Goal: Task Accomplishment & Management: Use online tool/utility

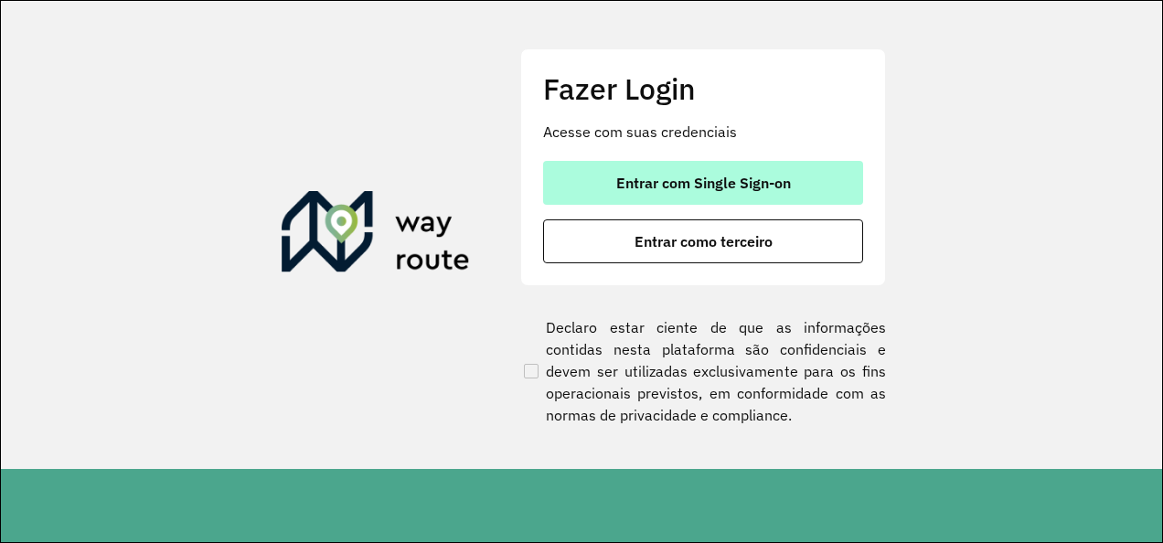
click at [713, 181] on span "Entrar com Single Sign-on" at bounding box center [703, 183] width 175 height 15
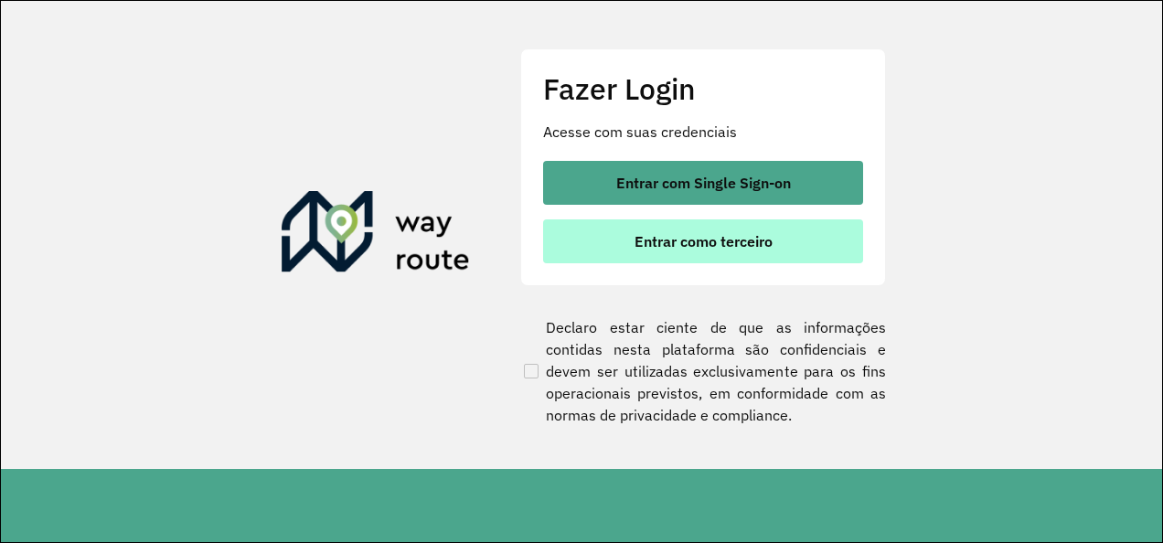
click at [722, 236] on span "Entrar como terceiro" at bounding box center [704, 241] width 138 height 15
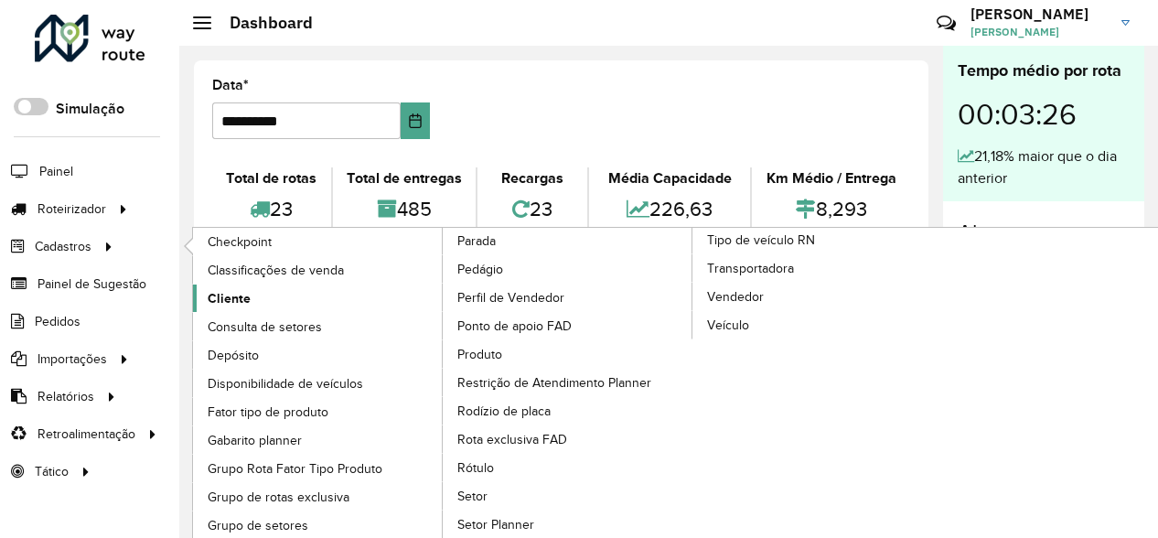
click at [252, 304] on link "Cliente" at bounding box center [318, 297] width 251 height 27
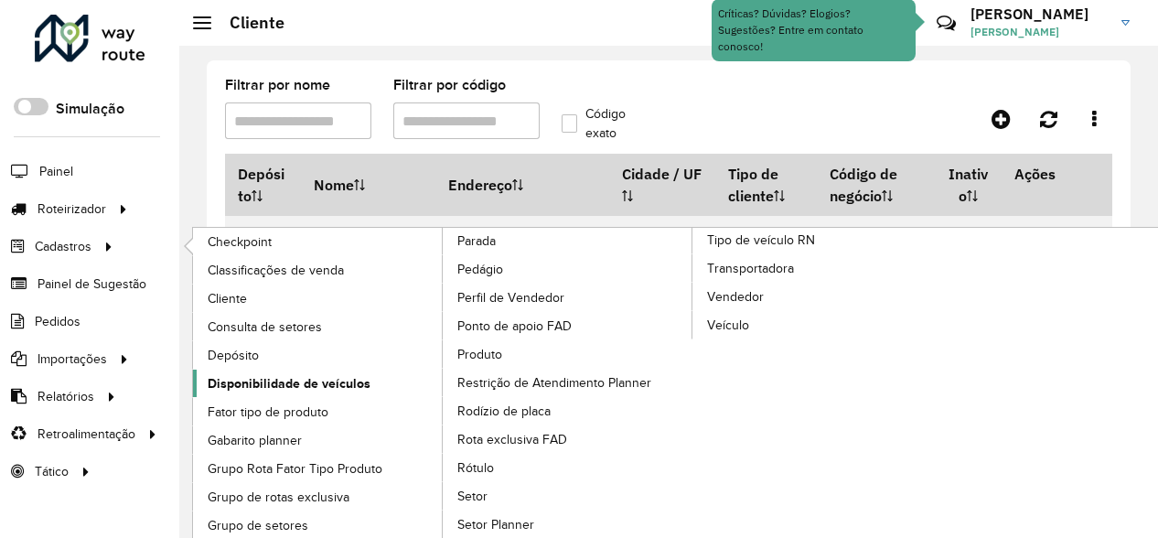
click at [285, 383] on span "Disponibilidade de veículos" at bounding box center [289, 383] width 163 height 19
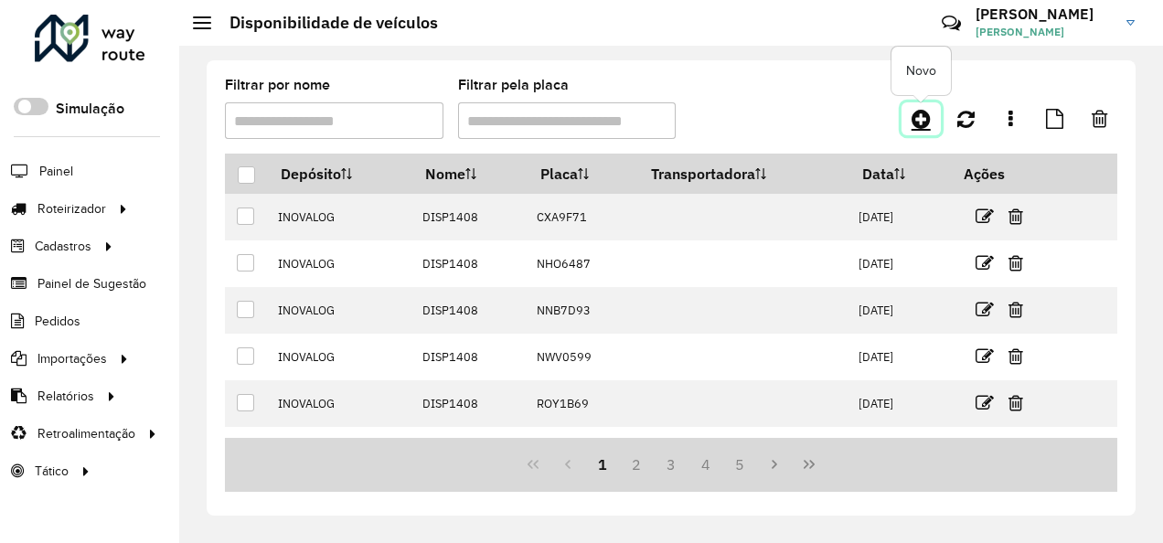
click at [924, 112] on icon at bounding box center [921, 119] width 19 height 22
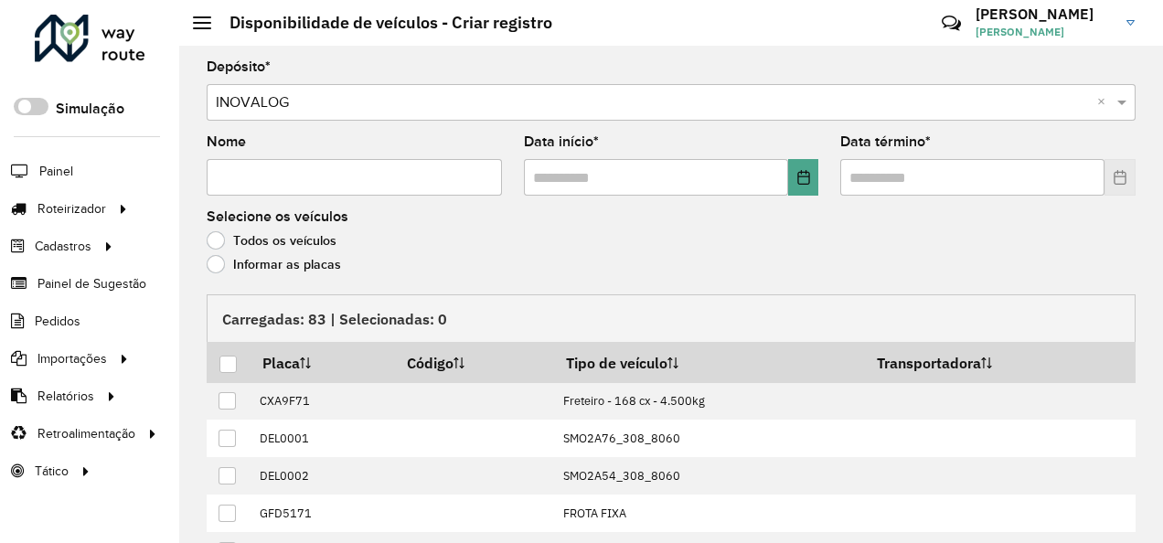
click at [255, 265] on label "Informar as placas" at bounding box center [274, 264] width 134 height 18
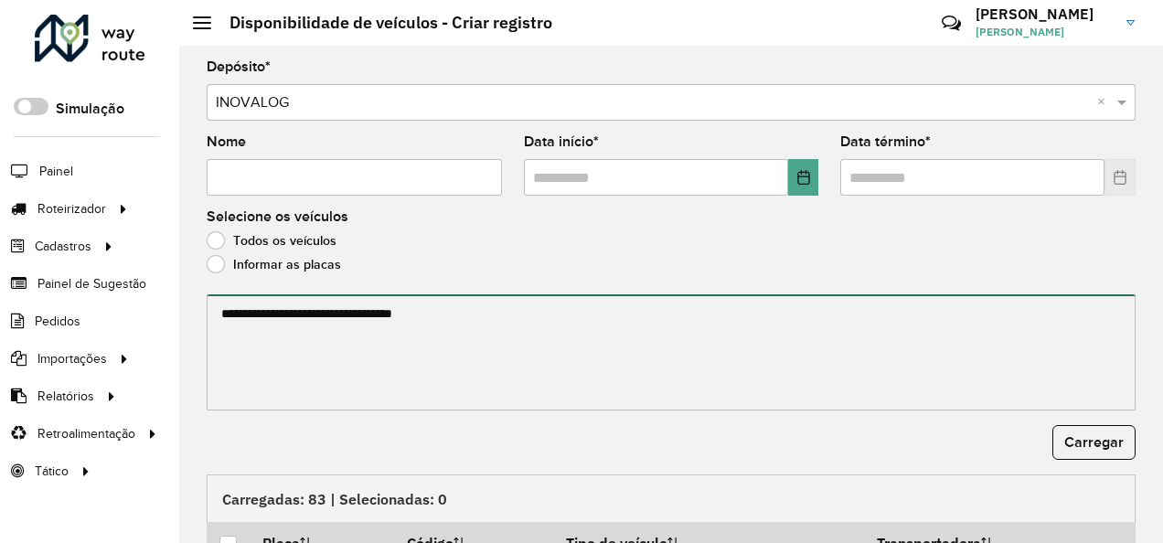
click at [278, 329] on textarea at bounding box center [671, 352] width 929 height 116
paste textarea "******* ******* ******* ******* ******* ******* ******* ******* ******* *******…"
type textarea "******* ******* ******* ******* ******* ******* ******* ******* ******* *******…"
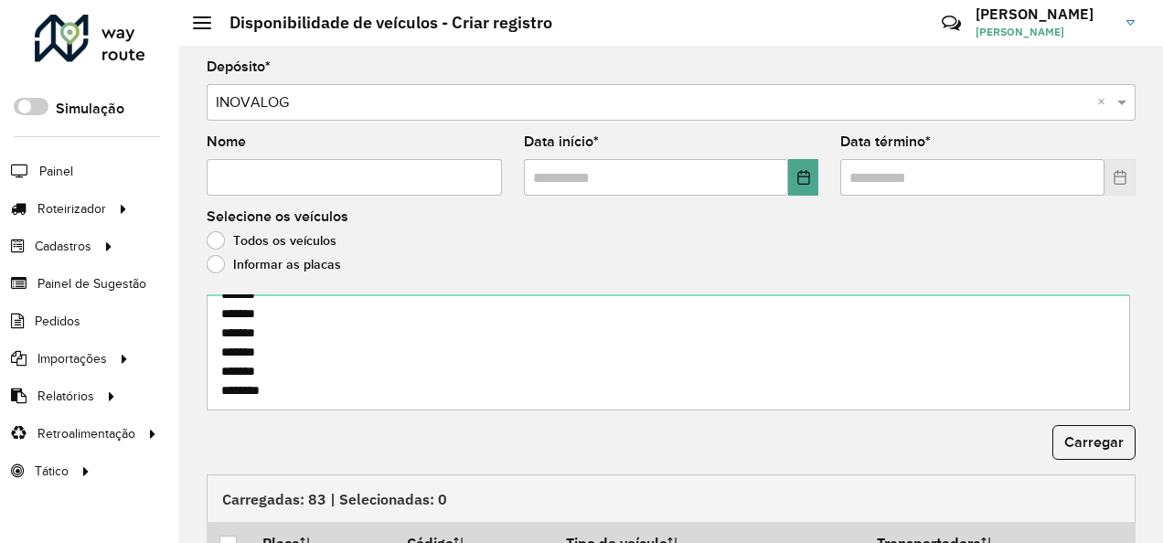
click at [282, 186] on input "Nome" at bounding box center [354, 177] width 295 height 37
type input "********"
click at [791, 172] on button "Choose Date" at bounding box center [803, 177] width 31 height 37
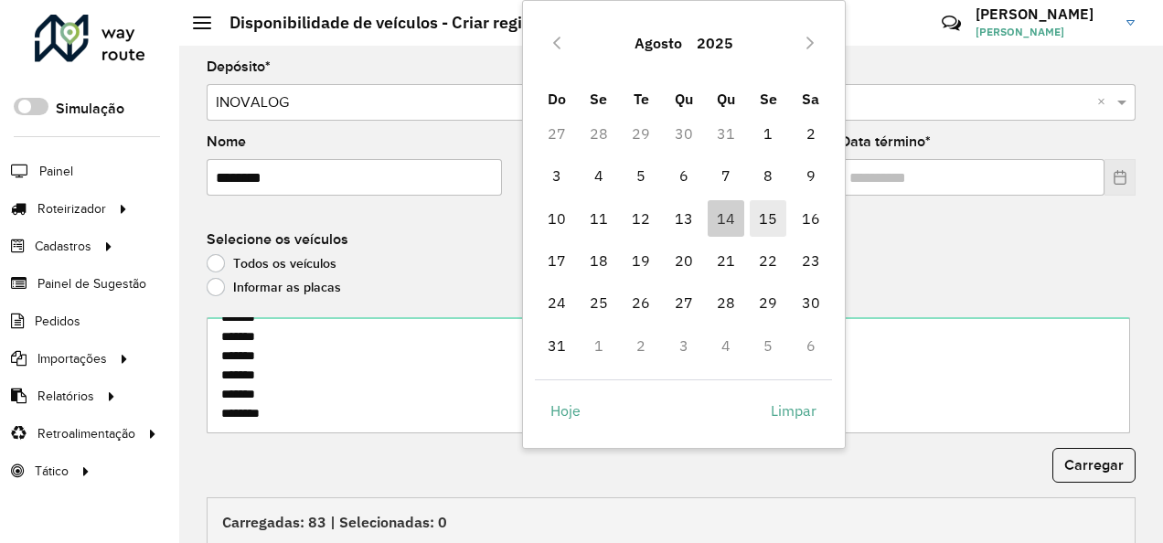
click at [768, 214] on span "15" at bounding box center [768, 218] width 37 height 37
type input "**********"
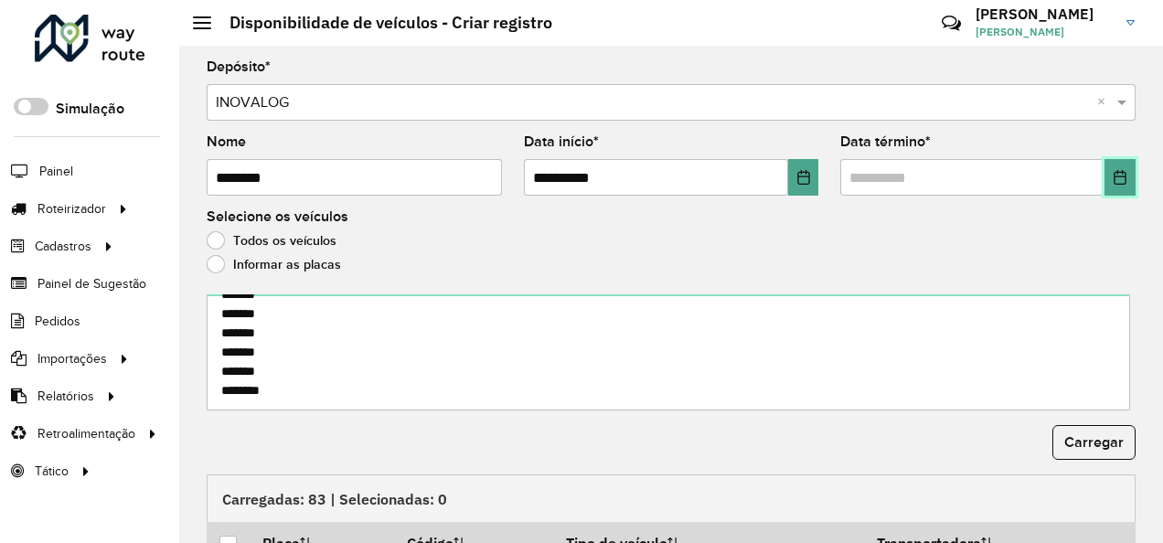
click at [1115, 165] on button "Choose Date" at bounding box center [1119, 177] width 31 height 37
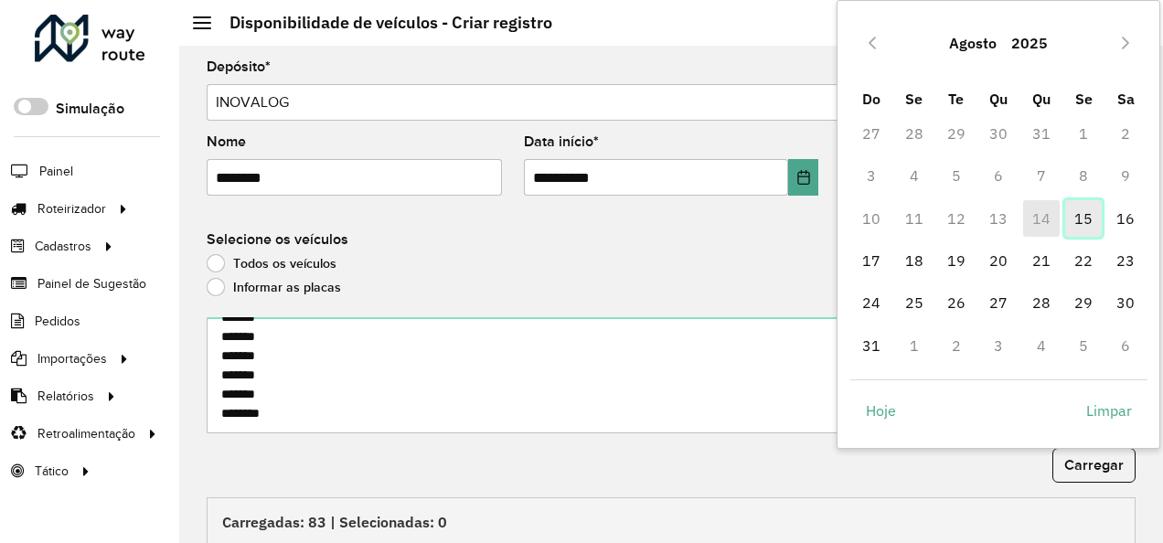
click at [1084, 220] on span "15" at bounding box center [1083, 218] width 37 height 37
type input "**********"
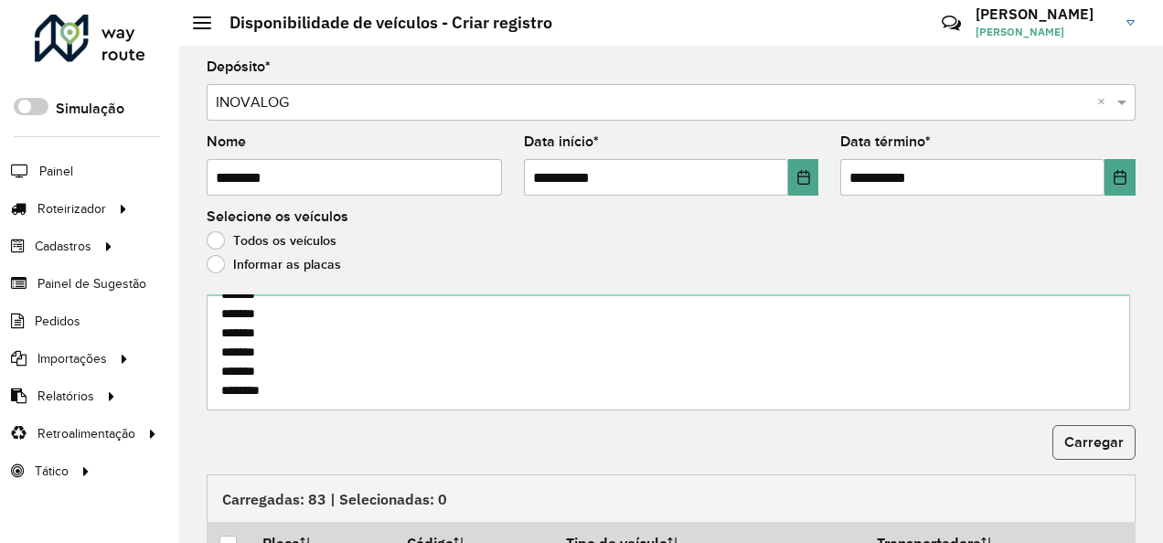
click at [1097, 427] on button "Carregar" at bounding box center [1093, 442] width 83 height 35
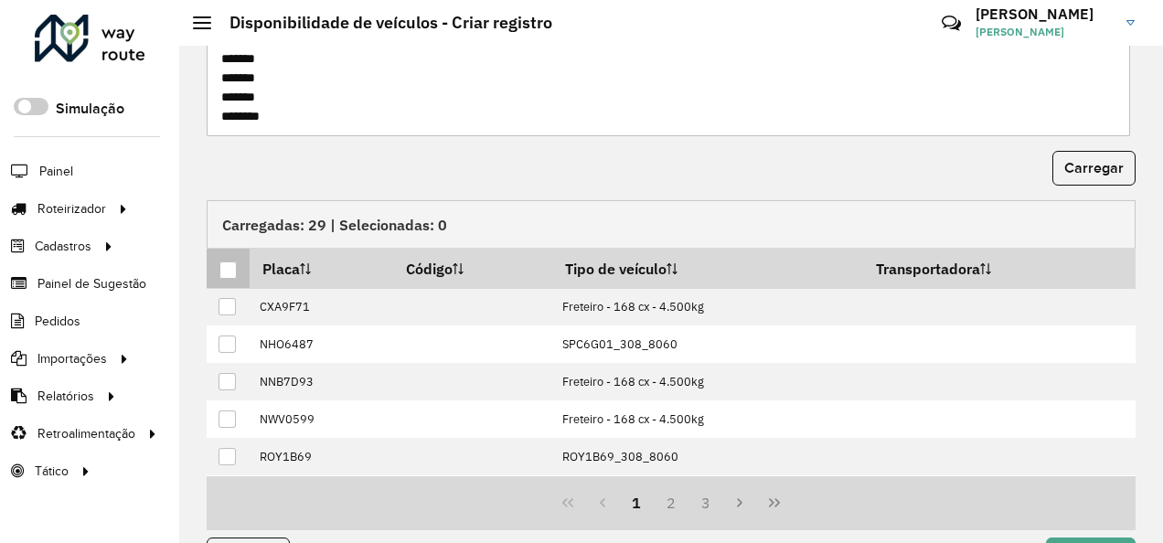
click at [227, 269] on div at bounding box center [227, 269] width 17 height 17
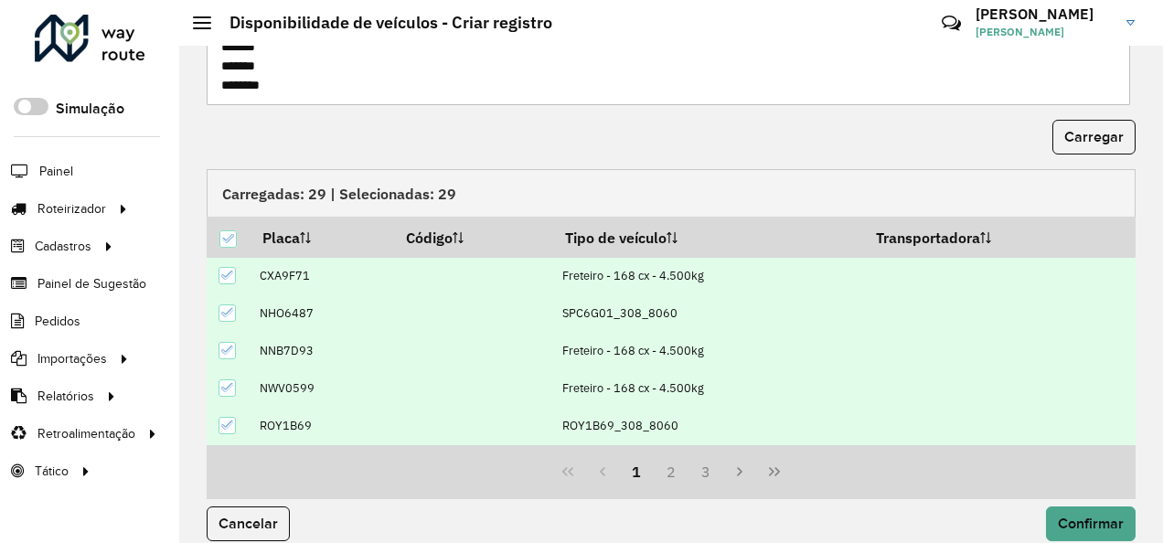
scroll to position [323, 0]
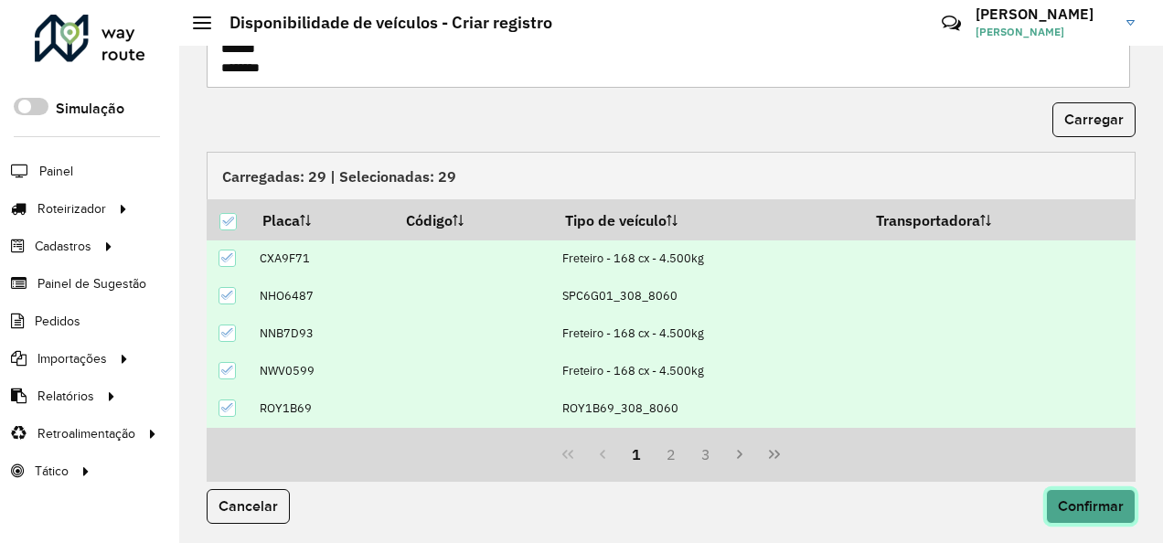
click at [1078, 498] on span "Confirmar" at bounding box center [1091, 506] width 66 height 16
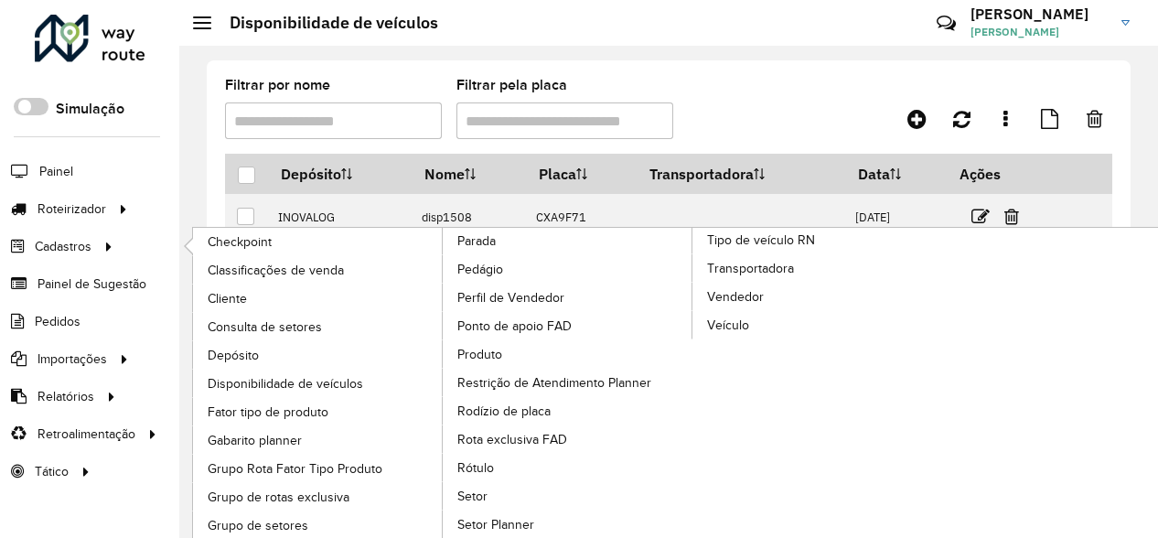
click at [119, 248] on li "Cadastros Checkpoint Classificações de venda Cliente Consulta de setores Depósi…" at bounding box center [89, 246] width 179 height 37
click at [246, 295] on span "Cliente" at bounding box center [229, 298] width 43 height 19
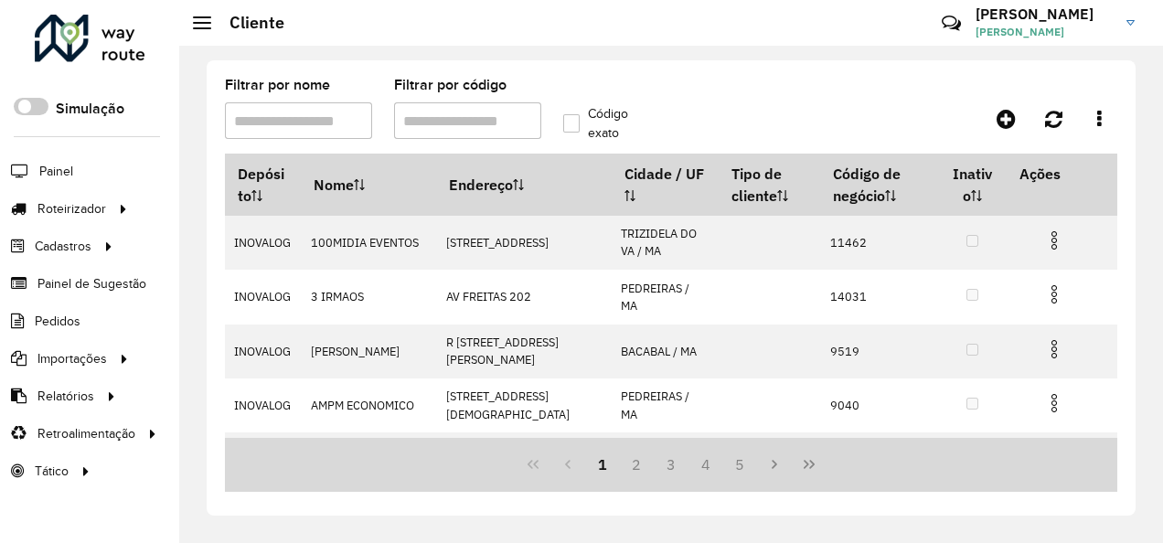
click at [516, 128] on input "Filtrar por código" at bounding box center [467, 120] width 147 height 37
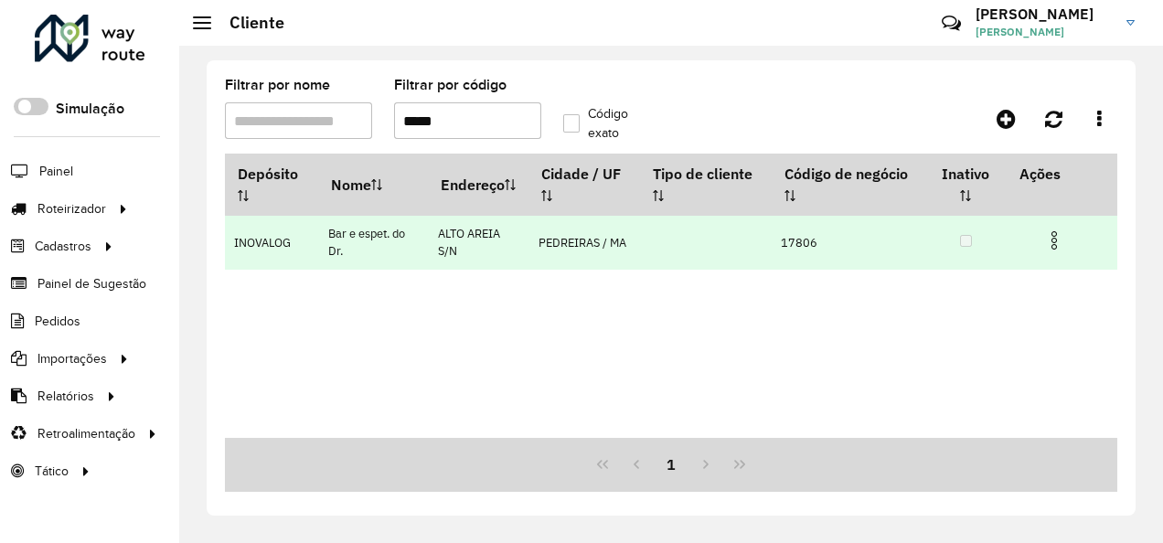
type input "*****"
click at [1057, 242] on img at bounding box center [1054, 240] width 22 height 22
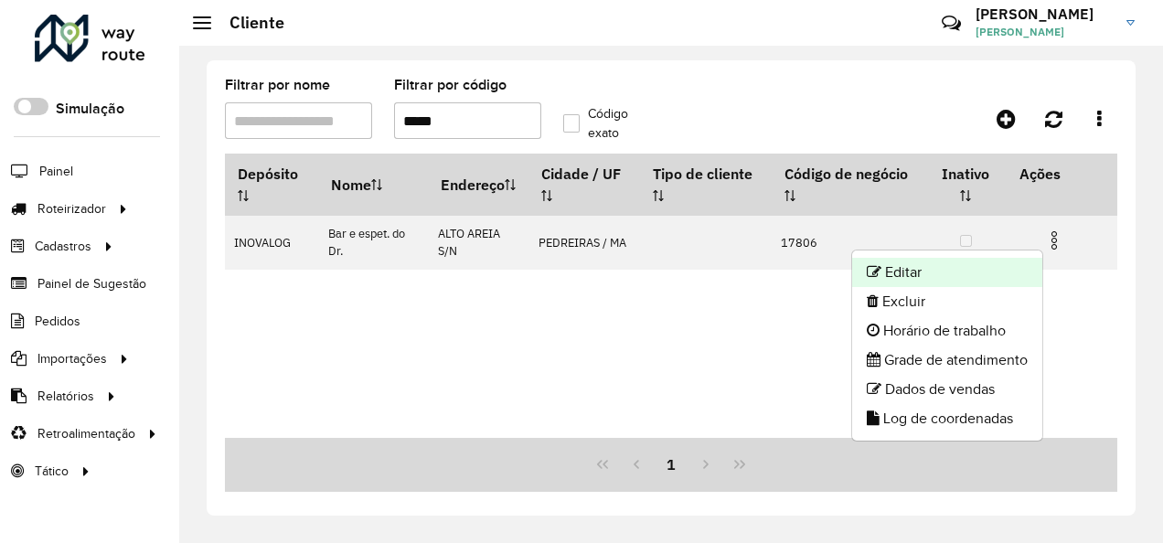
click at [946, 263] on li "Editar" at bounding box center [947, 272] width 190 height 29
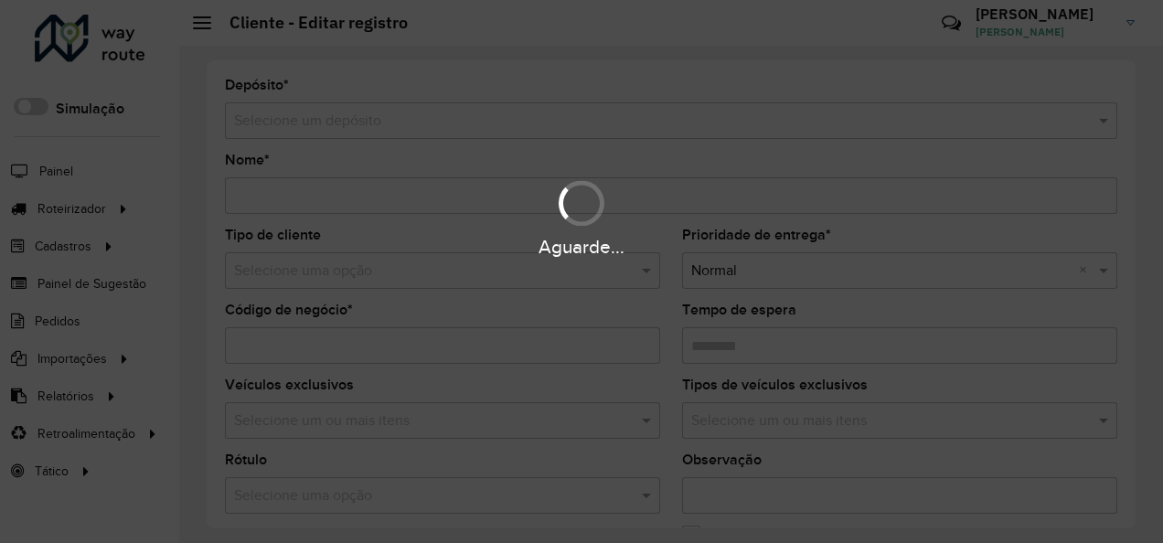
type input "**********"
type input "*****"
type input "********"
type input "**********"
type input "*********"
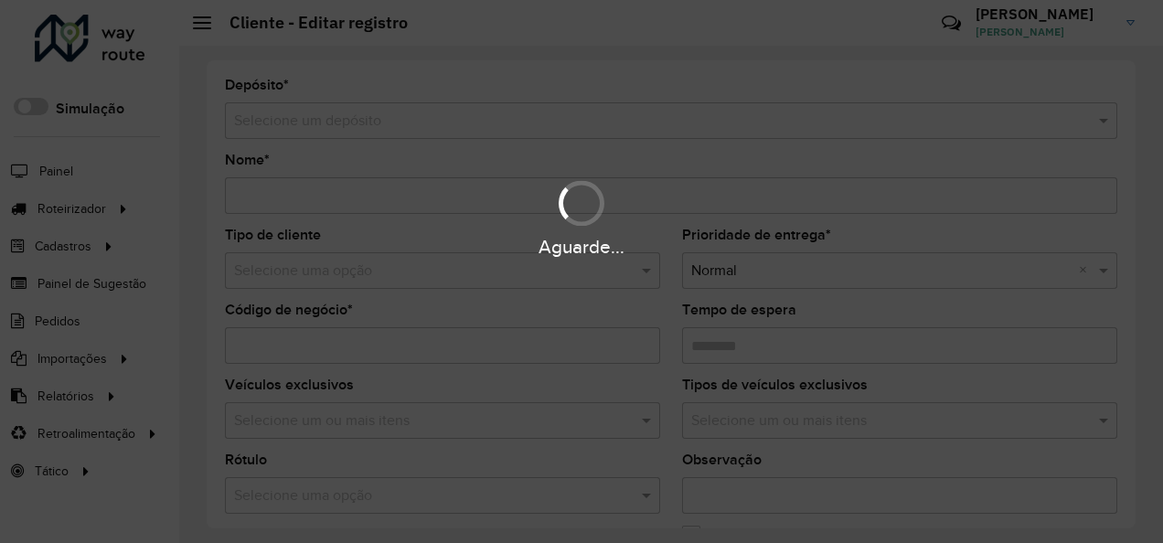
type input "******"
type input "*********"
type input "**********"
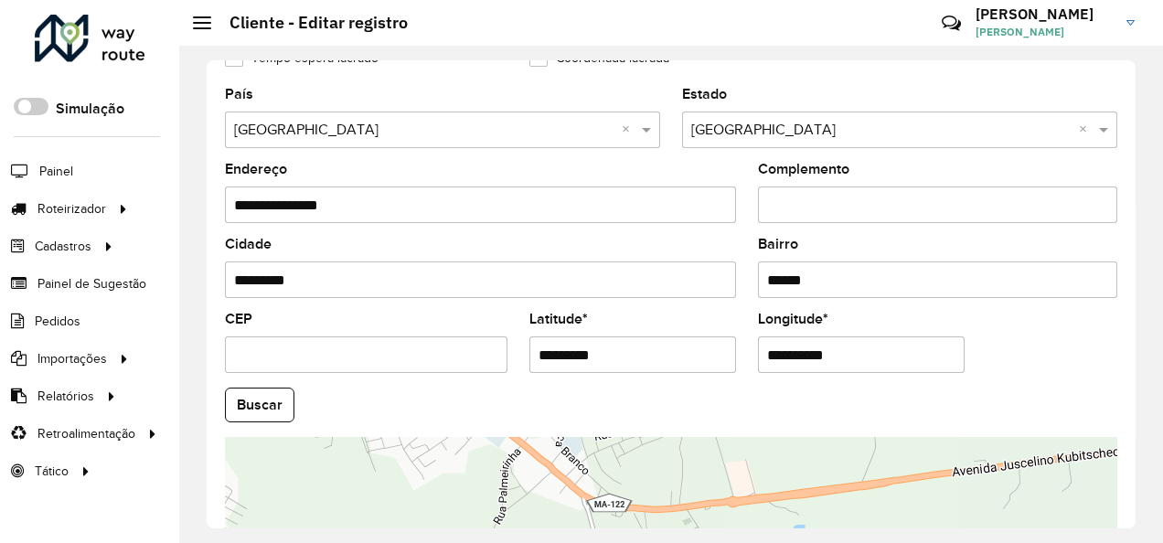
scroll to position [640, 0]
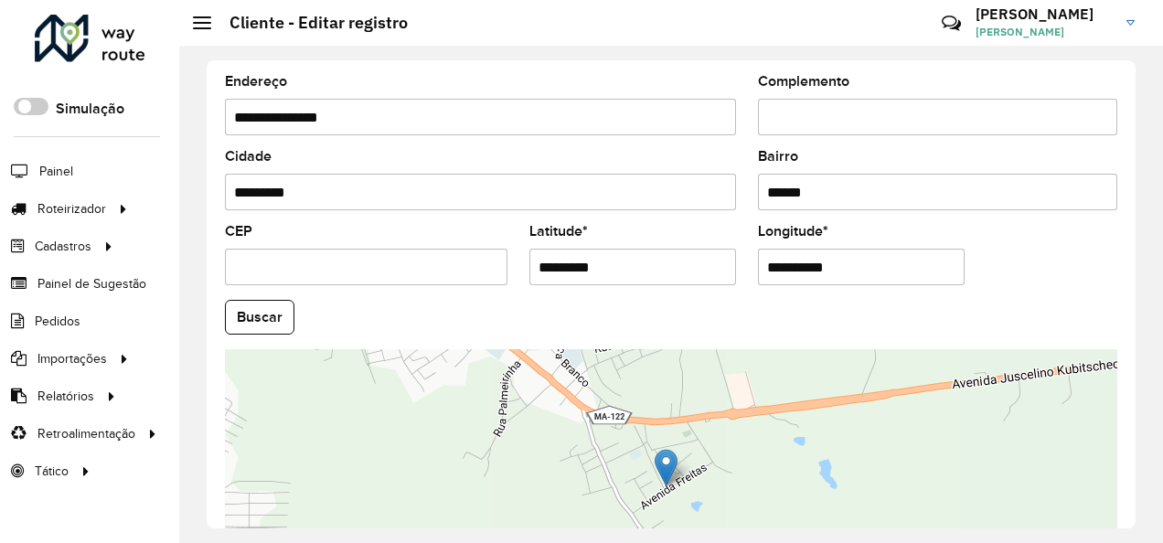
drag, startPoint x: 633, startPoint y: 271, endPoint x: 505, endPoint y: 304, distance: 132.2
click at [505, 304] on formly-group "**********" at bounding box center [671, 312] width 914 height 624
paste input "text"
type input "*********"
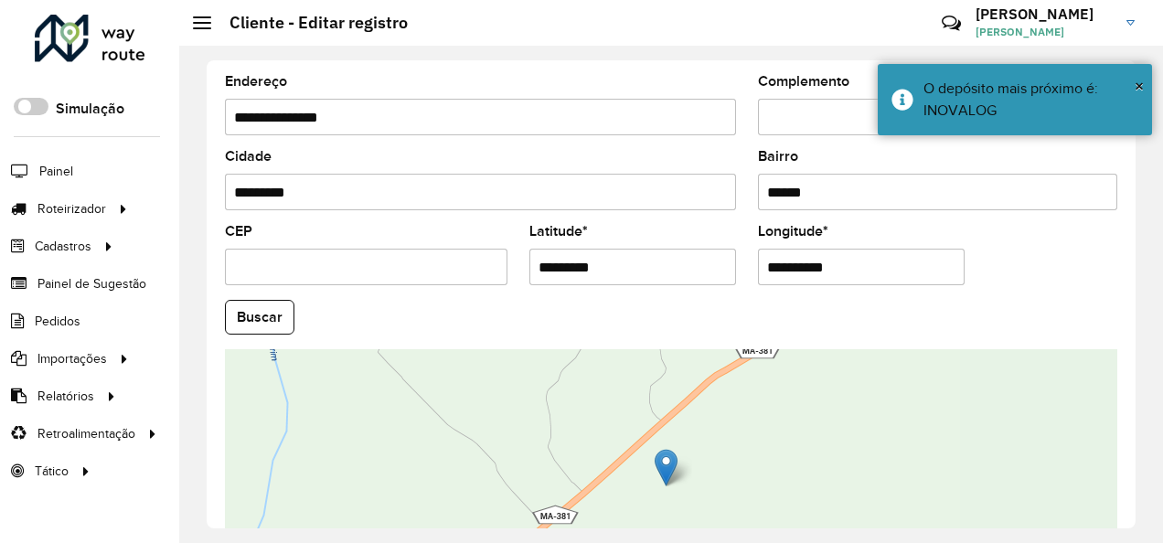
drag, startPoint x: 876, startPoint y: 254, endPoint x: 732, endPoint y: 295, distance: 149.3
click at [732, 295] on formly-group "**********" at bounding box center [671, 312] width 914 height 624
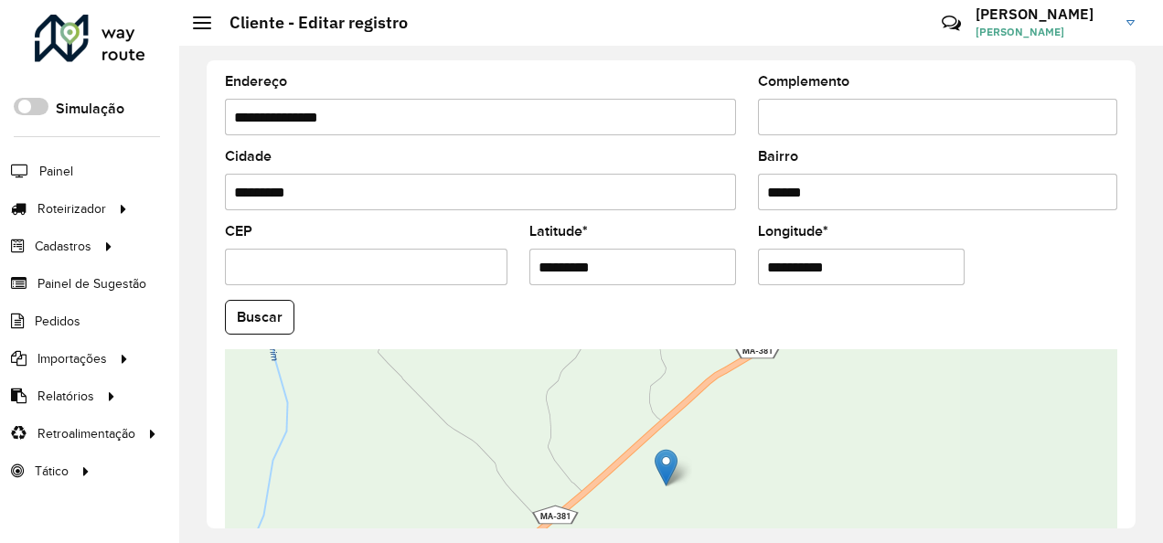
paste input "text"
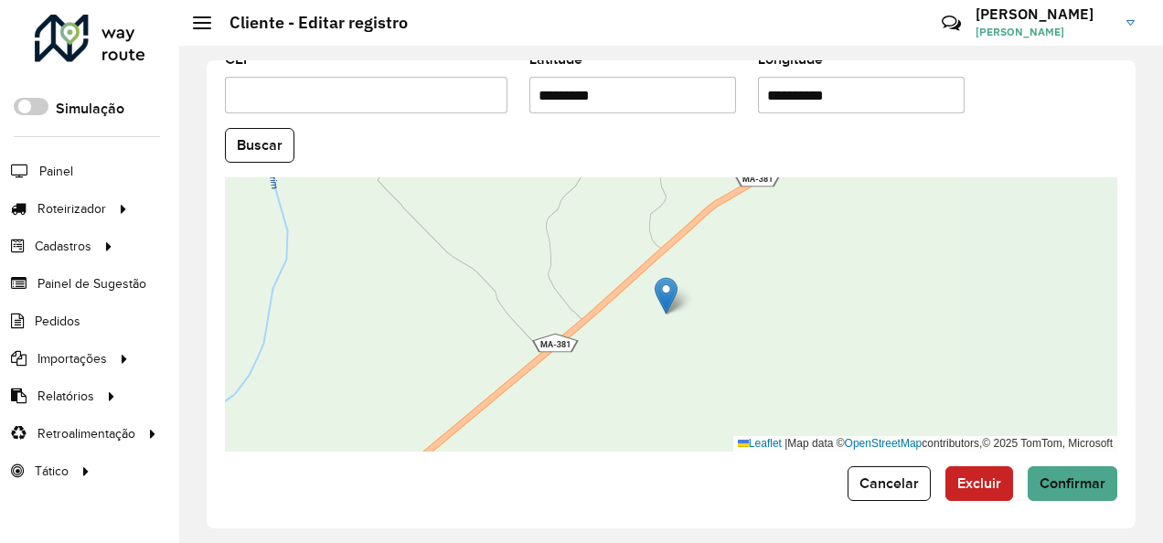
scroll to position [813, 0]
type input "**********"
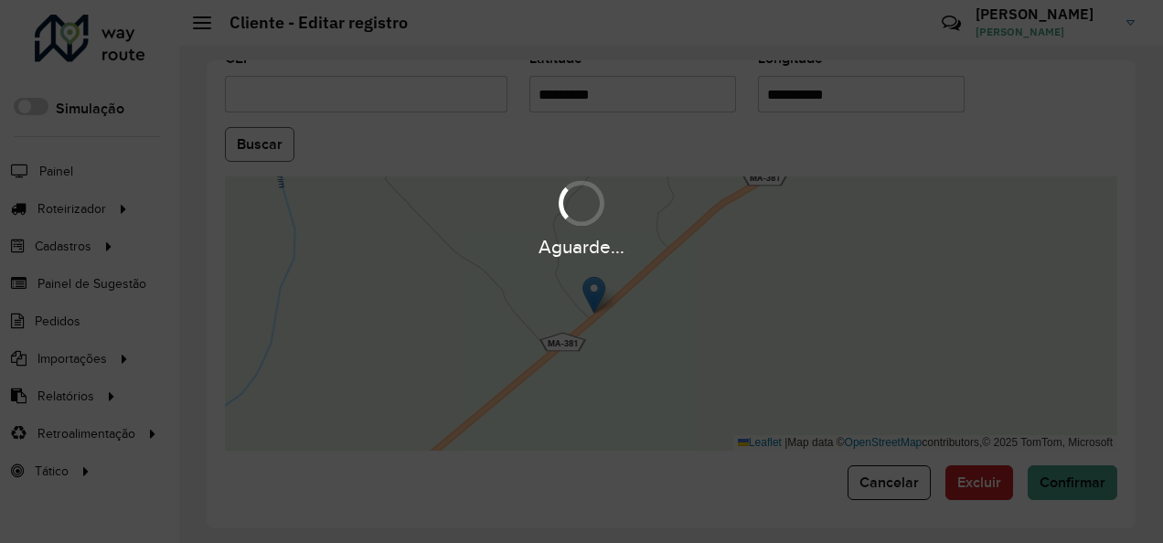
click at [236, 137] on hb-app "Aguarde... Pop-up bloqueado! Seu navegador bloqueou automáticamente a abertura …" at bounding box center [581, 271] width 1163 height 543
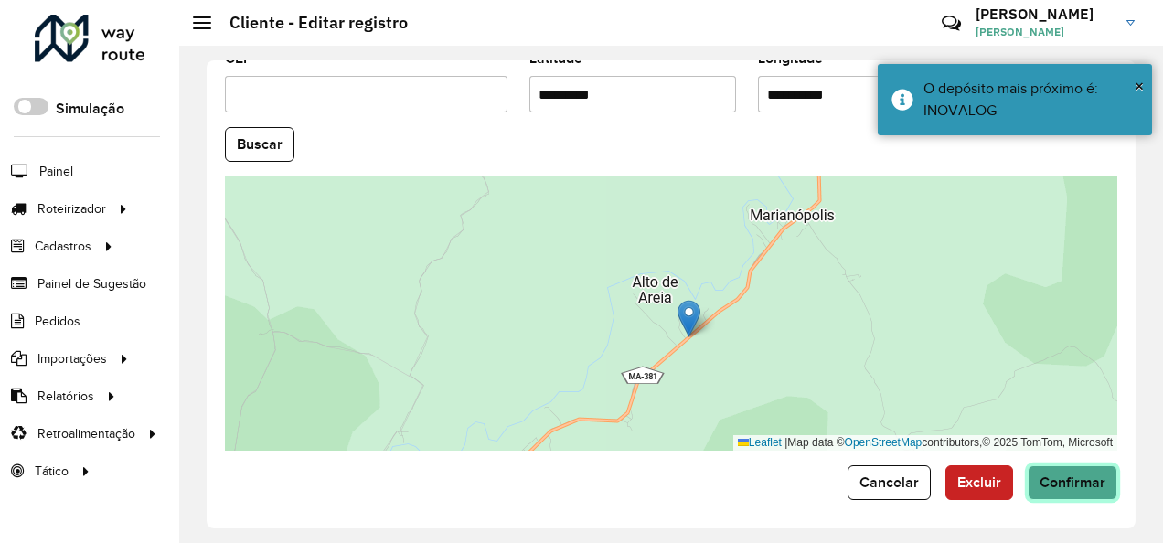
click at [1074, 467] on button "Confirmar" at bounding box center [1073, 482] width 90 height 35
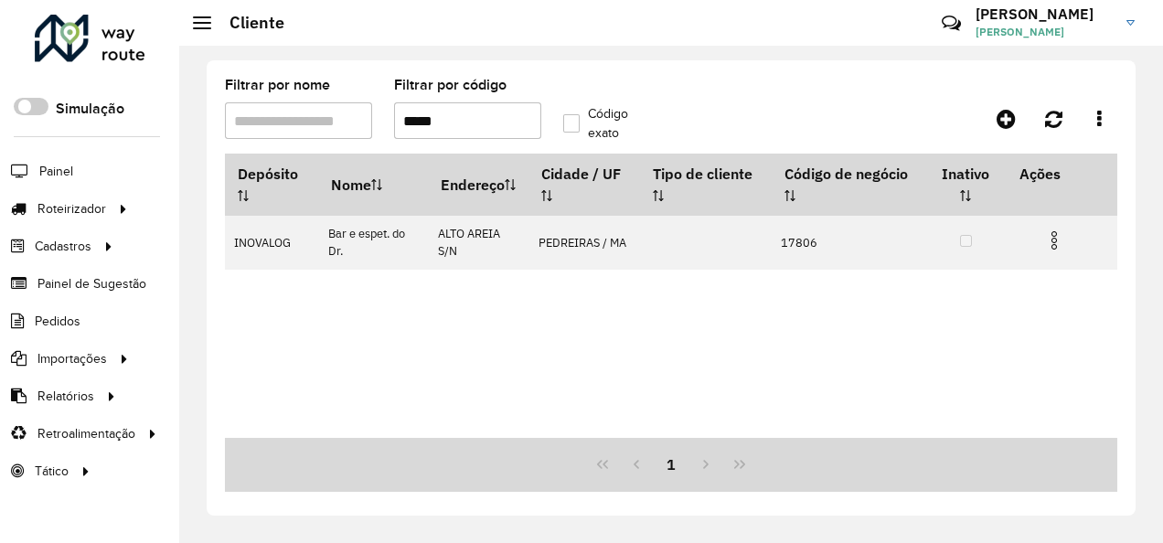
drag, startPoint x: 455, startPoint y: 126, endPoint x: 418, endPoint y: 134, distance: 38.4
click at [418, 134] on input "*****" at bounding box center [467, 120] width 147 height 37
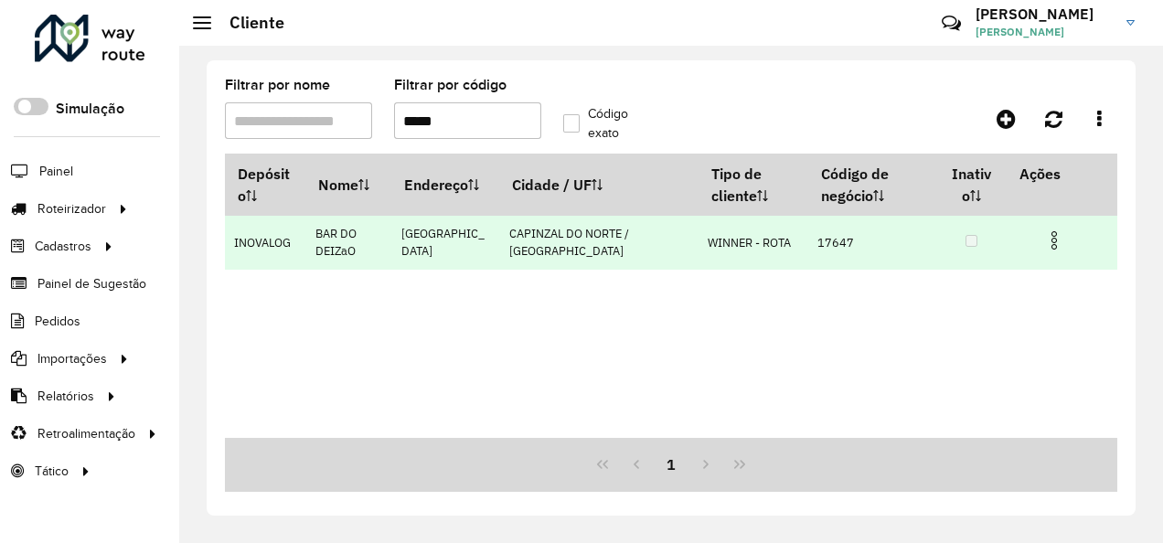
type input "*****"
drag, startPoint x: 1062, startPoint y: 237, endPoint x: 1020, endPoint y: 237, distance: 42.1
click at [1062, 237] on img at bounding box center [1054, 240] width 22 height 22
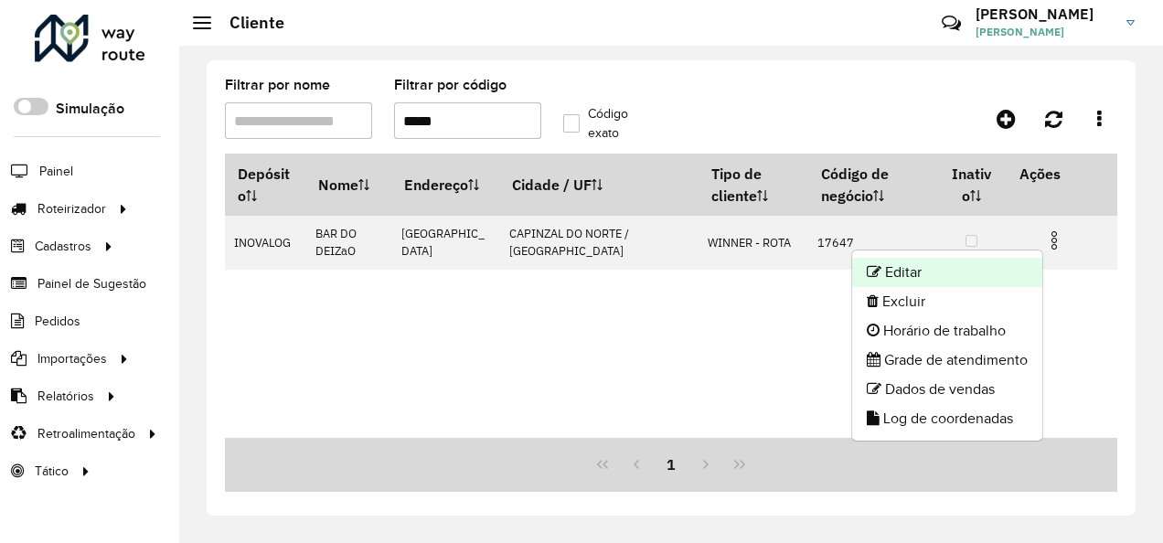
click at [880, 264] on li "Editar" at bounding box center [947, 272] width 190 height 29
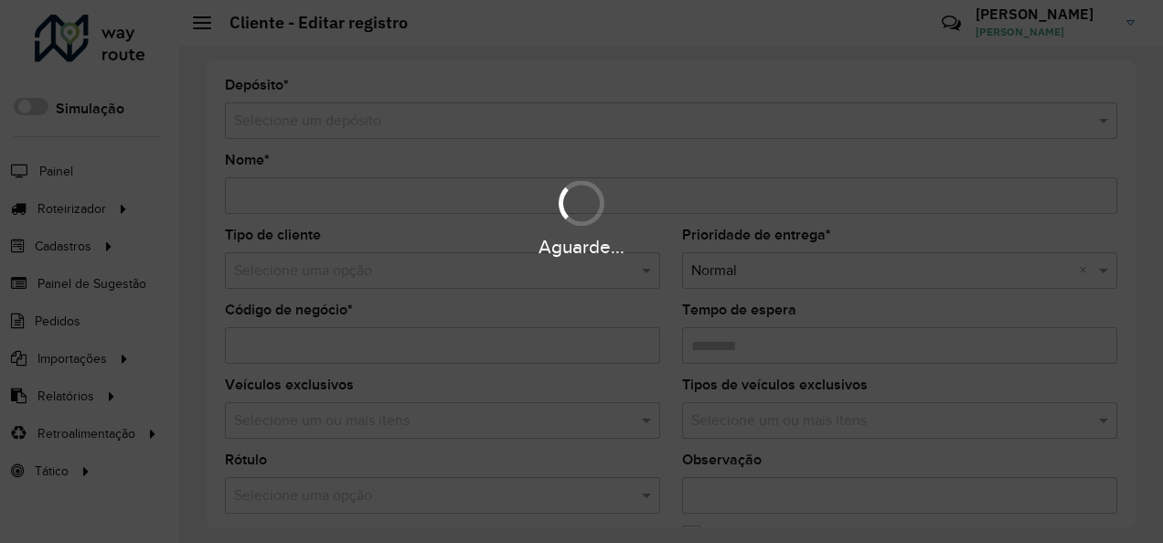
type input "**********"
type input "*****"
type input "********"
type input "**********"
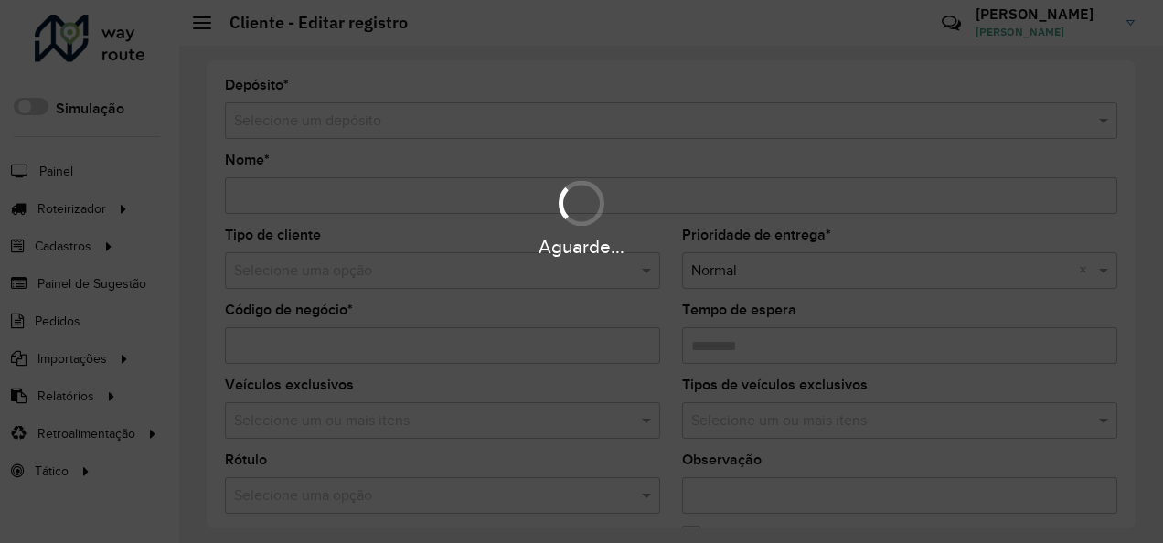
type input "******"
type input "*********"
type input "**********"
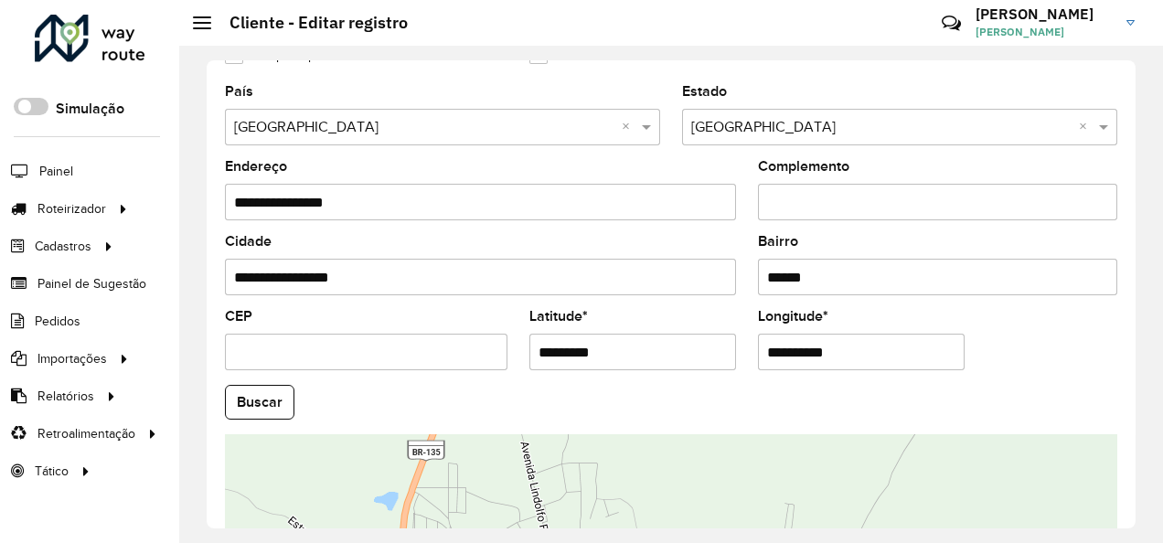
scroll to position [640, 0]
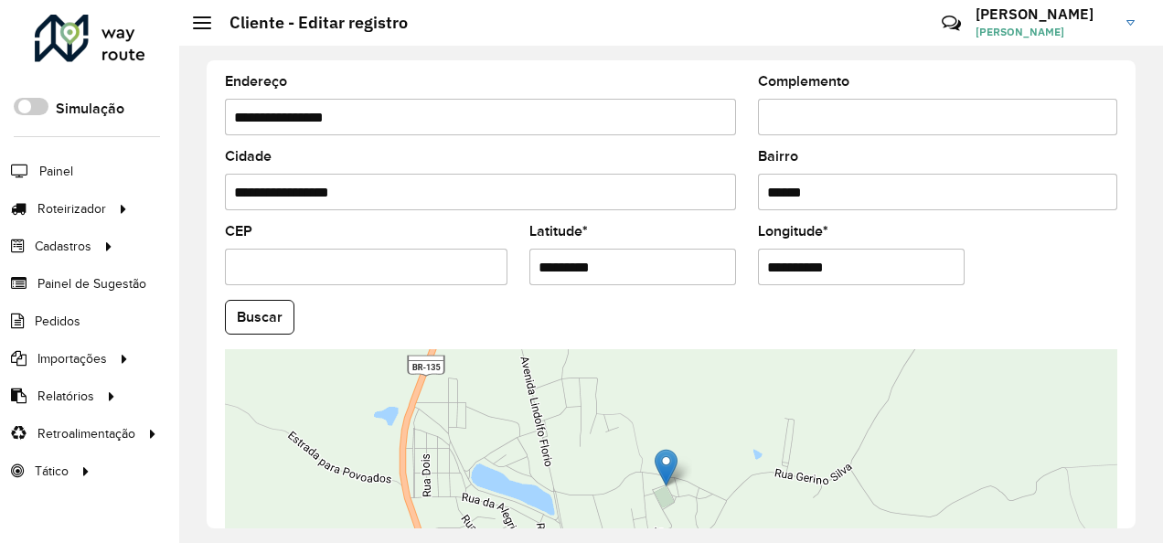
drag, startPoint x: 653, startPoint y: 265, endPoint x: 429, endPoint y: 320, distance: 230.6
click at [429, 320] on formly-group "**********" at bounding box center [671, 312] width 914 height 624
paste input "text"
type input "*********"
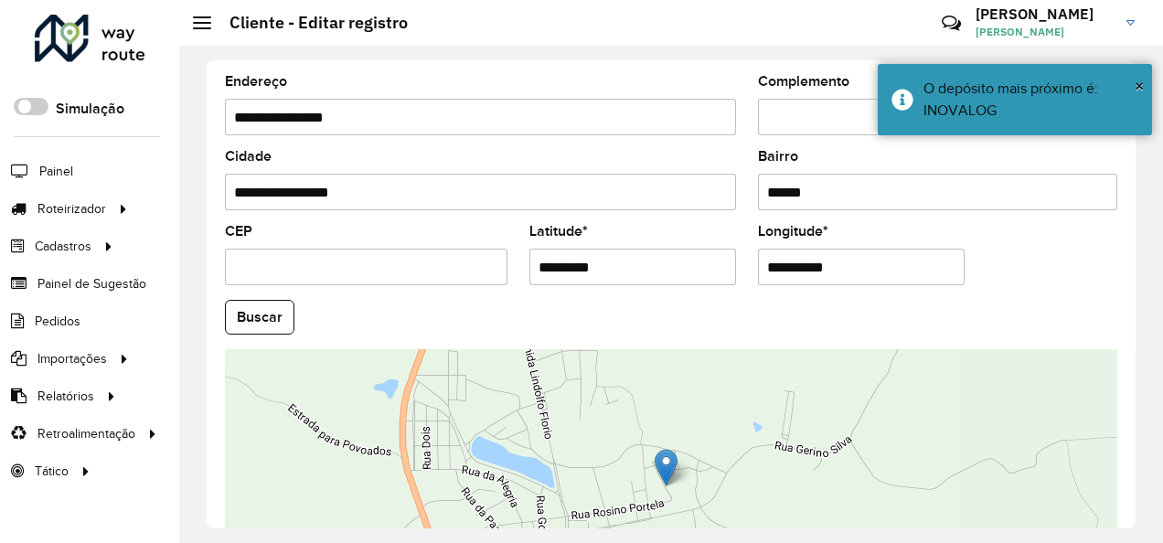
drag, startPoint x: 872, startPoint y: 278, endPoint x: 697, endPoint y: 291, distance: 176.0
click at [697, 291] on formly-group "**********" at bounding box center [671, 312] width 914 height 624
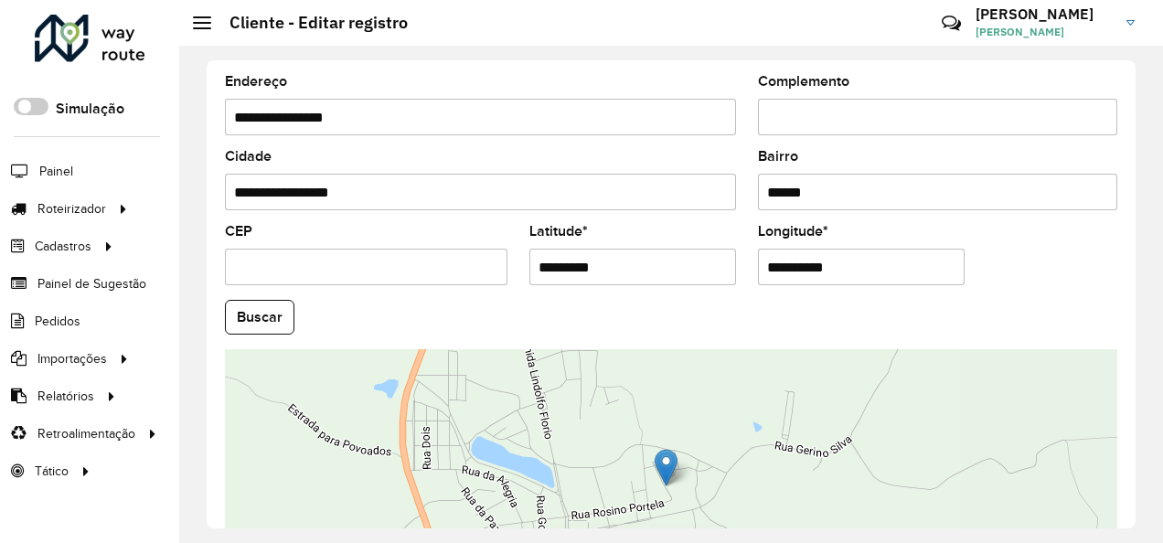
paste input "text"
type input "**********"
click at [265, 305] on hb-app "Aguarde... Pop-up bloqueado! Seu navegador bloqueou automáticamente a abertura …" at bounding box center [581, 271] width 1163 height 543
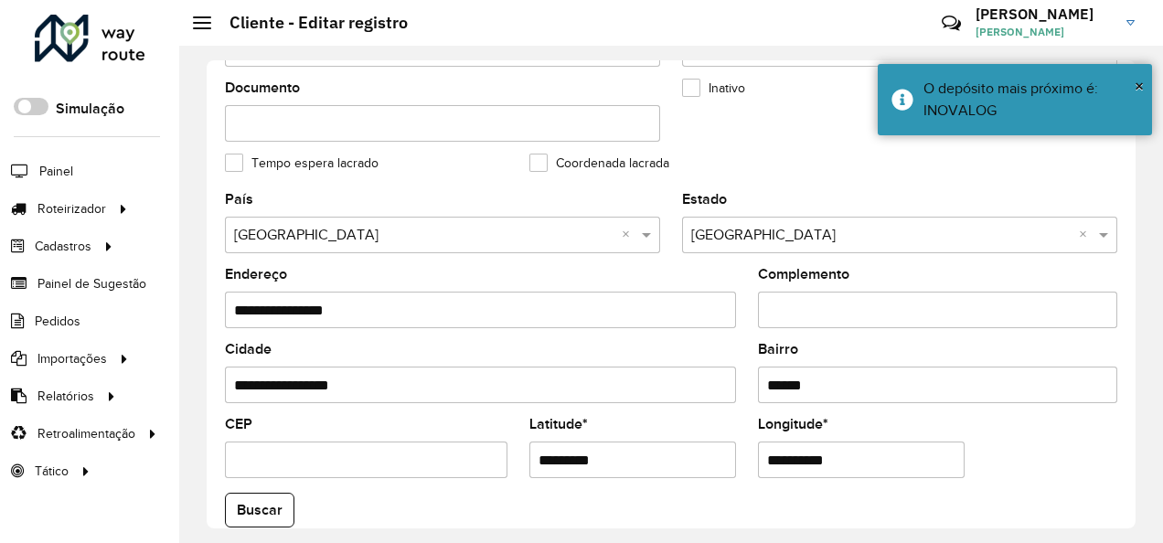
scroll to position [813, 0]
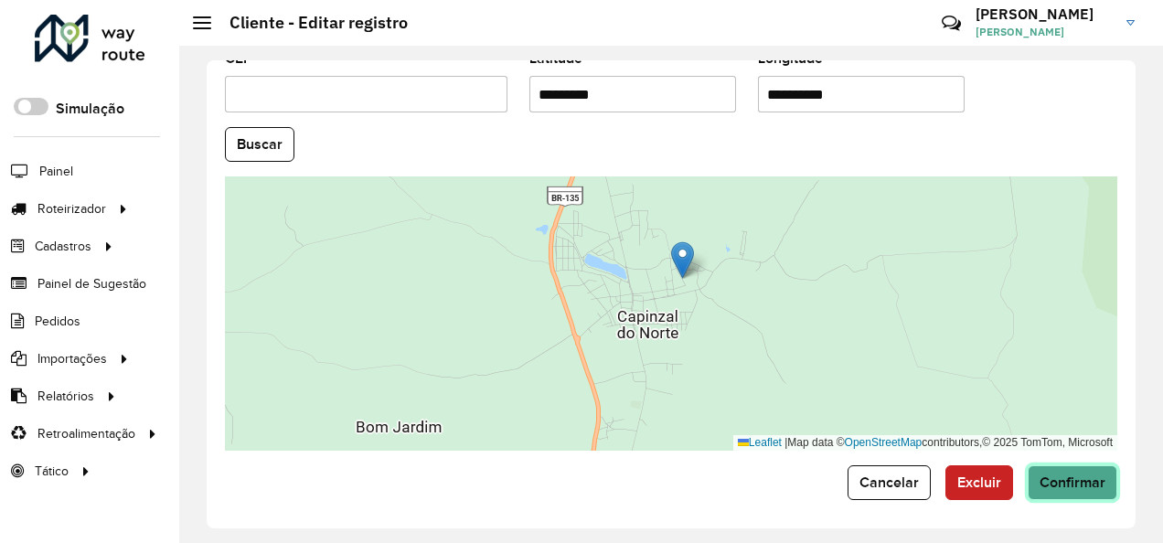
click at [1069, 468] on button "Confirmar" at bounding box center [1073, 482] width 90 height 35
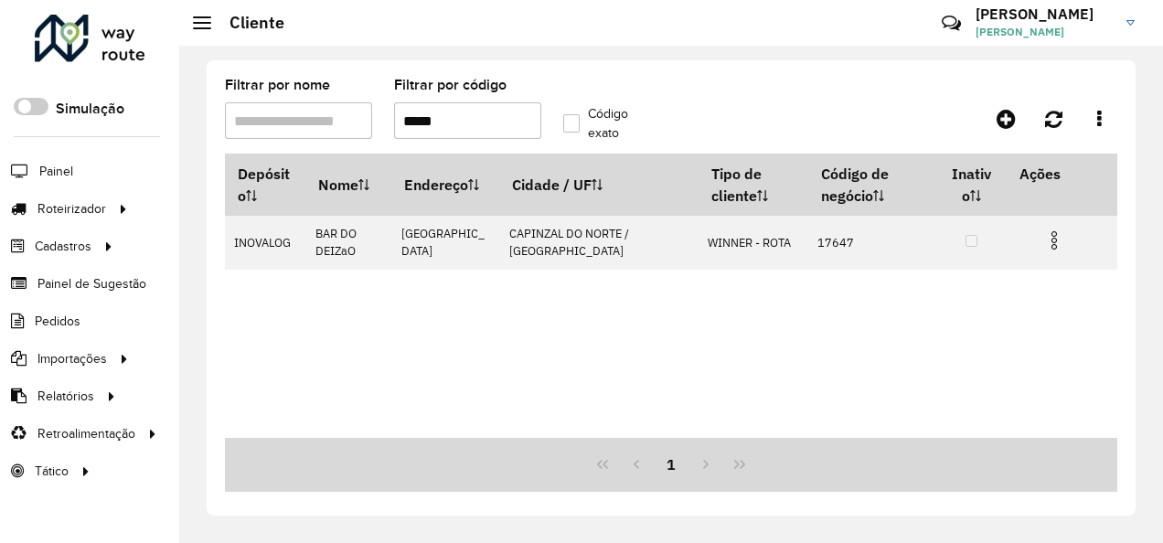
drag, startPoint x: 451, startPoint y: 121, endPoint x: 416, endPoint y: 131, distance: 36.2
click at [416, 131] on input "*****" at bounding box center [467, 120] width 147 height 37
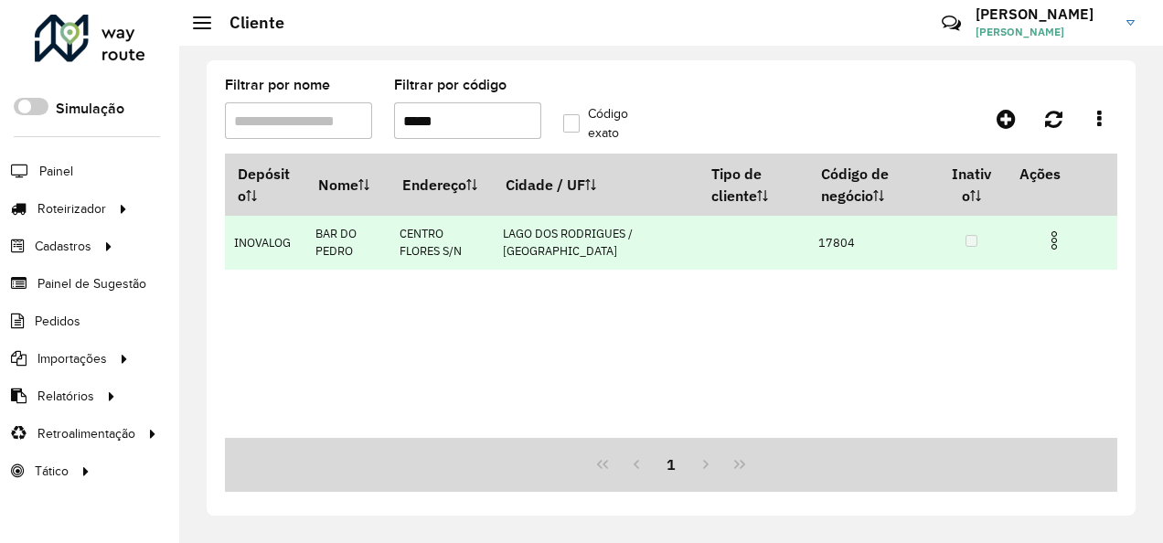
type input "*****"
click at [1062, 236] on img at bounding box center [1054, 240] width 22 height 22
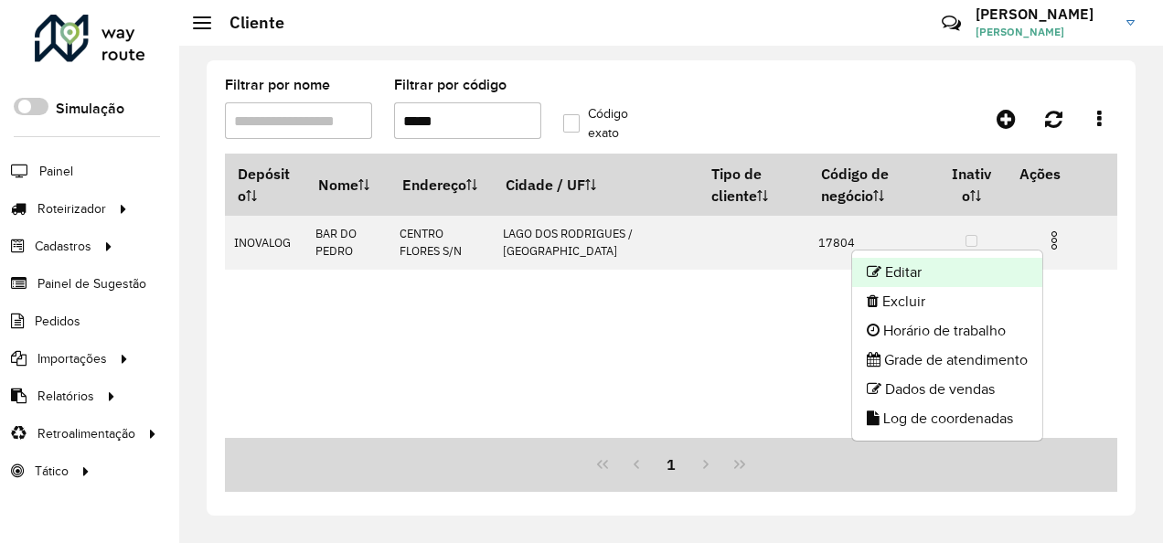
click at [916, 270] on li "Editar" at bounding box center [947, 272] width 190 height 29
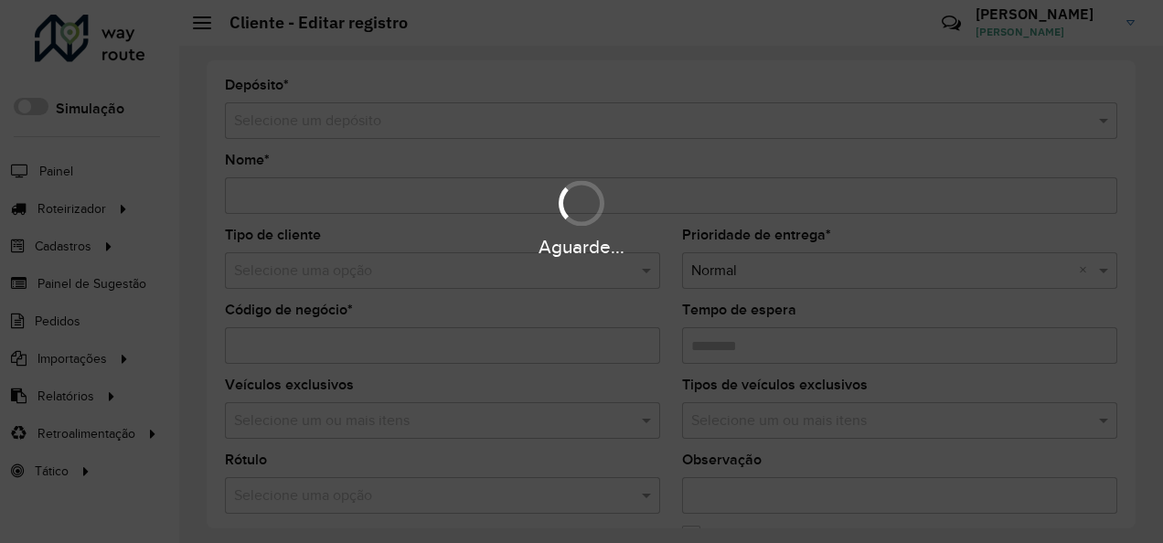
type input "**********"
type input "*****"
type input "********"
type input "**********"
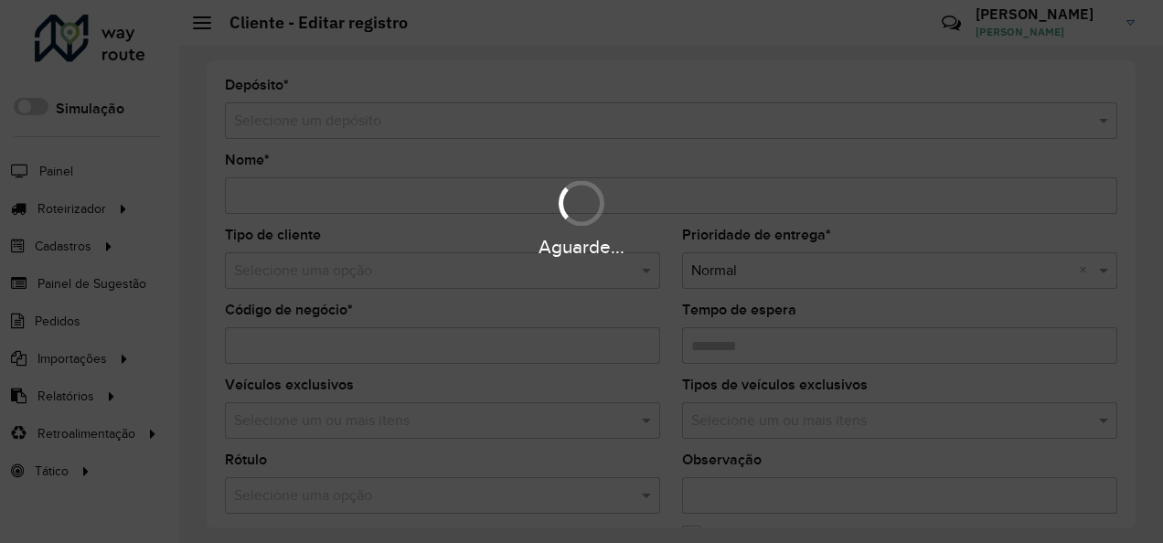
type input "******"
type input "*********"
type input "**********"
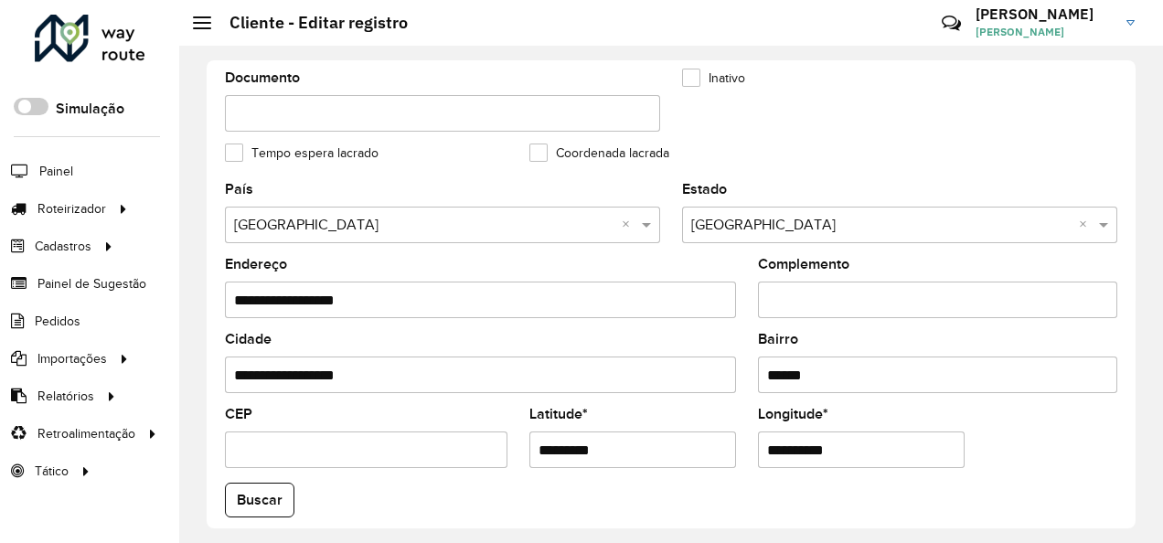
scroll to position [731, 0]
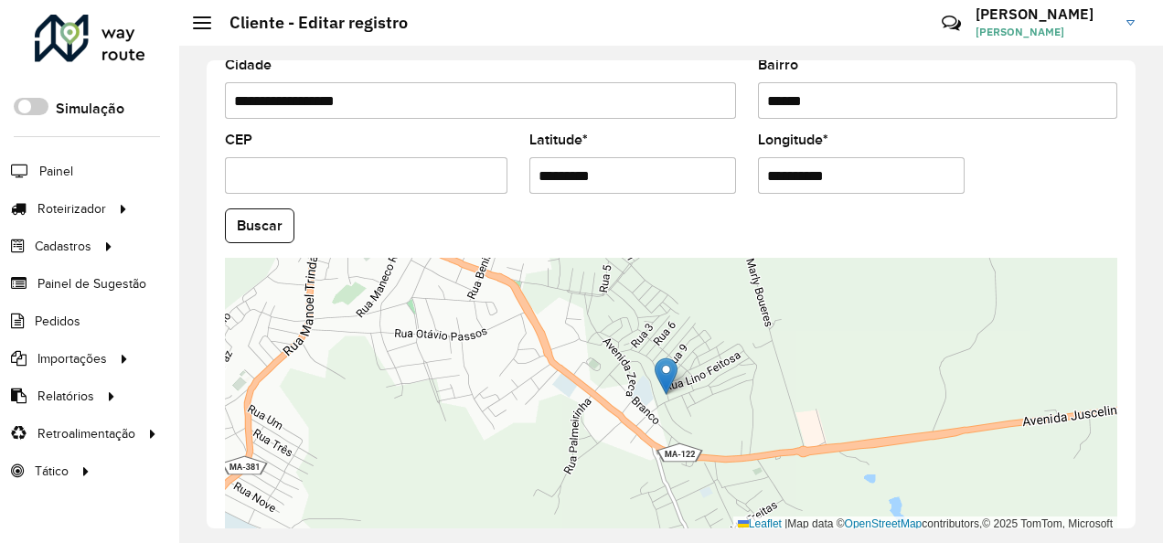
drag, startPoint x: 629, startPoint y: 170, endPoint x: 488, endPoint y: 210, distance: 146.4
click at [488, 210] on formly-group "**********" at bounding box center [671, 221] width 914 height 624
paste input "text"
type input "********"
drag, startPoint x: 626, startPoint y: 185, endPoint x: 443, endPoint y: 221, distance: 186.5
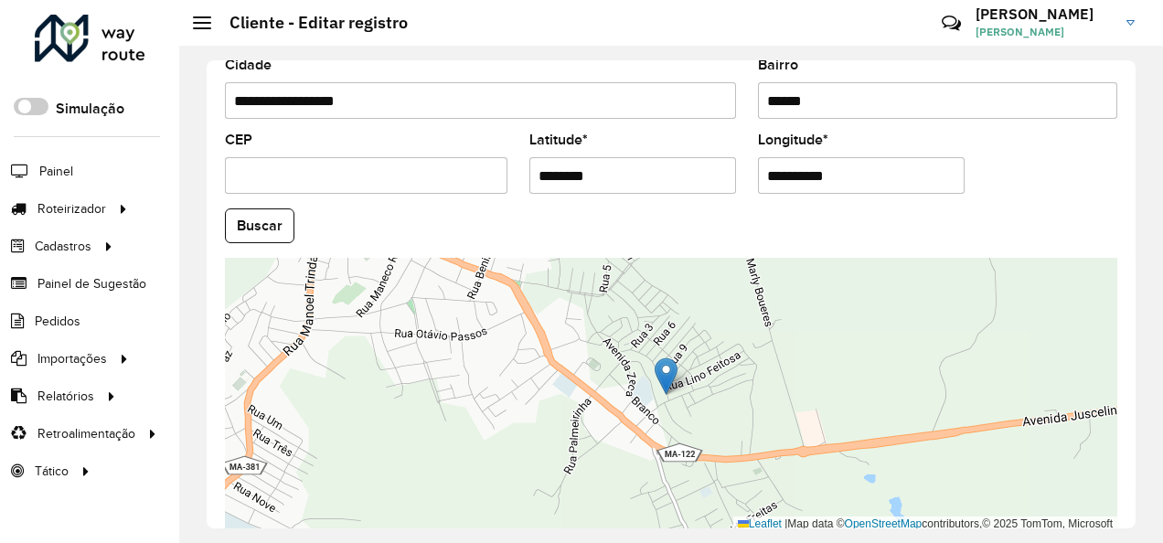
click at [443, 221] on formly-group "**********" at bounding box center [671, 221] width 914 height 624
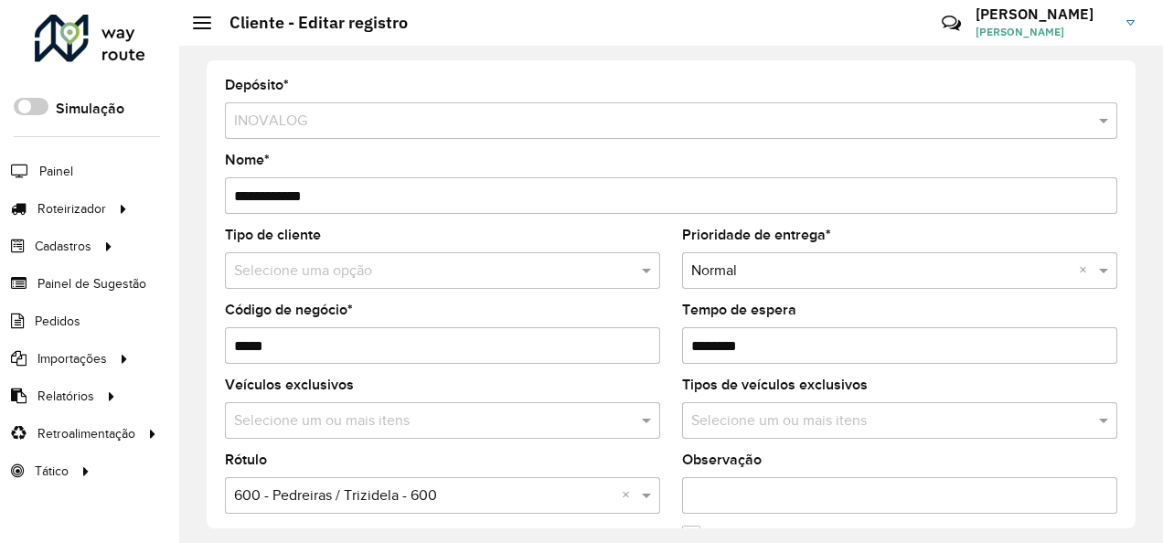
scroll to position [366, 0]
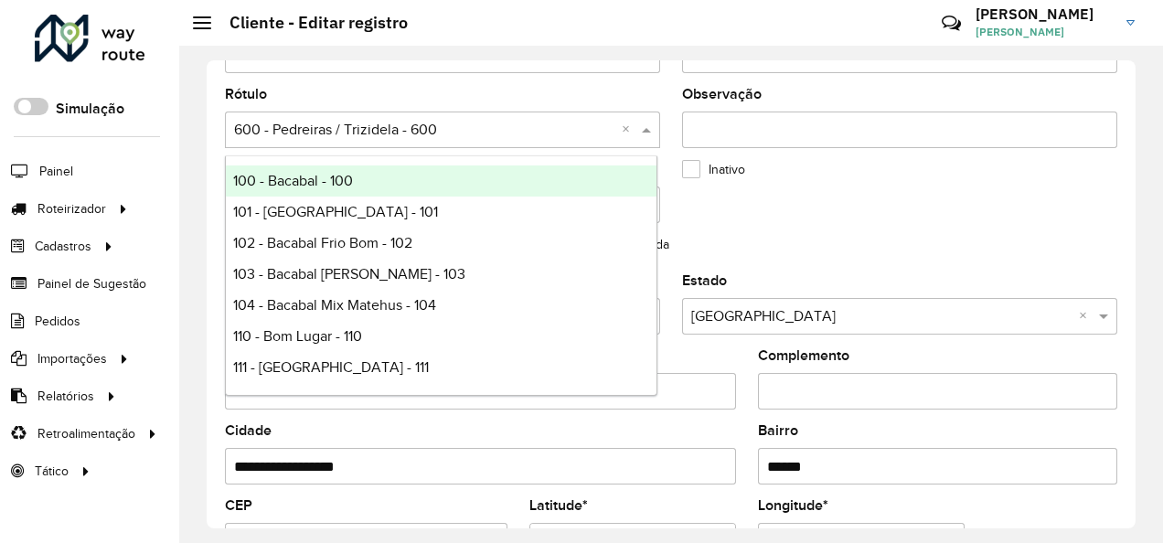
click at [646, 128] on span at bounding box center [648, 130] width 23 height 22
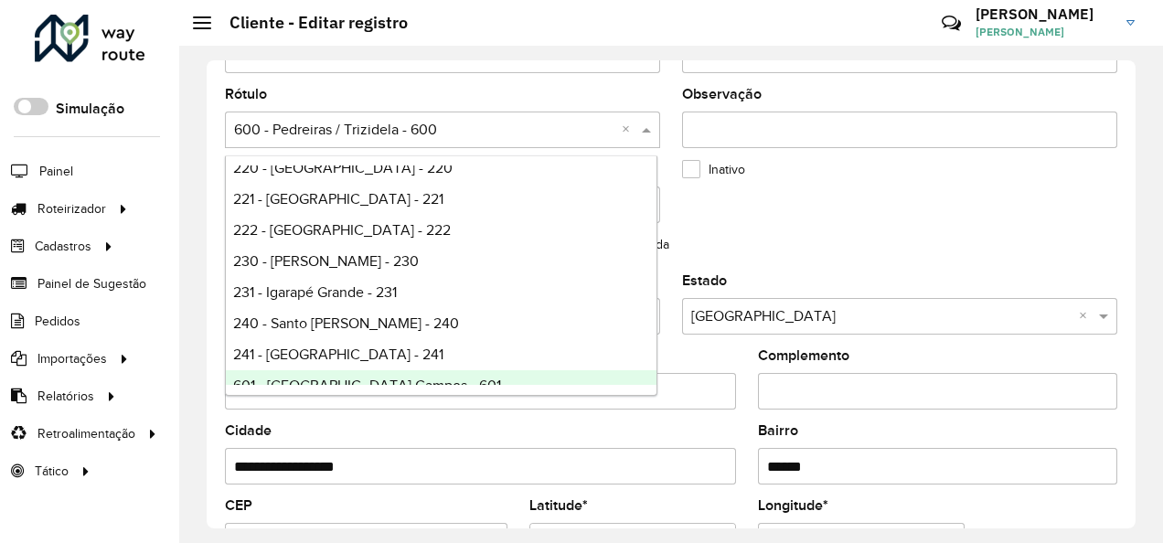
scroll to position [251, 0]
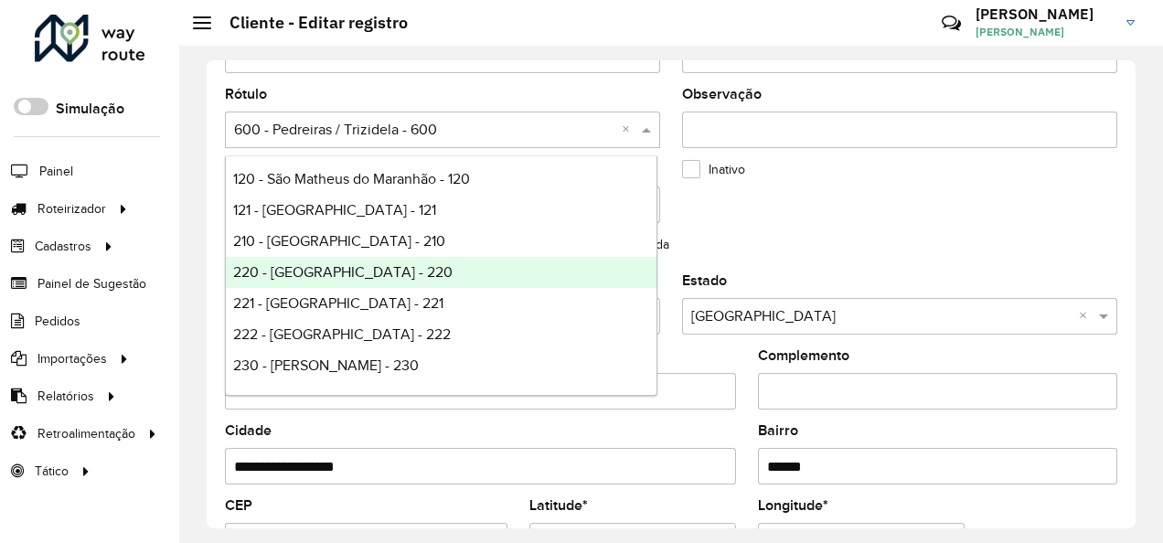
click at [410, 277] on span "220 - Lago dos Rodrigues - 220" at bounding box center [342, 272] width 219 height 16
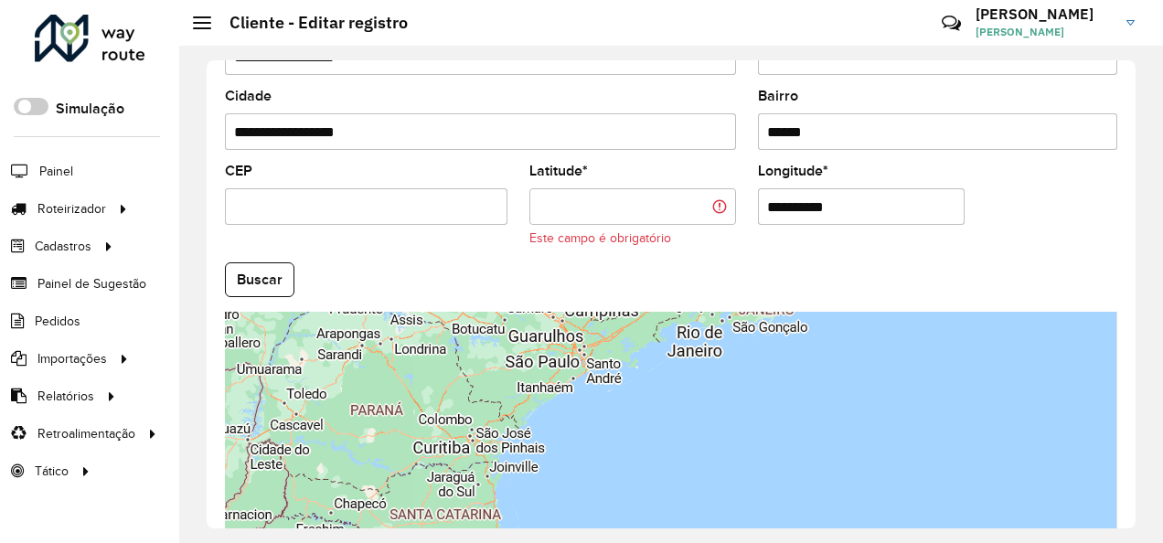
scroll to position [731, 0]
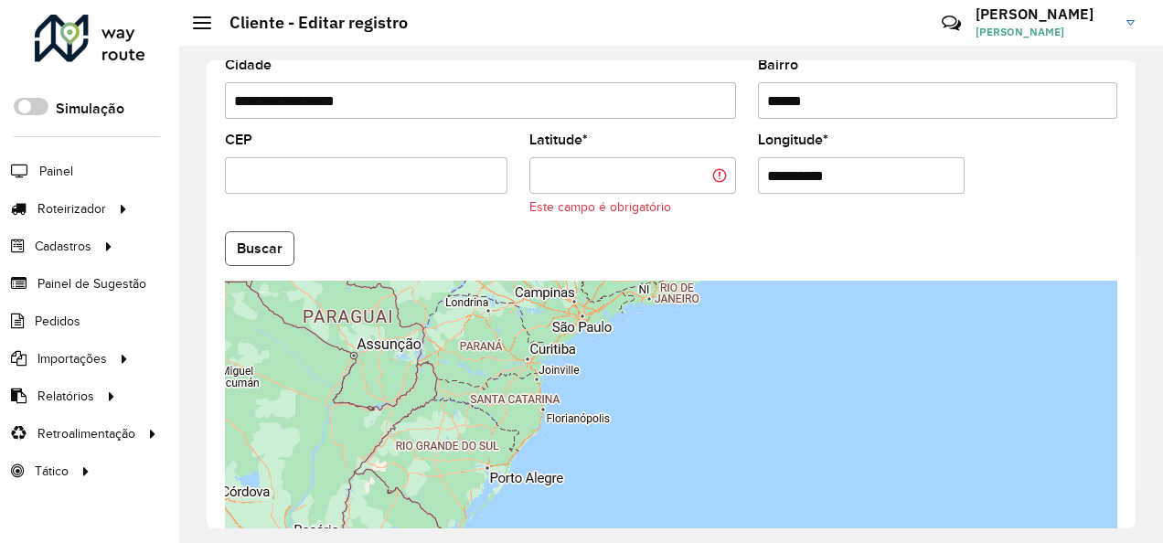
click at [273, 248] on button "Buscar" at bounding box center [259, 248] width 69 height 35
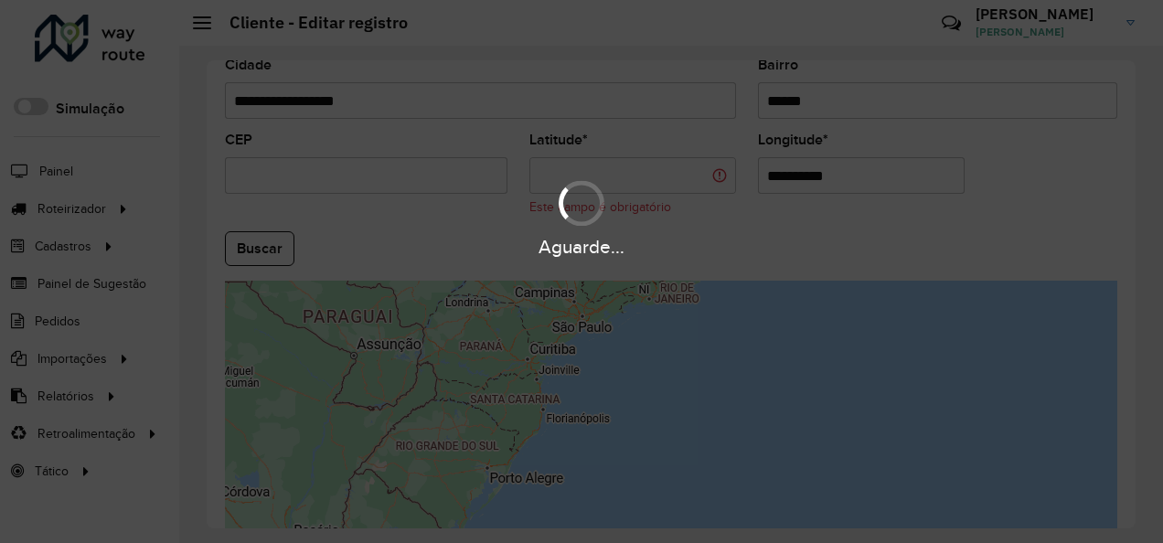
type input "**********"
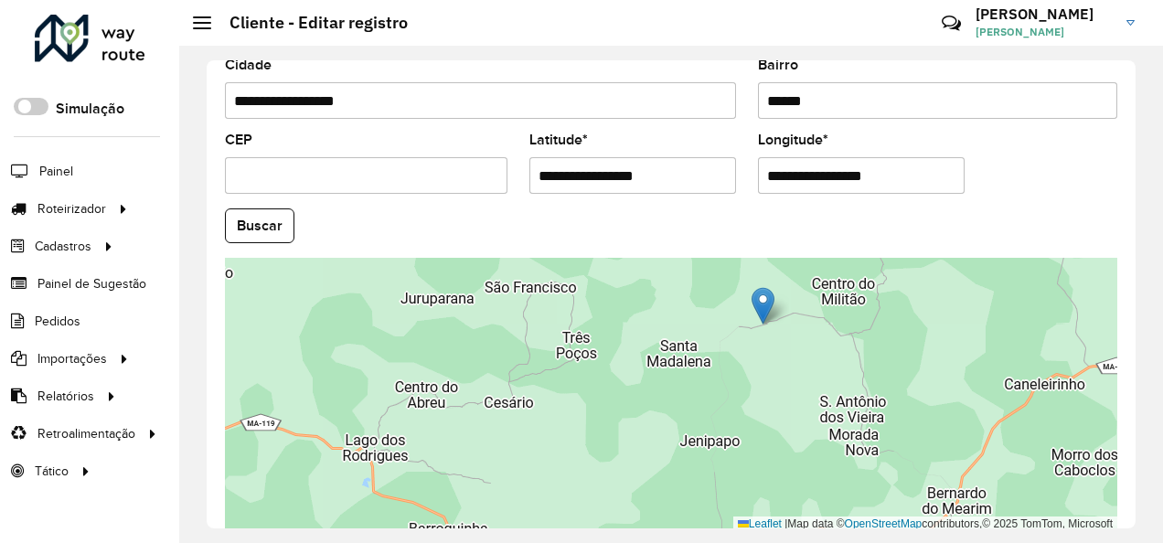
drag, startPoint x: 629, startPoint y: 408, endPoint x: 746, endPoint y: 357, distance: 127.7
click at [746, 357] on div "Leaflet | Map data © OpenStreetMap contributors,© 2025 TomTom, Microsoft" at bounding box center [671, 395] width 892 height 274
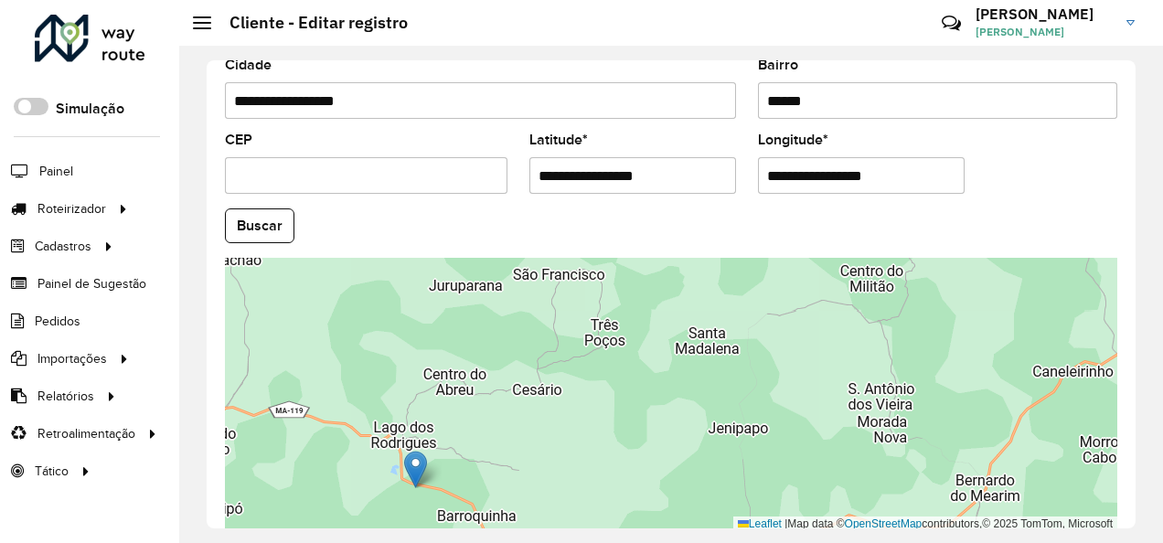
drag, startPoint x: 795, startPoint y: 293, endPoint x: 420, endPoint y: 469, distance: 415.2
click at [420, 469] on img at bounding box center [415, 469] width 23 height 37
type input "**********"
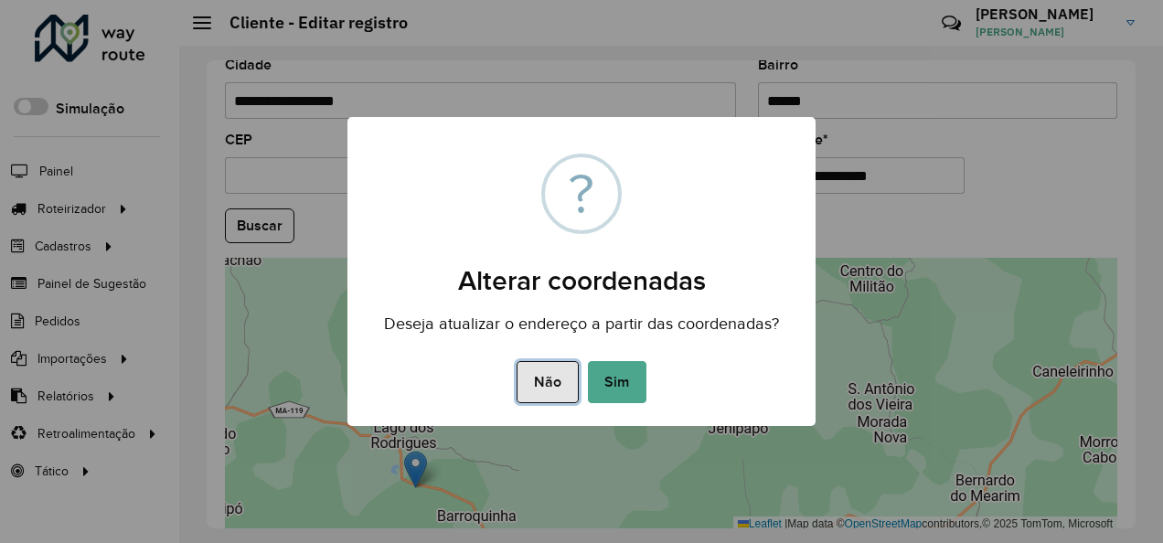
click at [543, 369] on button "Não" at bounding box center [547, 382] width 61 height 42
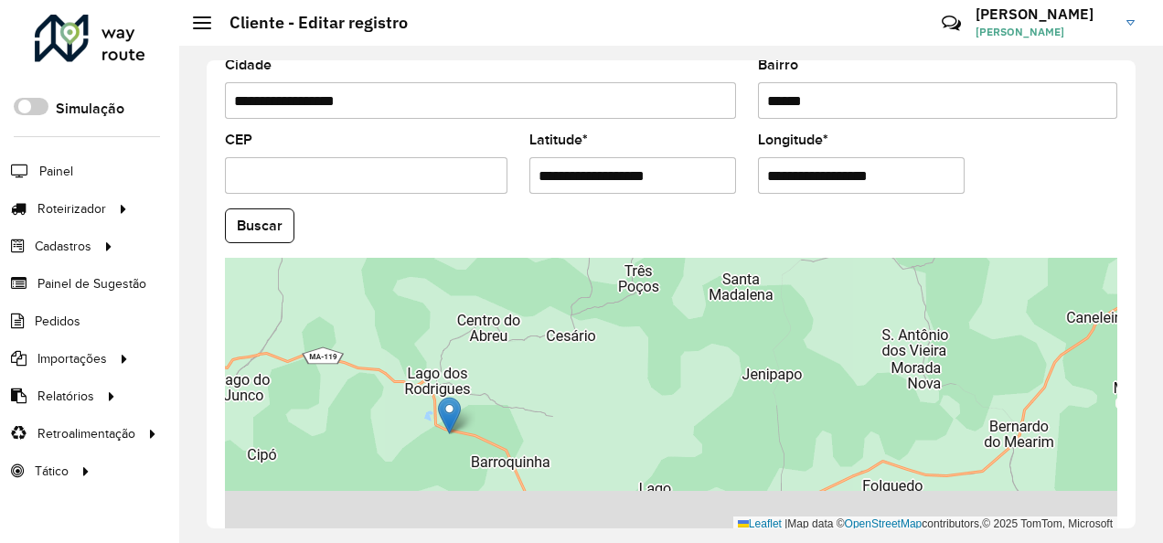
drag, startPoint x: 557, startPoint y: 409, endPoint x: 563, endPoint y: 395, distance: 15.1
click at [561, 397] on div "Leaflet | Map data © OpenStreetMap contributors,© 2025 TomTom, Microsoft" at bounding box center [671, 395] width 892 height 274
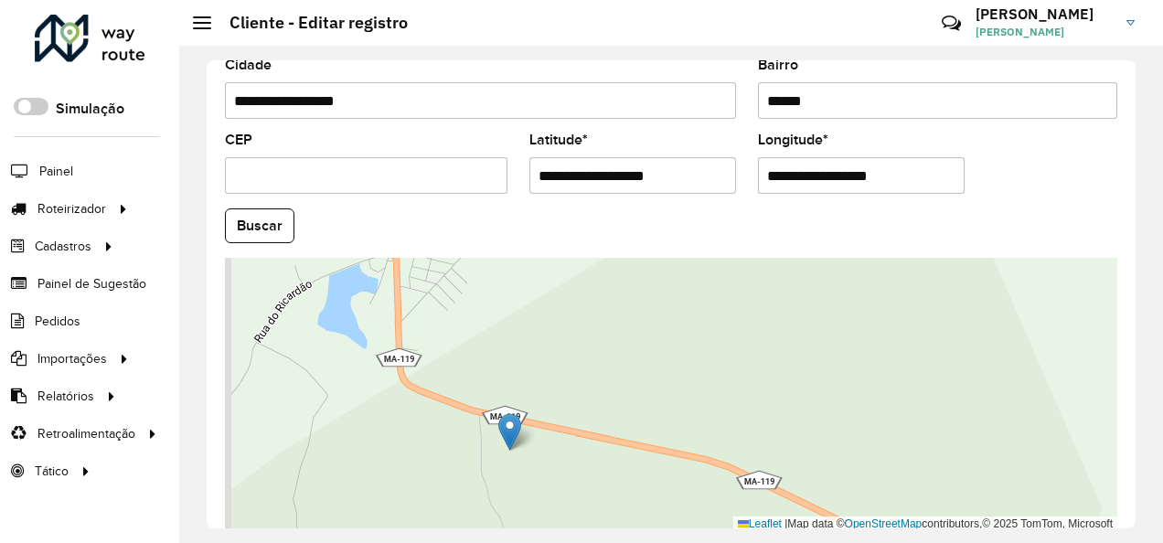
drag, startPoint x: 508, startPoint y: 455, endPoint x: 533, endPoint y: 522, distance: 71.2
click at [533, 516] on div "Leaflet | Map data © OpenStreetMap contributors,© 2025 TomTom, Microsoft" at bounding box center [671, 395] width 892 height 274
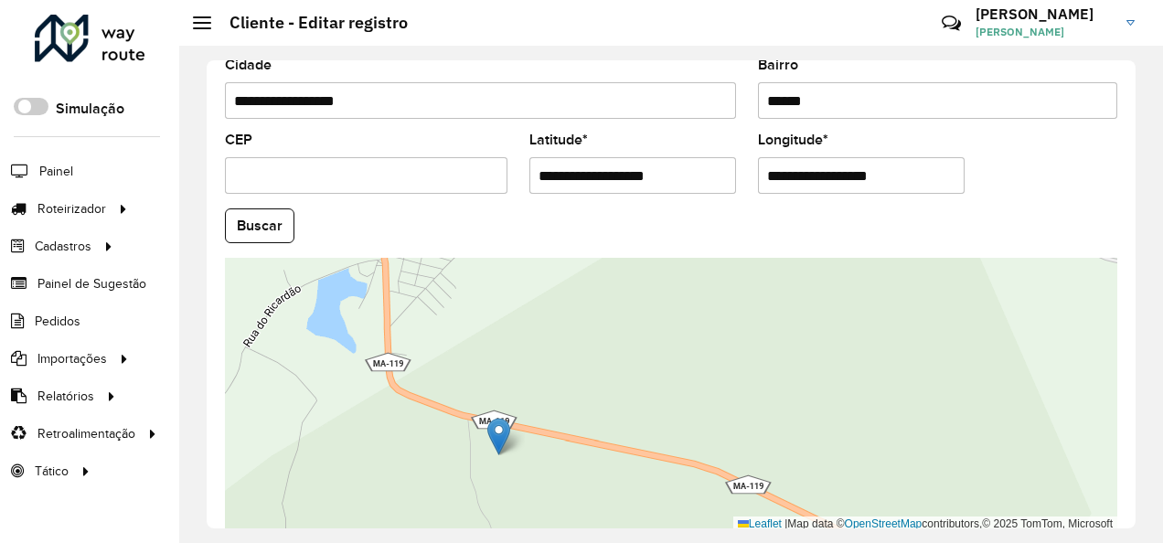
drag, startPoint x: 450, startPoint y: 437, endPoint x: 428, endPoint y: 399, distance: 44.2
click at [428, 399] on div "Leaflet | Map data © OpenStreetMap contributors,© 2025 TomTom, Microsoft" at bounding box center [671, 395] width 892 height 274
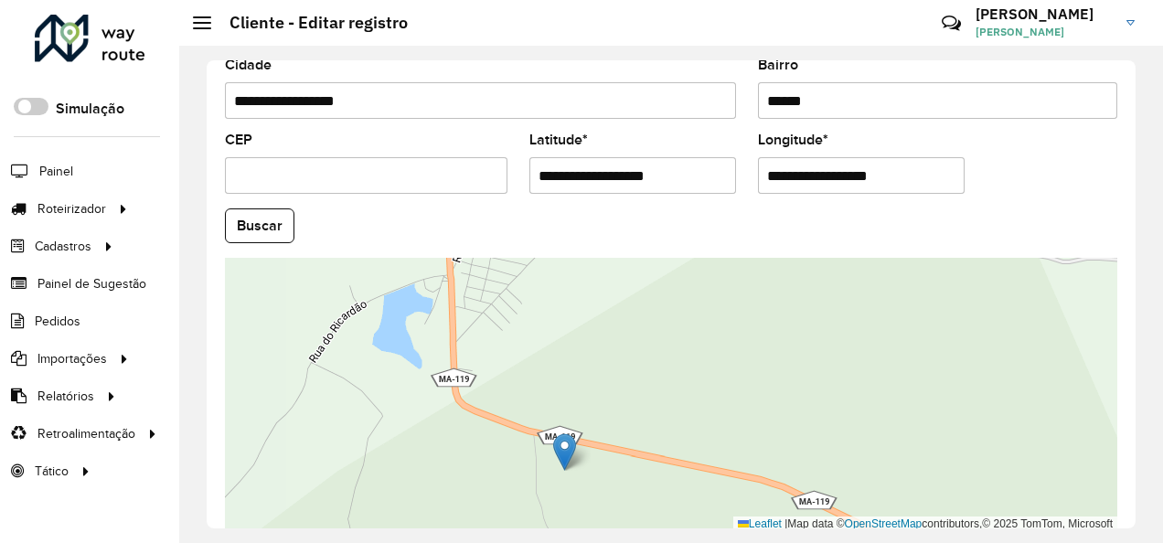
drag, startPoint x: 377, startPoint y: 395, endPoint x: 468, endPoint y: 453, distance: 108.6
click at [467, 453] on div "Leaflet | Map data © OpenStreetMap contributors,© 2025 TomTom, Microsoft" at bounding box center [671, 395] width 892 height 274
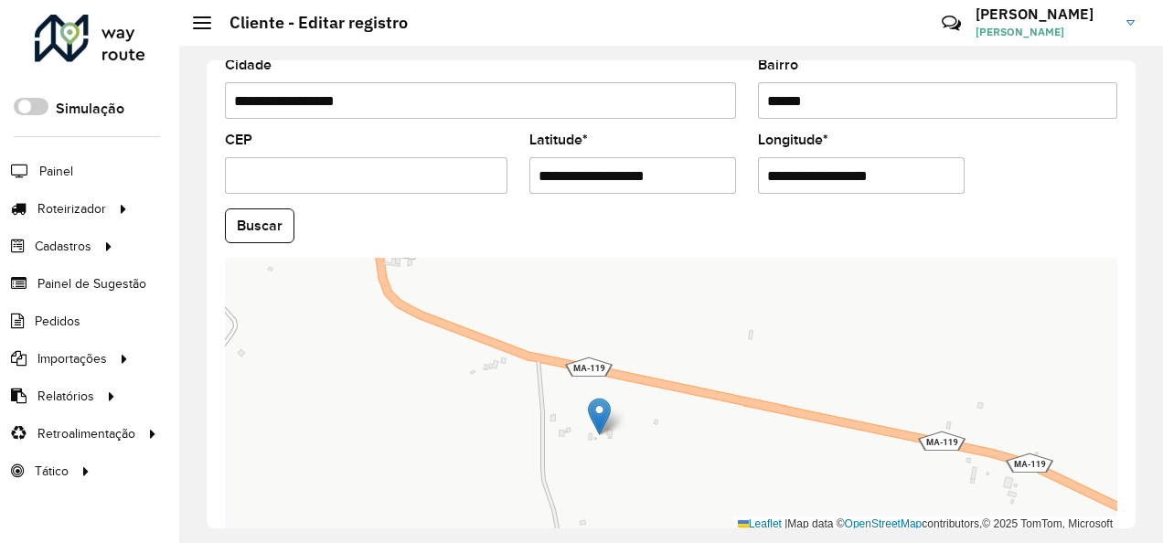
drag, startPoint x: 455, startPoint y: 392, endPoint x: 400, endPoint y: 262, distance: 140.9
click at [401, 263] on div "Leaflet | Map data © OpenStreetMap contributors,© 2025 TomTom, Microsoft" at bounding box center [671, 395] width 892 height 274
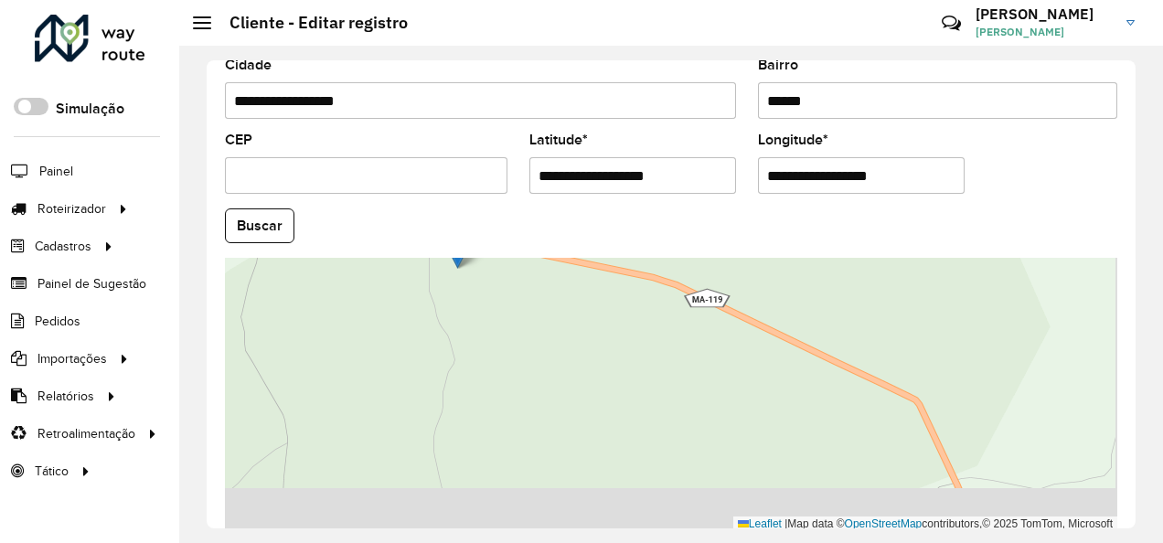
drag, startPoint x: 559, startPoint y: 371, endPoint x: 471, endPoint y: 265, distance: 137.7
click at [503, 293] on div "Leaflet | Map data © OpenStreetMap contributors,© 2025 TomTom, Microsoft" at bounding box center [671, 395] width 892 height 274
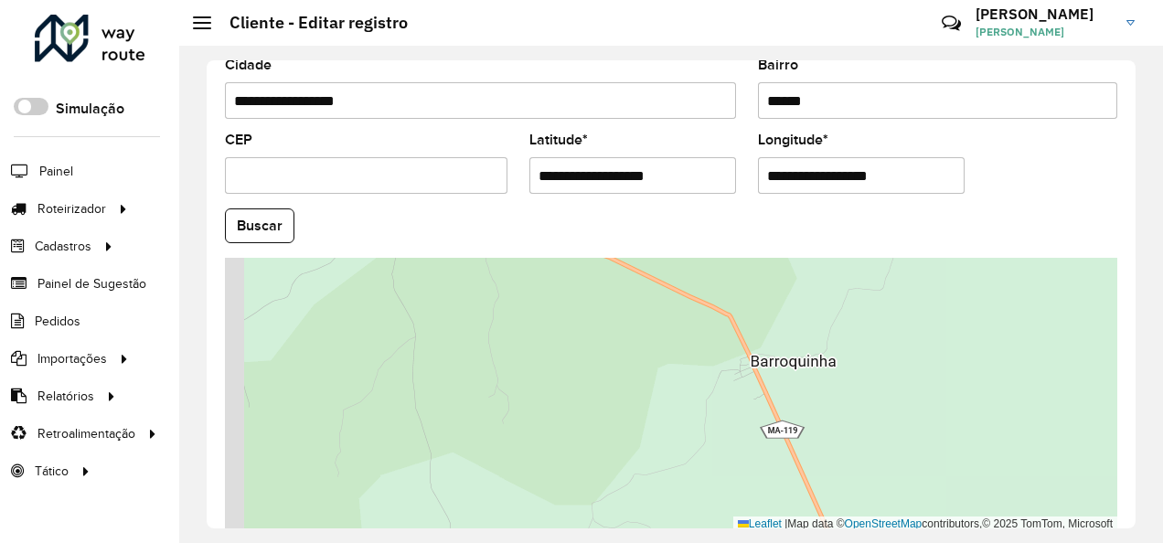
drag, startPoint x: 567, startPoint y: 353, endPoint x: 629, endPoint y: 413, distance: 86.6
click at [629, 413] on div "Leaflet | Map data © OpenStreetMap contributors,© 2025 TomTom, Microsoft" at bounding box center [671, 395] width 892 height 274
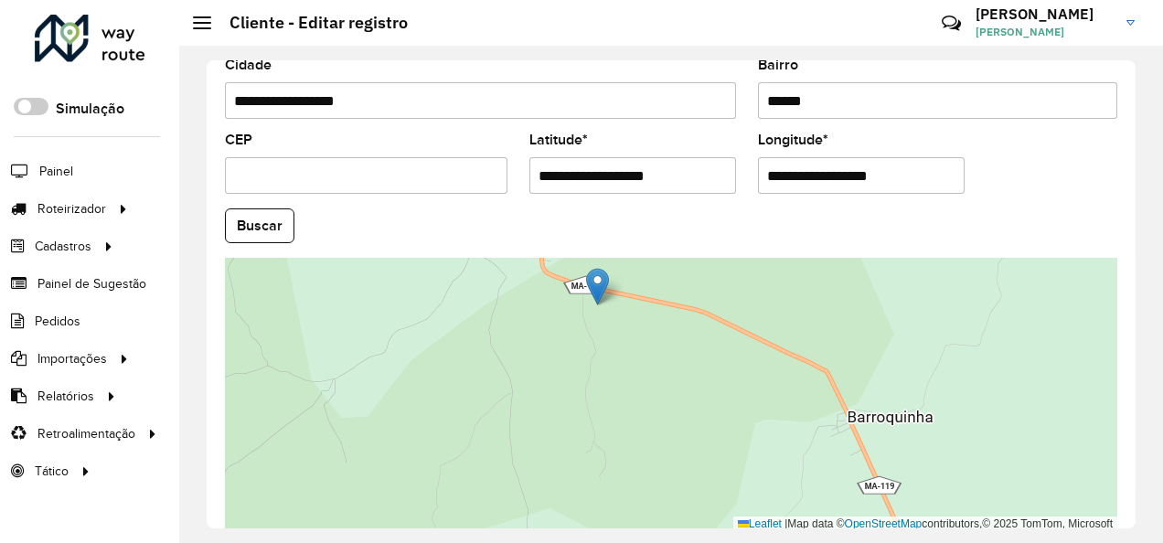
drag, startPoint x: 536, startPoint y: 359, endPoint x: 620, endPoint y: 388, distance: 88.8
click at [620, 388] on div "Leaflet | Map data © OpenStreetMap contributors,© 2025 TomTom, Microsoft" at bounding box center [671, 395] width 892 height 274
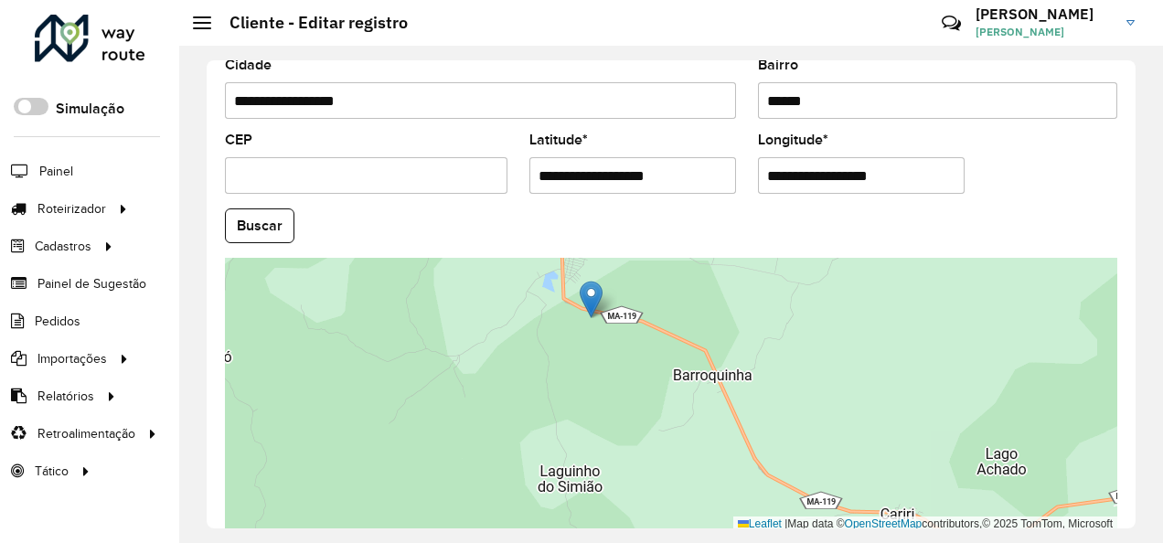
drag, startPoint x: 605, startPoint y: 424, endPoint x: 597, endPoint y: 411, distance: 15.2
click at [597, 411] on div "Leaflet | Map data © OpenStreetMap contributors,© 2025 TomTom, Microsoft" at bounding box center [671, 395] width 892 height 274
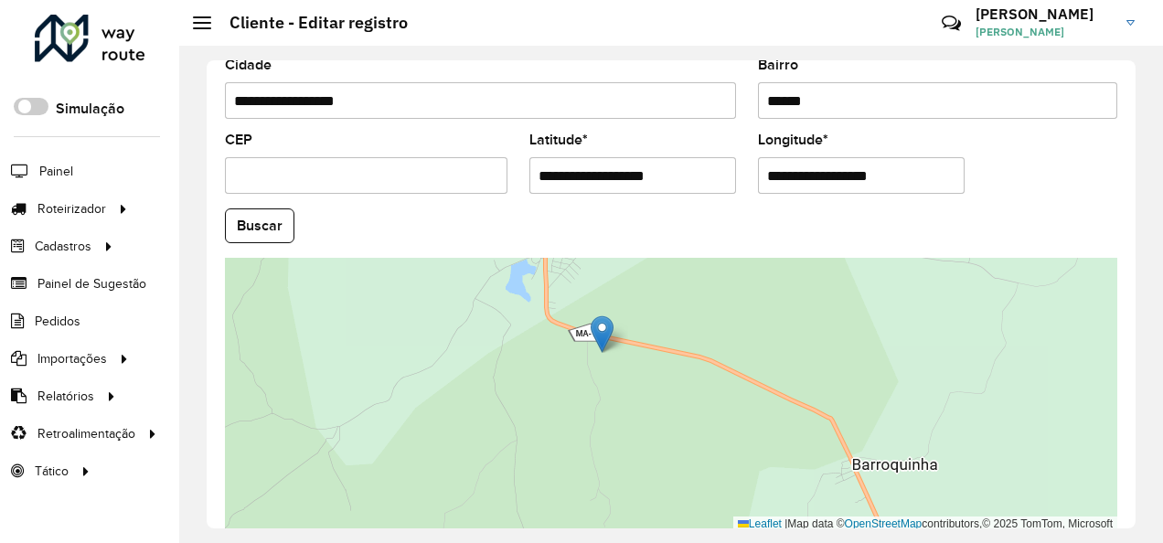
drag, startPoint x: 646, startPoint y: 384, endPoint x: 650, endPoint y: 430, distance: 45.9
click at [650, 430] on div "Leaflet | Map data © OpenStreetMap contributors,© 2025 TomTom, Microsoft" at bounding box center [671, 395] width 892 height 274
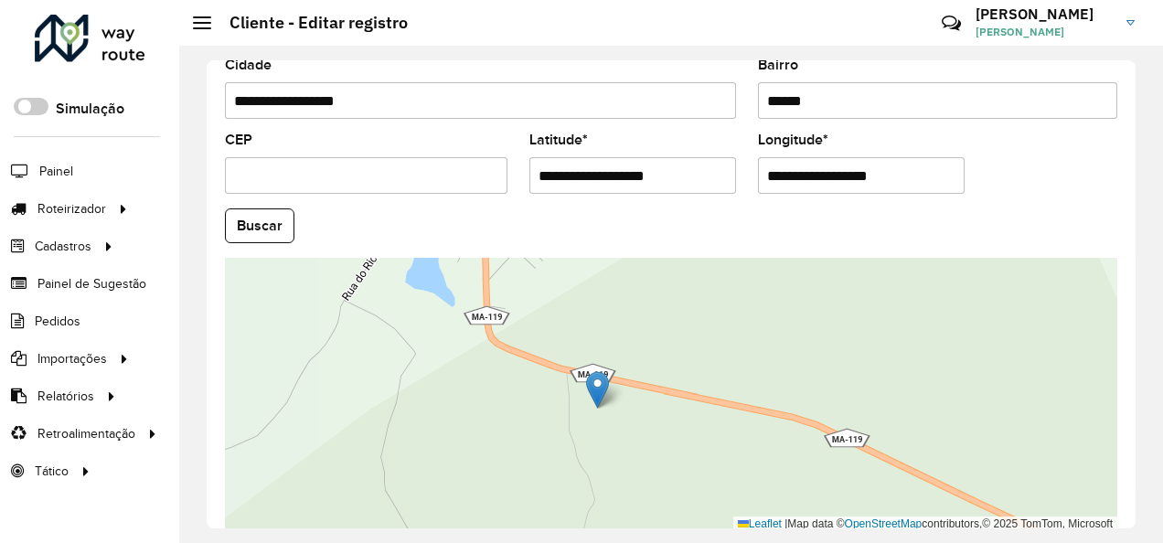
drag, startPoint x: 613, startPoint y: 455, endPoint x: 507, endPoint y: 448, distance: 106.3
click at [507, 448] on div "Leaflet | Map data © OpenStreetMap contributors,© 2025 TomTom, Microsoft" at bounding box center [671, 395] width 892 height 274
drag, startPoint x: 468, startPoint y: 358, endPoint x: 456, endPoint y: 322, distance: 38.5
click at [456, 327] on div "Leaflet | Map data © OpenStreetMap contributors,© 2025 TomTom, Microsoft" at bounding box center [671, 395] width 892 height 274
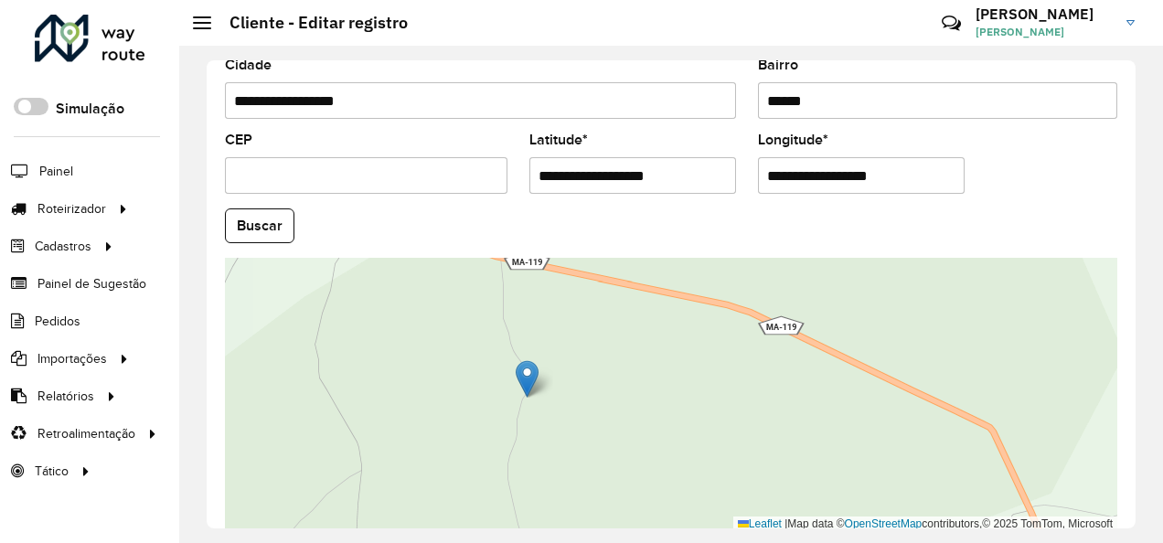
drag, startPoint x: 538, startPoint y: 282, endPoint x: 533, endPoint y: 383, distance: 101.6
click at [533, 383] on img at bounding box center [527, 378] width 23 height 37
type input "**********"
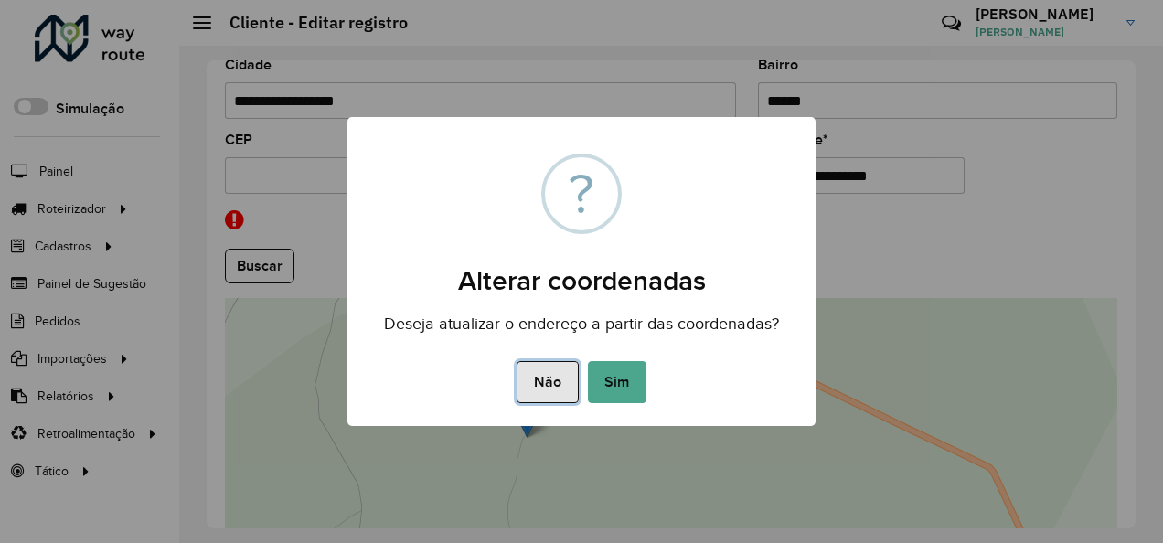
click at [545, 382] on button "Não" at bounding box center [547, 382] width 61 height 42
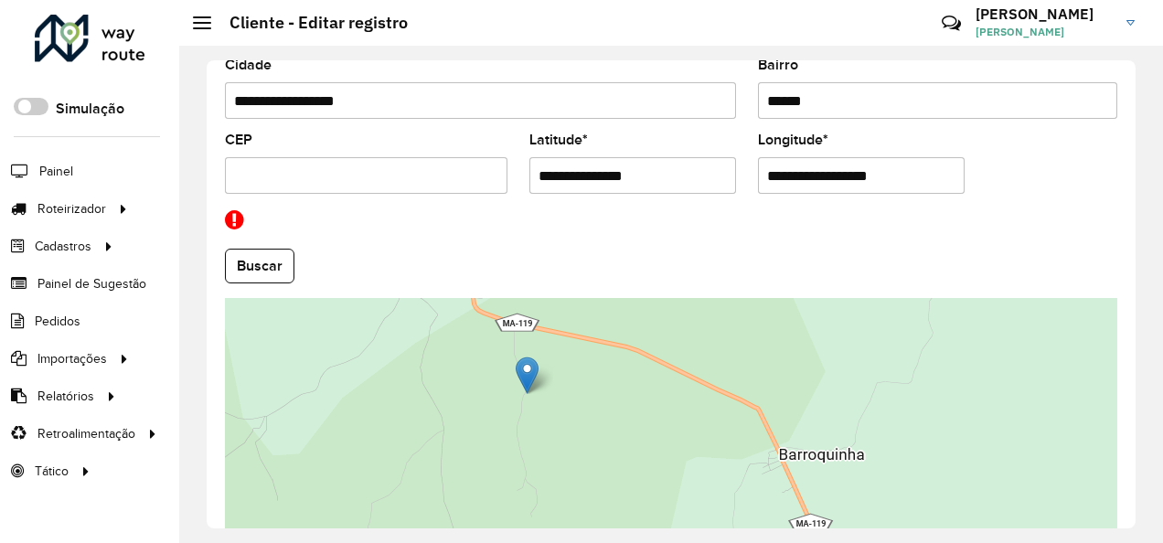
scroll to position [772, 0]
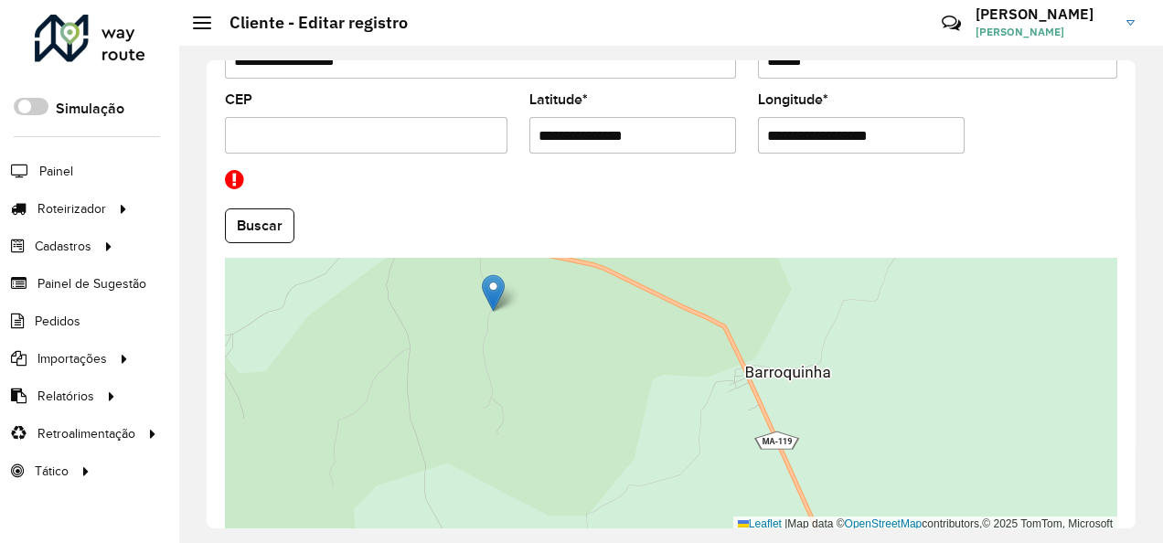
drag, startPoint x: 688, startPoint y: 408, endPoint x: 654, endPoint y: 366, distance: 54.0
click at [654, 366] on div "Leaflet | Map data © OpenStreetMap contributors,© 2025 TomTom, Microsoft" at bounding box center [671, 395] width 892 height 274
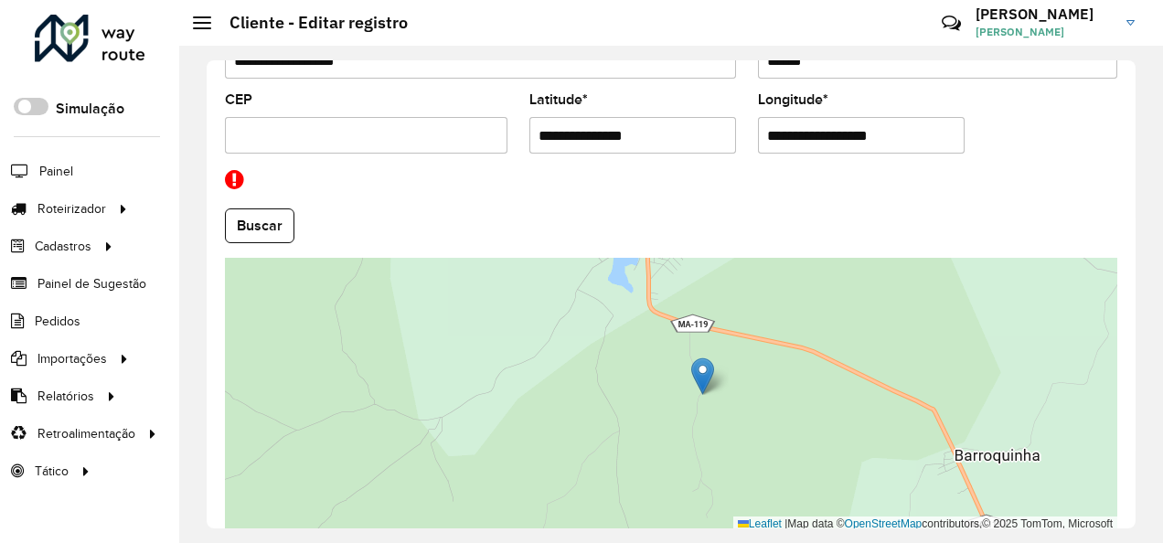
drag, startPoint x: 554, startPoint y: 356, endPoint x: 748, endPoint y: 438, distance: 210.6
click at [764, 440] on div "Leaflet | Map data © OpenStreetMap contributors,© 2025 TomTom, Microsoft" at bounding box center [671, 395] width 892 height 274
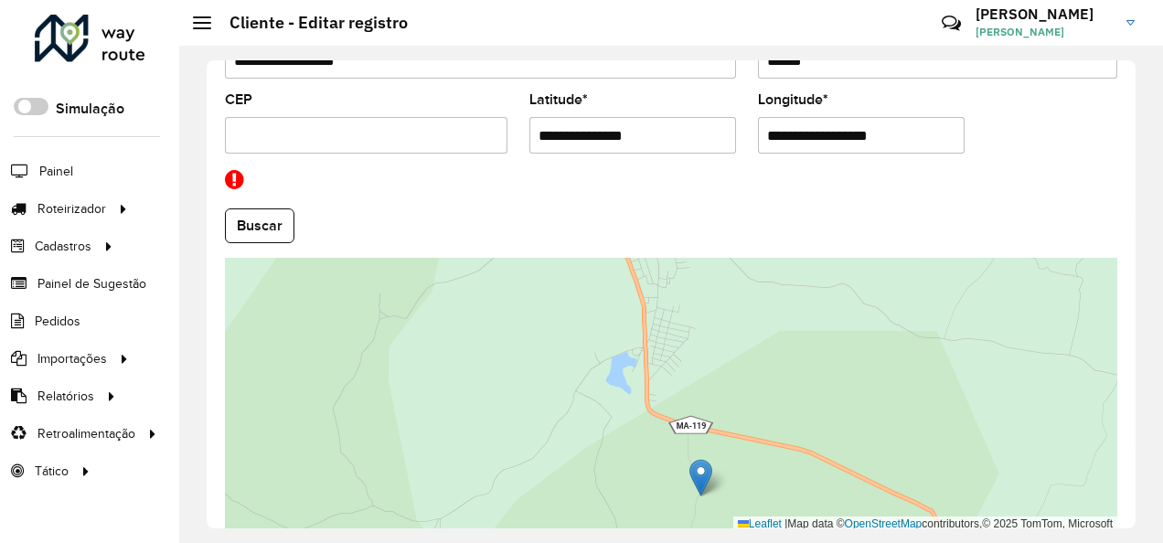
drag, startPoint x: 625, startPoint y: 402, endPoint x: 618, endPoint y: 502, distance: 99.9
click at [622, 503] on div "Leaflet | Map data © OpenStreetMap contributors,© 2025 TomTom, Microsoft" at bounding box center [671, 395] width 892 height 274
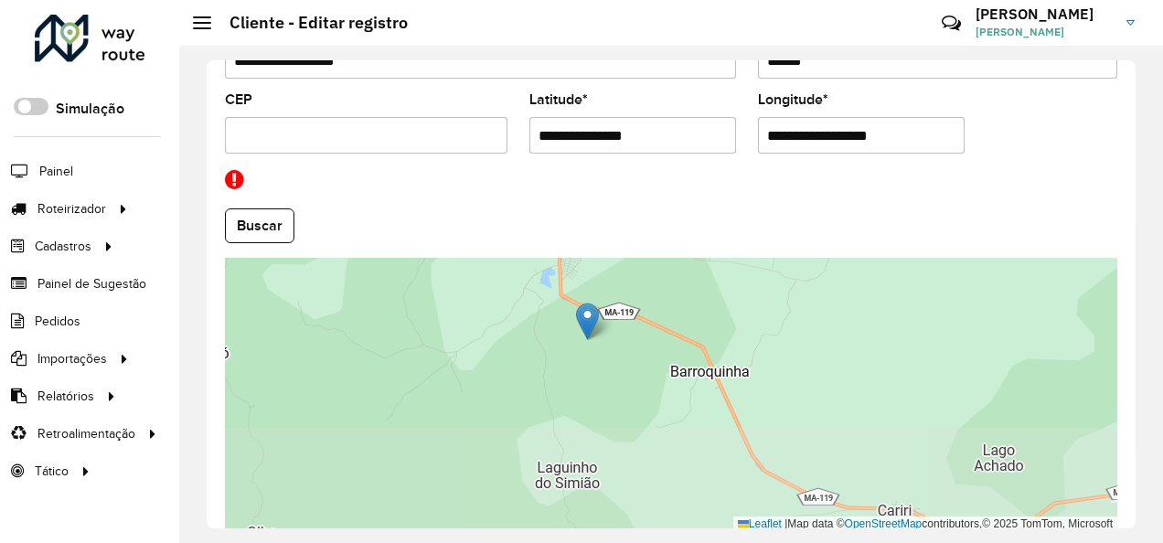
drag, startPoint x: 759, startPoint y: 430, endPoint x: 699, endPoint y: 320, distance: 125.2
click at [699, 320] on div "Leaflet | Map data © OpenStreetMap contributors,© 2025 TomTom, Microsoft" at bounding box center [671, 395] width 892 height 274
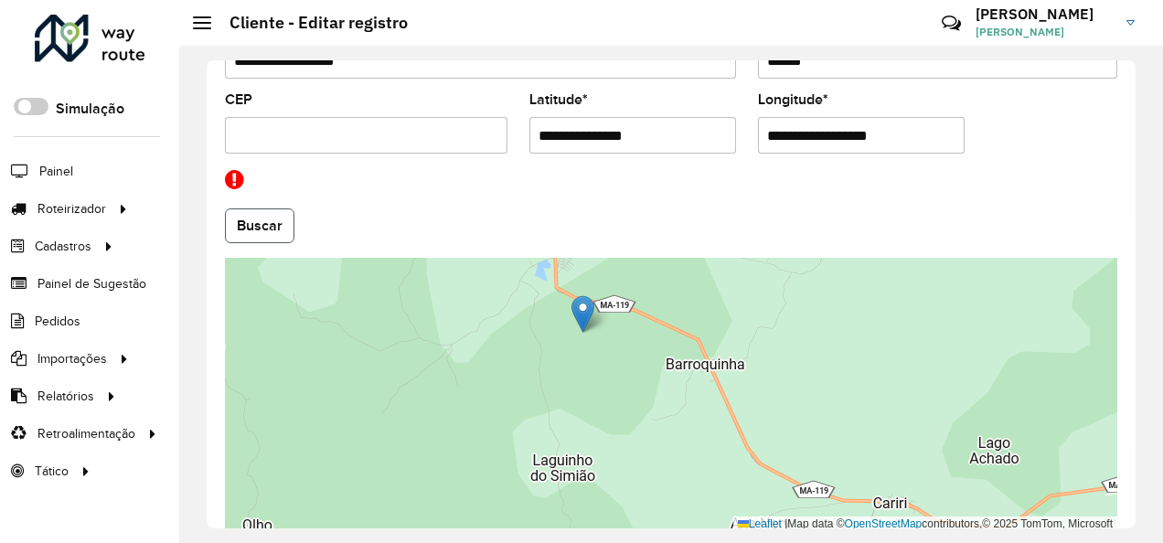
click at [230, 219] on button "Buscar" at bounding box center [259, 225] width 69 height 35
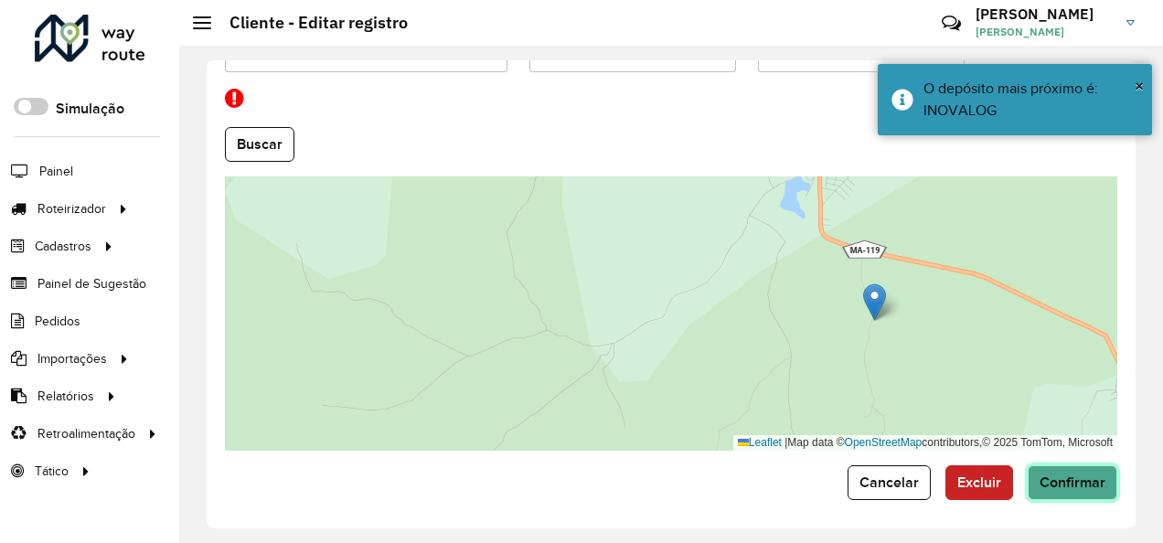
click at [1095, 466] on button "Confirmar" at bounding box center [1073, 482] width 90 height 35
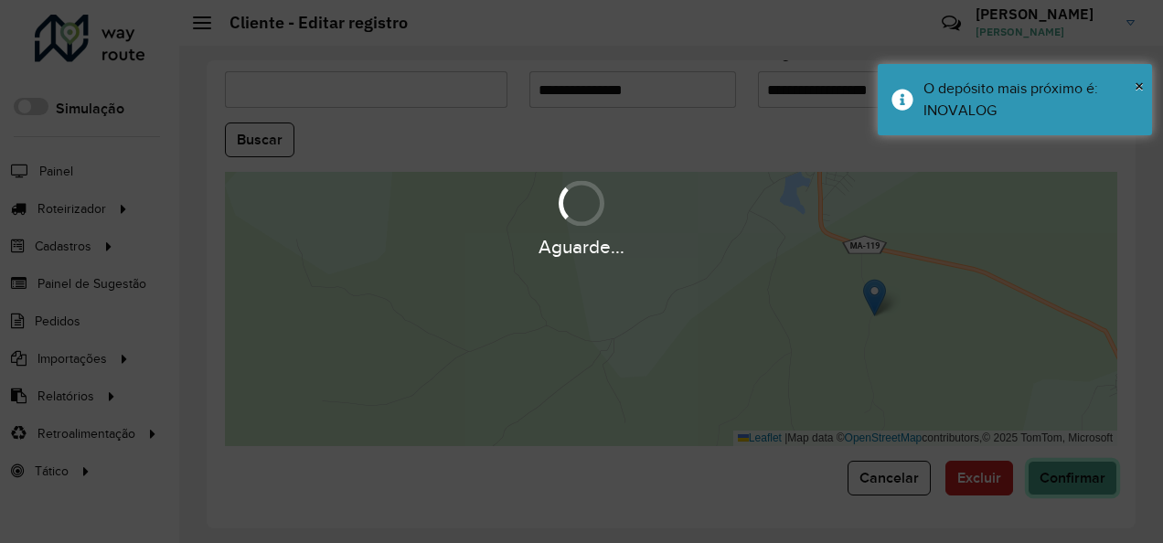
scroll to position [813, 0]
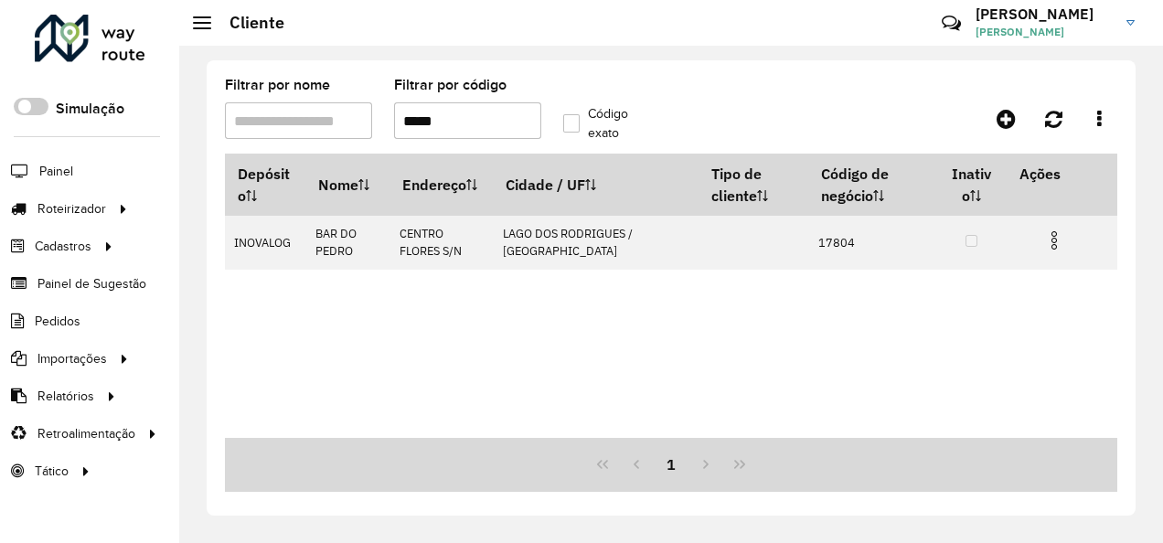
click at [447, 120] on input "*****" at bounding box center [467, 120] width 147 height 37
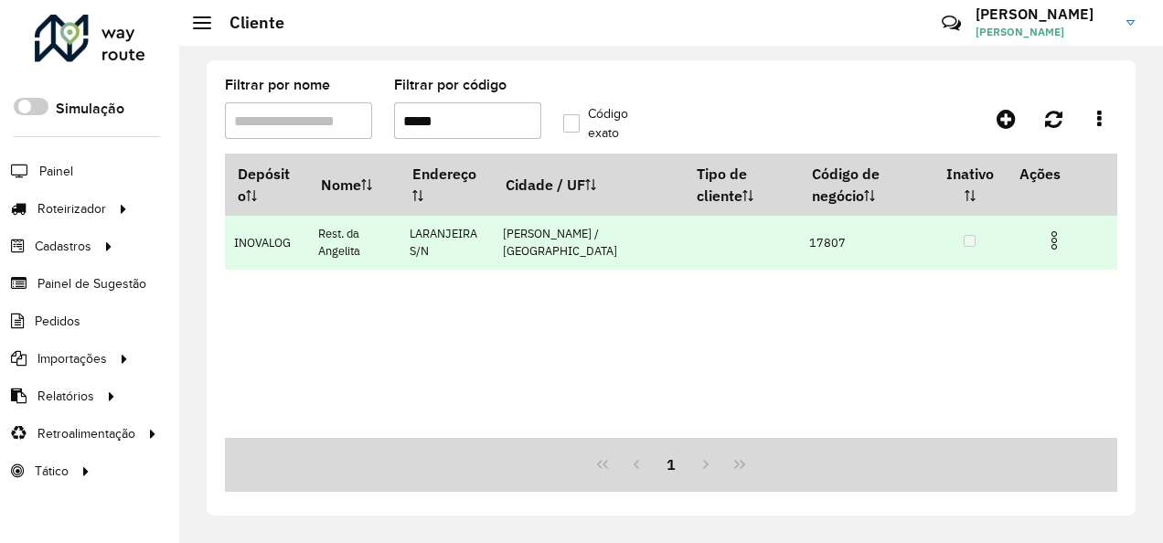
type input "*****"
click at [1060, 239] on img at bounding box center [1054, 240] width 22 height 22
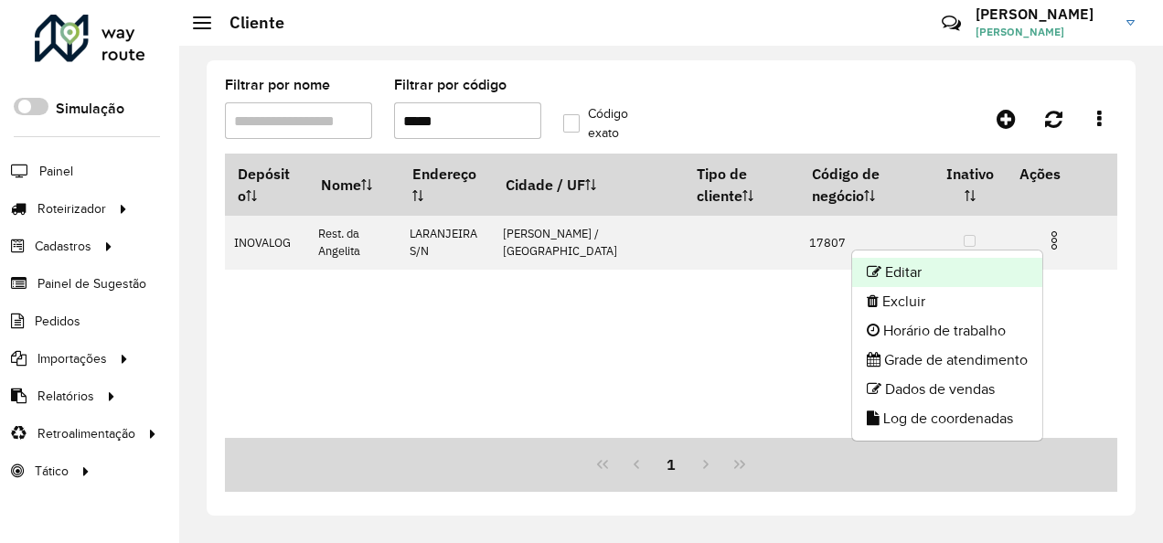
click at [941, 272] on li "Editar" at bounding box center [947, 272] width 190 height 29
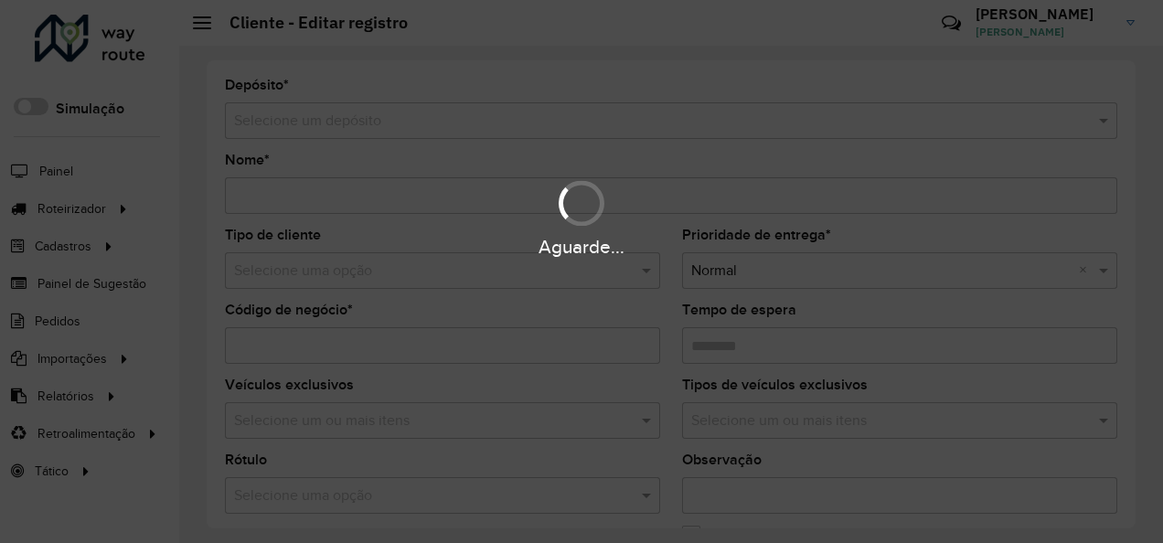
type input "**********"
type input "*****"
type input "********"
type input "**********"
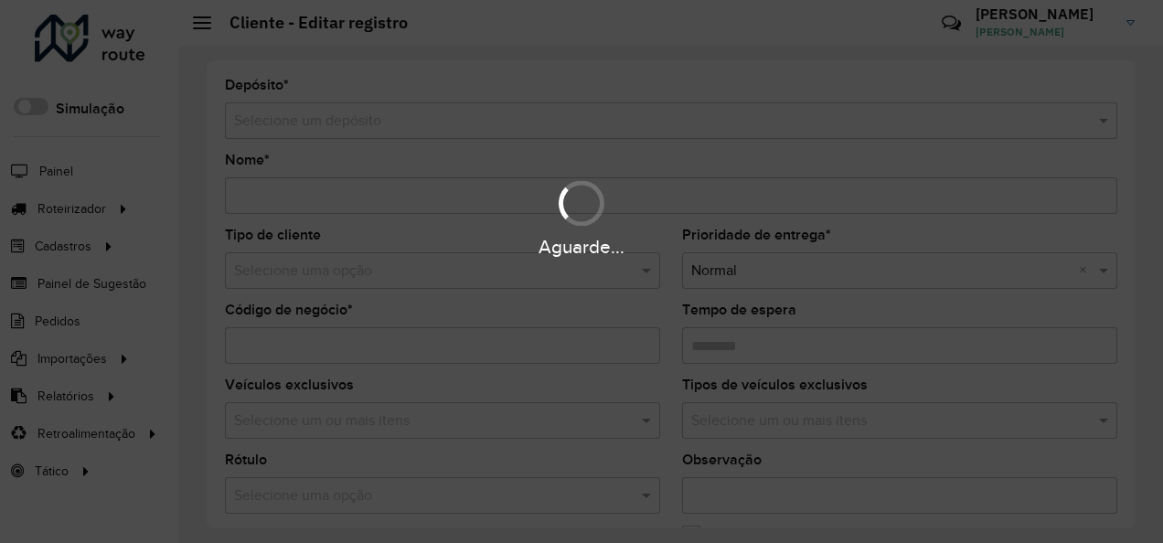
type input "******"
type input "*********"
type input "**********"
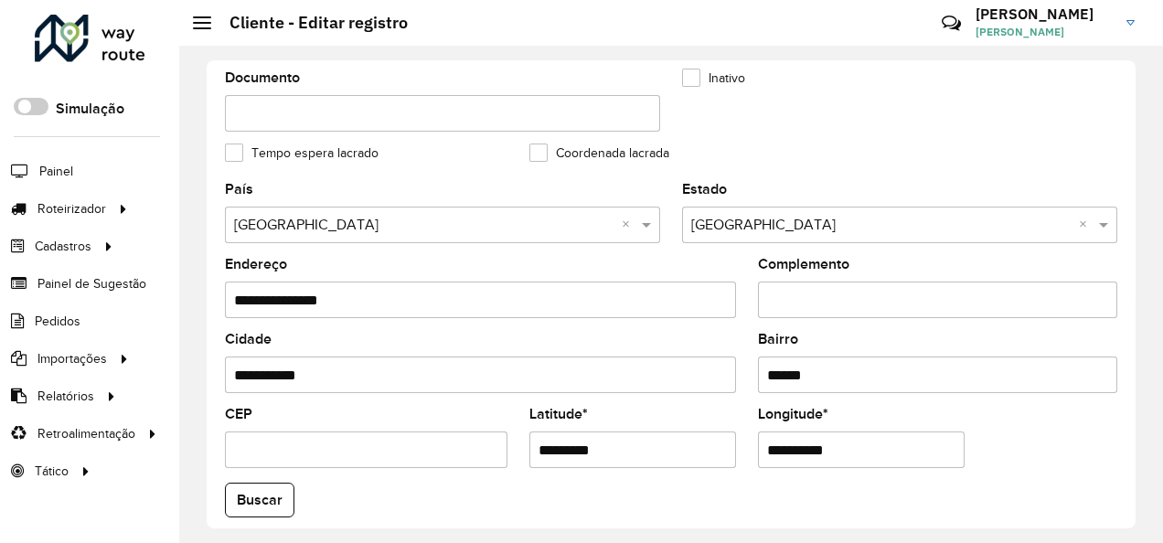
scroll to position [731, 0]
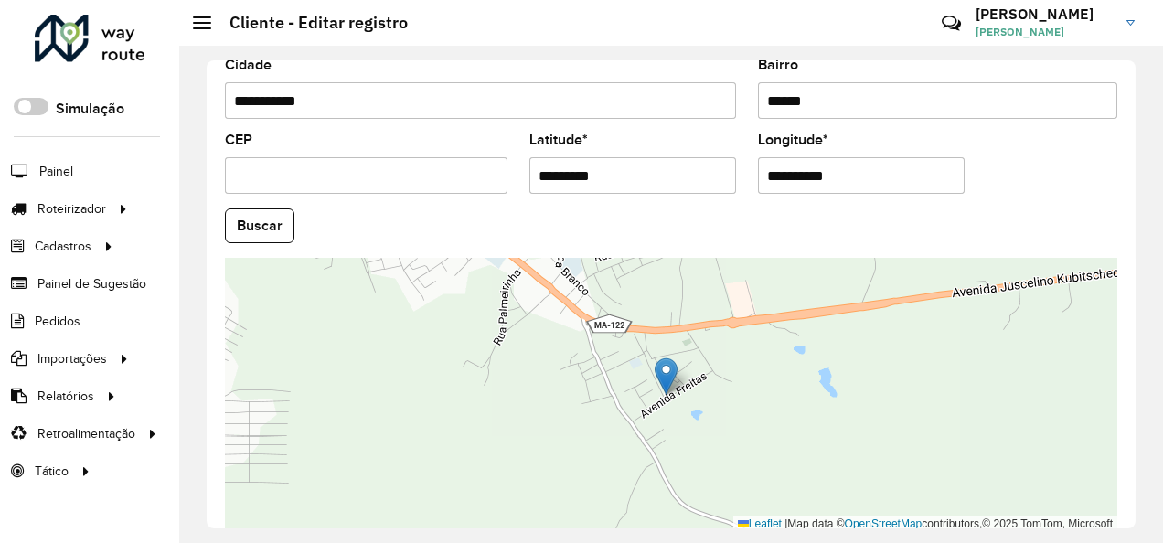
drag, startPoint x: 640, startPoint y: 176, endPoint x: 523, endPoint y: 203, distance: 120.2
click at [523, 203] on formly-field "Latitude * *********" at bounding box center [632, 170] width 229 height 75
paste input "text"
type input "*********"
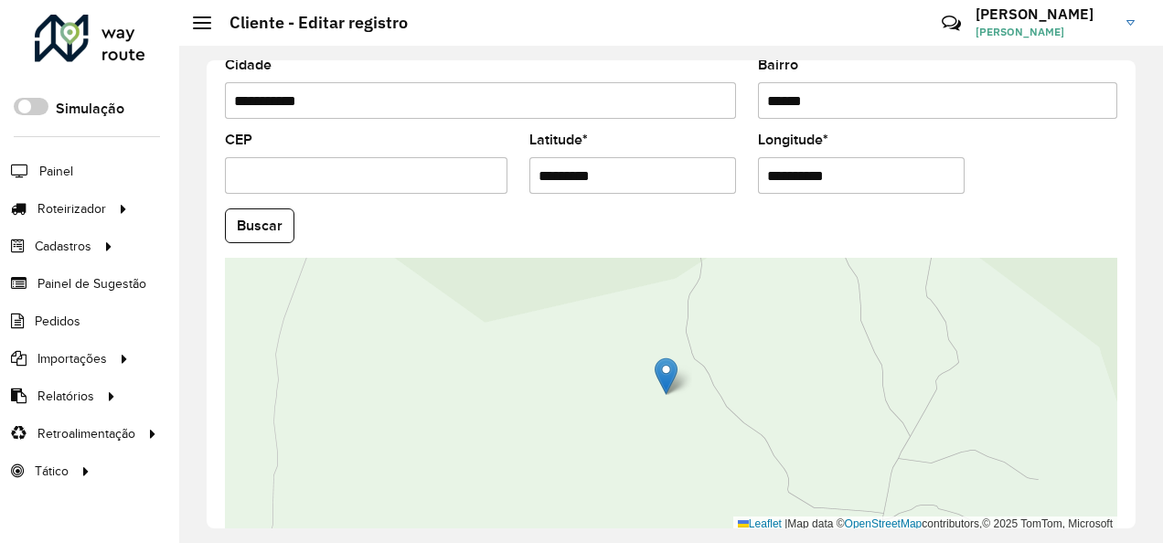
drag, startPoint x: 853, startPoint y: 177, endPoint x: 694, endPoint y: 201, distance: 160.9
click at [694, 201] on formly-group "**********" at bounding box center [671, 221] width 914 height 624
paste input "text"
type input "**********"
click at [280, 227] on hb-app "Aguarde... Pop-up bloqueado! Seu navegador bloqueou automáticamente a abertura …" at bounding box center [581, 271] width 1163 height 543
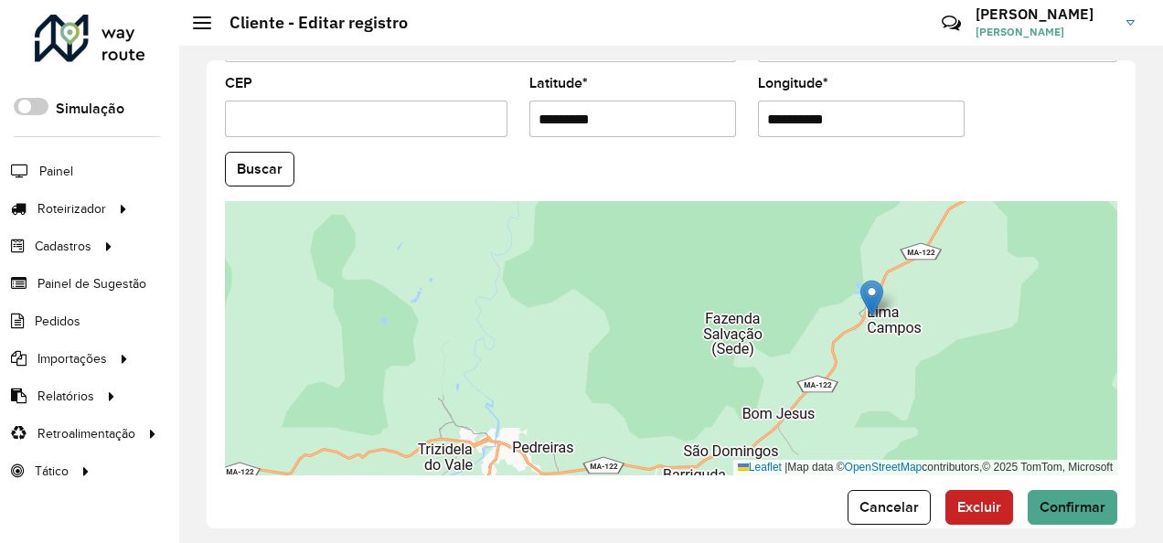
scroll to position [813, 0]
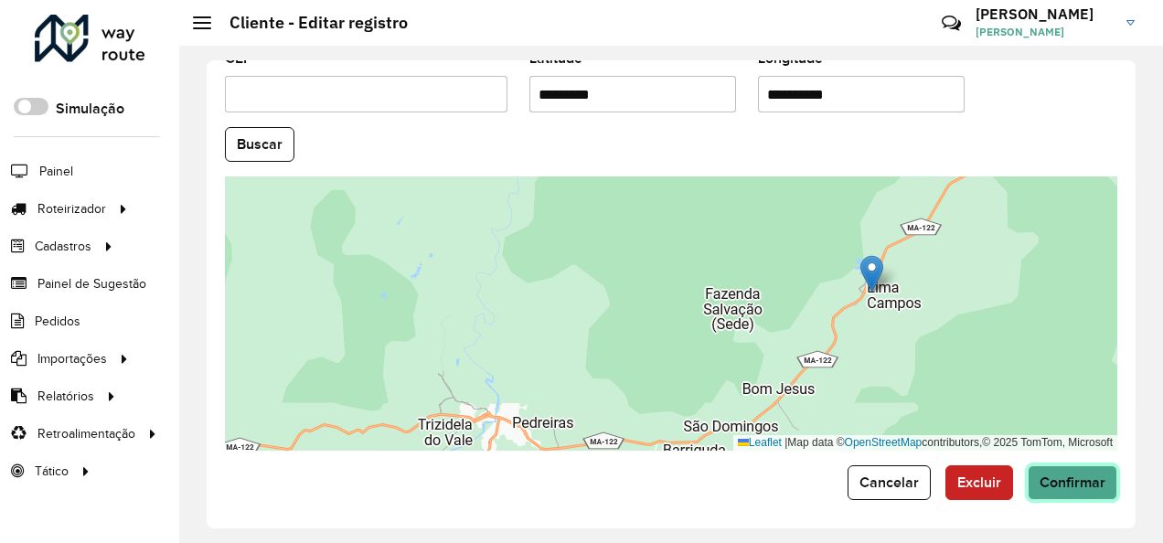
click at [1083, 486] on button "Confirmar" at bounding box center [1073, 482] width 90 height 35
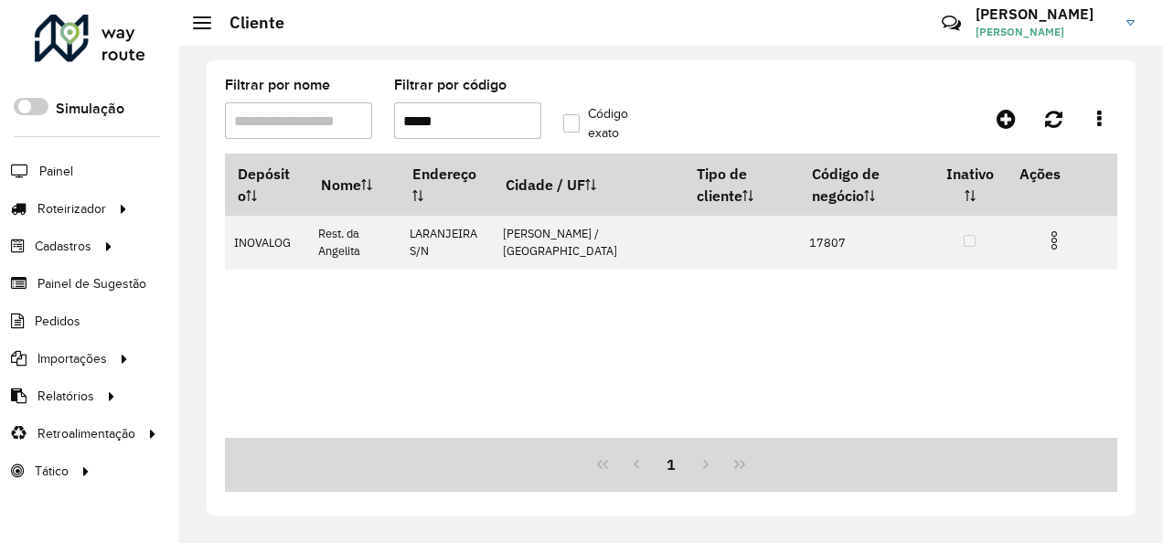
drag, startPoint x: 475, startPoint y: 124, endPoint x: 425, endPoint y: 139, distance: 52.4
click at [425, 139] on formly-field "Filtrar por código *****" at bounding box center [467, 116] width 169 height 75
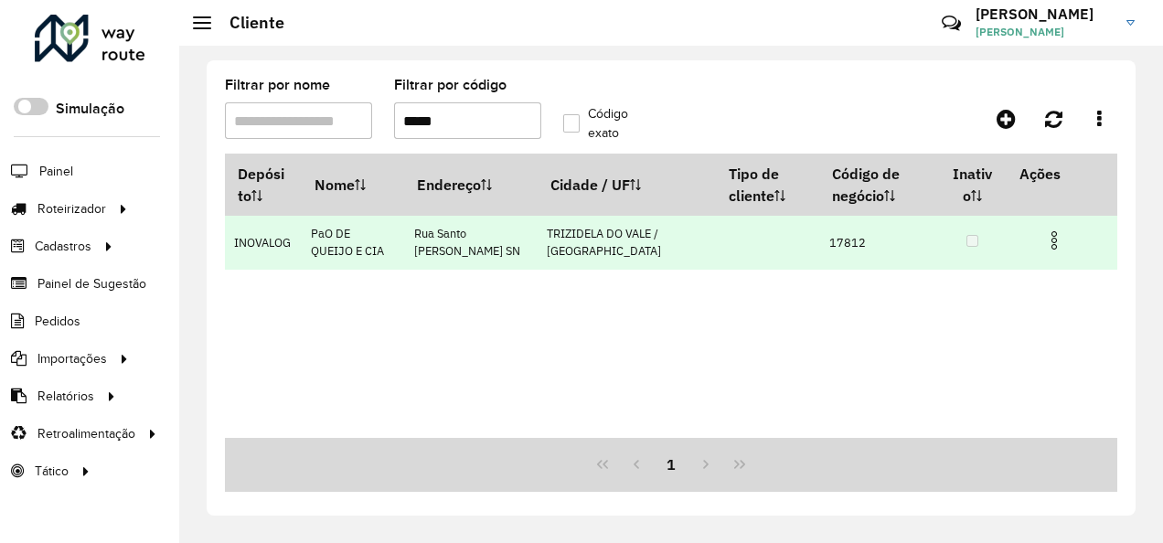
type input "*****"
click at [1048, 231] on img at bounding box center [1054, 240] width 22 height 22
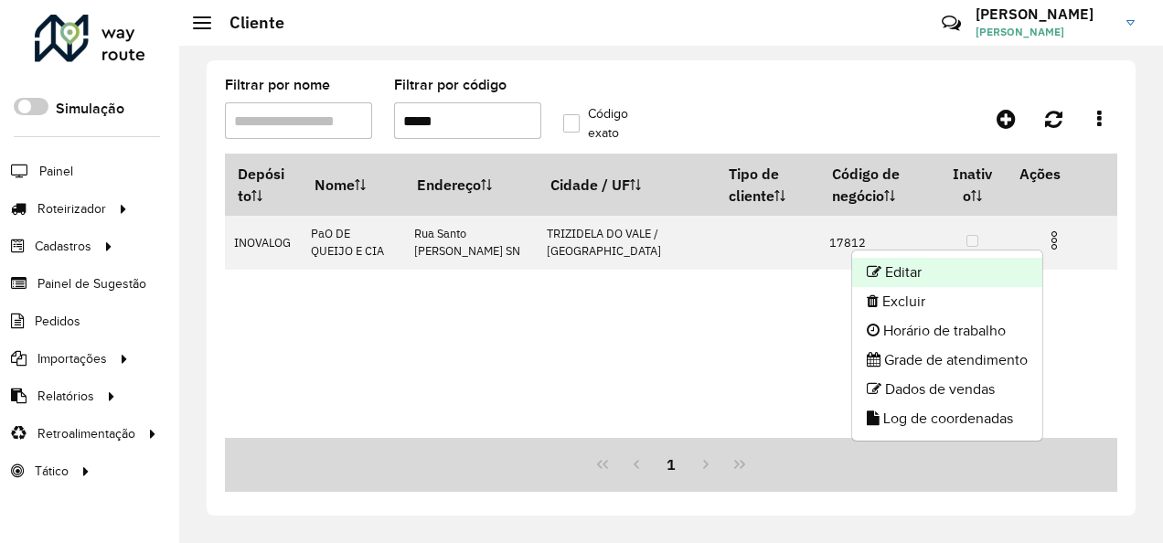
click at [936, 269] on li "Editar" at bounding box center [947, 272] width 190 height 29
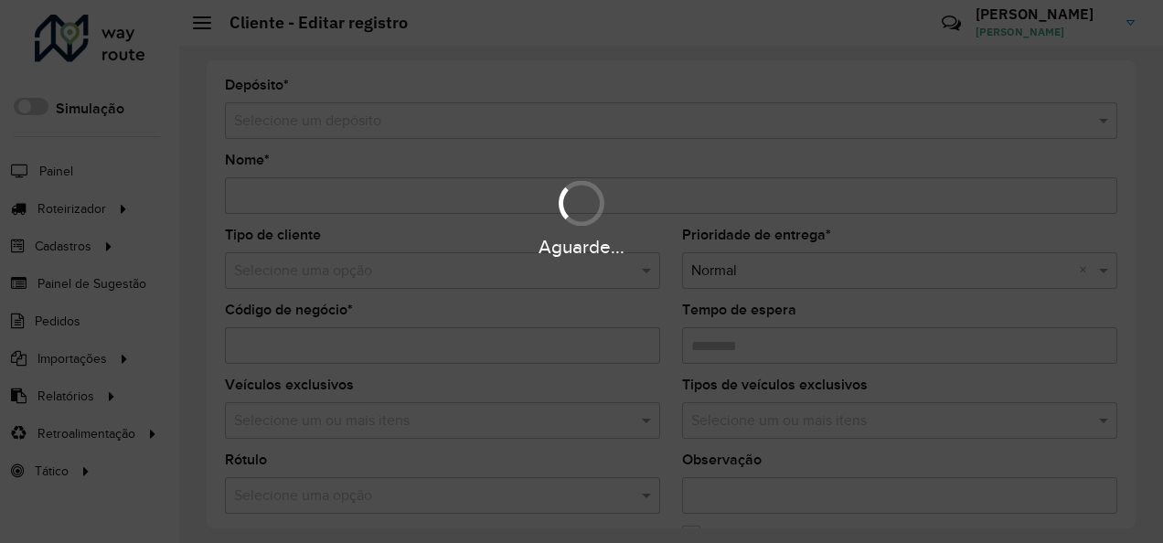
type input "**********"
type input "*****"
type input "********"
type input "**********"
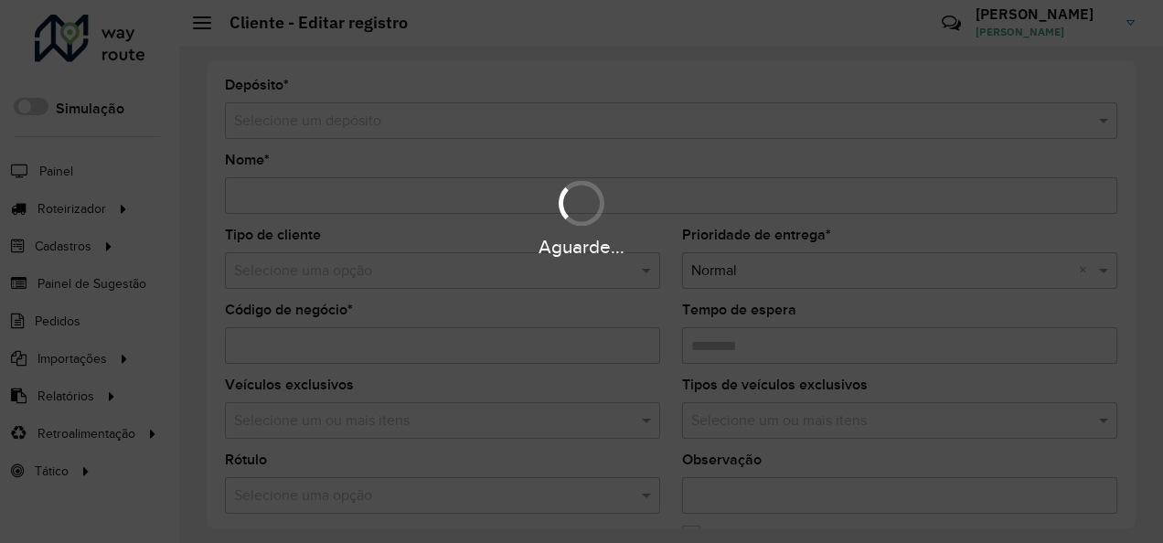
type input "******"
type input "*********"
type input "**********"
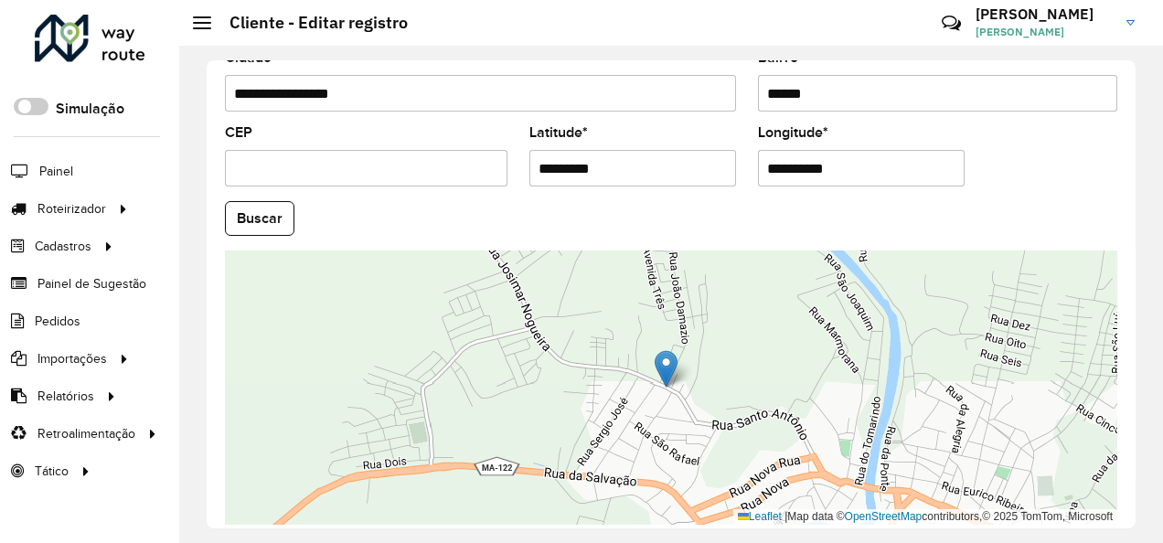
scroll to position [813, 0]
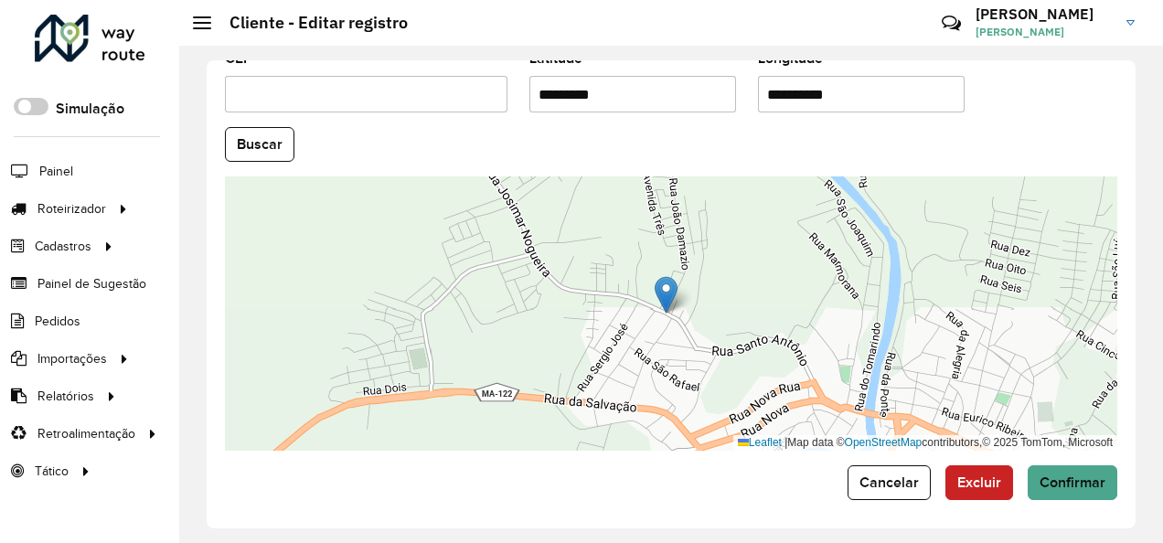
drag, startPoint x: 622, startPoint y: 85, endPoint x: 422, endPoint y: 150, distance: 209.6
click at [422, 150] on formly-group "**********" at bounding box center [671, 139] width 914 height 624
paste input "text"
type input "*********"
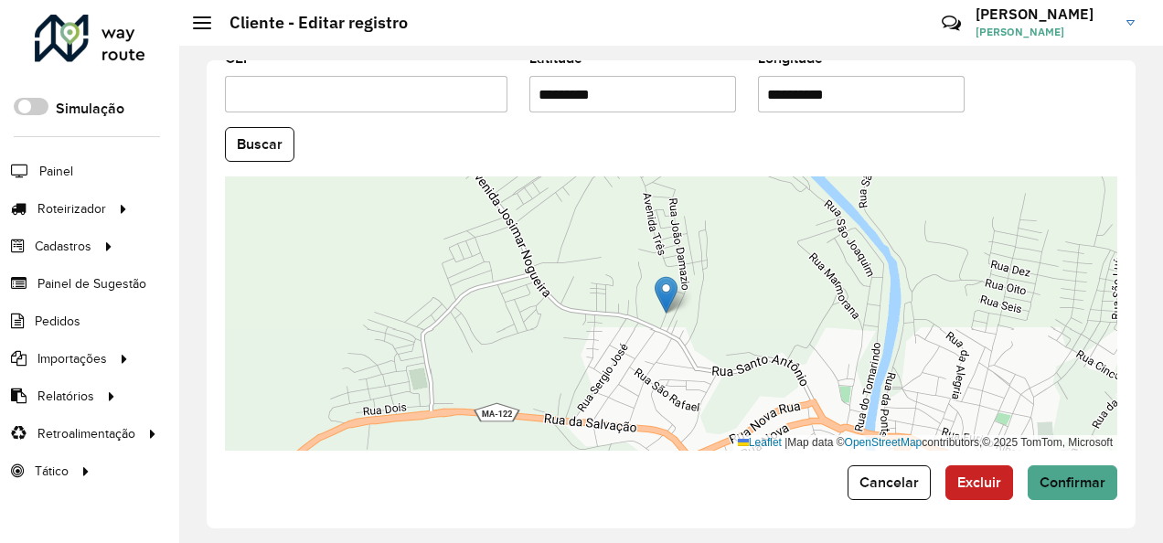
drag, startPoint x: 874, startPoint y: 92, endPoint x: 678, endPoint y: 143, distance: 202.0
click at [678, 143] on formly-group "**********" at bounding box center [671, 139] width 914 height 624
paste input "text"
type input "**********"
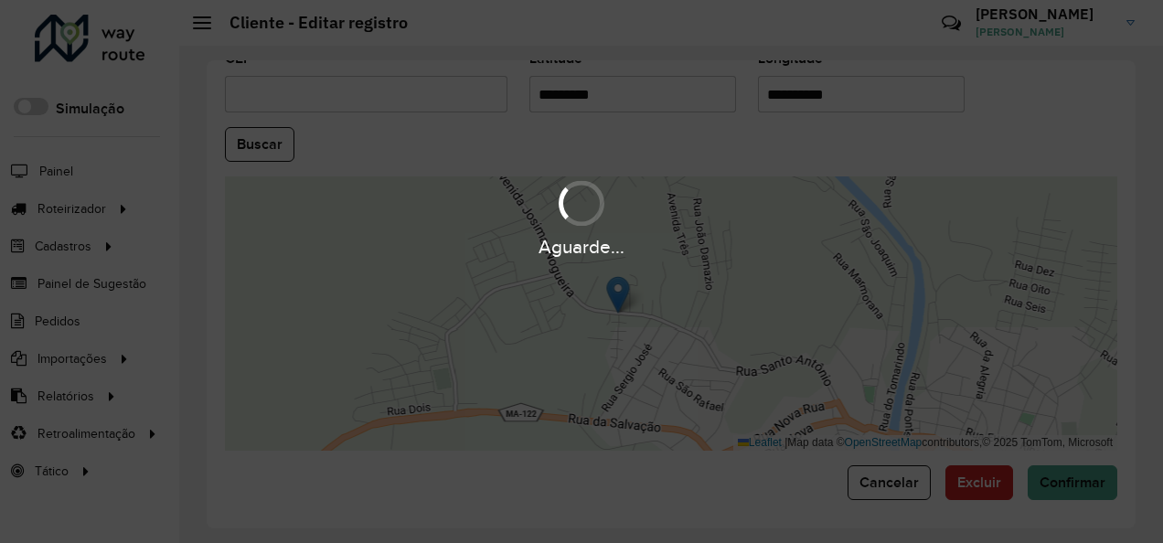
click at [272, 120] on hb-app "Aguarde... Pop-up bloqueado! Seu navegador bloqueou automáticamente a abertura …" at bounding box center [581, 271] width 1163 height 543
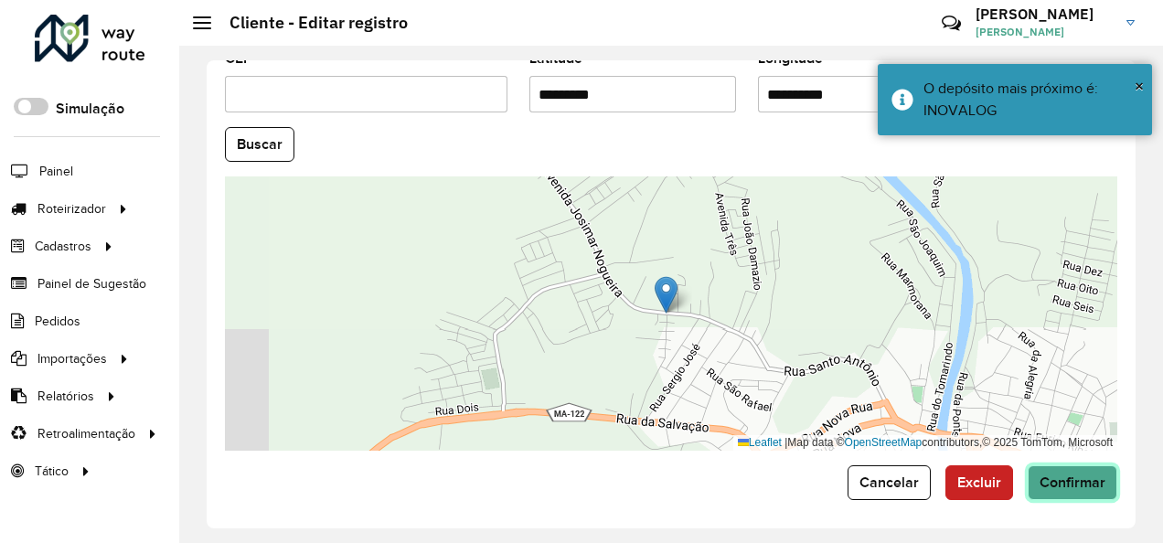
click at [1072, 479] on span "Confirmar" at bounding box center [1073, 483] width 66 height 16
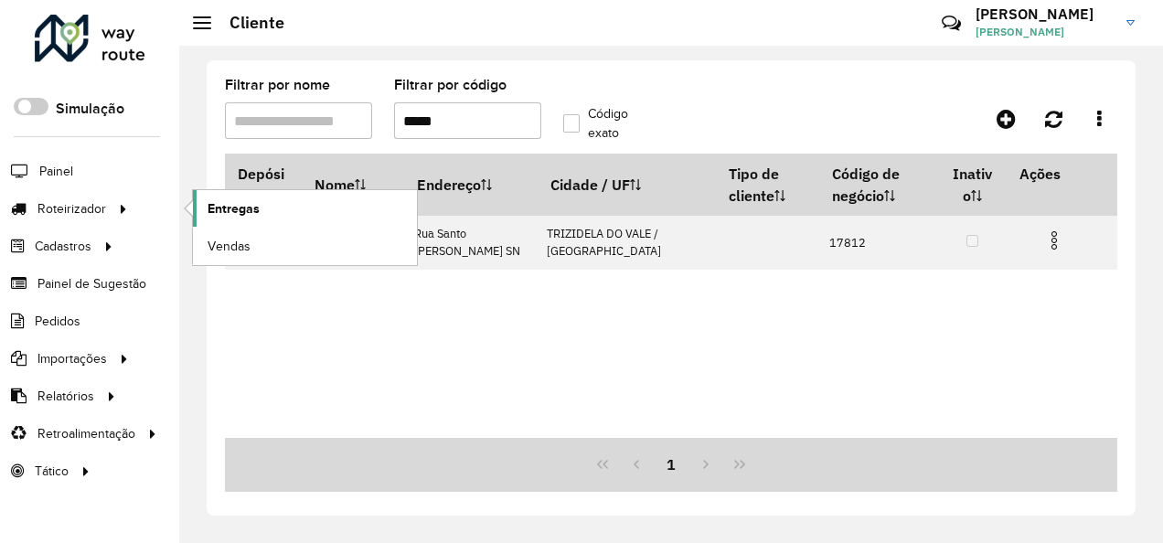
click at [291, 214] on link "Entregas" at bounding box center [305, 208] width 224 height 37
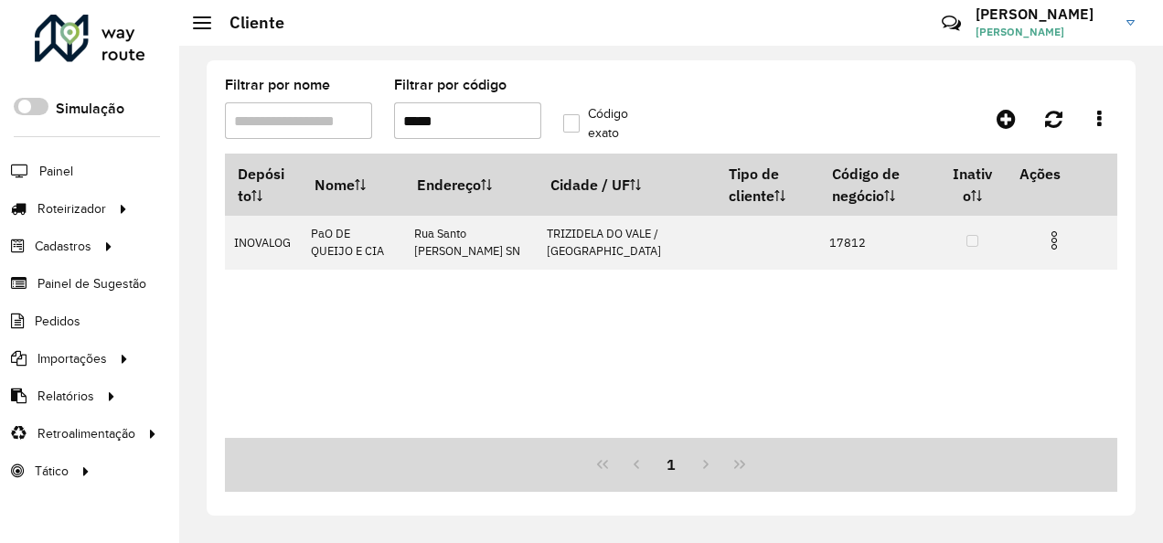
drag, startPoint x: 453, startPoint y: 127, endPoint x: 408, endPoint y: 141, distance: 47.7
click at [408, 141] on formly-field "Filtrar por código *****" at bounding box center [467, 116] width 169 height 75
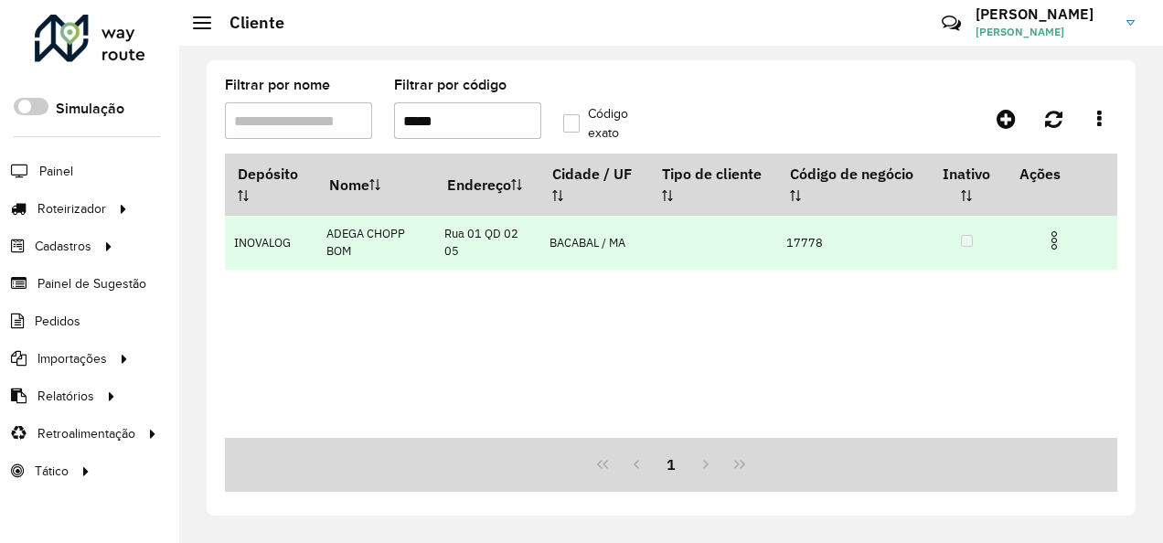
type input "*****"
click at [1051, 250] on img at bounding box center [1054, 240] width 22 height 22
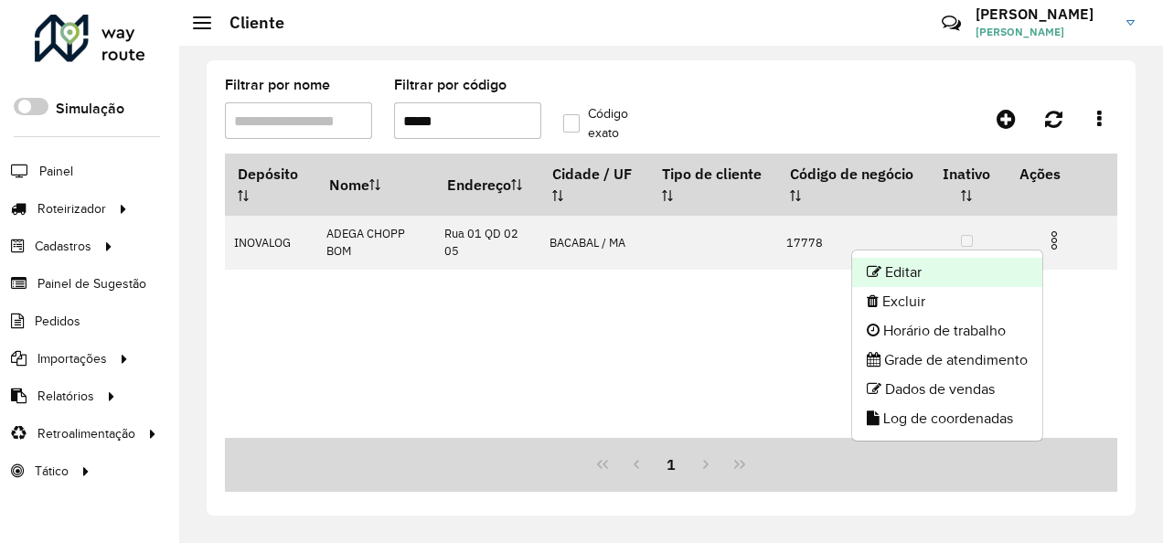
click at [914, 267] on li "Editar" at bounding box center [947, 272] width 190 height 29
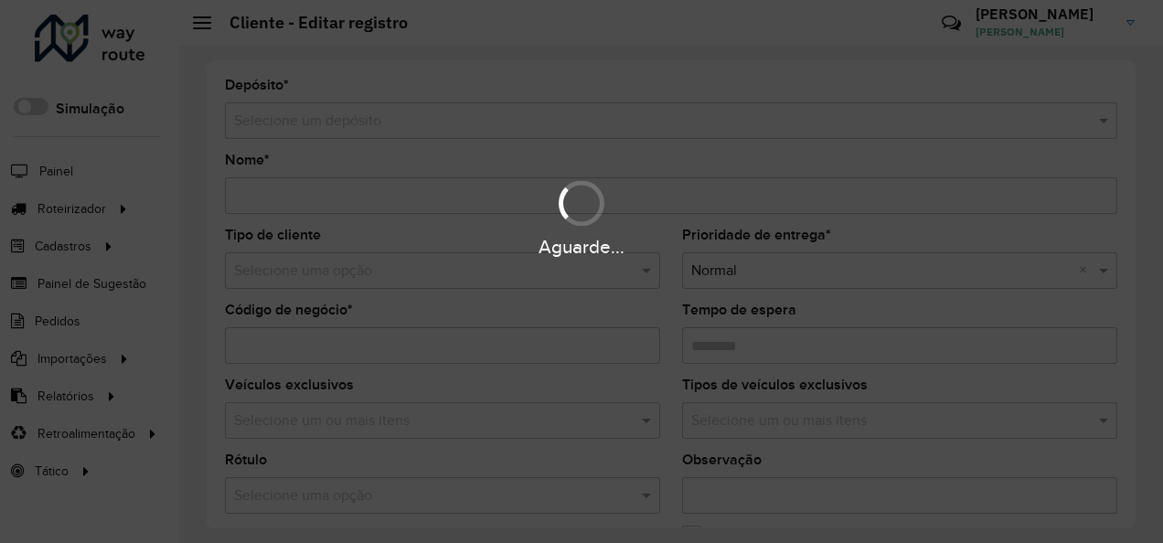
type input "**********"
type input "*****"
type input "********"
type input "**********"
type input "*******"
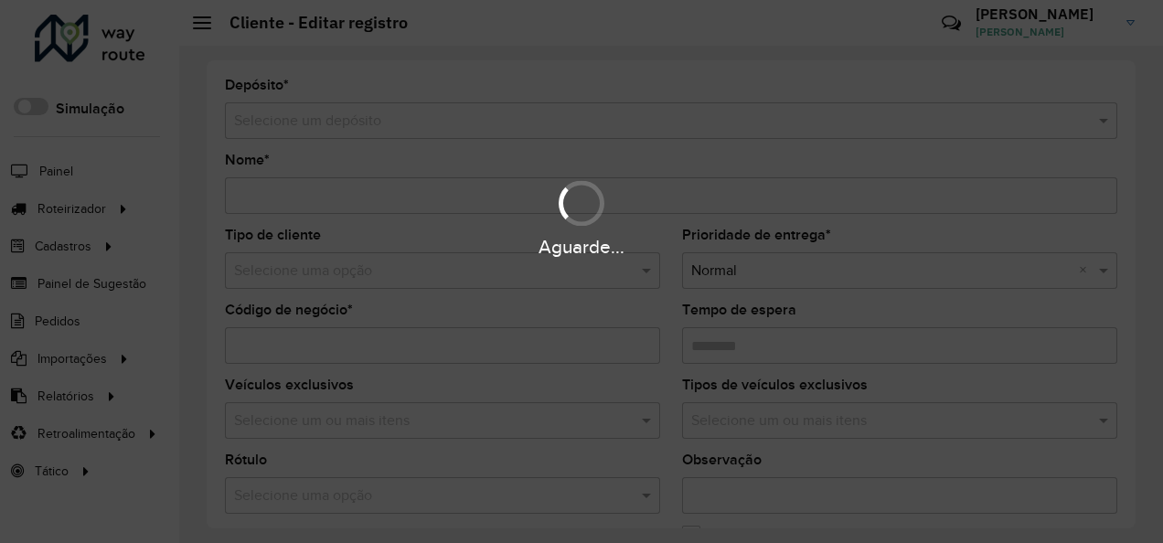
type input "******"
type input "********"
type input "**********"
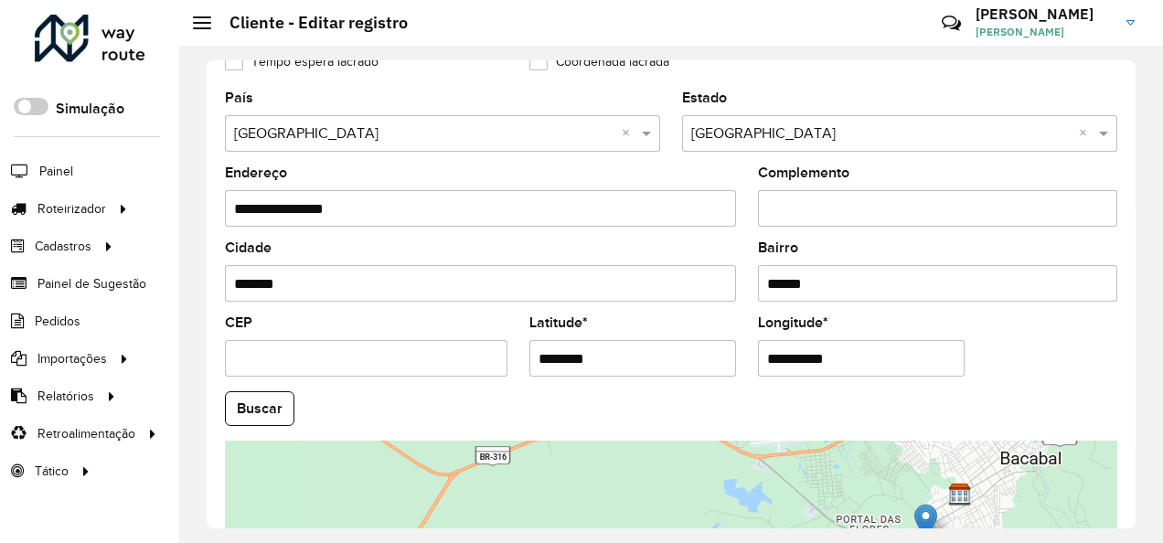
scroll to position [813, 0]
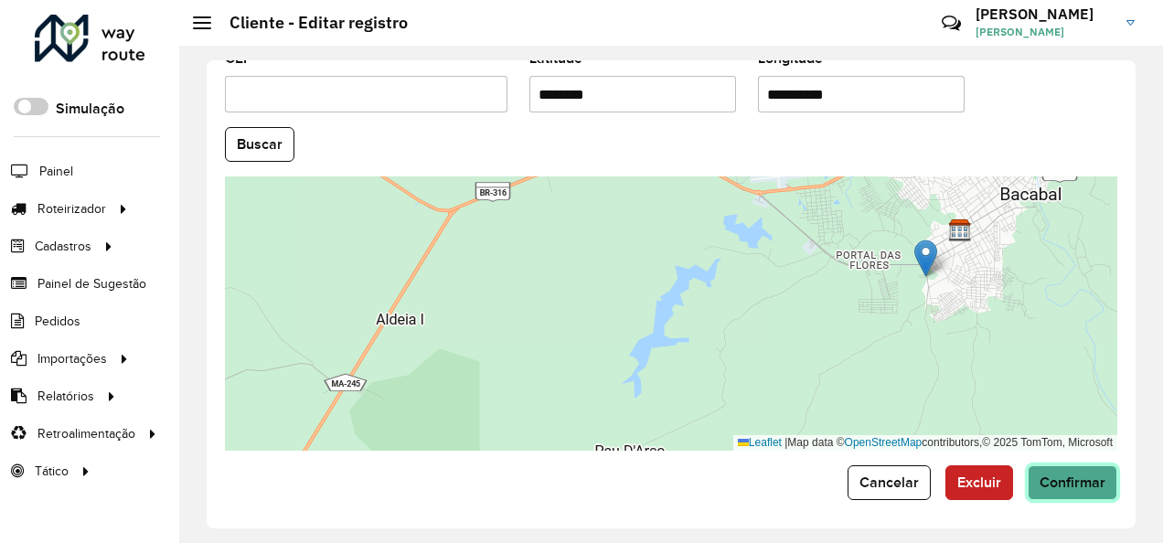
click at [1099, 485] on span "Confirmar" at bounding box center [1073, 483] width 66 height 16
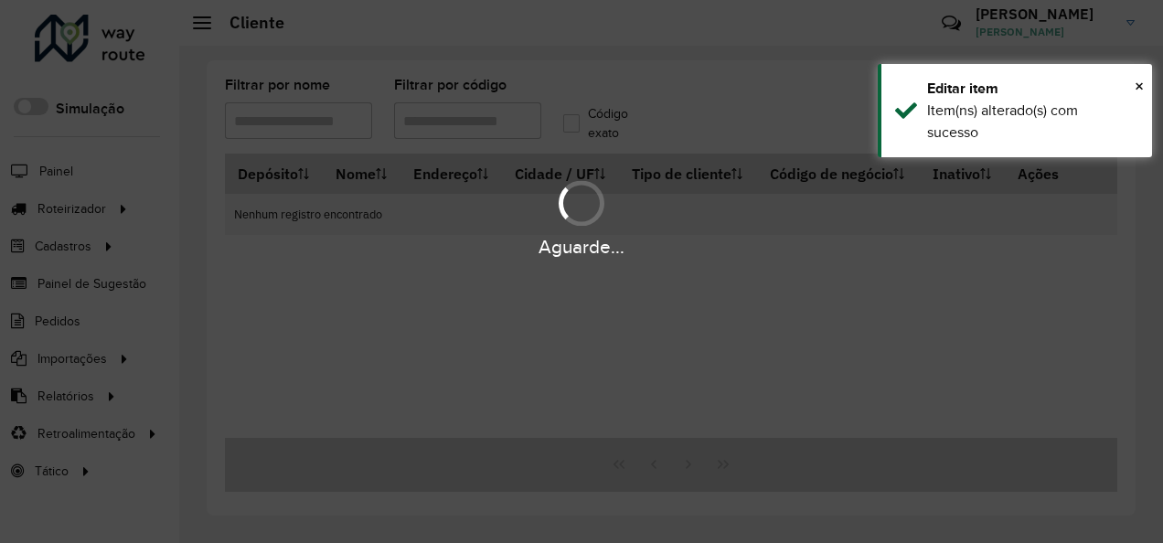
type input "*****"
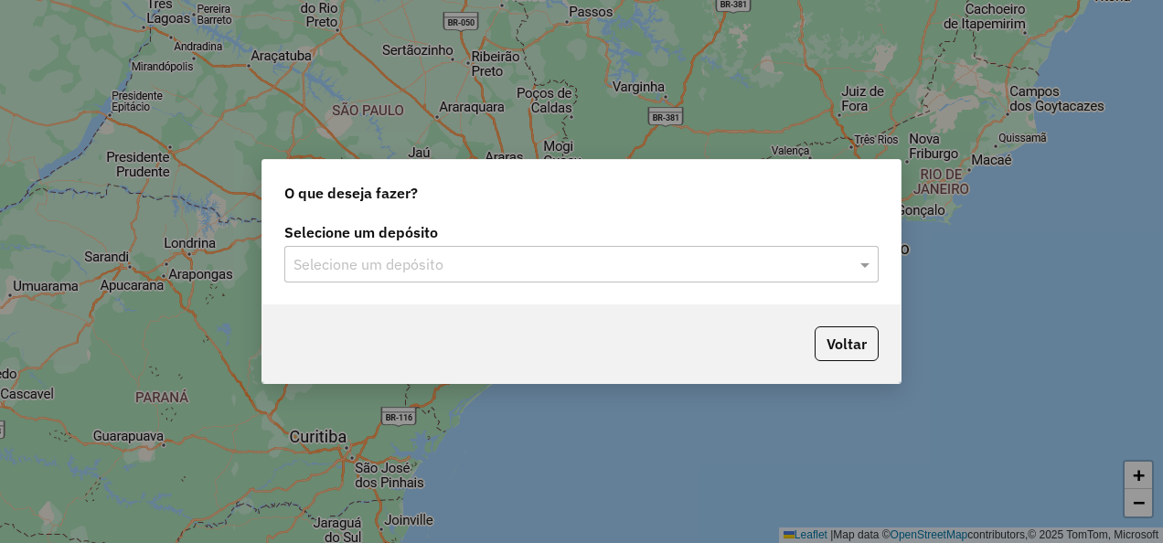
click at [343, 260] on input "text" at bounding box center [562, 265] width 539 height 22
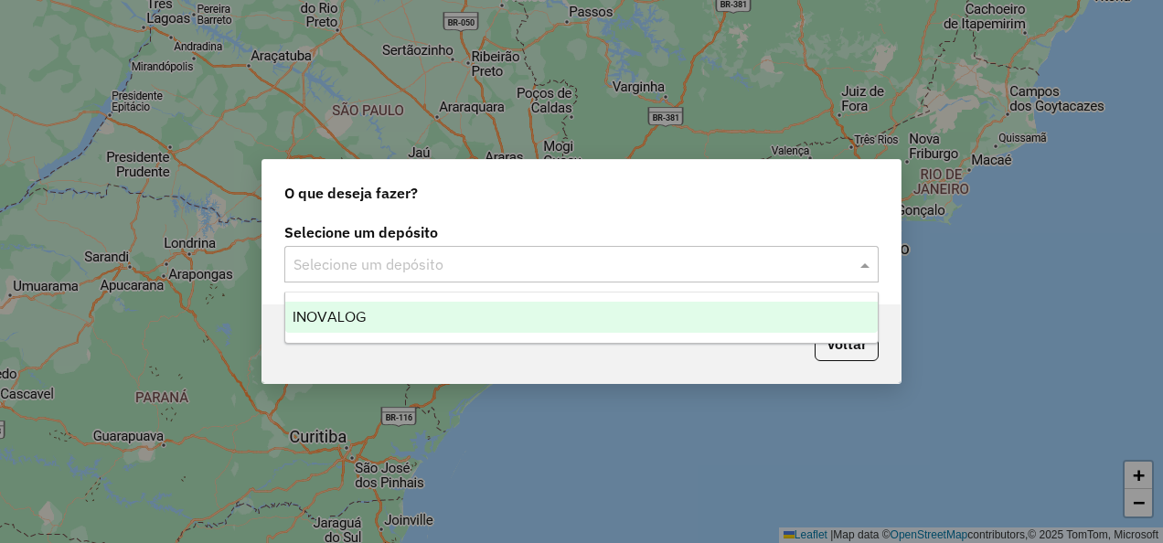
click at [347, 320] on span "INOVALOG" at bounding box center [329, 317] width 73 height 16
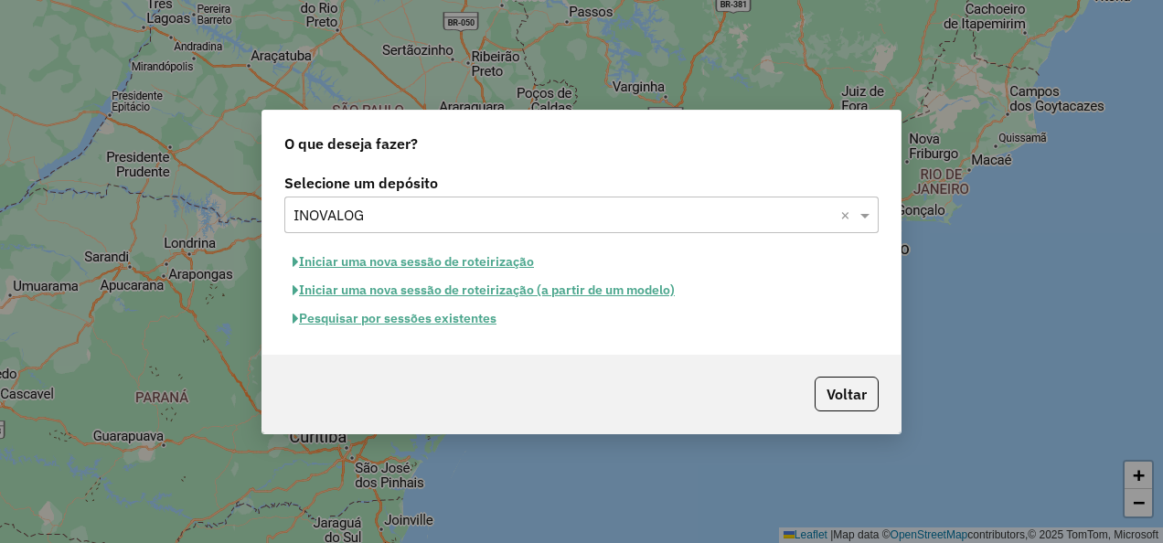
click at [362, 258] on button "Iniciar uma nova sessão de roteirização" at bounding box center [413, 262] width 258 height 28
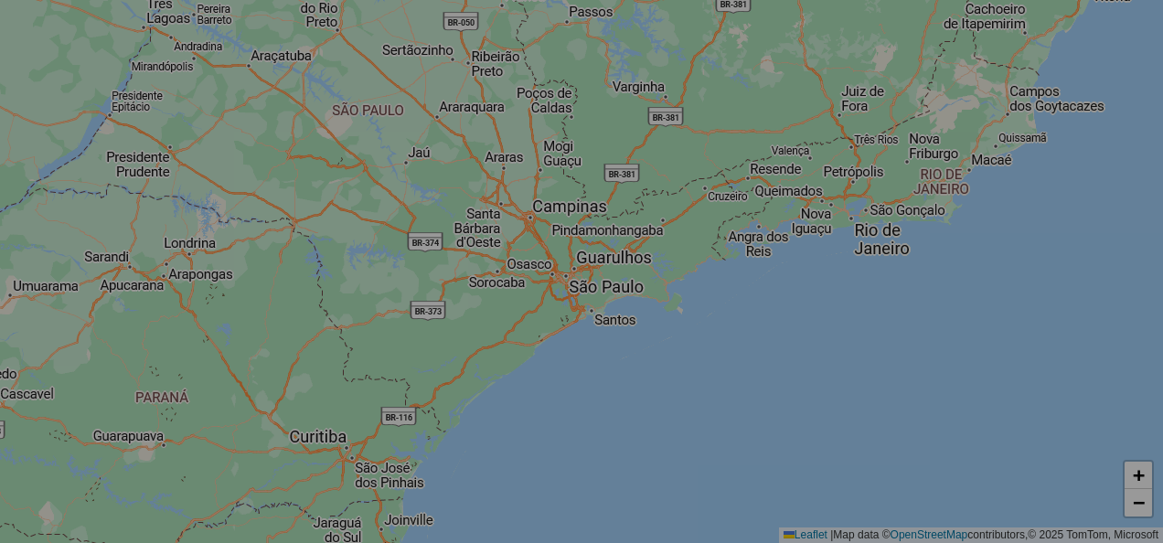
select select "*"
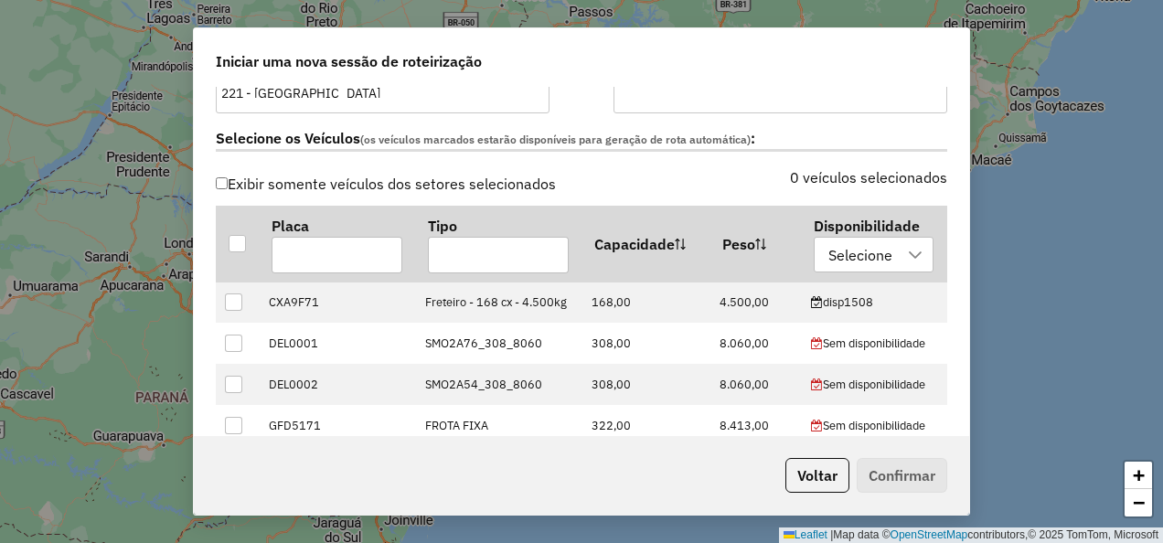
scroll to position [549, 0]
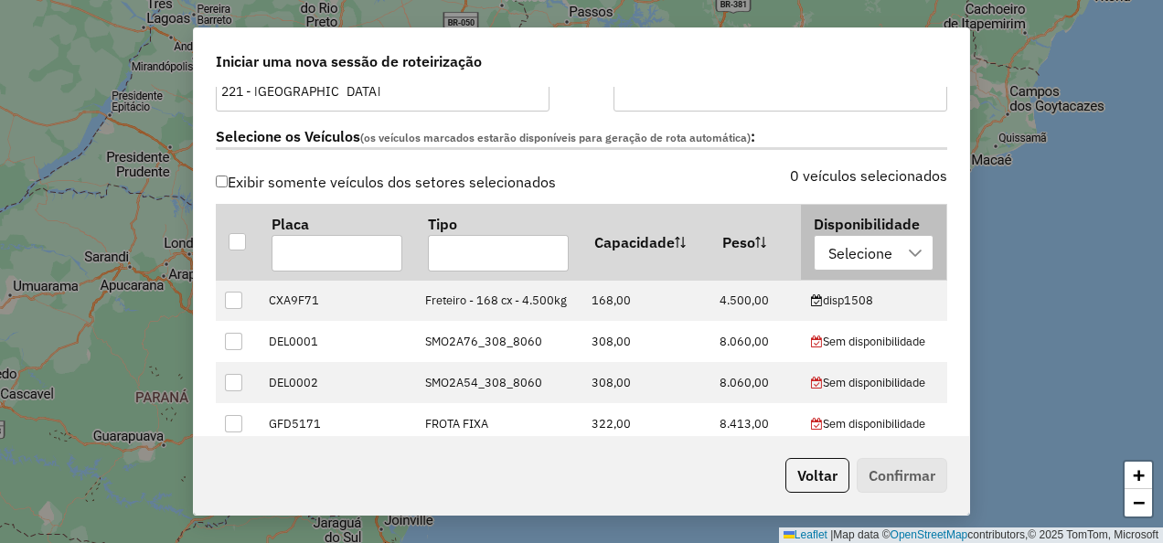
click at [899, 239] on div at bounding box center [916, 253] width 35 height 35
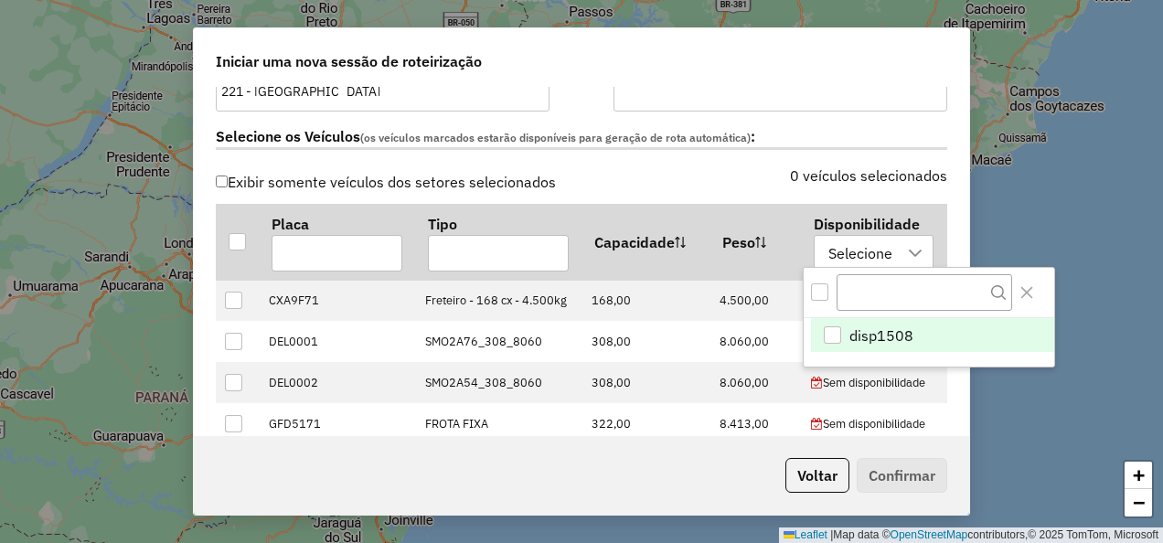
click at [879, 336] on span "disp1508" at bounding box center [881, 336] width 64 height 22
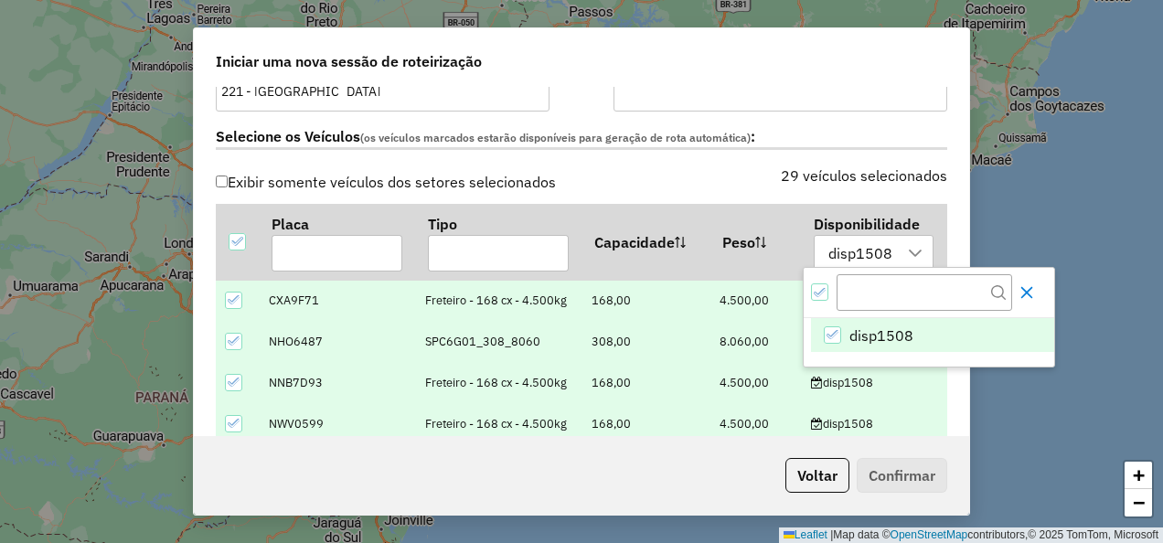
click at [1034, 290] on icon "Close" at bounding box center [1026, 292] width 15 height 15
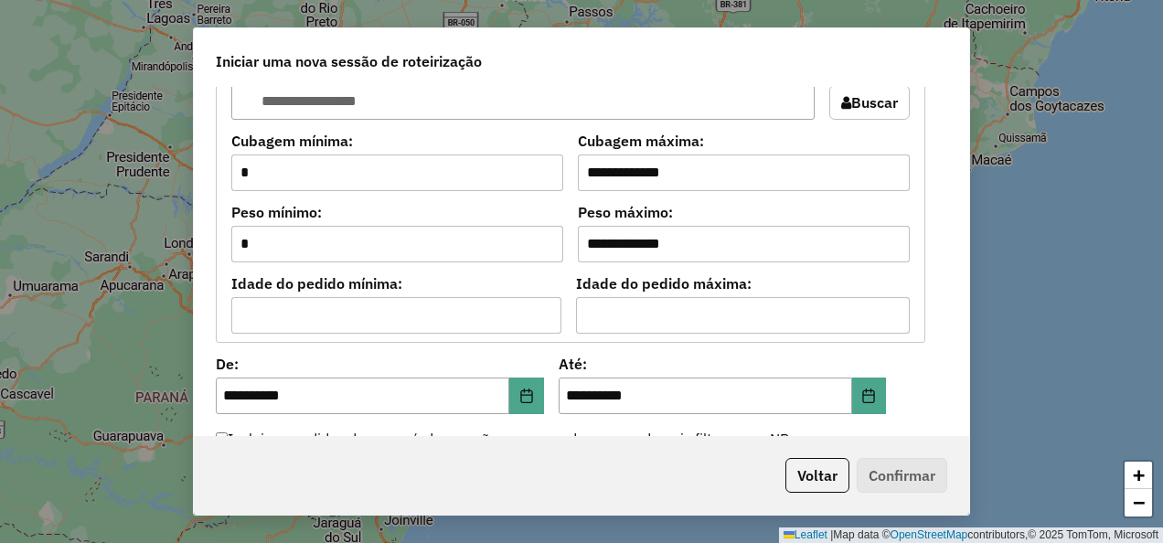
scroll to position [1646, 0]
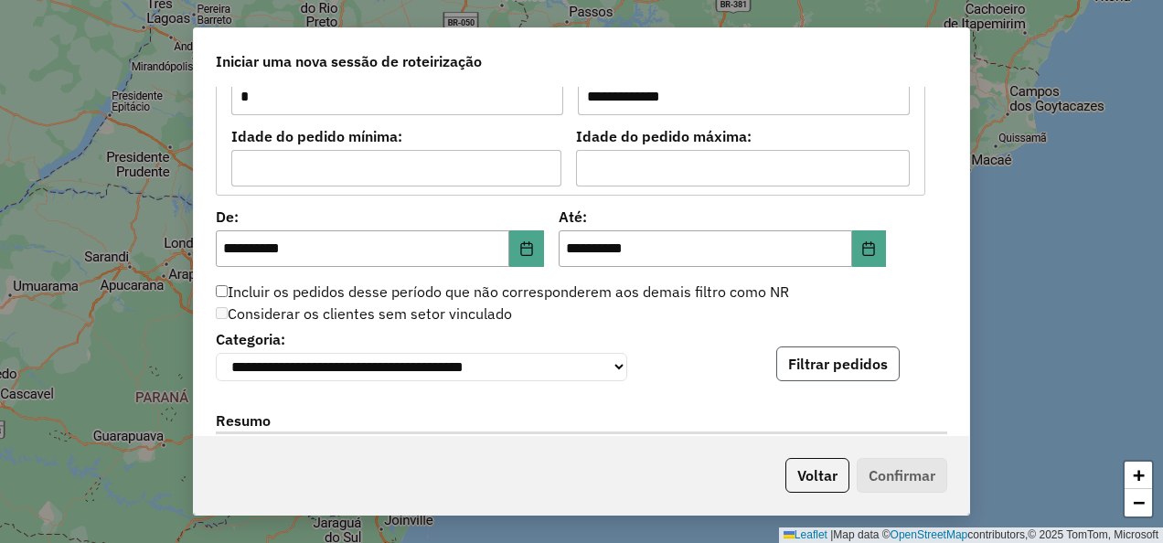
click at [868, 368] on button "Filtrar pedidos" at bounding box center [837, 364] width 123 height 35
click at [818, 361] on button "Filtrar pedidos" at bounding box center [837, 364] width 123 height 35
click at [794, 366] on button "Filtrar pedidos" at bounding box center [837, 364] width 123 height 35
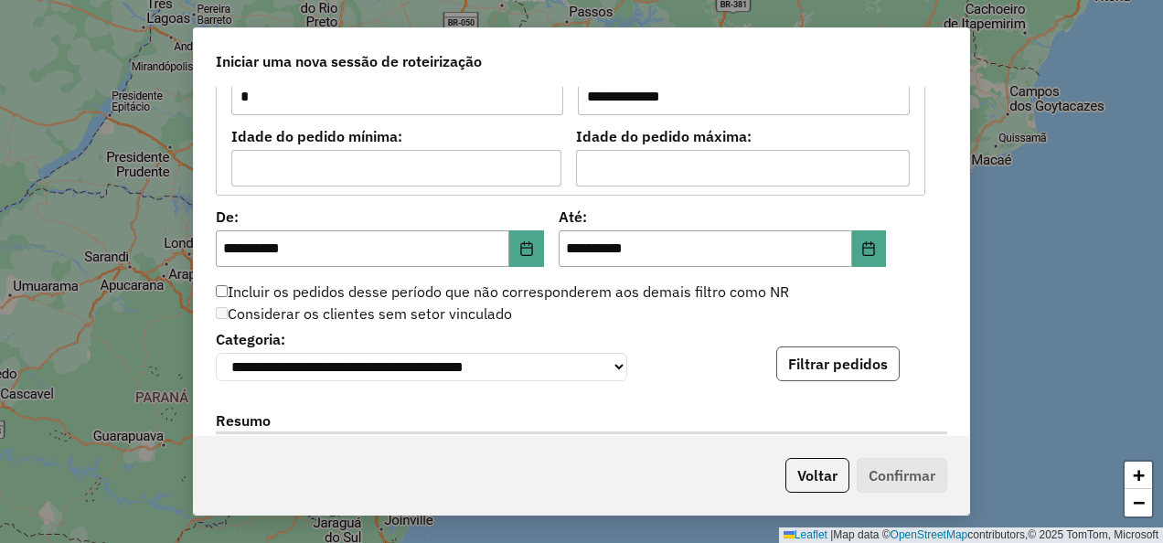
click at [794, 366] on button "Filtrar pedidos" at bounding box center [837, 364] width 123 height 35
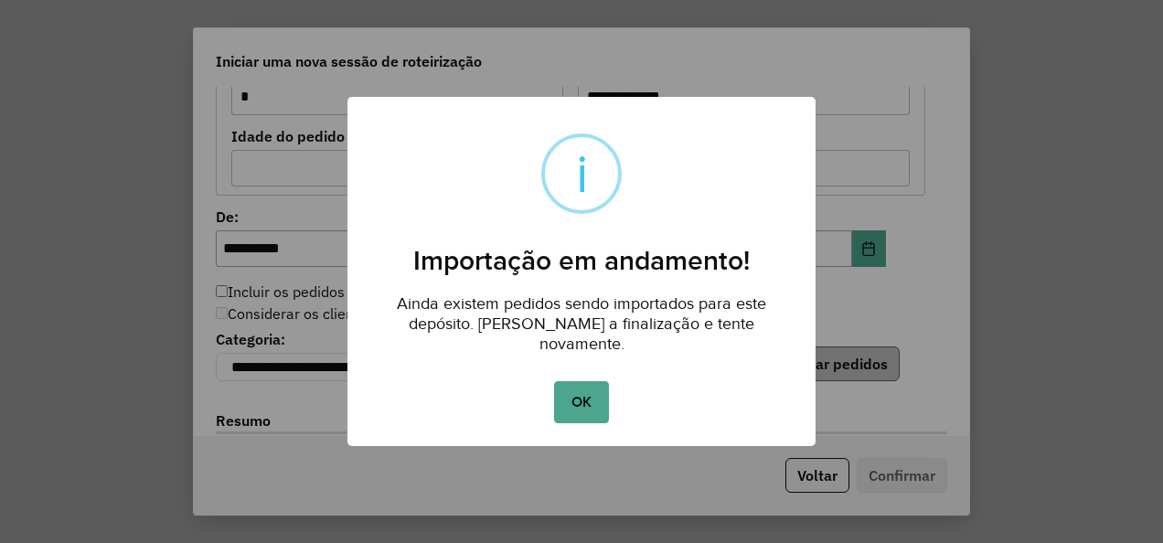
click at [554, 381] on button "OK" at bounding box center [581, 402] width 54 height 42
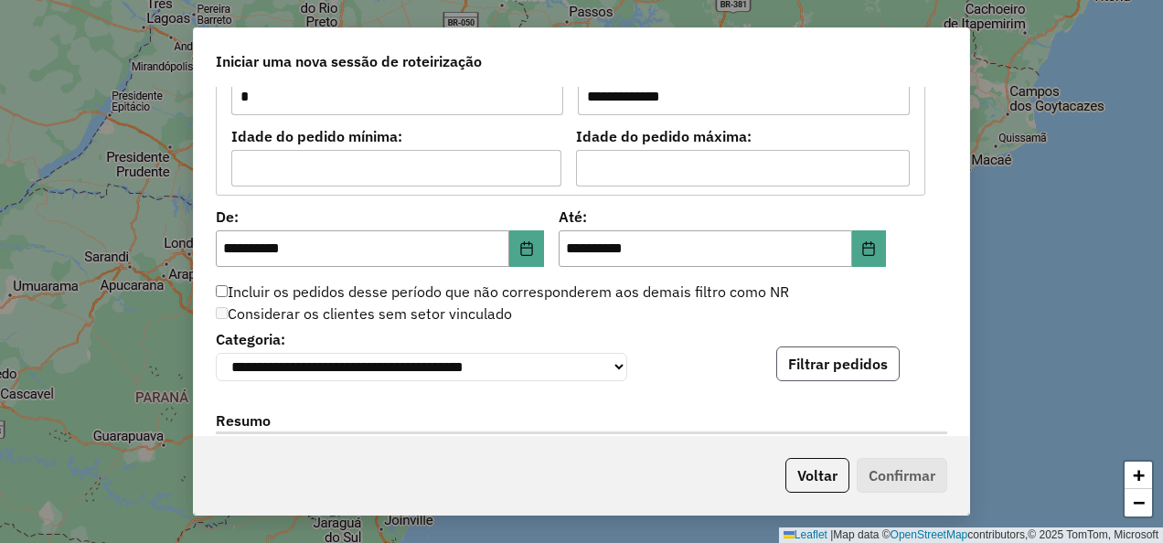
click at [794, 366] on button "Filtrar pedidos" at bounding box center [837, 364] width 123 height 35
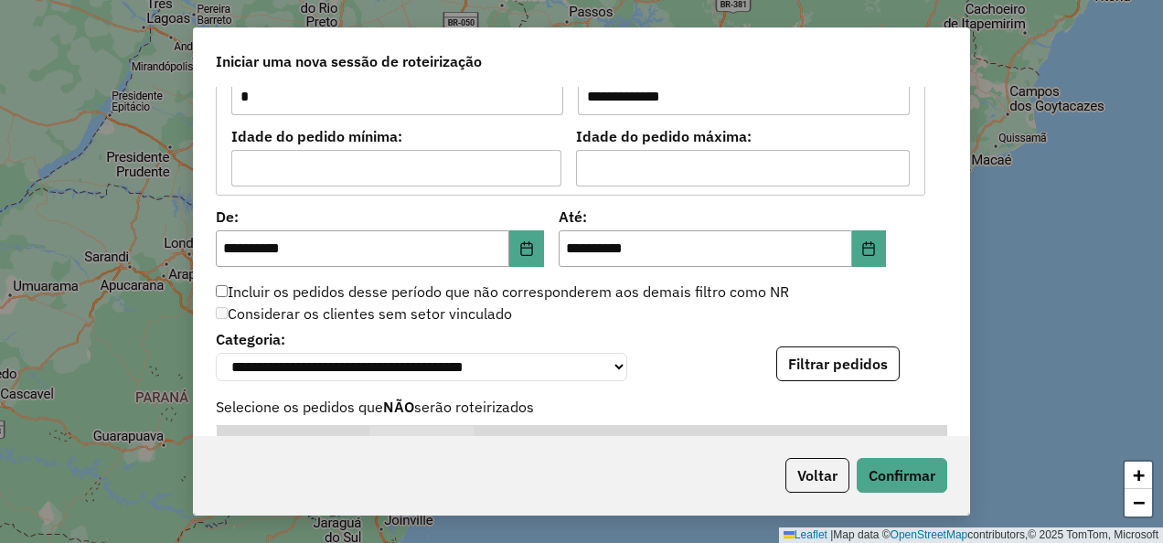
scroll to position [2103, 0]
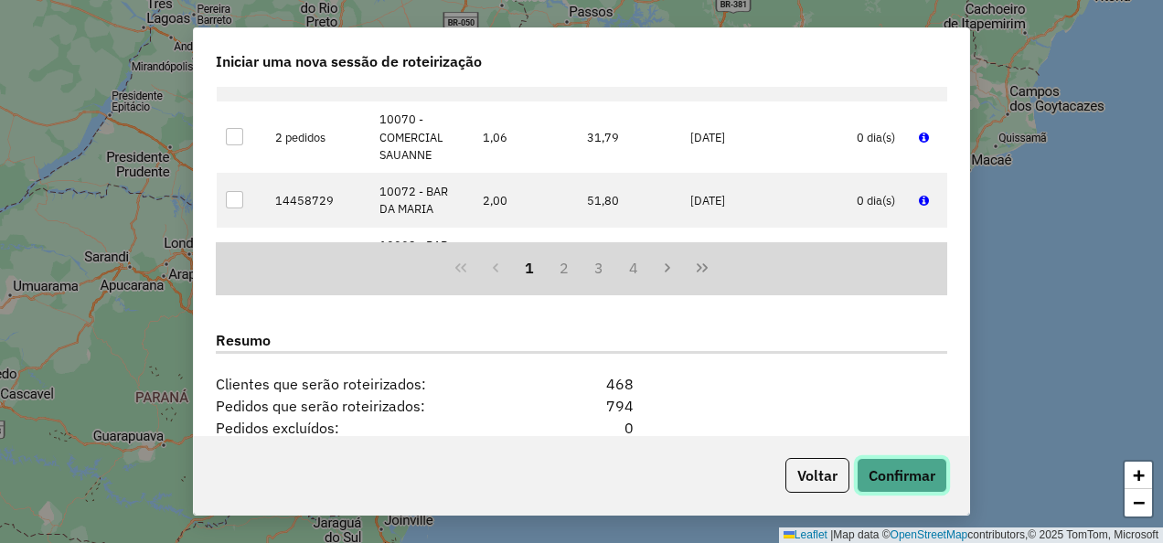
drag, startPoint x: 908, startPoint y: 470, endPoint x: 848, endPoint y: 298, distance: 181.9
click at [862, 319] on div "**********" at bounding box center [581, 271] width 777 height 489
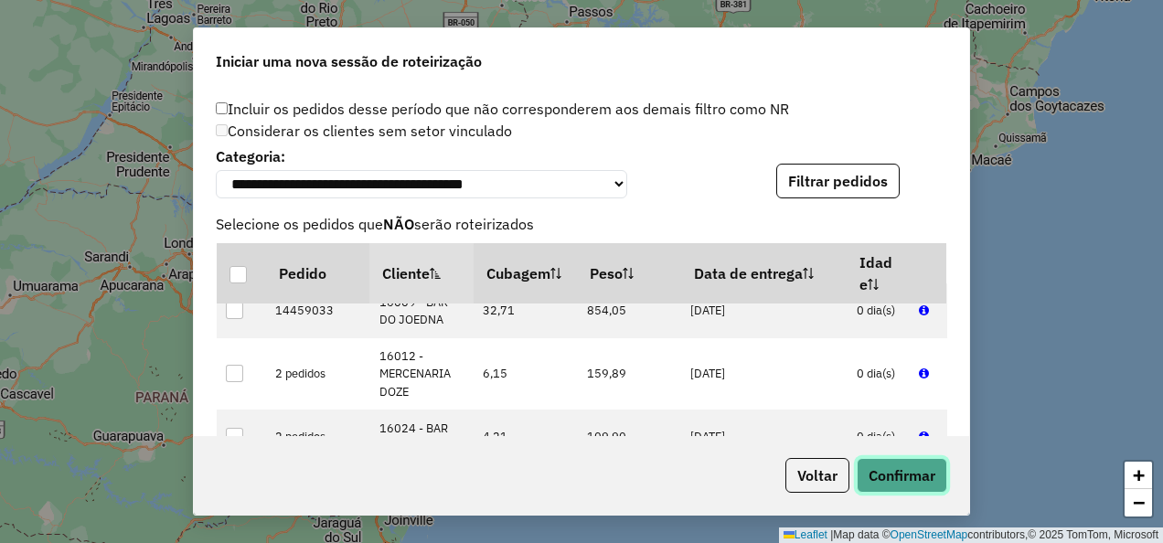
scroll to position [9310, 0]
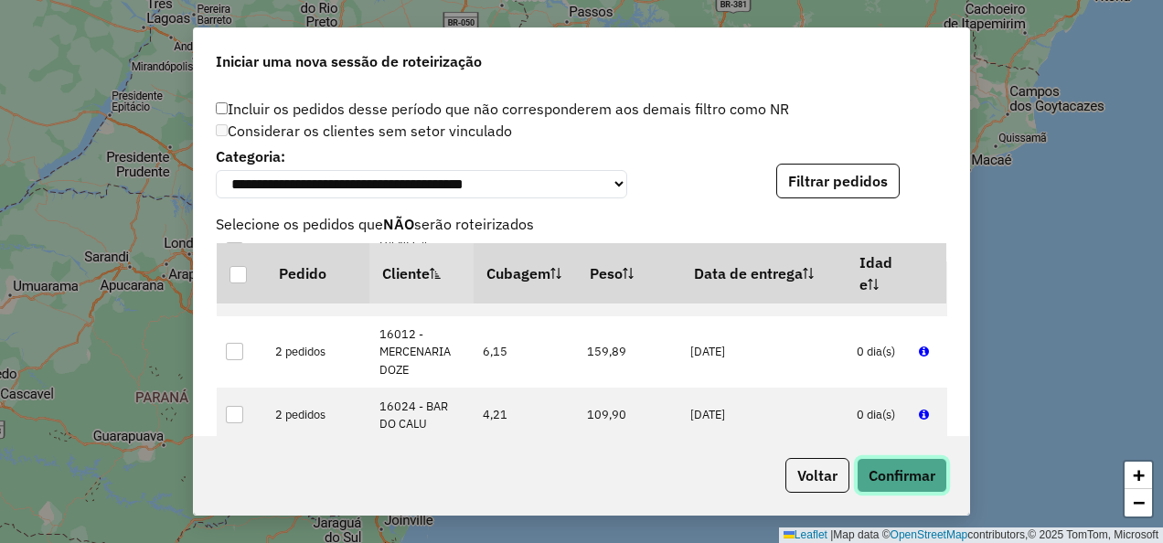
click at [912, 478] on button "Confirmar" at bounding box center [902, 475] width 91 height 35
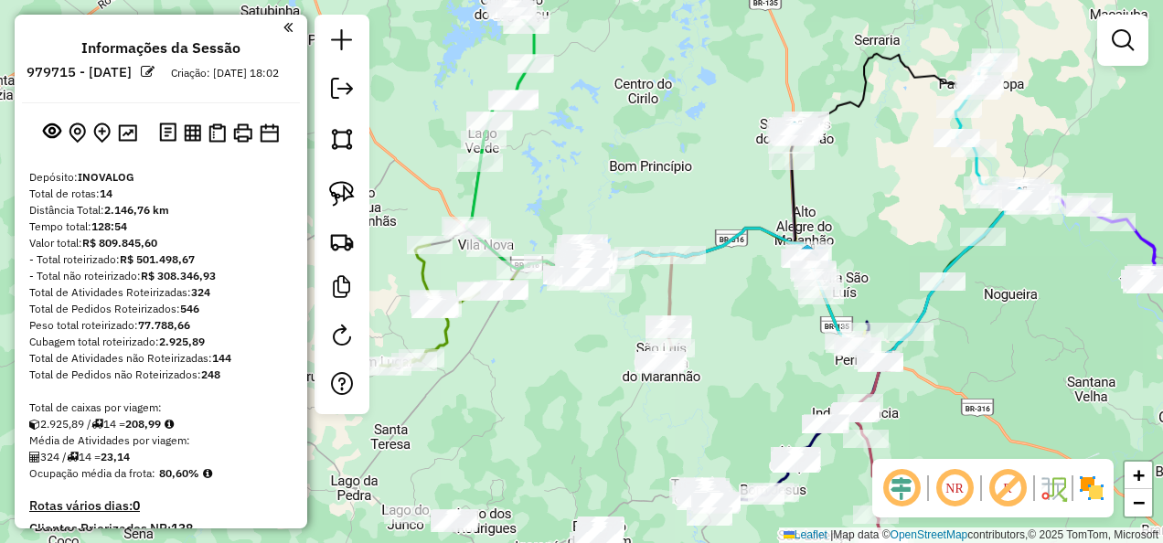
click at [906, 486] on em at bounding box center [902, 488] width 44 height 44
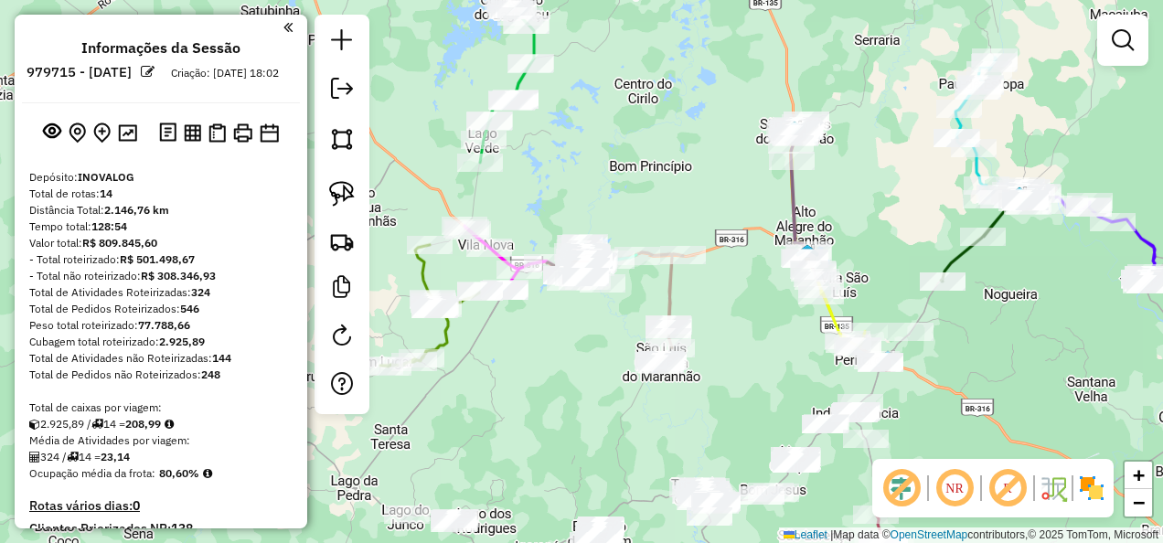
click at [1007, 481] on em at bounding box center [1008, 488] width 44 height 44
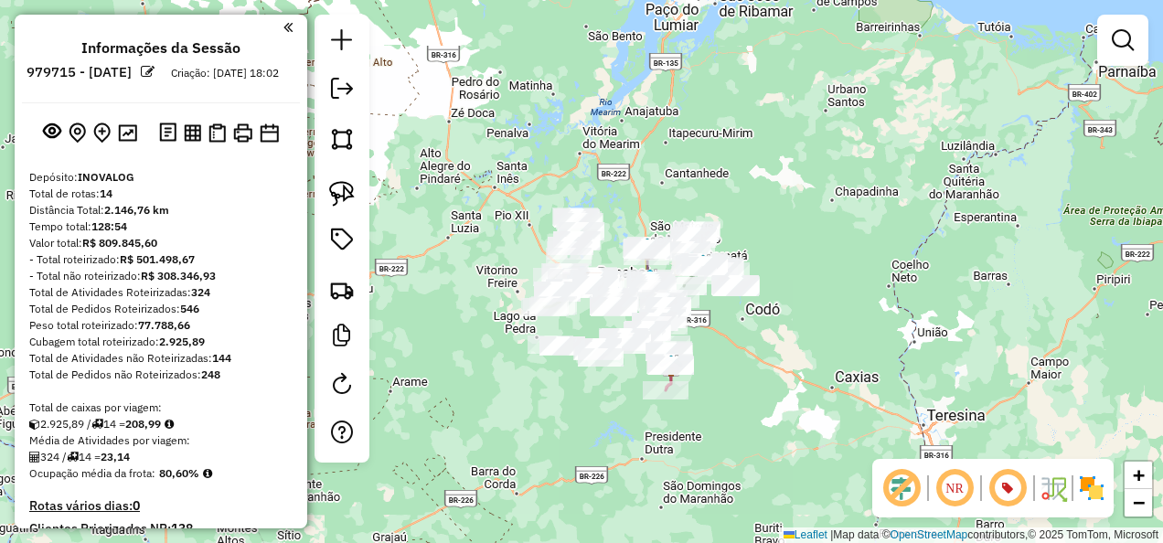
click at [995, 229] on div "Janela de atendimento Grade de atendimento Capacidade Transportadoras Veículos …" at bounding box center [581, 271] width 1163 height 543
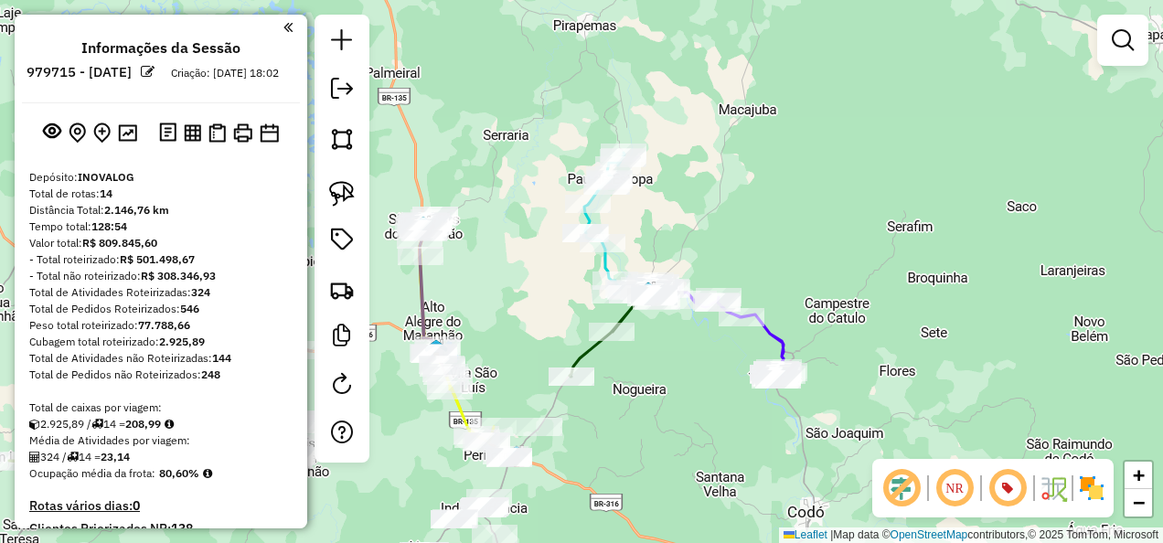
drag, startPoint x: 700, startPoint y: 192, endPoint x: 675, endPoint y: 307, distance: 118.0
click at [711, 283] on div "Janela de atendimento Grade de atendimento Capacidade Transportadoras Veículos …" at bounding box center [581, 271] width 1163 height 543
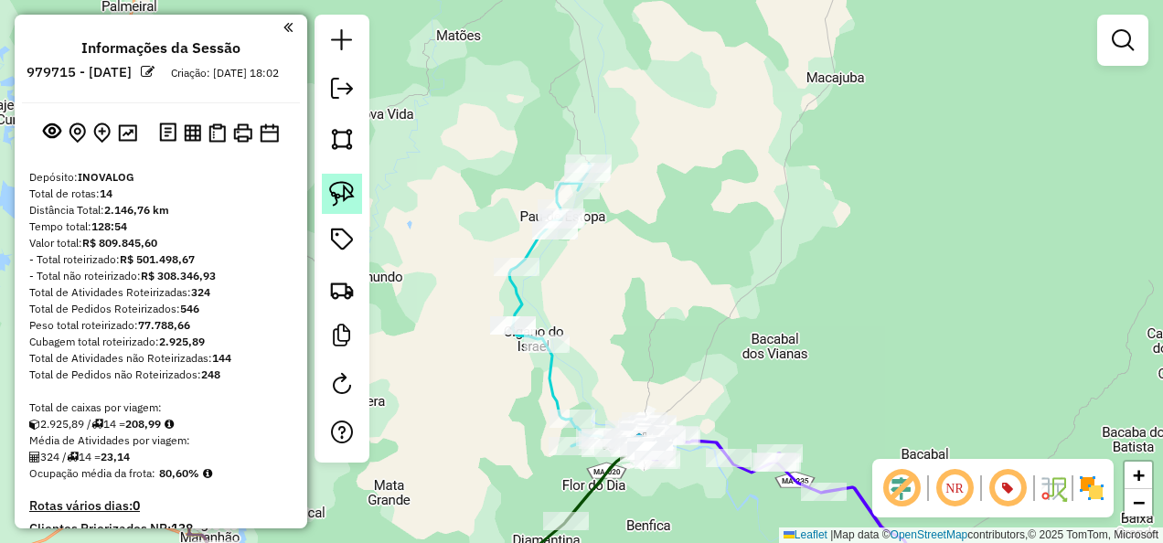
click at [329, 194] on img at bounding box center [342, 194] width 26 height 26
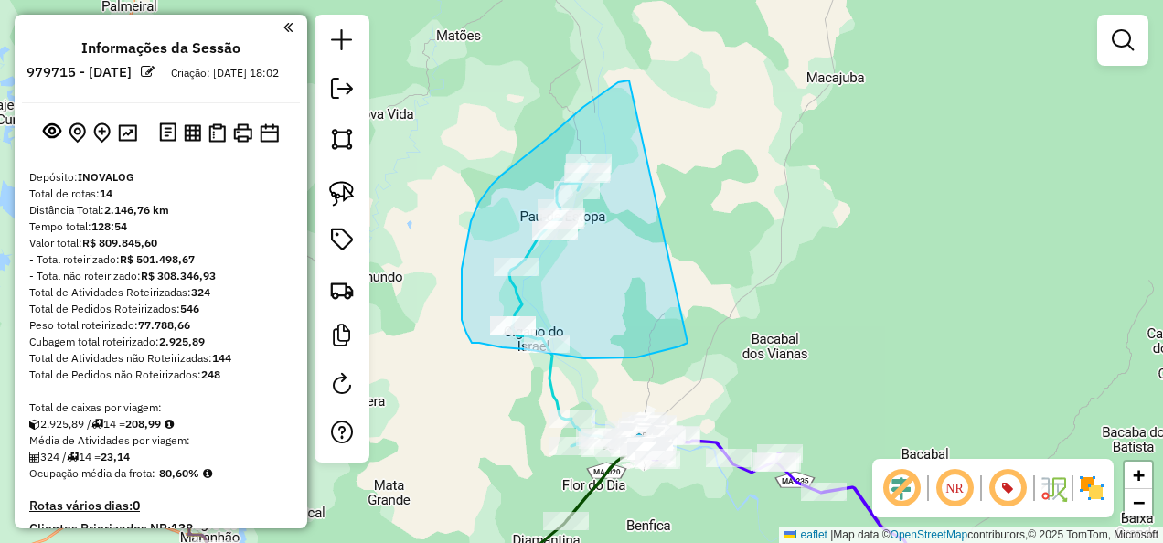
drag, startPoint x: 629, startPoint y: 80, endPoint x: 690, endPoint y: 342, distance: 268.6
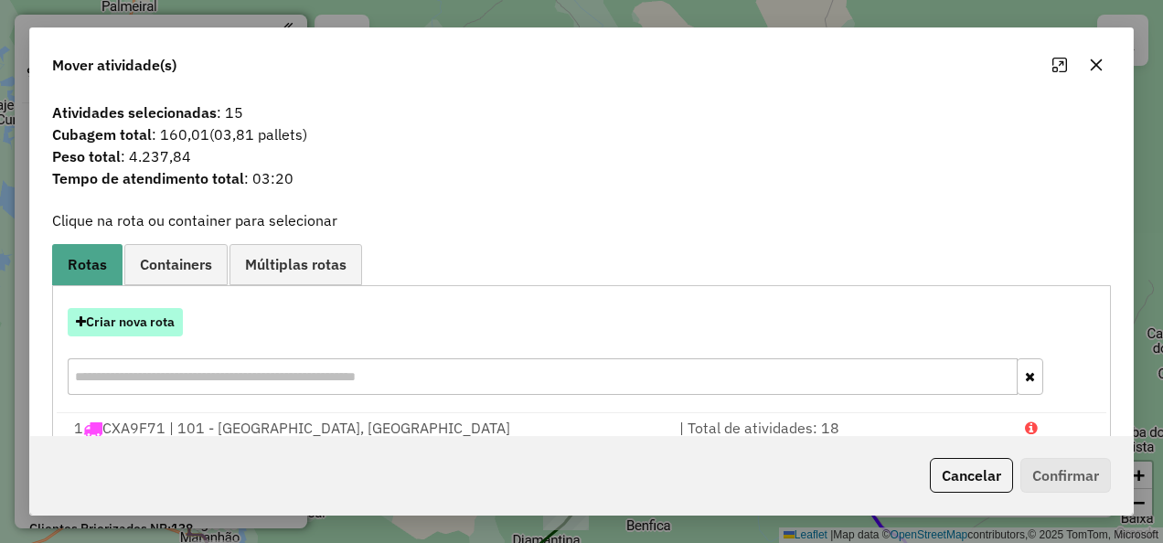
click at [159, 316] on button "Criar nova rota" at bounding box center [125, 322] width 115 height 28
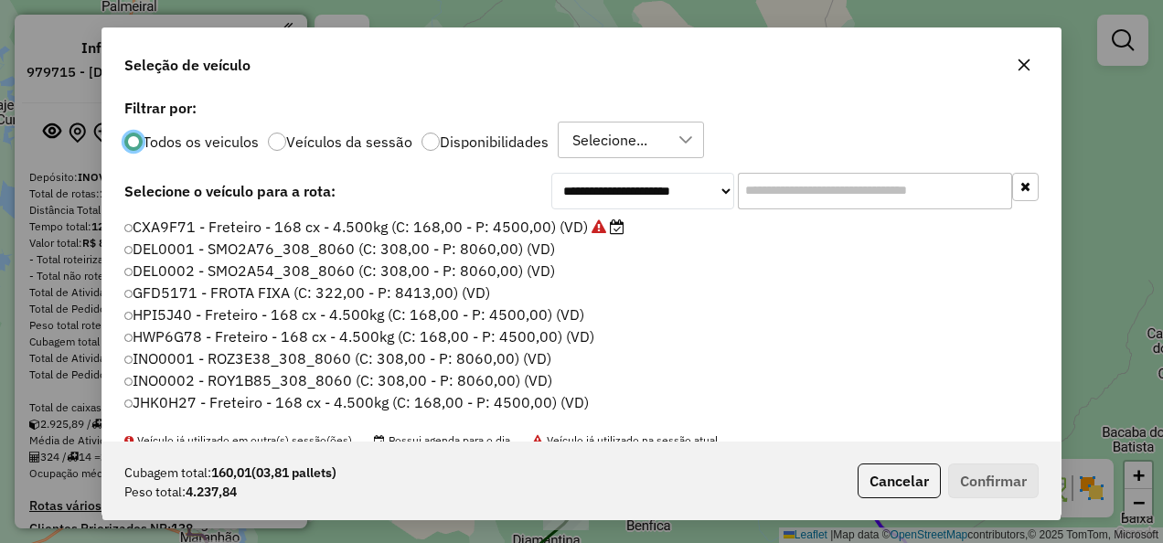
scroll to position [10, 5]
click at [786, 206] on input "text" at bounding box center [875, 190] width 274 height 37
paste input "*******"
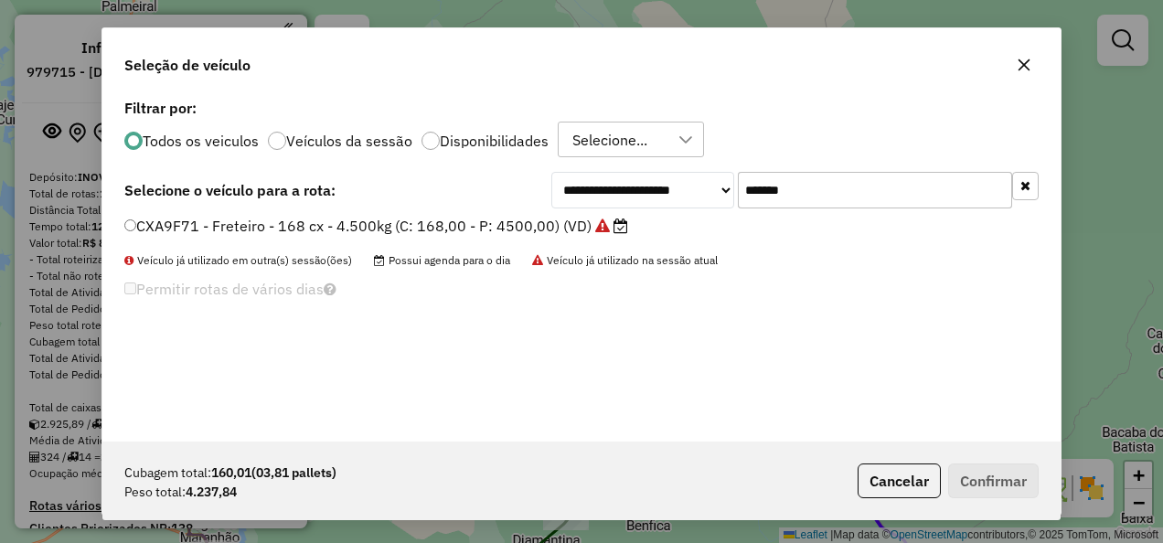
type input "*******"
click at [472, 213] on div "**********" at bounding box center [581, 267] width 958 height 347
click at [472, 219] on label "CXA9F71 - Freteiro - 168 cx - 4.500kg (C: 168,00 - P: 4500,00) (VD)" at bounding box center [376, 226] width 504 height 22
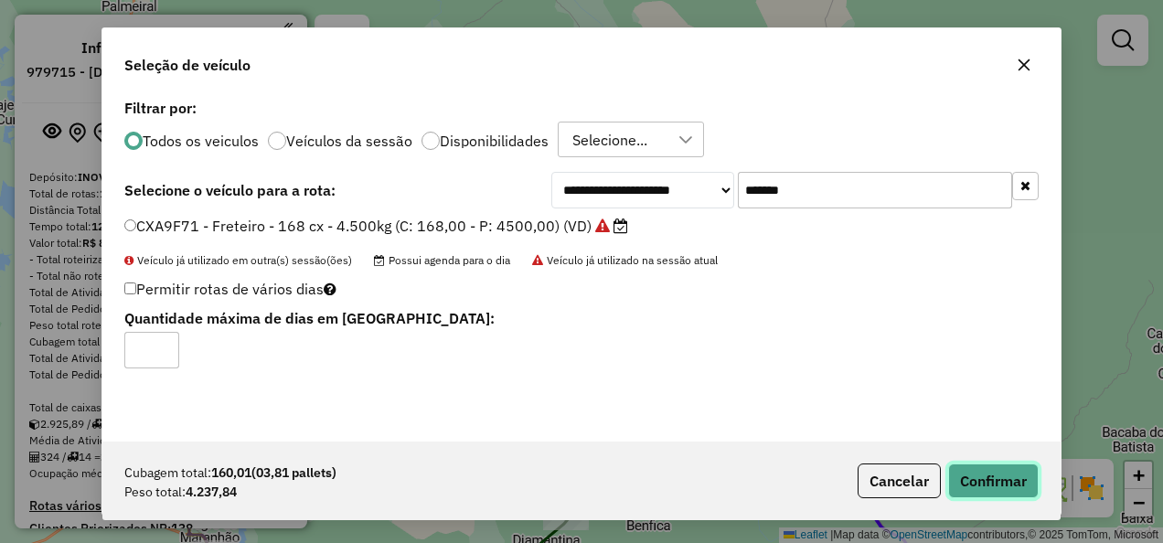
click at [991, 488] on button "Confirmar" at bounding box center [993, 481] width 91 height 35
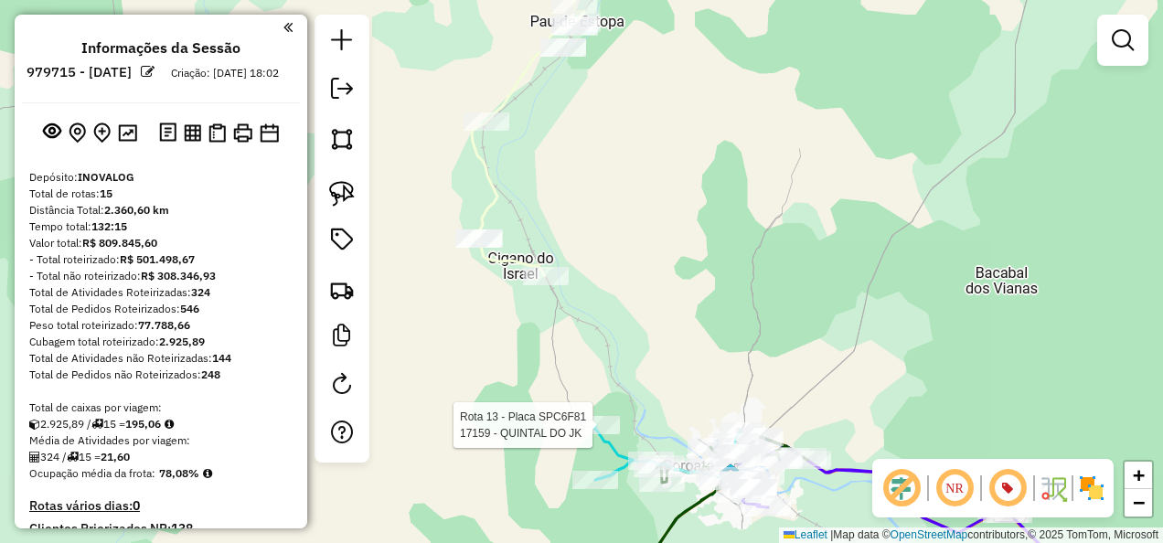
click at [597, 434] on div at bounding box center [597, 425] width 46 height 18
select select "**********"
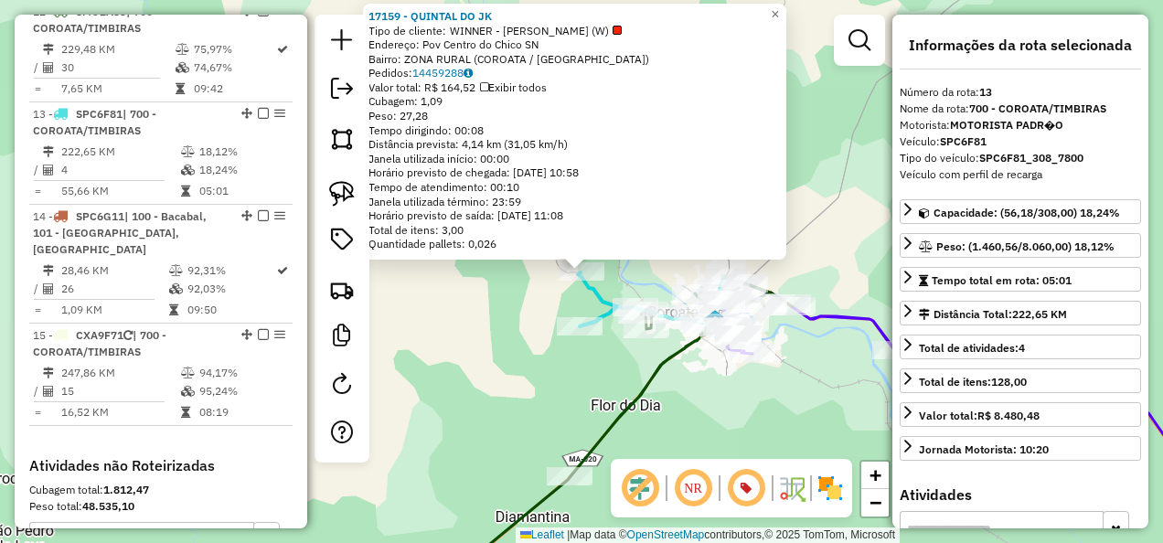
scroll to position [1976, 0]
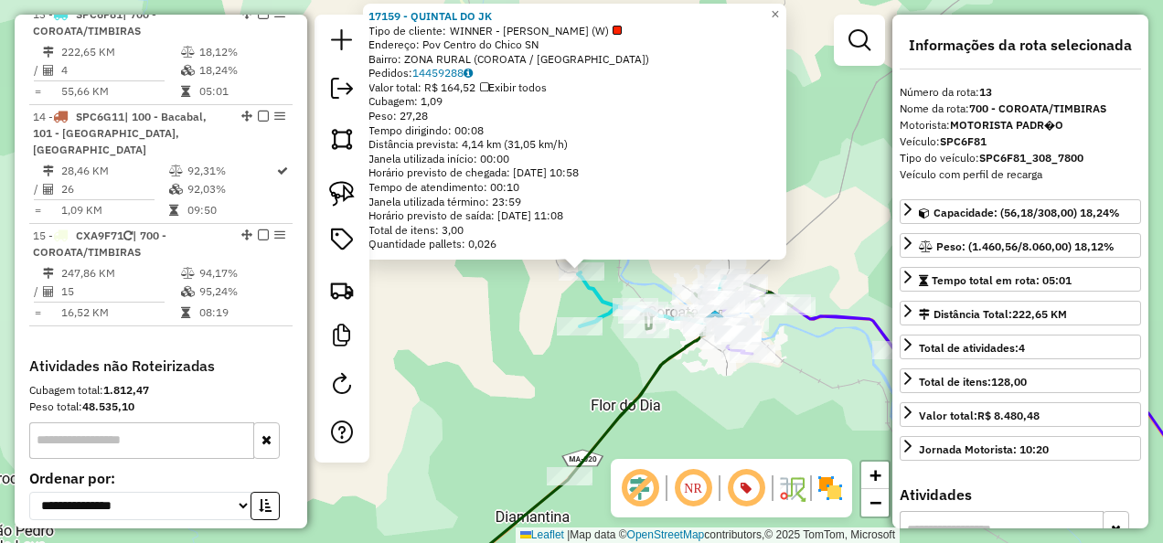
click at [490, 386] on div "17159 - QUINTAL DO JK Tipo de cliente: WINNER - ROTA (W) Endereço: Pov Centro d…" at bounding box center [581, 271] width 1163 height 543
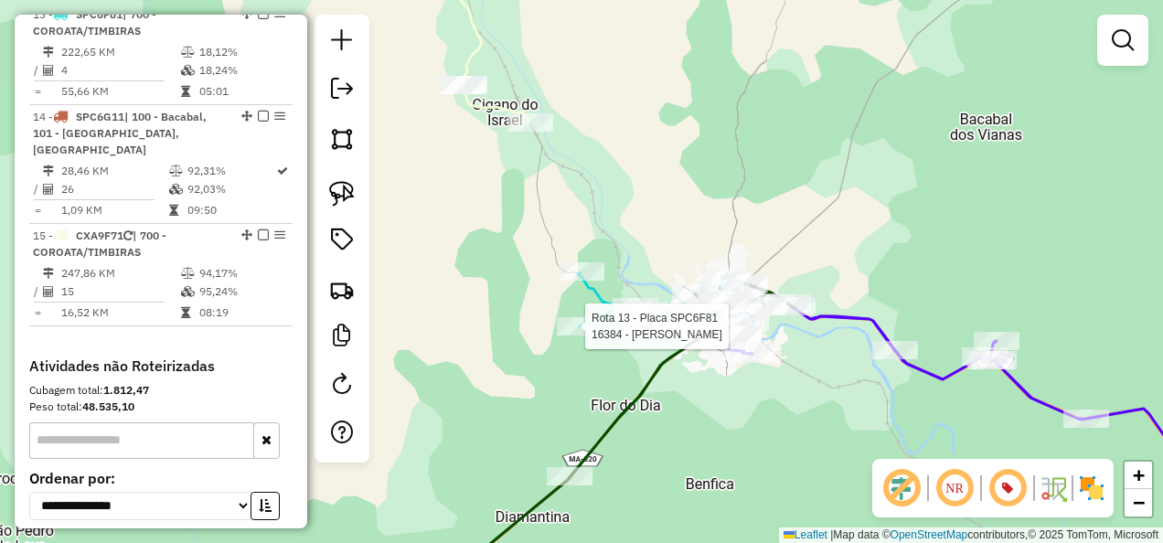
select select "**********"
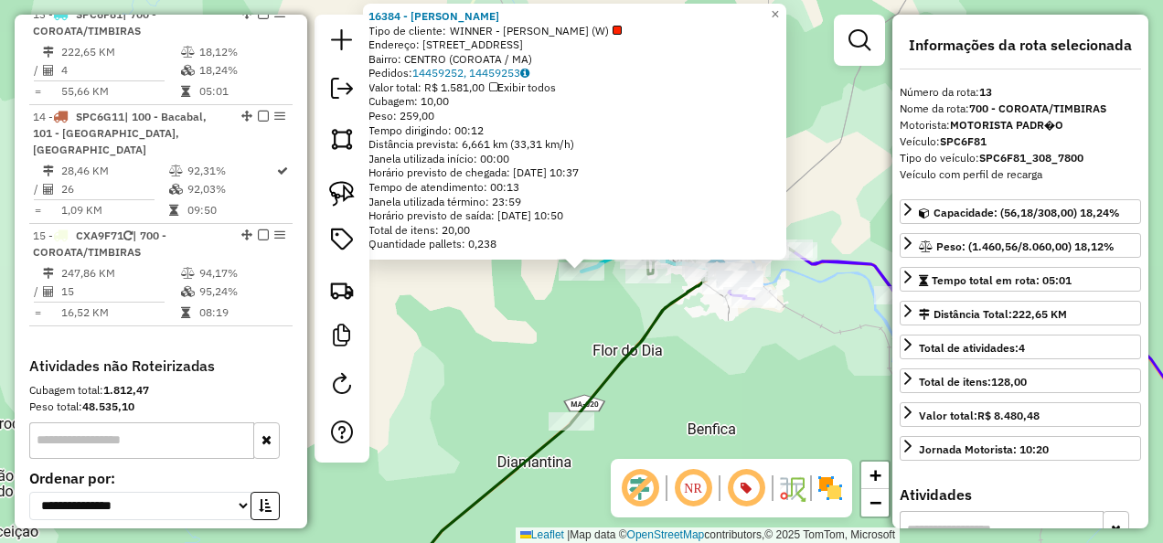
click at [571, 349] on div "16384 - DOMINGO OLHO DGUA Tipo de cliente: WINNER - ROTA (W) Endereço: Avenida …" at bounding box center [581, 271] width 1163 height 543
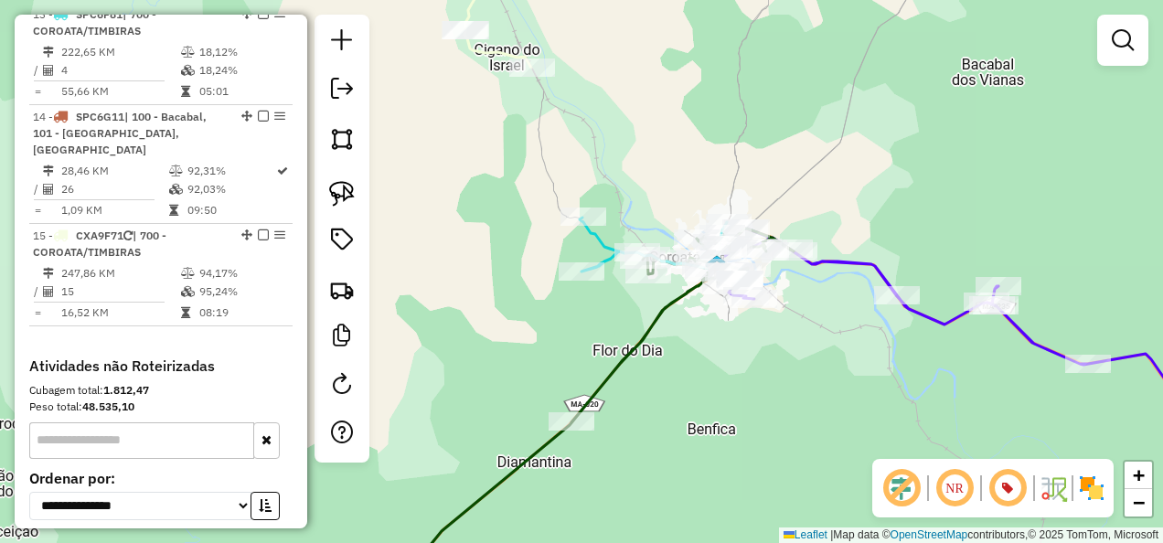
click at [497, 48] on icon at bounding box center [498, 7] width 68 height 122
select select "**********"
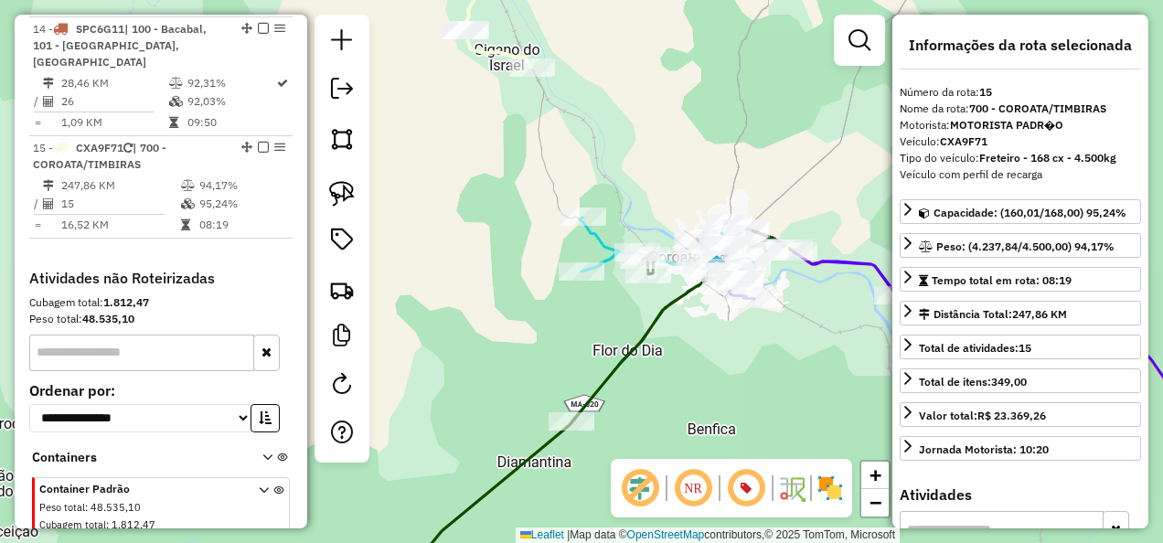
scroll to position [2143, 0]
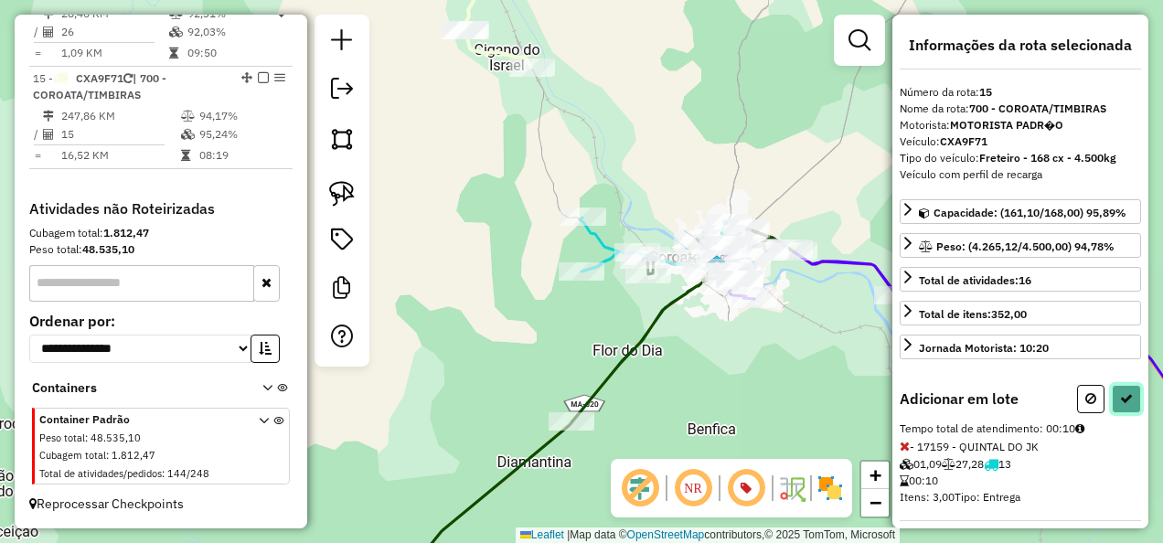
click at [1121, 392] on icon at bounding box center [1126, 398] width 13 height 13
select select "**********"
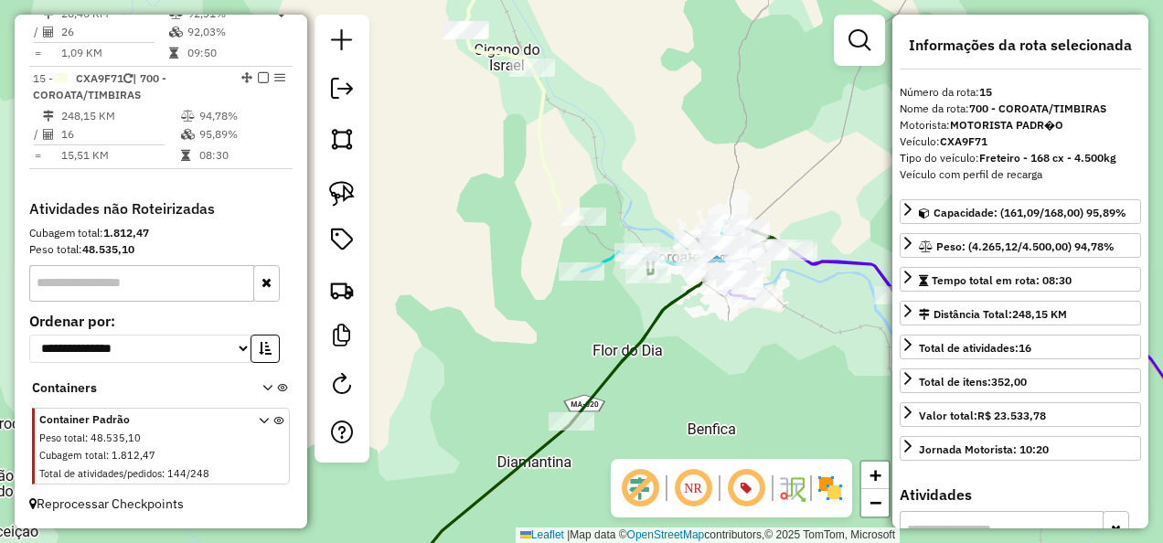
click at [559, 177] on icon at bounding box center [523, 82] width 119 height 273
click at [555, 177] on icon at bounding box center [523, 82] width 119 height 273
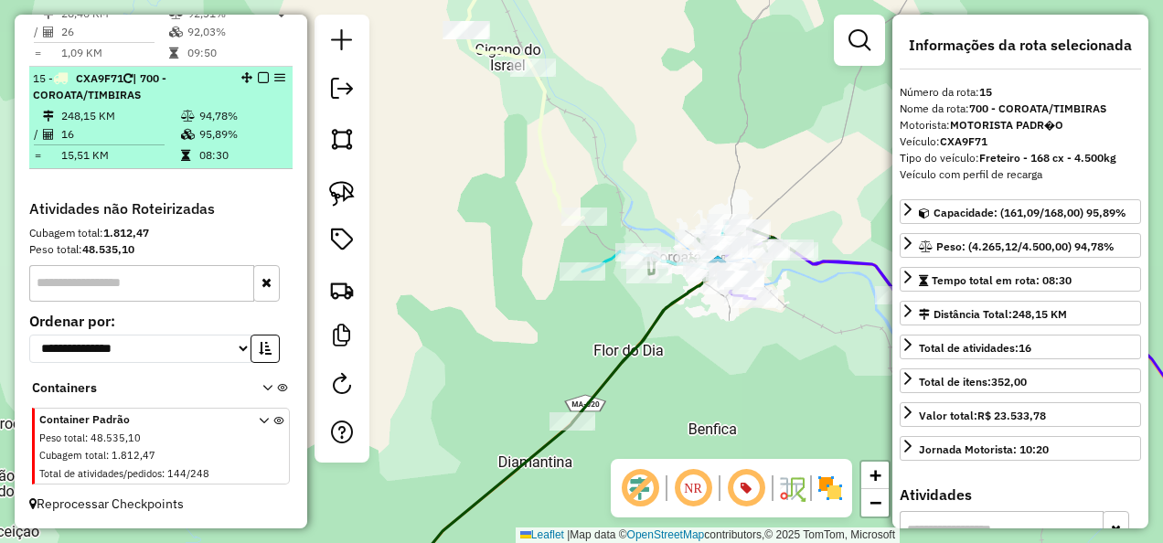
click at [259, 77] on em at bounding box center [263, 77] width 11 height 11
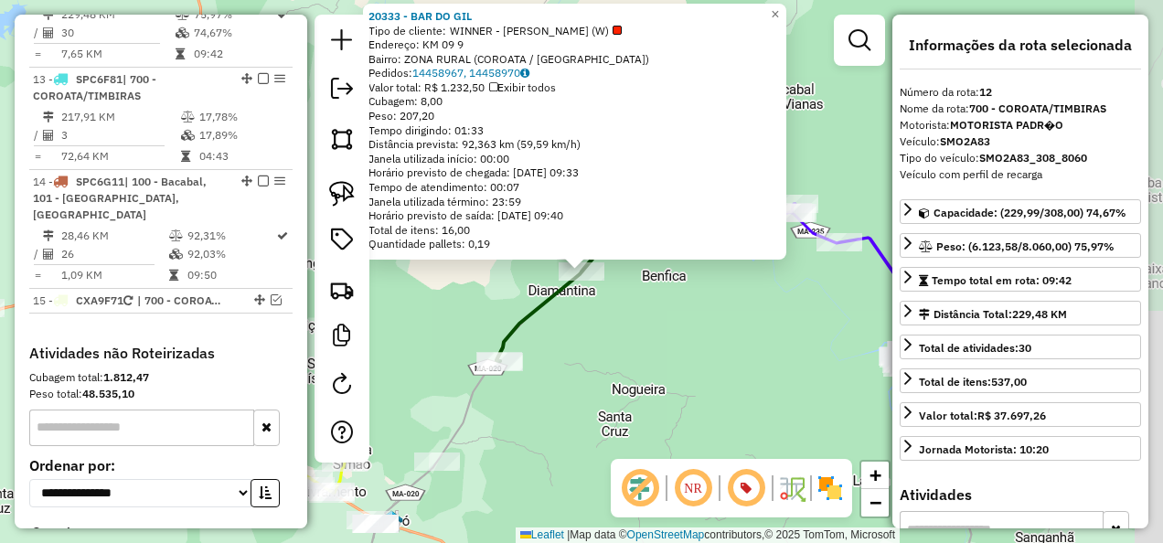
scroll to position [1873, 0]
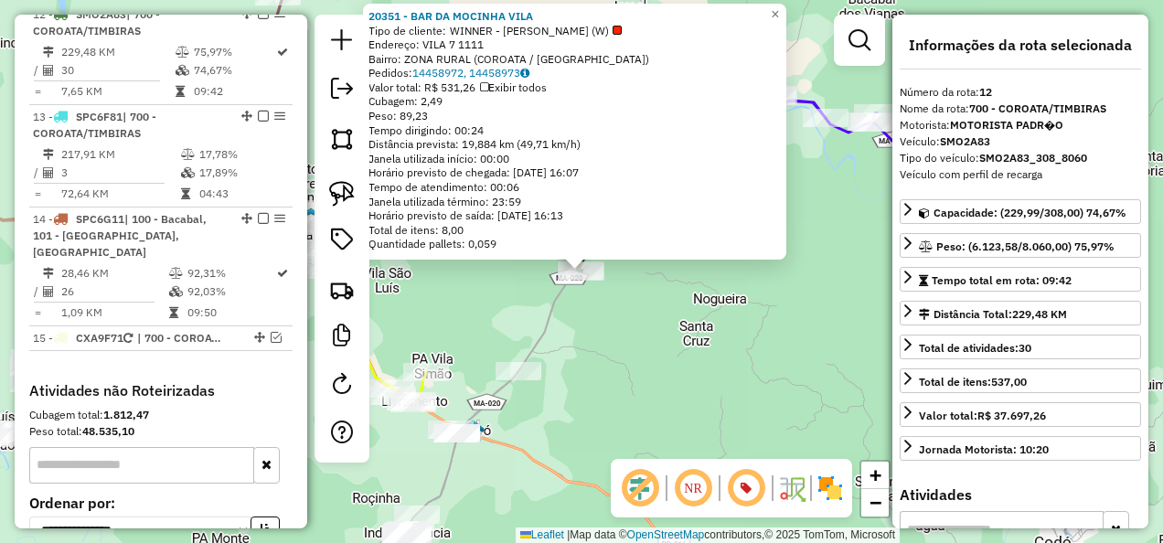
click at [653, 371] on div "20351 - BAR DA MOCINHA VILA Tipo de cliente: WINNER - ROTA (W) Endereço: VILA 7…" at bounding box center [581, 271] width 1163 height 543
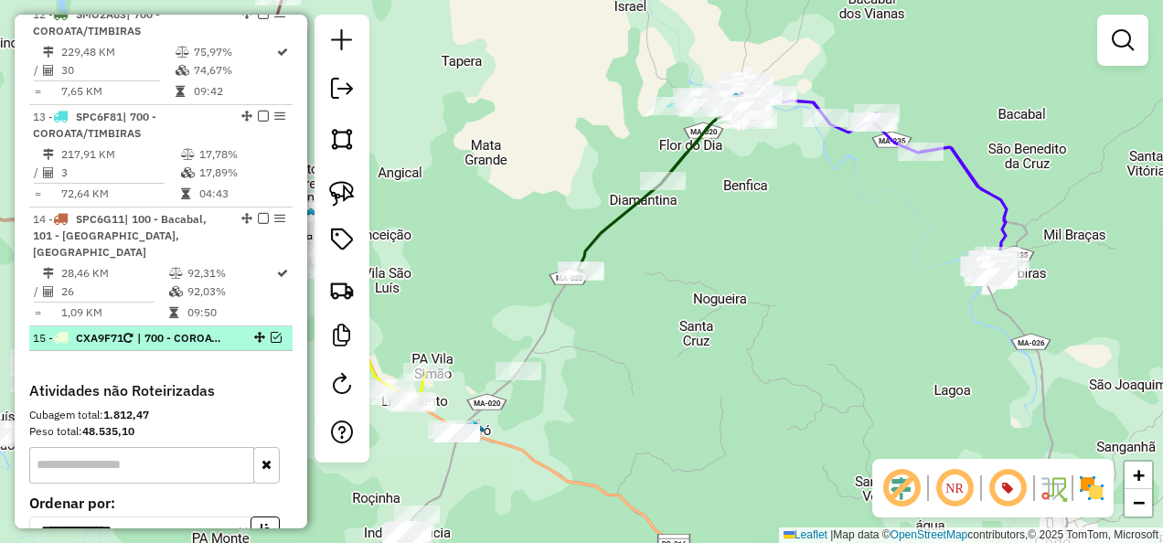
click at [271, 343] on em at bounding box center [276, 337] width 11 height 11
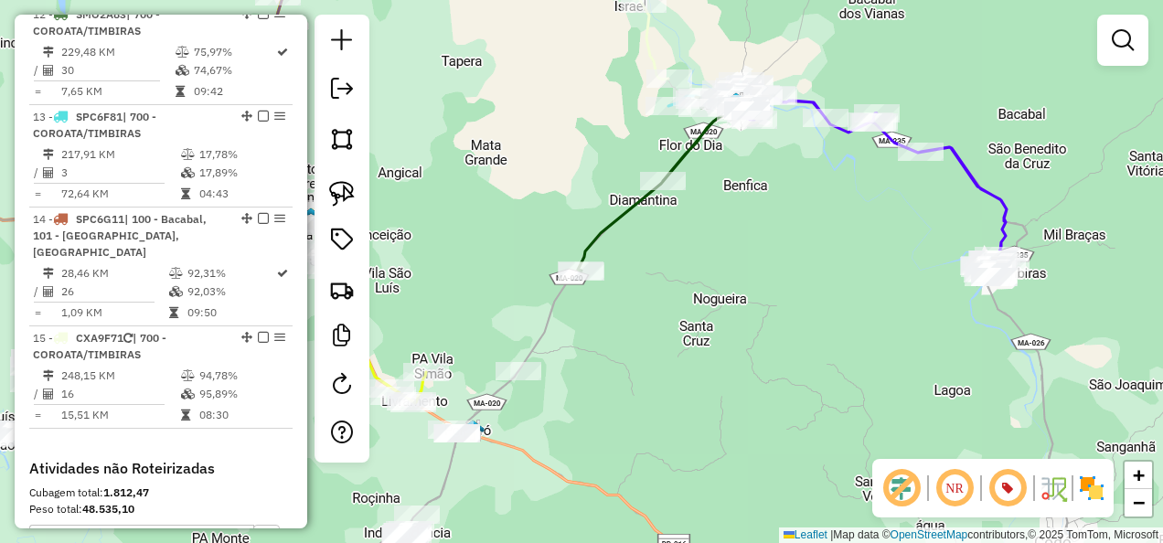
click at [650, 48] on icon at bounding box center [638, 12] width 59 height 133
select select "**********"
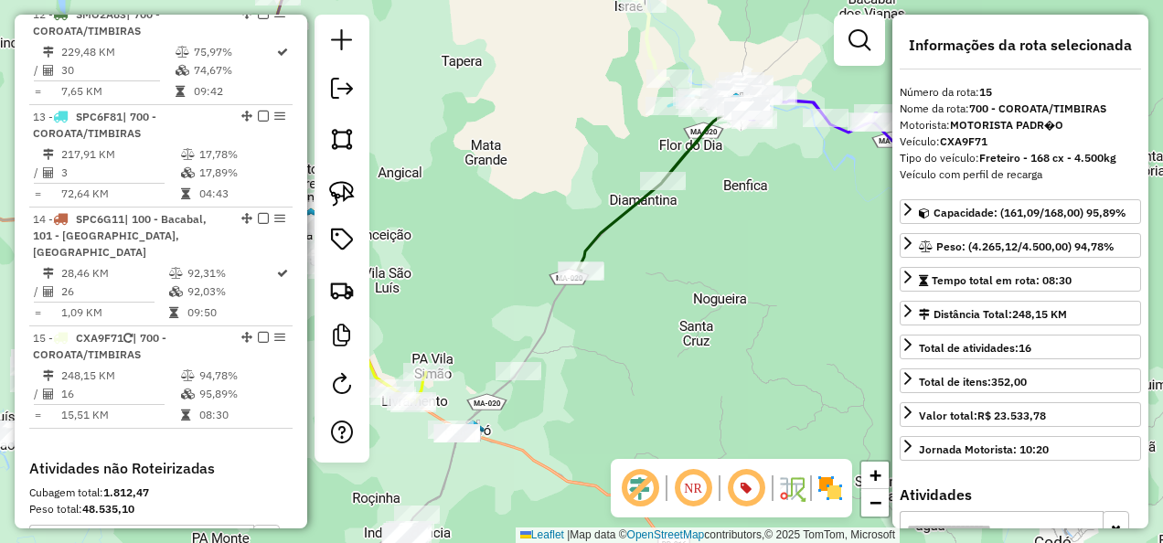
scroll to position [2143, 0]
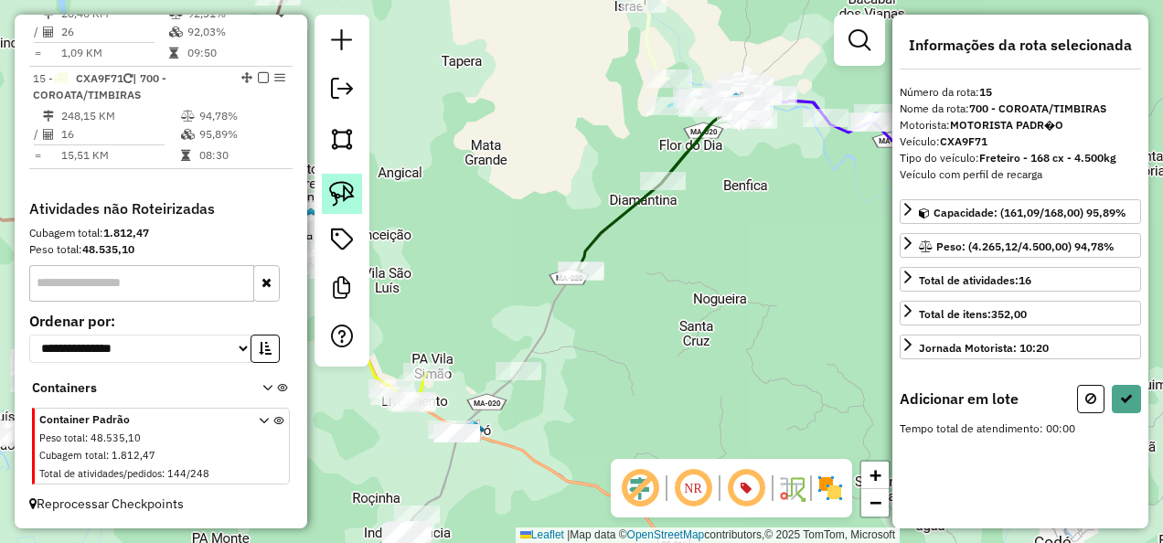
click at [347, 189] on img at bounding box center [342, 194] width 26 height 26
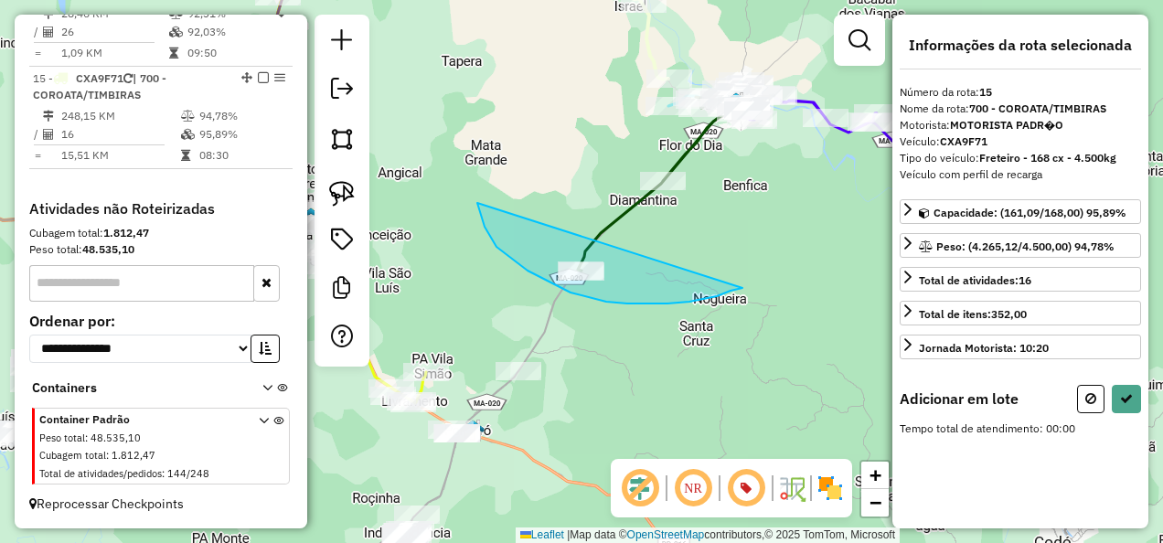
drag, startPoint x: 478, startPoint y: 207, endPoint x: 742, endPoint y: 288, distance: 276.5
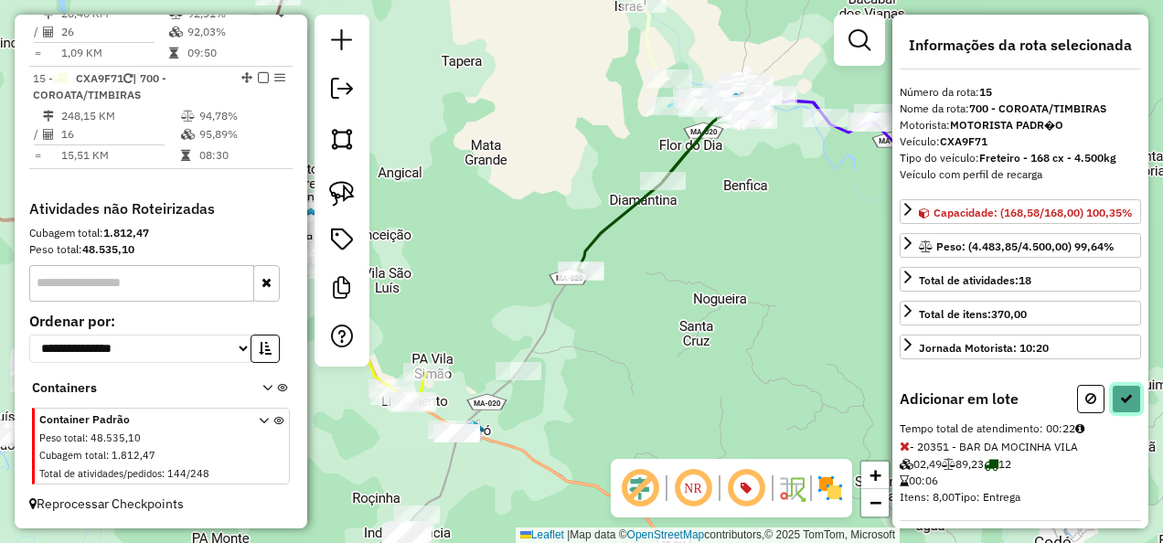
click at [1121, 405] on icon at bounding box center [1126, 398] width 13 height 13
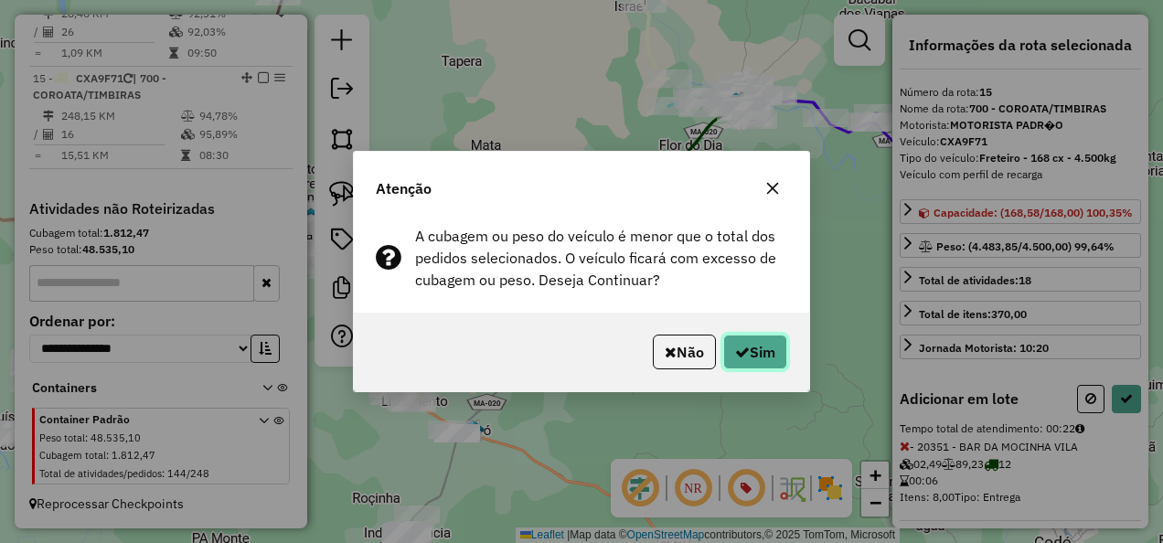
click at [770, 346] on button "Sim" at bounding box center [755, 352] width 64 height 35
select select "**********"
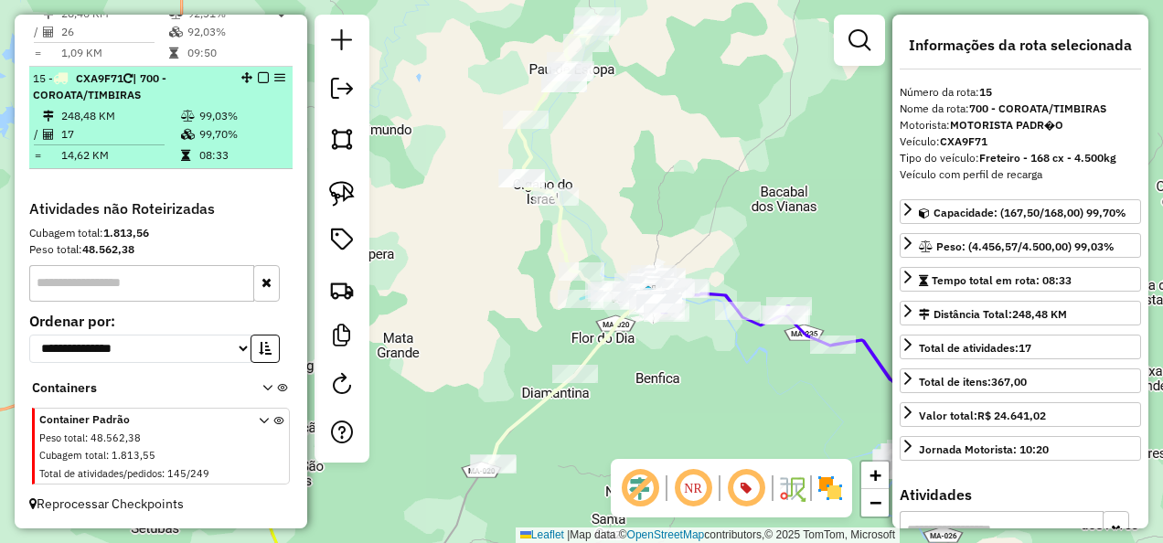
click at [259, 78] on em at bounding box center [263, 77] width 11 height 11
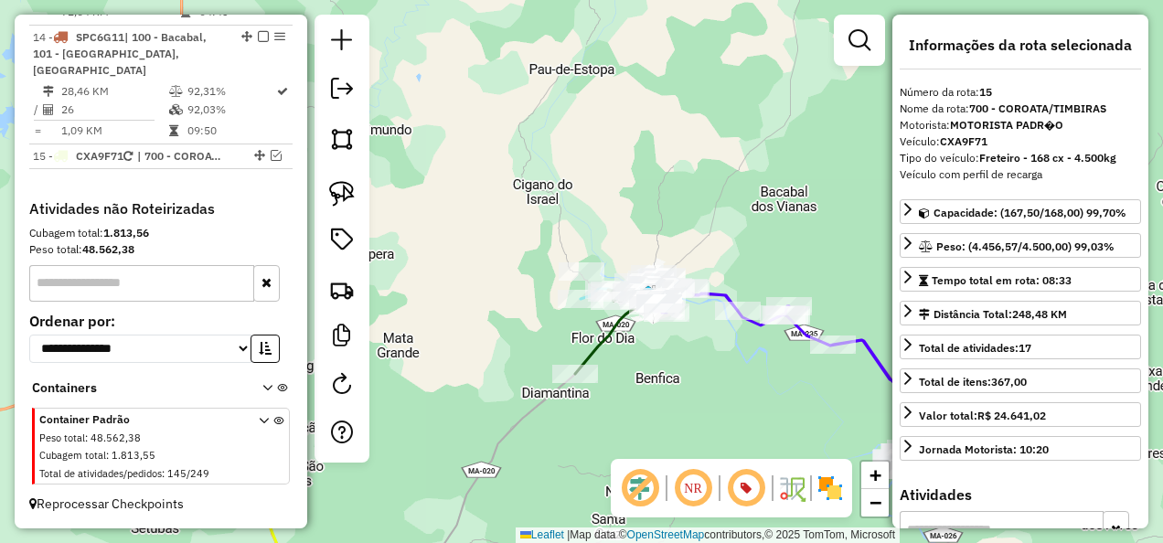
scroll to position [2065, 0]
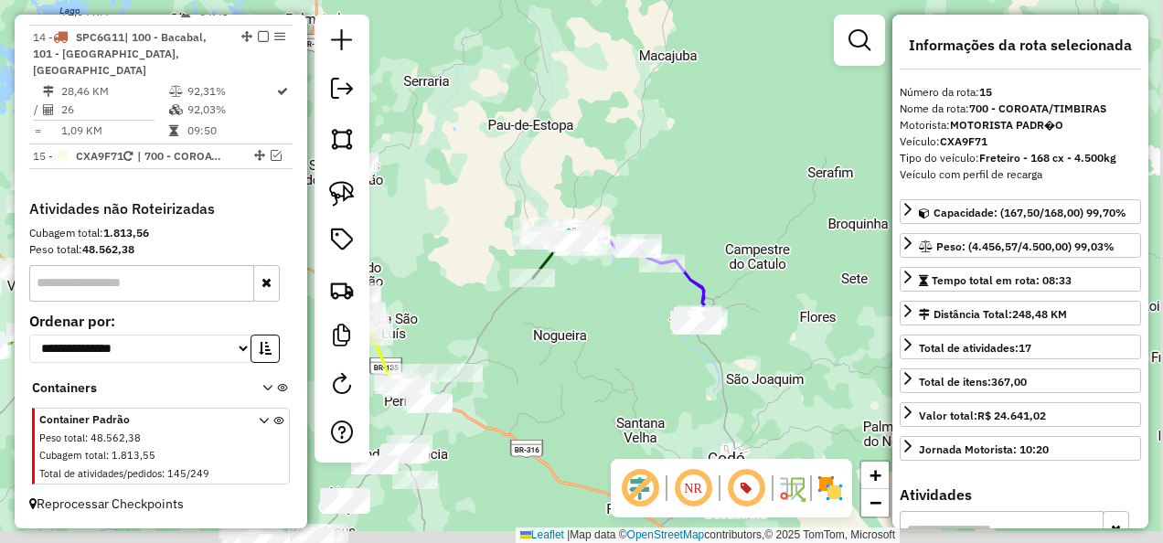
drag, startPoint x: 556, startPoint y: 353, endPoint x: 510, endPoint y: 354, distance: 45.7
click at [510, 354] on div "Janela de atendimento Grade de atendimento Capacidade Transportadoras Veículos …" at bounding box center [581, 271] width 1163 height 543
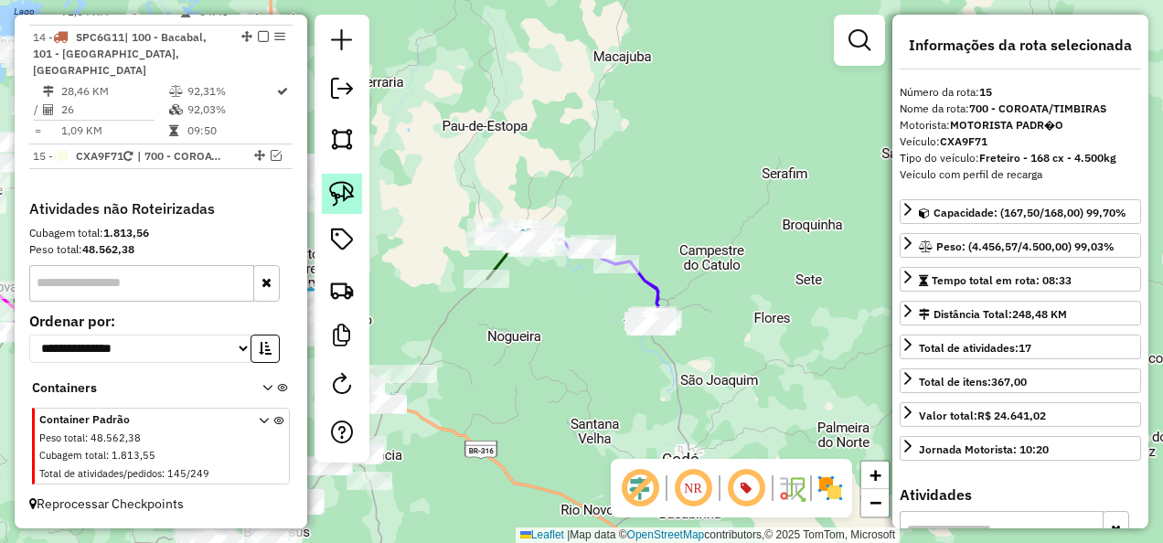
click at [343, 198] on img at bounding box center [342, 194] width 26 height 26
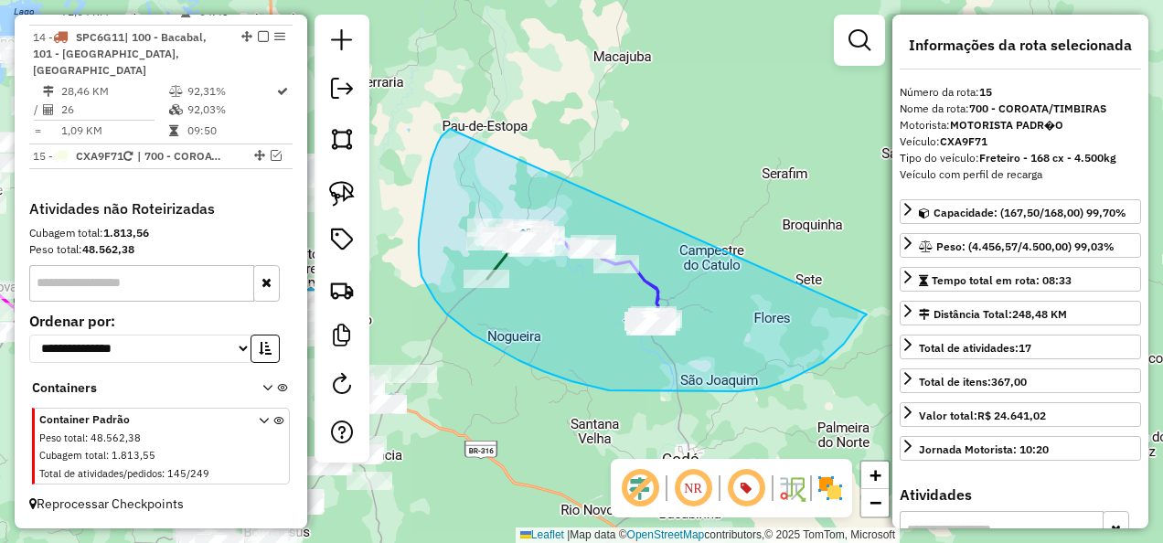
drag, startPoint x: 438, startPoint y: 143, endPoint x: 867, endPoint y: 315, distance: 462.0
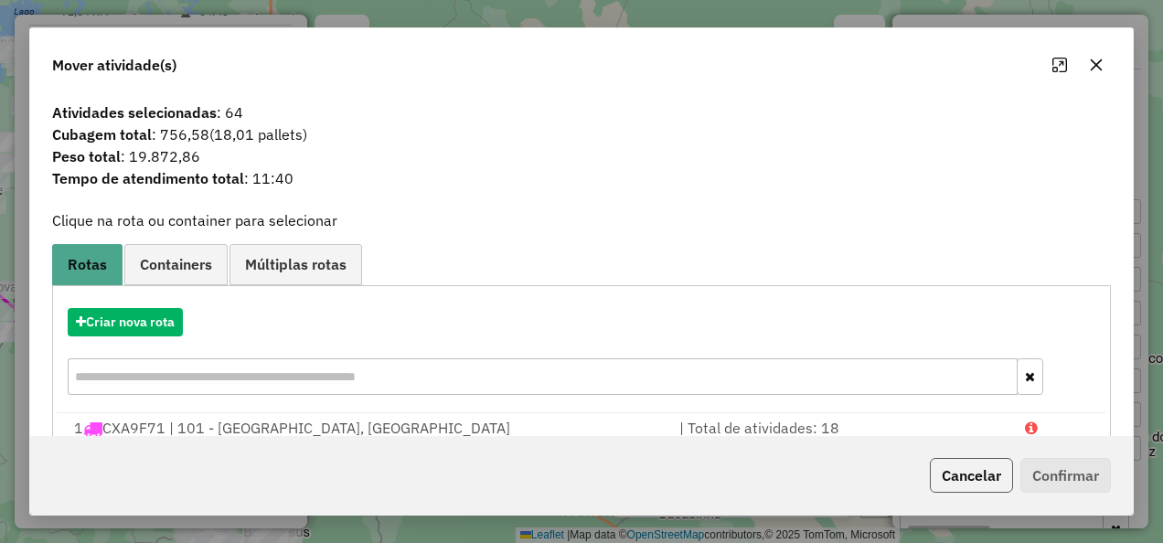
click at [975, 476] on button "Cancelar" at bounding box center [971, 475] width 83 height 35
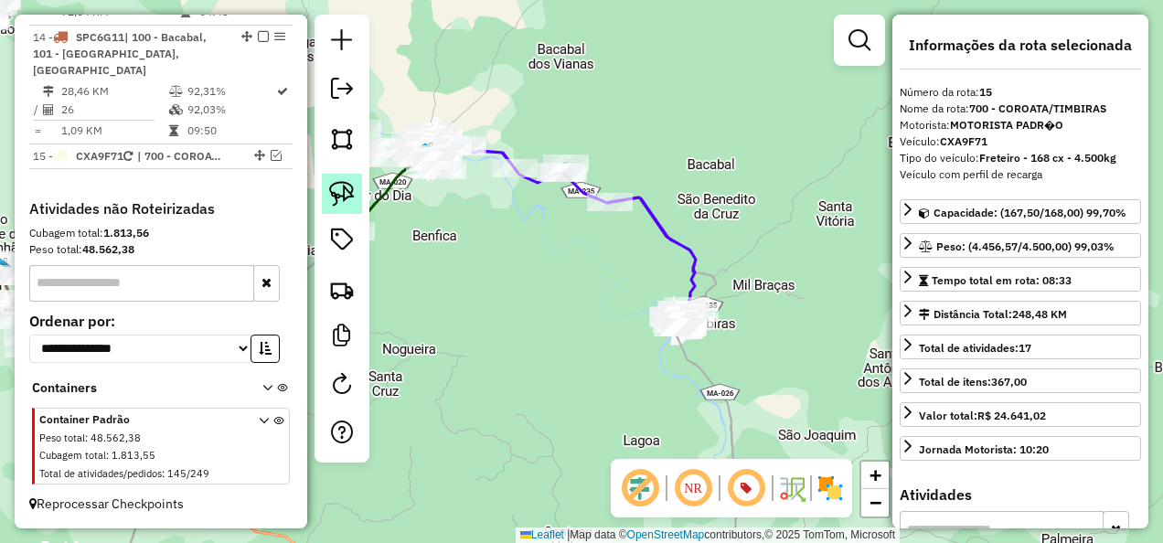
click at [335, 201] on img at bounding box center [342, 194] width 26 height 26
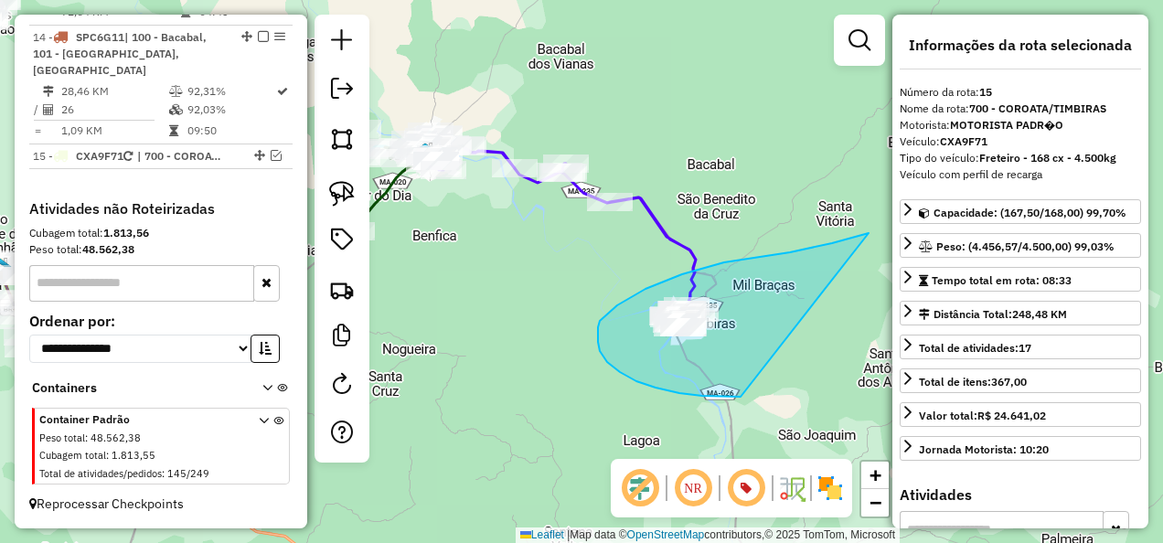
drag, startPoint x: 752, startPoint y: 258, endPoint x: 741, endPoint y: 397, distance: 139.4
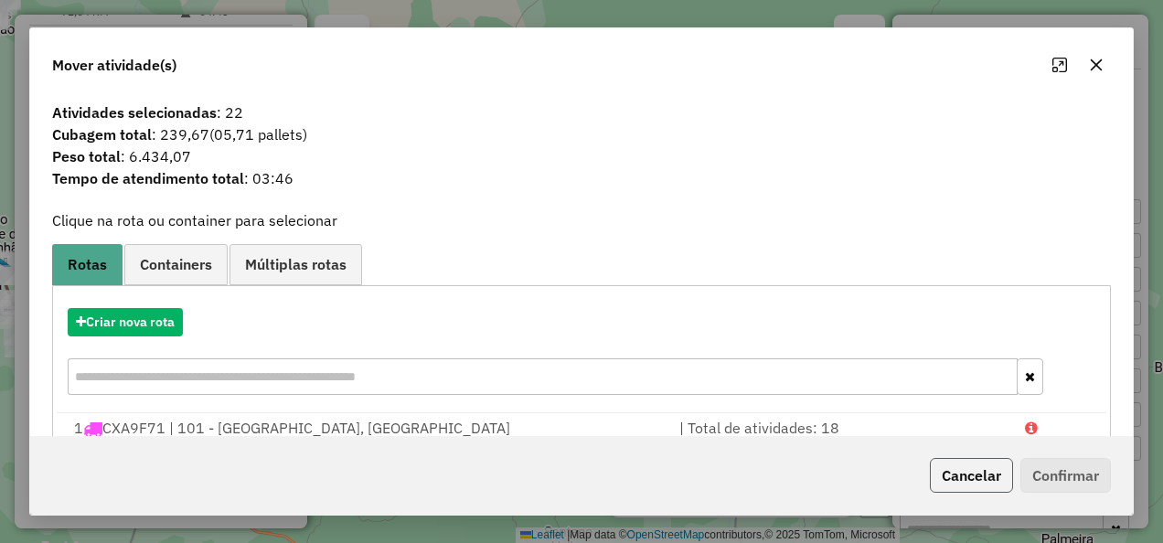
click at [982, 470] on button "Cancelar" at bounding box center [971, 475] width 83 height 35
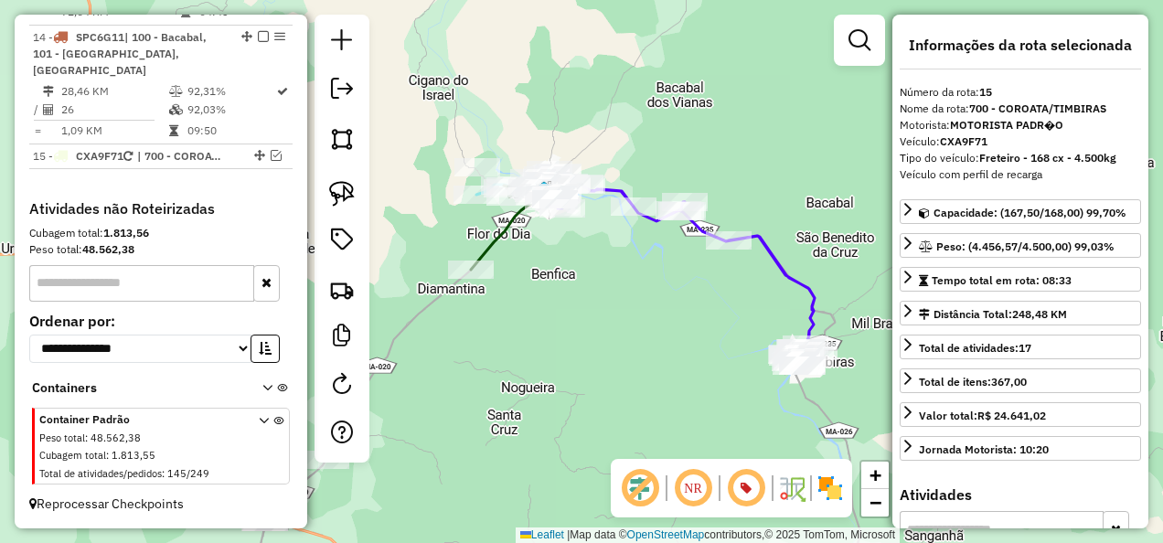
drag, startPoint x: 534, startPoint y: 320, endPoint x: 665, endPoint y: 366, distance: 138.5
click at [665, 366] on div "Janela de atendimento Grade de atendimento Capacidade Transportadoras Veículos …" at bounding box center [581, 271] width 1163 height 543
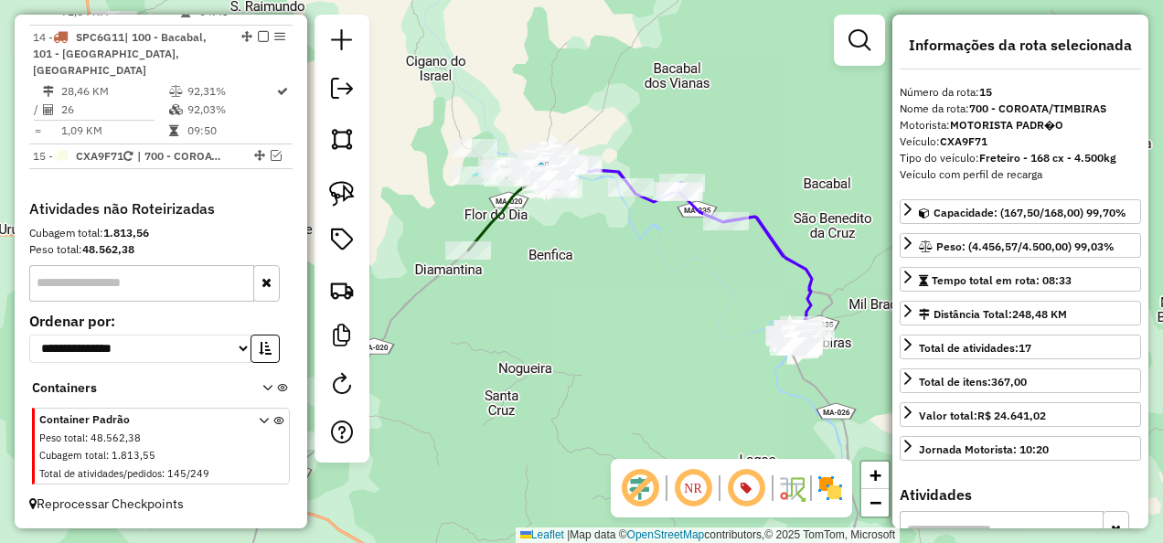
drag, startPoint x: 443, startPoint y: 230, endPoint x: 400, endPoint y: 150, distance: 90.8
click at [400, 150] on div "Janela de atendimento Grade de atendimento Capacidade Transportadoras Veículos …" at bounding box center [581, 271] width 1163 height 543
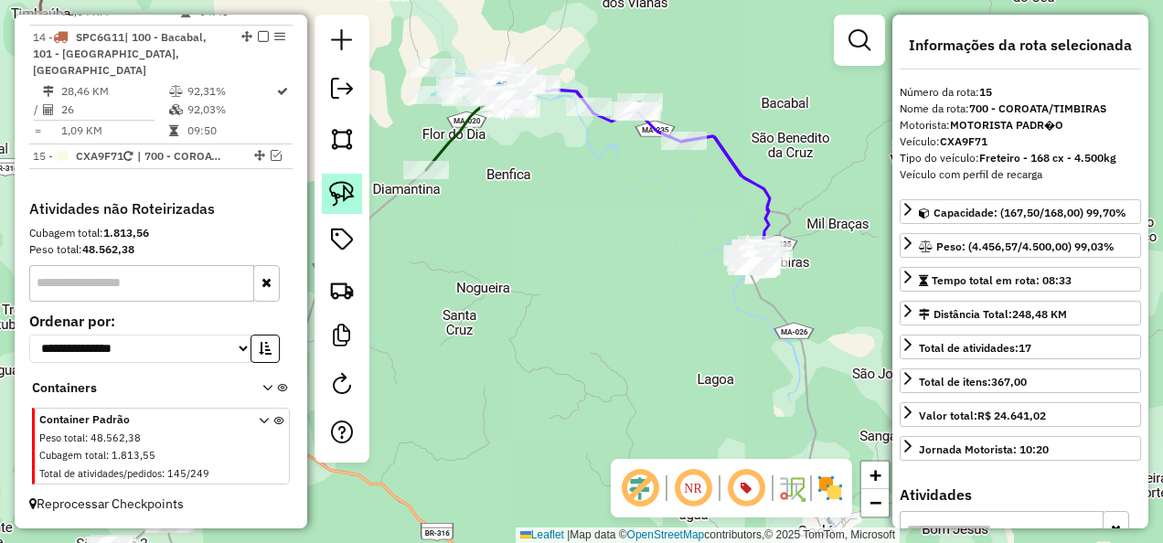
click at [347, 188] on img at bounding box center [342, 194] width 26 height 26
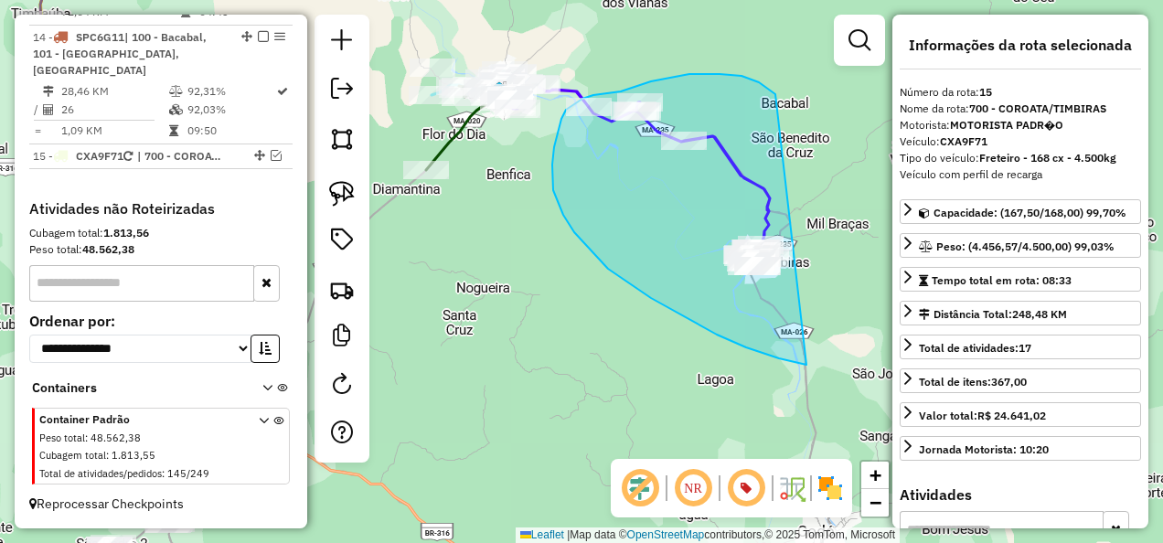
drag, startPoint x: 752, startPoint y: 80, endPoint x: 890, endPoint y: 377, distance: 327.3
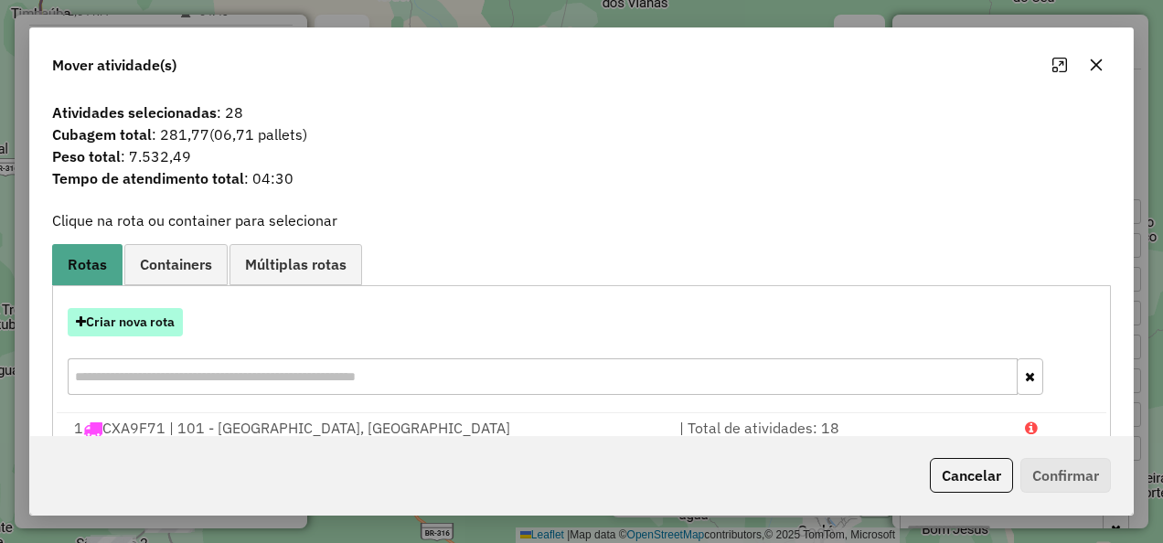
click at [117, 323] on button "Criar nova rota" at bounding box center [125, 322] width 115 height 28
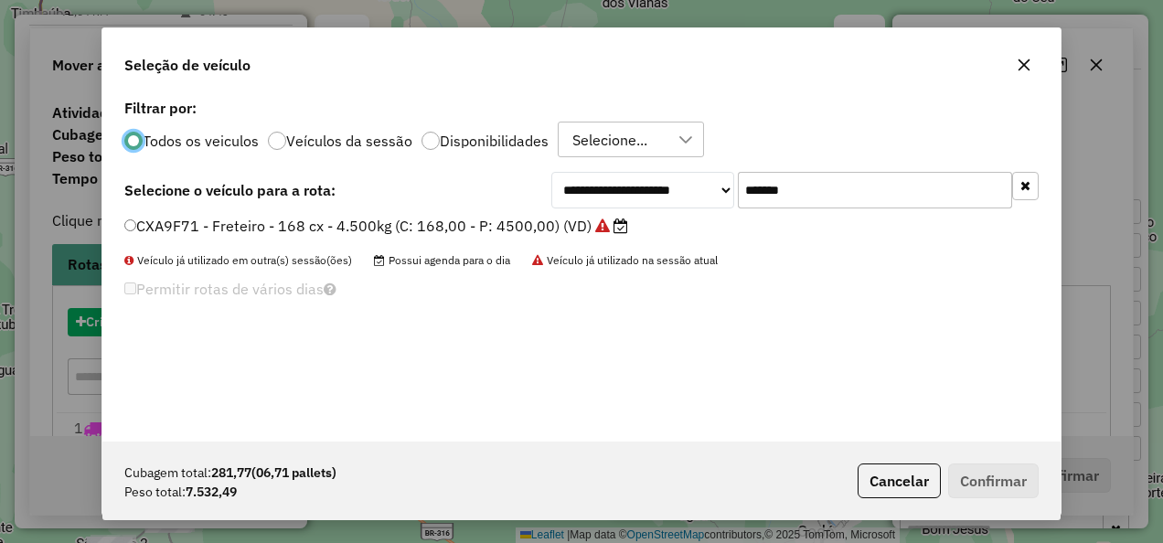
scroll to position [10, 5]
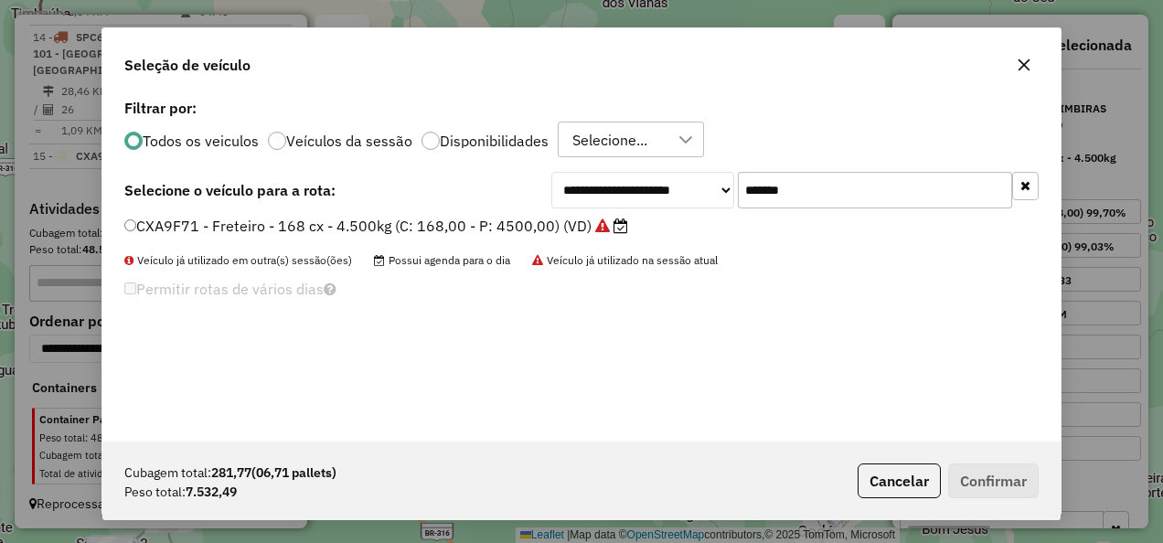
drag, startPoint x: 859, startPoint y: 192, endPoint x: 687, endPoint y: 221, distance: 175.3
click at [687, 221] on div "**********" at bounding box center [581, 267] width 958 height 347
paste input "text"
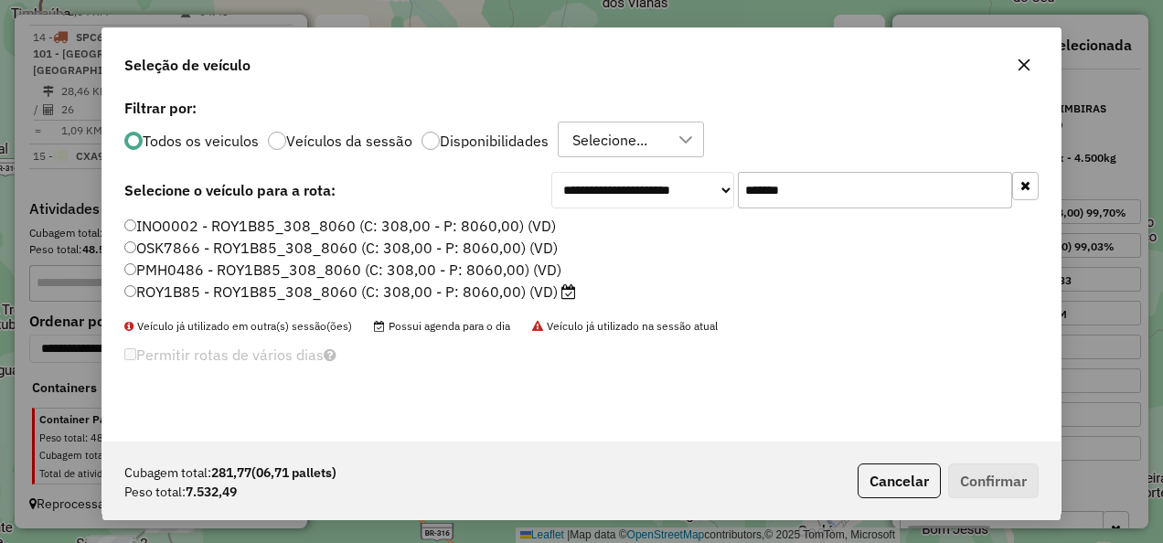
type input "*******"
click at [470, 289] on label "ROY1B85 - ROY1B85_308_8060 (C: 308,00 - P: 8060,00) (VD)" at bounding box center [350, 292] width 452 height 22
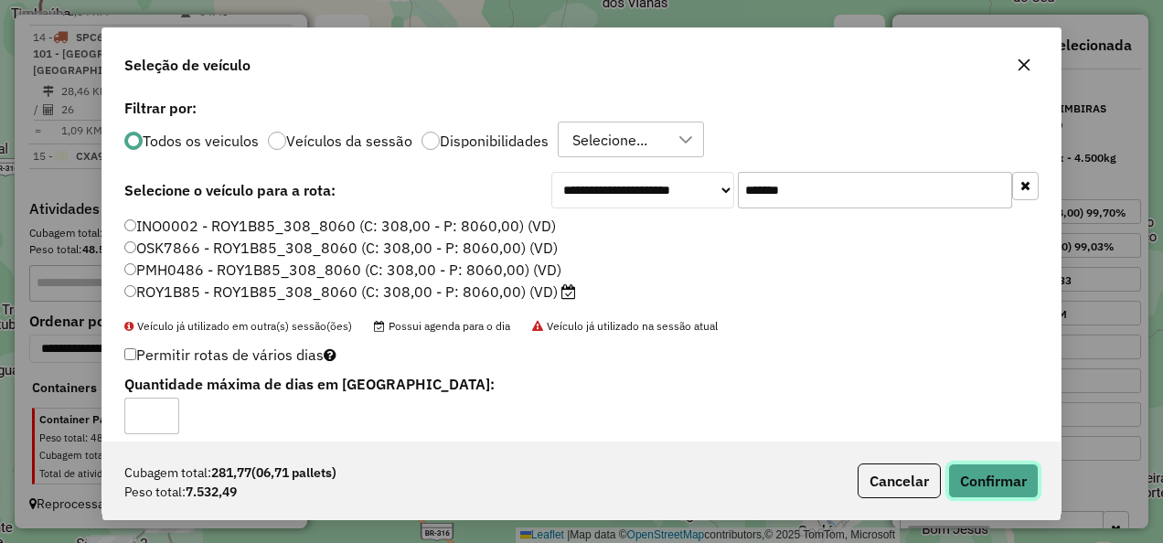
click at [1015, 478] on button "Confirmar" at bounding box center [993, 481] width 91 height 35
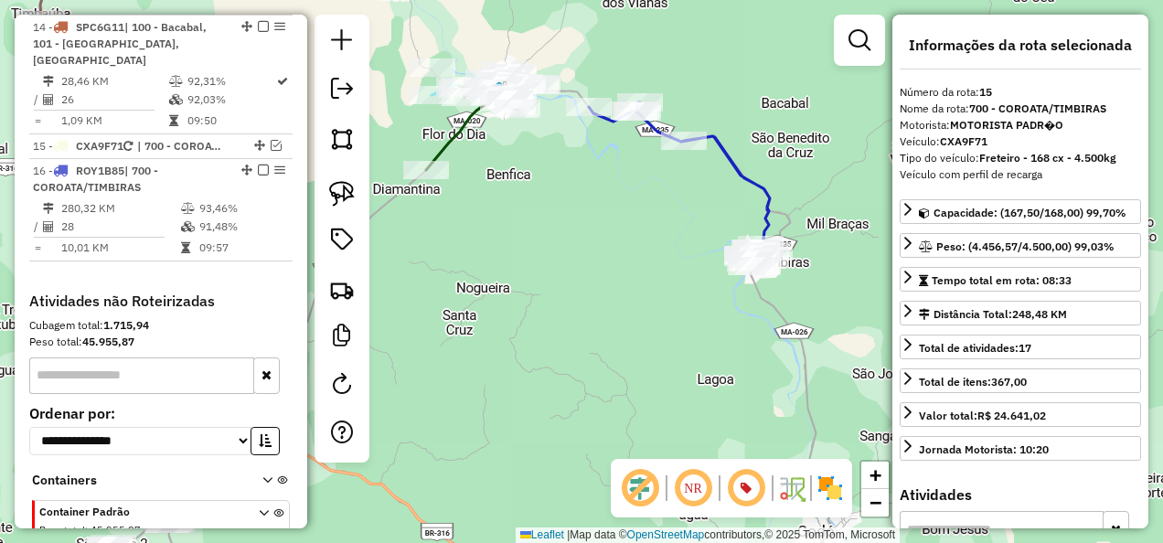
scroll to position [2167, 0]
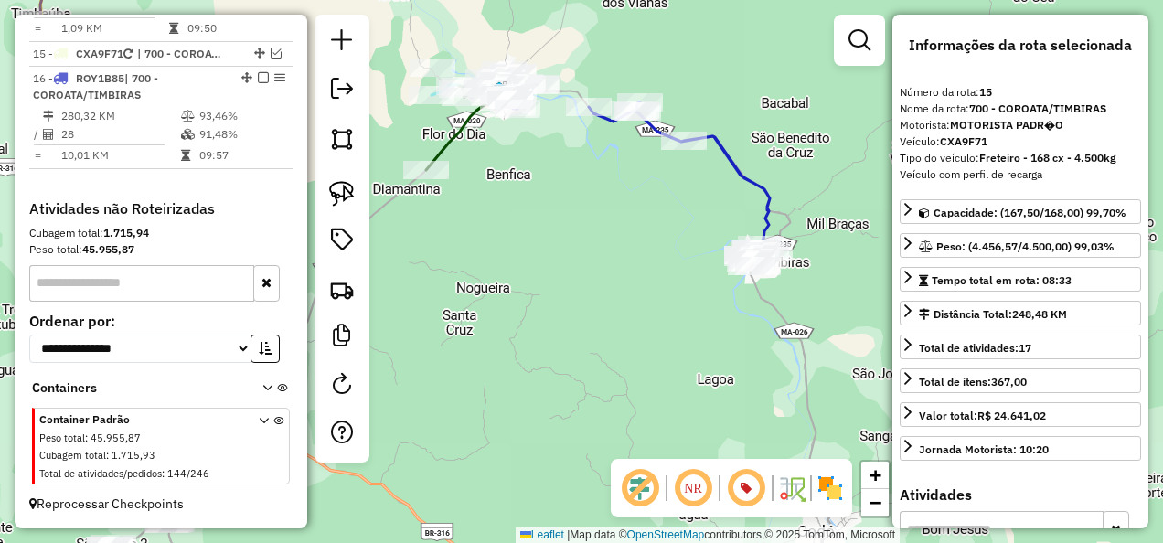
click at [748, 183] on icon at bounding box center [679, 184] width 181 height 164
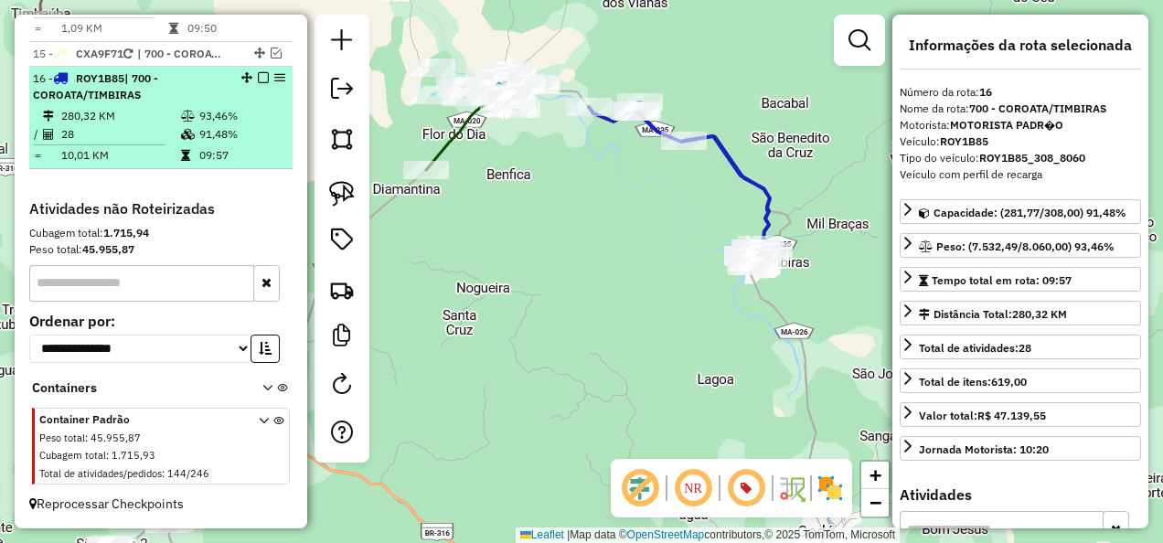
click at [258, 80] on em at bounding box center [263, 77] width 11 height 11
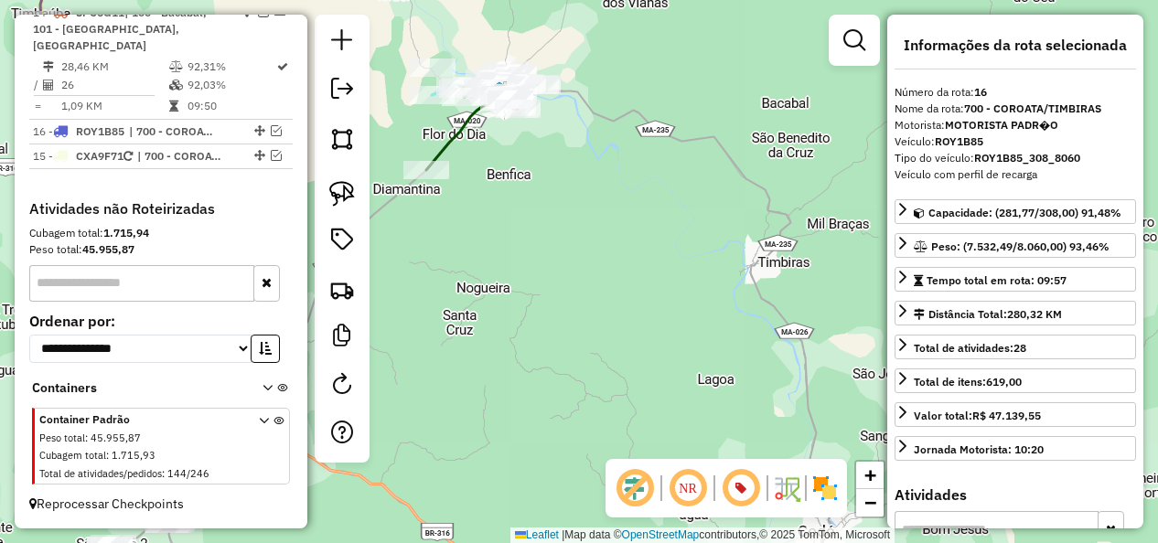
drag, startPoint x: 256, startPoint y: 159, endPoint x: 256, endPoint y: 129, distance: 30.2
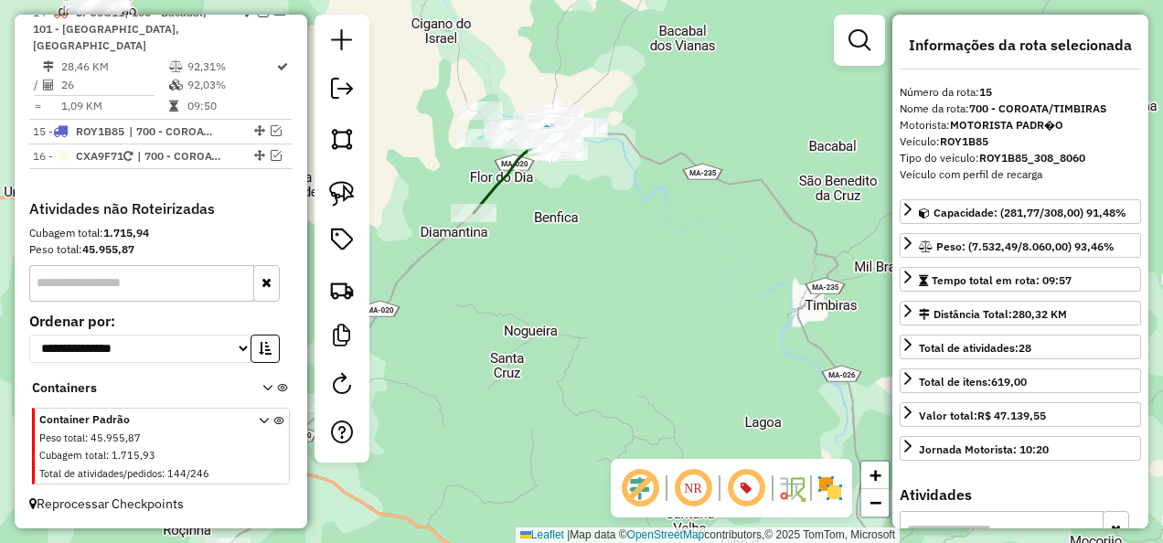
drag, startPoint x: 613, startPoint y: 222, endPoint x: 638, endPoint y: 261, distance: 46.9
click at [637, 259] on div "Janela de atendimento Grade de atendimento Capacidade Transportadoras Veículos …" at bounding box center [581, 271] width 1163 height 543
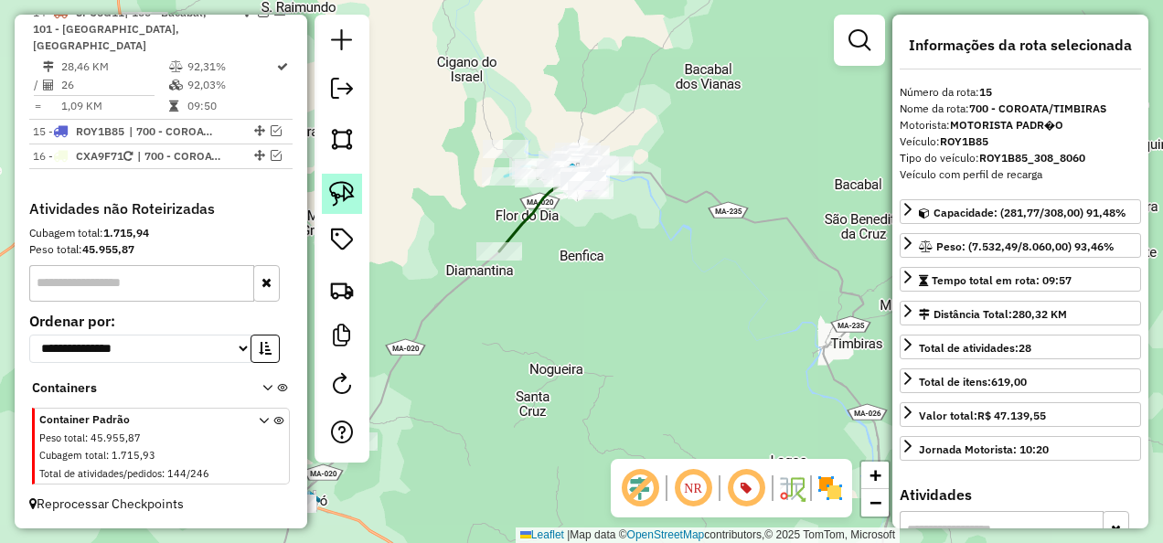
click at [346, 188] on img at bounding box center [342, 194] width 26 height 26
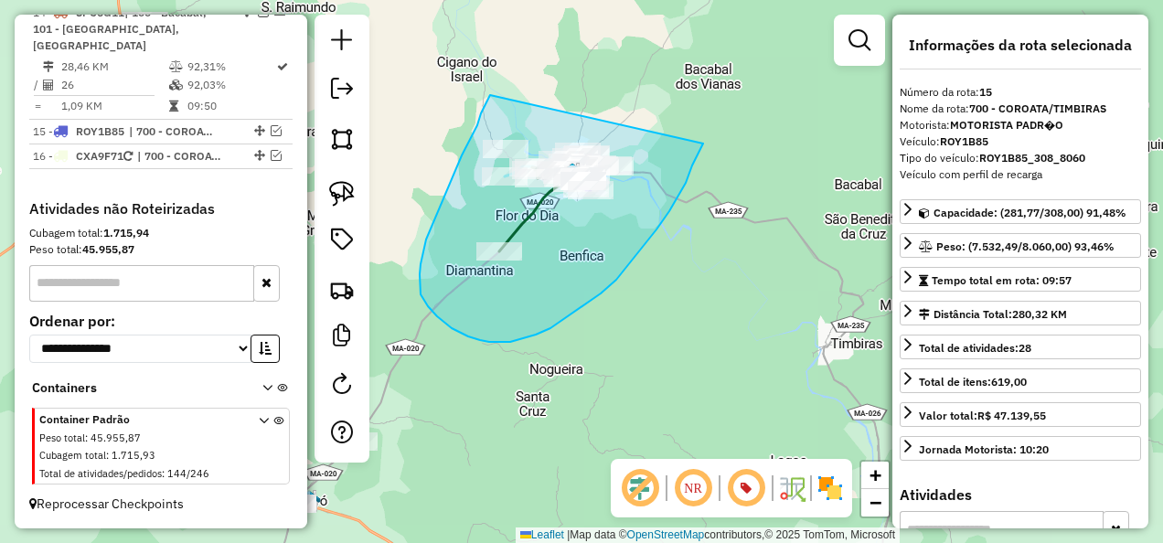
drag, startPoint x: 490, startPoint y: 95, endPoint x: 704, endPoint y: 143, distance: 219.2
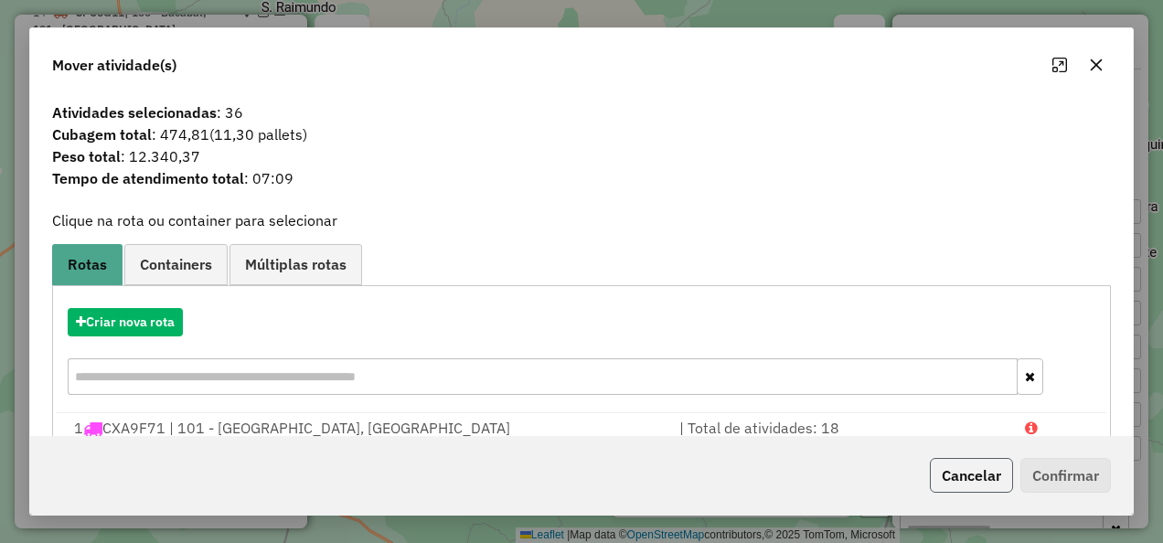
drag, startPoint x: 980, startPoint y: 480, endPoint x: 926, endPoint y: 461, distance: 57.3
click at [978, 480] on button "Cancelar" at bounding box center [971, 475] width 83 height 35
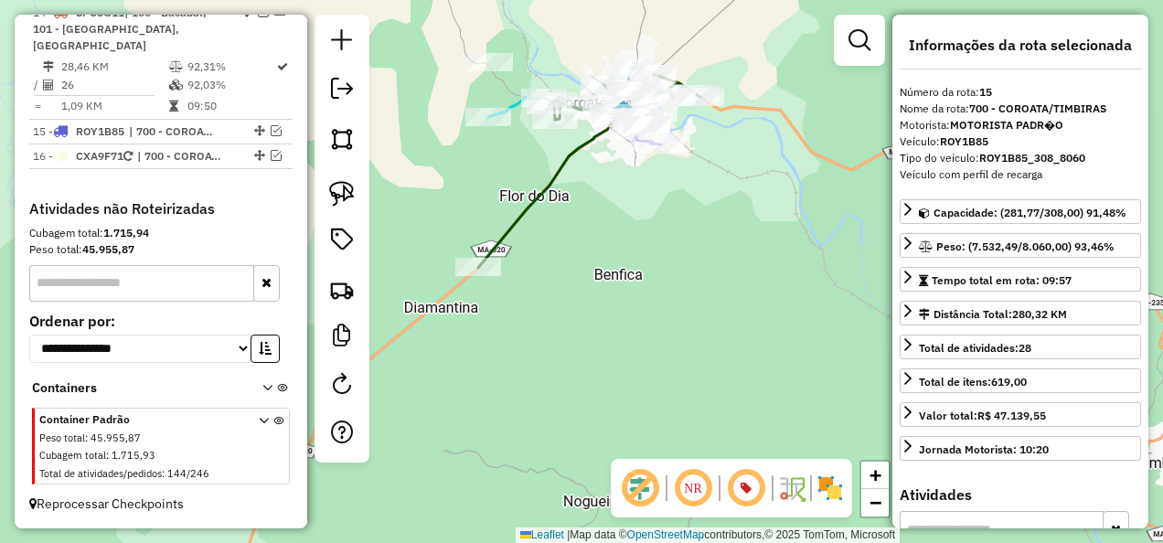
drag, startPoint x: 555, startPoint y: 285, endPoint x: 621, endPoint y: 353, distance: 94.4
click at [621, 351] on div "Janela de atendimento Grade de atendimento Capacidade Transportadoras Veículos …" at bounding box center [581, 271] width 1163 height 543
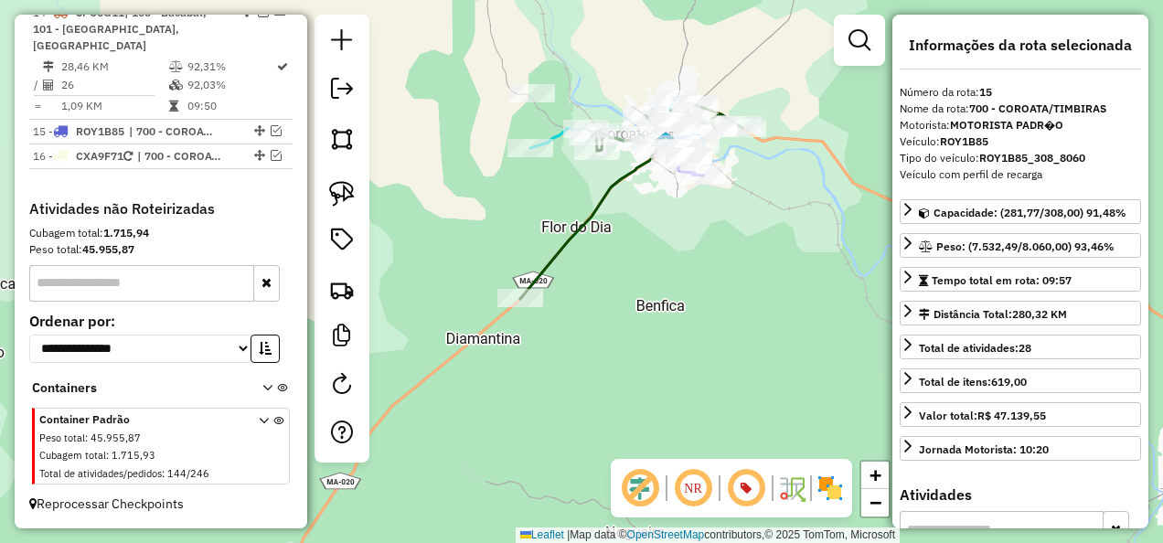
click at [588, 331] on div "Janela de atendimento Grade de atendimento Capacidade Transportadoras Veículos …" at bounding box center [581, 271] width 1163 height 543
click at [335, 181] on link at bounding box center [342, 194] width 40 height 40
drag, startPoint x: 483, startPoint y: 238, endPoint x: 635, endPoint y: 321, distance: 173.9
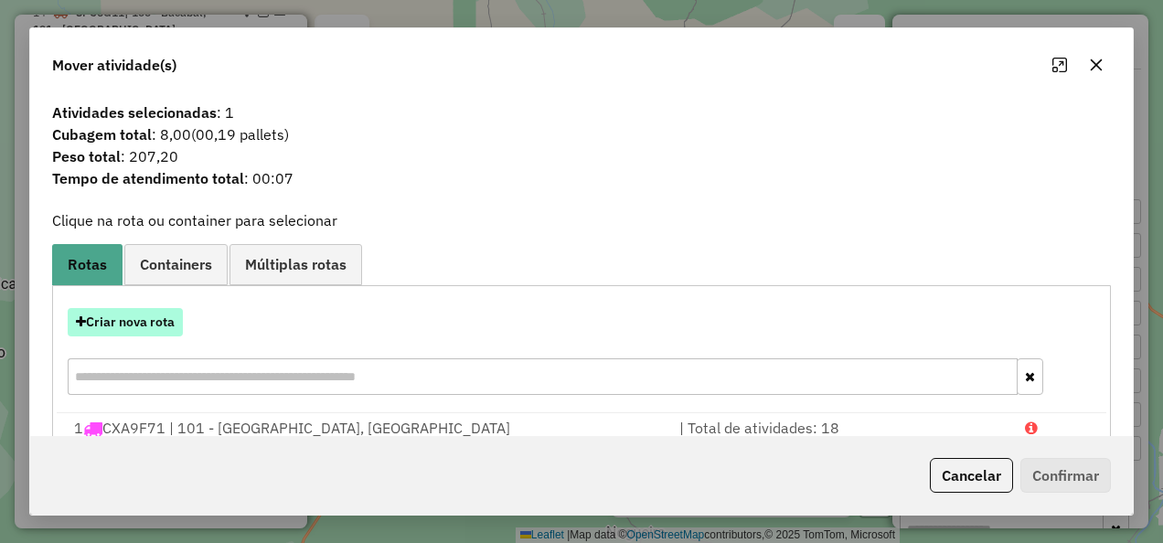
click at [152, 324] on button "Criar nova rota" at bounding box center [125, 322] width 115 height 28
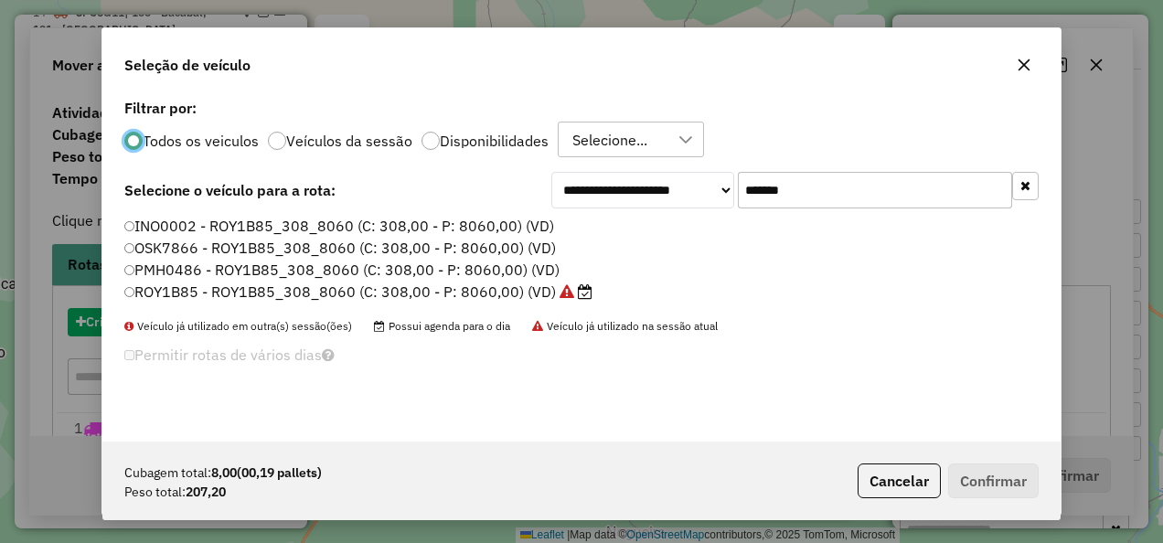
scroll to position [10, 5]
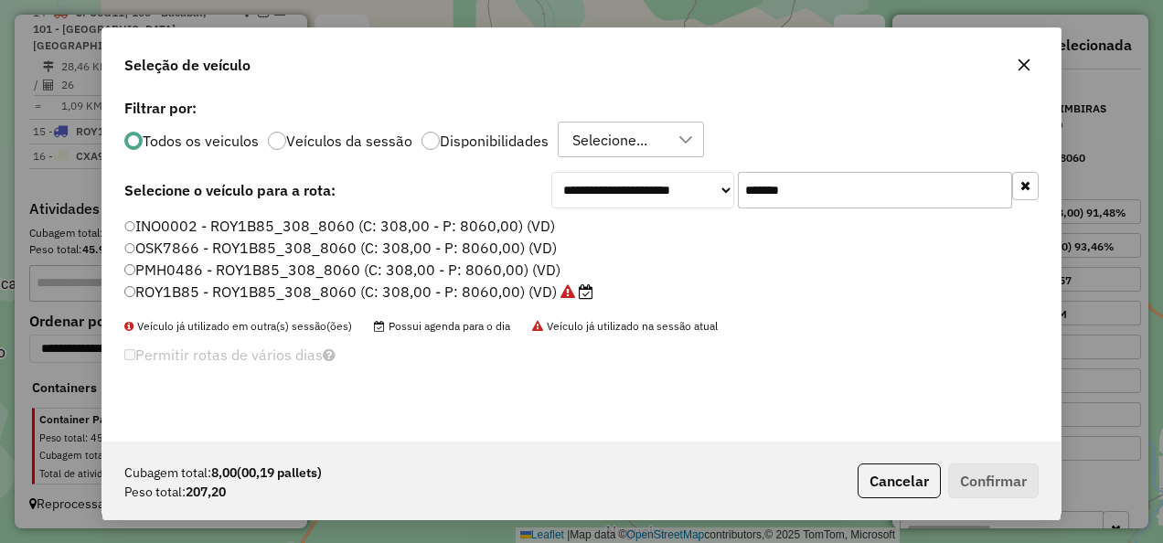
drag, startPoint x: 746, startPoint y: 208, endPoint x: 673, endPoint y: 227, distance: 75.4
click at [673, 227] on div "**********" at bounding box center [581, 267] width 958 height 347
paste input "text"
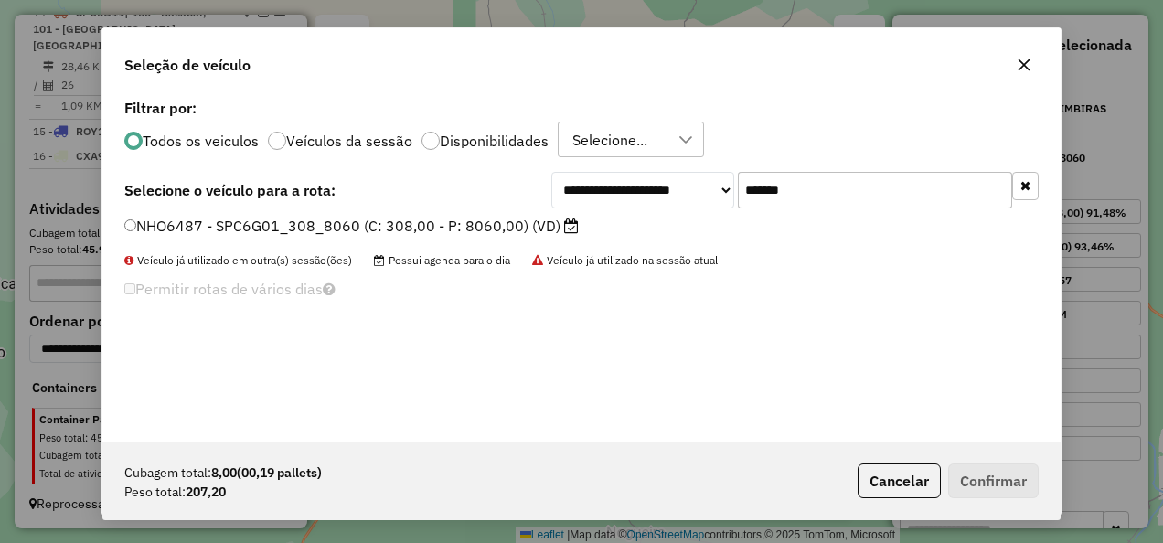
type input "*******"
click at [528, 230] on label "NHO6487 - SPC6G01_308_8060 (C: 308,00 - P: 8060,00) (VD)" at bounding box center [351, 226] width 454 height 22
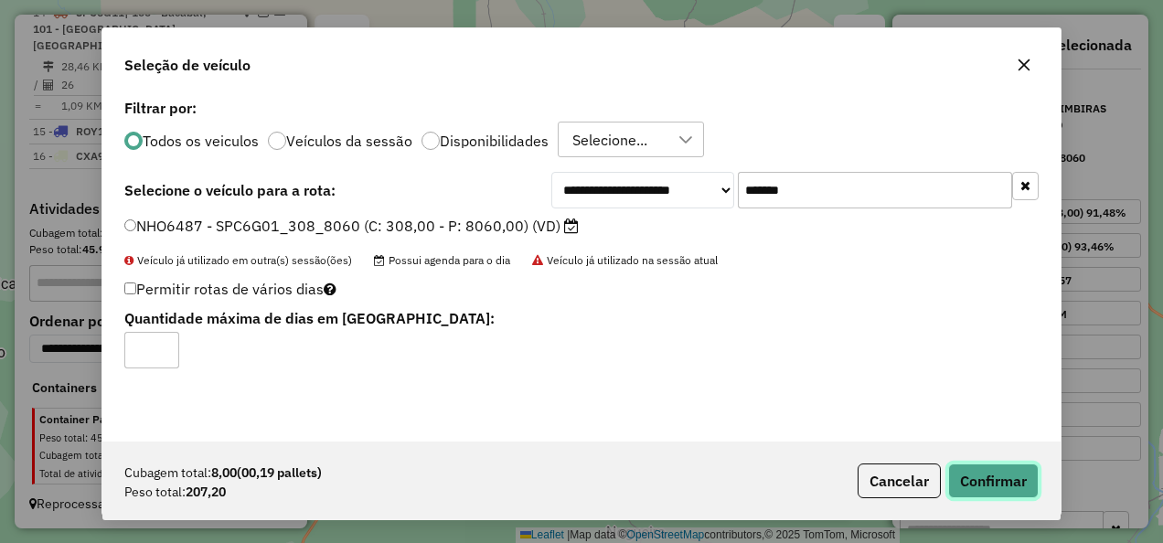
click at [982, 477] on button "Confirmar" at bounding box center [993, 481] width 91 height 35
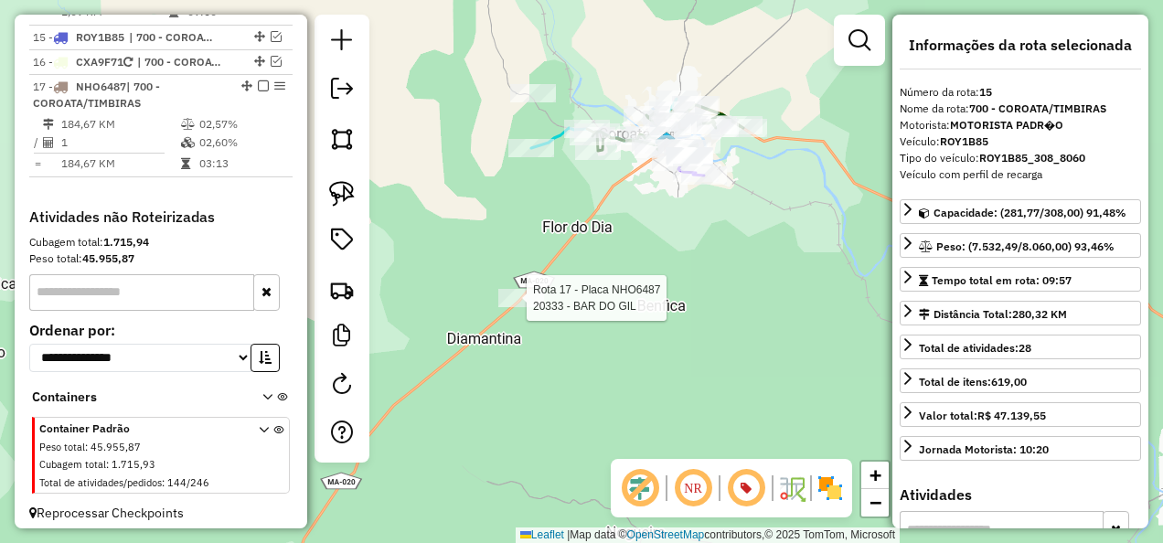
scroll to position [2214, 0]
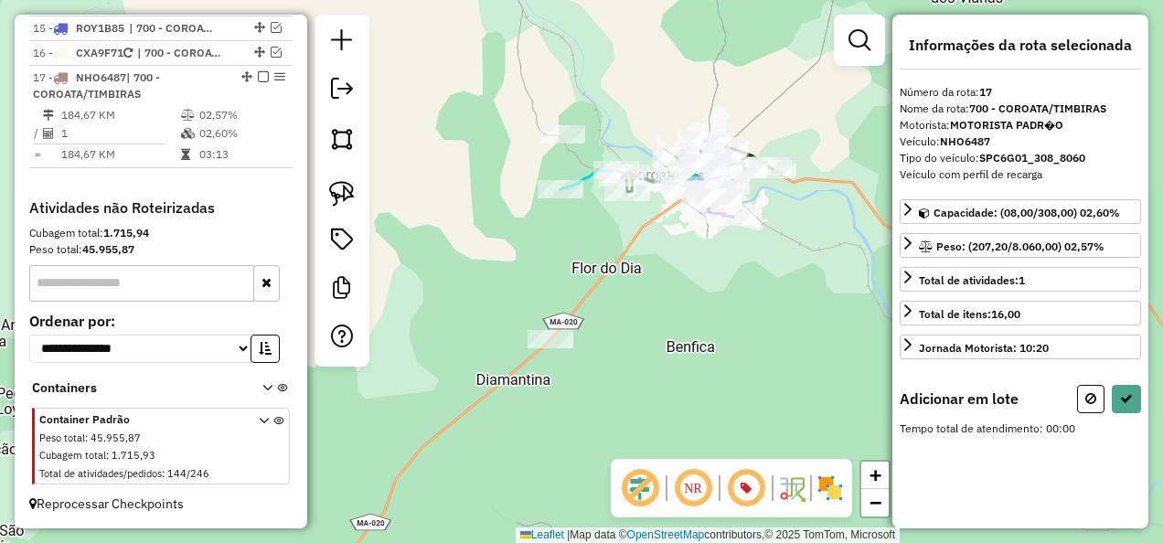
drag, startPoint x: 700, startPoint y: 245, endPoint x: 625, endPoint y: 398, distance: 170.1
click at [624, 390] on div "Janela de atendimento Grade de atendimento Capacidade Transportadoras Veículos …" at bounding box center [581, 271] width 1163 height 543
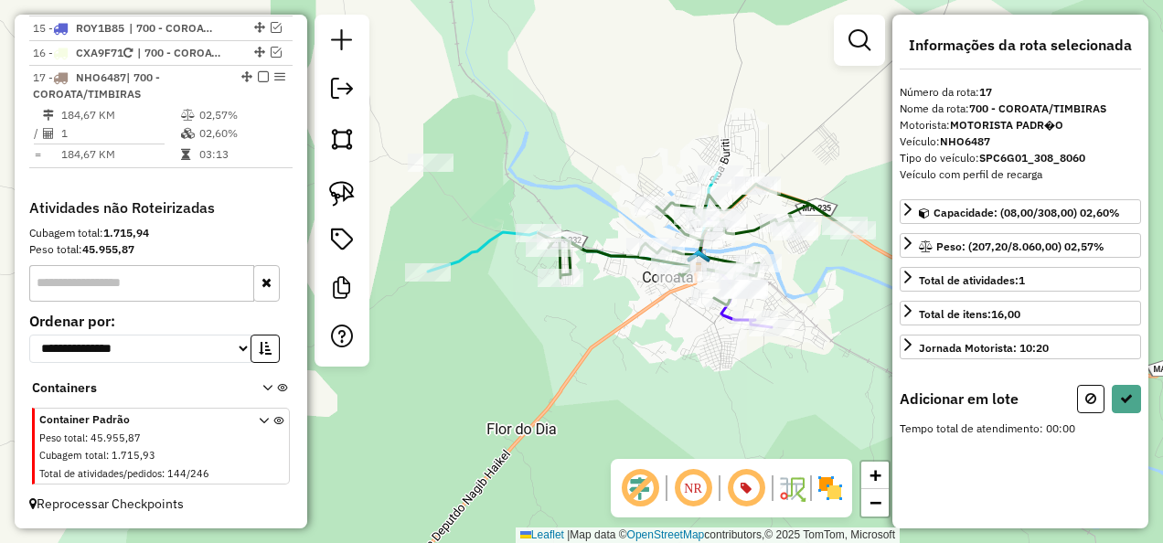
drag, startPoint x: 720, startPoint y: 366, endPoint x: 546, endPoint y: 368, distance: 174.6
click at [546, 368] on div "Janela de atendimento Grade de atendimento Capacidade Transportadoras Veículos …" at bounding box center [581, 271] width 1163 height 543
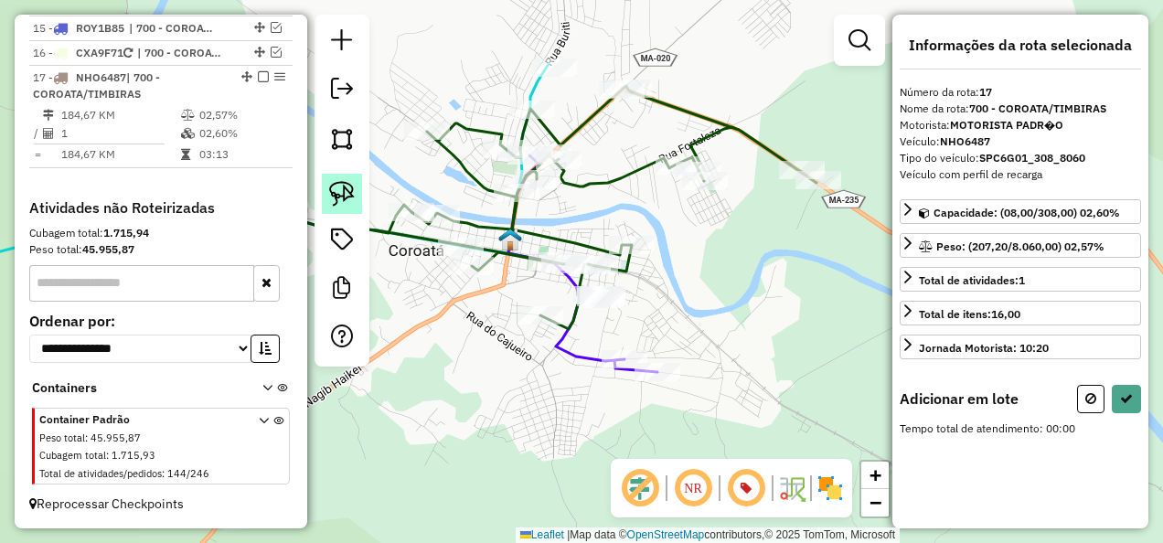
click at [345, 188] on img at bounding box center [342, 194] width 26 height 26
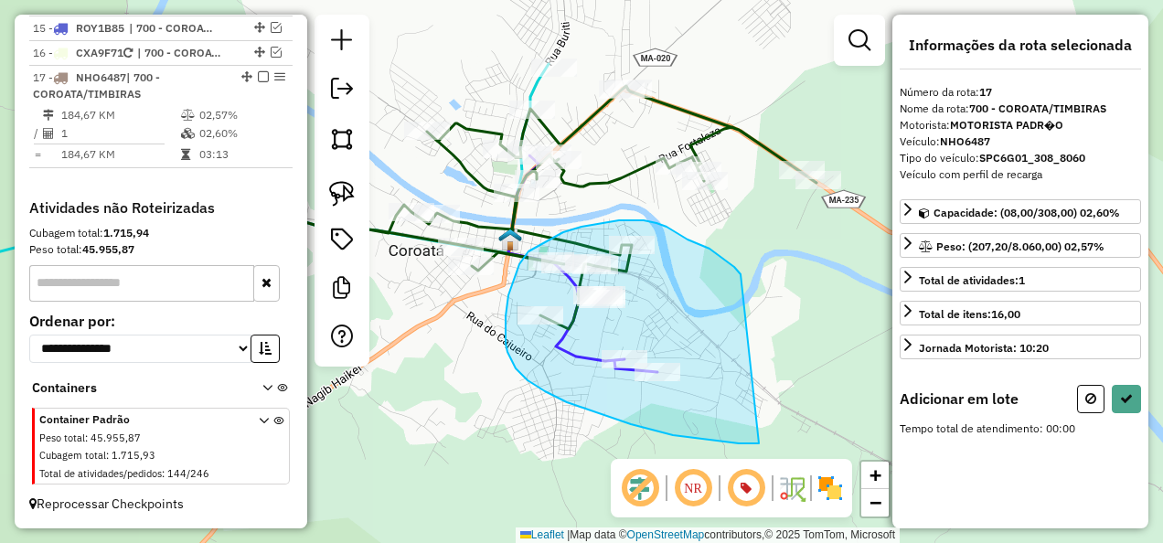
drag, startPoint x: 701, startPoint y: 246, endPoint x: 759, endPoint y: 443, distance: 205.7
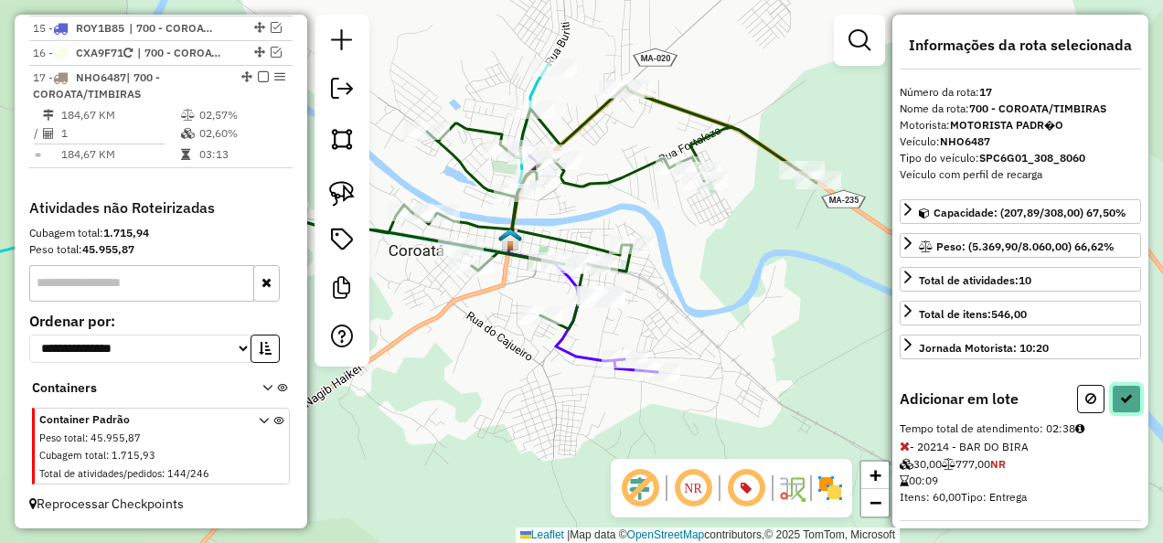
click at [1127, 385] on button at bounding box center [1126, 399] width 29 height 28
select select "**********"
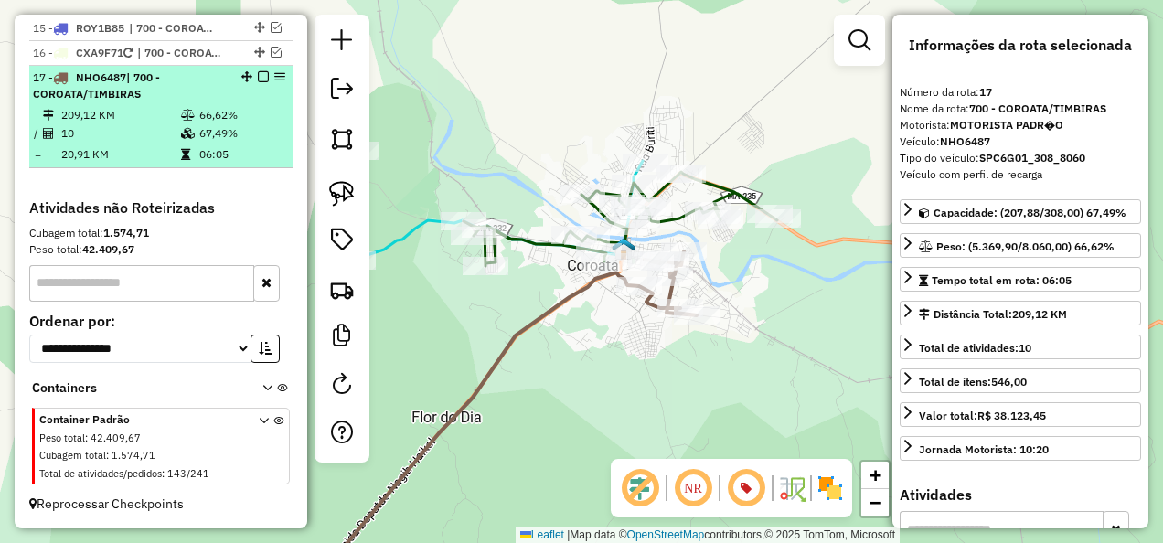
click at [258, 76] on em at bounding box center [263, 76] width 11 height 11
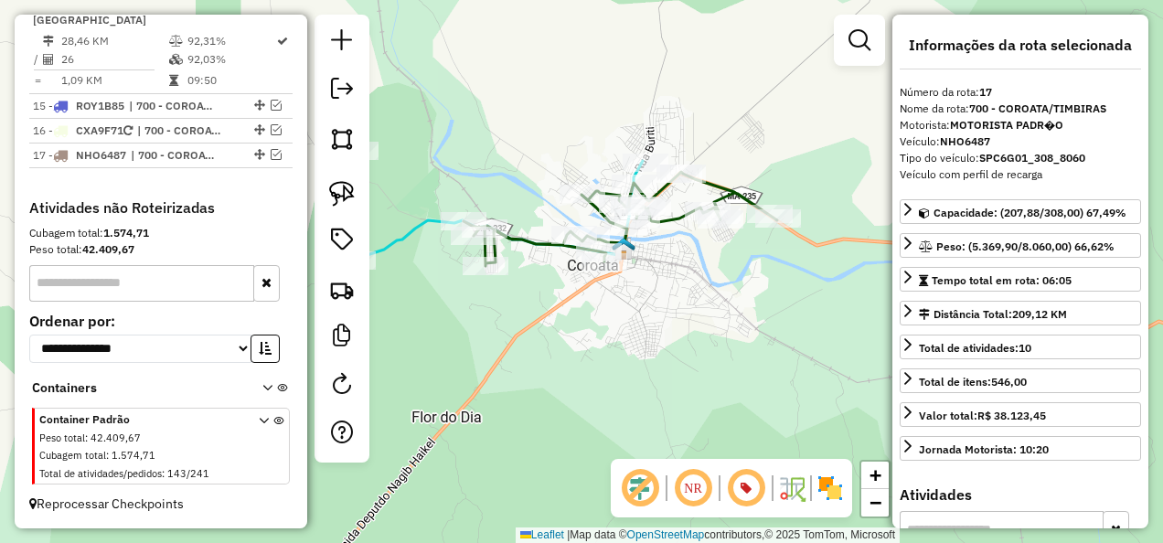
scroll to position [2137, 0]
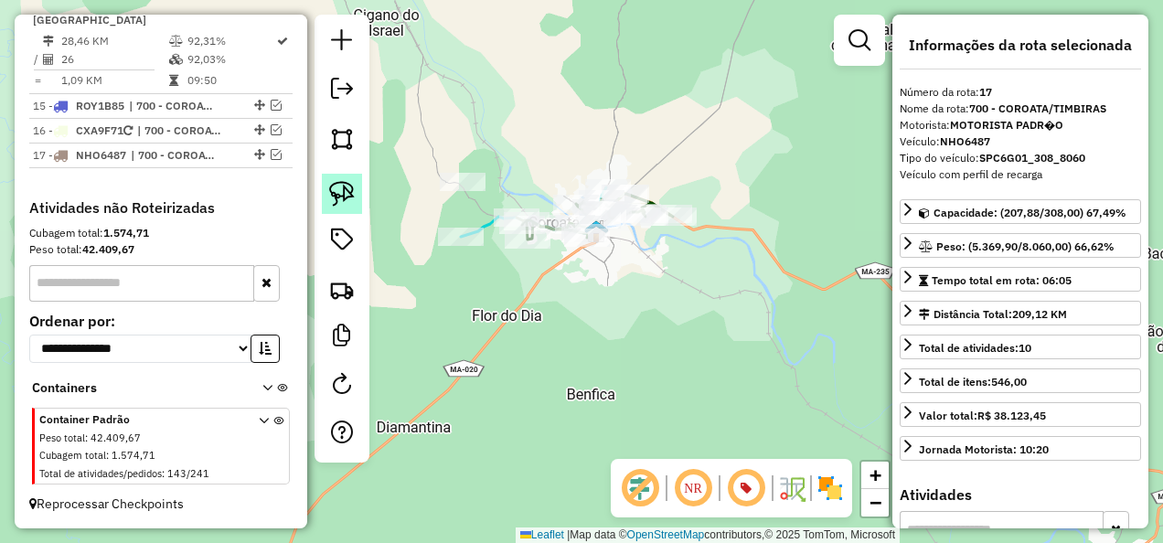
click at [342, 187] on img at bounding box center [342, 194] width 26 height 26
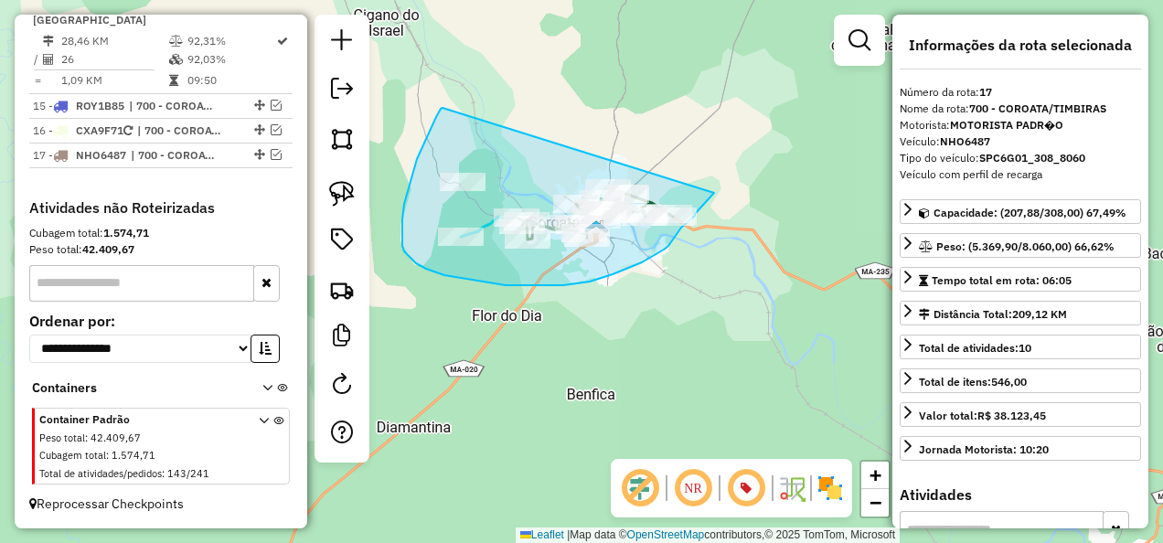
drag, startPoint x: 443, startPoint y: 108, endPoint x: 714, endPoint y: 193, distance: 284.6
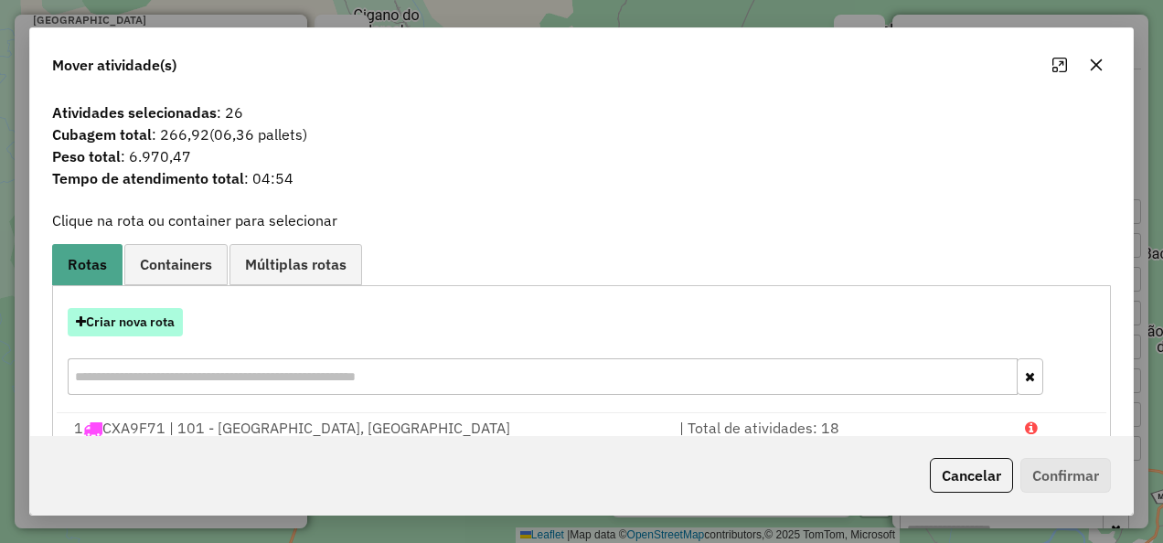
click at [146, 315] on button "Criar nova rota" at bounding box center [125, 322] width 115 height 28
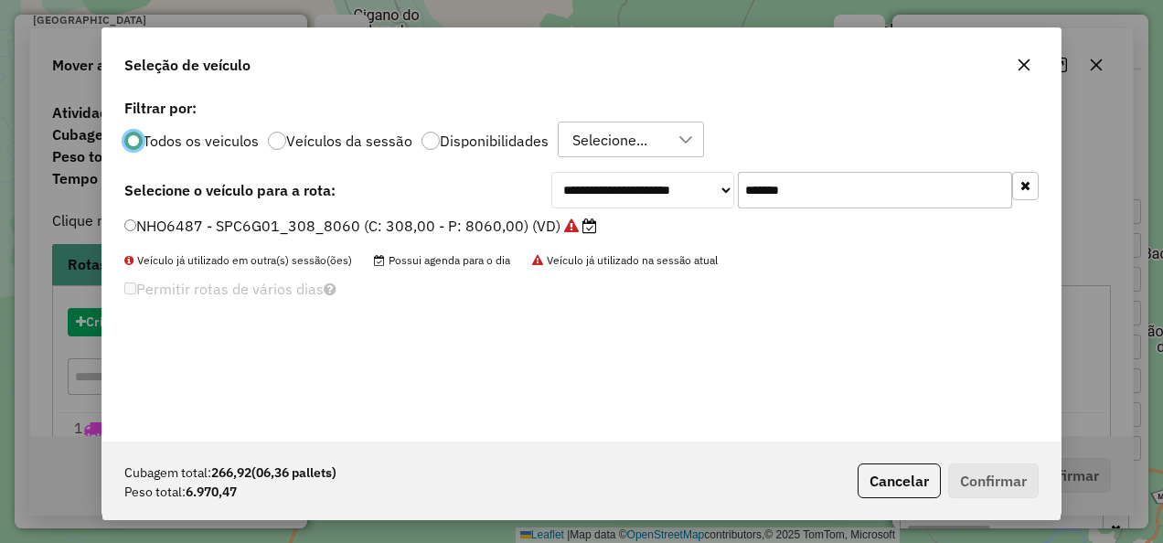
scroll to position [10, 5]
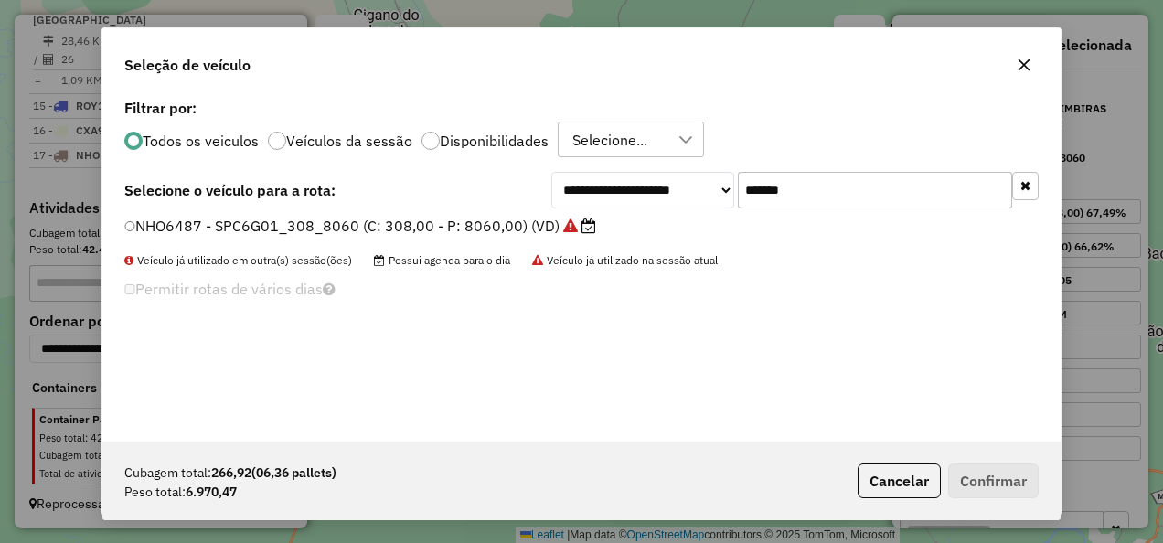
drag, startPoint x: 816, startPoint y: 181, endPoint x: 605, endPoint y: 265, distance: 226.5
click at [605, 265] on div "**********" at bounding box center [581, 267] width 958 height 347
paste input "text"
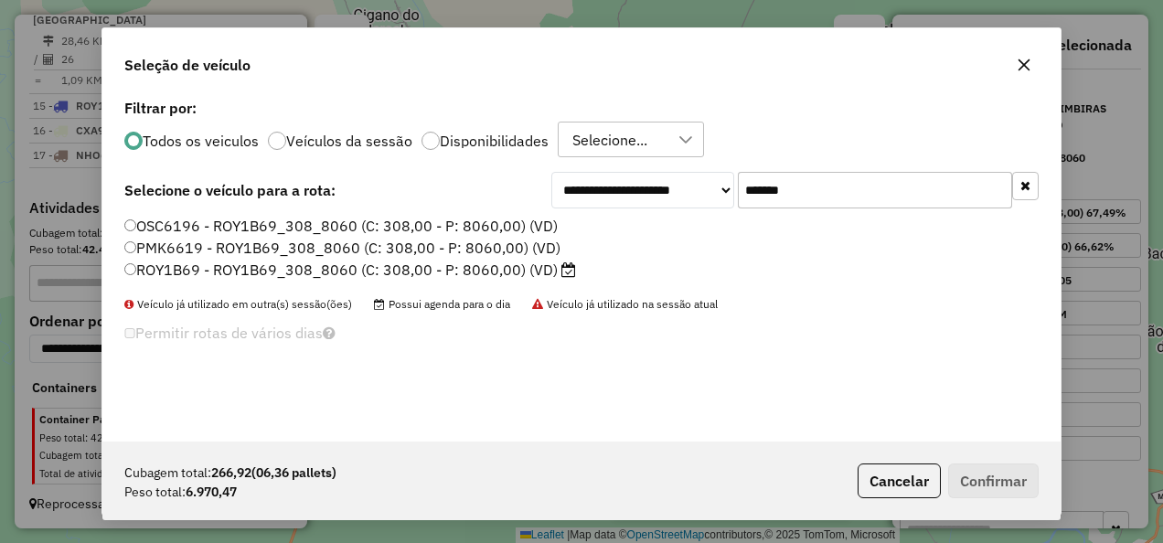
type input "*******"
click at [506, 267] on label "ROY1B69 - ROY1B69_308_8060 (C: 308,00 - P: 8060,00) (VD)" at bounding box center [350, 270] width 452 height 22
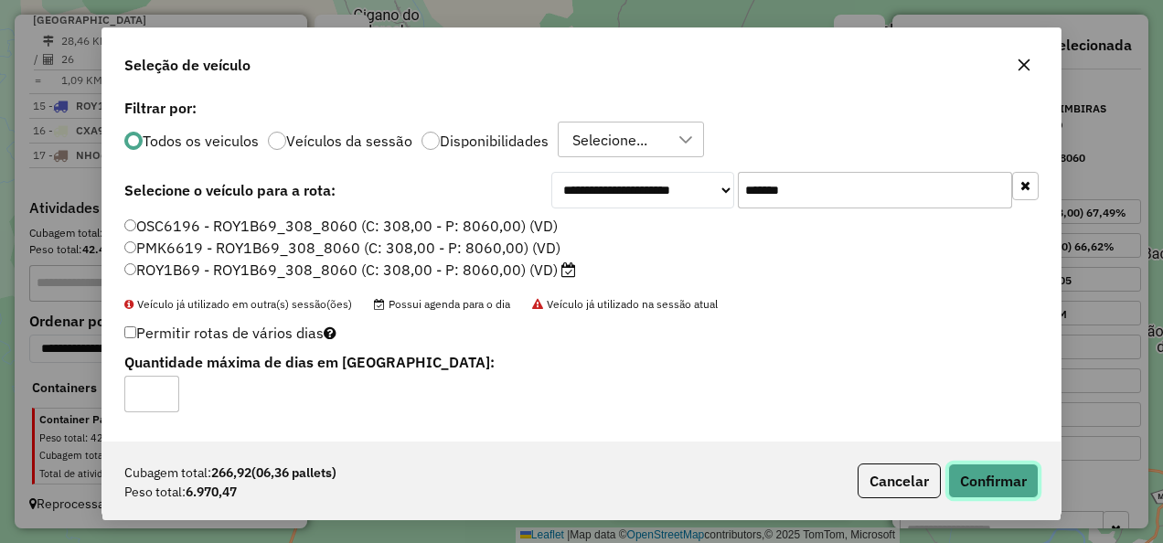
click at [986, 475] on button "Confirmar" at bounding box center [993, 481] width 91 height 35
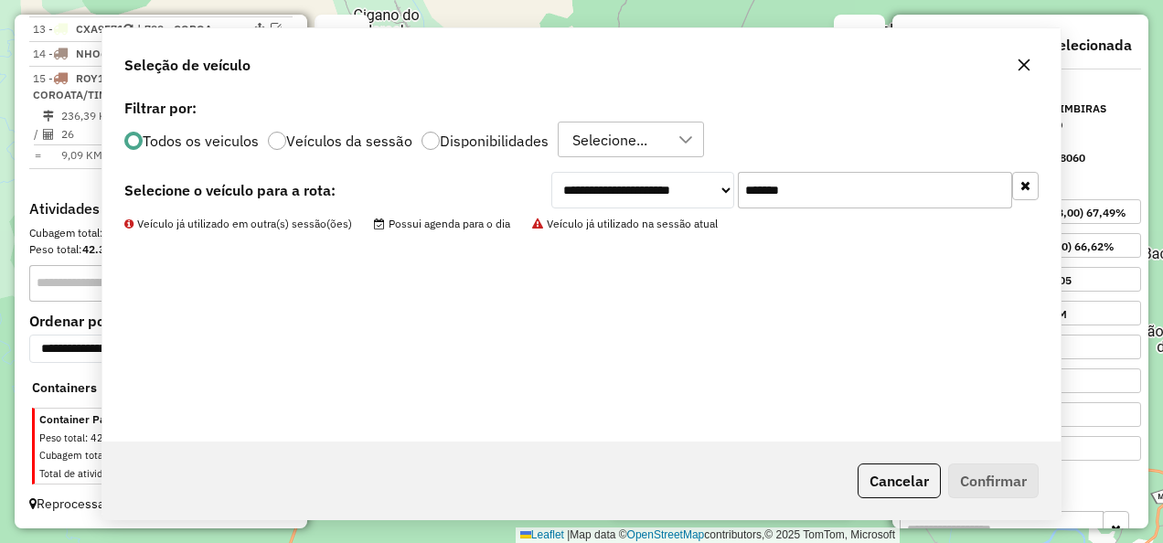
scroll to position [1910, 0]
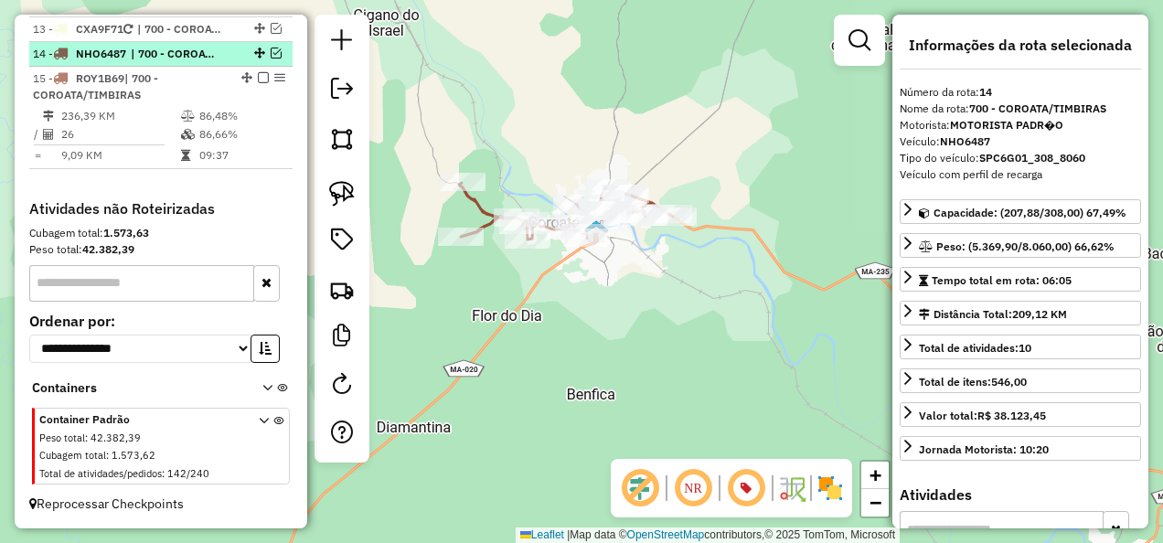
click at [271, 52] on em at bounding box center [276, 53] width 11 height 11
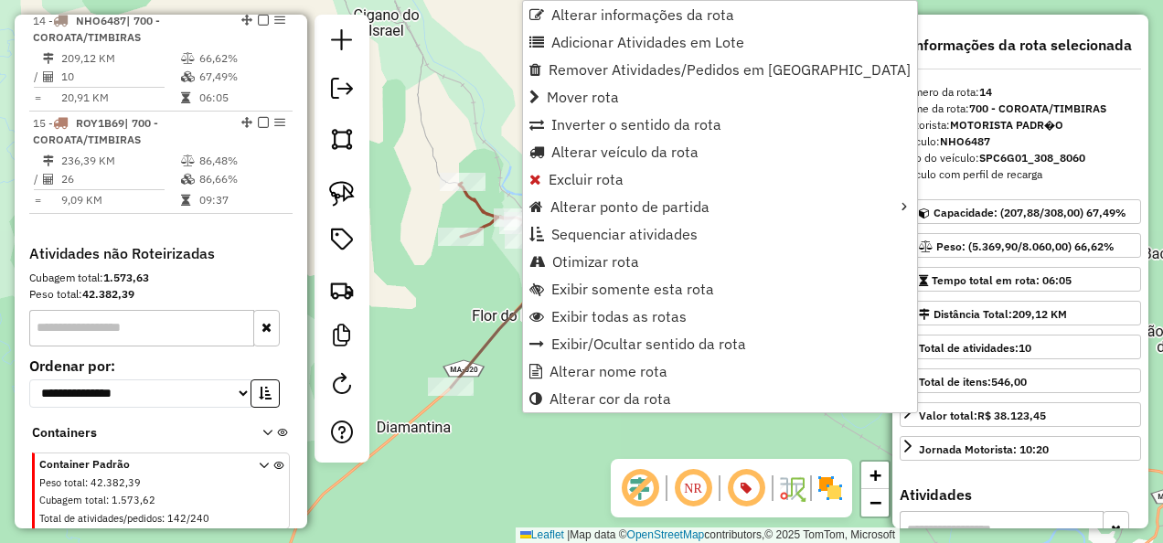
scroll to position [1939, 0]
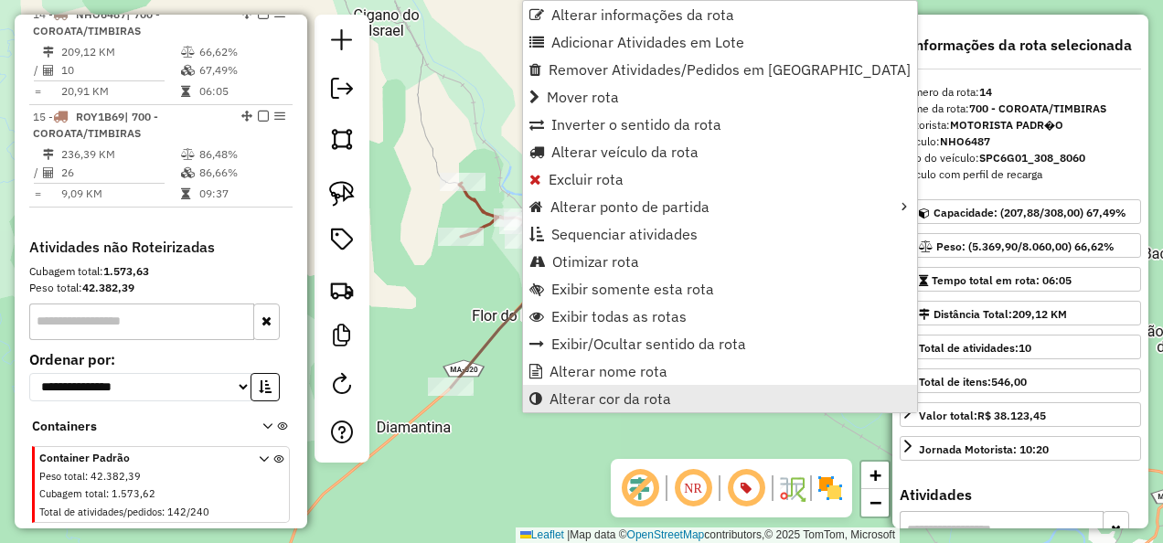
click at [618, 393] on span "Alterar cor da rota" at bounding box center [611, 398] width 122 height 15
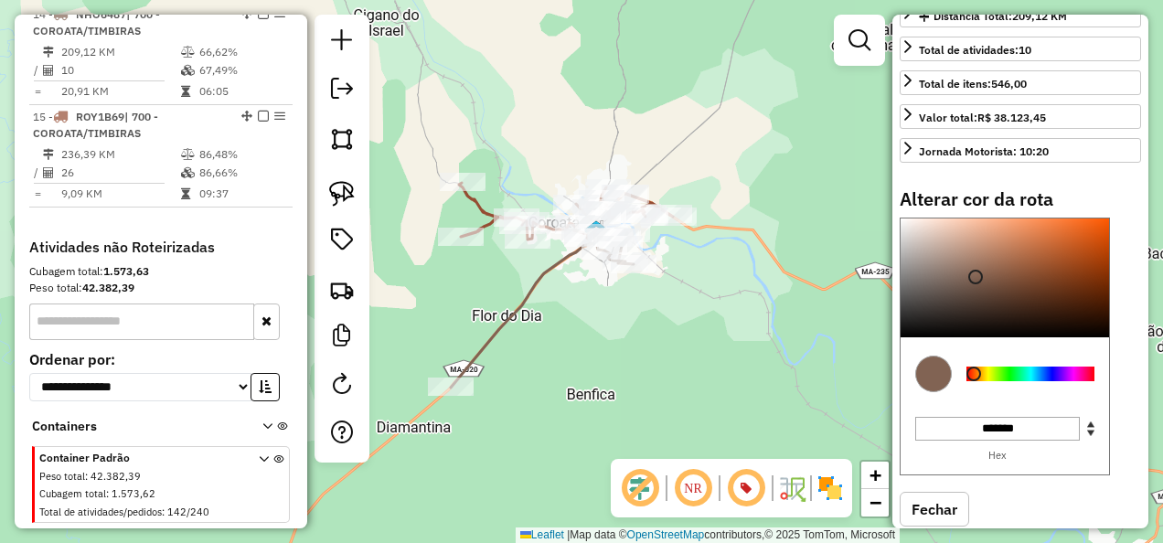
scroll to position [324, 0]
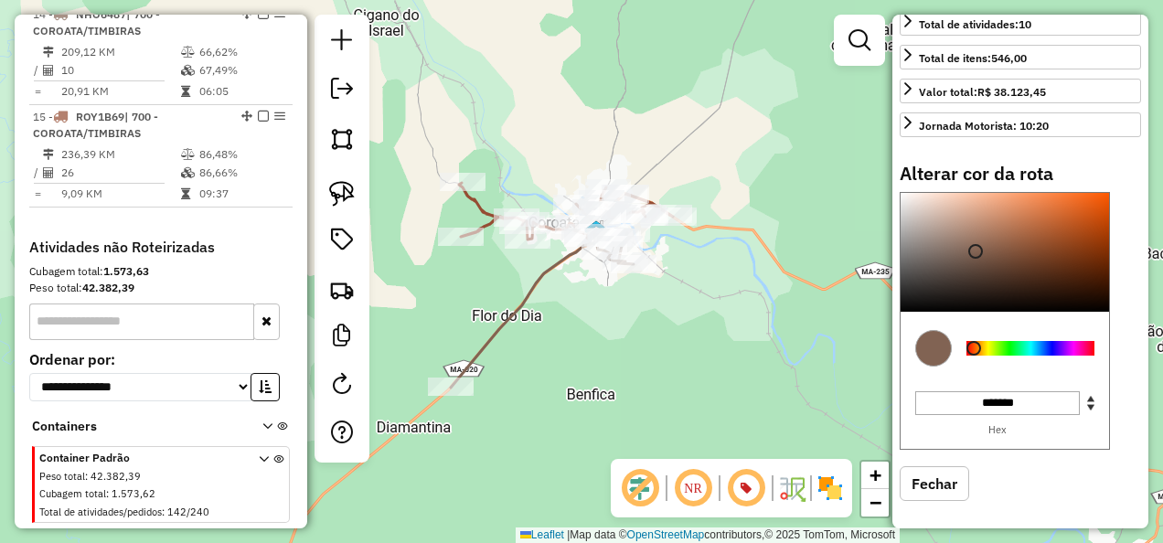
type input "*******"
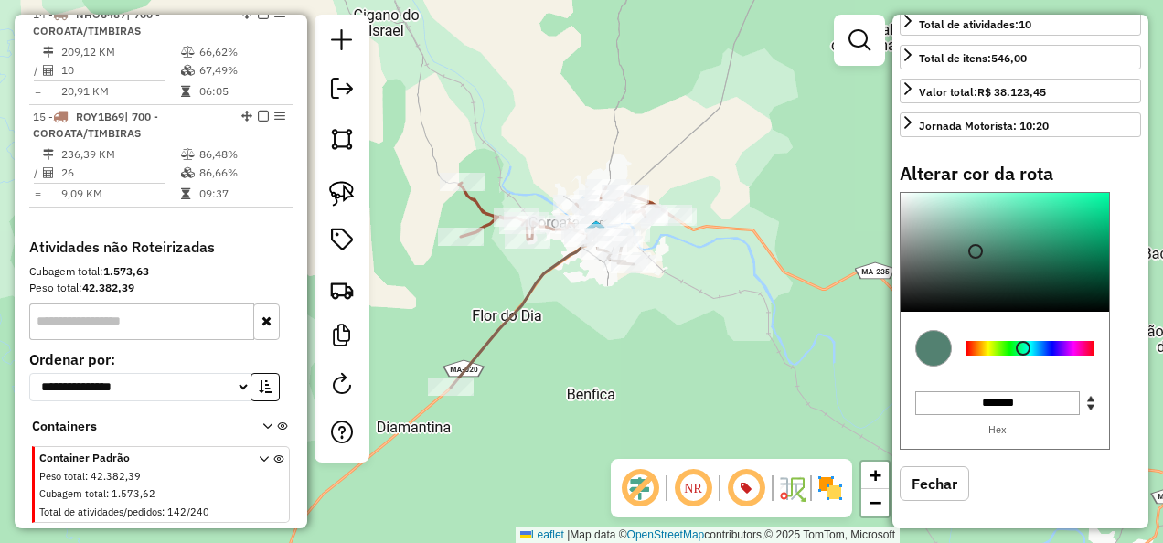
click at [1023, 342] on div at bounding box center [1030, 348] width 128 height 15
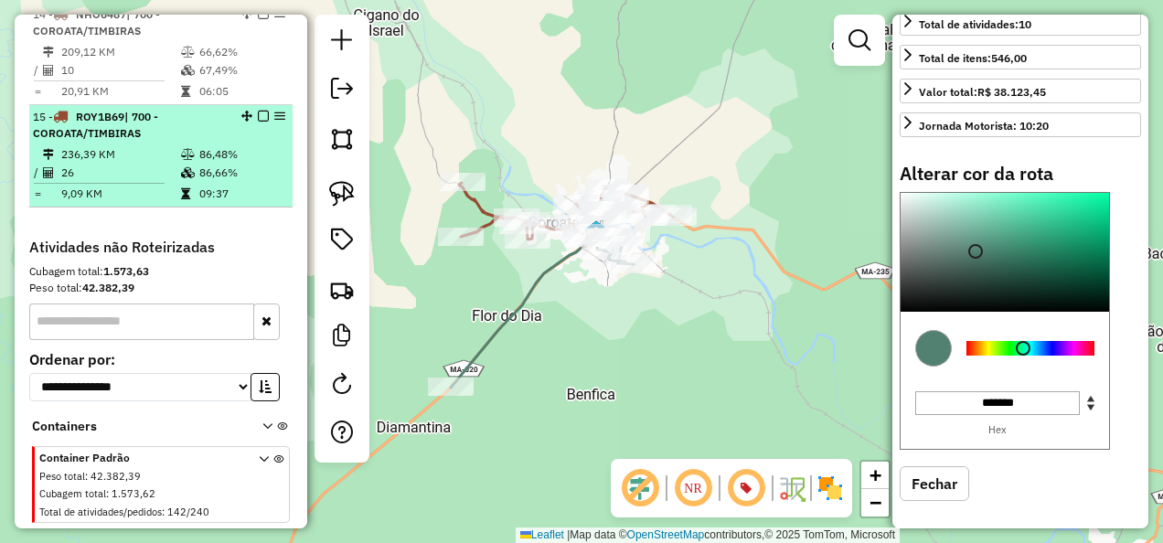
scroll to position [1848, 0]
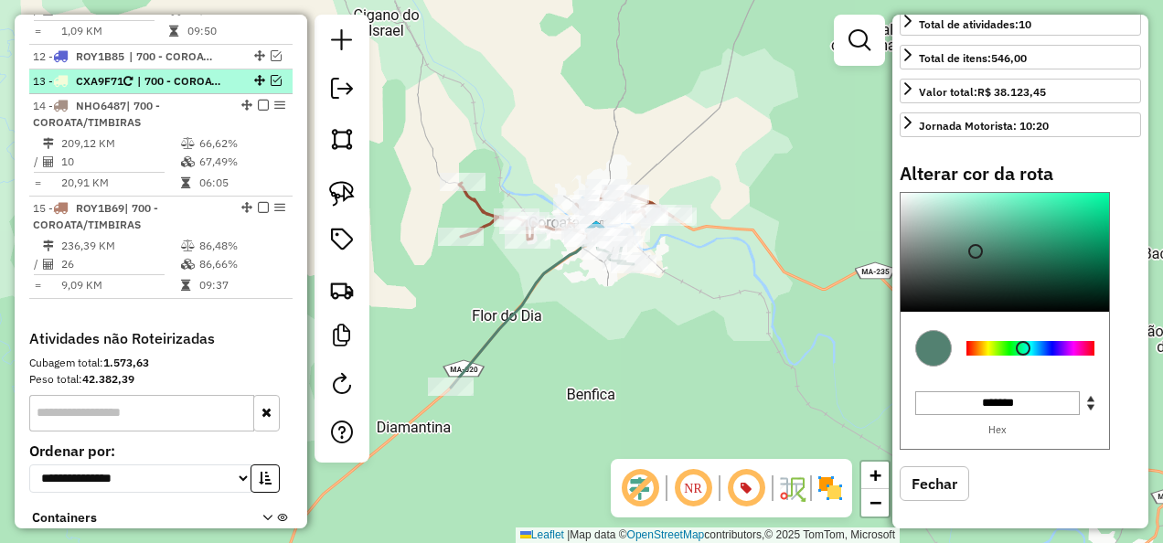
click at [271, 86] on em at bounding box center [276, 80] width 11 height 11
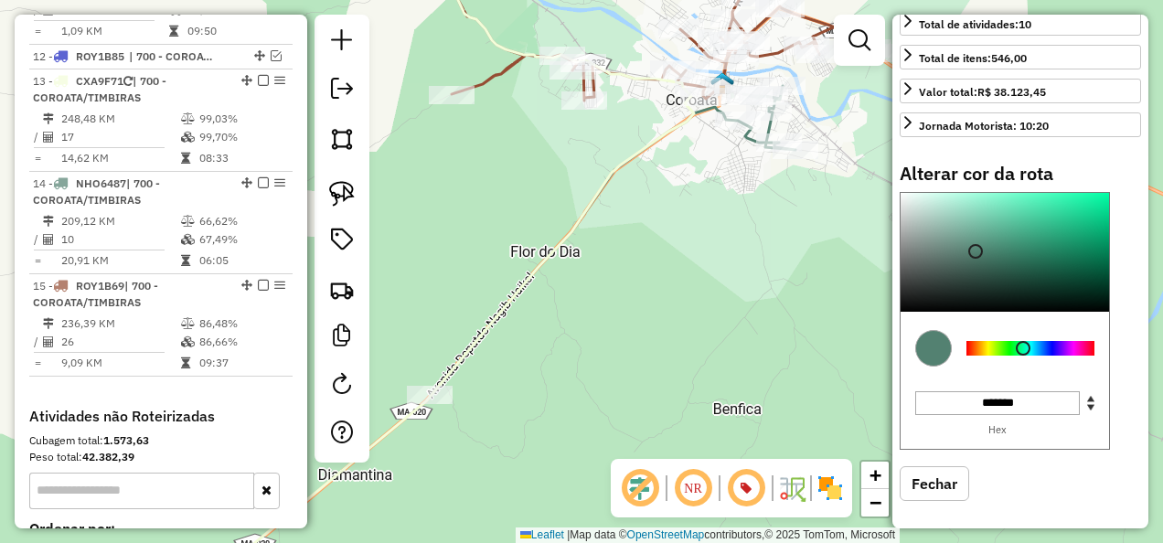
drag, startPoint x: 490, startPoint y: 422, endPoint x: 617, endPoint y: 312, distance: 168.5
click at [587, 340] on div "Janela de atendimento Grade de atendimento Capacidade Transportadoras Veículos …" at bounding box center [581, 271] width 1163 height 543
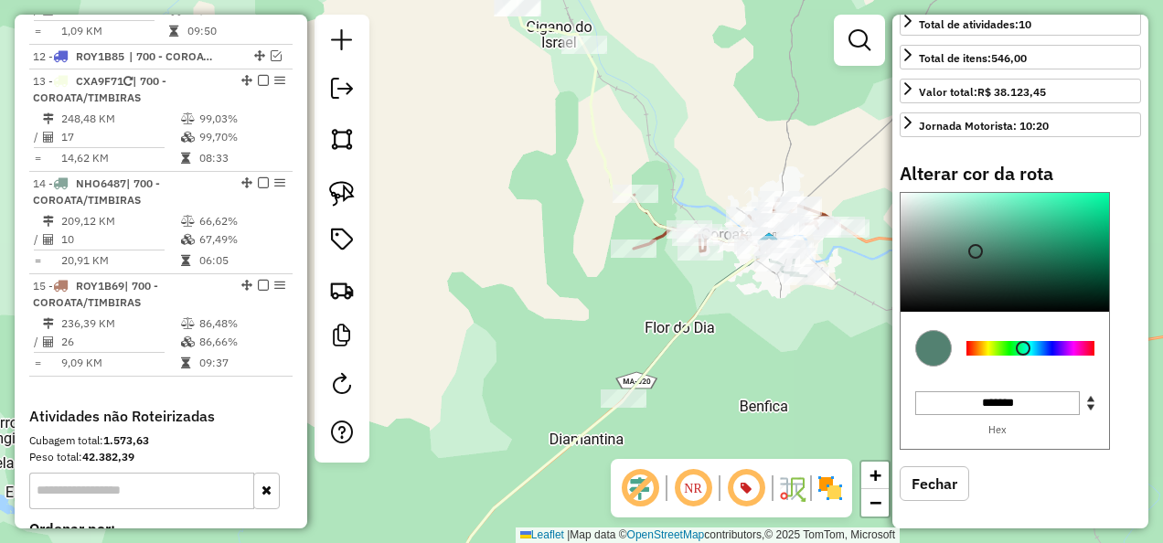
click at [600, 141] on icon at bounding box center [604, 262] width 301 height 633
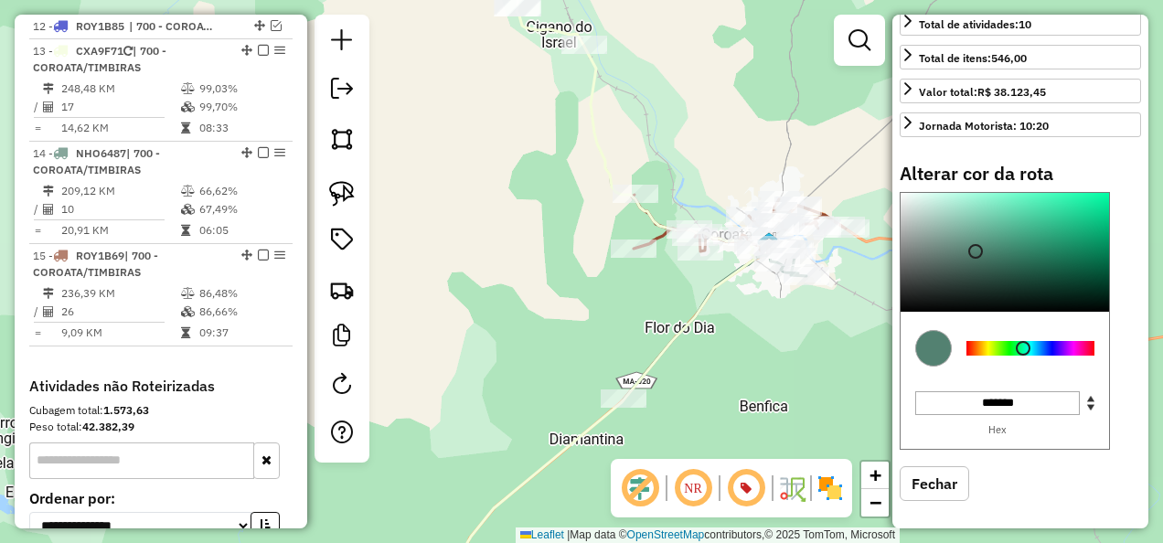
select select "**********"
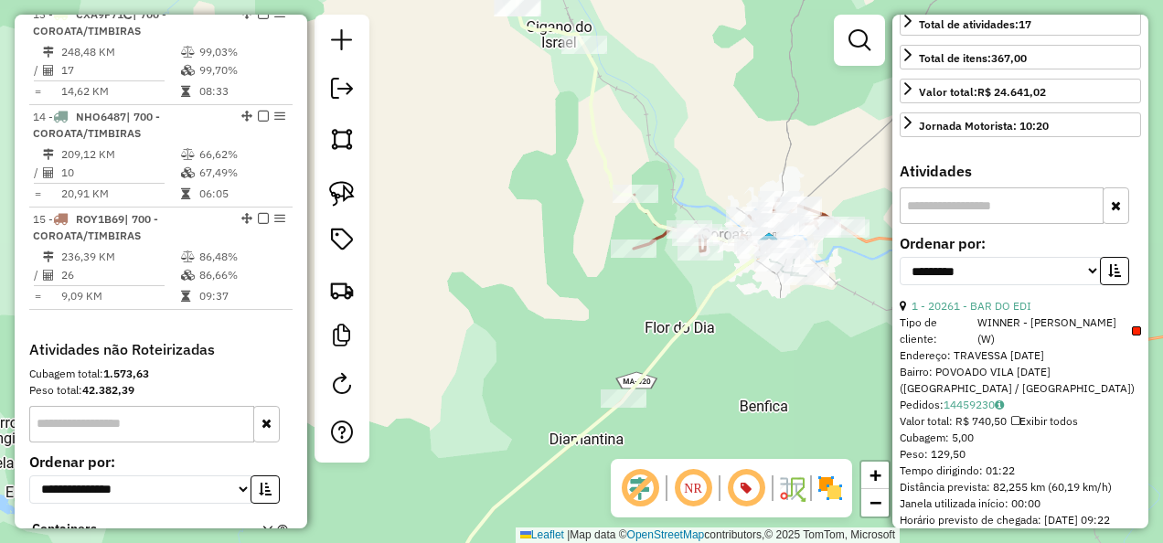
scroll to position [0, 0]
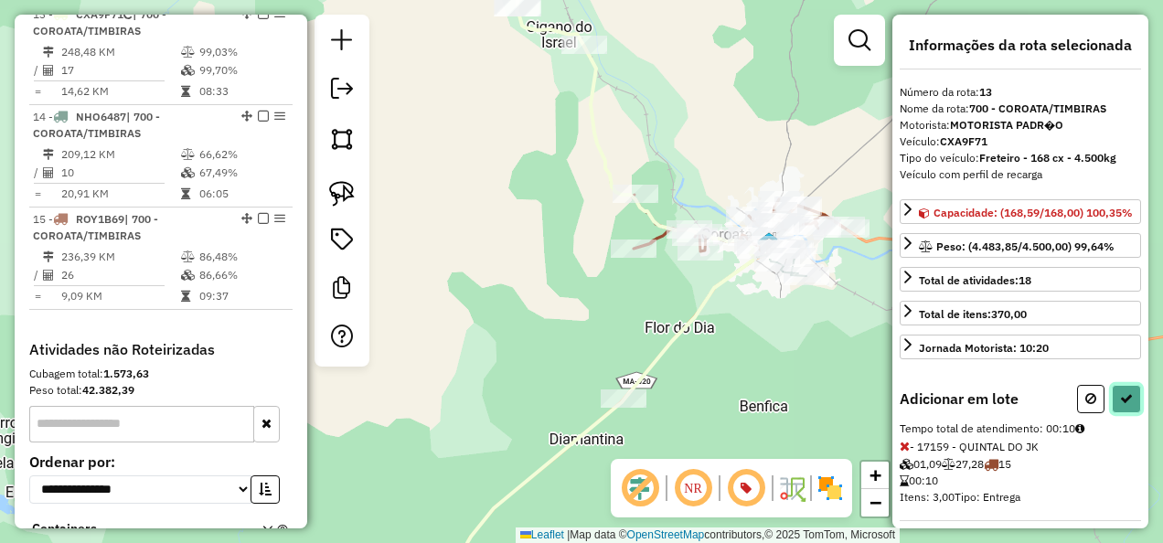
click at [1129, 413] on button at bounding box center [1126, 399] width 29 height 28
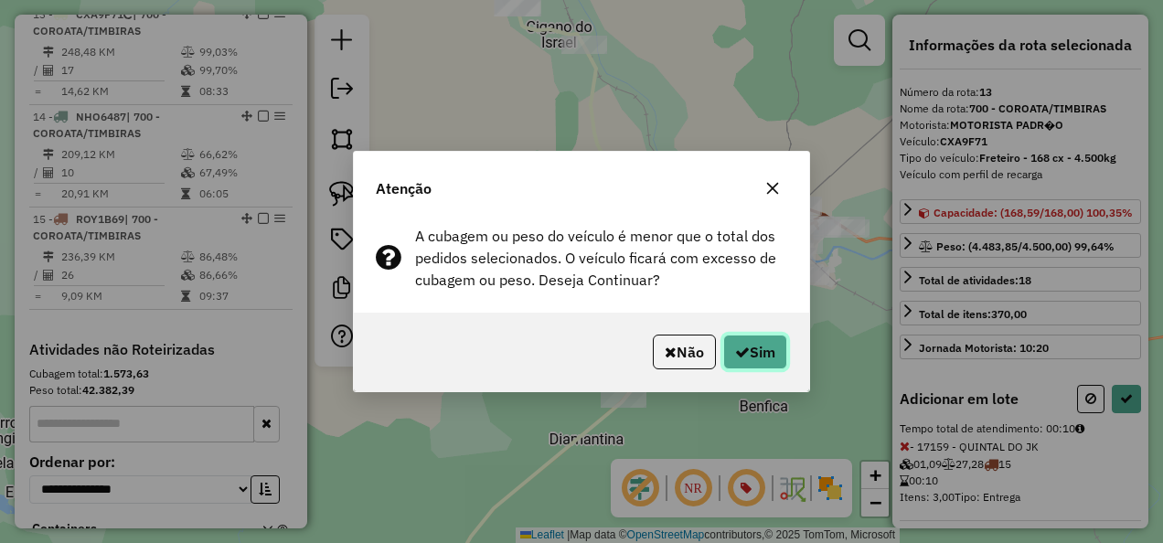
click at [775, 357] on button "Sim" at bounding box center [755, 352] width 64 height 35
select select "**********"
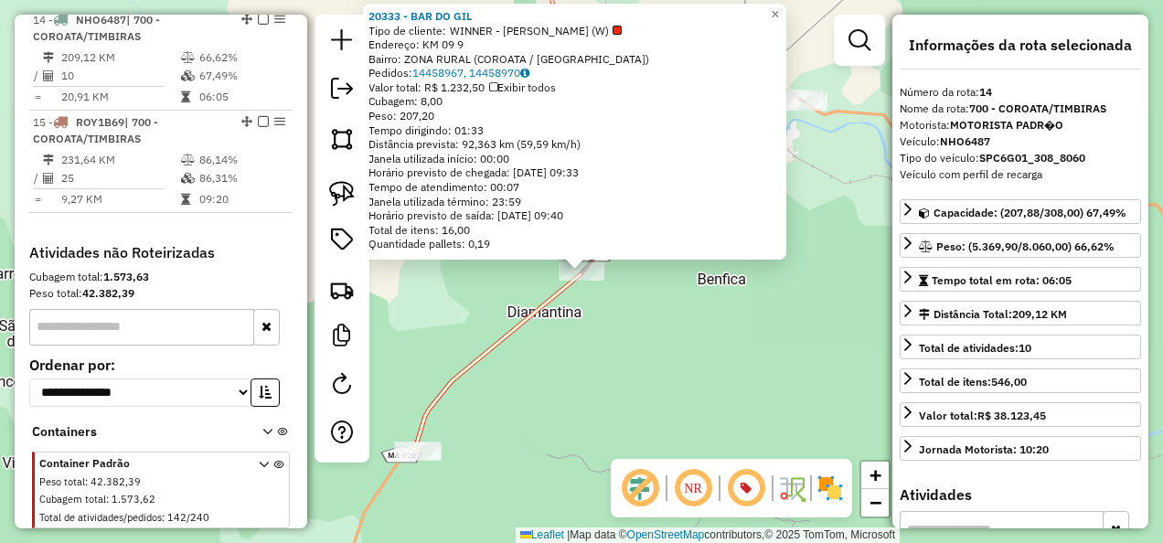
scroll to position [2017, 0]
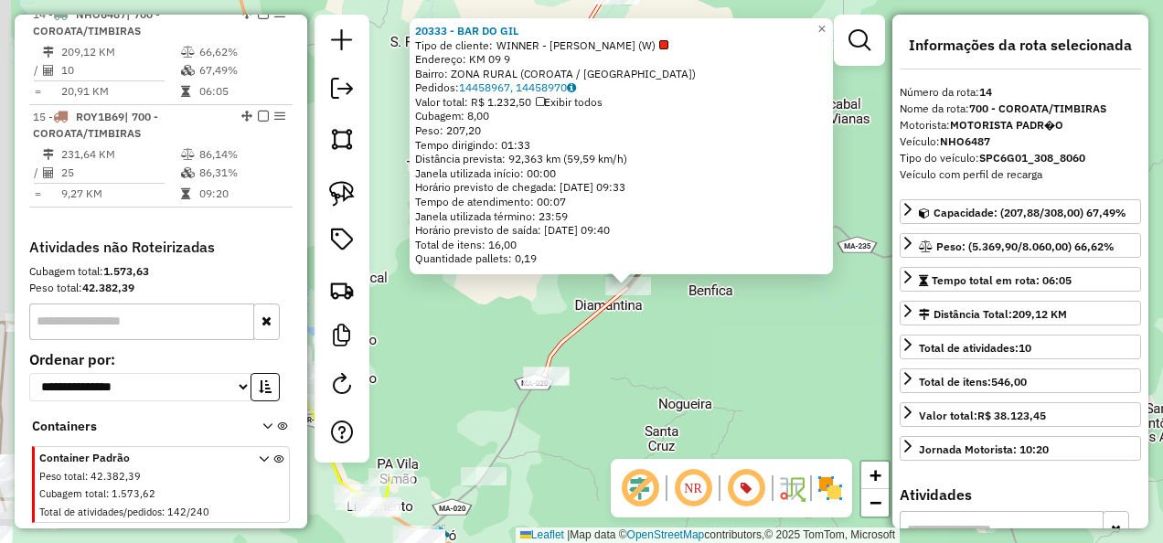
drag, startPoint x: 678, startPoint y: 416, endPoint x: 736, endPoint y: 307, distance: 123.5
click at [728, 310] on div "20333 - BAR DO GIL Tipo de cliente: WINNER - ROTA (W) Endereço: KM 09 9 Bairro:…" at bounding box center [581, 271] width 1163 height 543
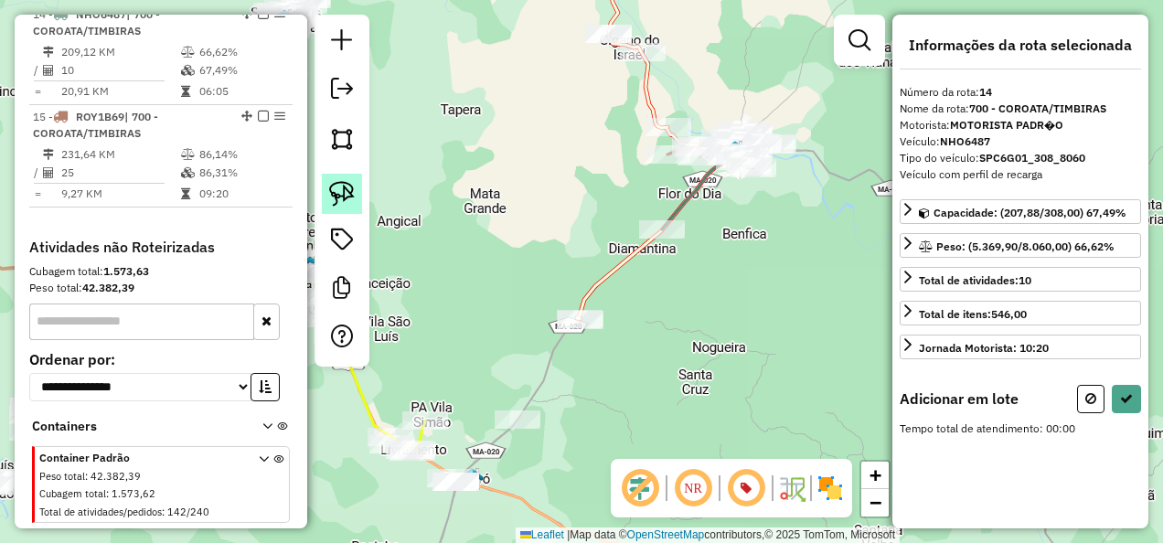
click at [351, 183] on img at bounding box center [342, 194] width 26 height 26
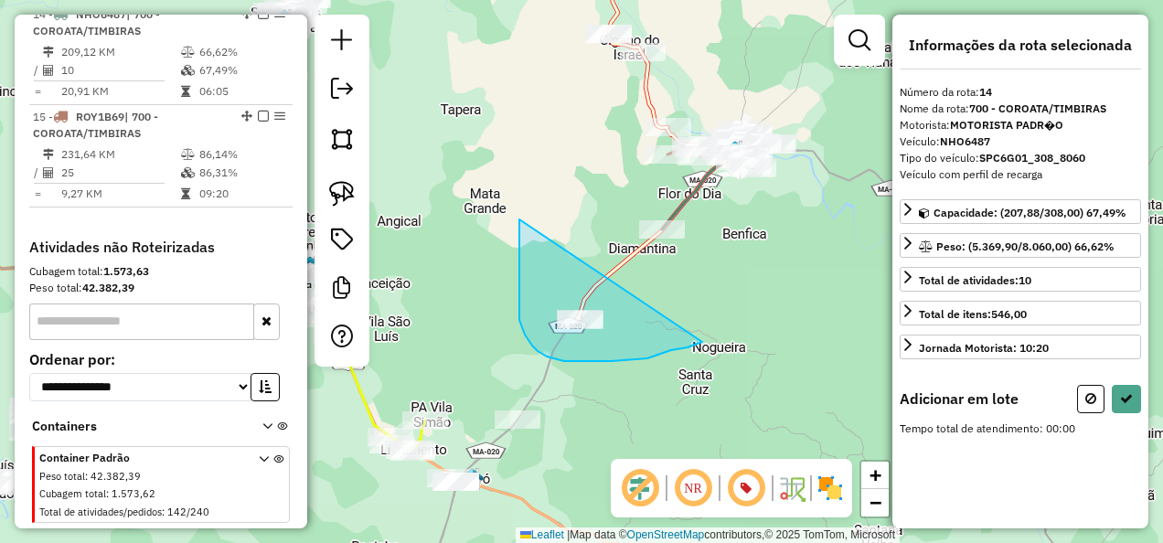
drag, startPoint x: 523, startPoint y: 328, endPoint x: 702, endPoint y: 342, distance: 179.7
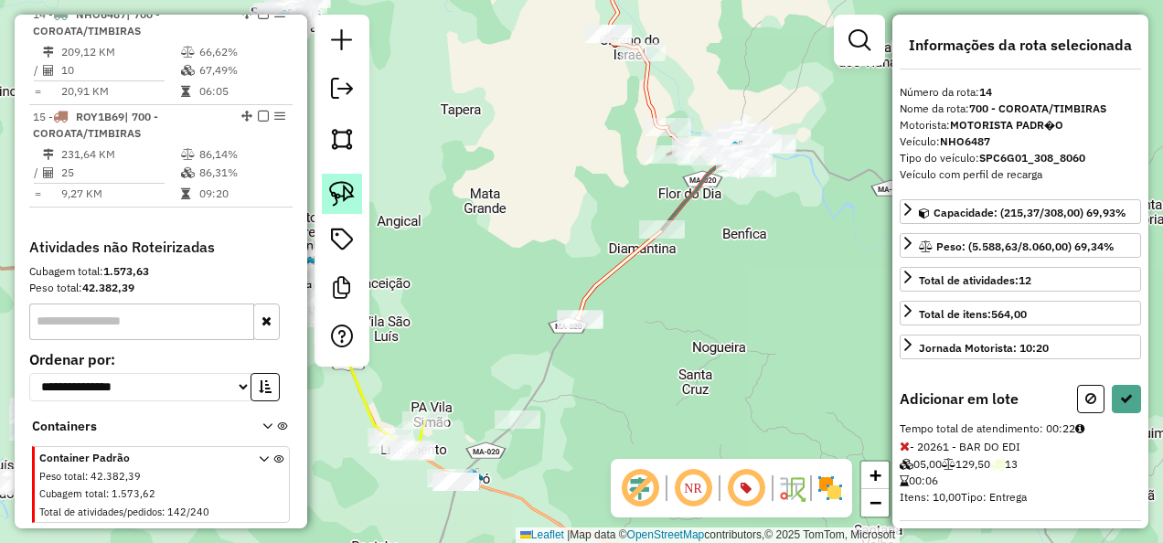
click at [342, 192] on img at bounding box center [342, 194] width 26 height 26
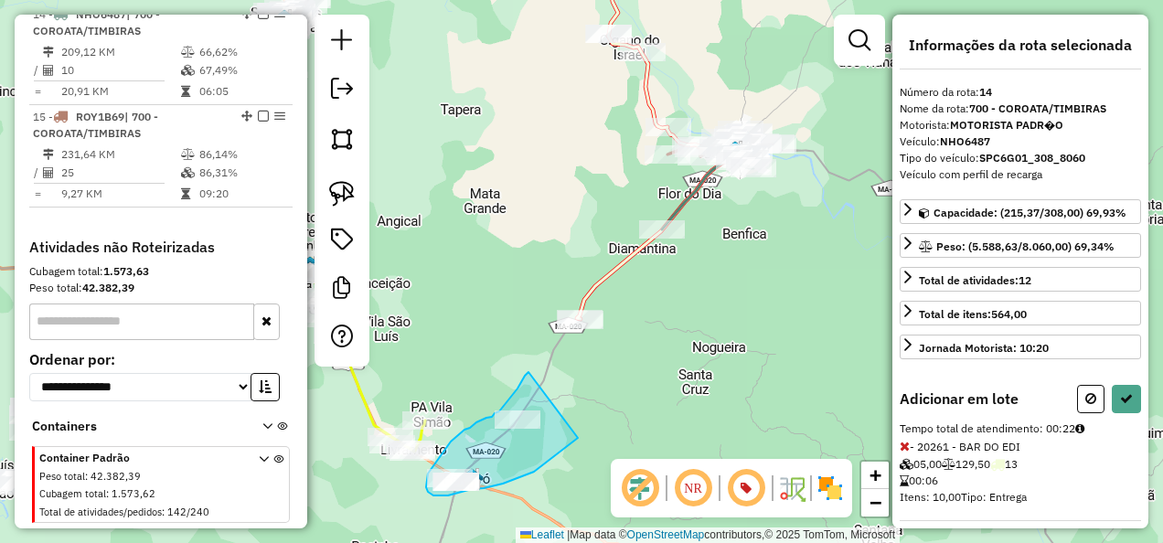
drag, startPoint x: 518, startPoint y: 389, endPoint x: 578, endPoint y: 438, distance: 78.0
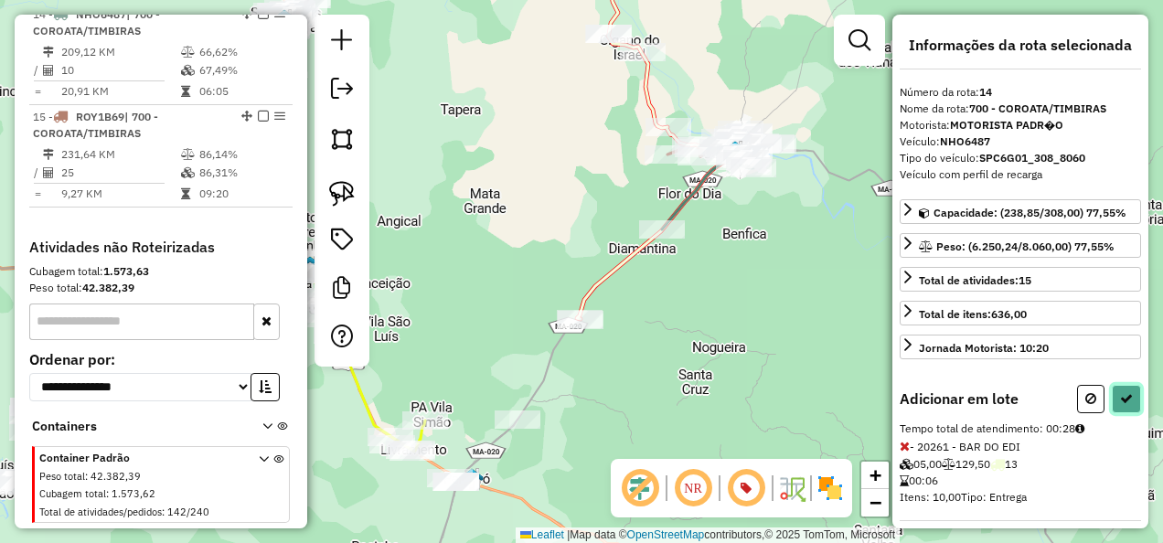
click at [1113, 388] on button at bounding box center [1126, 399] width 29 height 28
select select "**********"
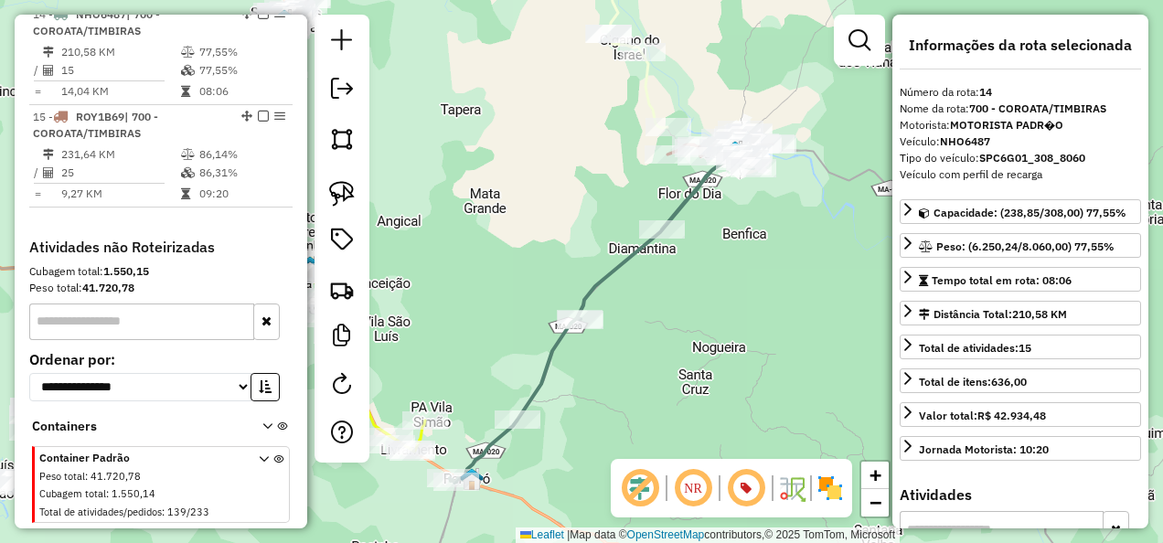
click at [646, 98] on icon at bounding box center [636, 37] width 62 height 182
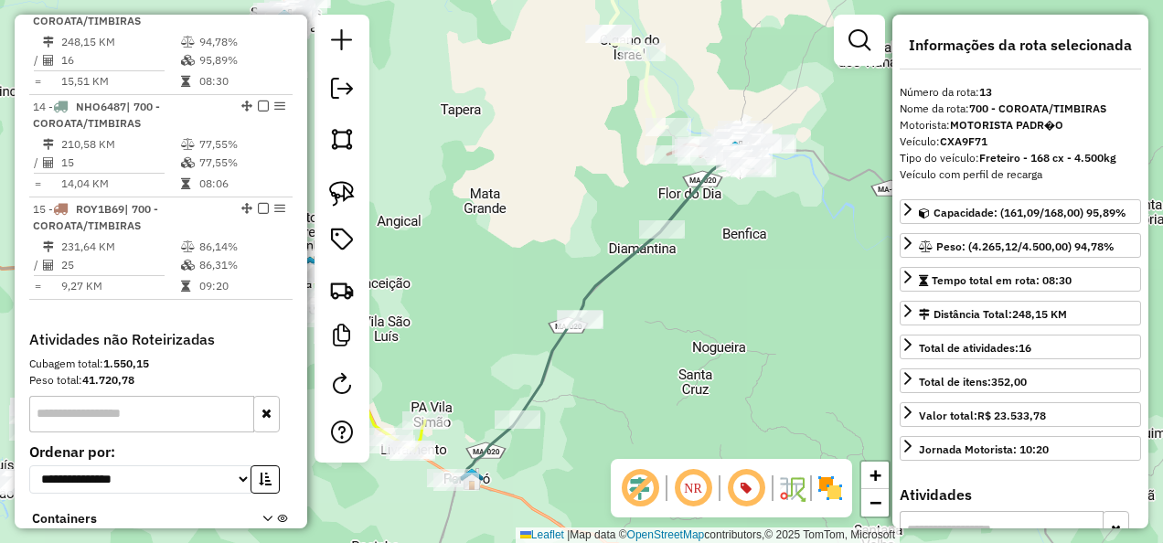
scroll to position [1915, 0]
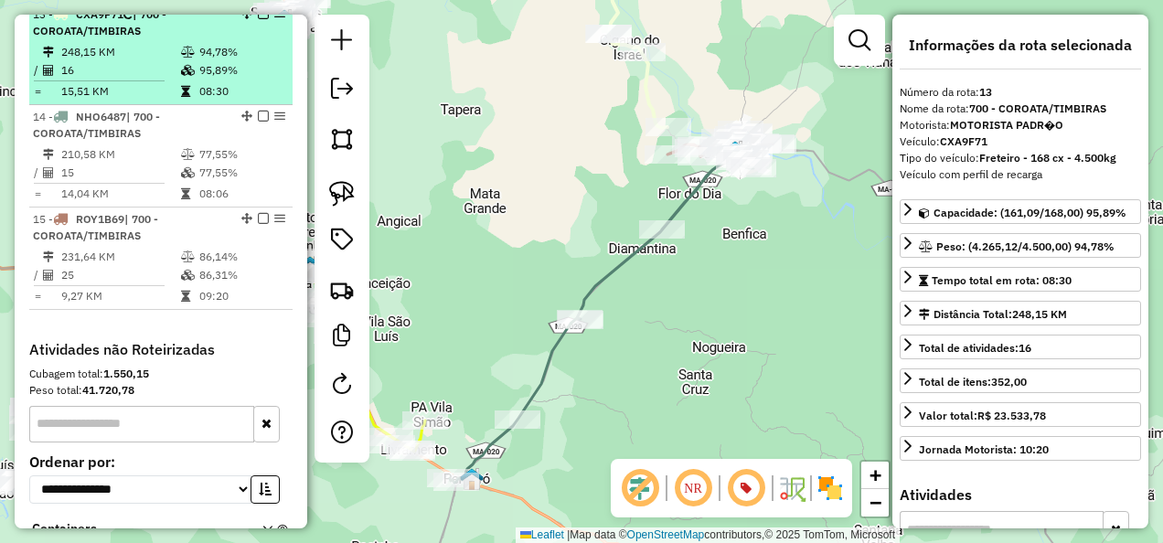
click at [259, 19] on em at bounding box center [263, 13] width 11 height 11
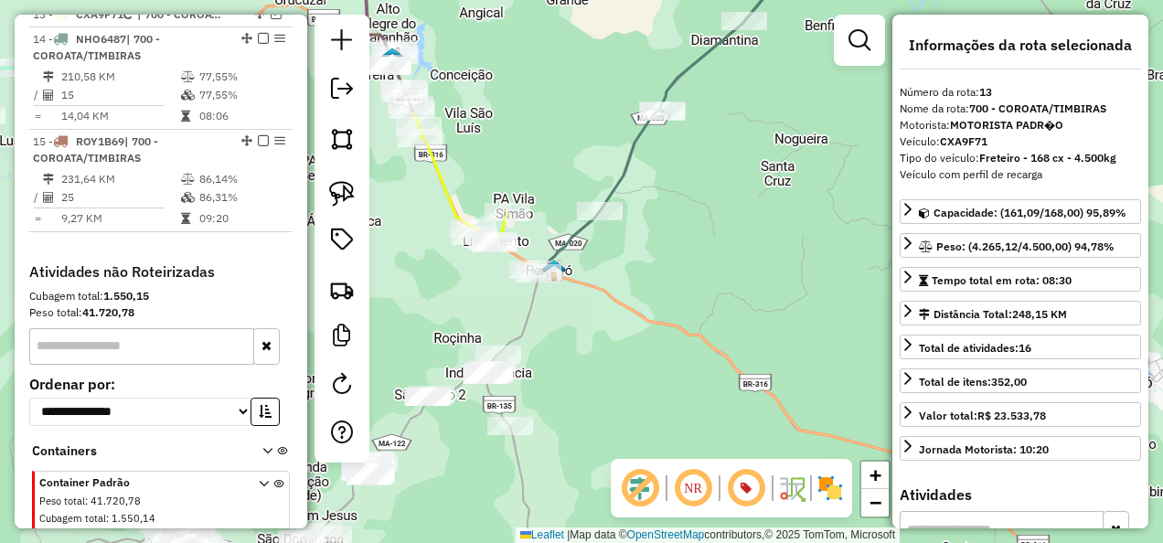
drag, startPoint x: 620, startPoint y: 408, endPoint x: 702, endPoint y: 199, distance: 224.1
click at [702, 199] on div "Janela de atendimento Grade de atendimento Capacidade Transportadoras Veículos …" at bounding box center [581, 271] width 1163 height 543
click at [569, 233] on icon at bounding box center [684, 110] width 304 height 328
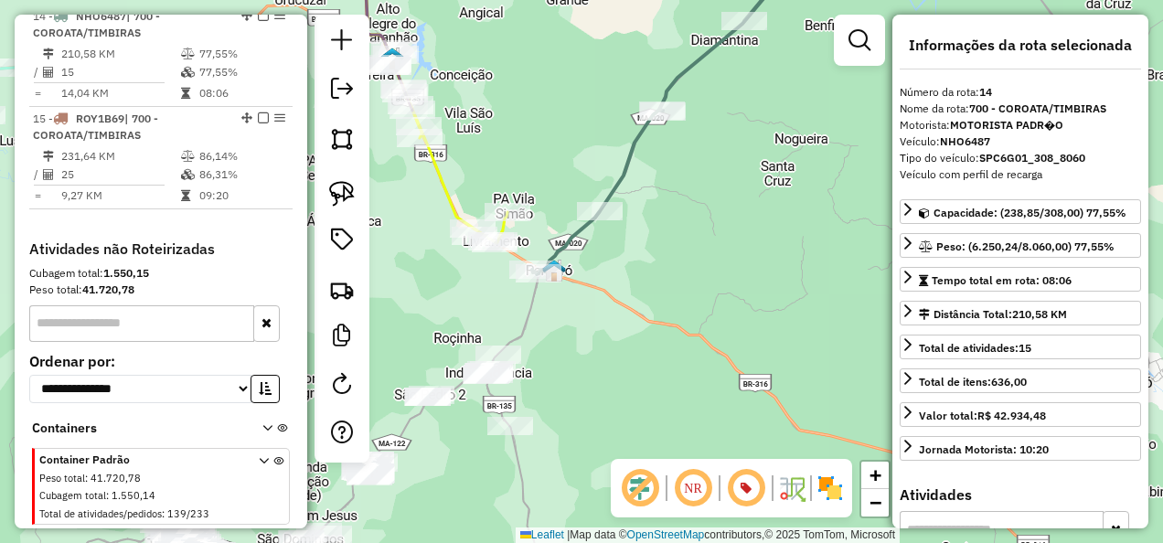
scroll to position [1939, 0]
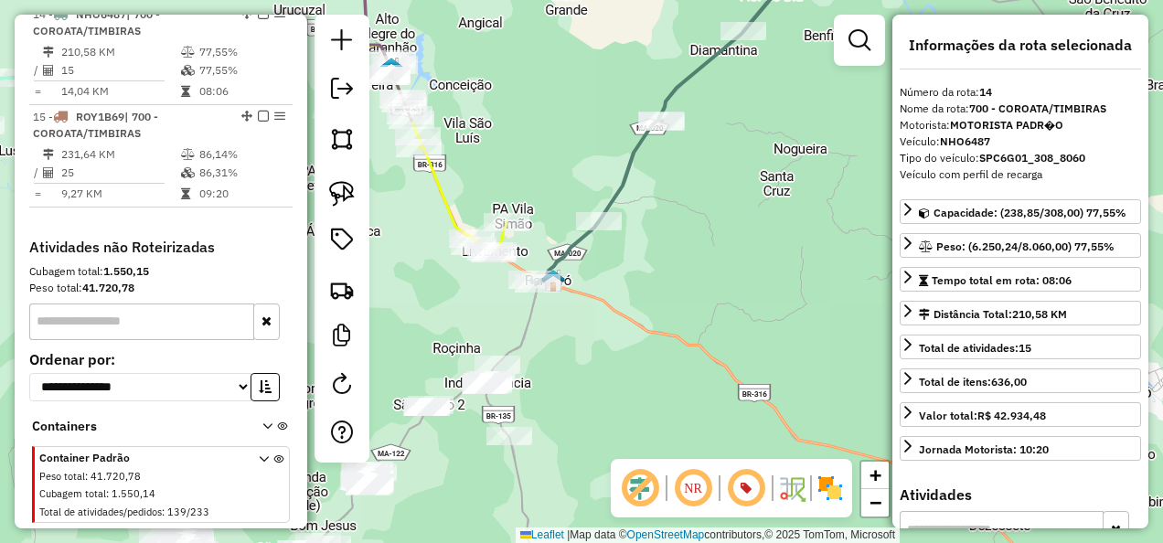
drag, startPoint x: 718, startPoint y: 246, endPoint x: 583, endPoint y: 464, distance: 256.5
click at [587, 458] on div "Janela de atendimento Grade de atendimento Capacidade Transportadoras Veículos …" at bounding box center [581, 271] width 1163 height 543
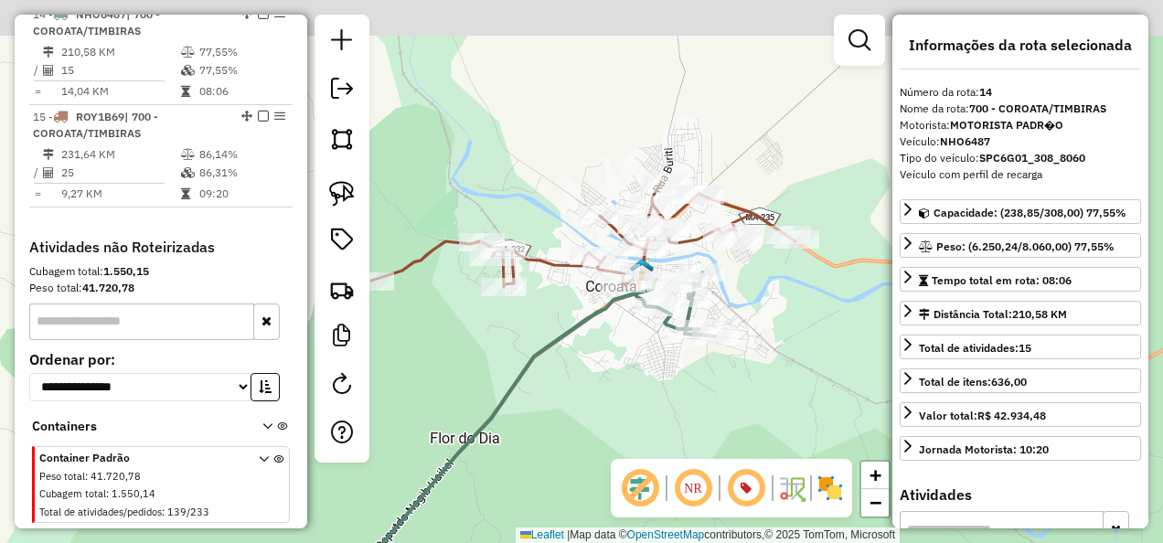
drag, startPoint x: 591, startPoint y: 327, endPoint x: 615, endPoint y: 428, distance: 103.6
click at [615, 428] on div "Janela de atendimento Grade de atendimento Capacidade Transportadoras Veículos …" at bounding box center [581, 271] width 1163 height 543
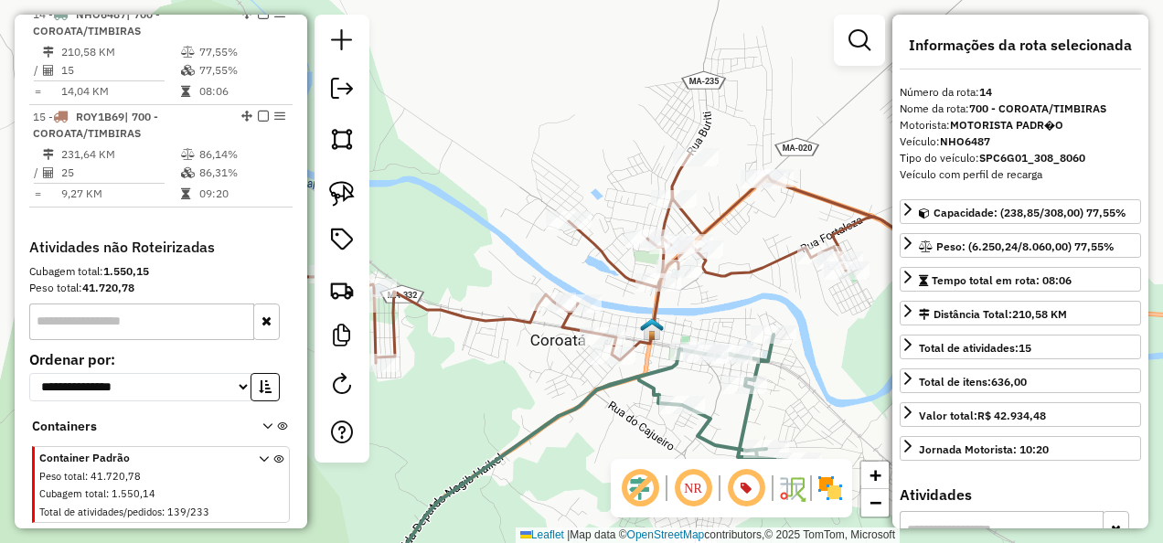
click at [744, 271] on icon at bounding box center [535, 258] width 848 height 209
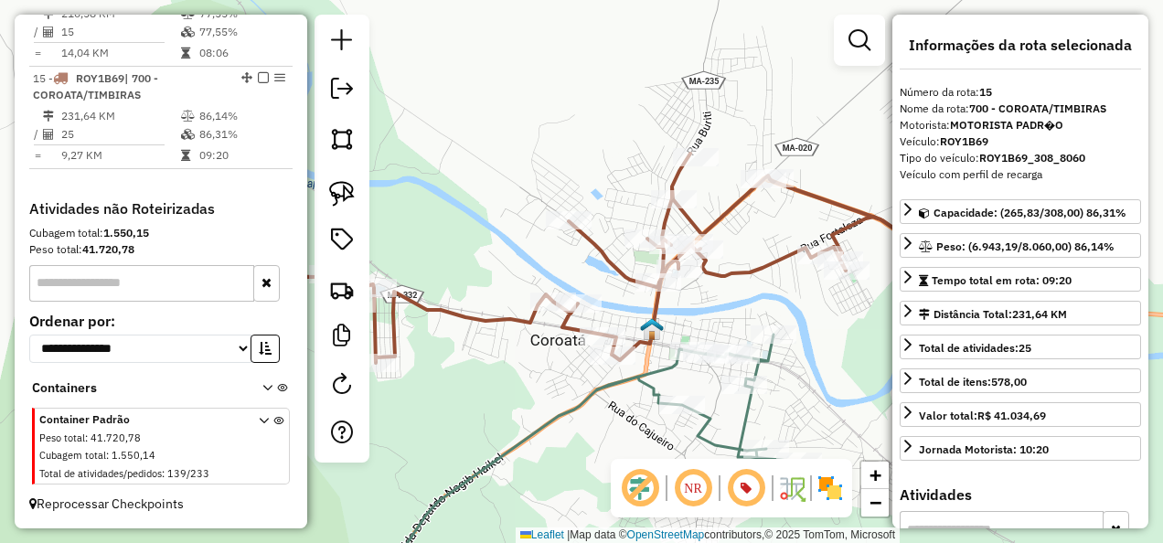
scroll to position [1988, 0]
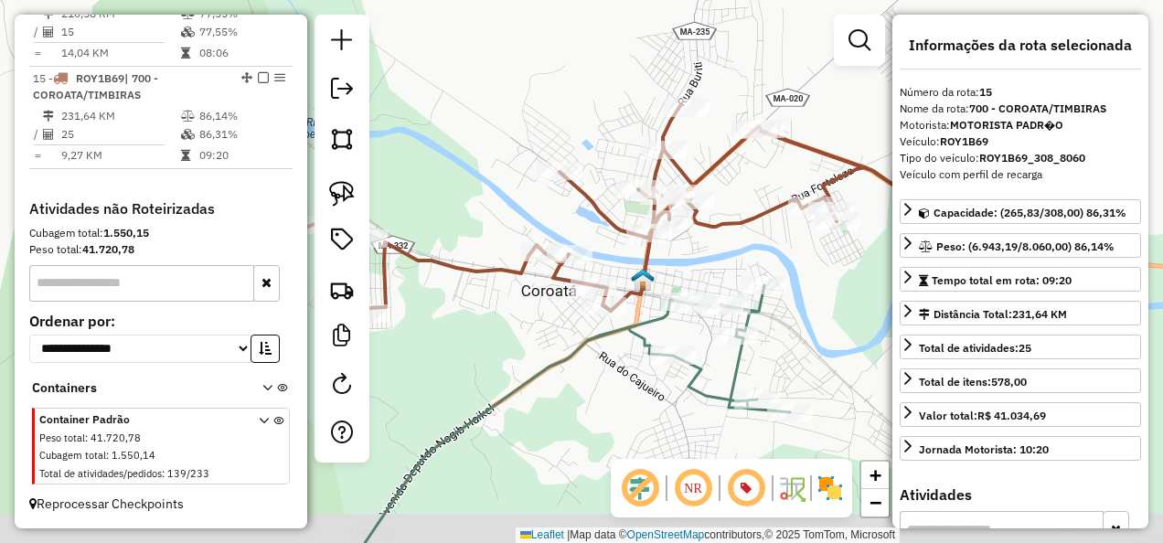
drag, startPoint x: 552, startPoint y: 448, endPoint x: 538, endPoint y: 368, distance: 81.8
click at [538, 368] on div "Janela de atendimento Grade de atendimento Capacidade Transportadoras Veículos …" at bounding box center [581, 271] width 1163 height 543
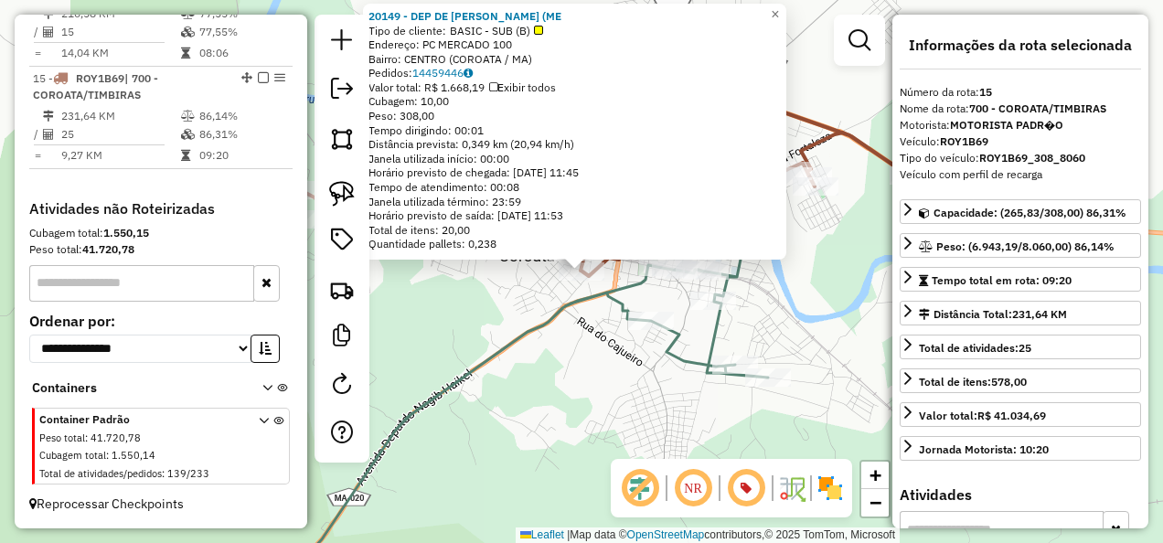
click at [581, 361] on div "20149 - DEP DE BEB SOUSA (ME Tipo de cliente: BASIC - SUB (B) Endereço: PC MERC…" at bounding box center [581, 271] width 1163 height 543
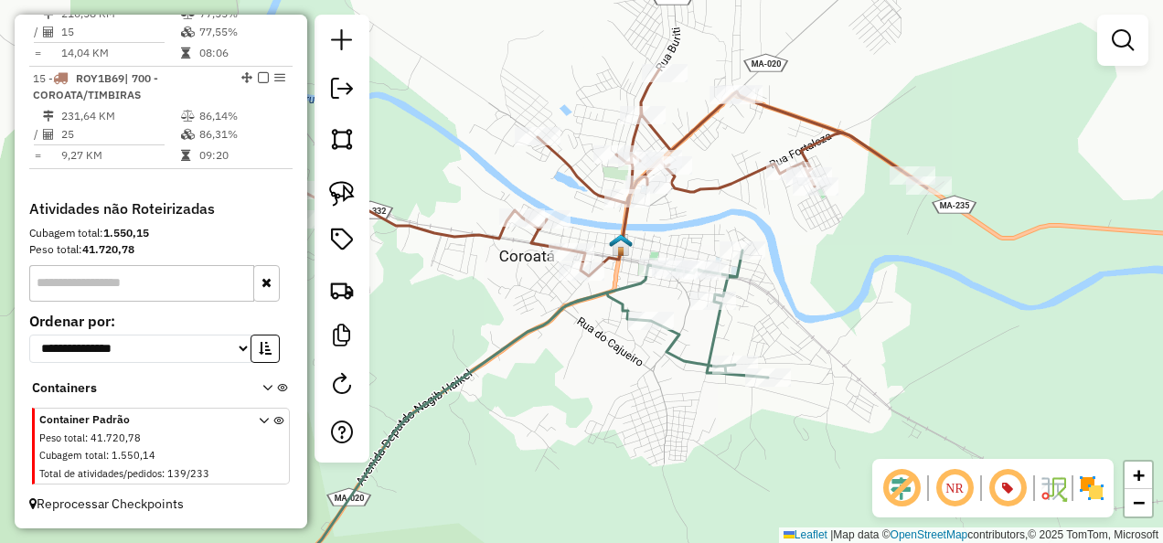
click at [697, 189] on icon at bounding box center [504, 173] width 848 height 209
select select "**********"
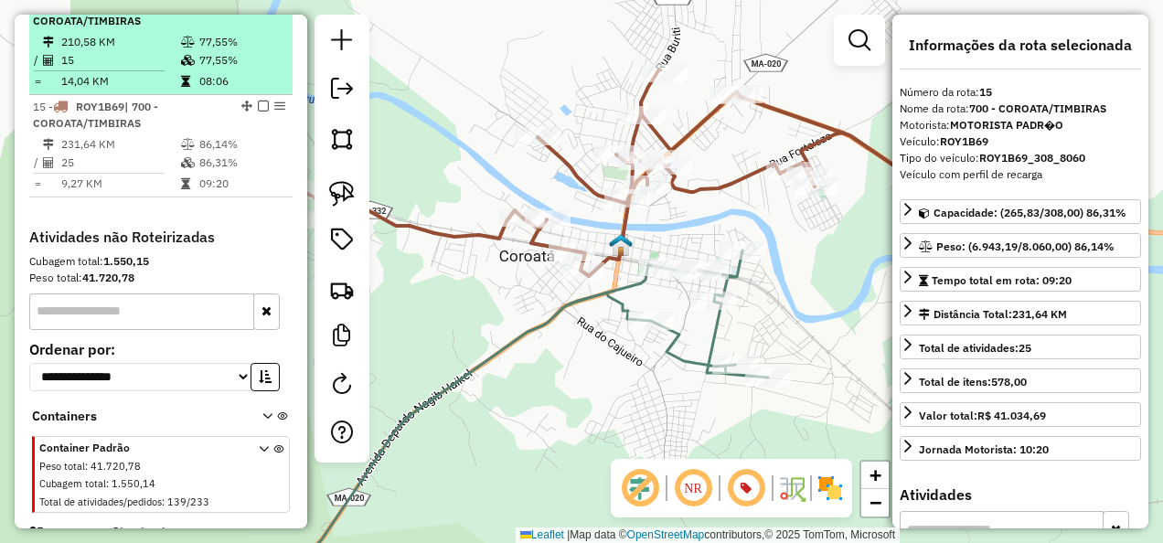
scroll to position [1896, 0]
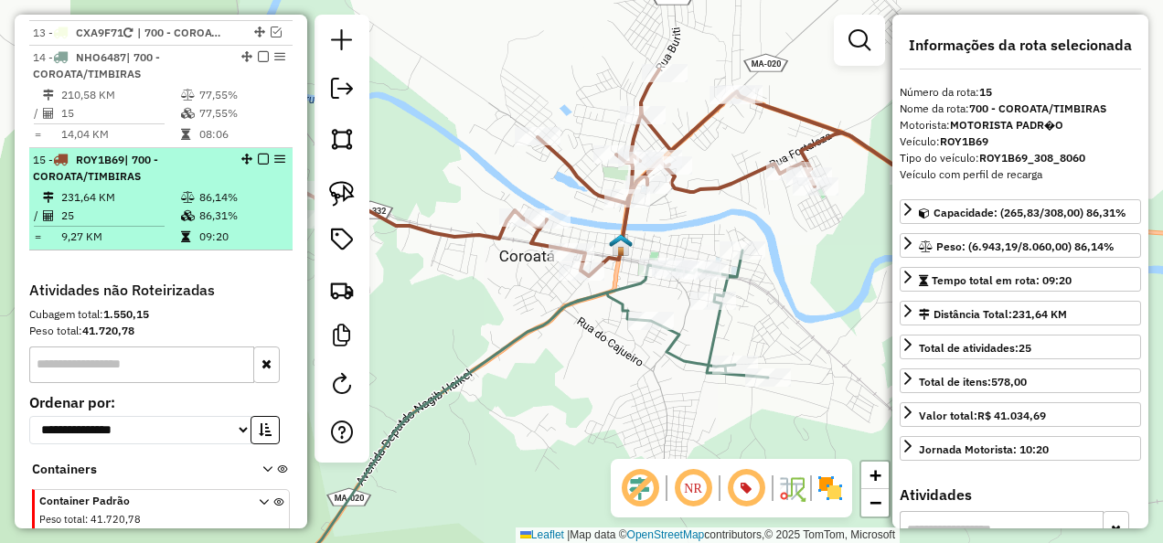
click at [261, 165] on em at bounding box center [263, 159] width 11 height 11
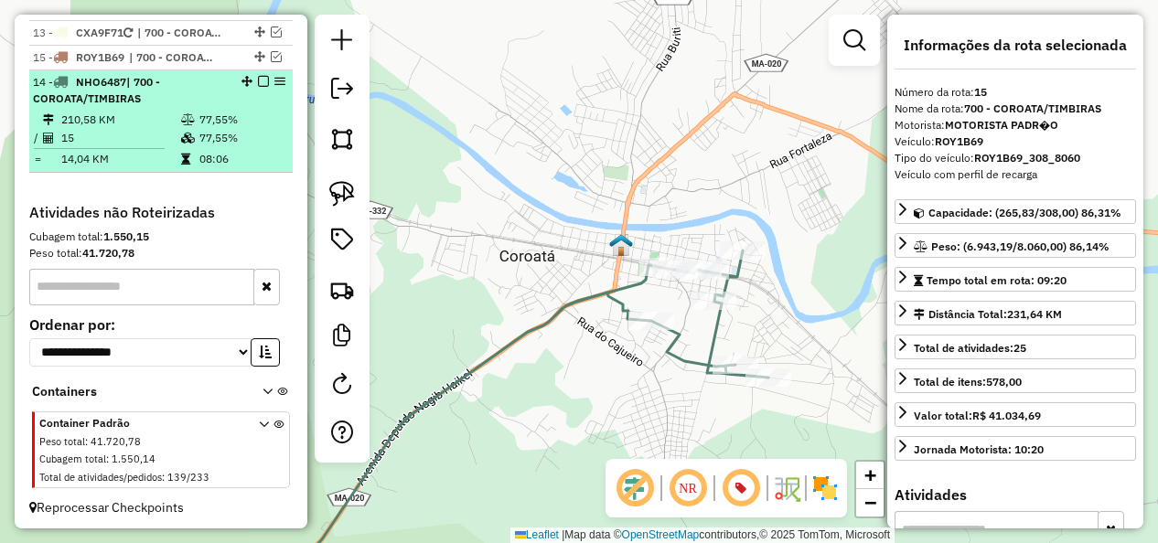
drag, startPoint x: 251, startPoint y: 174, endPoint x: 240, endPoint y: 91, distance: 83.9
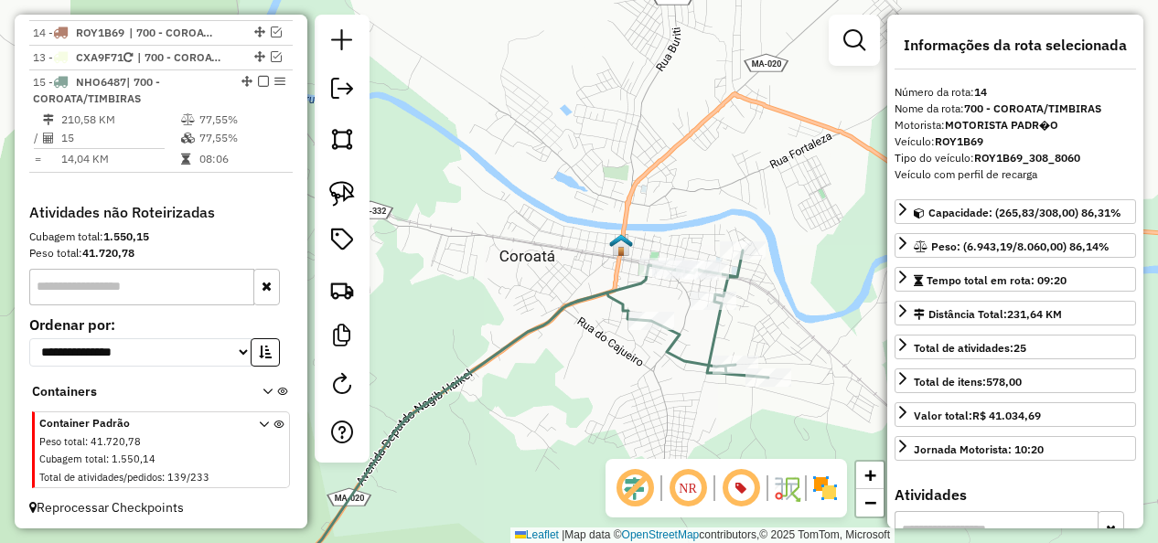
drag, startPoint x: 252, startPoint y: 71, endPoint x: 253, endPoint y: 37, distance: 34.8
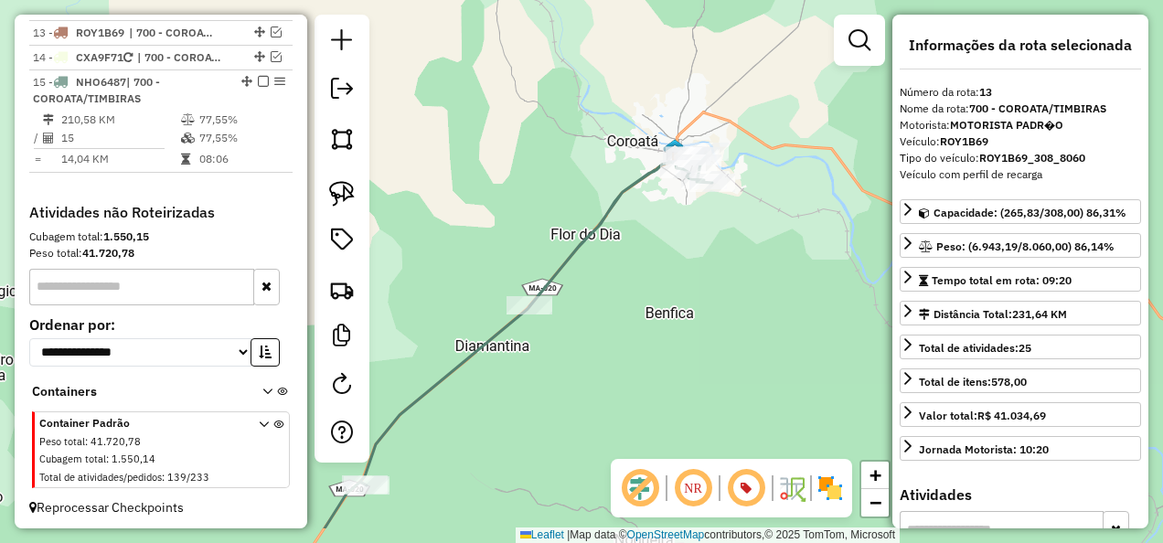
drag, startPoint x: 591, startPoint y: 355, endPoint x: 726, endPoint y: 176, distance: 223.8
click at [706, 203] on div "Janela de atendimento Grade de atendimento Capacidade Transportadoras Veículos …" at bounding box center [581, 271] width 1163 height 543
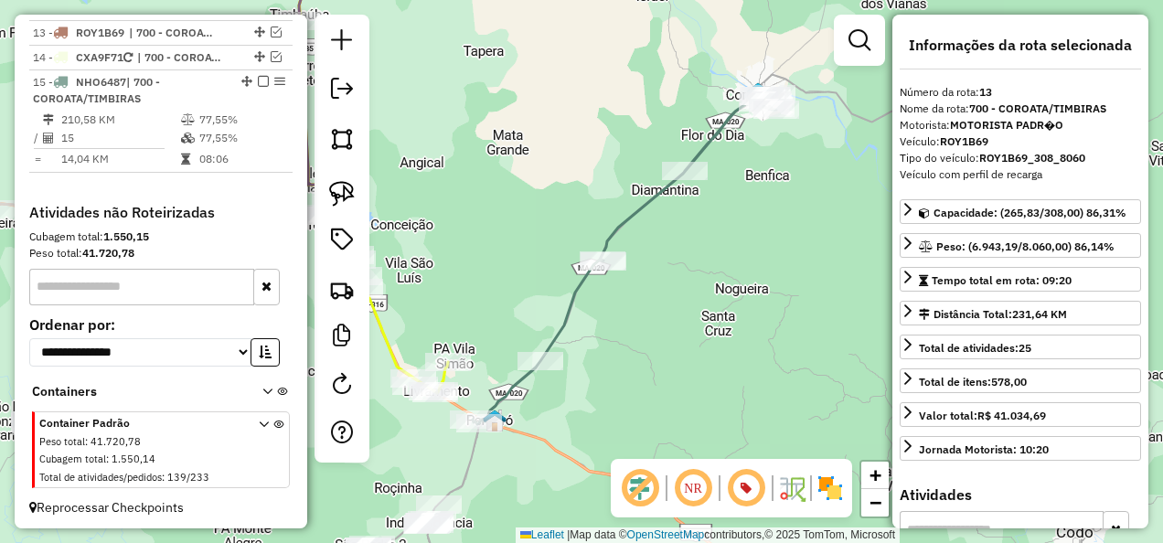
click at [554, 328] on icon at bounding box center [625, 259] width 304 height 330
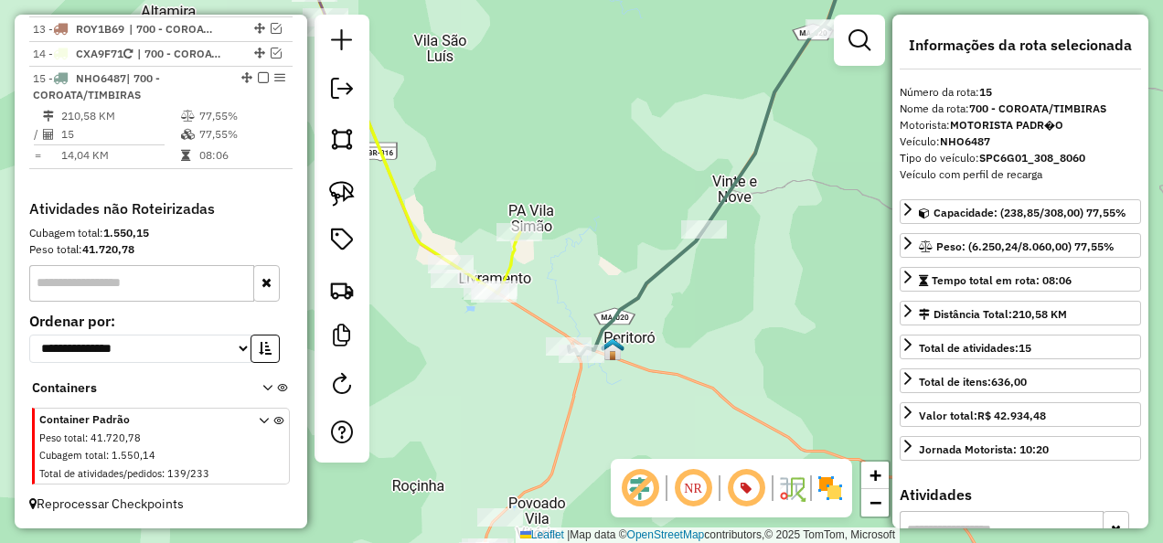
drag, startPoint x: 430, startPoint y: 426, endPoint x: 518, endPoint y: 350, distance: 116.0
click at [518, 350] on div "Janela de atendimento Grade de atendimento Capacidade Transportadoras Veículos …" at bounding box center [581, 271] width 1163 height 543
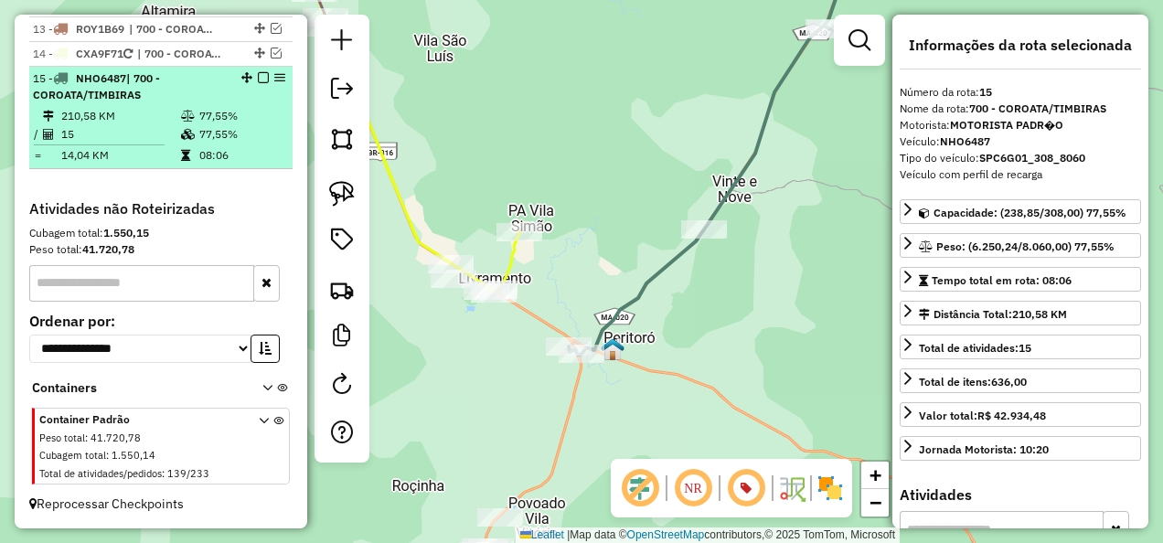
click at [260, 76] on em at bounding box center [263, 77] width 11 height 11
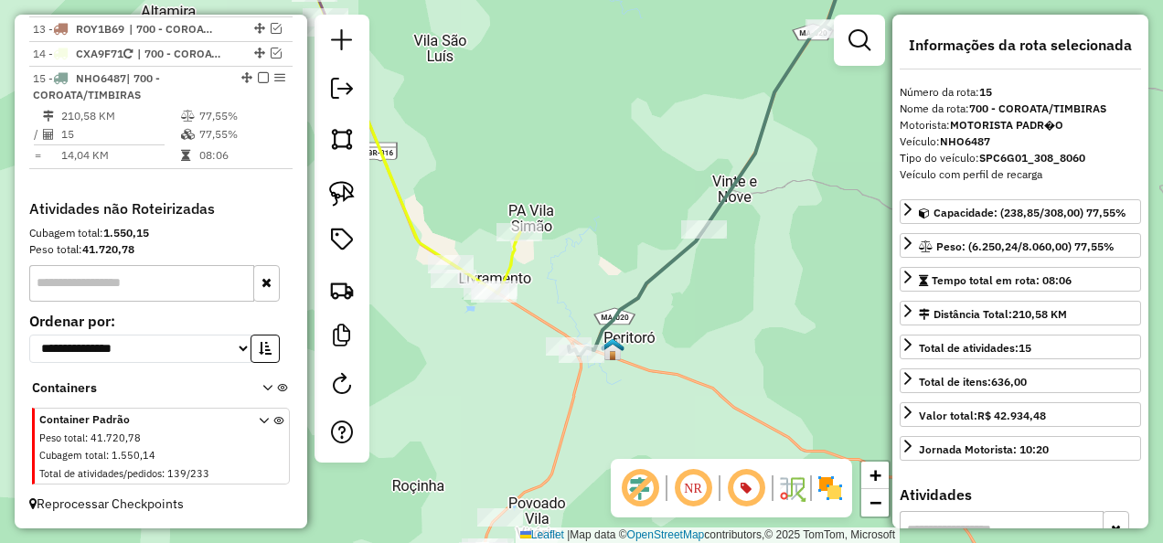
scroll to position [1832, 0]
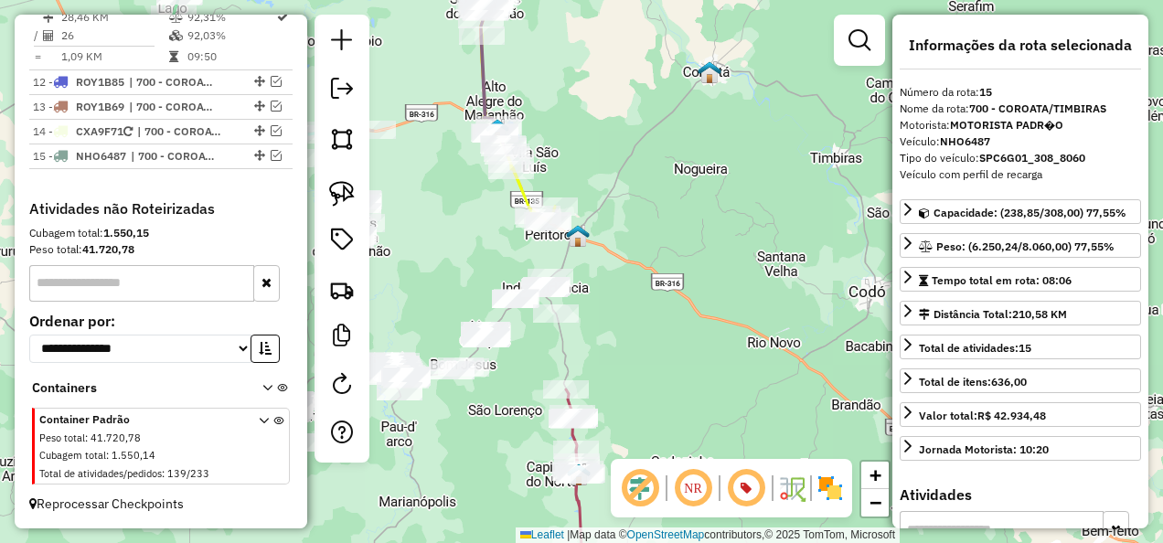
drag, startPoint x: 618, startPoint y: 340, endPoint x: 558, endPoint y: 234, distance: 122.0
click at [561, 246] on div "Janela de atendimento Grade de atendimento Capacidade Transportadoras Veículos …" at bounding box center [581, 271] width 1163 height 543
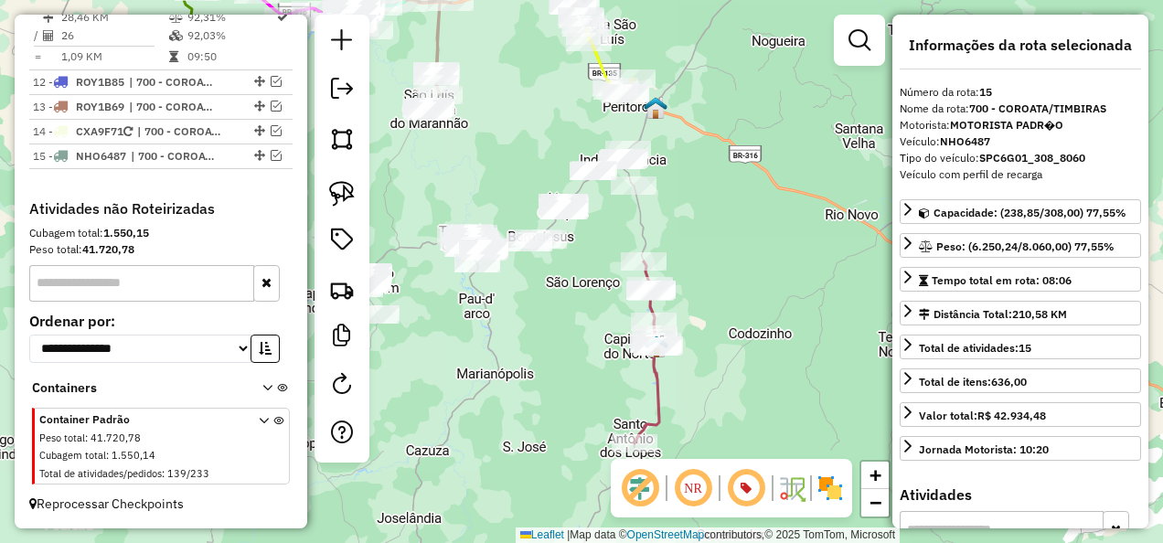
drag, startPoint x: 592, startPoint y: 296, endPoint x: 708, endPoint y: 270, distance: 119.1
click at [708, 270] on div "Janela de atendimento Grade de atendimento Capacidade Transportadoras Veículos …" at bounding box center [581, 271] width 1163 height 543
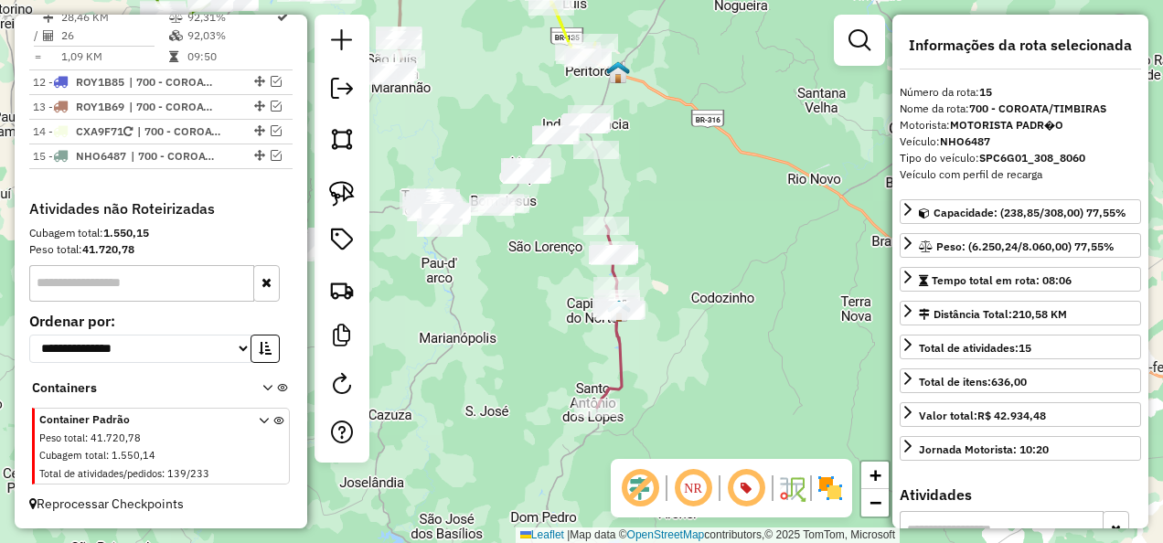
drag, startPoint x: 565, startPoint y: 294, endPoint x: 527, endPoint y: 258, distance: 53.0
click at [527, 258] on div "Janela de atendimento Grade de atendimento Capacidade Transportadoras Veículos …" at bounding box center [581, 271] width 1163 height 543
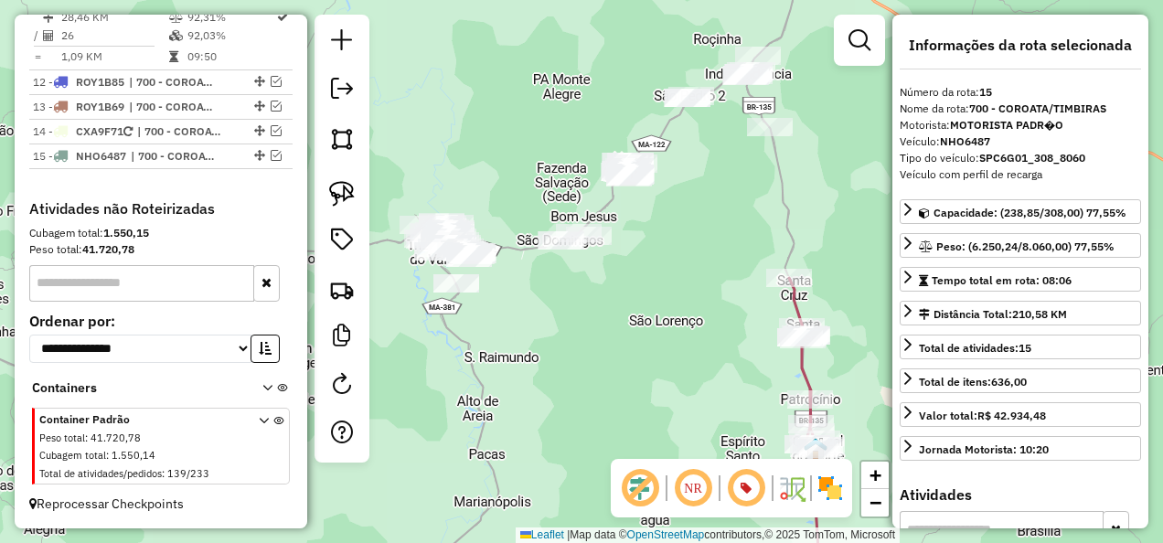
drag, startPoint x: 624, startPoint y: 214, endPoint x: 713, endPoint y: 197, distance: 91.1
click at [713, 197] on div "Janela de atendimento Grade de atendimento Capacidade Transportadoras Veículos …" at bounding box center [581, 271] width 1163 height 543
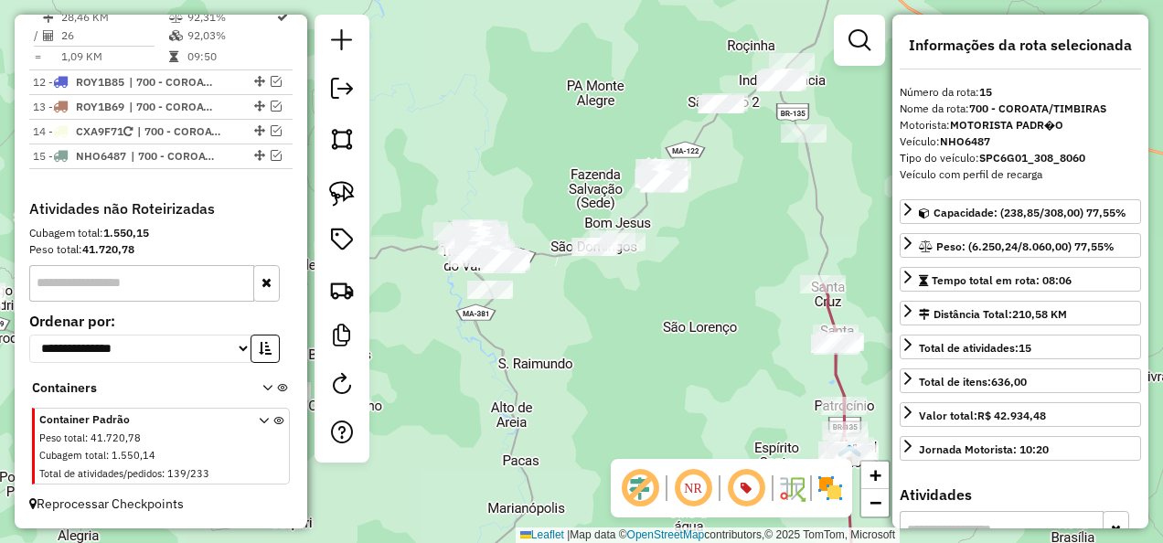
drag, startPoint x: 474, startPoint y: 133, endPoint x: 516, endPoint y: 147, distance: 44.2
click at [508, 142] on div "Janela de atendimento Grade de atendimento Capacidade Transportadoras Veículos …" at bounding box center [581, 271] width 1163 height 543
click at [329, 187] on img at bounding box center [342, 194] width 26 height 26
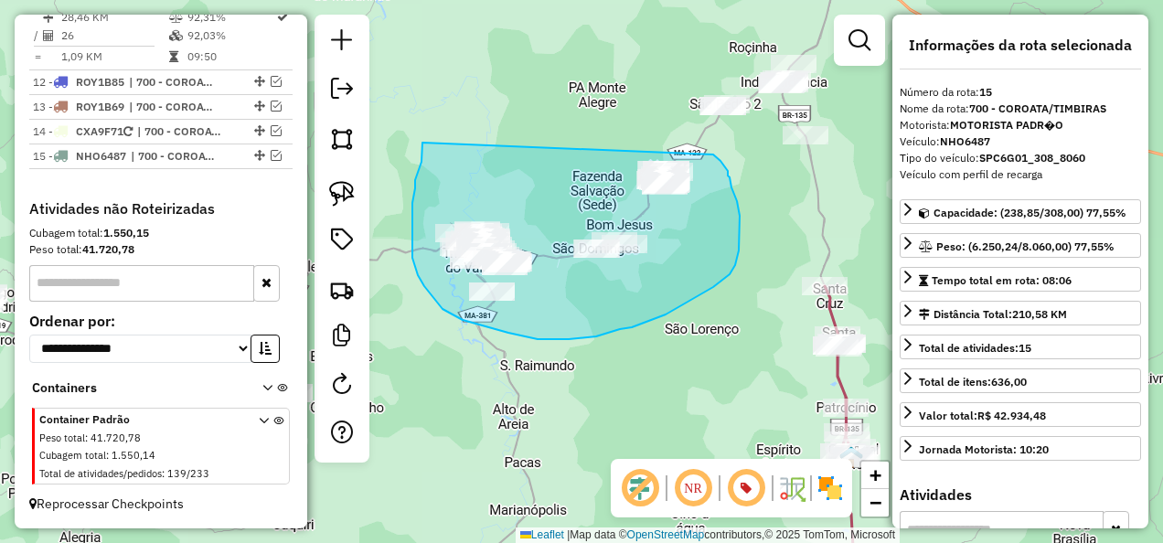
drag, startPoint x: 422, startPoint y: 143, endPoint x: 713, endPoint y: 155, distance: 291.0
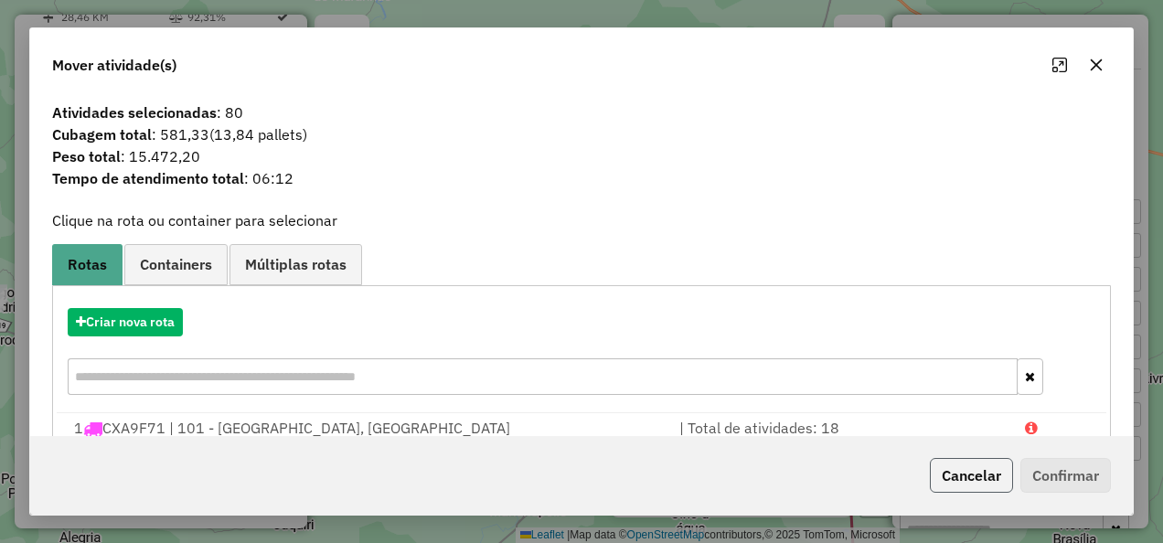
click at [982, 480] on button "Cancelar" at bounding box center [971, 475] width 83 height 35
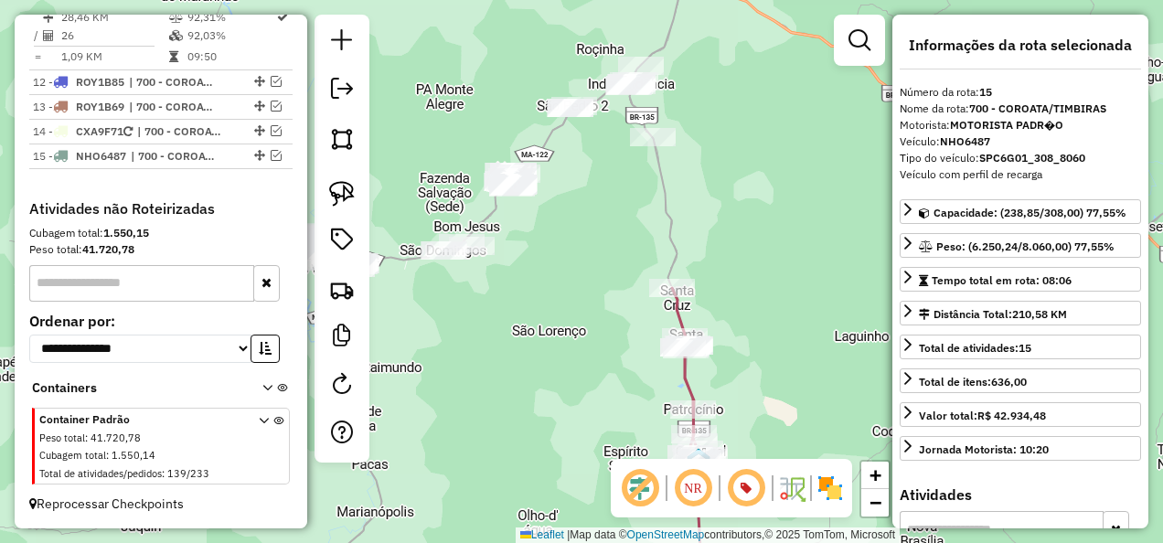
drag, startPoint x: 664, startPoint y: 368, endPoint x: 475, endPoint y: 317, distance: 195.8
click at [479, 330] on div "Janela de atendimento Grade de atendimento Capacidade Transportadoras Veículos …" at bounding box center [581, 271] width 1163 height 543
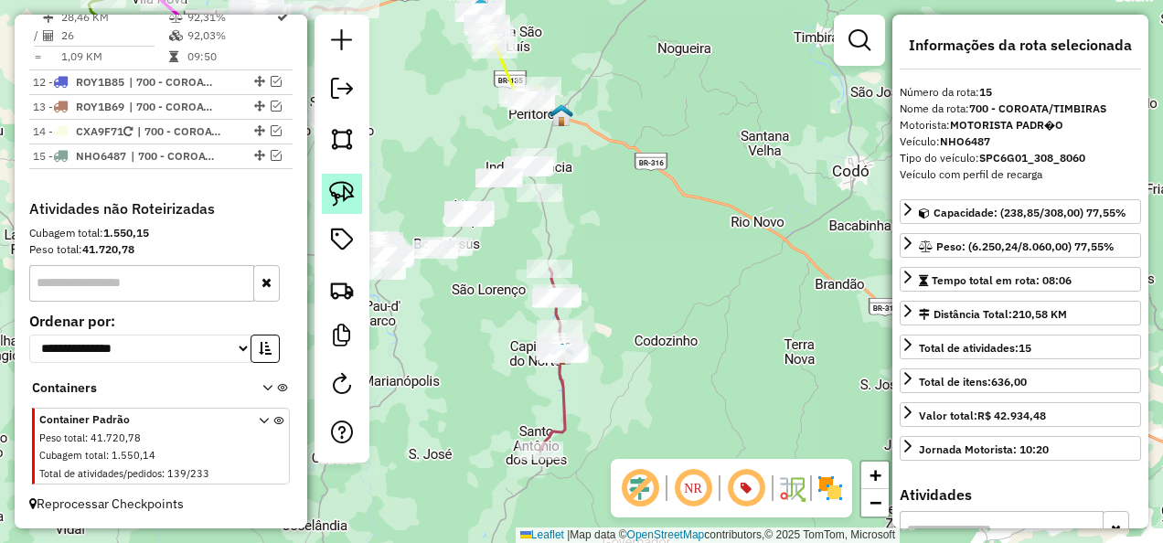
click at [337, 196] on img at bounding box center [342, 194] width 26 height 26
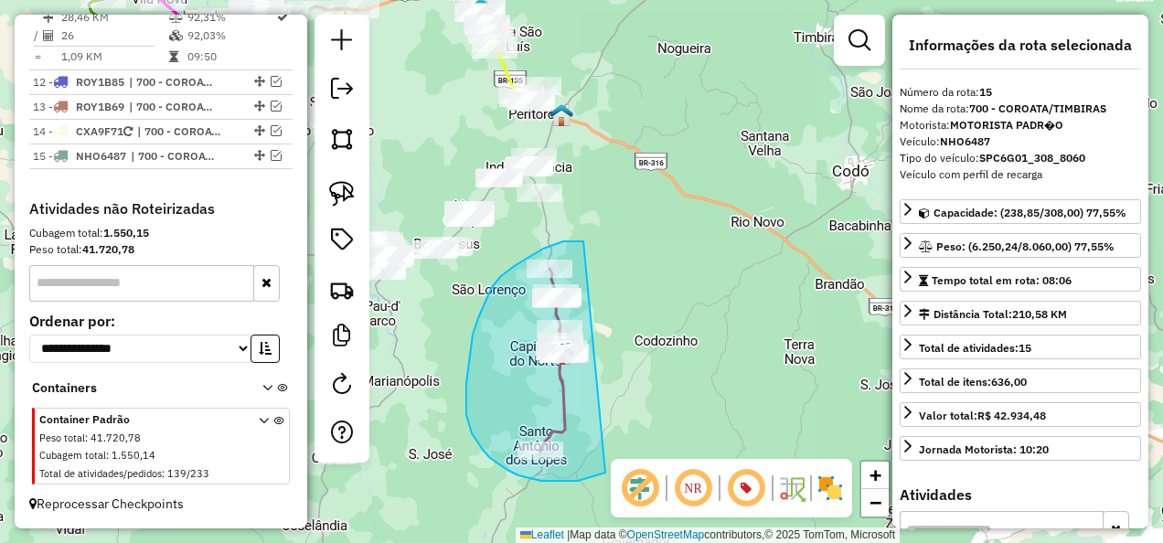
drag, startPoint x: 583, startPoint y: 241, endPoint x: 616, endPoint y: 461, distance: 221.9
click at [616, 461] on hb-router-mapa "Informações da Sessão 979715 - 15/08/2025 Criação: 14/08/2025 18:02 Depósito: I…" at bounding box center [581, 271] width 1163 height 543
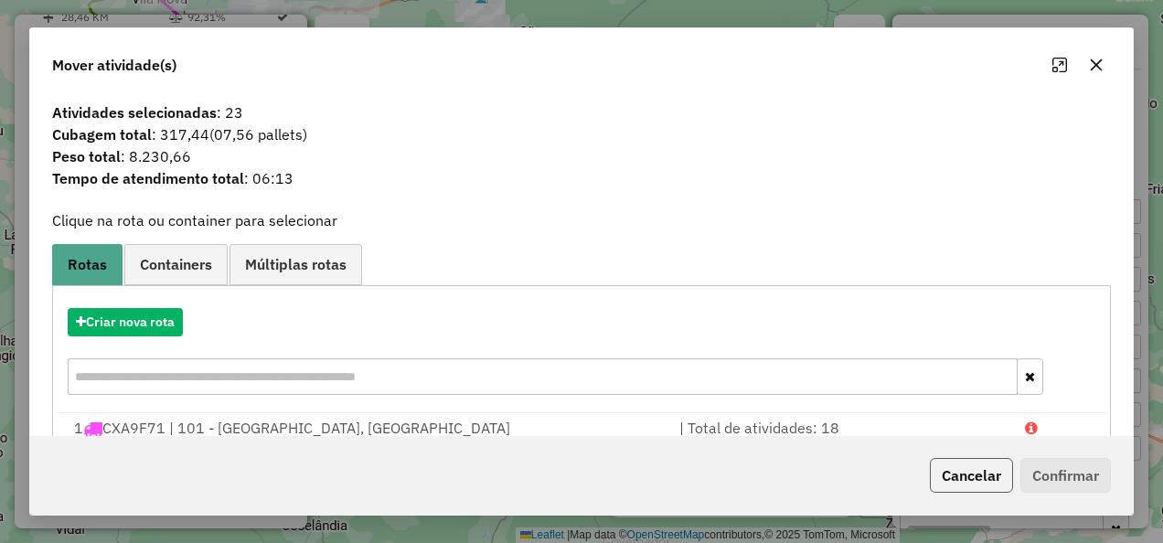
click at [947, 479] on button "Cancelar" at bounding box center [971, 475] width 83 height 35
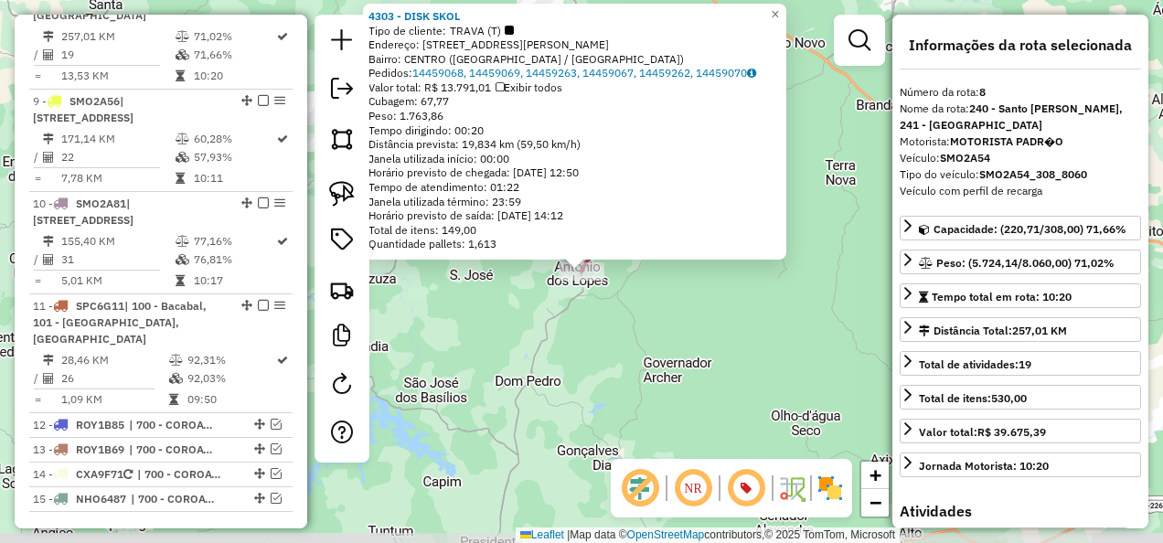
scroll to position [1416, 0]
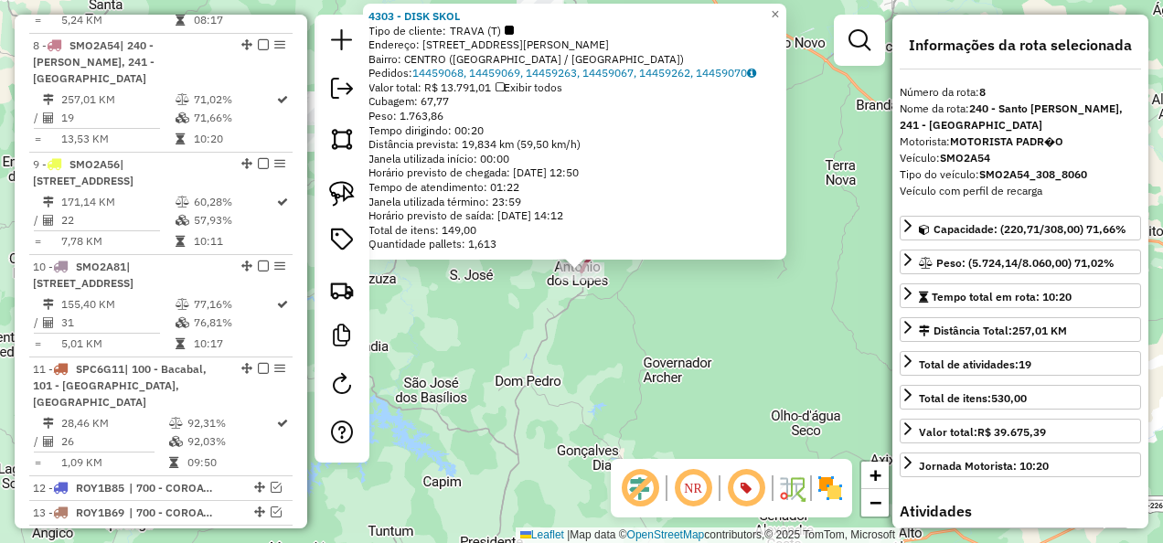
click at [587, 402] on div "4303 - DISK SKOL Tipo de cliente: TRAVA (T) Endereço: R SENADOR POMPEU 144 Bair…" at bounding box center [581, 271] width 1163 height 543
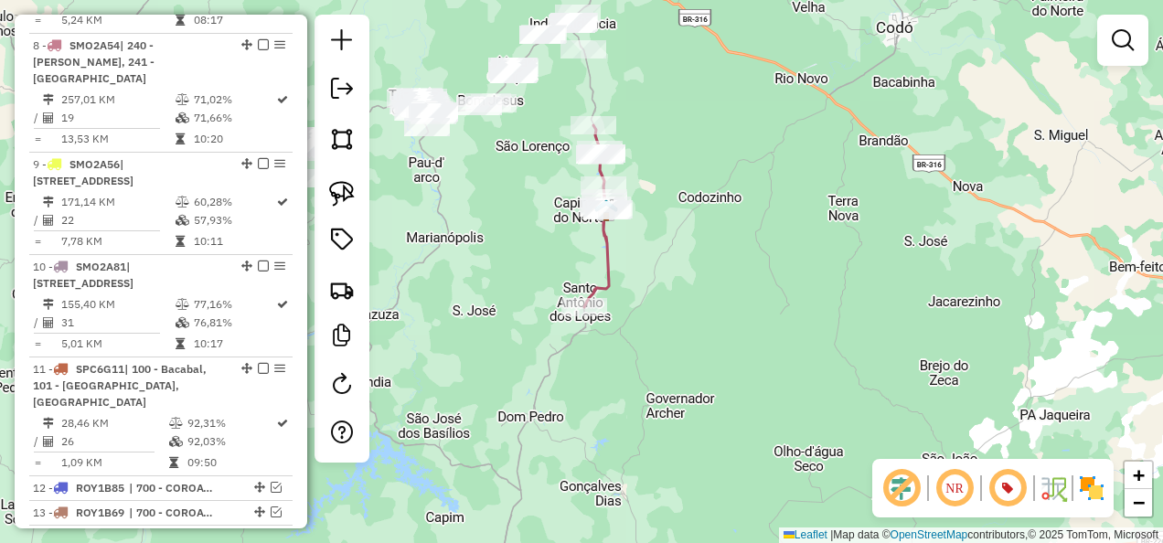
drag, startPoint x: 671, startPoint y: 340, endPoint x: 669, endPoint y: 386, distance: 45.8
click at [671, 384] on div "Janela de atendimento Grade de atendimento Capacidade Transportadoras Veículos …" at bounding box center [581, 271] width 1163 height 543
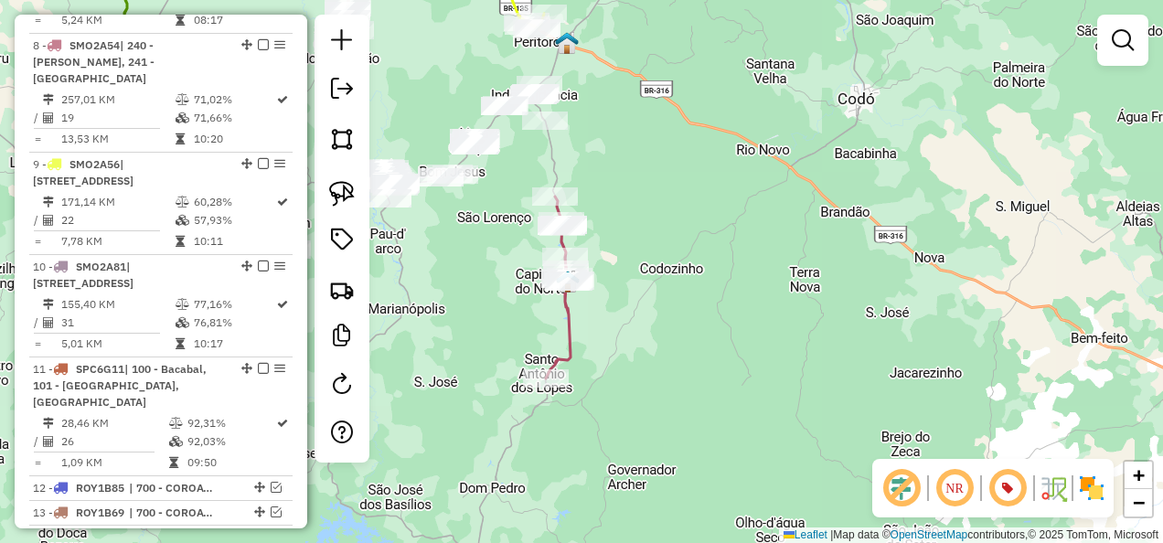
drag, startPoint x: 527, startPoint y: 295, endPoint x: 416, endPoint y: 286, distance: 111.0
click at [486, 323] on div "Janela de atendimento Grade de atendimento Capacidade Transportadoras Veículos …" at bounding box center [581, 271] width 1163 height 543
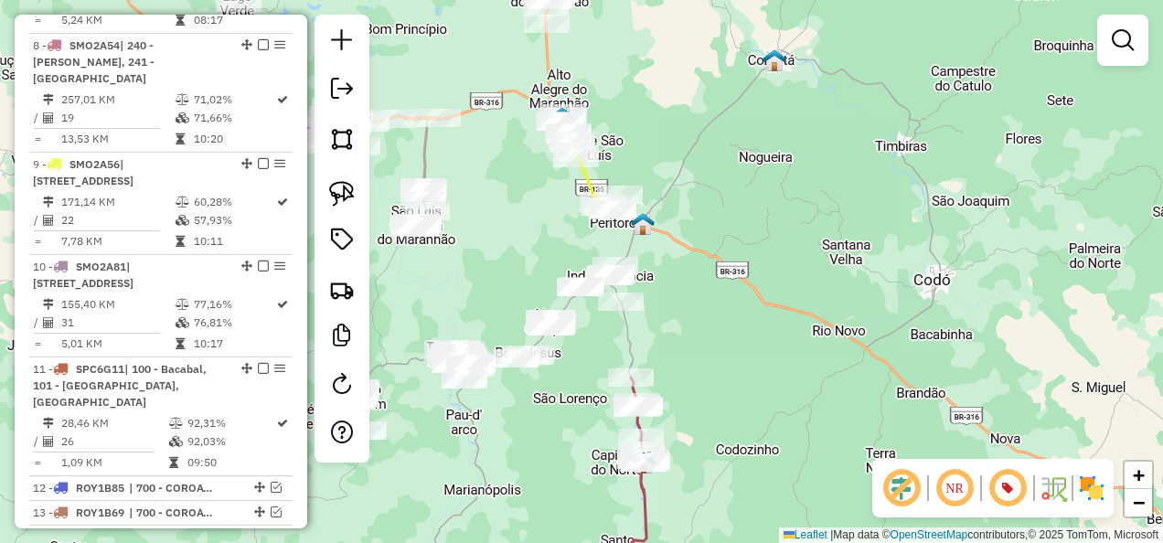
drag, startPoint x: 654, startPoint y: 172, endPoint x: 728, endPoint y: 331, distance: 175.5
click at [728, 331] on div "Janela de atendimento Grade de atendimento Capacidade Transportadoras Veículos …" at bounding box center [581, 271] width 1163 height 543
click at [347, 191] on img at bounding box center [342, 194] width 26 height 26
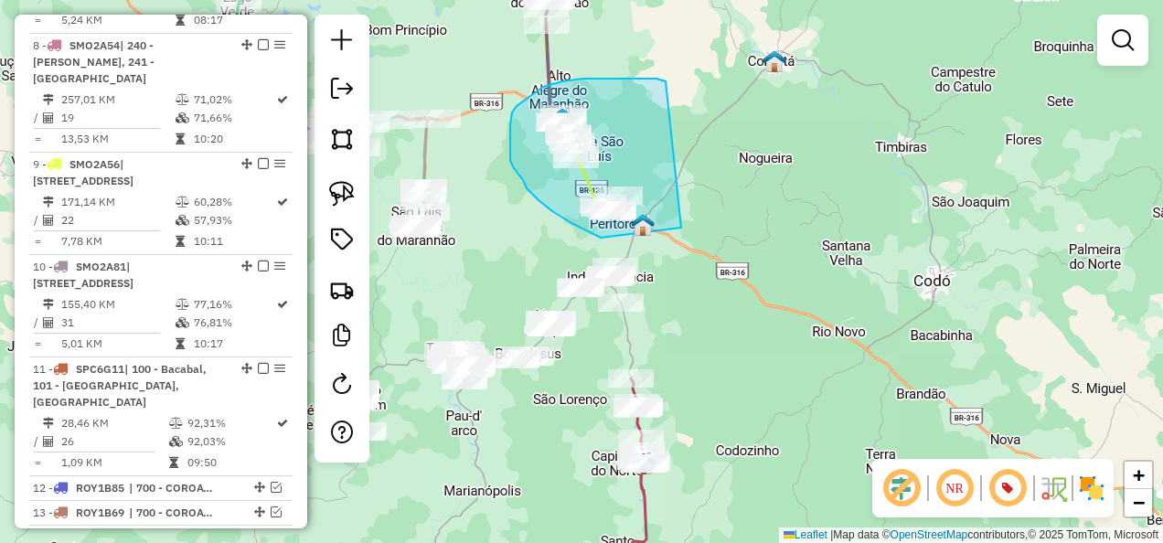
drag, startPoint x: 653, startPoint y: 79, endPoint x: 681, endPoint y: 228, distance: 151.7
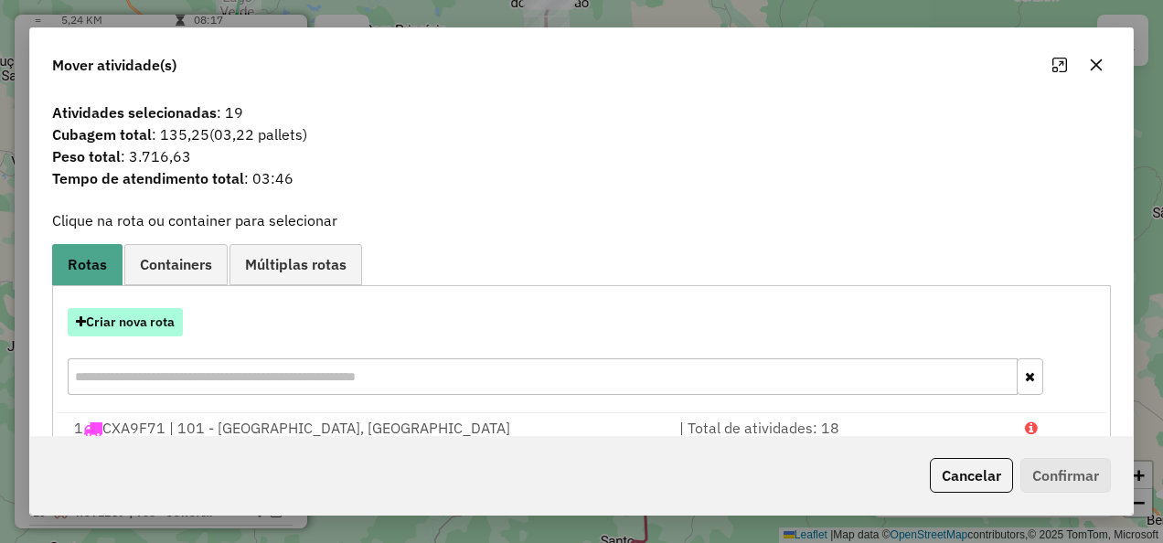
click at [161, 315] on button "Criar nova rota" at bounding box center [125, 322] width 115 height 28
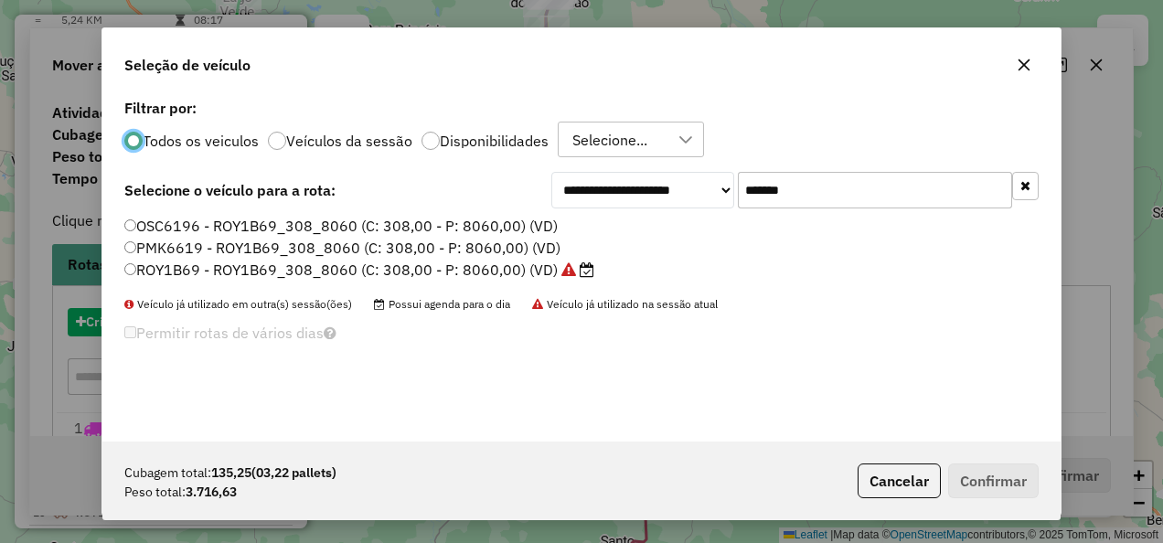
scroll to position [10, 5]
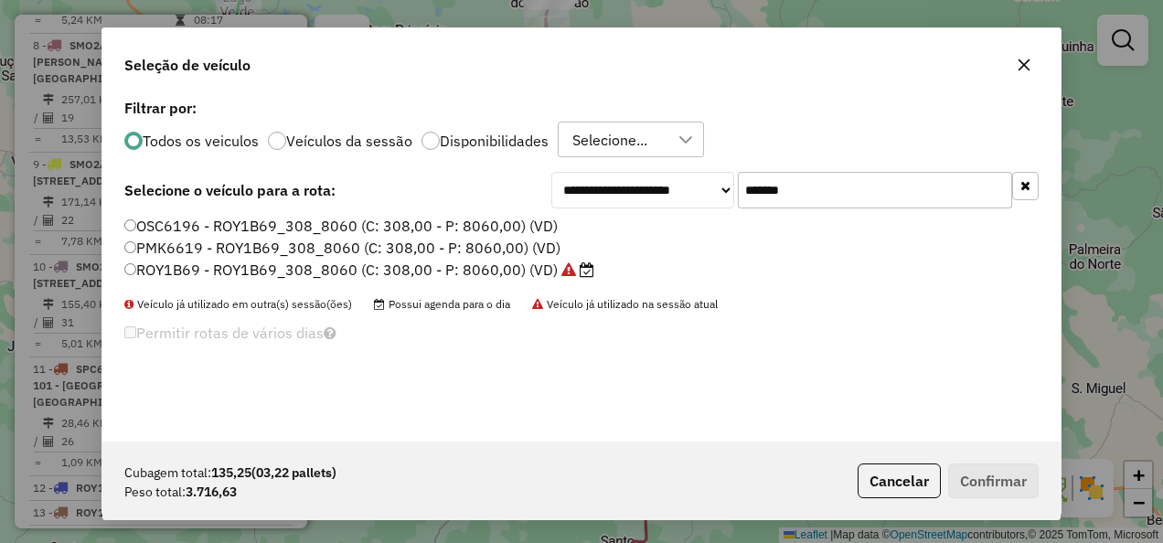
drag, startPoint x: 869, startPoint y: 172, endPoint x: 681, endPoint y: 232, distance: 196.9
click at [681, 232] on div "**********" at bounding box center [581, 267] width 958 height 347
drag, startPoint x: 681, startPoint y: 232, endPoint x: 825, endPoint y: 190, distance: 149.6
click at [825, 190] on input "*******" at bounding box center [875, 190] width 274 height 37
drag, startPoint x: 792, startPoint y: 192, endPoint x: 666, endPoint y: 214, distance: 128.1
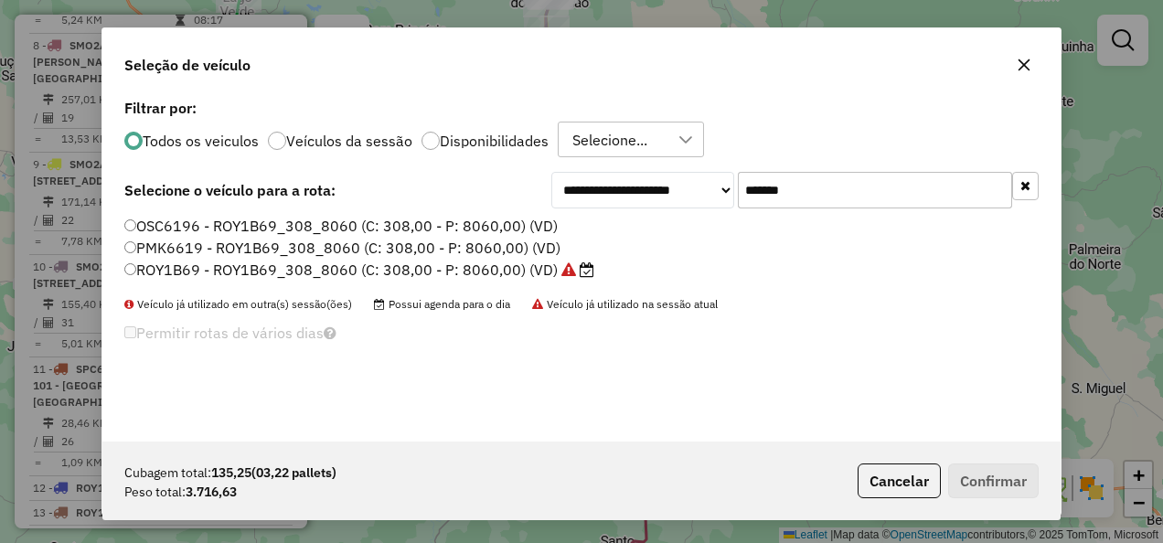
click at [666, 214] on div "**********" at bounding box center [581, 267] width 958 height 347
paste input "text"
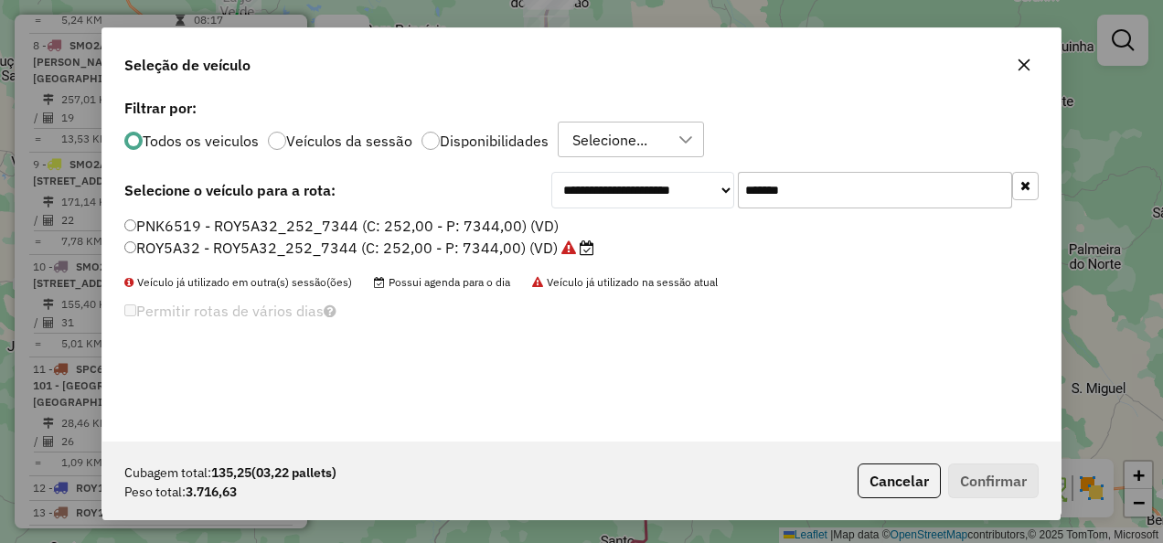
type input "*******"
click at [499, 249] on label "ROY5A32 - ROY5A32_252_7344 (C: 252,00 - P: 7344,00) (VD)" at bounding box center [359, 248] width 470 height 22
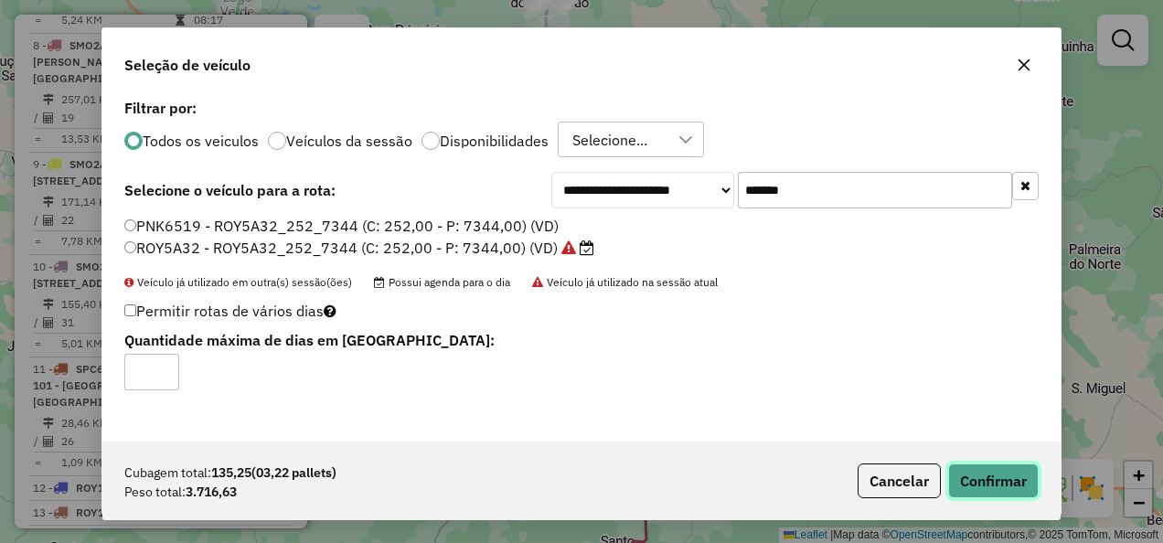
click at [975, 482] on button "Confirmar" at bounding box center [993, 481] width 91 height 35
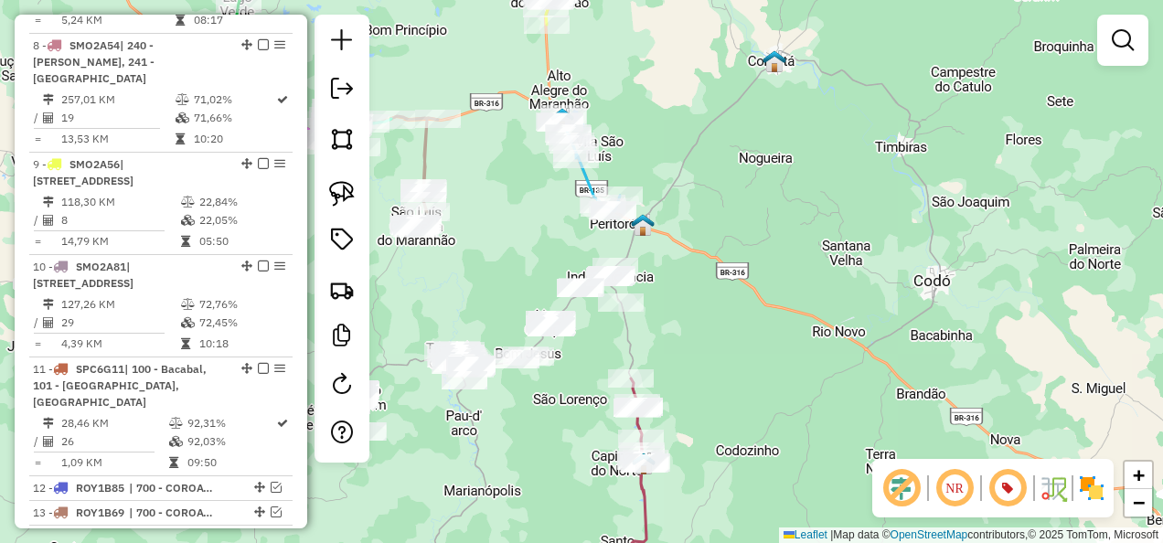
click at [582, 180] on icon at bounding box center [589, 162] width 61 height 97
select select "**********"
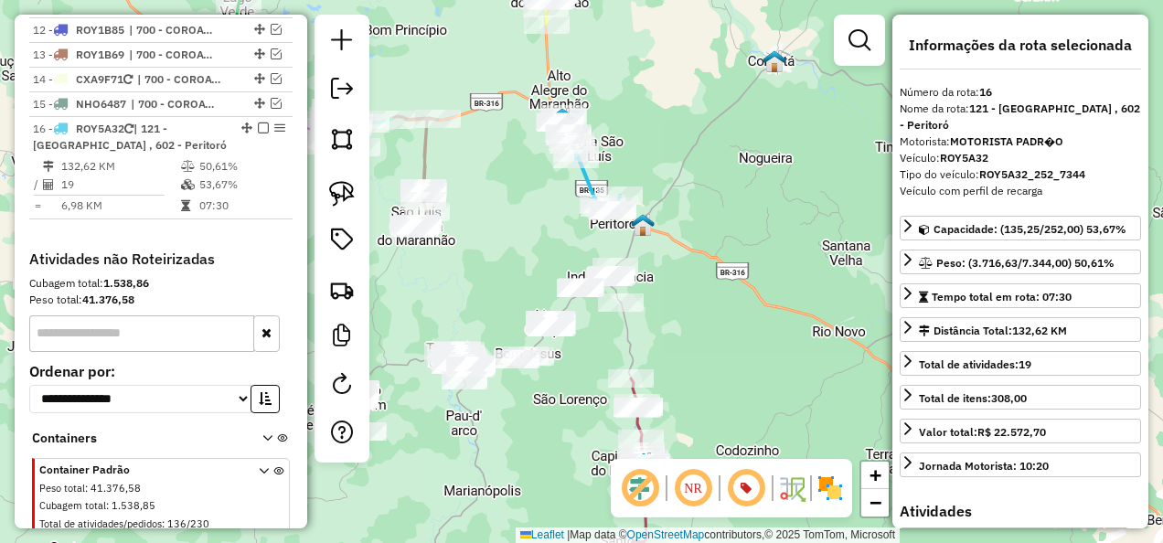
scroll to position [1935, 0]
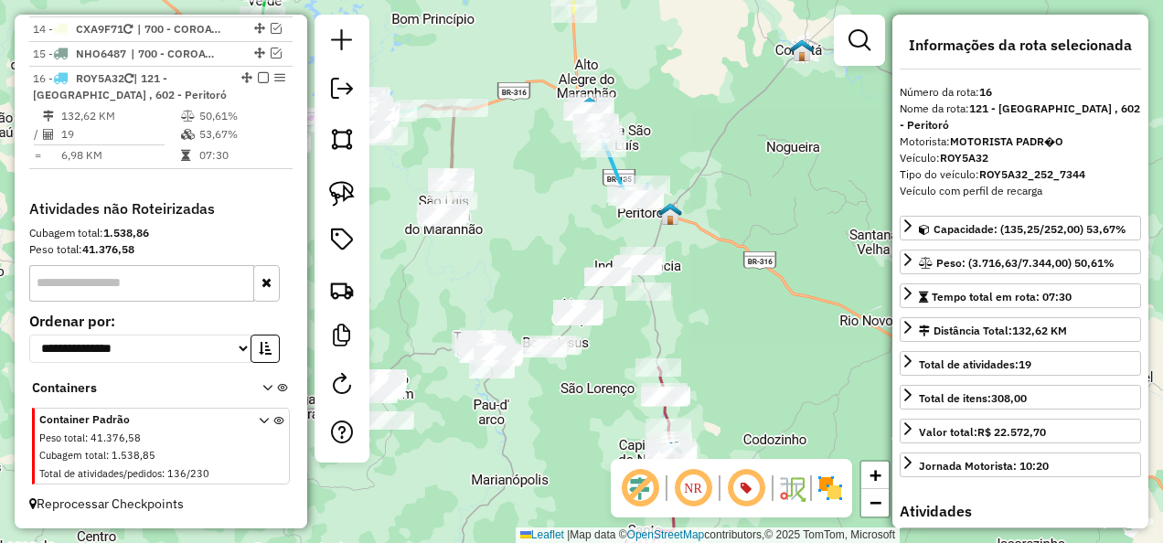
drag, startPoint x: 523, startPoint y: 208, endPoint x: 565, endPoint y: 188, distance: 46.6
click at [565, 188] on div "Janela de atendimento Grade de atendimento Capacidade Transportadoras Veículos …" at bounding box center [581, 271] width 1163 height 543
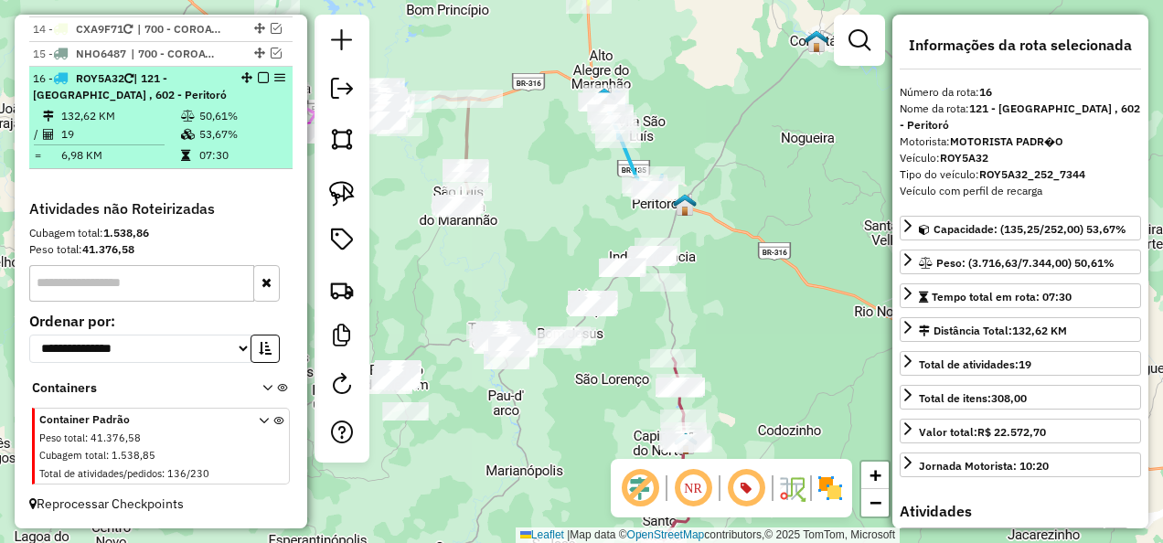
click at [258, 77] on em at bounding box center [263, 77] width 11 height 11
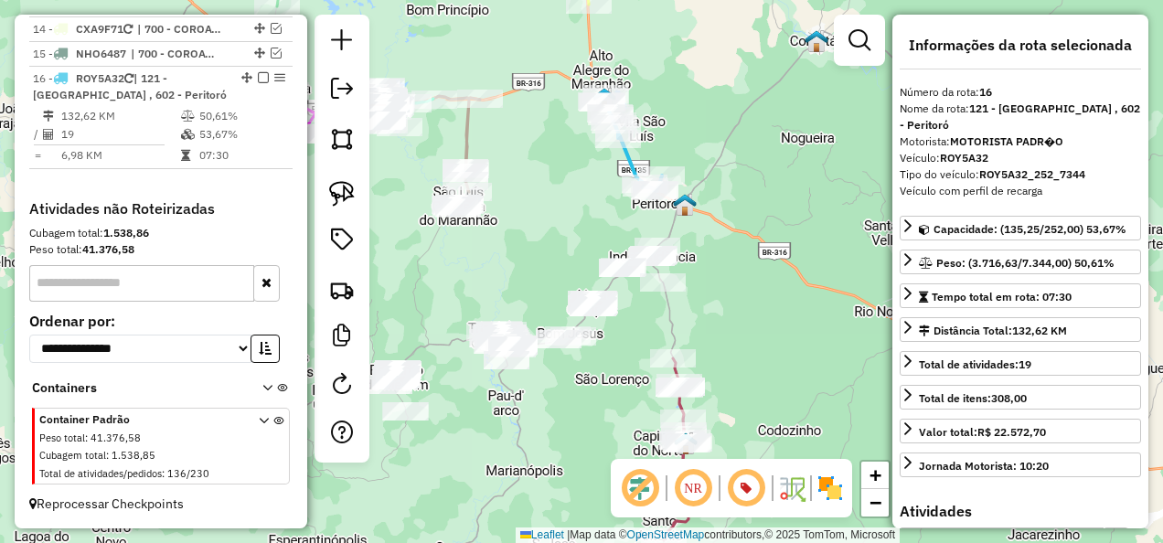
scroll to position [1856, 0]
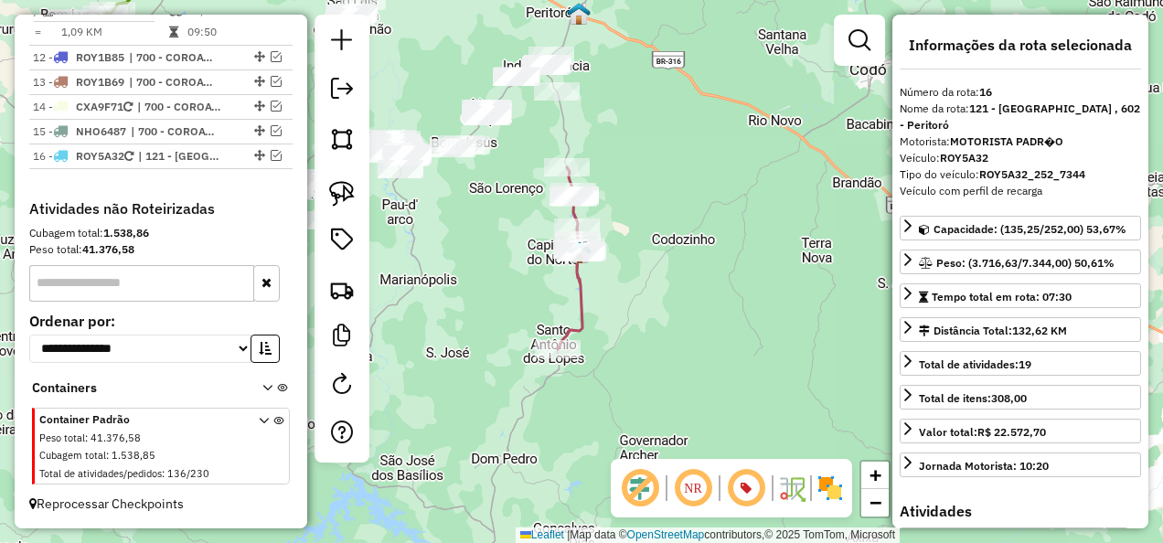
drag, startPoint x: 712, startPoint y: 305, endPoint x: 644, endPoint y: 171, distance: 150.9
click at [644, 171] on div "Janela de atendimento Grade de atendimento Capacidade Transportadoras Veículos …" at bounding box center [581, 271] width 1163 height 543
click at [335, 192] on img at bounding box center [342, 194] width 26 height 26
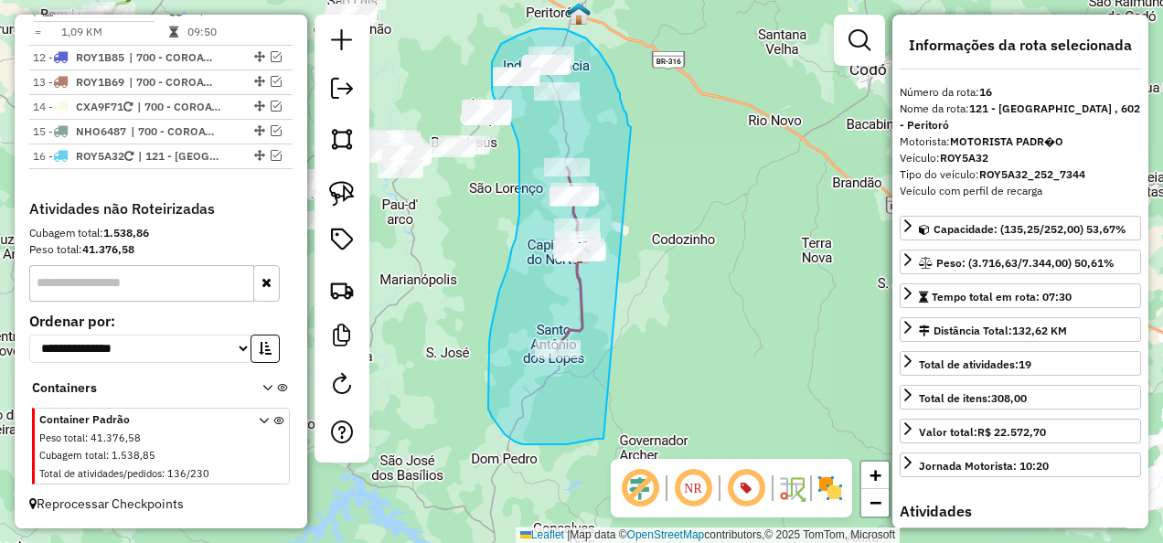
drag, startPoint x: 624, startPoint y: 110, endPoint x: 603, endPoint y: 439, distance: 329.8
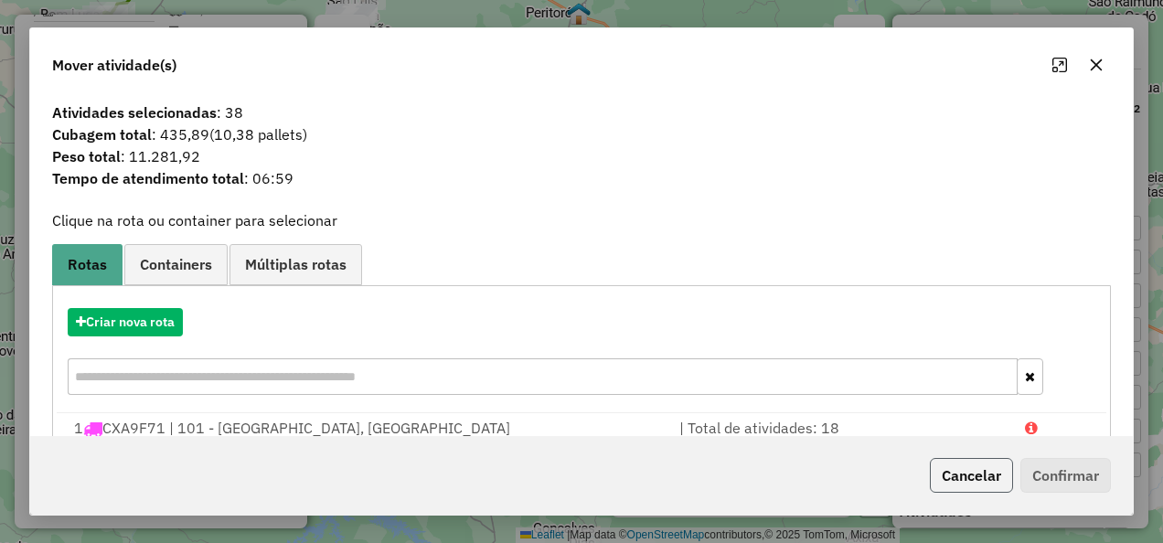
click at [979, 473] on button "Cancelar" at bounding box center [971, 475] width 83 height 35
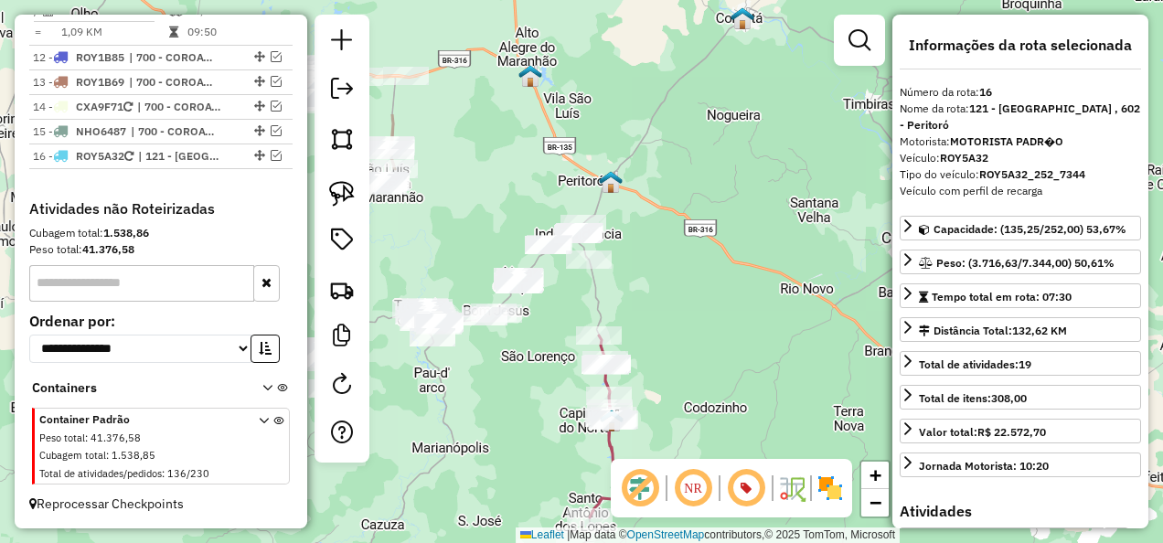
drag, startPoint x: 496, startPoint y: 203, endPoint x: 531, endPoint y: 370, distance: 171.1
click at [529, 373] on div "Janela de atendimento Grade de atendimento Capacidade Transportadoras Veículos …" at bounding box center [581, 271] width 1163 height 543
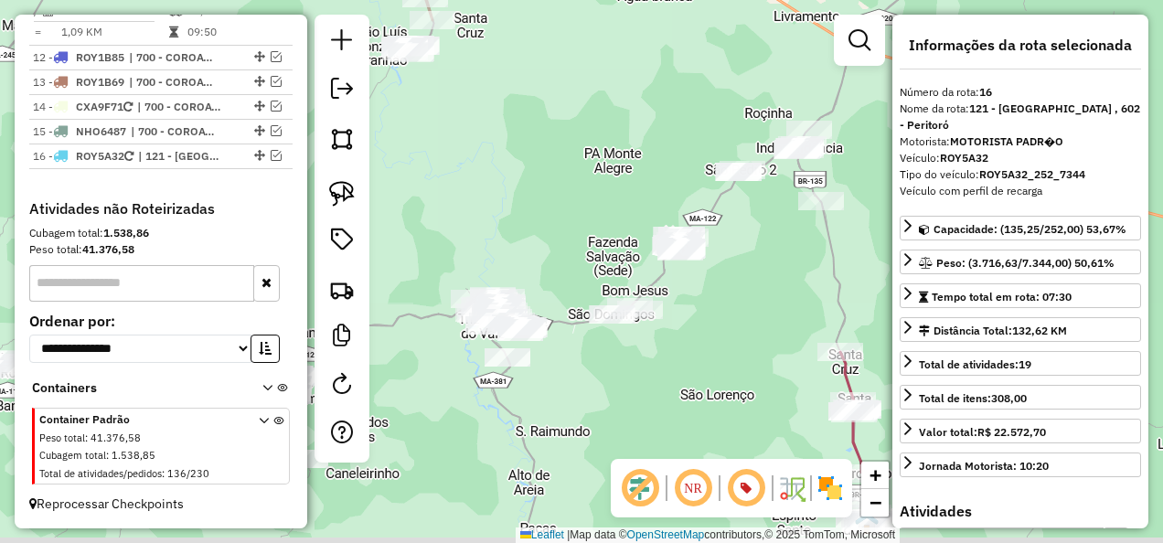
drag, startPoint x: 531, startPoint y: 422, endPoint x: 713, endPoint y: 298, distance: 220.4
click at [713, 298] on div "Janela de atendimento Grade de atendimento Capacidade Transportadoras Veículos …" at bounding box center [581, 271] width 1163 height 543
click at [342, 188] on img at bounding box center [342, 194] width 26 height 26
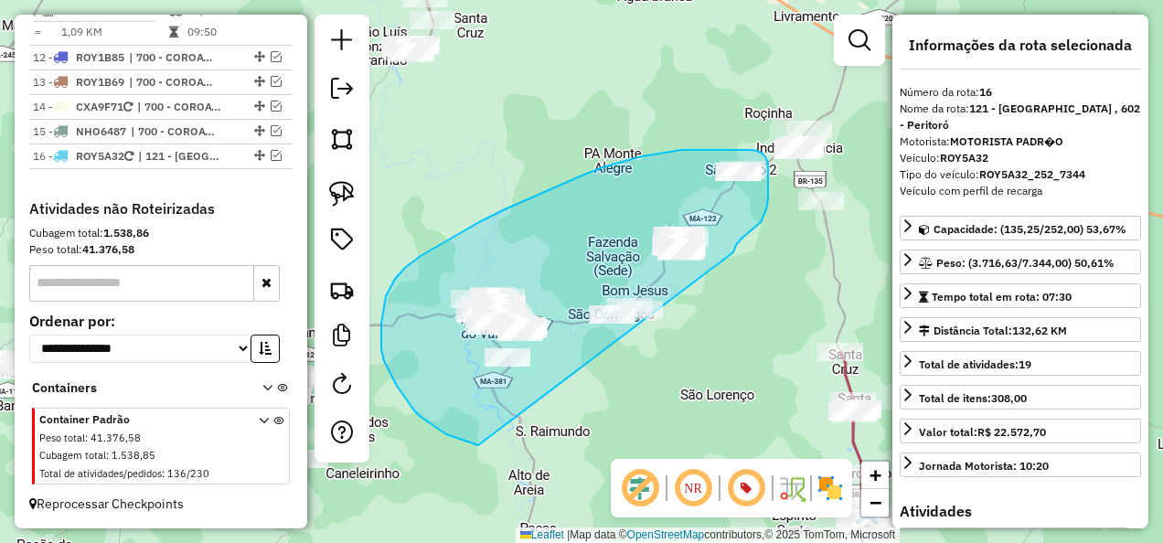
drag, startPoint x: 733, startPoint y: 252, endPoint x: 528, endPoint y: 453, distance: 287.1
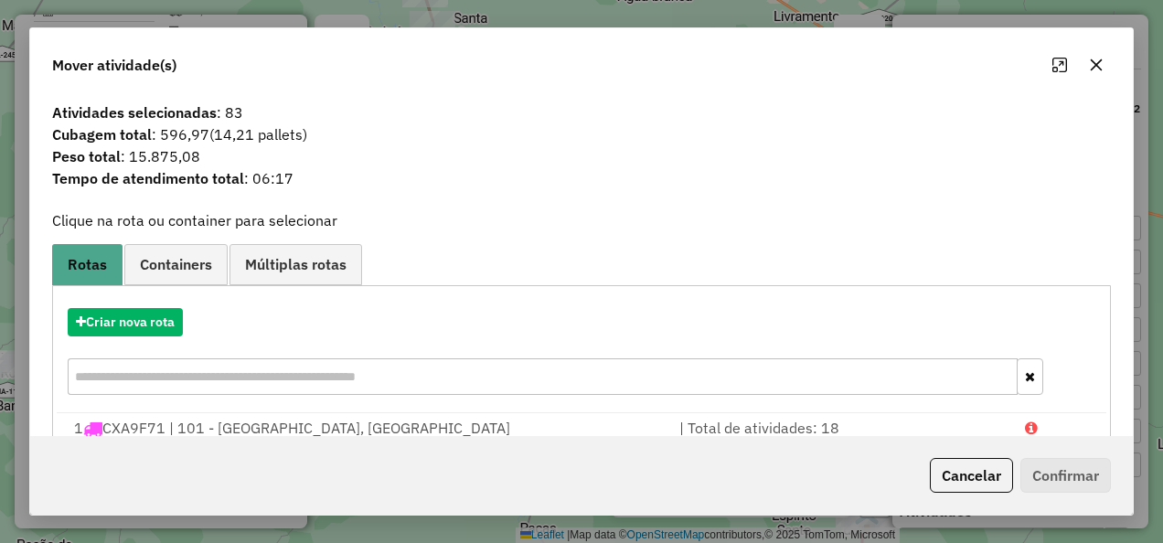
click at [1013, 490] on div "Cancelar Confirmar" at bounding box center [1017, 475] width 188 height 35
click at [981, 485] on button "Cancelar" at bounding box center [971, 475] width 83 height 35
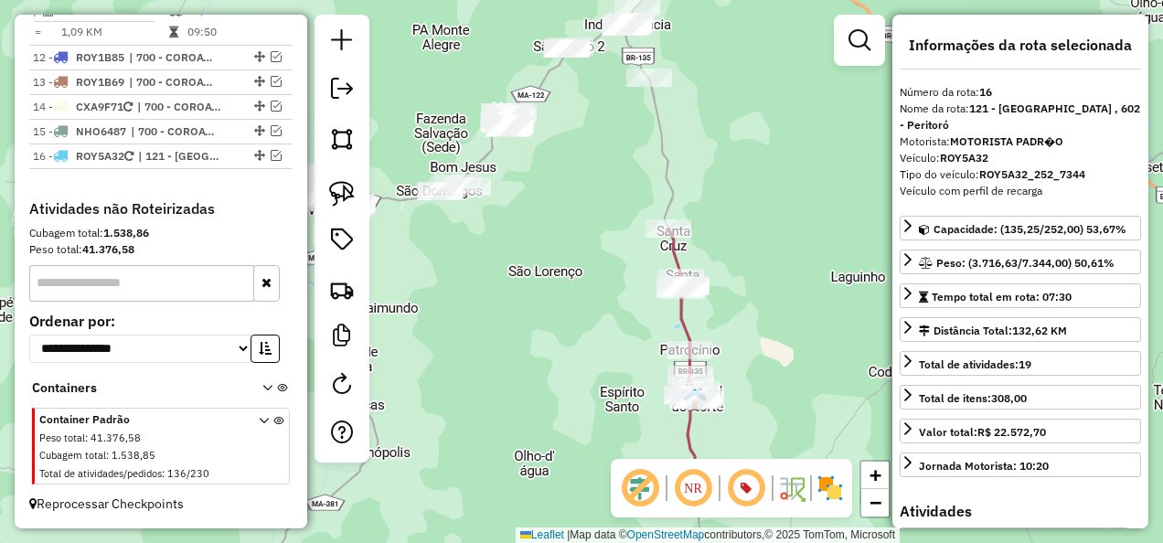
drag, startPoint x: 622, startPoint y: 301, endPoint x: 489, endPoint y: 219, distance: 155.6
click at [513, 221] on div "Janela de atendimento Grade de atendimento Capacidade Transportadoras Veículos …" at bounding box center [581, 271] width 1163 height 543
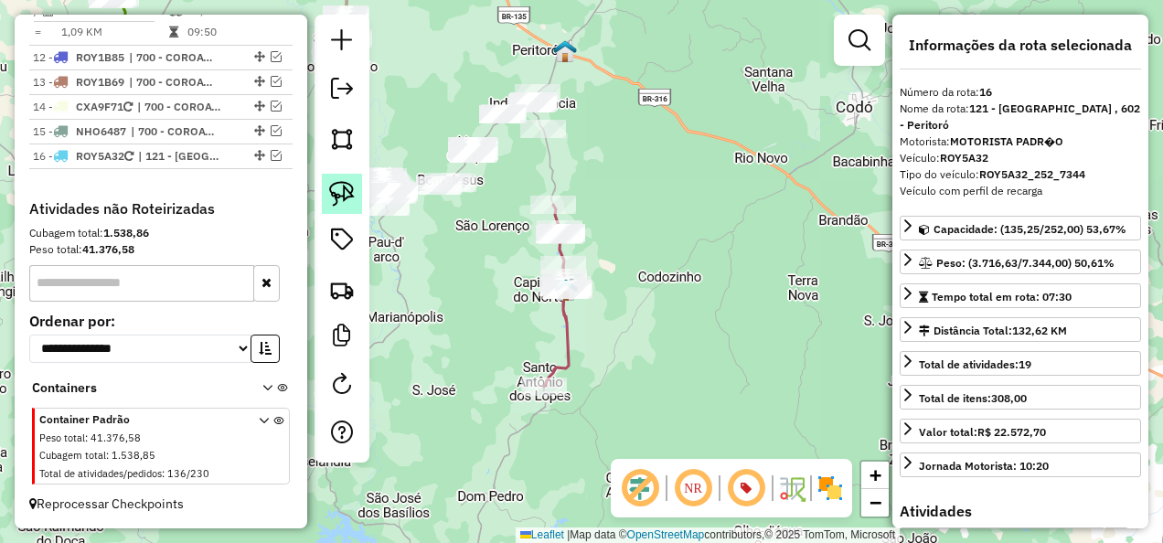
click at [341, 190] on img at bounding box center [342, 194] width 26 height 26
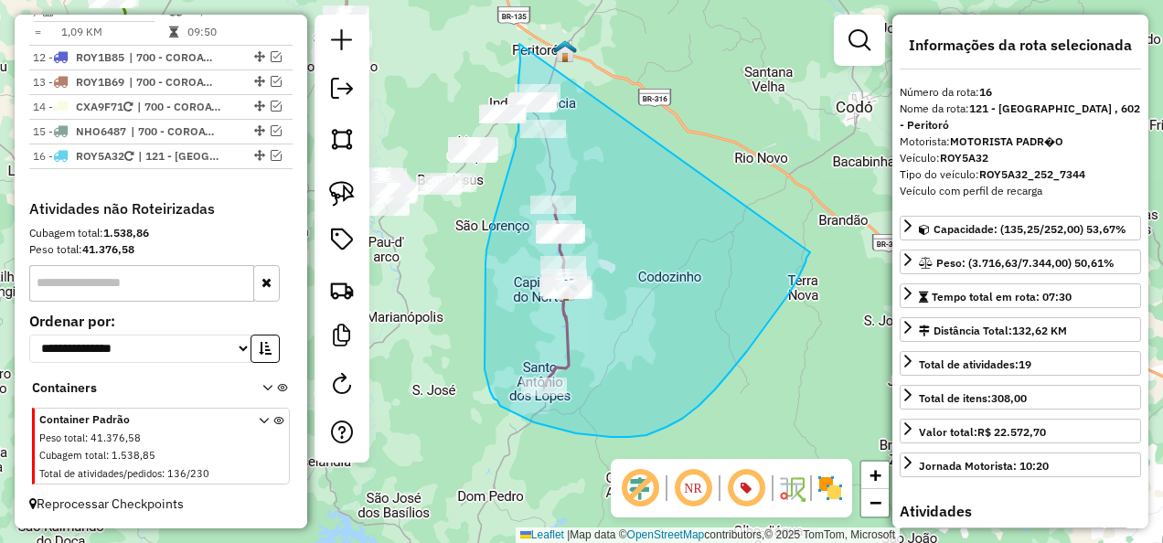
drag, startPoint x: 519, startPoint y: 44, endPoint x: 810, endPoint y: 252, distance: 357.8
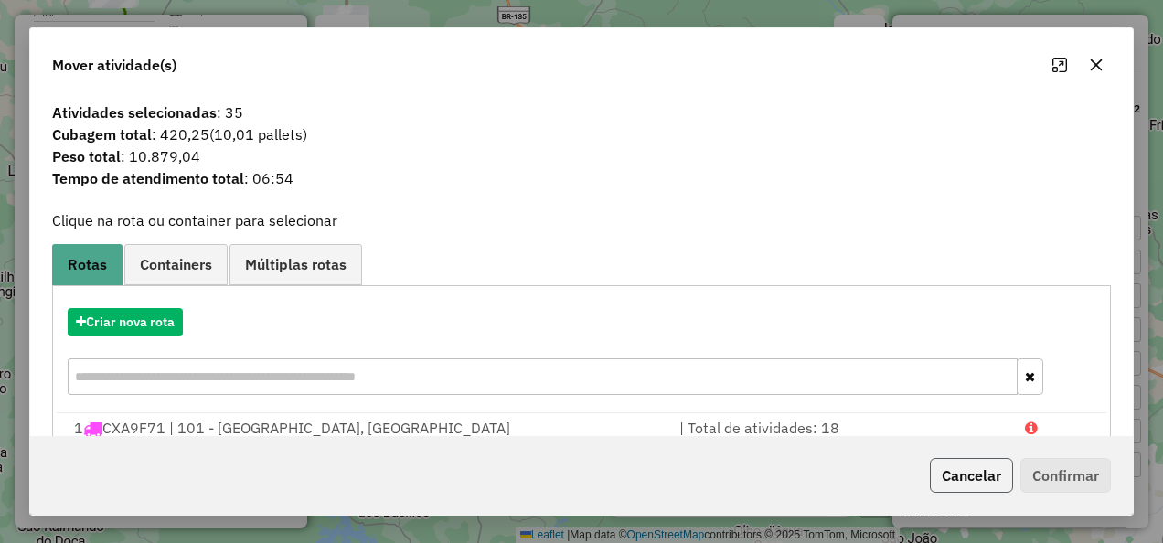
click at [986, 479] on button "Cancelar" at bounding box center [971, 475] width 83 height 35
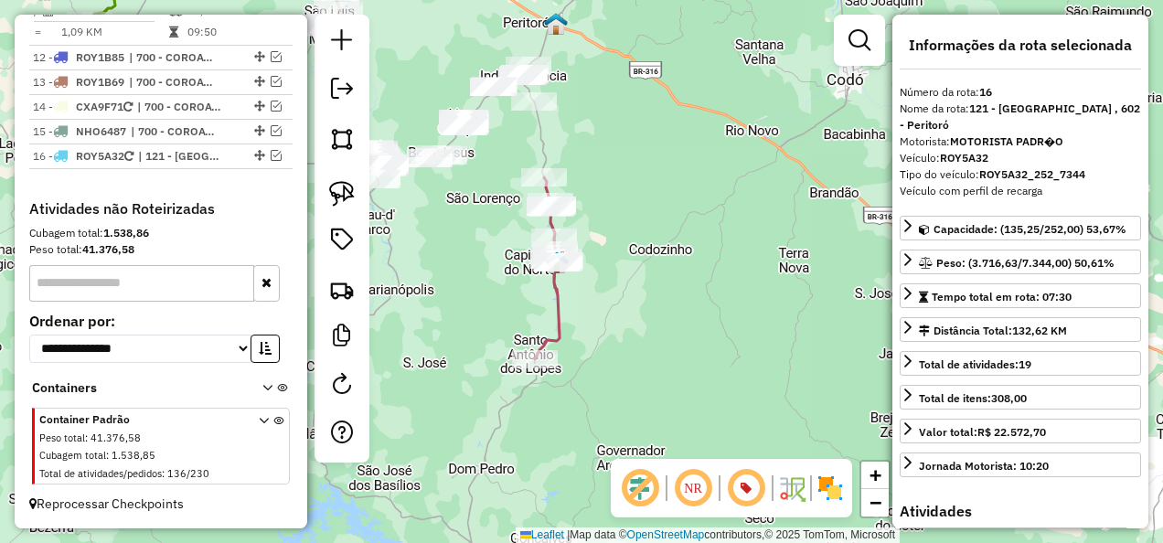
drag, startPoint x: 717, startPoint y: 364, endPoint x: 697, endPoint y: 317, distance: 50.8
click at [711, 327] on div "Janela de atendimento Grade de atendimento Capacidade Transportadoras Veículos …" at bounding box center [581, 271] width 1163 height 543
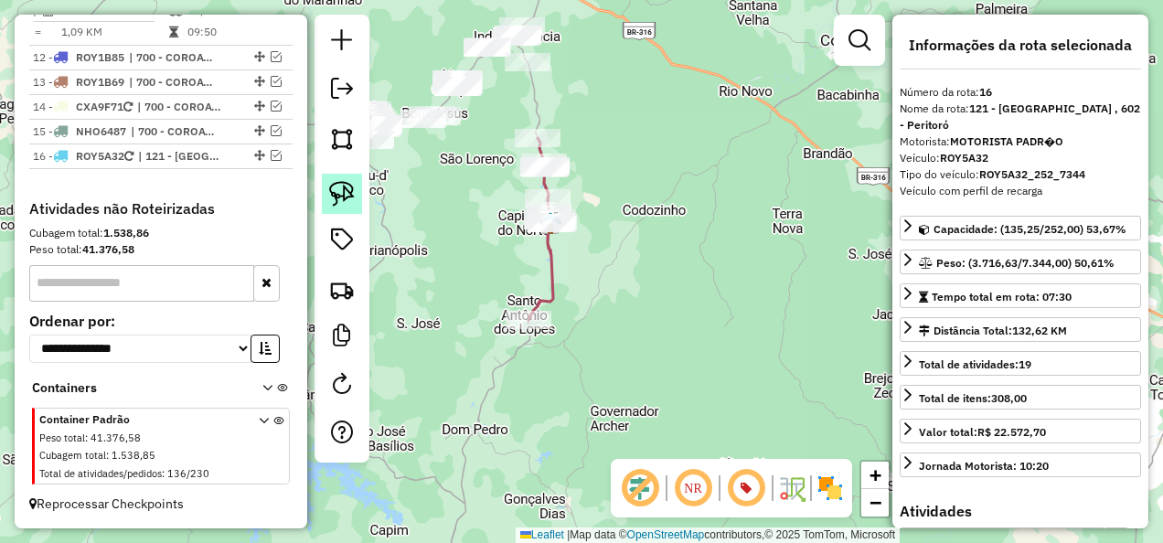
click at [348, 187] on img at bounding box center [342, 194] width 26 height 26
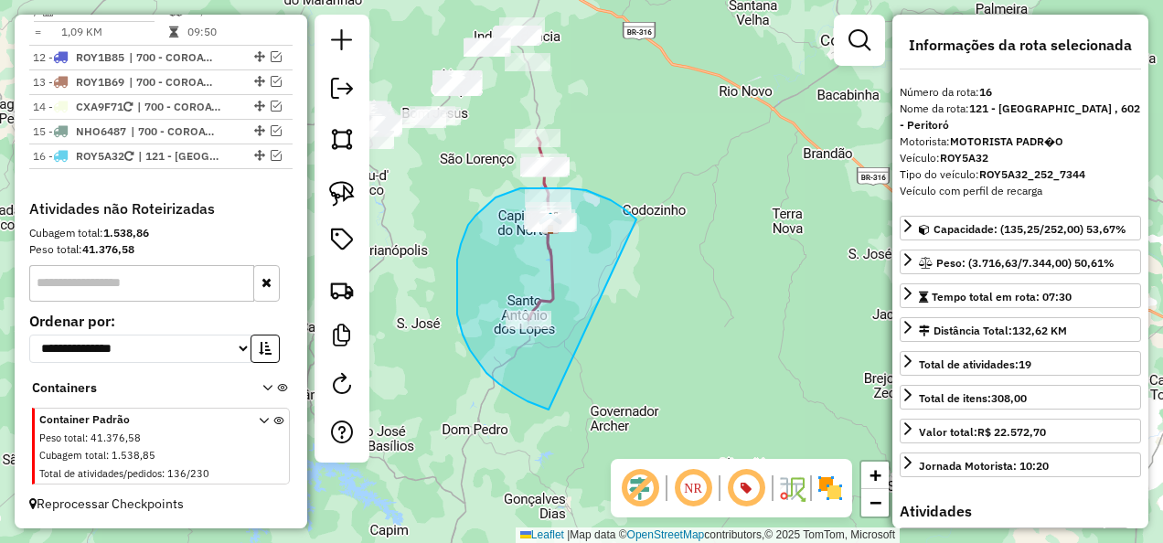
drag, startPoint x: 624, startPoint y: 208, endPoint x: 549, endPoint y: 410, distance: 214.7
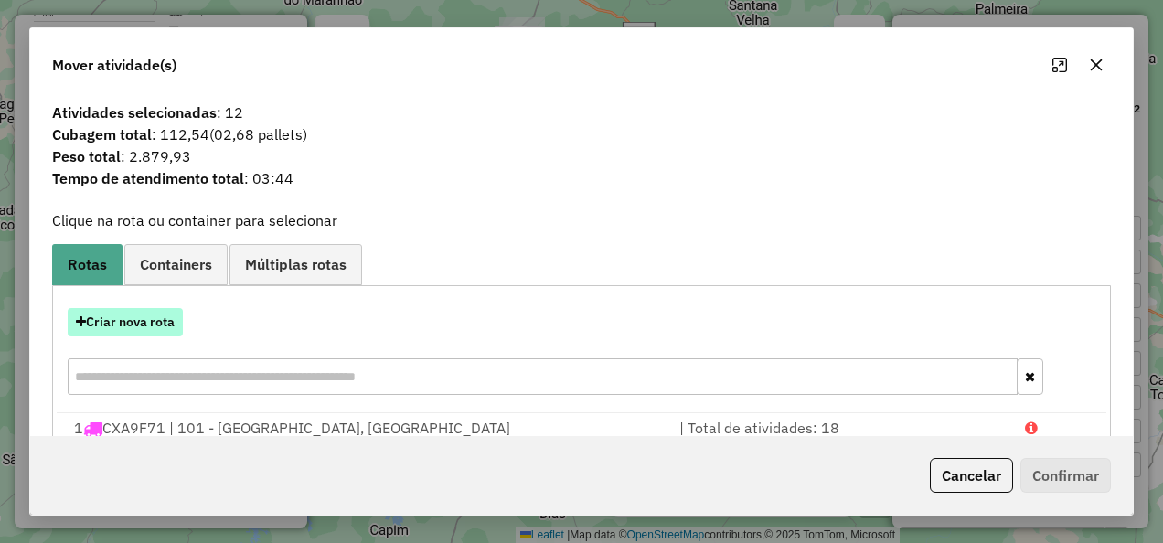
click at [142, 327] on button "Criar nova rota" at bounding box center [125, 322] width 115 height 28
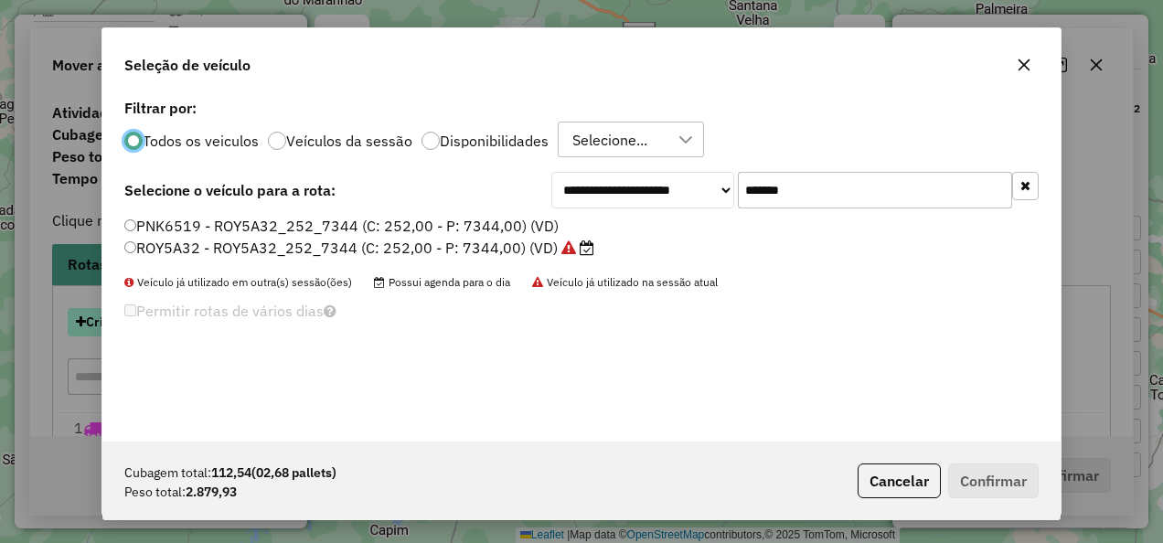
scroll to position [10, 5]
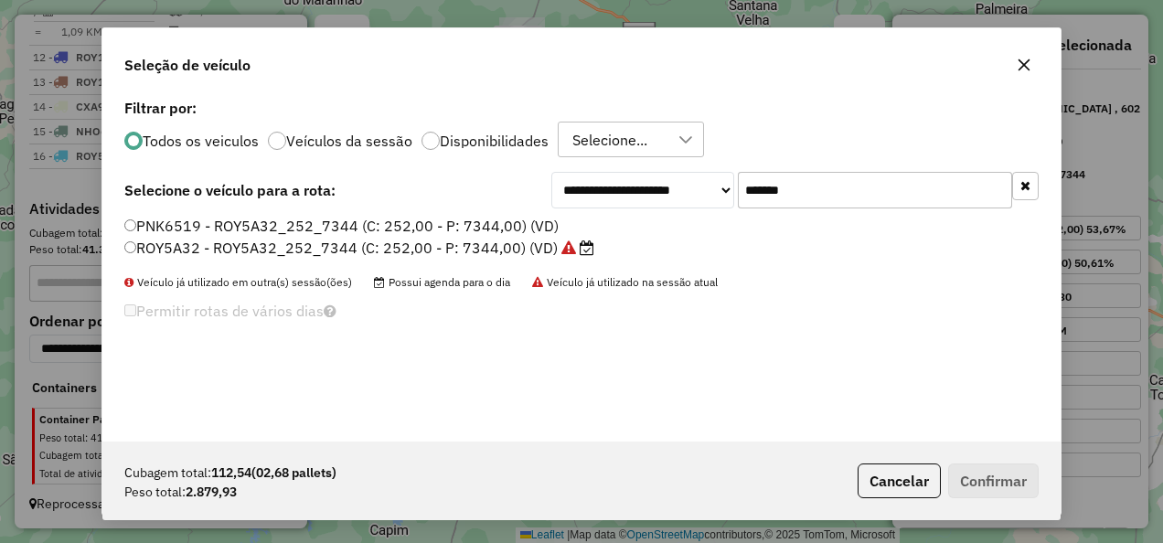
drag, startPoint x: 829, startPoint y: 195, endPoint x: 644, endPoint y: 229, distance: 188.7
click at [644, 229] on div "**********" at bounding box center [581, 267] width 958 height 347
paste input "text"
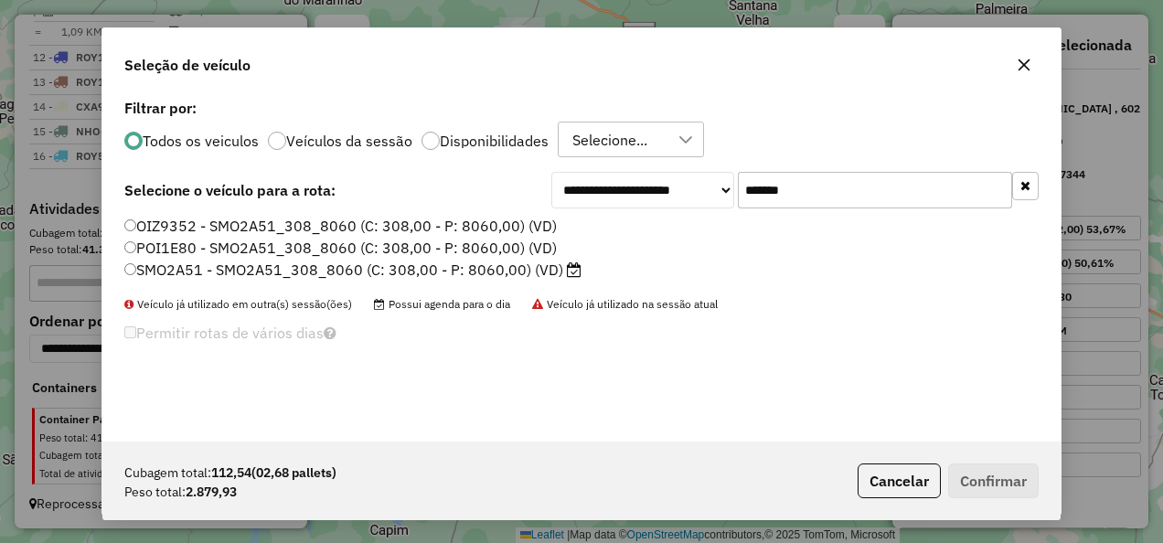
type input "*******"
click at [452, 272] on label "SMO2A51 - SMO2A51_308_8060 (C: 308,00 - P: 8060,00) (VD)" at bounding box center [352, 270] width 457 height 22
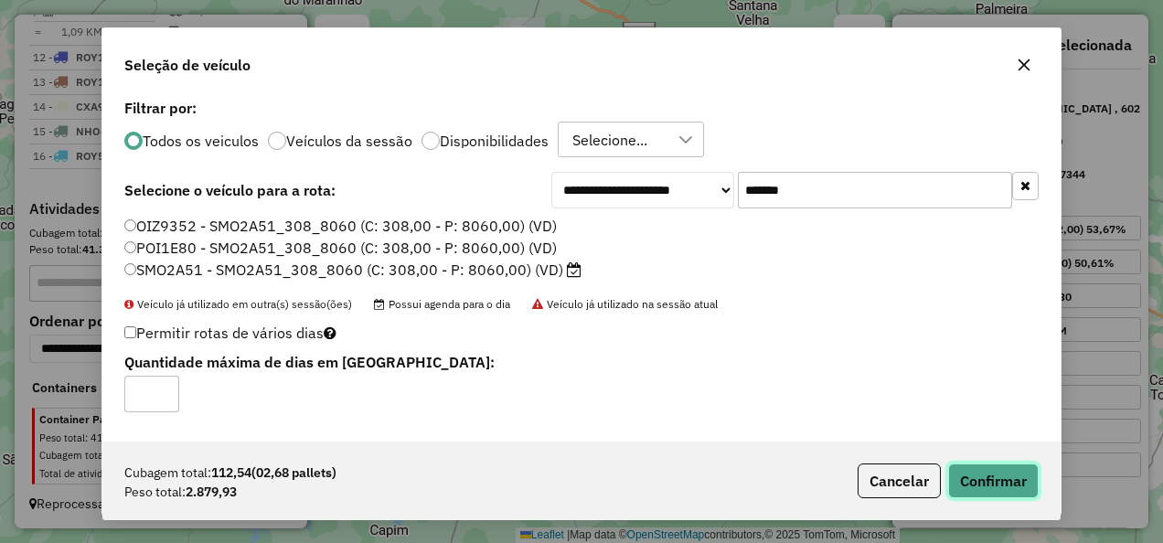
drag, startPoint x: 1032, startPoint y: 476, endPoint x: 1015, endPoint y: 468, distance: 19.2
click at [1031, 476] on button "Confirmar" at bounding box center [993, 481] width 91 height 35
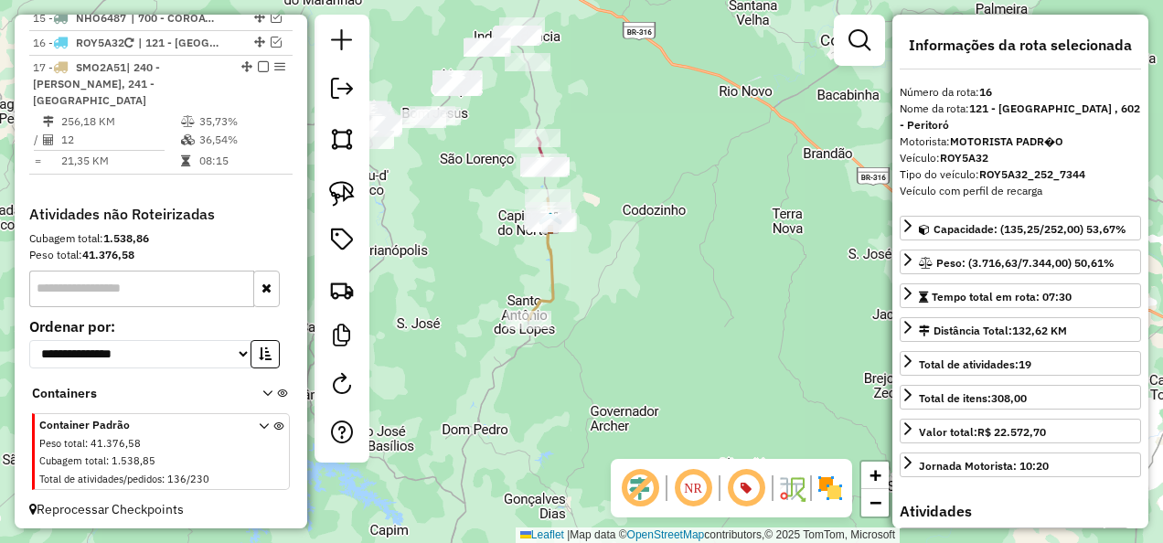
scroll to position [1975, 0]
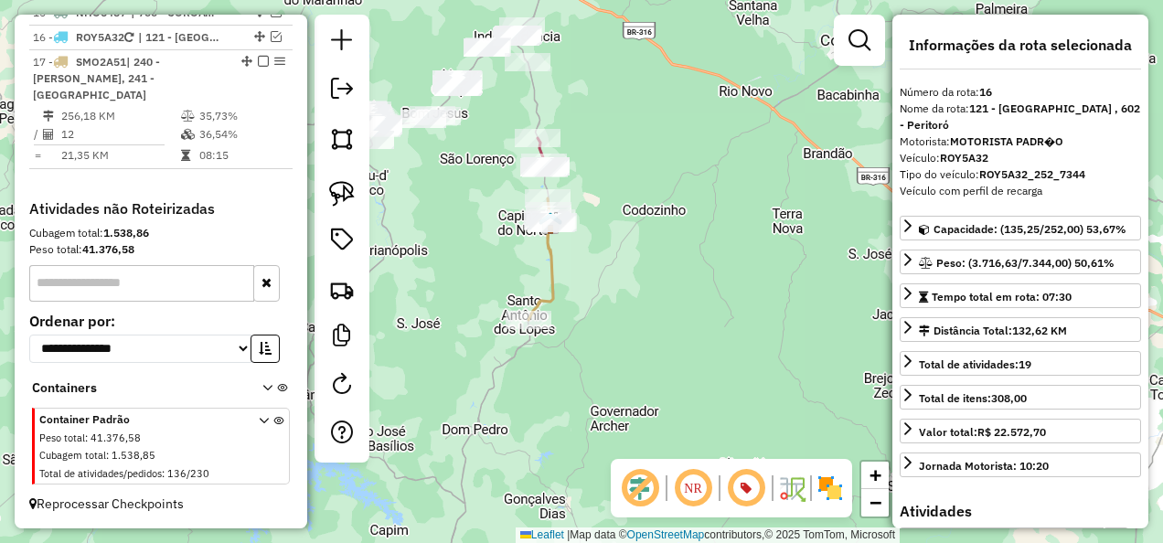
click at [554, 276] on icon at bounding box center [541, 259] width 26 height 122
click at [550, 271] on icon at bounding box center [541, 259] width 26 height 122
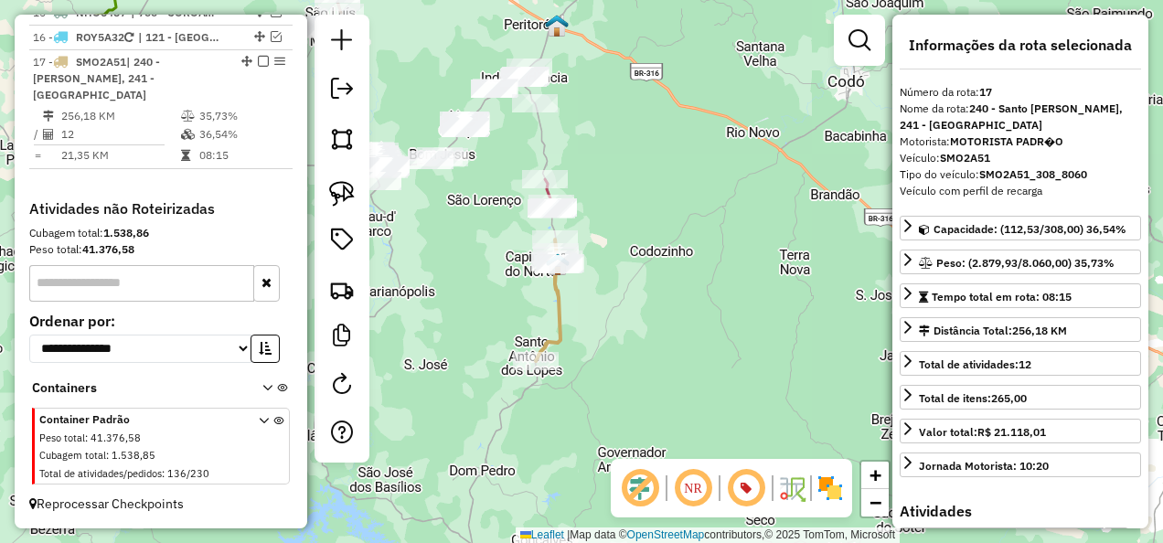
drag, startPoint x: 622, startPoint y: 251, endPoint x: 628, endPoint y: 309, distance: 58.9
click at [628, 302] on div "Janela de atendimento Grade de atendimento Capacidade Transportadoras Veículos …" at bounding box center [581, 271] width 1163 height 543
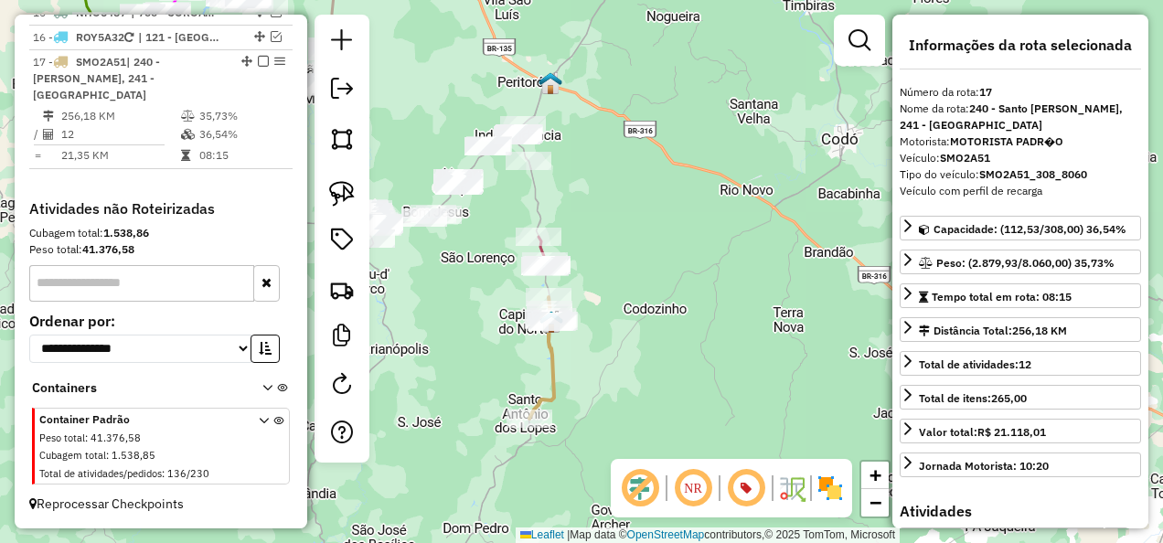
drag, startPoint x: 636, startPoint y: 256, endPoint x: 578, endPoint y: 315, distance: 83.4
click at [604, 304] on div "Janela de atendimento Grade de atendimento Capacidade Transportadoras Veículos …" at bounding box center [581, 271] width 1163 height 543
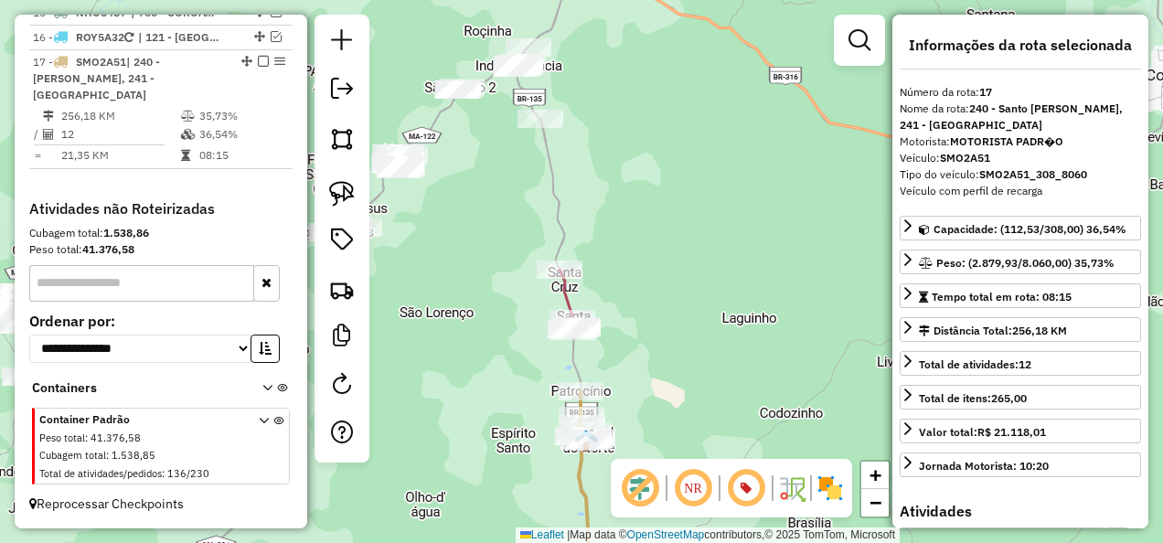
drag, startPoint x: 470, startPoint y: 315, endPoint x: 474, endPoint y: 335, distance: 20.4
click at [474, 332] on div "Janela de atendimento Grade de atendimento Capacidade Transportadoras Veículos …" at bounding box center [581, 271] width 1163 height 543
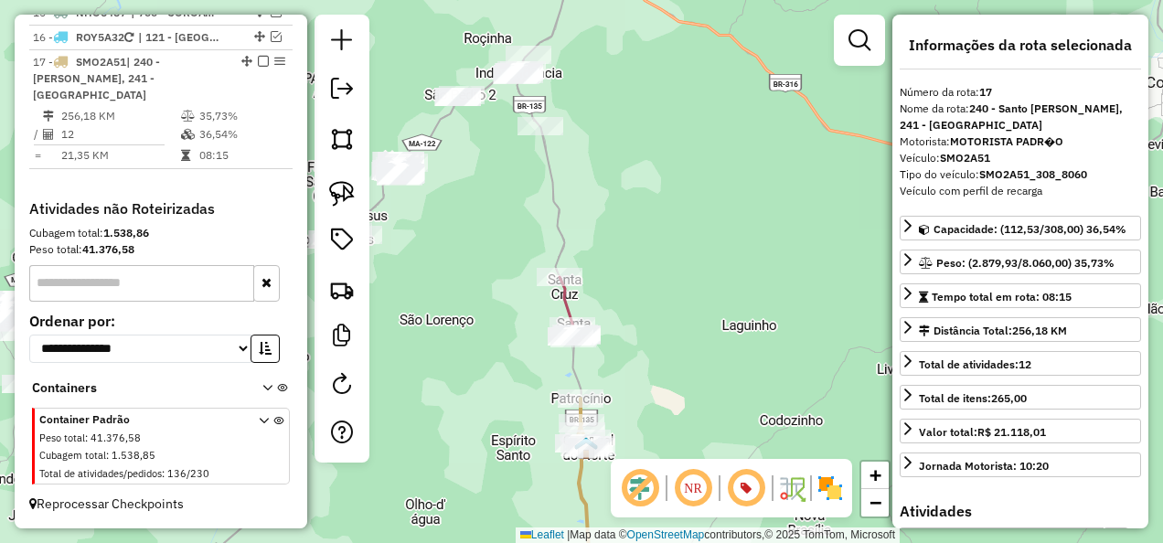
click at [320, 197] on div at bounding box center [342, 239] width 55 height 448
click at [337, 192] on img at bounding box center [342, 194] width 26 height 26
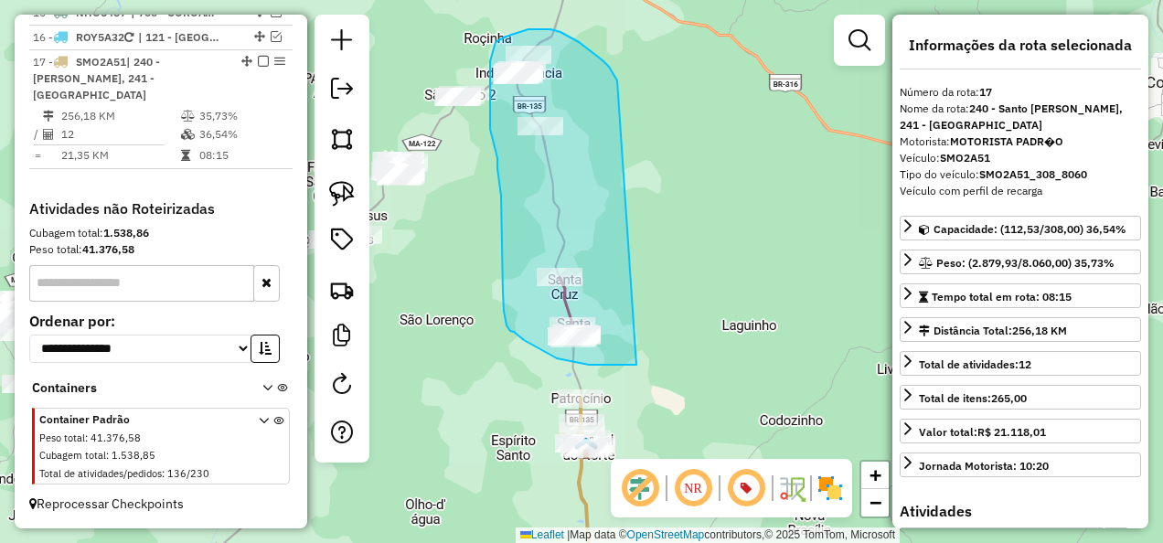
drag, startPoint x: 609, startPoint y: 67, endPoint x: 640, endPoint y: 365, distance: 299.7
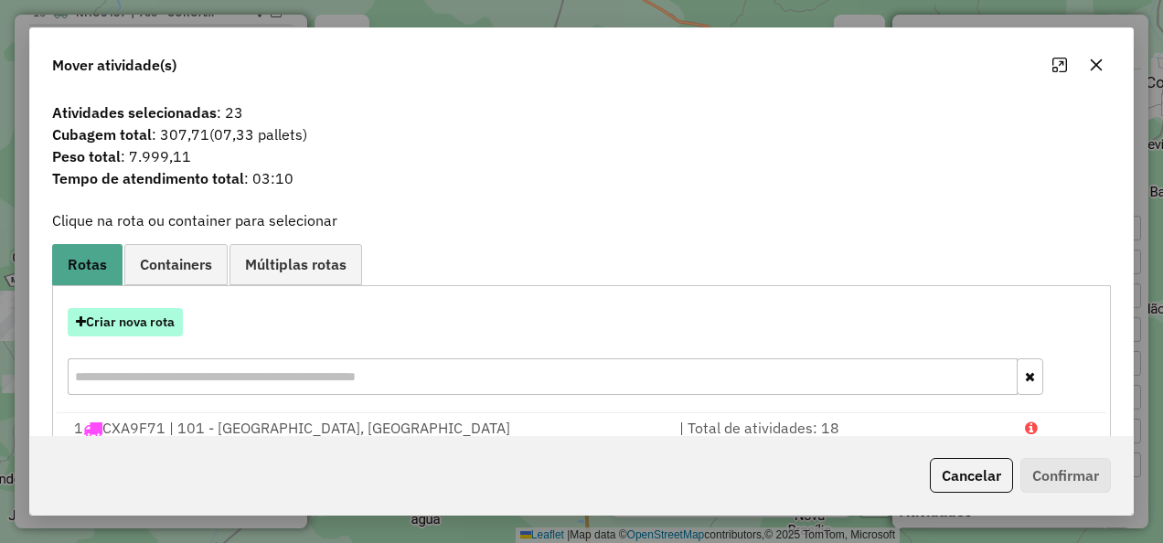
click at [158, 325] on button "Criar nova rota" at bounding box center [125, 322] width 115 height 28
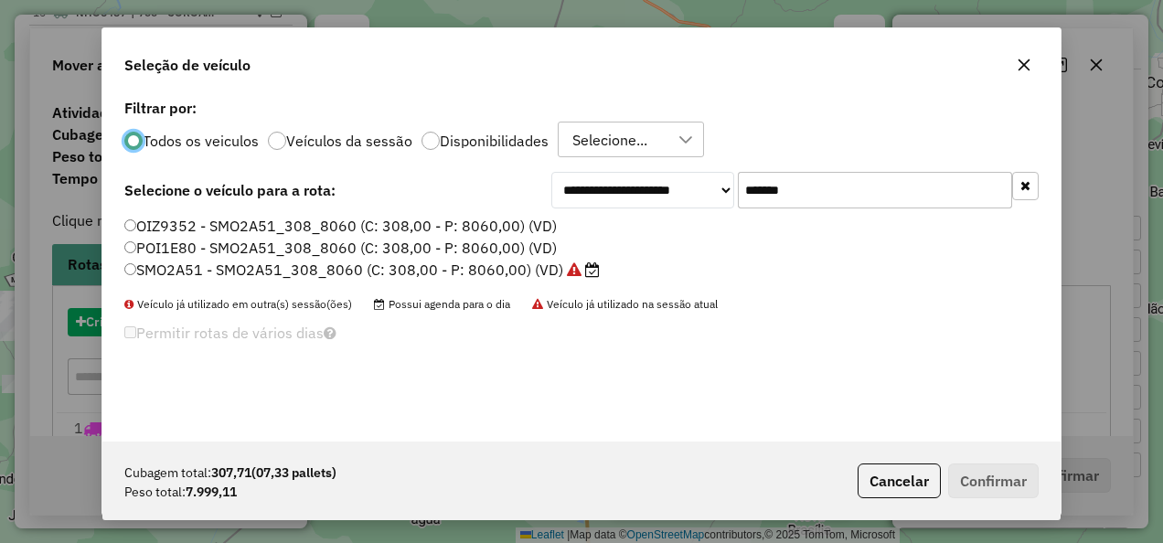
scroll to position [10, 5]
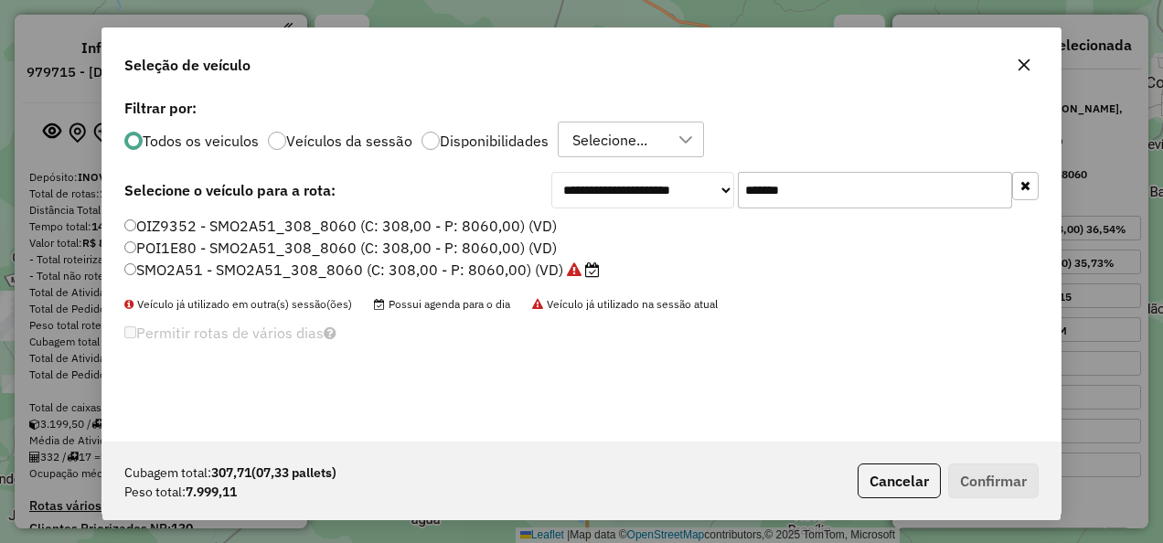
select select "**********"
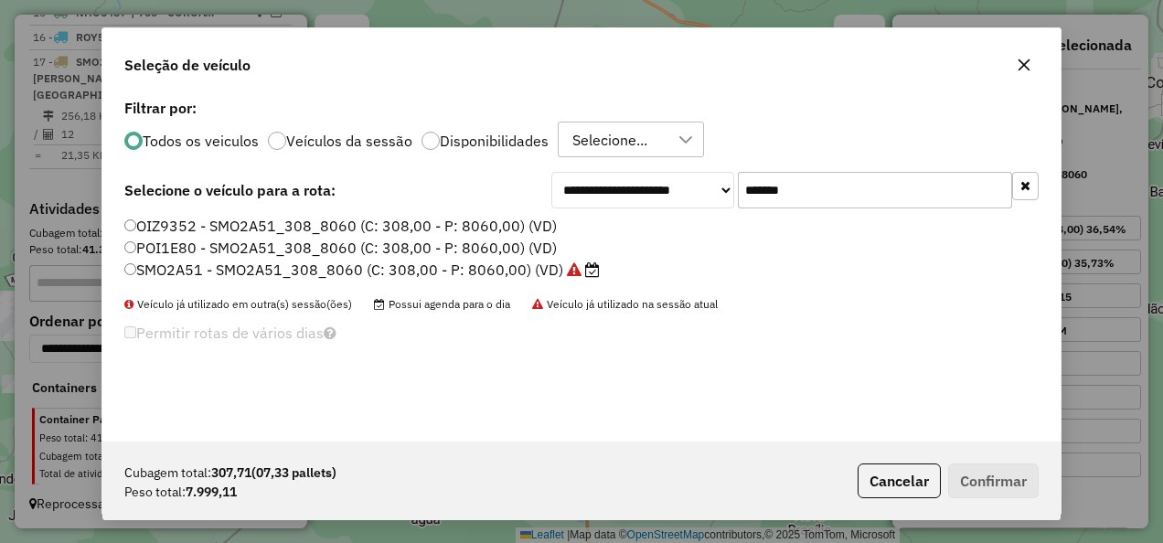
scroll to position [10, 5]
click at [695, 227] on div "**********" at bounding box center [581, 267] width 958 height 347
type input "*******"
click at [552, 267] on label "SMO2A32 - SMO2A32_308_8060 (C: 308,00 - P: 8060,00) (VD)" at bounding box center [352, 270] width 457 height 22
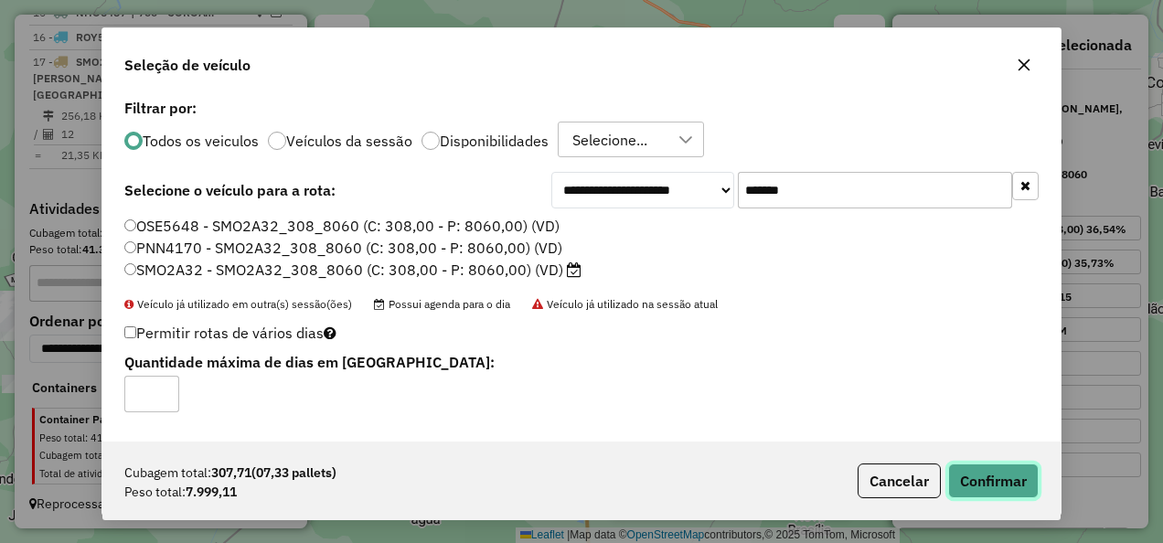
click at [987, 480] on button "Confirmar" at bounding box center [993, 481] width 91 height 35
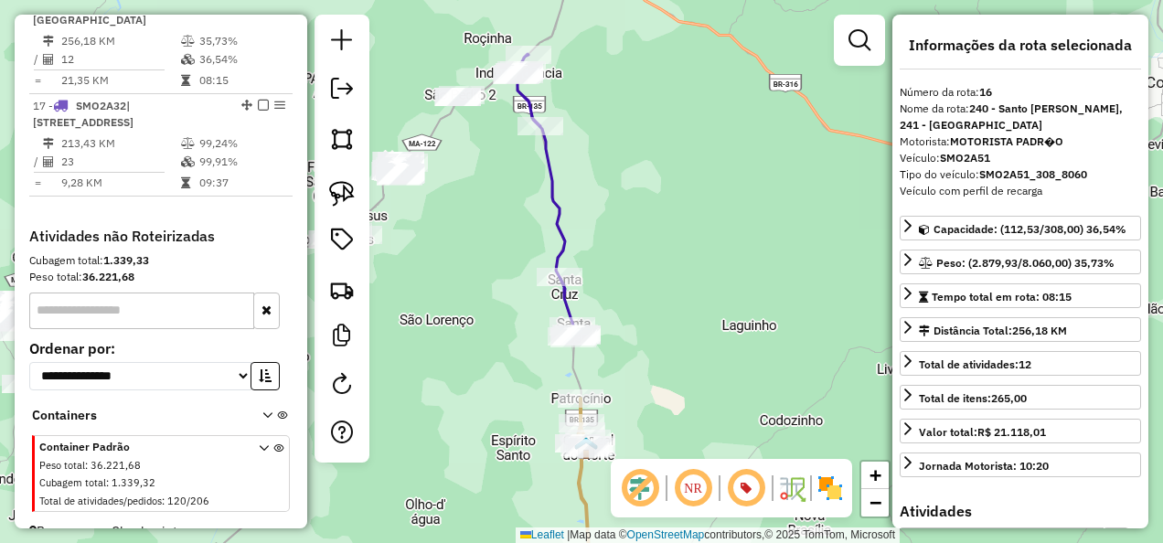
scroll to position [1975, 0]
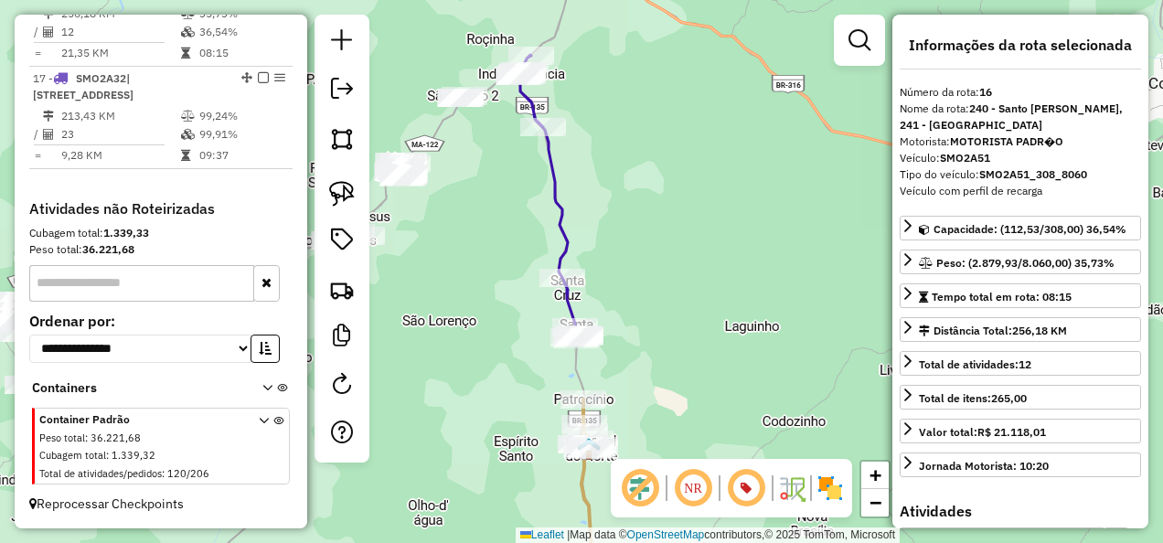
drag, startPoint x: 480, startPoint y: 243, endPoint x: 825, endPoint y: 232, distance: 344.9
click at [812, 237] on div "Janela de atendimento Grade de atendimento Capacidade Transportadoras Veículos …" at bounding box center [581, 271] width 1163 height 543
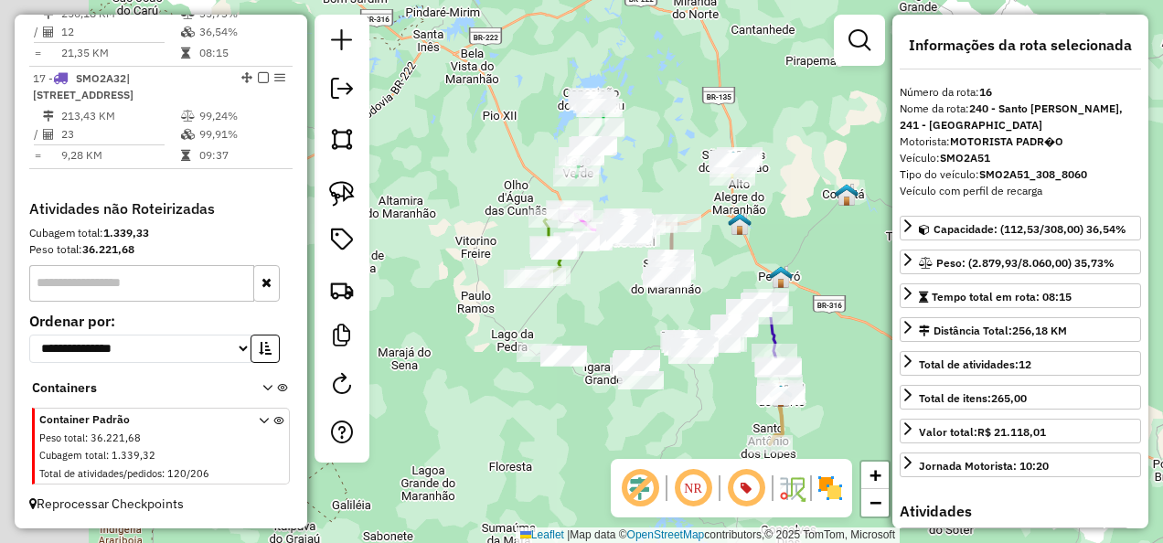
drag, startPoint x: 477, startPoint y: 196, endPoint x: 595, endPoint y: 315, distance: 167.4
click at [594, 314] on div "Janela de atendimento Grade de atendimento Capacidade Transportadoras Veículos …" at bounding box center [581, 271] width 1163 height 543
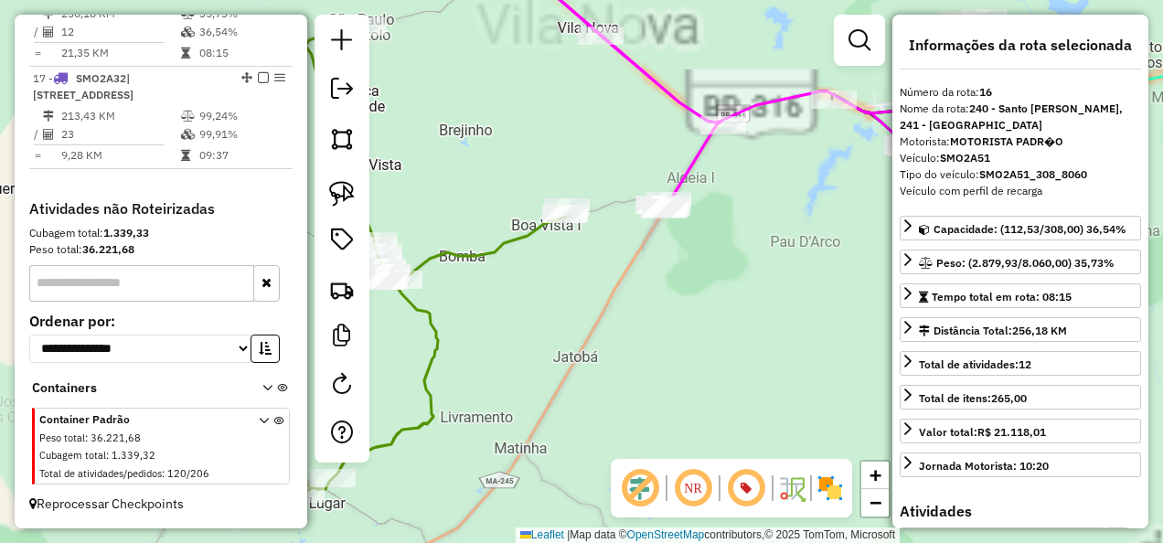
drag, startPoint x: 601, startPoint y: 335, endPoint x: 646, endPoint y: 371, distance: 58.5
click at [646, 371] on div "Janela de atendimento Grade de atendimento Capacidade Transportadoras Veículos …" at bounding box center [581, 271] width 1163 height 543
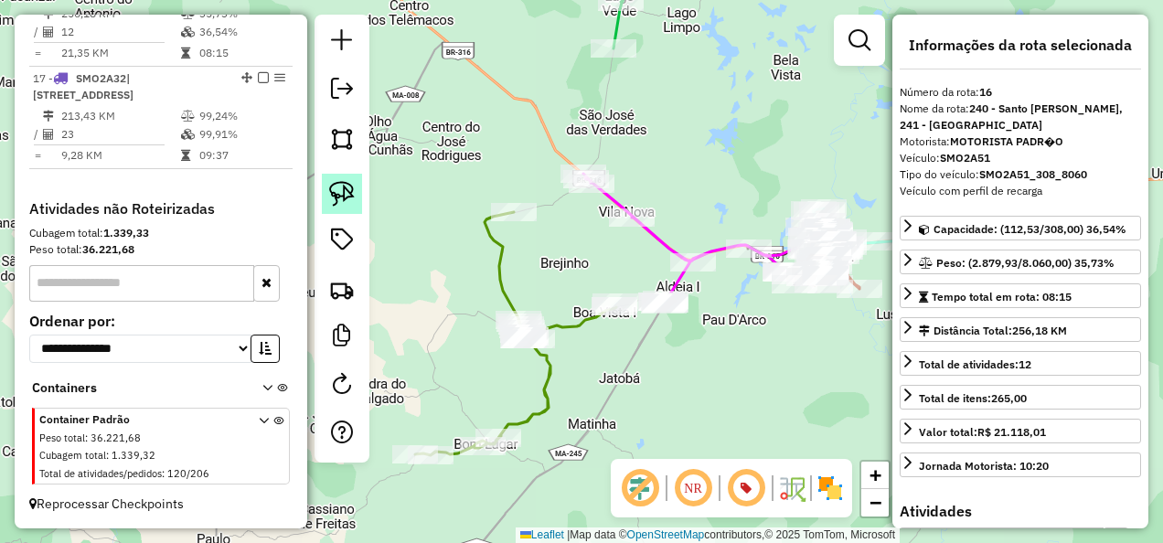
click at [343, 195] on img at bounding box center [342, 194] width 26 height 26
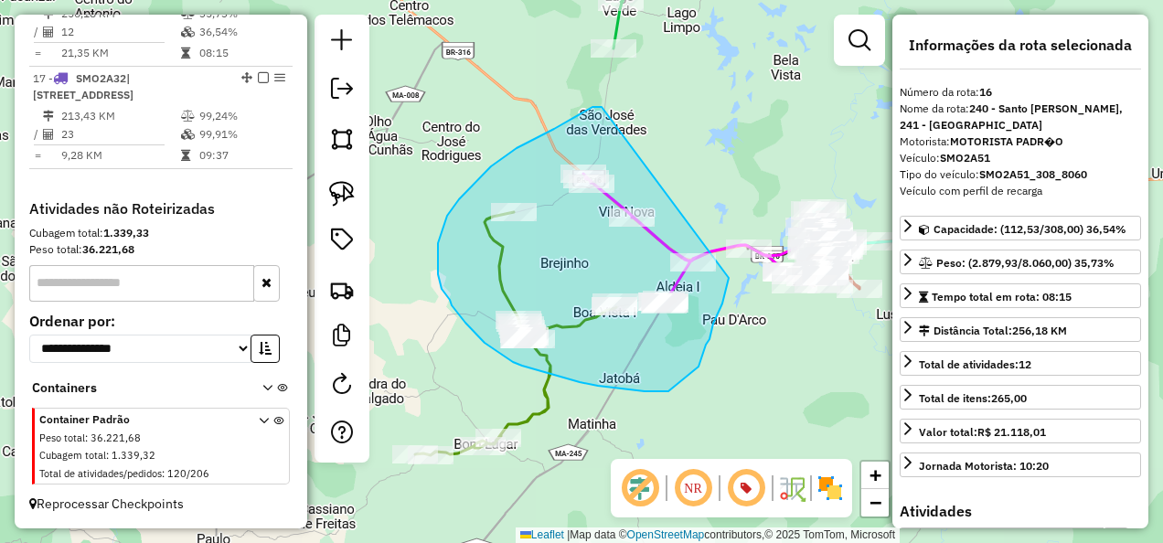
drag, startPoint x: 565, startPoint y: 123, endPoint x: 729, endPoint y: 274, distance: 223.2
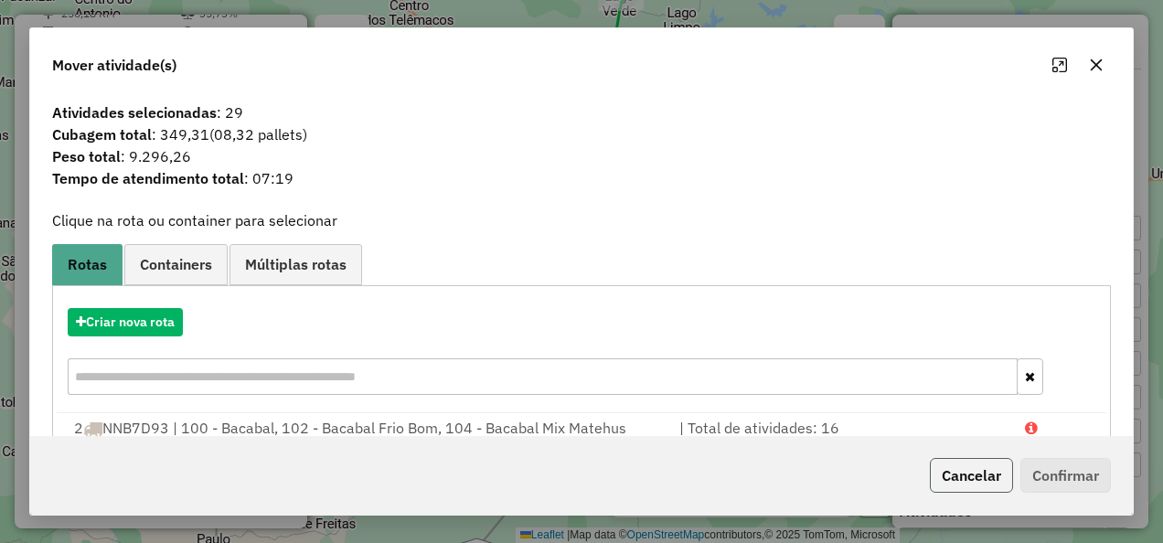
click at [966, 480] on button "Cancelar" at bounding box center [971, 475] width 83 height 35
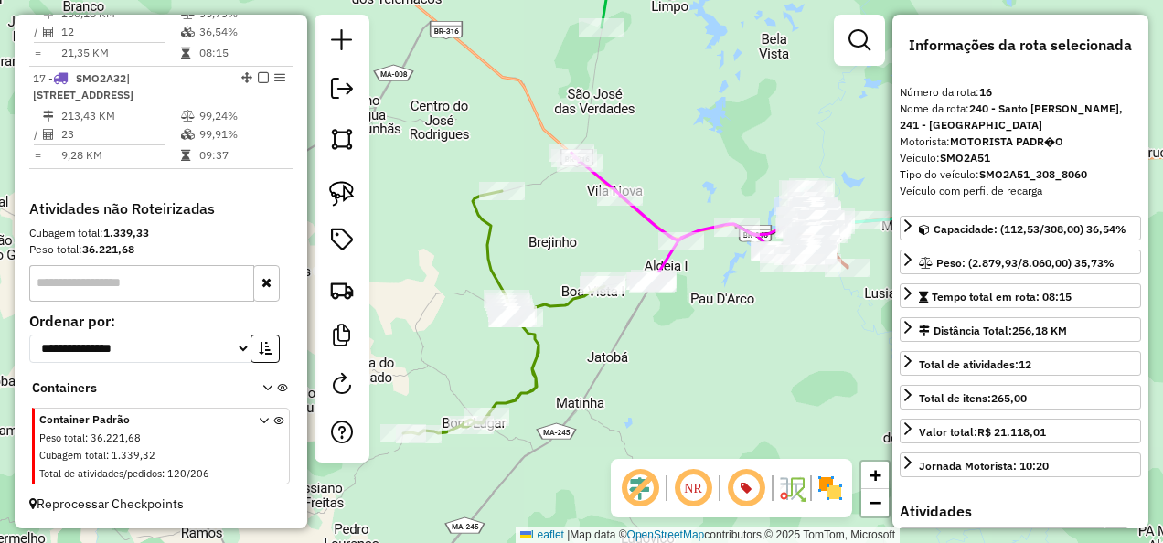
drag, startPoint x: 599, startPoint y: 384, endPoint x: 664, endPoint y: 339, distance: 78.9
click at [662, 339] on div "Janela de atendimento Grade de atendimento Capacidade Transportadoras Veículos …" at bounding box center [581, 271] width 1163 height 543
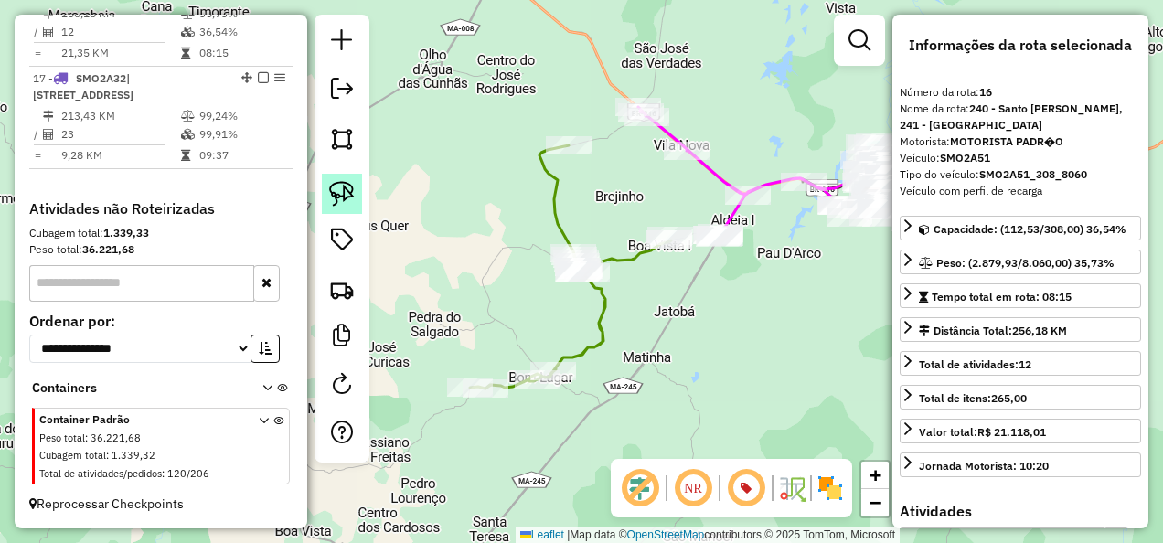
click at [336, 195] on img at bounding box center [342, 194] width 26 height 26
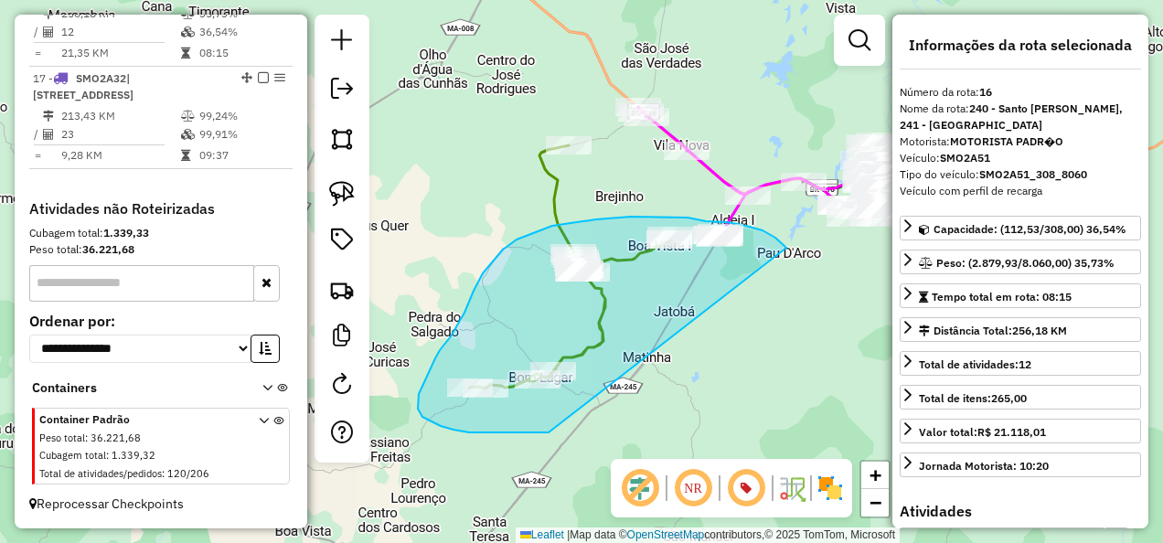
drag, startPoint x: 786, startPoint y: 248, endPoint x: 552, endPoint y: 432, distance: 298.2
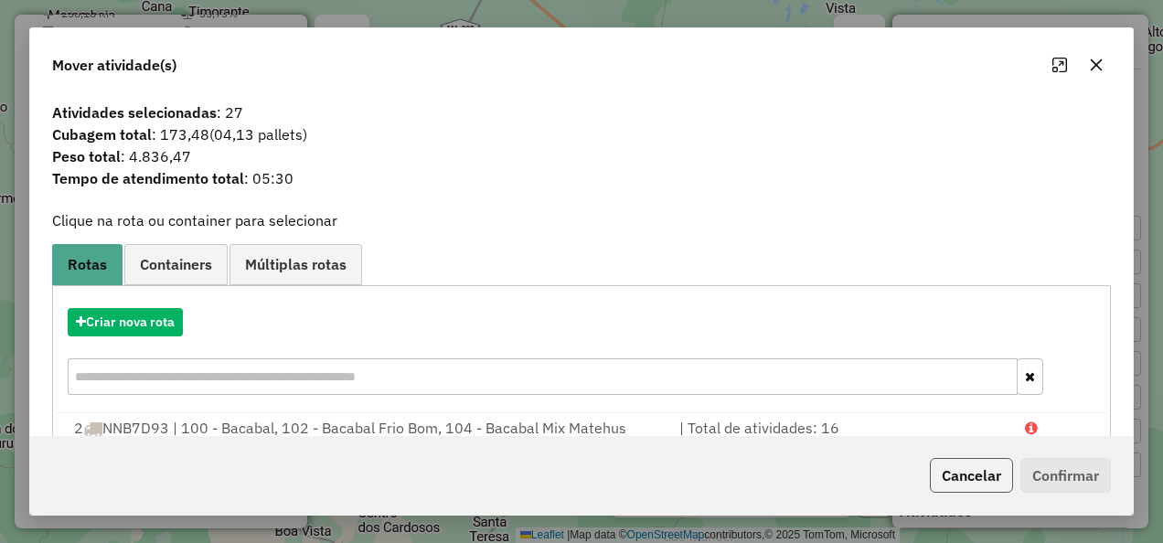
click at [987, 483] on button "Cancelar" at bounding box center [971, 475] width 83 height 35
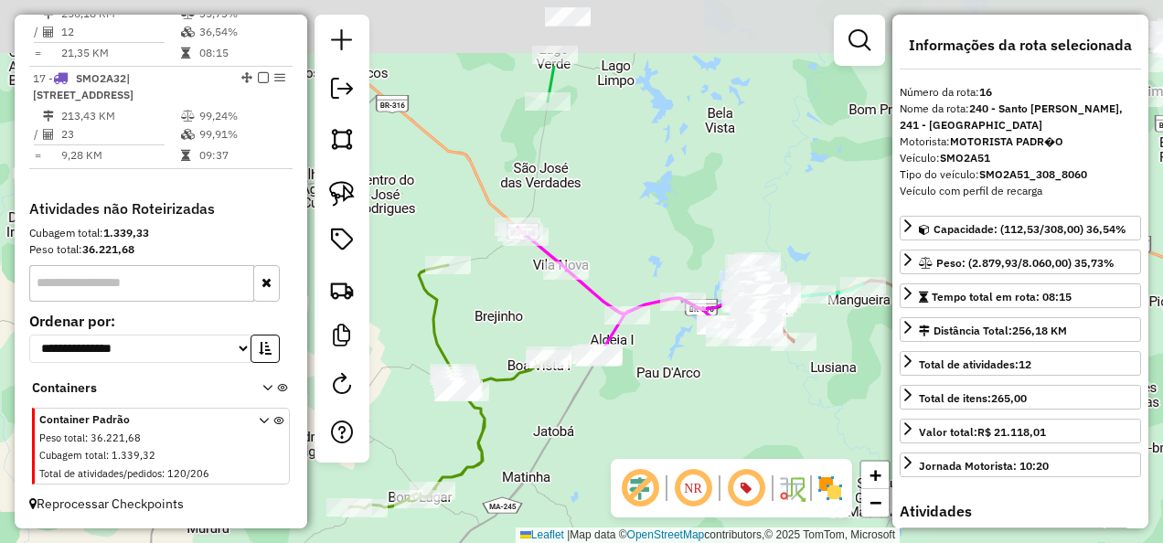
drag, startPoint x: 741, startPoint y: 304, endPoint x: 613, endPoint y: 455, distance: 198.5
click at [613, 455] on div "Janela de atendimento Grade de atendimento Capacidade Transportadoras Veículos …" at bounding box center [581, 271] width 1163 height 543
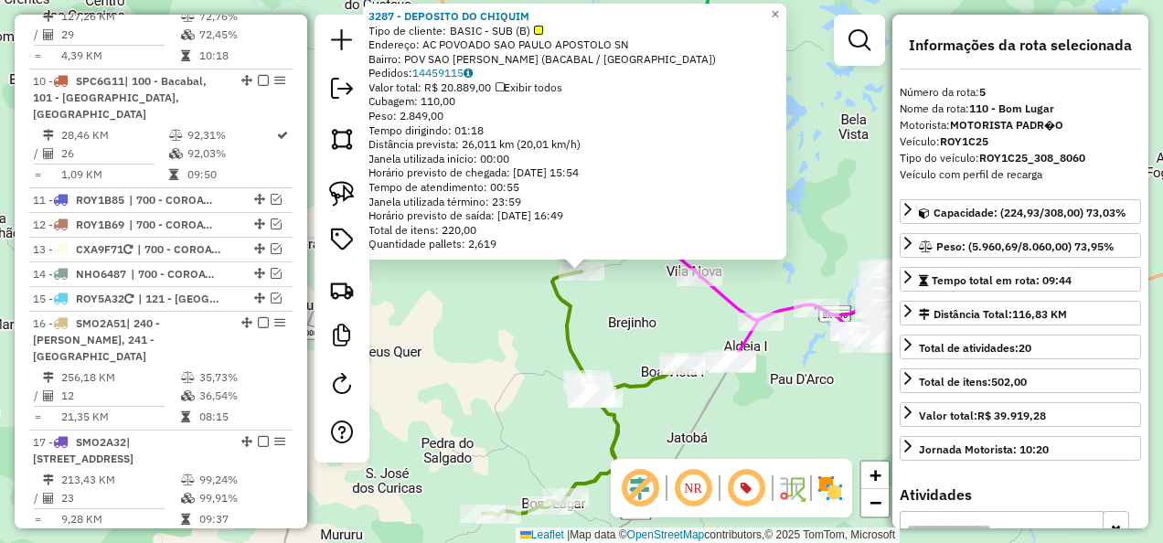
scroll to position [1110, 0]
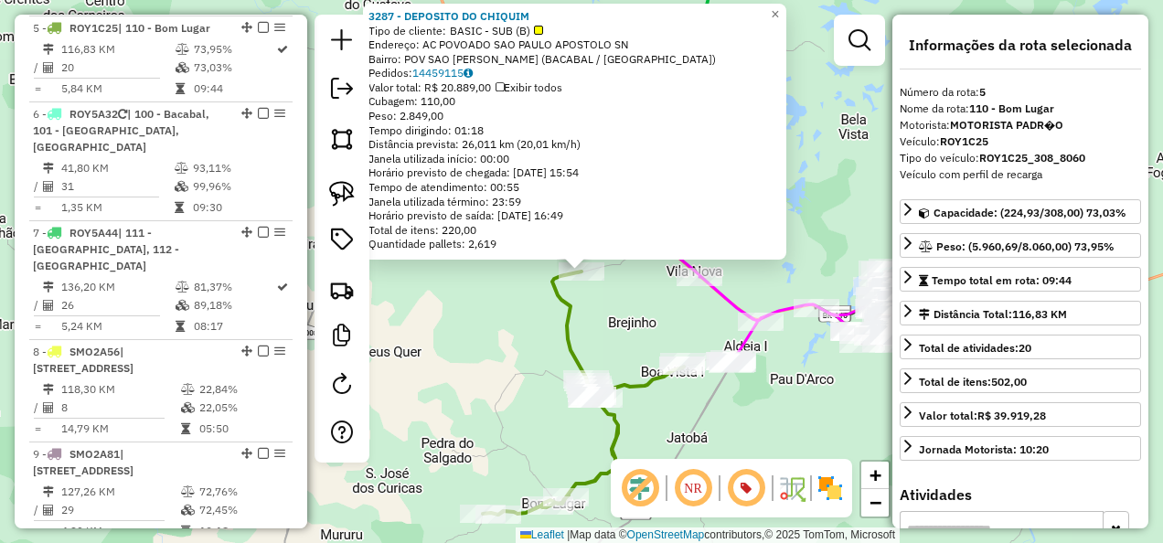
click at [471, 324] on div "3287 - DEPOSITO DO CHIQUIM Tipo de cliente: BASIC - SUB (B) Endereço: AC POVOAD…" at bounding box center [581, 271] width 1163 height 543
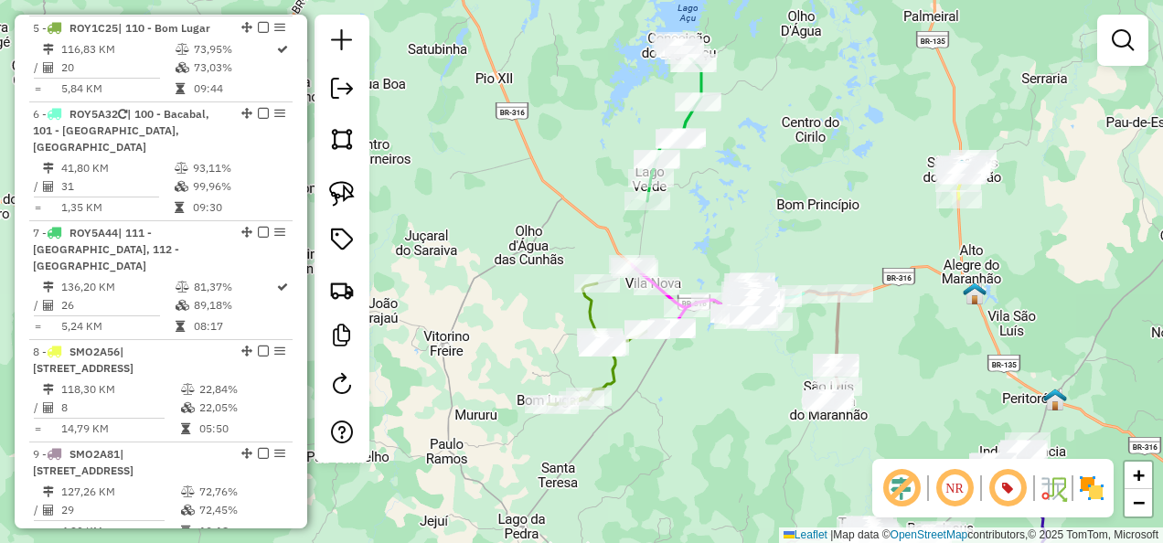
drag, startPoint x: 726, startPoint y: 170, endPoint x: 678, endPoint y: 229, distance: 75.4
click at [678, 229] on div "Janela de atendimento Grade de atendimento Capacidade Transportadoras Veículos …" at bounding box center [581, 271] width 1163 height 543
click at [339, 192] on img at bounding box center [342, 194] width 26 height 26
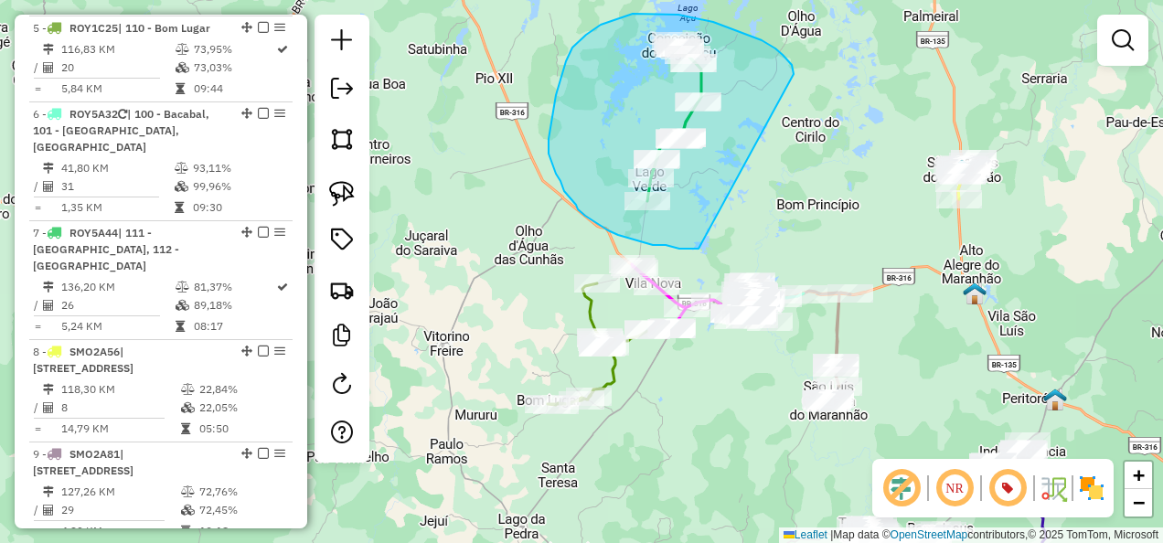
drag, startPoint x: 792, startPoint y: 65, endPoint x: 706, endPoint y: 249, distance: 202.9
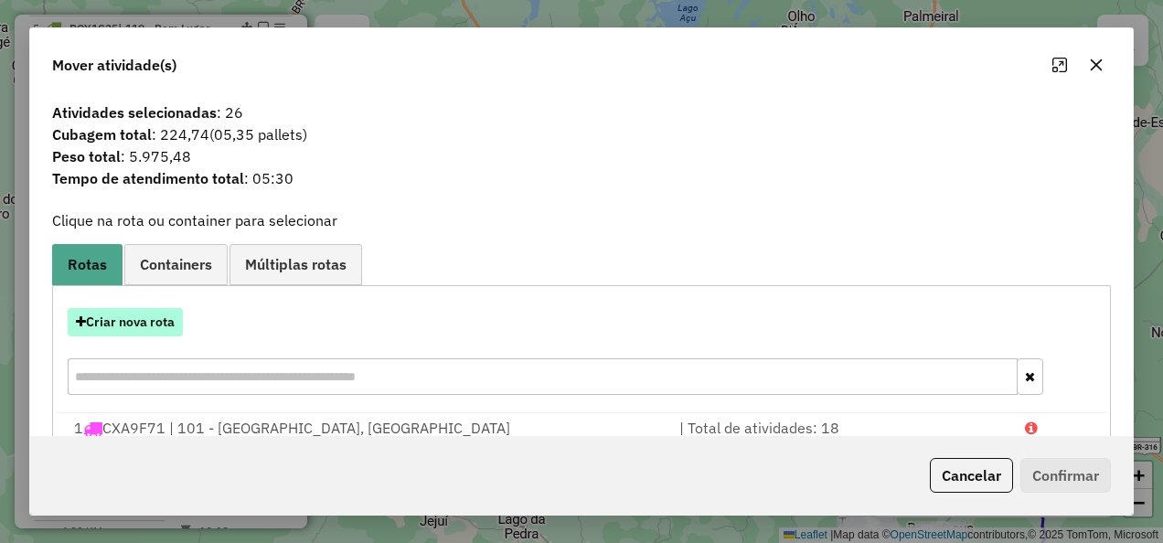
click at [164, 317] on button "Criar nova rota" at bounding box center [125, 322] width 115 height 28
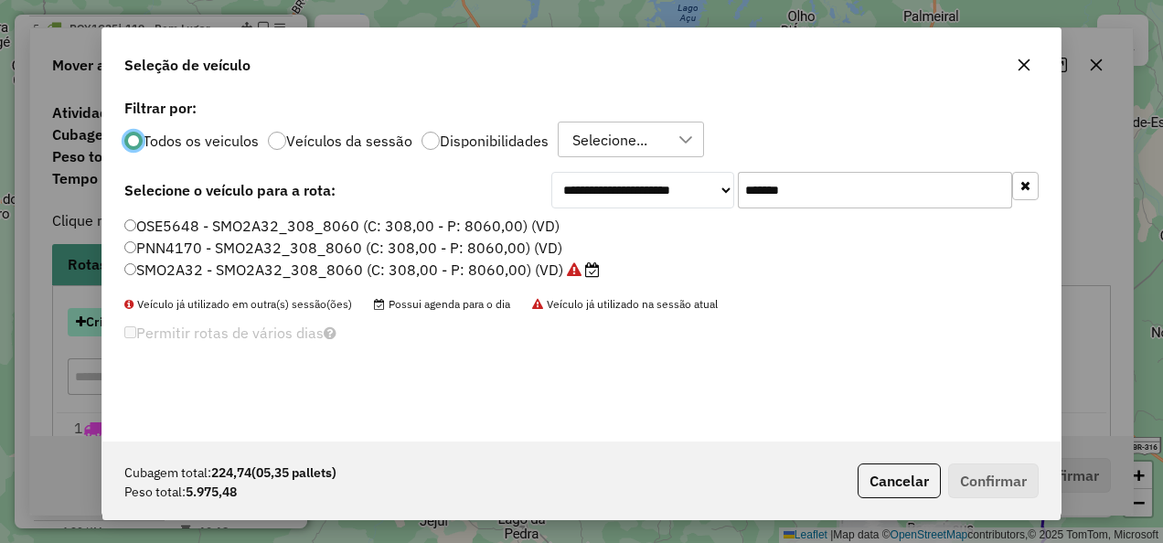
scroll to position [10, 5]
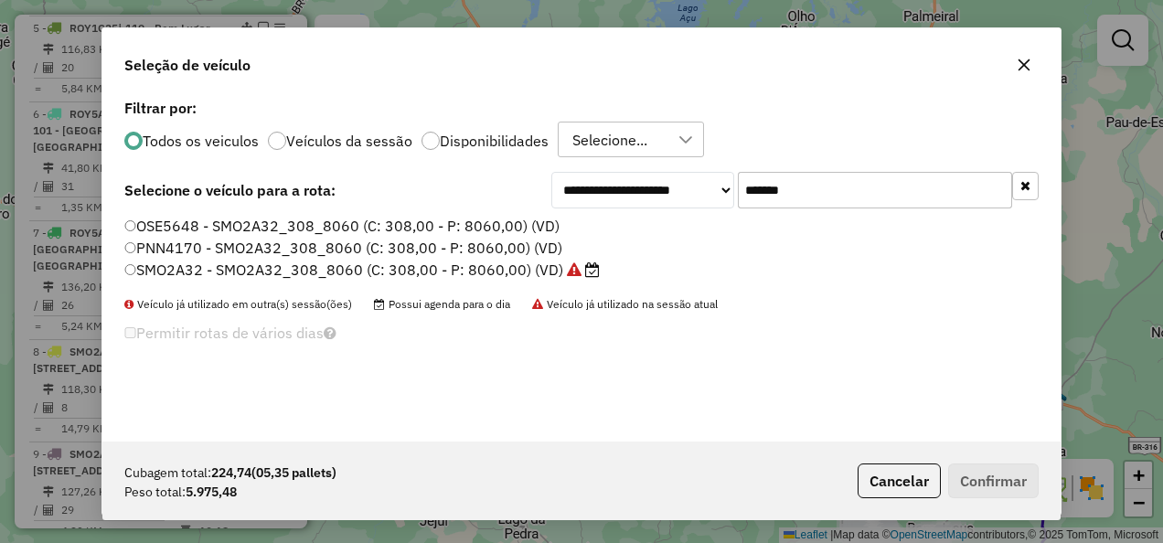
drag, startPoint x: 821, startPoint y: 192, endPoint x: 635, endPoint y: 232, distance: 189.9
click at [635, 232] on div "**********" at bounding box center [581, 267] width 958 height 347
paste input "text"
type input "*******"
click at [548, 265] on label "SPC6G41 - SPC6G41_308_8060 (C: 308,00 - P: 8060,00) (VD)" at bounding box center [350, 270] width 452 height 22
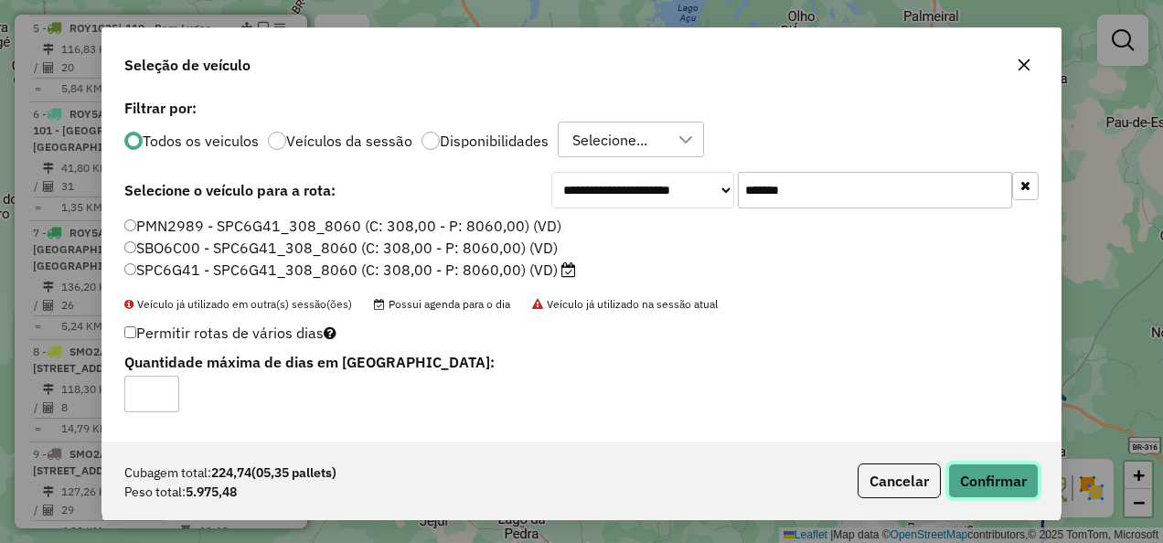
click at [988, 475] on button "Confirmar" at bounding box center [993, 481] width 91 height 35
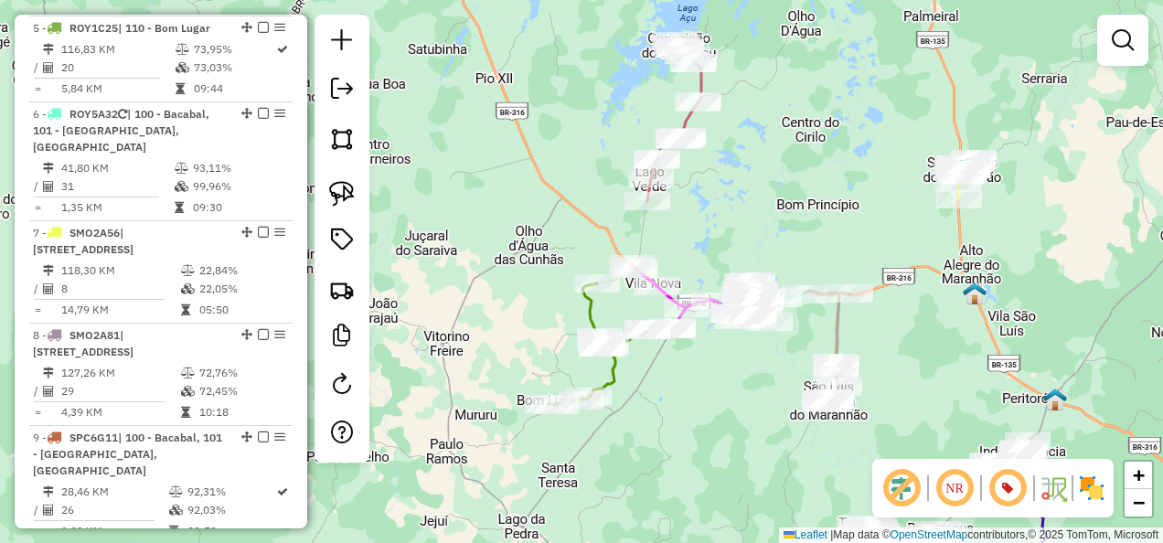
click at [701, 78] on icon at bounding box center [674, 121] width 54 height 160
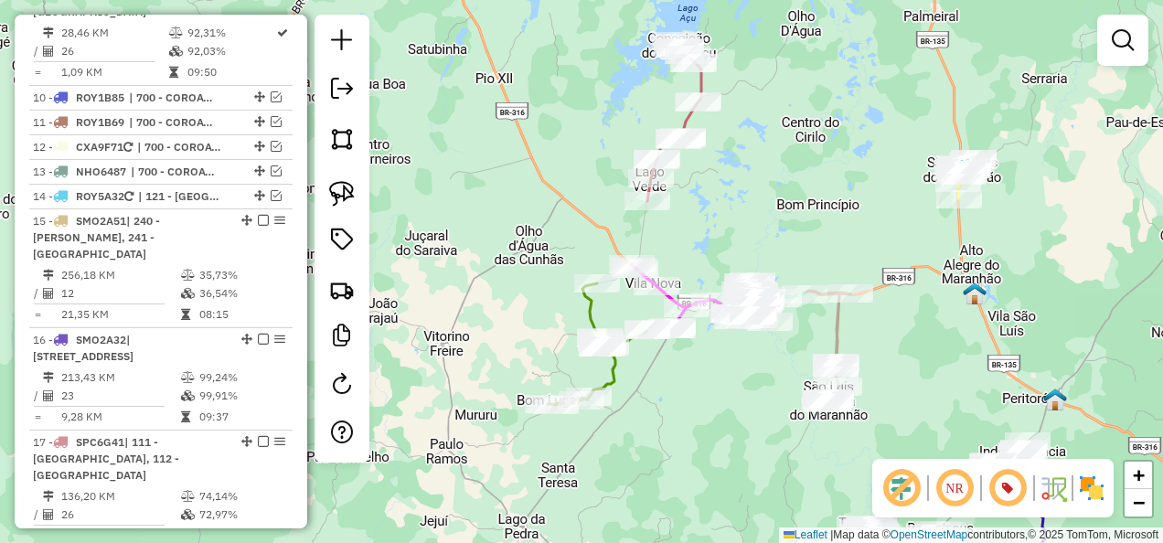
select select "**********"
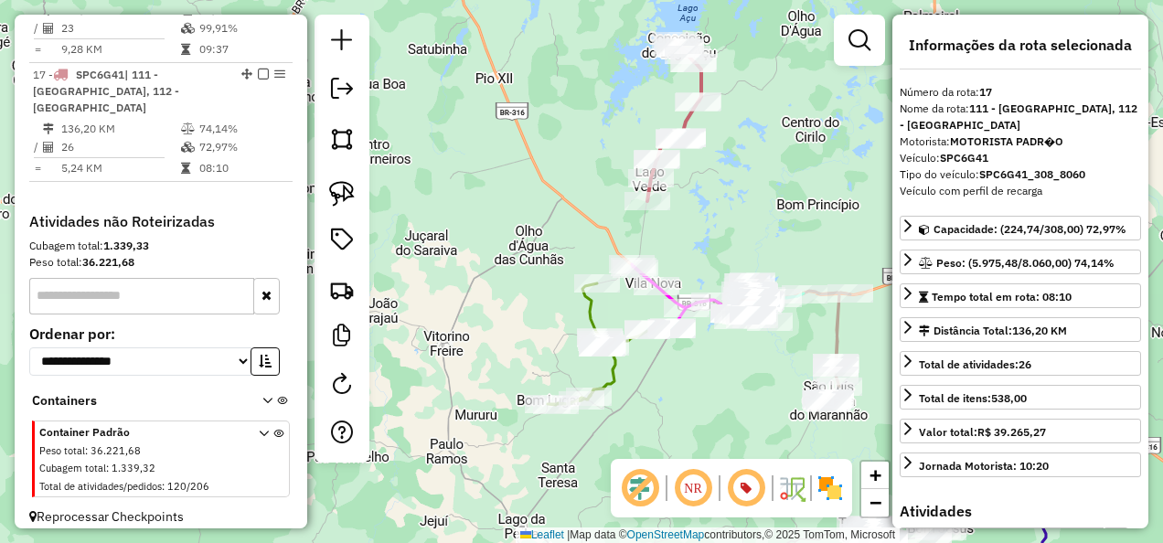
scroll to position [1975, 0]
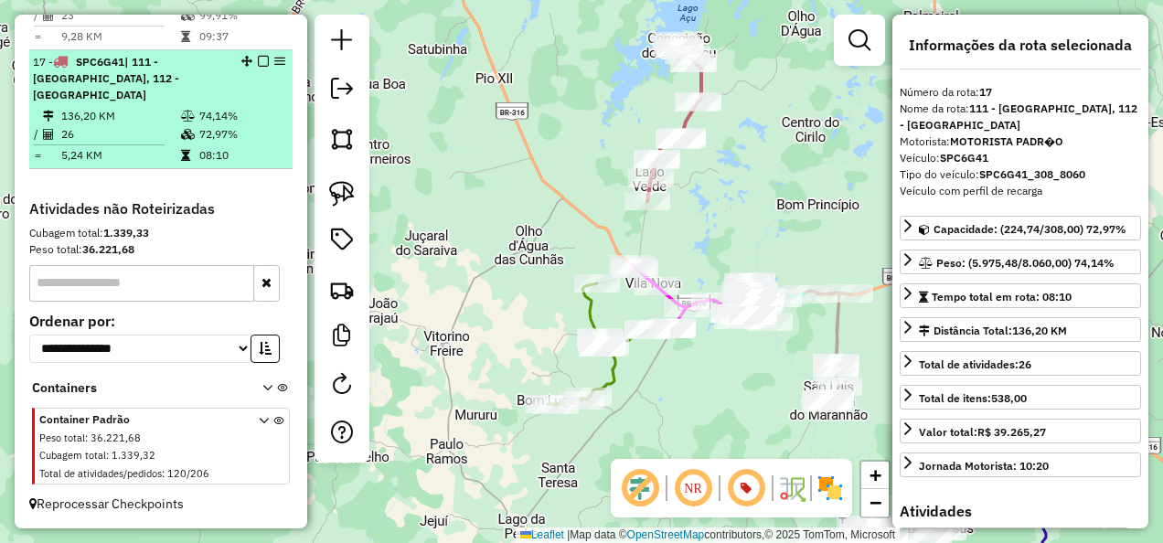
click at [258, 67] on em at bounding box center [263, 61] width 11 height 11
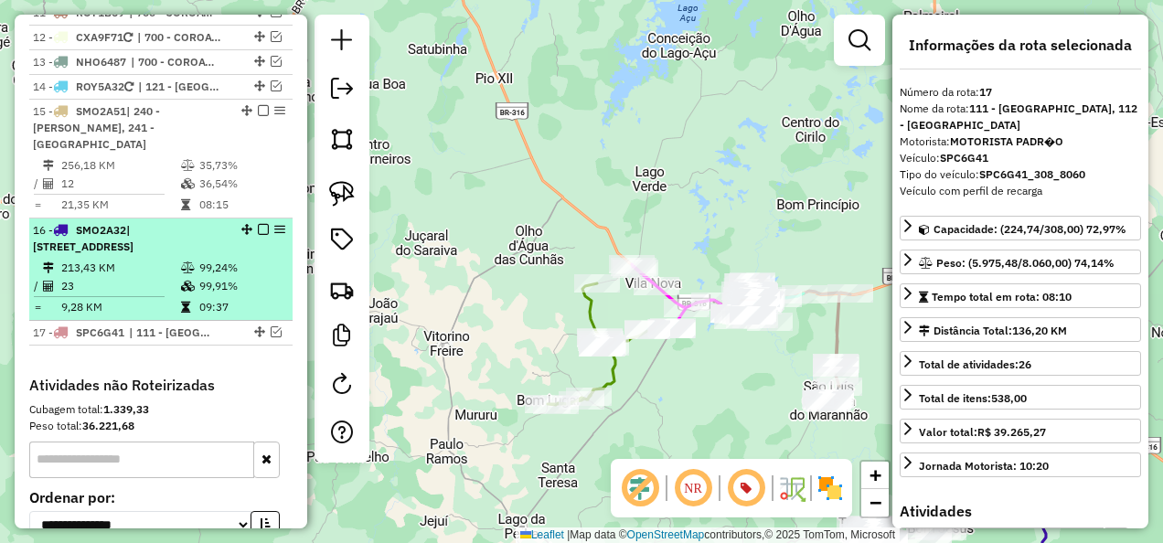
scroll to position [1623, 0]
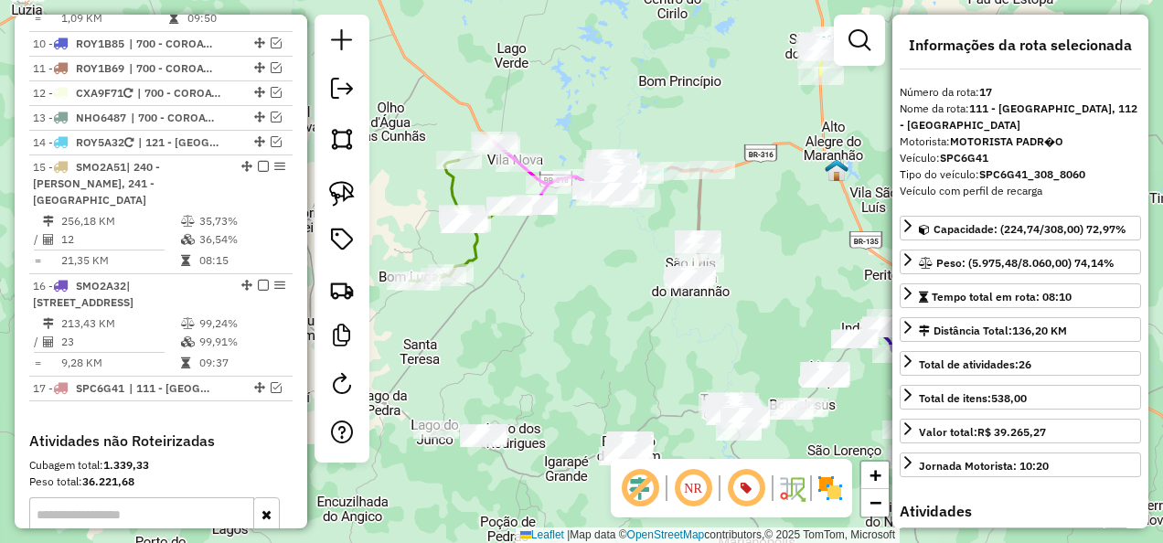
drag, startPoint x: 667, startPoint y: 336, endPoint x: 536, endPoint y: 225, distance: 172.6
click at [569, 248] on div "Janela de atendimento Grade de atendimento Capacidade Transportadoras Veículos …" at bounding box center [581, 271] width 1163 height 543
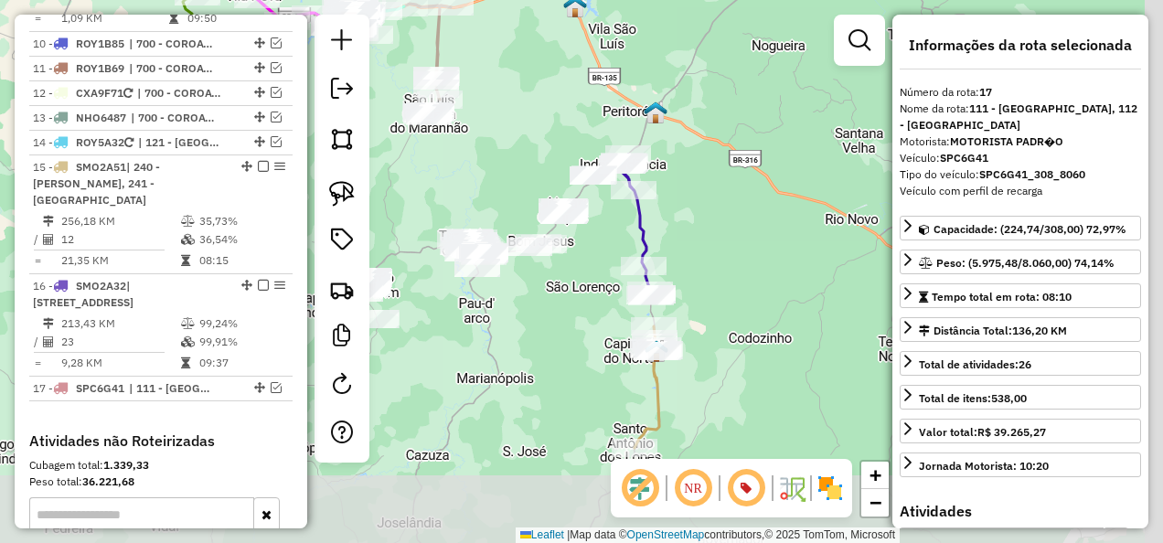
drag, startPoint x: 848, startPoint y: 308, endPoint x: 646, endPoint y: 227, distance: 218.7
click at [670, 227] on div "Janela de atendimento Grade de atendimento Capacidade Transportadoras Veículos …" at bounding box center [581, 271] width 1163 height 543
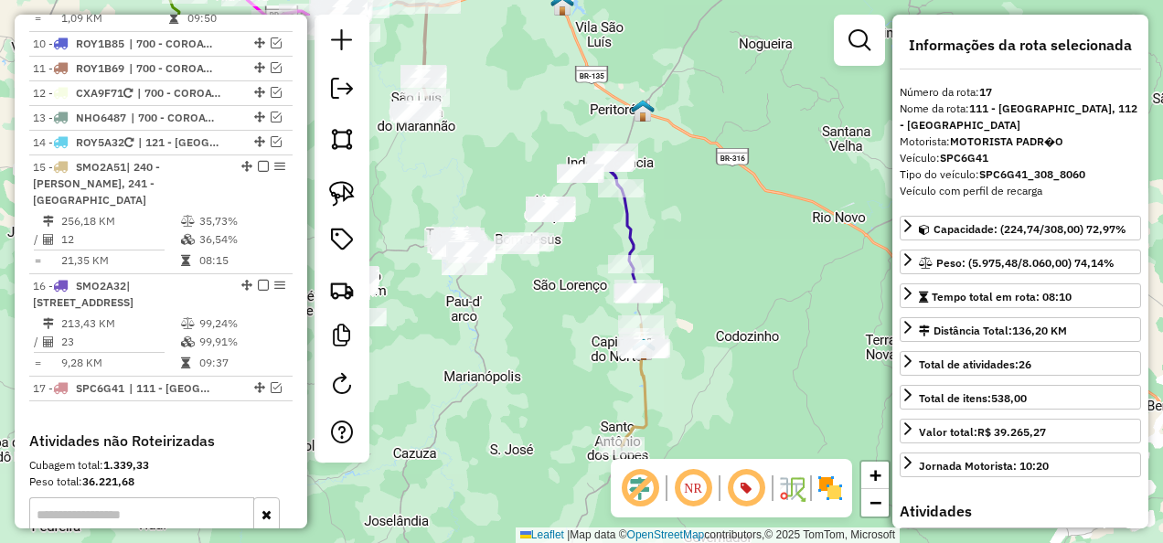
click at [630, 226] on icon at bounding box center [624, 224] width 31 height 142
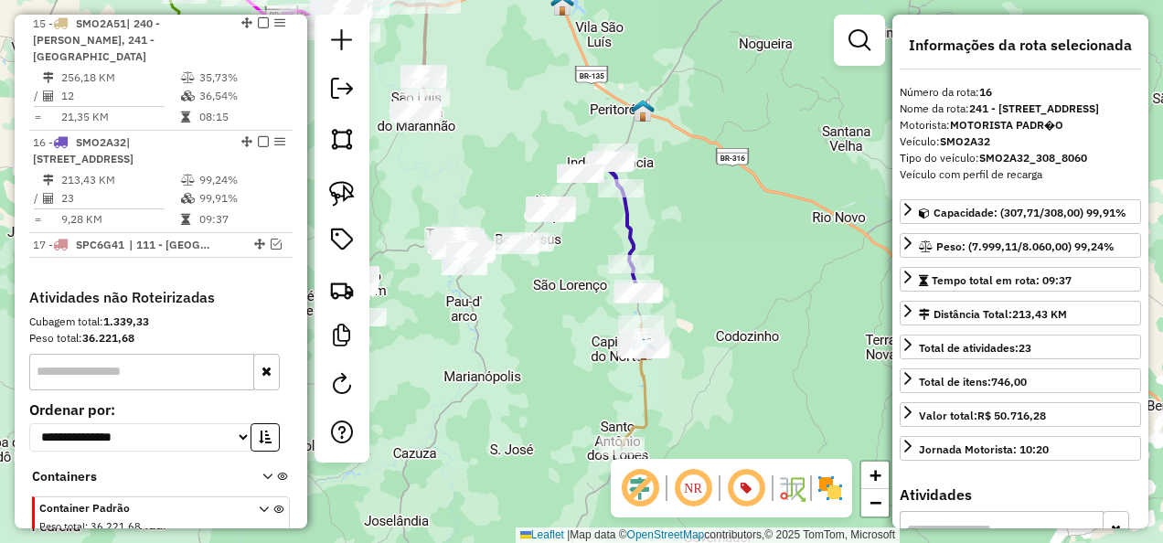
scroll to position [1897, 0]
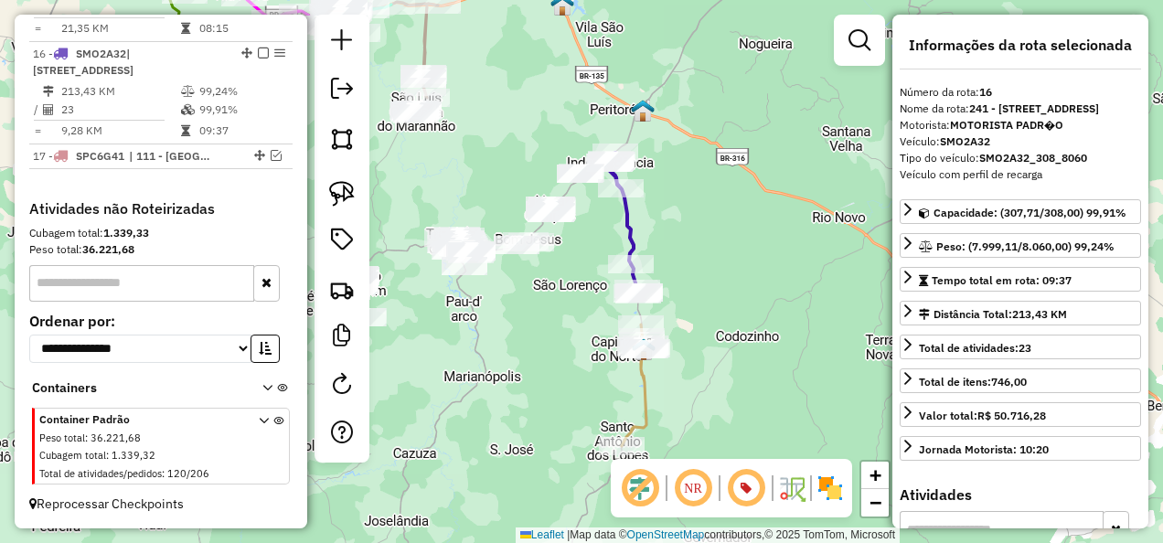
click at [646, 408] on icon at bounding box center [635, 386] width 26 height 122
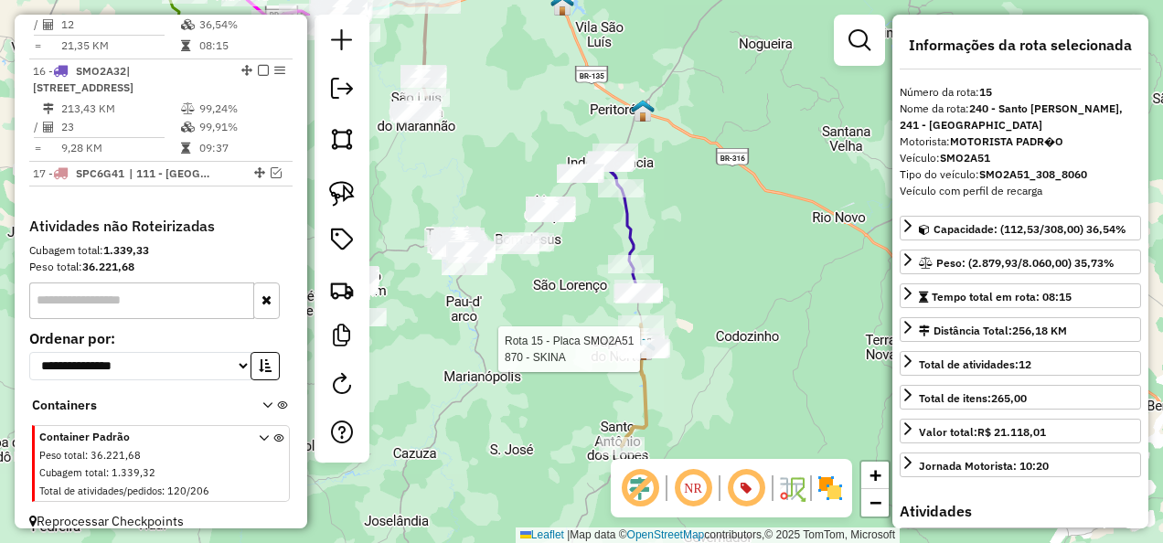
scroll to position [1791, 0]
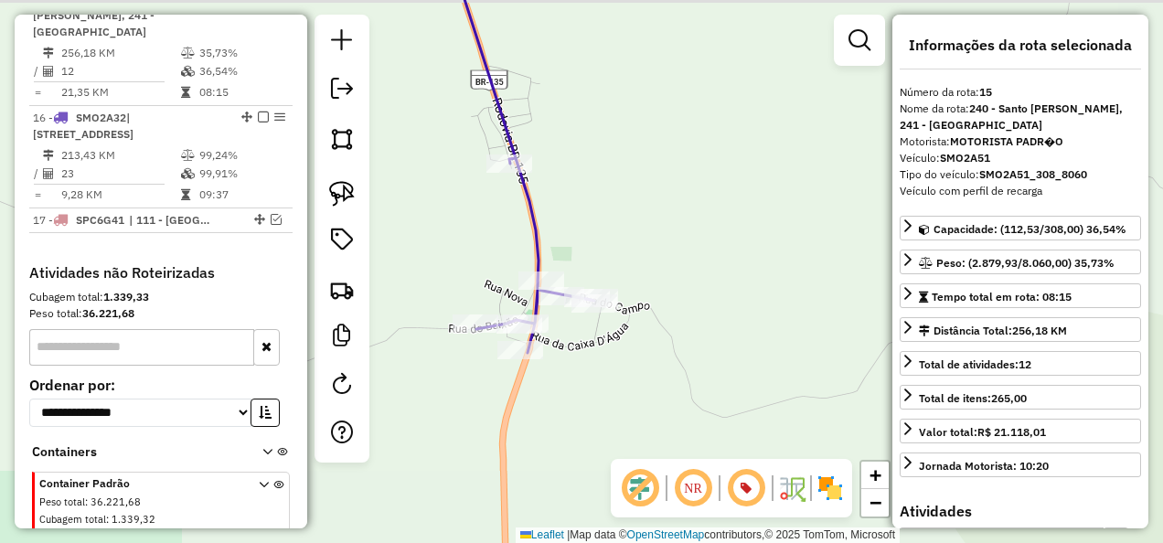
drag, startPoint x: 486, startPoint y: 356, endPoint x: 538, endPoint y: 392, distance: 62.9
click at [538, 392] on div "Janela de atendimento Grade de atendimento Capacidade Transportadoras Veículos …" at bounding box center [581, 271] width 1163 height 543
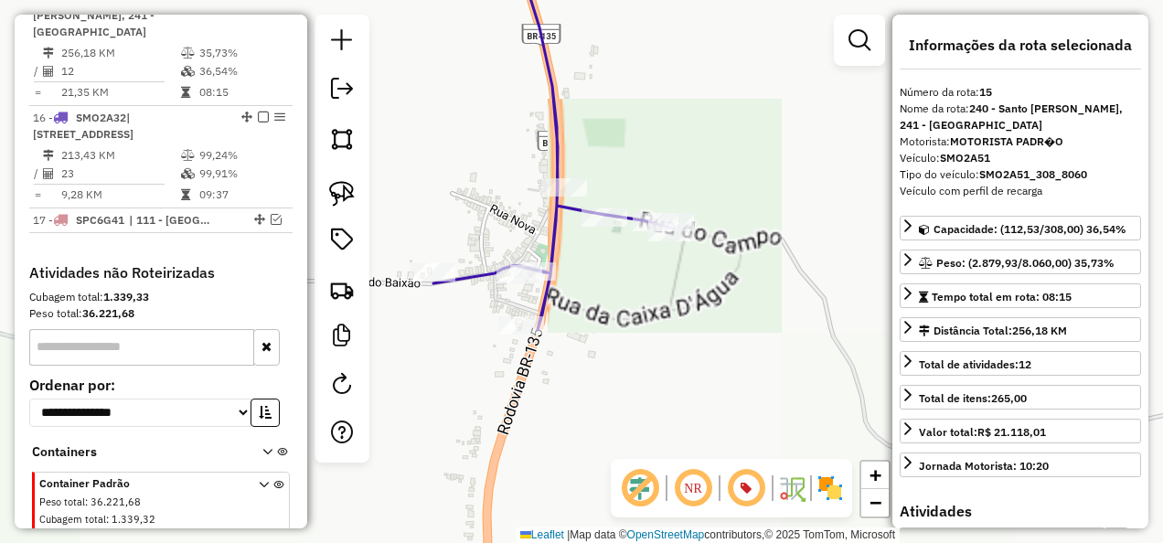
click at [560, 384] on div "Janela de atendimento Grade de atendimento Capacidade Transportadoras Veículos …" at bounding box center [581, 271] width 1163 height 543
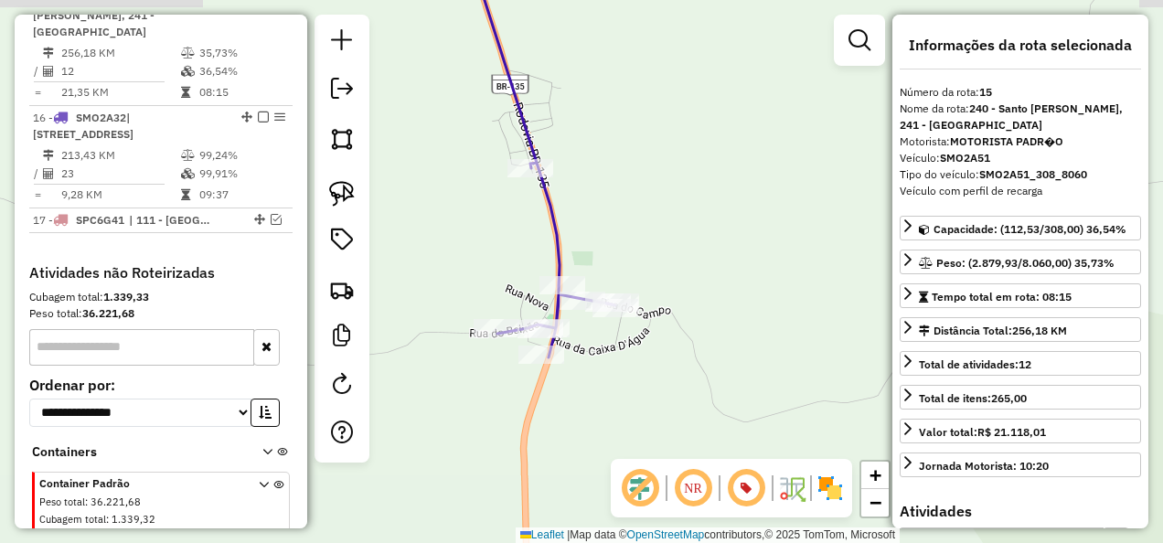
click at [554, 258] on icon at bounding box center [541, 151] width 148 height 411
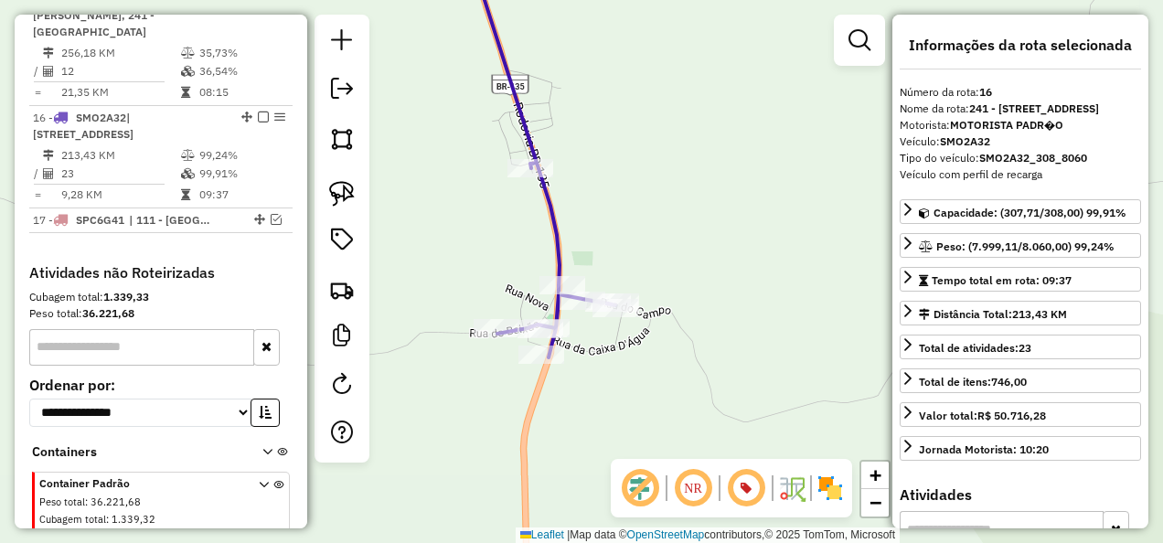
scroll to position [1897, 0]
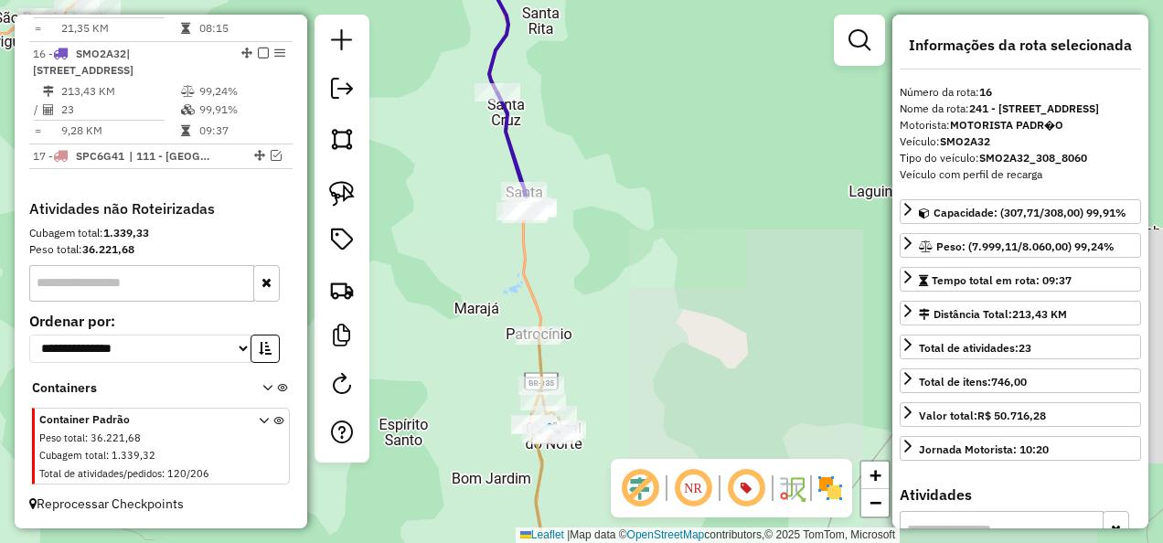
drag, startPoint x: 616, startPoint y: 400, endPoint x: 576, endPoint y: 300, distance: 108.3
click at [579, 311] on div "Janela de atendimento Grade de atendimento Capacidade Transportadoras Veículos …" at bounding box center [581, 271] width 1163 height 543
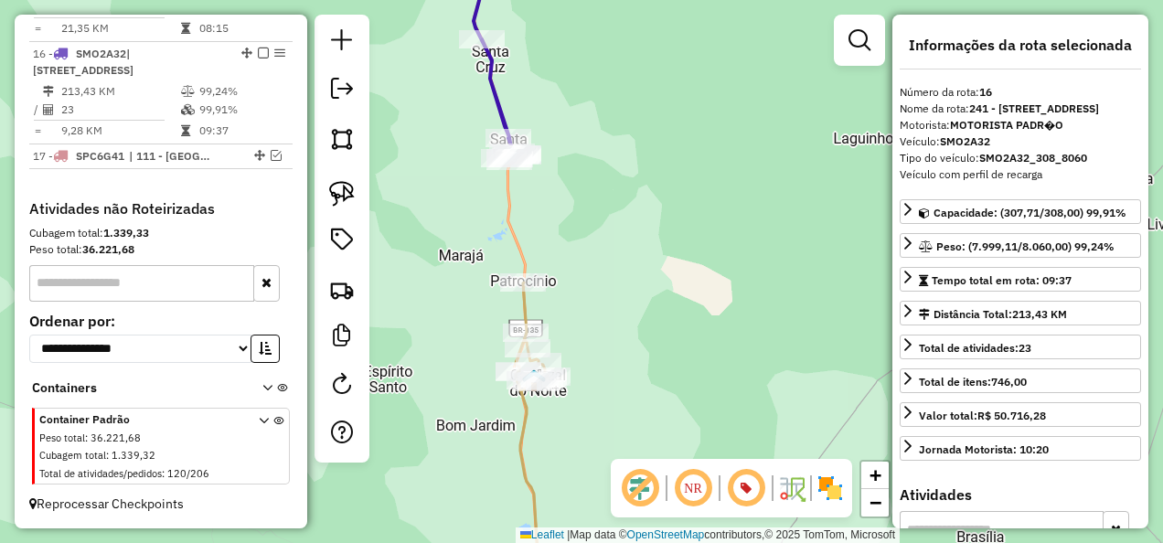
click at [522, 302] on icon at bounding box center [532, 440] width 33 height 315
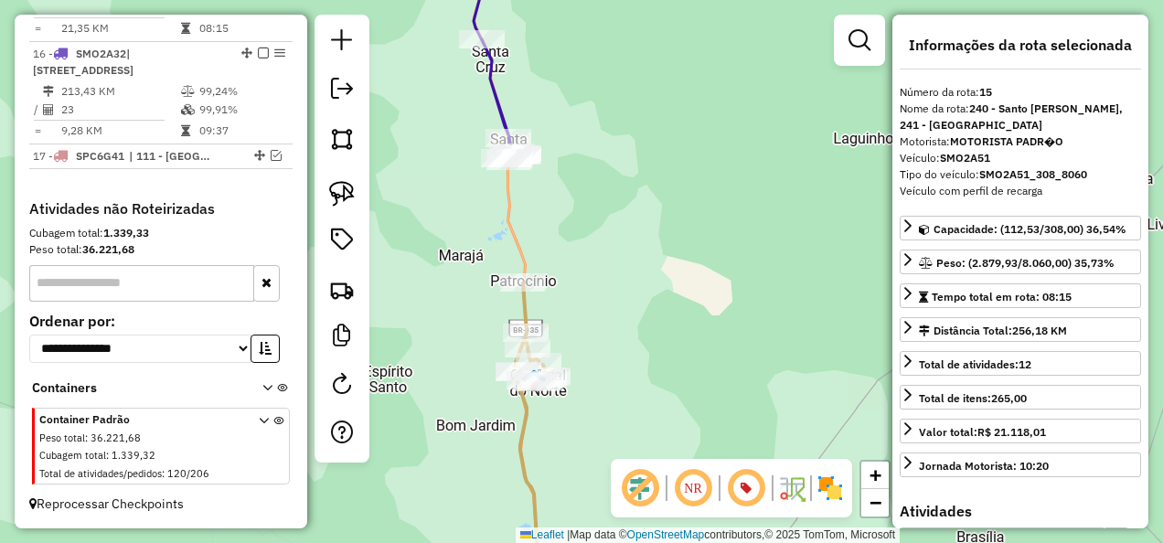
scroll to position [1791, 0]
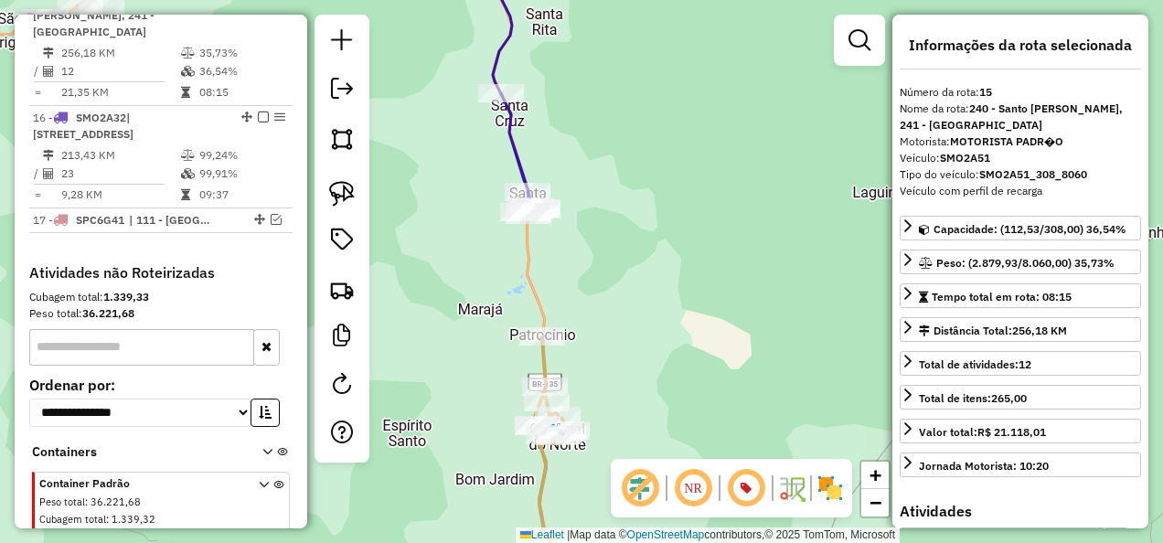
drag, startPoint x: 570, startPoint y: 263, endPoint x: 571, endPoint y: 360, distance: 96.9
click at [571, 346] on div "Janela de atendimento Grade de atendimento Capacidade Transportadoras Veículos …" at bounding box center [581, 271] width 1163 height 543
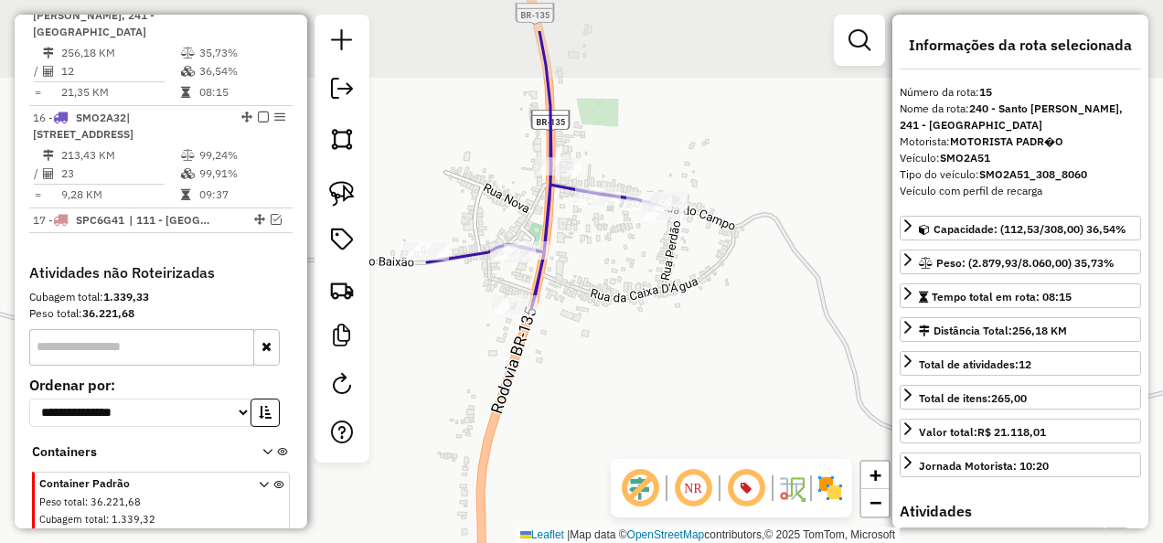
drag, startPoint x: 518, startPoint y: 304, endPoint x: 554, endPoint y: 375, distance: 80.1
click at [567, 380] on div "Janela de atendimento Grade de atendimento Capacidade Transportadoras Veículos …" at bounding box center [581, 271] width 1163 height 543
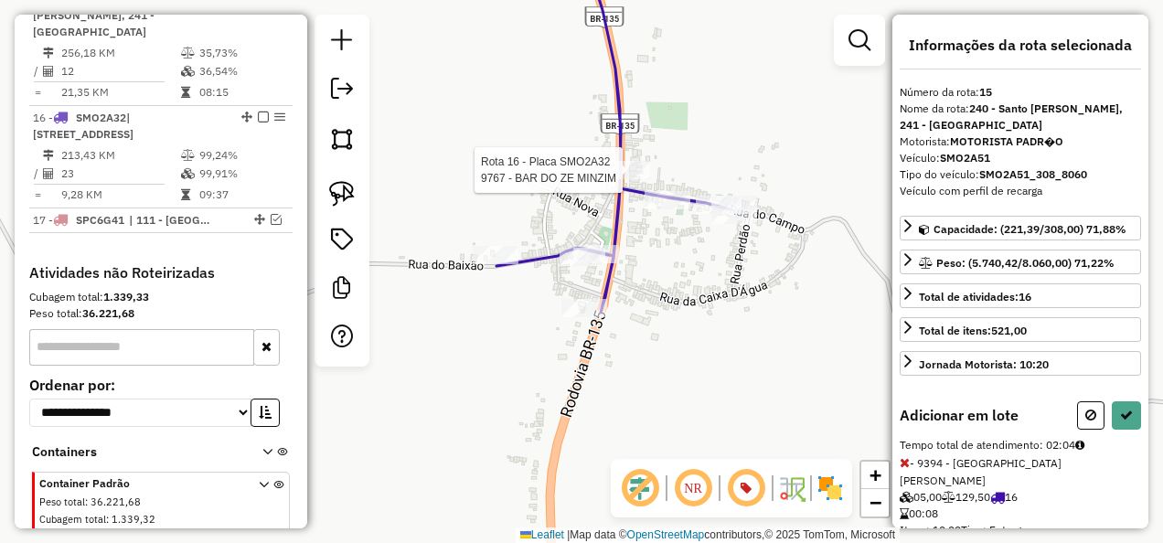
click at [613, 179] on div at bounding box center [627, 170] width 46 height 18
click at [1123, 409] on icon at bounding box center [1126, 415] width 13 height 13
select select "**********"
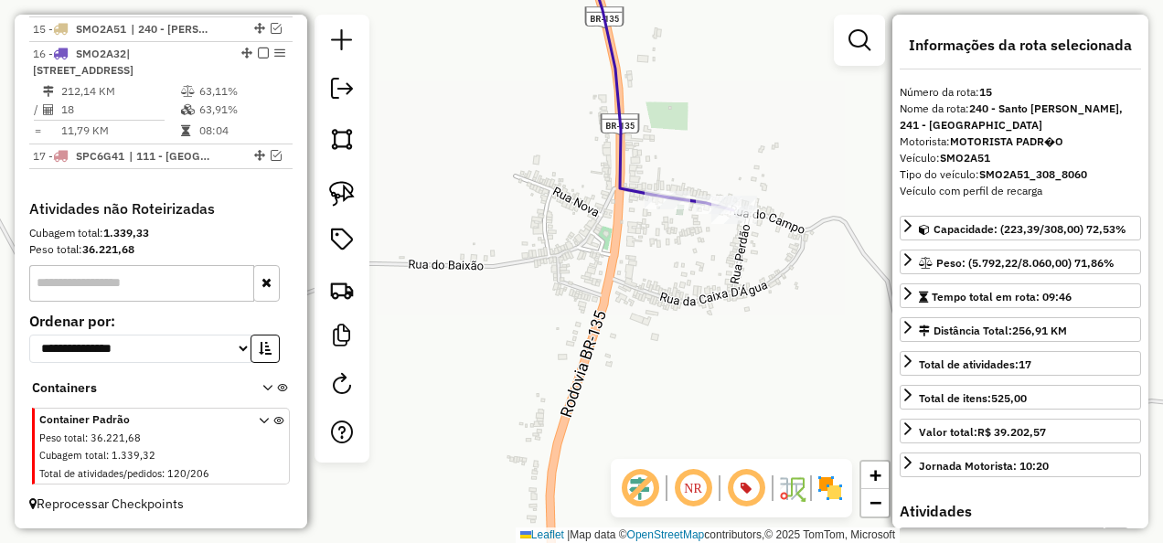
scroll to position [1697, 0]
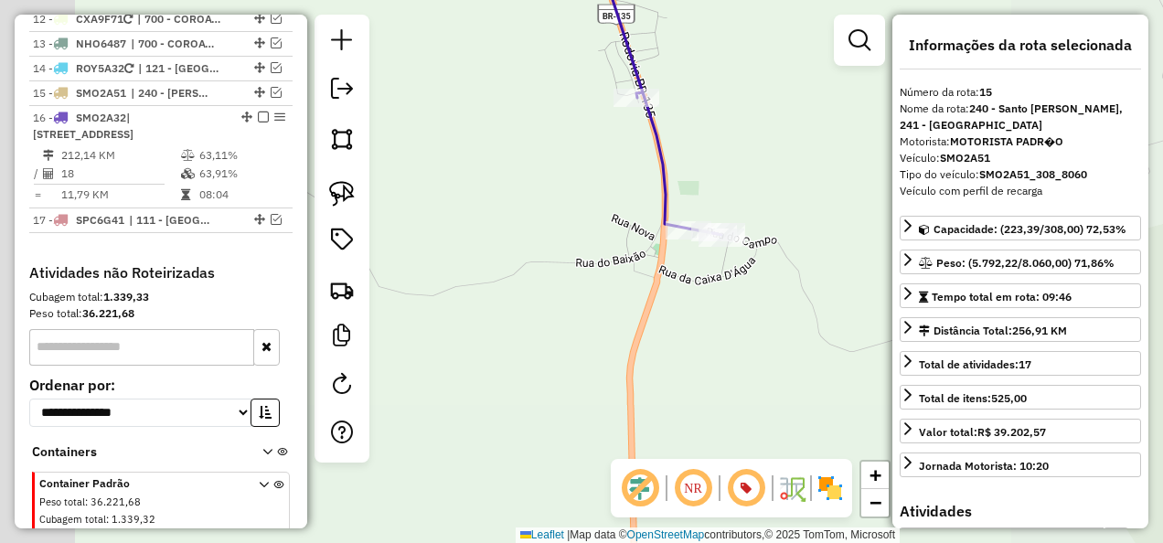
click at [665, 187] on icon at bounding box center [658, 90] width 126 height 289
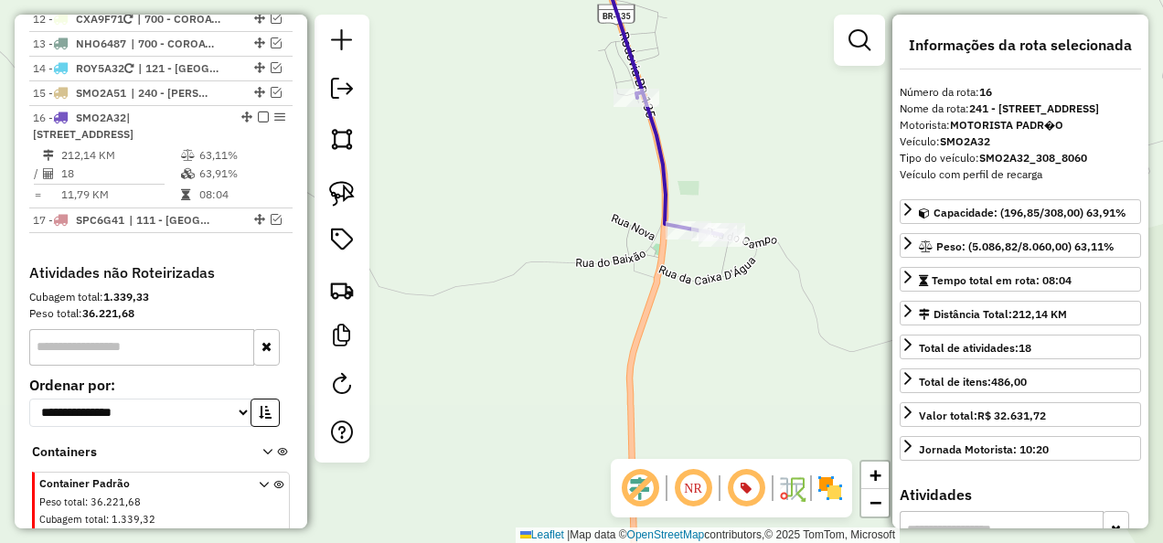
scroll to position [1803, 0]
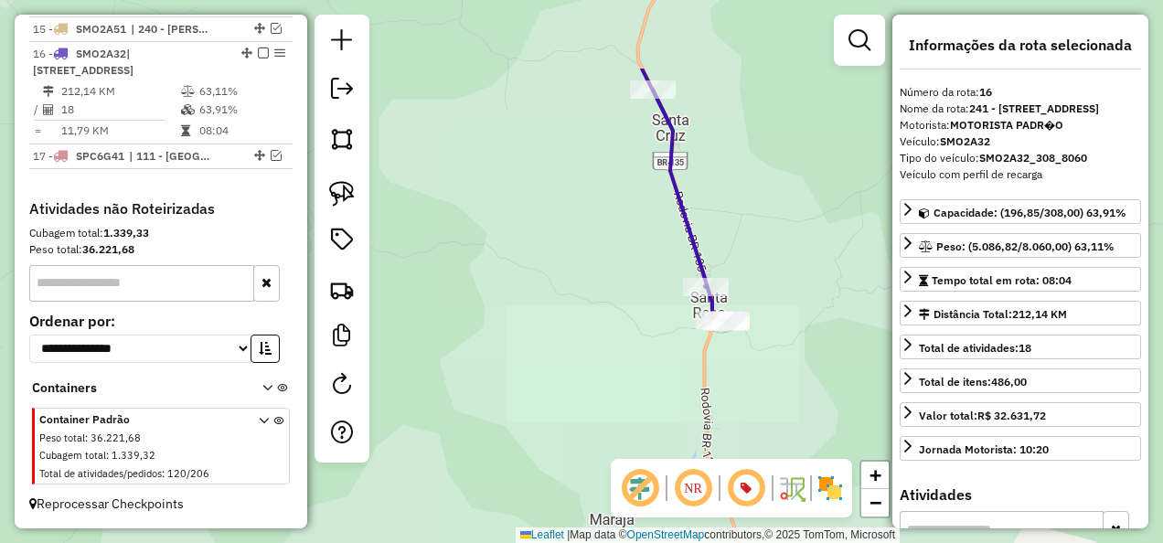
drag, startPoint x: 652, startPoint y: 318, endPoint x: 653, endPoint y: 349, distance: 31.1
click at [653, 348] on div "Janela de atendimento Grade de atendimento Capacidade Transportadoras Veículos …" at bounding box center [581, 271] width 1163 height 543
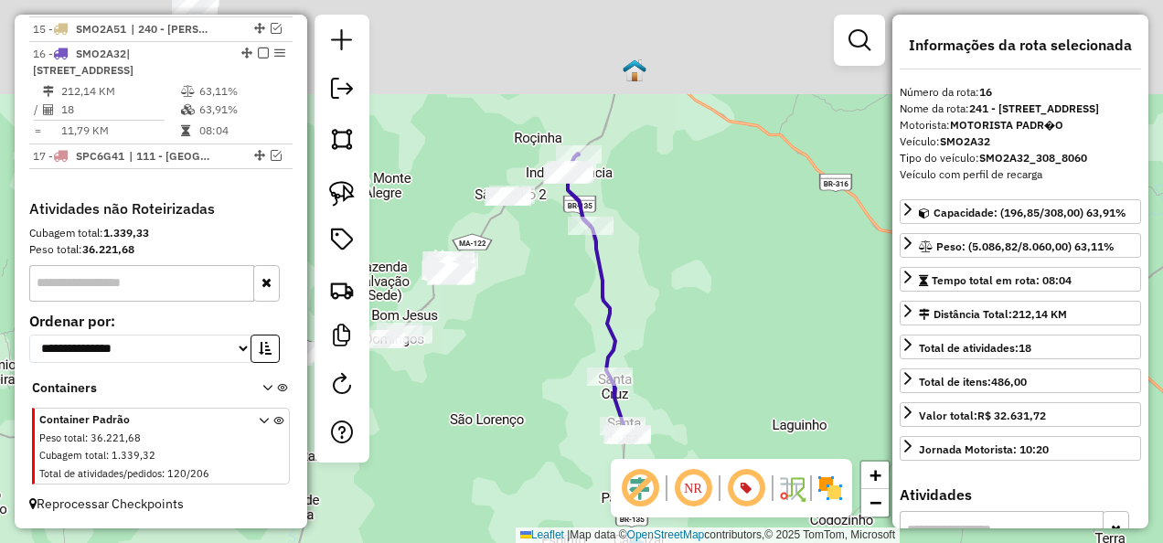
drag, startPoint x: 716, startPoint y: 192, endPoint x: 695, endPoint y: 346, distance: 155.0
click at [702, 339] on div "Janela de atendimento Grade de atendimento Capacidade Transportadoras Veículos …" at bounding box center [581, 271] width 1163 height 543
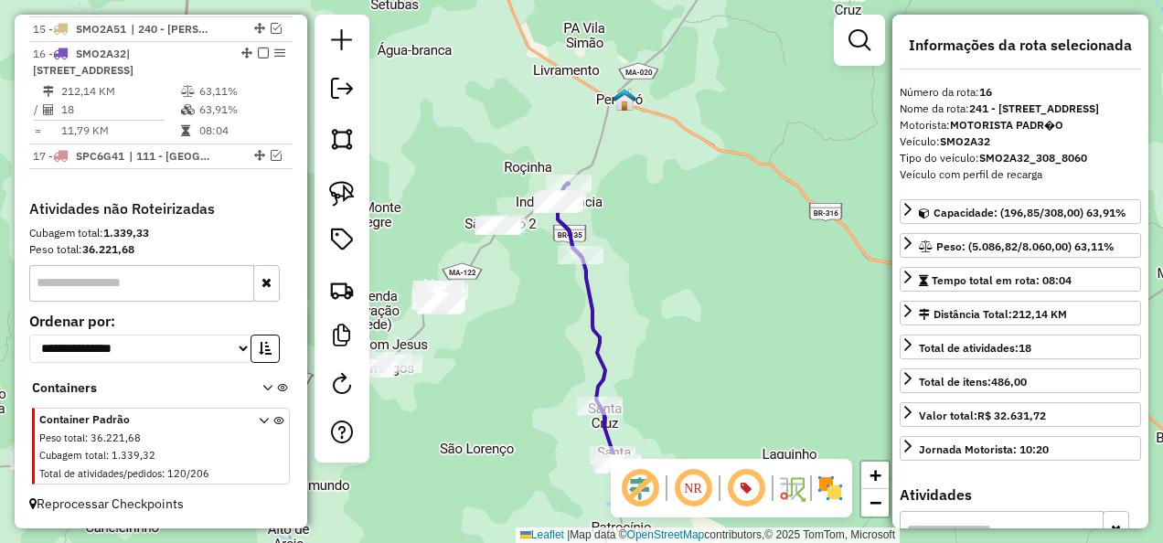
click at [603, 340] on icon at bounding box center [587, 323] width 61 height 281
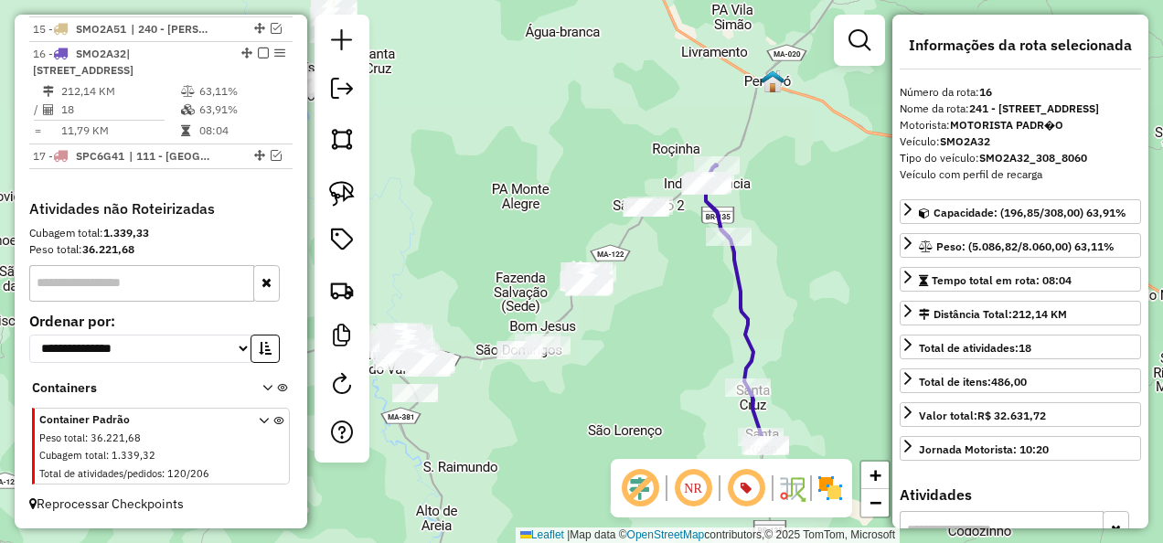
drag, startPoint x: 551, startPoint y: 339, endPoint x: 691, endPoint y: 324, distance: 140.8
click at [691, 324] on div "Janela de atendimento Grade de atendimento Capacidade Transportadoras Veículos …" at bounding box center [581, 271] width 1163 height 543
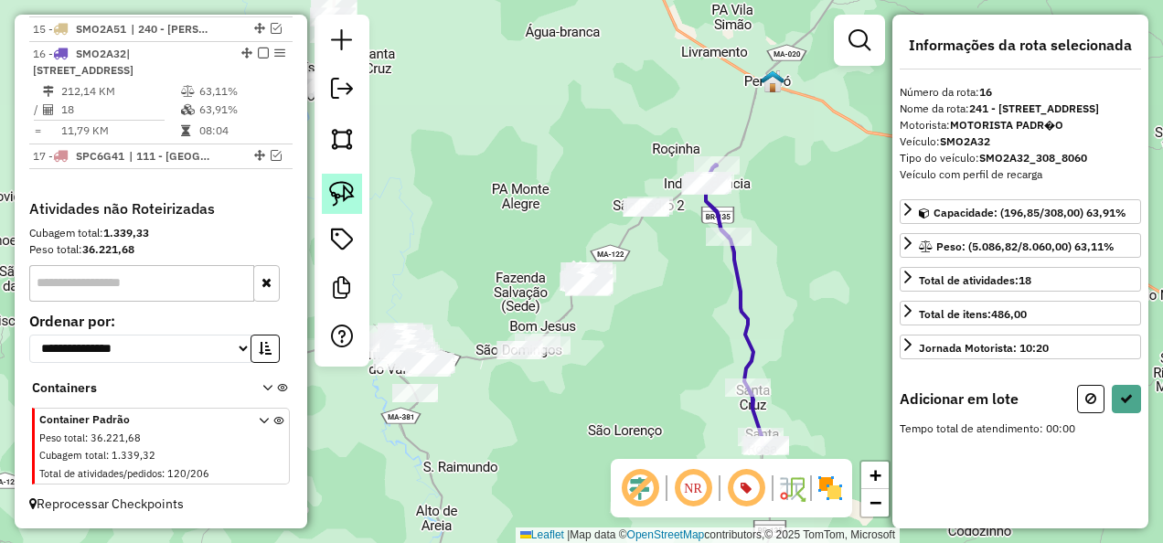
click at [346, 192] on img at bounding box center [342, 194] width 26 height 26
drag, startPoint x: 607, startPoint y: 187, endPoint x: 684, endPoint y: 223, distance: 85.1
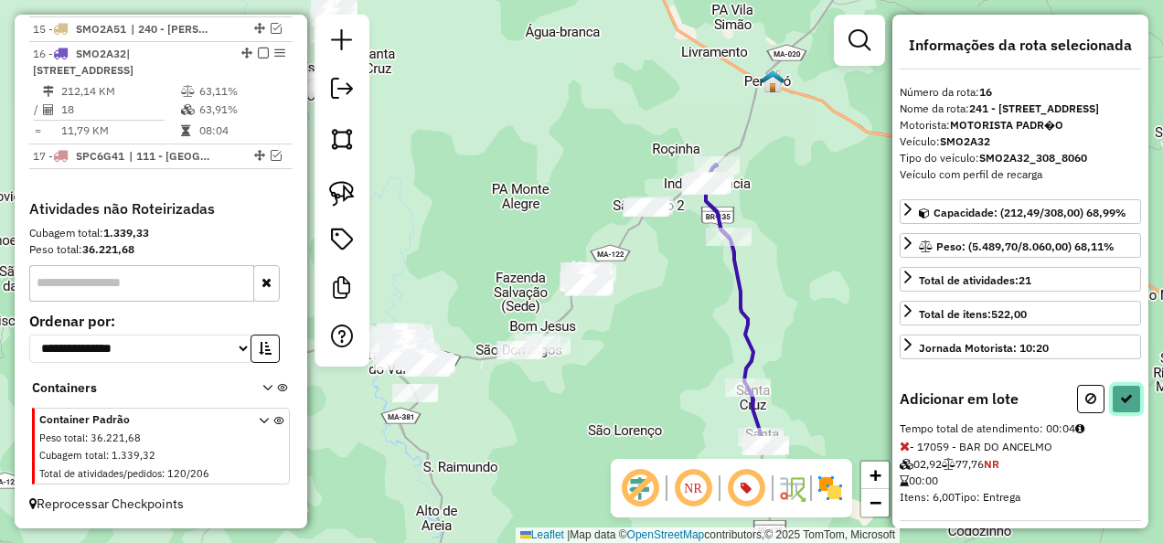
click at [1126, 405] on icon at bounding box center [1126, 398] width 13 height 13
select select "**********"
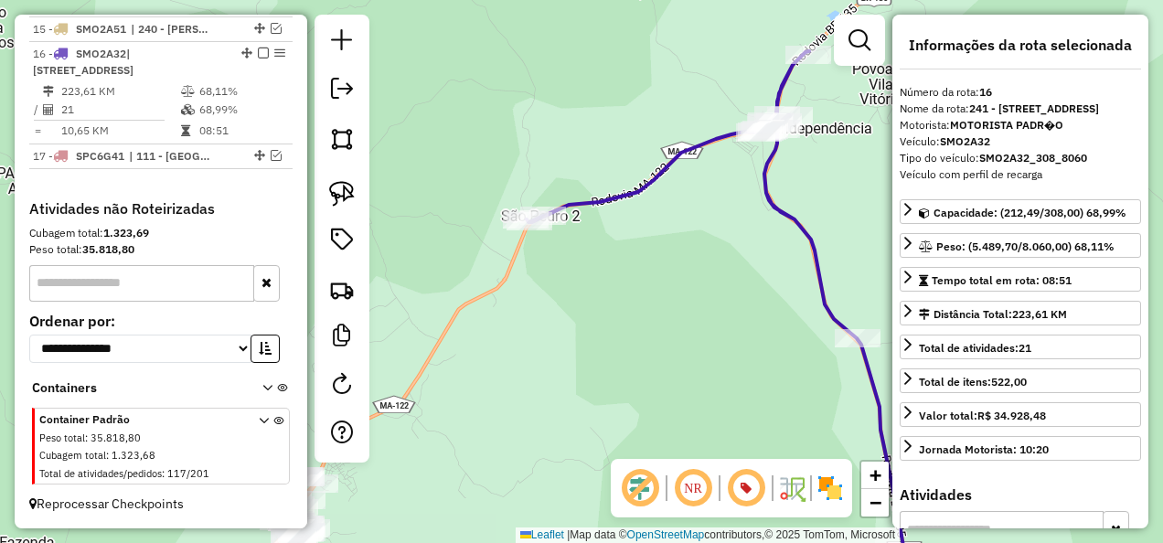
click at [625, 189] on icon at bounding box center [717, 324] width 380 height 547
drag, startPoint x: 698, startPoint y: 256, endPoint x: 848, endPoint y: 293, distance: 155.4
click at [841, 291] on div "Janela de atendimento Grade de atendimento Capacidade Transportadoras Veículos …" at bounding box center [581, 271] width 1163 height 543
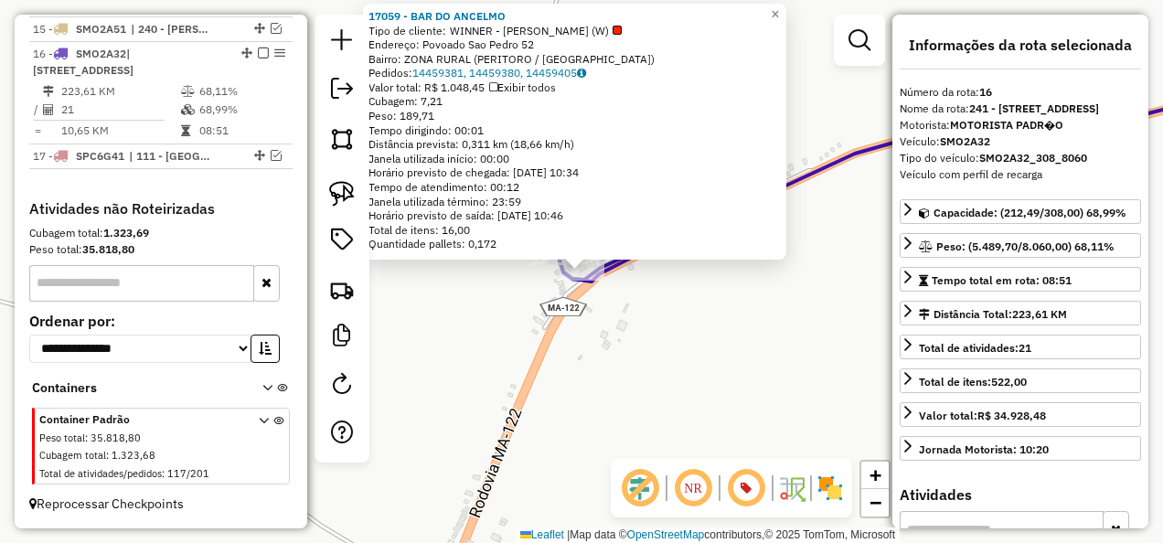
click at [748, 331] on div "17059 - BAR DO ANCELMO Tipo de cliente: WINNER - ROTA (W) Endereço: Povoado Sao…" at bounding box center [581, 271] width 1163 height 543
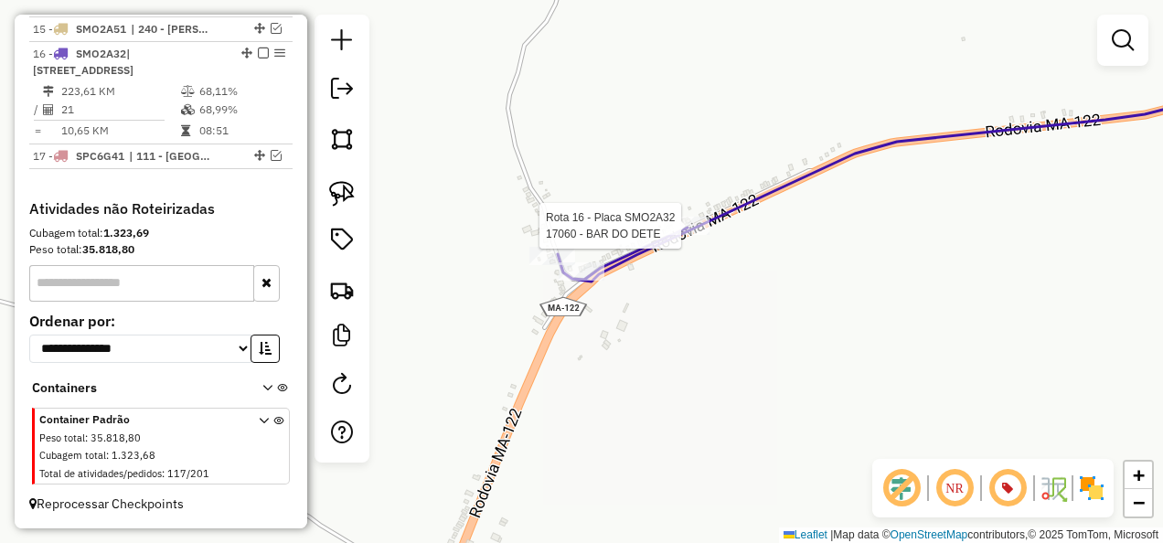
select select "**********"
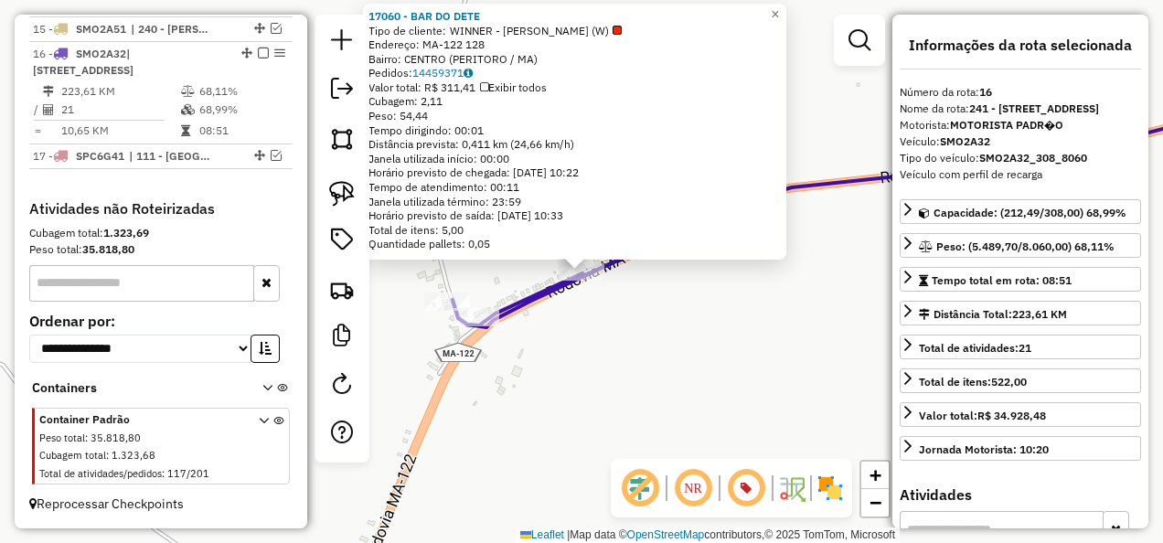
click at [698, 309] on div "17060 - BAR DO DETE Tipo de cliente: WINNER - ROTA (W) Endereço: MA-122 128 Bai…" at bounding box center [581, 271] width 1163 height 543
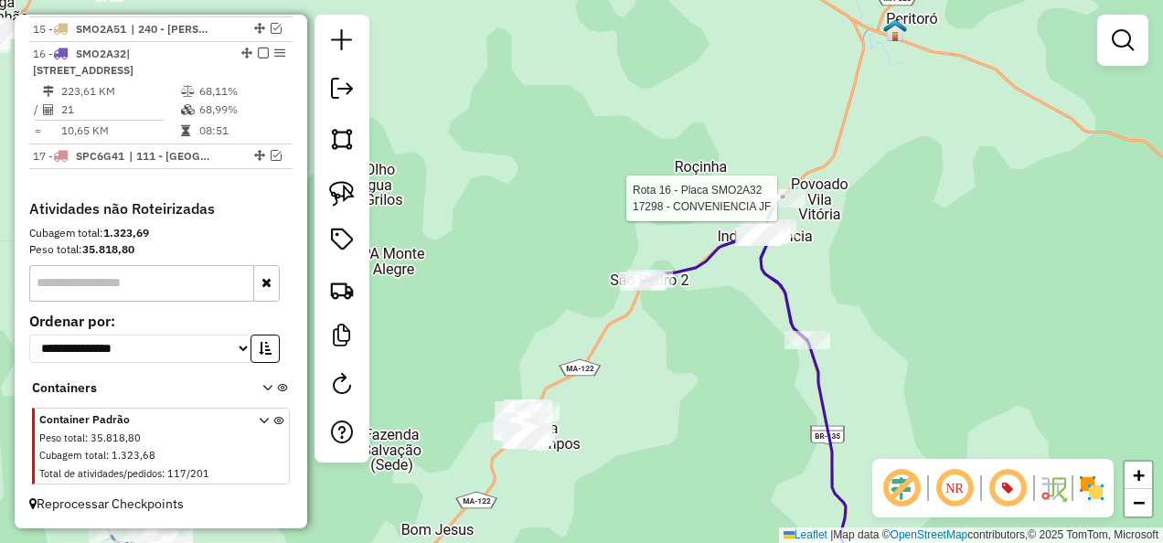
select select "**********"
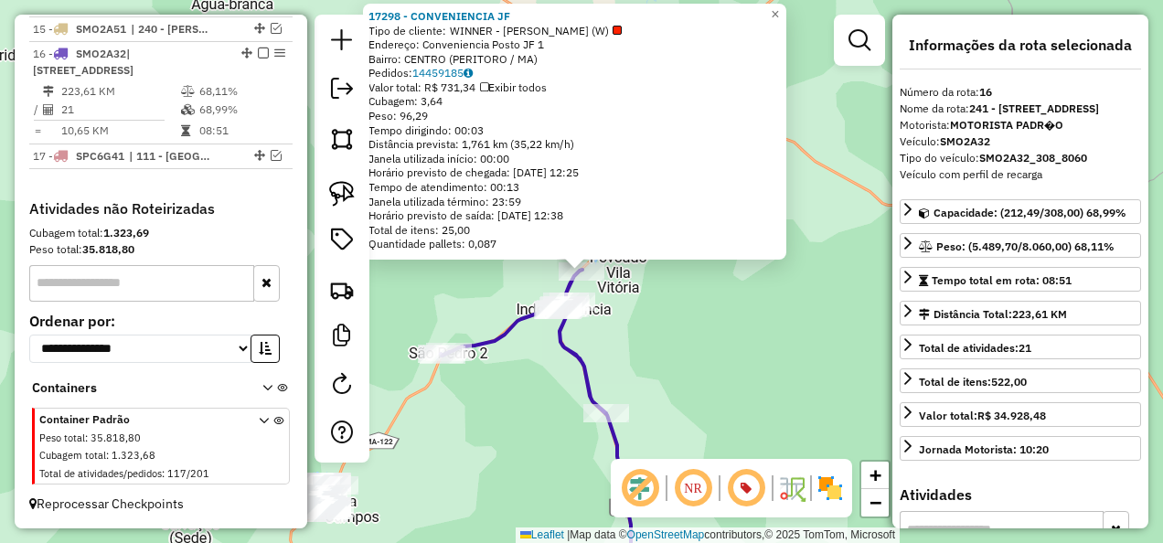
click at [602, 345] on div "17298 - CONVENIENCIA JF Tipo de cliente: WINNER - ROTA (W) Endereço: Convenienc…" at bounding box center [581, 271] width 1163 height 543
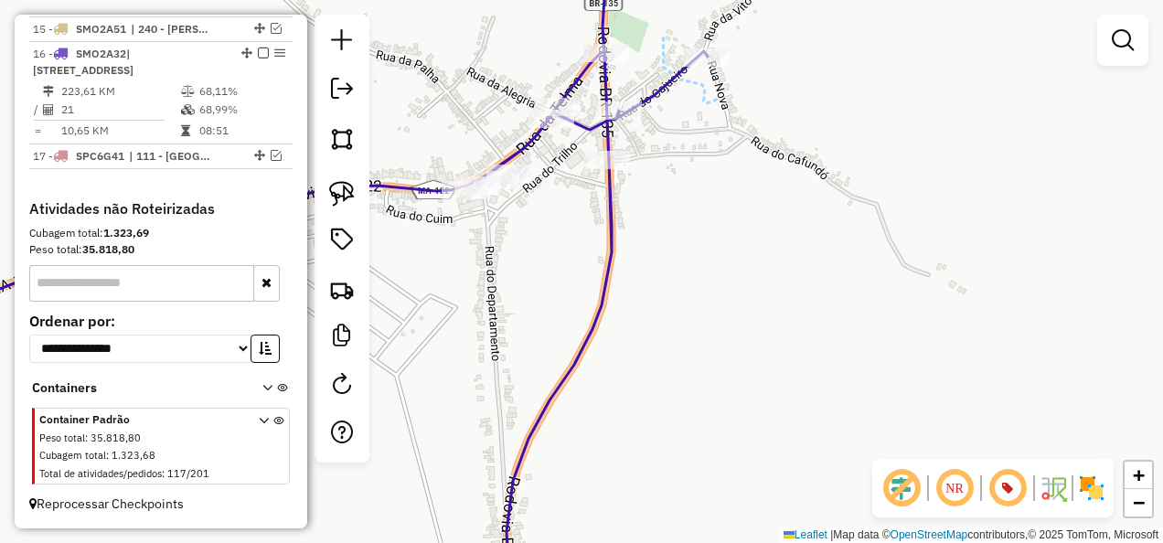
drag, startPoint x: 497, startPoint y: 241, endPoint x: 580, endPoint y: 373, distance: 155.3
click at [565, 364] on div "Janela de atendimento Grade de atendimento Capacidade Transportadoras Veículos …" at bounding box center [581, 271] width 1163 height 543
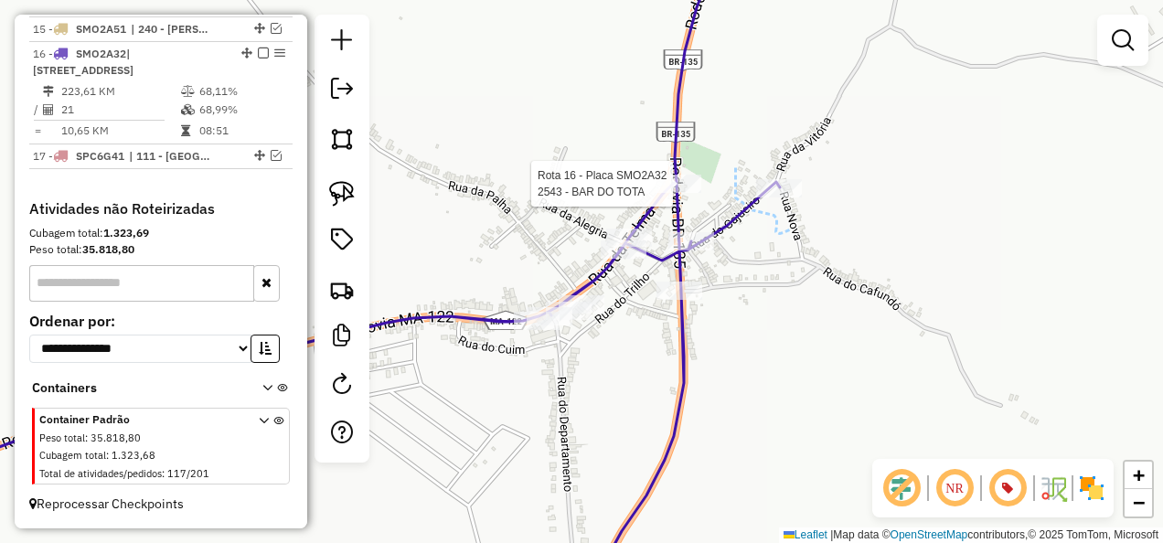
select select "**********"
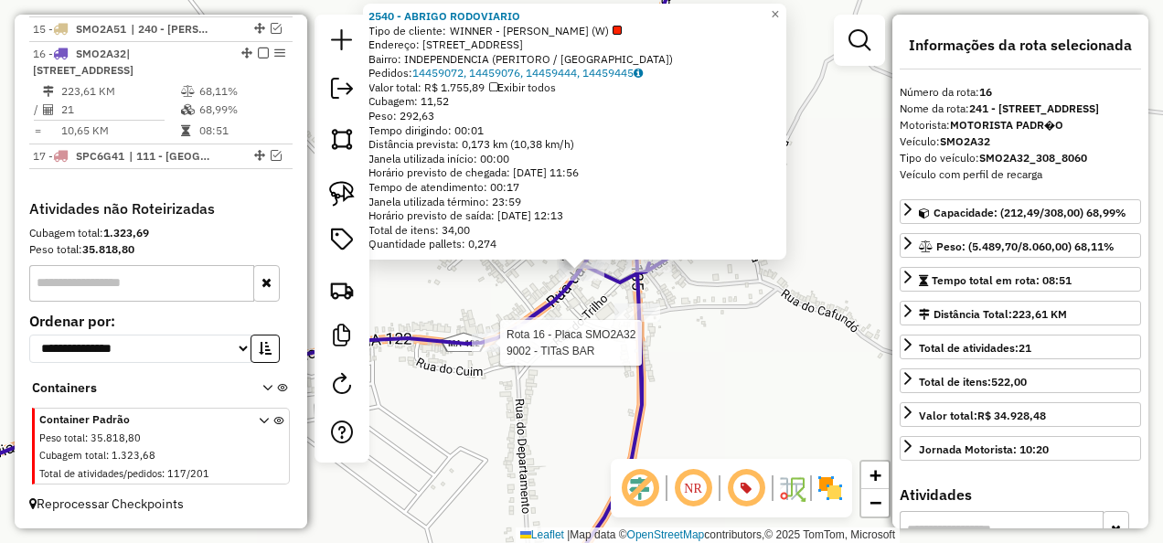
click at [507, 352] on div at bounding box center [495, 343] width 46 height 18
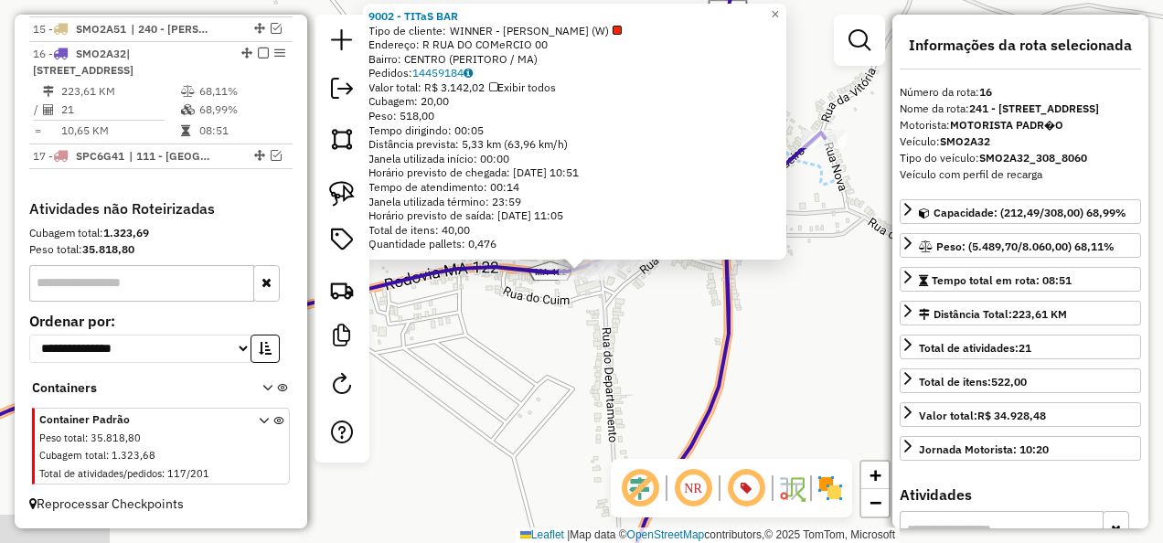
click at [591, 409] on div "Rota 16 - Placa SMO2A32 9002 - TITaS BAR × 9002 - TITaS BAR Tipo de cliente: WI…" at bounding box center [581, 271] width 1163 height 543
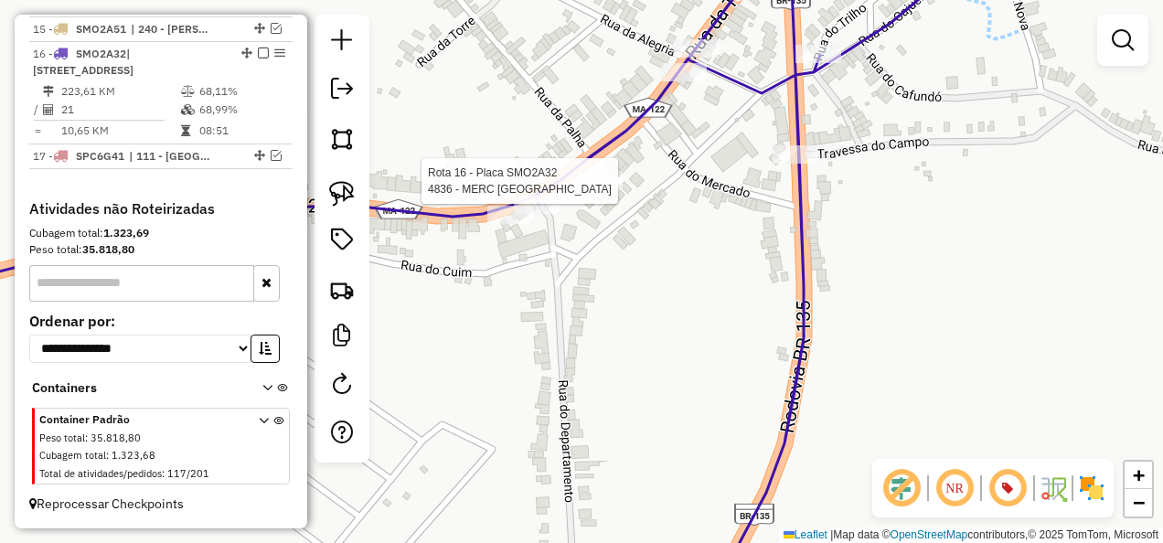
select select "**********"
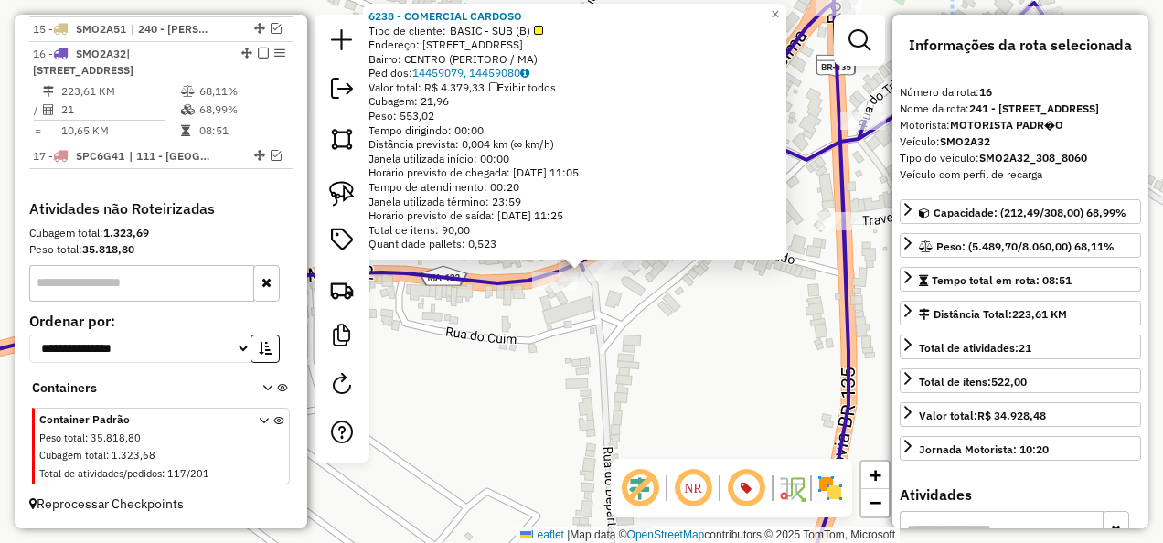
click at [644, 397] on div "Rota 16 - Placa SMO2A32 6238 - COMERCIAL CARDOSO Rota 16 - Placa SMO2A32 9002 -…" at bounding box center [581, 271] width 1163 height 543
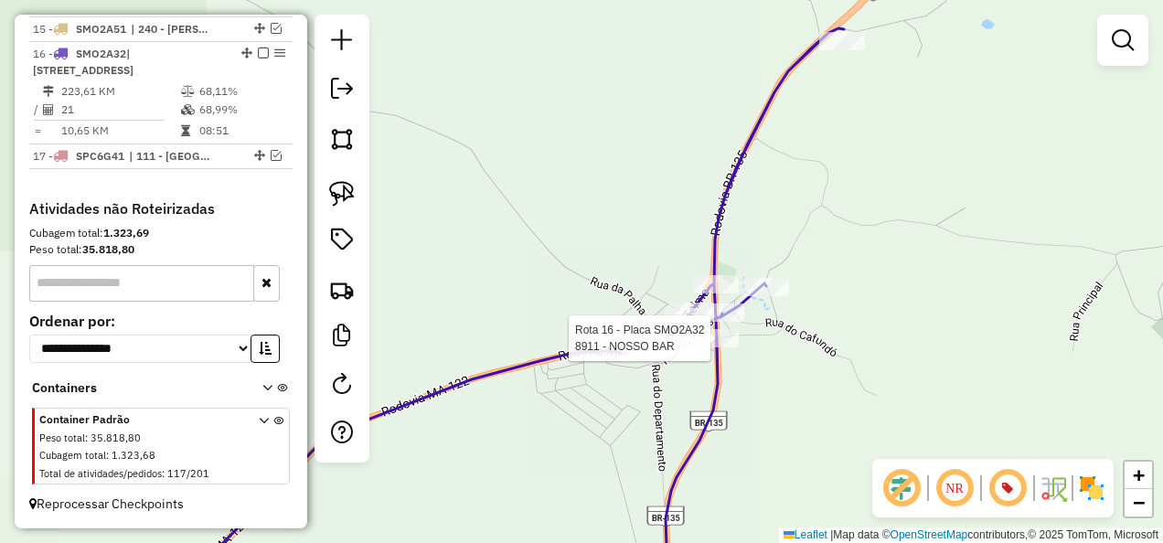
click at [720, 347] on div at bounding box center [716, 338] width 46 height 18
select select "**********"
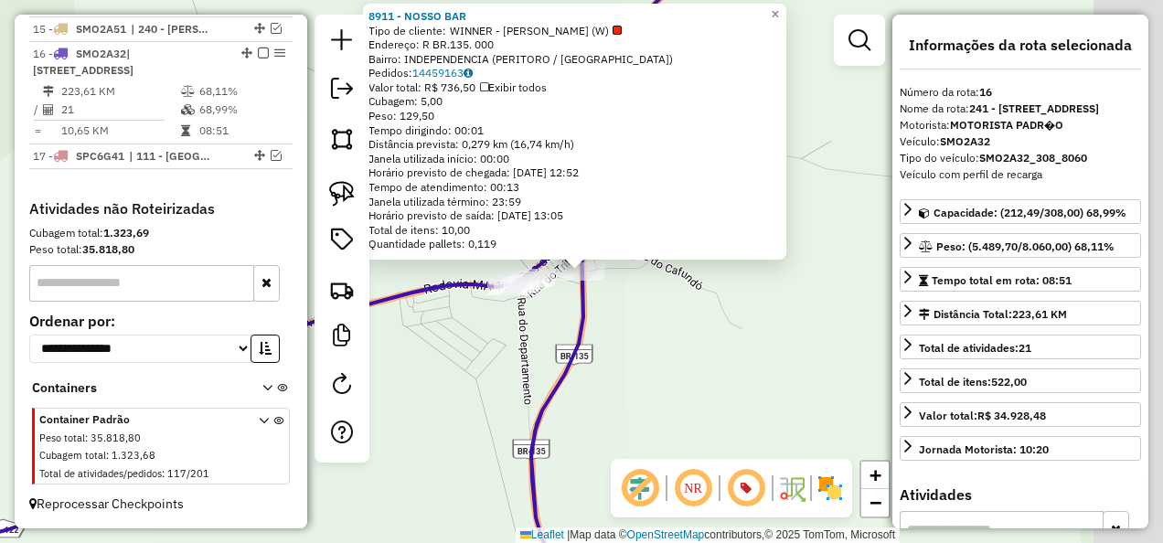
click at [735, 384] on div "Rota 16 - Placa SMO2A32 8911 - NOSSO BAR 8911 - NOSSO BAR Tipo de cliente: WINN…" at bounding box center [581, 271] width 1163 height 543
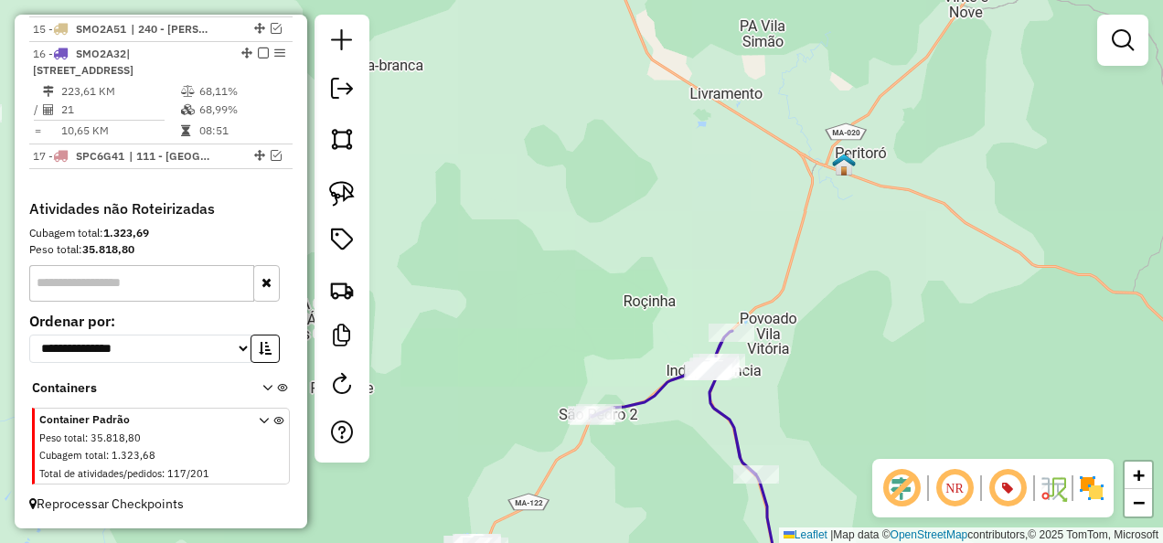
drag, startPoint x: 785, startPoint y: 426, endPoint x: 656, endPoint y: 188, distance: 270.4
click at [674, 238] on div "Janela de atendimento Grade de atendimento Capacidade Transportadoras Veículos …" at bounding box center [581, 271] width 1163 height 543
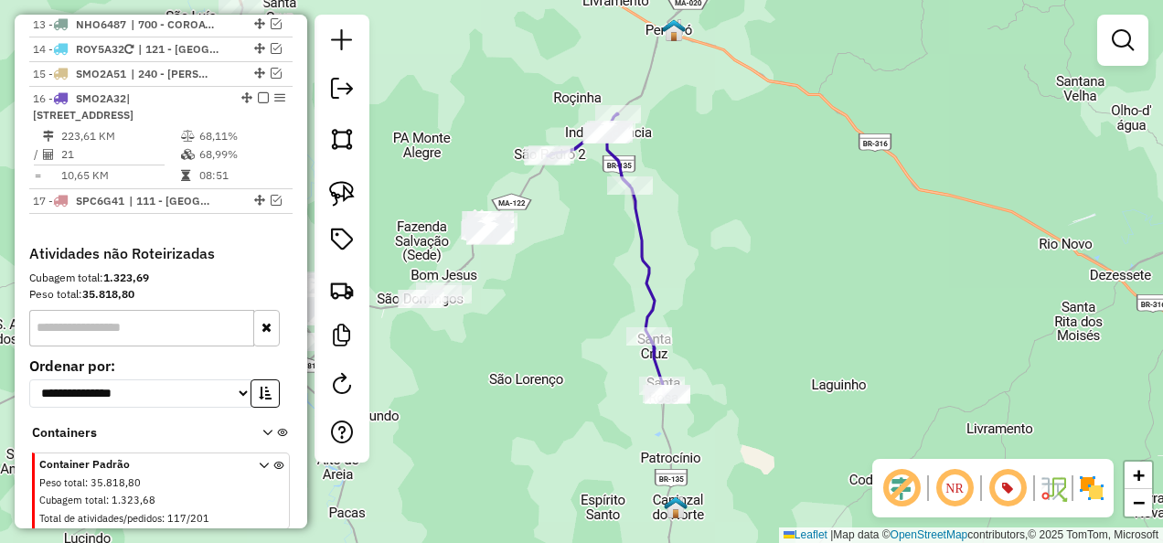
scroll to position [1620, 0]
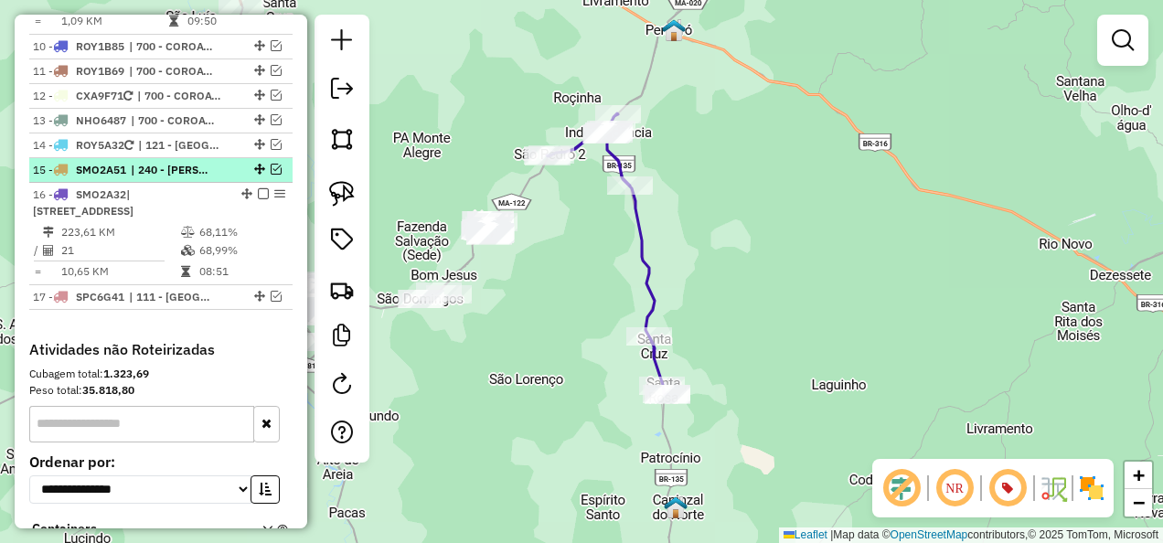
click at [230, 175] on div at bounding box center [257, 169] width 55 height 11
select select "**********"
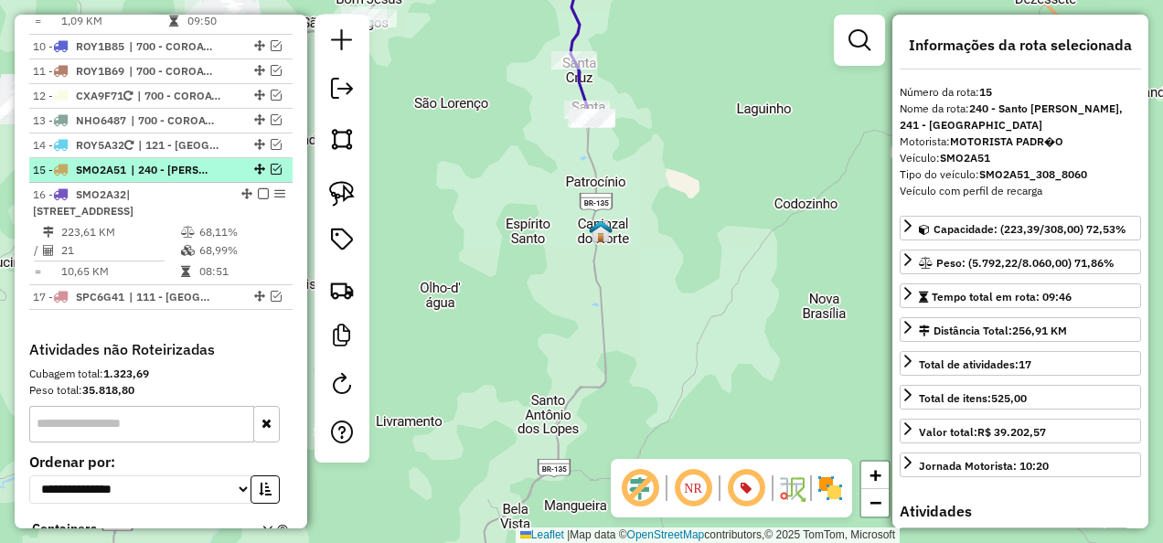
click at [271, 175] on em at bounding box center [276, 169] width 11 height 11
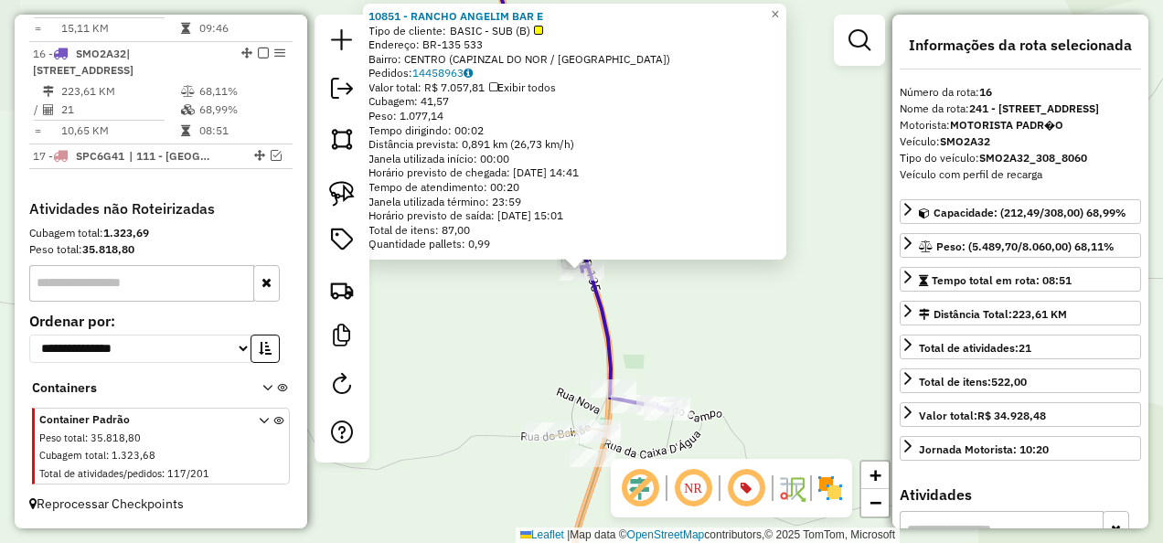
scroll to position [1897, 0]
click at [726, 311] on div "10851 - RANCHO ANGELIM BAR E Tipo de cliente: BASIC - SUB (B) Endereço: BR-135 …" at bounding box center [581, 271] width 1163 height 543
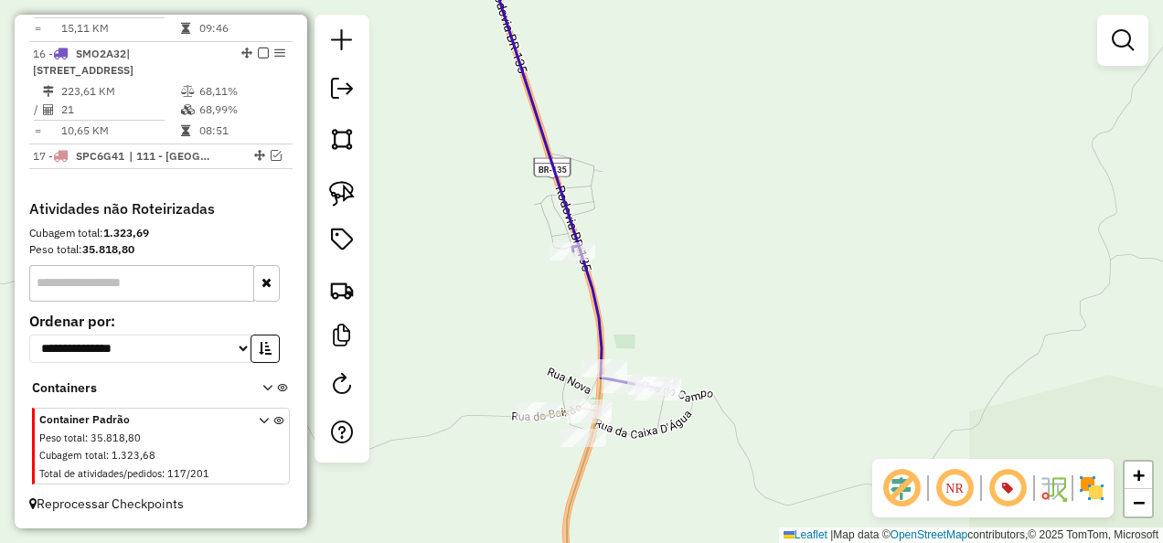
drag, startPoint x: 725, startPoint y: 335, endPoint x: 694, endPoint y: 240, distance: 100.0
click at [694, 244] on div "Janela de atendimento Grade de atendimento Capacidade Transportadoras Veículos …" at bounding box center [581, 271] width 1163 height 543
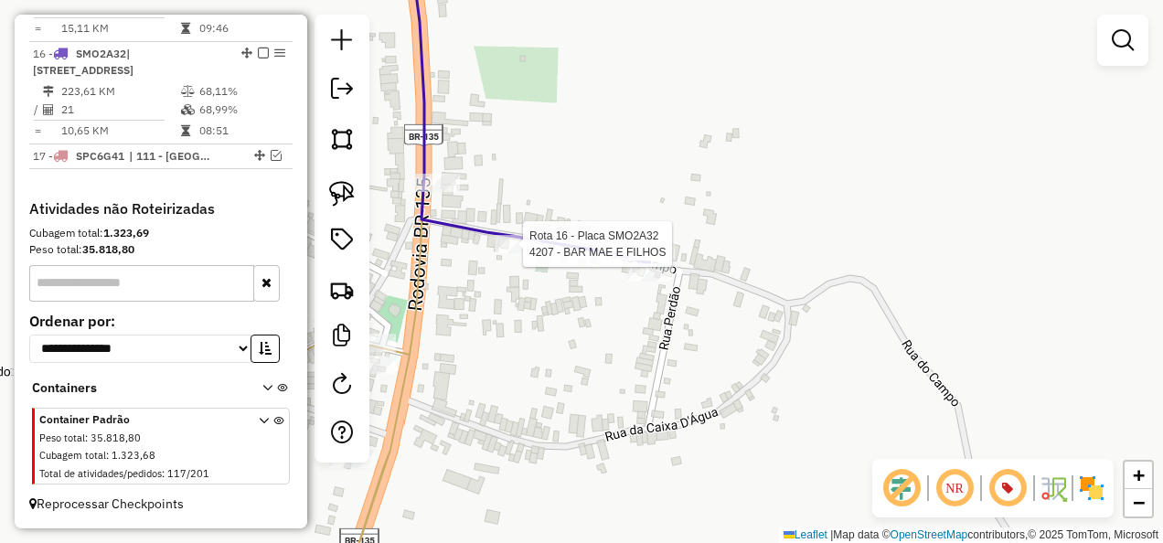
select select "**********"
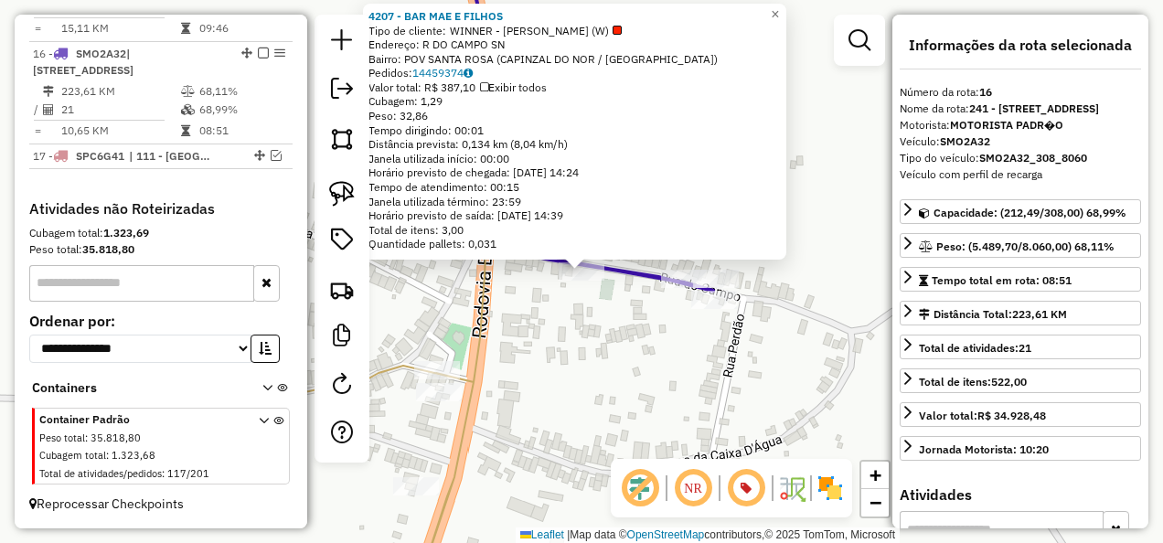
click at [537, 374] on div "Rota 16 - Placa SMO2A32 4207 - BAR MAE E FILHOS 4207 - BAR MAE E FILHOS Tipo de…" at bounding box center [581, 271] width 1163 height 543
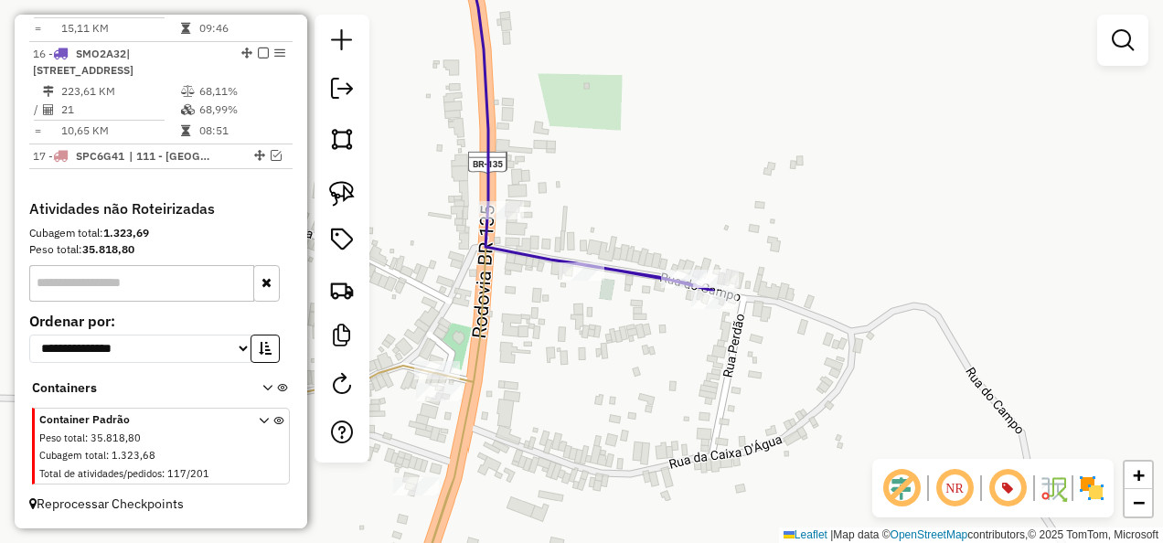
click at [480, 306] on icon at bounding box center [363, 403] width 247 height 389
select select "**********"
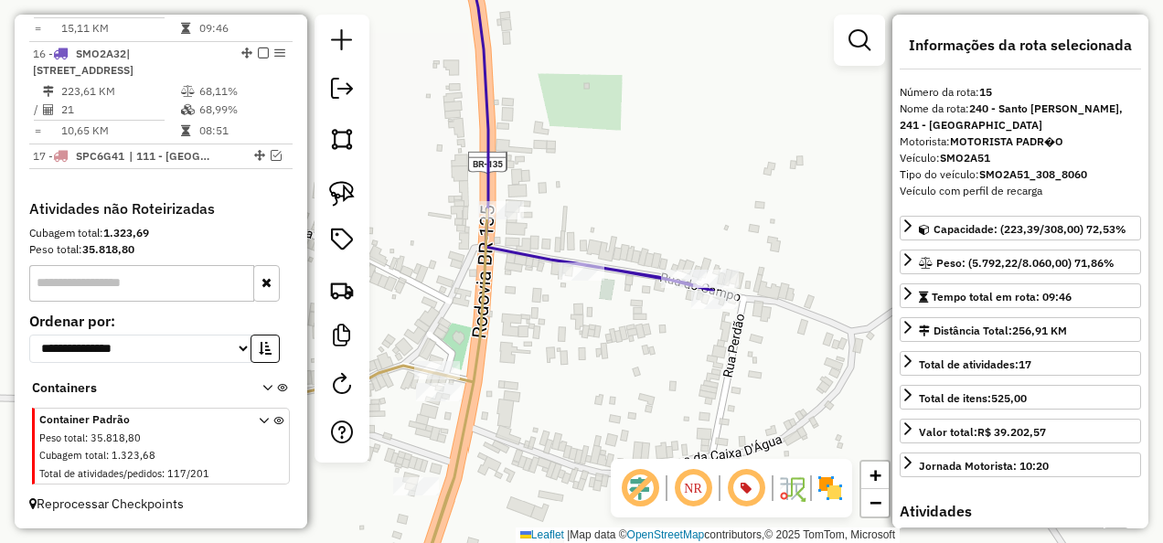
scroll to position [1791, 0]
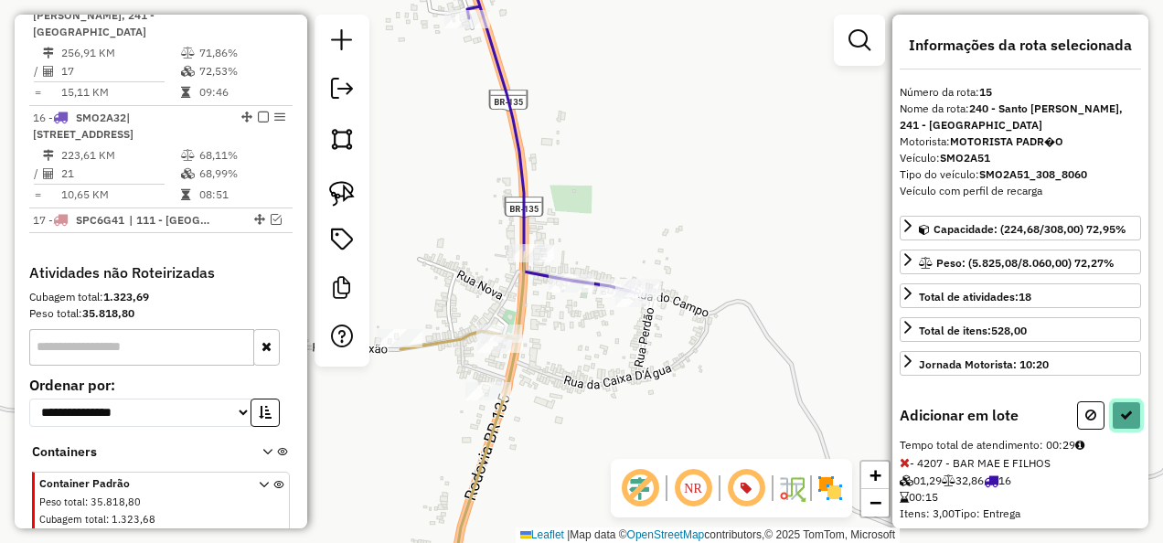
click at [1120, 413] on icon at bounding box center [1126, 415] width 13 height 13
select select "**********"
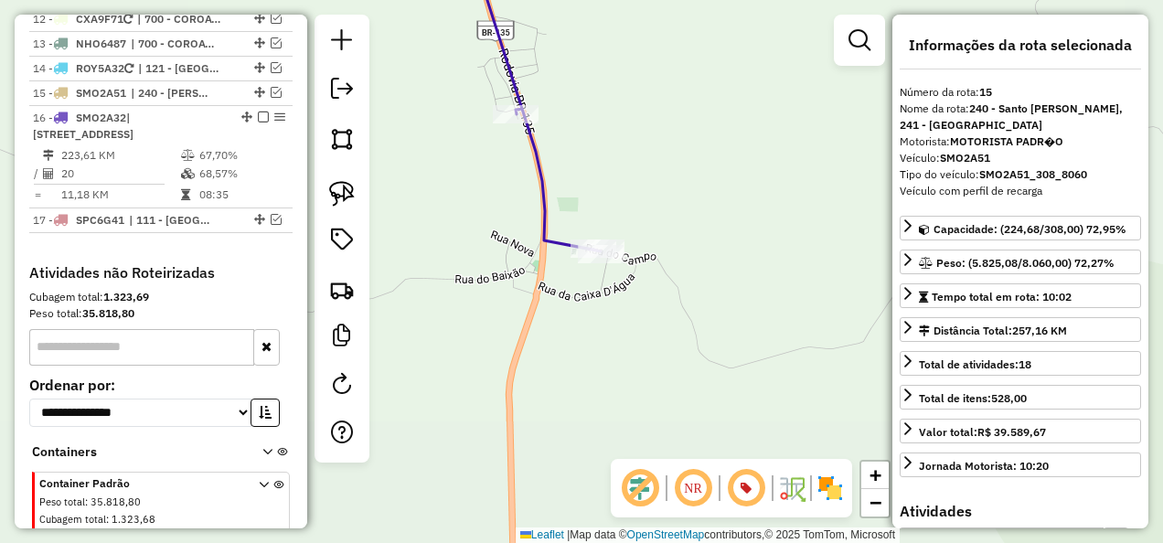
click at [542, 223] on icon at bounding box center [535, 98] width 131 height 305
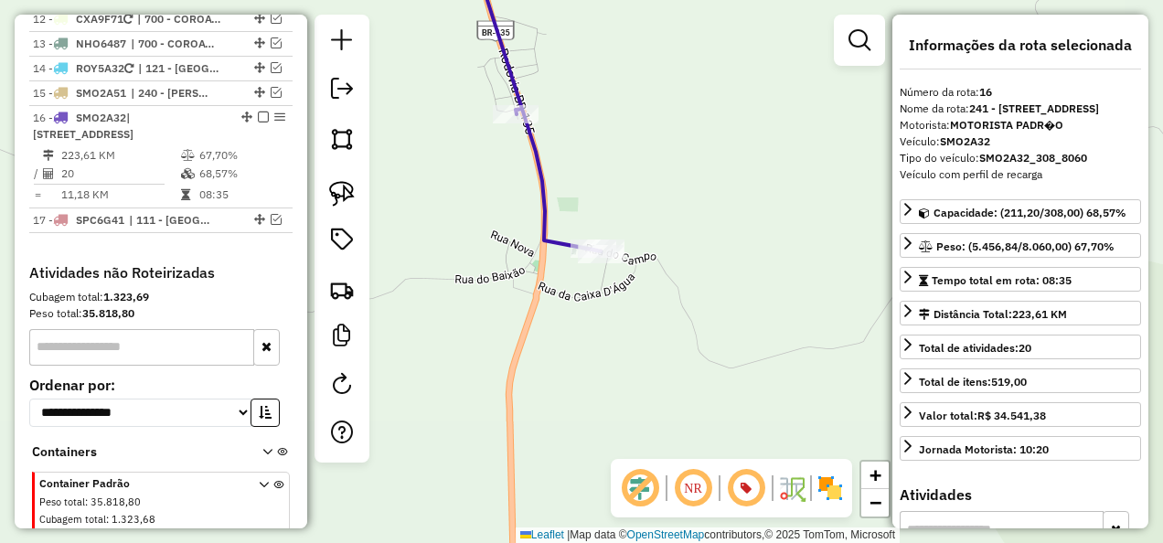
scroll to position [1803, 0]
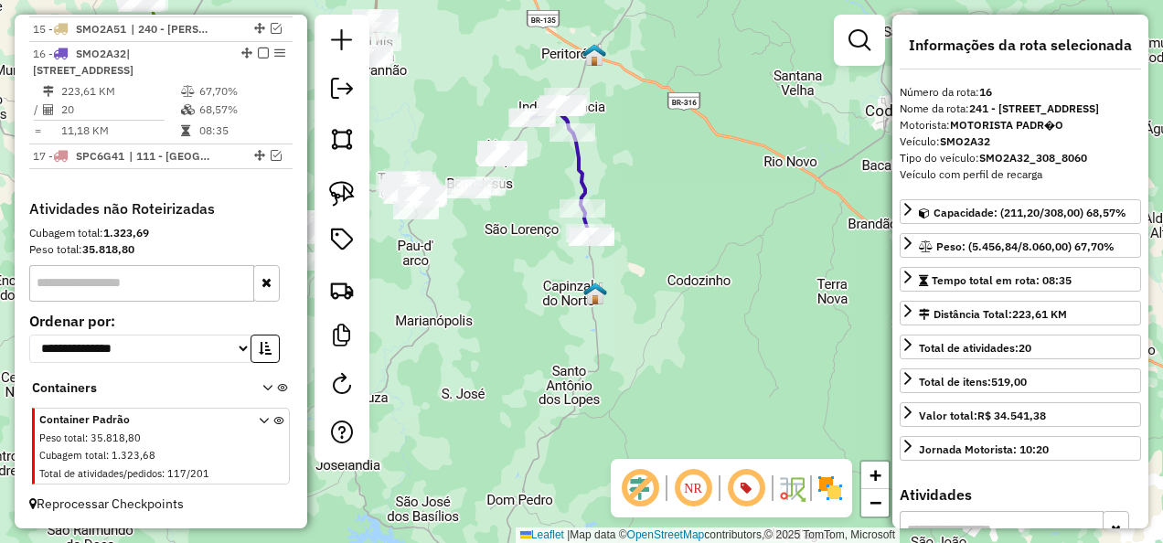
drag, startPoint x: 554, startPoint y: 265, endPoint x: 626, endPoint y: 317, distance: 89.1
click at [633, 315] on div "Janela de atendimento Grade de atendimento Capacidade Transportadoras Veículos …" at bounding box center [581, 271] width 1163 height 543
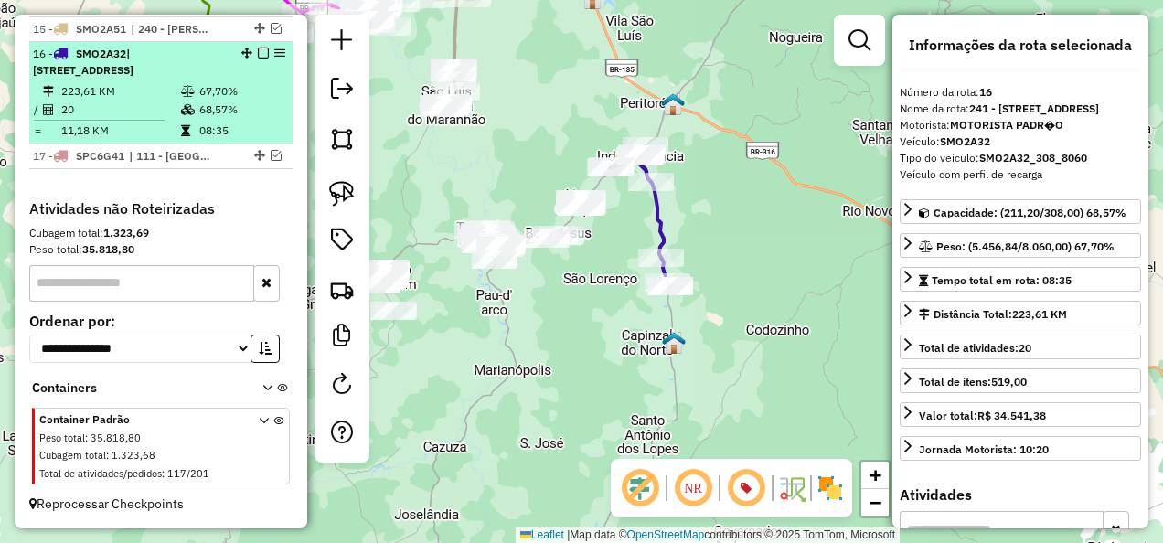
click at [258, 48] on em at bounding box center [263, 53] width 11 height 11
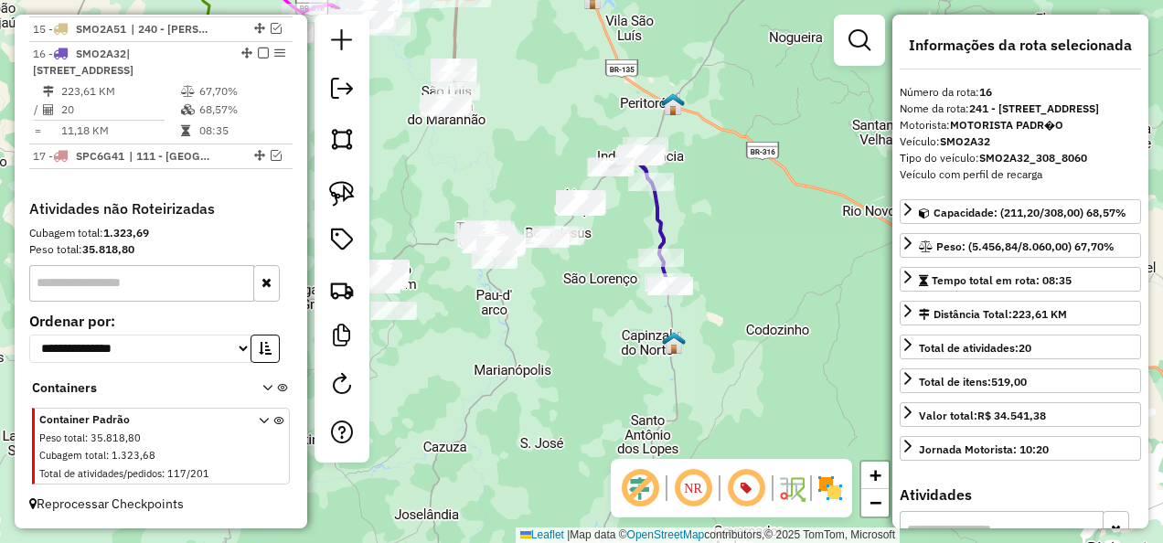
scroll to position [1709, 0]
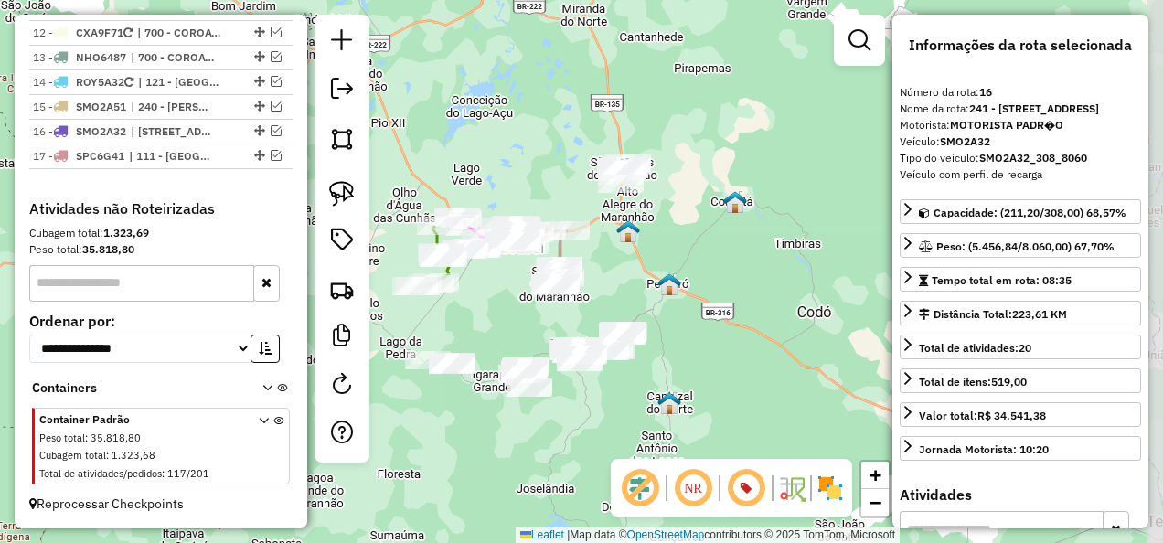
drag, startPoint x: 726, startPoint y: 324, endPoint x: 658, endPoint y: 416, distance: 114.5
click at [658, 416] on div "Janela de atendimento Grade de atendimento Capacidade Transportadoras Veículos …" at bounding box center [581, 271] width 1163 height 543
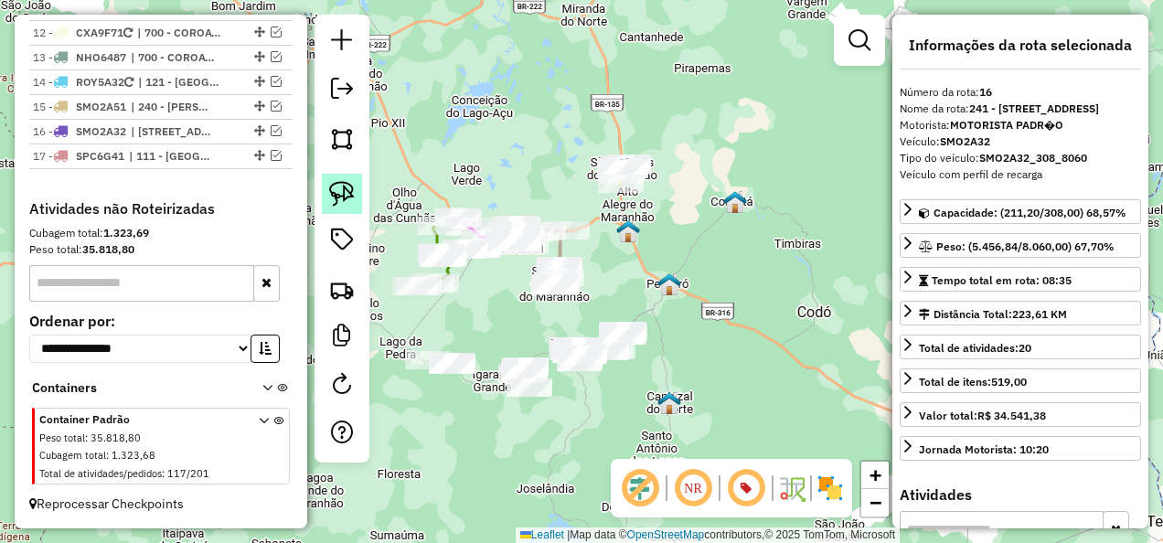
click at [337, 197] on img at bounding box center [342, 194] width 26 height 26
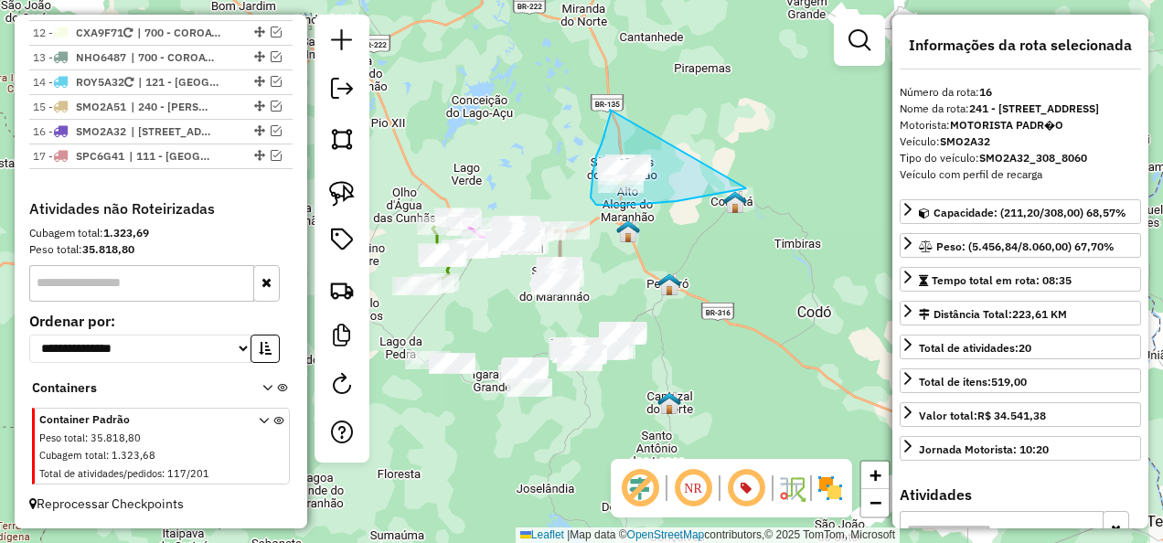
drag, startPoint x: 610, startPoint y: 110, endPoint x: 746, endPoint y: 188, distance: 157.3
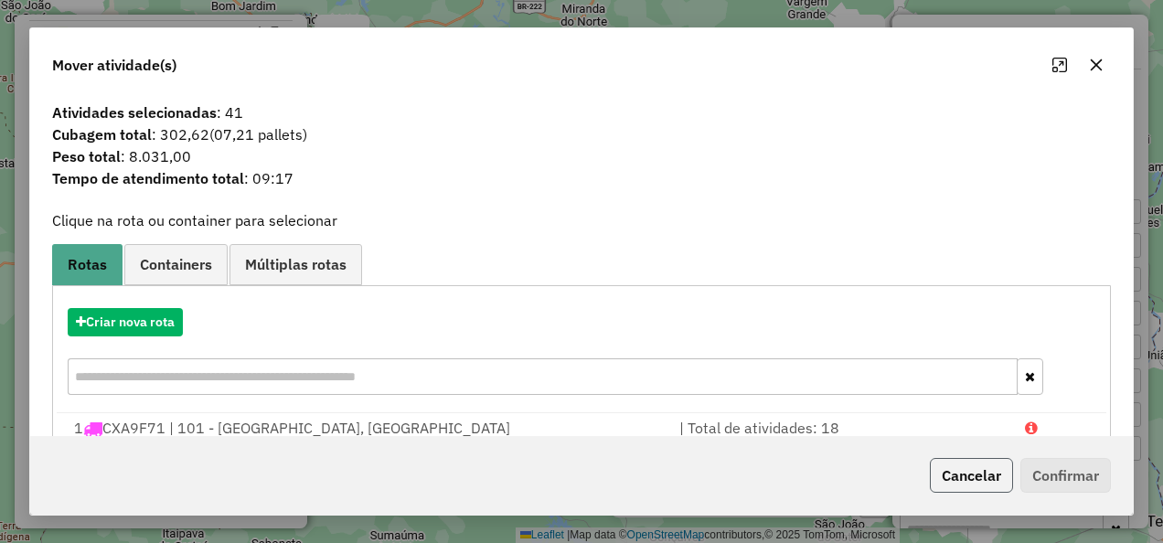
click at [978, 477] on button "Cancelar" at bounding box center [971, 475] width 83 height 35
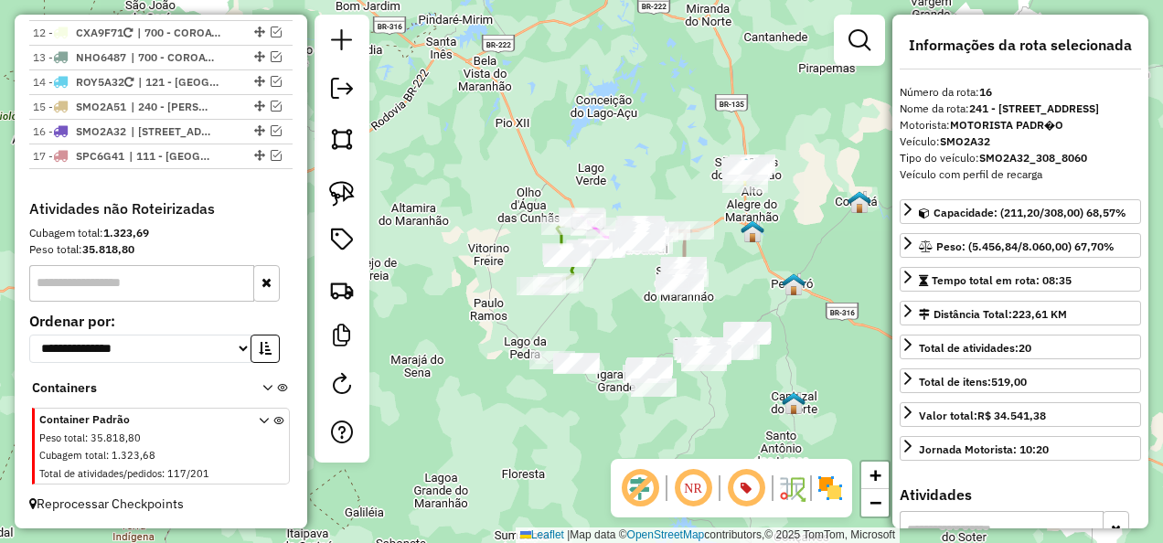
drag, startPoint x: 530, startPoint y: 435, endPoint x: 702, endPoint y: 434, distance: 171.9
click at [702, 434] on div "Janela de atendimento Grade de atendimento Capacidade Transportadoras Veículos …" at bounding box center [581, 271] width 1163 height 543
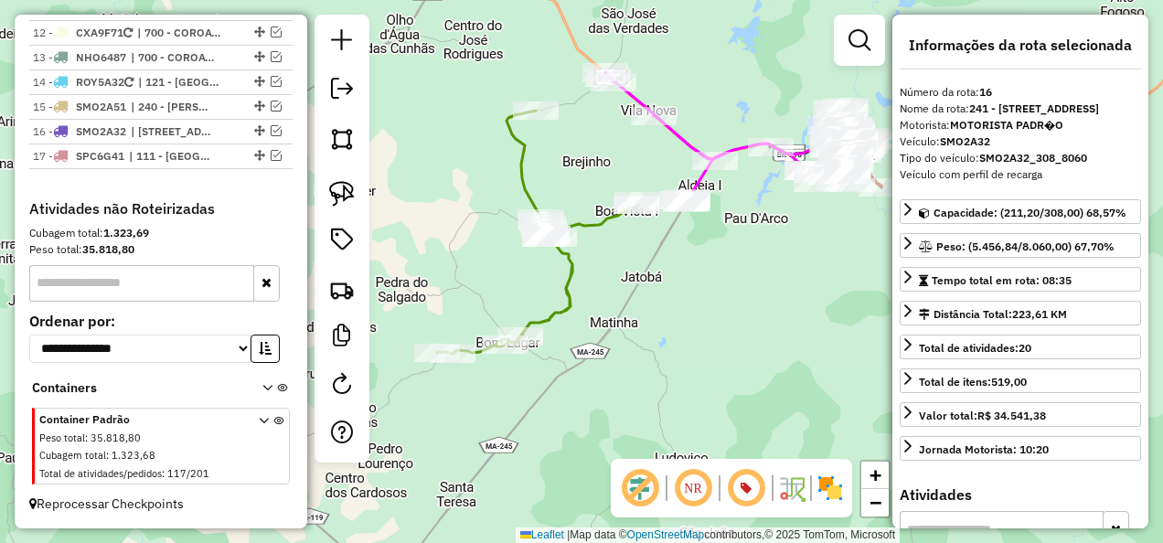
drag, startPoint x: 629, startPoint y: 263, endPoint x: 653, endPoint y: 344, distance: 83.9
click at [658, 335] on div "Janela de atendimento Grade de atendimento Capacidade Transportadoras Veículos …" at bounding box center [581, 271] width 1163 height 543
drag, startPoint x: 445, startPoint y: 232, endPoint x: 450, endPoint y: 245, distance: 13.6
click at [450, 245] on div "Janela de atendimento Grade de atendimento Capacidade Transportadoras Veículos …" at bounding box center [581, 271] width 1163 height 543
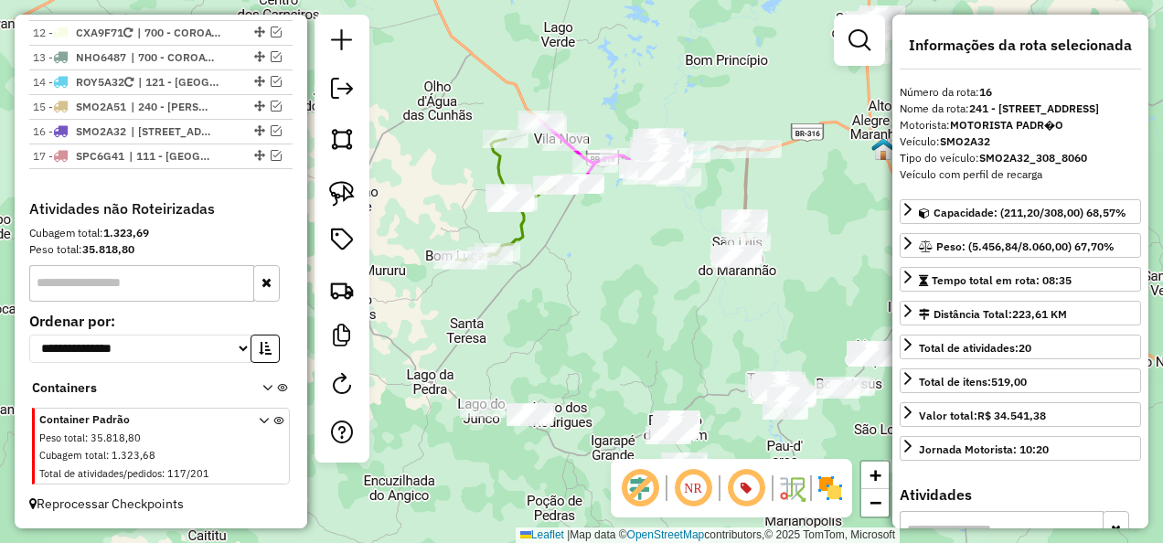
drag, startPoint x: 655, startPoint y: 340, endPoint x: 620, endPoint y: 247, distance: 99.5
click at [624, 260] on div "Janela de atendimento Grade de atendimento Capacidade Transportadoras Veículos …" at bounding box center [581, 271] width 1163 height 543
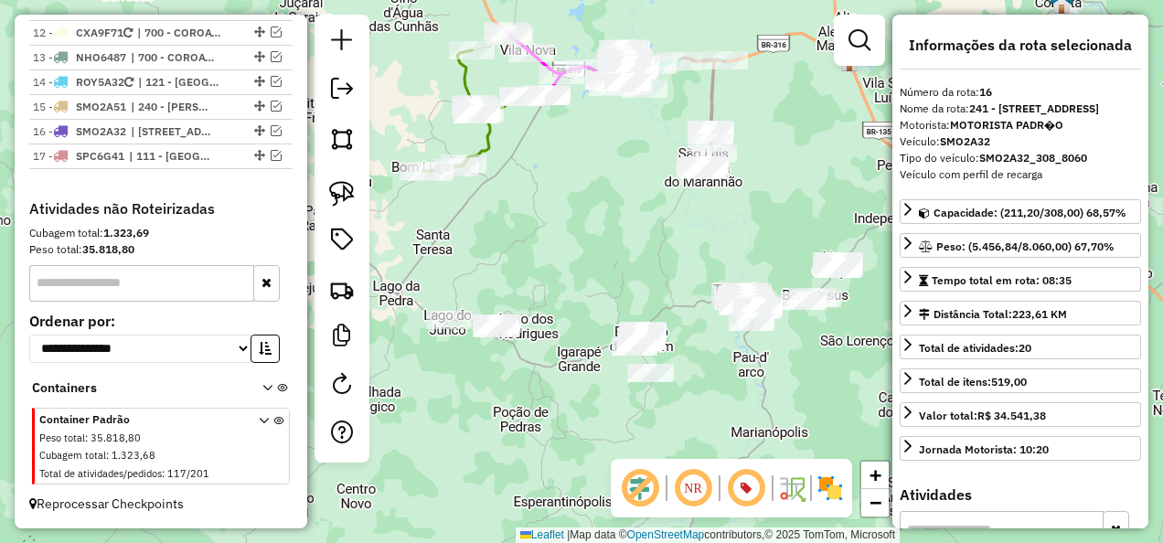
drag, startPoint x: 556, startPoint y: 305, endPoint x: 573, endPoint y: 241, distance: 66.3
click at [578, 258] on div "Janela de atendimento Grade de atendimento Capacidade Transportadoras Veículos …" at bounding box center [581, 271] width 1163 height 543
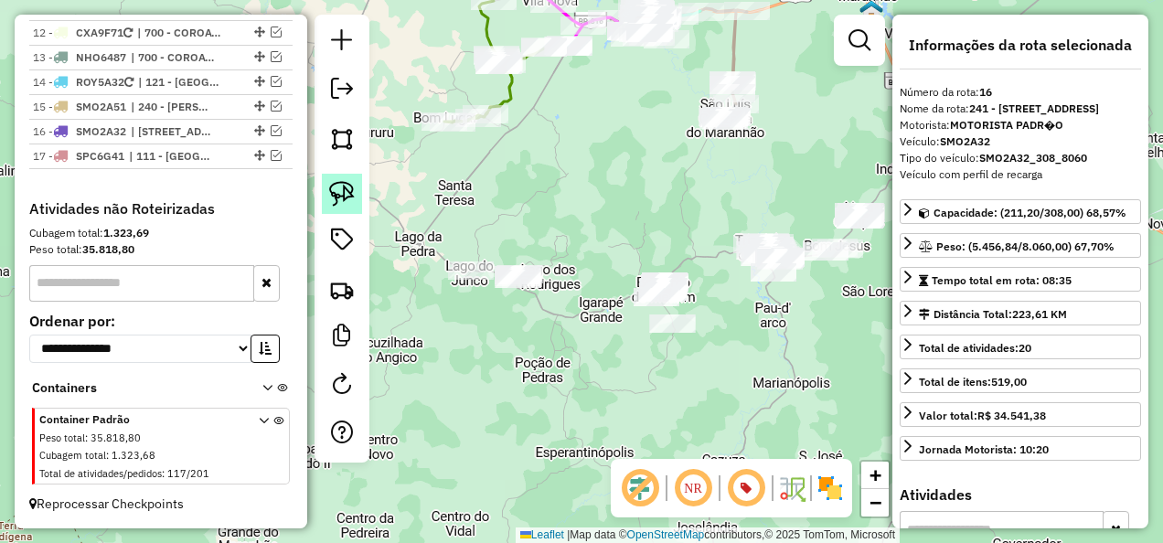
click at [348, 190] on img at bounding box center [342, 194] width 26 height 26
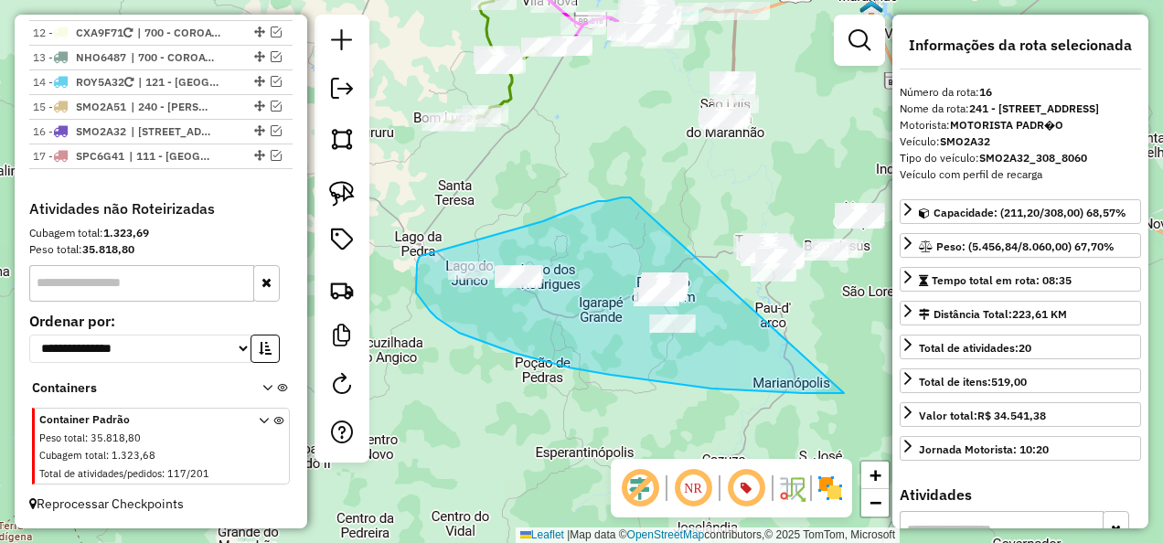
drag, startPoint x: 630, startPoint y: 197, endPoint x: 844, endPoint y: 393, distance: 289.9
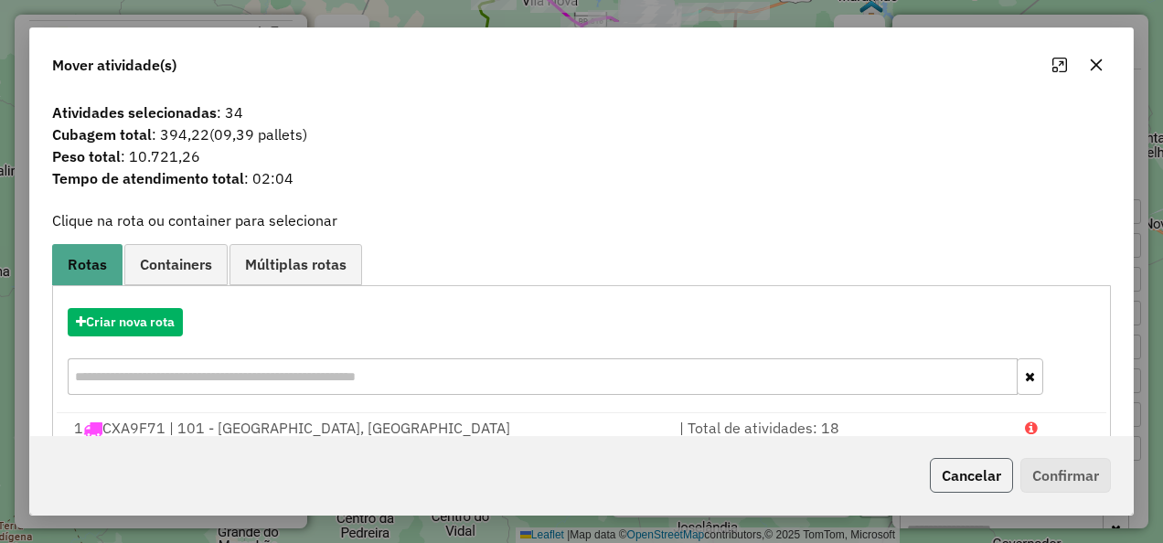
click at [972, 480] on button "Cancelar" at bounding box center [971, 475] width 83 height 35
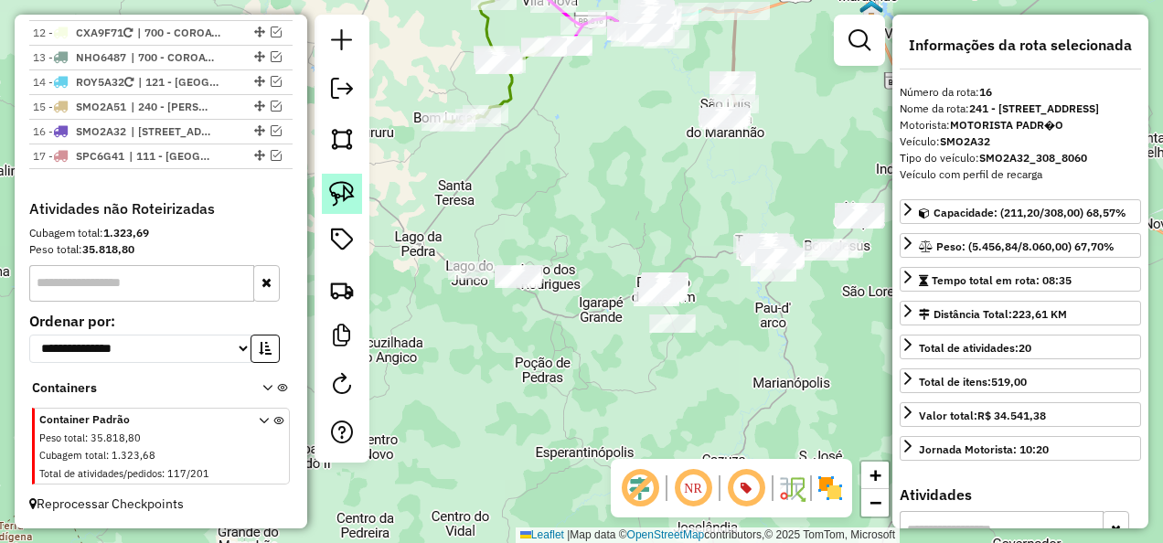
click at [347, 196] on img at bounding box center [342, 194] width 26 height 26
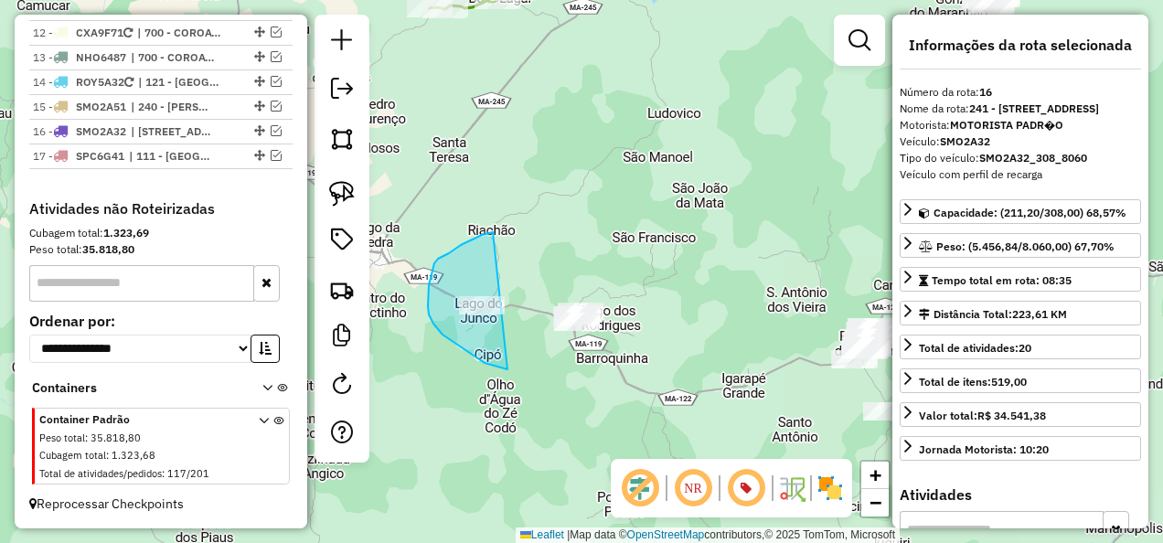
drag, startPoint x: 493, startPoint y: 232, endPoint x: 702, endPoint y: 335, distance: 233.1
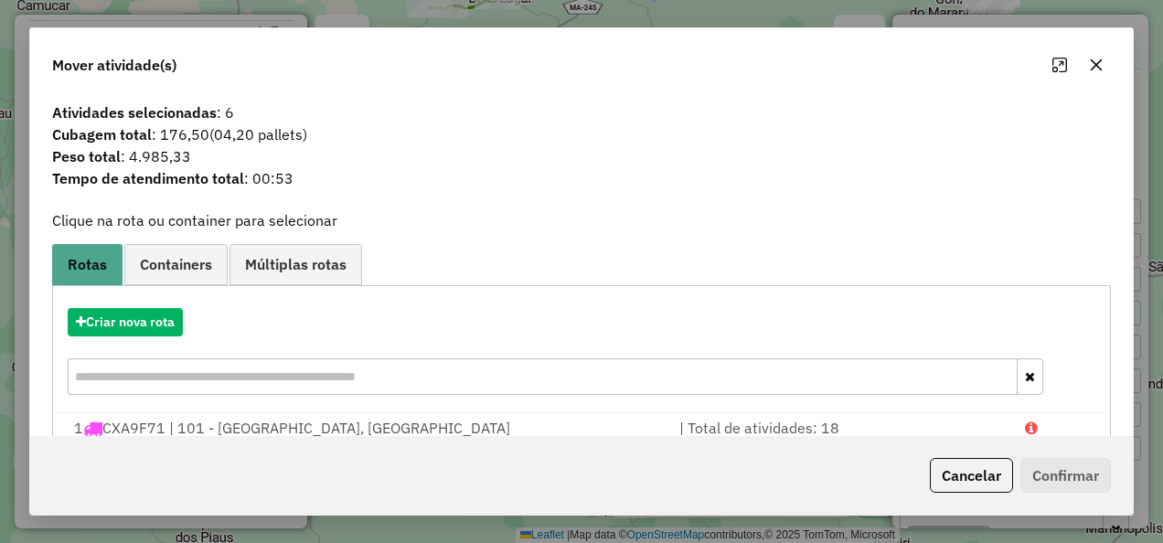
drag, startPoint x: 958, startPoint y: 475, endPoint x: 788, endPoint y: 421, distance: 178.1
click at [956, 475] on button "Cancelar" at bounding box center [971, 475] width 83 height 35
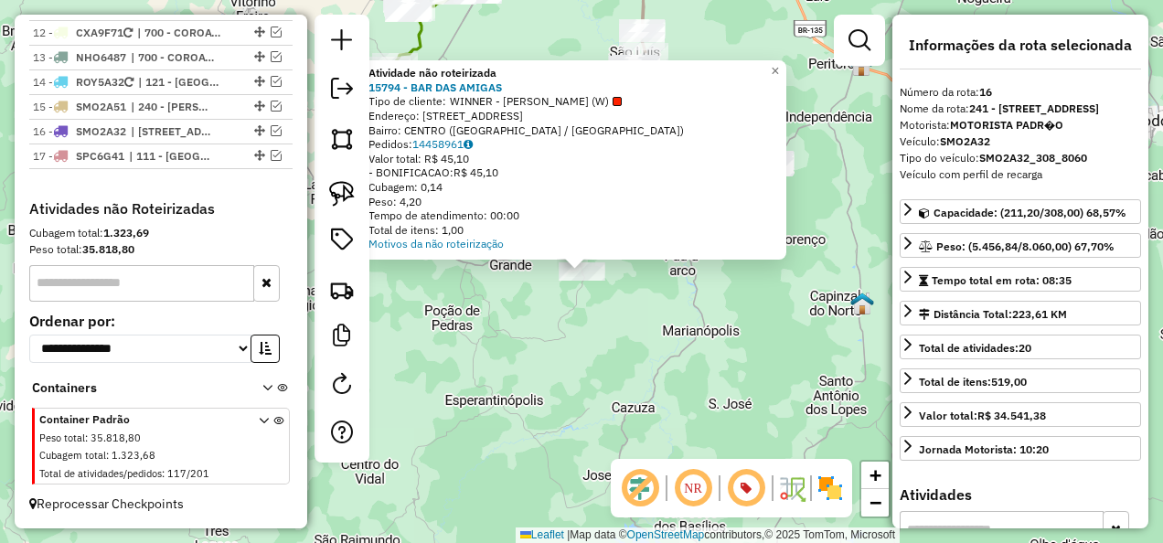
click at [603, 366] on div "Atividade não roteirizada 15794 - BAR DAS AMIGAS Tipo de cliente: WINNER - ROTA…" at bounding box center [581, 271] width 1163 height 543
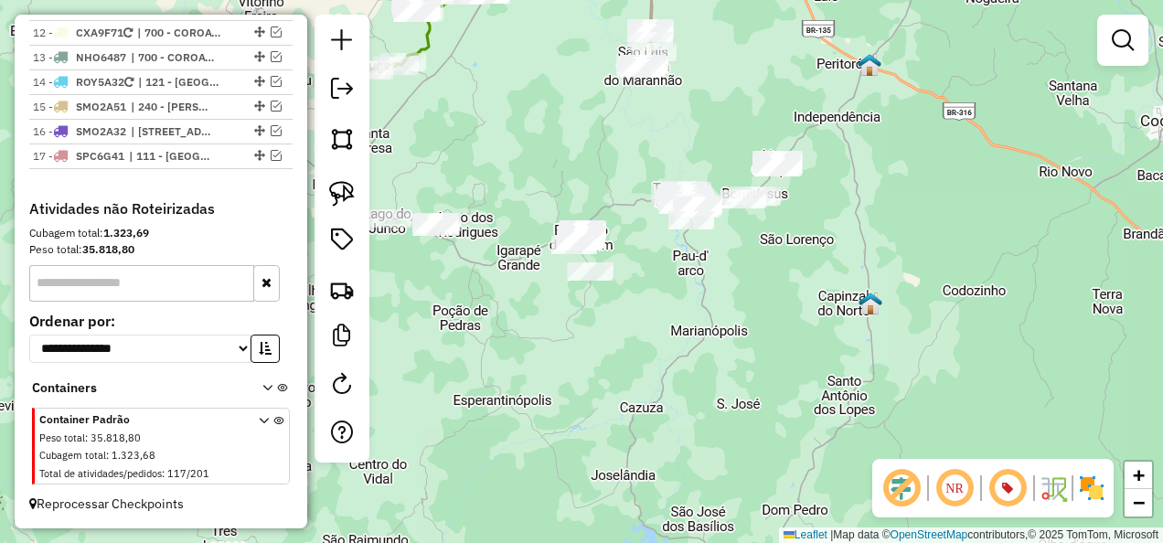
drag, startPoint x: 546, startPoint y: 338, endPoint x: 705, endPoint y: 347, distance: 159.3
click at [704, 346] on div "Janela de atendimento Grade de atendimento Capacidade Transportadoras Veículos …" at bounding box center [581, 271] width 1163 height 543
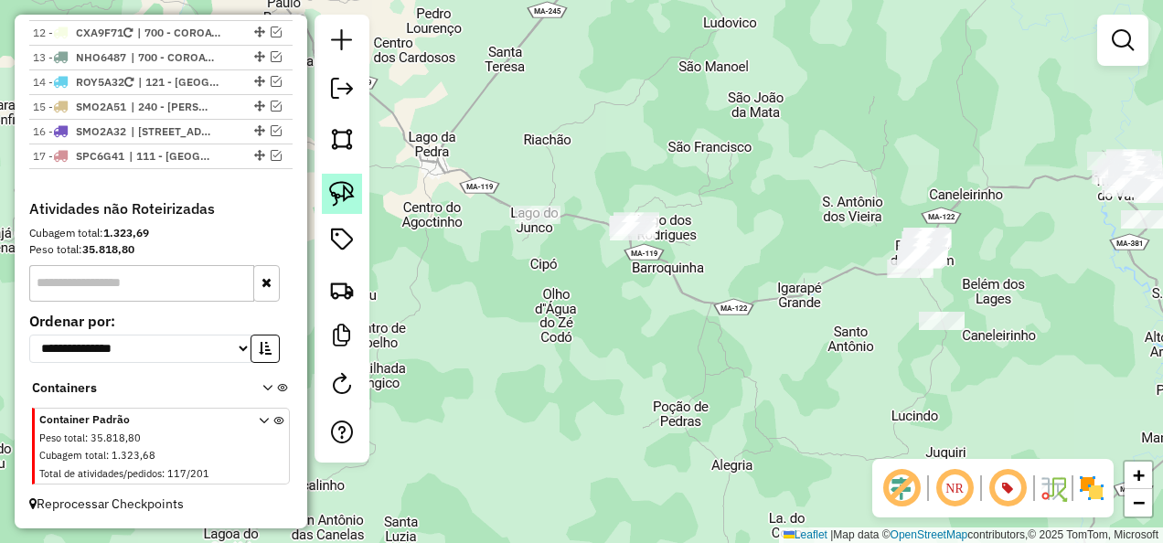
click at [342, 191] on img at bounding box center [342, 194] width 26 height 26
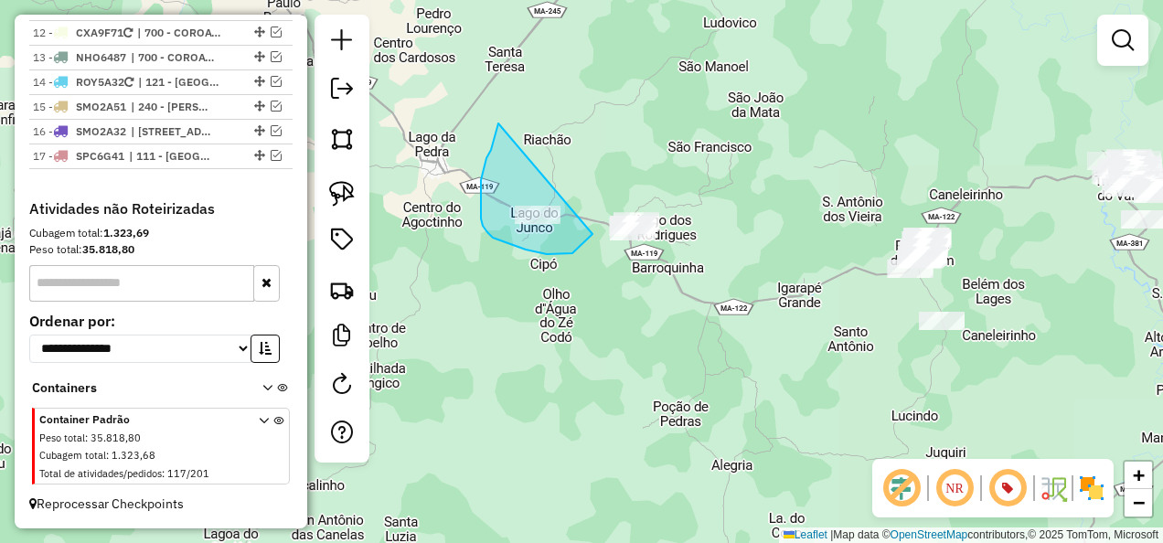
drag, startPoint x: 498, startPoint y: 123, endPoint x: 599, endPoint y: 226, distance: 143.5
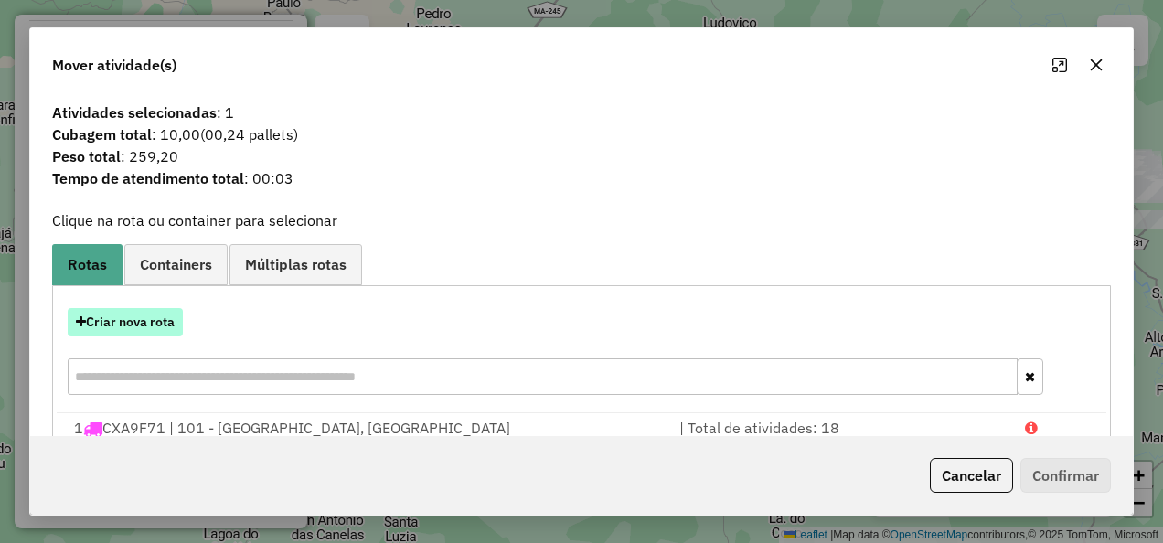
click at [152, 310] on button "Criar nova rota" at bounding box center [125, 322] width 115 height 28
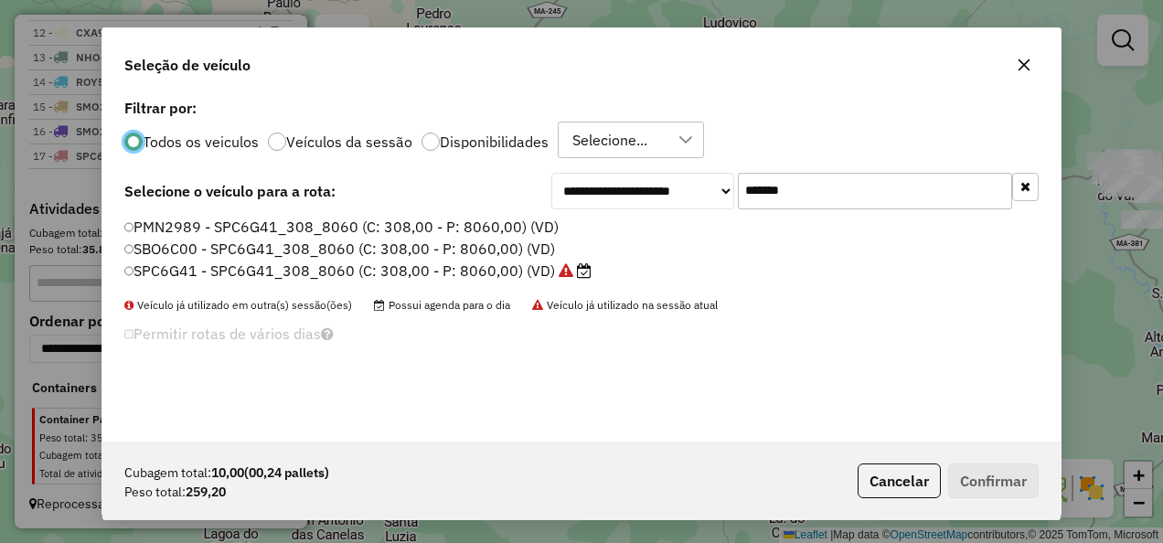
scroll to position [10, 5]
drag, startPoint x: 817, startPoint y: 196, endPoint x: 655, endPoint y: 223, distance: 165.0
click at [655, 223] on div "**********" at bounding box center [581, 267] width 958 height 347
paste input "text"
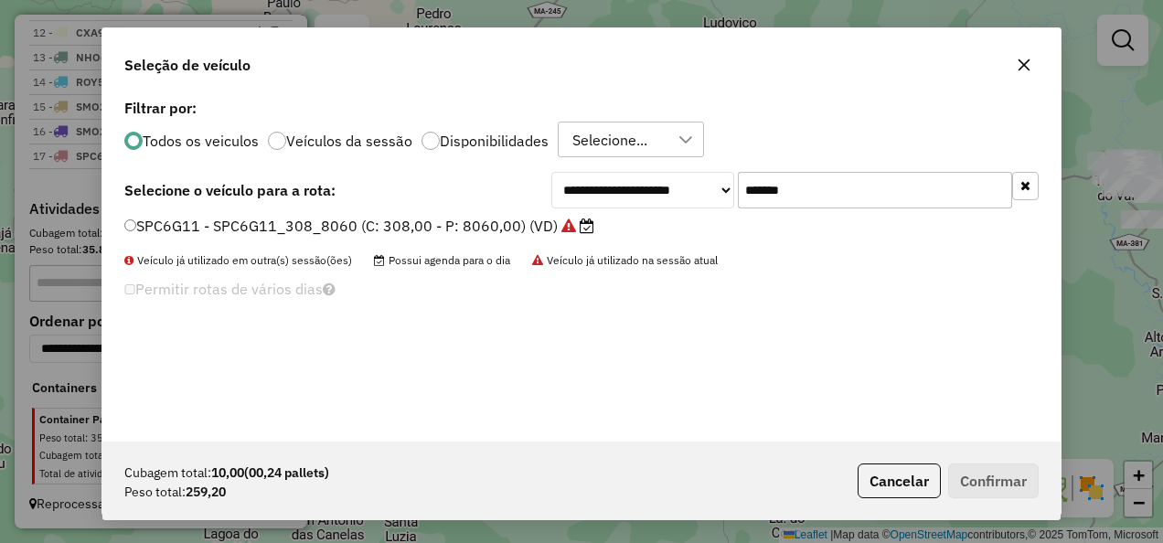
type input "*******"
click at [516, 225] on label "SPC6G11 - SPC6G11_308_8060 (C: 308,00 - P: 8060,00) (VD)" at bounding box center [359, 226] width 470 height 22
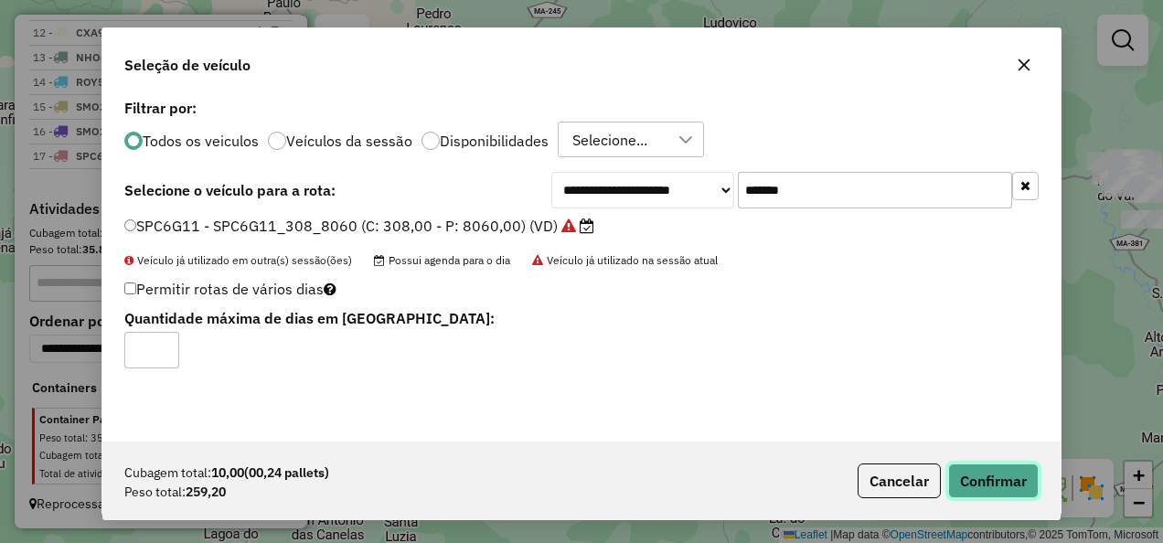
click at [987, 477] on button "Confirmar" at bounding box center [993, 481] width 91 height 35
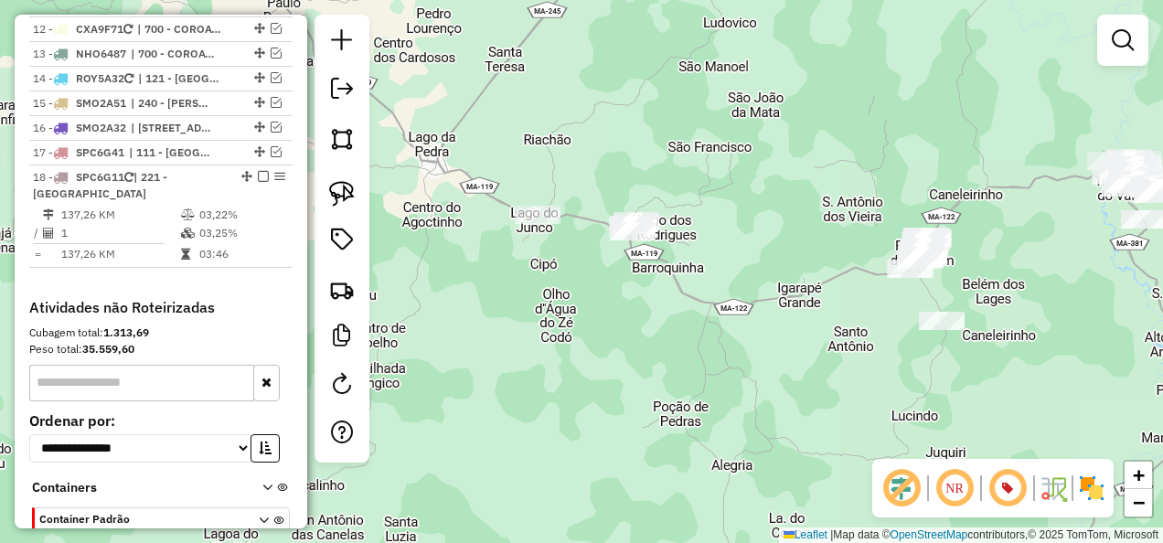
scroll to position [1826, 0]
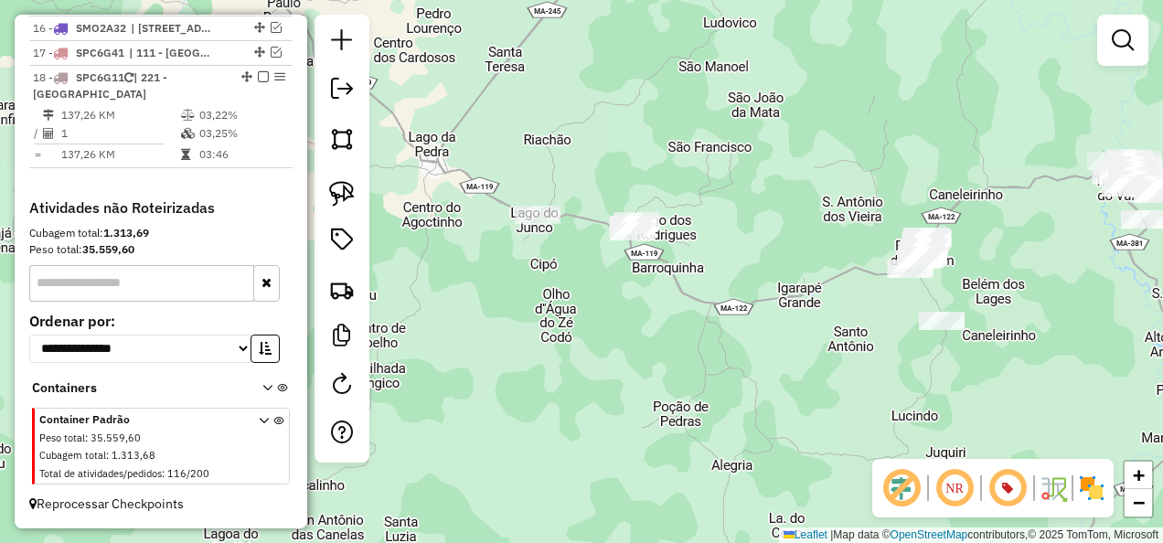
drag, startPoint x: 817, startPoint y: 379, endPoint x: 693, endPoint y: 377, distance: 124.4
click at [693, 377] on div "Janela de atendimento Grade de atendimento Capacidade Transportadoras Veículos …" at bounding box center [581, 271] width 1163 height 543
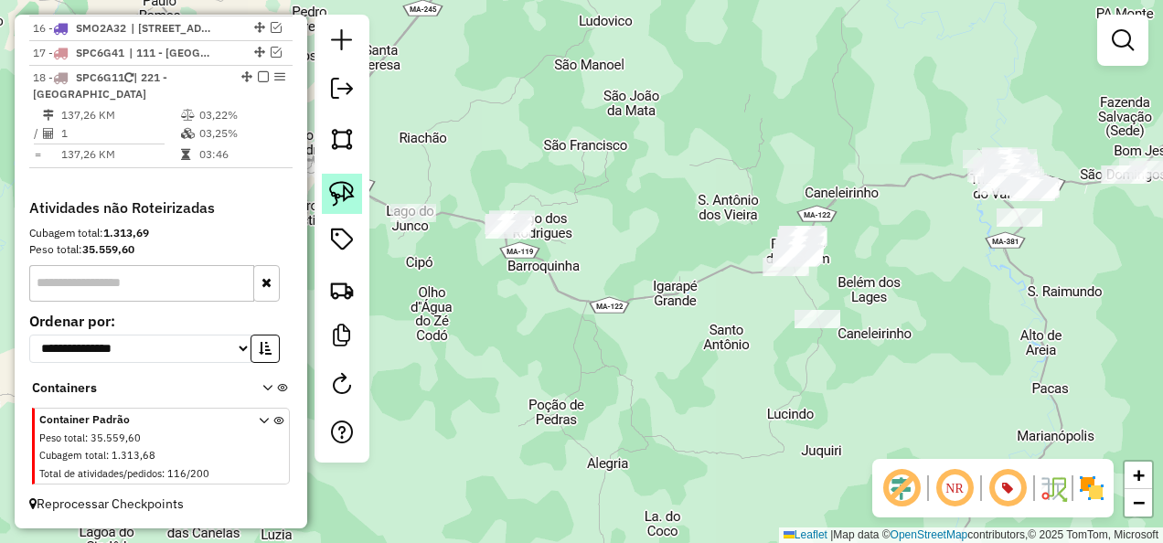
click at [343, 190] on img at bounding box center [342, 194] width 26 height 26
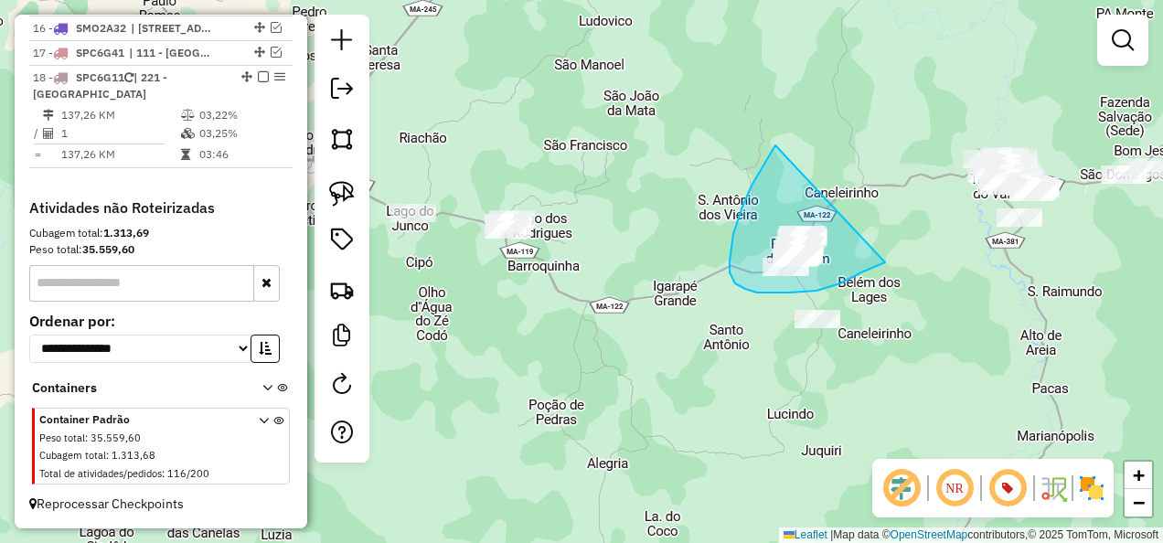
drag, startPoint x: 775, startPoint y: 145, endPoint x: 915, endPoint y: 246, distance: 172.3
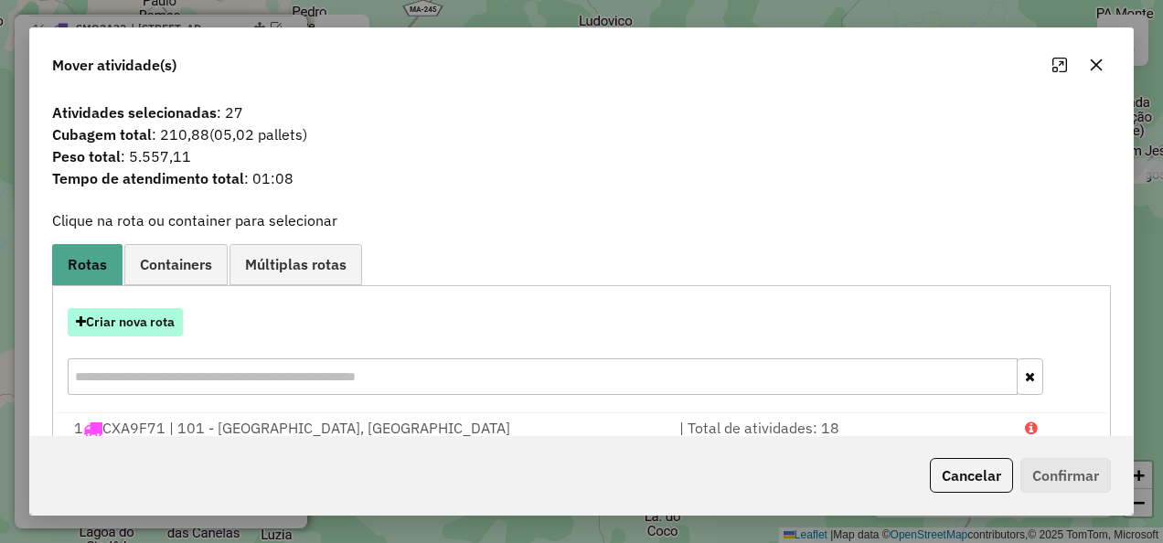
click at [148, 315] on button "Criar nova rota" at bounding box center [125, 322] width 115 height 28
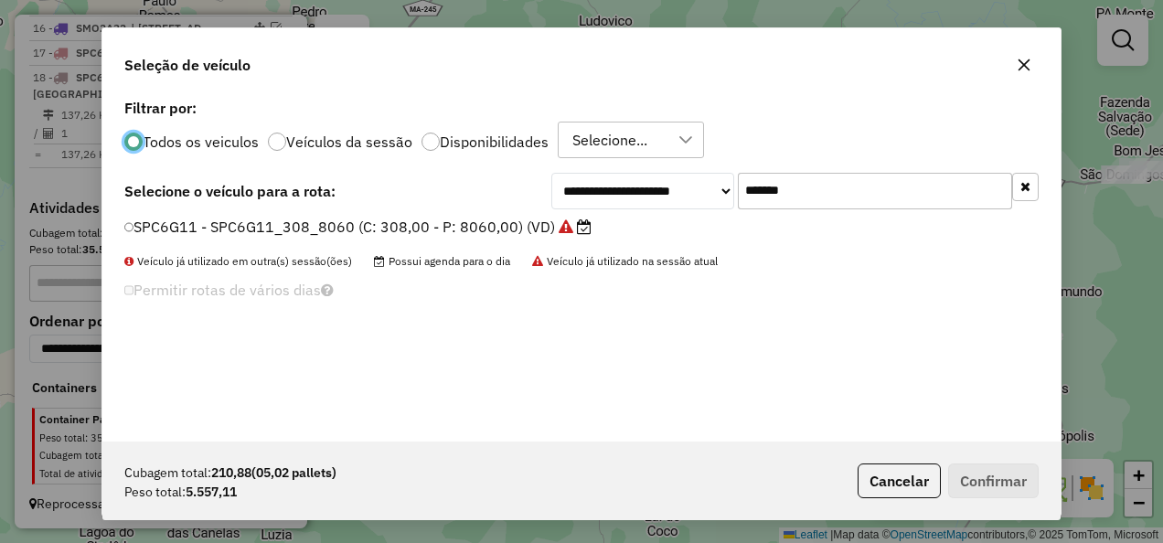
scroll to position [10, 5]
drag, startPoint x: 790, startPoint y: 194, endPoint x: 664, endPoint y: 227, distance: 130.4
click at [664, 227] on div "**********" at bounding box center [581, 267] width 958 height 347
paste input "text"
type input "*******"
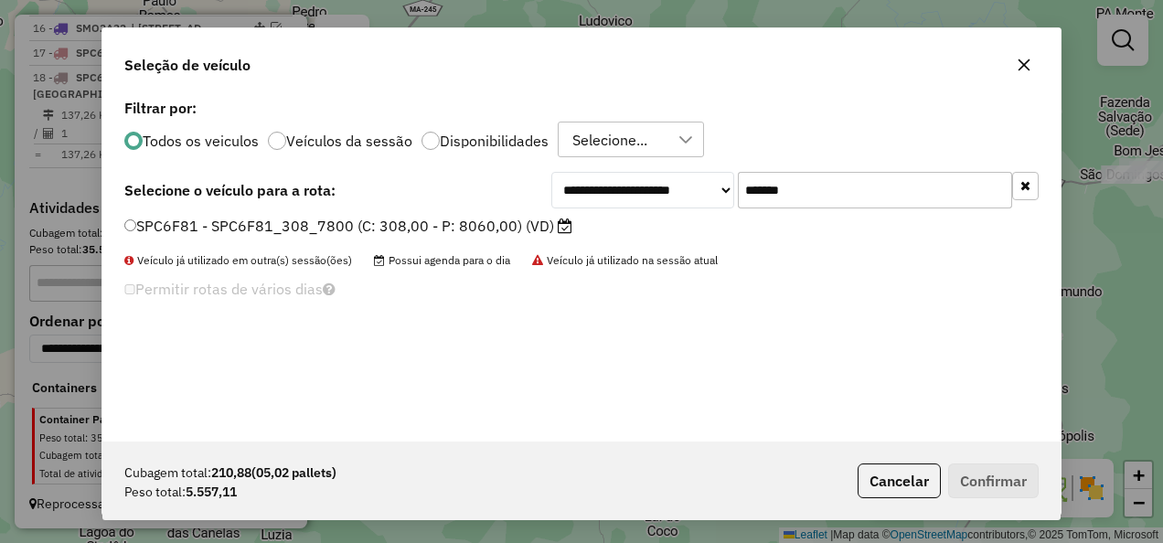
click at [510, 229] on label "SPC6F81 - SPC6F81_308_7800 (C: 308,00 - P: 8060,00) (VD)" at bounding box center [348, 226] width 448 height 22
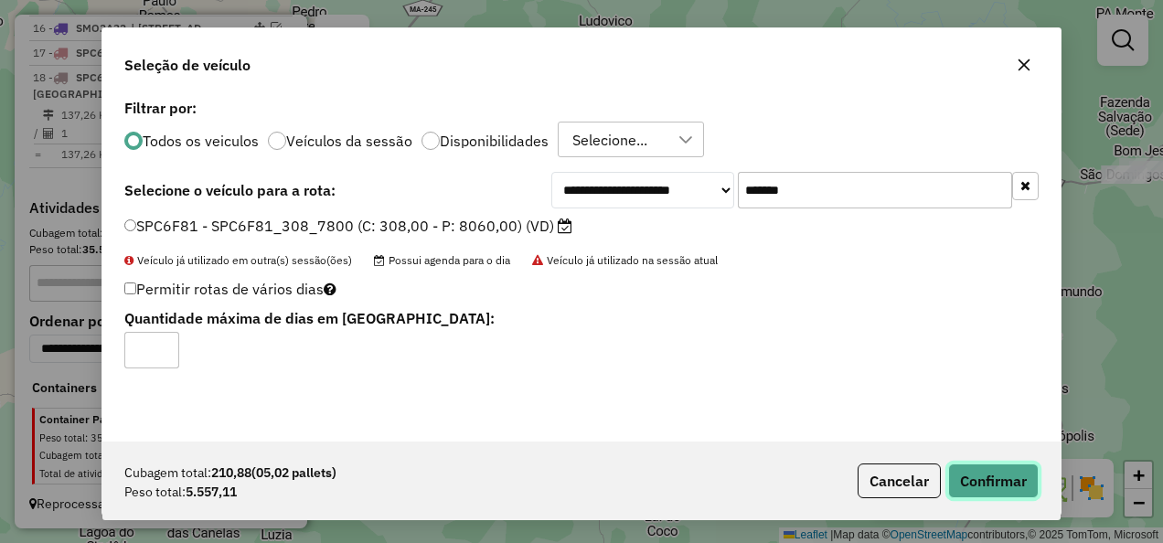
click at [994, 481] on button "Confirmar" at bounding box center [993, 481] width 91 height 35
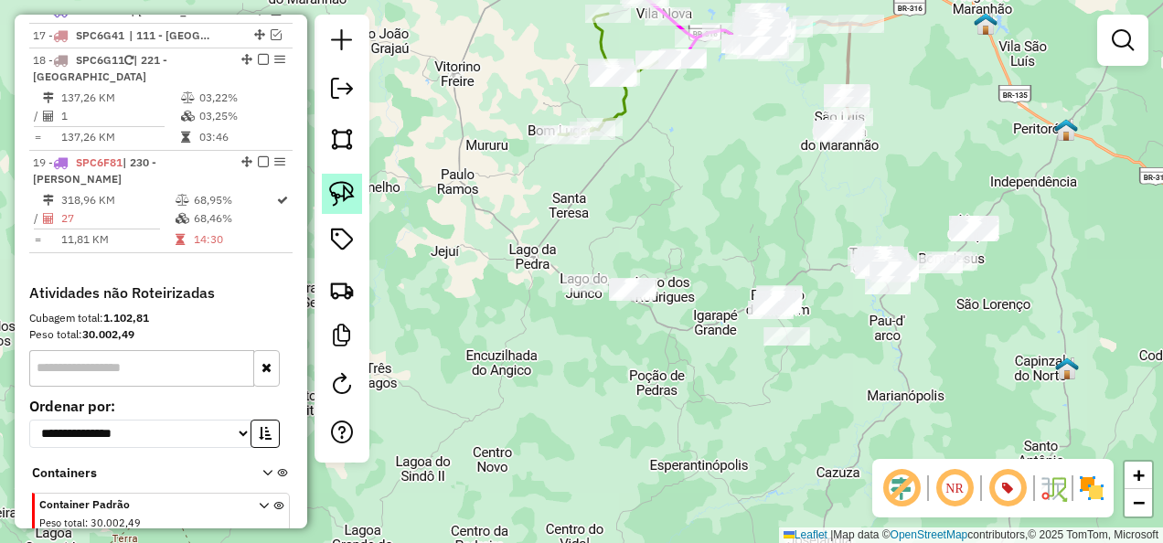
click at [348, 191] on img at bounding box center [342, 194] width 26 height 26
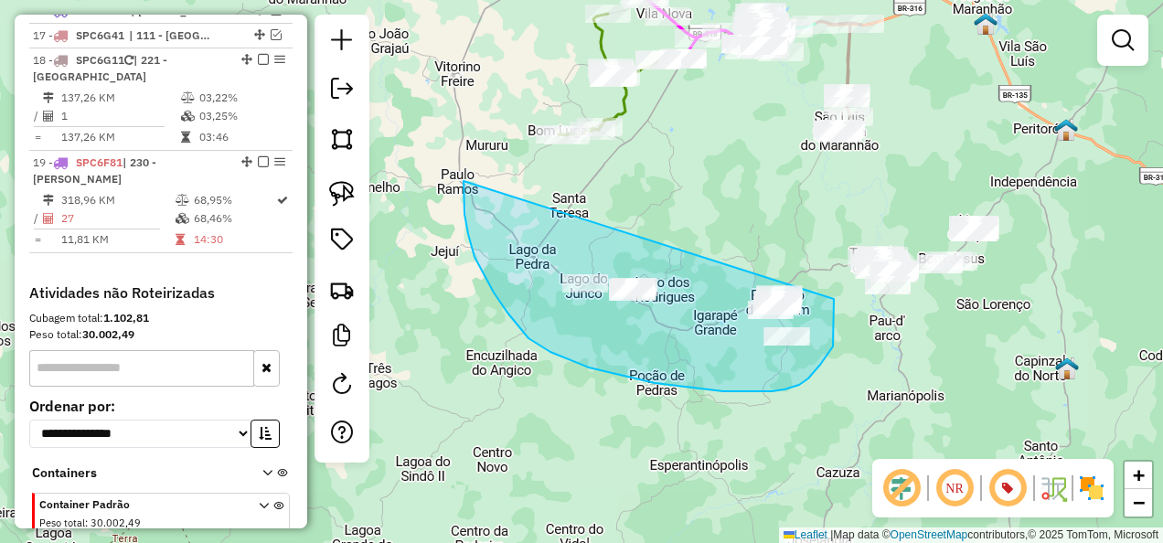
drag, startPoint x: 464, startPoint y: 181, endPoint x: 827, endPoint y: 287, distance: 378.2
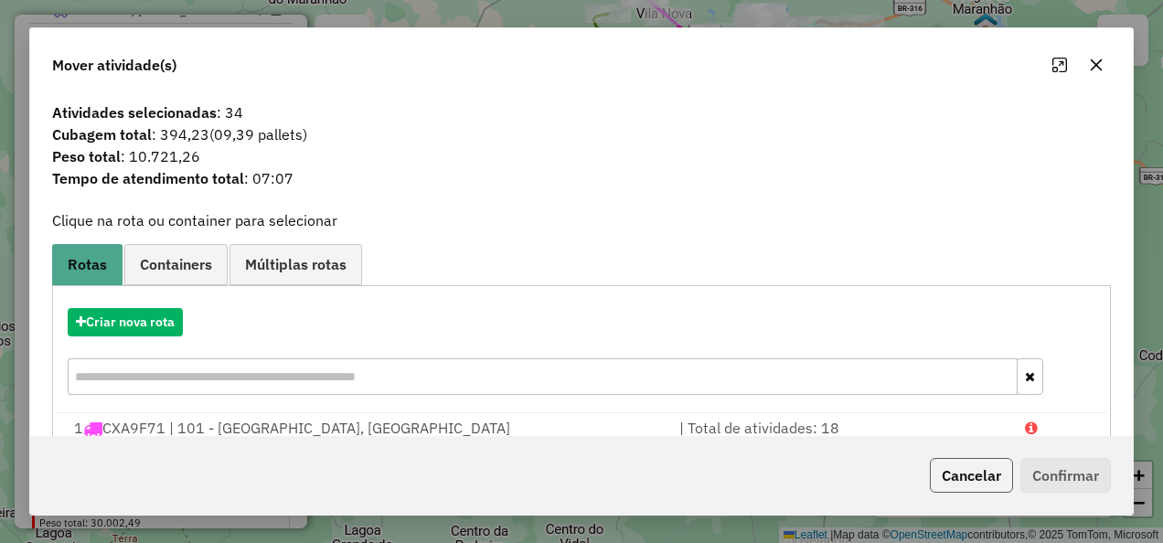
click at [960, 470] on button "Cancelar" at bounding box center [971, 475] width 83 height 35
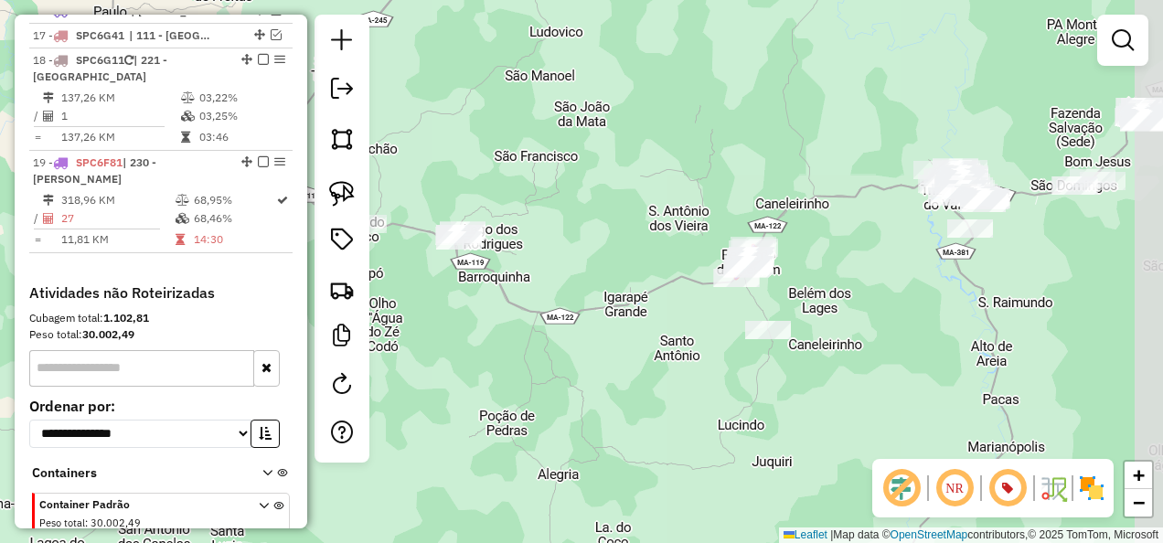
drag, startPoint x: 790, startPoint y: 432, endPoint x: 512, endPoint y: 290, distance: 312.0
click at [587, 317] on div "Janela de atendimento Grade de atendimento Capacidade Transportadoras Veículos …" at bounding box center [581, 271] width 1163 height 543
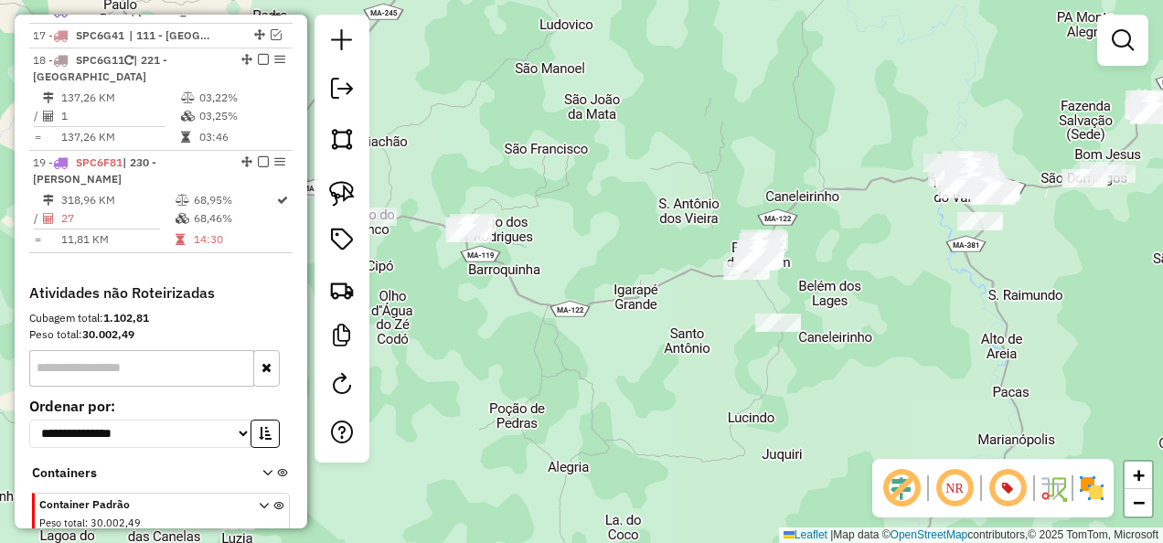
drag, startPoint x: 505, startPoint y: 294, endPoint x: 646, endPoint y: 318, distance: 142.8
click at [646, 318] on div "Janela de atendimento Grade de atendimento Capacidade Transportadoras Veículos …" at bounding box center [581, 271] width 1163 height 543
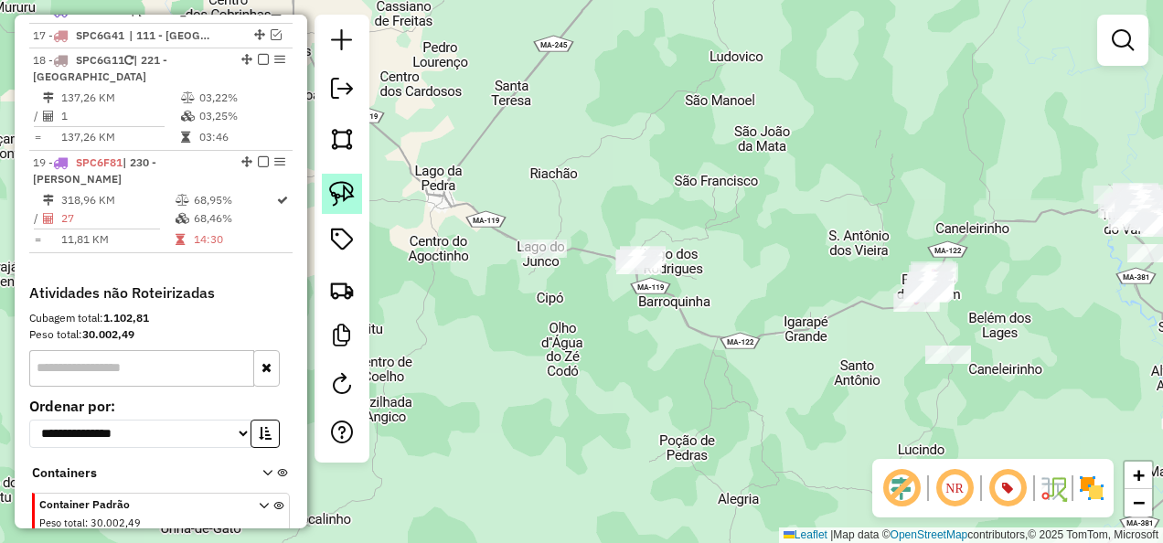
click at [336, 192] on img at bounding box center [342, 194] width 26 height 26
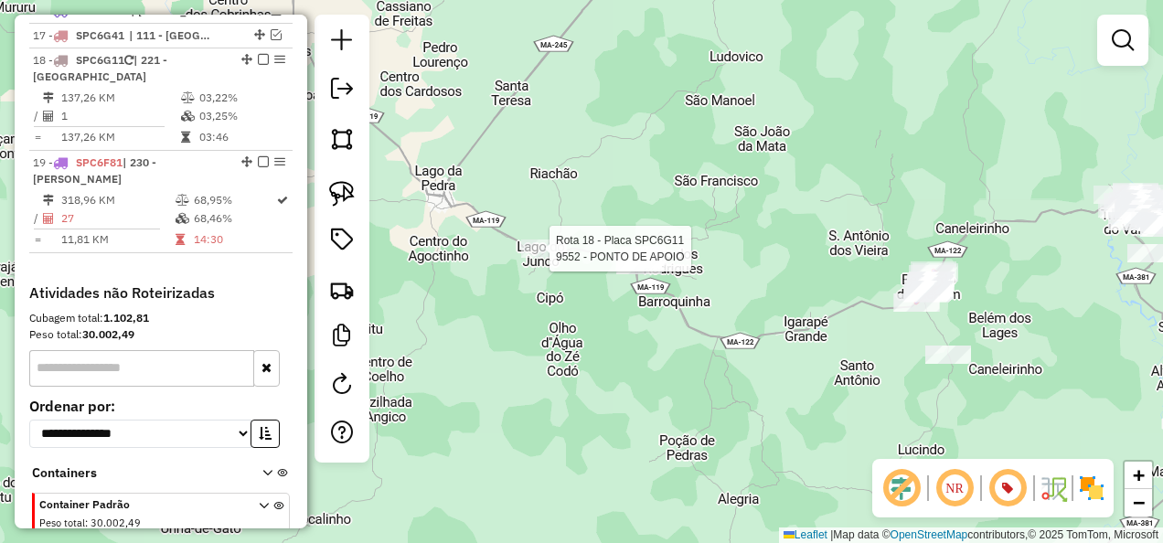
select select "**********"
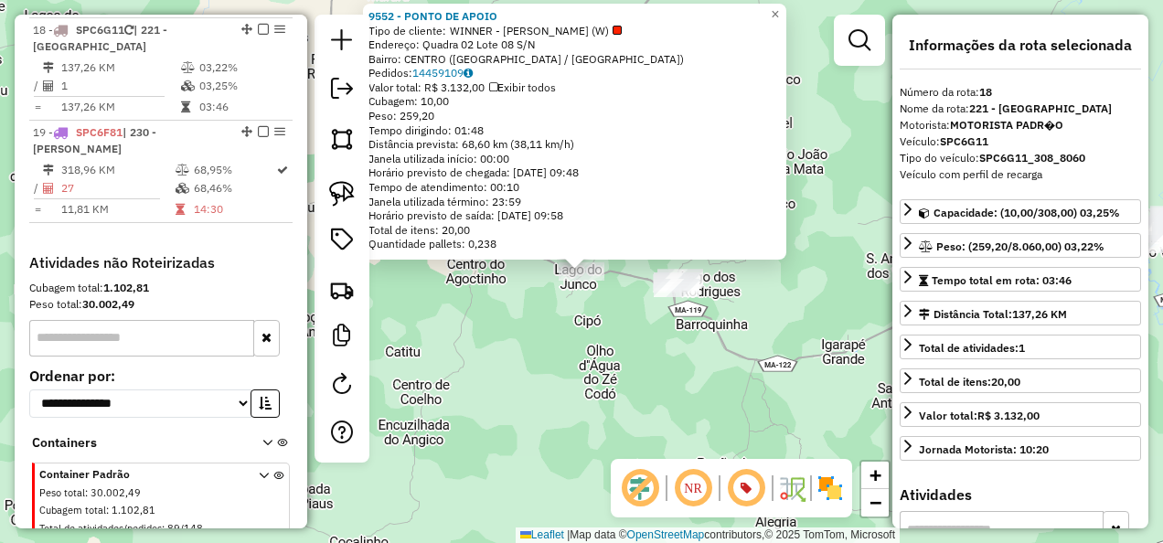
scroll to position [1887, 0]
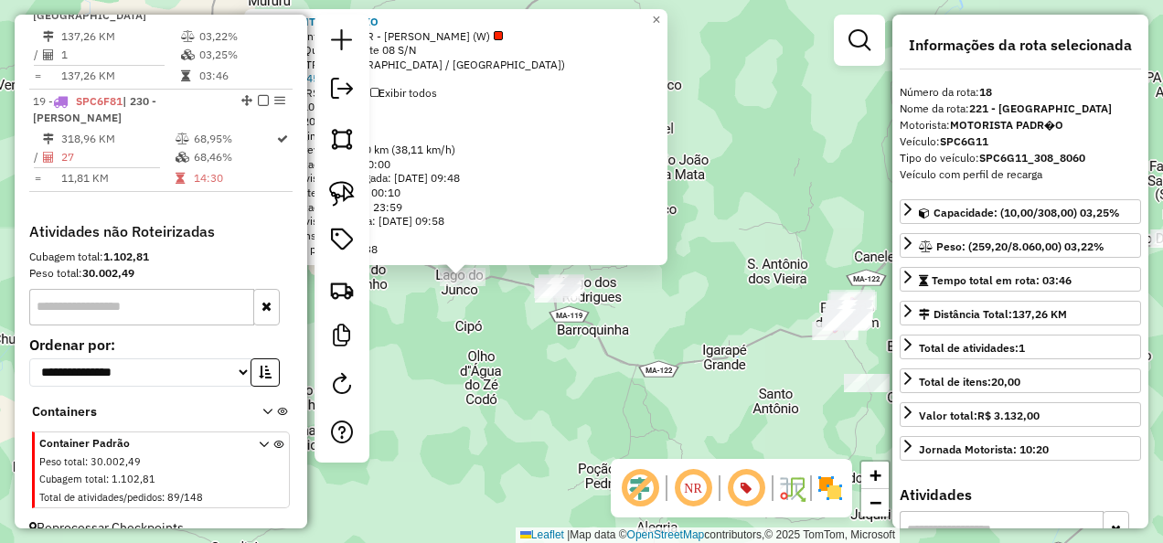
drag, startPoint x: 635, startPoint y: 386, endPoint x: 572, endPoint y: 388, distance: 62.2
click at [572, 388] on div "9552 - PONTO DE APOIO Tipo de cliente: WINNER - ROTA (W) Endereço: Quadra 02 Lo…" at bounding box center [581, 271] width 1163 height 543
click at [625, 411] on div "9552 - PONTO DE APOIO Tipo de cliente: WINNER - ROTA (W) Endereço: Quadra 02 Lo…" at bounding box center [581, 271] width 1163 height 543
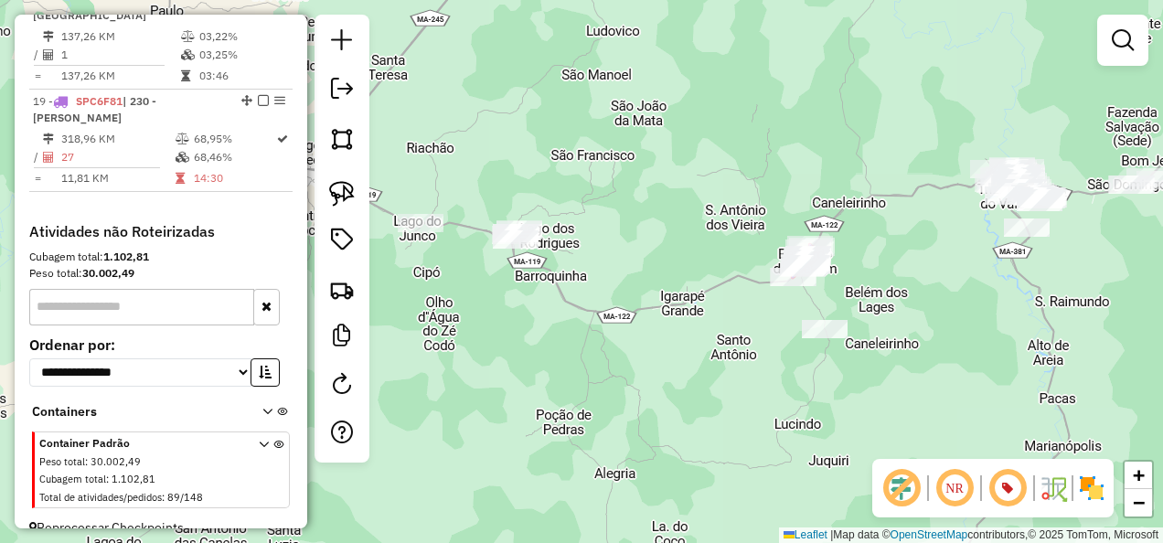
click at [579, 357] on div "Janela de atendimento Grade de atendimento Capacidade Transportadoras Veículos …" at bounding box center [581, 271] width 1163 height 543
click at [338, 194] on img at bounding box center [342, 194] width 26 height 26
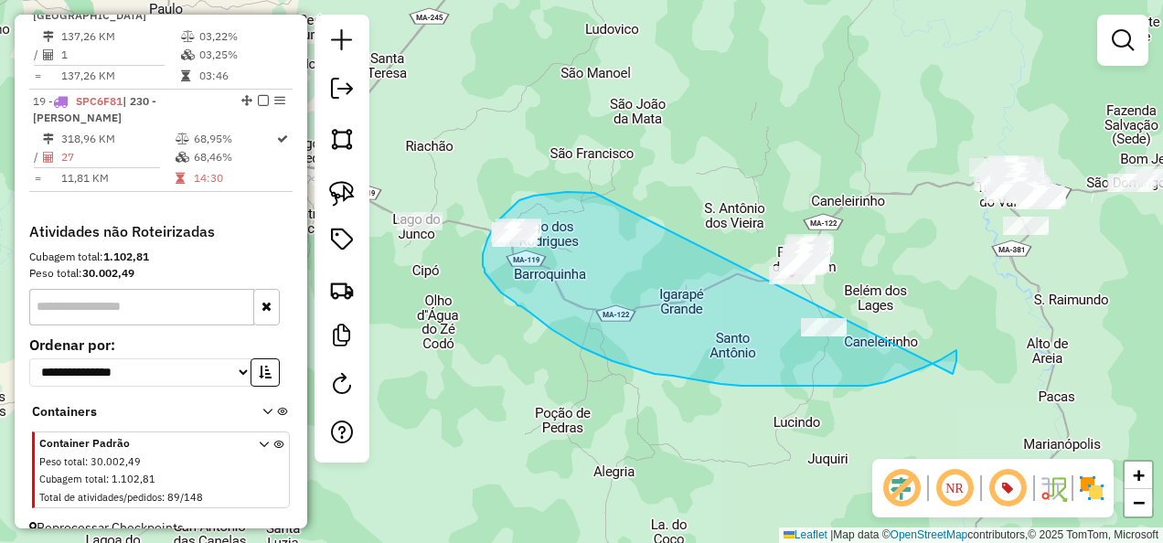
drag, startPoint x: 594, startPoint y: 193, endPoint x: 953, endPoint y: 374, distance: 401.5
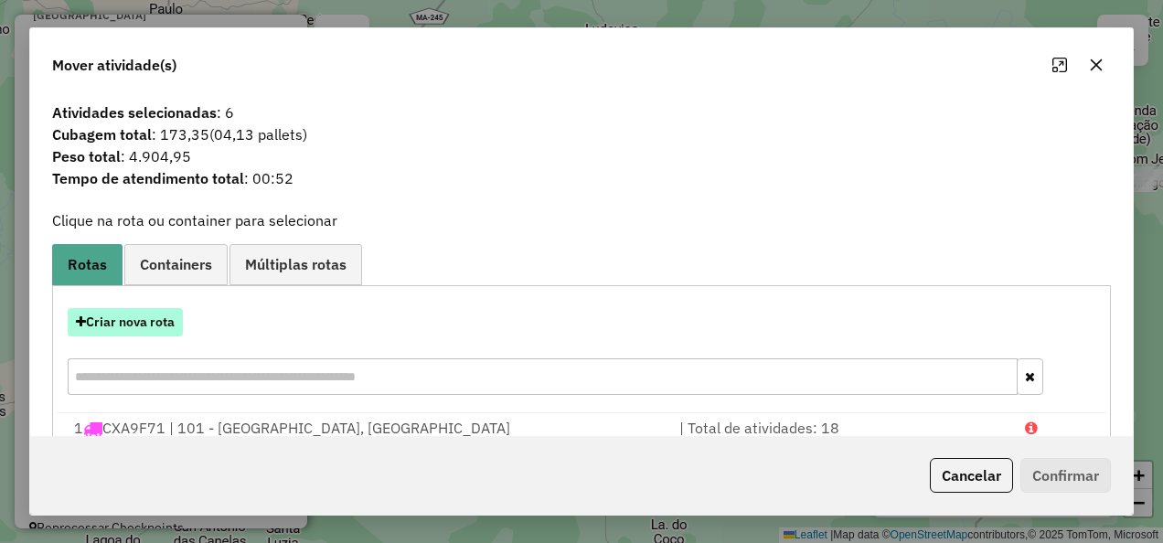
click at [144, 315] on button "Criar nova rota" at bounding box center [125, 322] width 115 height 28
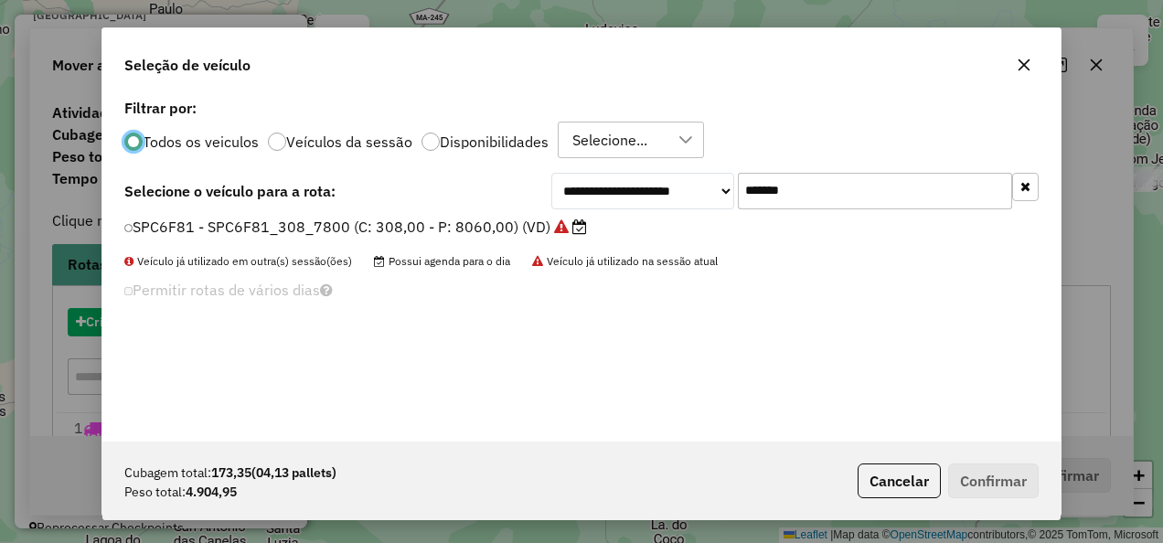
scroll to position [10, 5]
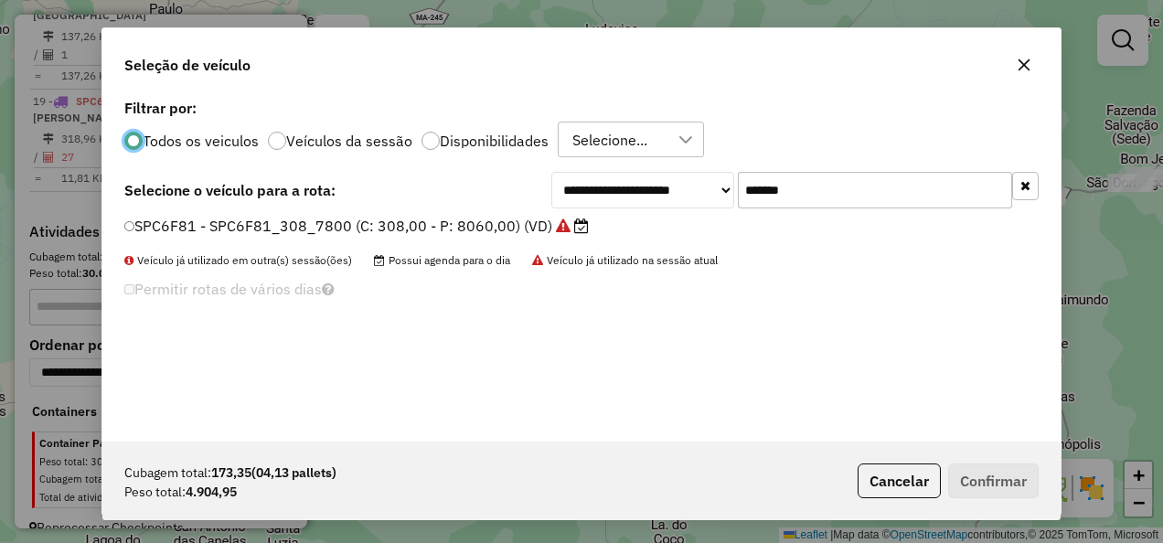
click at [1018, 187] on button "button" at bounding box center [1025, 186] width 27 height 28
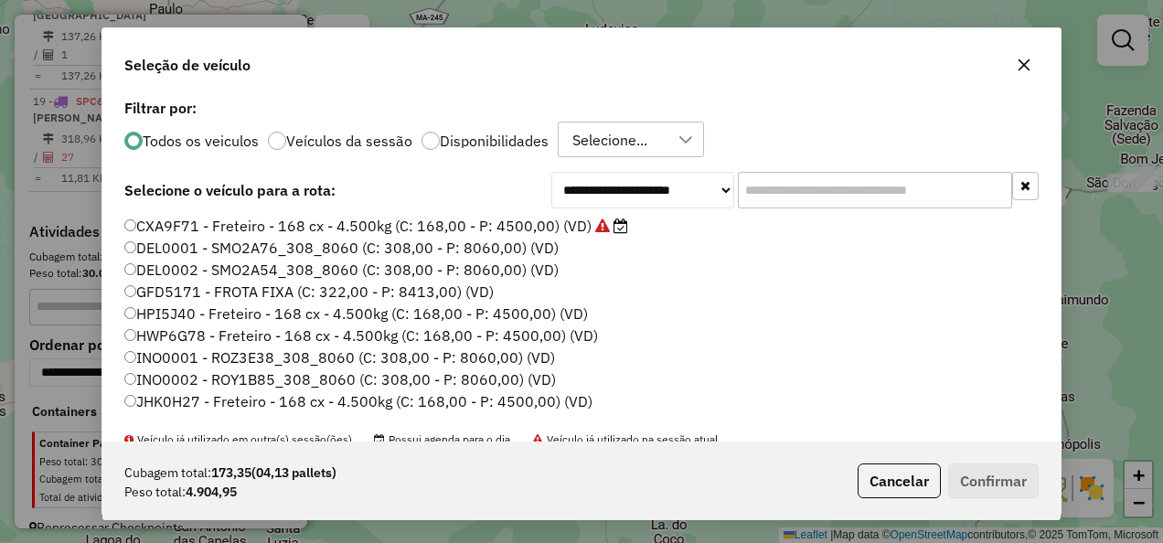
click at [788, 194] on input "text" at bounding box center [875, 190] width 274 height 37
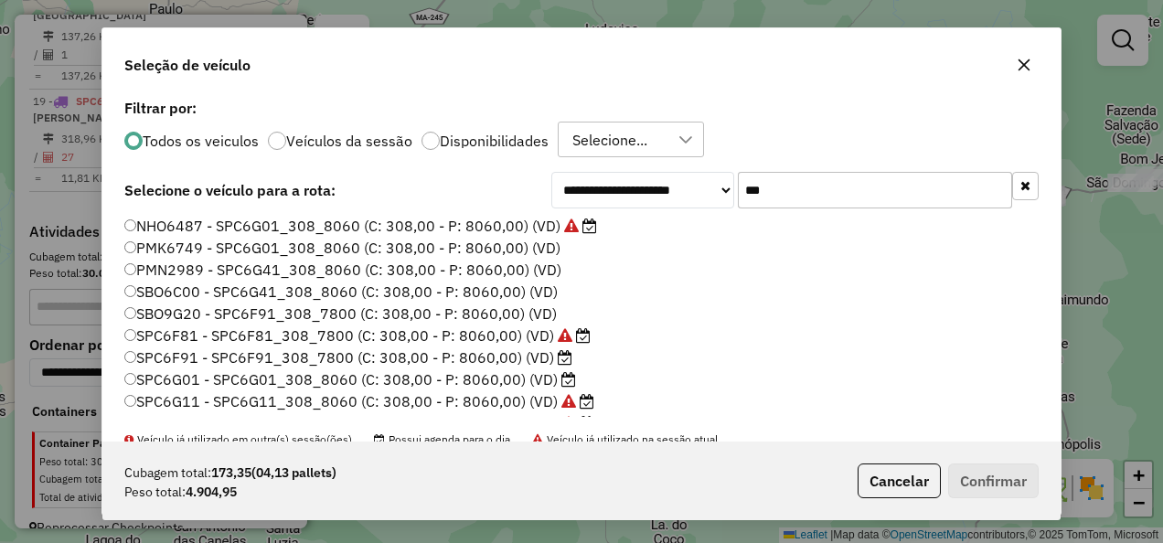
type input "***"
click at [457, 399] on label "SPC6G11 - SPC6G11_308_8060 (C: 308,00 - P: 8060,00) (VD)" at bounding box center [359, 401] width 470 height 22
click at [980, 479] on button "Confirmar" at bounding box center [993, 481] width 91 height 35
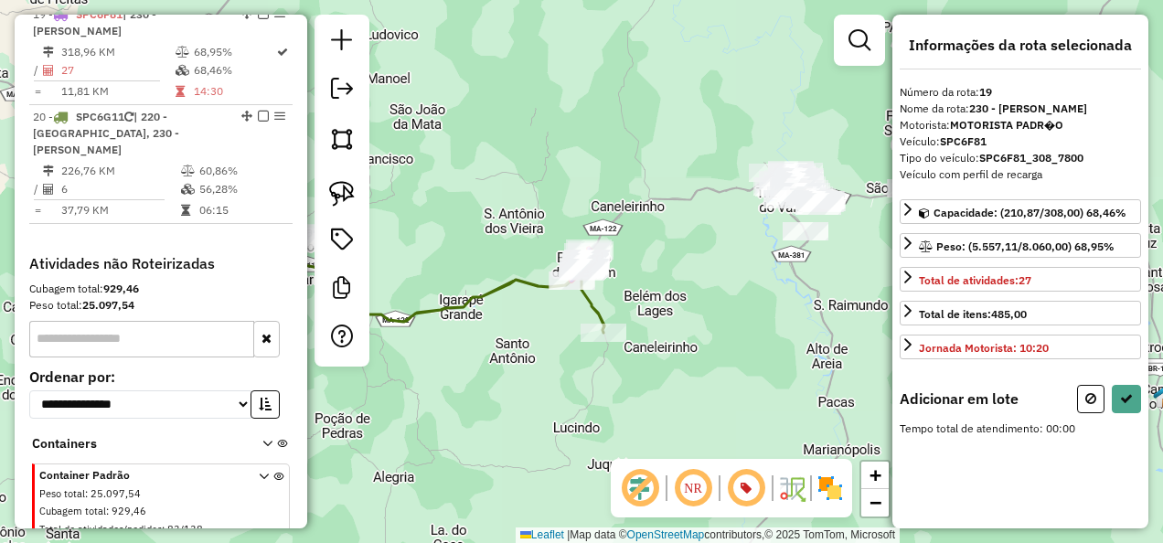
scroll to position [1990, 0]
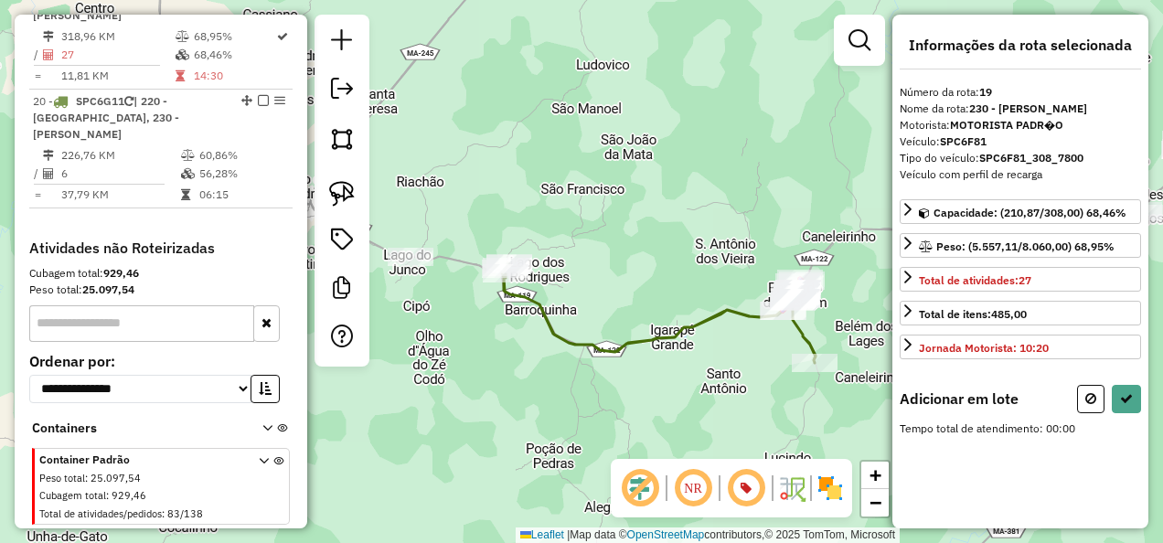
drag, startPoint x: 483, startPoint y: 368, endPoint x: 696, endPoint y: 390, distance: 214.3
click at [697, 398] on div "Janela de atendimento Grade de atendimento Capacidade Transportadoras Veículos …" at bounding box center [581, 271] width 1163 height 543
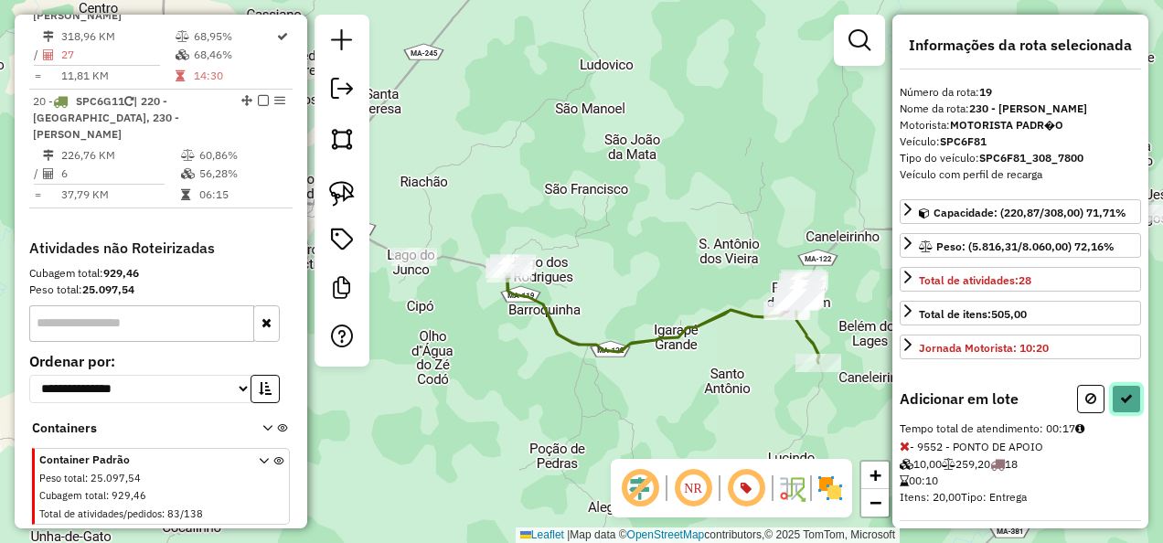
click at [1120, 392] on icon at bounding box center [1126, 398] width 13 height 13
select select "**********"
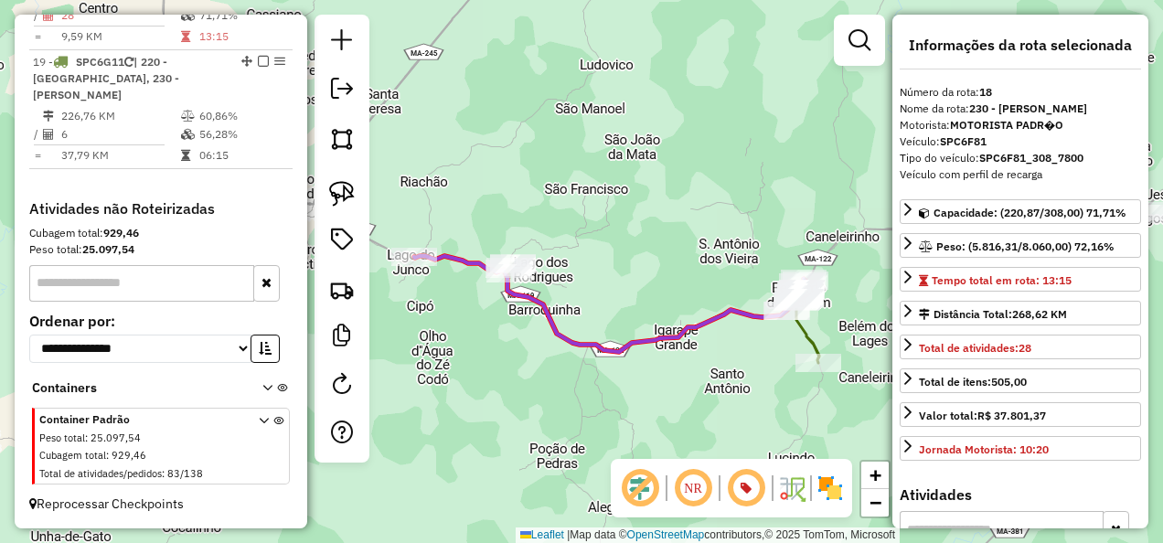
scroll to position [1929, 0]
click at [817, 340] on icon at bounding box center [663, 313] width 314 height 100
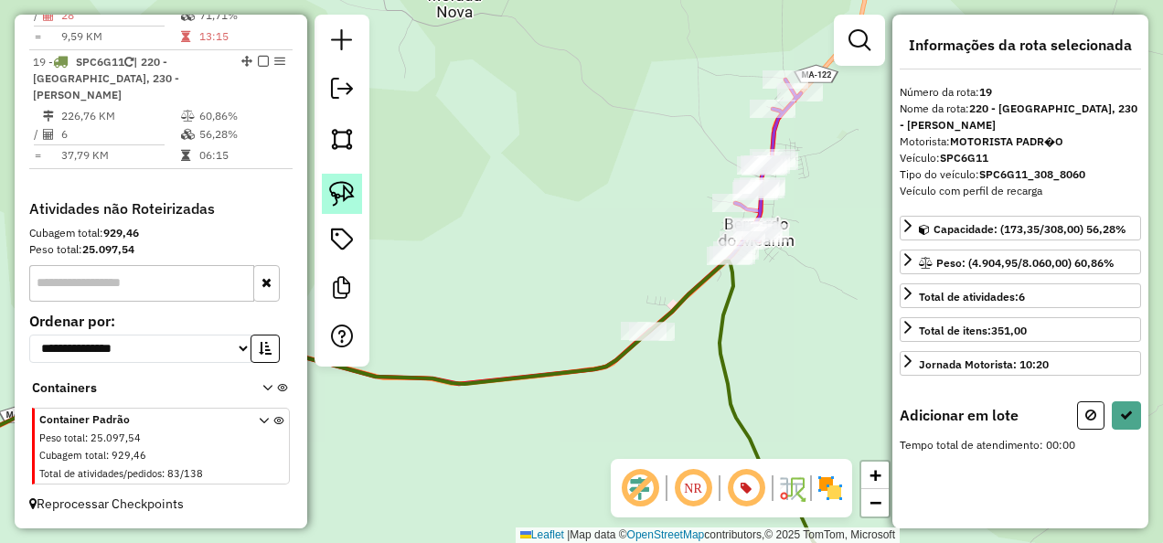
click at [338, 190] on img at bounding box center [342, 194] width 26 height 26
drag, startPoint x: 609, startPoint y: 325, endPoint x: 719, endPoint y: 359, distance: 114.8
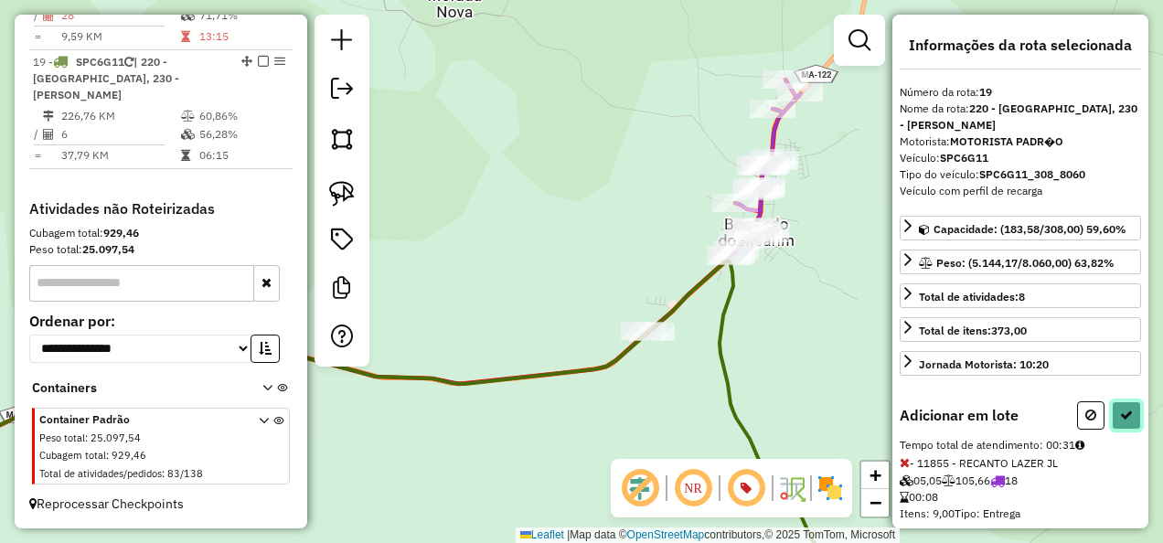
click at [1122, 411] on icon at bounding box center [1126, 415] width 13 height 13
select select "**********"
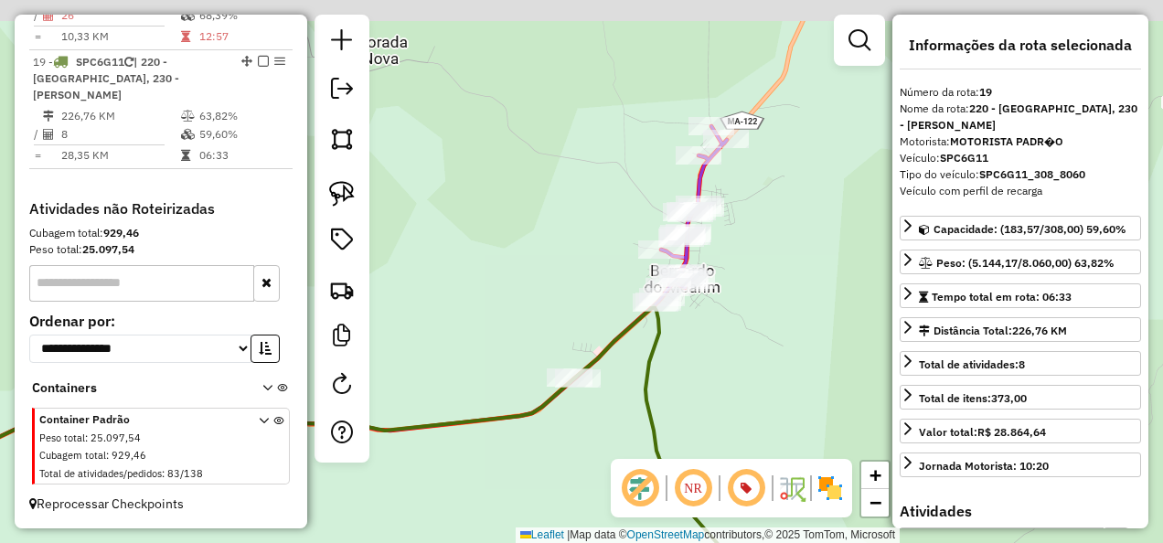
drag, startPoint x: 848, startPoint y: 307, endPoint x: 770, endPoint y: 356, distance: 91.6
click at [770, 356] on div "Janela de atendimento Grade de atendimento Capacidade Transportadoras Veículos …" at bounding box center [581, 271] width 1163 height 543
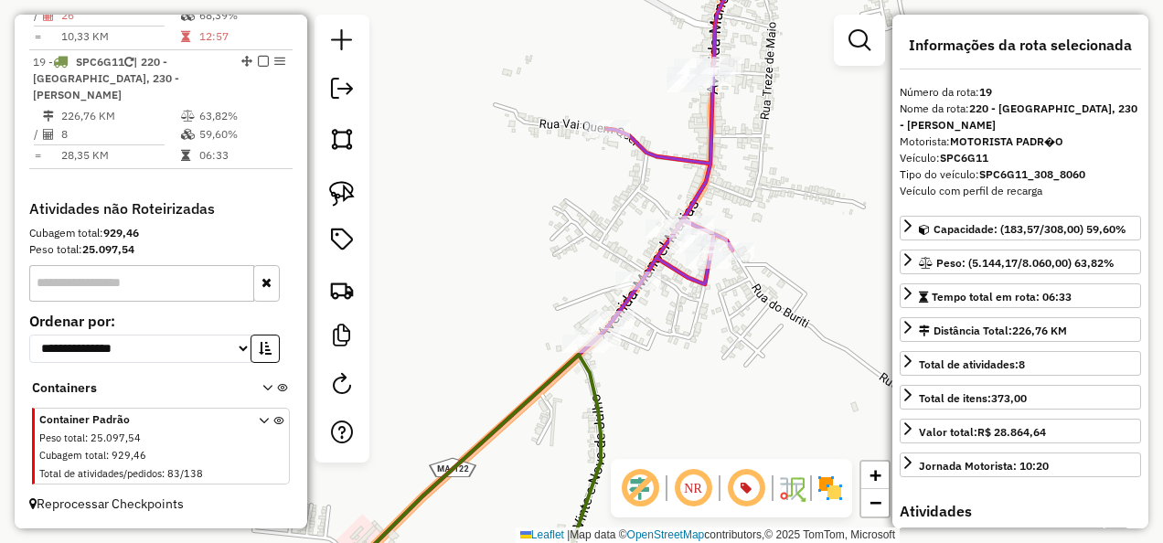
drag, startPoint x: 607, startPoint y: 363, endPoint x: 695, endPoint y: 363, distance: 87.8
click at [689, 363] on div "Janela de atendimento Grade de atendimento Capacidade Transportadoras Veículos …" at bounding box center [581, 271] width 1163 height 543
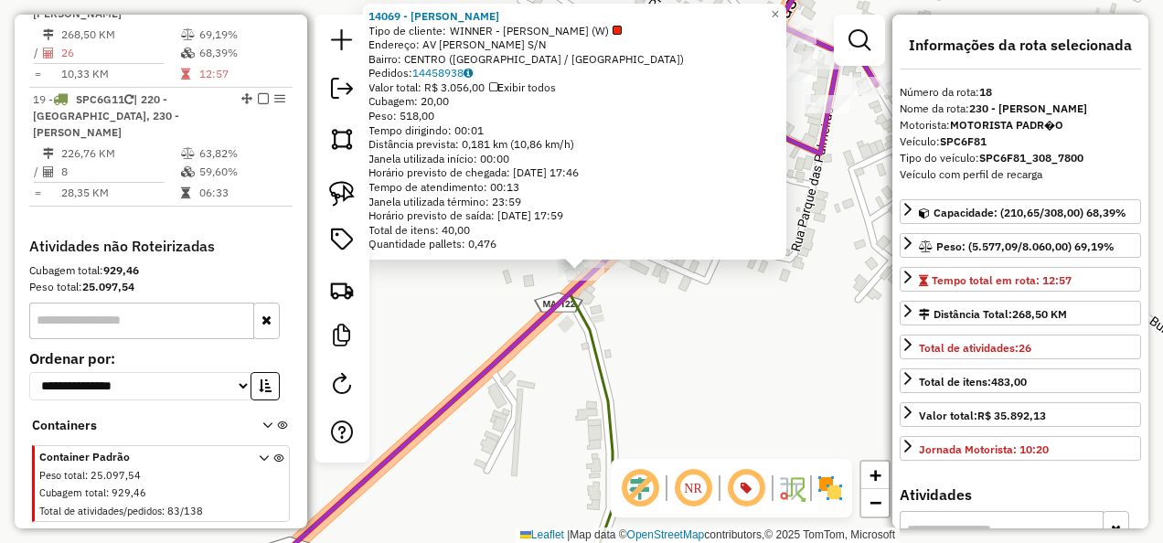
scroll to position [1864, 0]
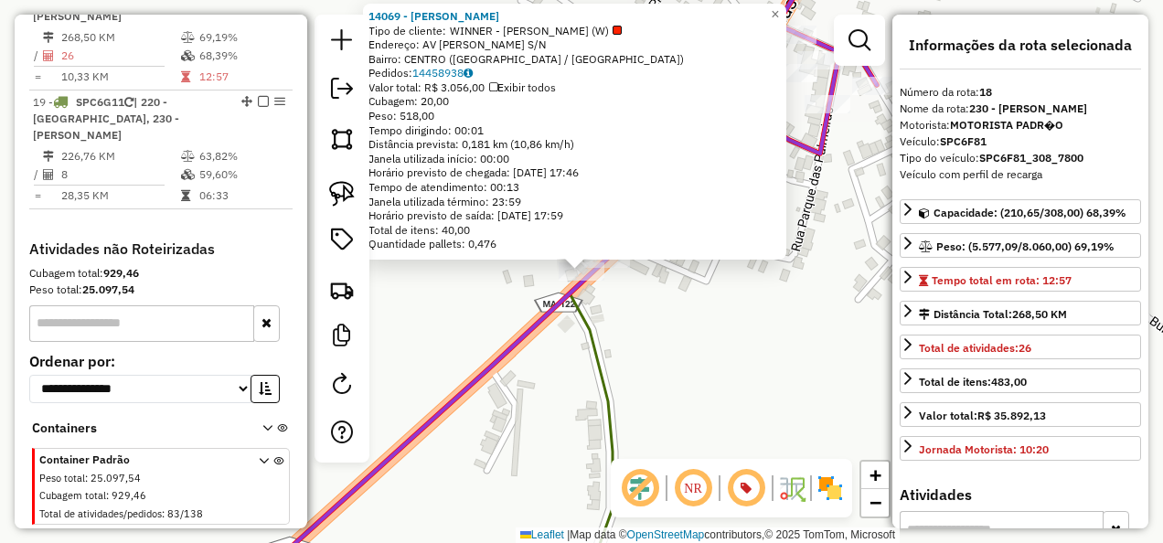
click at [711, 354] on div "14069 - QUIOSQUE PIMENTINHA Tipo de cliente: WINNER - ROTA (W) Endereço: AV MAN…" at bounding box center [581, 271] width 1163 height 543
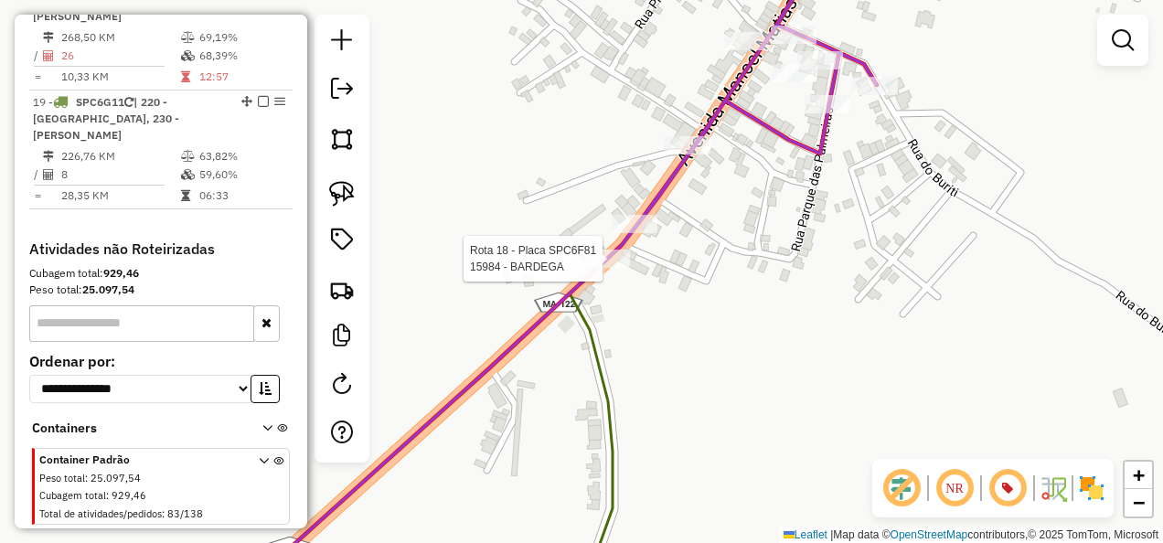
select select "**********"
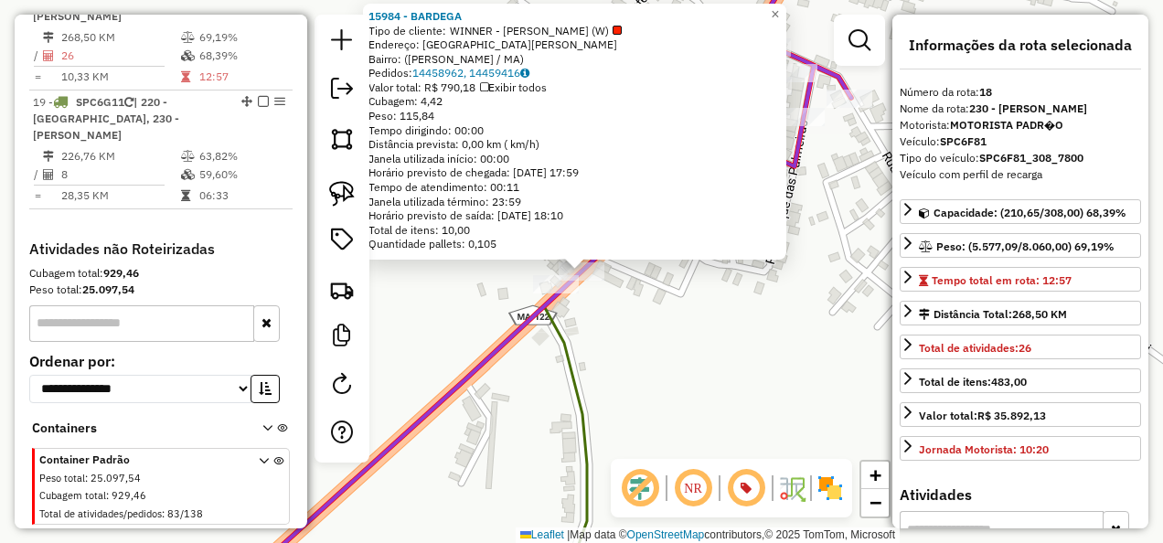
click at [638, 321] on div "Rota 18 - Placa SPC6F81 15984 - BARDEGA 15984 - BARDEGA Tipo de cliente: WINNER…" at bounding box center [581, 271] width 1163 height 543
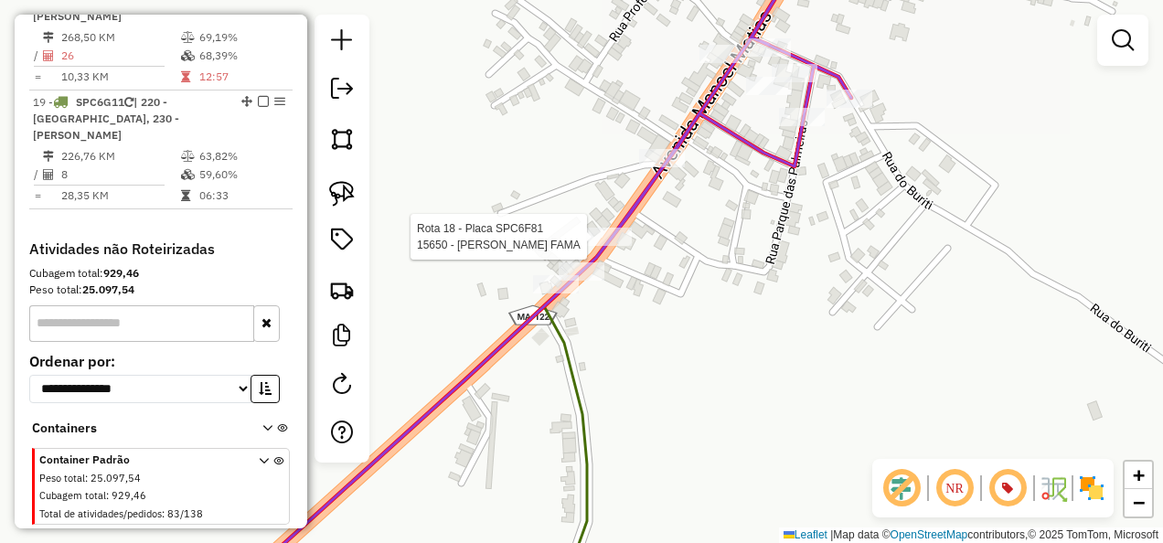
select select "**********"
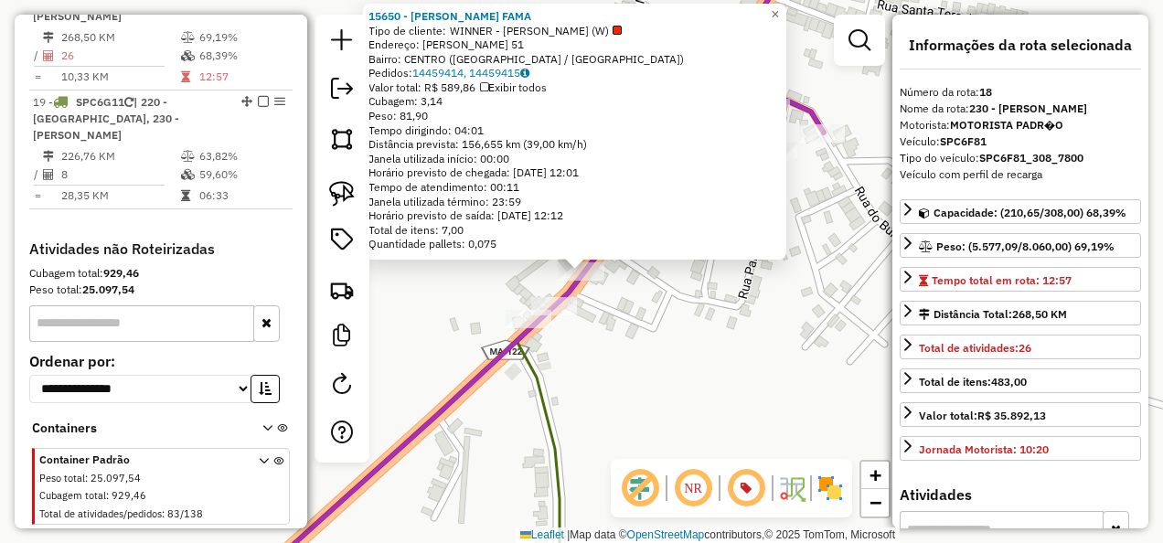
click at [638, 311] on div "Rota 18 - Placa SPC6F81 15650 - ANDRESSA ESPACO FAMA 15650 - ANDRESSA ESPACO FA…" at bounding box center [581, 271] width 1163 height 543
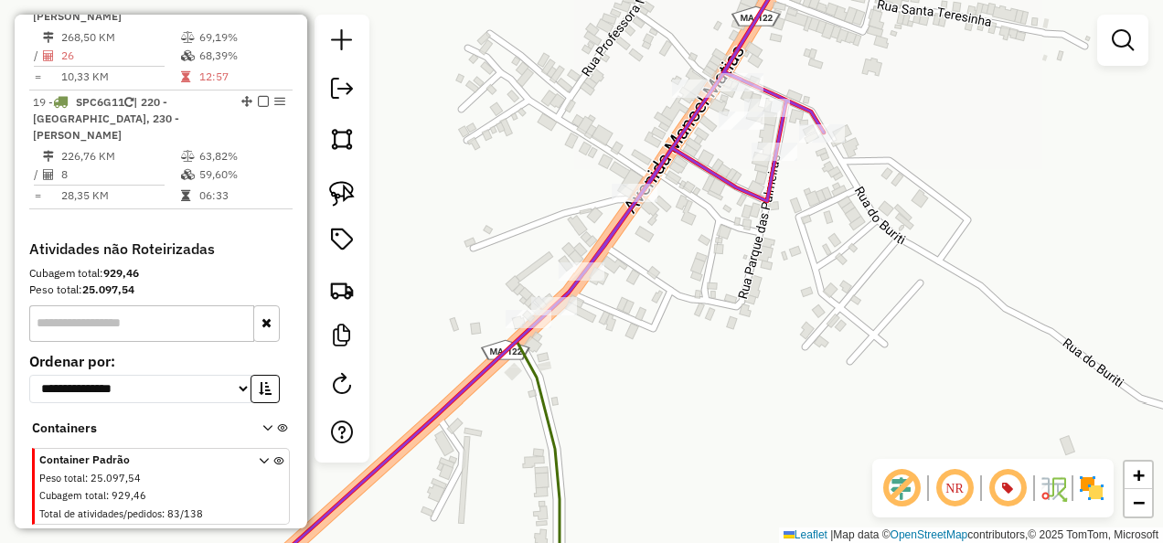
select select "**********"
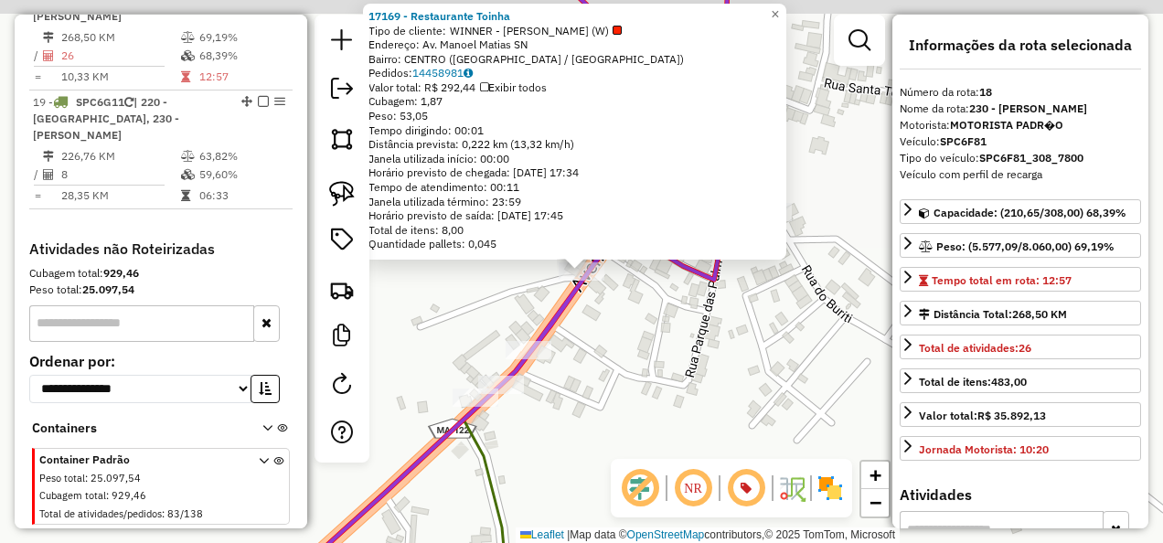
click at [649, 307] on div "Rota 18 - Placa SPC6F81 17169 - Restaurante Toinha 17169 - Restaurante Toinha T…" at bounding box center [581, 271] width 1163 height 543
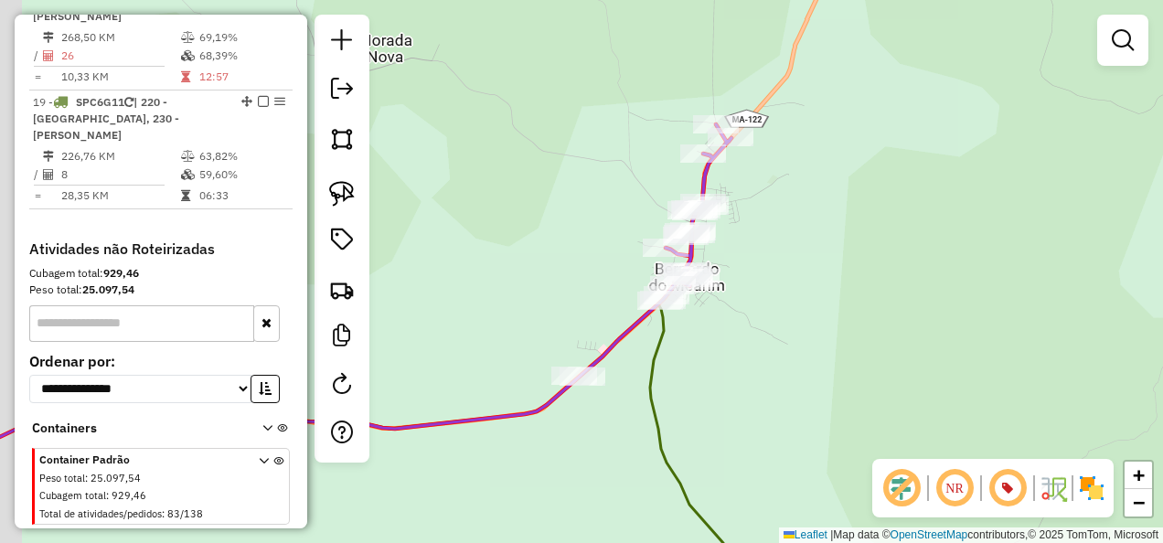
drag, startPoint x: 521, startPoint y: 441, endPoint x: 564, endPoint y: 417, distance: 49.1
click at [564, 417] on div "Janela de atendimento Grade de atendimento Capacidade Transportadoras Veículos …" at bounding box center [581, 271] width 1163 height 543
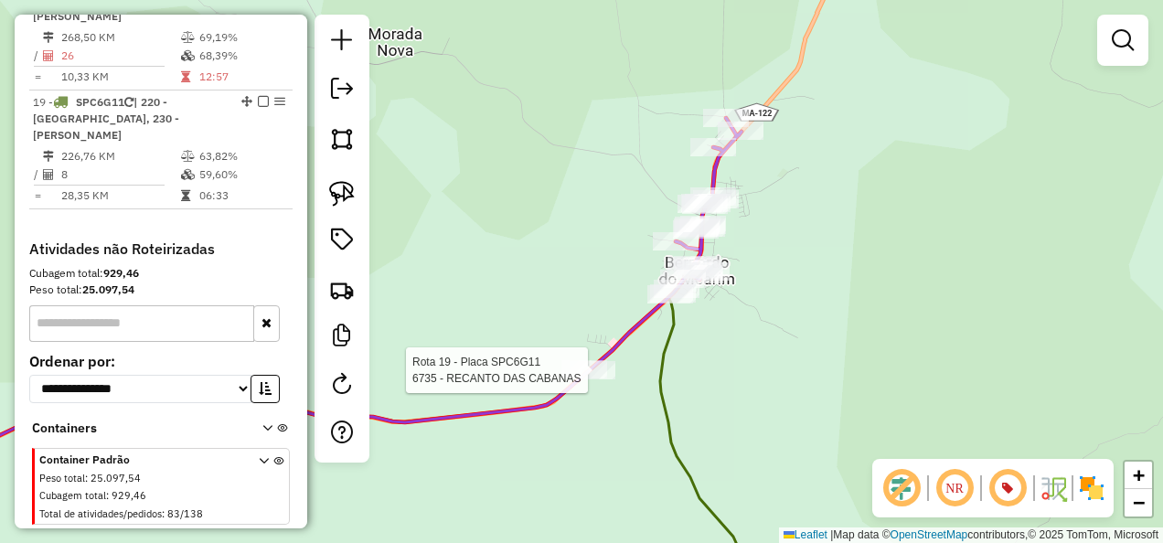
select select "**********"
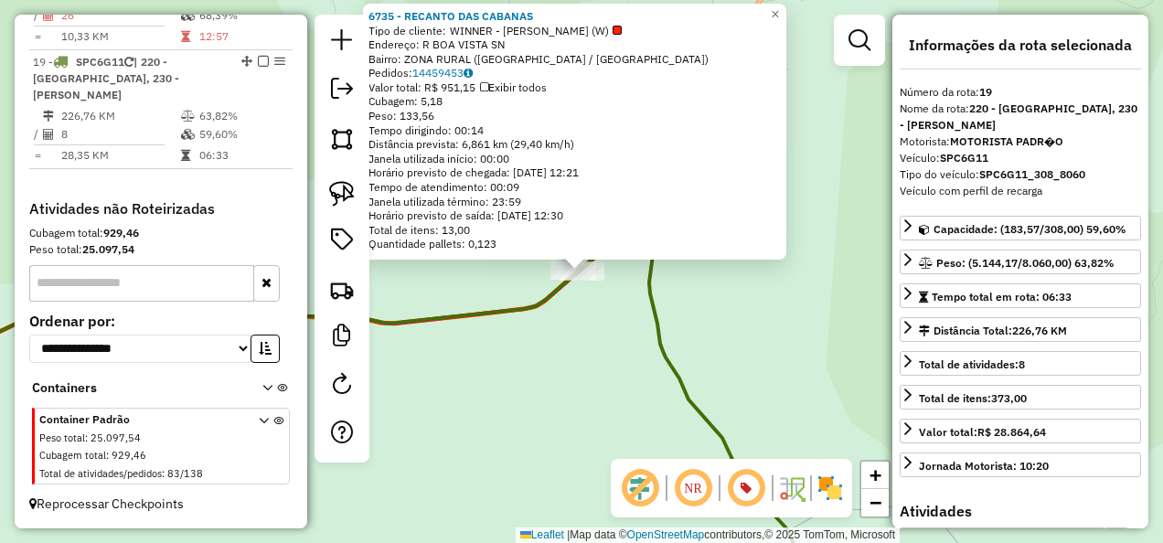
scroll to position [1929, 0]
click at [582, 391] on div "6735 - RECANTO DAS CABANAS Tipo de cliente: WINNER - ROTA (W) Endereço: R BOA V…" at bounding box center [581, 271] width 1163 height 543
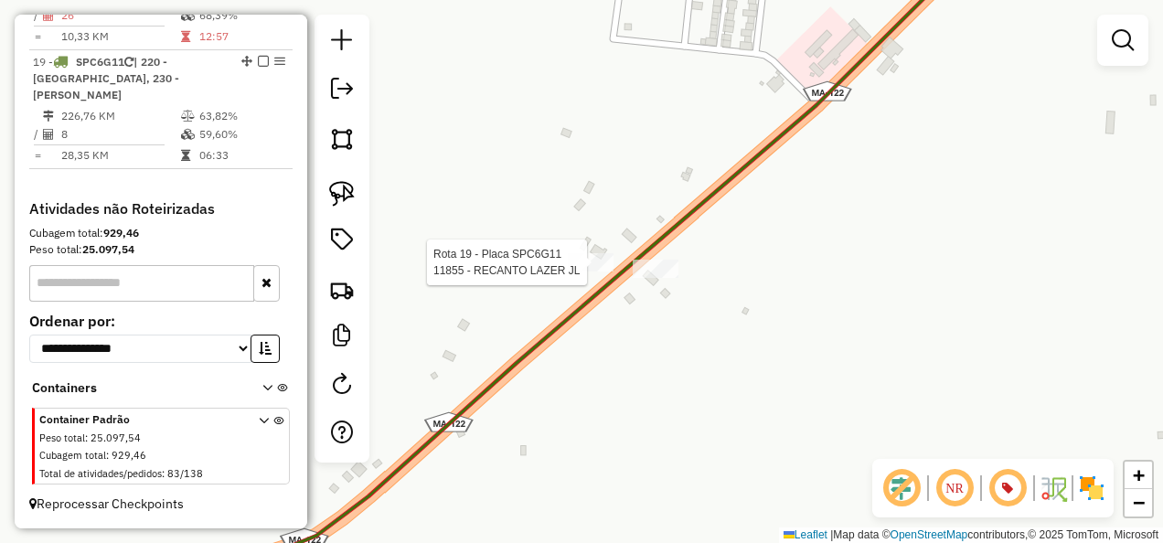
select select "**********"
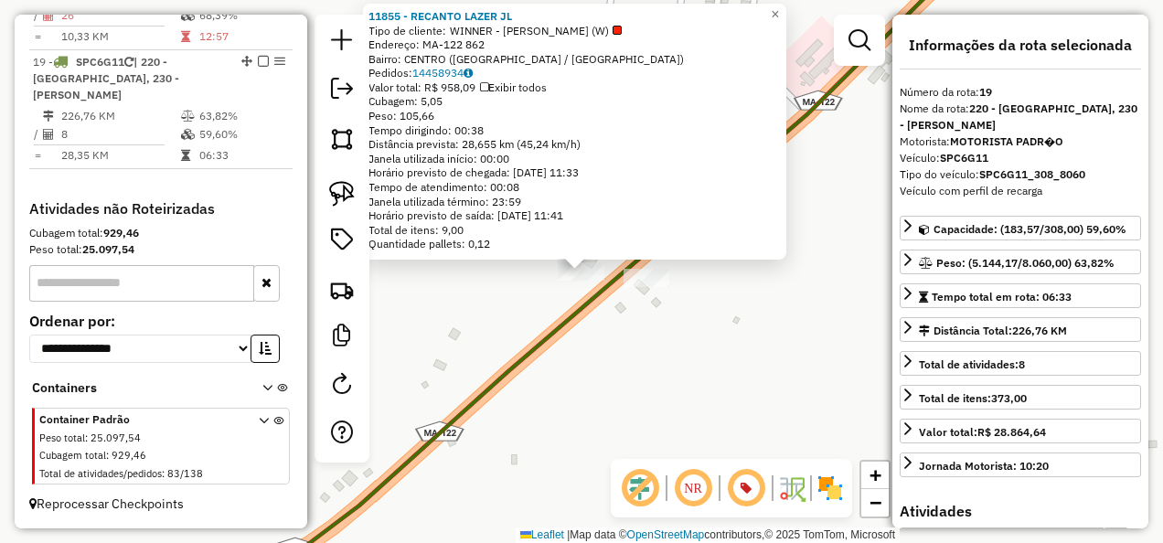
click at [585, 388] on div "Rota 19 - Placa SPC6G11 11855 - RECANTO LAZER JL 11855 - RECANTO LAZER JL Tipo …" at bounding box center [581, 271] width 1163 height 543
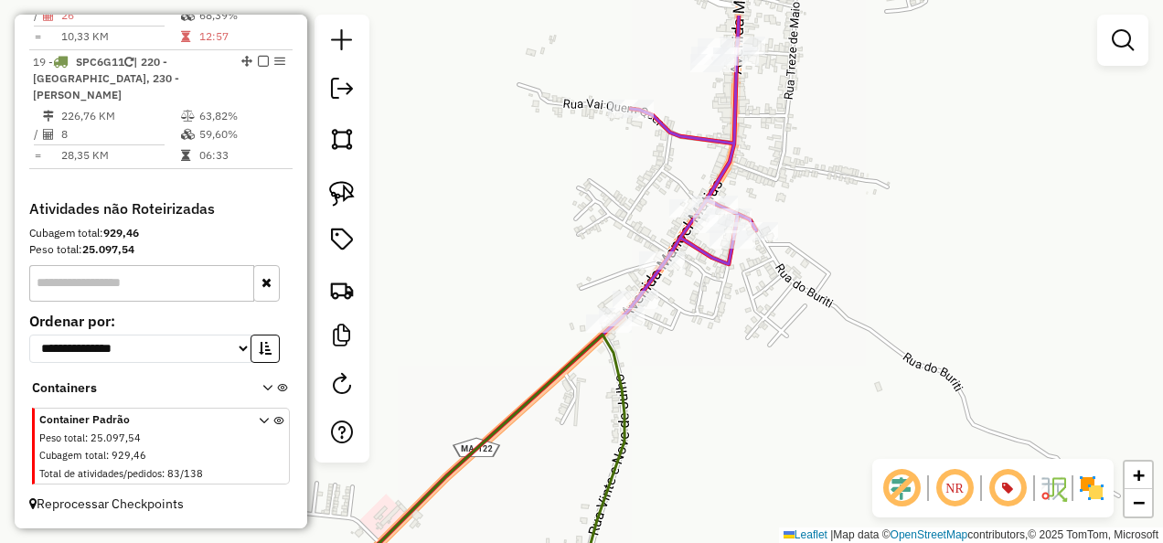
drag, startPoint x: 662, startPoint y: 350, endPoint x: 655, endPoint y: 381, distance: 31.9
click at [655, 380] on div "Janela de atendimento Grade de atendimento Capacidade Transportadoras Veículos …" at bounding box center [581, 271] width 1163 height 543
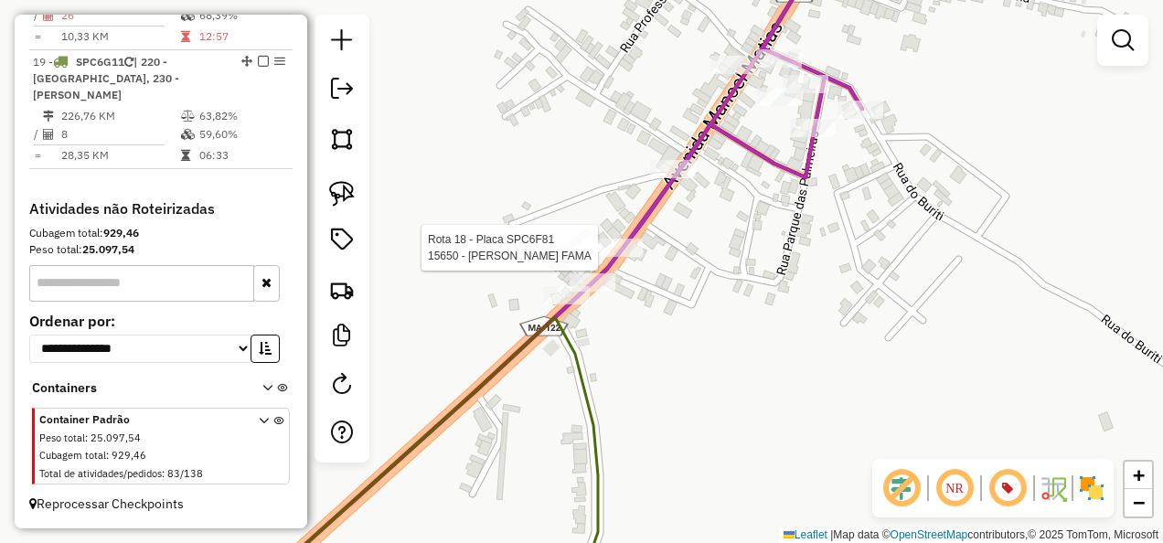
select select "**********"
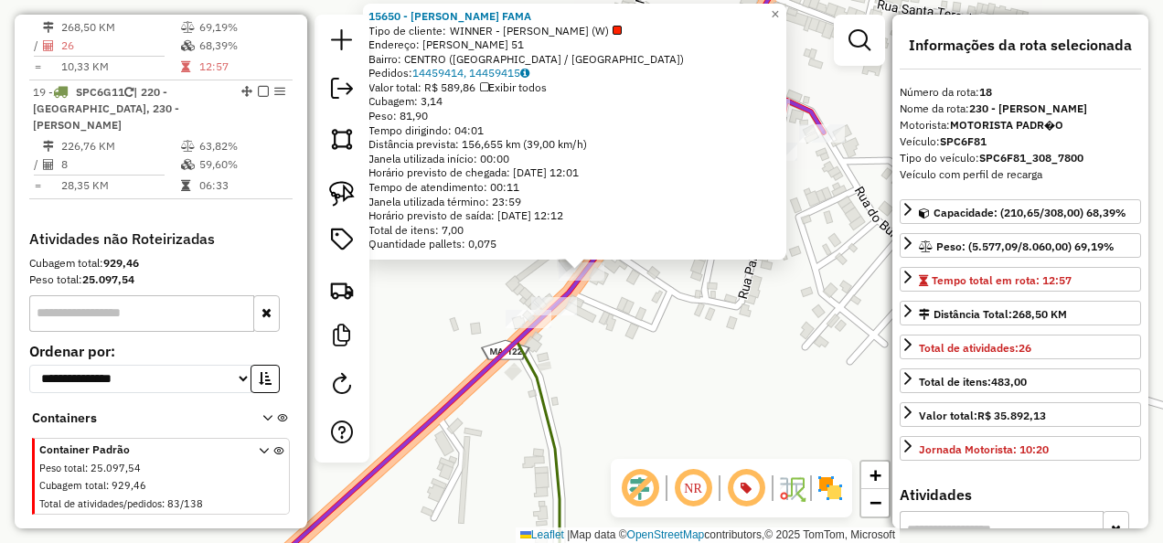
scroll to position [1864, 0]
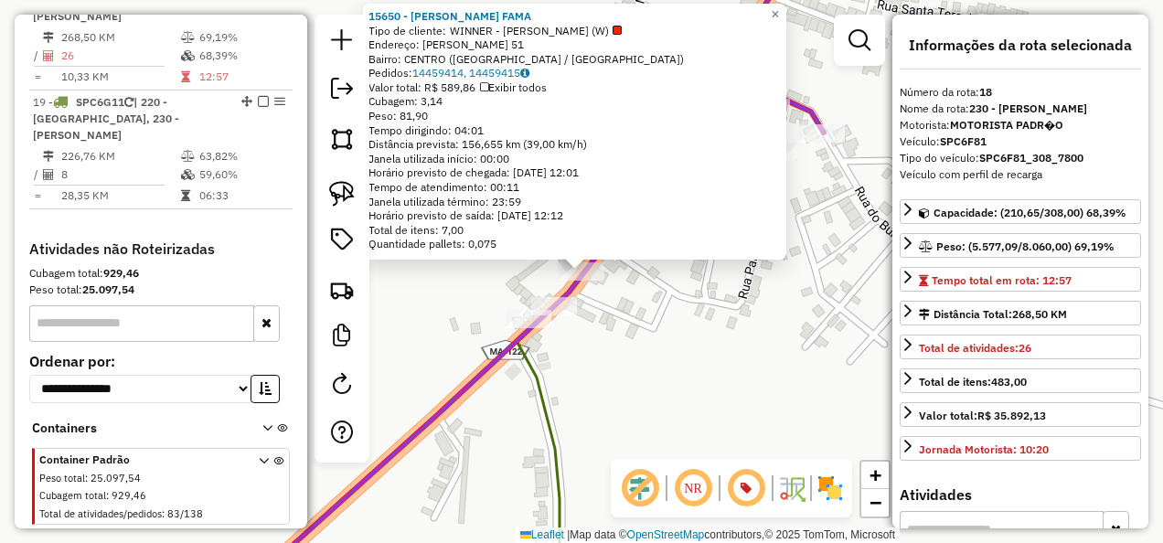
click at [660, 387] on div "Rota 18 - Placa SPC6F81 15650 - ANDRESSA ESPACO FAMA 15650 - ANDRESSA ESPACO FA…" at bounding box center [581, 271] width 1163 height 543
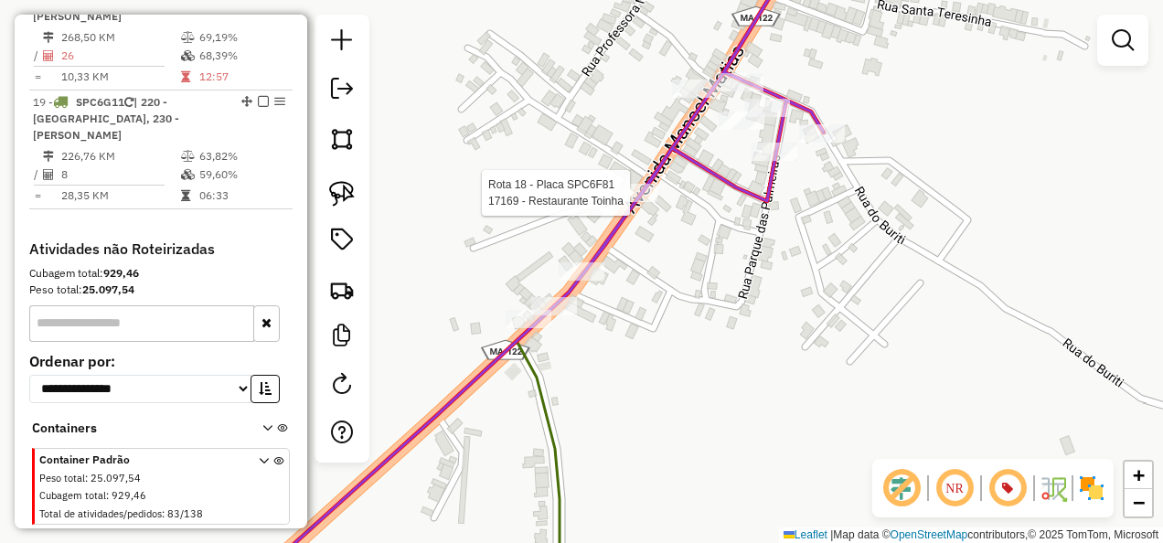
click at [651, 202] on div at bounding box center [635, 193] width 46 height 18
select select "**********"
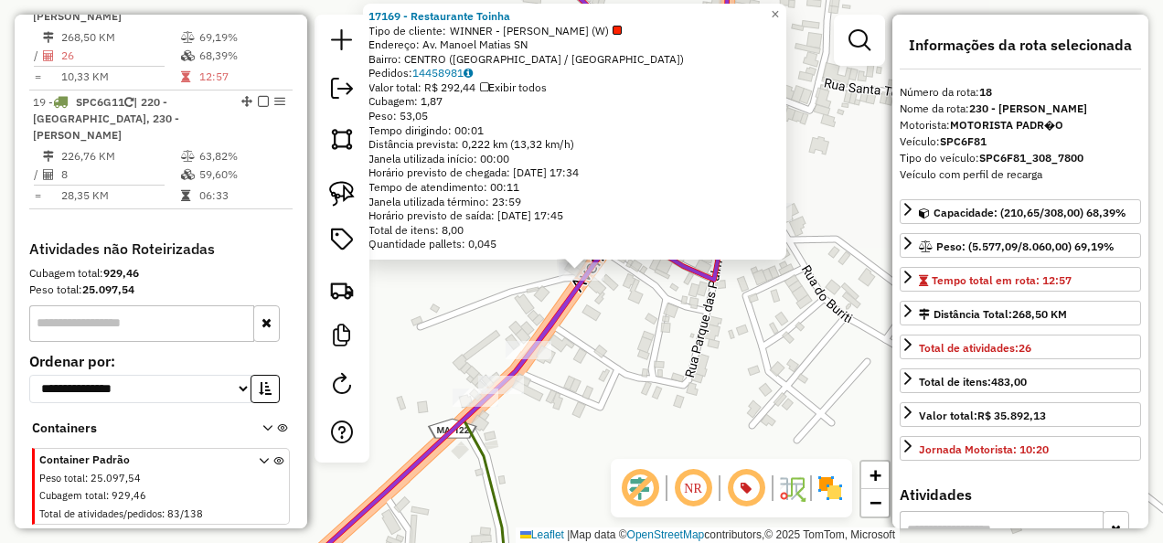
click at [641, 351] on div "17169 - Restaurante Toinha Tipo de cliente: WINNER - ROTA (W) Endereço: Av. Man…" at bounding box center [581, 271] width 1163 height 543
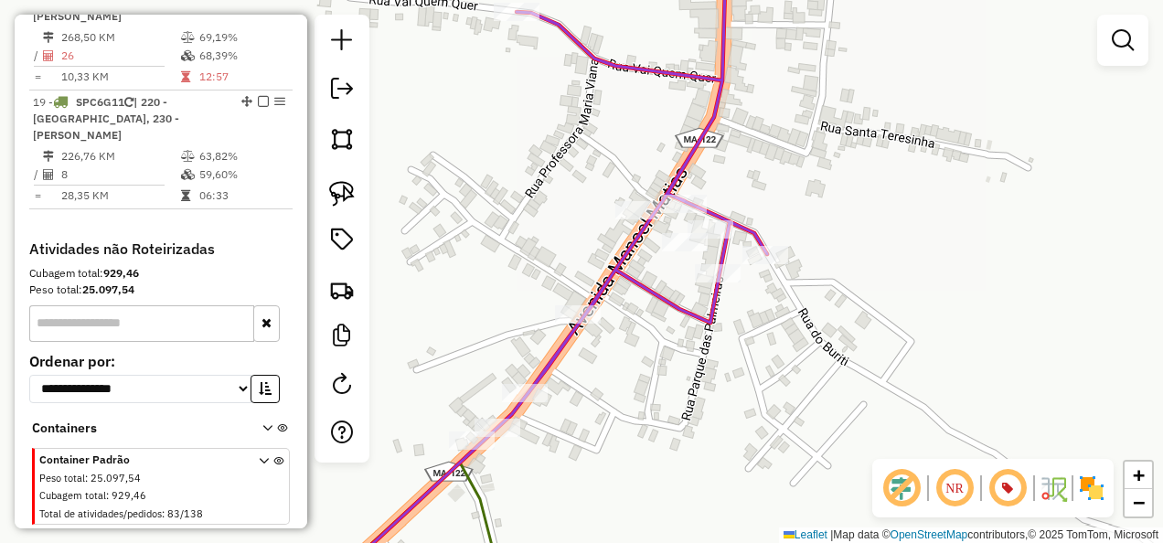
drag, startPoint x: 650, startPoint y: 312, endPoint x: 637, endPoint y: 358, distance: 48.4
click at [638, 380] on div "Janela de atendimento Grade de atendimento Capacidade Transportadoras Veículos …" at bounding box center [581, 271] width 1163 height 543
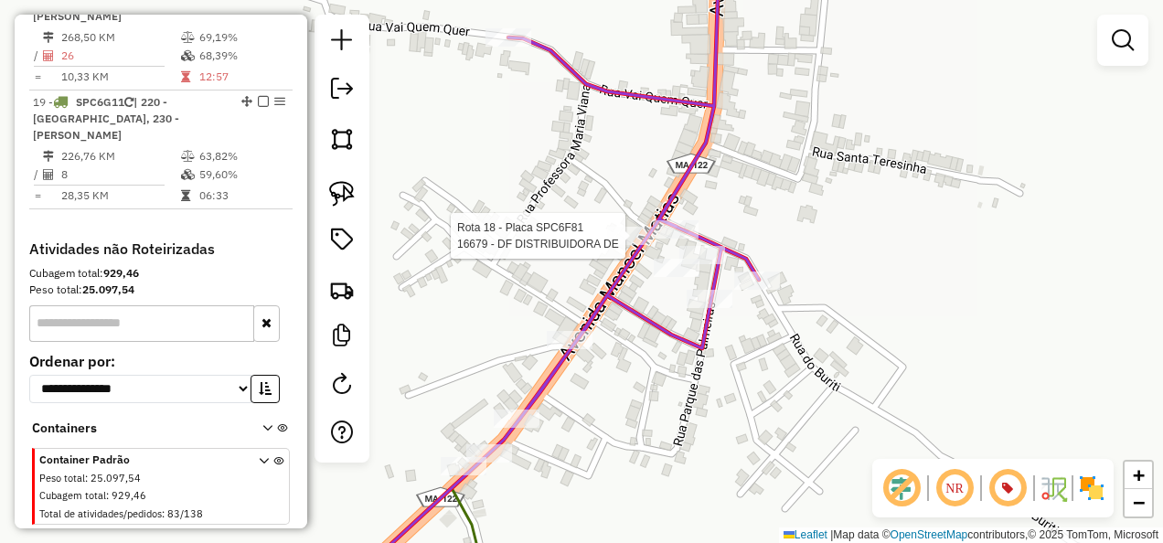
click at [632, 245] on div at bounding box center [630, 236] width 46 height 18
select select "**********"
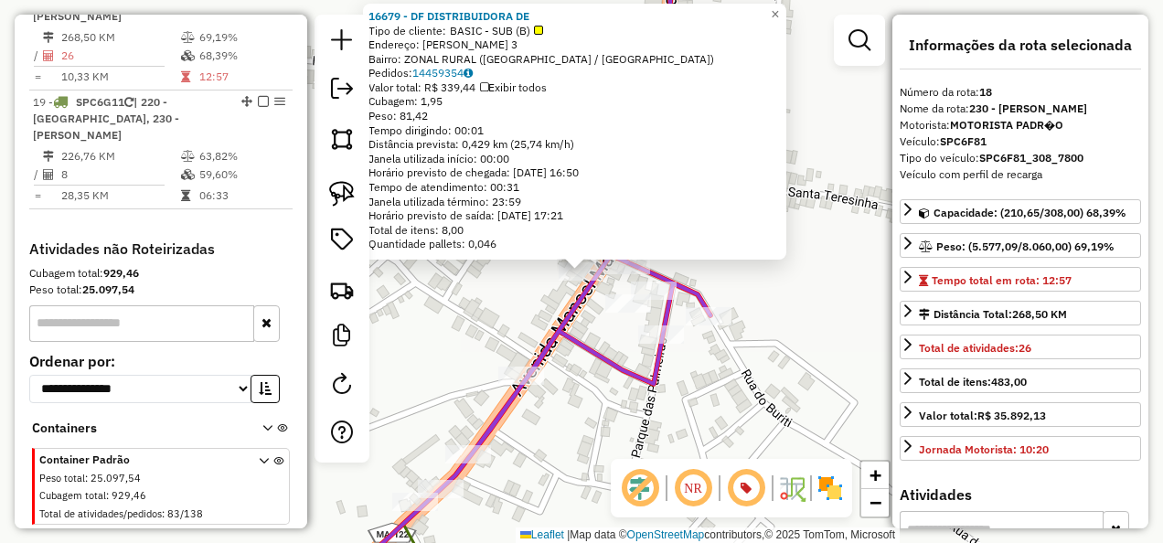
click at [616, 359] on icon at bounding box center [517, 272] width 387 height 652
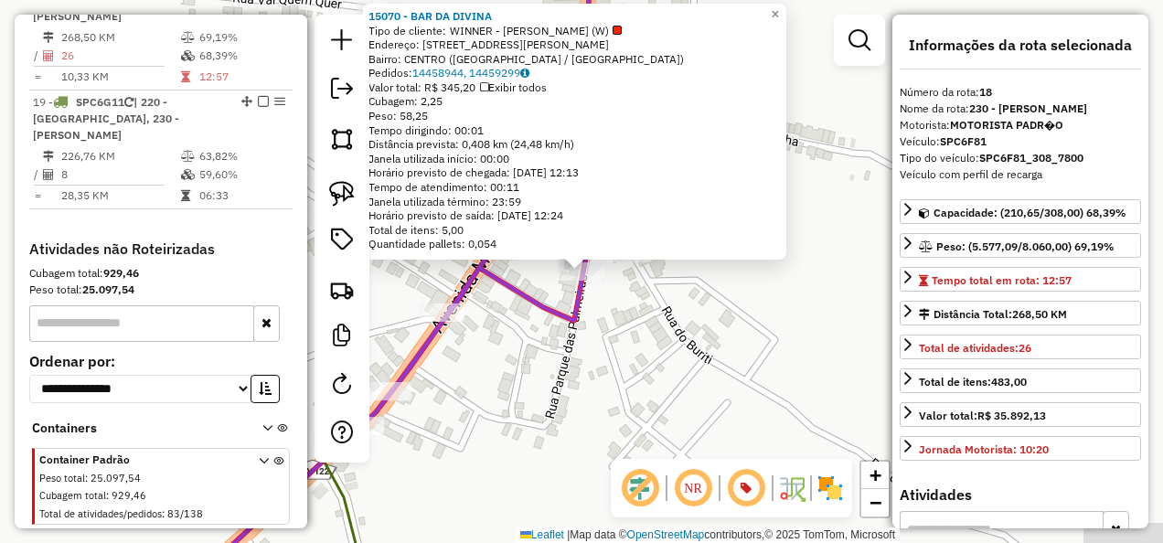
click at [616, 374] on div "Rota 18 - Placa SPC6F81 15070 - BAR DA DIVINA × 15070 - BAR DA DIVINA Tipo de c…" at bounding box center [581, 271] width 1163 height 543
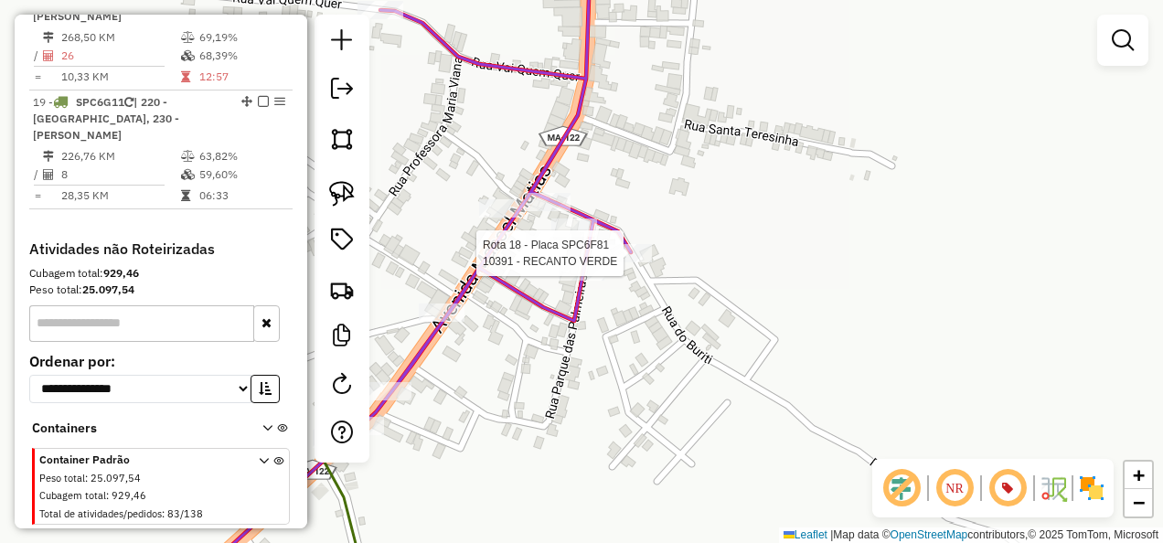
select select "**********"
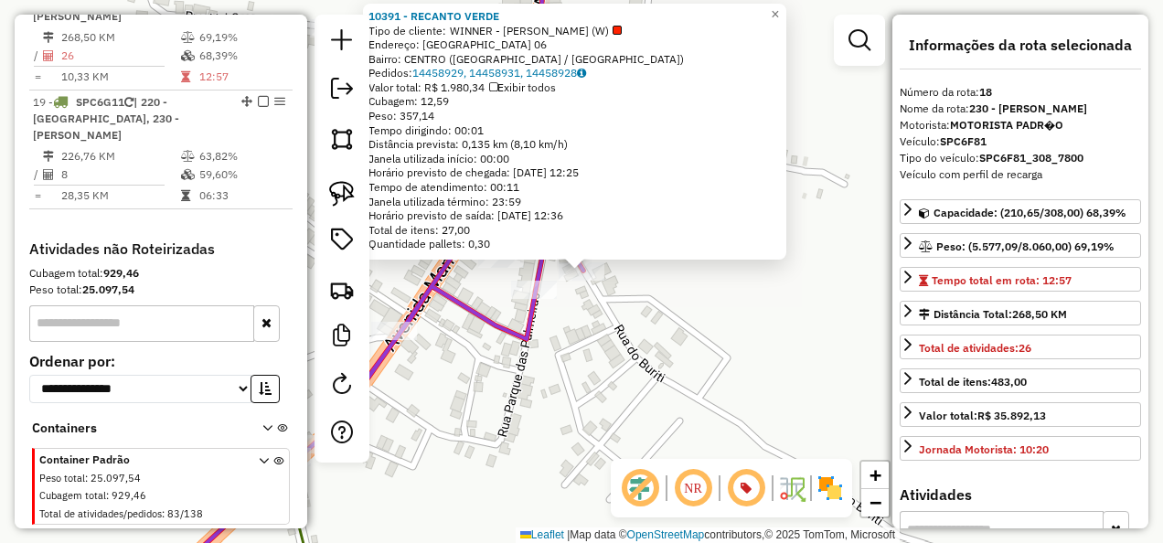
click at [647, 322] on div "Rota 18 - Placa SPC6F81 10391 - RECANTO VERDE 10391 - RECANTO VERDE Tipo de cli…" at bounding box center [581, 271] width 1163 height 543
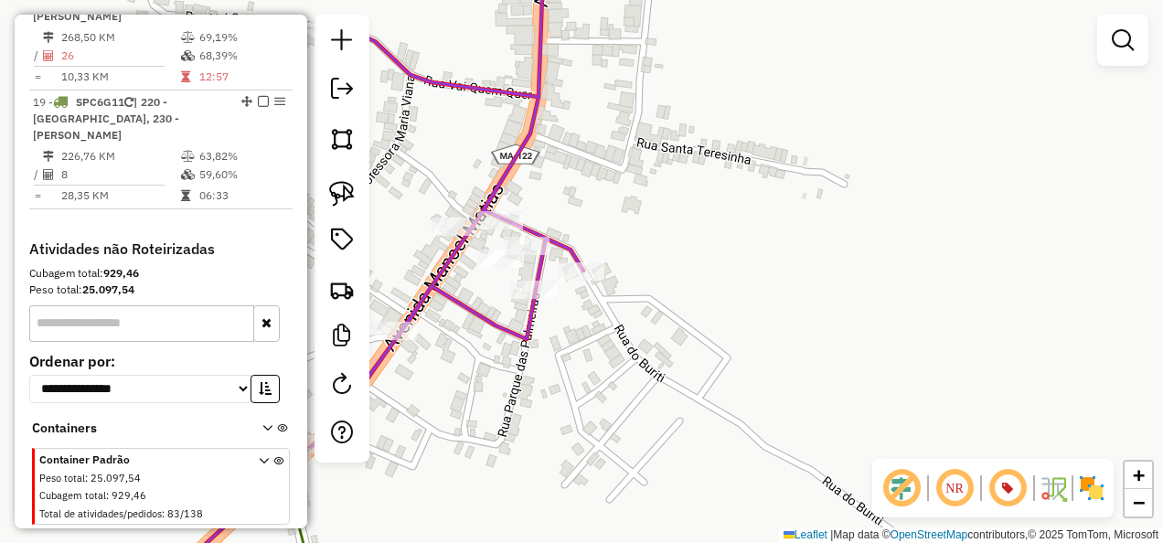
drag, startPoint x: 572, startPoint y: 384, endPoint x: 670, endPoint y: 338, distance: 108.0
click at [651, 351] on div "Janela de atendimento Grade de atendimento Capacidade Transportadoras Veículos …" at bounding box center [581, 271] width 1163 height 543
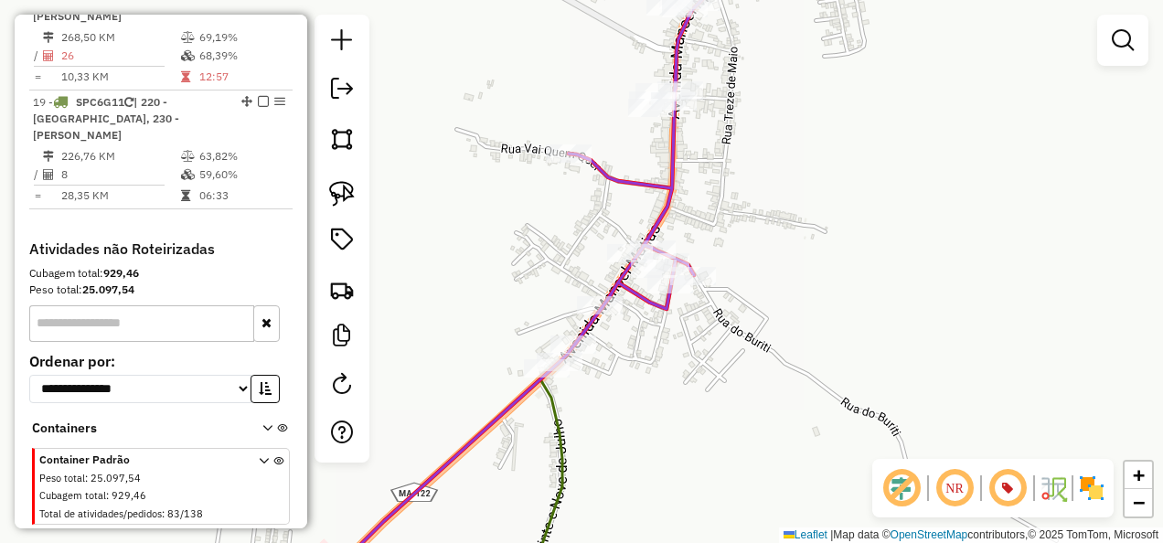
click at [556, 417] on icon at bounding box center [433, 488] width 257 height 219
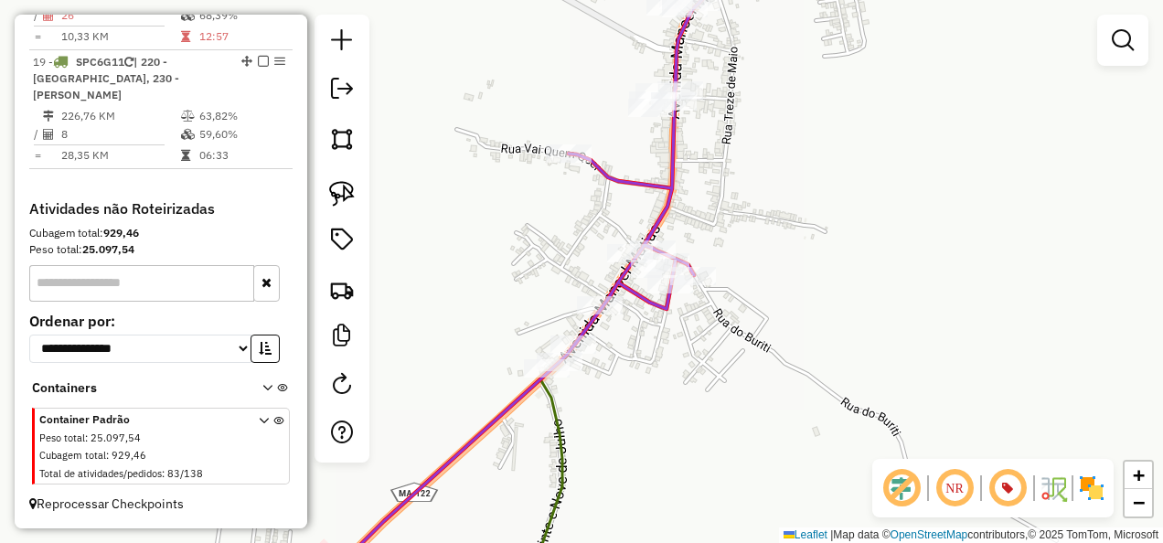
select select "**********"
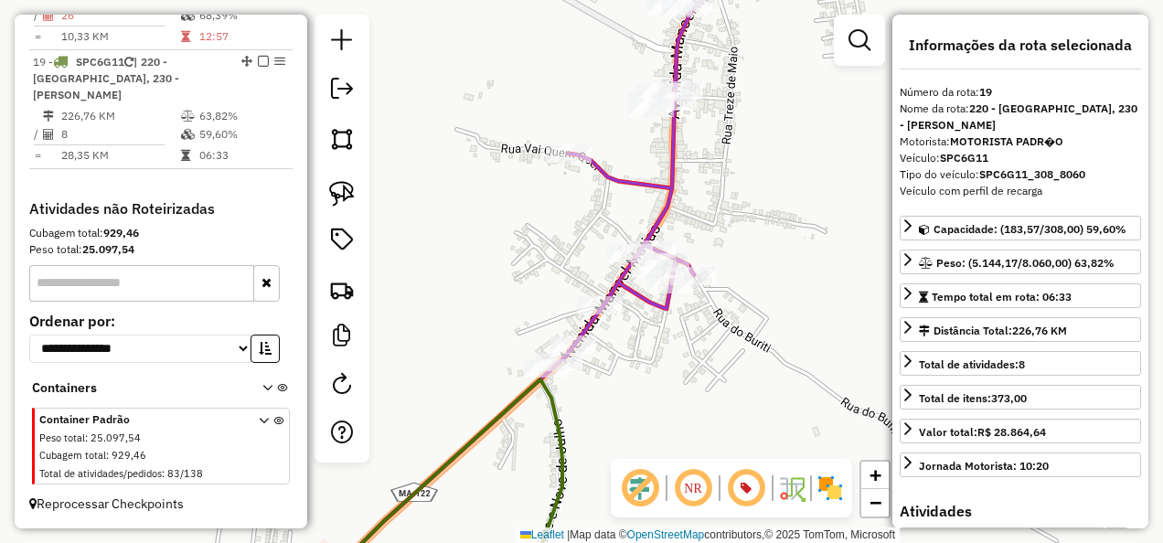
scroll to position [1929, 0]
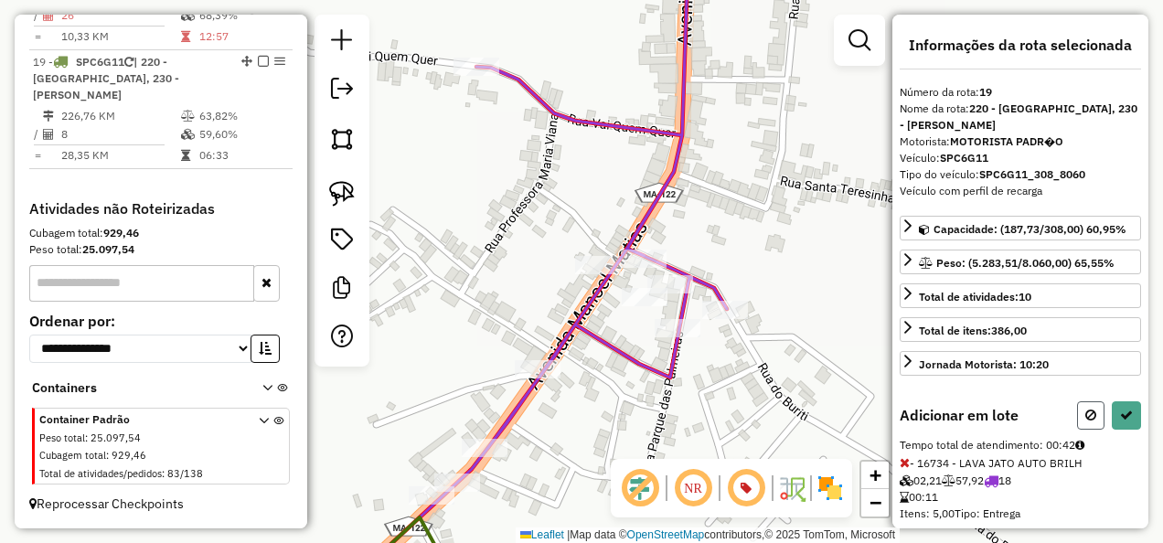
click at [1086, 409] on icon at bounding box center [1090, 415] width 11 height 13
select select "**********"
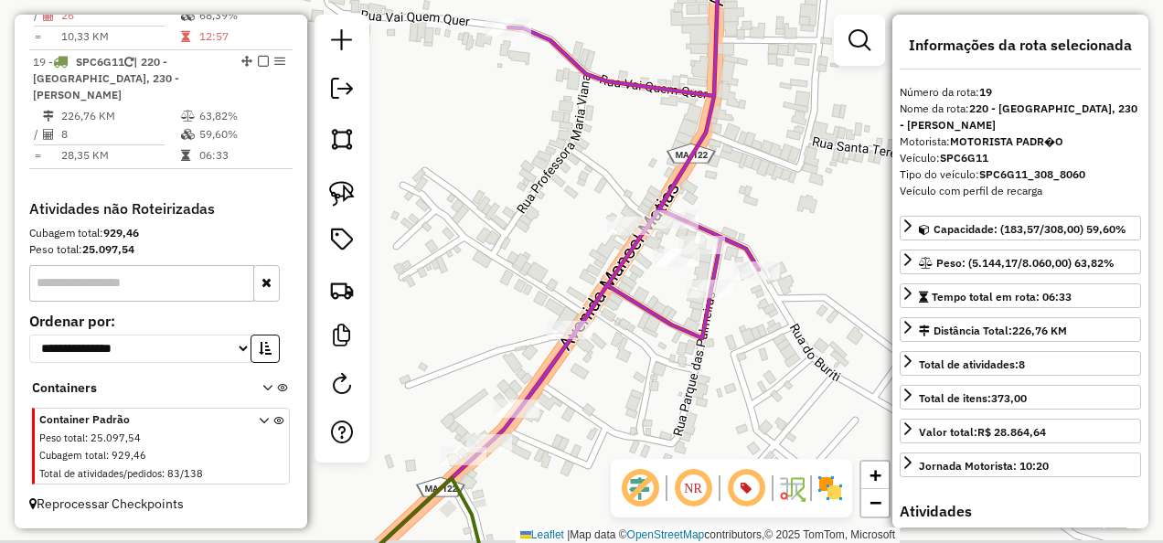
drag, startPoint x: 580, startPoint y: 442, endPoint x: 729, endPoint y: 285, distance: 216.0
click at [701, 318] on div "Janela de atendimento Grade de atendimento Capacidade Transportadoras Veículos …" at bounding box center [581, 271] width 1163 height 543
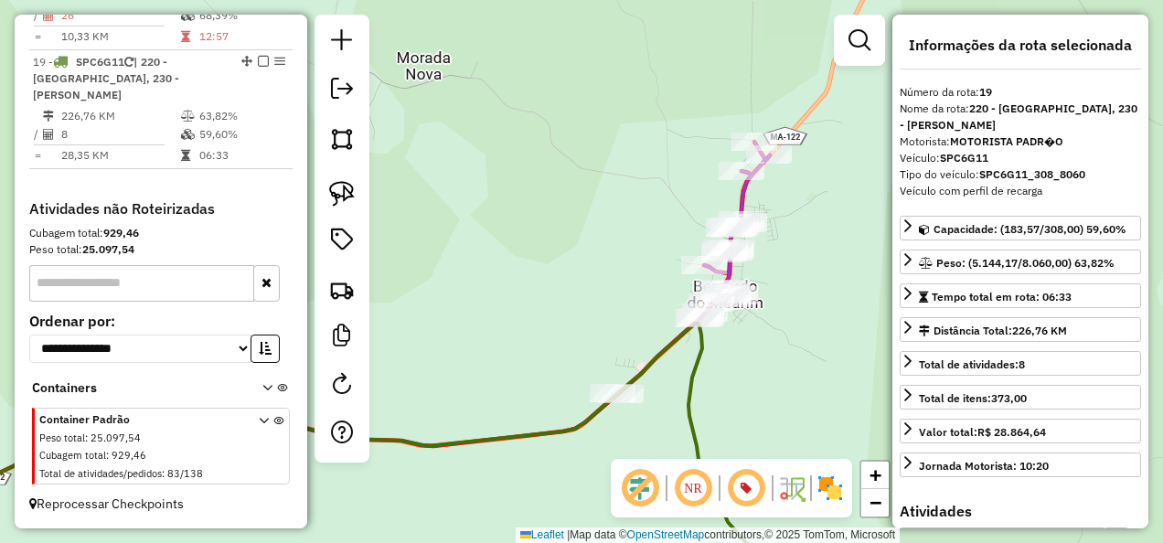
click at [567, 434] on icon at bounding box center [331, 460] width 895 height 276
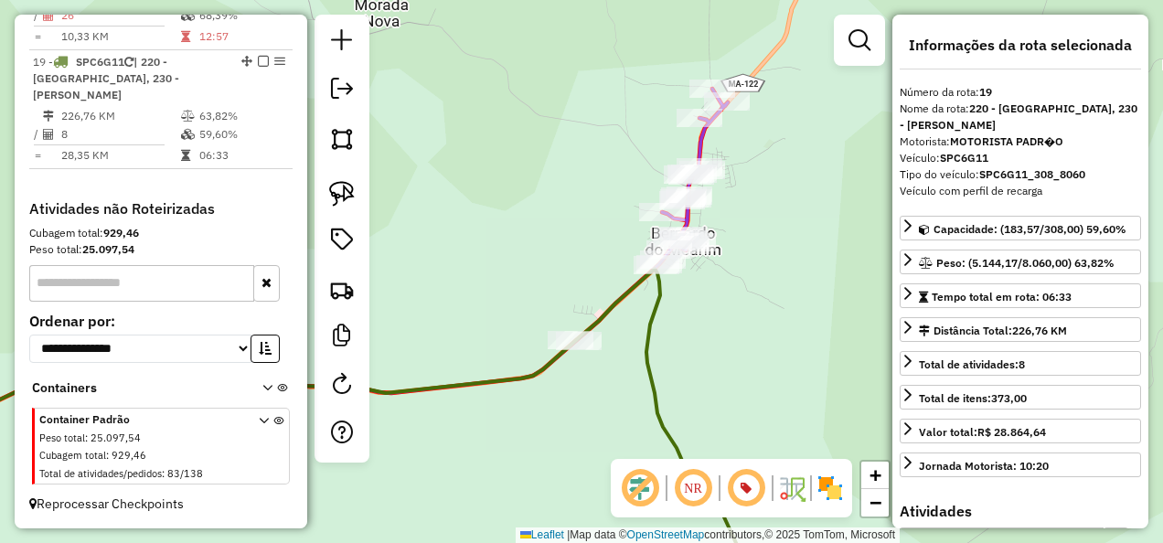
drag, startPoint x: 609, startPoint y: 439, endPoint x: 567, endPoint y: 386, distance: 67.7
click at [567, 386] on div "Janela de atendimento Grade de atendimento Capacidade Transportadoras Veículos …" at bounding box center [581, 271] width 1163 height 543
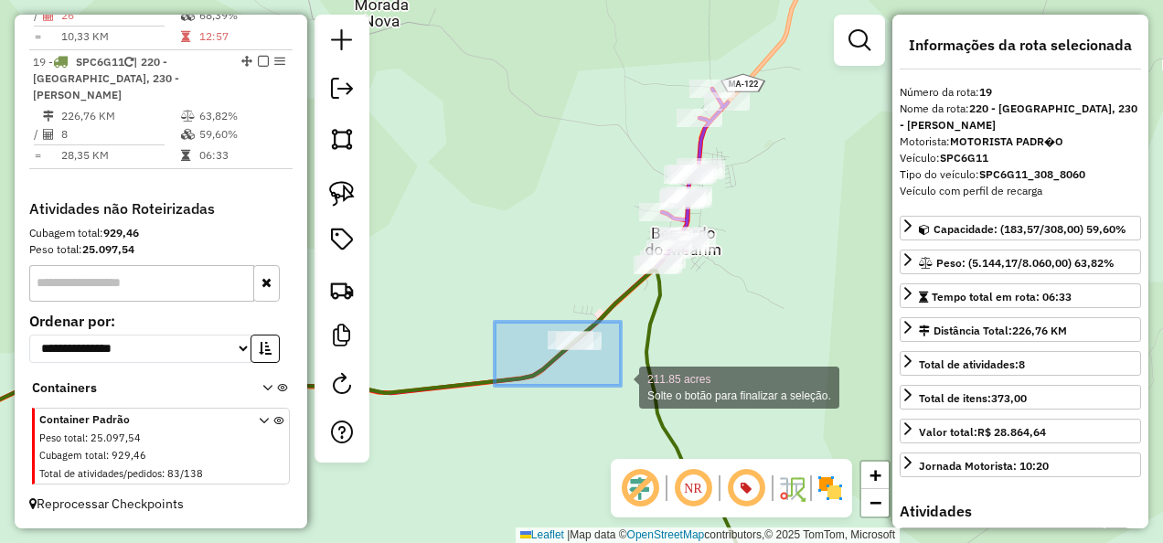
drag, startPoint x: 509, startPoint y: 333, endPoint x: 621, endPoint y: 386, distance: 123.5
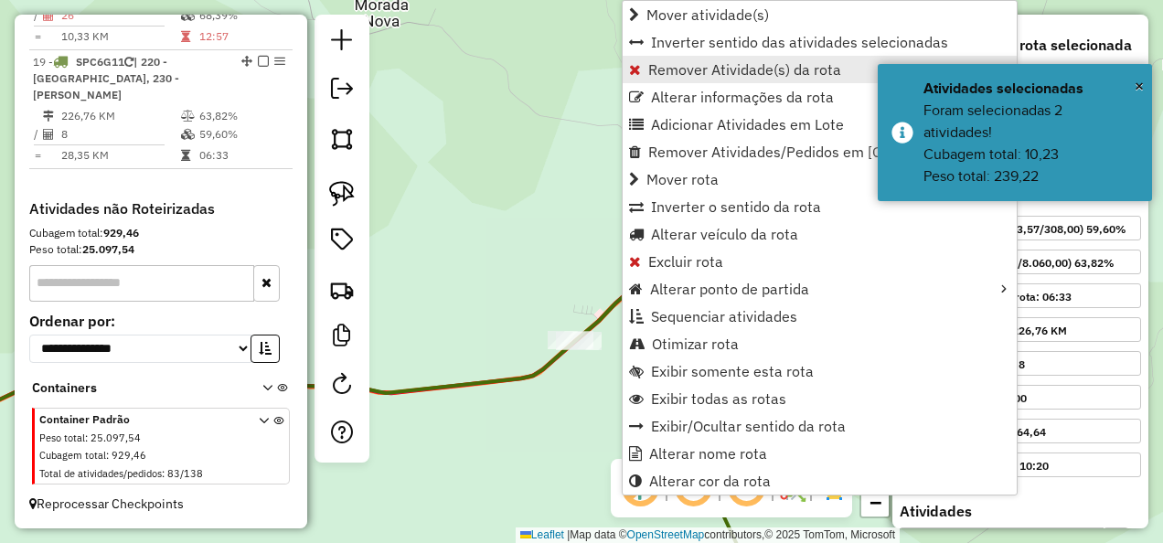
click at [708, 73] on span "Remover Atividade(s) da rota" at bounding box center [744, 69] width 193 height 15
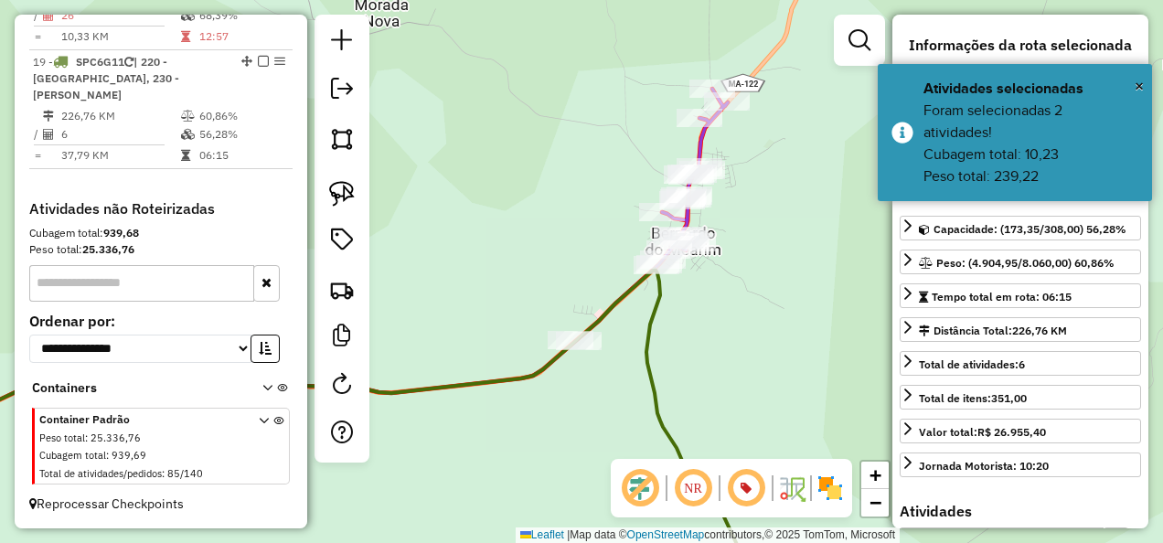
drag, startPoint x: 761, startPoint y: 320, endPoint x: 682, endPoint y: 380, distance: 99.1
click at [686, 379] on div "Janela de atendimento Grade de atendimento Capacidade Transportadoras Veículos …" at bounding box center [581, 271] width 1163 height 543
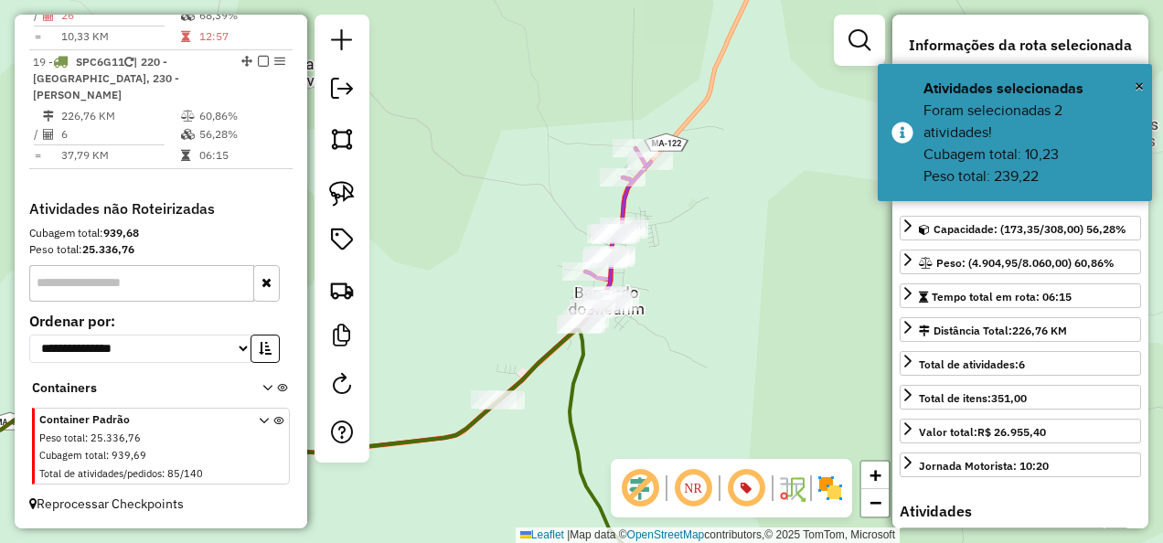
click at [581, 356] on icon at bounding box center [271, 463] width 774 height 270
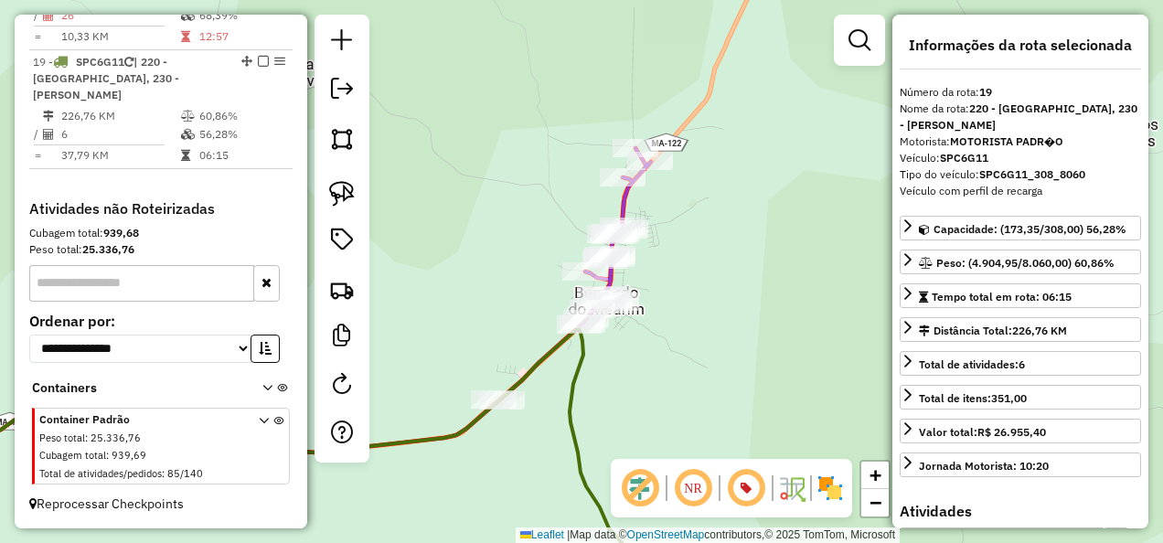
drag, startPoint x: 680, startPoint y: 399, endPoint x: 614, endPoint y: 229, distance: 181.5
click at [618, 271] on div "Janela de atendimento Grade de atendimento Capacidade Transportadoras Veículos …" at bounding box center [581, 271] width 1163 height 543
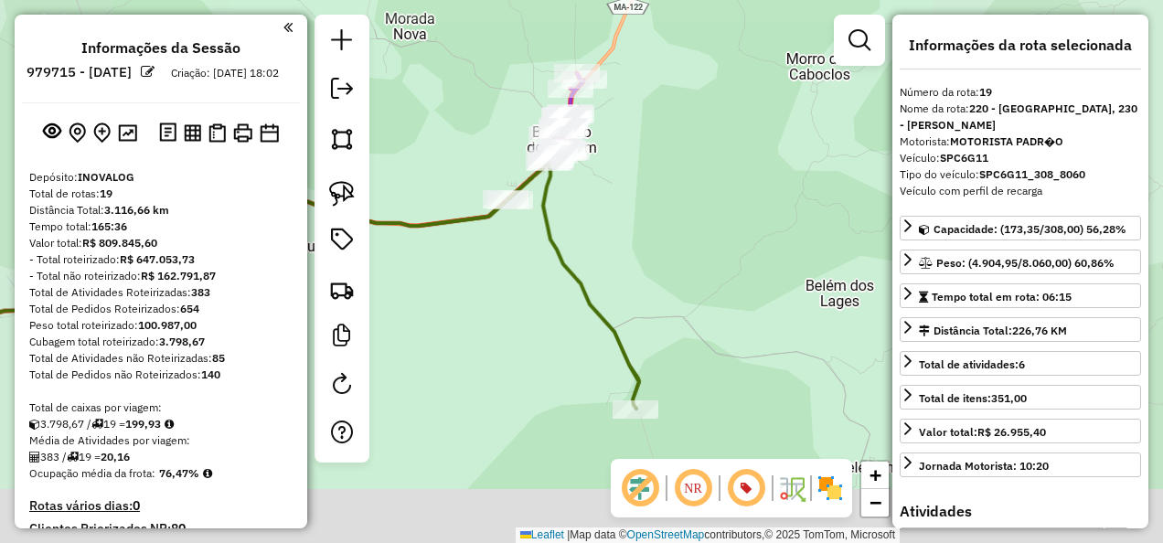
select select "**********"
click at [650, 246] on div "Janela de atendimento Grade de atendimento Capacidade Transportadoras Veículos …" at bounding box center [581, 271] width 1163 height 543
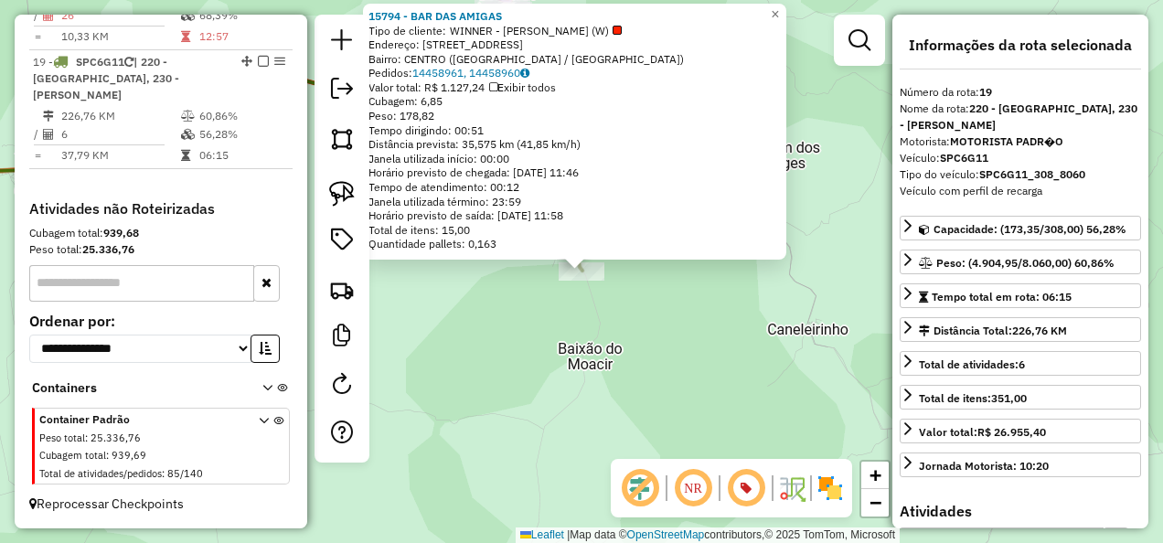
click at [623, 320] on div "Rota 19 - Placa SPC6G11 15794 - BAR DAS AMIGAS 15794 - BAR DAS AMIGAS Tipo de c…" at bounding box center [581, 271] width 1163 height 543
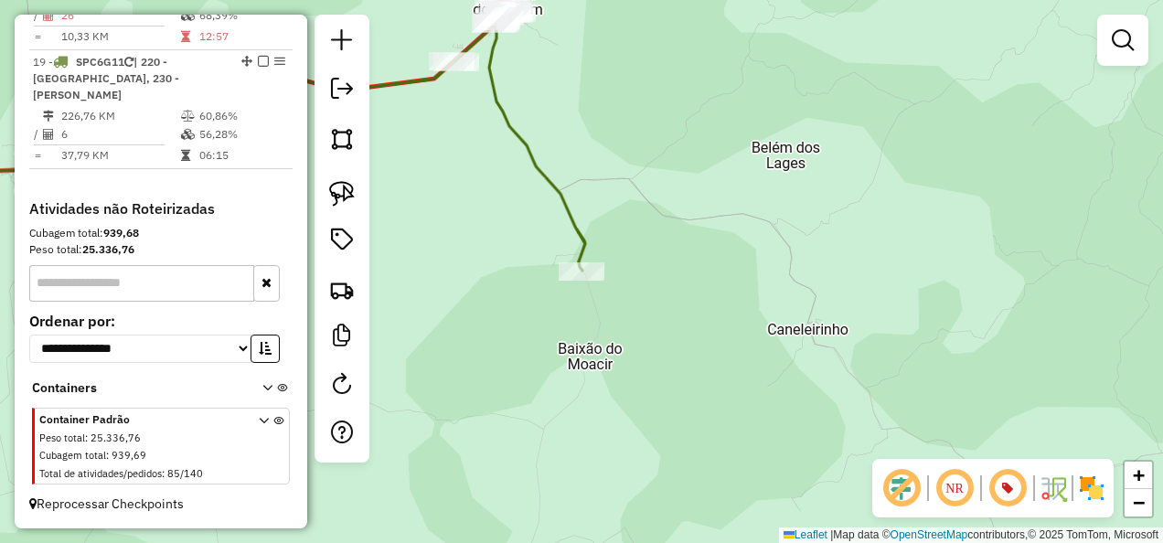
drag, startPoint x: 647, startPoint y: 230, endPoint x: 684, endPoint y: 410, distance: 182.9
click at [684, 393] on div "Janela de atendimento Grade de atendimento Capacidade Transportadoras Veículos …" at bounding box center [581, 271] width 1163 height 543
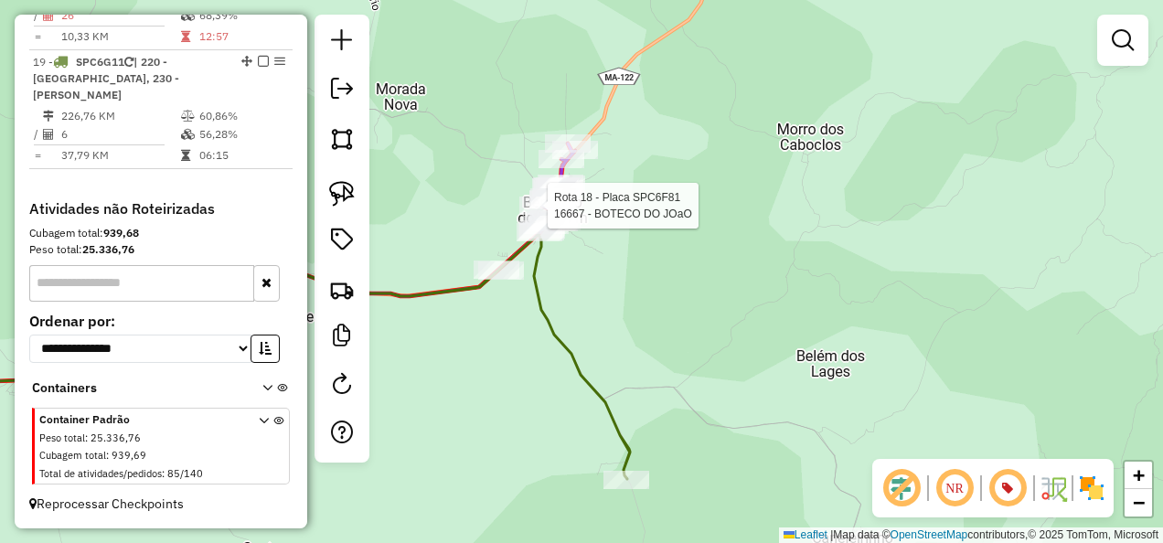
select select "**********"
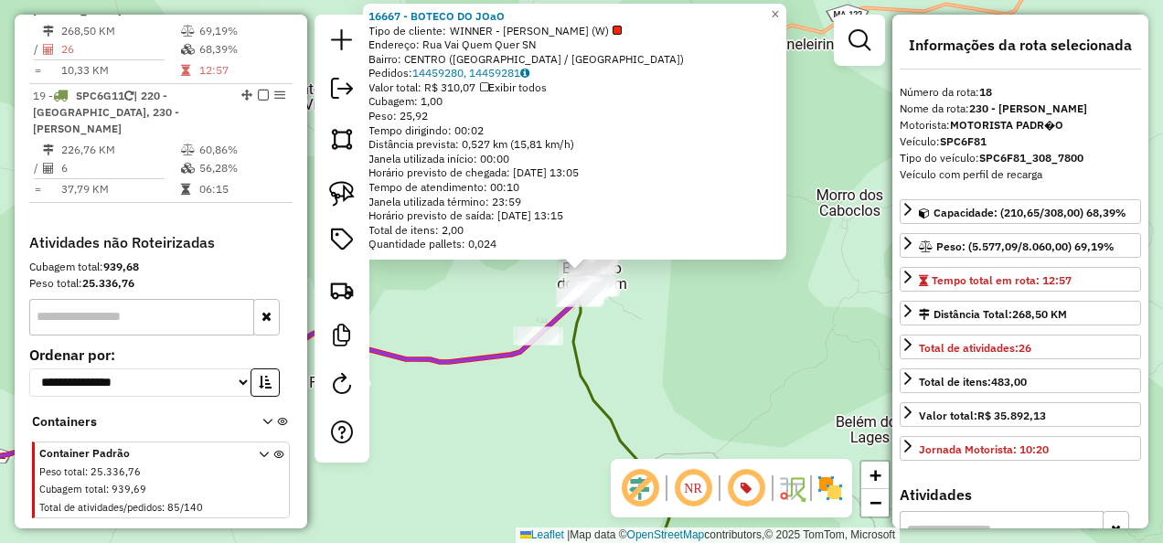
scroll to position [1864, 0]
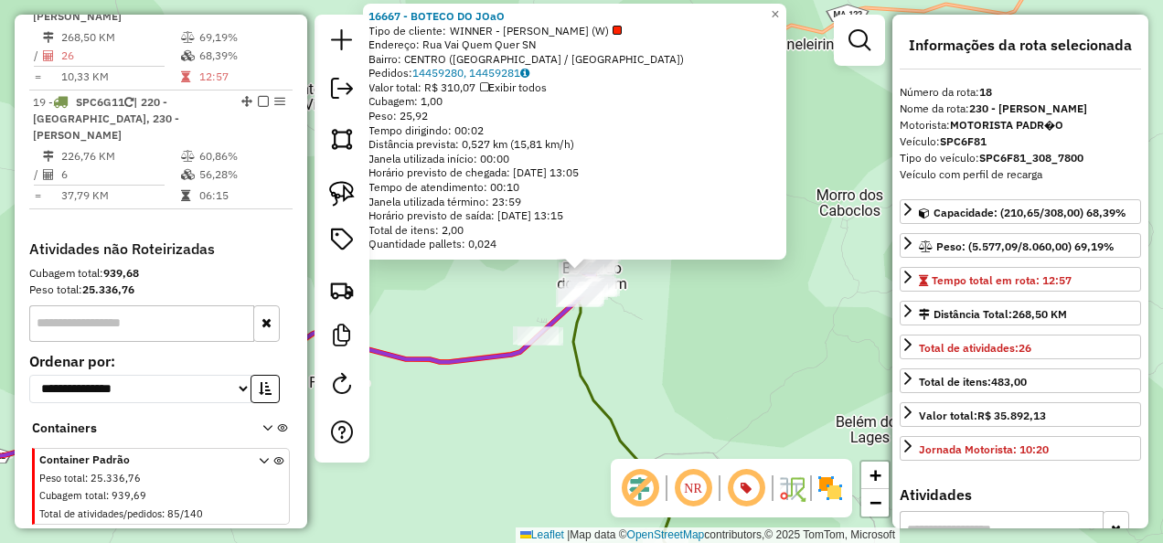
drag, startPoint x: 662, startPoint y: 378, endPoint x: 580, endPoint y: 229, distance: 170.2
click at [583, 239] on div "16667 - BOTECO DO JOaO Tipo de cliente: WINNER - ROTA (W) Endereço: Rua Vai Que…" at bounding box center [581, 271] width 1163 height 543
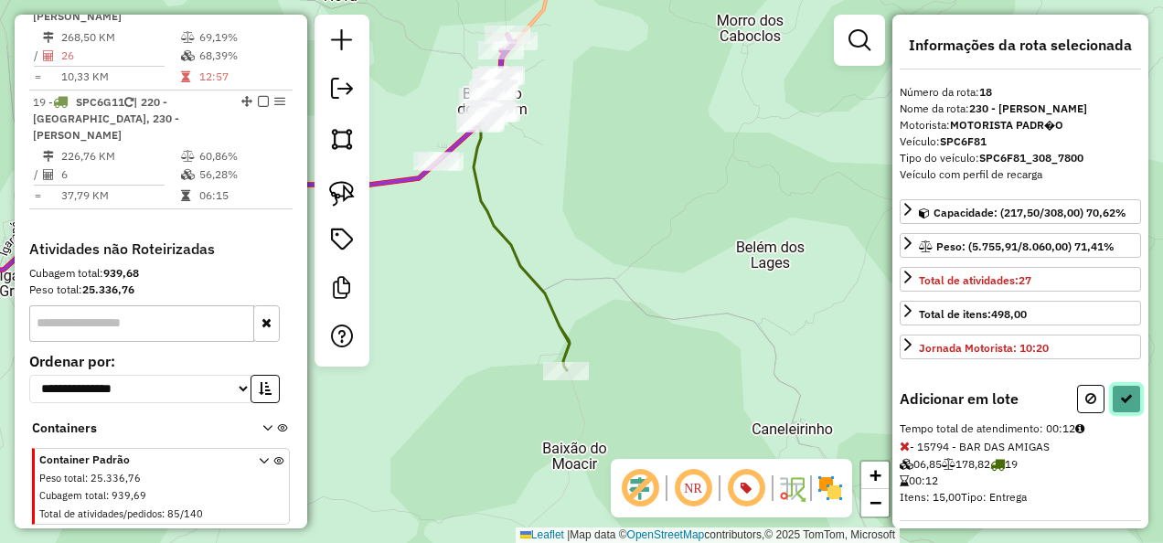
click at [1113, 391] on button at bounding box center [1126, 399] width 29 height 28
select select "**********"
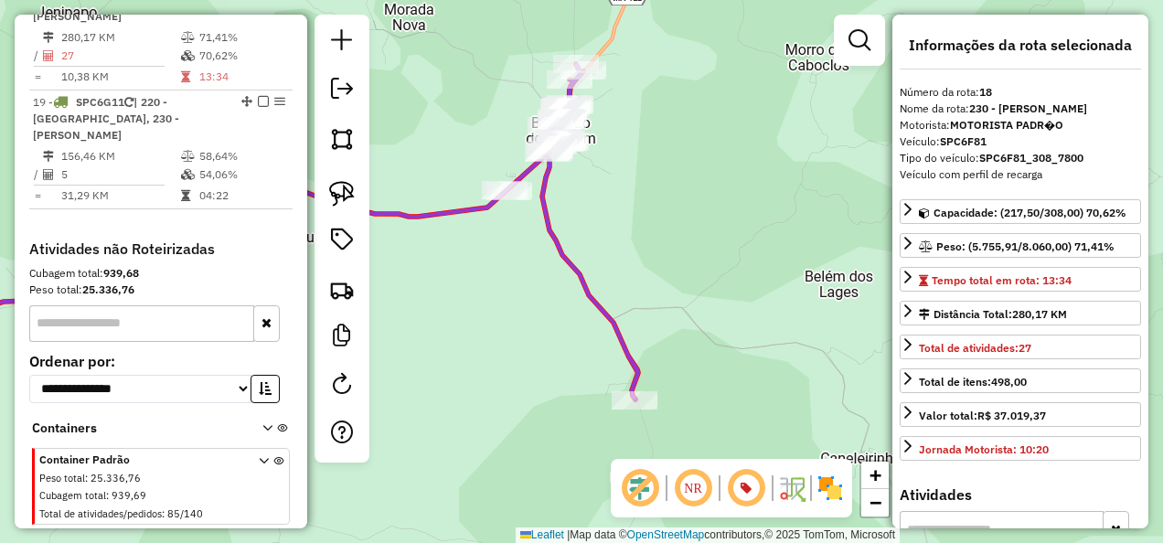
drag, startPoint x: 656, startPoint y: 176, endPoint x: 752, endPoint y: 234, distance: 112.4
click at [747, 230] on div "Janela de atendimento Grade de atendimento Capacidade Transportadoras Veículos …" at bounding box center [581, 271] width 1163 height 543
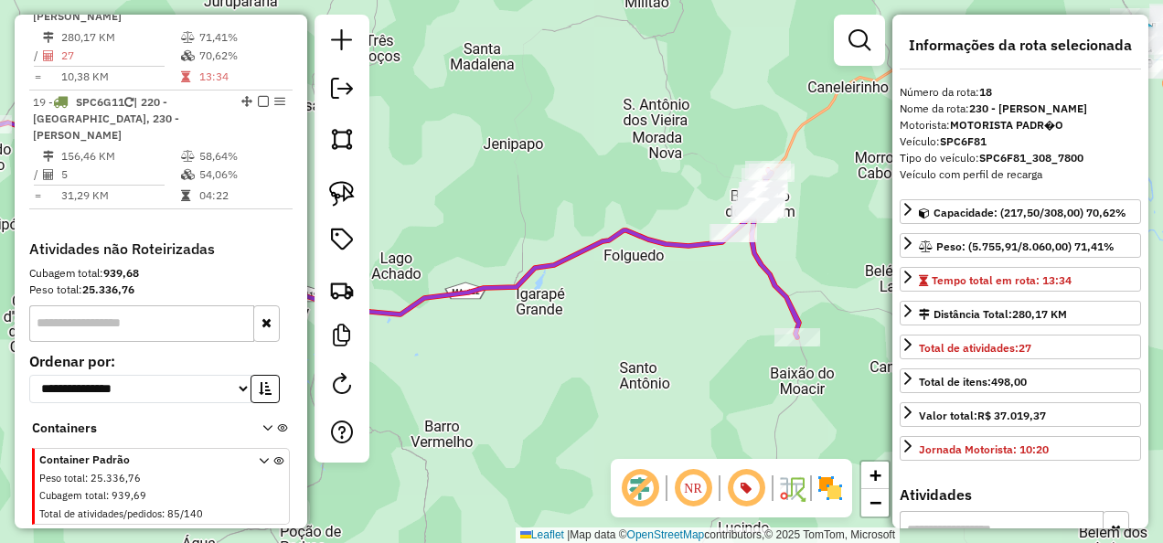
drag, startPoint x: 592, startPoint y: 327, endPoint x: 720, endPoint y: 283, distance: 135.6
click at [715, 288] on div "Janela de atendimento Grade de atendimento Capacidade Transportadoras Veículos …" at bounding box center [581, 271] width 1163 height 543
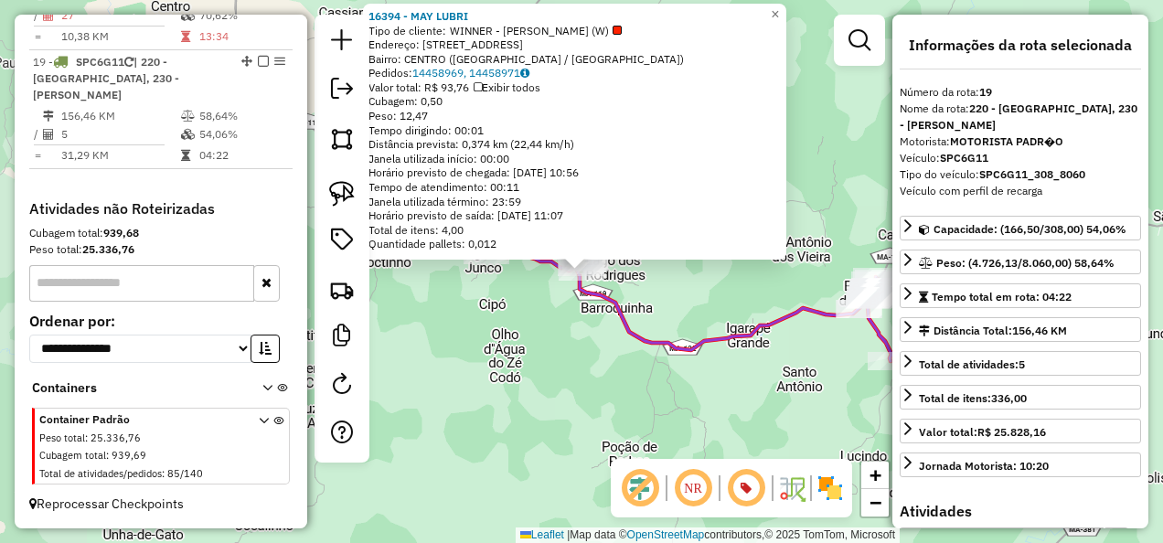
scroll to position [1929, 0]
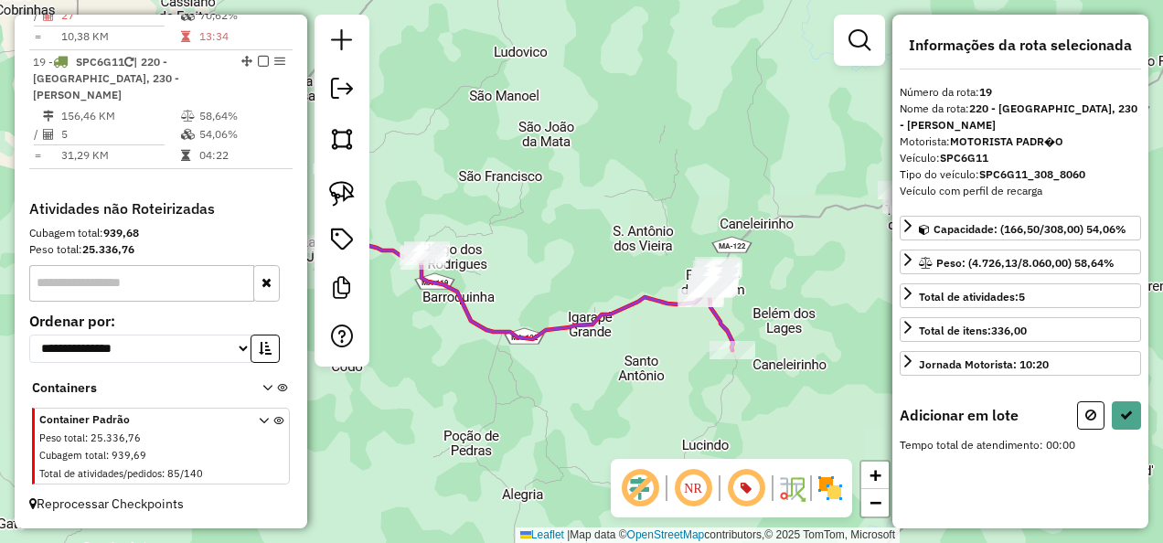
drag, startPoint x: 715, startPoint y: 261, endPoint x: 608, endPoint y: 288, distance: 110.2
click at [548, 253] on div "Janela de atendimento Grade de atendimento Capacidade Transportadoras Veículos …" at bounding box center [581, 271] width 1163 height 543
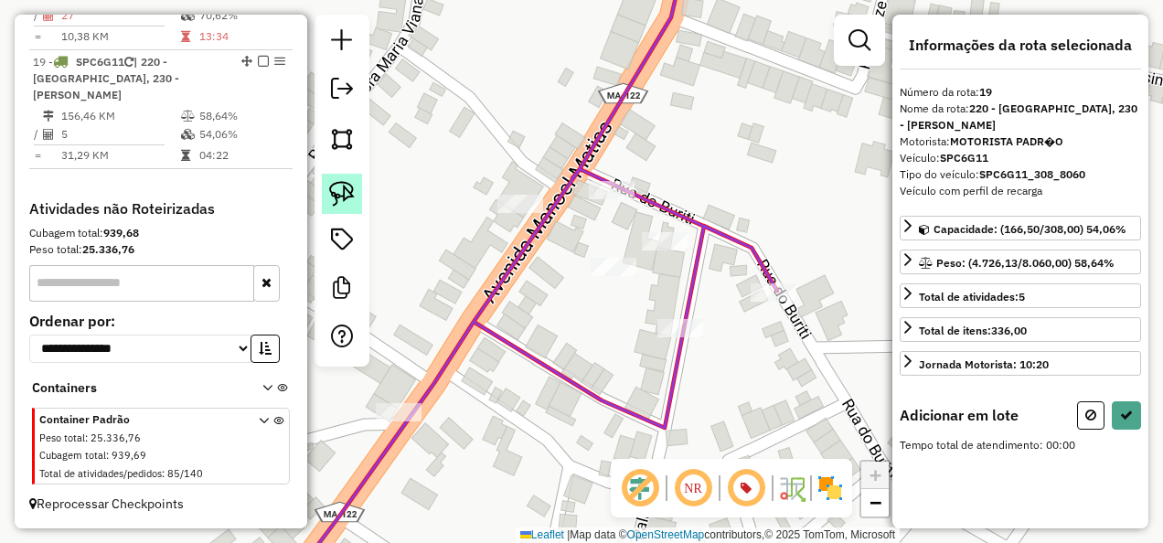
click at [347, 188] on img at bounding box center [342, 194] width 26 height 26
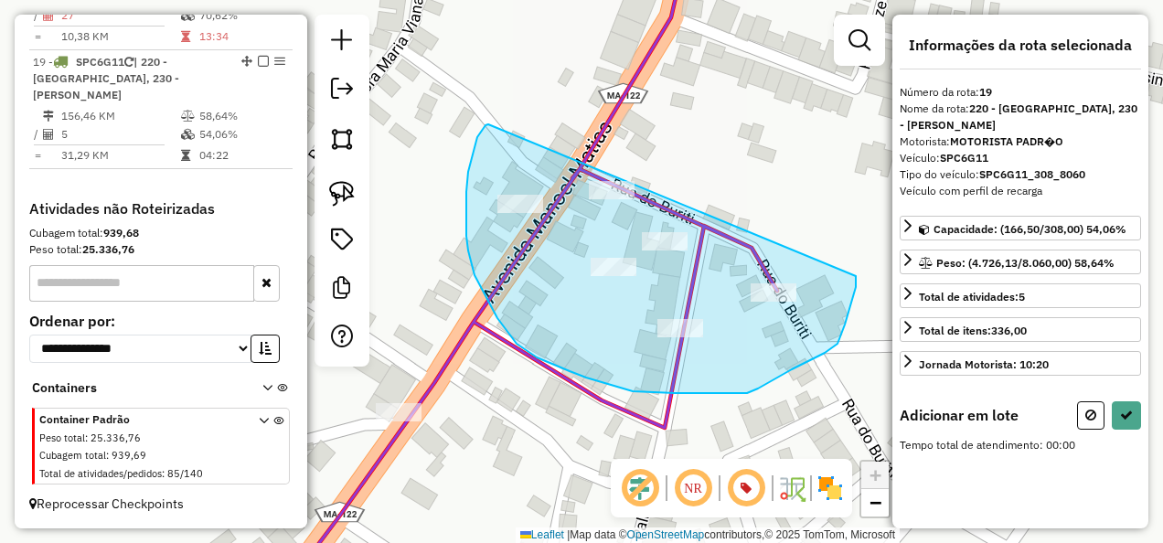
drag, startPoint x: 482, startPoint y: 130, endPoint x: 856, endPoint y: 276, distance: 401.5
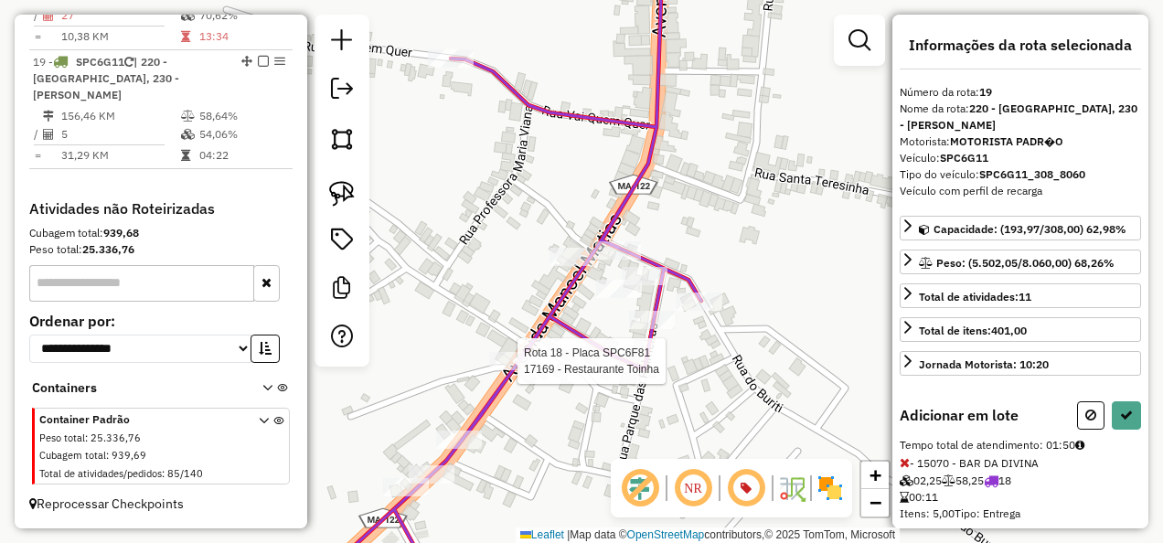
click at [507, 370] on div at bounding box center [512, 361] width 46 height 18
click at [1120, 410] on icon at bounding box center [1126, 415] width 13 height 13
select select "**********"
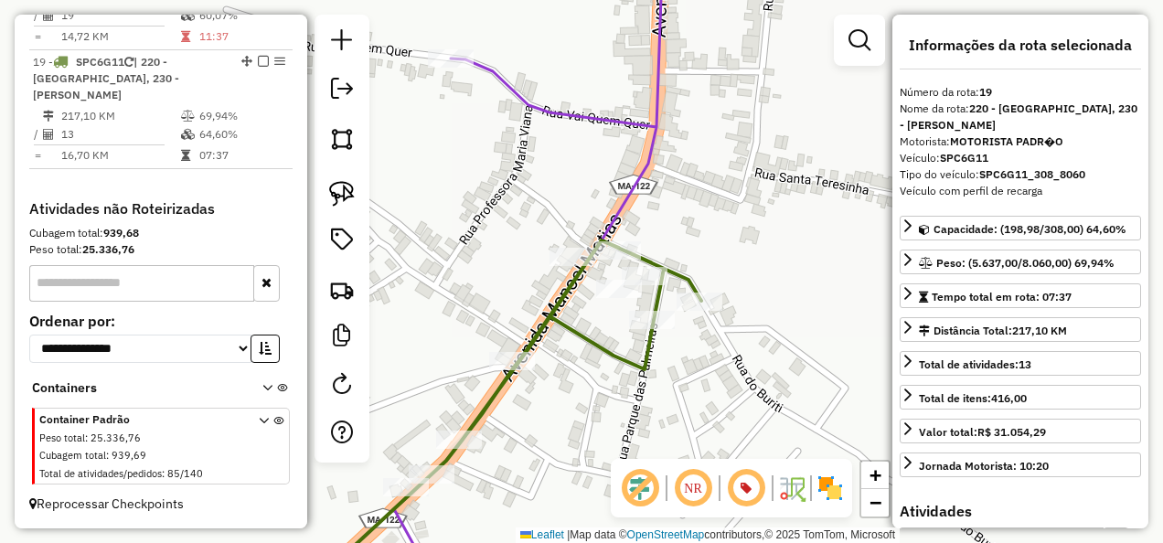
drag, startPoint x: 631, startPoint y: 336, endPoint x: 677, endPoint y: 244, distance: 103.0
click at [675, 250] on div "Janela de atendimento Grade de atendimento Capacidade Transportadoras Veículos …" at bounding box center [581, 271] width 1163 height 543
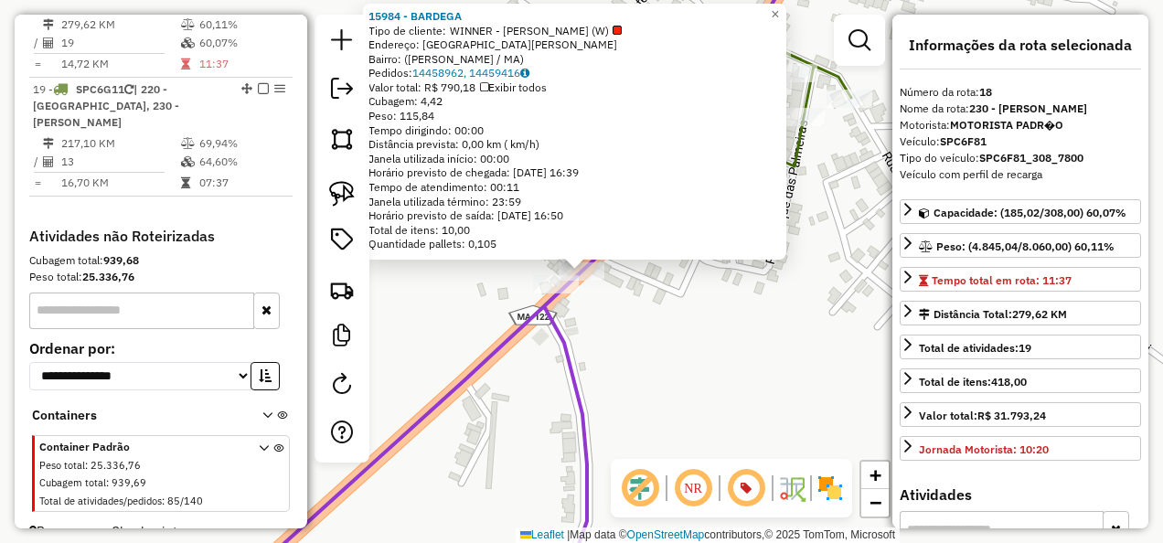
scroll to position [1864, 0]
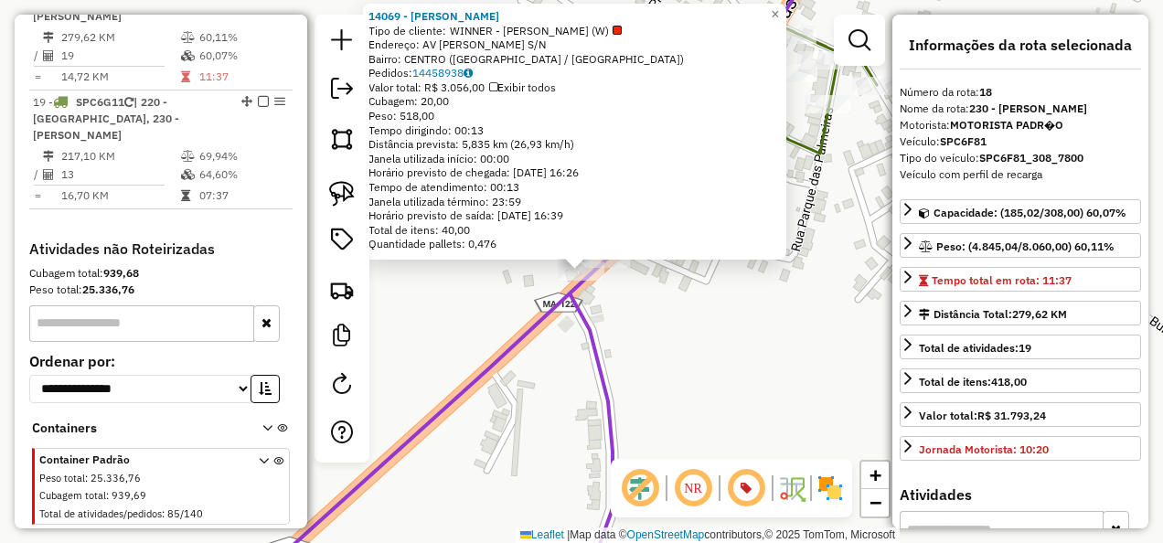
click at [658, 318] on div "Rota 18 - Placa SPC6F81 14069 - QUIOSQUE PIMENTINHA 14069 - QUIOSQUE PIMENTINHA…" at bounding box center [581, 271] width 1163 height 543
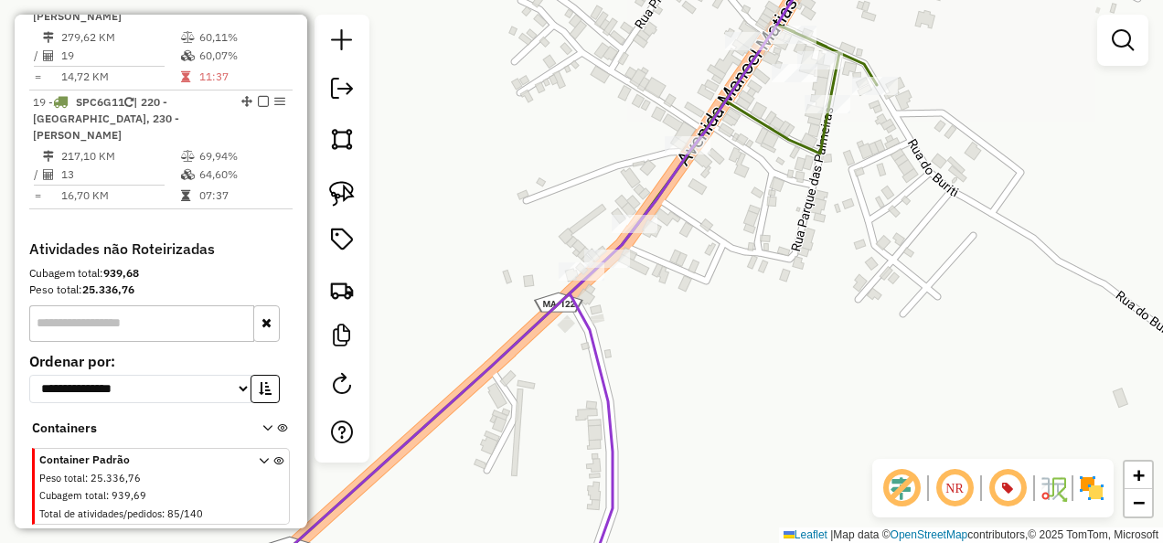
drag, startPoint x: 767, startPoint y: 221, endPoint x: 591, endPoint y: 421, distance: 266.9
click at [603, 413] on div "Janela de atendimento Grade de atendimento Capacidade Transportadoras Veículos …" at bounding box center [581, 271] width 1163 height 543
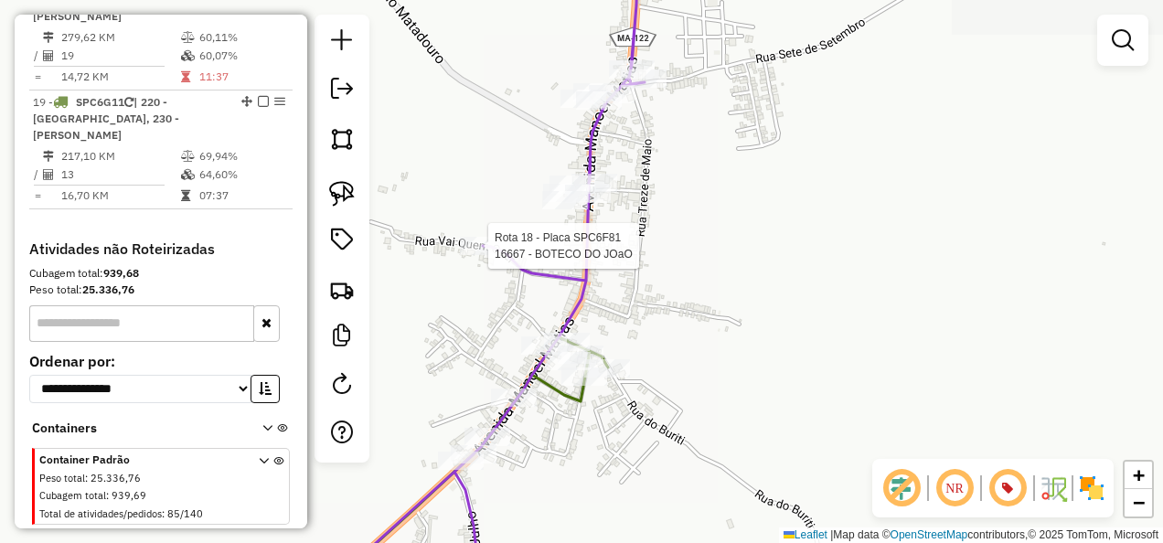
select select "**********"
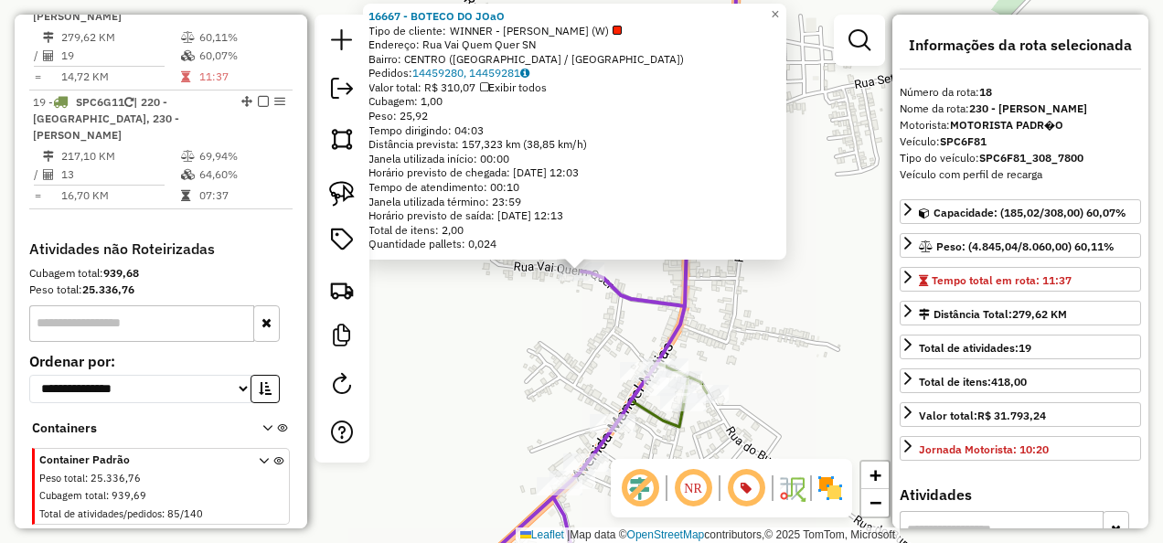
click at [524, 349] on div "16667 - BOTECO DO JOaO Tipo de cliente: WINNER - ROTA (W) Endereço: Rua Vai Que…" at bounding box center [581, 271] width 1163 height 543
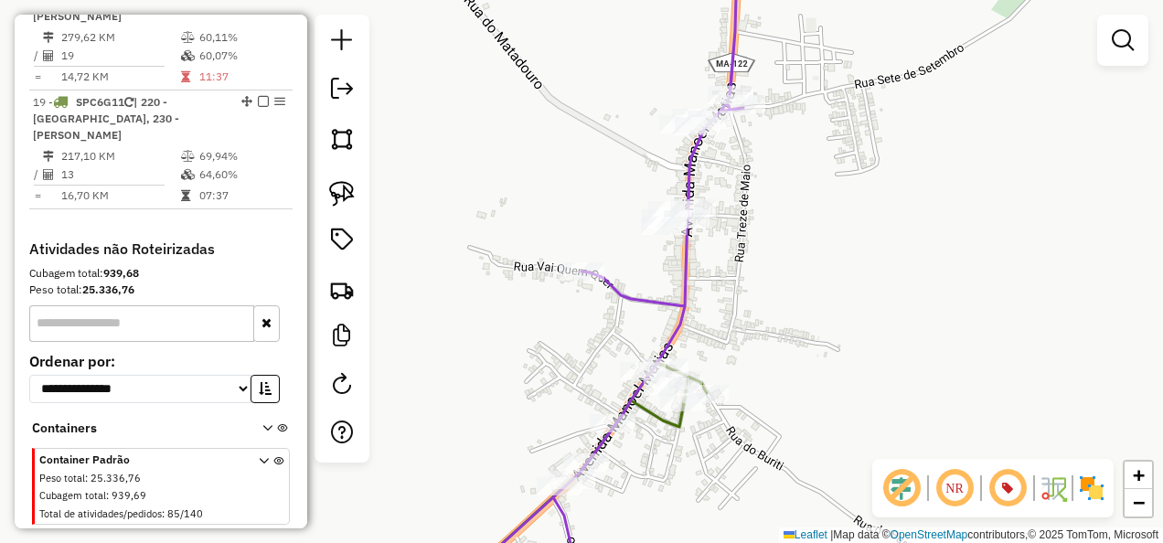
click at [667, 417] on icon at bounding box center [575, 480] width 264 height 235
select select "**********"
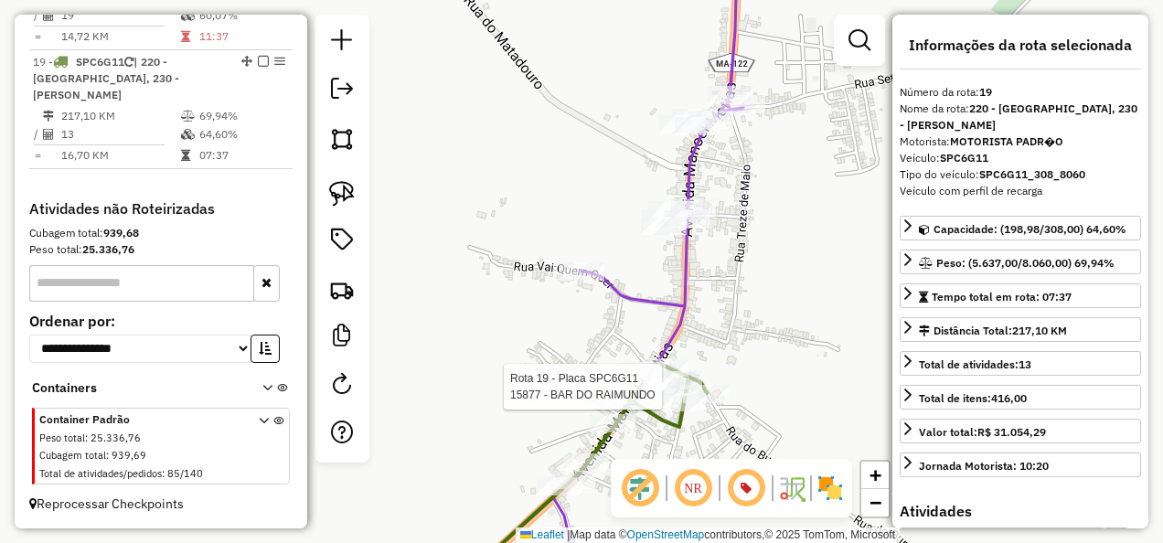
scroll to position [1929, 0]
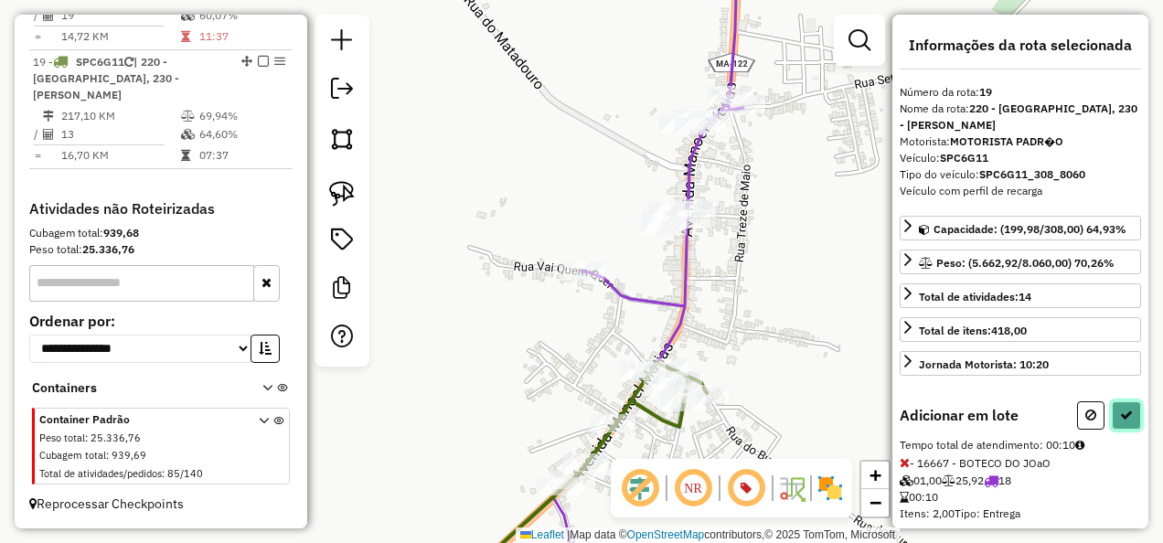
click at [1120, 401] on button at bounding box center [1126, 415] width 29 height 28
select select "**********"
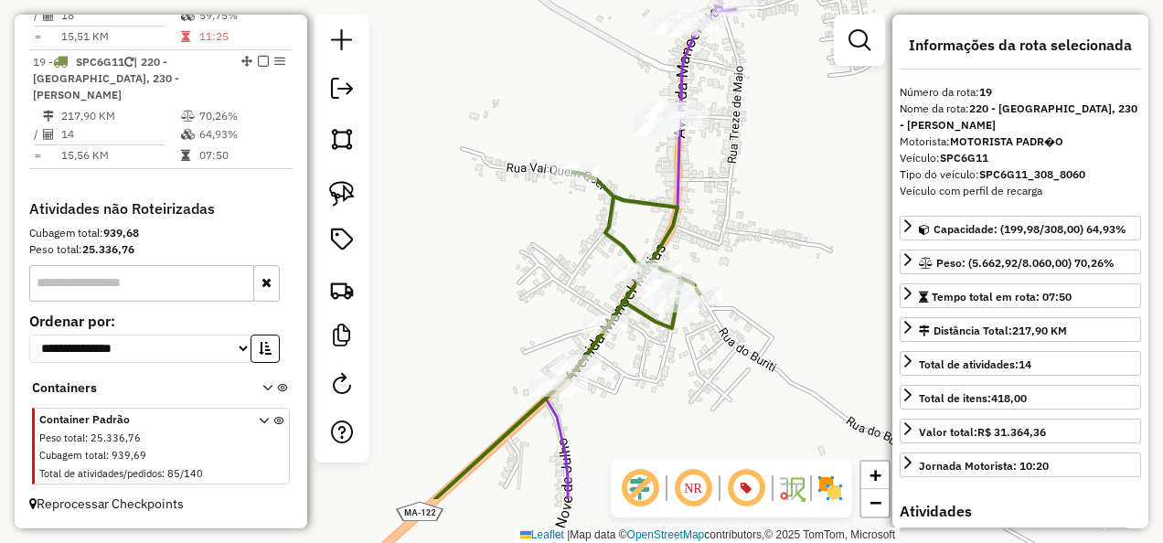
drag, startPoint x: 784, startPoint y: 380, endPoint x: 763, endPoint y: 144, distance: 236.9
click at [773, 213] on div "Janela de atendimento Grade de atendimento Capacidade Transportadoras Veículos …" at bounding box center [581, 271] width 1163 height 543
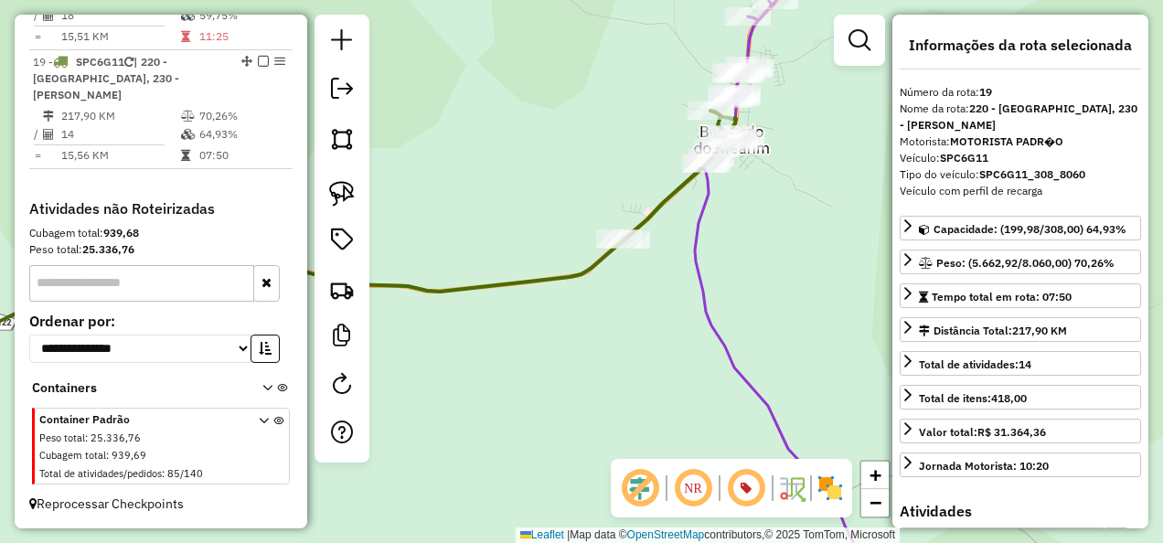
click at [697, 280] on icon at bounding box center [384, 292] width 1000 height 611
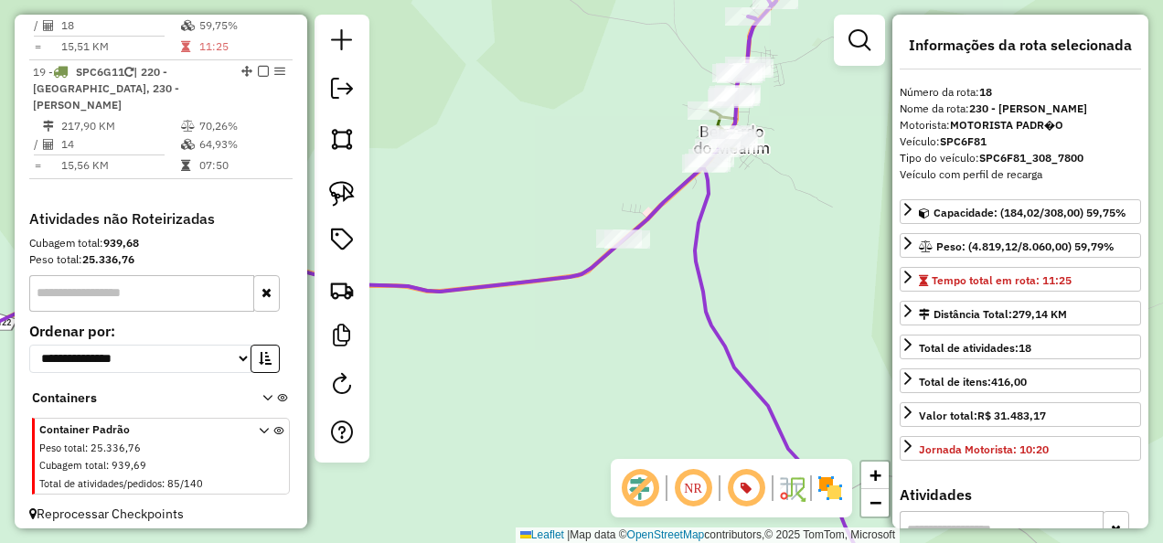
scroll to position [1864, 0]
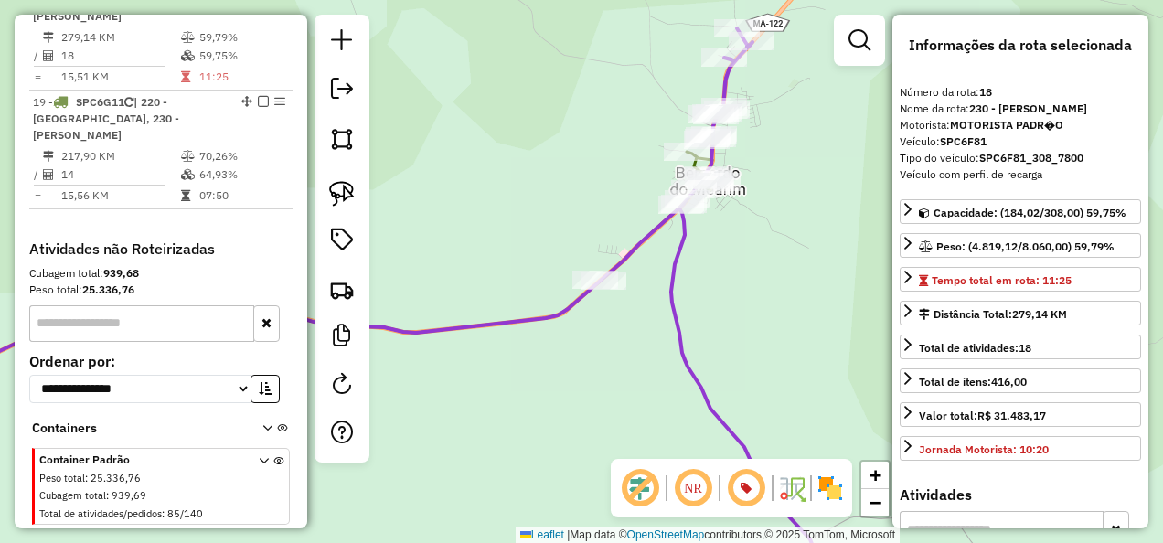
drag, startPoint x: 737, startPoint y: 252, endPoint x: 693, endPoint y: 311, distance: 73.1
click at [704, 305] on div "Janela de atendimento Grade de atendimento Capacidade Transportadoras Veículos …" at bounding box center [581, 271] width 1163 height 543
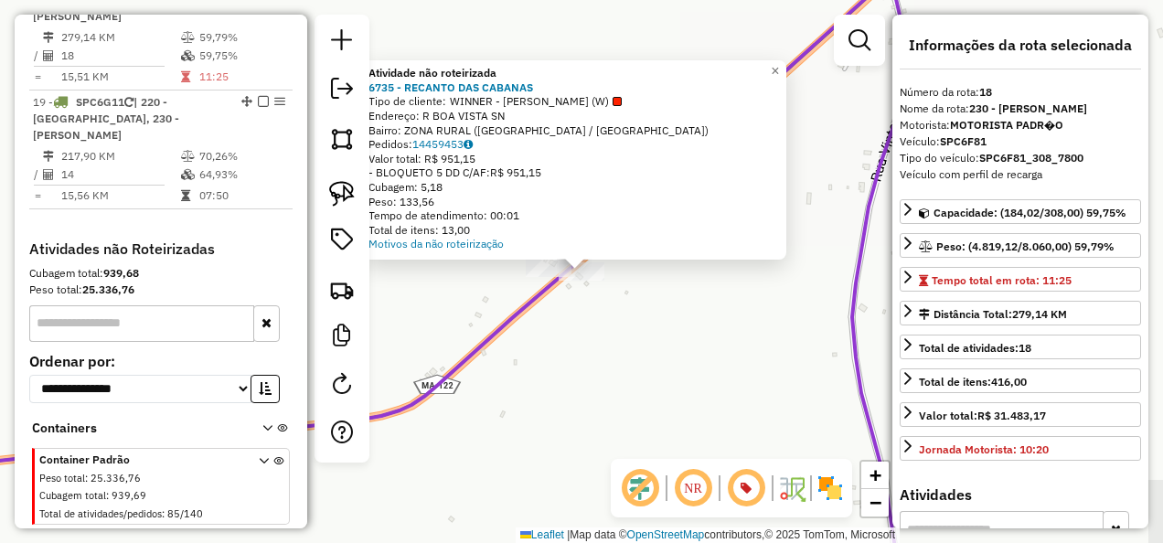
click at [605, 338] on div "Atividade não roteirizada 6735 - RECANTO DAS CABANAS Tipo de cliente: WINNER - …" at bounding box center [581, 271] width 1163 height 543
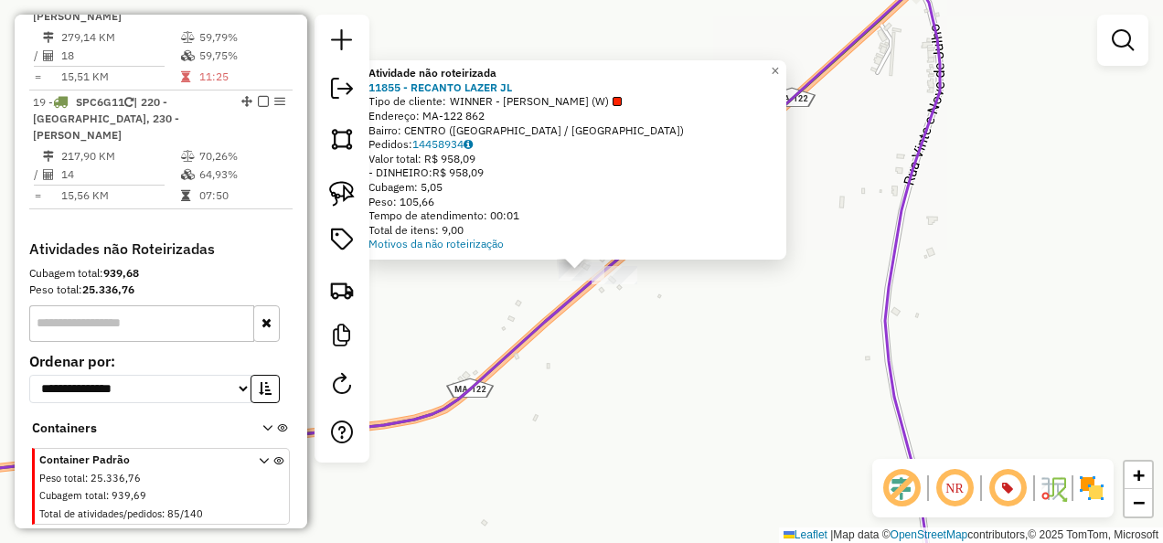
drag, startPoint x: 593, startPoint y: 338, endPoint x: 563, endPoint y: 323, distance: 33.9
click at [591, 338] on div "Atividade não roteirizada 11855 - RECANTO LAZER JL Tipo de cliente: WINNER - RO…" at bounding box center [581, 271] width 1163 height 543
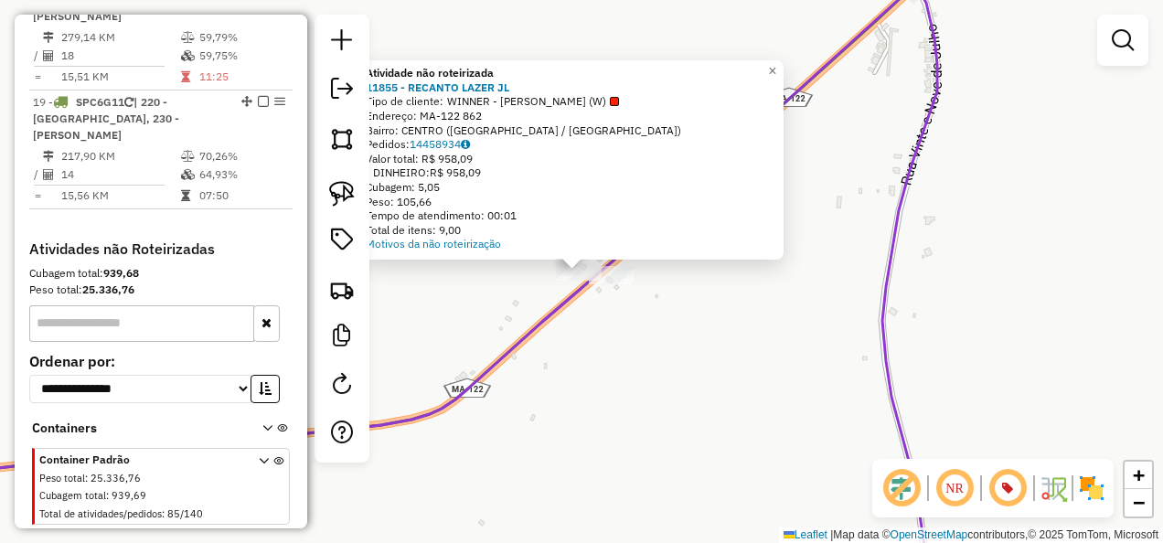
click at [545, 313] on icon at bounding box center [418, 272] width 1068 height 652
select select "**********"
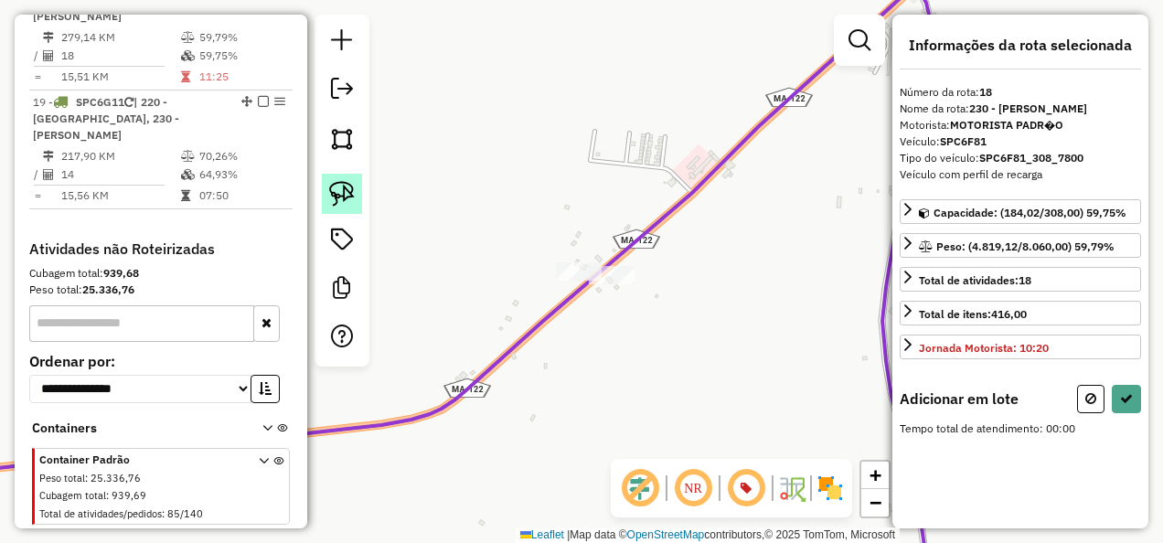
click at [338, 192] on img at bounding box center [342, 194] width 26 height 26
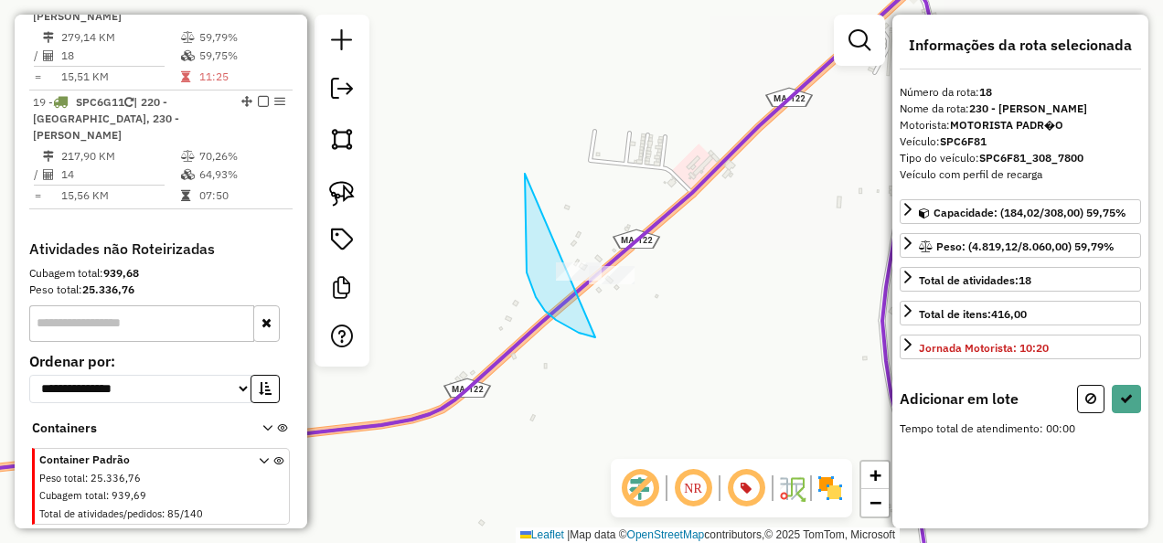
drag, startPoint x: 525, startPoint y: 174, endPoint x: 715, endPoint y: 321, distance: 240.5
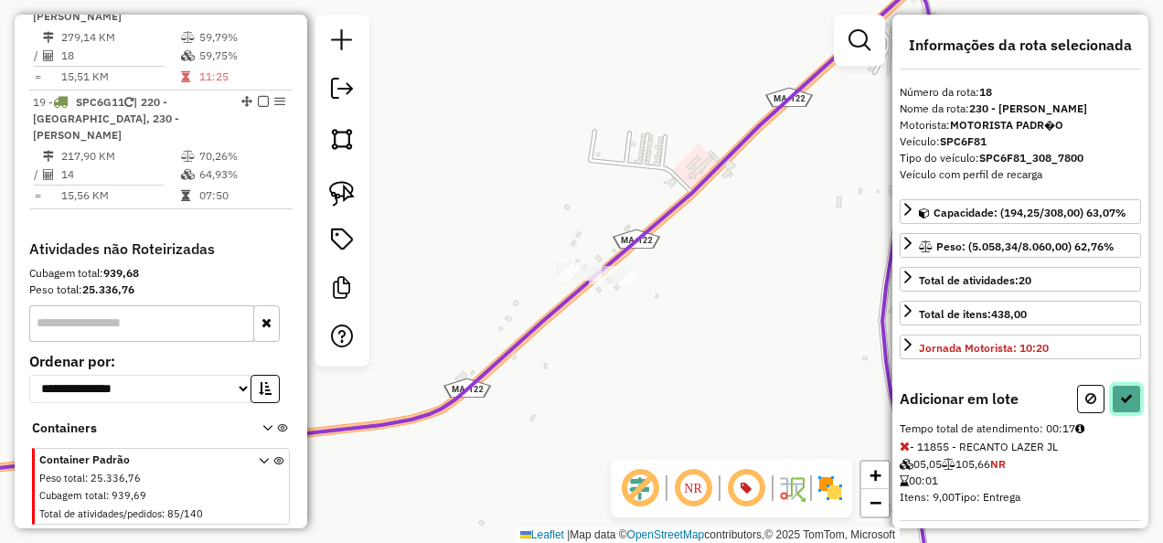
click at [1134, 390] on button at bounding box center [1126, 399] width 29 height 28
select select "**********"
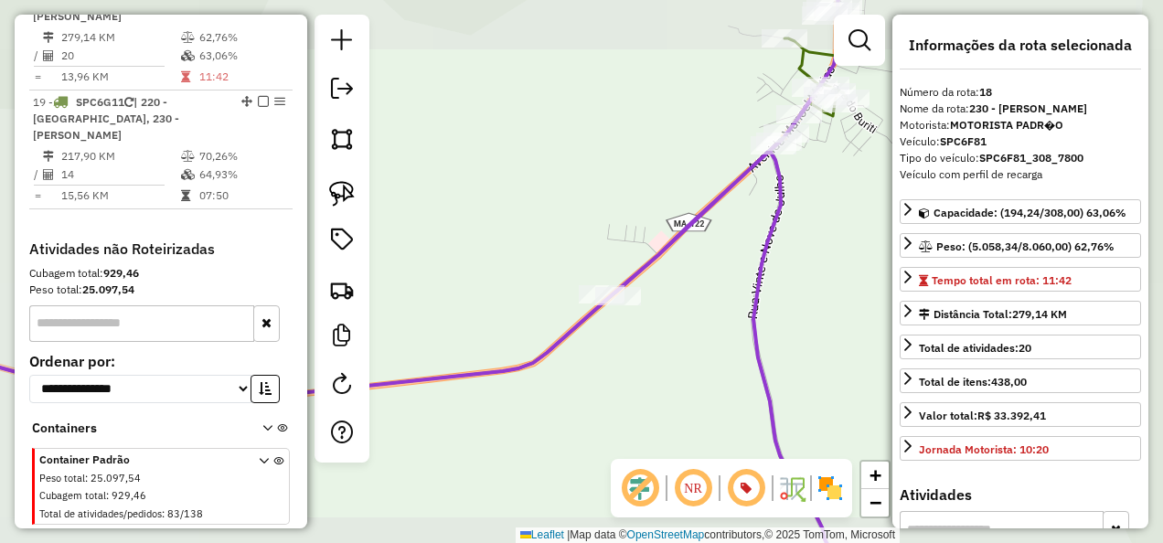
drag, startPoint x: 710, startPoint y: 260, endPoint x: 603, endPoint y: 409, distance: 183.5
click at [609, 405] on div "Janela de atendimento Grade de atendimento Capacidade Transportadoras Veículos …" at bounding box center [581, 271] width 1163 height 543
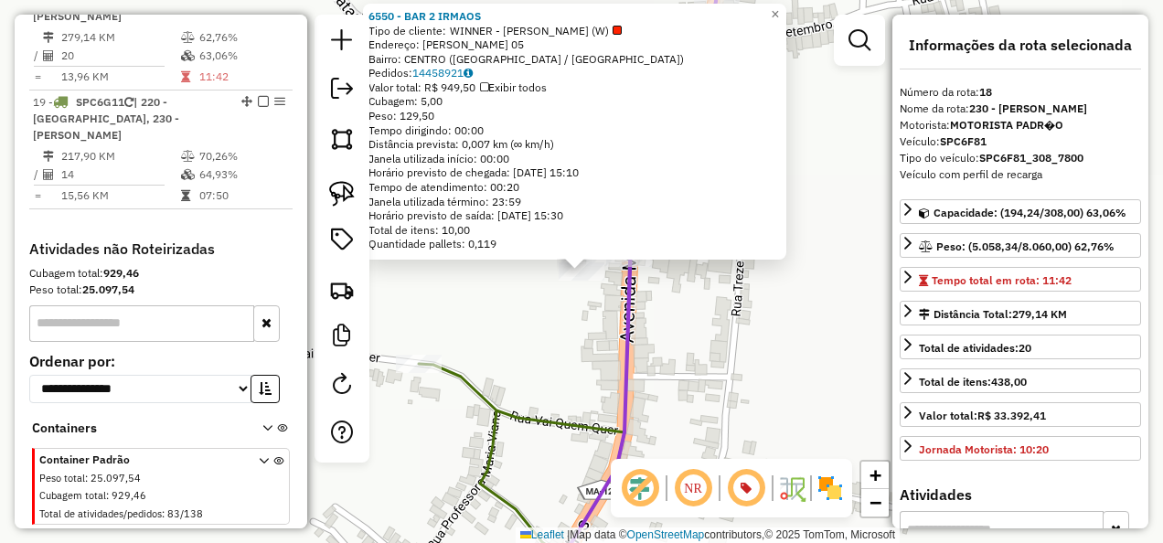
click at [587, 349] on div "6550 - BAR 2 IRMAOS Tipo de cliente: WINNER - ROTA (W) Endereço: [PERSON_NAME] …" at bounding box center [581, 271] width 1163 height 543
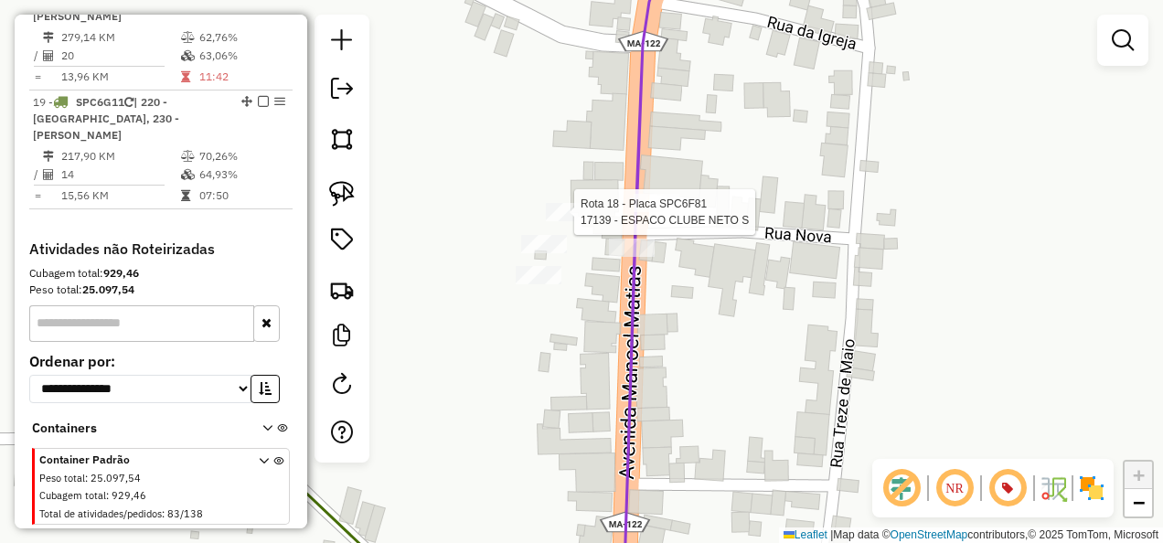
select select "**********"
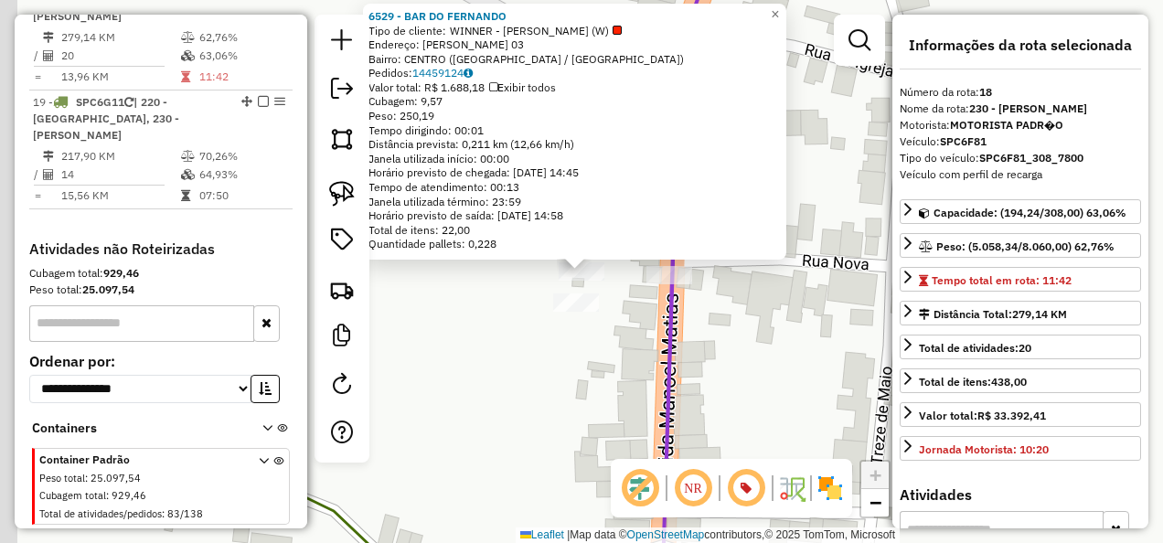
click at [768, 382] on div "Rota 18 - Placa SPC6F81 6550 - BAR 2 IRMAOS 6529 - BAR DO [PERSON_NAME] de clie…" at bounding box center [581, 271] width 1163 height 543
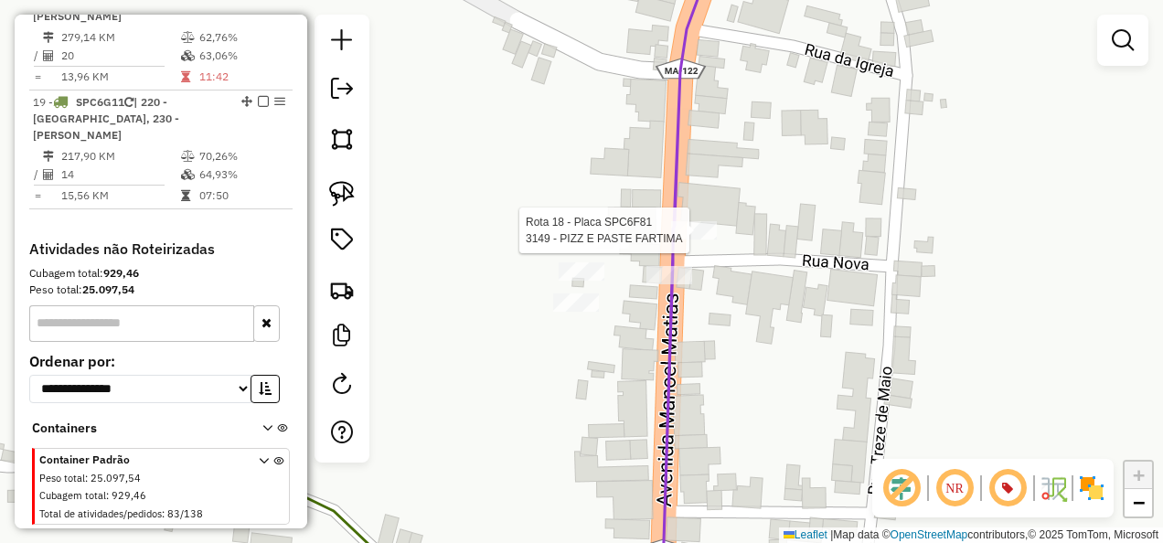
select select "**********"
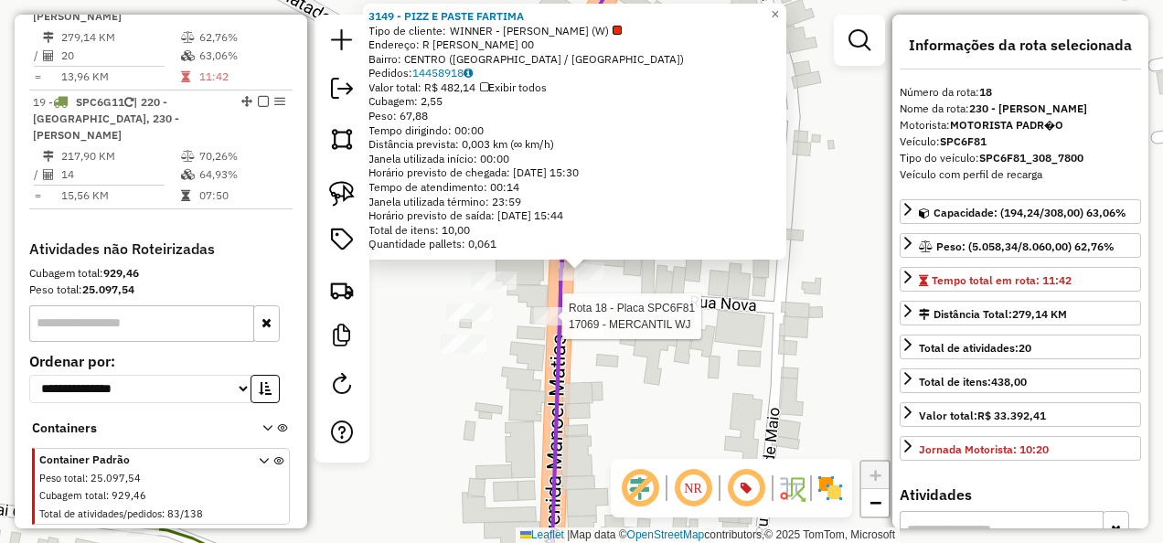
click at [571, 325] on div at bounding box center [557, 316] width 46 height 18
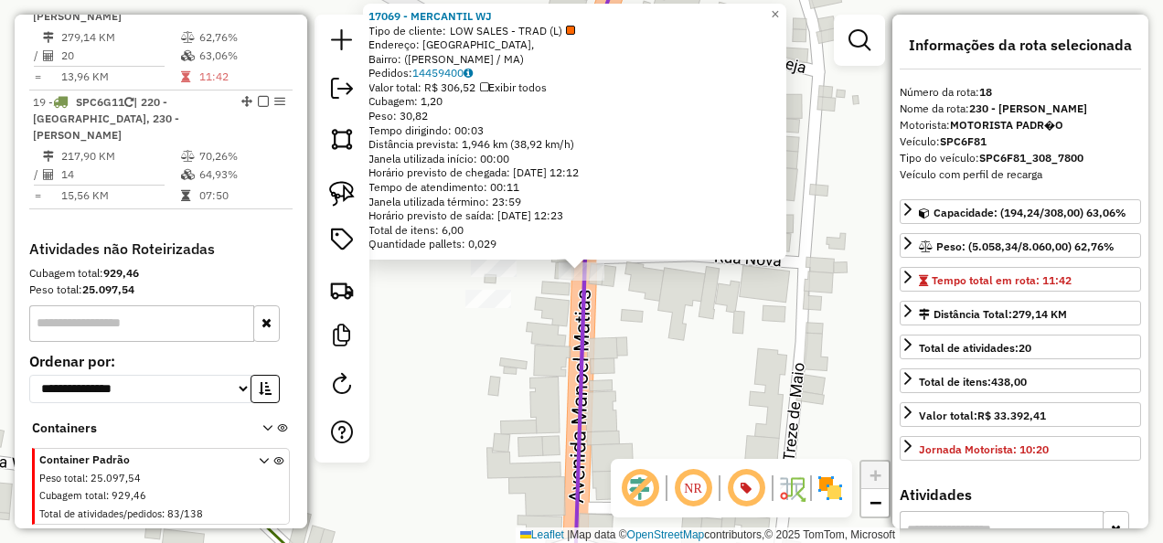
click at [677, 389] on div "Rota 18 - Placa SPC6F81 17069 - MERCANTIL WJ 17069 - MERCANTIL WJ Tipo de clien…" at bounding box center [581, 271] width 1163 height 543
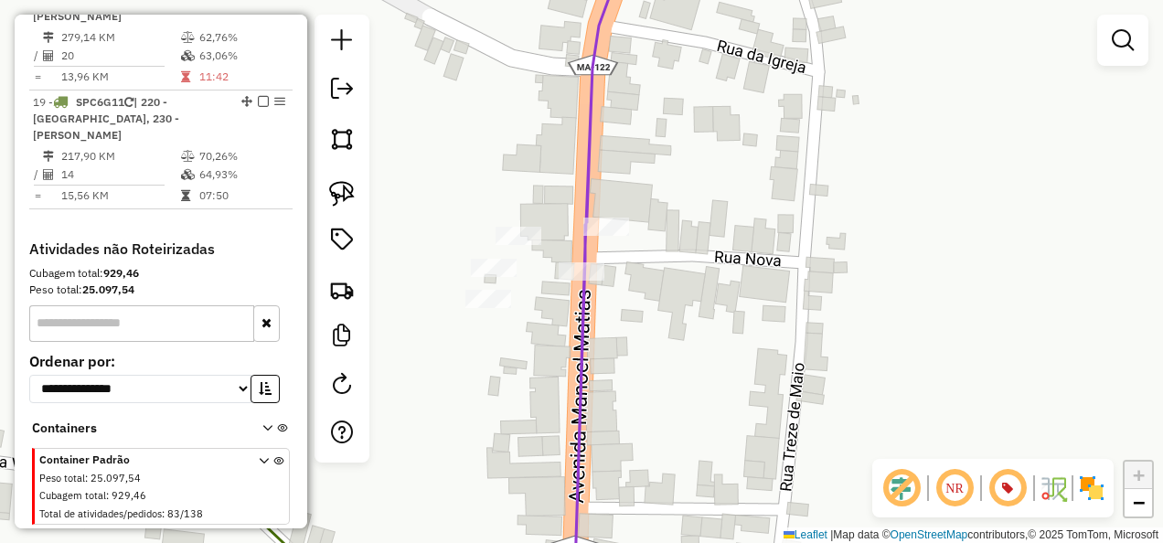
click at [657, 329] on div "17069 - MERCANTIL WJ Tipo de cliente: LOW SALES - TRAD (L) Endereço: [GEOGRAPHI…" at bounding box center [581, 271] width 1163 height 543
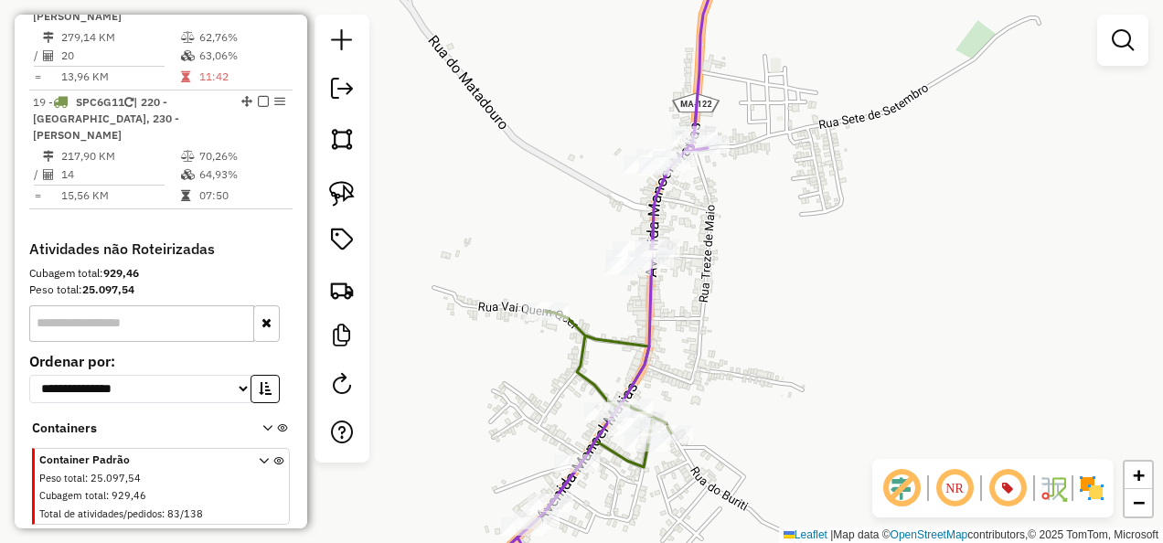
click at [588, 336] on icon at bounding box center [561, 455] width 219 height 286
select select "**********"
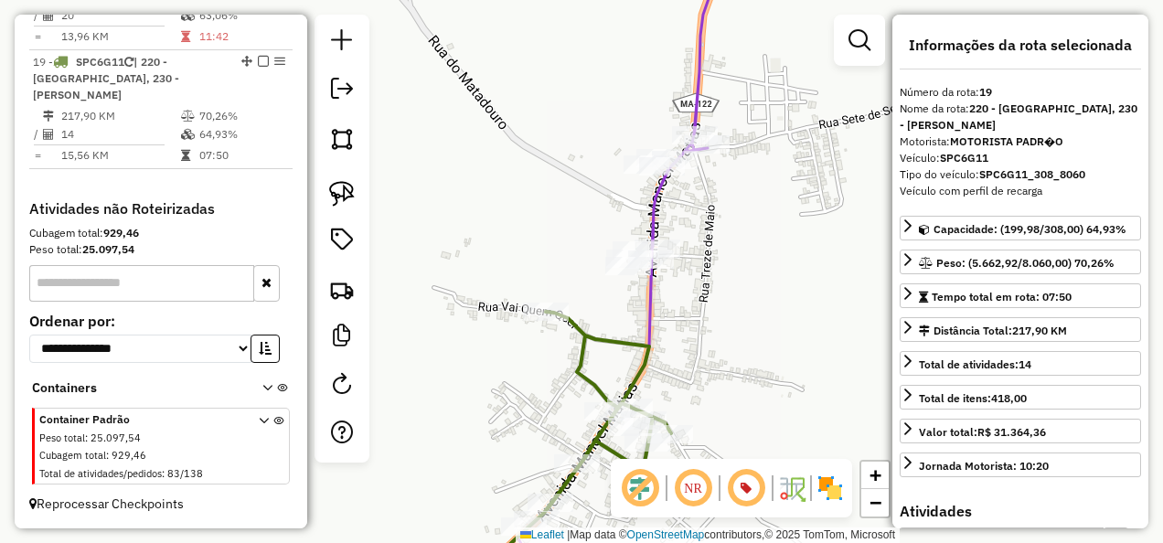
scroll to position [1929, 0]
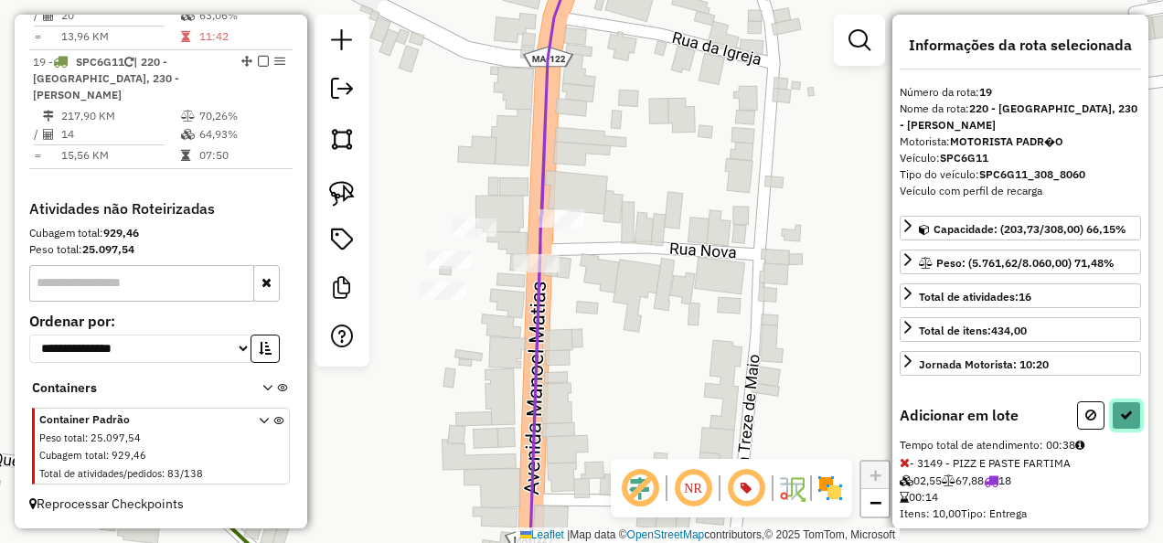
click at [1124, 409] on icon at bounding box center [1126, 415] width 13 height 13
select select "**********"
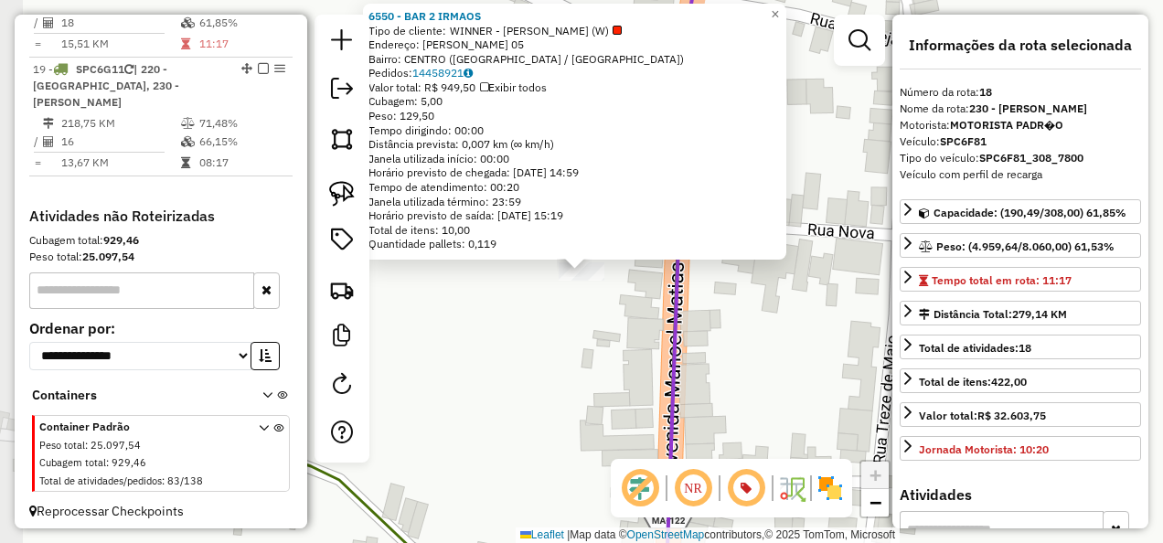
scroll to position [1864, 0]
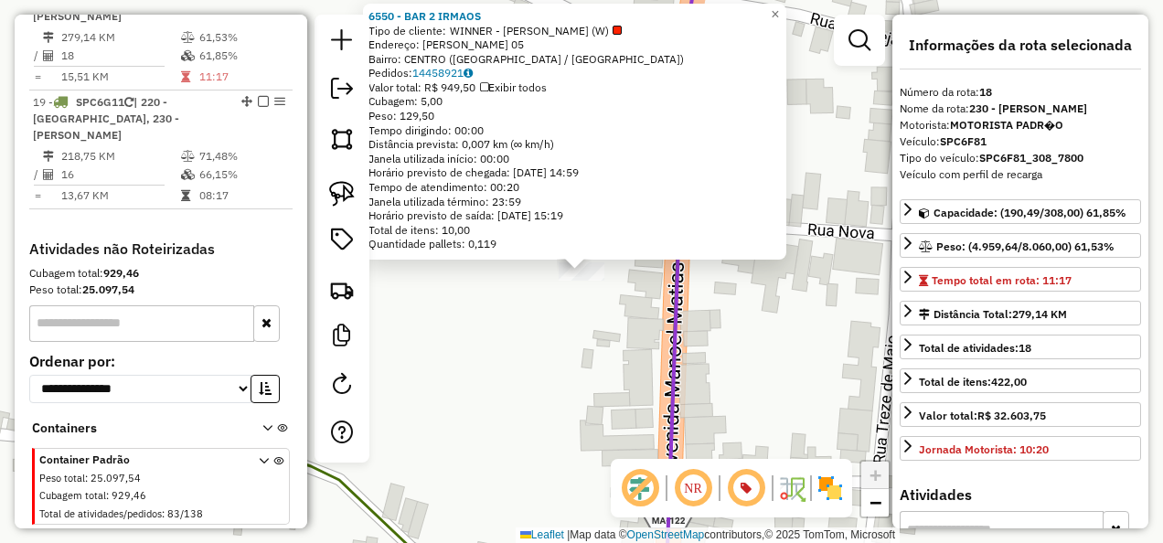
click at [557, 345] on div "6550 - BAR 2 IRMAOS Tipo de cliente: WINNER - ROTA (W) Endereço: MANOEL MATIAS …" at bounding box center [581, 271] width 1163 height 543
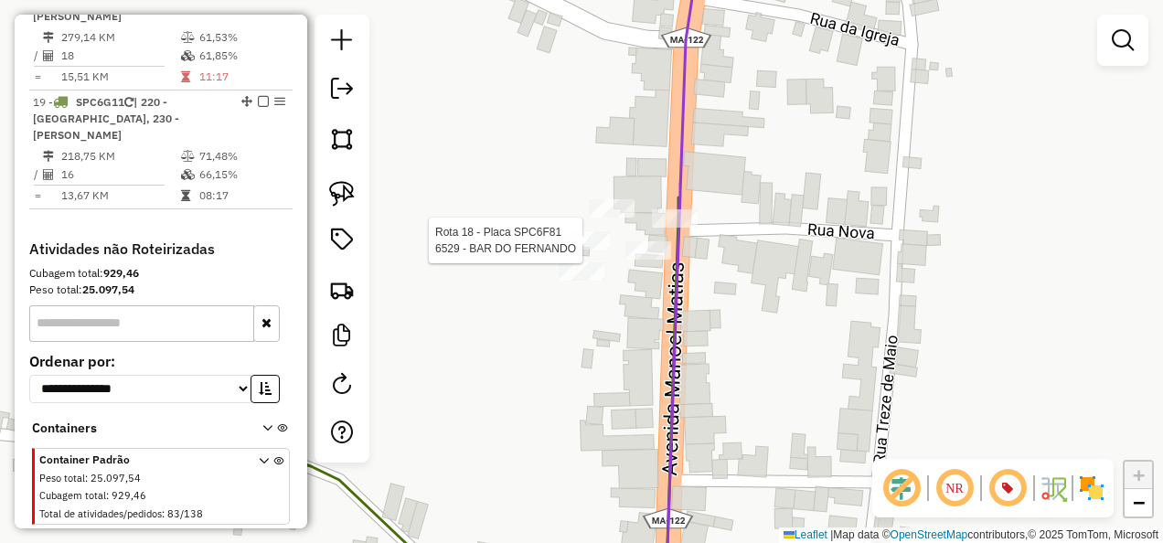
select select "**********"
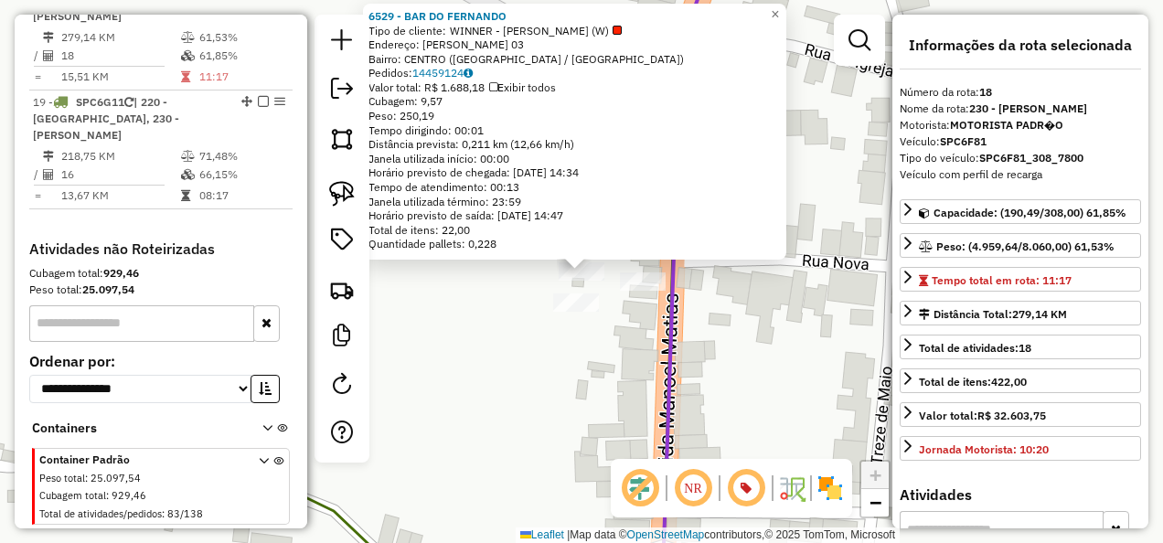
click at [515, 357] on div "6529 - BAR DO FERNANDO Tipo de cliente: WINNER - ROTA (W) Endereço: MANOEL MATI…" at bounding box center [581, 271] width 1163 height 543
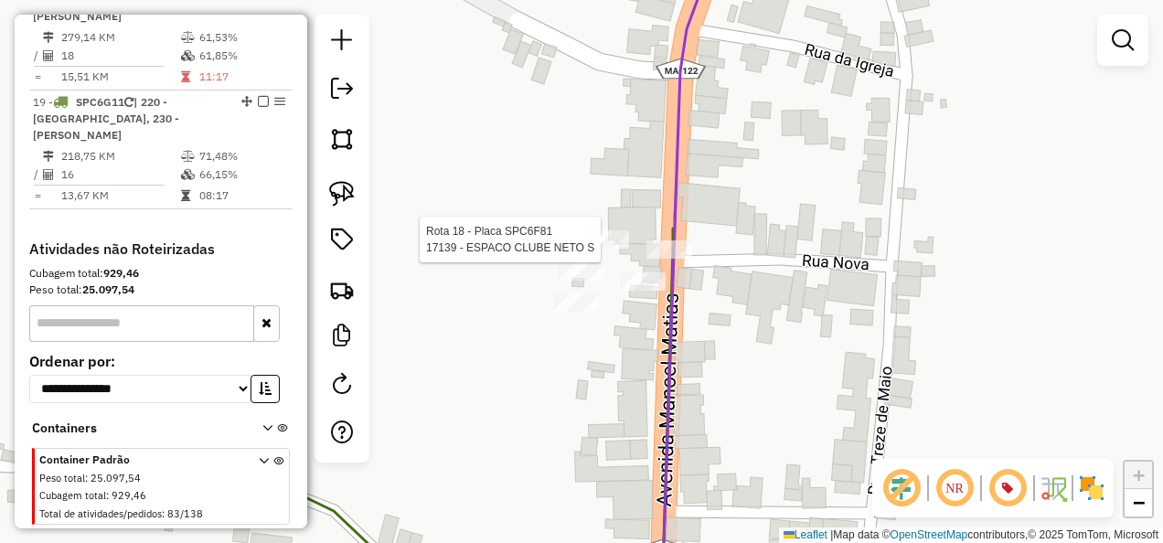
select select "**********"
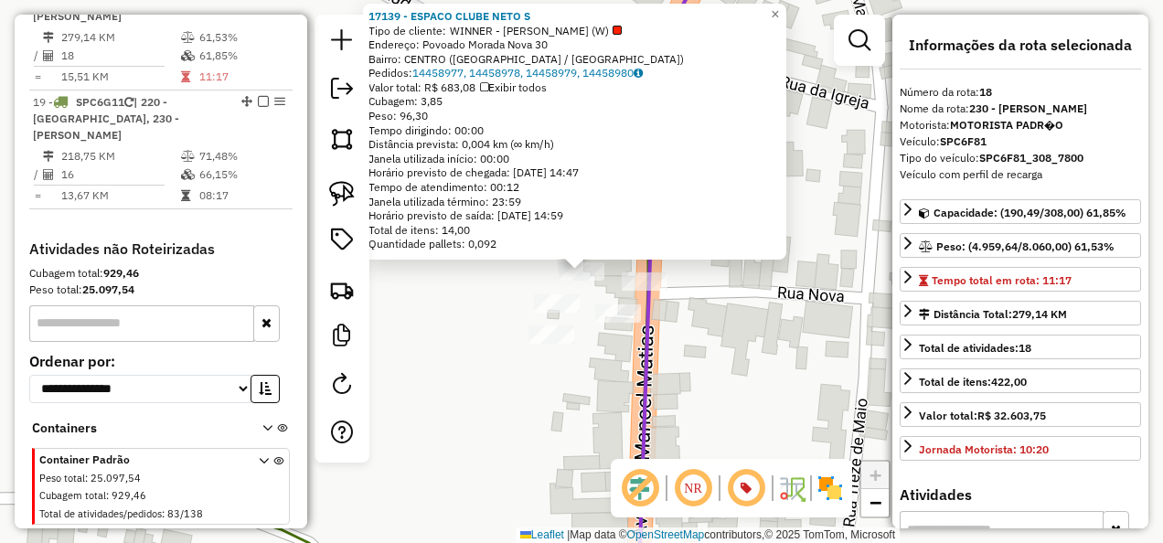
click at [532, 418] on div "17139 - ESPACO CLUBE NETO S Tipo de cliente: WINNER - ROTA (W) Endereço: Povoad…" at bounding box center [581, 271] width 1163 height 543
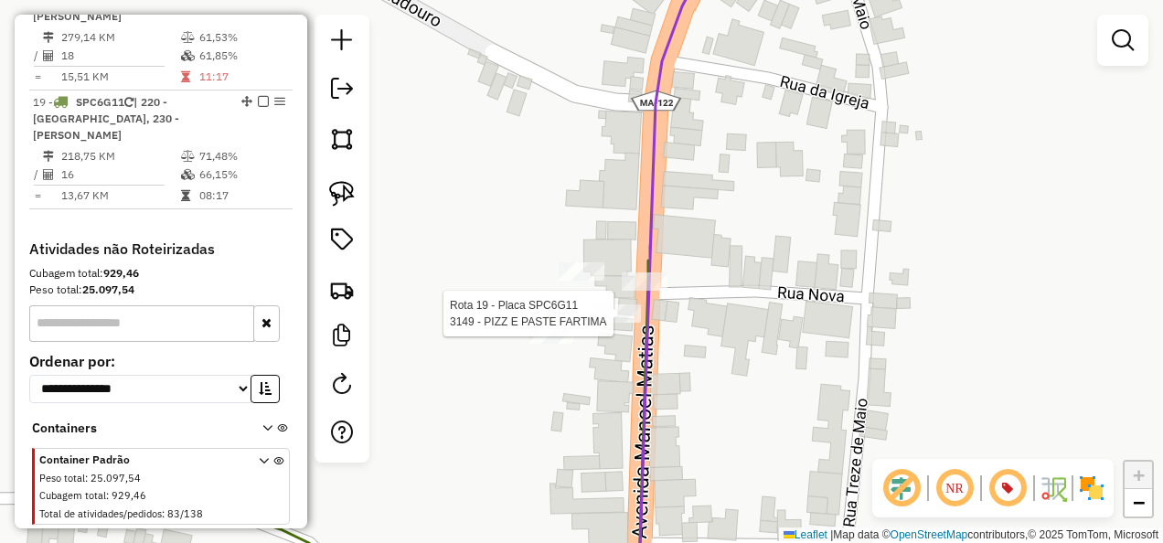
select select "**********"
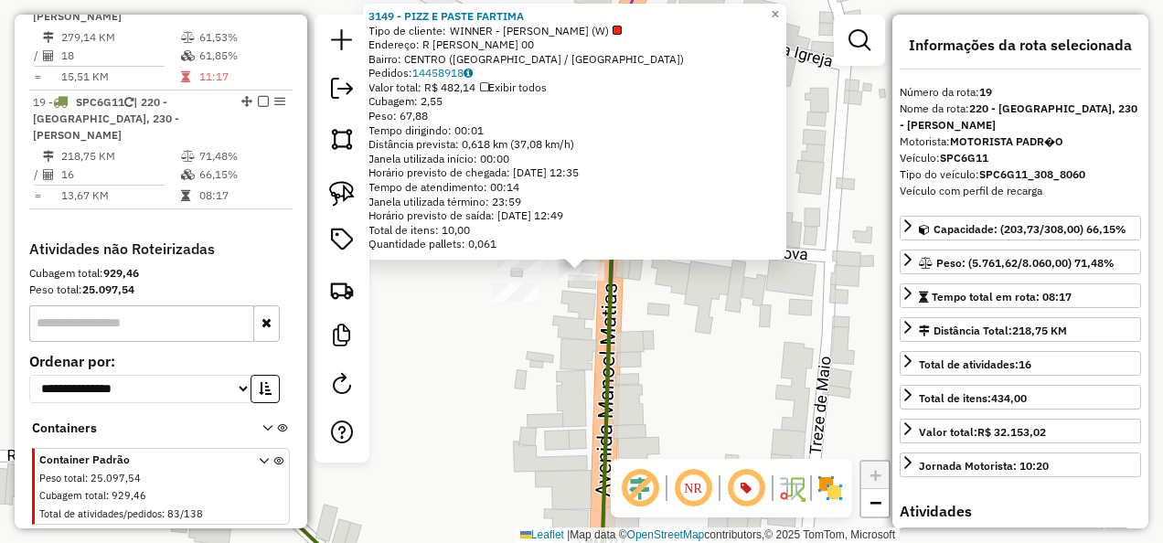
scroll to position [1929, 0]
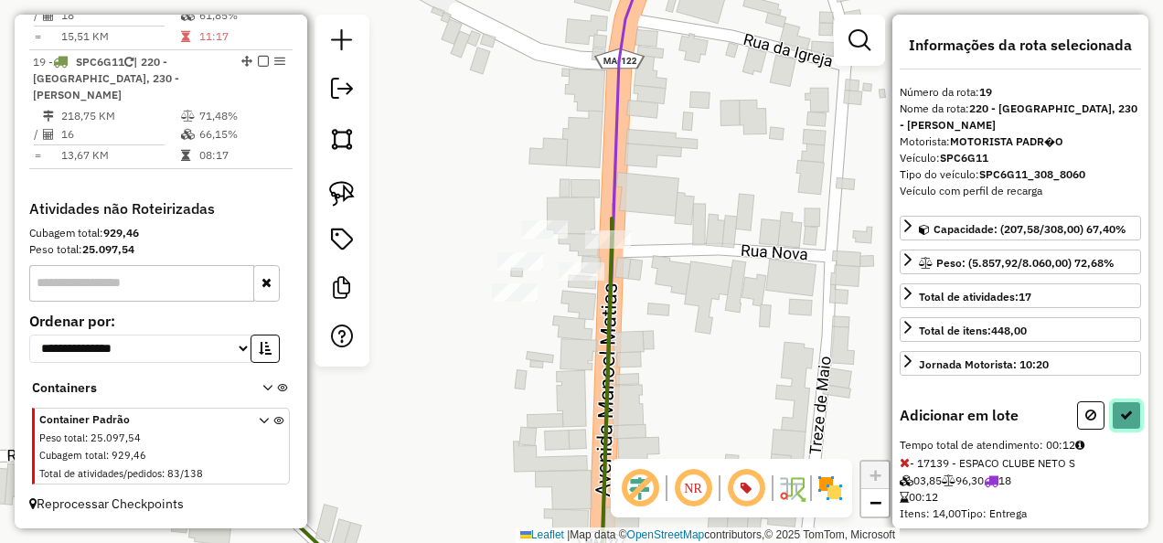
click at [1127, 408] on button at bounding box center [1126, 415] width 29 height 28
select select "**********"
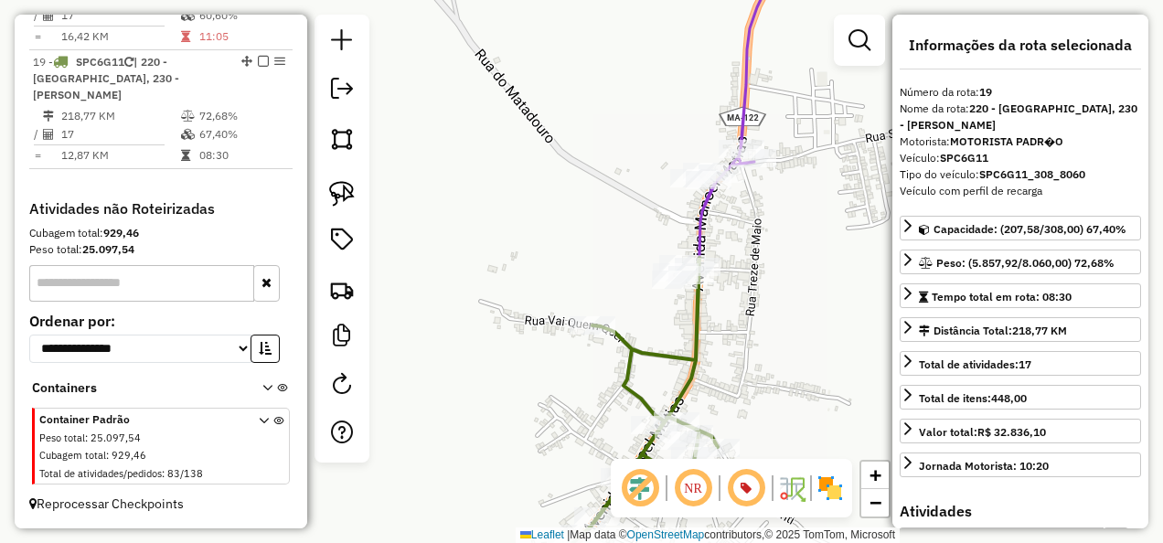
click at [699, 216] on icon at bounding box center [658, 272] width 289 height 652
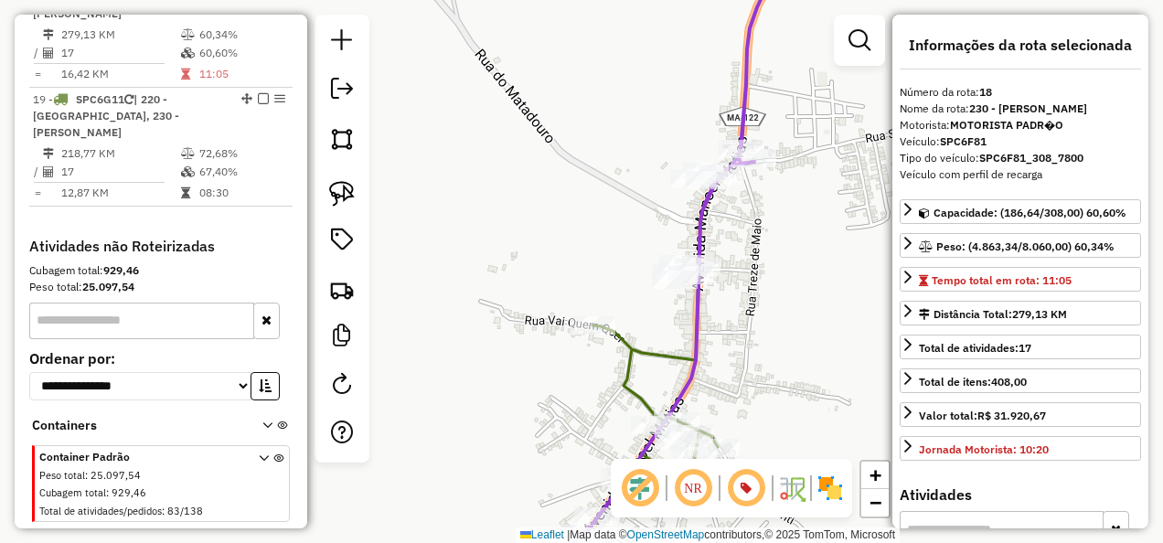
scroll to position [1864, 0]
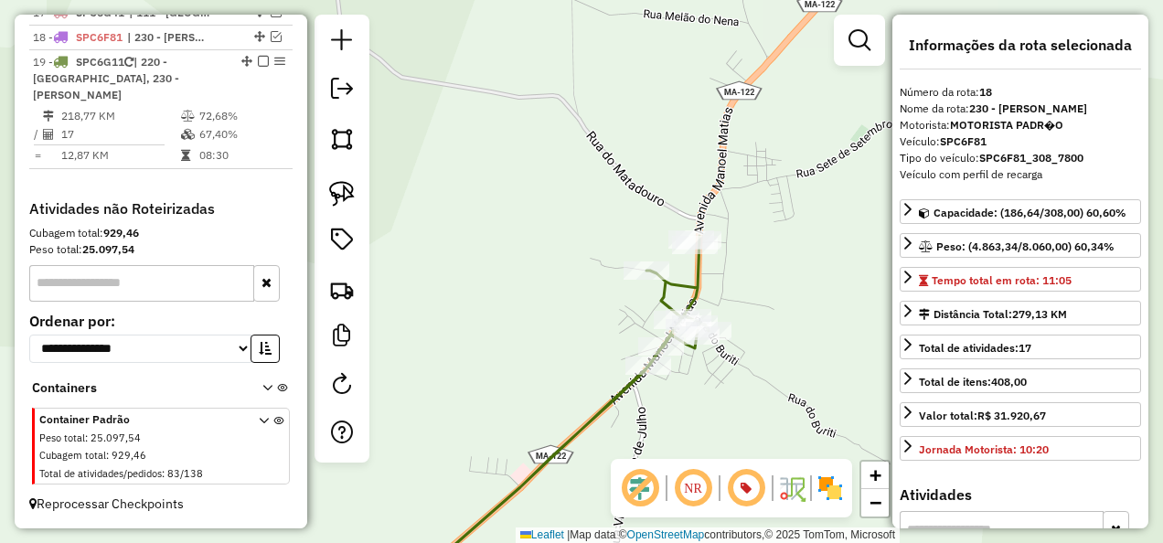
click at [663, 296] on icon at bounding box center [548, 417] width 319 height 362
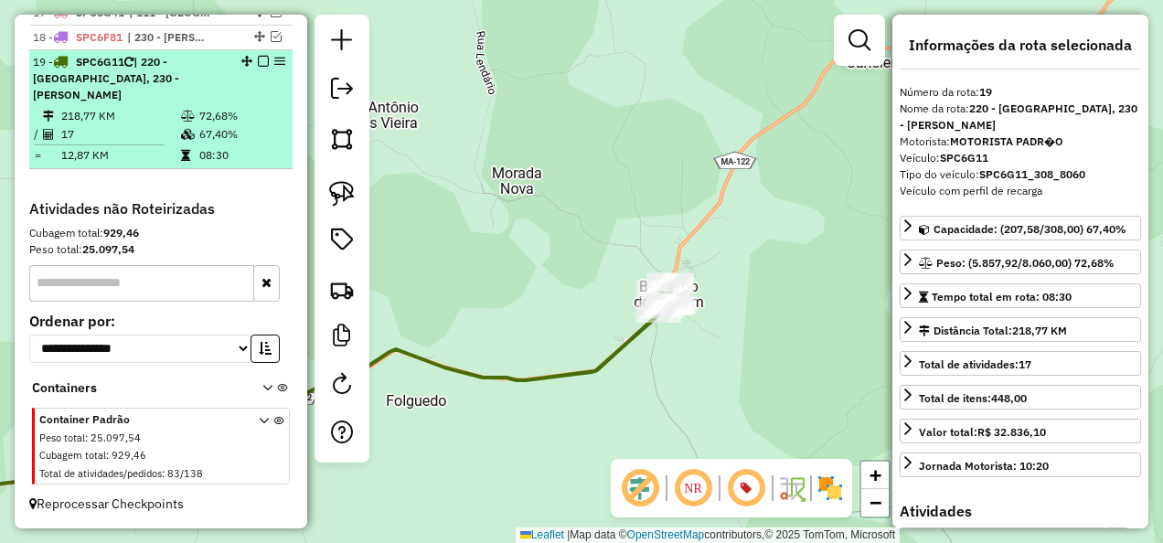
click at [258, 62] on em at bounding box center [263, 61] width 11 height 11
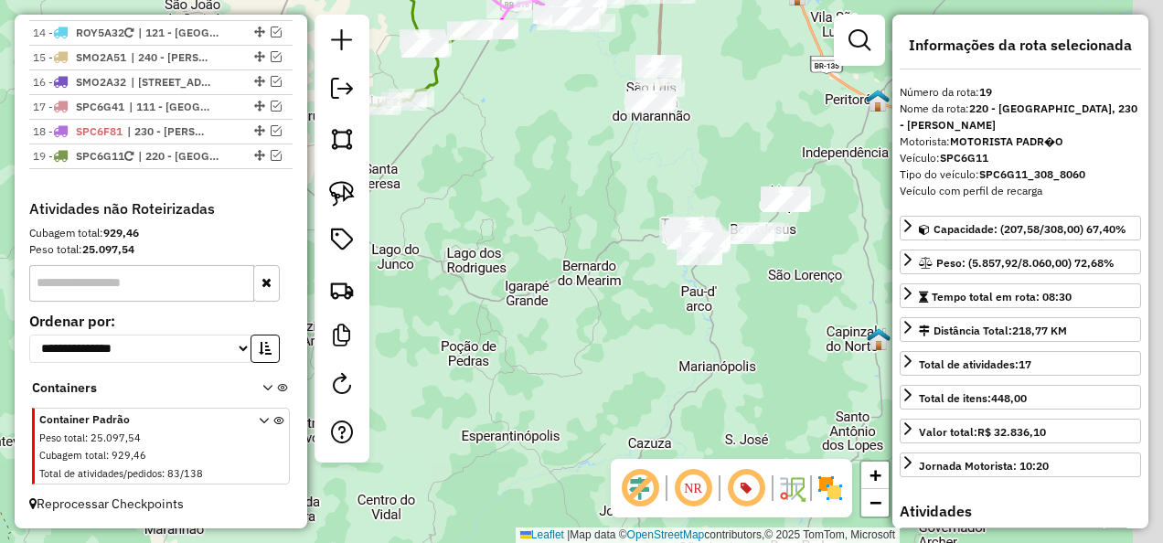
drag, startPoint x: 646, startPoint y: 346, endPoint x: 512, endPoint y: 389, distance: 140.2
click at [521, 386] on div "Janela de atendimento Grade de atendimento Capacidade Transportadoras Veículos …" at bounding box center [581, 271] width 1163 height 543
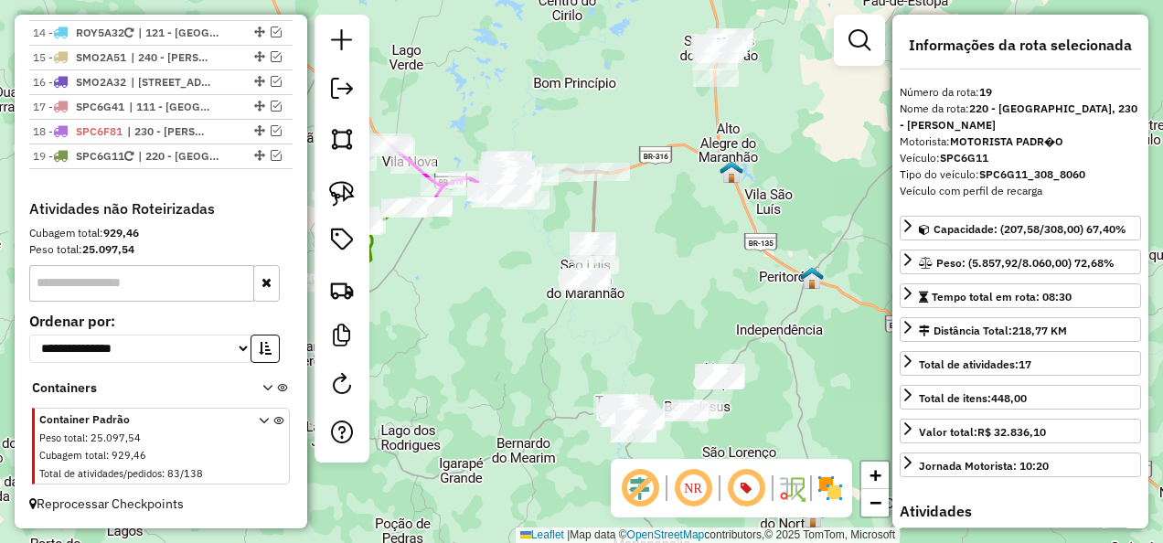
drag, startPoint x: 501, startPoint y: 326, endPoint x: 532, endPoint y: 525, distance: 200.8
click at [532, 525] on div "Janela de atendimento Grade de atendimento Capacidade Transportadoras Veículos …" at bounding box center [581, 271] width 1163 height 543
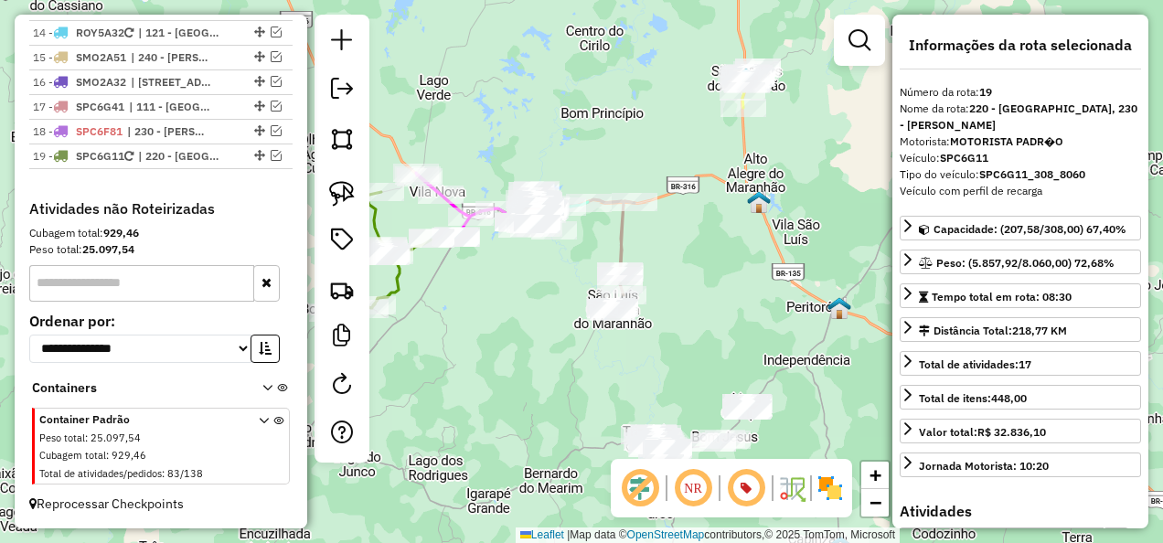
drag, startPoint x: 530, startPoint y: 423, endPoint x: 537, endPoint y: 400, distance: 24.6
click at [539, 400] on div "Janela de atendimento Grade de atendimento Capacidade Transportadoras Veículos …" at bounding box center [581, 271] width 1163 height 543
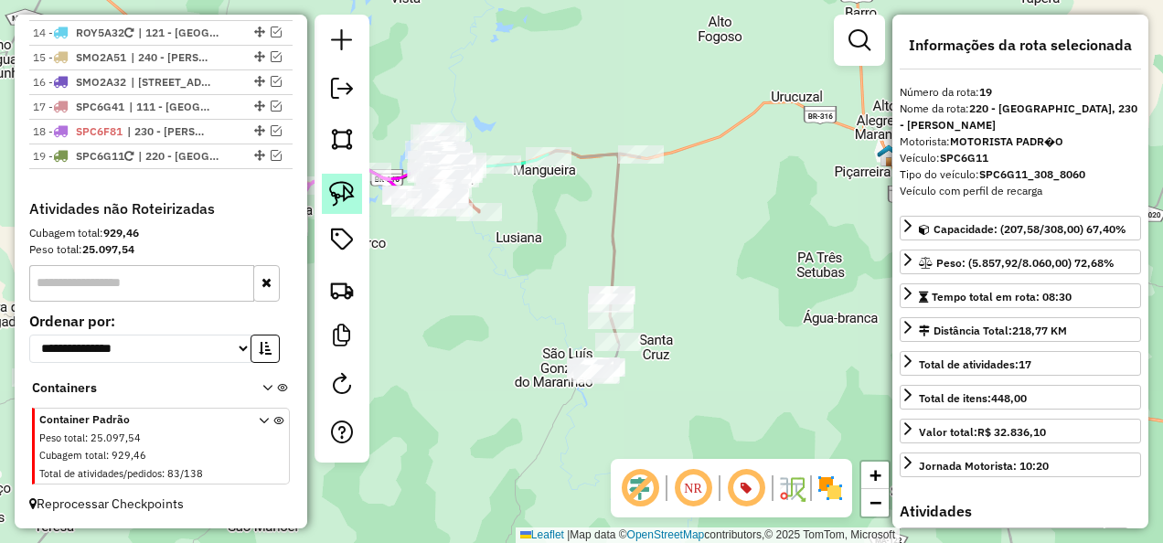
click at [342, 188] on img at bounding box center [342, 194] width 26 height 26
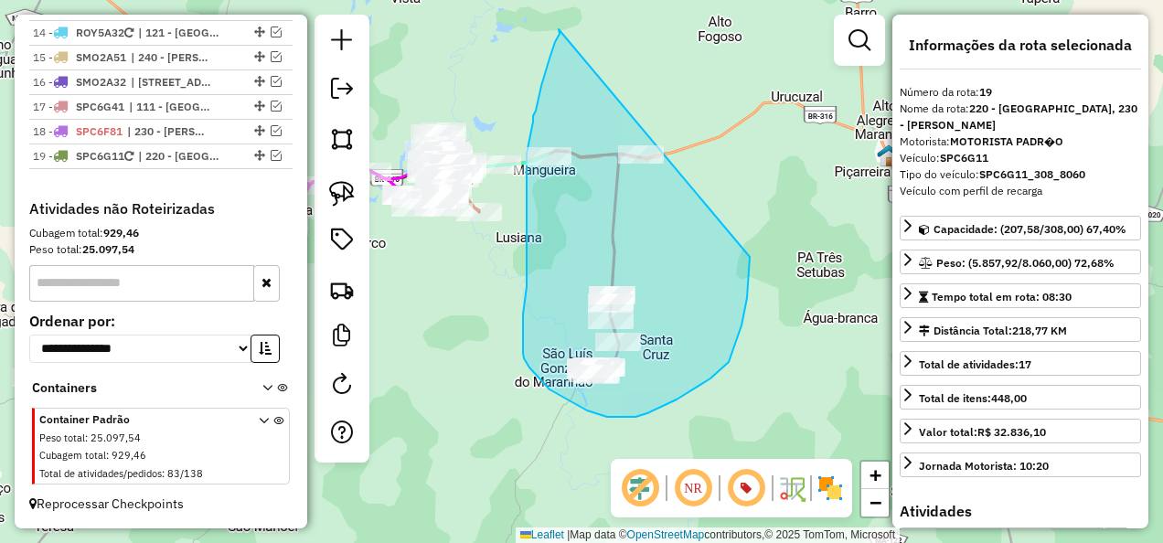
drag, startPoint x: 559, startPoint y: 29, endPoint x: 750, endPoint y: 257, distance: 297.2
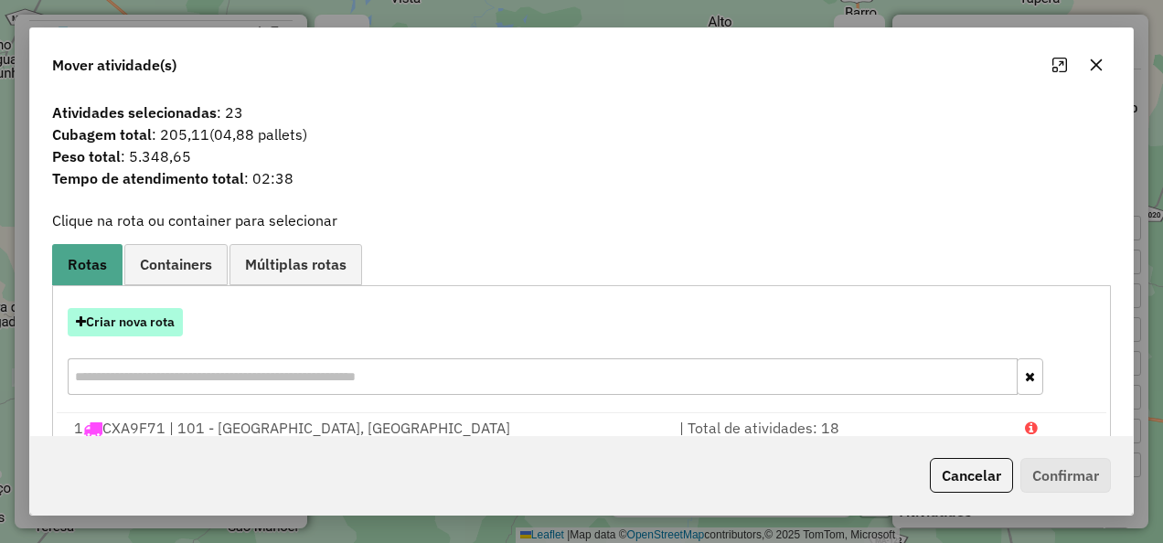
click at [155, 324] on button "Criar nova rota" at bounding box center [125, 322] width 115 height 28
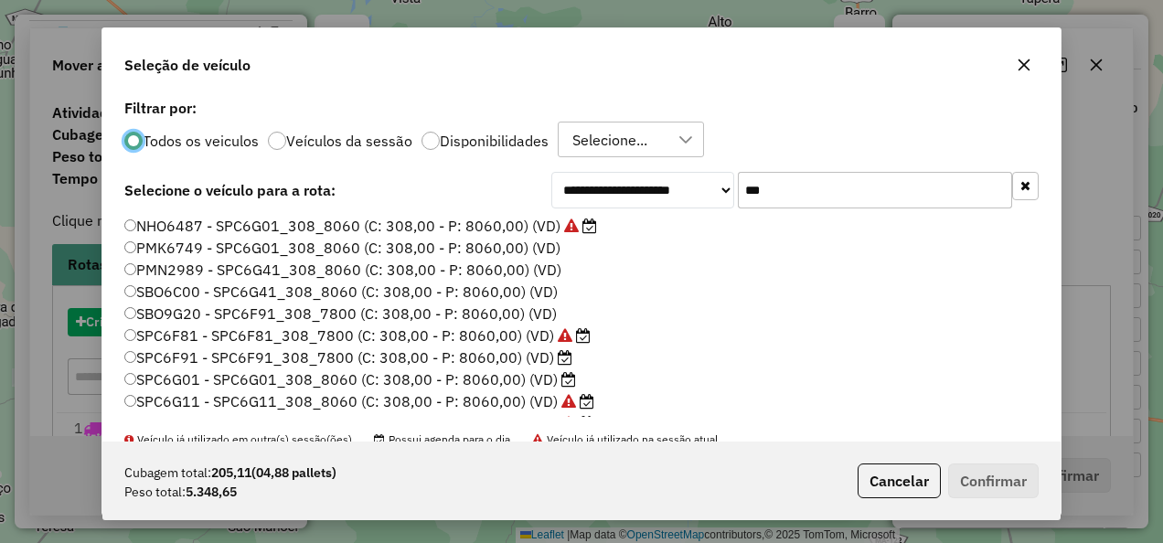
scroll to position [10, 5]
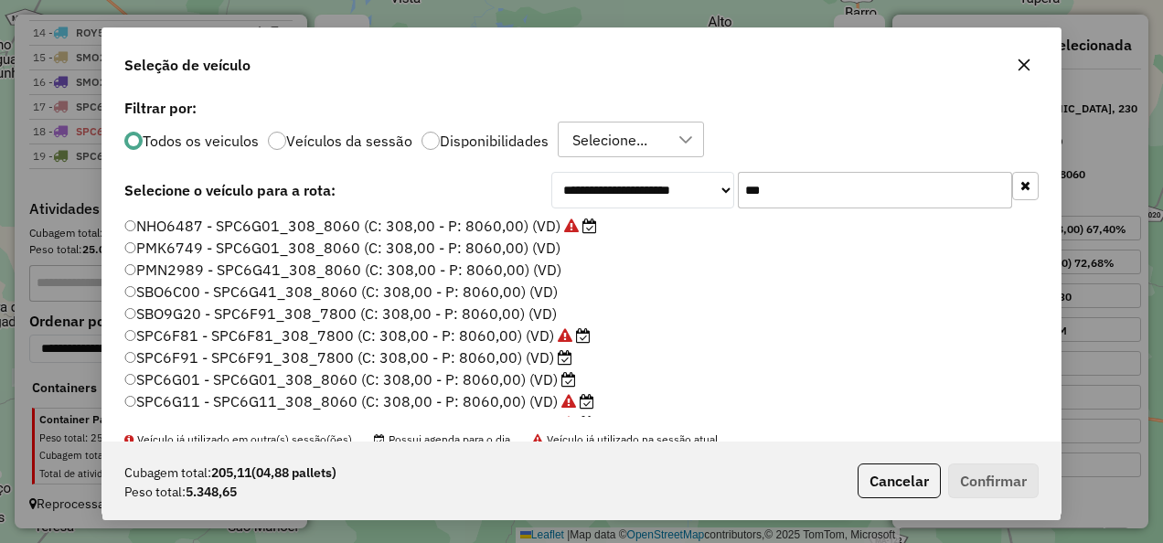
drag, startPoint x: 804, startPoint y: 196, endPoint x: 695, endPoint y: 211, distance: 109.9
click at [695, 211] on div "**********" at bounding box center [581, 267] width 958 height 347
paste input "****"
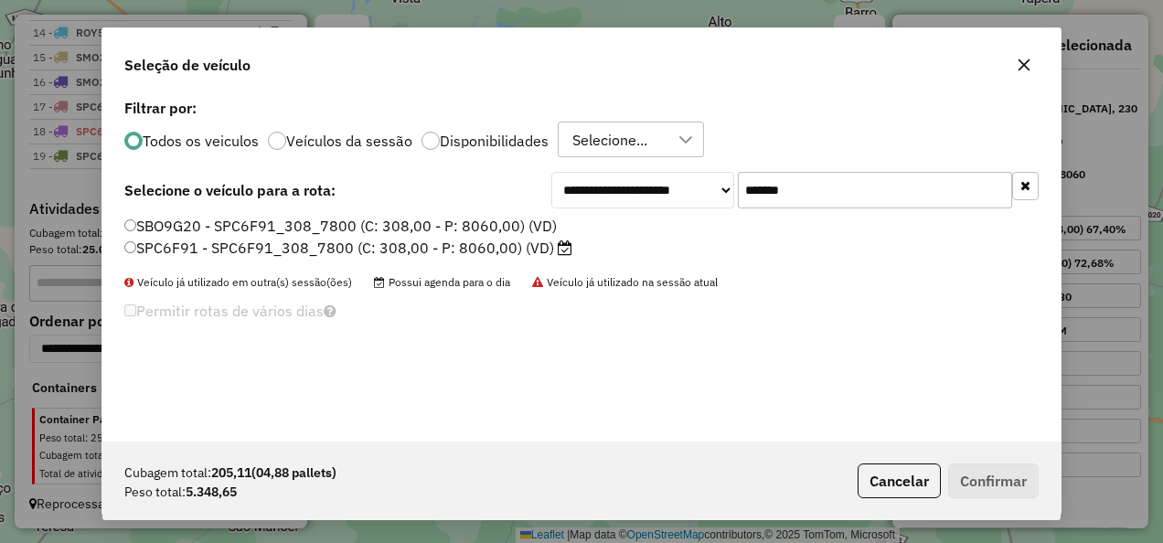
type input "*******"
click at [512, 245] on label "SPC6F91 - SPC6F91_308_7800 (C: 308,00 - P: 8060,00) (VD)" at bounding box center [348, 248] width 448 height 22
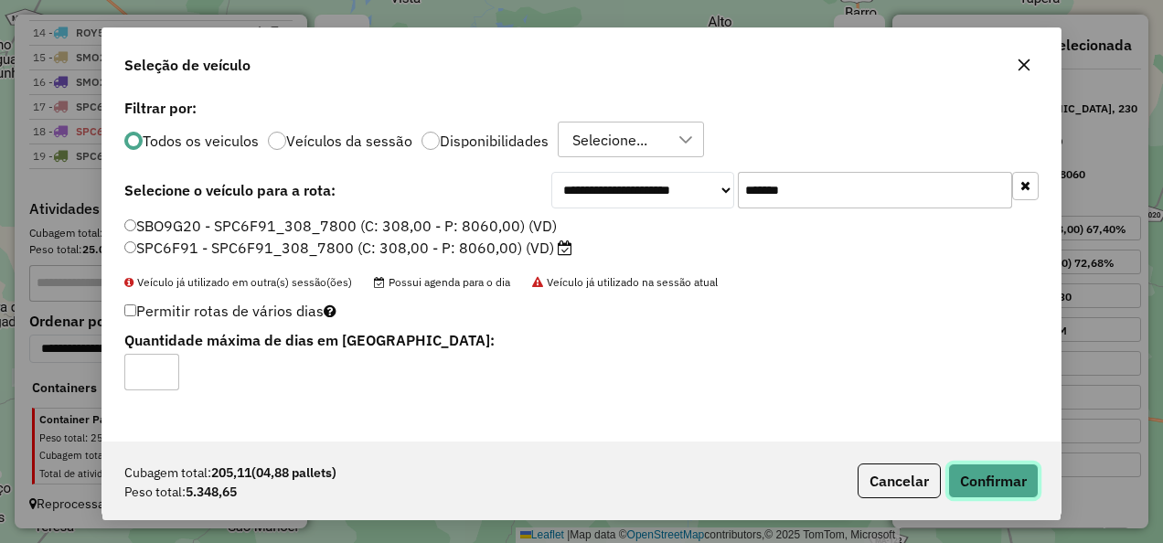
click at [984, 466] on button "Confirmar" at bounding box center [993, 481] width 91 height 35
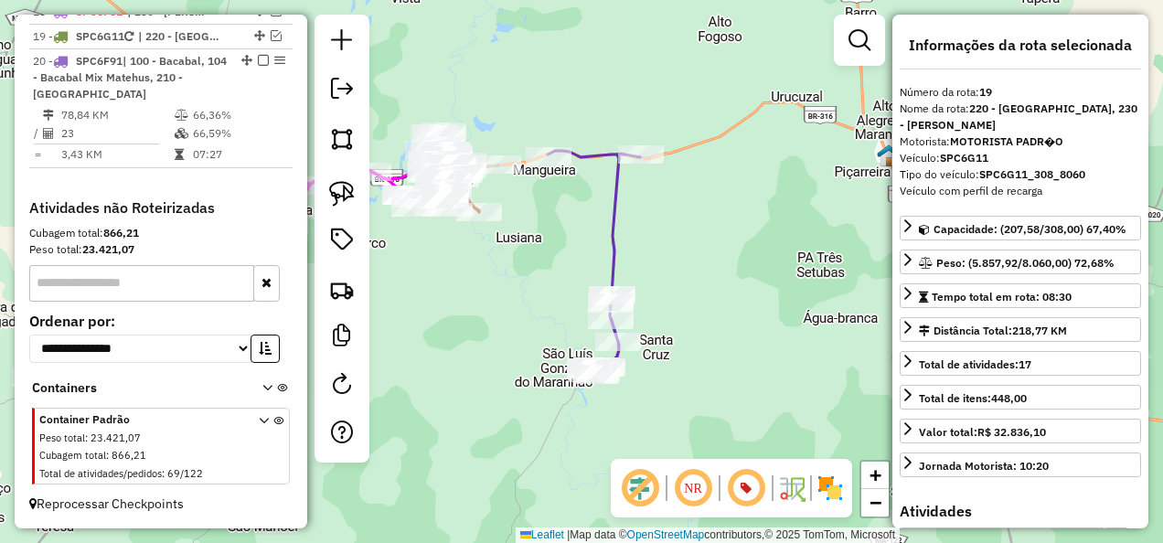
scroll to position [1889, 0]
click at [610, 258] on icon at bounding box center [594, 263] width 92 height 224
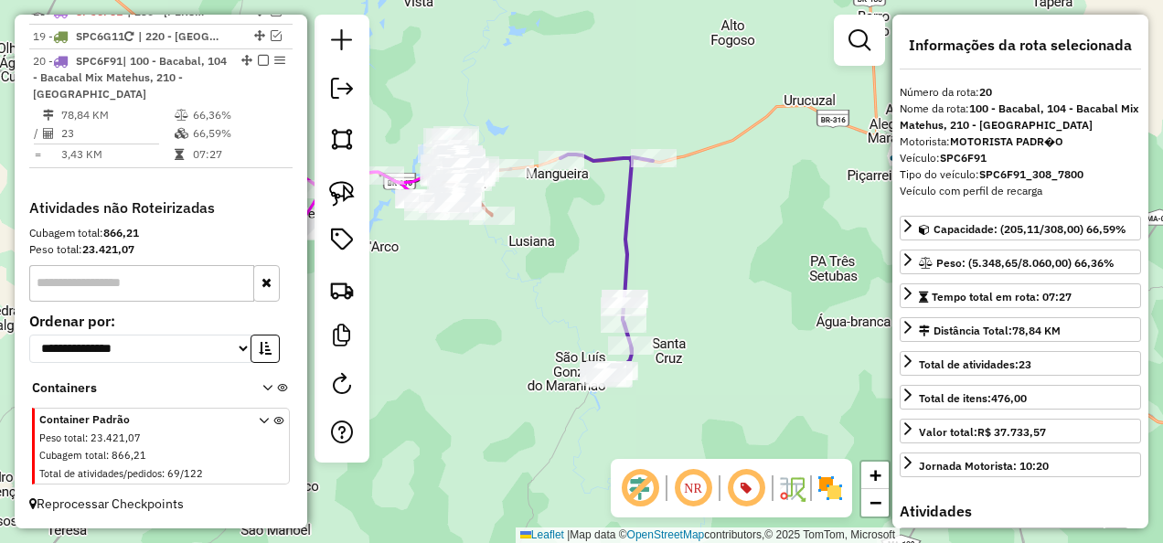
drag, startPoint x: 528, startPoint y: 254, endPoint x: 551, endPoint y: 302, distance: 52.8
click at [551, 302] on div "Janela de atendimento Grade de atendimento Capacidade Transportadoras Veículos …" at bounding box center [581, 271] width 1163 height 543
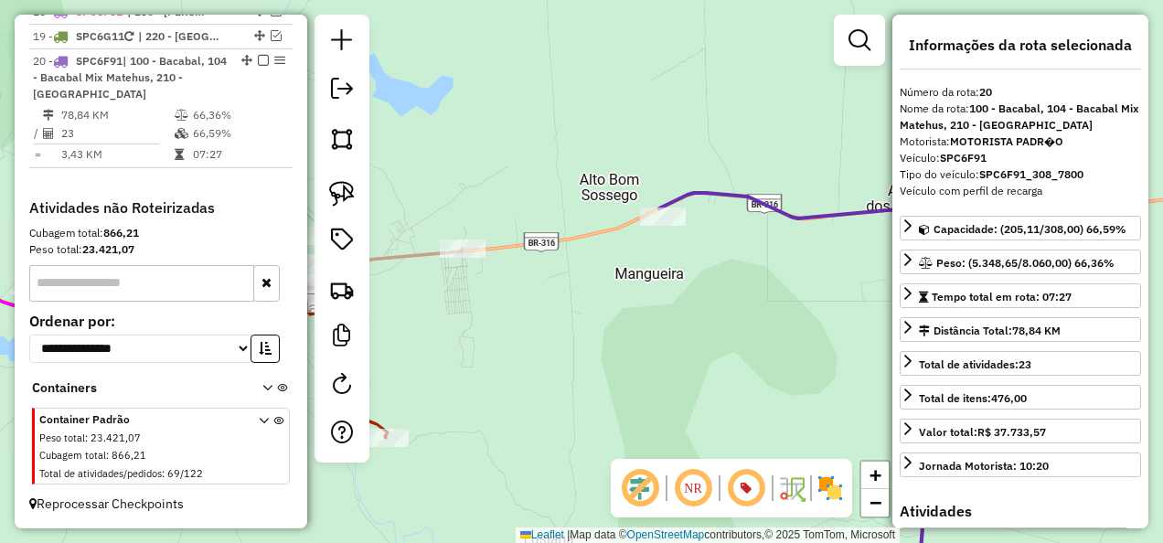
click at [737, 193] on icon at bounding box center [845, 395] width 372 height 405
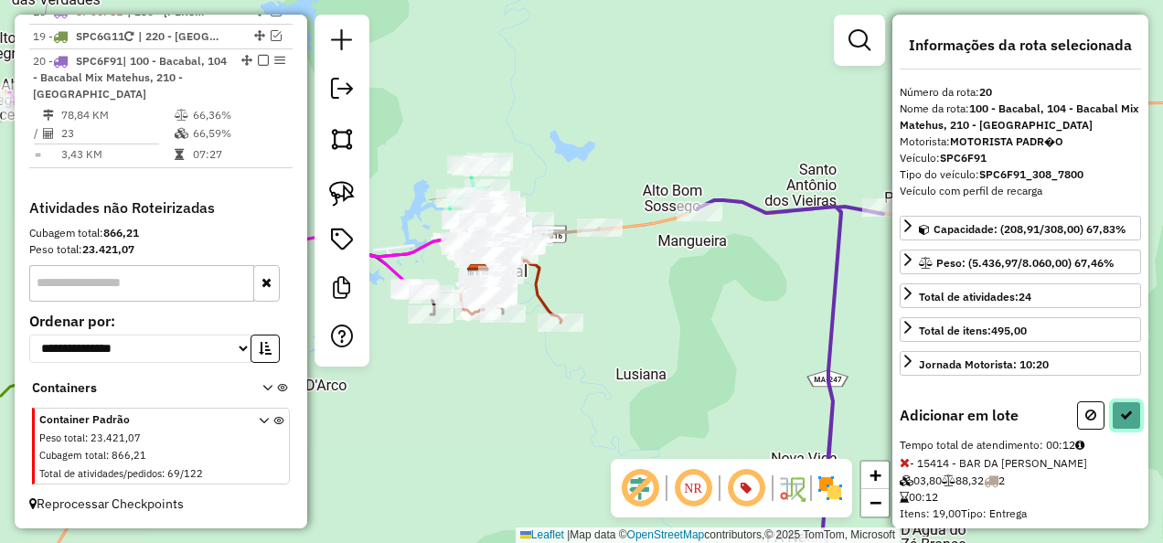
click at [1126, 421] on icon at bounding box center [1126, 415] width 13 height 13
select select "**********"
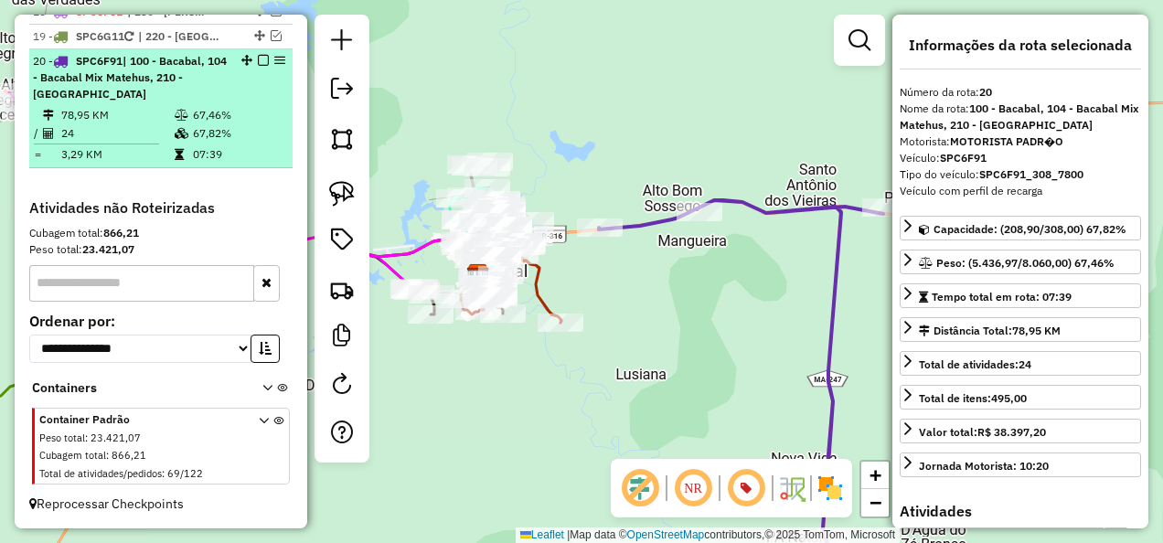
click at [258, 62] on em at bounding box center [263, 60] width 11 height 11
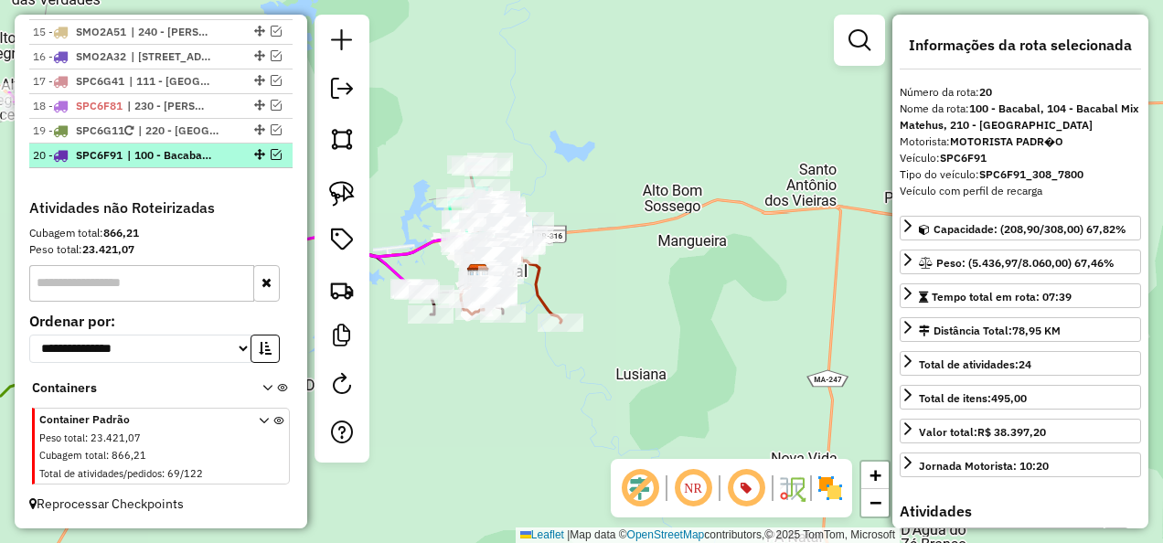
scroll to position [1805, 0]
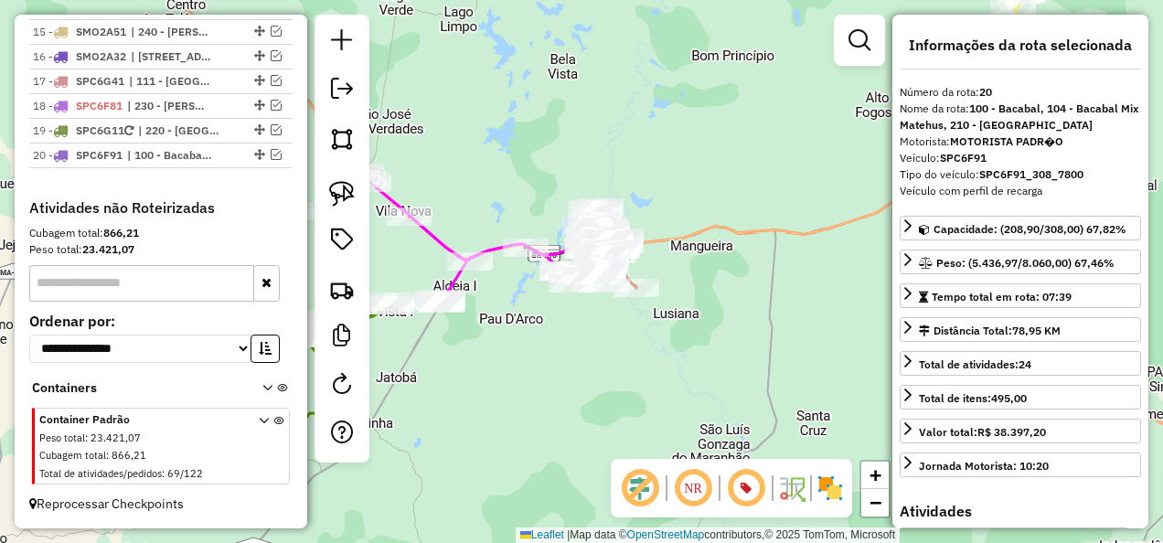
drag, startPoint x: 649, startPoint y: 353, endPoint x: 657, endPoint y: 363, distance: 13.0
click at [663, 362] on div "Janela de atendimento Grade de atendimento Capacidade Transportadoras Veículos …" at bounding box center [581, 271] width 1163 height 543
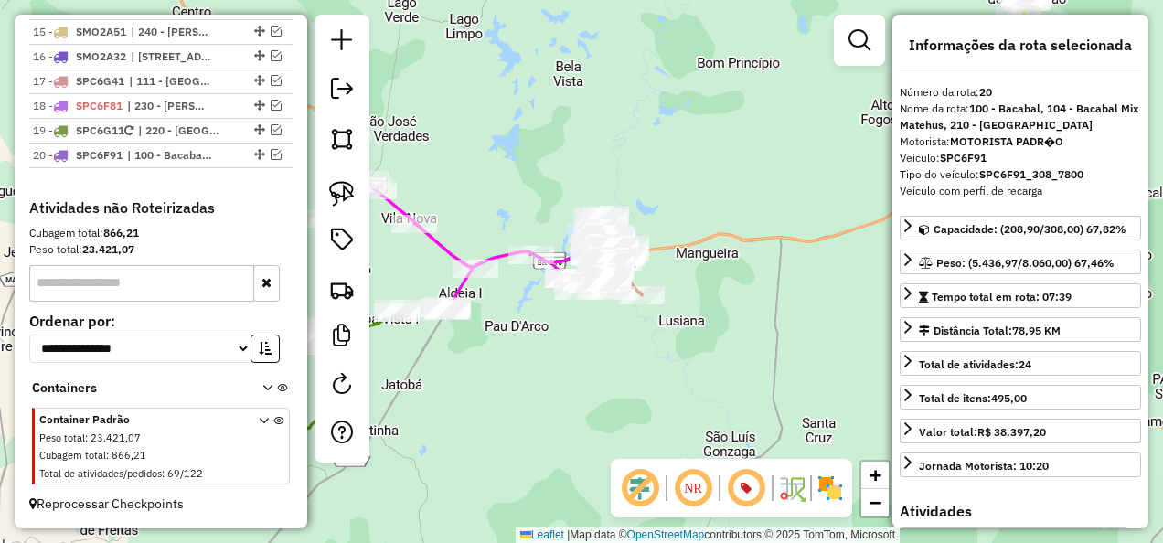
drag, startPoint x: 582, startPoint y: 358, endPoint x: 573, endPoint y: 334, distance: 26.3
click at [574, 342] on div "Janela de atendimento Grade de atendimento Capacidade Transportadoras Veículos …" at bounding box center [581, 271] width 1163 height 543
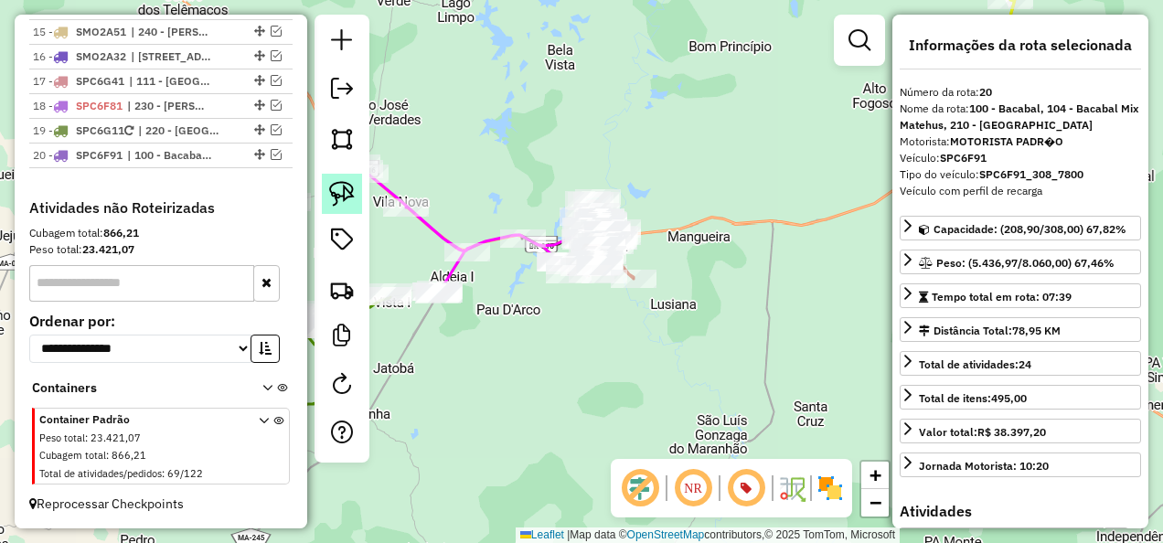
click at [346, 183] on img at bounding box center [342, 194] width 26 height 26
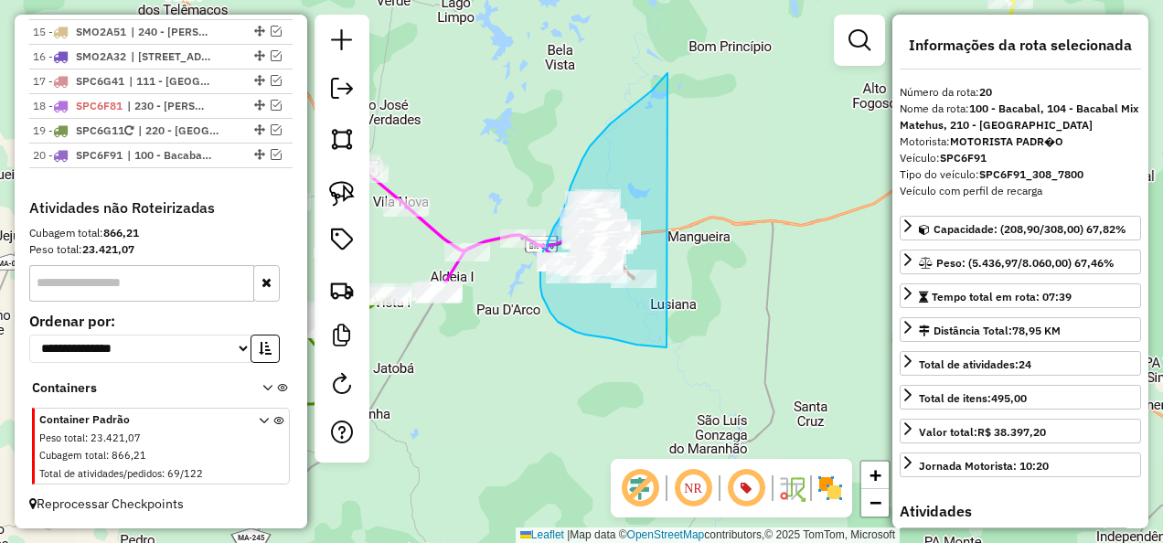
drag, startPoint x: 667, startPoint y: 73, endPoint x: 667, endPoint y: 347, distance: 274.3
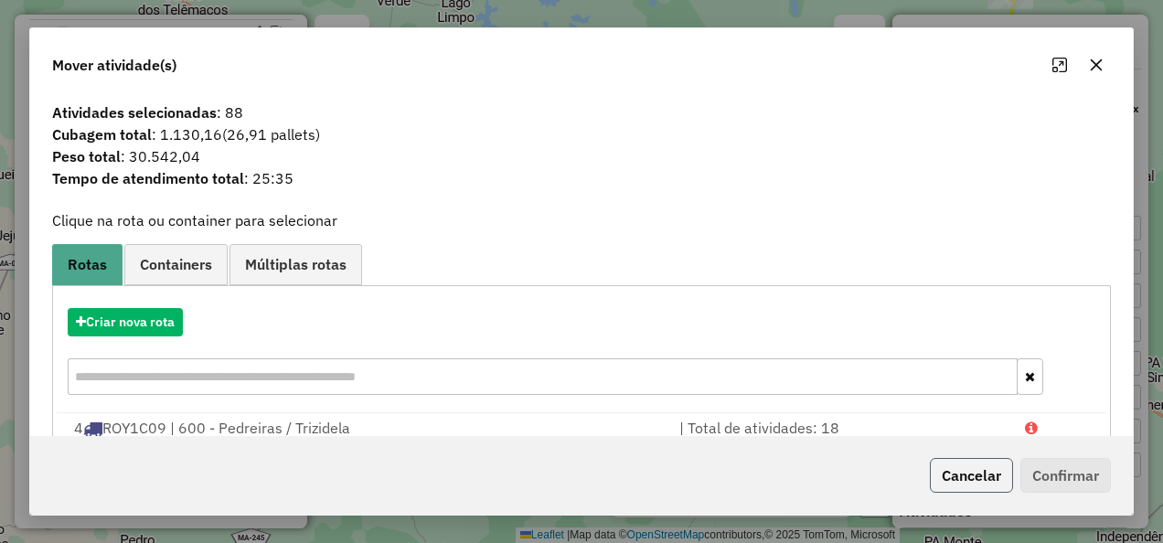
click at [961, 488] on button "Cancelar" at bounding box center [971, 475] width 83 height 35
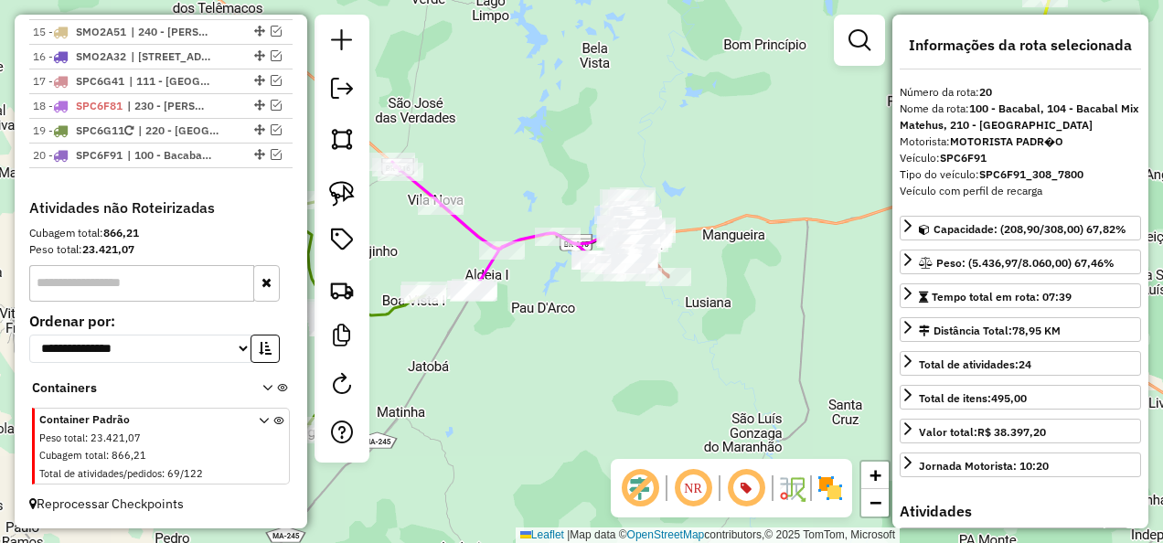
drag, startPoint x: 523, startPoint y: 370, endPoint x: 784, endPoint y: 397, distance: 261.9
click at [777, 397] on div "Janela de atendimento Grade de atendimento Capacidade Transportadoras Veículos …" at bounding box center [581, 271] width 1163 height 543
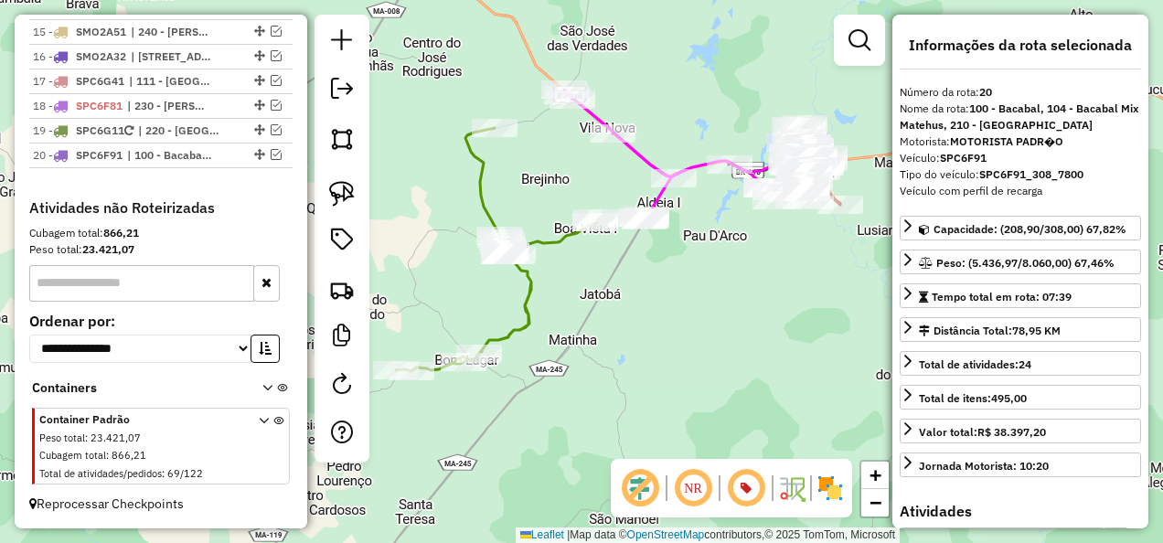
drag, startPoint x: 704, startPoint y: 311, endPoint x: 677, endPoint y: 250, distance: 67.1
click at [678, 252] on div "Janela de atendimento Grade de atendimento Capacidade Transportadoras Veículos …" at bounding box center [581, 271] width 1163 height 543
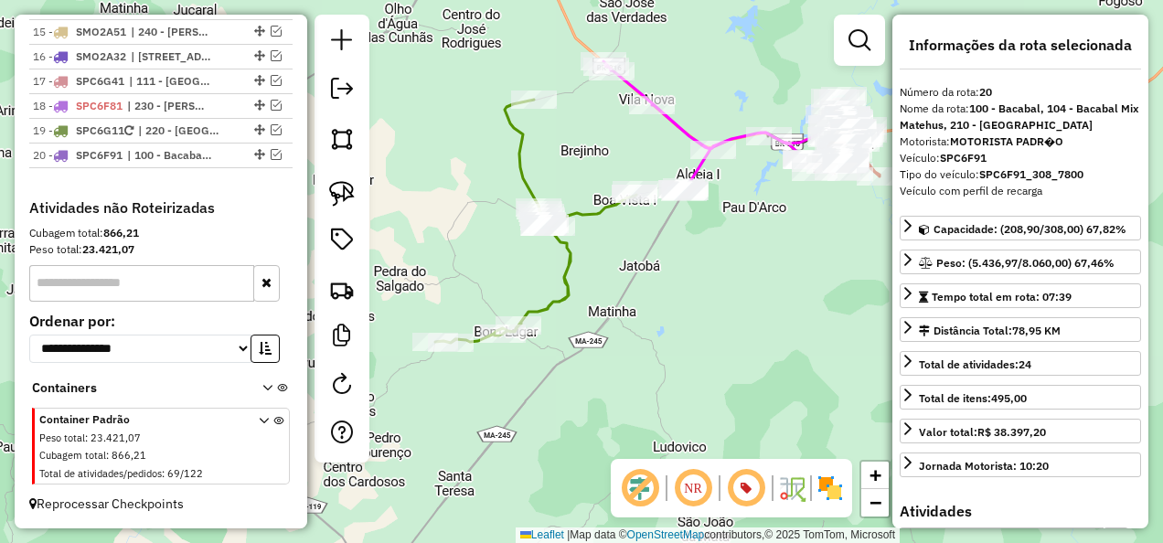
click at [666, 320] on div "Janela de atendimento Grade de atendimento Capacidade Transportadoras Veículos …" at bounding box center [581, 271] width 1163 height 543
click at [341, 194] on img at bounding box center [342, 194] width 26 height 26
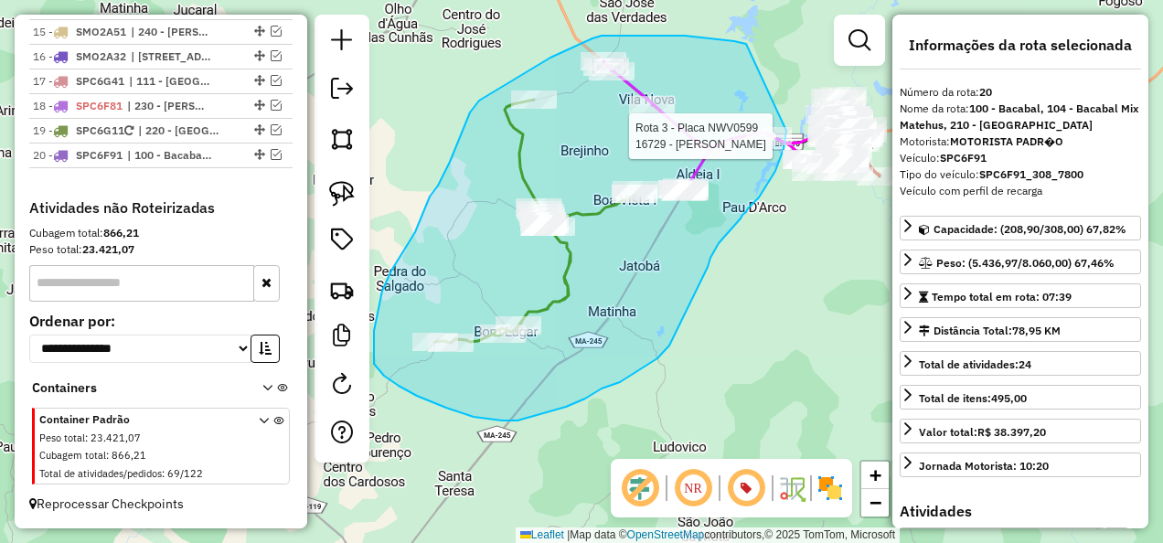
drag, startPoint x: 711, startPoint y: 39, endPoint x: 786, endPoint y: 124, distance: 113.4
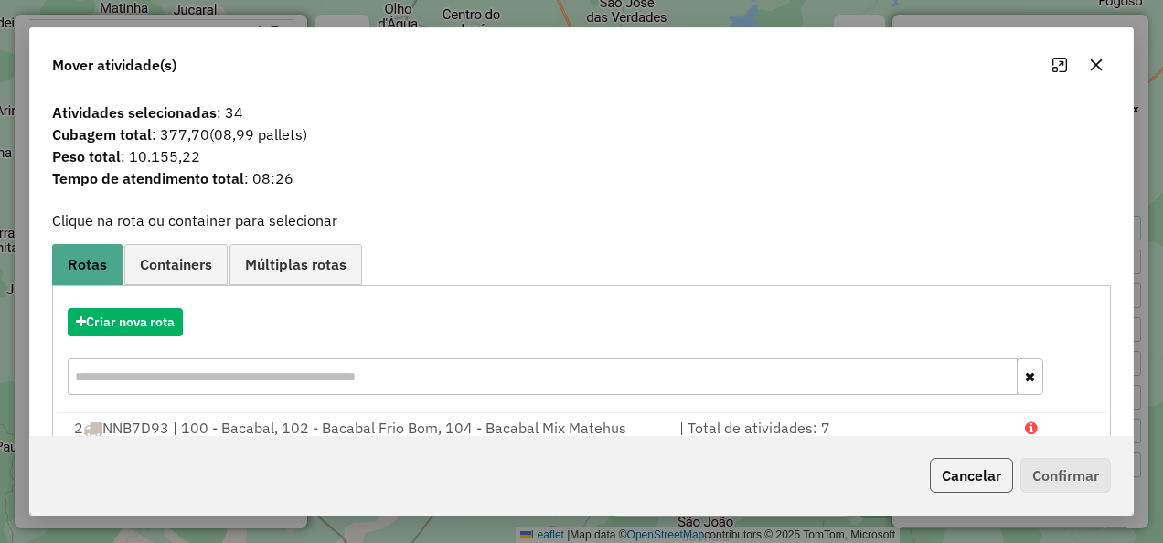
click at [962, 464] on button "Cancelar" at bounding box center [971, 475] width 83 height 35
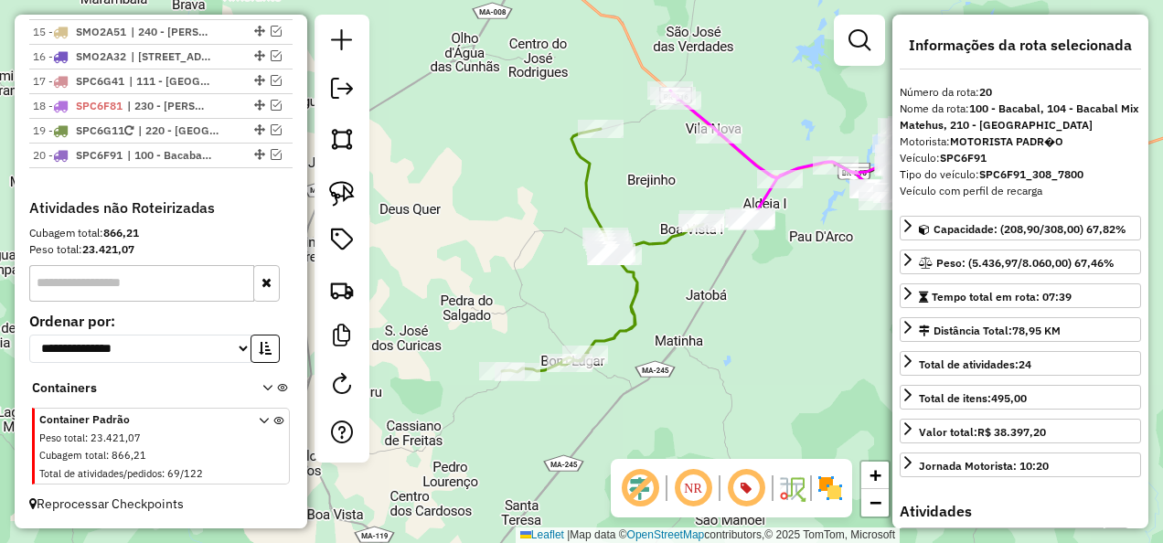
drag, startPoint x: 600, startPoint y: 364, endPoint x: 664, endPoint y: 397, distance: 72.0
click at [664, 397] on div "Janela de atendimento Grade de atendimento Capacidade Transportadoras Veículos …" at bounding box center [581, 271] width 1163 height 543
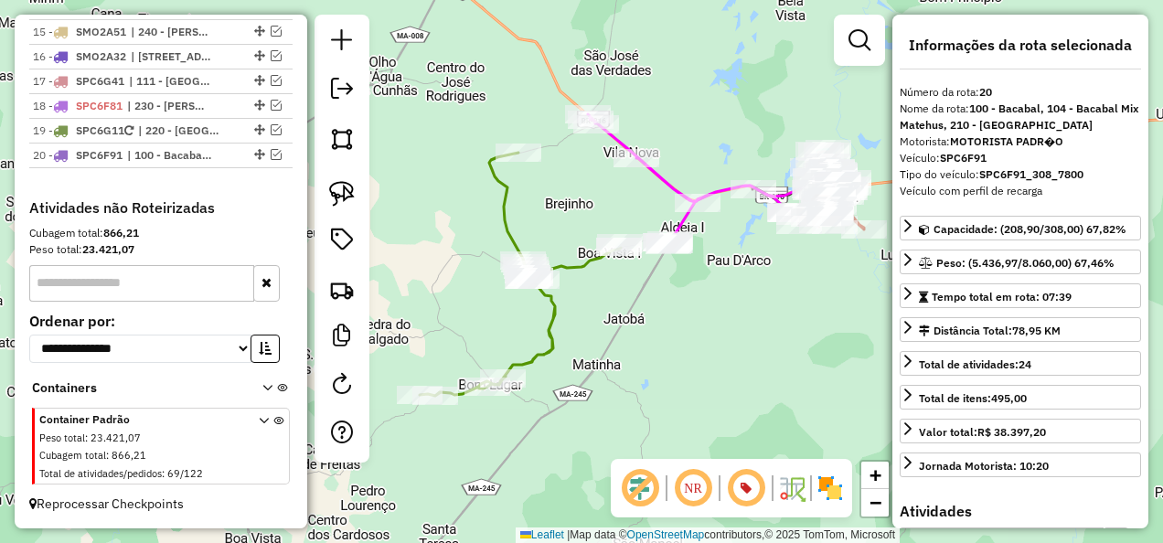
drag, startPoint x: 677, startPoint y: 361, endPoint x: 593, endPoint y: 384, distance: 86.3
click at [593, 384] on div "Janela de atendimento Grade de atendimento Capacidade Transportadoras Veículos …" at bounding box center [581, 271] width 1163 height 543
click at [347, 196] on img at bounding box center [342, 194] width 26 height 26
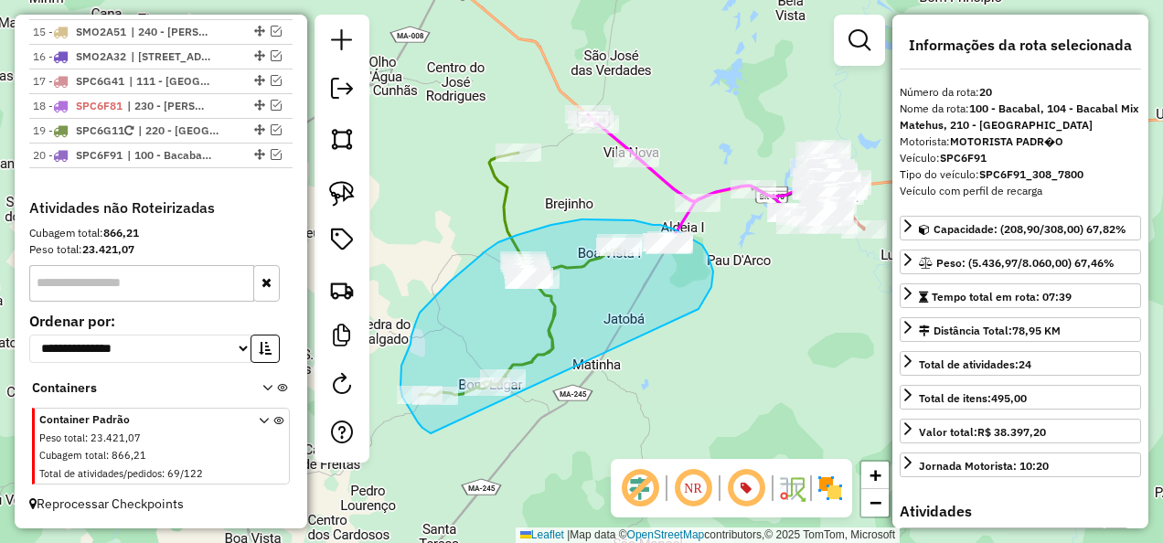
drag, startPoint x: 712, startPoint y: 283, endPoint x: 444, endPoint y: 441, distance: 311.1
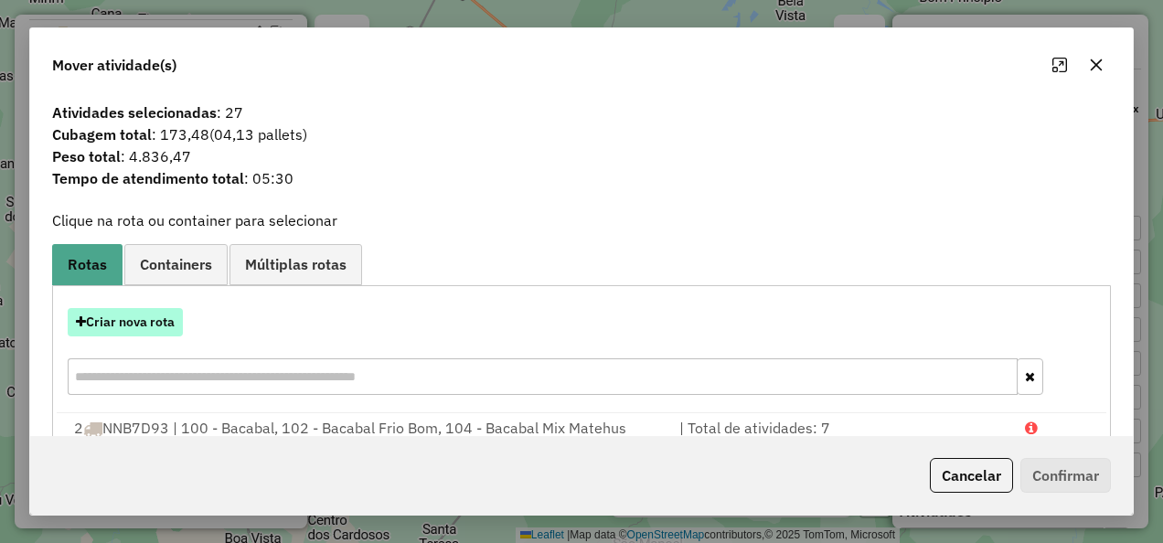
click at [140, 329] on button "Criar nova rota" at bounding box center [125, 322] width 115 height 28
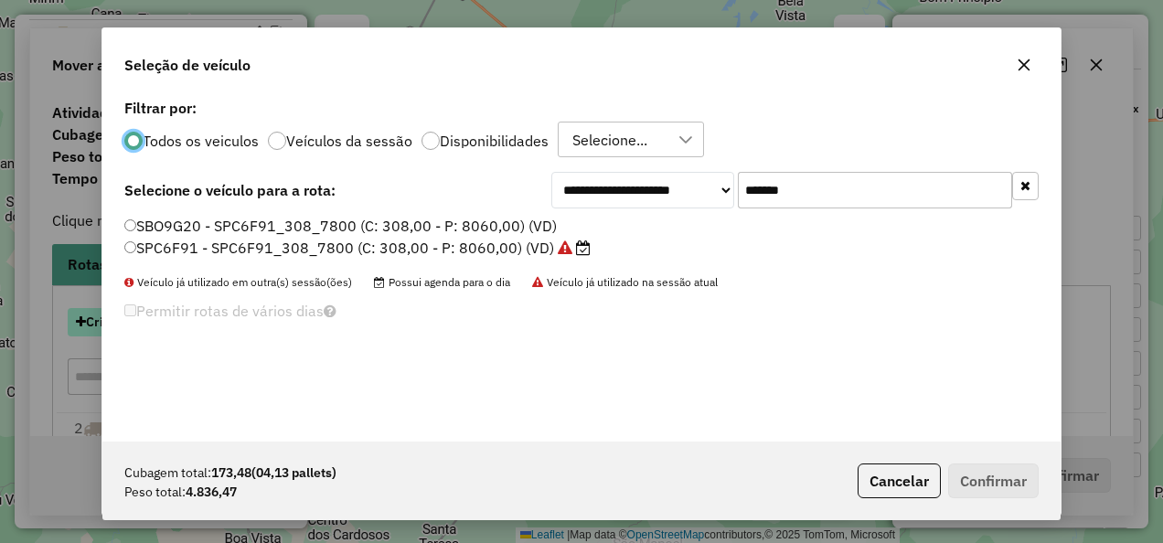
scroll to position [10, 5]
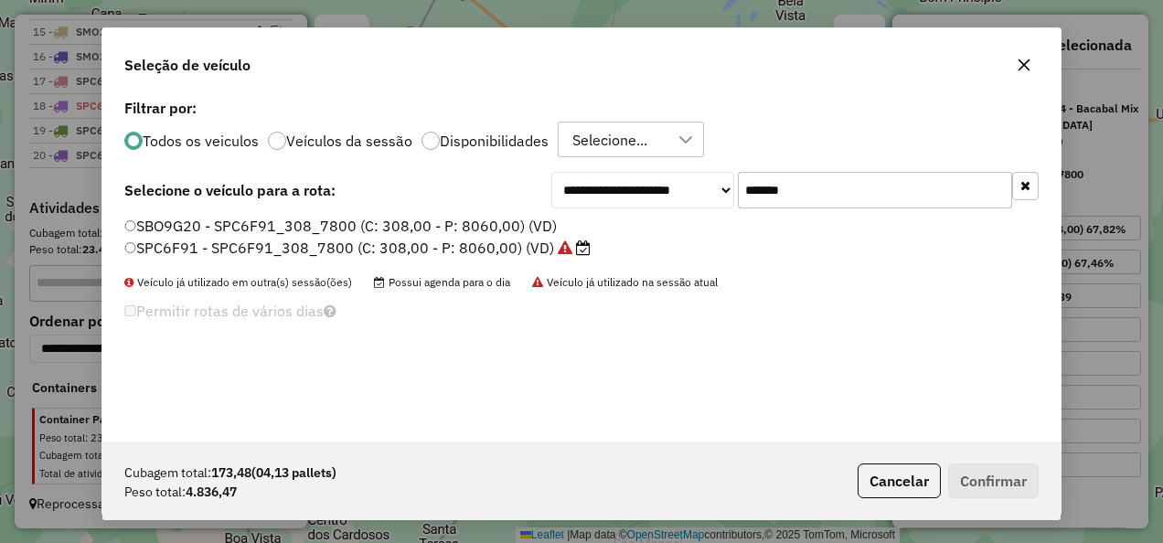
drag, startPoint x: 797, startPoint y: 197, endPoint x: 642, endPoint y: 231, distance: 159.1
click at [642, 231] on div "**********" at bounding box center [581, 267] width 958 height 347
paste input "text"
type input "*******"
click at [539, 249] on label "SMQ3A70 - SMQ3A70_308_8060 (C: 308,00 - P: 8060,00) (VD)" at bounding box center [352, 248] width 457 height 22
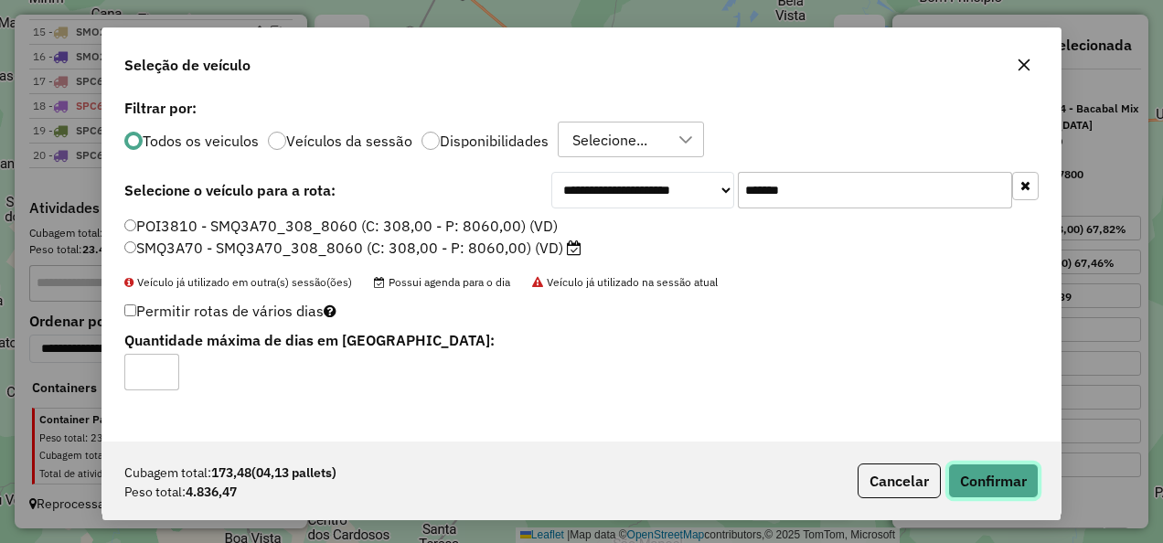
click at [1002, 489] on button "Confirmar" at bounding box center [993, 481] width 91 height 35
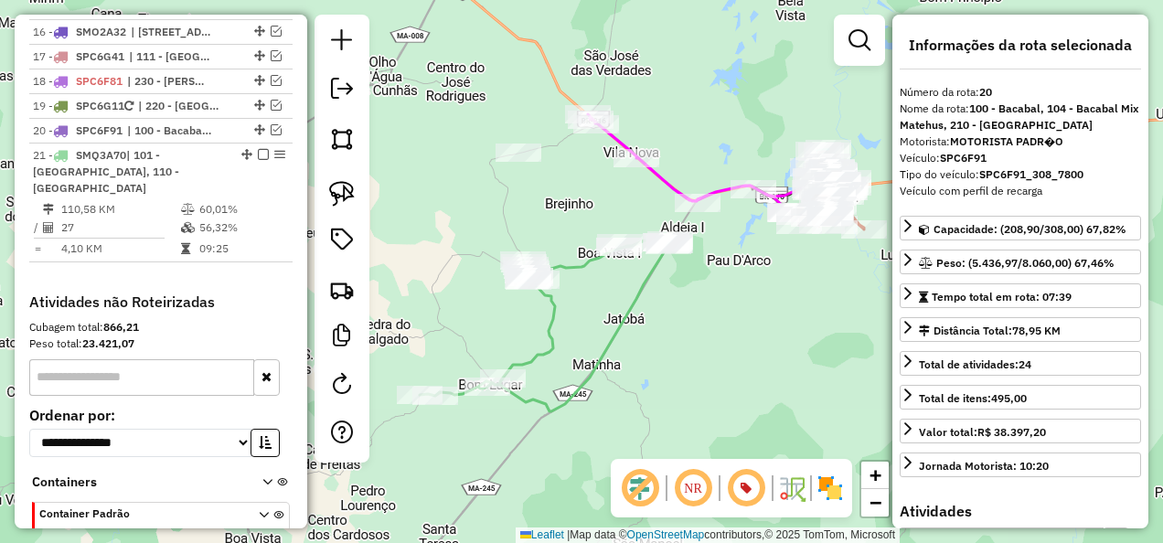
scroll to position [1907, 0]
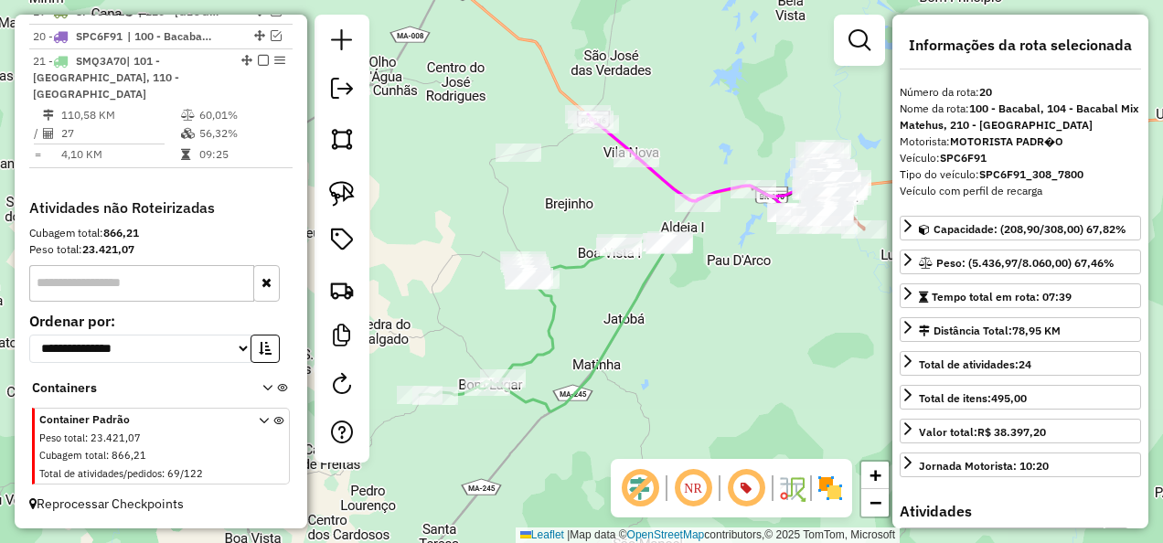
click at [541, 344] on icon at bounding box center [545, 326] width 251 height 172
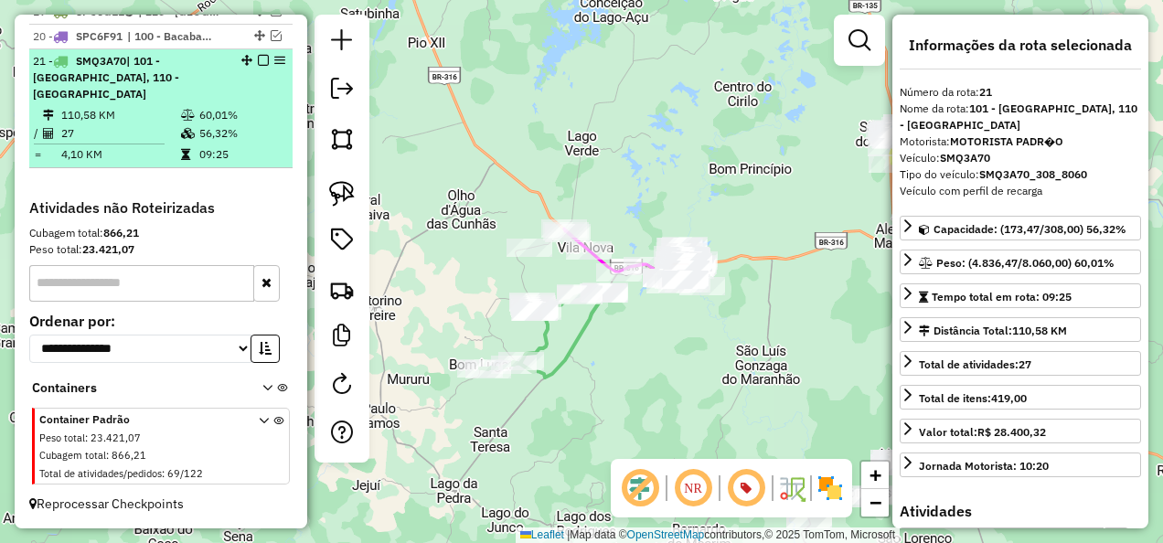
click at [260, 66] on em at bounding box center [263, 60] width 11 height 11
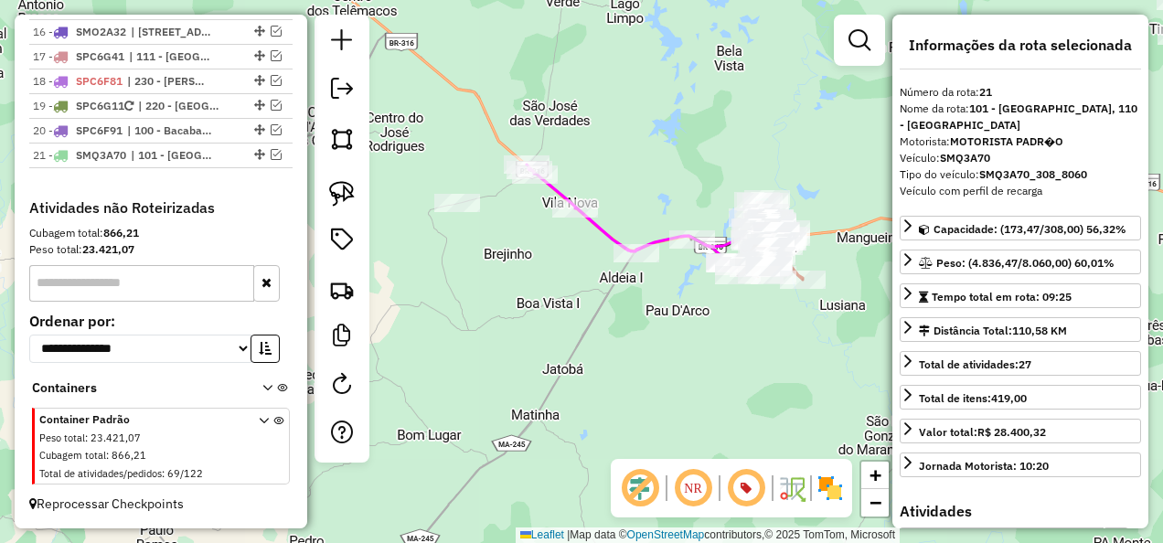
drag, startPoint x: 539, startPoint y: 298, endPoint x: 513, endPoint y: 283, distance: 29.5
click at [513, 283] on div "Janela de atendimento Grade de atendimento Capacidade Transportadoras Veículos …" at bounding box center [581, 271] width 1163 height 543
click at [346, 184] on img at bounding box center [342, 194] width 26 height 26
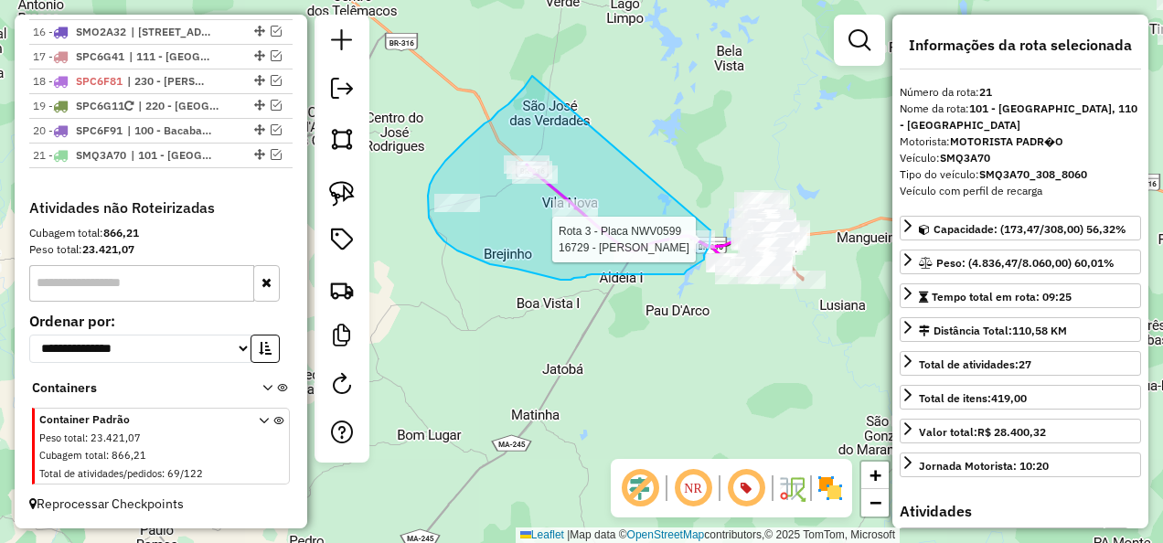
drag, startPoint x: 532, startPoint y: 76, endPoint x: 710, endPoint y: 225, distance: 231.7
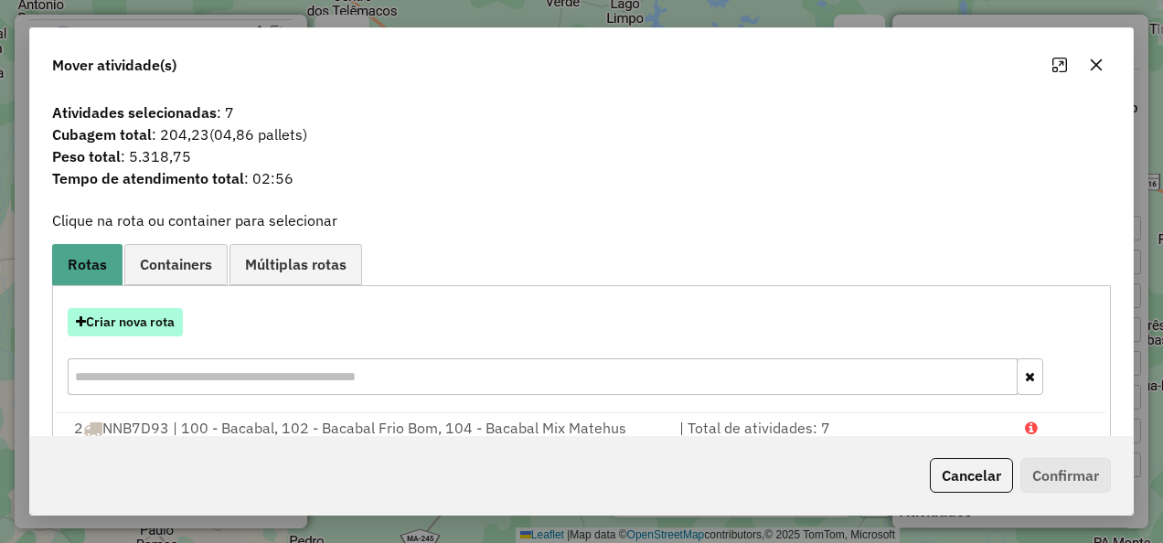
click at [157, 327] on button "Criar nova rota" at bounding box center [125, 322] width 115 height 28
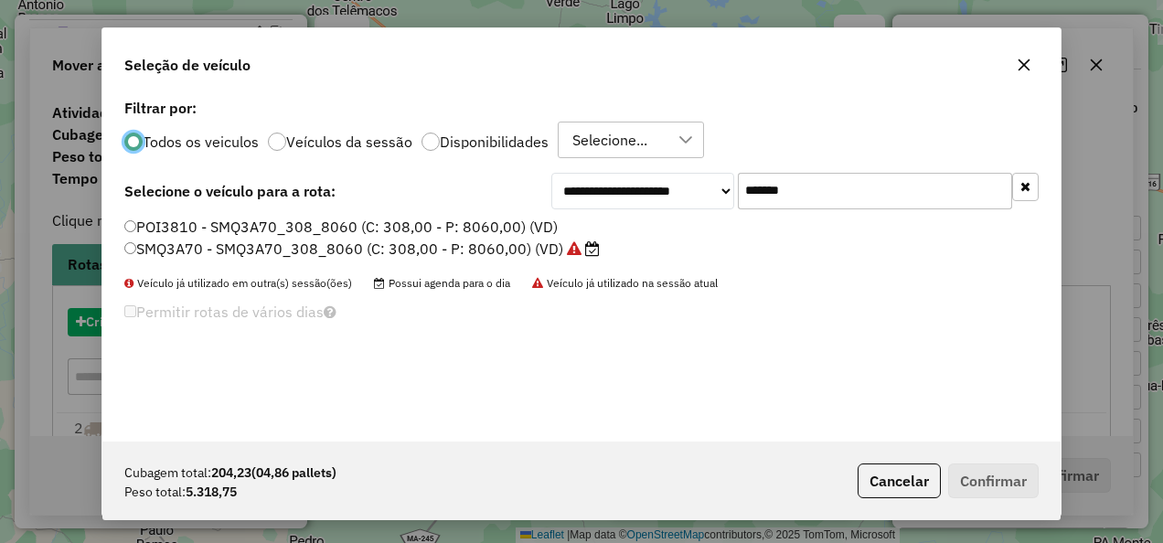
scroll to position [10, 5]
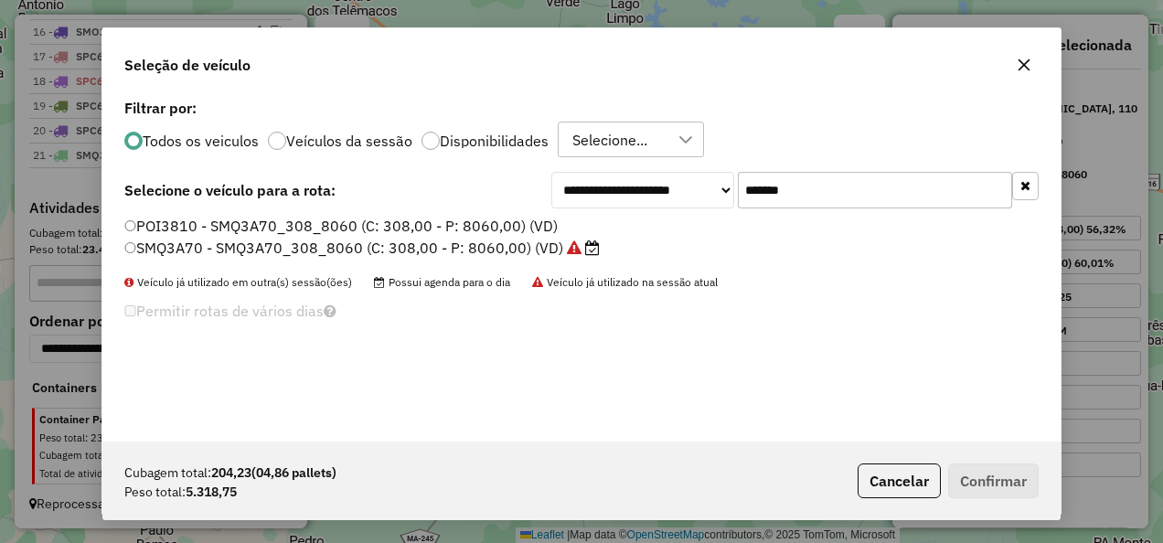
drag, startPoint x: 836, startPoint y: 200, endPoint x: 637, endPoint y: 253, distance: 205.4
click at [637, 253] on div "**********" at bounding box center [581, 267] width 958 height 347
paste input "text"
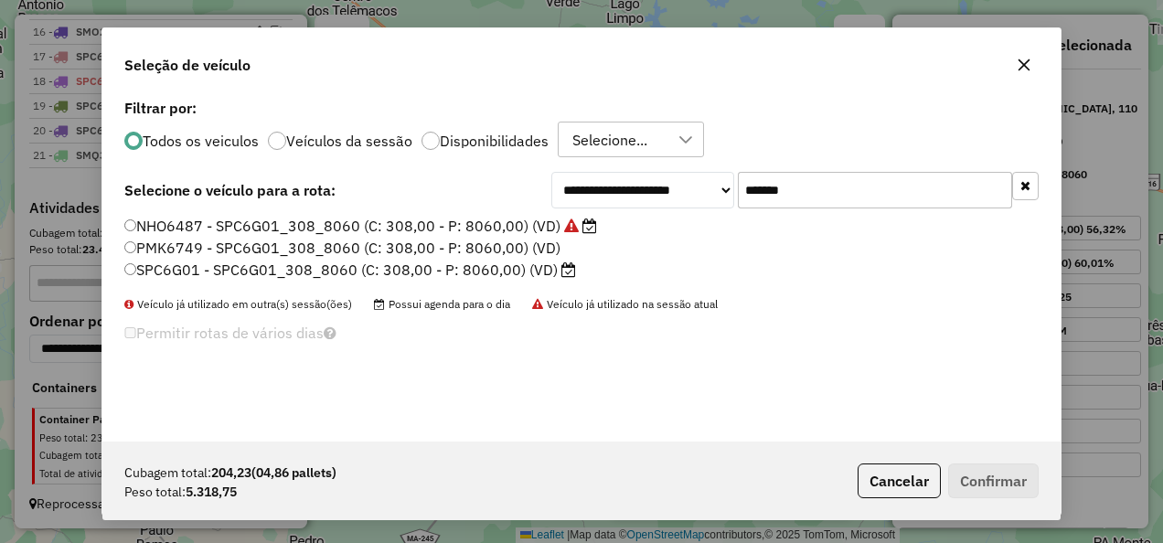
type input "*******"
click at [472, 270] on label "SPC6G01 - SPC6G01_308_8060 (C: 308,00 - P: 8060,00) (VD)" at bounding box center [350, 270] width 452 height 22
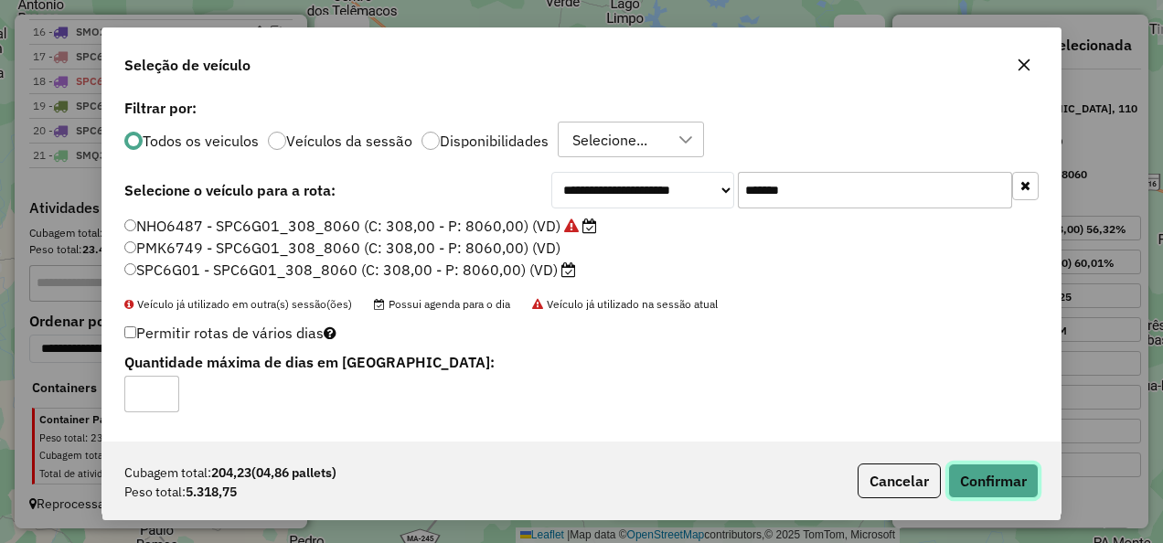
click at [998, 483] on button "Confirmar" at bounding box center [993, 481] width 91 height 35
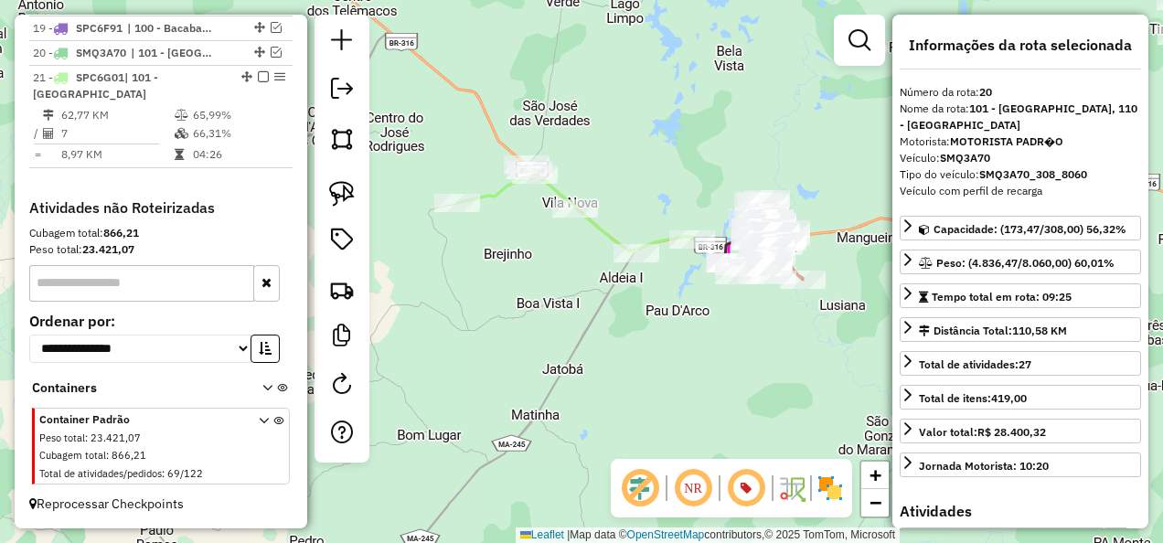
scroll to position [1846, 0]
click at [610, 236] on icon at bounding box center [574, 208] width 234 height 87
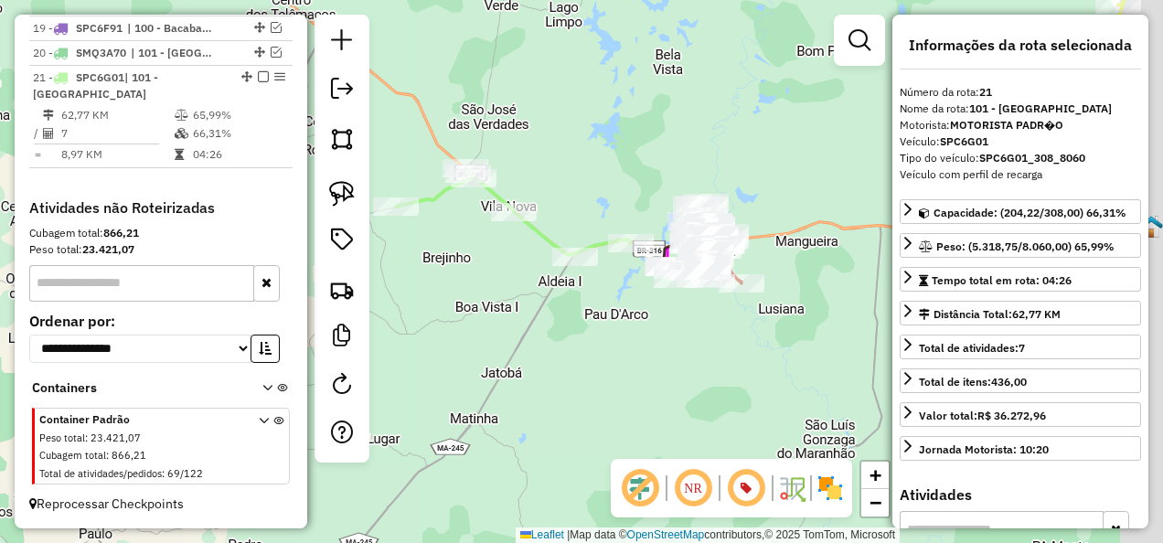
drag, startPoint x: 655, startPoint y: 388, endPoint x: 603, endPoint y: 394, distance: 52.5
click at [603, 394] on div "Janela de atendimento Grade de atendimento Capacidade Transportadoras Veículos …" at bounding box center [581, 271] width 1163 height 543
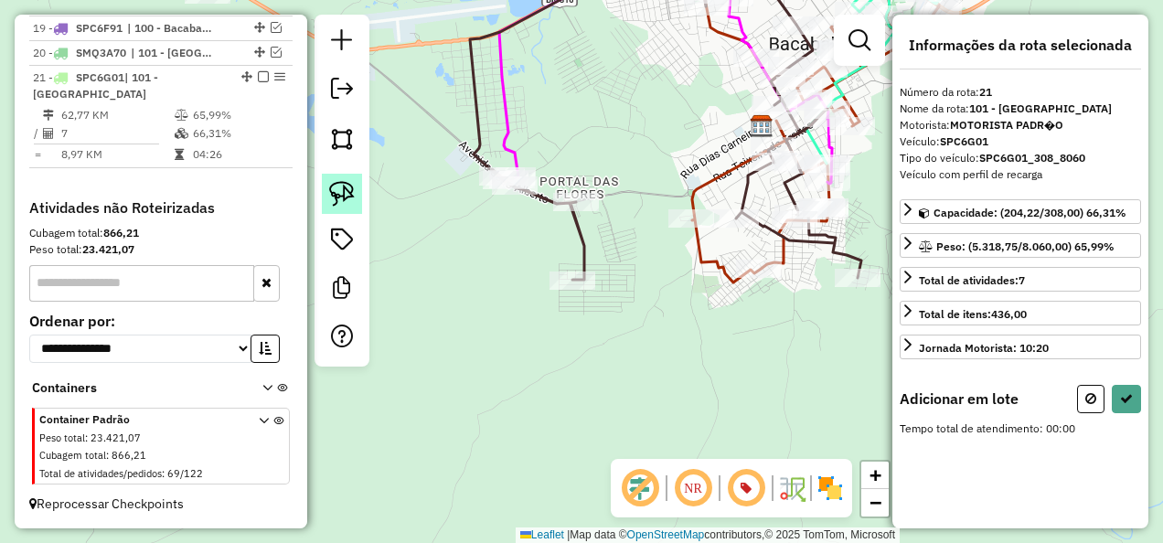
click at [341, 194] on img at bounding box center [342, 194] width 26 height 26
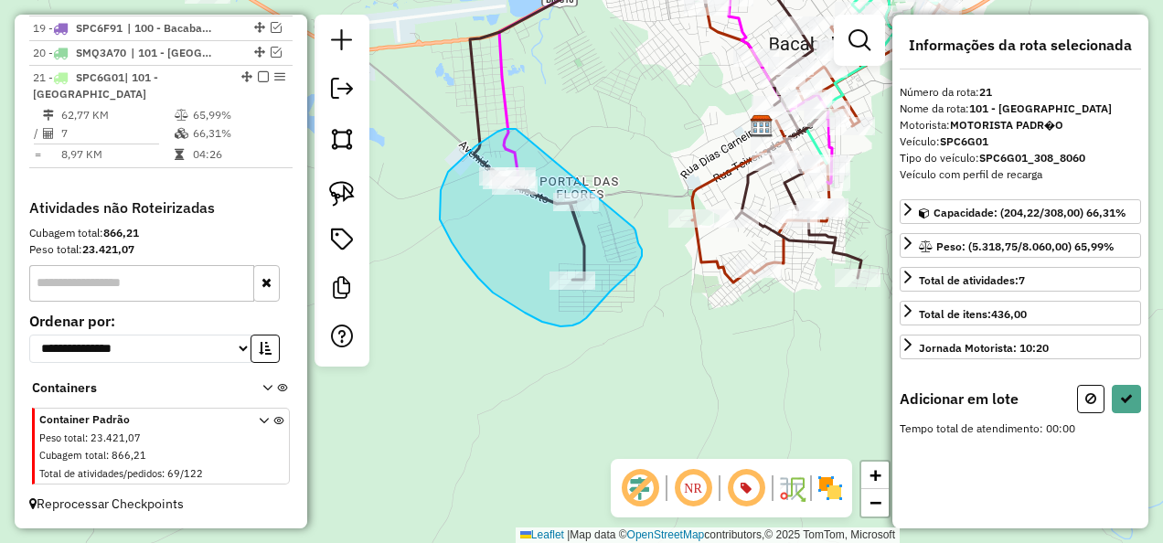
drag, startPoint x: 505, startPoint y: 129, endPoint x: 634, endPoint y: 228, distance: 162.4
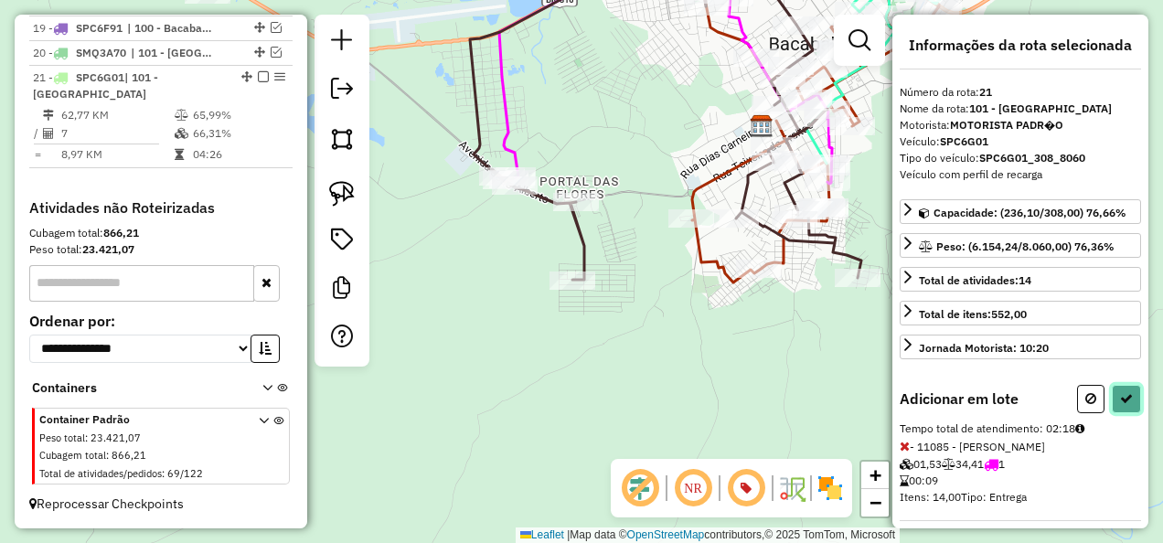
click at [1120, 396] on icon at bounding box center [1126, 398] width 13 height 13
select select "**********"
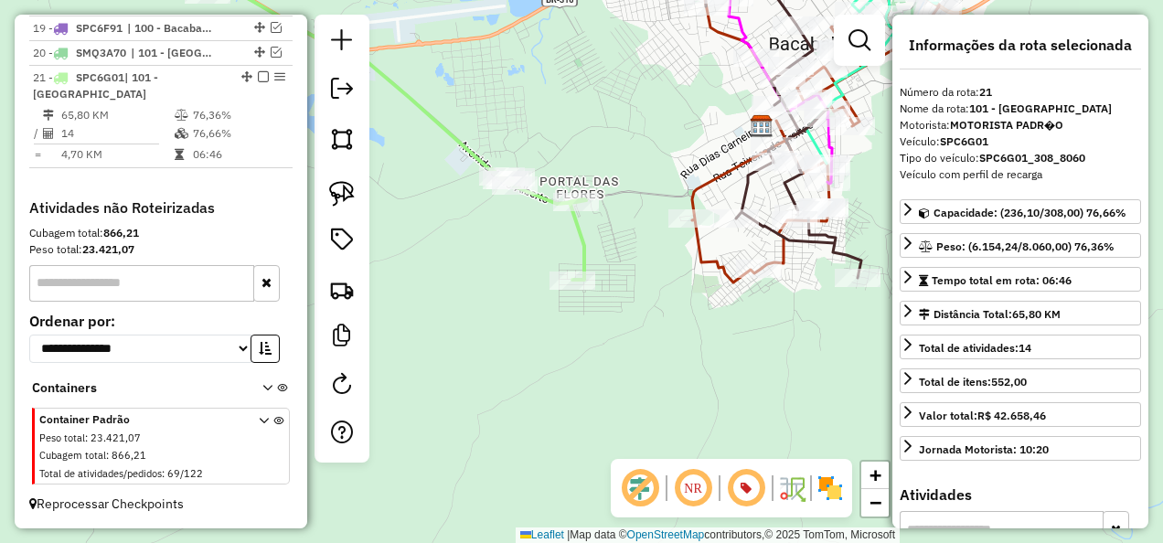
click at [580, 248] on icon at bounding box center [235, 121] width 702 height 316
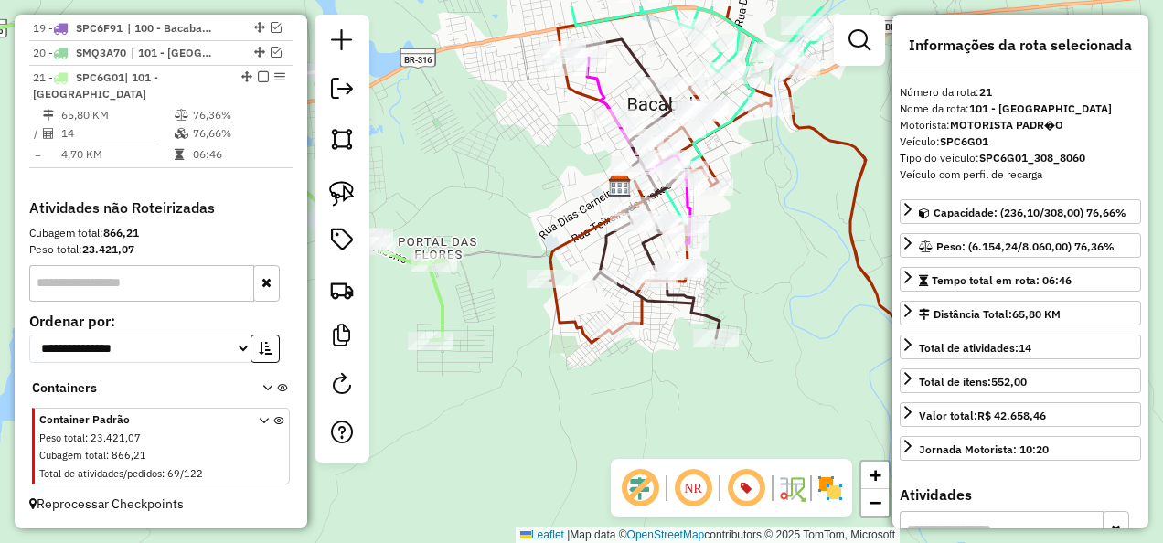
drag, startPoint x: 682, startPoint y: 265, endPoint x: 539, endPoint y: 326, distance: 156.1
click at [539, 326] on div "Janela de atendimento Grade de atendimento Capacidade Transportadoras Veículos …" at bounding box center [581, 271] width 1163 height 543
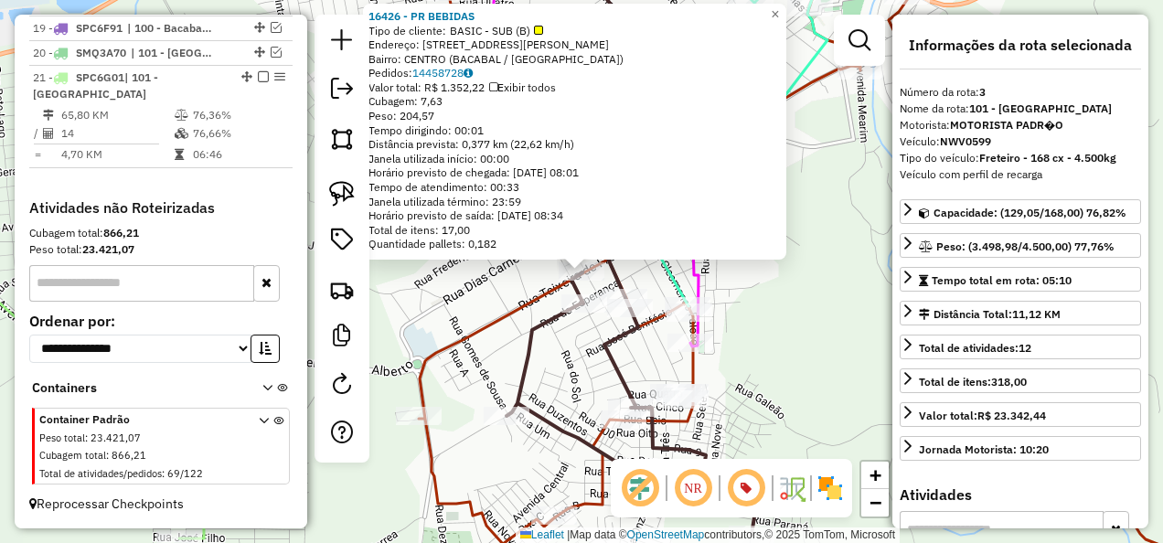
scroll to position [928, 0]
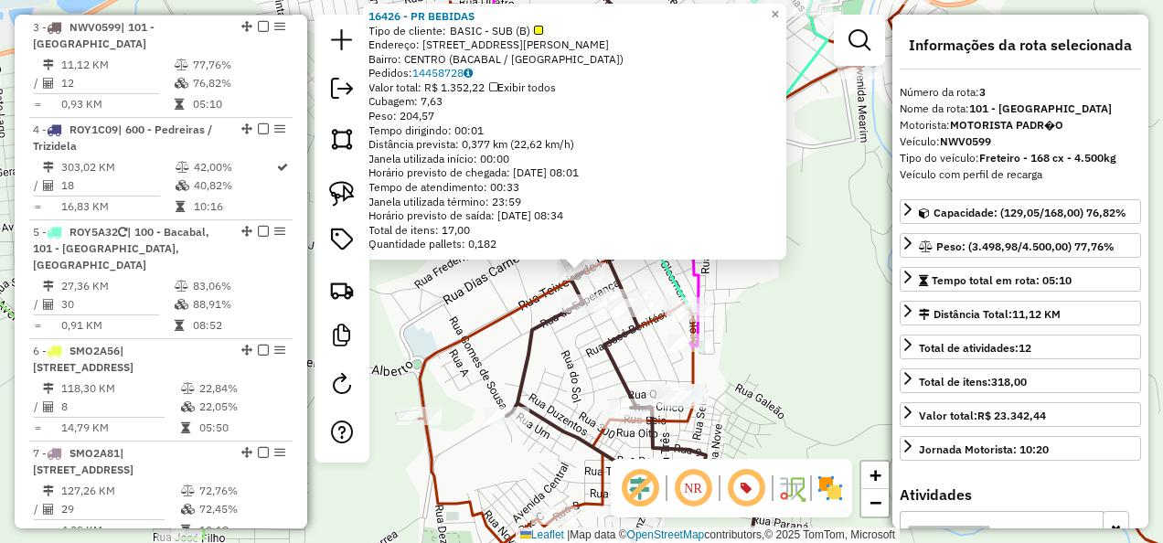
click at [596, 293] on div "Rota 3 - Placa NWV0599 9224 - SKINAO DO ME 16426 - PR BEBIDAS Tipo de cliente: …" at bounding box center [581, 271] width 1163 height 543
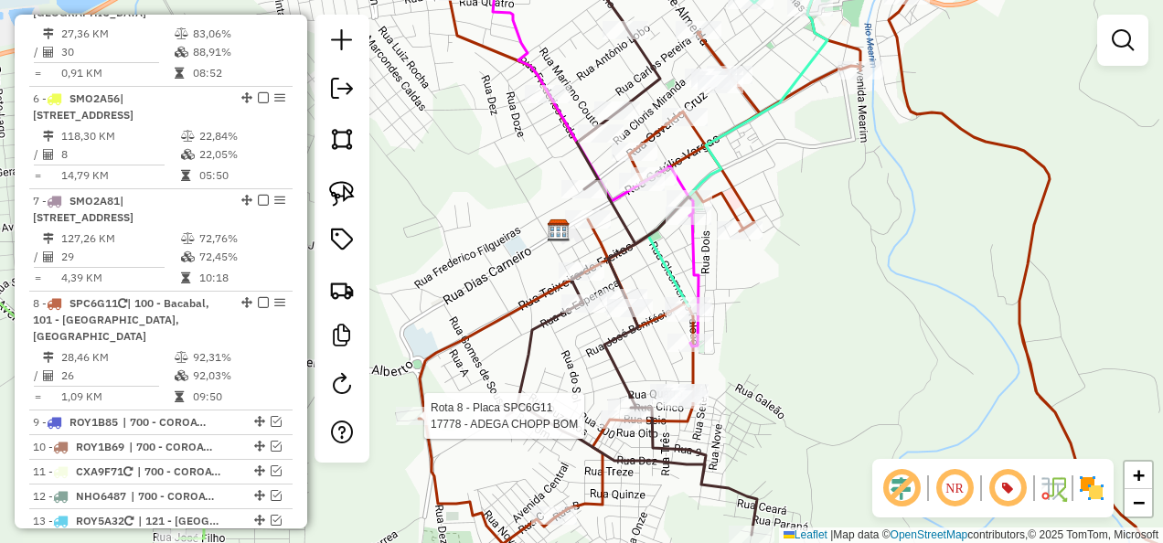
select select "**********"
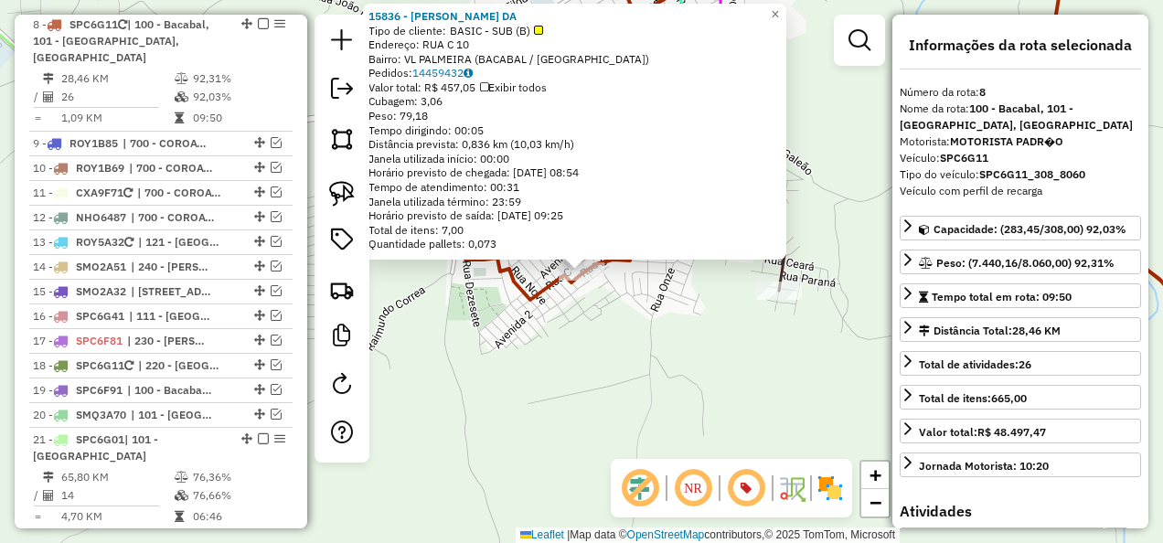
click at [551, 397] on div "Rota 8 - Placa SPC6G11 15836 - WESKLEY RIBEIRO DA × 15836 - WESKLEY RIBEIRO DA …" at bounding box center [581, 271] width 1163 height 543
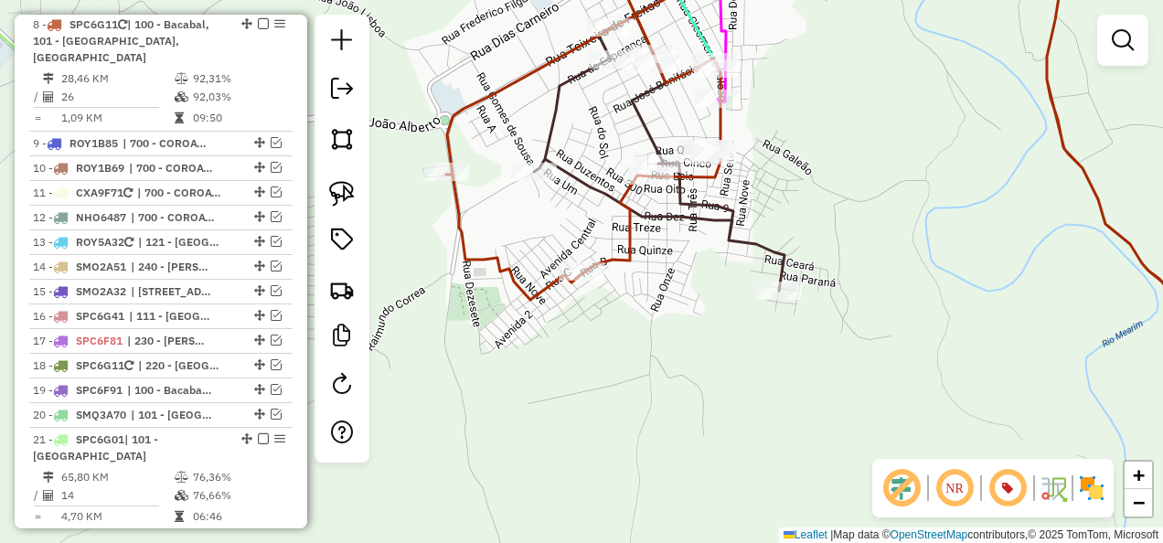
scroll to position [1488, 0]
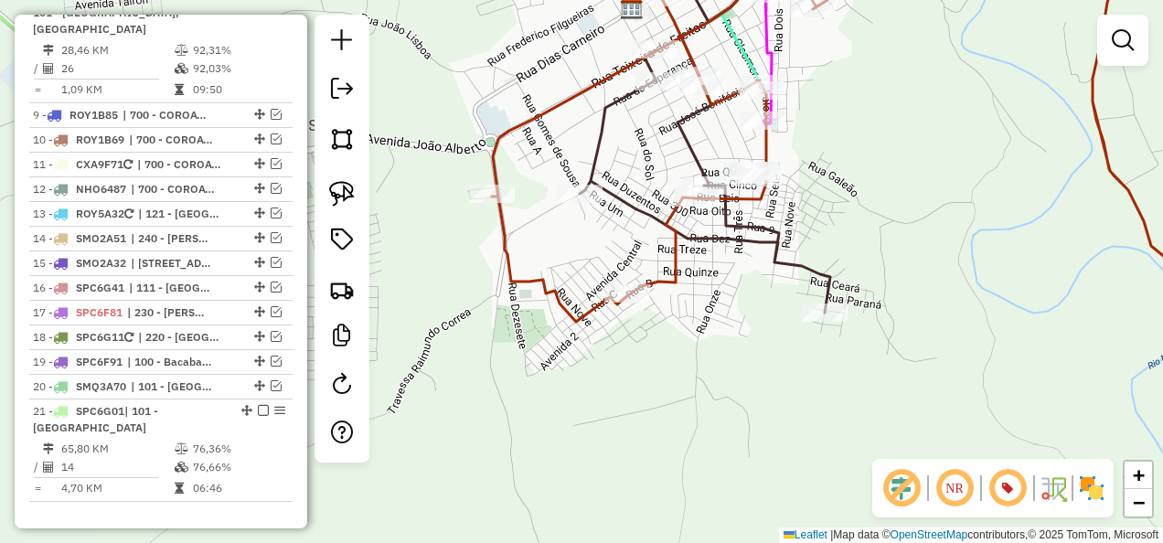
drag, startPoint x: 507, startPoint y: 377, endPoint x: 603, endPoint y: 406, distance: 99.5
click at [592, 406] on div "Janela de atendimento Grade de atendimento Capacidade Transportadoras Veículos …" at bounding box center [581, 271] width 1163 height 543
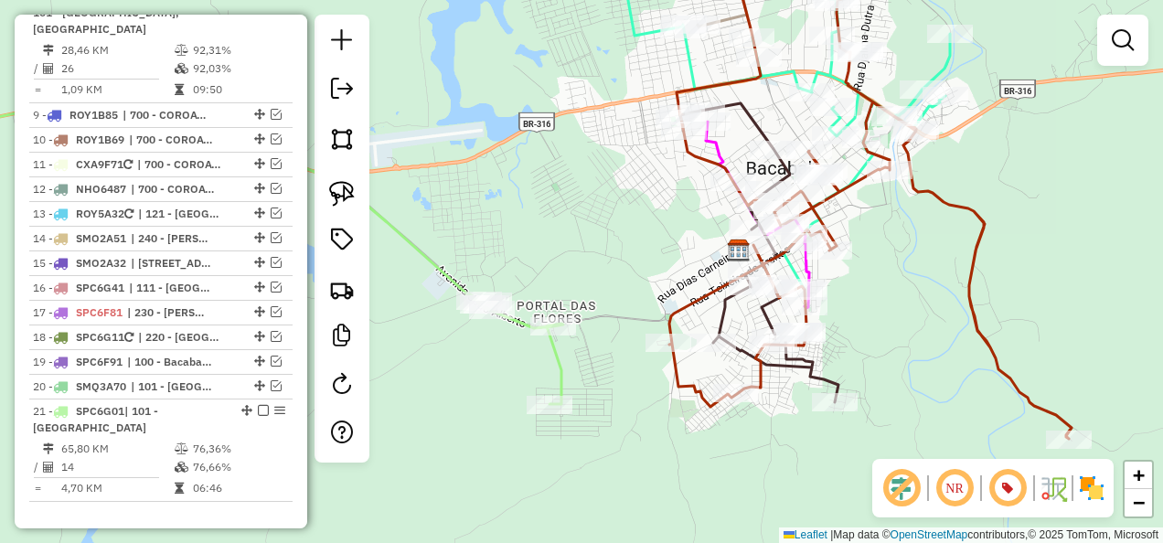
click at [558, 358] on icon at bounding box center [223, 246] width 679 height 316
select select "**********"
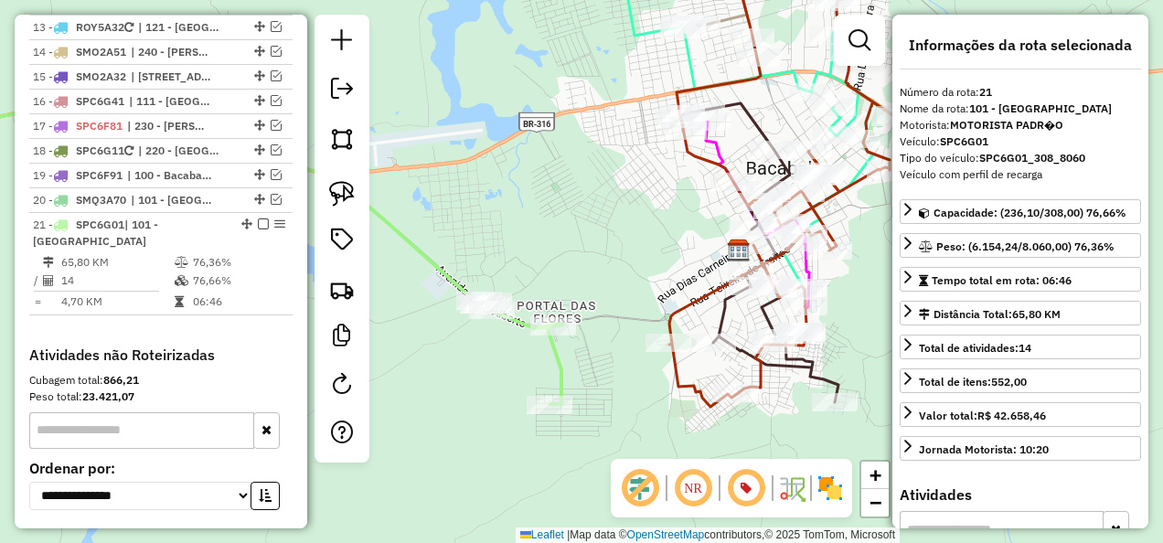
scroll to position [1846, 0]
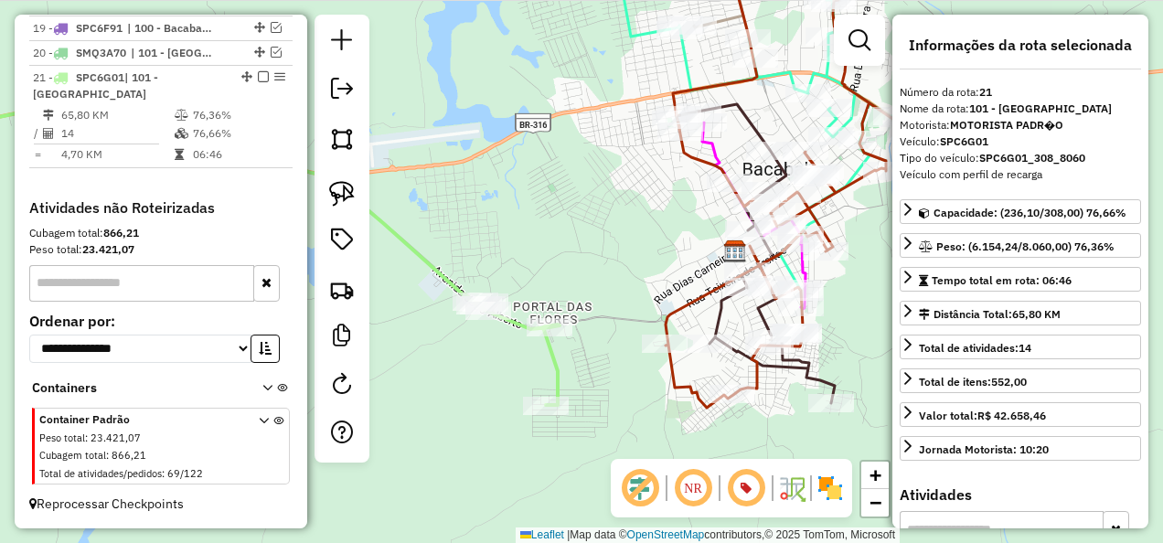
drag, startPoint x: 637, startPoint y: 396, endPoint x: 491, endPoint y: 347, distance: 154.1
click at [492, 347] on div "Janela de atendimento Grade de atendimento Capacidade Transportadoras Veículos …" at bounding box center [581, 271] width 1163 height 543
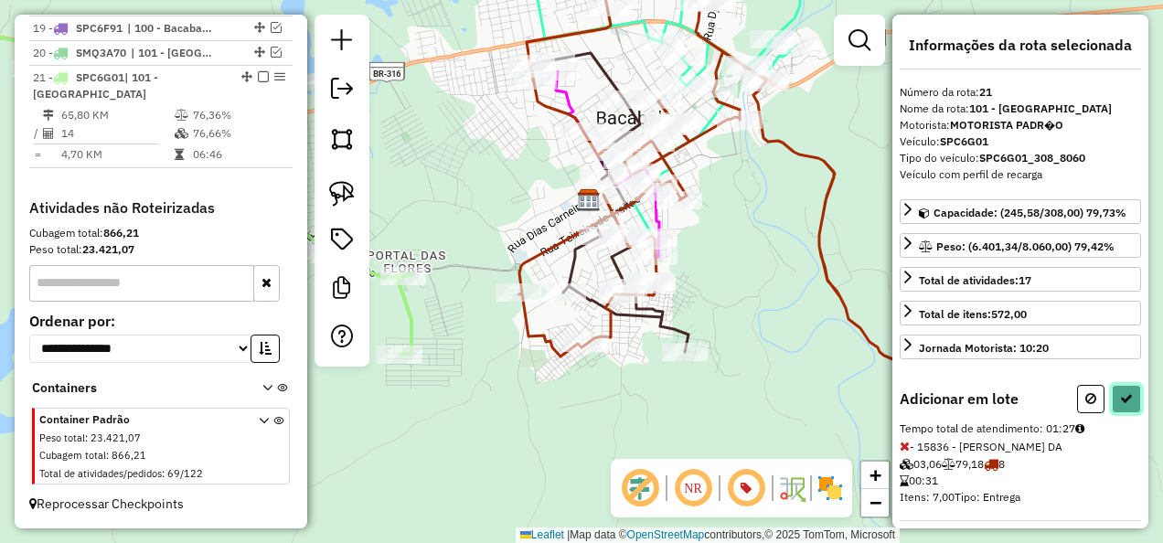
click at [1127, 391] on button at bounding box center [1126, 399] width 29 height 28
select select "**********"
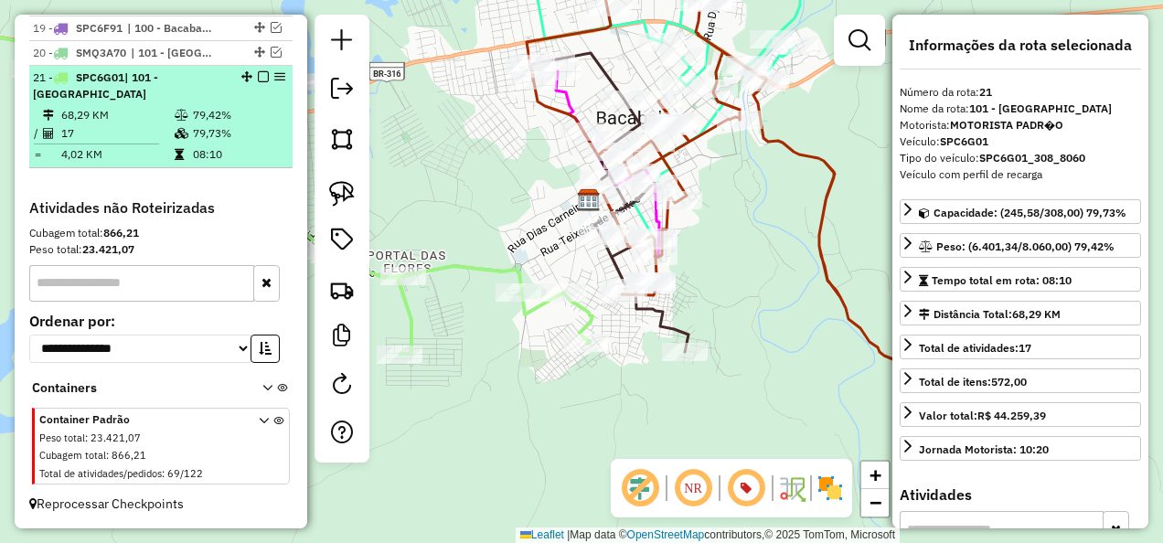
click at [259, 79] on em at bounding box center [263, 76] width 11 height 11
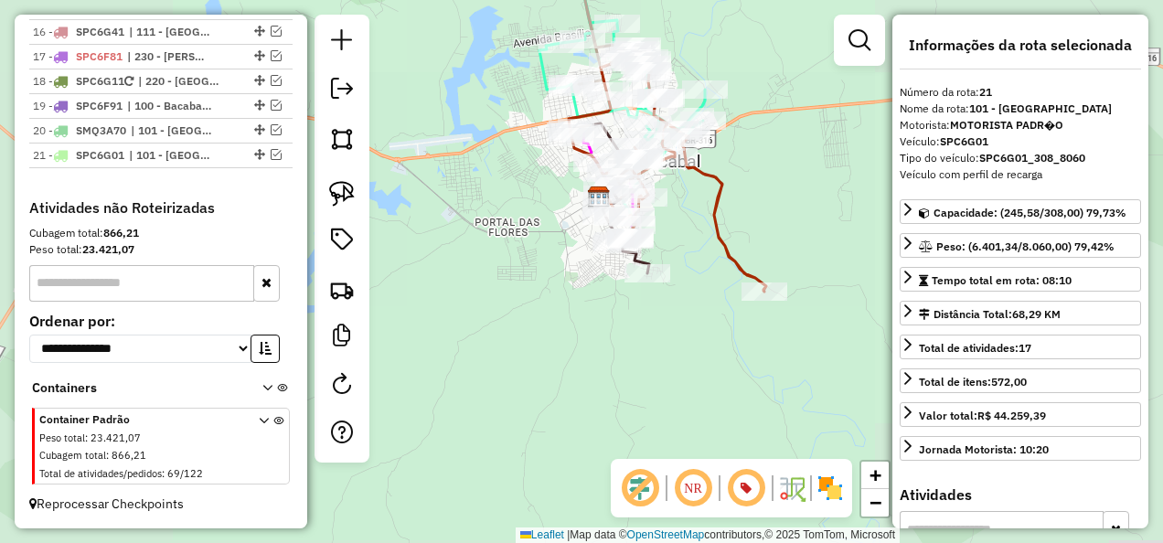
drag, startPoint x: 610, startPoint y: 314, endPoint x: 519, endPoint y: 263, distance: 103.5
click at [575, 294] on div "Janela de atendimento Grade de atendimento Capacidade Transportadoras Veículos …" at bounding box center [581, 271] width 1163 height 543
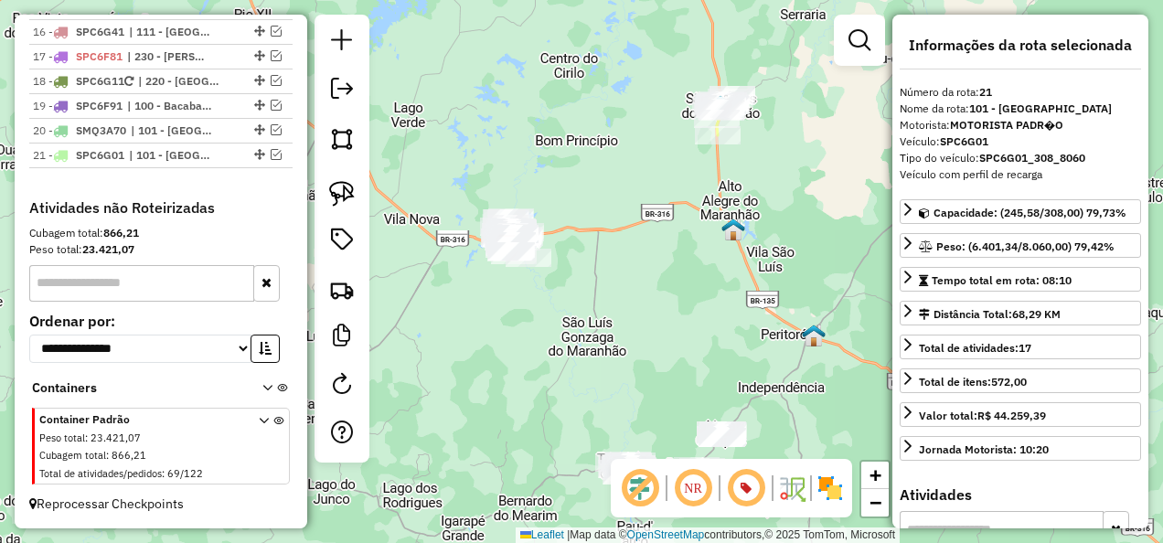
drag, startPoint x: 577, startPoint y: 350, endPoint x: 501, endPoint y: 272, distance: 108.6
click at [508, 282] on div "Janela de atendimento Grade de atendimento Capacidade Transportadoras Veículos …" at bounding box center [581, 271] width 1163 height 543
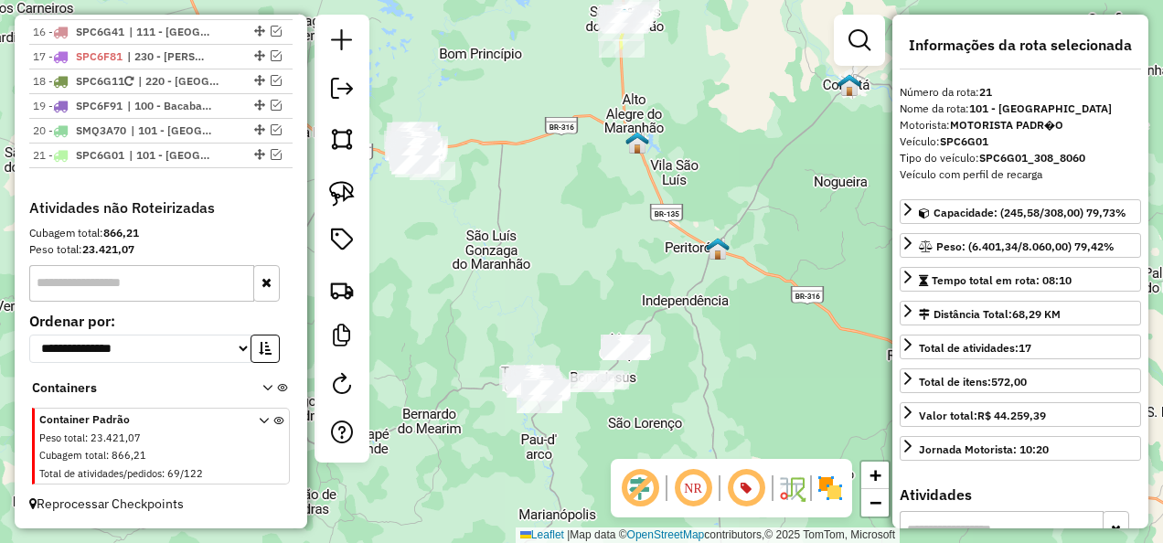
drag, startPoint x: 499, startPoint y: 296, endPoint x: 426, endPoint y: 192, distance: 127.3
click at [432, 209] on div "Janela de atendimento Grade de atendimento Capacidade Transportadoras Veículos …" at bounding box center [581, 271] width 1163 height 543
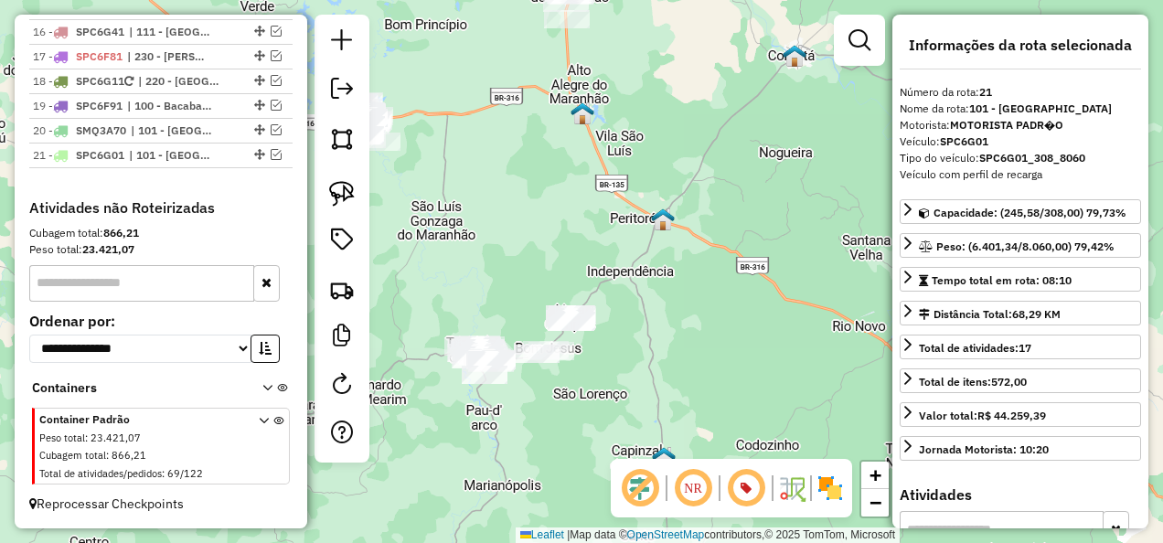
drag, startPoint x: 427, startPoint y: 242, endPoint x: 422, endPoint y: 327, distance: 85.2
click at [426, 325] on div "Janela de atendimento Grade de atendimento Capacidade Transportadoras Veículos …" at bounding box center [581, 271] width 1163 height 543
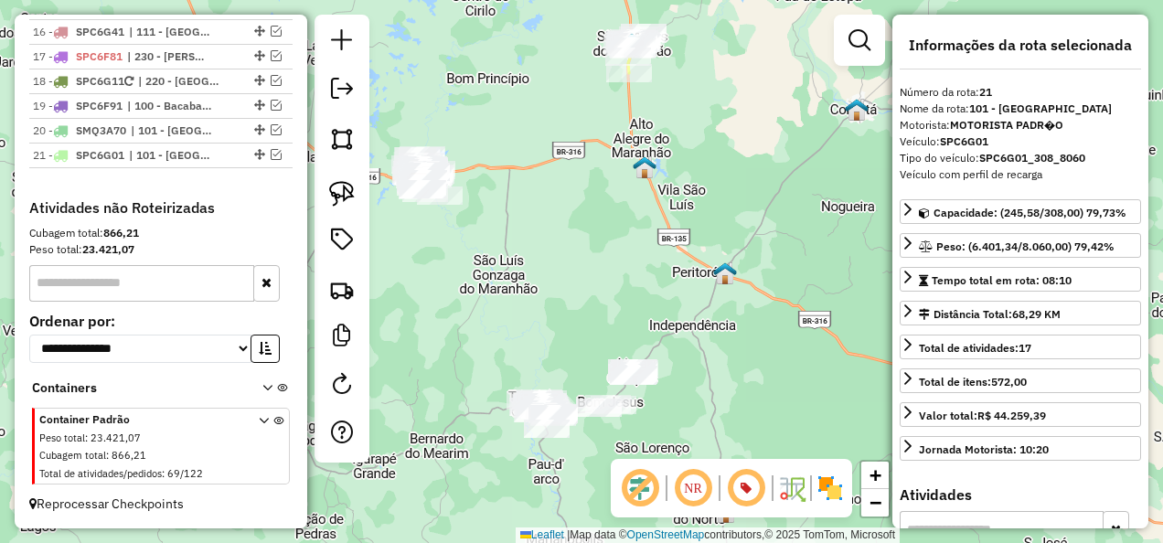
drag, startPoint x: 453, startPoint y: 234, endPoint x: 521, endPoint y: 206, distance: 73.4
click at [521, 206] on div "Janela de atendimento Grade de atendimento Capacidade Transportadoras Veículos …" at bounding box center [581, 271] width 1163 height 543
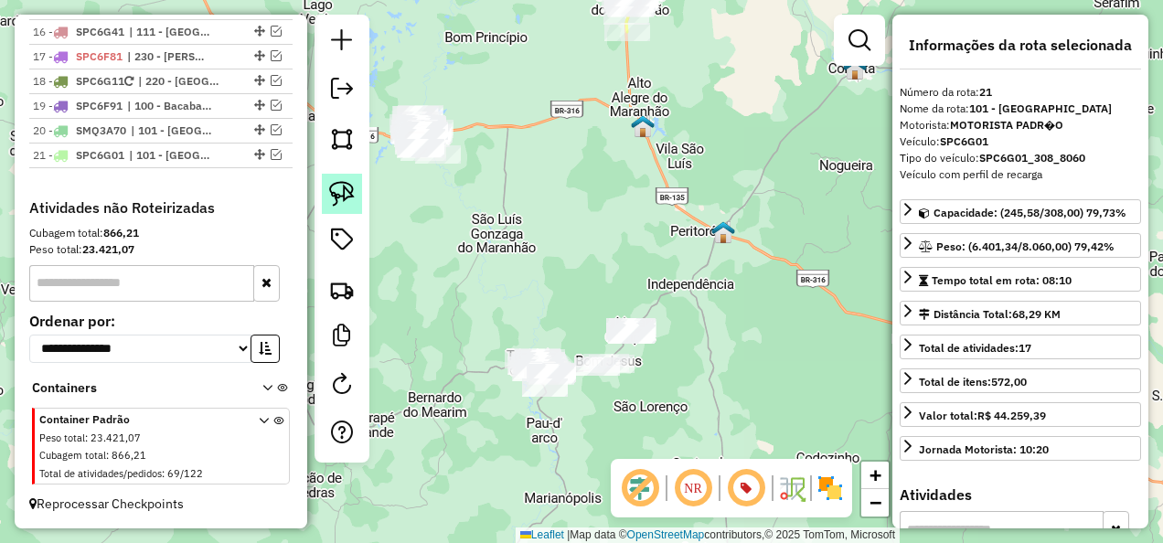
click at [343, 191] on img at bounding box center [342, 194] width 26 height 26
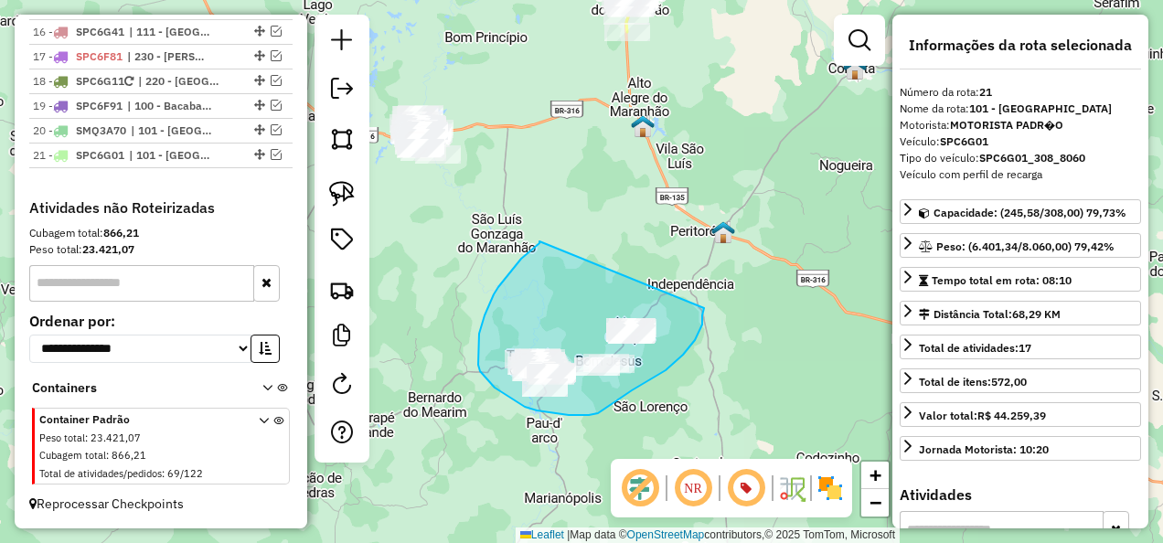
drag, startPoint x: 539, startPoint y: 241, endPoint x: 704, endPoint y: 308, distance: 177.6
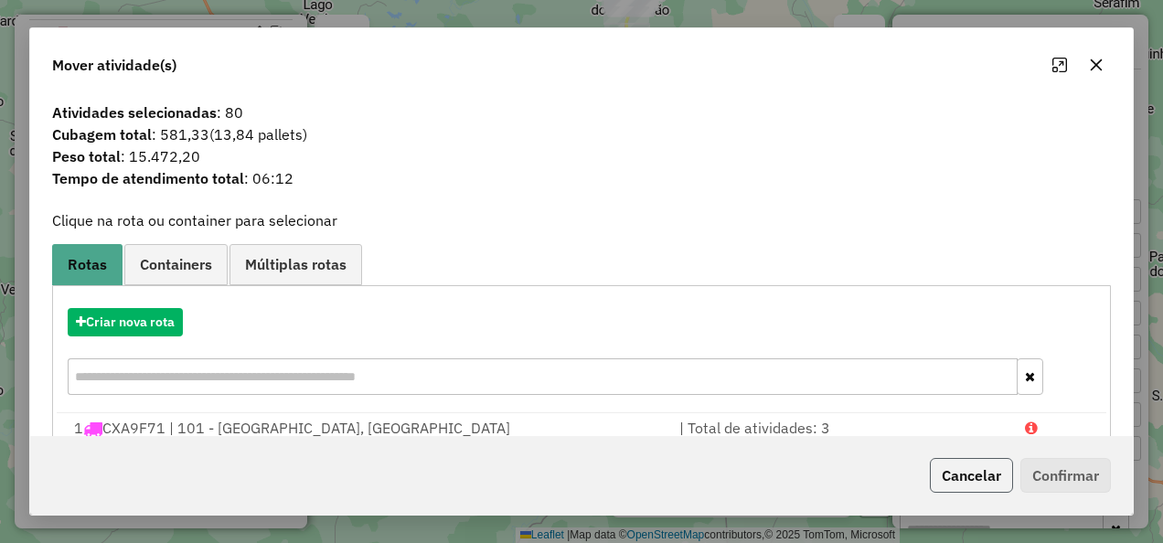
click at [966, 489] on button "Cancelar" at bounding box center [971, 475] width 83 height 35
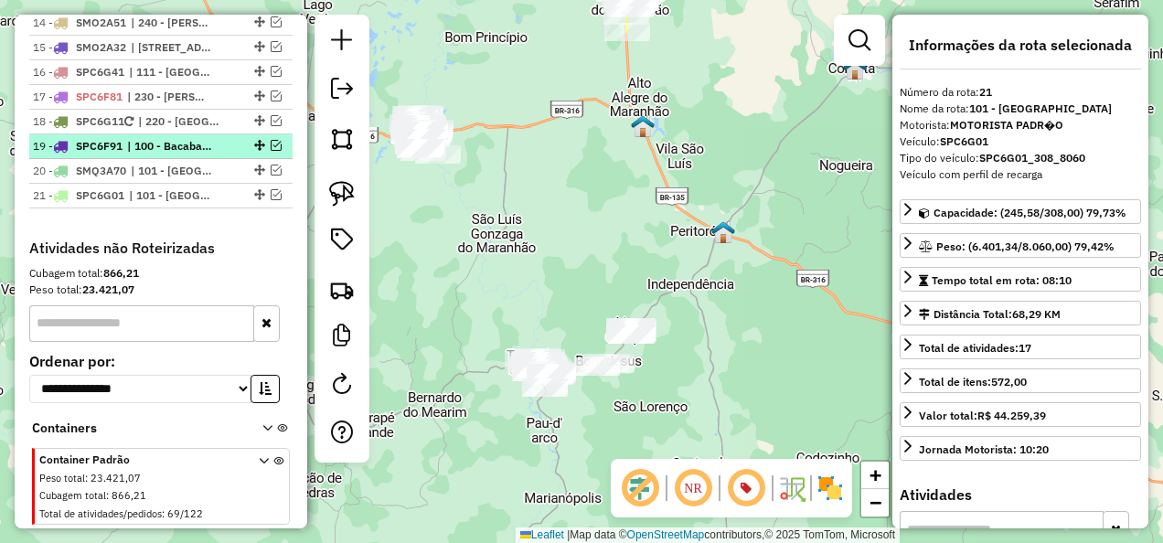
scroll to position [1677, 0]
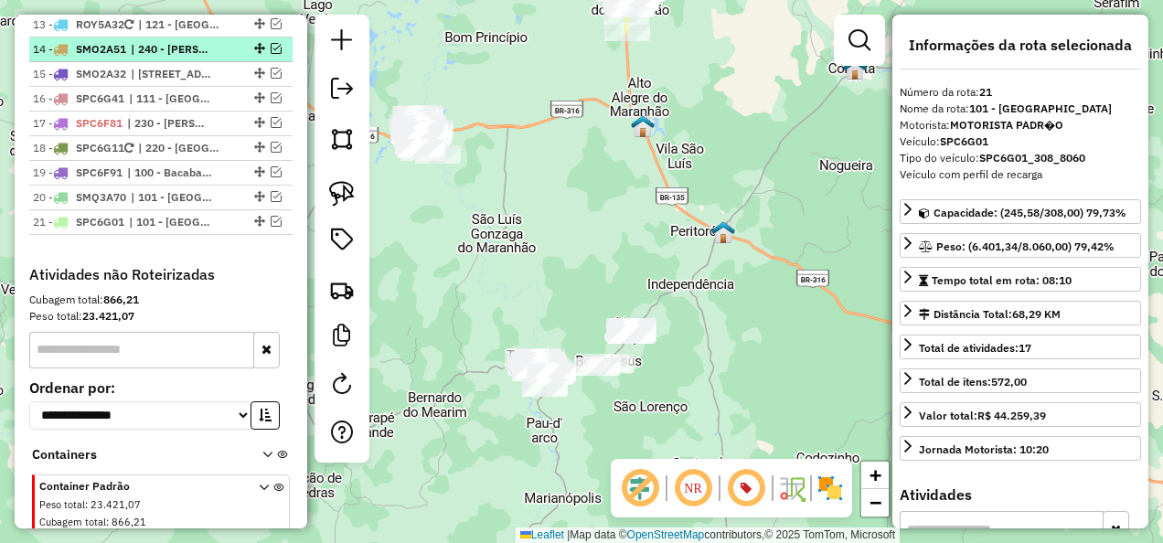
click at [194, 58] on span "| 240 - [PERSON_NAME], 241 - [GEOGRAPHIC_DATA]" at bounding box center [173, 49] width 84 height 16
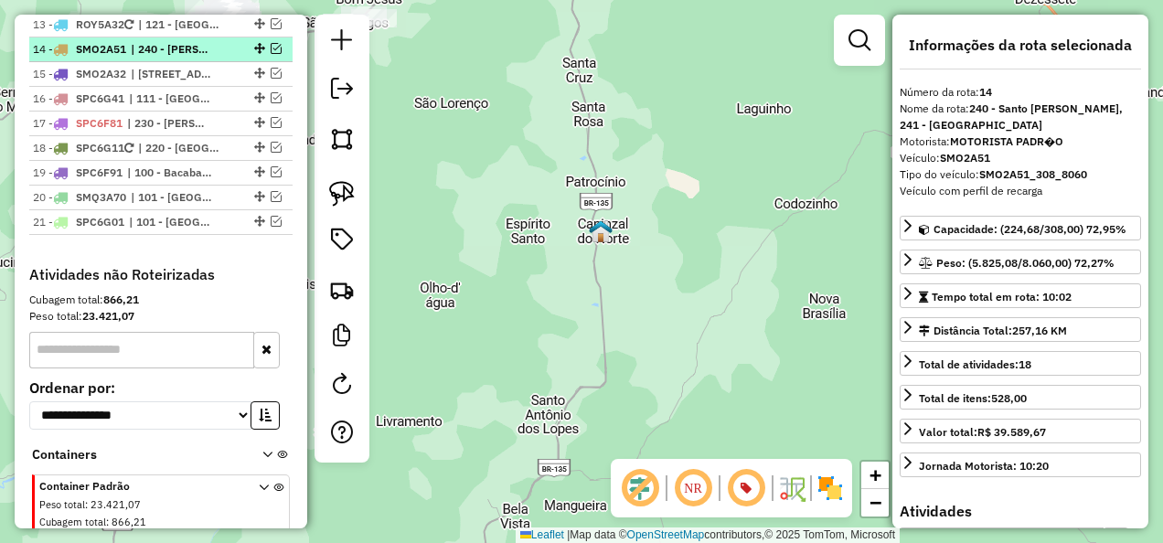
click at [271, 54] on em at bounding box center [276, 48] width 11 height 11
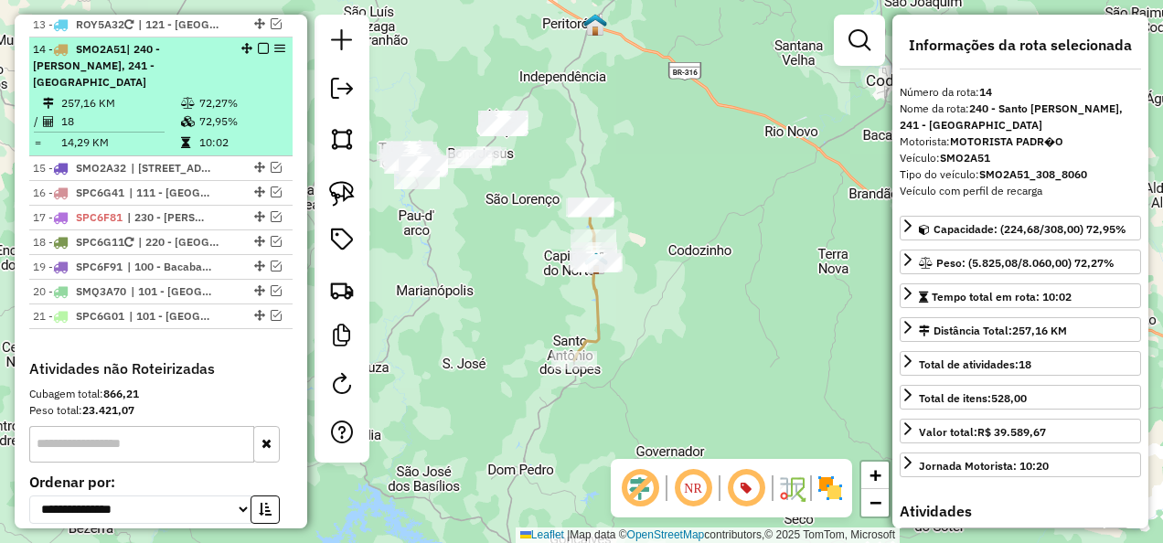
click at [258, 54] on em at bounding box center [263, 48] width 11 height 11
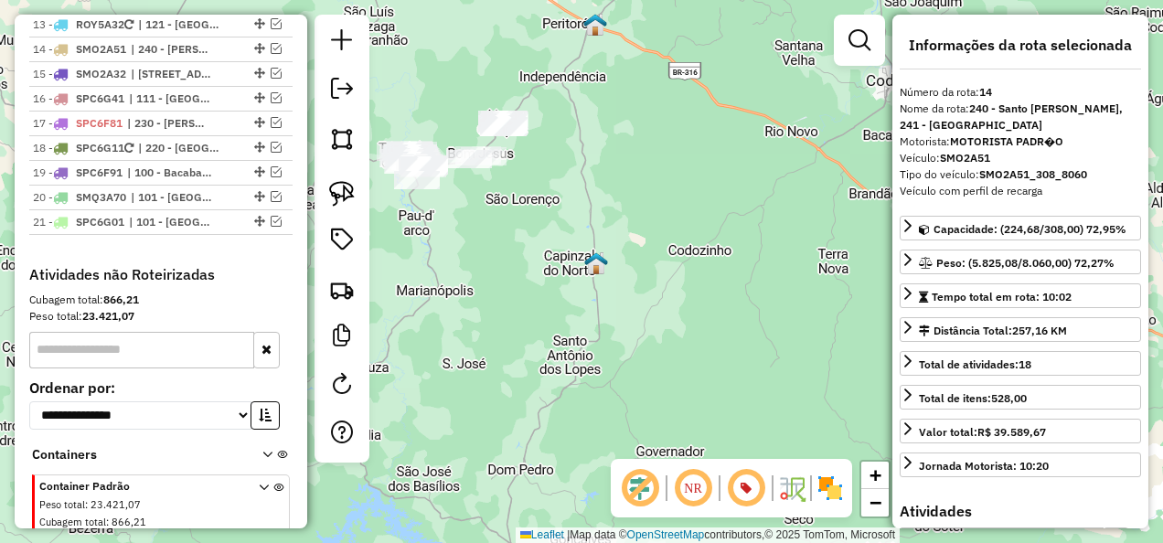
drag, startPoint x: 530, startPoint y: 293, endPoint x: 642, endPoint y: 391, distance: 149.0
click at [642, 390] on div "Janela de atendimento Grade de atendimento Capacidade Transportadoras Veículos …" at bounding box center [581, 271] width 1163 height 543
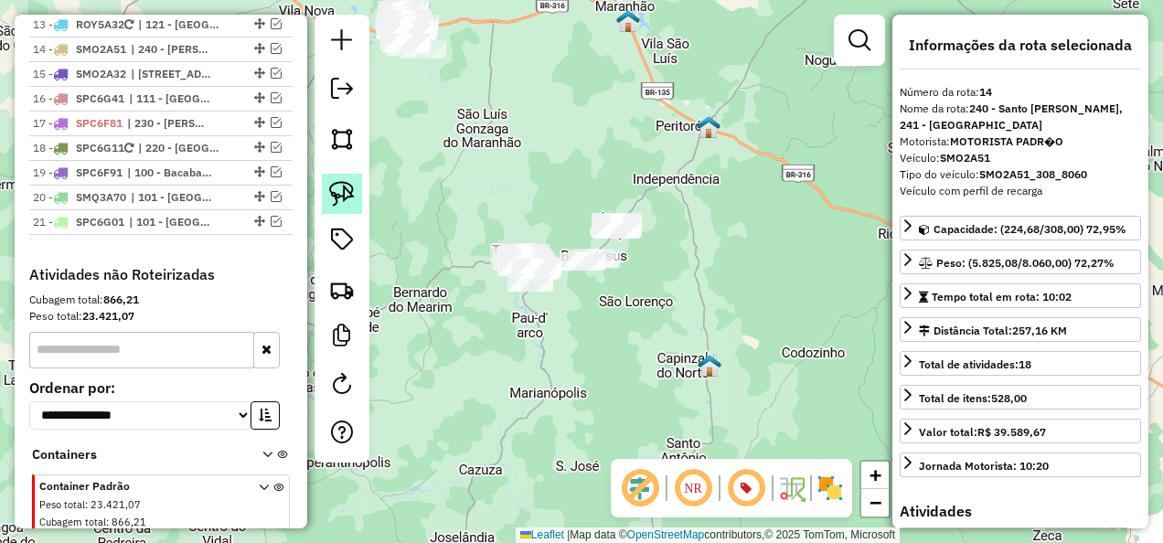
click at [346, 196] on img at bounding box center [342, 194] width 26 height 26
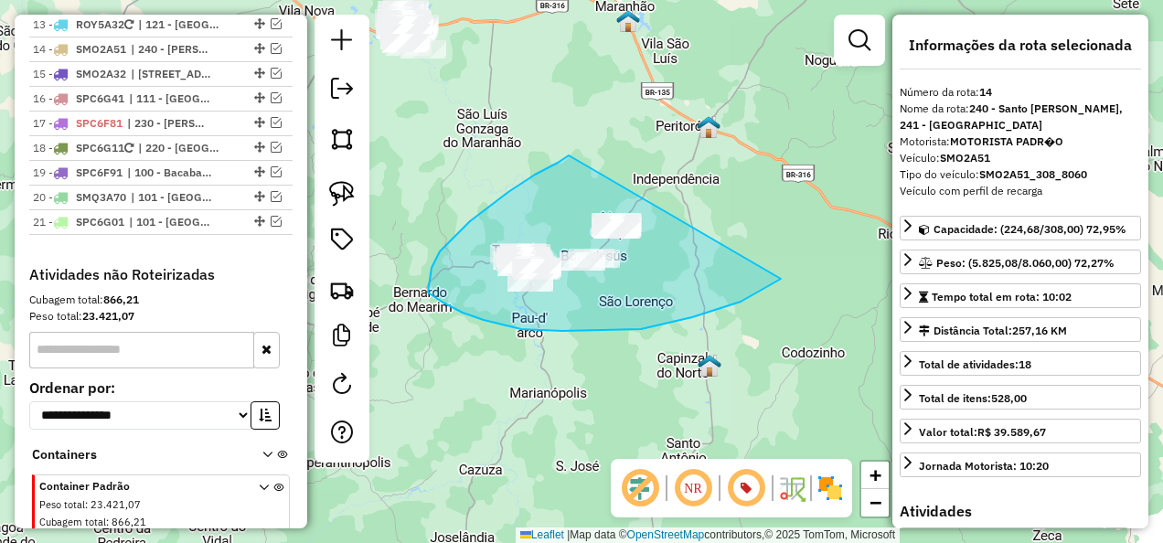
drag, startPoint x: 535, startPoint y: 175, endPoint x: 843, endPoint y: 234, distance: 313.8
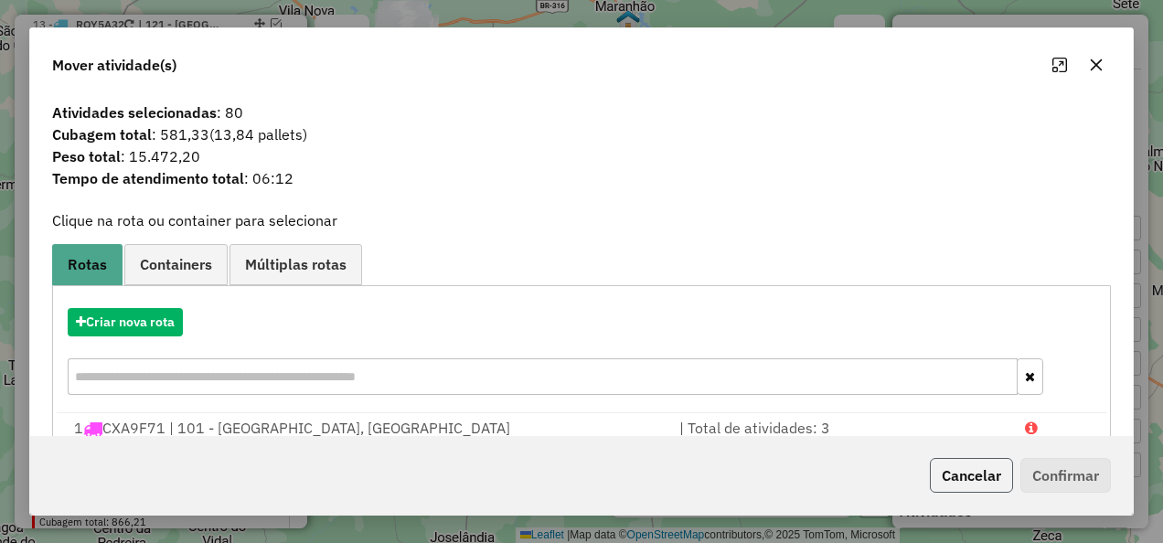
click at [956, 474] on button "Cancelar" at bounding box center [971, 475] width 83 height 35
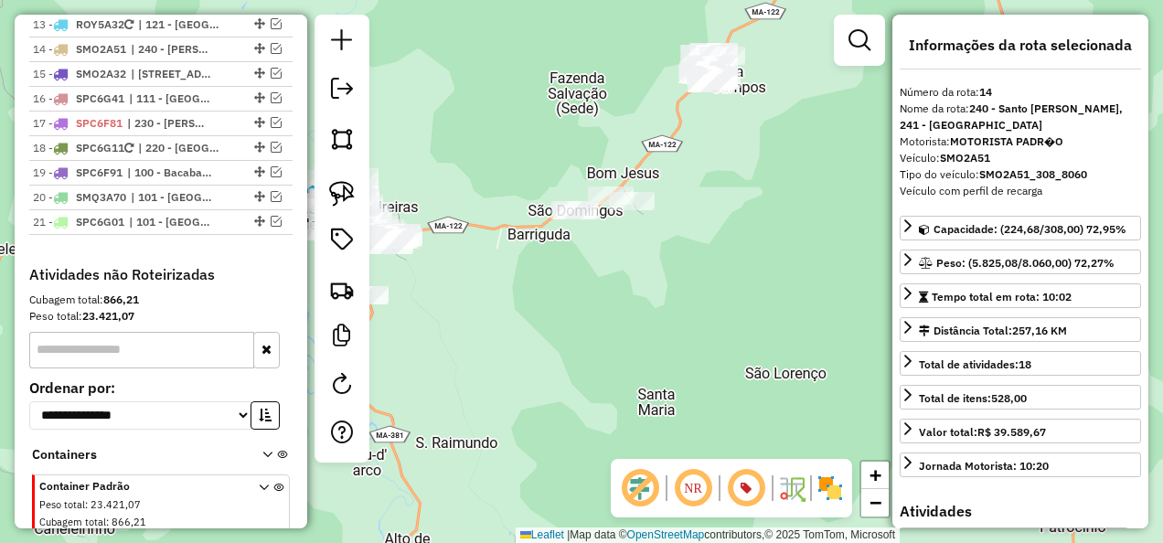
drag, startPoint x: 554, startPoint y: 305, endPoint x: 783, endPoint y: 353, distance: 233.5
click at [761, 347] on div "Janela de atendimento Grade de atendimento Capacidade Transportadoras Veículos …" at bounding box center [581, 271] width 1163 height 543
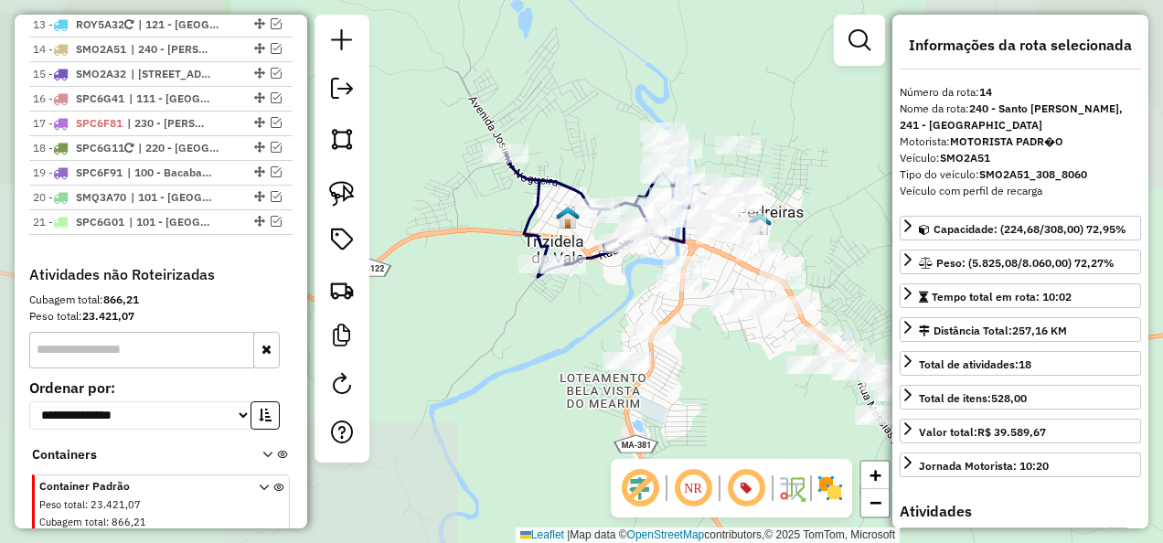
drag, startPoint x: 561, startPoint y: 295, endPoint x: 568, endPoint y: 344, distance: 48.9
click at [565, 342] on div "Janela de atendimento Grade de atendimento Capacidade Transportadoras Veículos …" at bounding box center [581, 271] width 1163 height 543
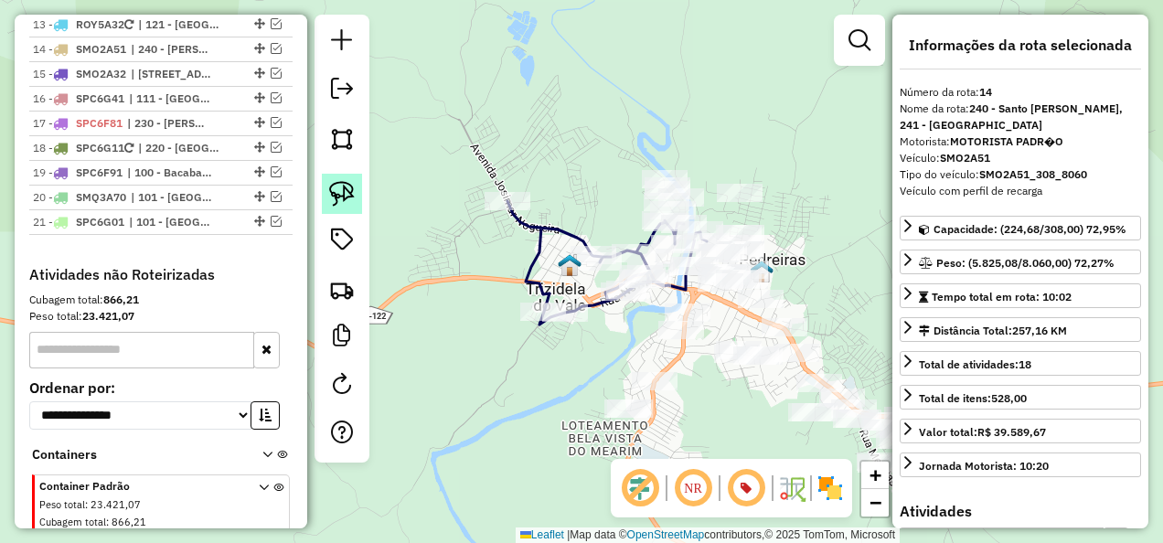
click at [347, 195] on img at bounding box center [342, 194] width 26 height 26
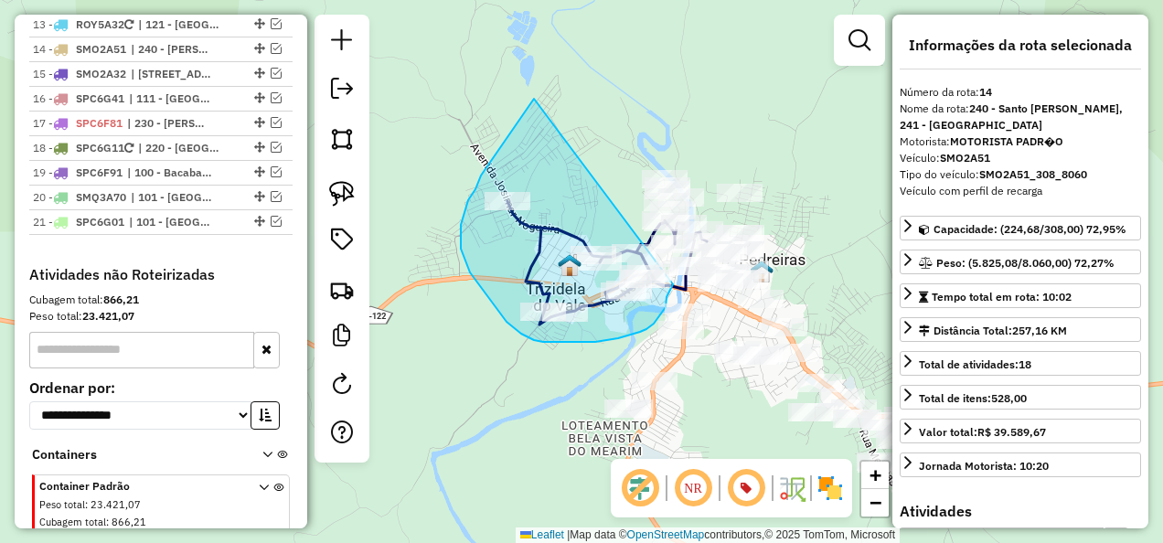
click at [673, 272] on div "Rota 4 - Placa ROY1C09 9110 - BOX 02 Janela de atendimento Grade de atendimento…" at bounding box center [581, 271] width 1163 height 543
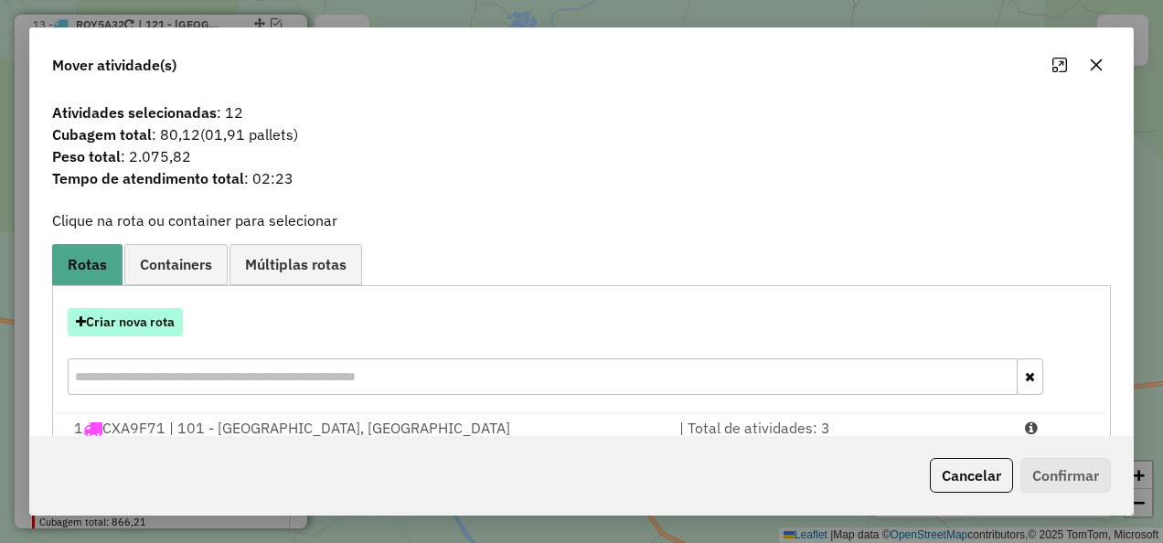
click at [158, 318] on button "Criar nova rota" at bounding box center [125, 322] width 115 height 28
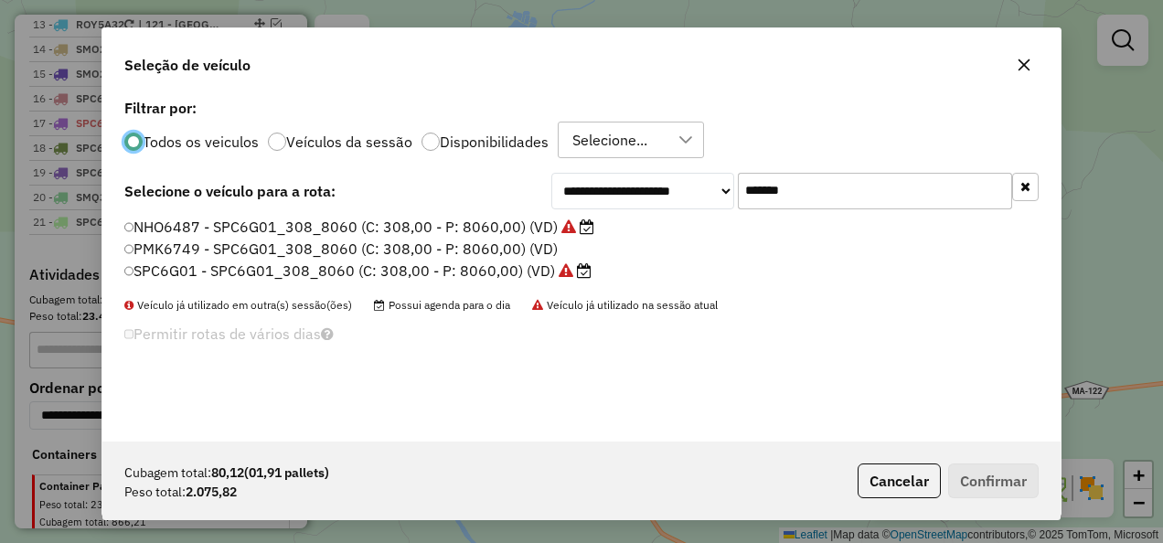
scroll to position [10, 5]
drag, startPoint x: 859, startPoint y: 187, endPoint x: 677, endPoint y: 240, distance: 189.3
click at [677, 240] on div "**********" at bounding box center [581, 267] width 958 height 347
paste input "text"
type input "*******"
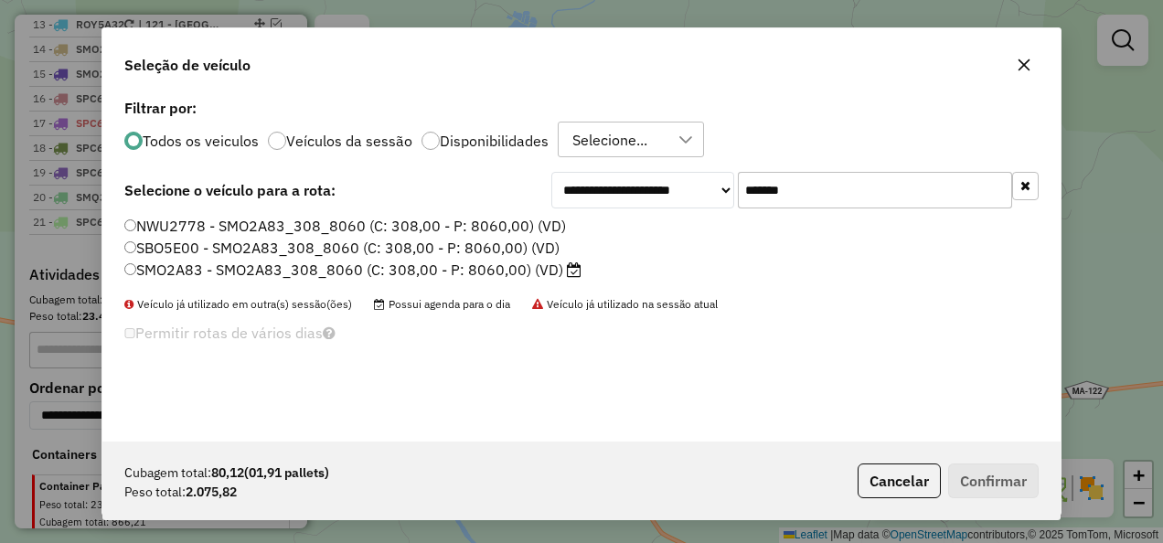
click at [488, 265] on label "SMO2A83 - SMO2A83_308_8060 (C: 308,00 - P: 8060,00) (VD)" at bounding box center [352, 270] width 457 height 22
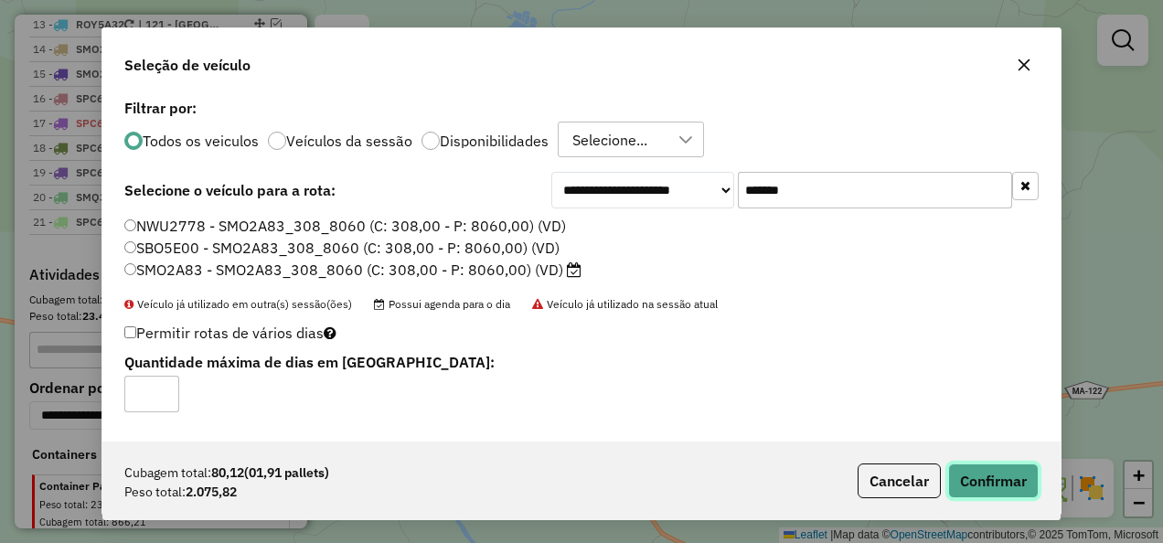
click at [979, 467] on button "Confirmar" at bounding box center [993, 481] width 91 height 35
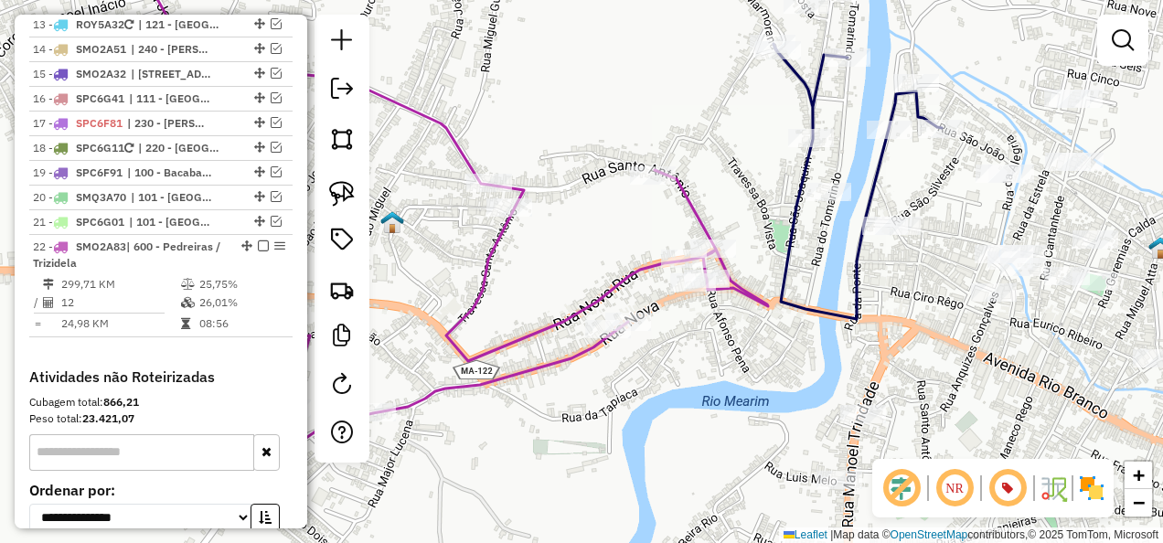
click at [699, 217] on icon at bounding box center [456, 213] width 624 height 496
select select "**********"
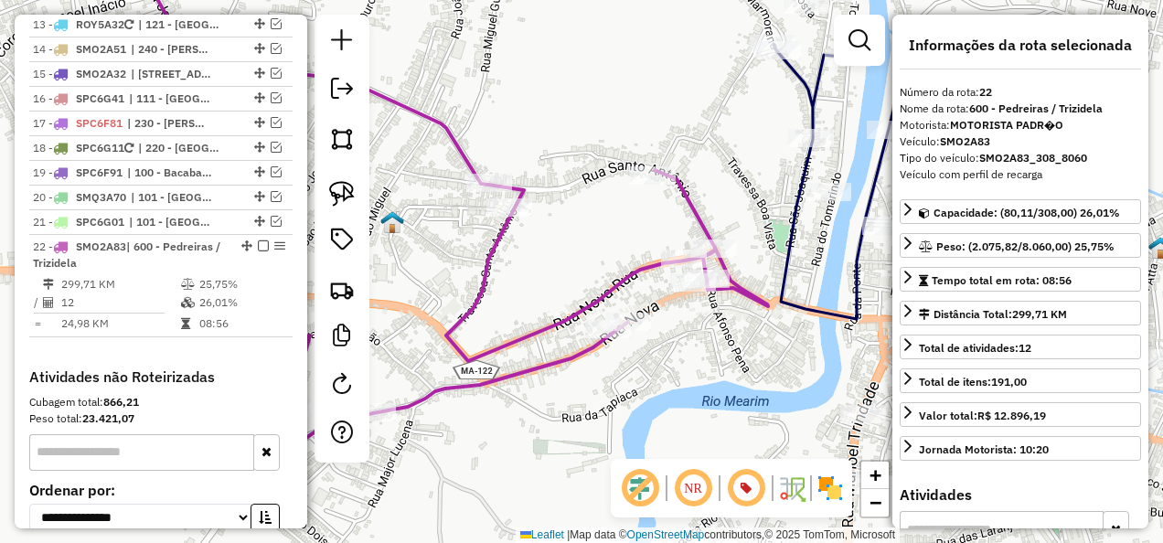
scroll to position [1871, 0]
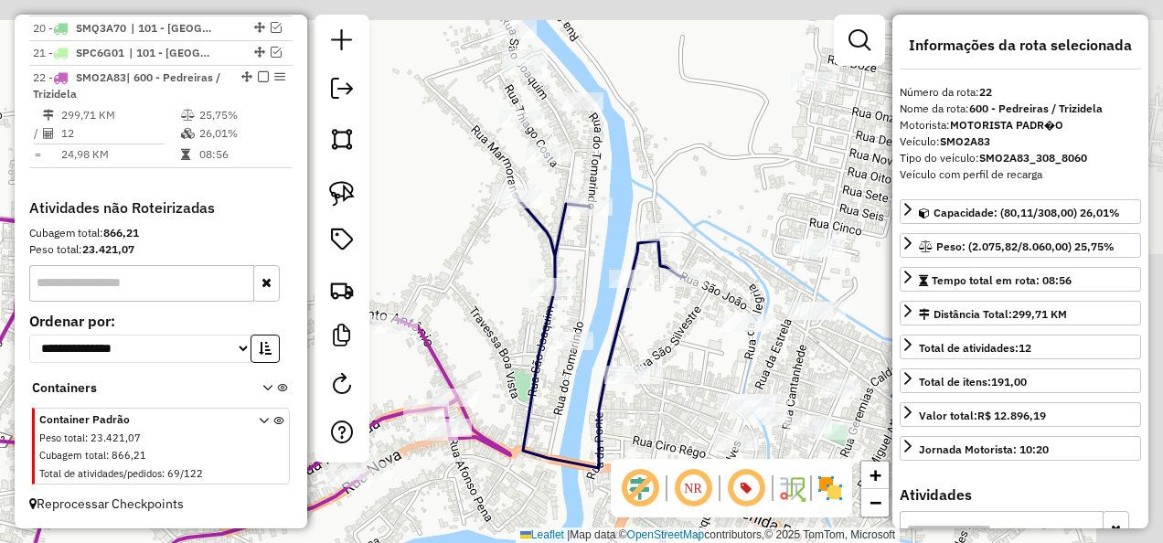
drag, startPoint x: 742, startPoint y: 159, endPoint x: 485, endPoint y: 308, distance: 297.8
click at [485, 308] on div "Janela de atendimento Grade de atendimento Capacidade Transportadoras Veículos …" at bounding box center [581, 271] width 1163 height 543
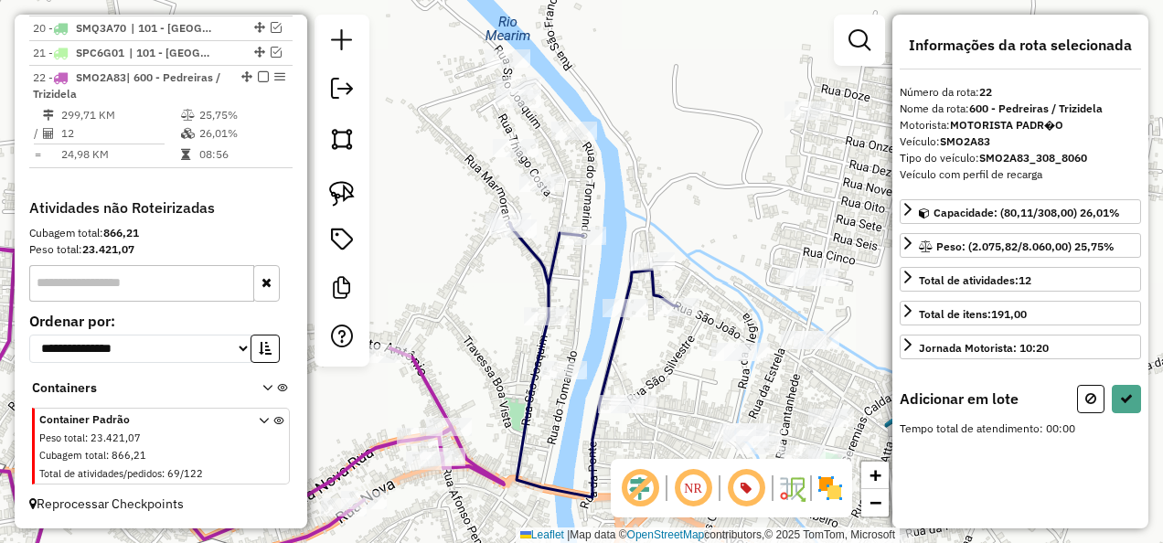
drag, startPoint x: 447, startPoint y: 207, endPoint x: 437, endPoint y: 208, distance: 10.2
click at [445, 208] on div "Janela de atendimento Grade de atendimento Capacidade Transportadoras Veículos …" at bounding box center [581, 271] width 1163 height 543
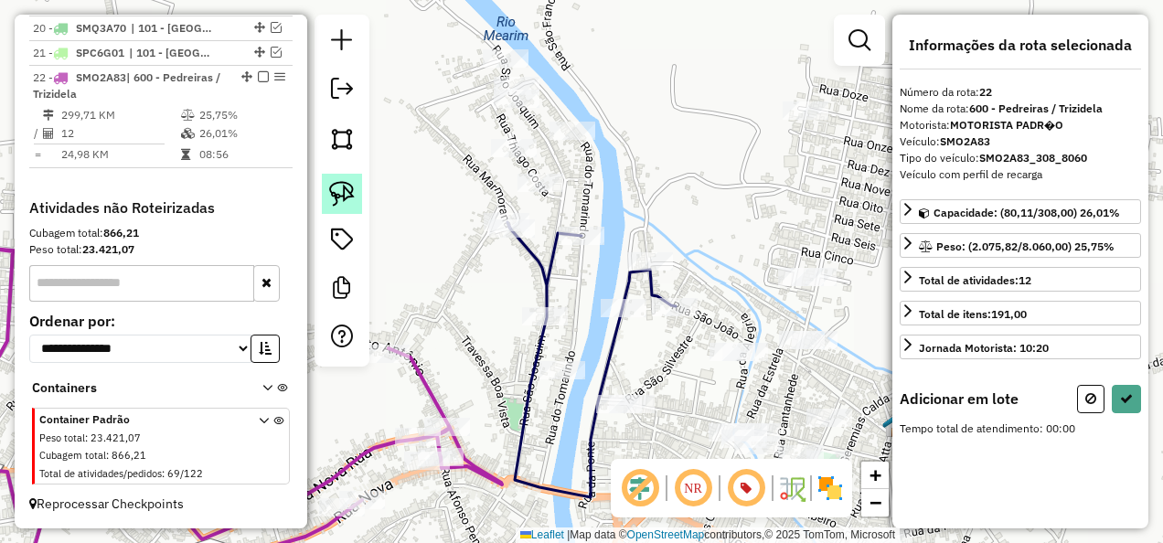
click at [346, 188] on img at bounding box center [342, 194] width 26 height 26
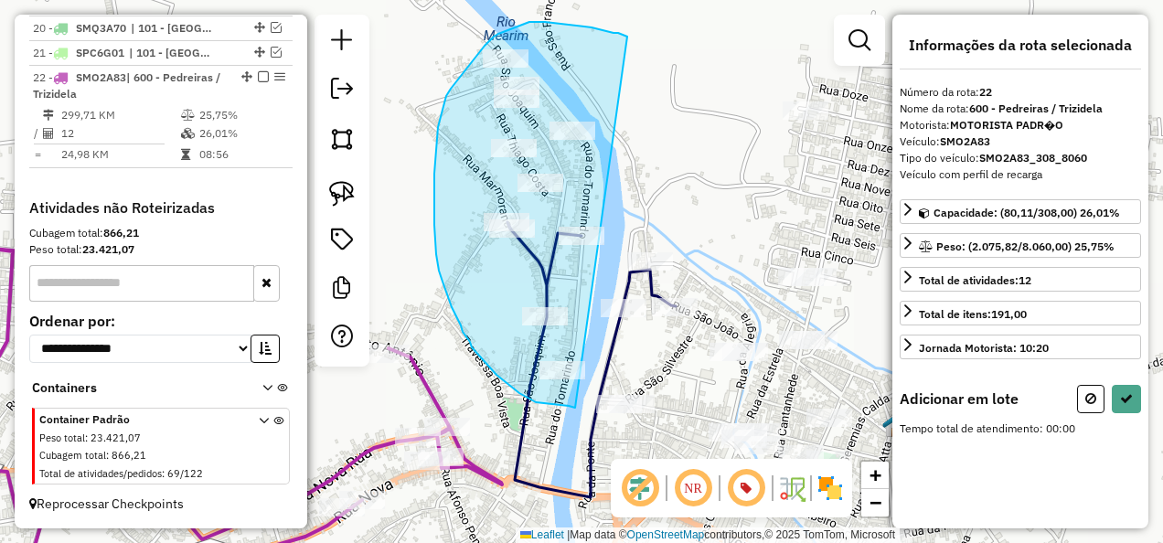
drag, startPoint x: 605, startPoint y: 30, endPoint x: 575, endPoint y: 408, distance: 378.8
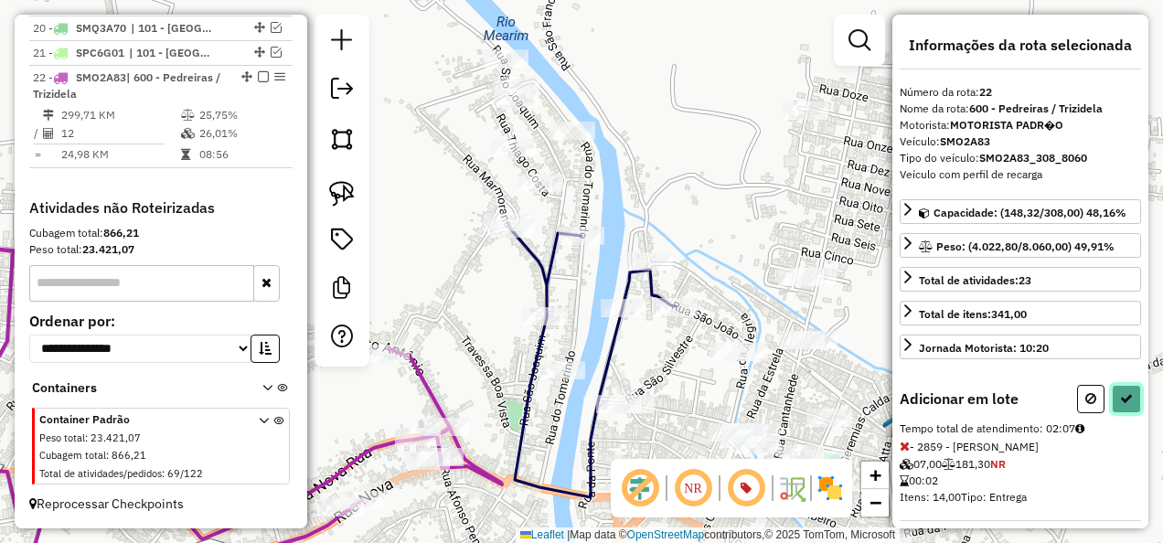
click at [1114, 385] on button at bounding box center [1126, 399] width 29 height 28
select select "**********"
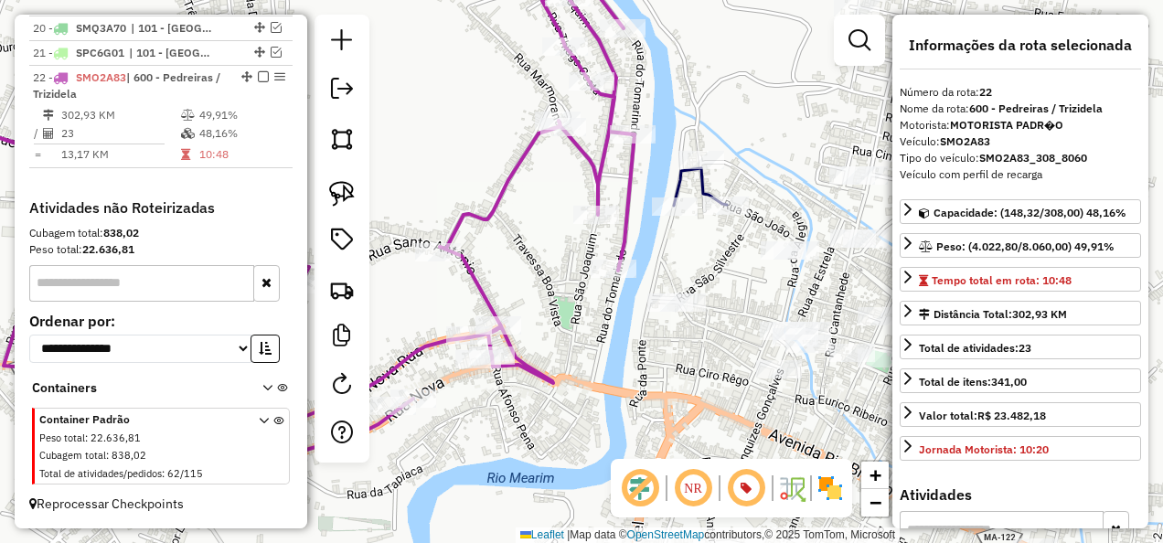
drag, startPoint x: 488, startPoint y: 389, endPoint x: 548, endPoint y: 282, distance: 123.2
click at [543, 284] on div "Janela de atendimento Grade de atendimento Capacidade Transportadoras Veículos …" at bounding box center [581, 271] width 1163 height 543
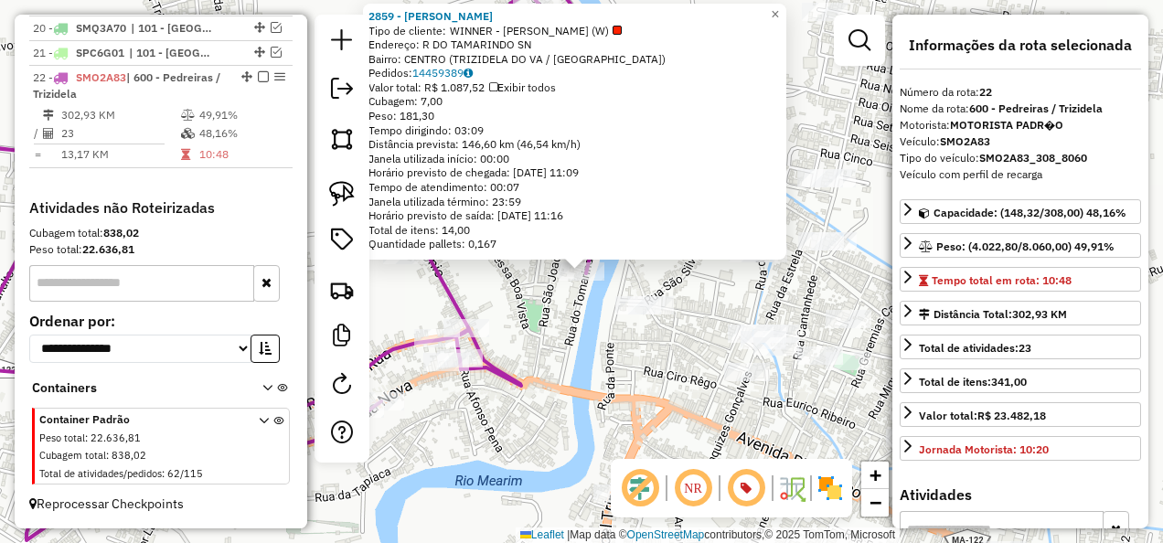
click at [538, 388] on div "2859 - MERCANTIL SILVA Tipo de cliente: WINNER - ROTA (W) Endereço: R DO TAMARI…" at bounding box center [581, 271] width 1163 height 543
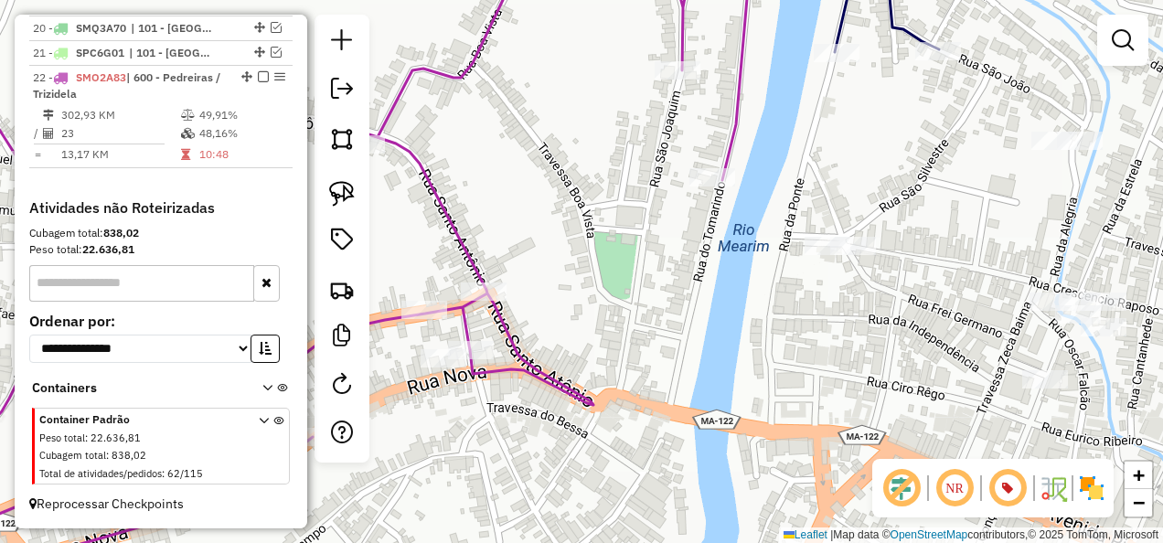
drag, startPoint x: 528, startPoint y: 195, endPoint x: 585, endPoint y: 240, distance: 73.0
click at [585, 237] on div "Janela de atendimento Grade de atendimento Capacidade Transportadoras Veículos …" at bounding box center [581, 271] width 1163 height 543
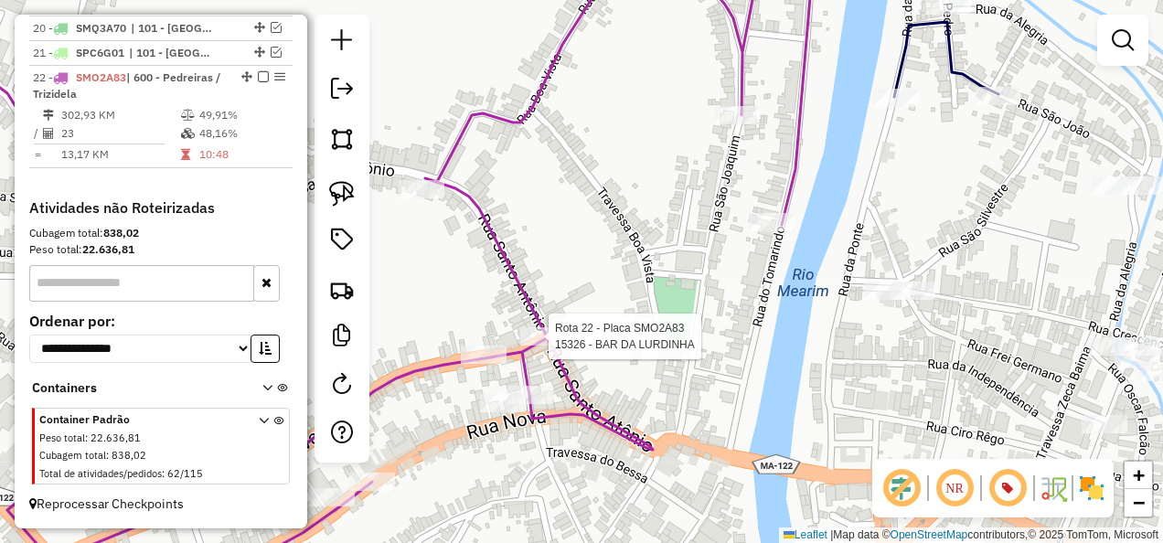
select select "**********"
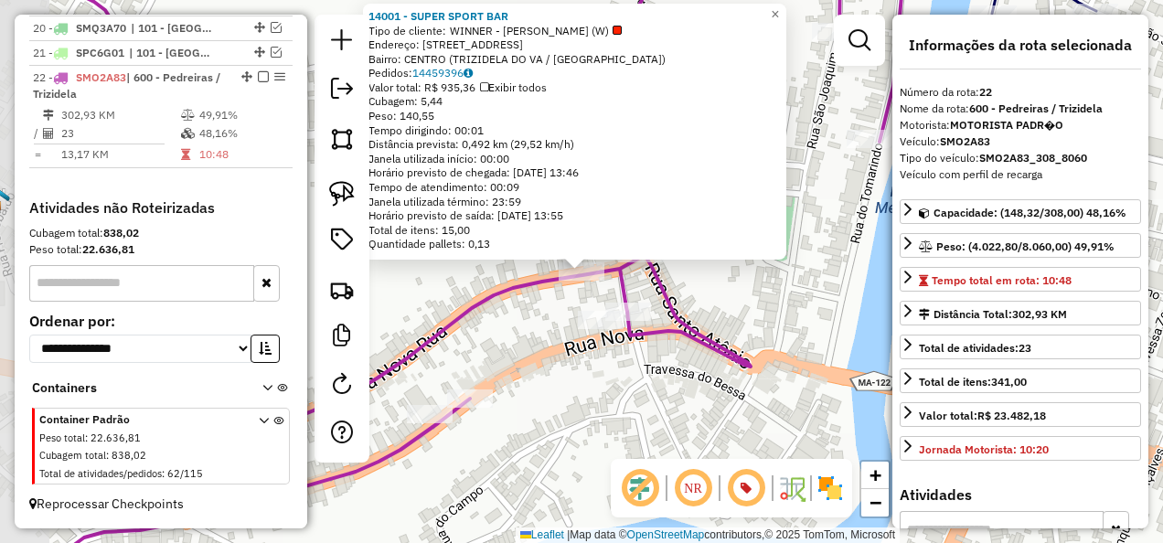
click at [521, 322] on div "14001 - SUPER SPORT BAR Tipo de cliente: WINNER - ROTA (W) Endereço: R NOVA RUA…" at bounding box center [581, 271] width 1163 height 543
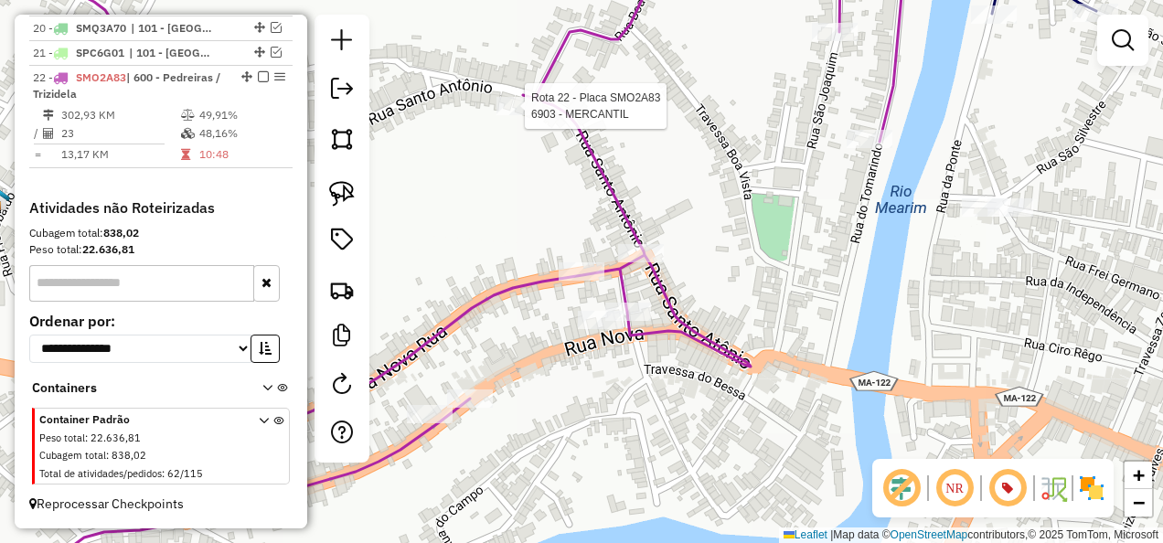
click at [518, 115] on div at bounding box center [519, 106] width 46 height 18
select select "**********"
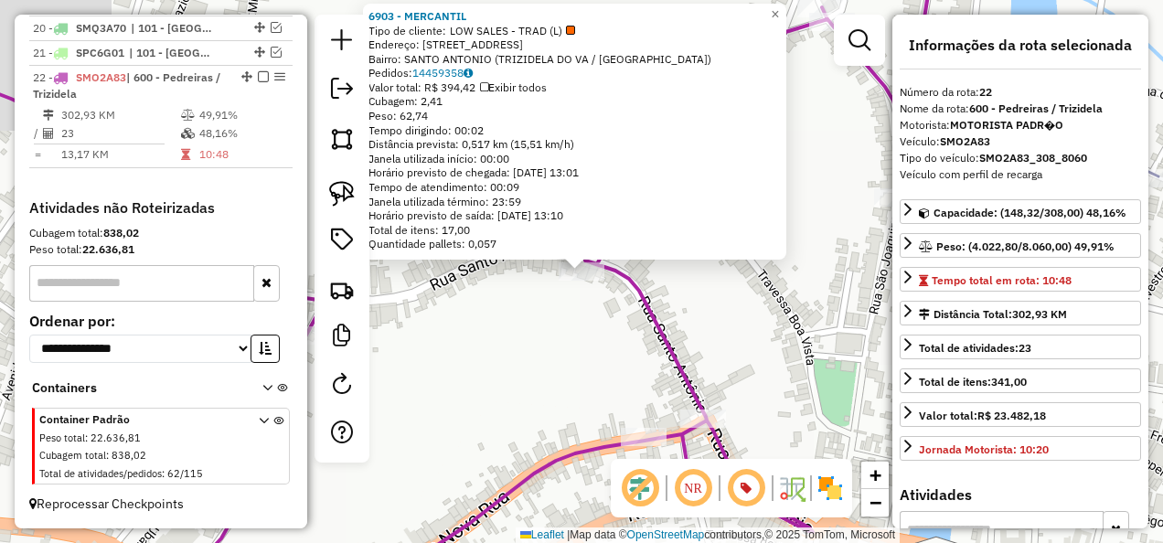
click at [508, 293] on div "6903 - MERCANTIL Tipo de cliente: LOW SALES - TRAD (L) Endereço: R STO ANTONIO …" at bounding box center [581, 271] width 1163 height 543
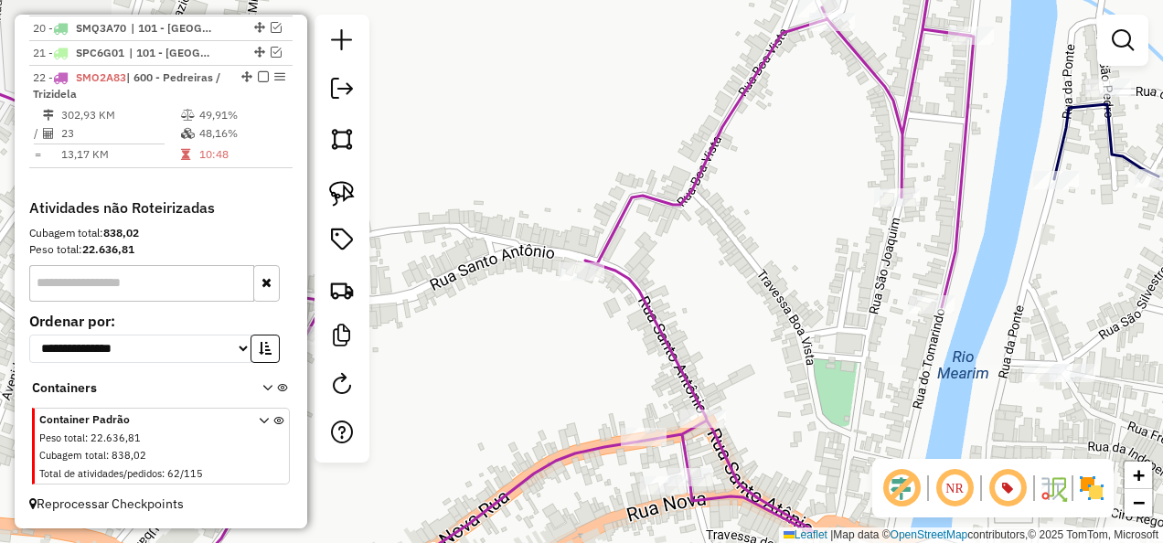
drag, startPoint x: 501, startPoint y: 266, endPoint x: 494, endPoint y: 197, distance: 69.0
click at [496, 236] on div "Janela de atendimento Grade de atendimento Capacidade Transportadoras Veículos …" at bounding box center [581, 271] width 1163 height 543
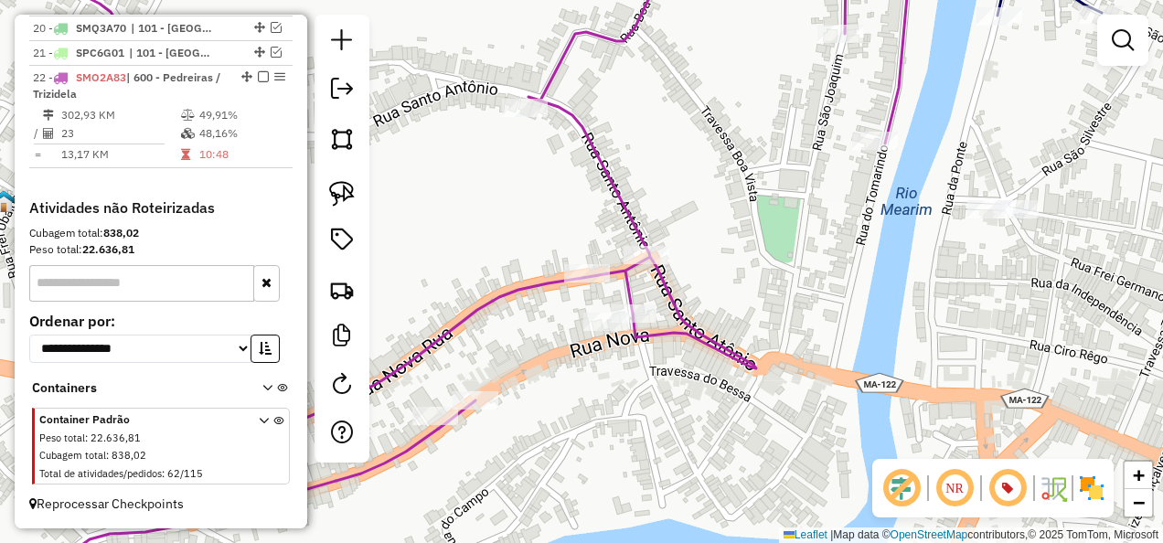
click at [659, 307] on div "Janela de atendimento Grade de atendimento Capacidade Transportadoras Veículos …" at bounding box center [581, 271] width 1163 height 543
select select "**********"
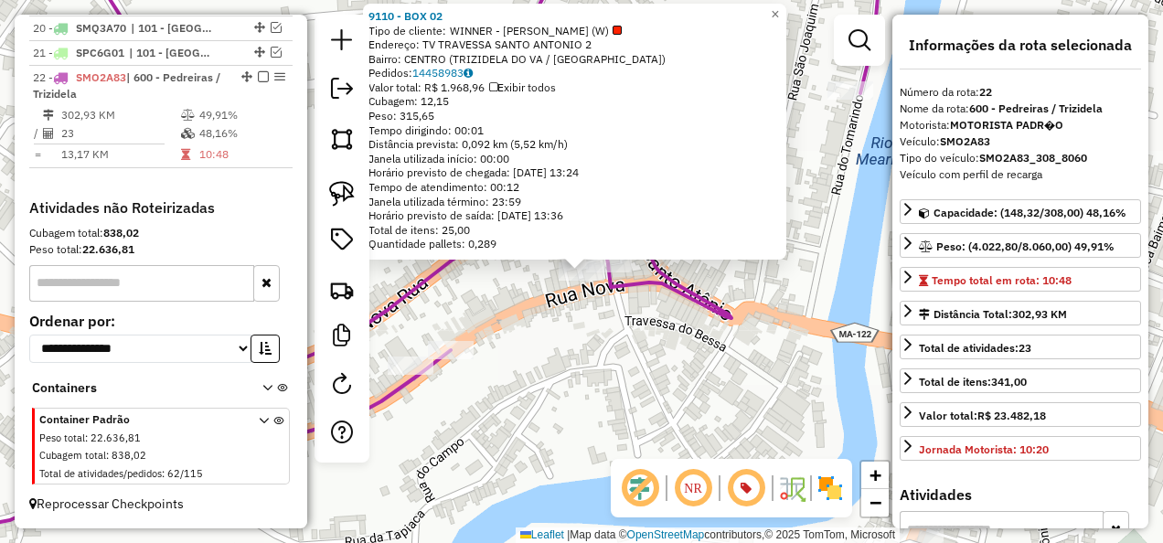
click at [582, 362] on div "Rota 22 - Placa SMO2A83 9110 - BOX 02 × 9110 - BOX 02 Tipo de cliente: WINNER -…" at bounding box center [581, 271] width 1163 height 543
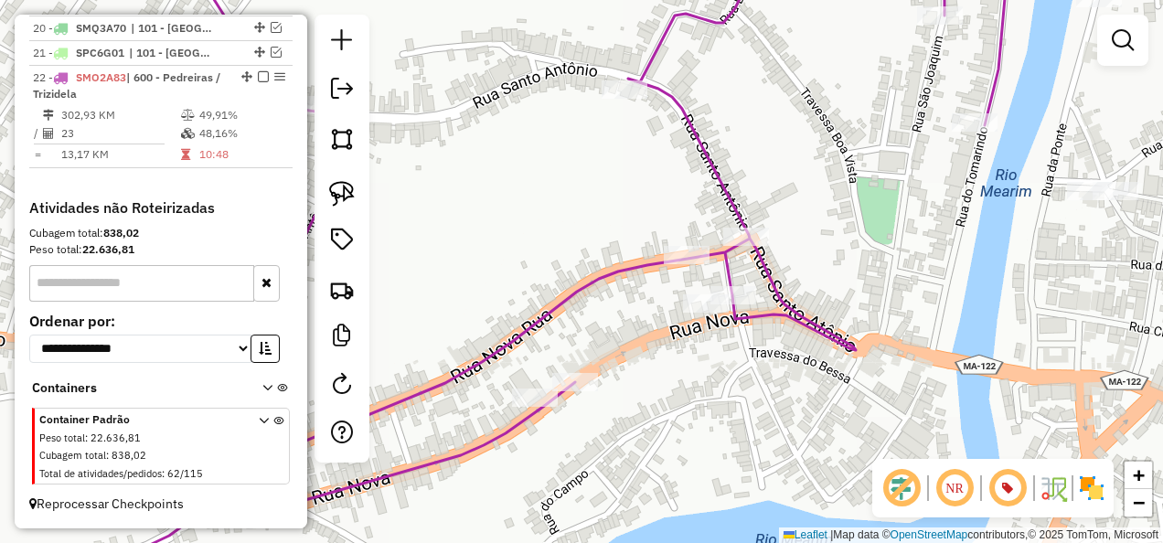
drag, startPoint x: 602, startPoint y: 350, endPoint x: 783, endPoint y: 368, distance: 181.9
click at [695, 368] on div "Janela de atendimento Grade de atendimento Capacidade Transportadoras Veículos …" at bounding box center [581, 271] width 1163 height 543
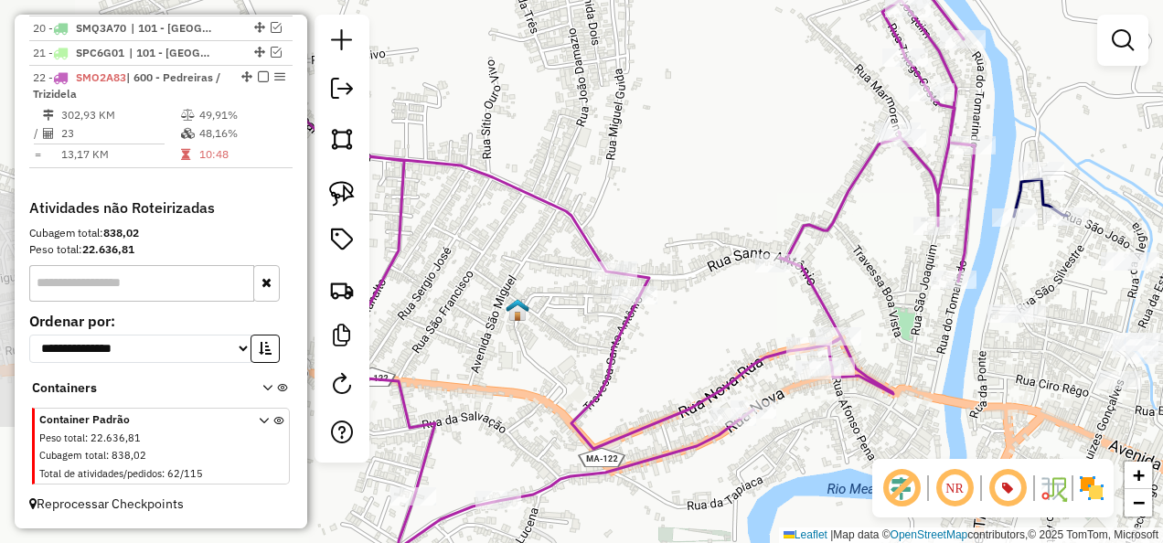
drag, startPoint x: 669, startPoint y: 296, endPoint x: 662, endPoint y: 321, distance: 25.7
click at [662, 321] on div "Janela de atendimento Grade de atendimento Capacidade Transportadoras Veículos …" at bounding box center [581, 271] width 1163 height 543
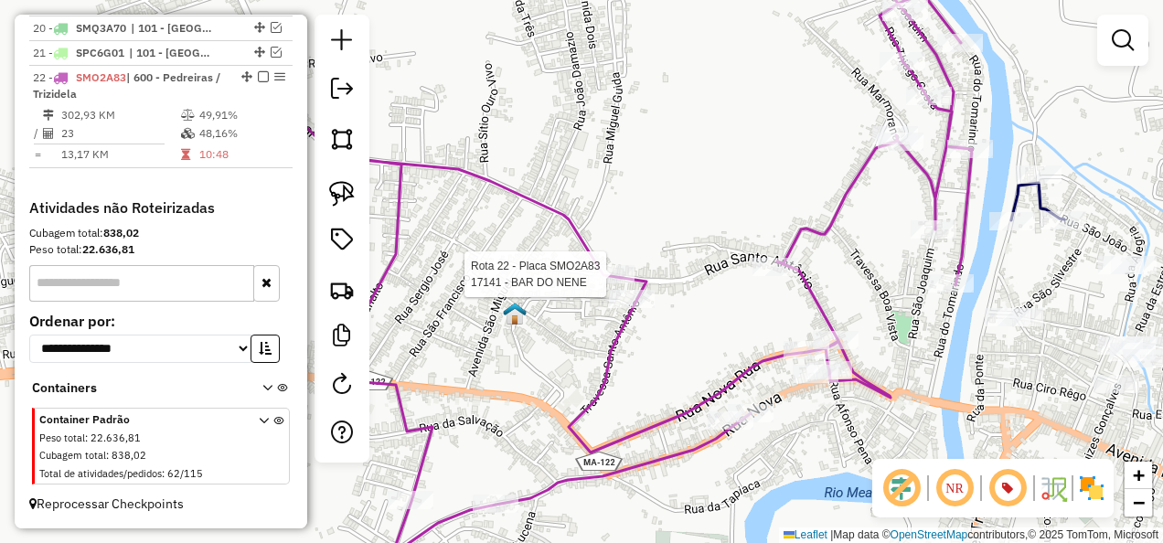
select select "**********"
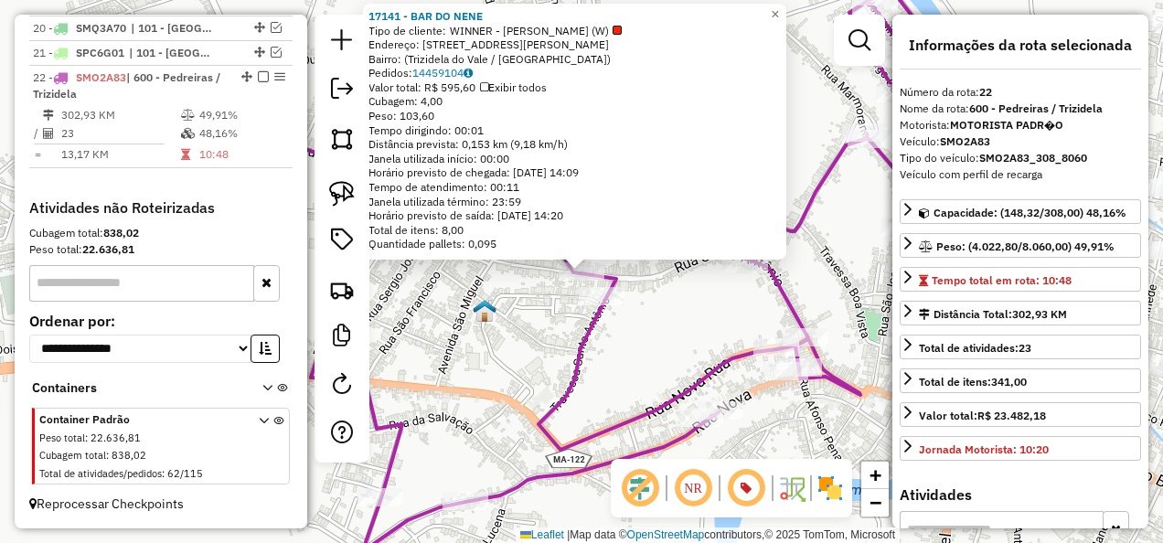
click at [627, 311] on div "17141 - BAR DO NENE Tipo de cliente: WINNER - ROTA (W) Endereço: Rua Santo Antô…" at bounding box center [581, 271] width 1163 height 543
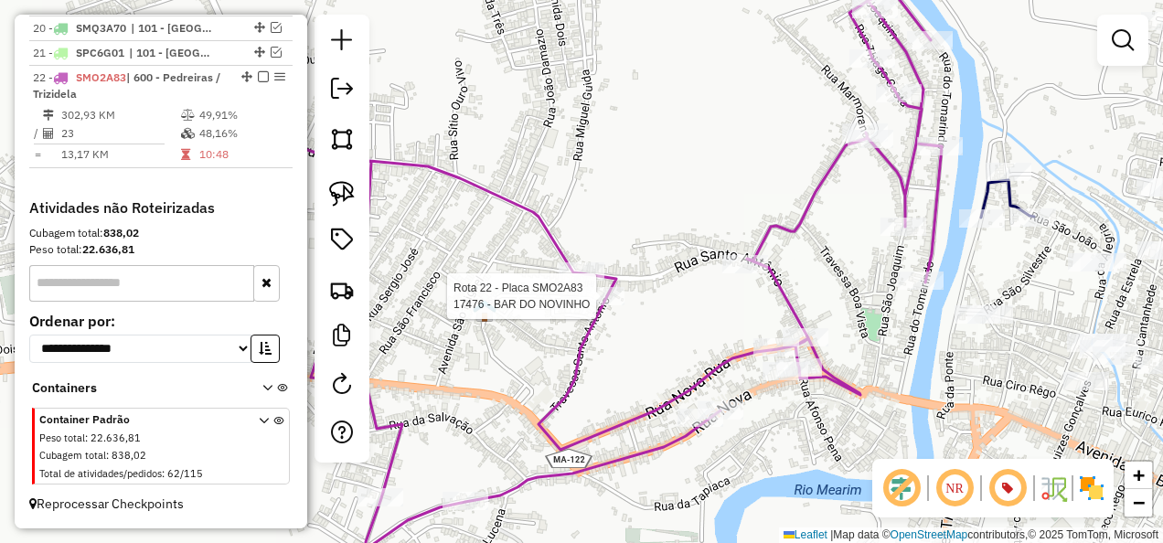
click at [611, 305] on div at bounding box center [602, 296] width 46 height 18
select select "**********"
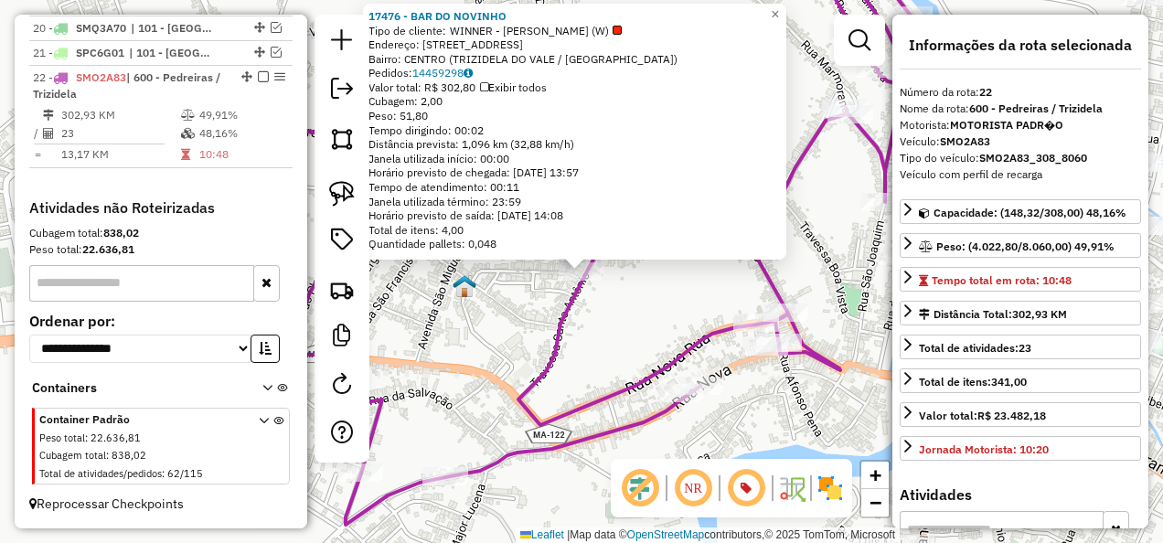
click at [633, 338] on div "Rota 22 - Placa SMO2A83 17476 - BAR DO NOVINHO 17476 - BAR DO NOVINHO Tipo de c…" at bounding box center [581, 271] width 1163 height 543
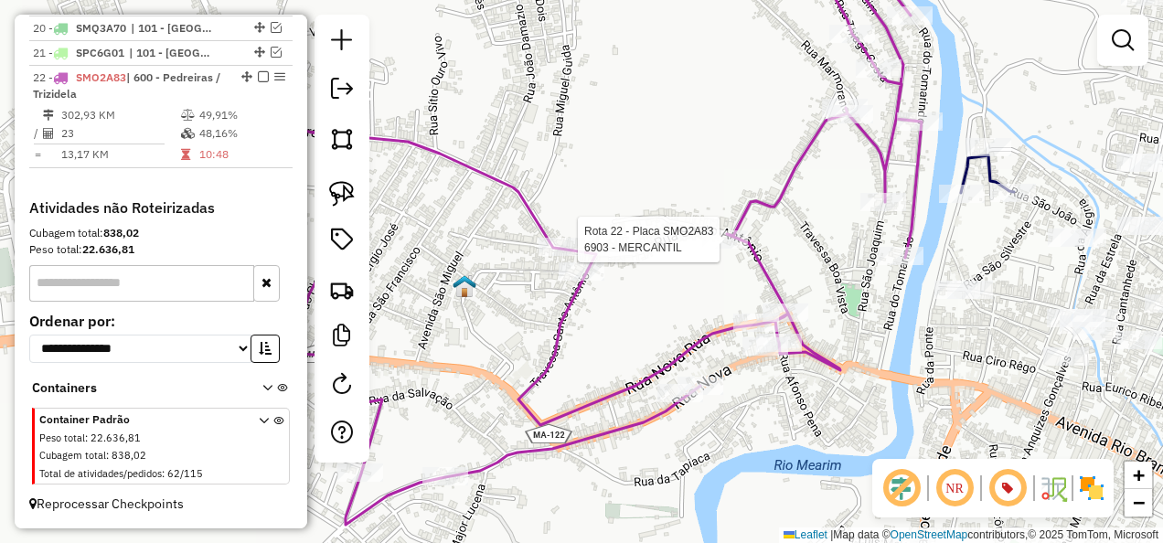
select select "**********"
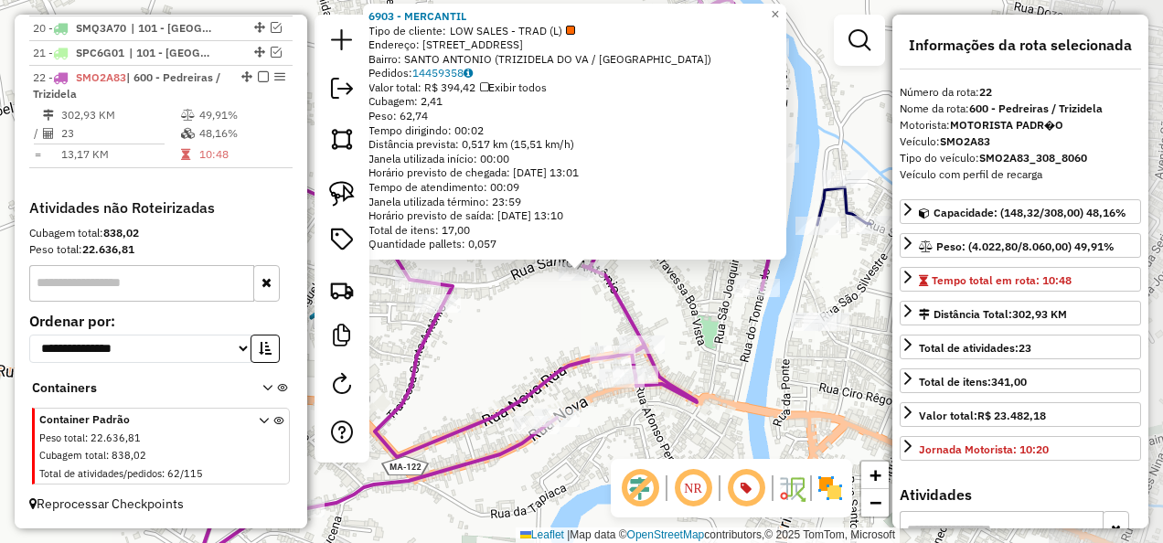
click at [730, 304] on div "Rota 22 - Placa SMO2A83 6903 - MERCANTIL Rota 22 - Placa SMO2A83 2859 - MERCANT…" at bounding box center [581, 271] width 1163 height 543
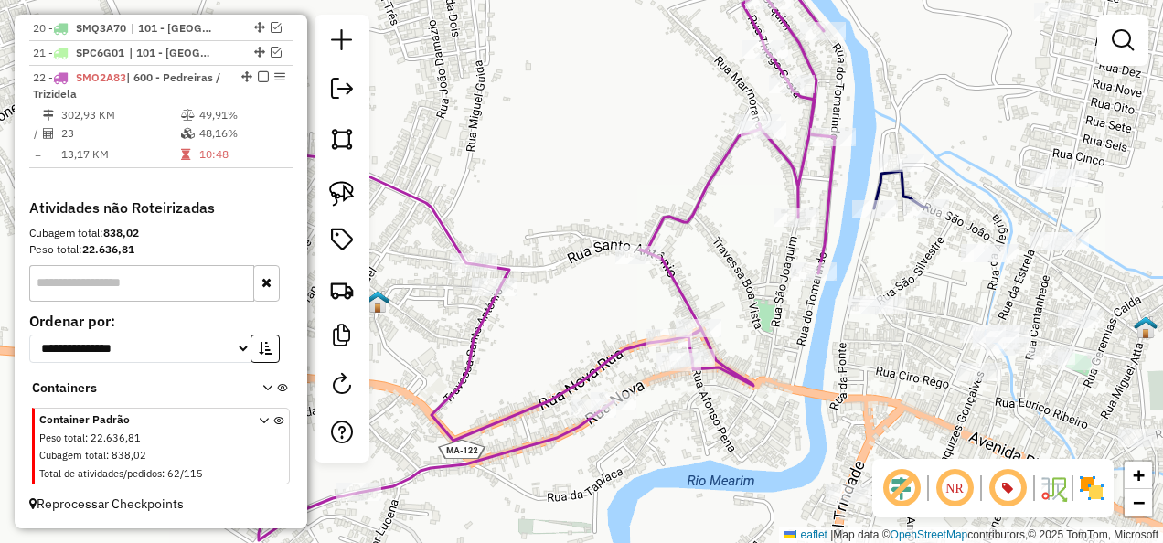
drag, startPoint x: 757, startPoint y: 289, endPoint x: 689, endPoint y: 284, distance: 67.8
click at [760, 288] on div "Janela de atendimento Grade de atendimento Capacidade Transportadoras Veículos …" at bounding box center [581, 271] width 1163 height 543
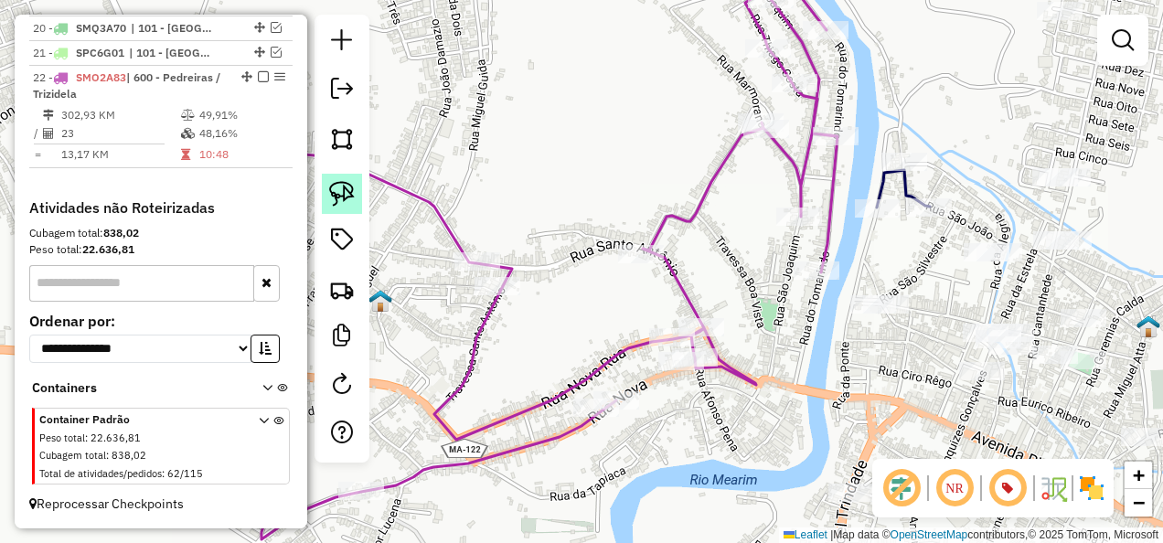
click at [356, 192] on link at bounding box center [342, 194] width 40 height 40
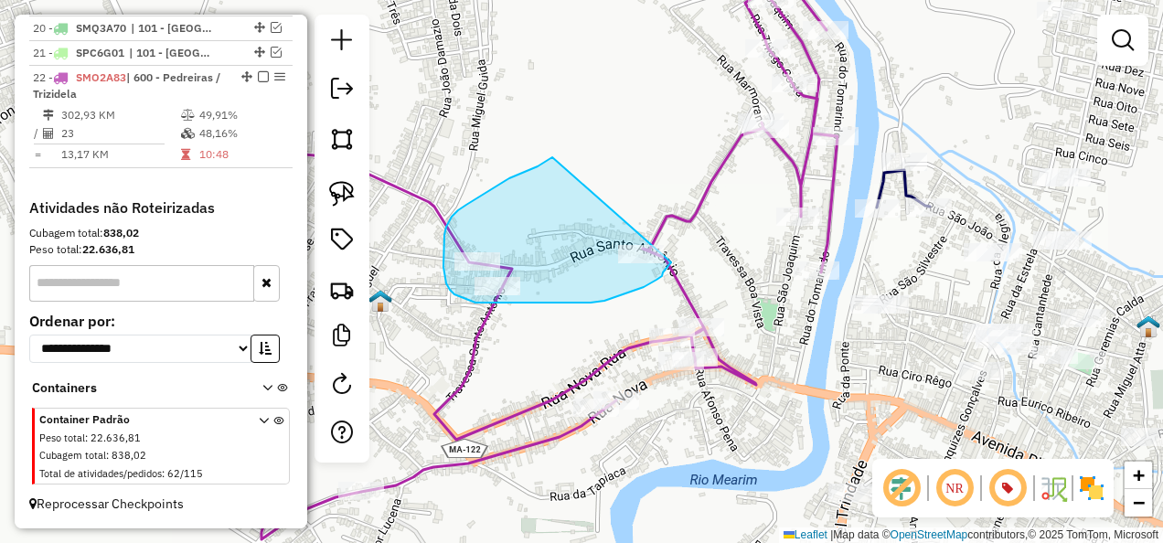
drag, startPoint x: 552, startPoint y: 157, endPoint x: 671, endPoint y: 262, distance: 158.7
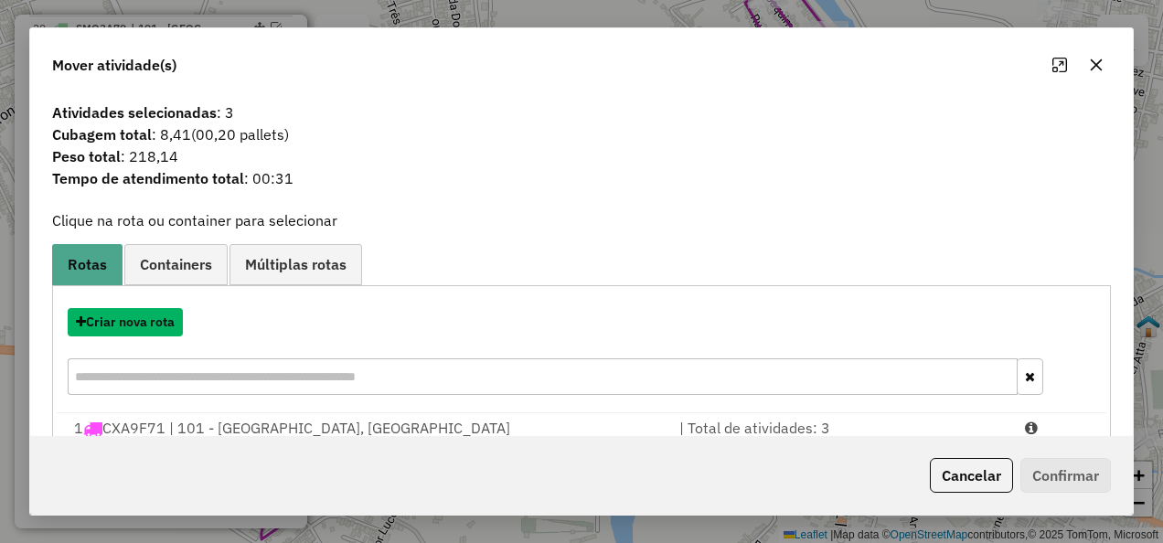
click at [174, 320] on button "Criar nova rota" at bounding box center [125, 322] width 115 height 28
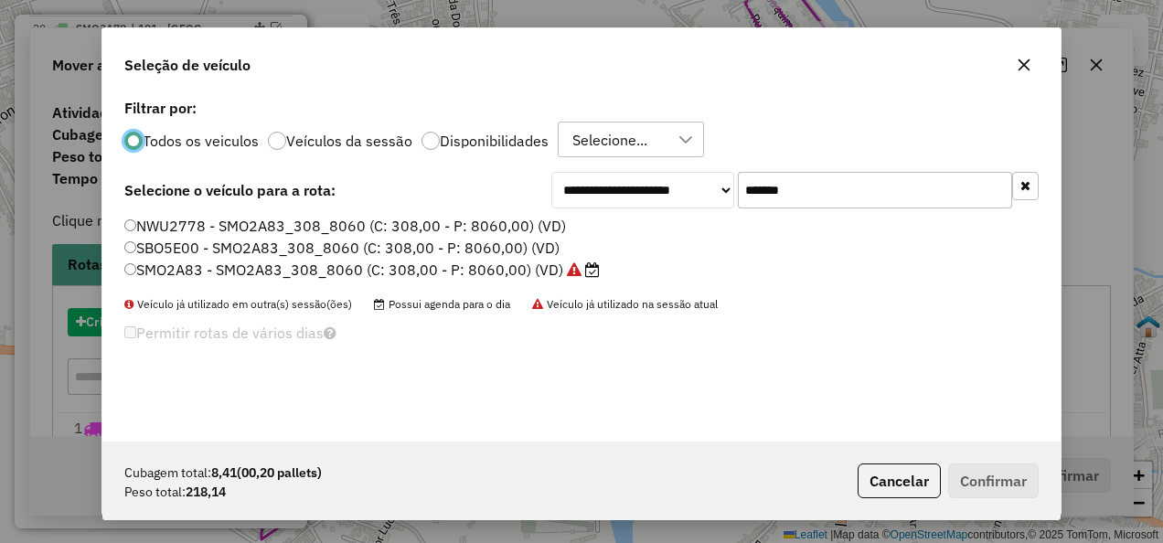
scroll to position [10, 5]
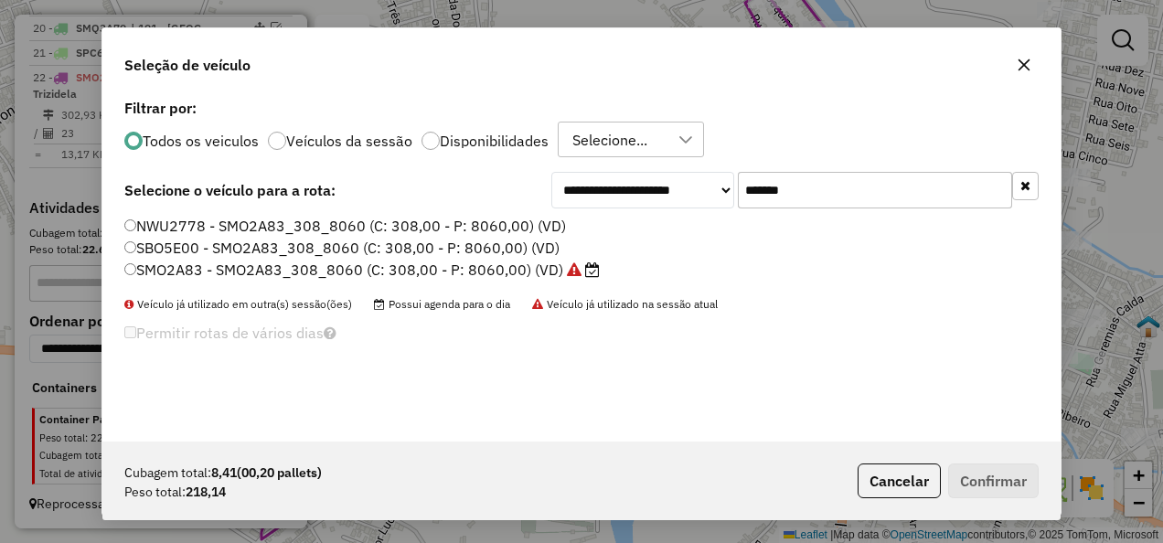
drag, startPoint x: 827, startPoint y: 189, endPoint x: 713, endPoint y: 218, distance: 117.8
click at [713, 218] on div "**********" at bounding box center [581, 267] width 958 height 347
paste input "text"
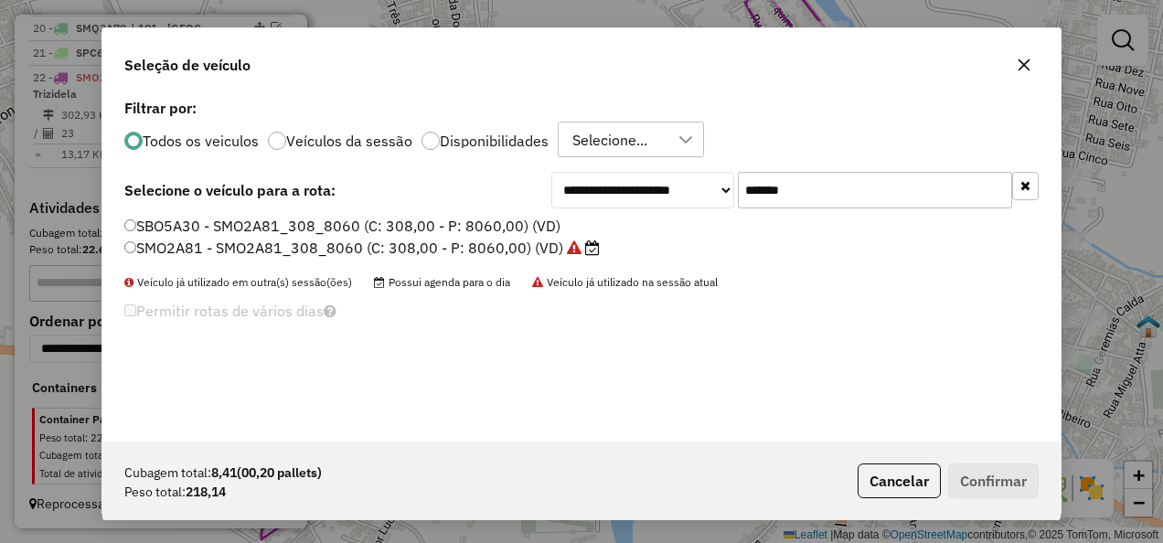
type input "*******"
click at [269, 253] on label "SMO2A81 - SMO2A81_308_8060 (C: 308,00 - P: 8060,00) (VD)" at bounding box center [361, 248] width 475 height 22
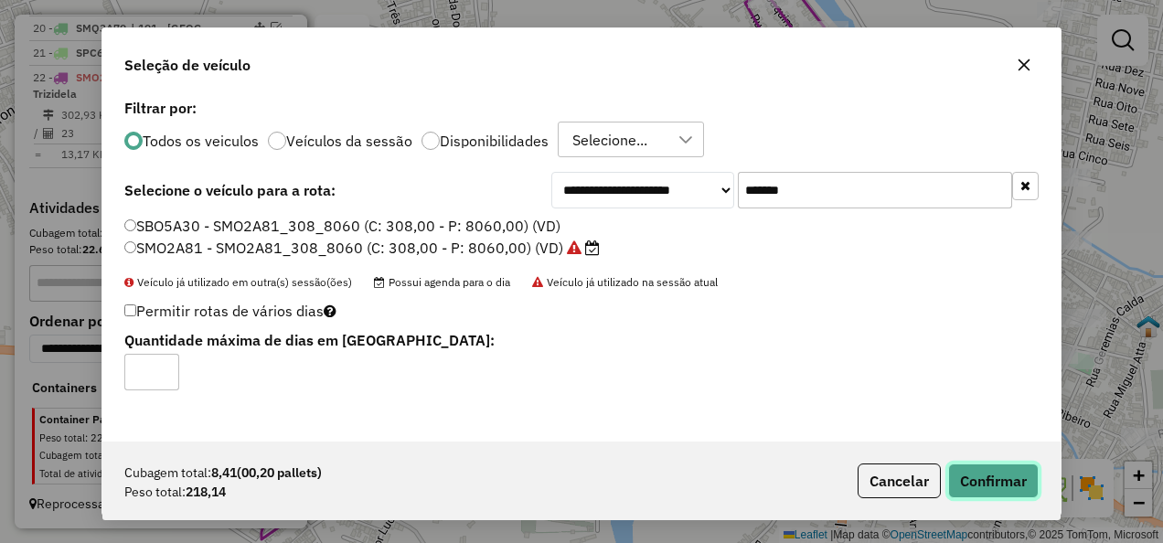
click at [986, 492] on button "Confirmar" at bounding box center [993, 481] width 91 height 35
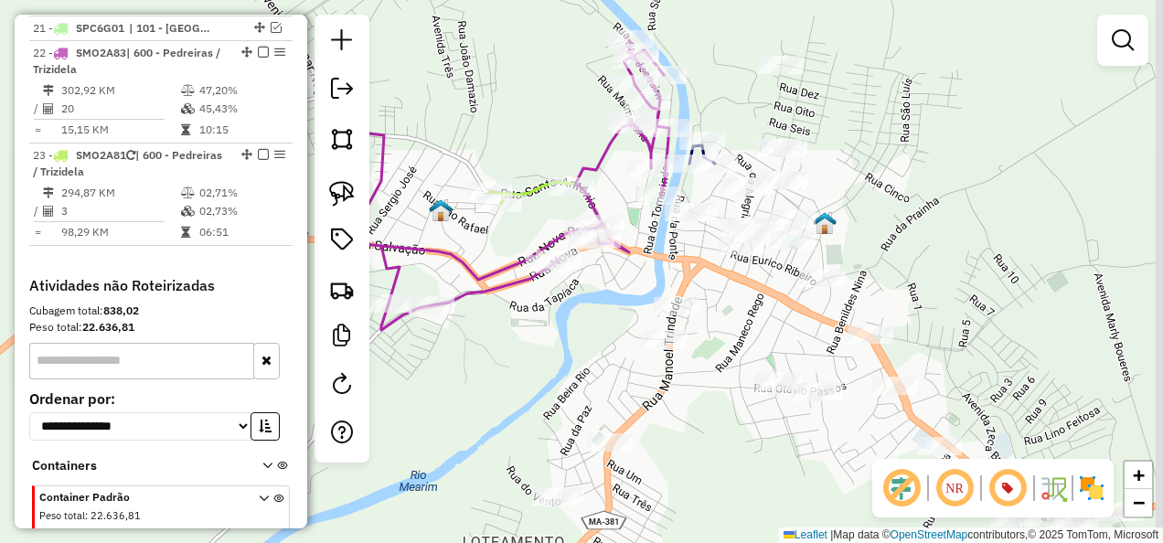
drag, startPoint x: 572, startPoint y: 347, endPoint x: 486, endPoint y: 219, distance: 153.4
click at [502, 251] on div "Janela de atendimento Grade de atendimento Capacidade Transportadoras Veículos …" at bounding box center [581, 271] width 1163 height 543
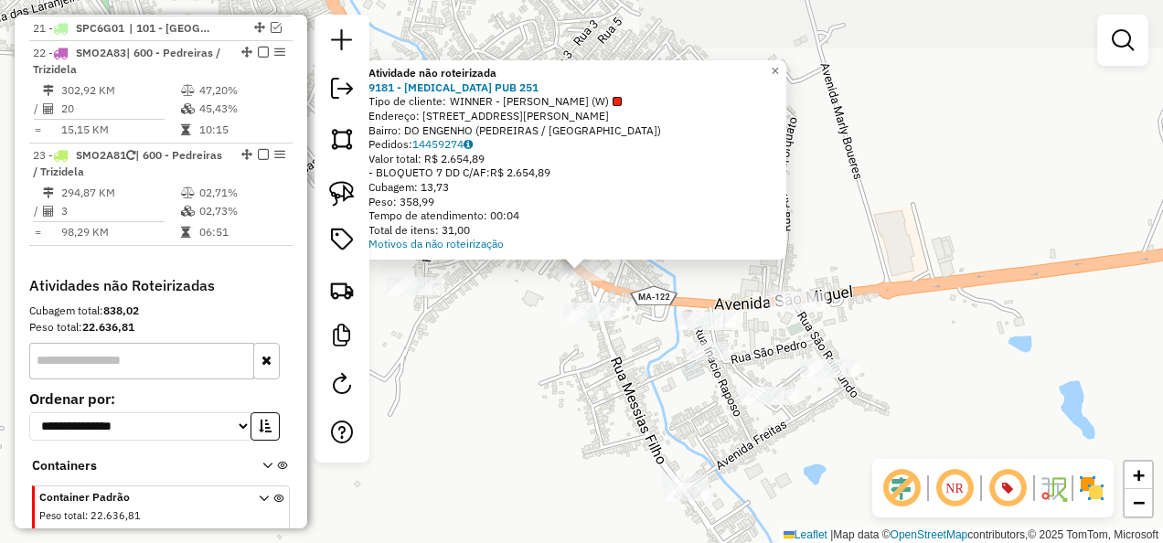
click at [528, 351] on div "Atividade não roteirizada 9181 - GASTRO PUB 251 Tipo de cliente: WINNER - ROTA …" at bounding box center [581, 271] width 1163 height 543
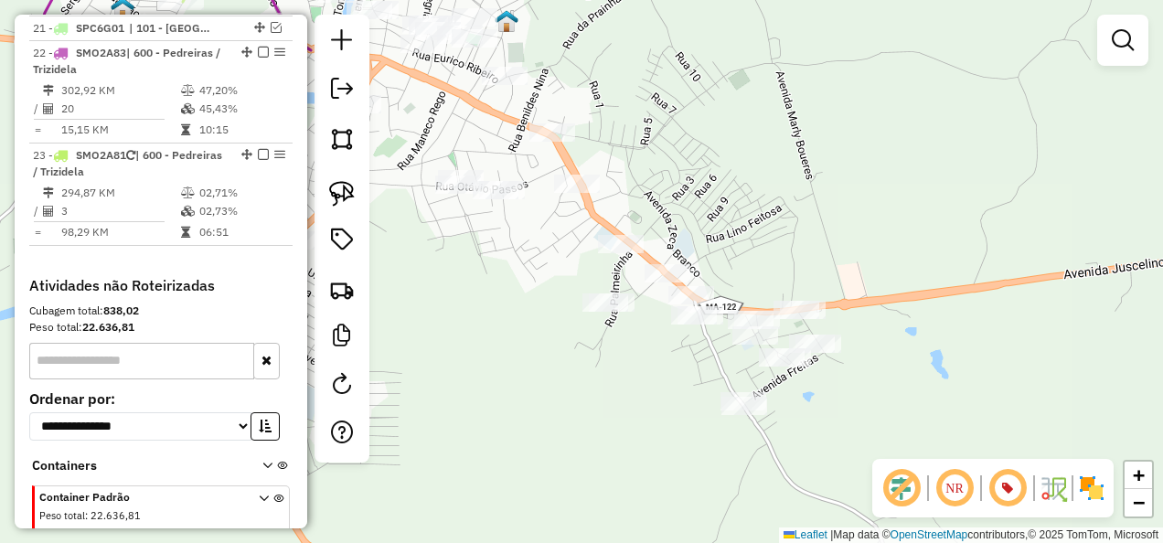
drag, startPoint x: 476, startPoint y: 280, endPoint x: 644, endPoint y: 339, distance: 177.6
click at [639, 338] on div "Janela de atendimento Grade de atendimento Capacidade Transportadoras Veículos …" at bounding box center [581, 271] width 1163 height 543
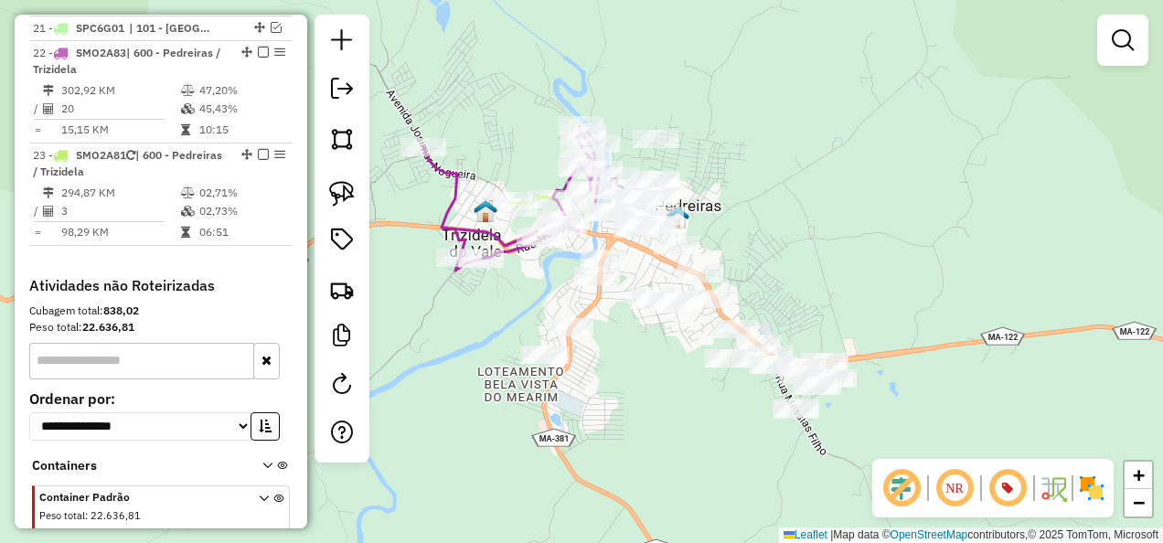
click at [448, 219] on icon at bounding box center [511, 198] width 176 height 144
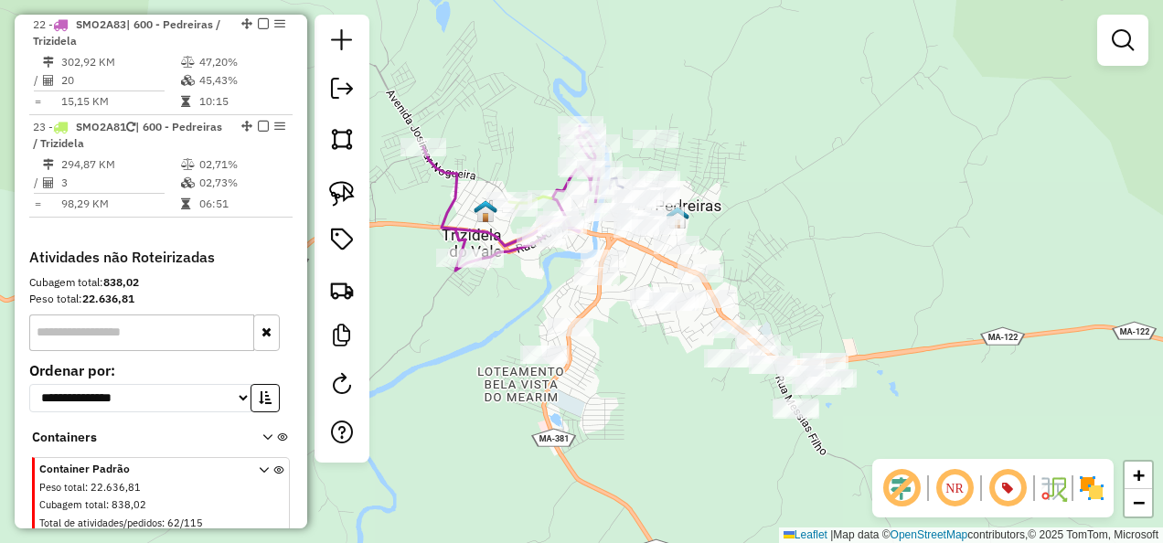
select select "**********"
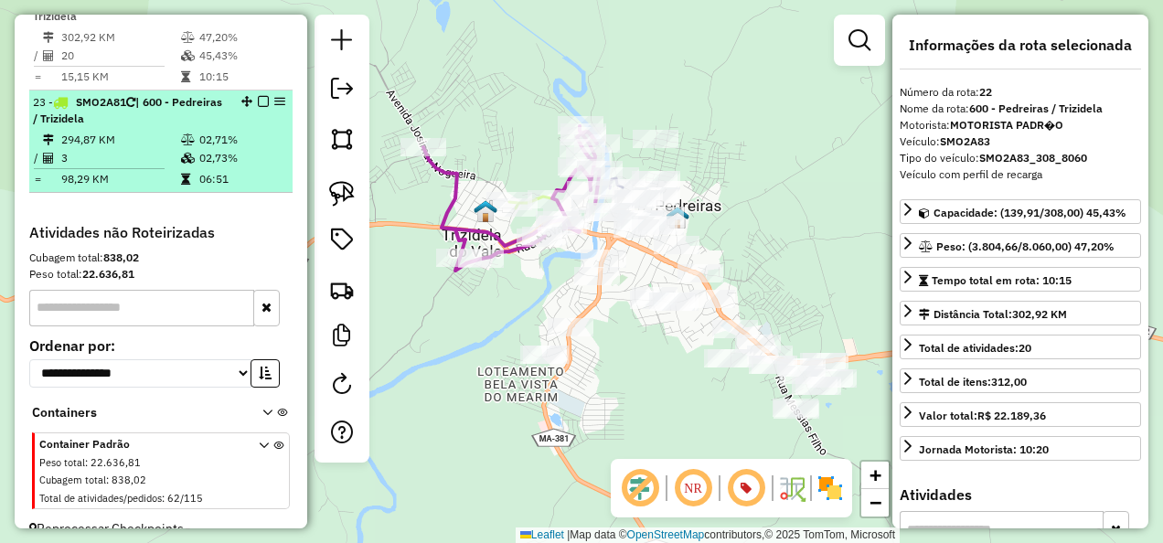
scroll to position [1832, 0]
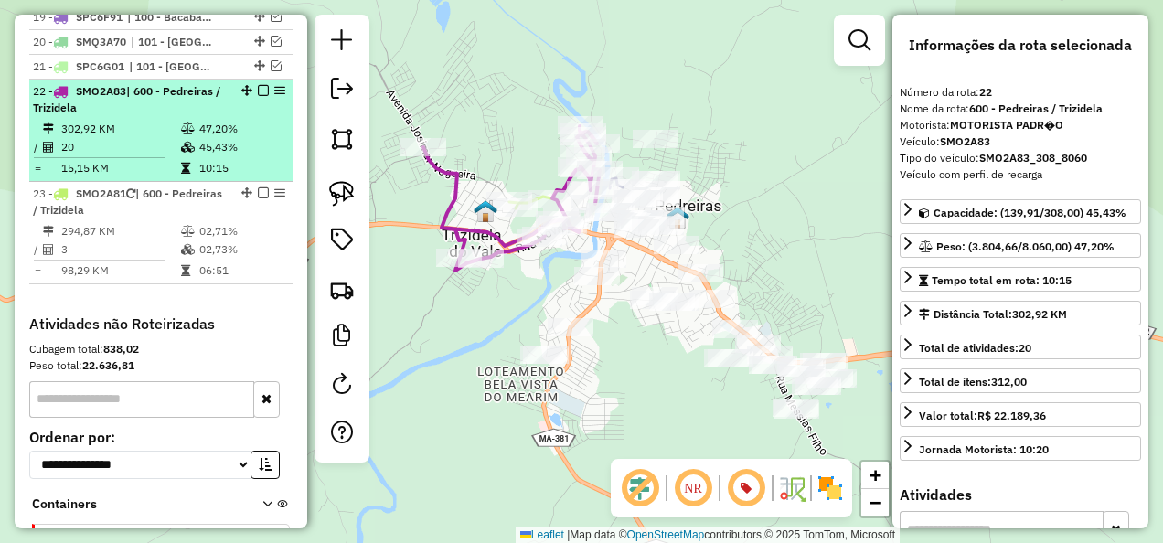
drag, startPoint x: 254, startPoint y: 117, endPoint x: 272, endPoint y: 120, distance: 18.5
click at [258, 96] on em at bounding box center [263, 90] width 11 height 11
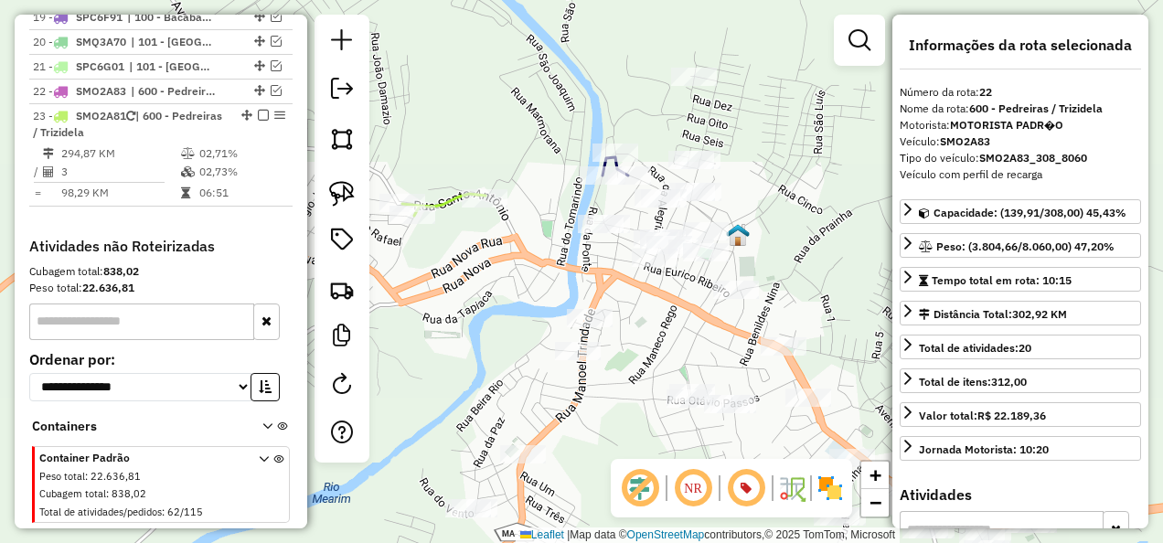
click at [439, 208] on icon at bounding box center [443, 205] width 83 height 22
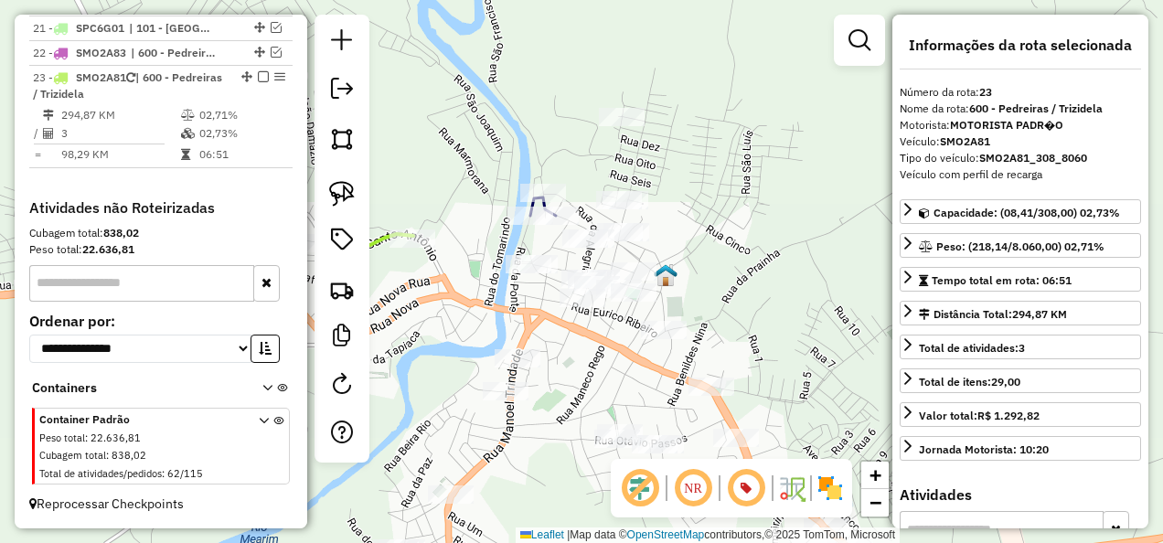
drag, startPoint x: 512, startPoint y: 283, endPoint x: 432, endPoint y: 327, distance: 91.7
click at [432, 327] on div "Janela de atendimento Grade de atendimento Capacidade Transportadoras Veículos …" at bounding box center [581, 271] width 1163 height 543
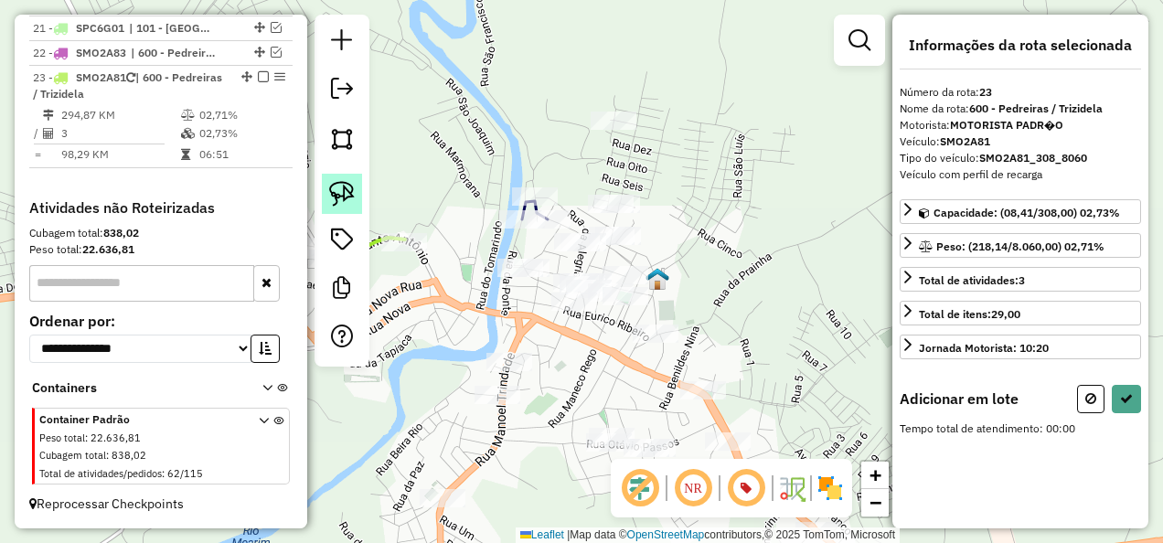
click at [336, 190] on img at bounding box center [342, 194] width 26 height 26
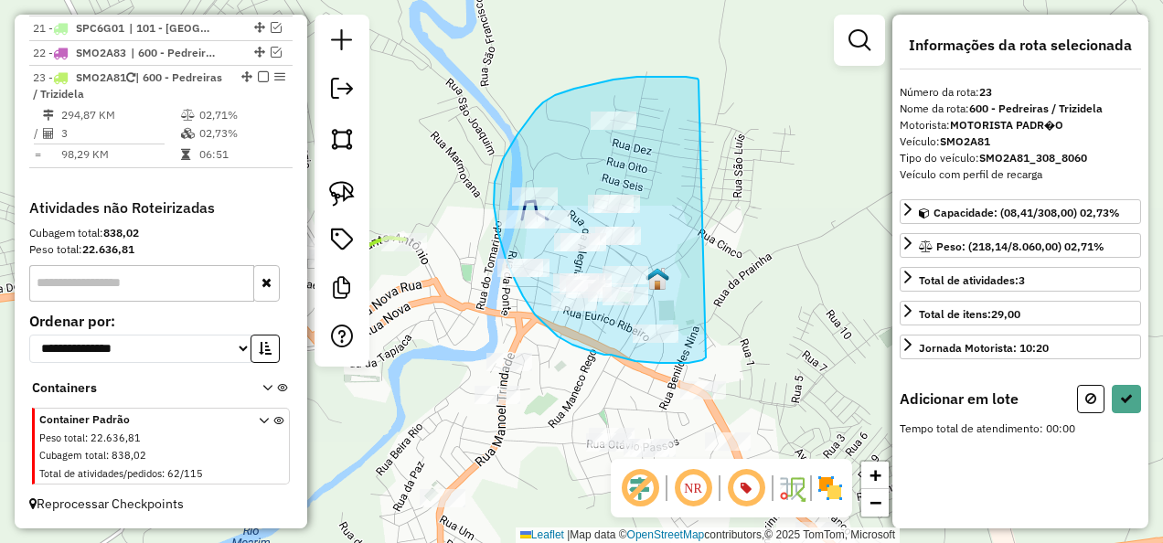
drag, startPoint x: 699, startPoint y: 80, endPoint x: 706, endPoint y: 357, distance: 277.1
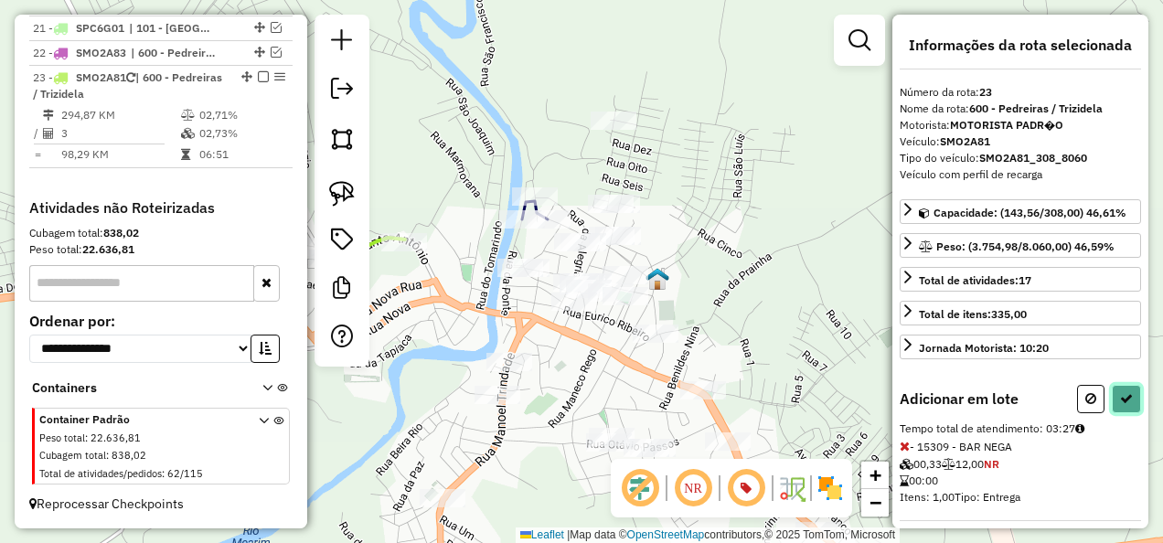
click at [1117, 400] on button at bounding box center [1126, 399] width 29 height 28
select select "**********"
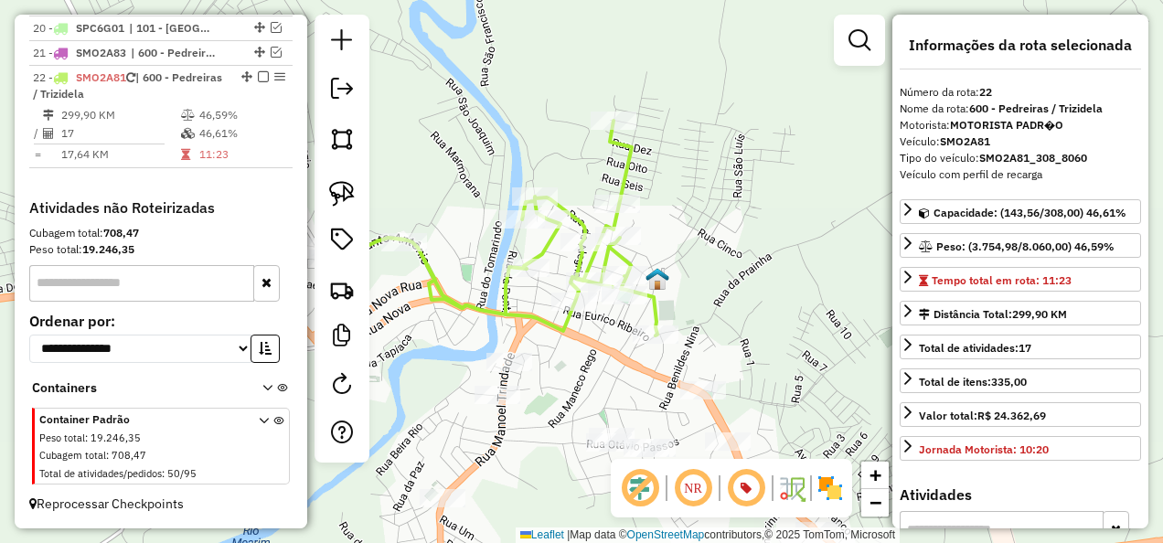
scroll to position [1792, 0]
click at [518, 312] on icon at bounding box center [490, 228] width 336 height 215
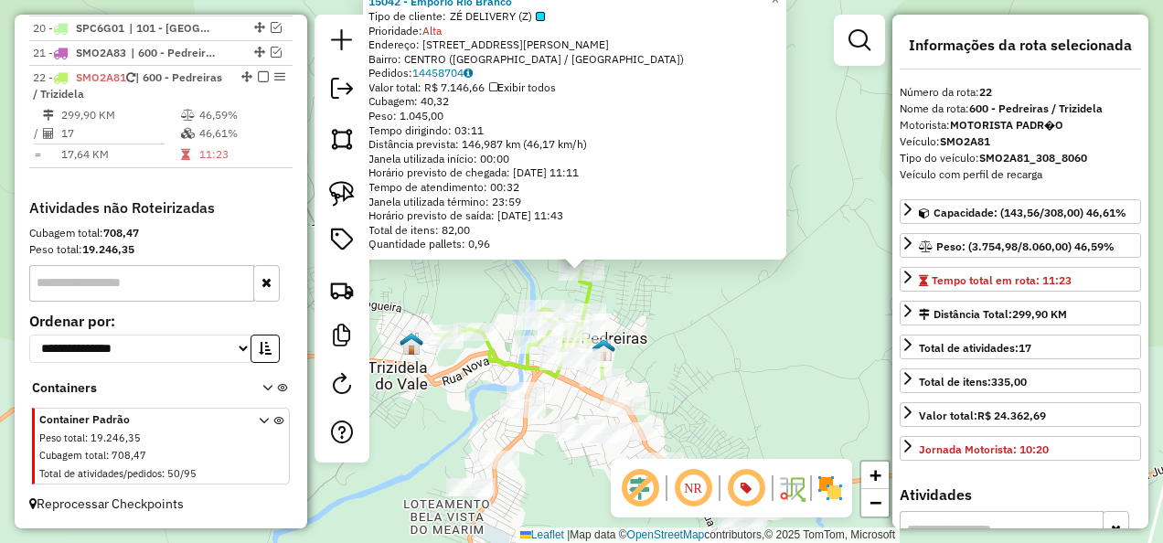
click at [688, 360] on div "15042 - Emporio Rio Branco Tipo de cliente: ZÉ DELIVERY (Z) Prioridade: Alta En…" at bounding box center [581, 271] width 1163 height 543
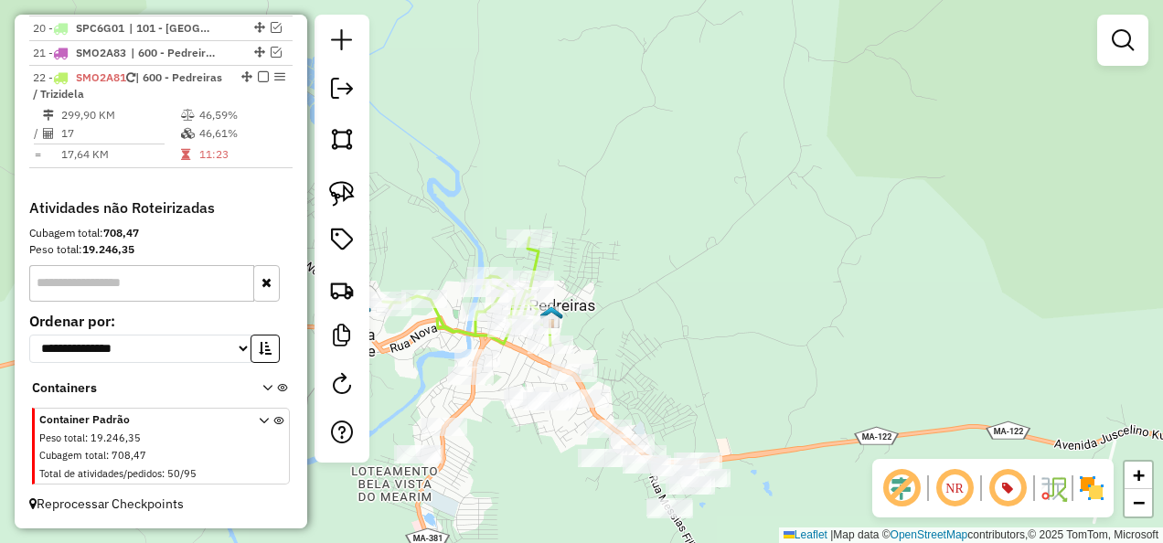
drag, startPoint x: 714, startPoint y: 405, endPoint x: 550, endPoint y: 255, distance: 222.0
click at [557, 262] on div "Janela de atendimento Grade de atendimento Capacidade Transportadoras Veículos …" at bounding box center [581, 271] width 1163 height 543
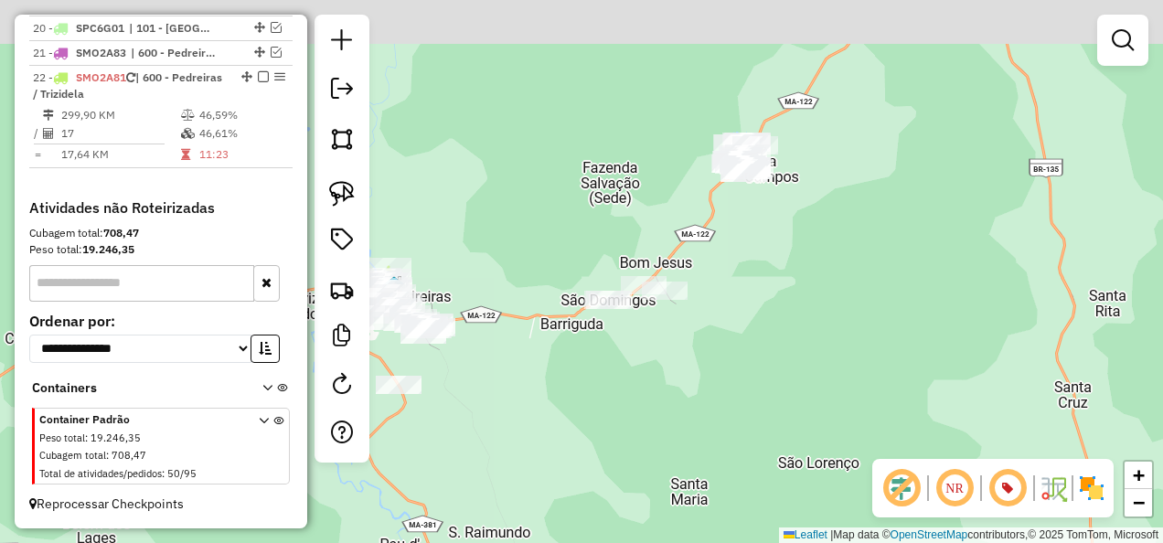
drag, startPoint x: 865, startPoint y: 261, endPoint x: 698, endPoint y: 372, distance: 200.6
click at [698, 371] on div "Janela de atendimento Grade de atendimento Capacidade Transportadoras Veículos …" at bounding box center [581, 271] width 1163 height 543
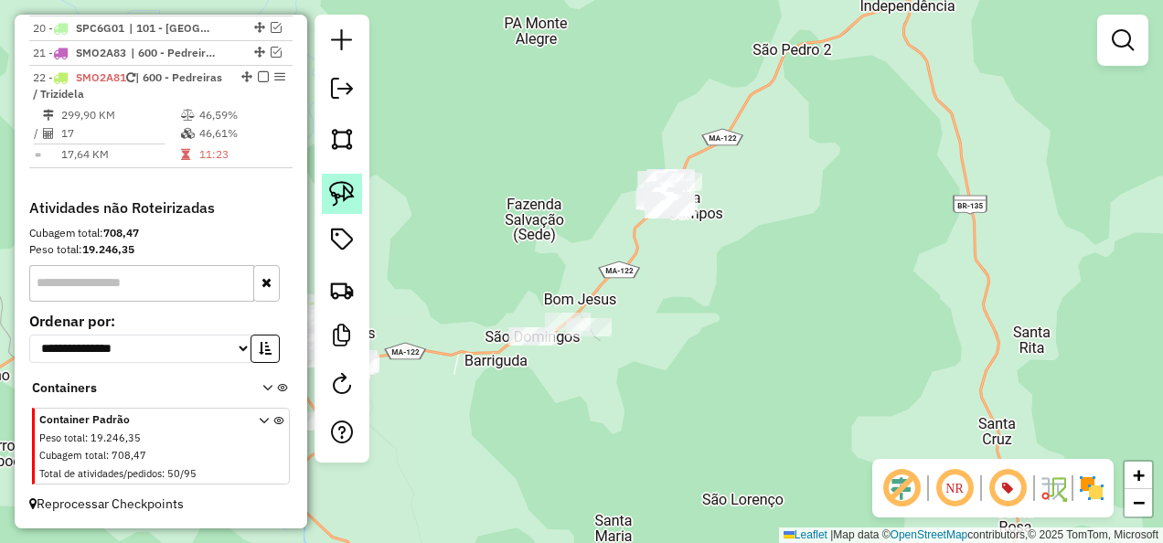
click at [347, 188] on img at bounding box center [342, 194] width 26 height 26
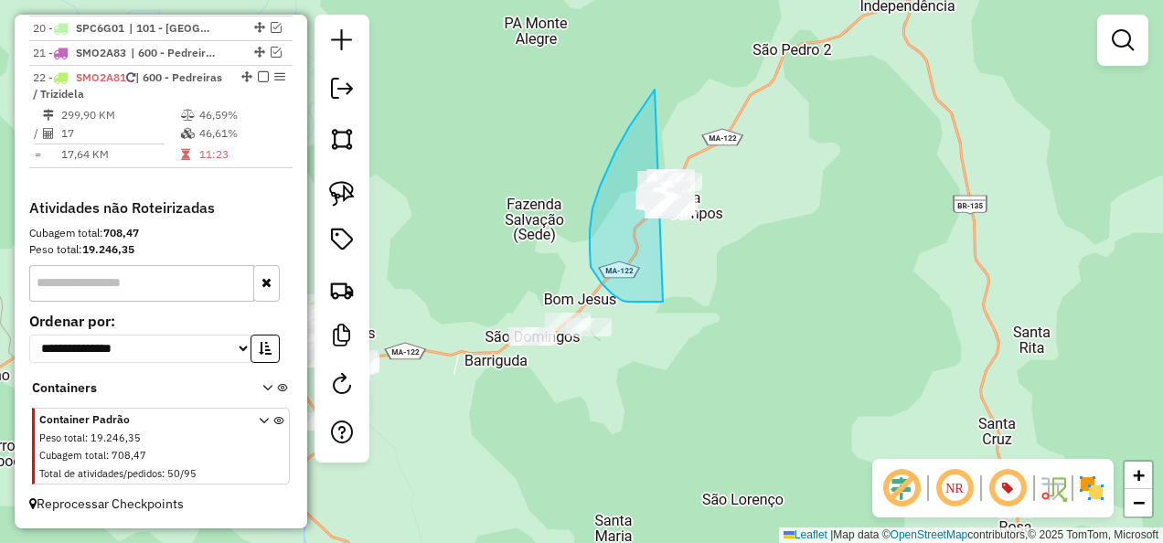
drag, startPoint x: 655, startPoint y: 90, endPoint x: 831, endPoint y: 231, distance: 226.3
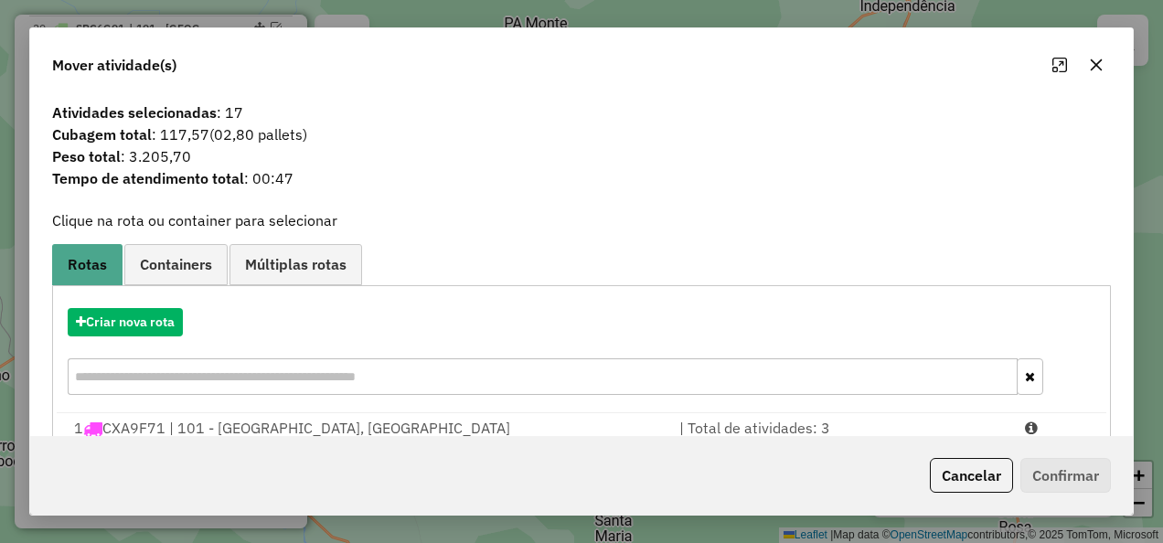
click at [980, 475] on button "Cancelar" at bounding box center [971, 475] width 83 height 35
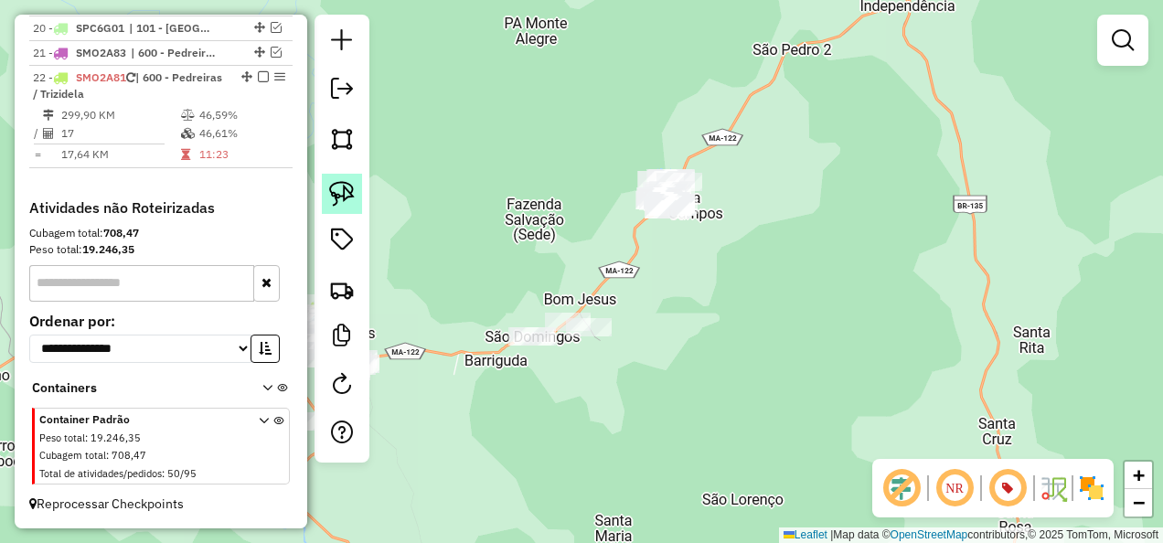
click at [353, 199] on img at bounding box center [342, 194] width 26 height 26
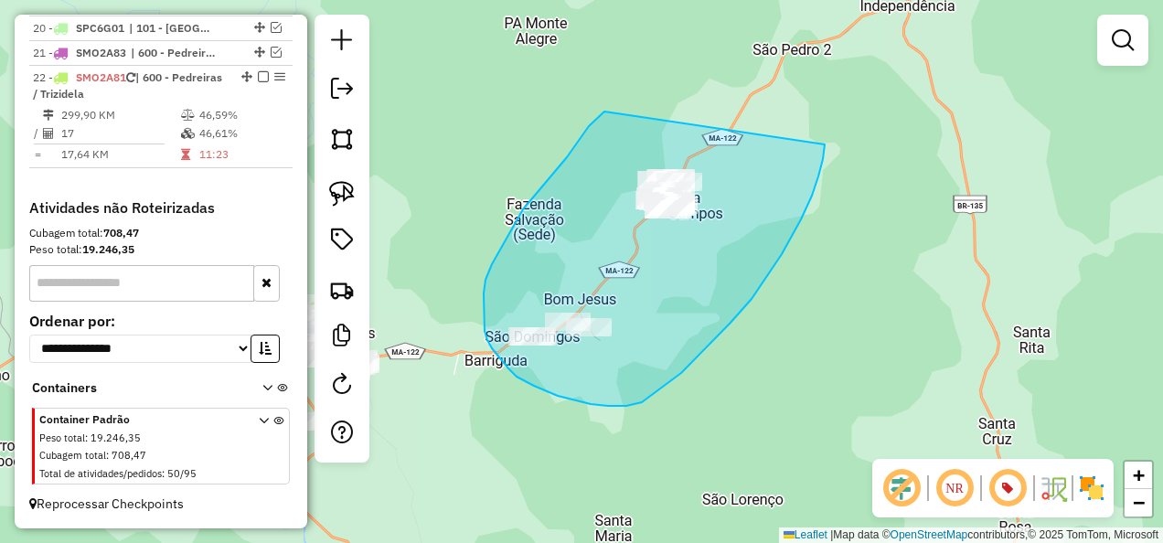
drag, startPoint x: 604, startPoint y: 112, endPoint x: 826, endPoint y: 144, distance: 223.6
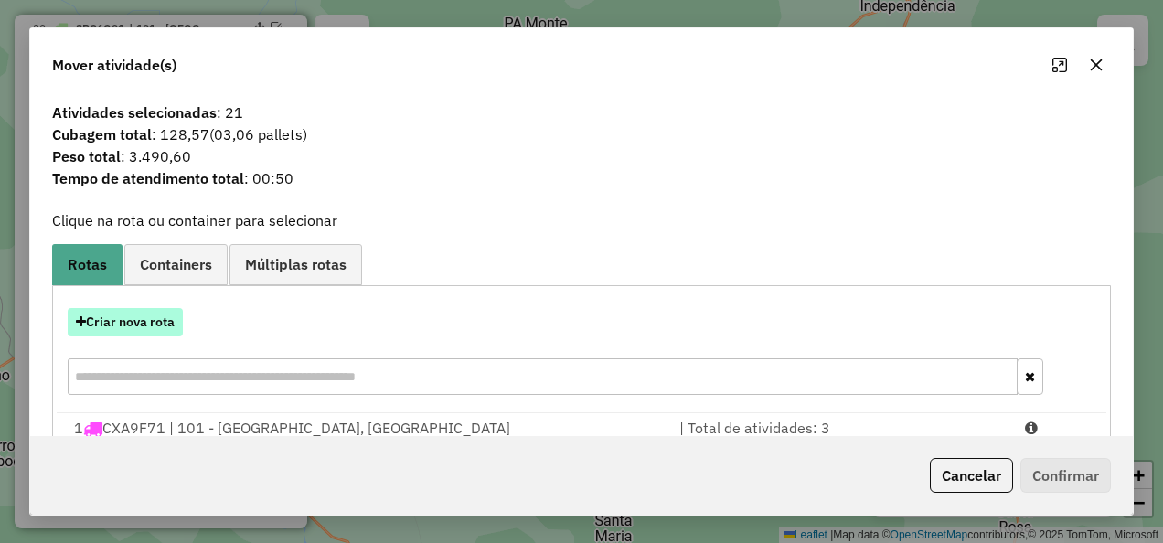
click at [161, 318] on button "Criar nova rota" at bounding box center [125, 322] width 115 height 28
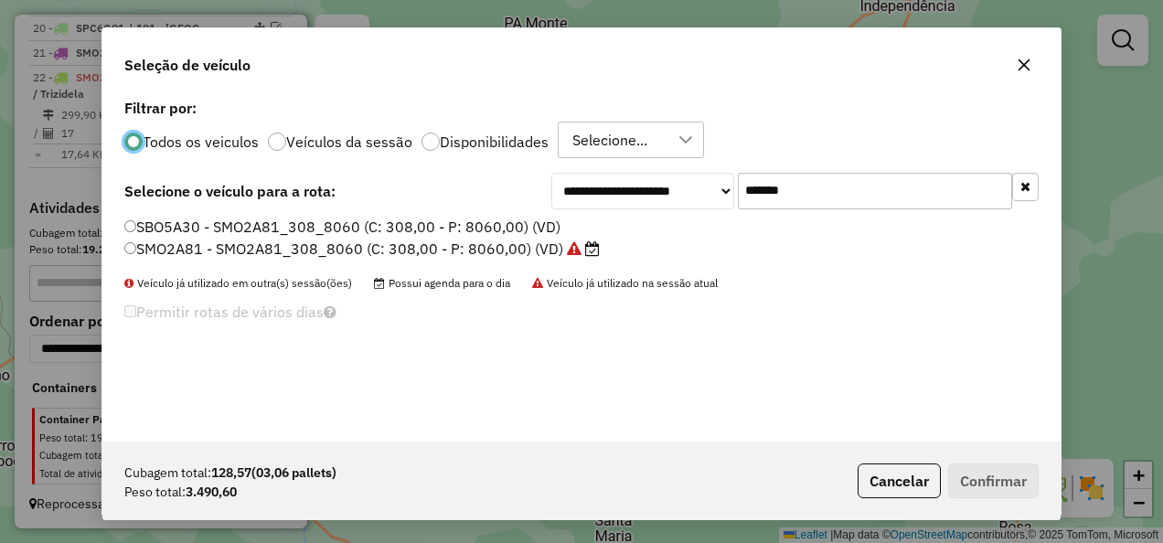
scroll to position [10, 5]
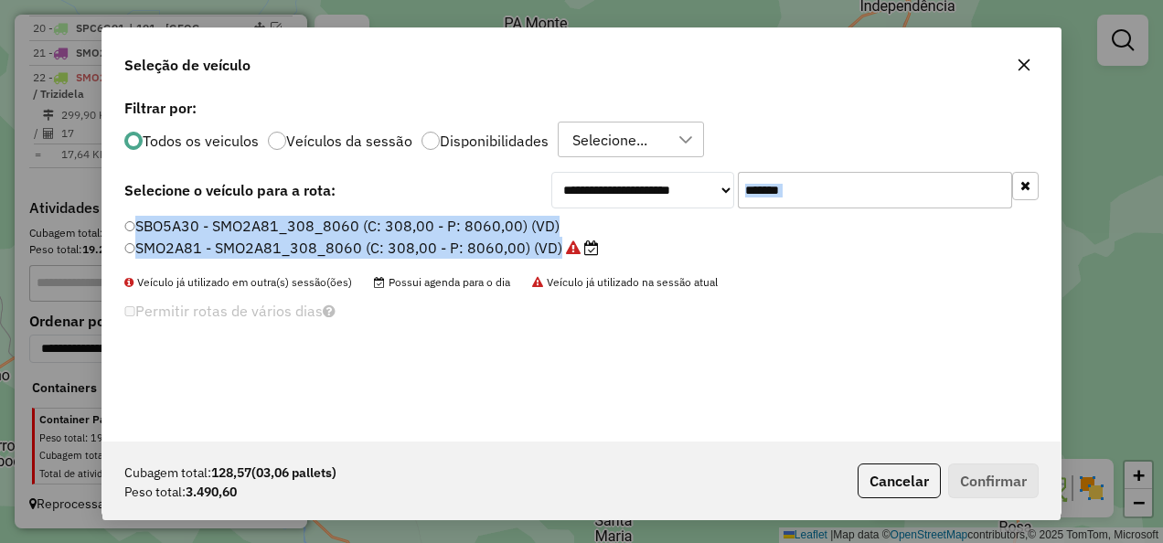
drag, startPoint x: 814, startPoint y: 207, endPoint x: 618, endPoint y: 263, distance: 203.7
click at [618, 263] on div "**********" at bounding box center [581, 267] width 958 height 347
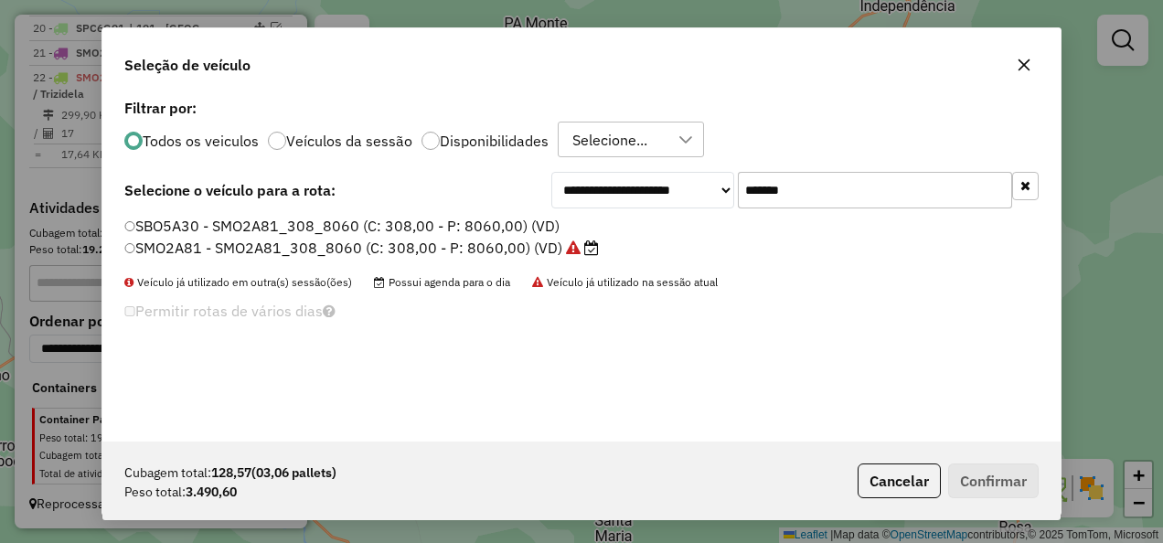
drag, startPoint x: 618, startPoint y: 263, endPoint x: 864, endPoint y: 186, distance: 257.9
click at [864, 186] on input "*******" at bounding box center [875, 190] width 274 height 37
drag, startPoint x: 755, startPoint y: 202, endPoint x: 689, endPoint y: 214, distance: 66.9
click at [689, 214] on div "**********" at bounding box center [581, 267] width 958 height 347
paste input "text"
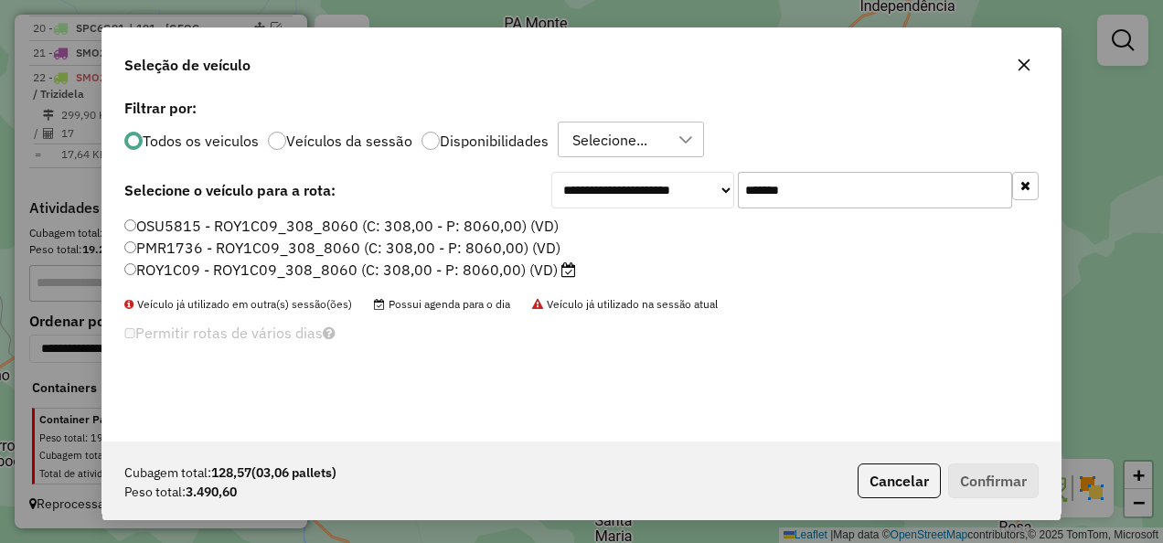
type input "*******"
click at [521, 271] on label "ROY1C09 - ROY1C09_308_8060 (C: 308,00 - P: 8060,00) (VD)" at bounding box center [350, 270] width 452 height 22
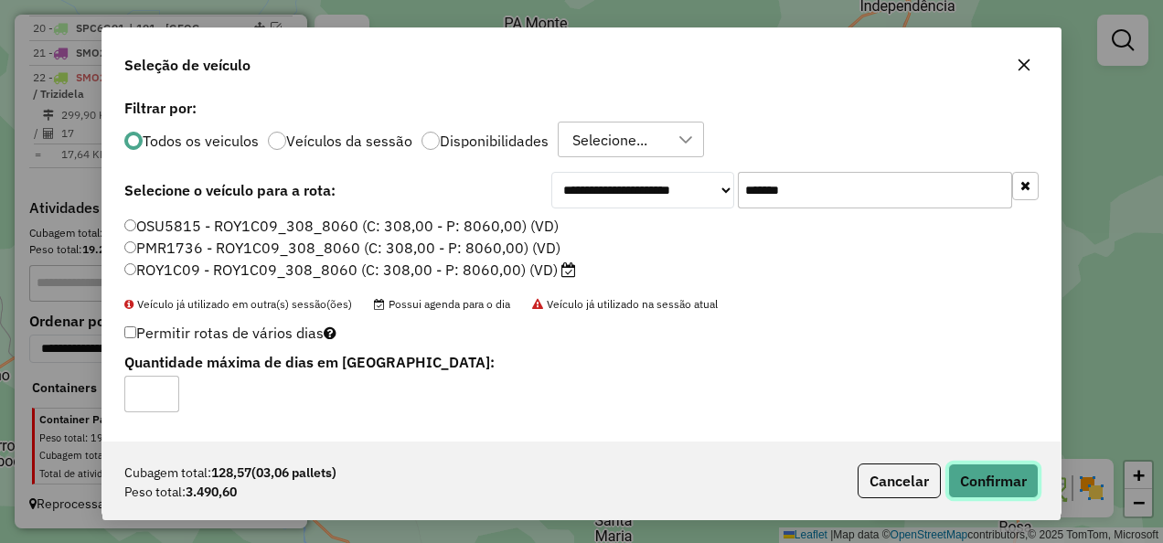
click at [1004, 475] on button "Confirmar" at bounding box center [993, 481] width 91 height 35
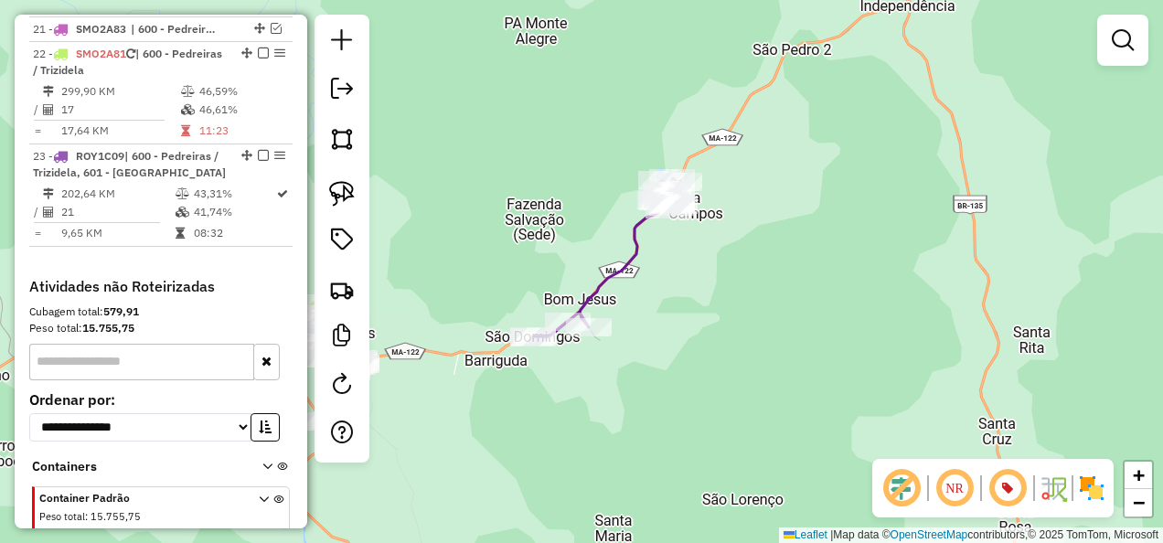
click at [598, 287] on icon at bounding box center [606, 257] width 147 height 158
select select "**********"
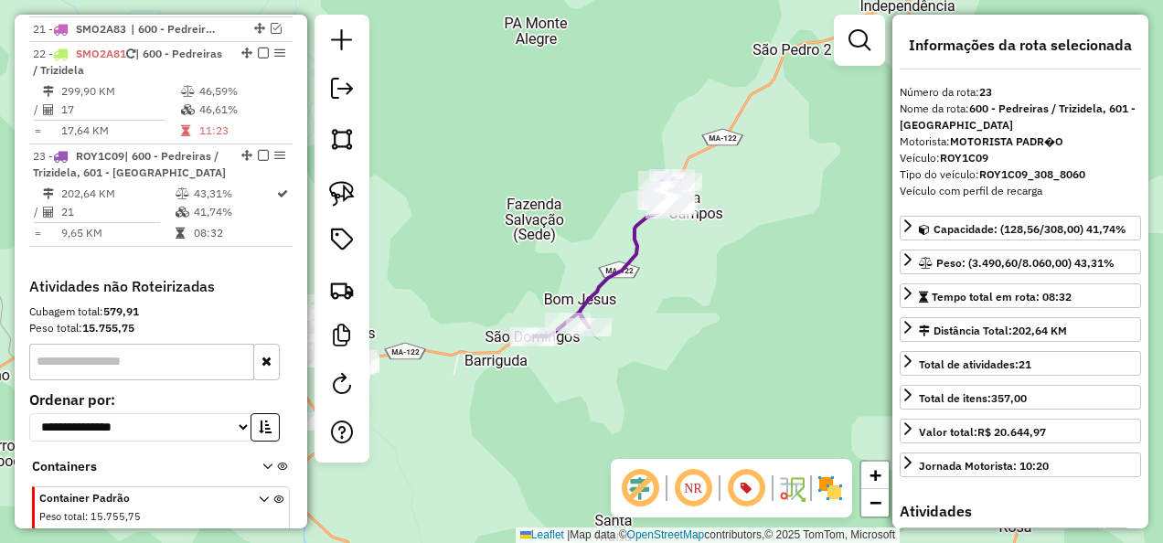
scroll to position [1894, 0]
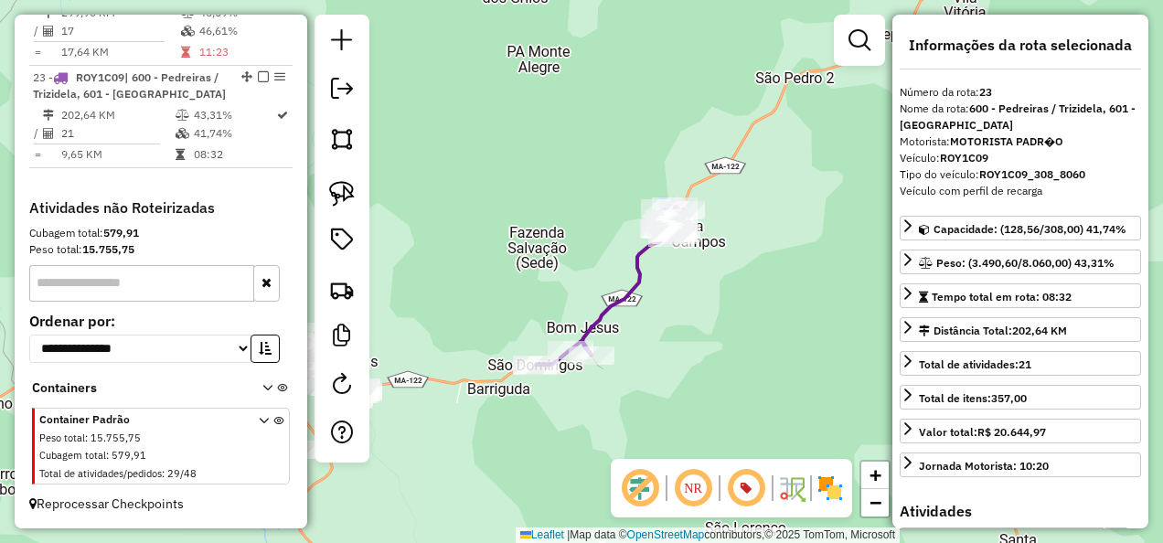
drag, startPoint x: 645, startPoint y: 298, endPoint x: 637, endPoint y: 336, distance: 39.1
click at [637, 336] on div "Janela de atendimento Grade de atendimento Capacidade Transportadoras Veículos …" at bounding box center [581, 271] width 1163 height 543
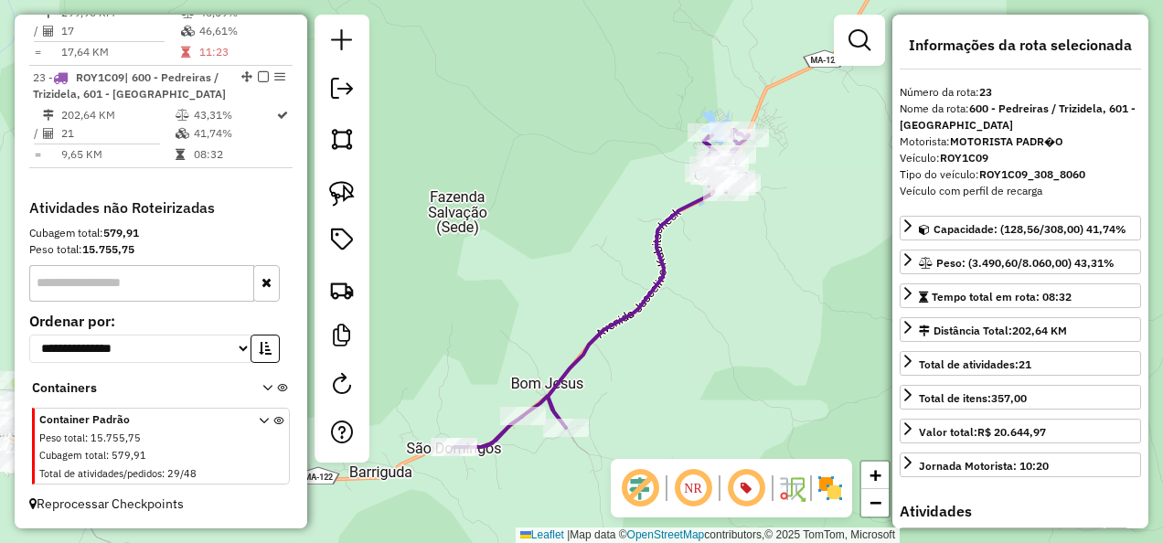
drag, startPoint x: 670, startPoint y: 350, endPoint x: 731, endPoint y: 274, distance: 97.0
click at [719, 287] on div "Janela de atendimento Grade de atendimento Capacidade Transportadoras Veículos …" at bounding box center [581, 271] width 1163 height 543
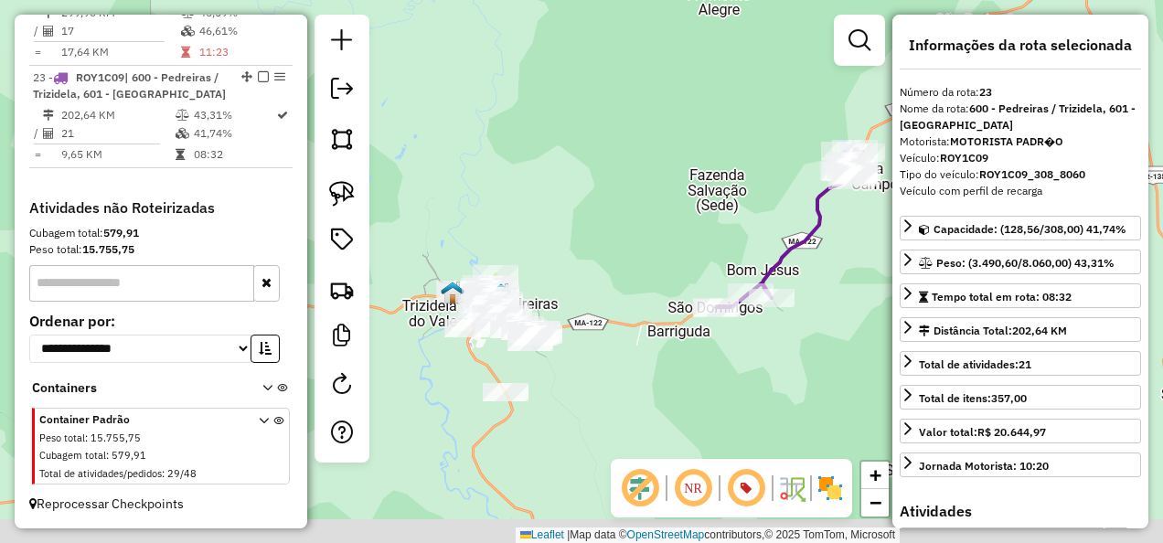
drag, startPoint x: 589, startPoint y: 389, endPoint x: 709, endPoint y: 353, distance: 125.2
click at [707, 353] on div "Janela de atendimento Grade de atendimento Capacidade Transportadoras Veículos …" at bounding box center [581, 271] width 1163 height 543
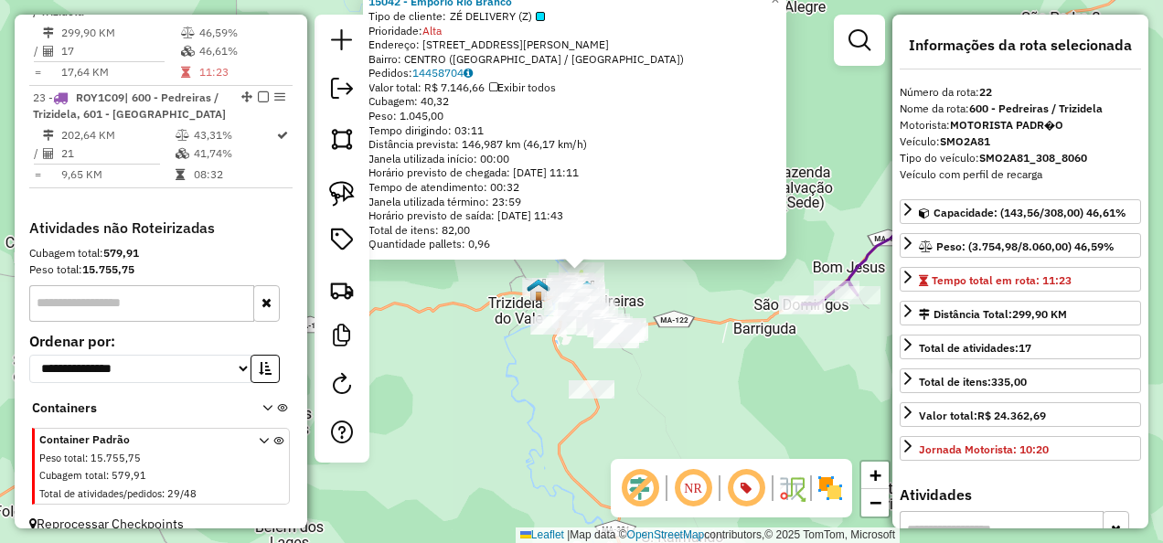
scroll to position [1846, 0]
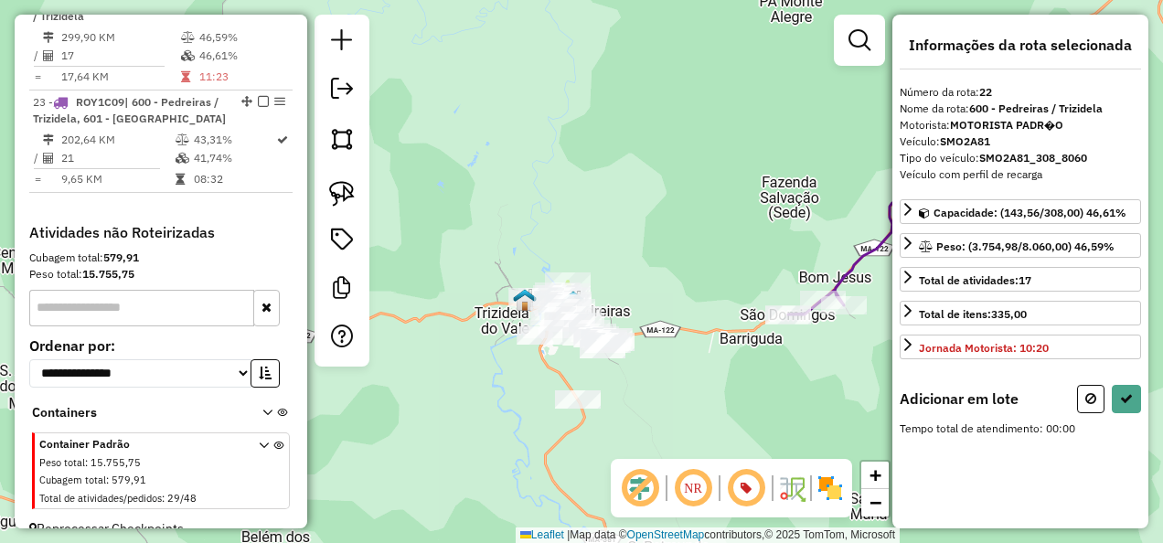
drag, startPoint x: 753, startPoint y: 336, endPoint x: 622, endPoint y: 372, distance: 136.4
click at [631, 371] on div "Janela de atendimento Grade de atendimento Capacidade Transportadoras Veículos …" at bounding box center [581, 271] width 1163 height 543
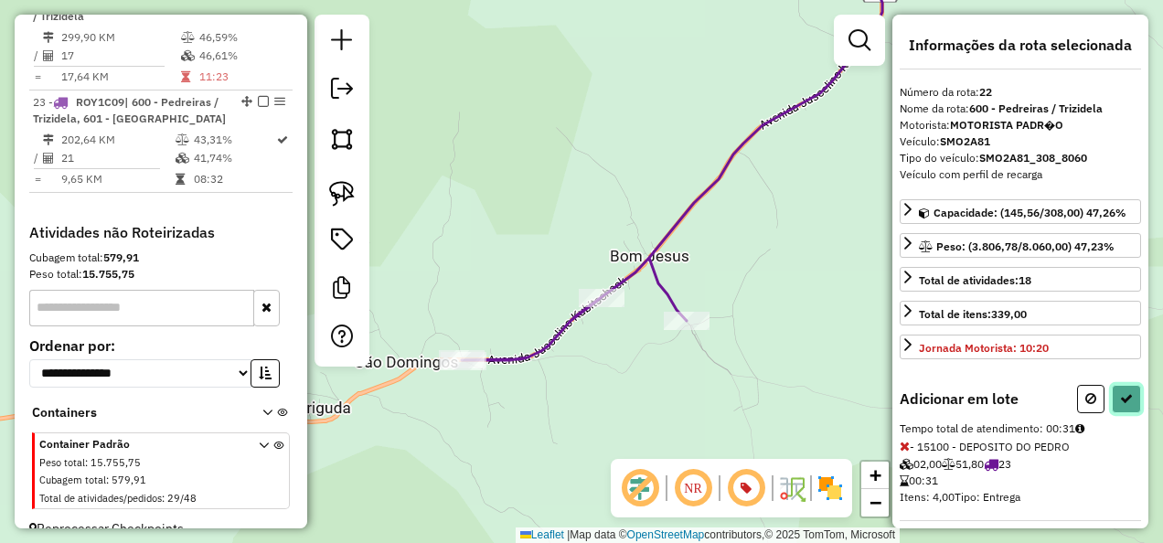
click at [1120, 392] on icon at bounding box center [1126, 398] width 13 height 13
select select "**********"
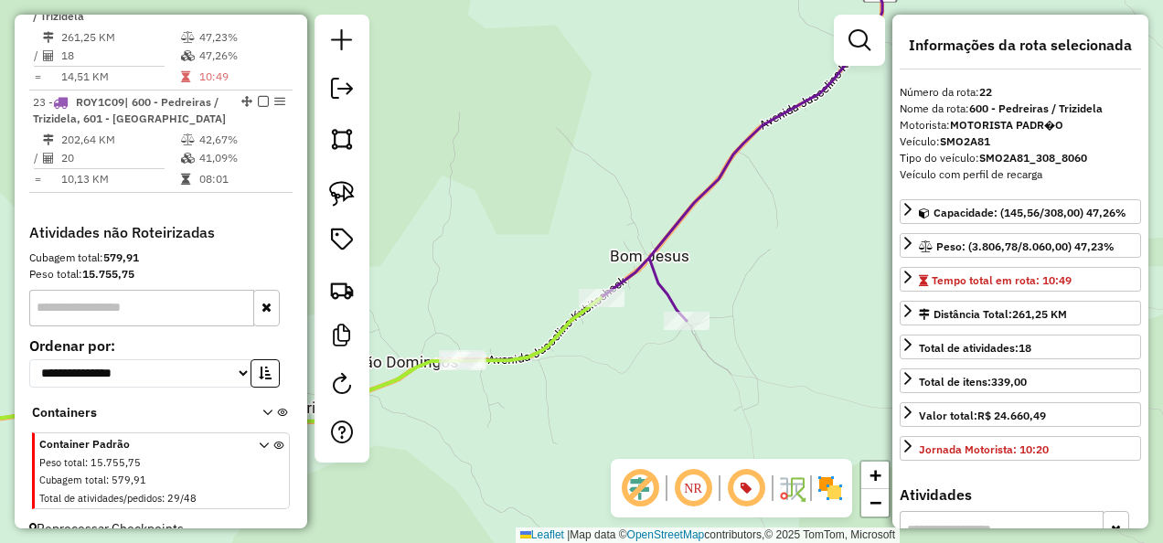
click at [661, 280] on icon at bounding box center [672, 153] width 421 height 414
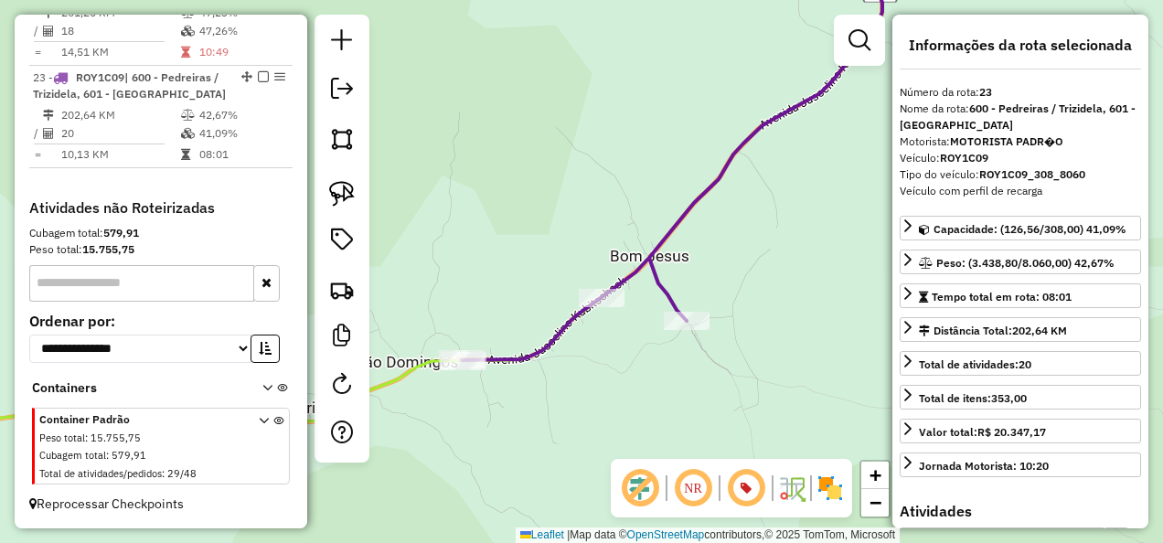
scroll to position [1894, 0]
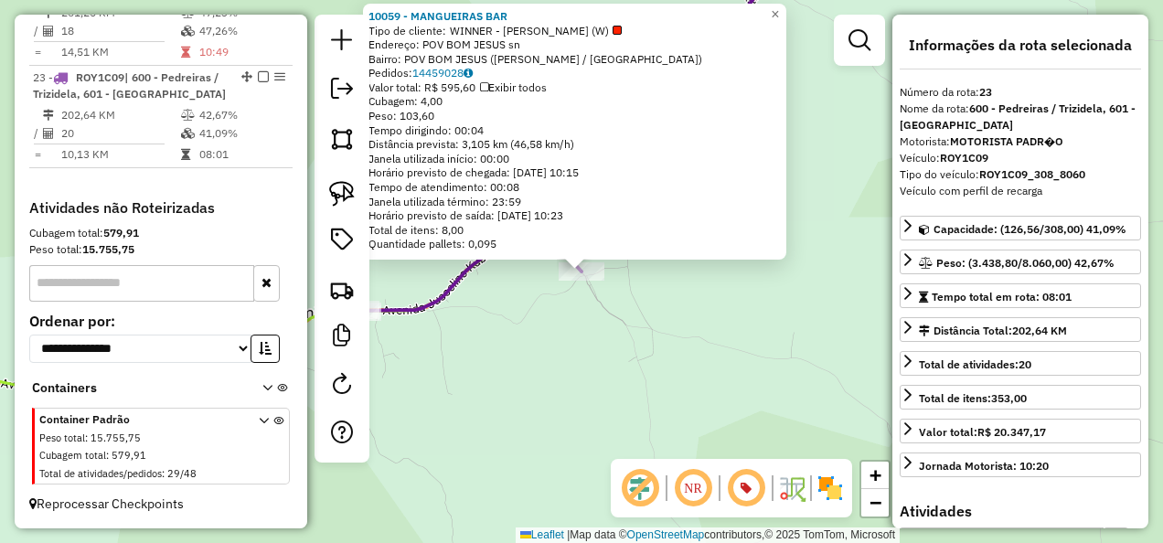
click at [664, 379] on div "10059 - MANGUEIRAS BAR Tipo de cliente: WINNER - ROTA (W) Endereço: POV BOM JES…" at bounding box center [581, 271] width 1163 height 543
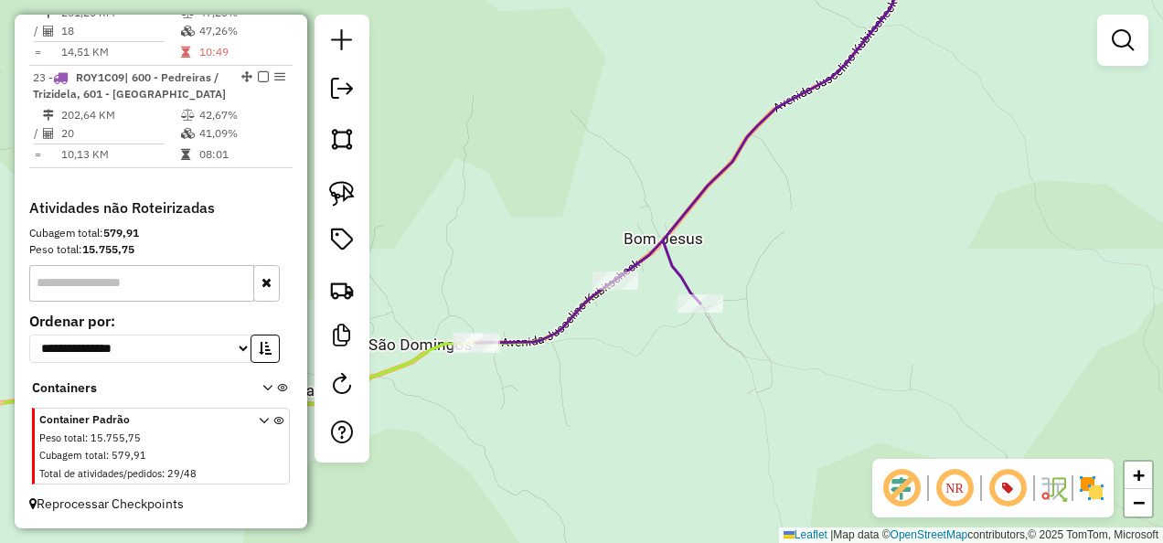
drag, startPoint x: 592, startPoint y: 328, endPoint x: 737, endPoint y: 371, distance: 150.7
click at [733, 371] on div "Janela de atendimento Grade de atendimento Capacidade Transportadoras Veículos …" at bounding box center [581, 271] width 1163 height 543
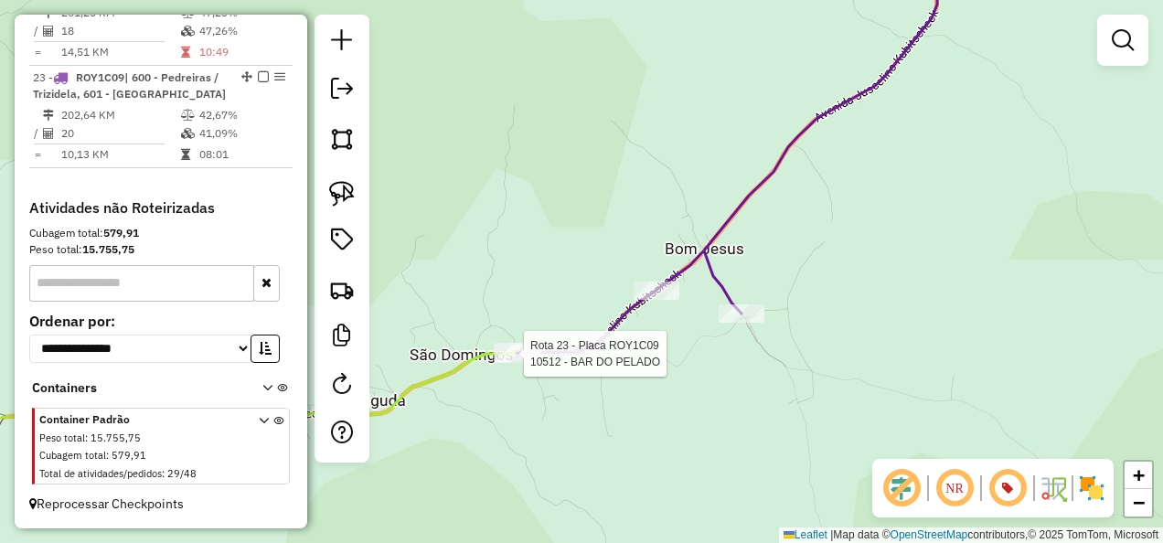
select select "**********"
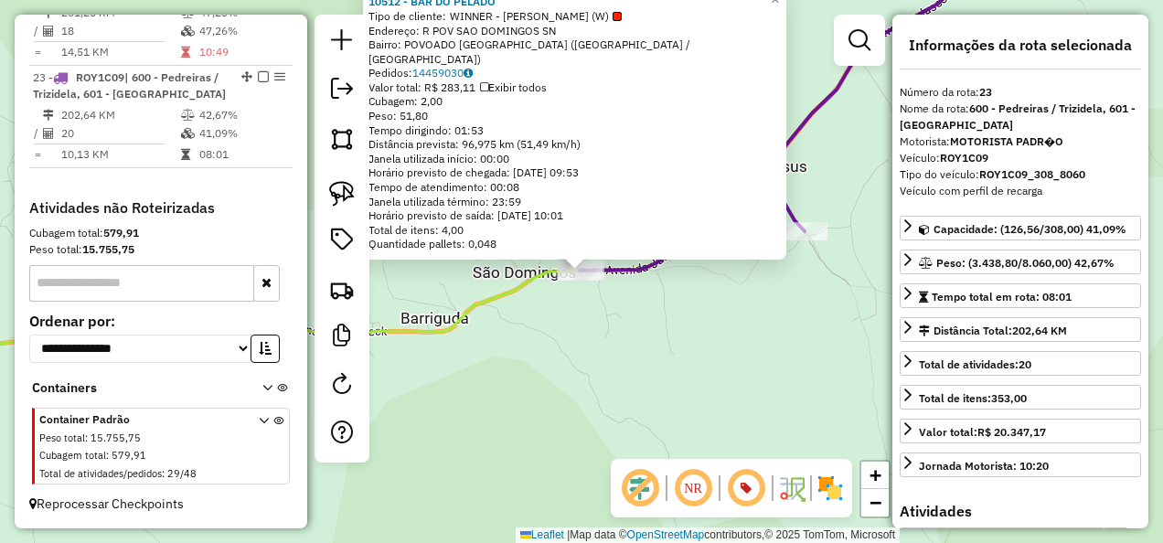
click at [550, 388] on div "10512 - BAR DO PELADO Tipo de cliente: WINNER - ROTA (W) Endereço: R POV SAO DO…" at bounding box center [581, 271] width 1163 height 543
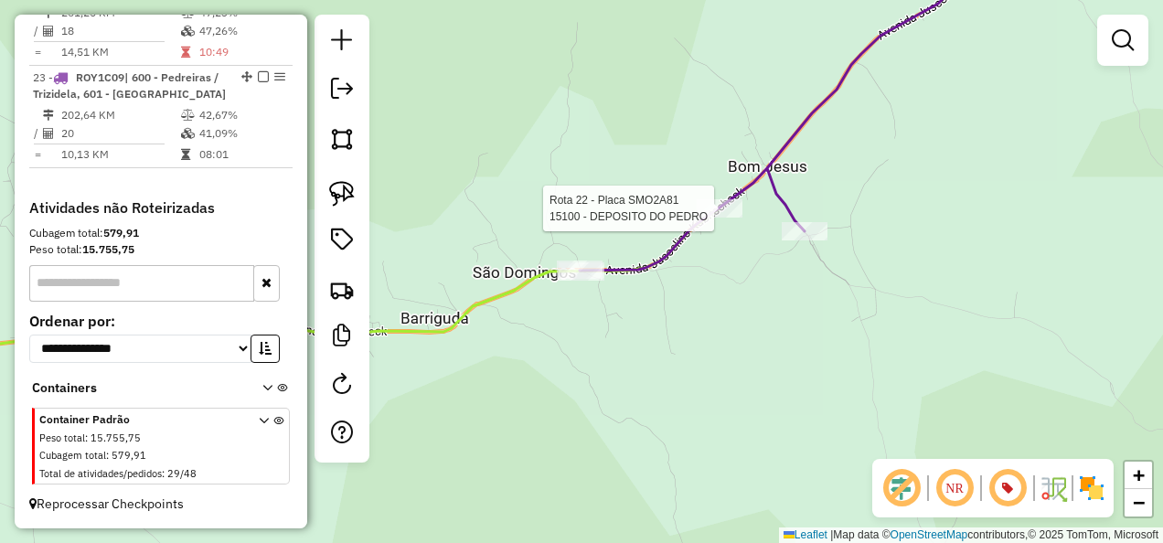
select select "**********"
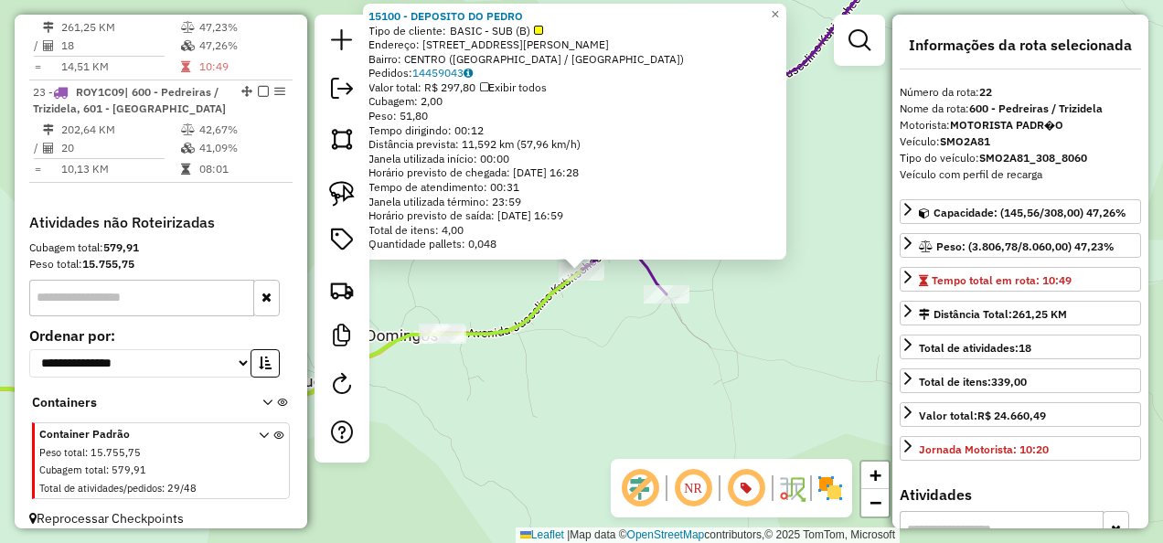
scroll to position [1846, 0]
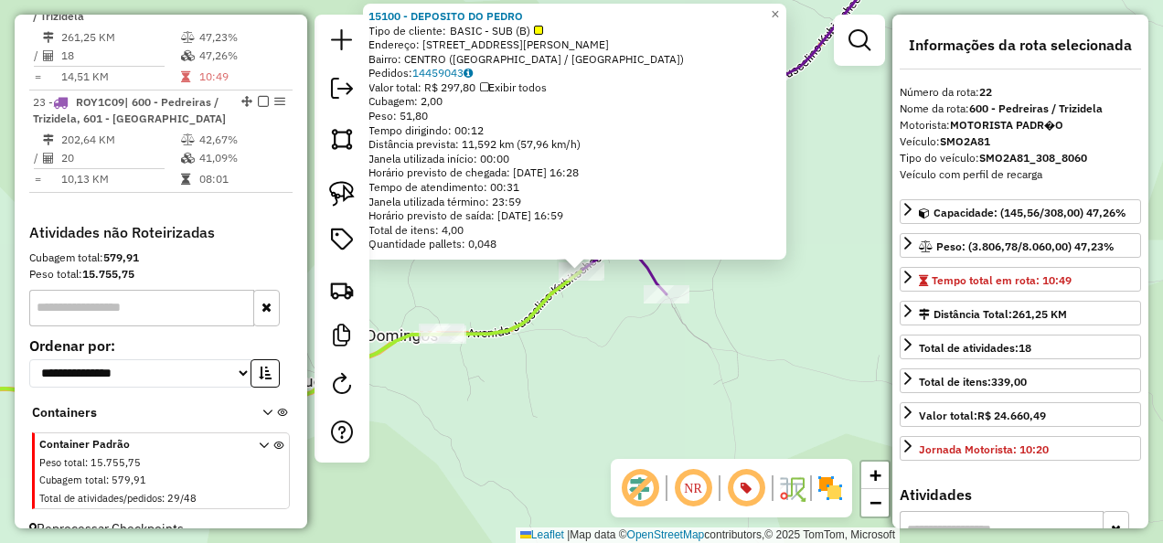
click at [667, 383] on div "15100 - DEPOSITO DO PEDRO Tipo de cliente: BASIC - SUB (B) Endereço: RUA GETULI…" at bounding box center [581, 271] width 1163 height 543
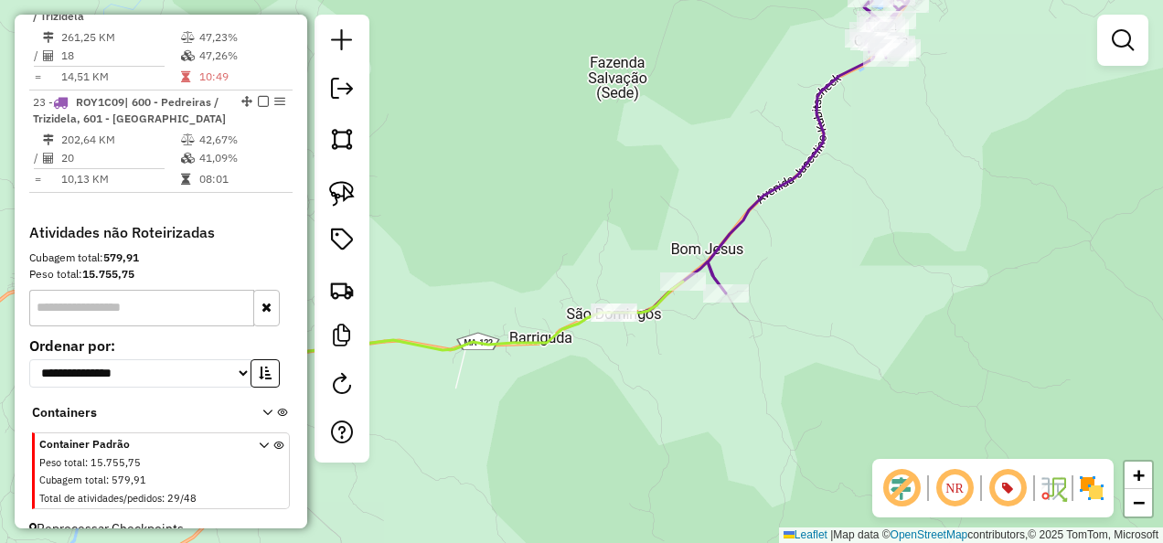
click at [722, 237] on icon at bounding box center [761, 153] width 295 height 317
select select "**********"
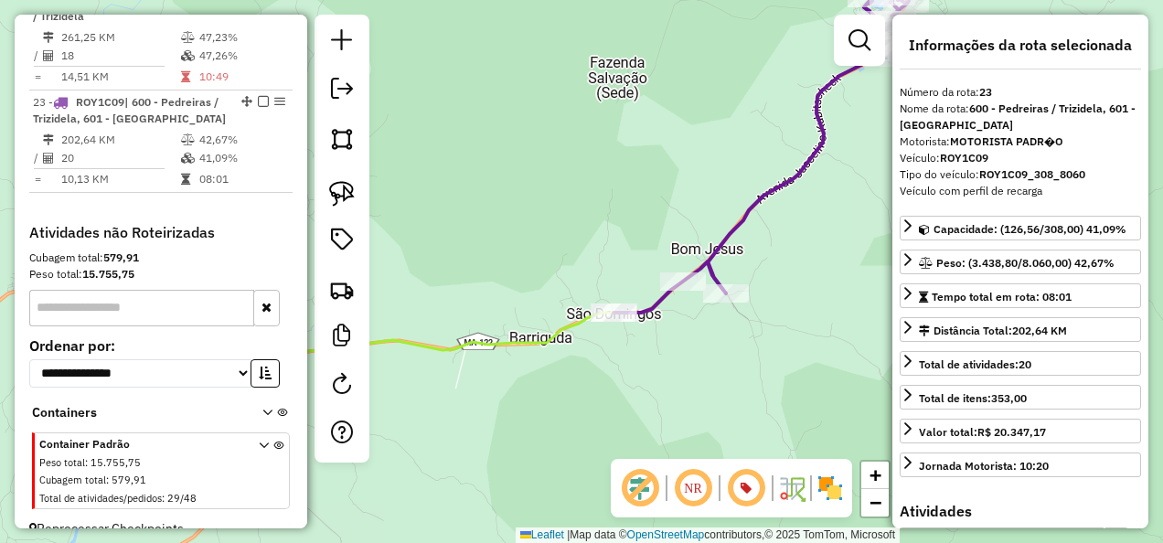
scroll to position [1894, 0]
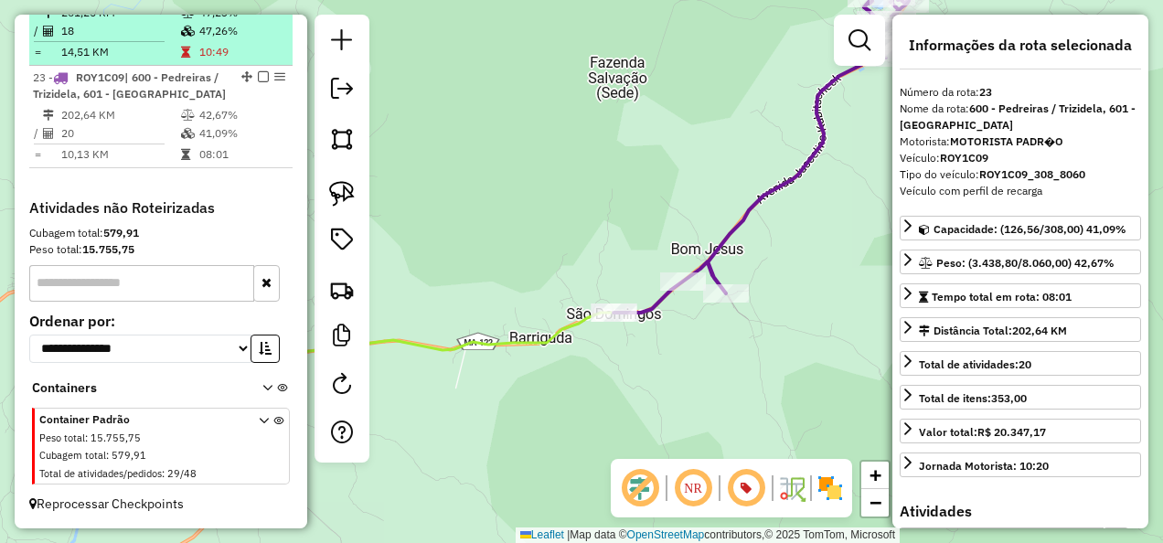
drag, startPoint x: 254, startPoint y: 80, endPoint x: 269, endPoint y: 82, distance: 14.9
click at [258, 80] on em at bounding box center [263, 76] width 11 height 11
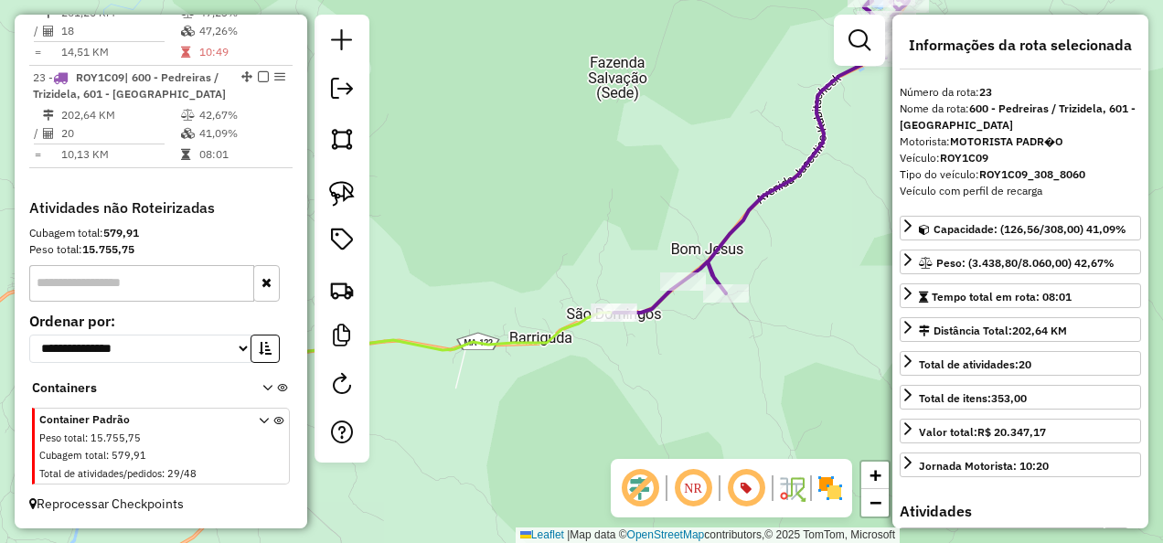
scroll to position [1817, 0]
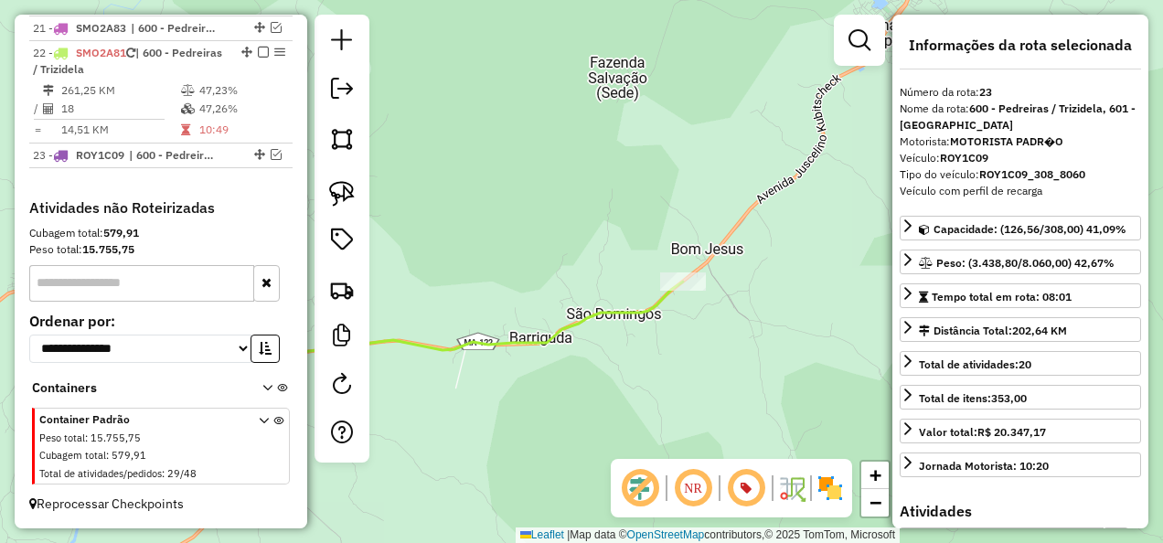
click at [616, 309] on icon at bounding box center [392, 302] width 582 height 112
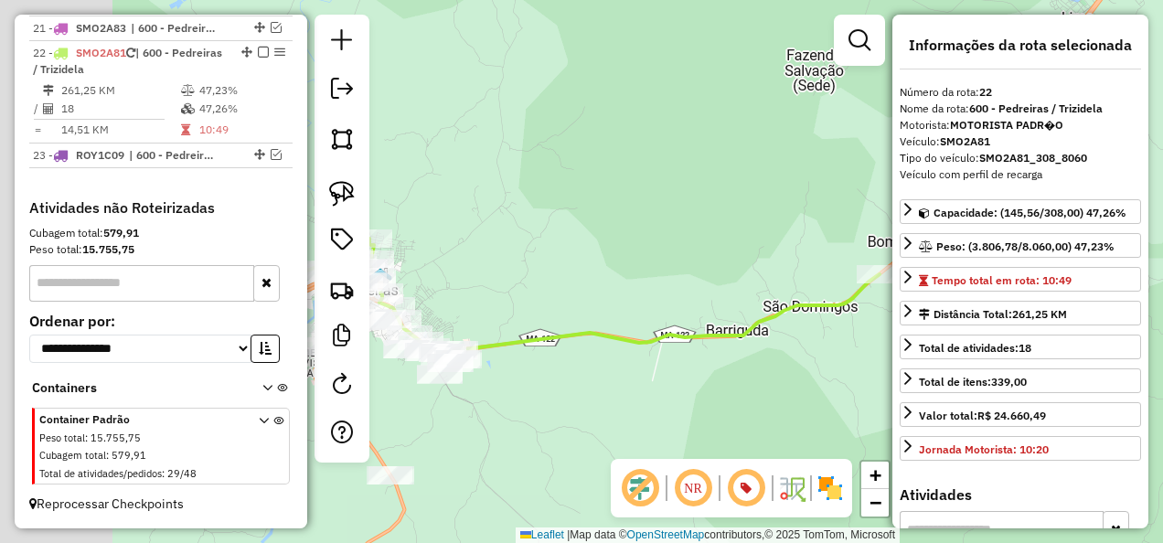
drag, startPoint x: 494, startPoint y: 205, endPoint x: 763, endPoint y: 194, distance: 269.0
click at [747, 194] on div "Janela de atendimento Grade de atendimento Capacidade Transportadoras Veículos …" at bounding box center [581, 271] width 1163 height 543
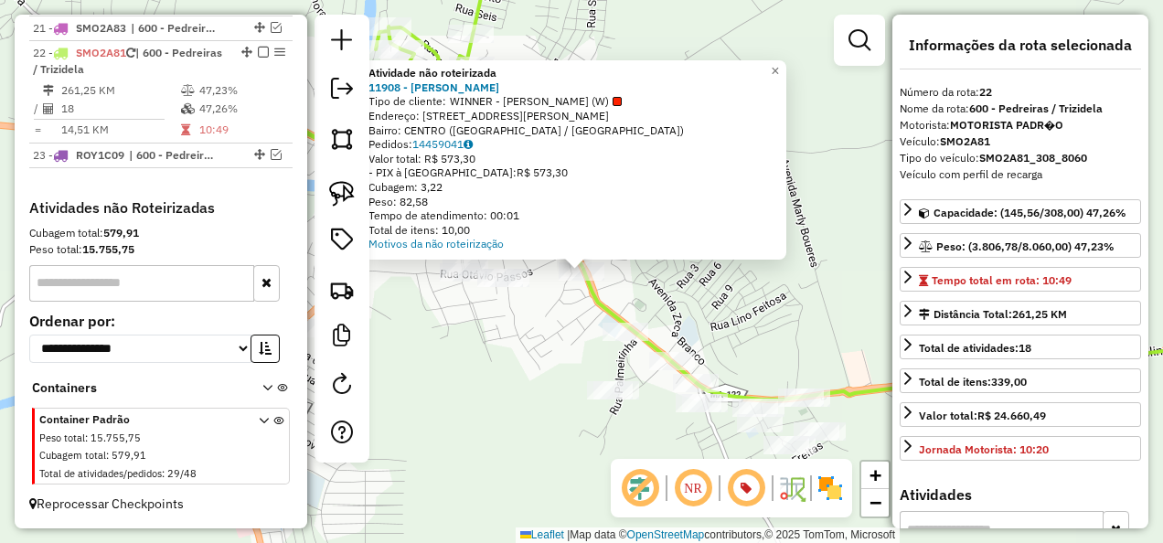
click at [568, 358] on div "Atividade não roteirizada 11908 - LORIN TABACARIA Tipo de cliente: WINNER - ROT…" at bounding box center [581, 271] width 1163 height 543
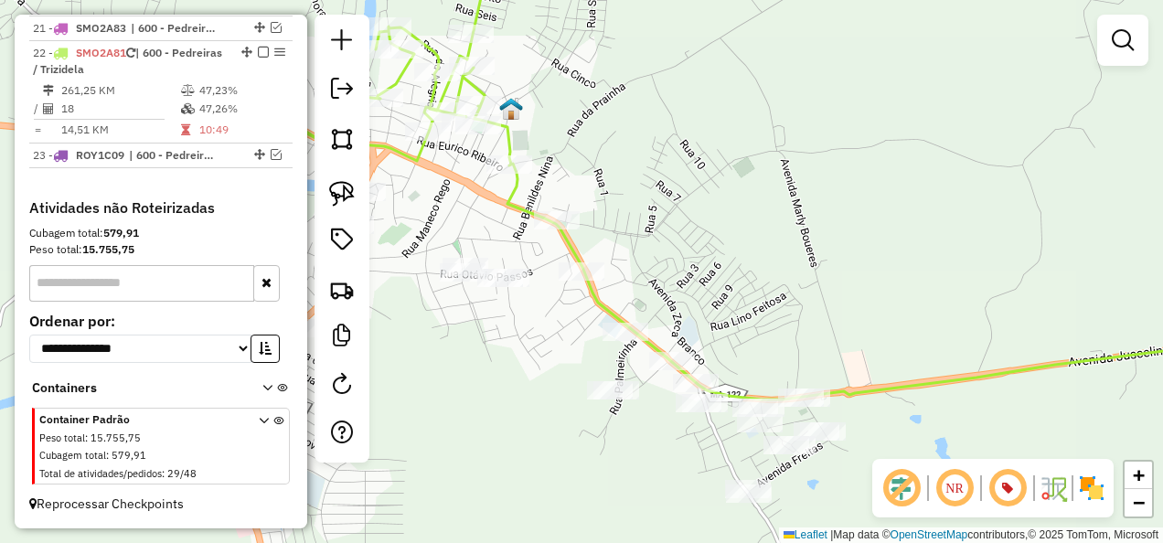
click at [518, 196] on icon at bounding box center [728, 175] width 1104 height 449
select select "**********"
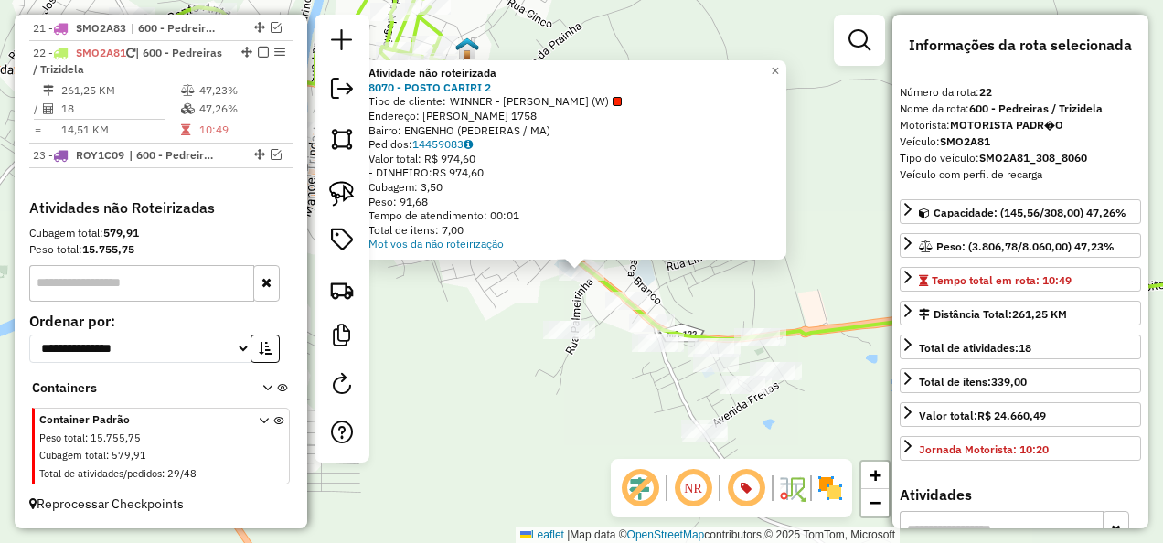
click at [592, 377] on div "Atividade não roteirizada 8070 - POSTO CARIRI 2 Tipo de cliente: WINNER - ROTA …" at bounding box center [581, 271] width 1163 height 543
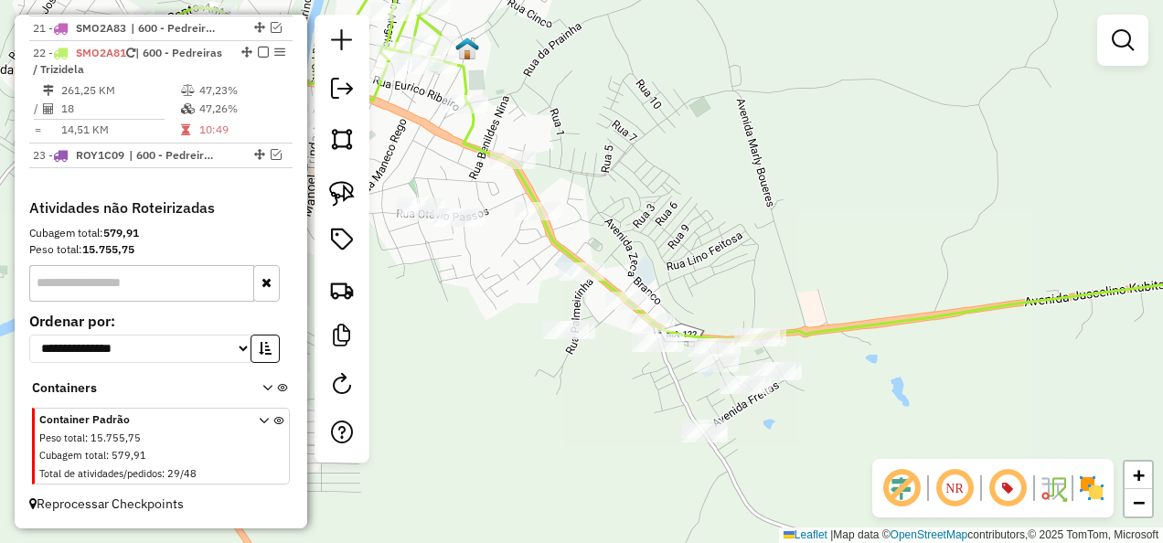
click at [560, 242] on icon at bounding box center [705, 142] width 1147 height 393
select select "**********"
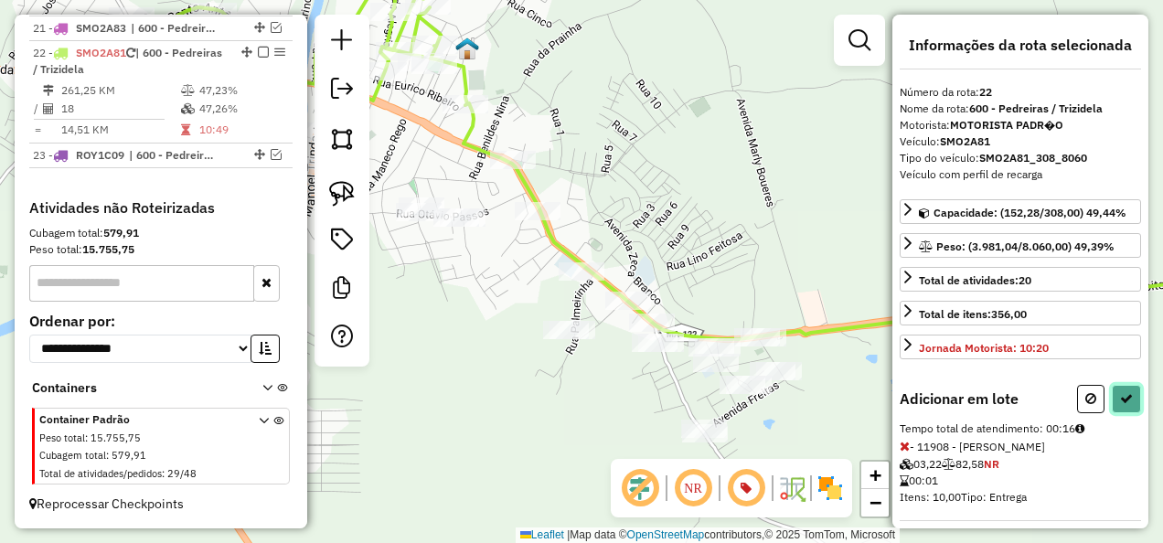
click at [1130, 394] on button at bounding box center [1126, 399] width 29 height 28
select select "**********"
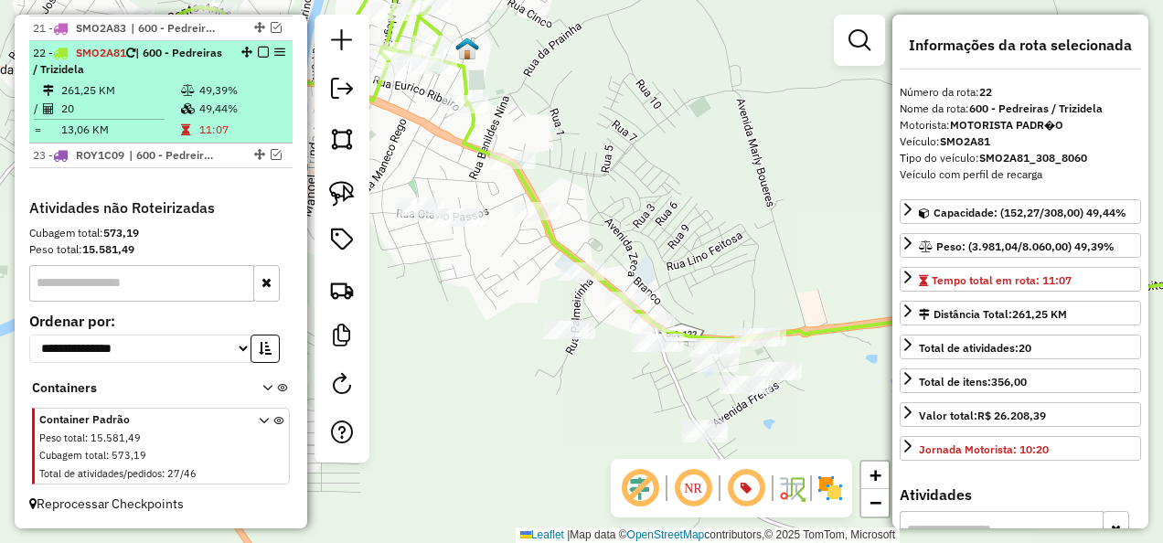
click at [261, 56] on em at bounding box center [263, 52] width 11 height 11
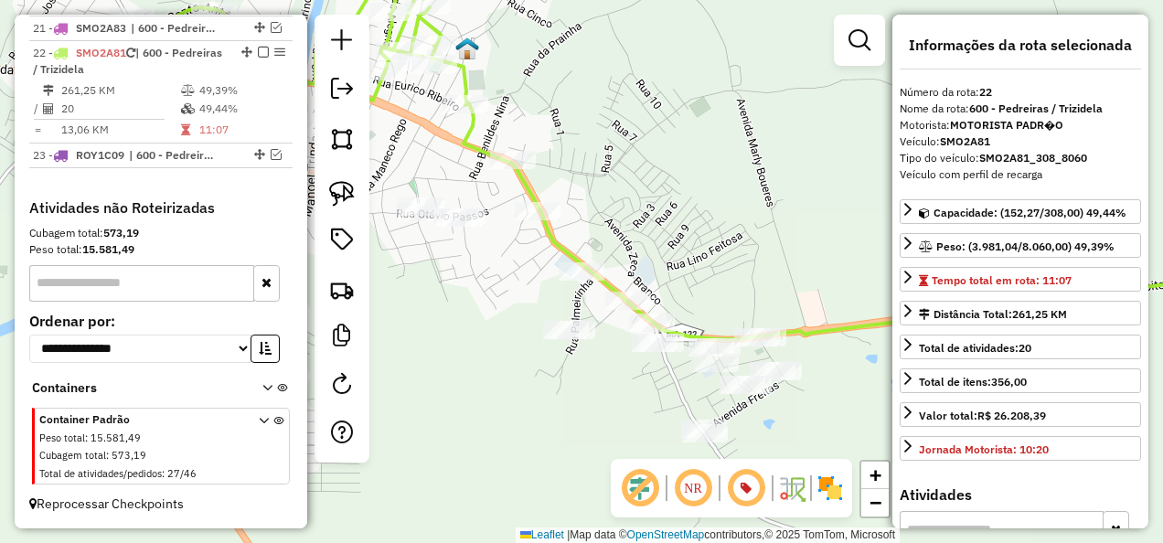
scroll to position [1739, 0]
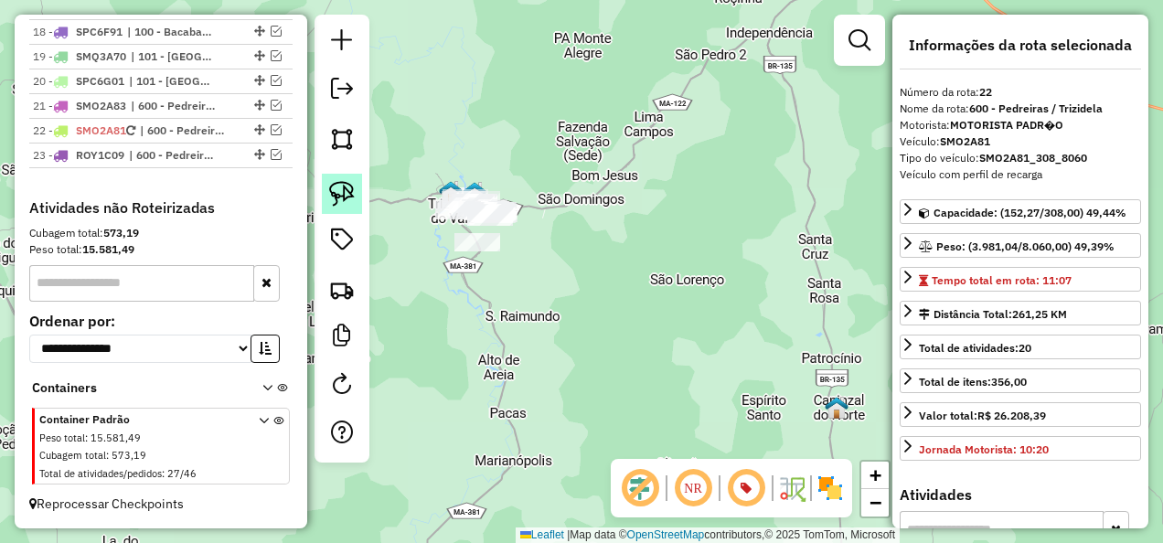
click at [350, 192] on img at bounding box center [342, 194] width 26 height 26
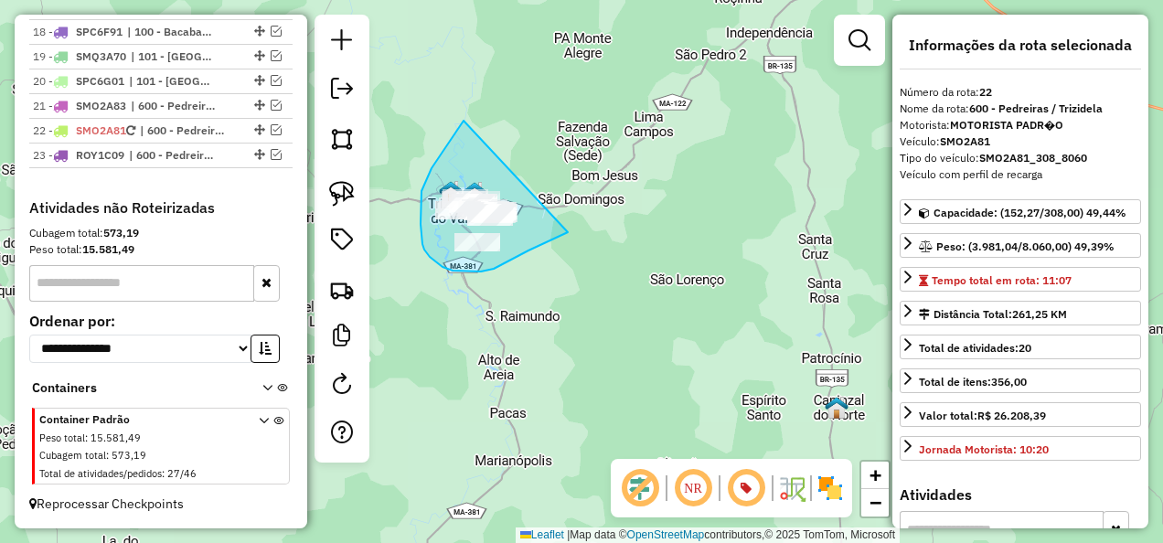
drag, startPoint x: 464, startPoint y: 121, endPoint x: 568, endPoint y: 232, distance: 152.7
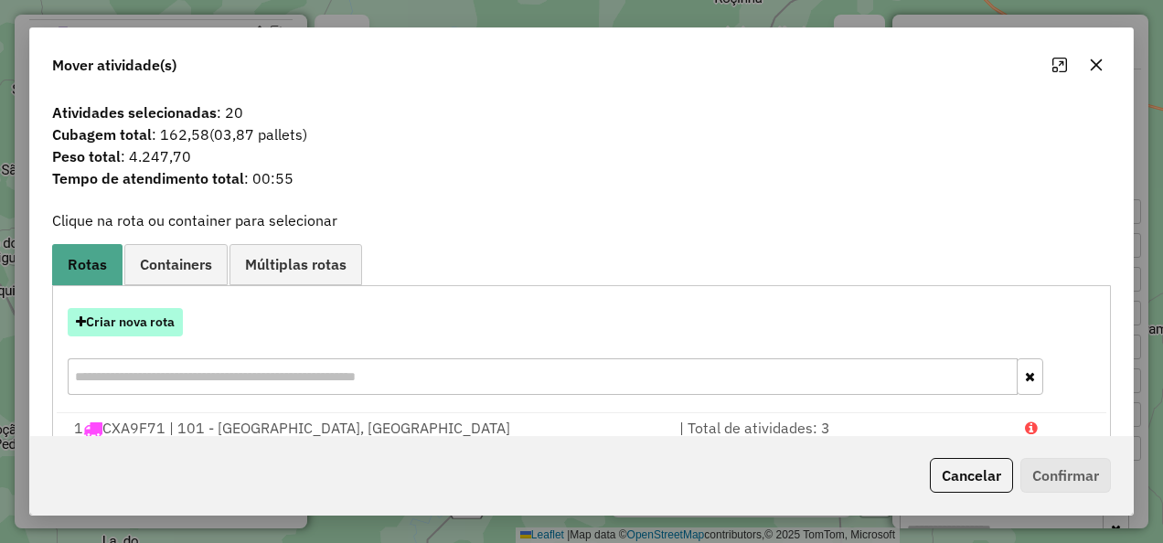
click at [142, 325] on button "Criar nova rota" at bounding box center [125, 322] width 115 height 28
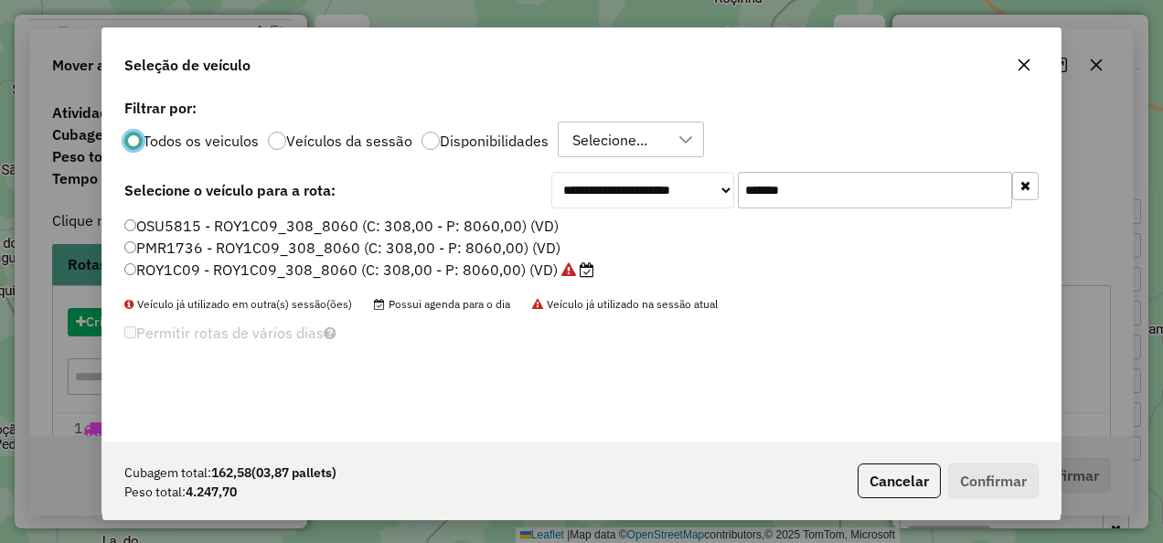
scroll to position [10, 5]
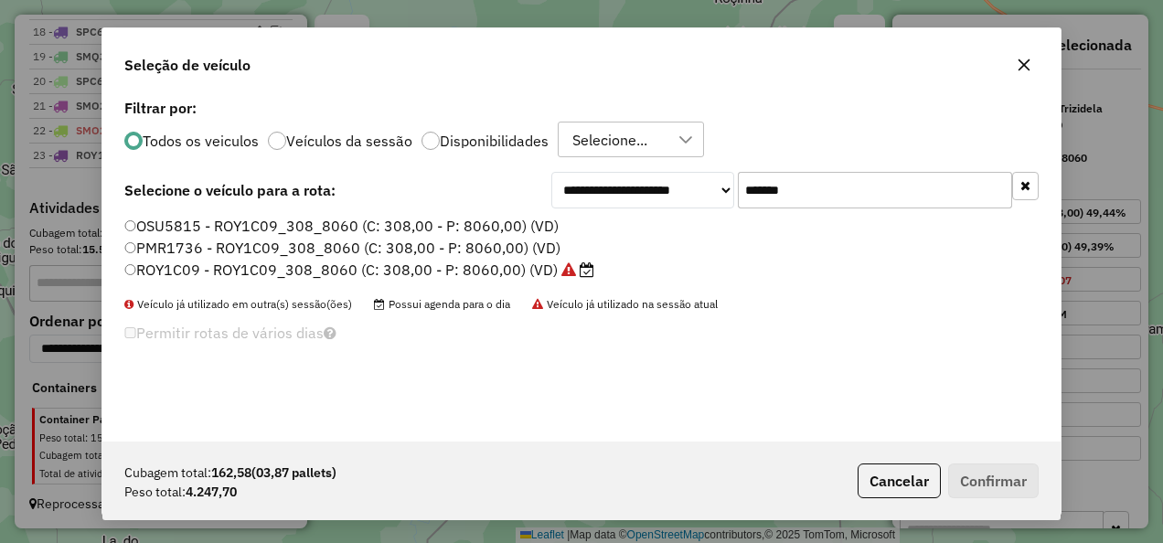
drag, startPoint x: 803, startPoint y: 209, endPoint x: 733, endPoint y: 214, distance: 69.6
click at [733, 214] on div "**********" at bounding box center [581, 267] width 958 height 347
paste input "text"
type input "*******"
click at [521, 268] on label "SMO2A54 - SMO2A54_308_8060 (C: 308,00 - P: 8060,00) (VD)" at bounding box center [352, 270] width 457 height 22
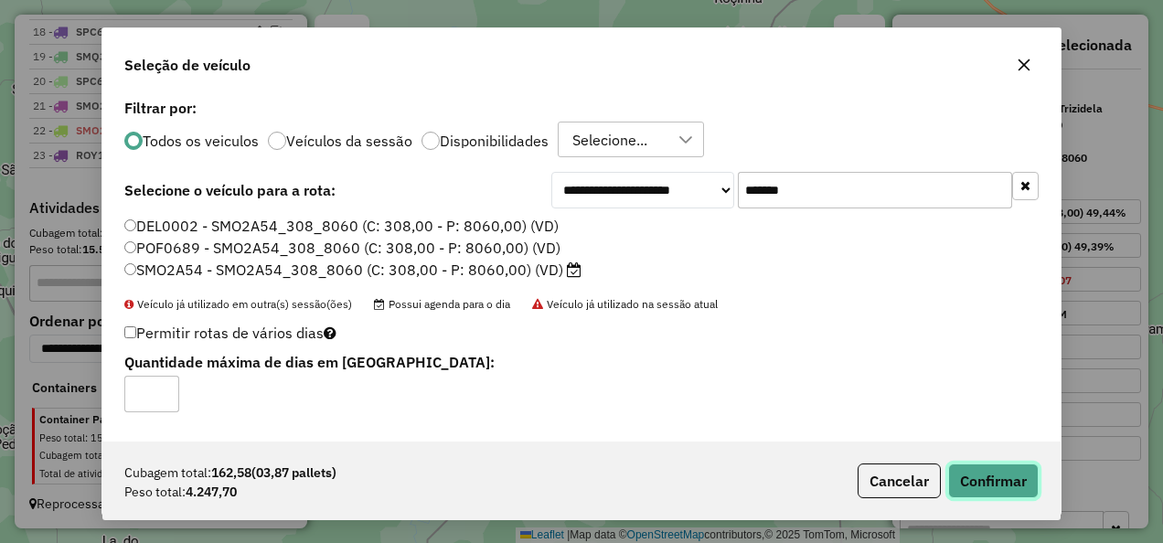
click at [970, 496] on button "Confirmar" at bounding box center [993, 481] width 91 height 35
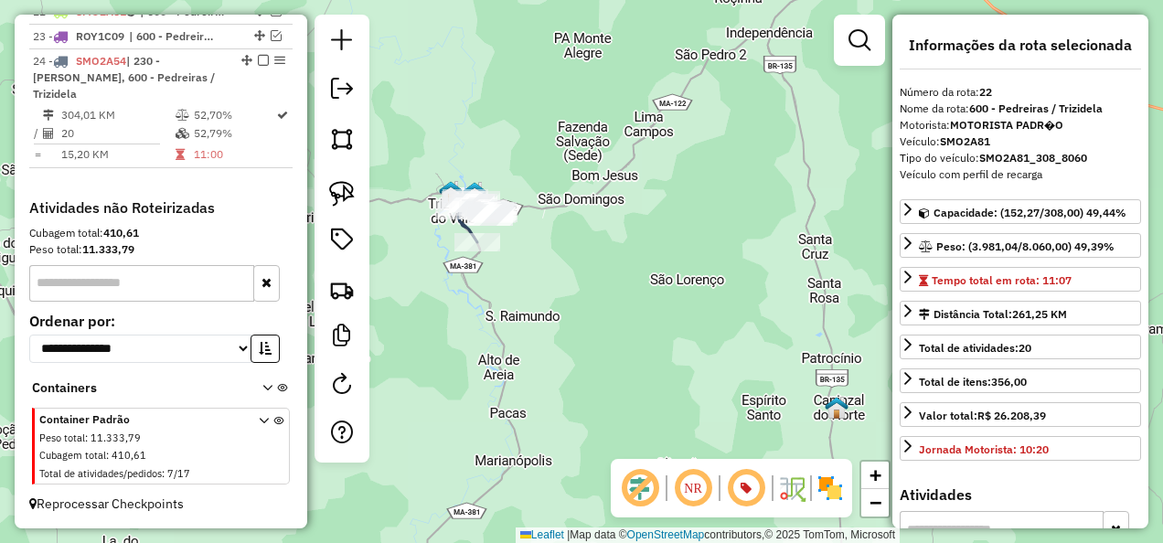
scroll to position [1846, 0]
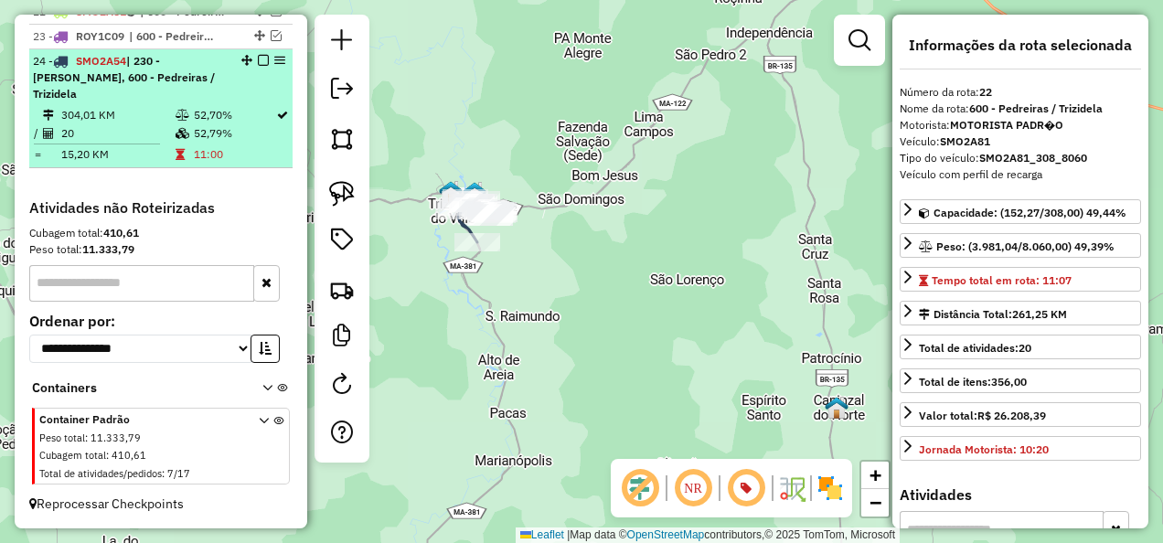
click at [258, 66] on em at bounding box center [263, 60] width 11 height 11
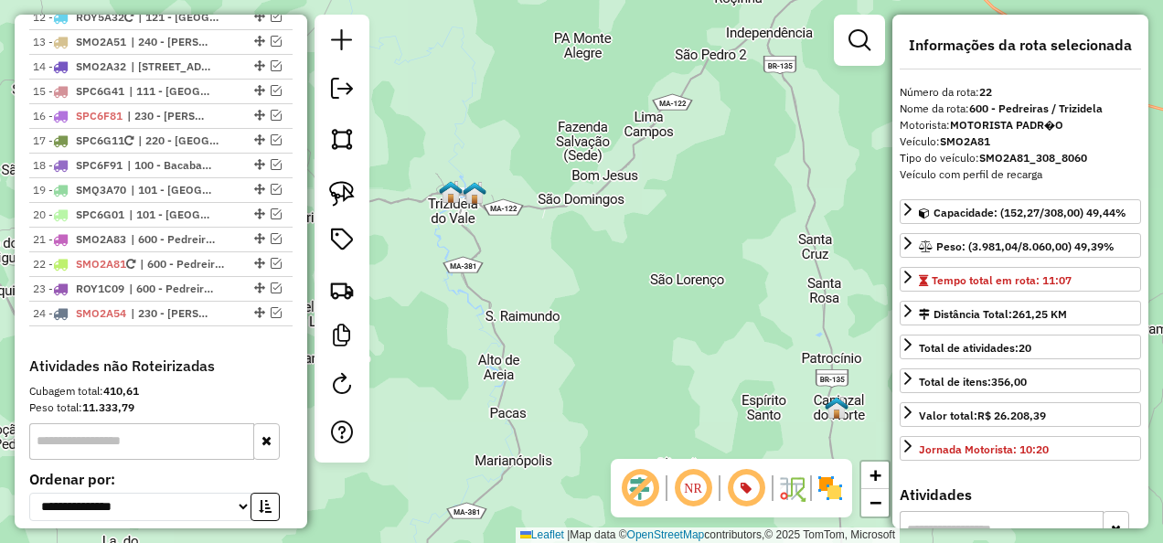
scroll to position [1581, 0]
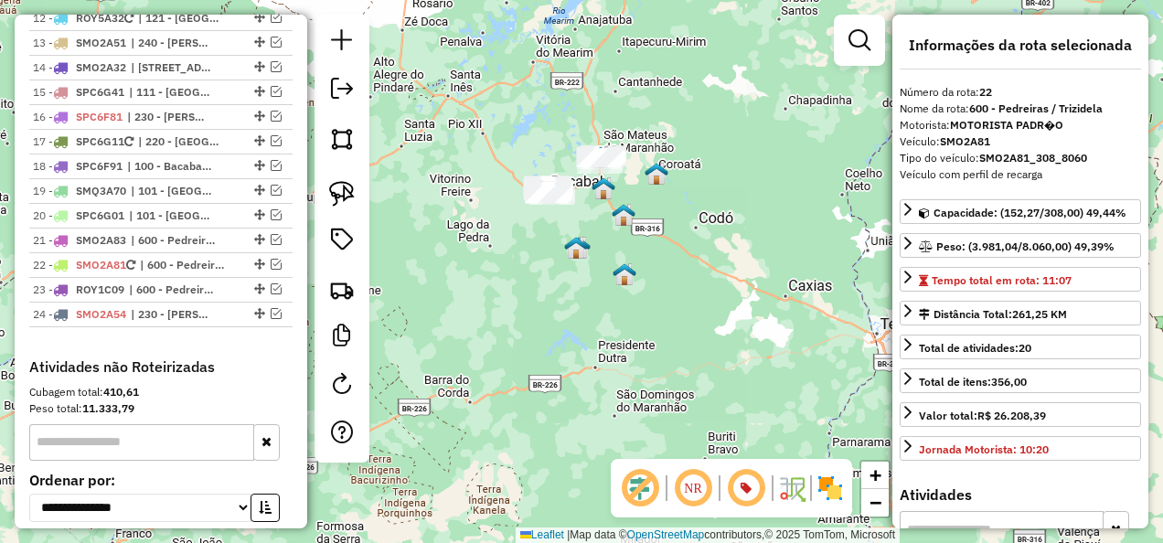
drag, startPoint x: 616, startPoint y: 209, endPoint x: 603, endPoint y: 272, distance: 63.7
click at [604, 267] on div "Janela de atendimento Grade de atendimento Capacidade Transportadoras Veículos …" at bounding box center [581, 271] width 1163 height 543
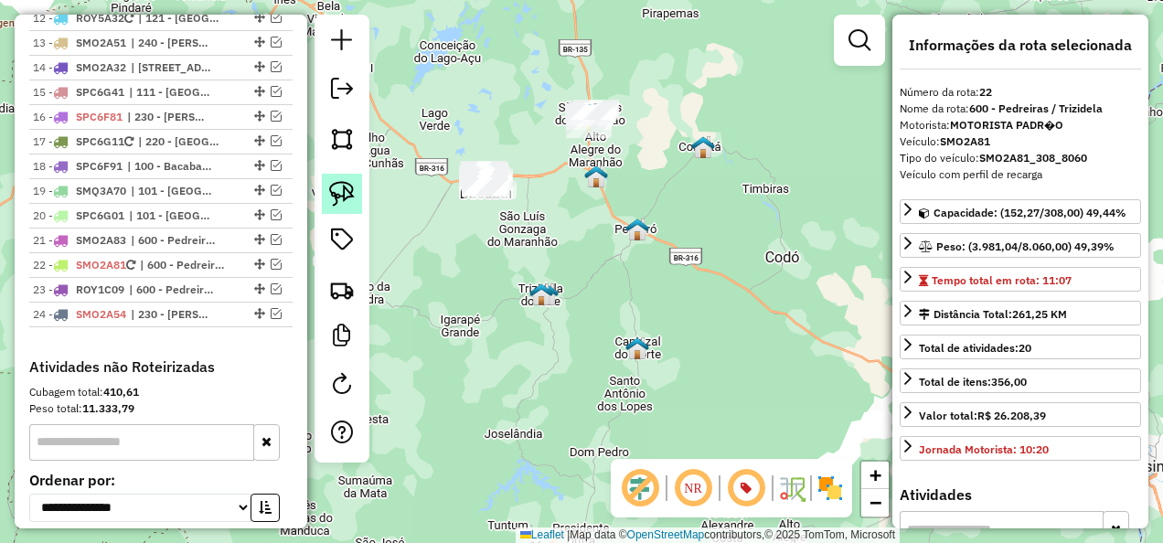
click at [348, 195] on img at bounding box center [342, 194] width 26 height 26
drag, startPoint x: 484, startPoint y: 83, endPoint x: 530, endPoint y: 252, distance: 175.5
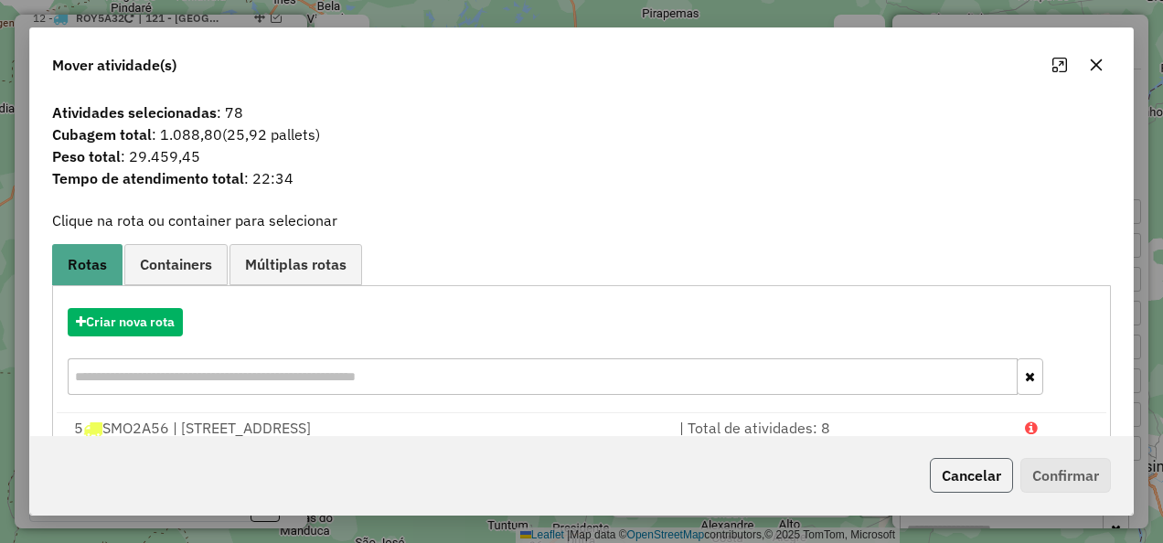
click at [951, 472] on button "Cancelar" at bounding box center [971, 475] width 83 height 35
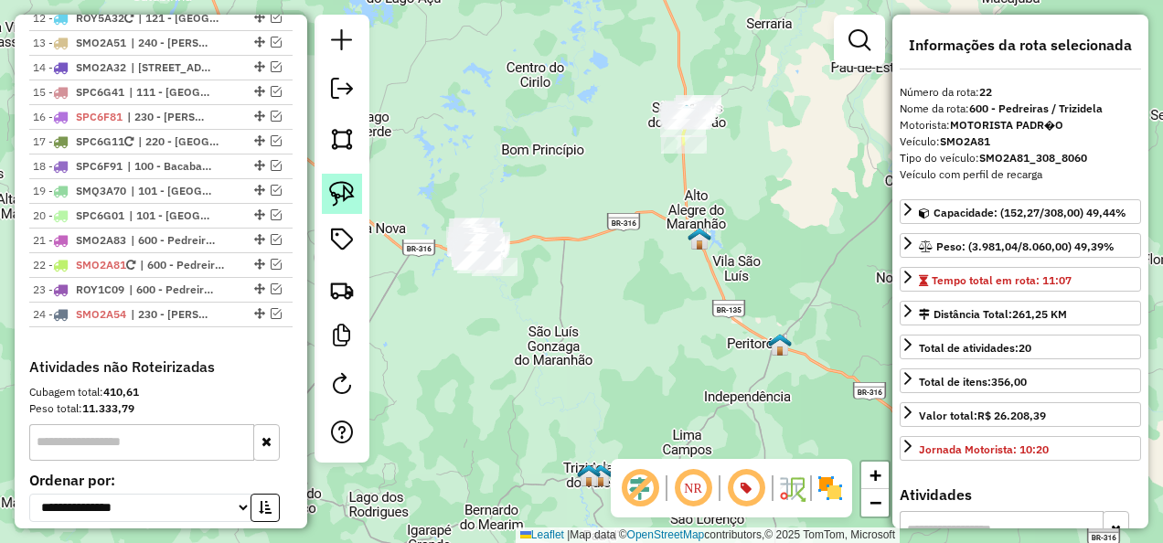
click at [344, 199] on img at bounding box center [342, 194] width 26 height 26
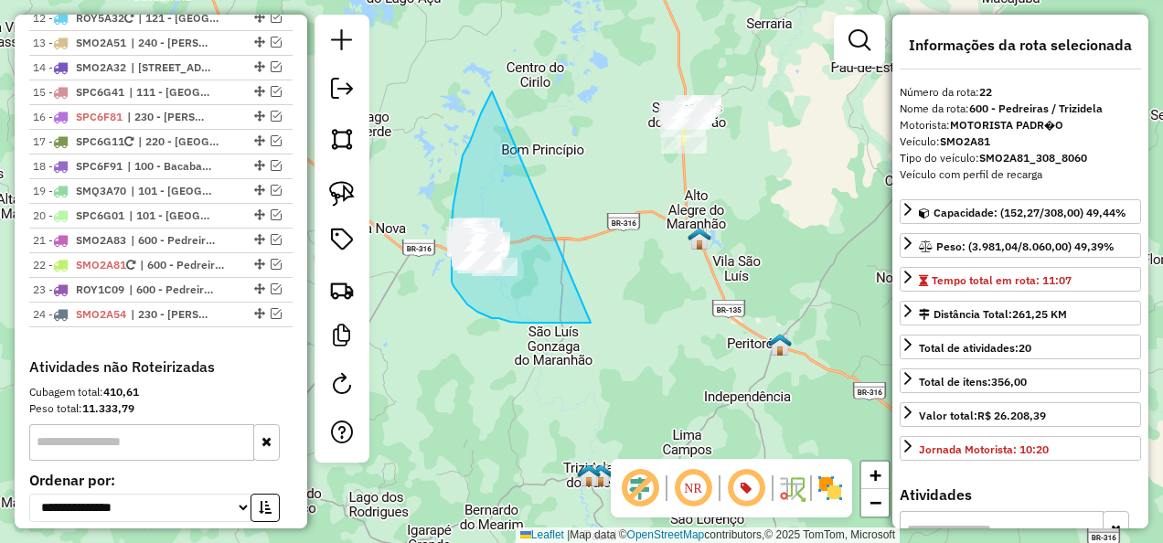
drag, startPoint x: 488, startPoint y: 100, endPoint x: 591, endPoint y: 323, distance: 245.5
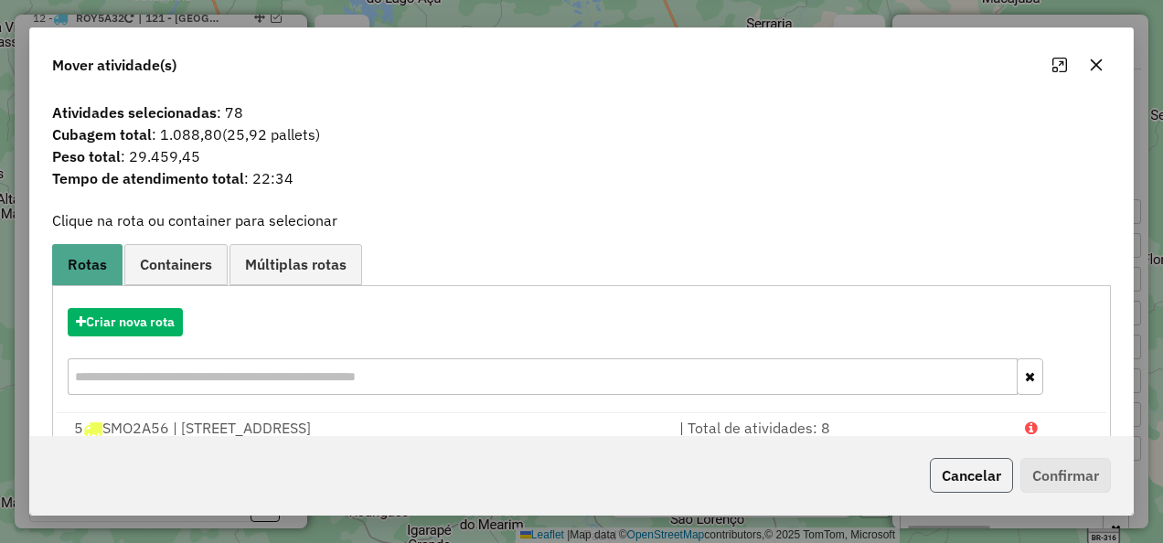
click at [956, 480] on button "Cancelar" at bounding box center [971, 475] width 83 height 35
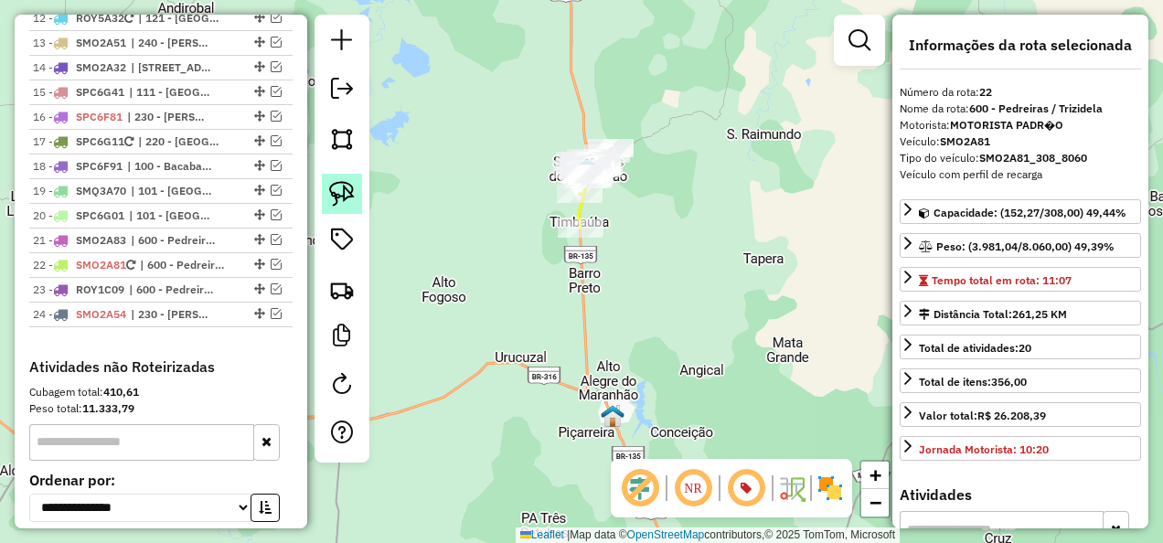
click at [338, 191] on img at bounding box center [342, 194] width 26 height 26
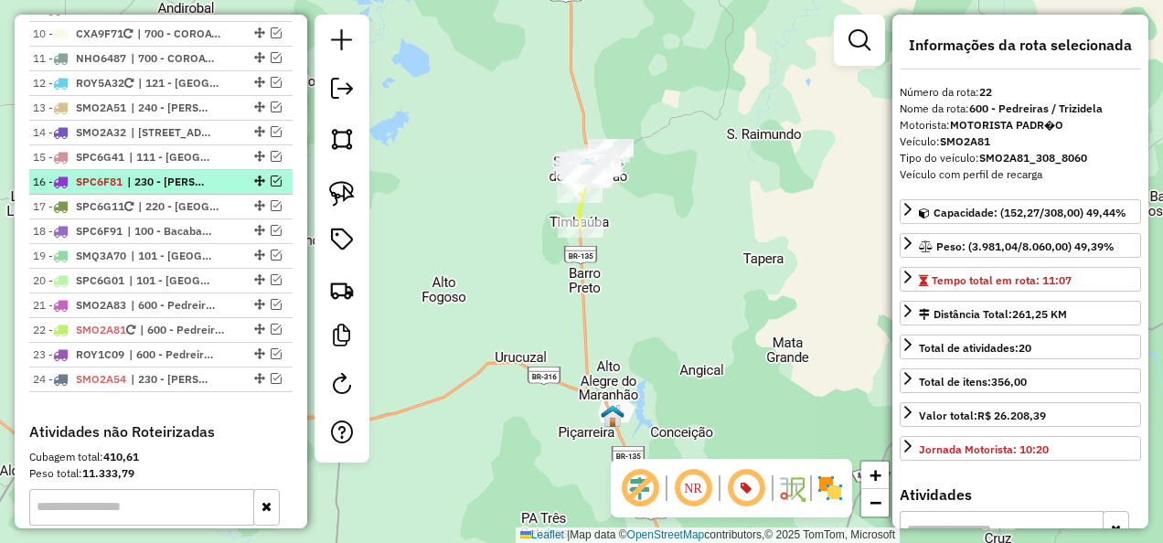
scroll to position [1489, 0]
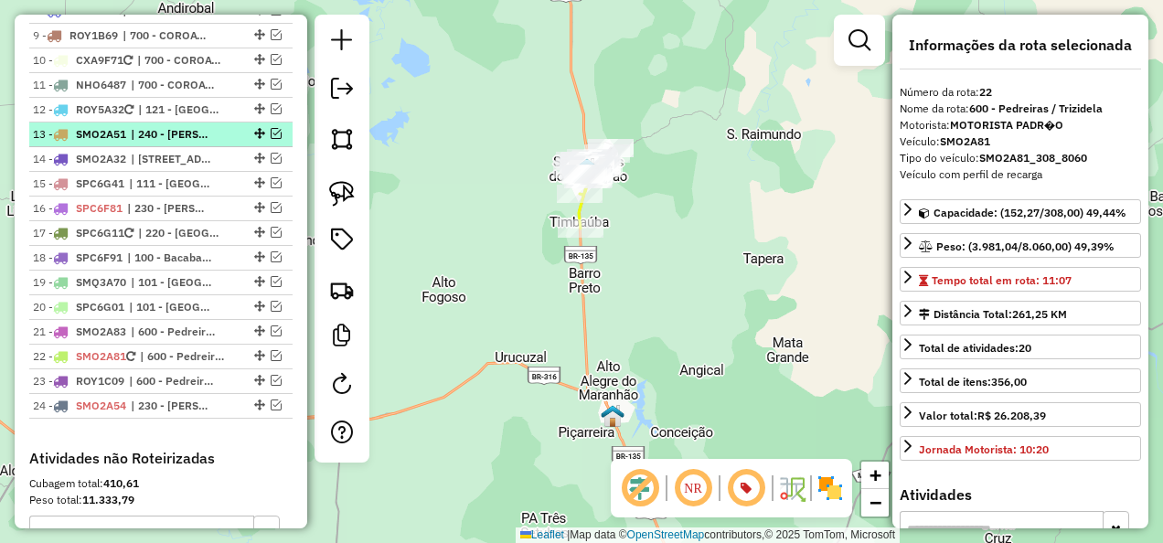
click at [180, 143] on span "| 240 - [PERSON_NAME], 241 - [GEOGRAPHIC_DATA]" at bounding box center [173, 134] width 84 height 16
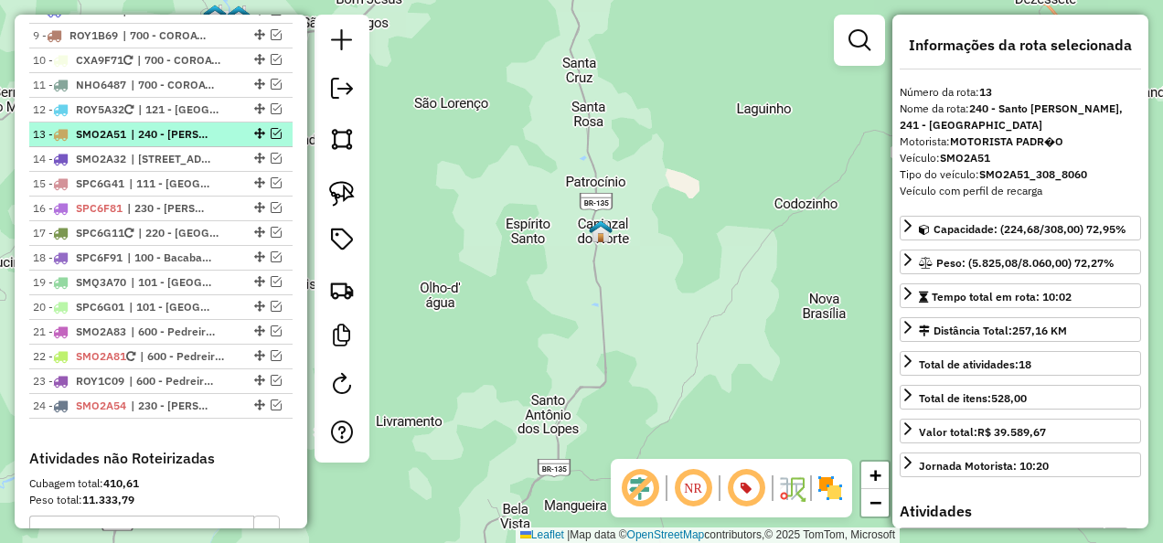
click at [271, 139] on em at bounding box center [276, 133] width 11 height 11
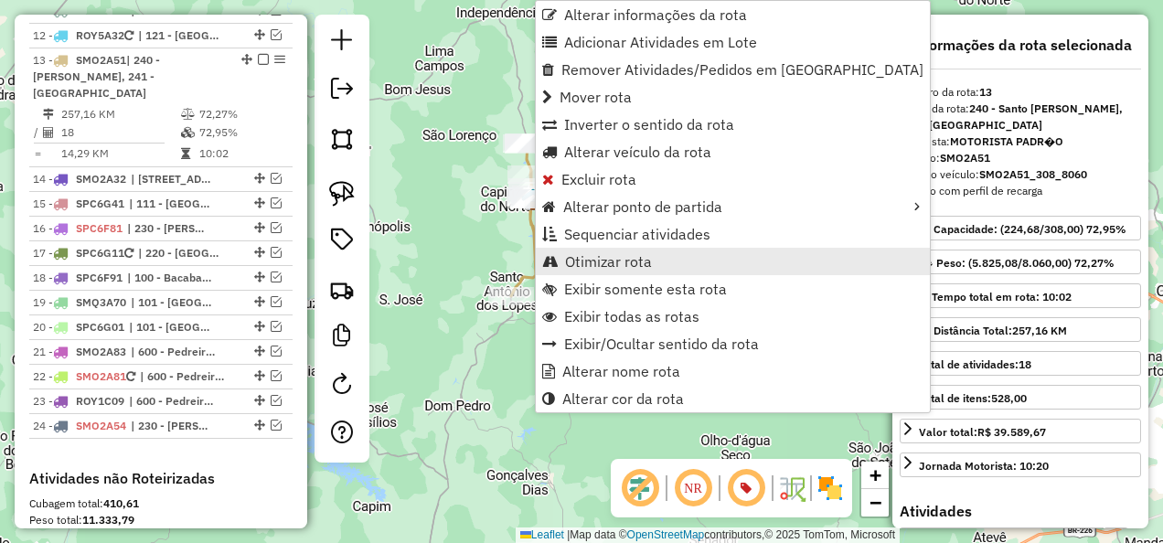
scroll to position [1627, 0]
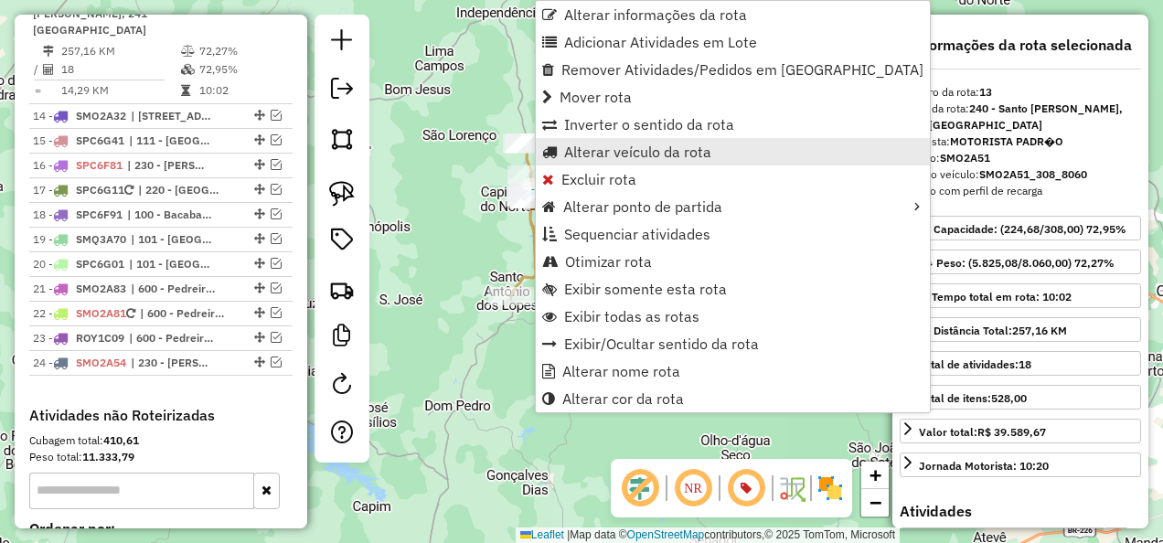
click at [621, 151] on span "Alterar veículo da rota" at bounding box center [637, 151] width 147 height 15
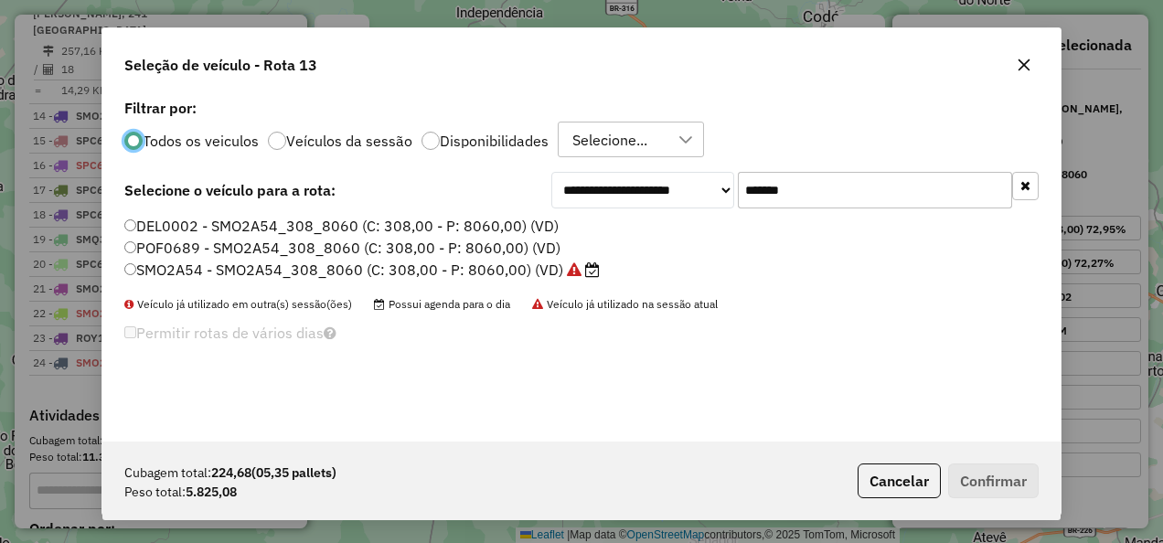
scroll to position [10, 5]
drag, startPoint x: 858, startPoint y: 197, endPoint x: 775, endPoint y: 205, distance: 82.6
click at [775, 205] on input "*******" at bounding box center [875, 190] width 274 height 37
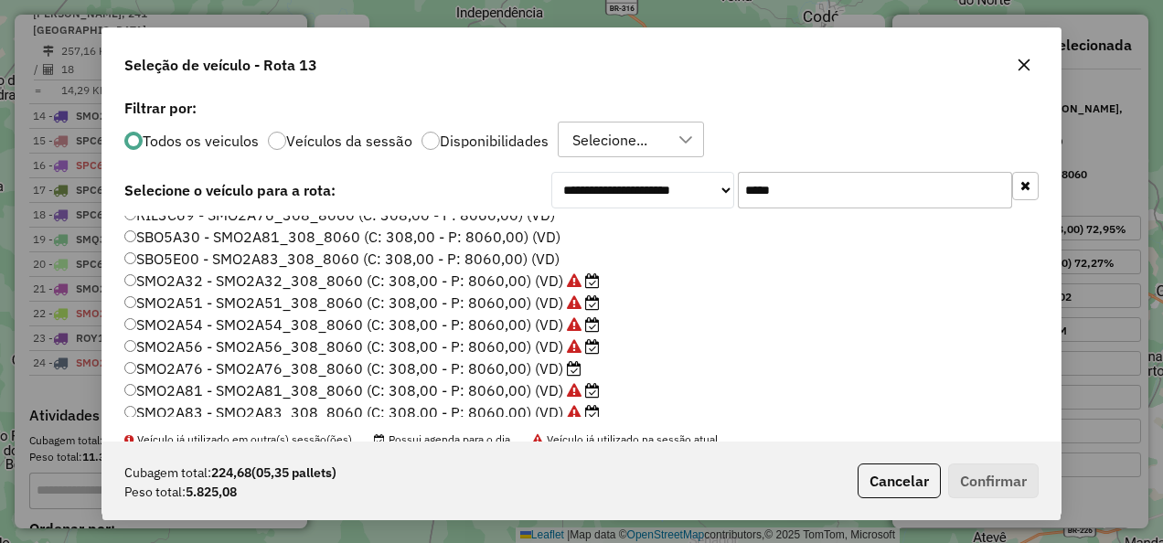
scroll to position [216, 0]
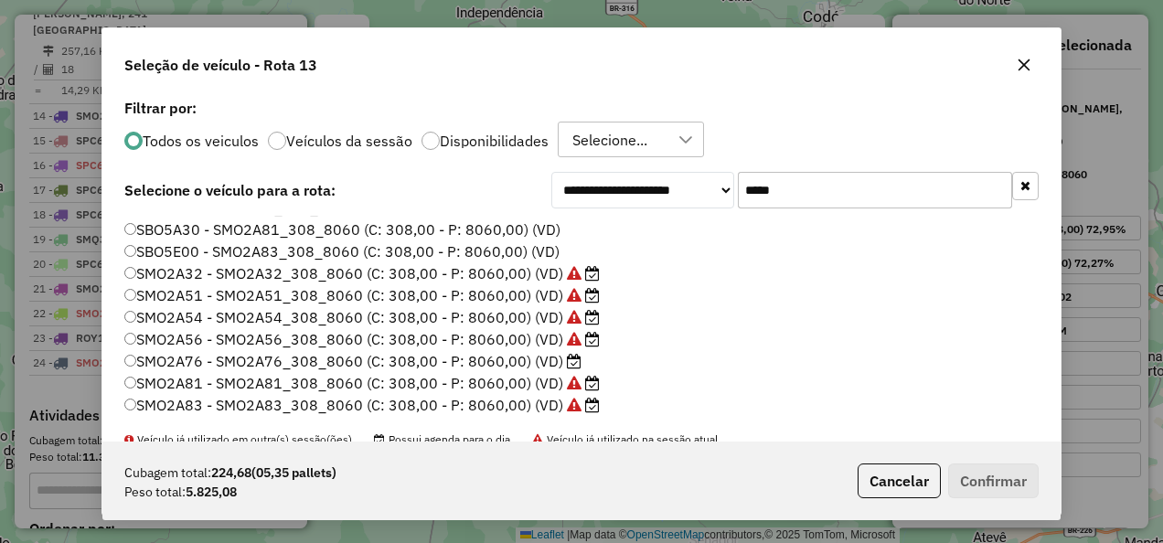
type input "*****"
click at [197, 273] on label "SMO2A32 - SMO2A32_308_8060 (C: 308,00 - P: 8060,00) (VD)" at bounding box center [361, 273] width 475 height 22
click at [983, 475] on button "Confirmar" at bounding box center [993, 481] width 91 height 35
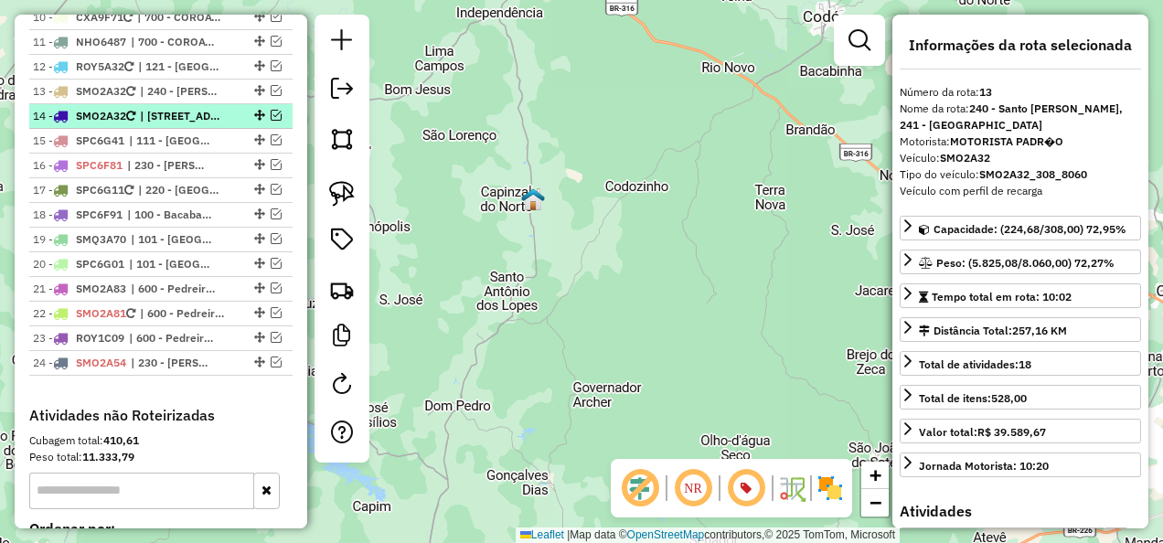
click at [272, 121] on em at bounding box center [276, 115] width 11 height 11
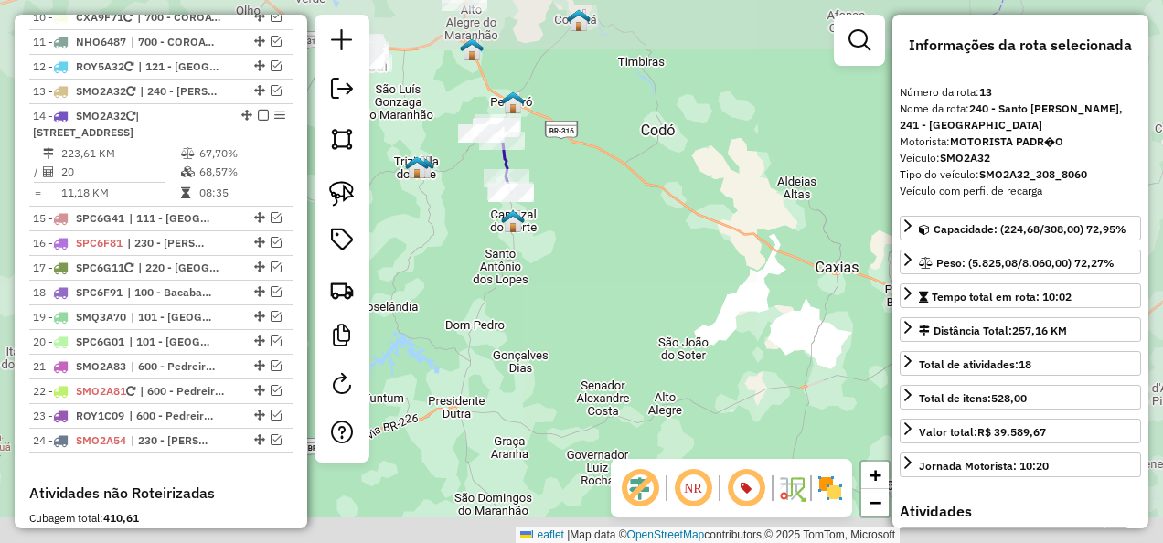
drag, startPoint x: 485, startPoint y: 238, endPoint x: 485, endPoint y: 340, distance: 102.4
click at [484, 333] on div "Janela de atendimento Grade de atendimento Capacidade Transportadoras Veículos …" at bounding box center [581, 271] width 1163 height 543
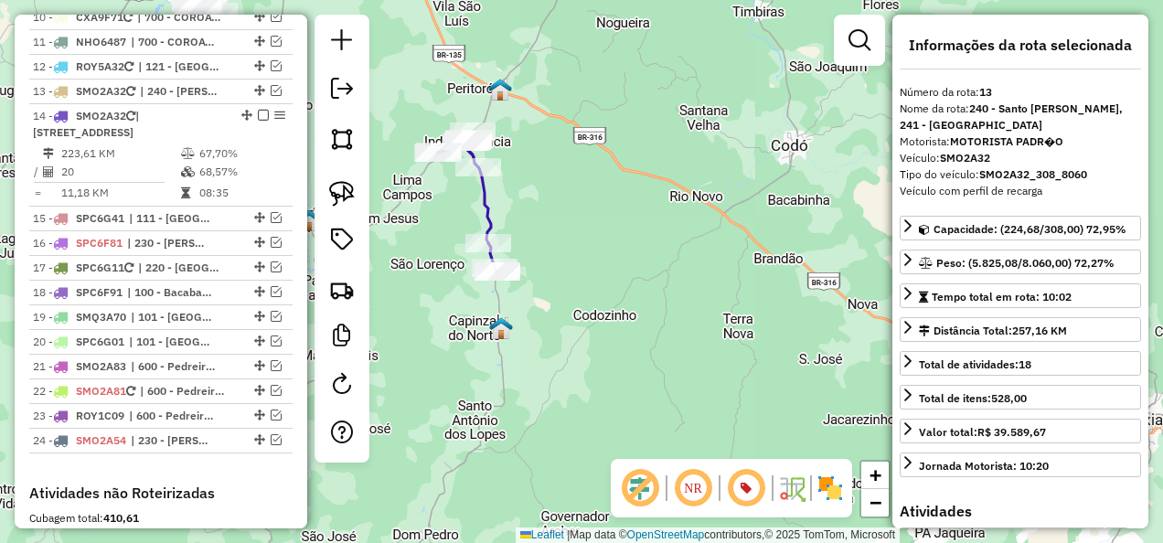
click at [485, 219] on icon at bounding box center [467, 202] width 60 height 140
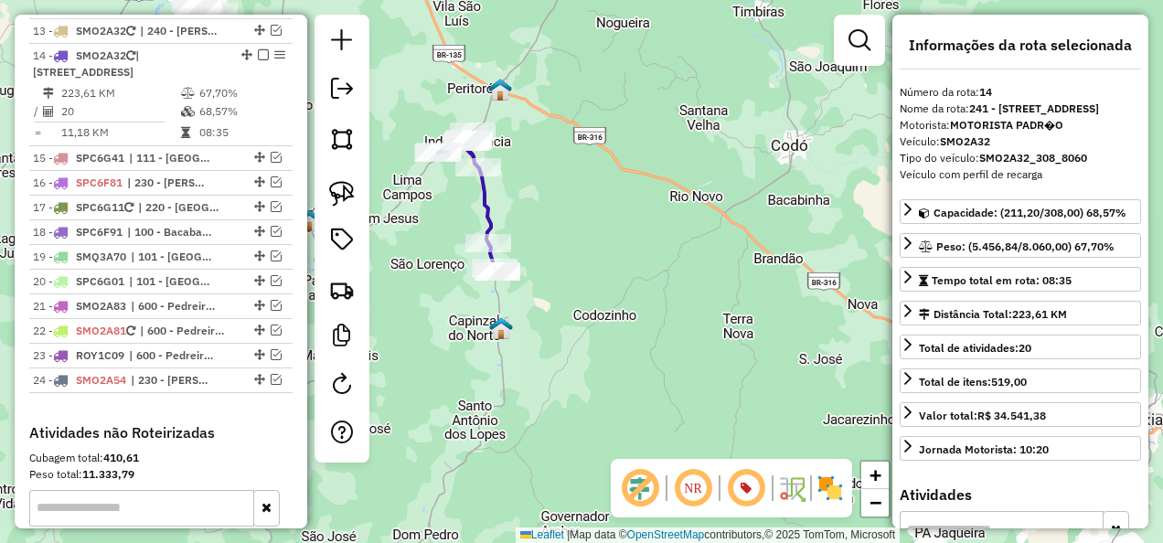
scroll to position [1650, 0]
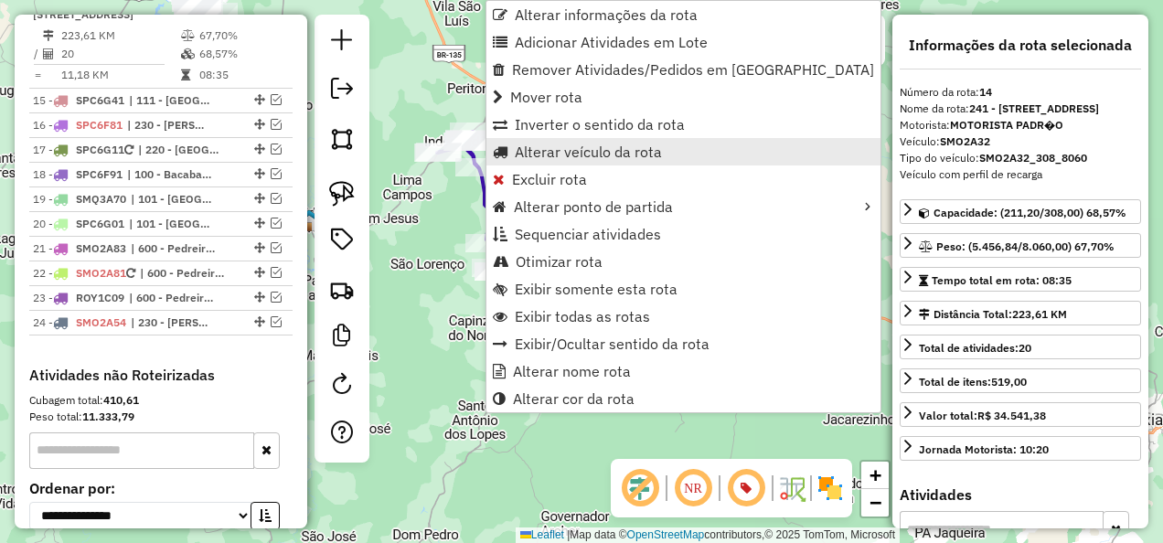
click at [580, 151] on span "Alterar veículo da rota" at bounding box center [588, 151] width 147 height 15
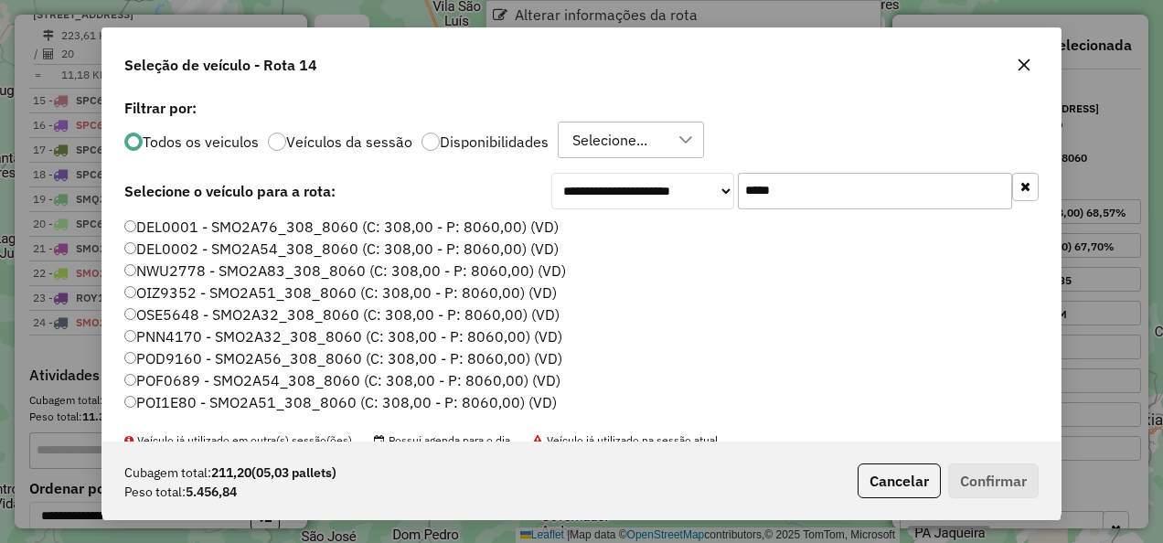
scroll to position [10, 5]
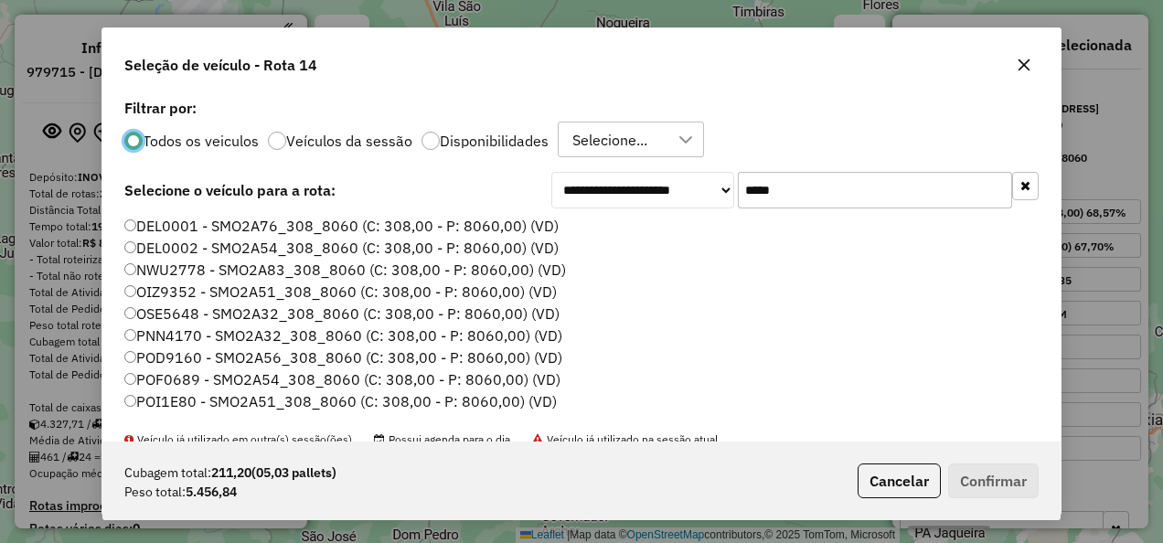
select select "**********"
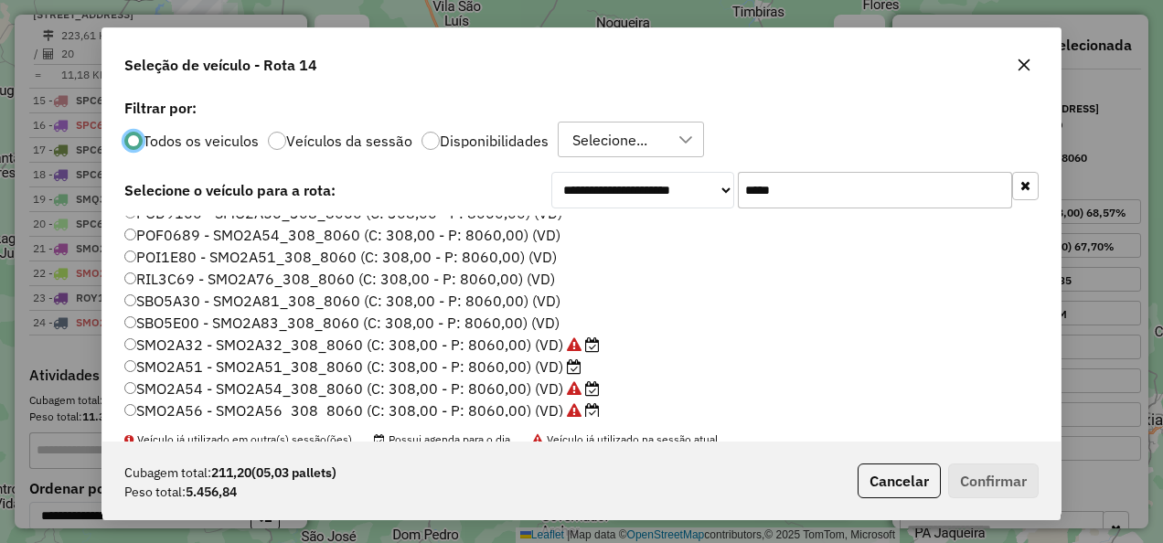
scroll to position [216, 0]
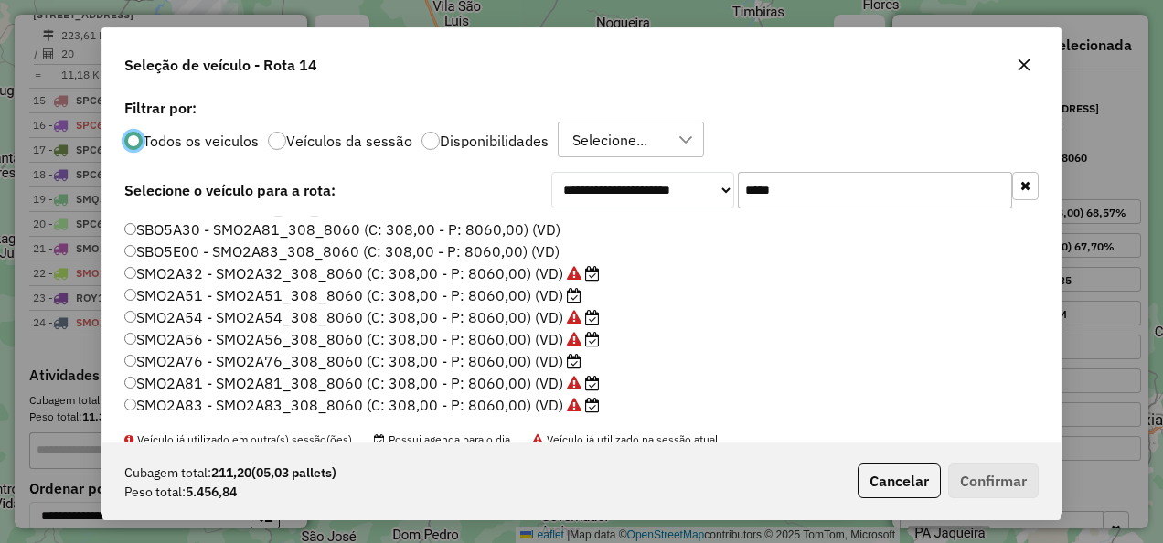
click at [201, 300] on label "SMO2A51 - SMO2A51_308_8060 (C: 308,00 - P: 8060,00) (VD)" at bounding box center [352, 295] width 457 height 22
click at [978, 477] on button "Confirmar" at bounding box center [993, 481] width 91 height 35
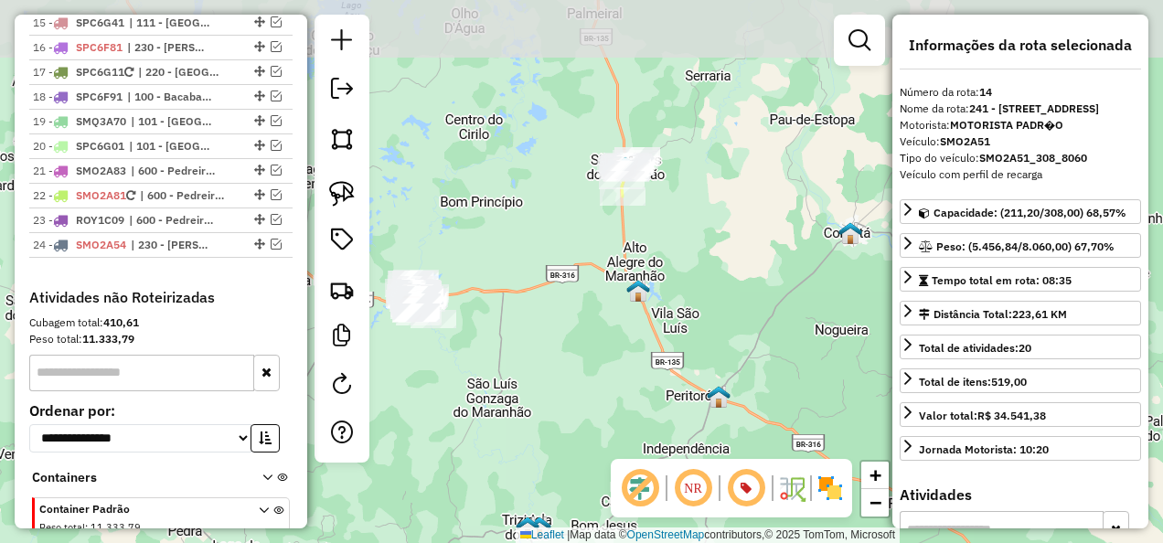
drag, startPoint x: 635, startPoint y: 264, endPoint x: 562, endPoint y: 347, distance: 110.2
click at [571, 343] on div "Janela de atendimento Grade de atendimento Capacidade Transportadoras Veículos …" at bounding box center [581, 271] width 1163 height 543
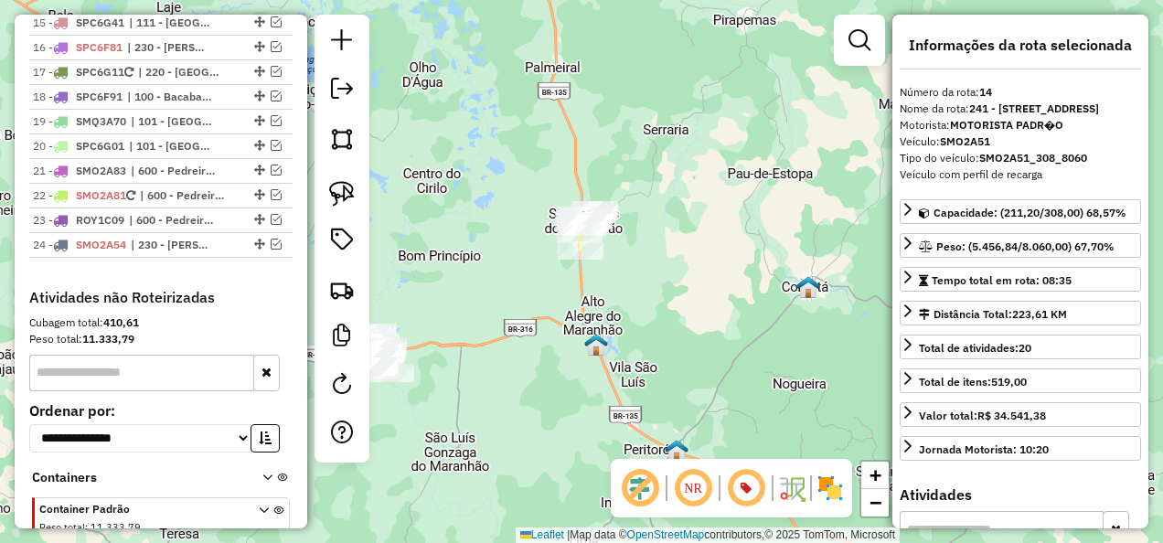
drag, startPoint x: 347, startPoint y: 191, endPoint x: 457, endPoint y: 153, distance: 116.2
click at [347, 191] on img at bounding box center [342, 194] width 26 height 26
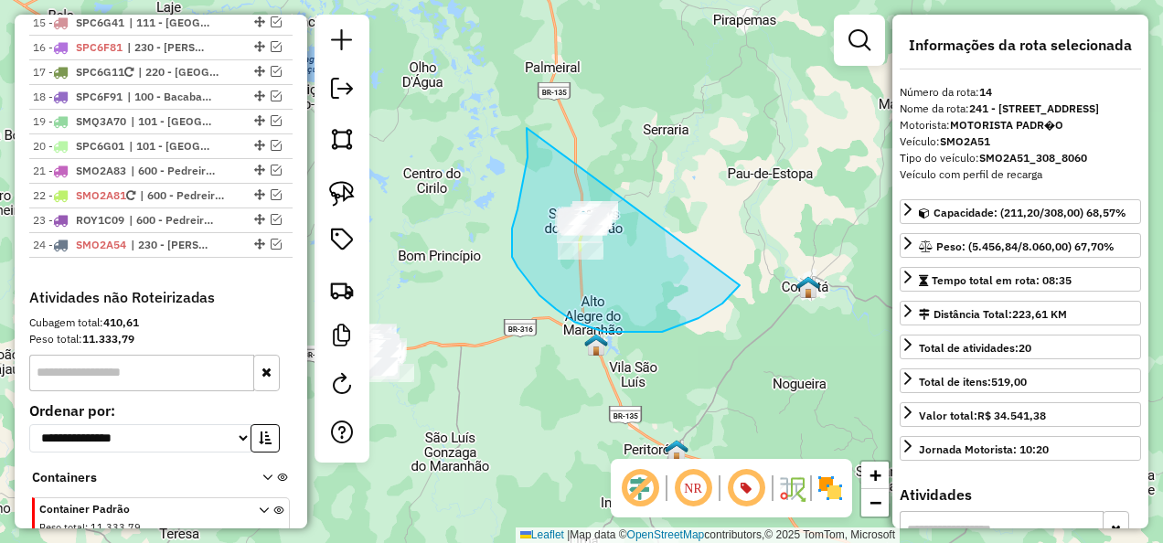
drag, startPoint x: 527, startPoint y: 128, endPoint x: 764, endPoint y: 237, distance: 261.4
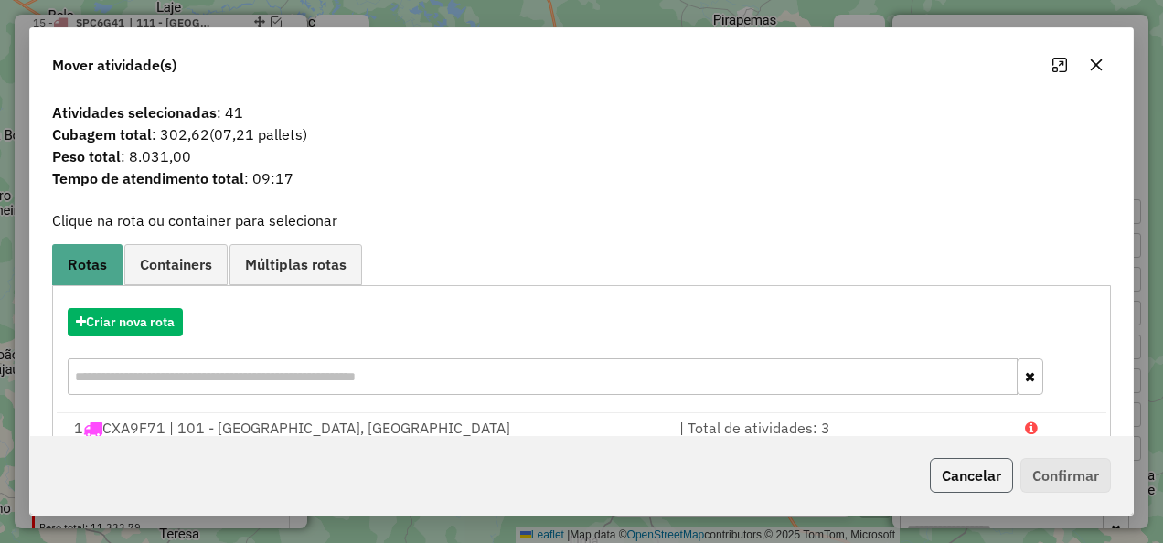
click at [958, 464] on button "Cancelar" at bounding box center [971, 475] width 83 height 35
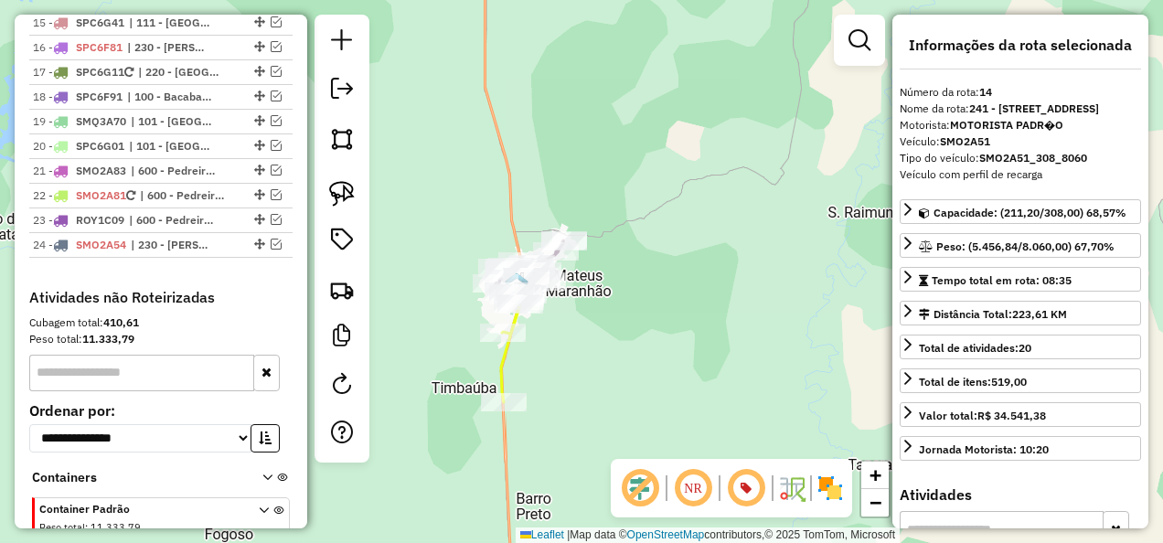
drag, startPoint x: 633, startPoint y: 272, endPoint x: 589, endPoint y: 302, distance: 52.7
click at [591, 301] on div "Janela de atendimento Grade de atendimento Capacidade Transportadoras Veículos …" at bounding box center [581, 271] width 1163 height 543
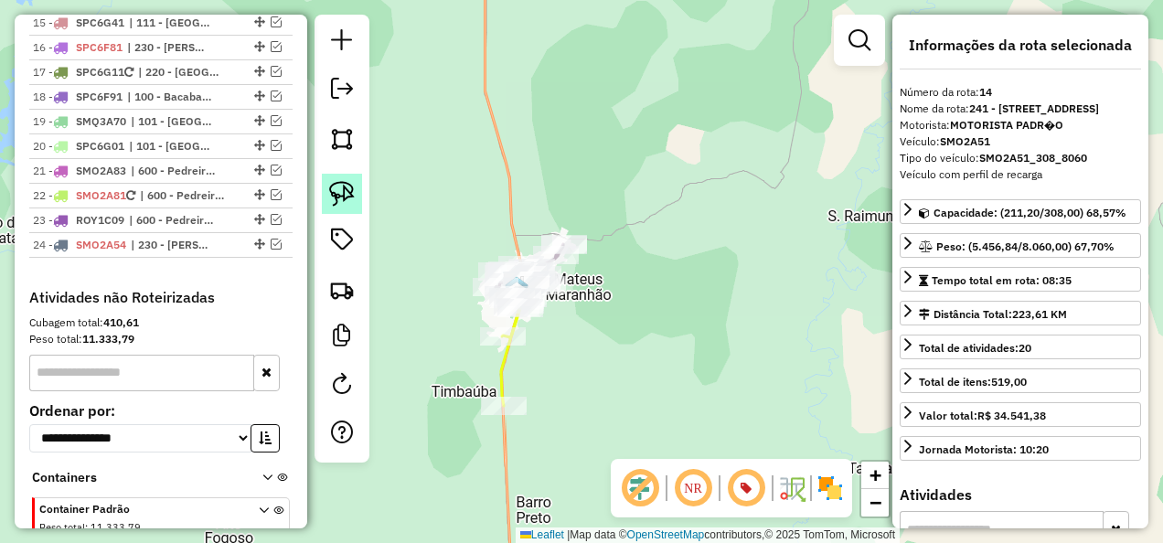
click at [347, 192] on img at bounding box center [342, 194] width 26 height 26
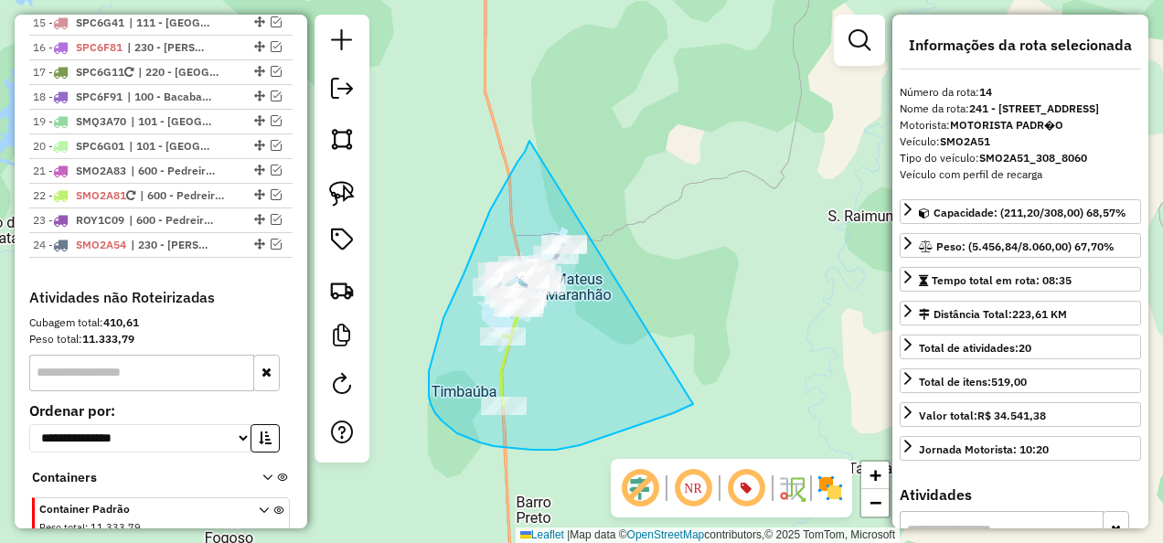
drag, startPoint x: 529, startPoint y: 141, endPoint x: 730, endPoint y: 364, distance: 299.8
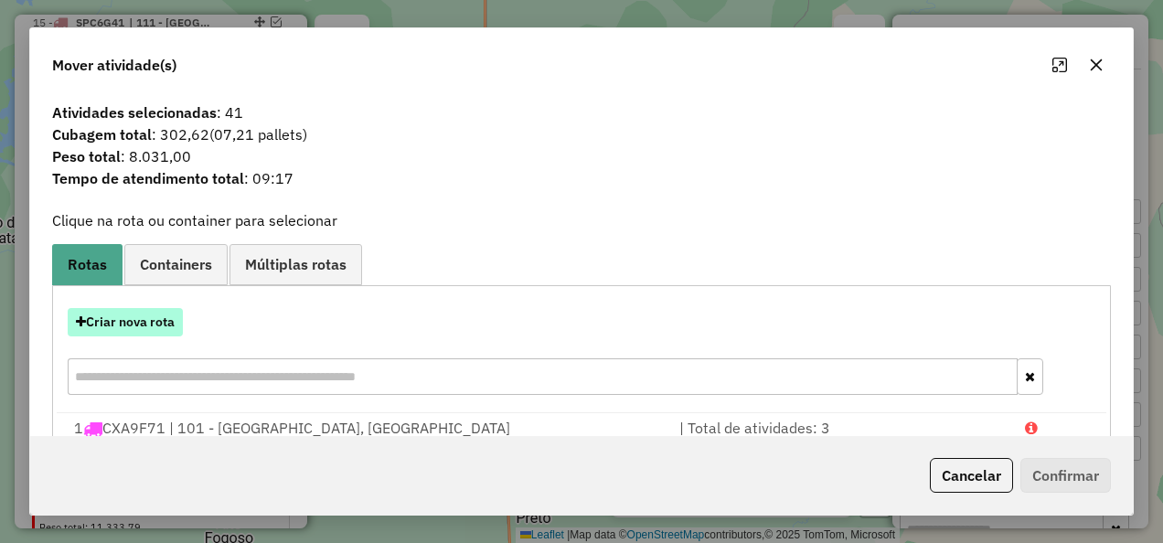
click at [162, 317] on button "Criar nova rota" at bounding box center [125, 322] width 115 height 28
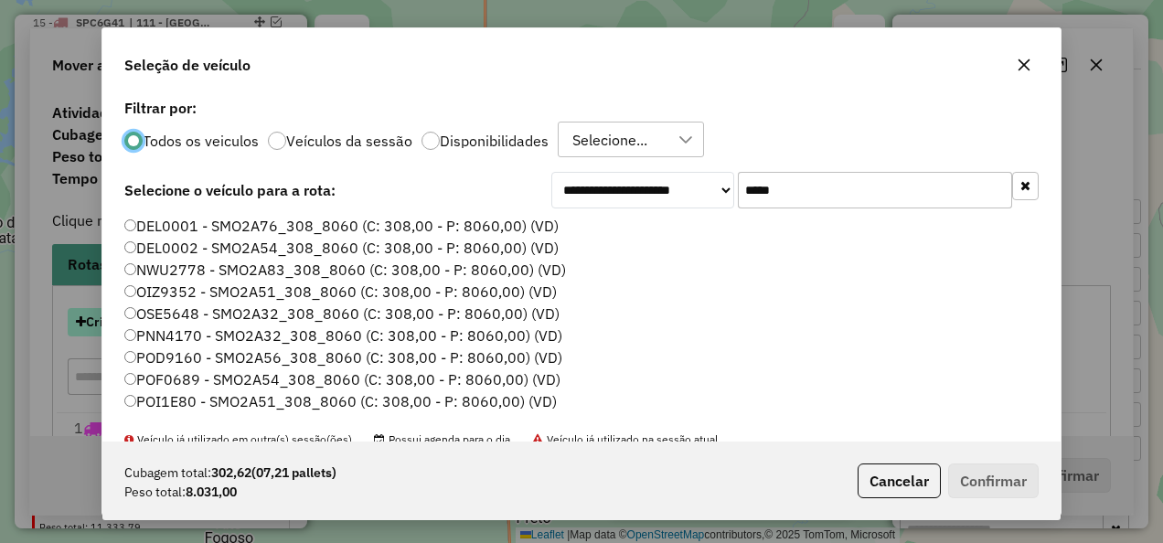
scroll to position [10, 5]
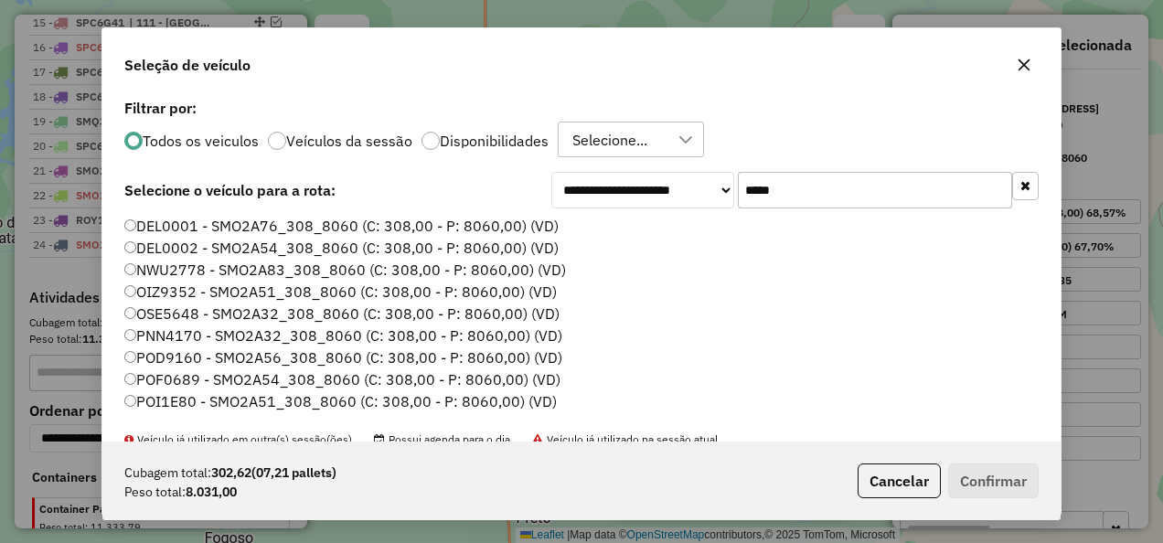
drag, startPoint x: 836, startPoint y: 188, endPoint x: 549, endPoint y: 262, distance: 296.5
click at [549, 262] on div "**********" at bounding box center [581, 267] width 958 height 347
paste input "**"
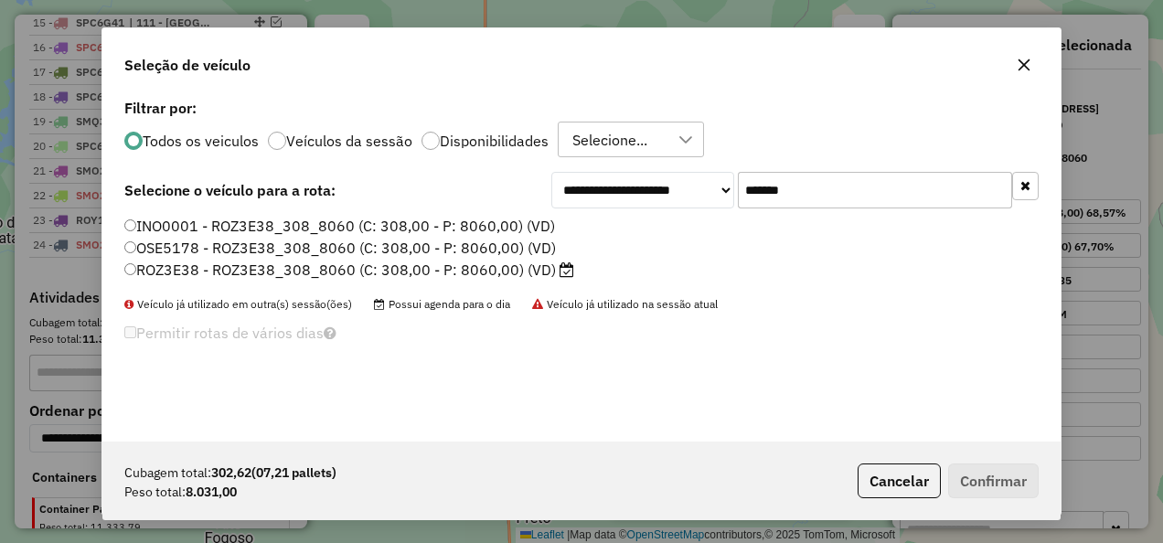
type input "*******"
click at [435, 269] on label "ROZ3E38 - ROZ3E38_308_8060 (C: 308,00 - P: 8060,00) (VD)" at bounding box center [349, 270] width 450 height 22
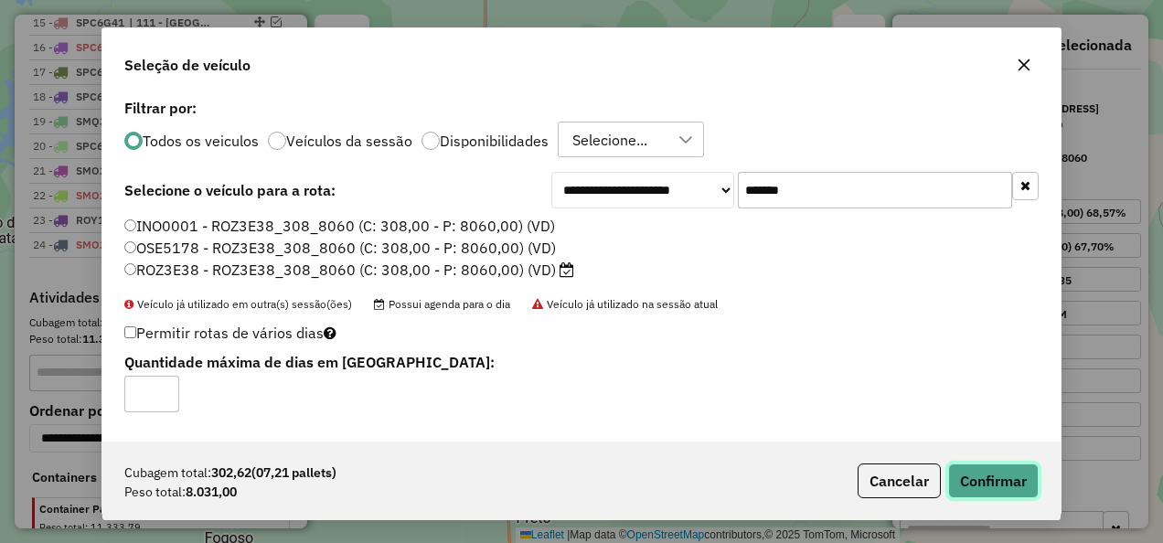
click at [967, 473] on button "Confirmar" at bounding box center [993, 481] width 91 height 35
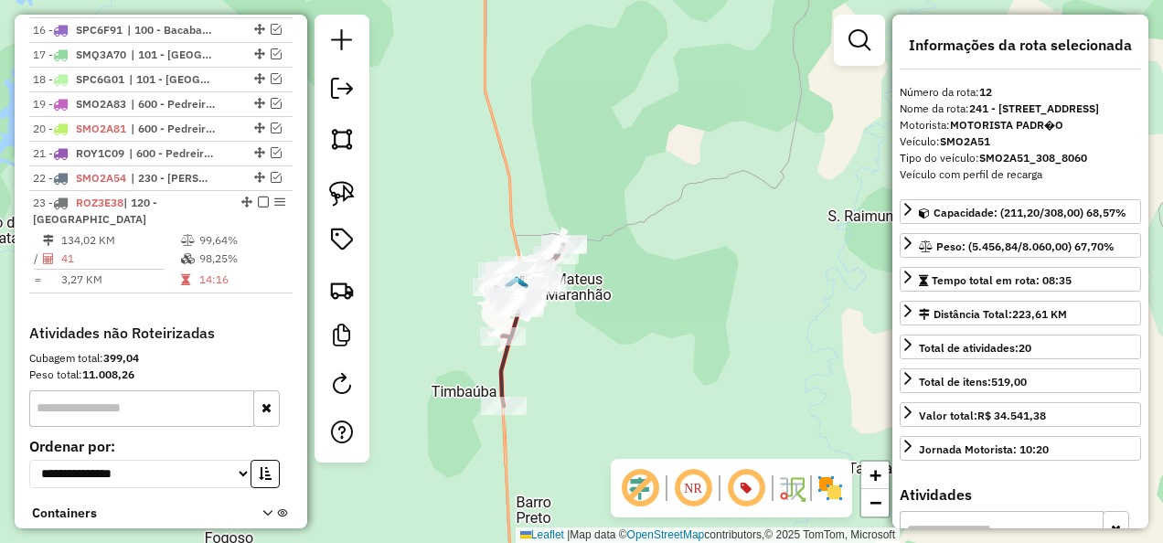
scroll to position [1628, 0]
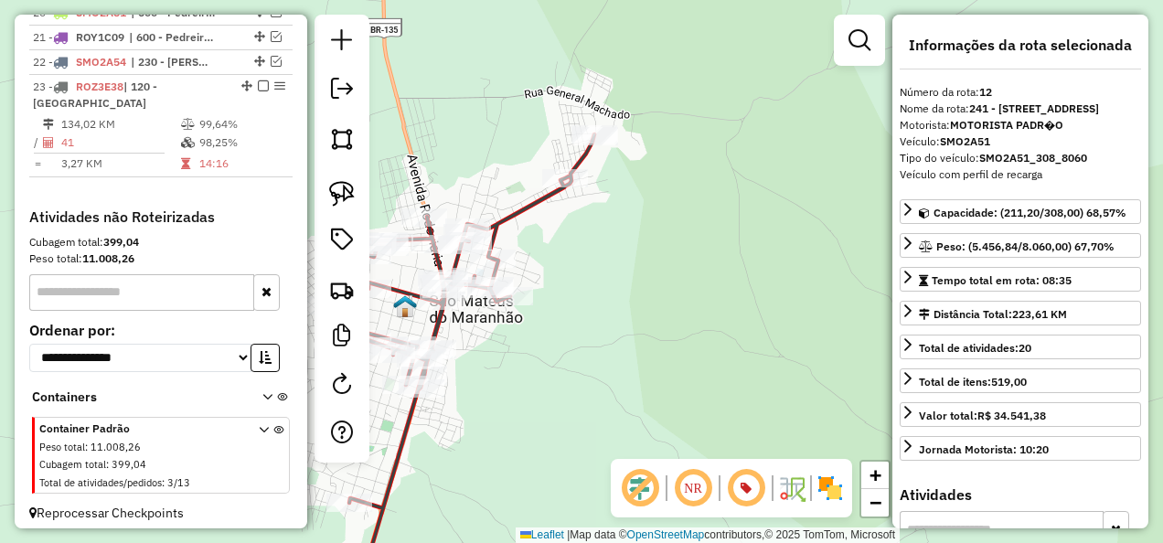
click at [523, 213] on icon at bounding box center [457, 366] width 273 height 464
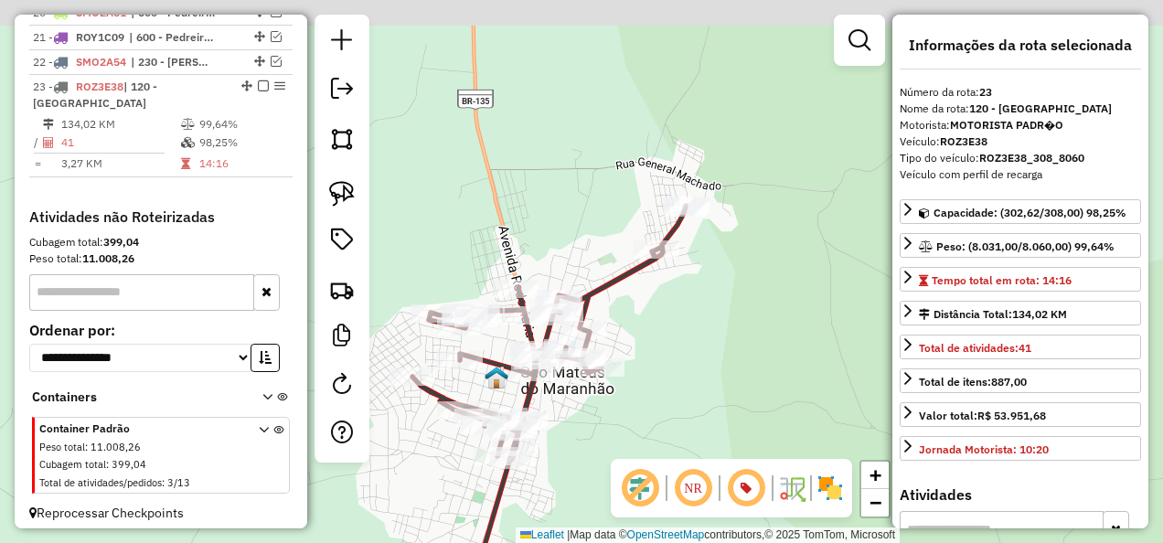
drag, startPoint x: 594, startPoint y: 263, endPoint x: 748, endPoint y: 373, distance: 188.8
click at [735, 367] on div "Janela de atendimento Grade de atendimento Capacidade Transportadoras Veículos …" at bounding box center [581, 271] width 1163 height 543
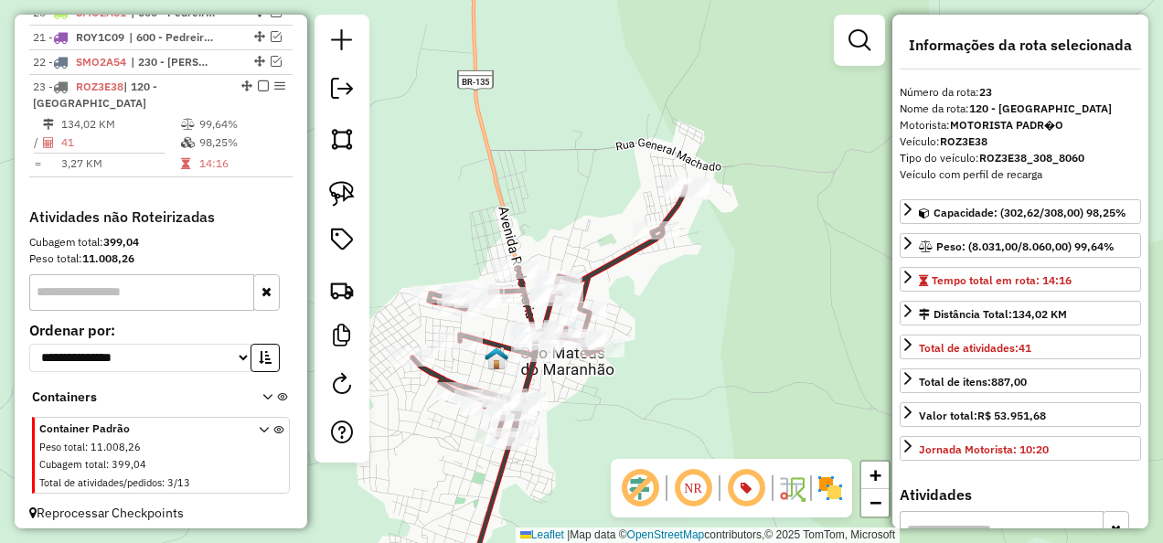
drag, startPoint x: 753, startPoint y: 396, endPoint x: 686, endPoint y: 323, distance: 99.6
click at [688, 326] on div "Janela de atendimento Grade de atendimento Capacidade Transportadoras Veículos …" at bounding box center [581, 271] width 1163 height 543
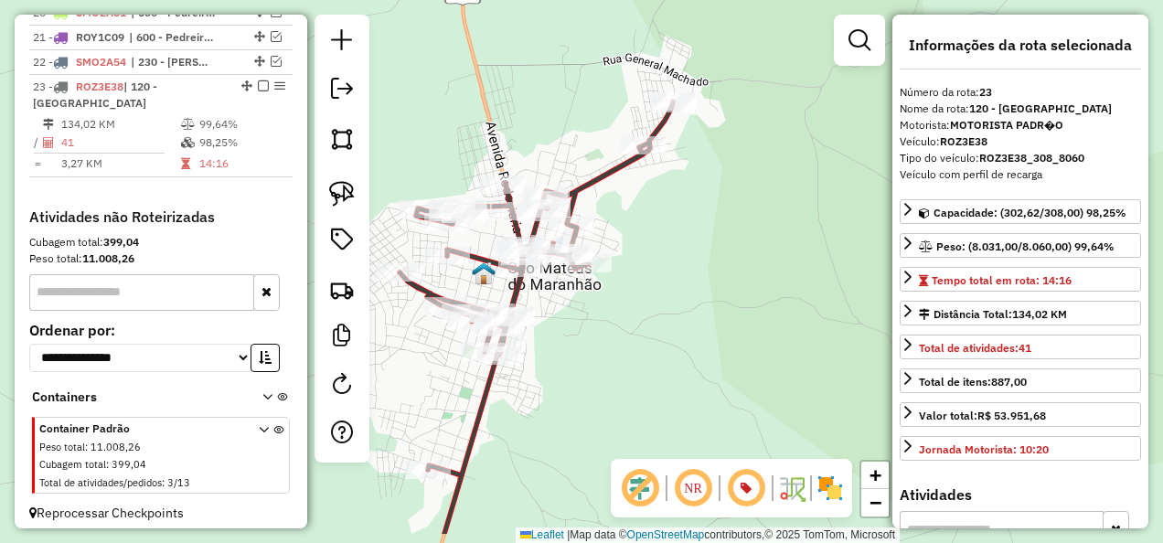
drag, startPoint x: 572, startPoint y: 415, endPoint x: 581, endPoint y: 232, distance: 183.0
click at [582, 235] on div "Janela de atendimento Grade de atendimento Capacidade Transportadoras Veículos …" at bounding box center [581, 271] width 1163 height 543
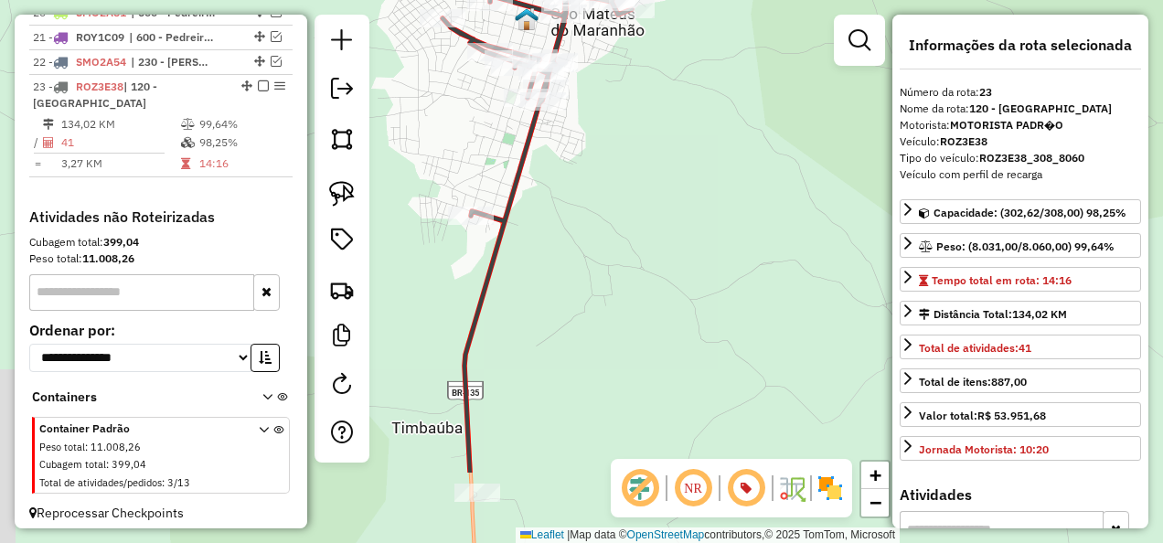
drag, startPoint x: 552, startPoint y: 328, endPoint x: 597, endPoint y: 197, distance: 139.1
click at [597, 197] on div "Janela de atendimento Grade de atendimento Capacidade Transportadoras Veículos …" at bounding box center [581, 271] width 1163 height 543
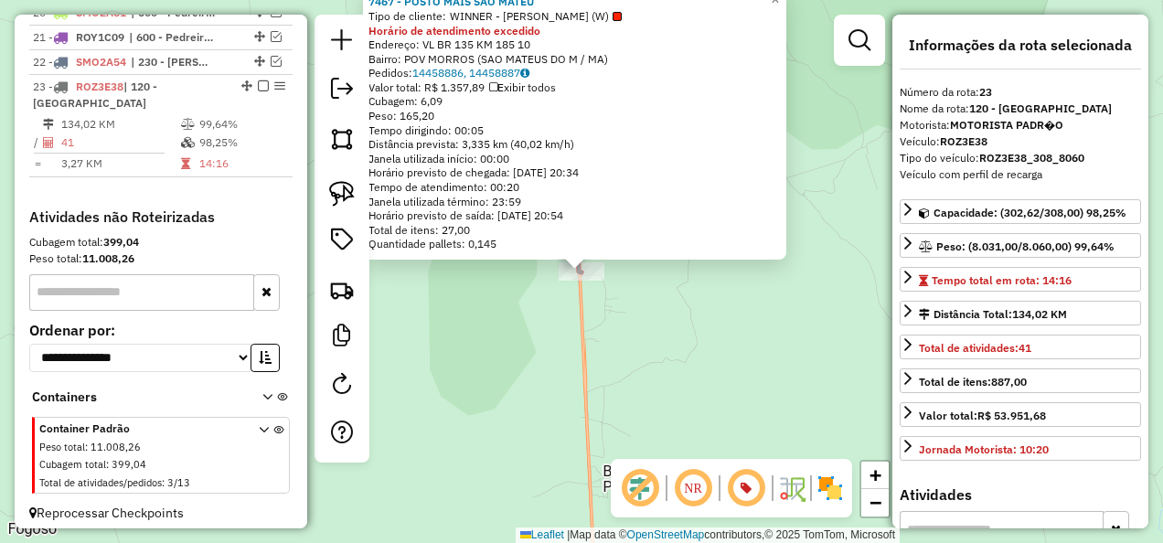
click at [616, 380] on div "Rota 23 - Placa ROZ3E38 7467 - POSTO MAIS SAO MATEU 7467 - POSTO MAIS SAO MATEU…" at bounding box center [581, 271] width 1163 height 543
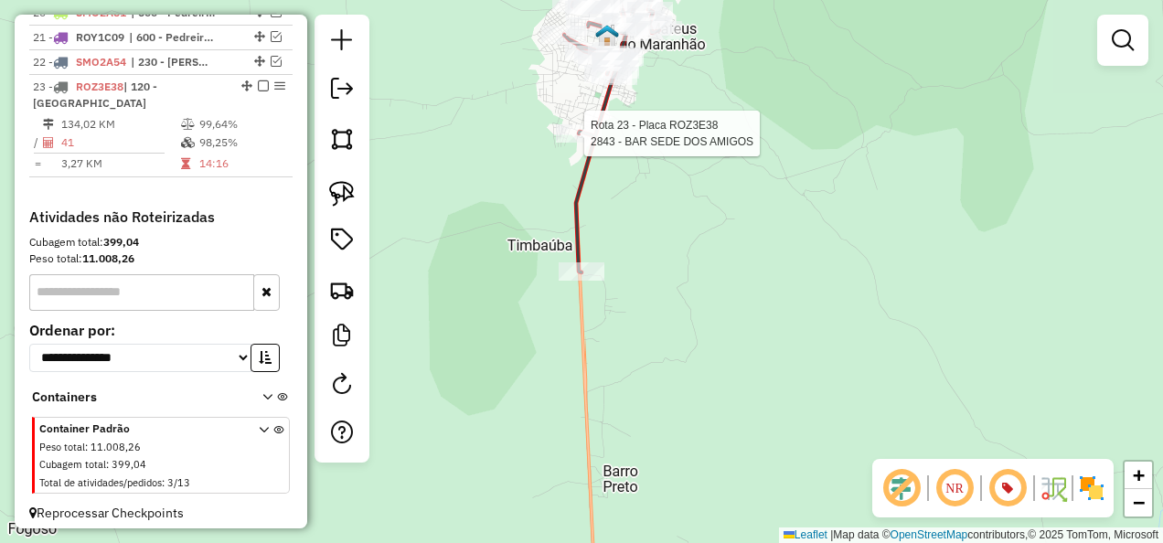
select select "**********"
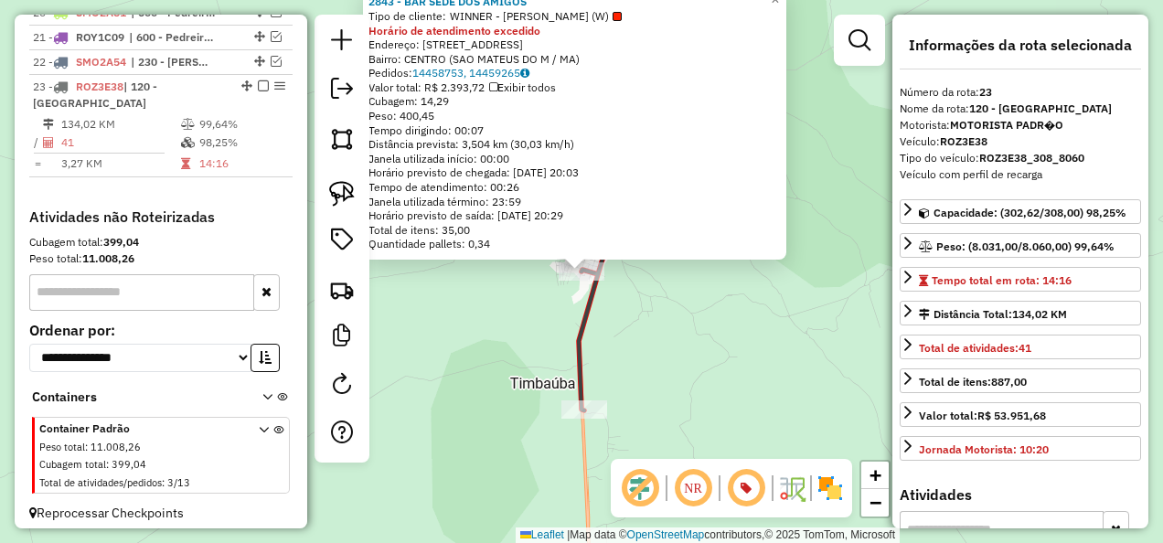
click at [642, 304] on div "2843 - BAR SEDE DOS AMIGOS Tipo de cliente: WINNER - ROTA (W) Horário de atendi…" at bounding box center [581, 271] width 1163 height 543
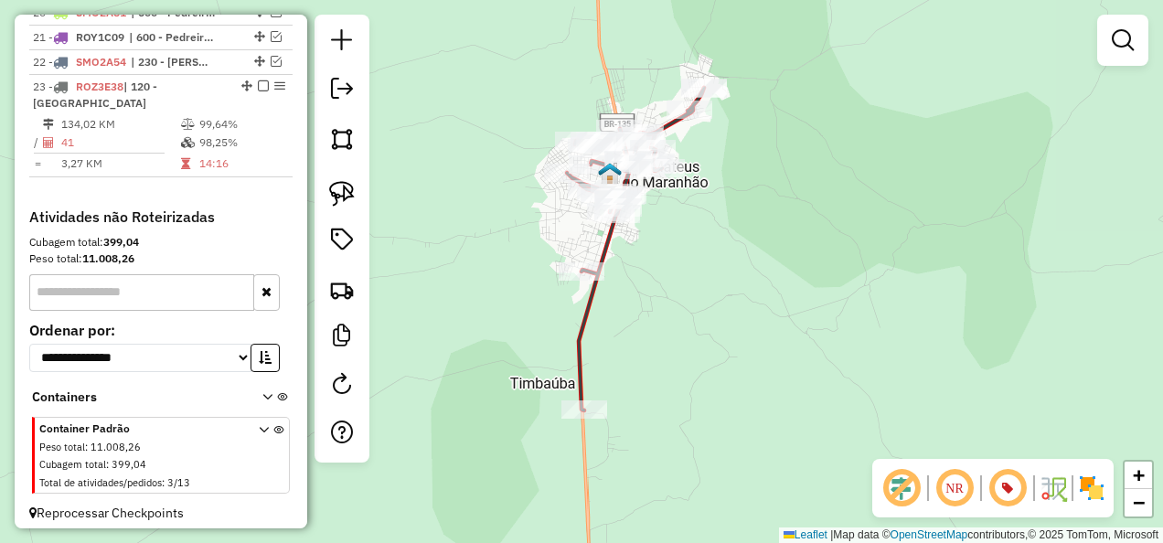
click at [586, 313] on icon at bounding box center [635, 249] width 137 height 323
select select "**********"
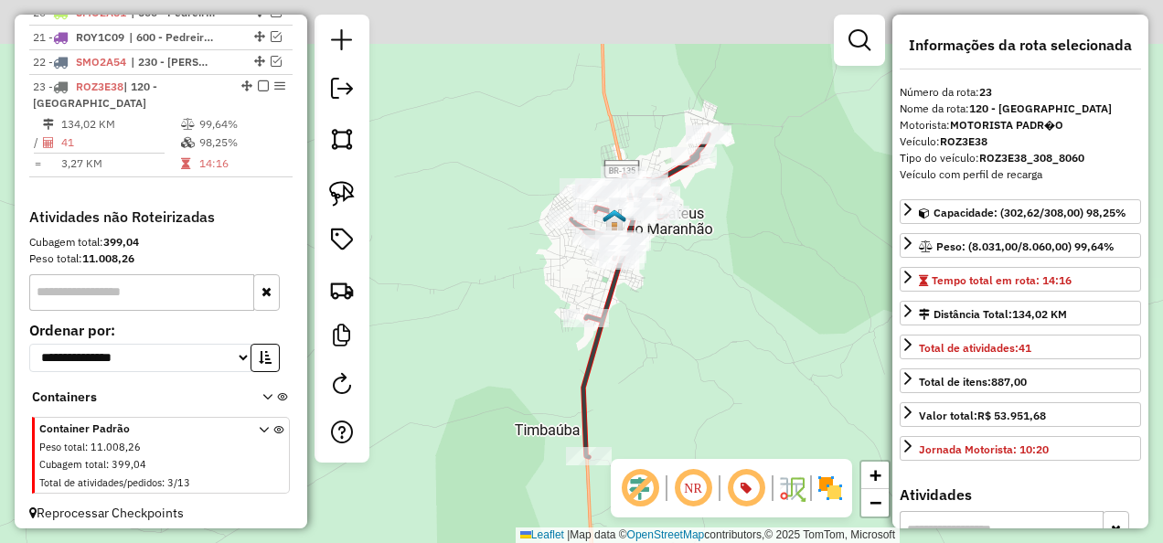
drag, startPoint x: 637, startPoint y: 331, endPoint x: 620, endPoint y: 424, distance: 94.9
click at [624, 424] on div "Janela de atendimento Grade de atendimento Capacidade Transportadoras Veículos …" at bounding box center [581, 271] width 1163 height 543
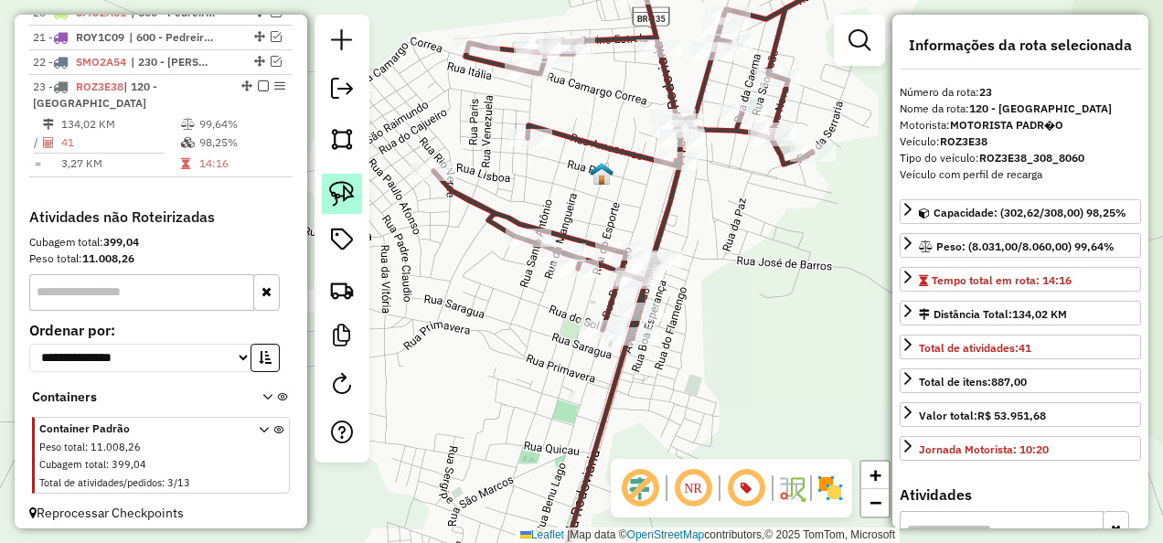
click at [345, 199] on img at bounding box center [342, 194] width 26 height 26
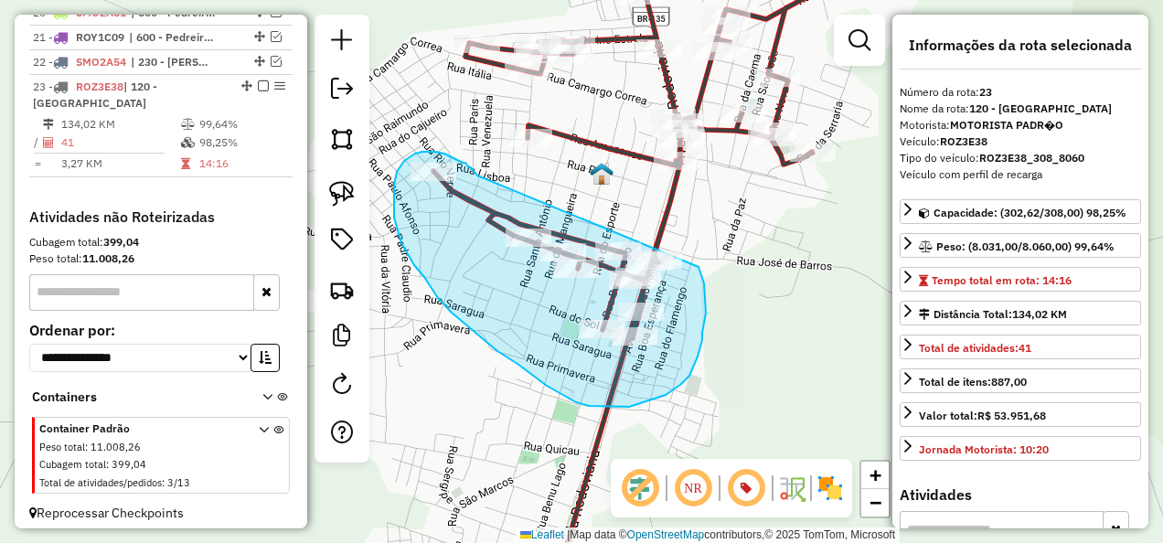
drag, startPoint x: 473, startPoint y: 170, endPoint x: 699, endPoint y: 267, distance: 245.8
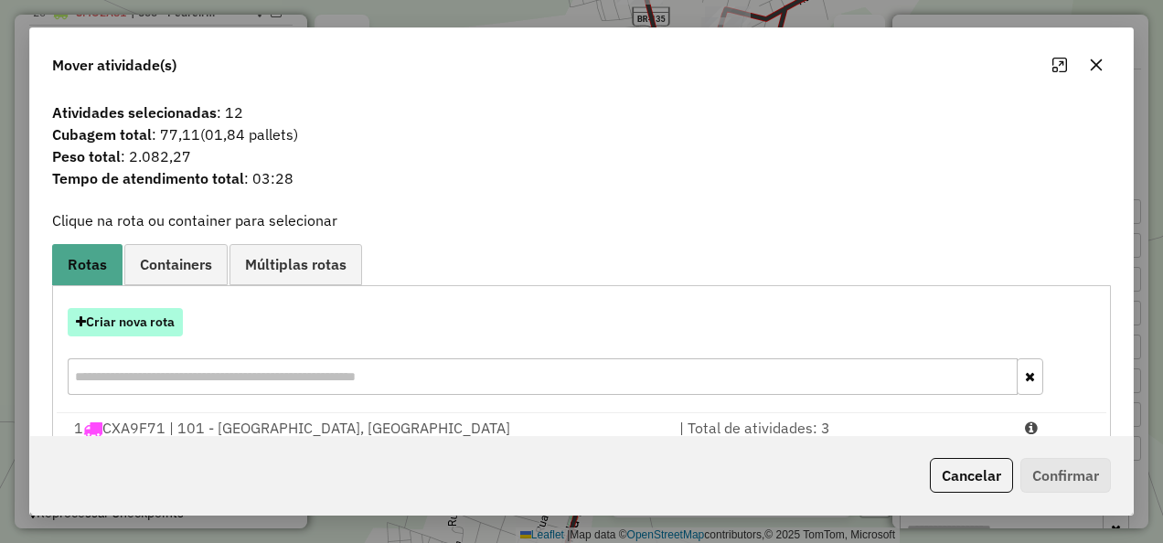
click at [170, 316] on button "Criar nova rota" at bounding box center [125, 322] width 115 height 28
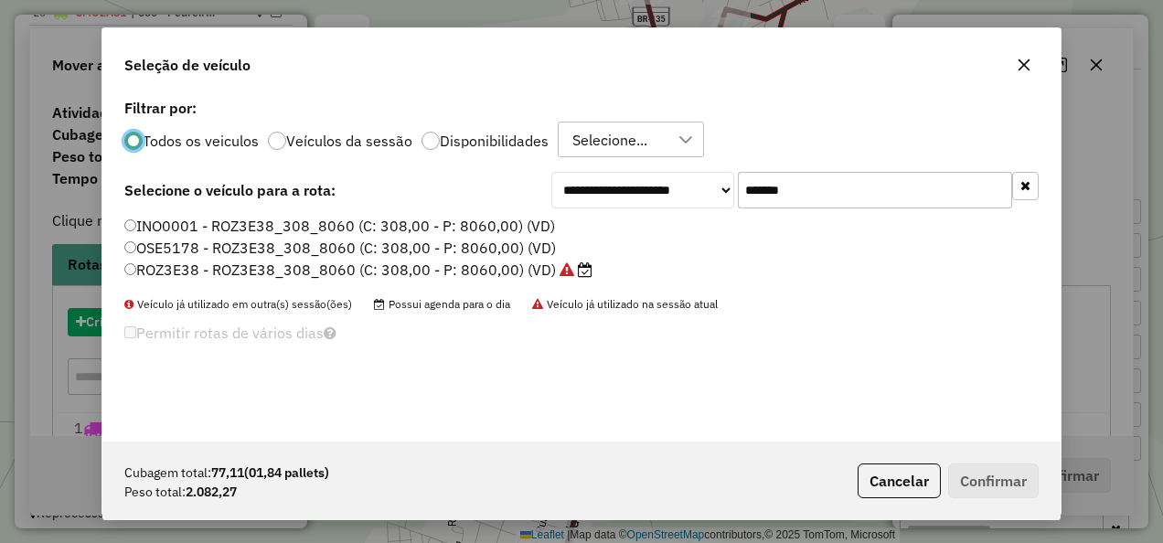
scroll to position [10, 5]
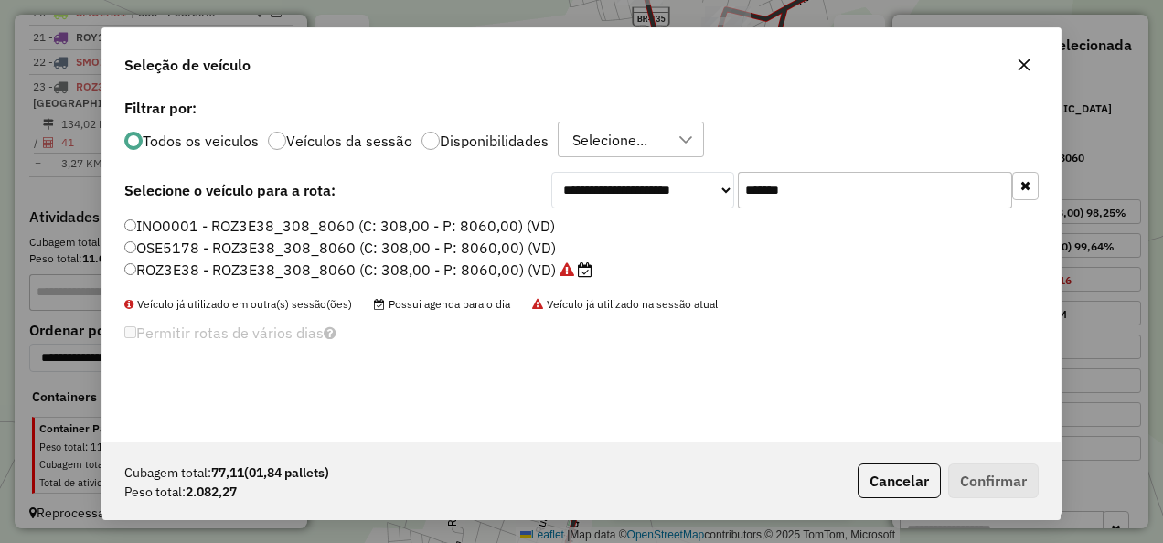
drag, startPoint x: 884, startPoint y: 199, endPoint x: 636, endPoint y: 234, distance: 250.2
click at [636, 234] on div "**********" at bounding box center [581, 267] width 958 height 347
paste input "text"
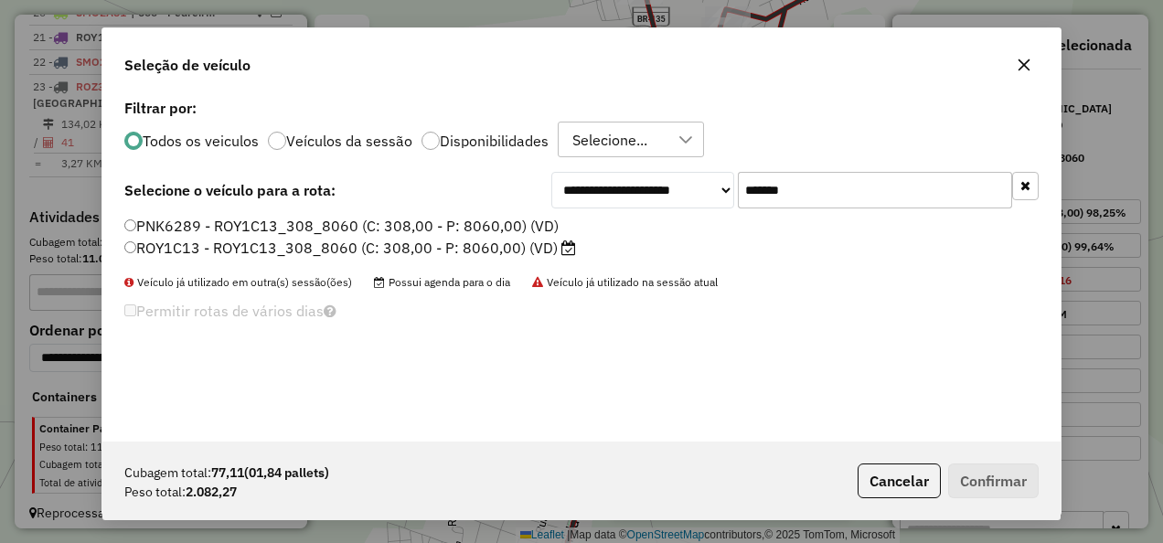
type input "*******"
click at [508, 251] on label "ROY1C13 - ROY1C13_308_8060 (C: 308,00 - P: 8060,00) (VD)" at bounding box center [350, 248] width 452 height 22
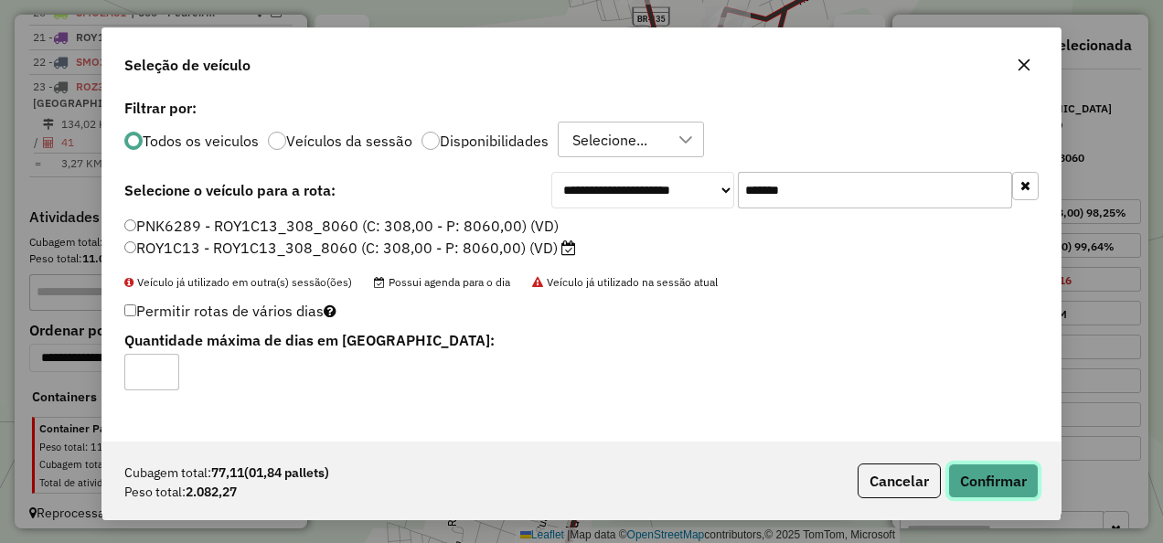
click at [978, 475] on button "Confirmar" at bounding box center [993, 481] width 91 height 35
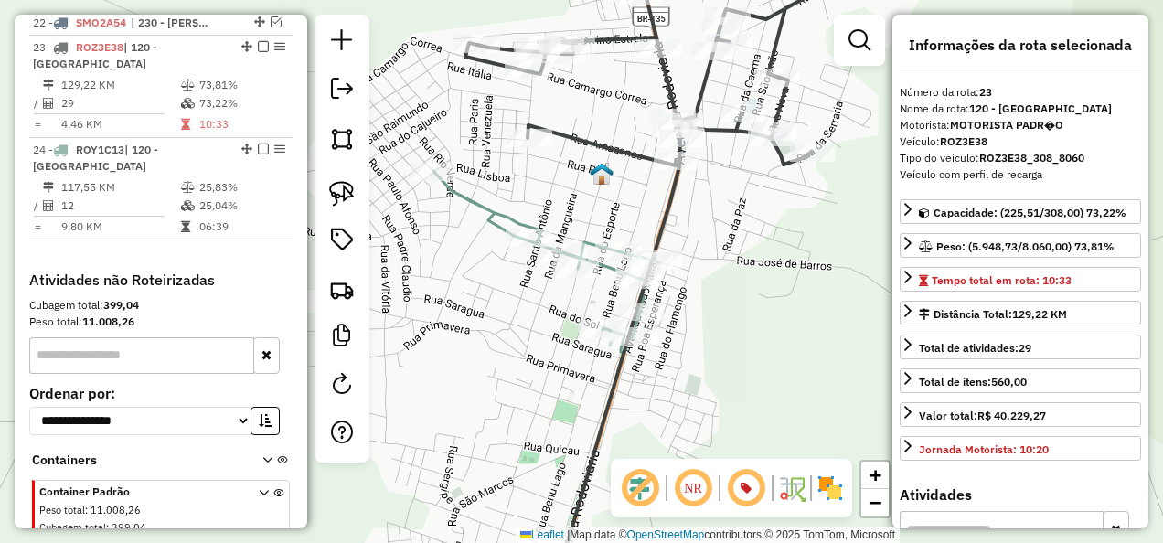
scroll to position [1681, 0]
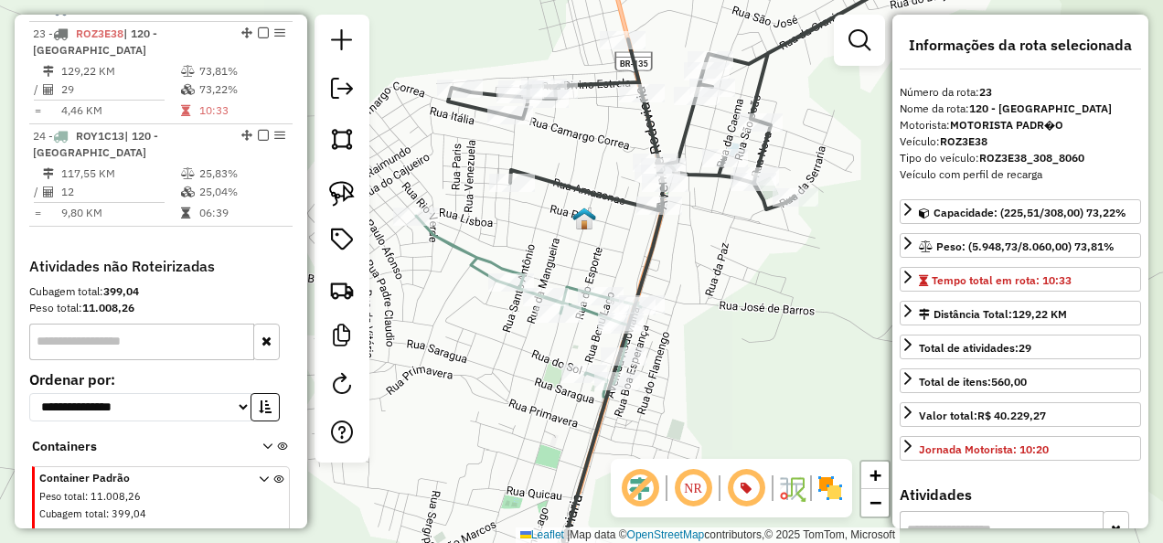
drag, startPoint x: 753, startPoint y: 272, endPoint x: 740, endPoint y: 295, distance: 27.4
click at [740, 295] on div "Janela de atendimento Grade de atendimento Capacidade Transportadoras Veículos …" at bounding box center [581, 271] width 1163 height 543
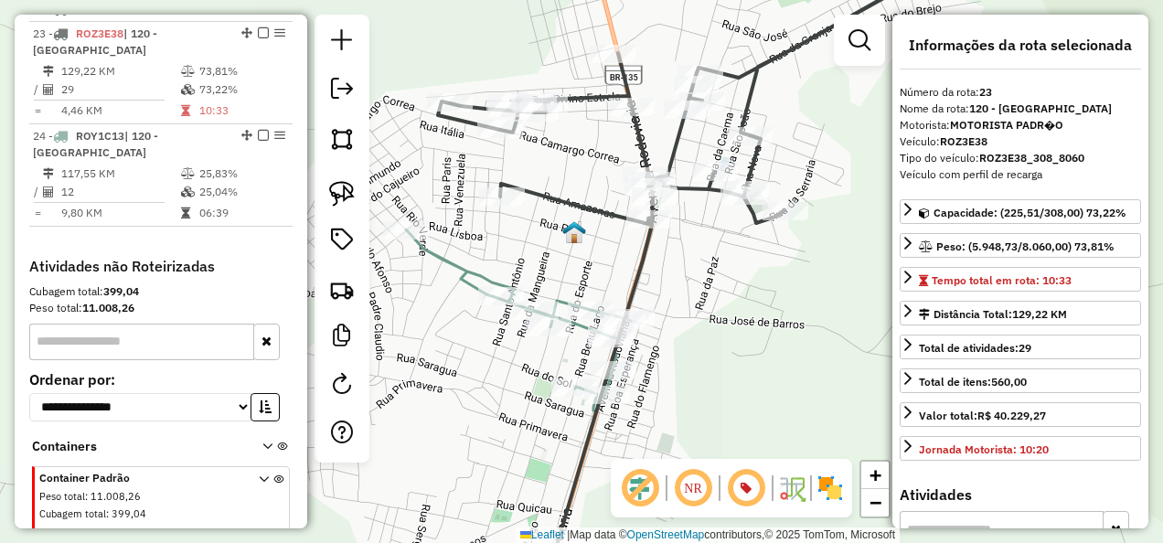
click at [594, 203] on icon at bounding box center [679, 272] width 483 height 652
drag, startPoint x: 669, startPoint y: 326, endPoint x: 628, endPoint y: 130, distance: 200.8
click at [633, 183] on div "Janela de atendimento Grade de atendimento Capacidade Transportadoras Veículos …" at bounding box center [581, 271] width 1163 height 543
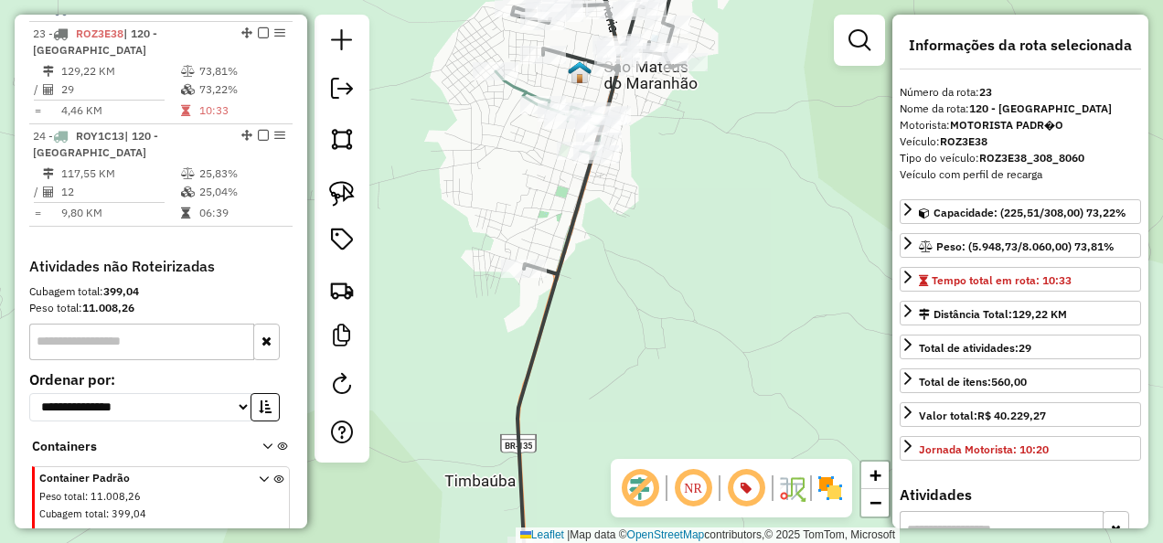
click at [518, 80] on icon at bounding box center [552, 116] width 112 height 91
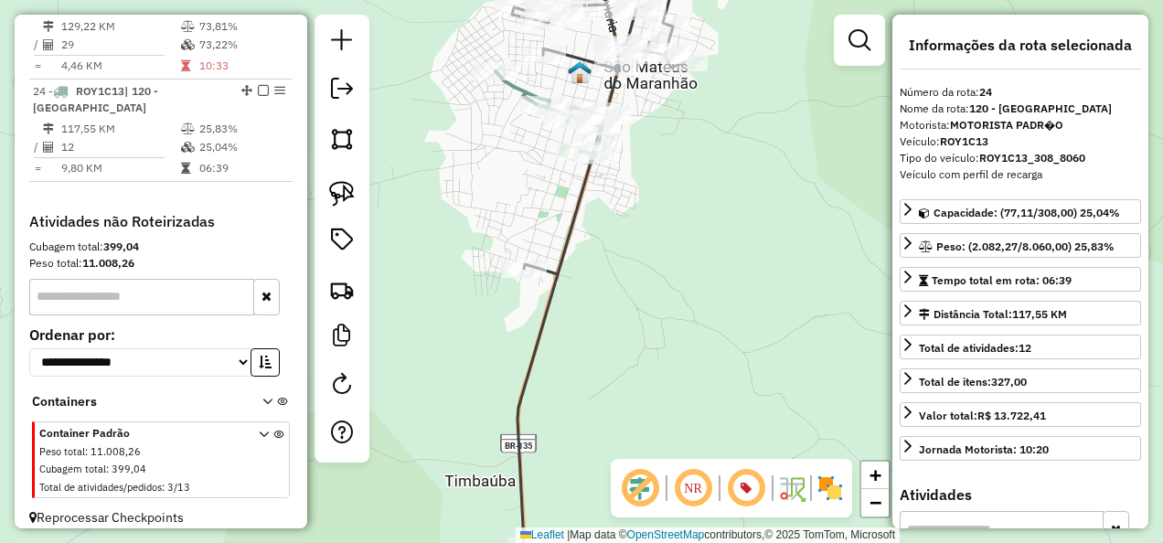
scroll to position [1731, 0]
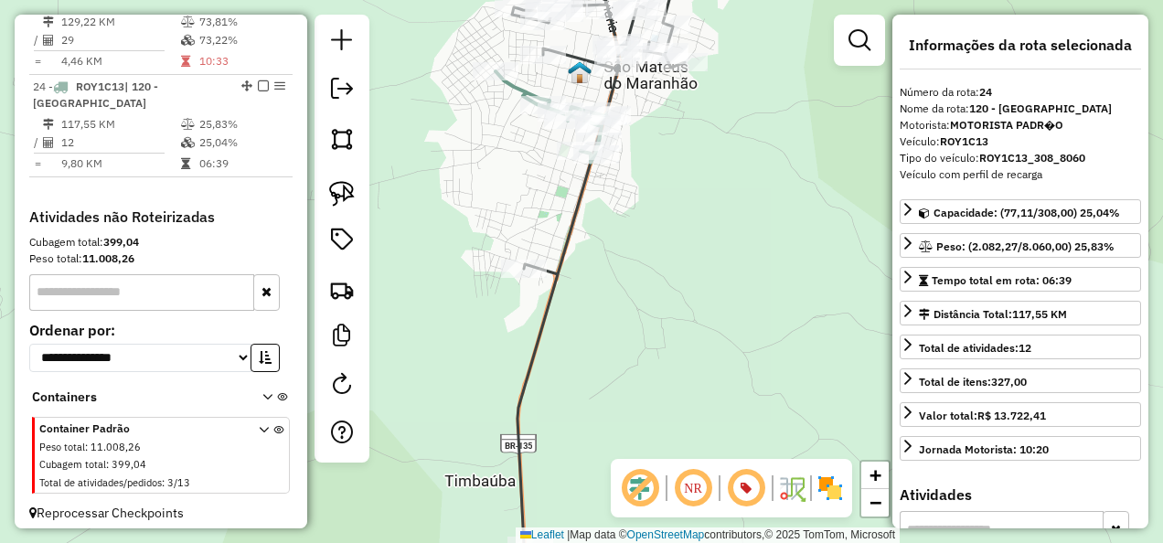
drag, startPoint x: 678, startPoint y: 358, endPoint x: 615, endPoint y: 182, distance: 187.4
click at [623, 235] on div "Janela de atendimento Grade de atendimento Capacidade Transportadoras Veículos …" at bounding box center [581, 271] width 1163 height 543
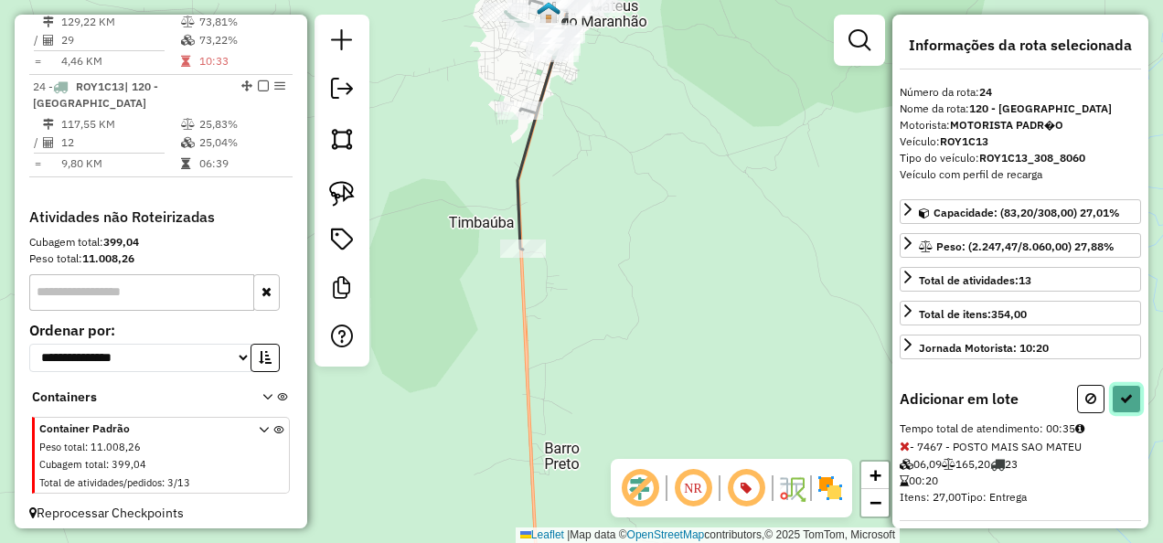
click at [1114, 395] on button at bounding box center [1126, 399] width 29 height 28
select select "**********"
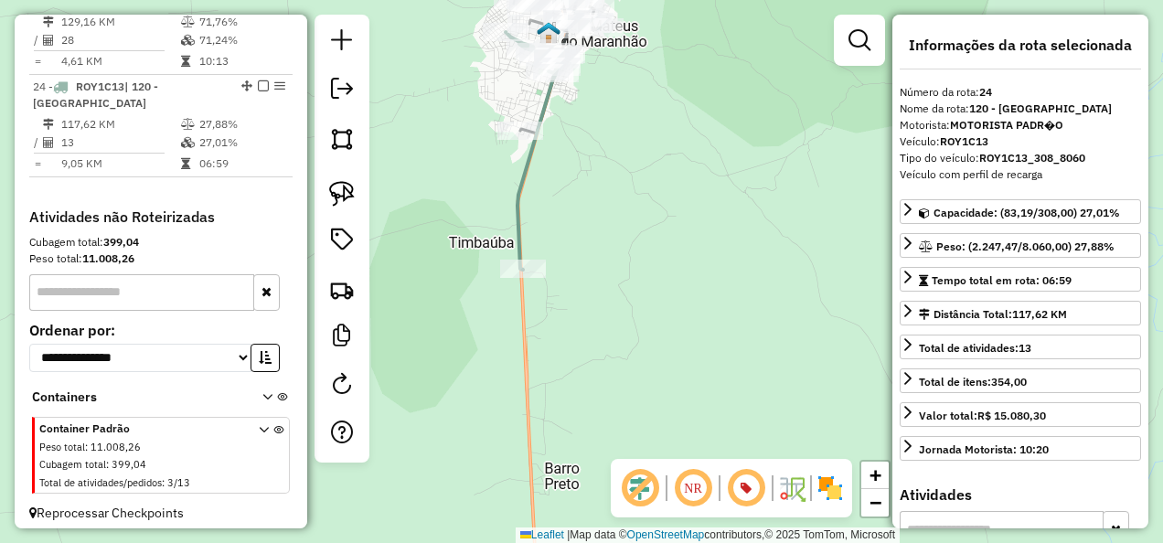
drag, startPoint x: 698, startPoint y: 170, endPoint x: 684, endPoint y: 371, distance: 201.6
click at [685, 368] on div "Janela de atendimento Grade de atendimento Capacidade Transportadoras Veículos …" at bounding box center [581, 271] width 1163 height 543
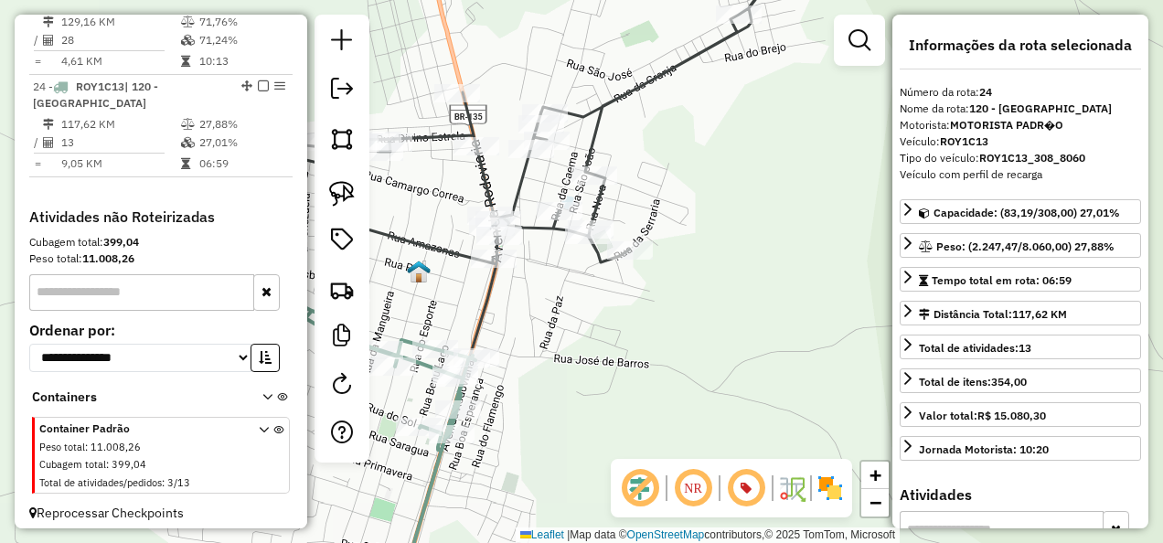
click at [519, 186] on icon at bounding box center [536, 272] width 507 height 652
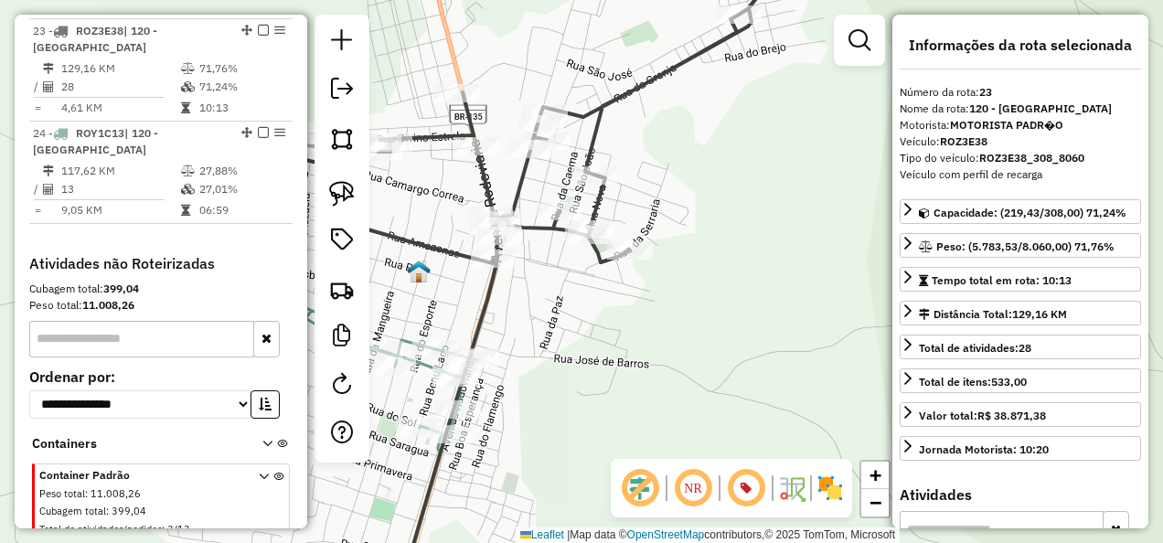
scroll to position [1681, 0]
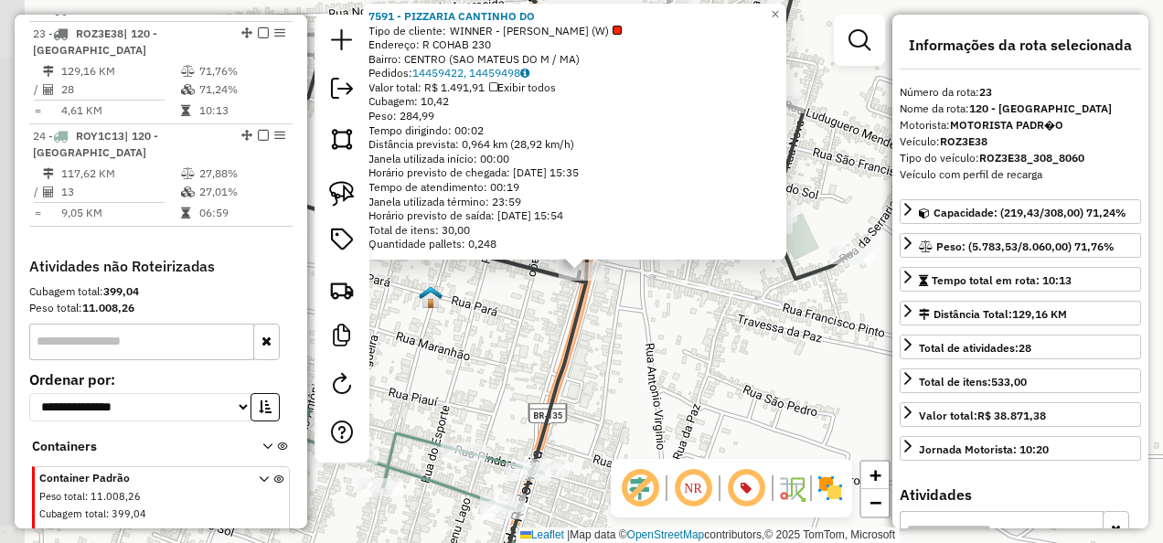
click at [558, 360] on icon at bounding box center [505, 272] width 692 height 652
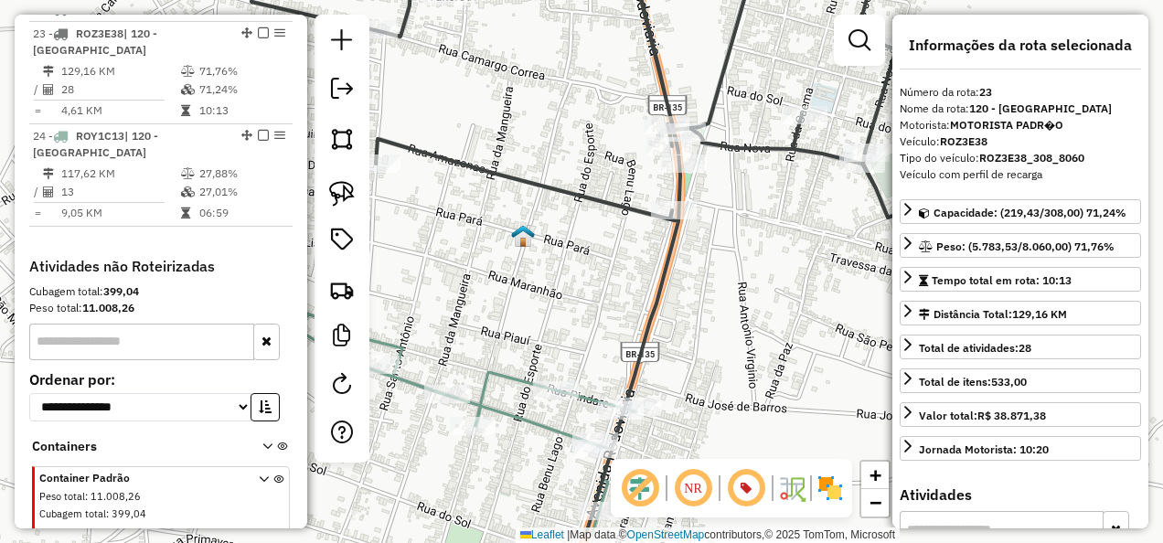
drag, startPoint x: 505, startPoint y: 339, endPoint x: 618, endPoint y: 245, distance: 147.4
click at [564, 284] on div "Janela de atendimento Grade de atendimento Capacidade Transportadoras Veículos …" at bounding box center [581, 271] width 1163 height 543
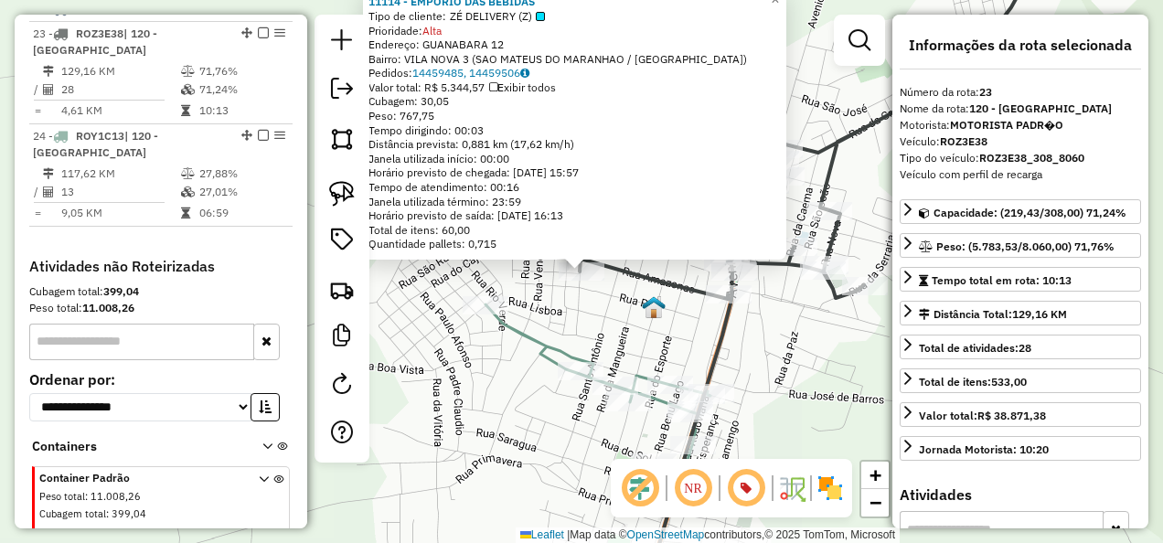
click at [560, 318] on div "11114 - EMPORIO DAS BEBIDAS Tipo de cliente: ZÉ DELIVERY (Z) Prioridade: Alta E…" at bounding box center [581, 271] width 1163 height 543
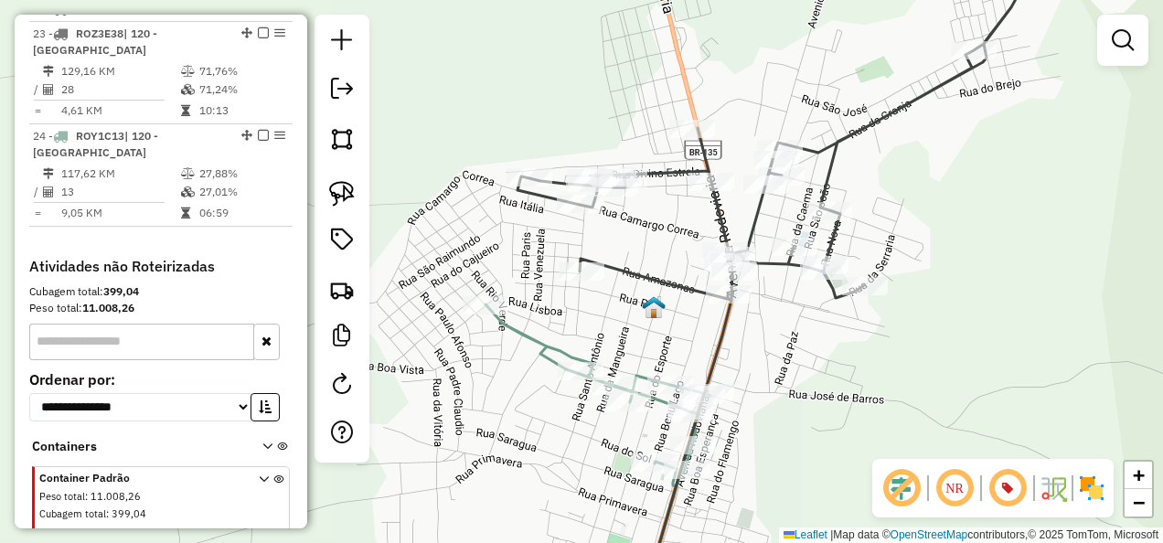
click at [640, 265] on icon at bounding box center [775, 280] width 515 height 635
select select "**********"
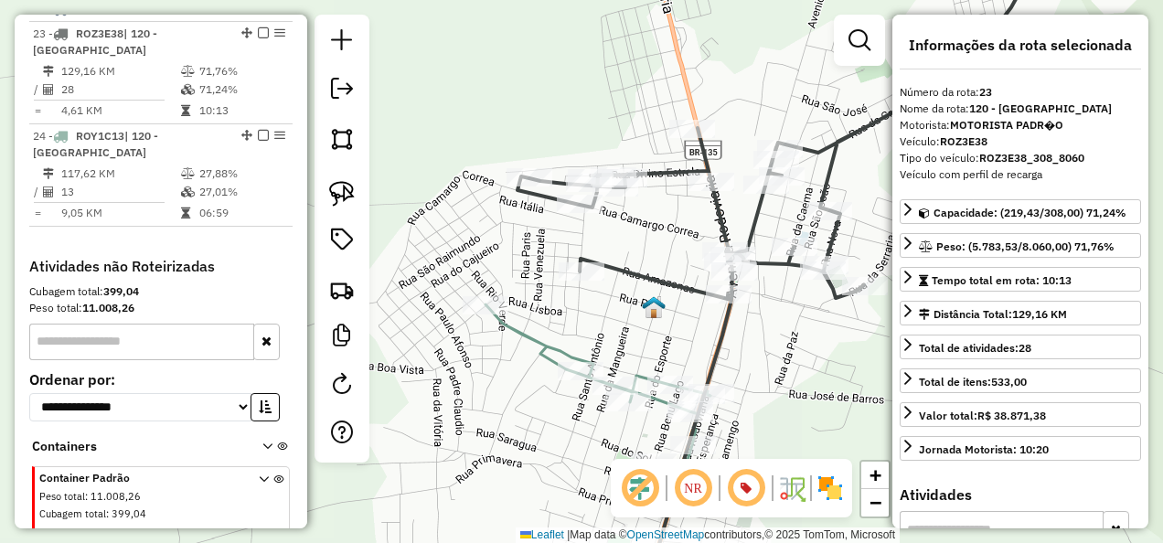
drag, startPoint x: 610, startPoint y: 300, endPoint x: 582, endPoint y: 203, distance: 101.0
click at [582, 205] on div "Janela de atendimento Grade de atendimento Capacidade Transportadoras Veículos …" at bounding box center [581, 271] width 1163 height 543
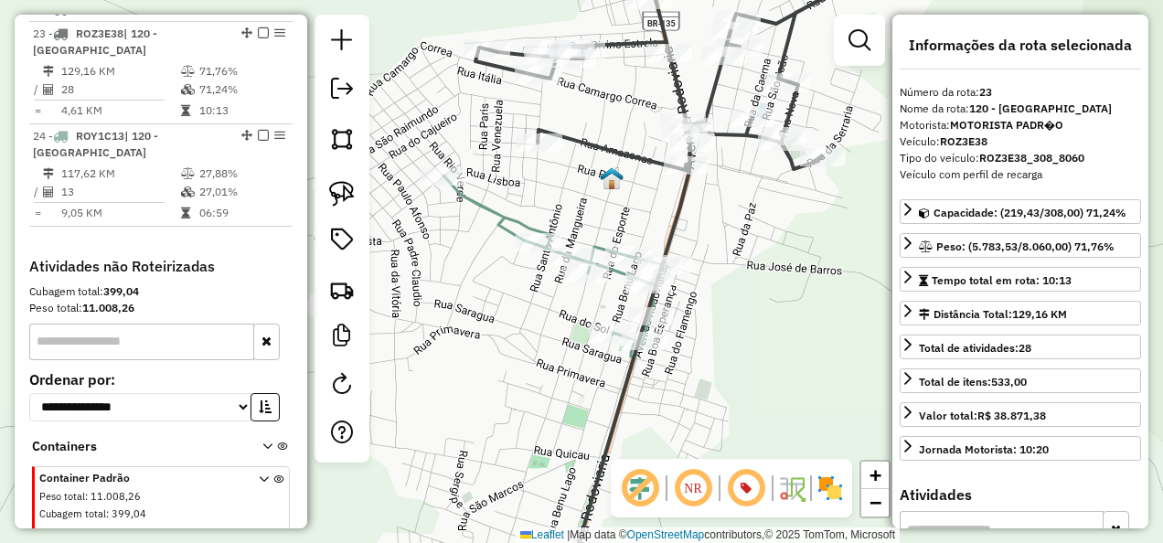
click at [528, 223] on icon at bounding box center [555, 387] width 225 height 422
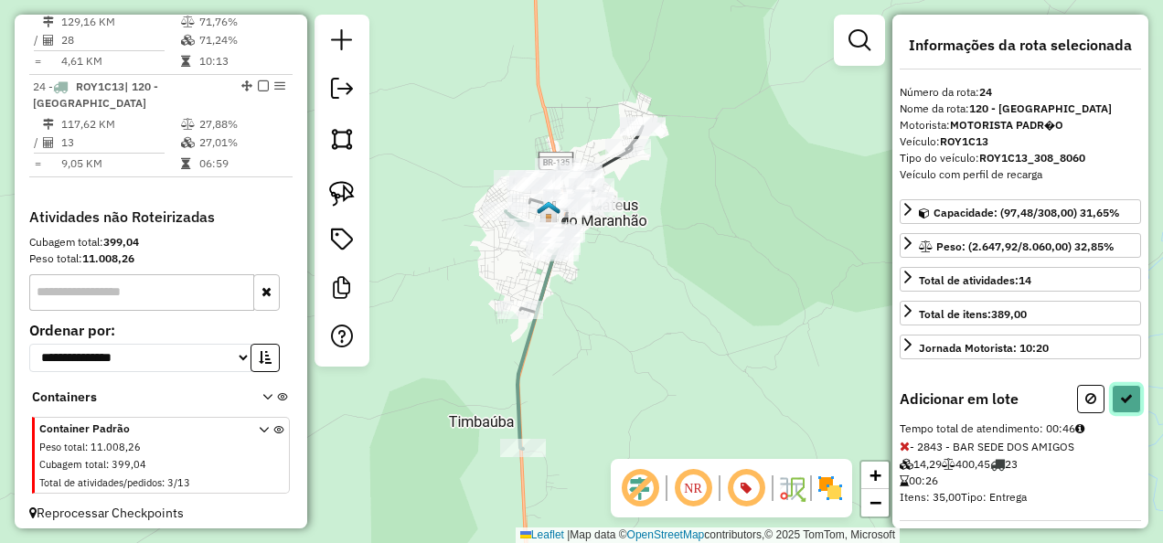
click at [1128, 388] on button at bounding box center [1126, 399] width 29 height 28
select select "**********"
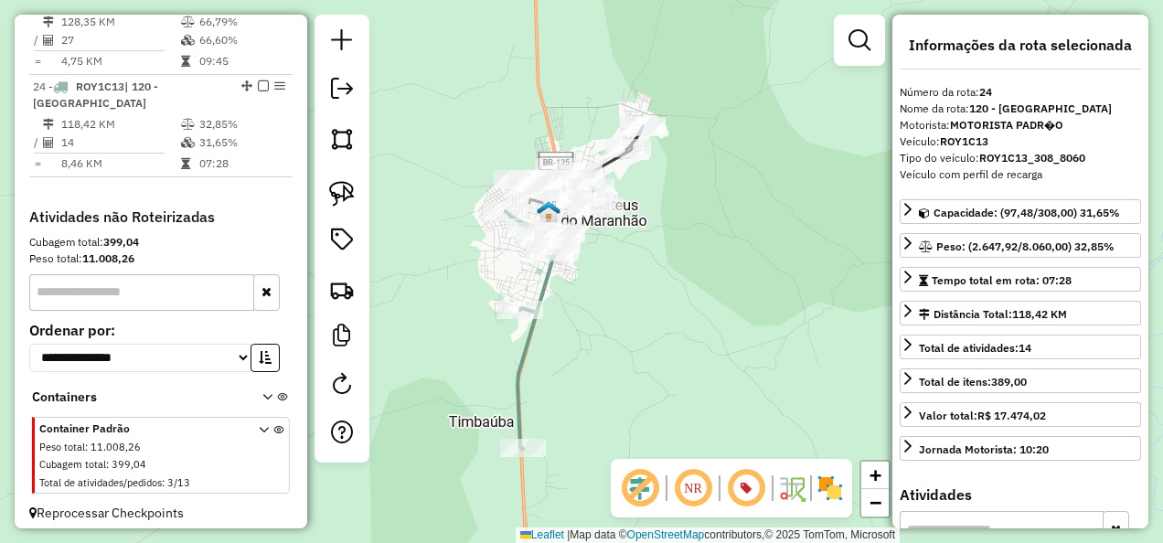
click at [607, 164] on icon at bounding box center [578, 167] width 129 height 83
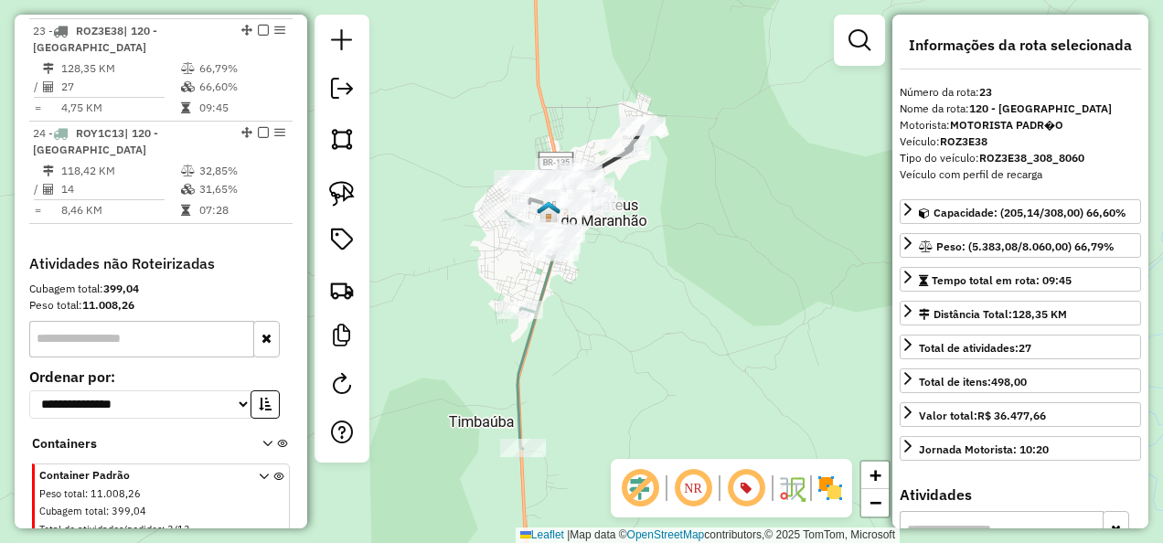
scroll to position [1681, 0]
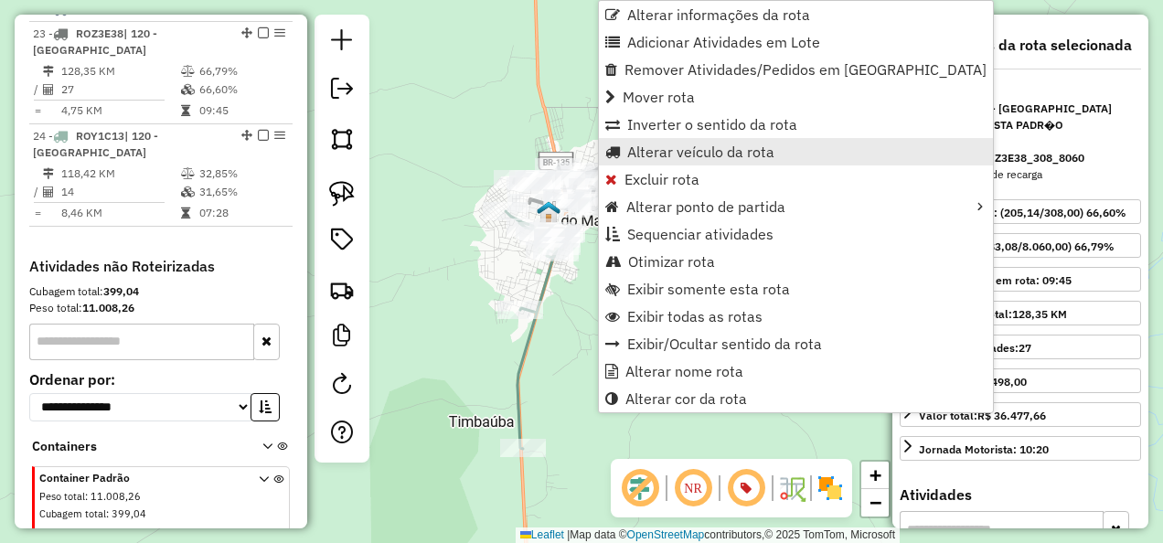
click at [670, 152] on span "Alterar veículo da rota" at bounding box center [700, 151] width 147 height 15
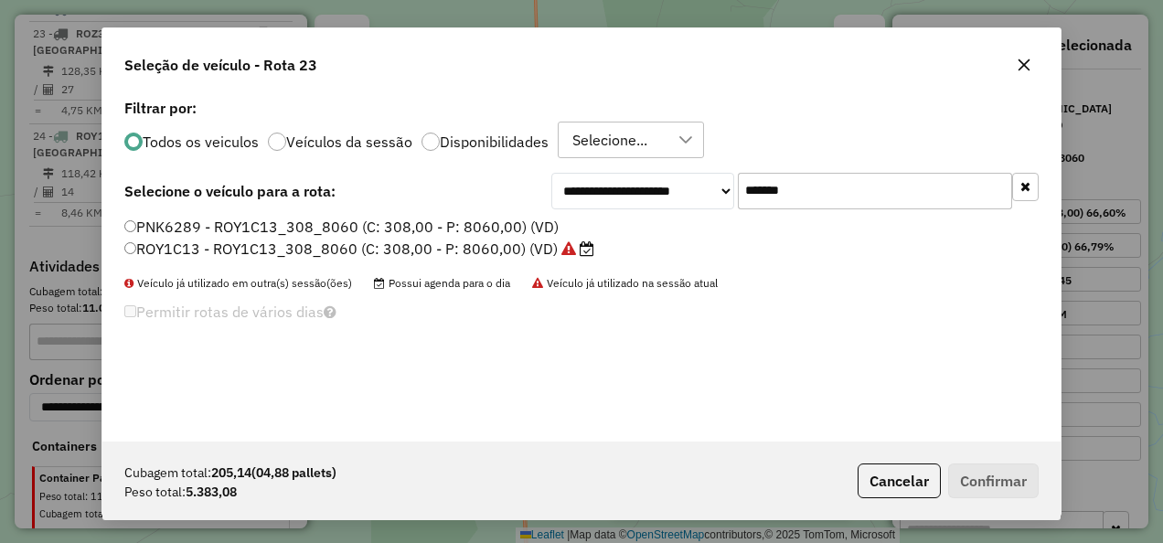
scroll to position [10, 5]
click at [463, 251] on label "ROY1C13 - ROY1C13_308_8060 (C: 308,00 - P: 8060,00) (VD)" at bounding box center [358, 248] width 468 height 22
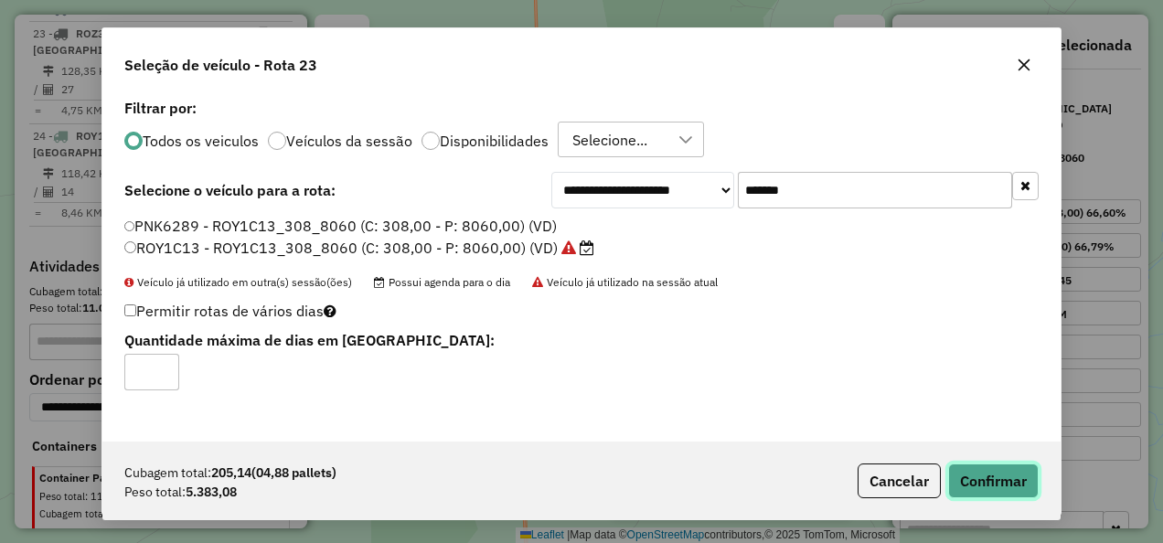
click at [967, 482] on button "Confirmar" at bounding box center [993, 481] width 91 height 35
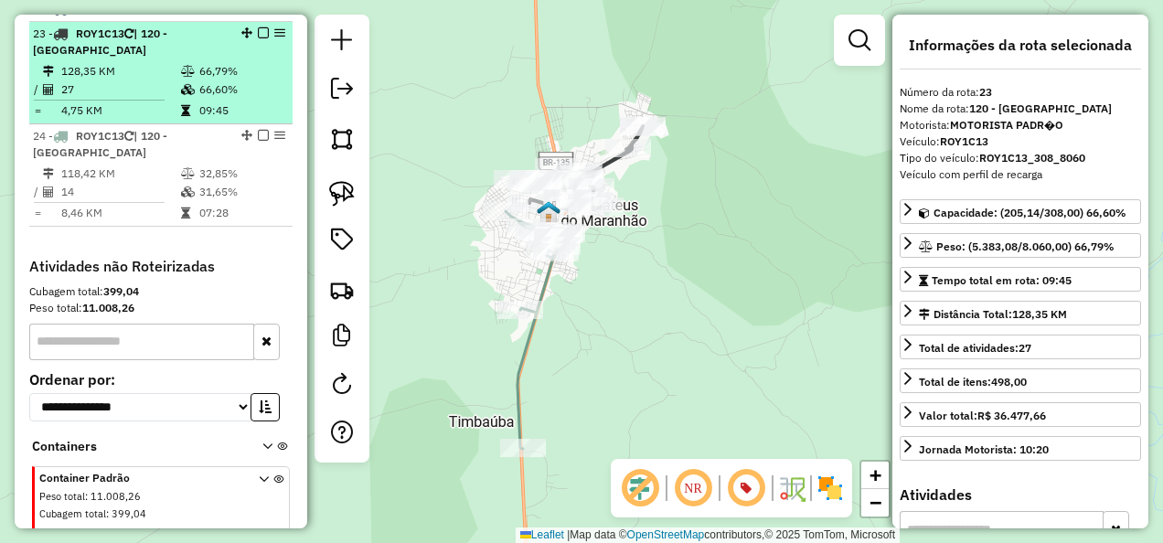
click at [260, 27] on em at bounding box center [263, 32] width 11 height 11
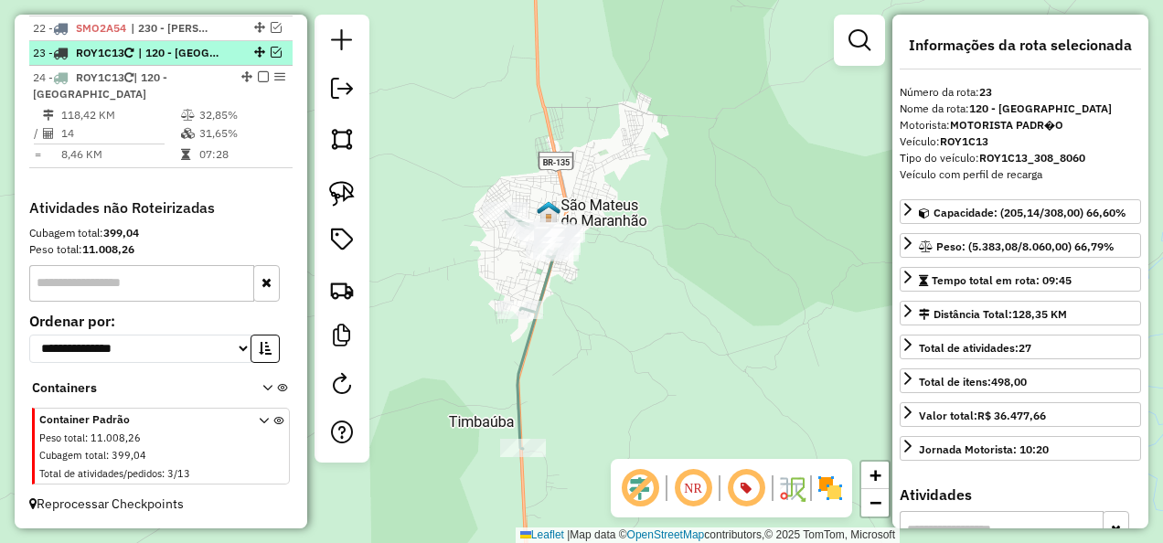
scroll to position [1653, 0]
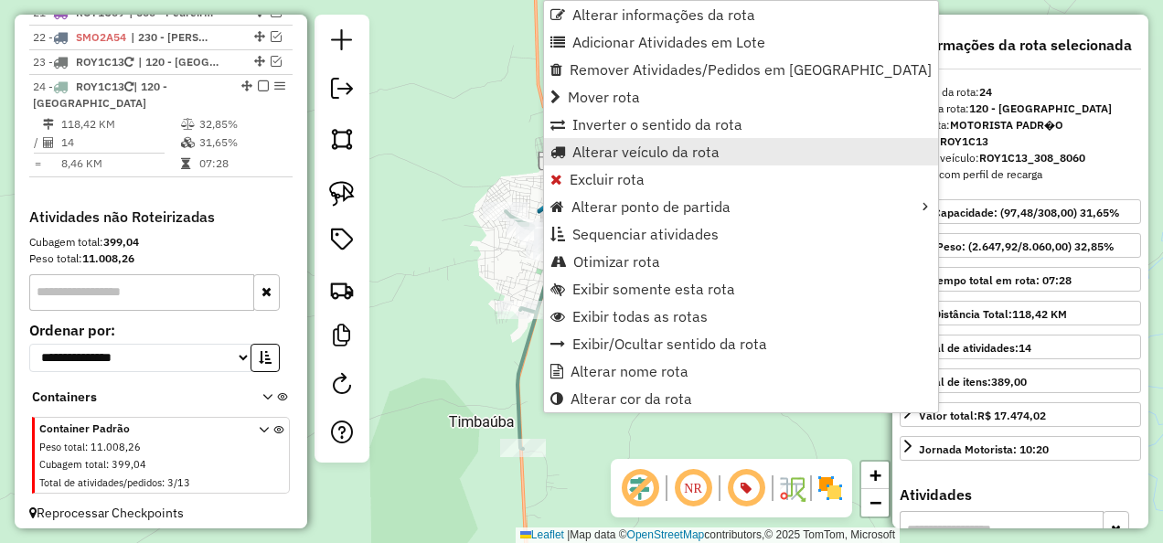
click at [671, 154] on span "Alterar veículo da rota" at bounding box center [645, 151] width 147 height 15
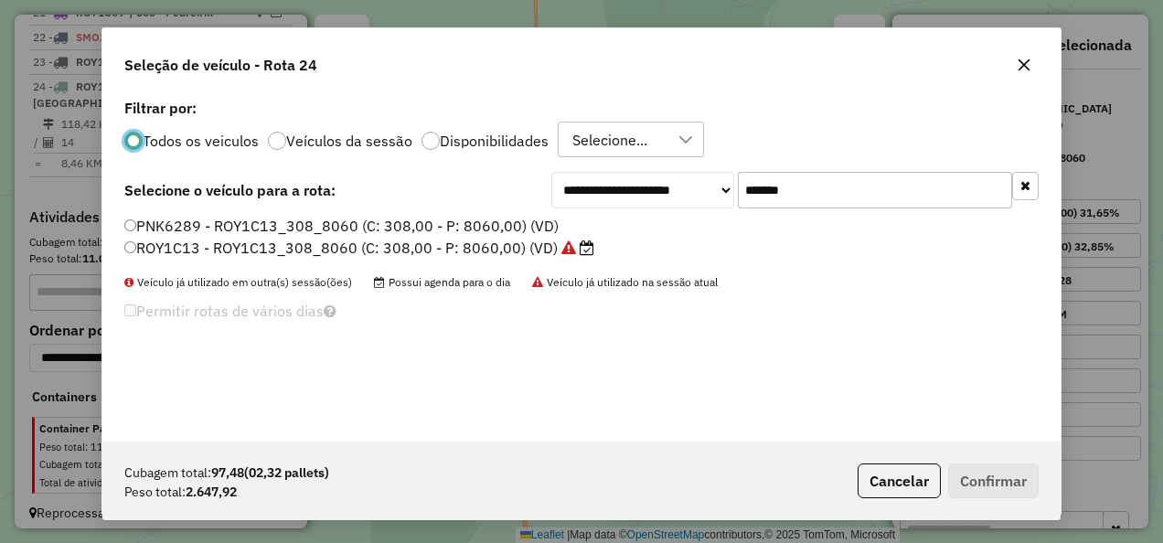
scroll to position [10, 5]
drag, startPoint x: 828, startPoint y: 186, endPoint x: 706, endPoint y: 208, distance: 124.5
click at [706, 208] on div "**********" at bounding box center [794, 190] width 487 height 37
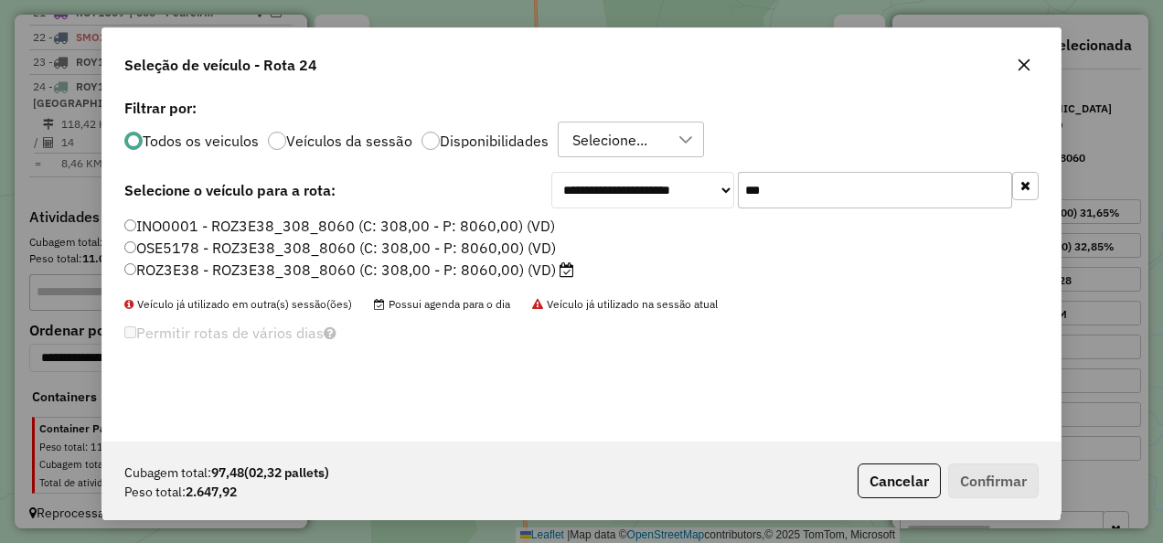
type input "***"
click at [441, 273] on label "ROZ3E38 - ROZ3E38_308_8060 (C: 308,00 - P: 8060,00) (VD)" at bounding box center [349, 270] width 450 height 22
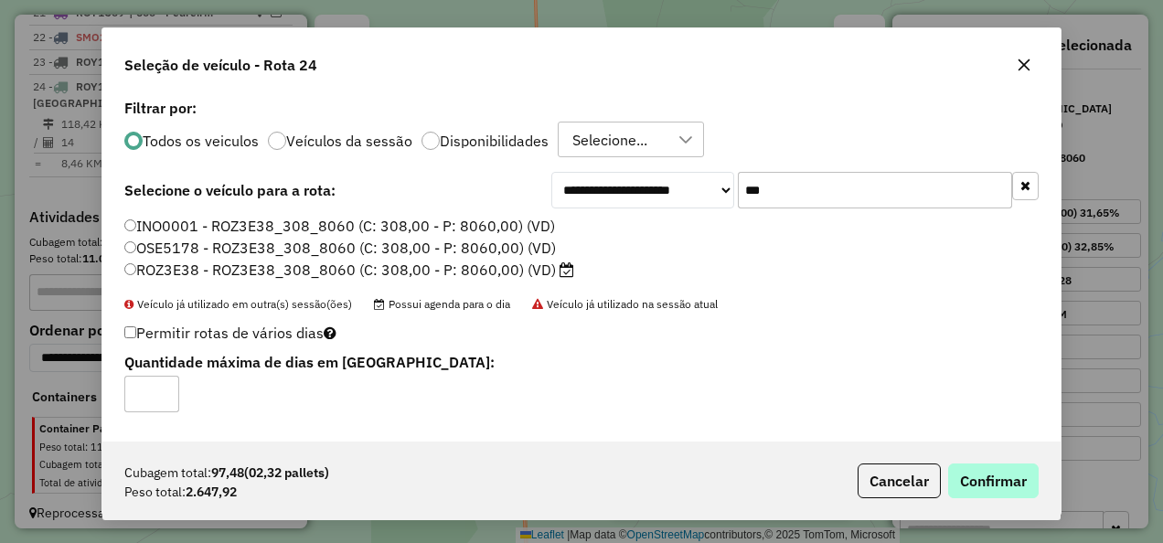
click at [965, 464] on div "Cubagem total: 97,48 (02,32 pallets) Peso total: 2.647,92 Cancelar Confirmar" at bounding box center [581, 481] width 958 height 79
click at [969, 474] on button "Confirmar" at bounding box center [993, 481] width 91 height 35
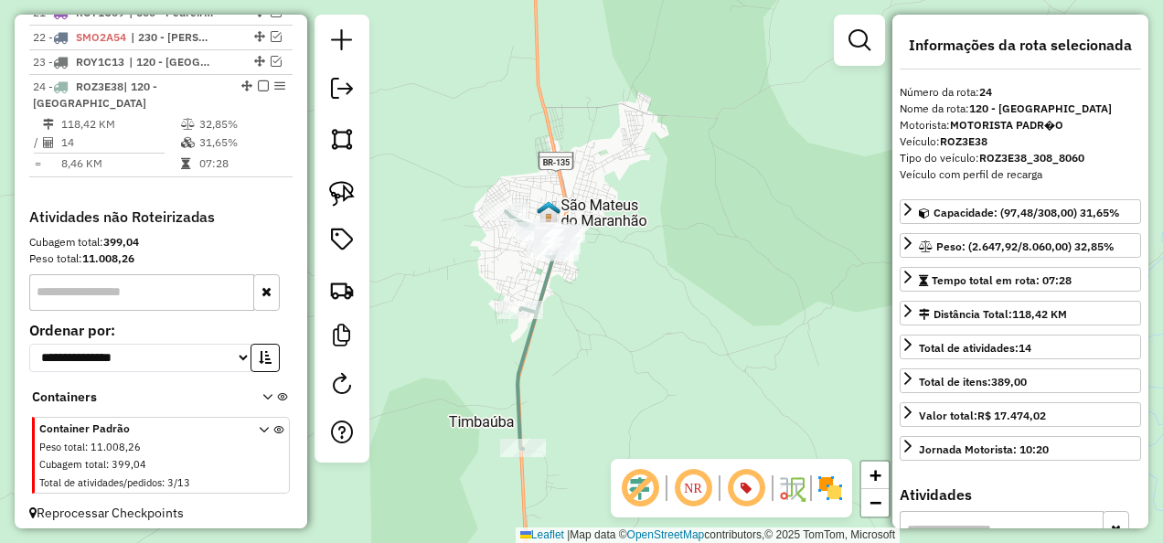
click at [540, 291] on icon at bounding box center [534, 330] width 57 height 238
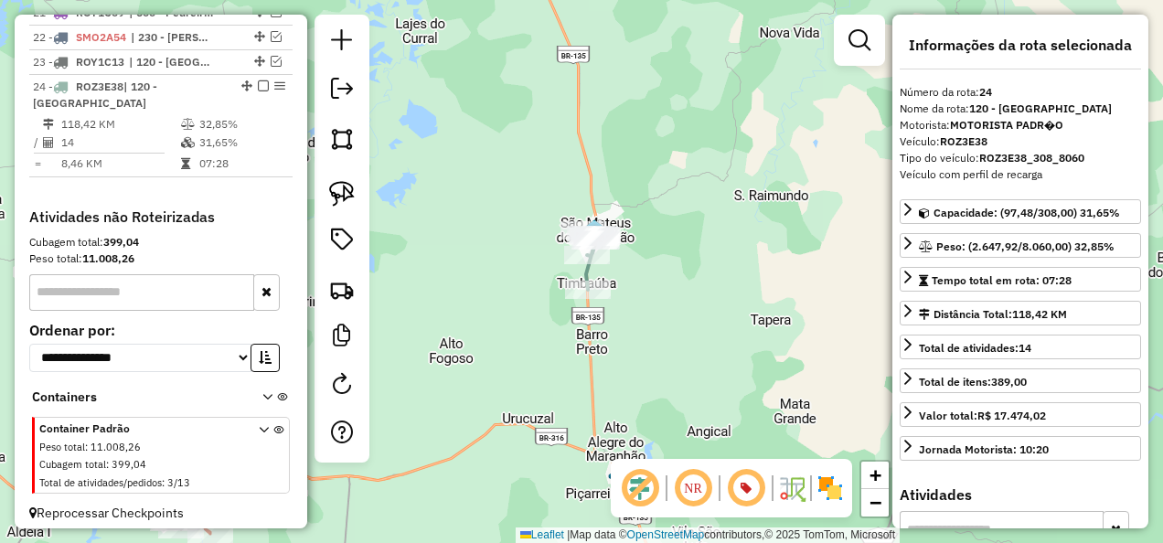
drag, startPoint x: 492, startPoint y: 391, endPoint x: 716, endPoint y: 211, distance: 287.4
click at [714, 212] on div "Janela de atendimento Grade de atendimento Capacidade Transportadoras Veículos …" at bounding box center [581, 271] width 1163 height 543
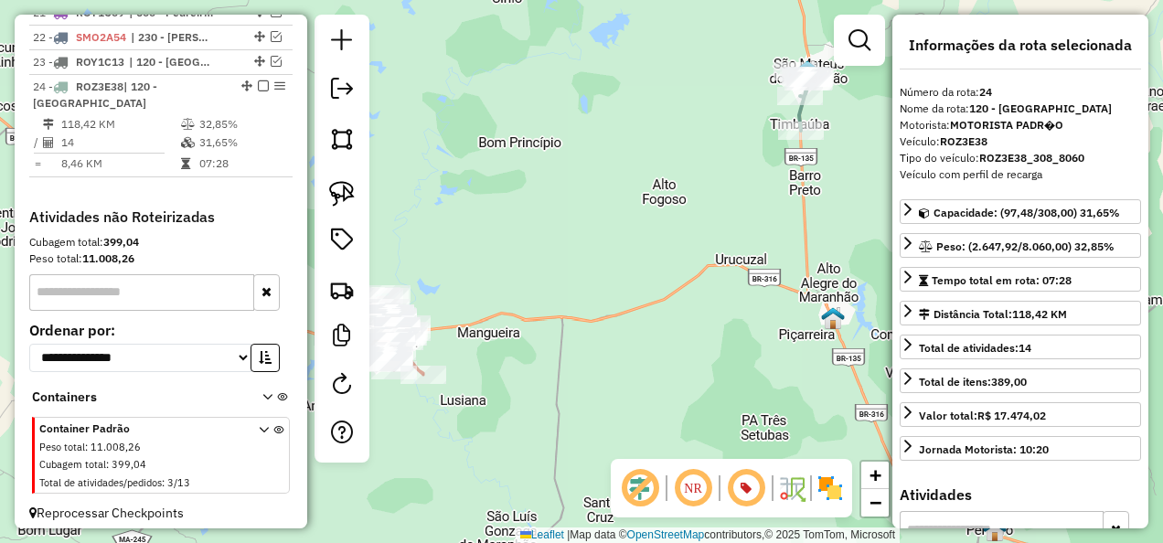
drag, startPoint x: 556, startPoint y: 338, endPoint x: 750, endPoint y: 287, distance: 200.5
click at [750, 287] on div "Janela de atendimento Grade de atendimento Capacidade Transportadoras Veículos …" at bounding box center [581, 271] width 1163 height 543
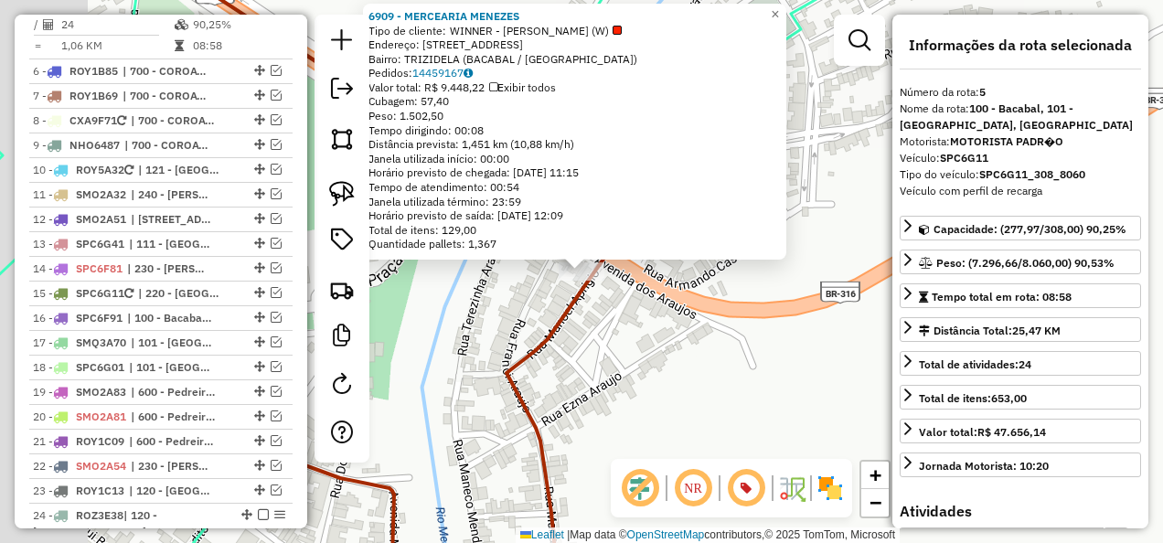
scroll to position [1148, 0]
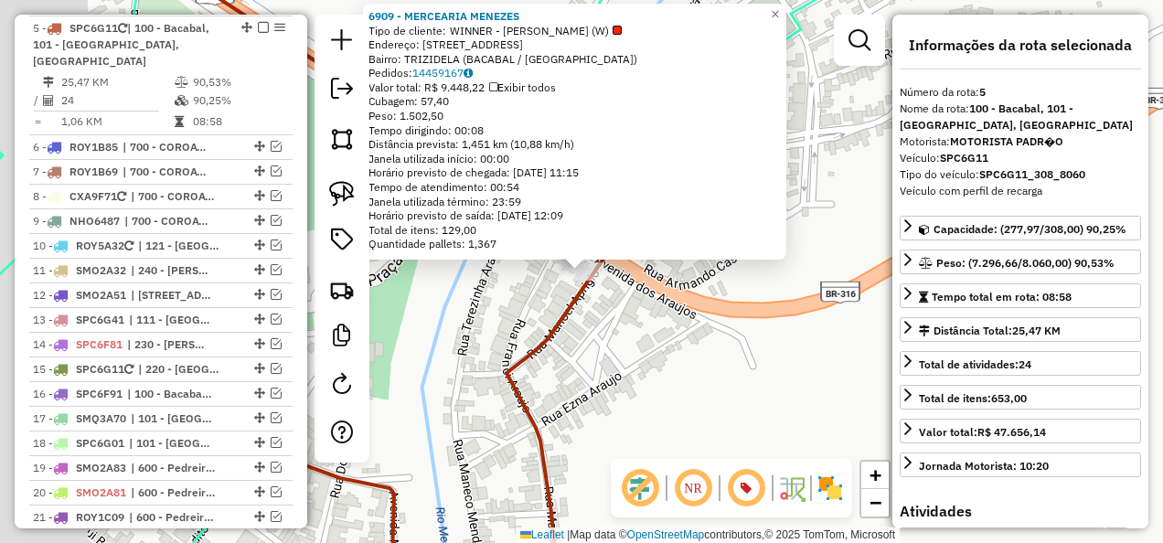
click at [627, 379] on div "6909 - MERCEARIA MENEZES Tipo de cliente: WINNER - ROTA (W) Endereço: [STREET_A…" at bounding box center [581, 271] width 1163 height 543
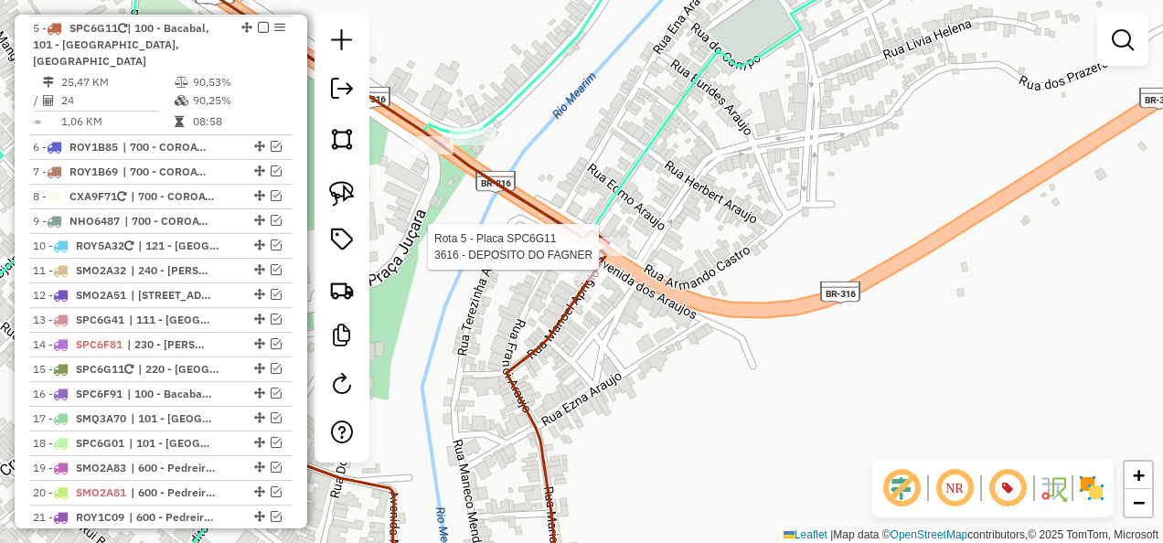
select select "**********"
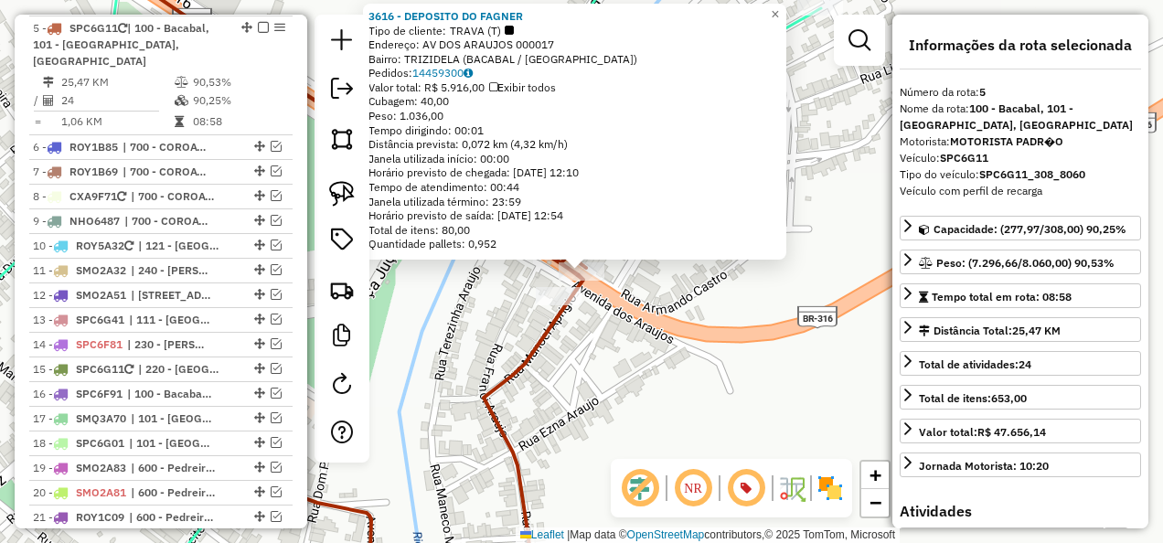
click at [631, 347] on div "3616 - DEPOSITO DO FAGNER Tipo de cliente: TRAVA (T) Endereço: AV DOS ARAUJOS 0…" at bounding box center [581, 271] width 1163 height 543
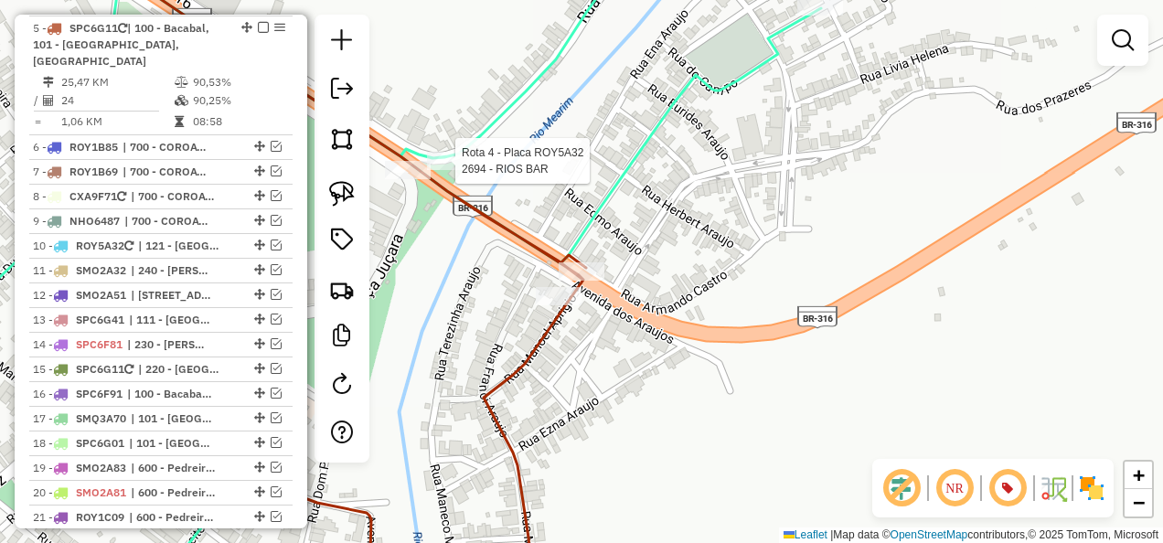
select select "**********"
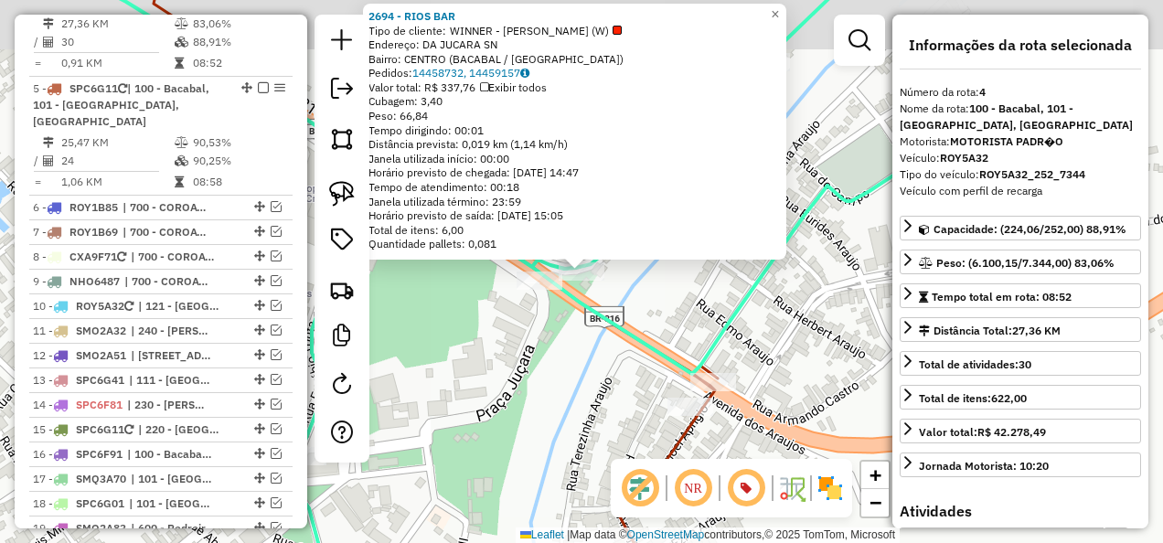
scroll to position [1030, 0]
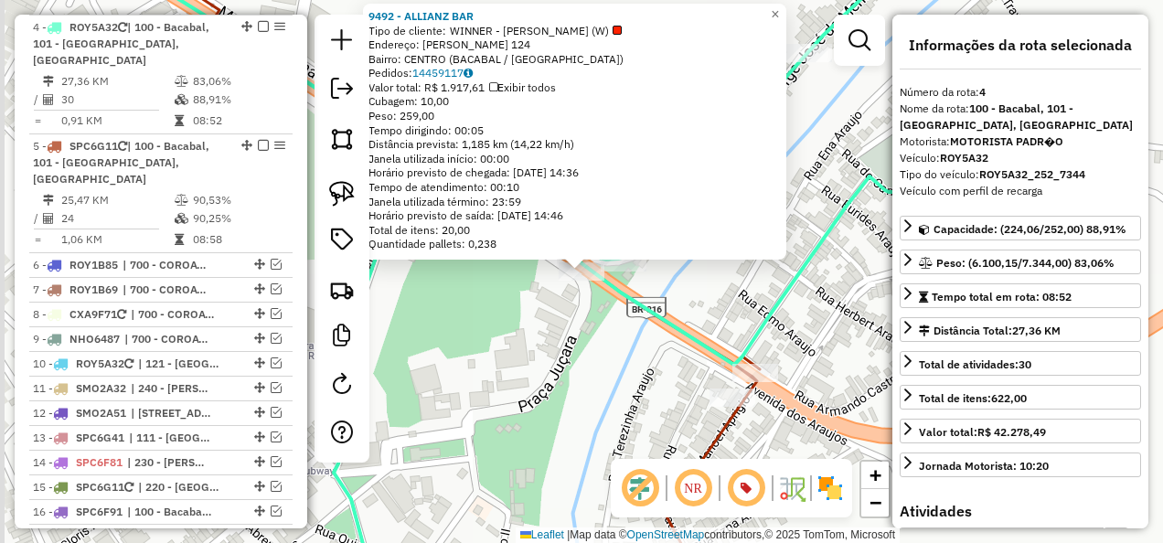
click at [518, 356] on div "Rota 4 - Placa ROY5A32 9492 - ALLIANZ BAR × 9492 - ALLIANZ BAR Tipo de cliente:…" at bounding box center [581, 271] width 1163 height 543
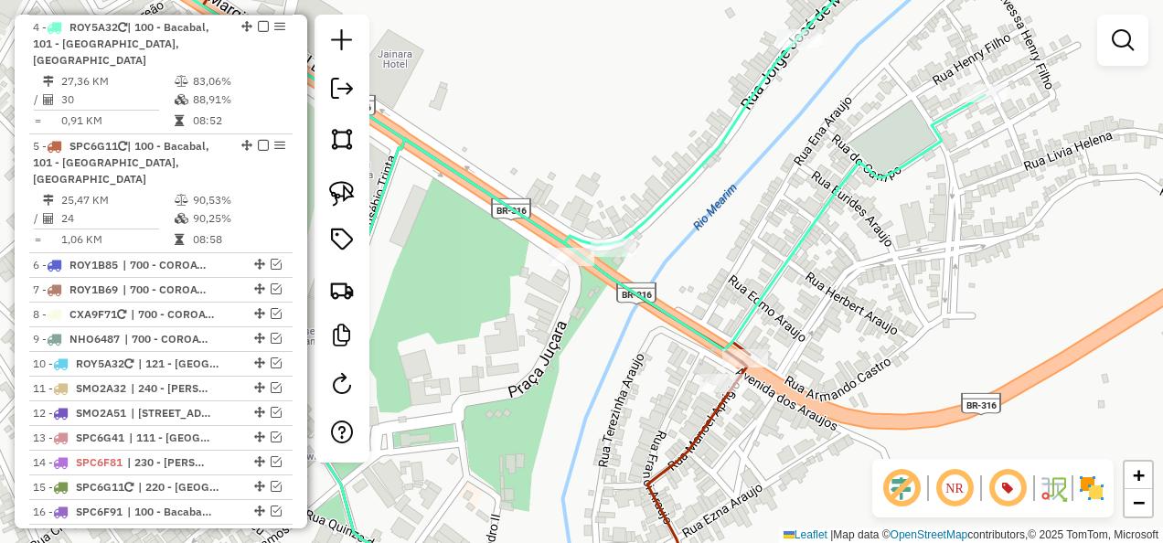
drag, startPoint x: 537, startPoint y: 411, endPoint x: 437, endPoint y: 251, distance: 188.5
click at [468, 298] on div "Janela de atendimento Grade de atendimento Capacidade Transportadoras Veículos …" at bounding box center [581, 271] width 1163 height 543
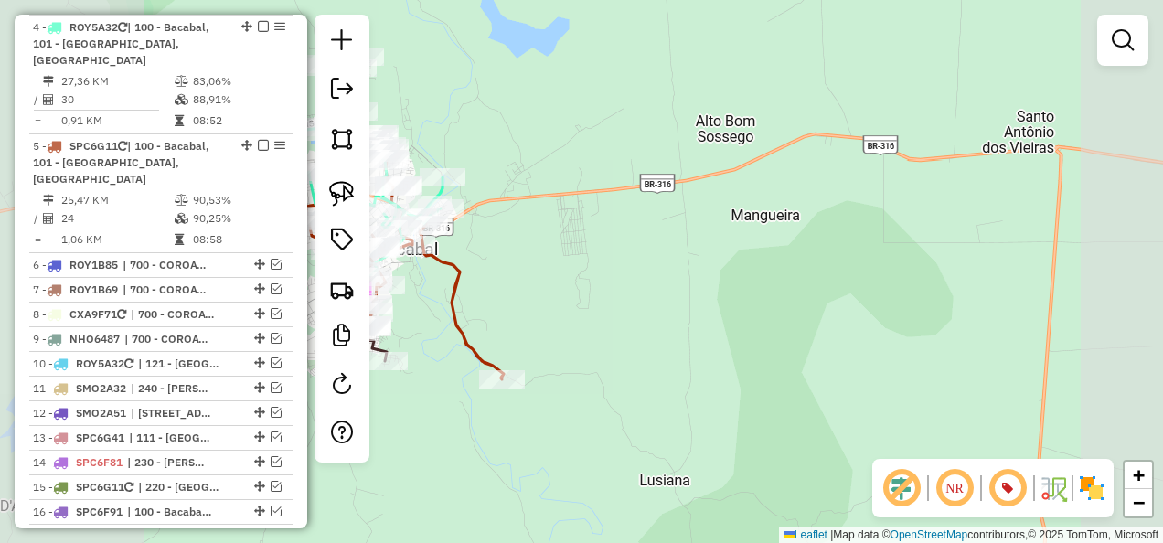
drag, startPoint x: 791, startPoint y: 261, endPoint x: 624, endPoint y: 328, distance: 179.6
click at [634, 331] on div "Janela de atendimento Grade de atendimento Capacidade Transportadoras Veículos …" at bounding box center [581, 271] width 1163 height 543
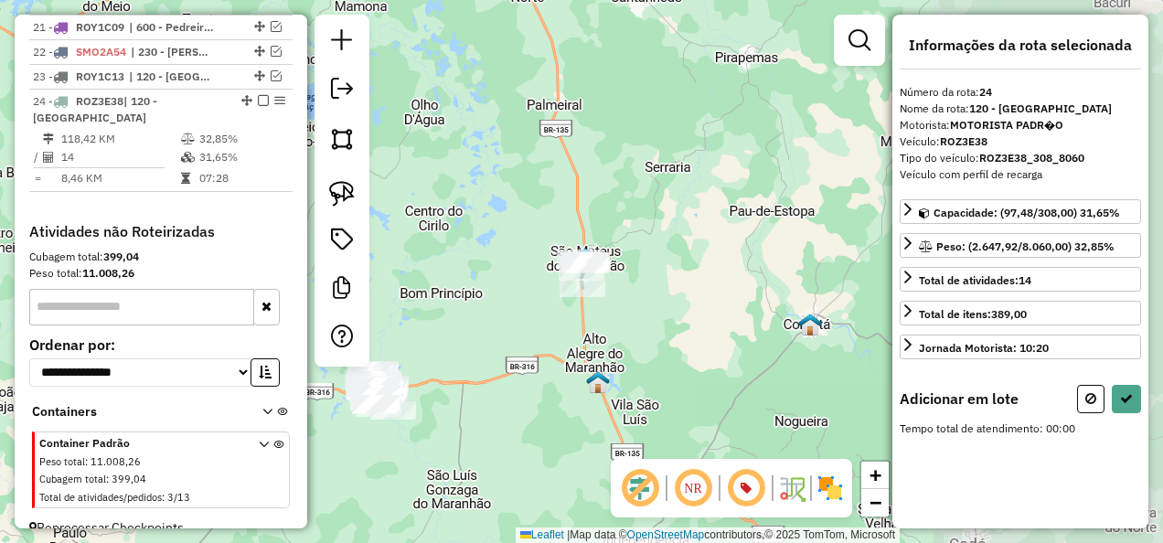
scroll to position [1653, 0]
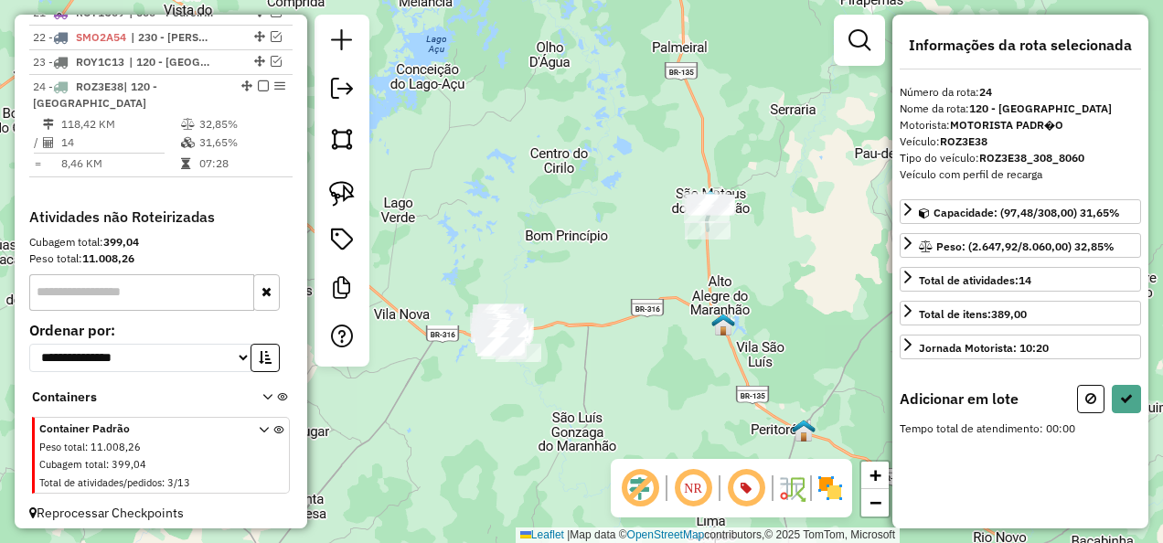
drag, startPoint x: 592, startPoint y: 371, endPoint x: 752, endPoint y: 321, distance: 166.8
click at [735, 313] on img at bounding box center [723, 325] width 24 height 24
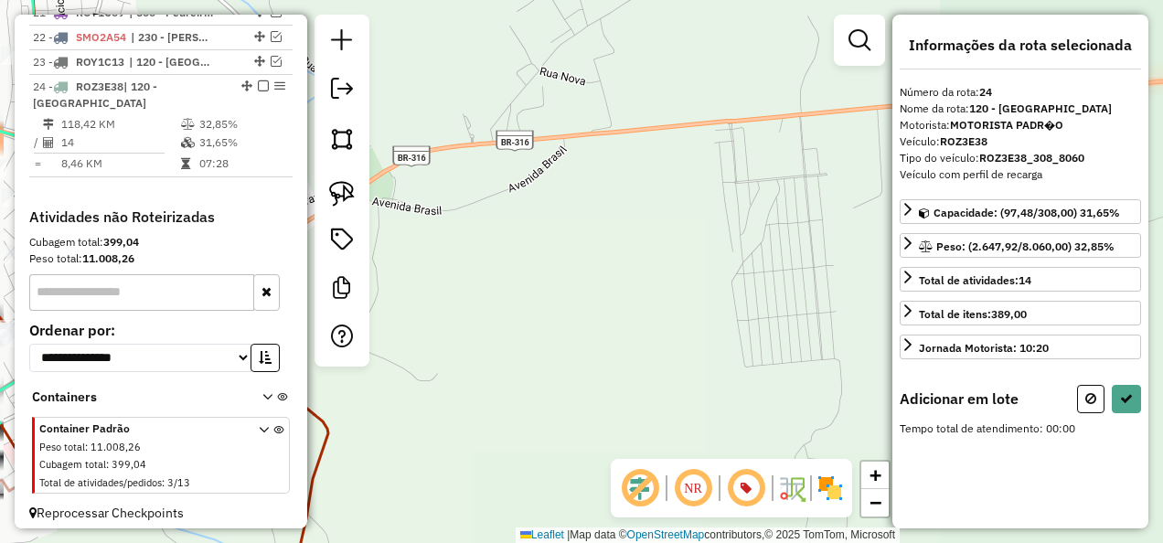
drag, startPoint x: 432, startPoint y: 314, endPoint x: 710, endPoint y: 331, distance: 278.5
click at [689, 335] on div "Janela de atendimento Grade de atendimento Capacidade Transportadoras Veículos …" at bounding box center [581, 271] width 1163 height 543
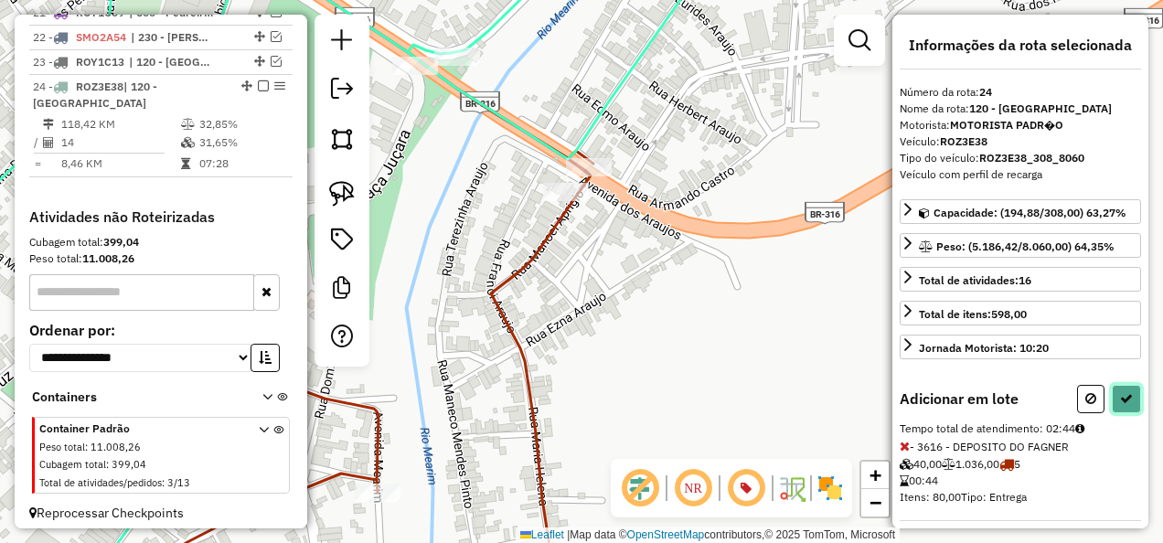
click at [1123, 392] on icon at bounding box center [1126, 398] width 13 height 13
select select "**********"
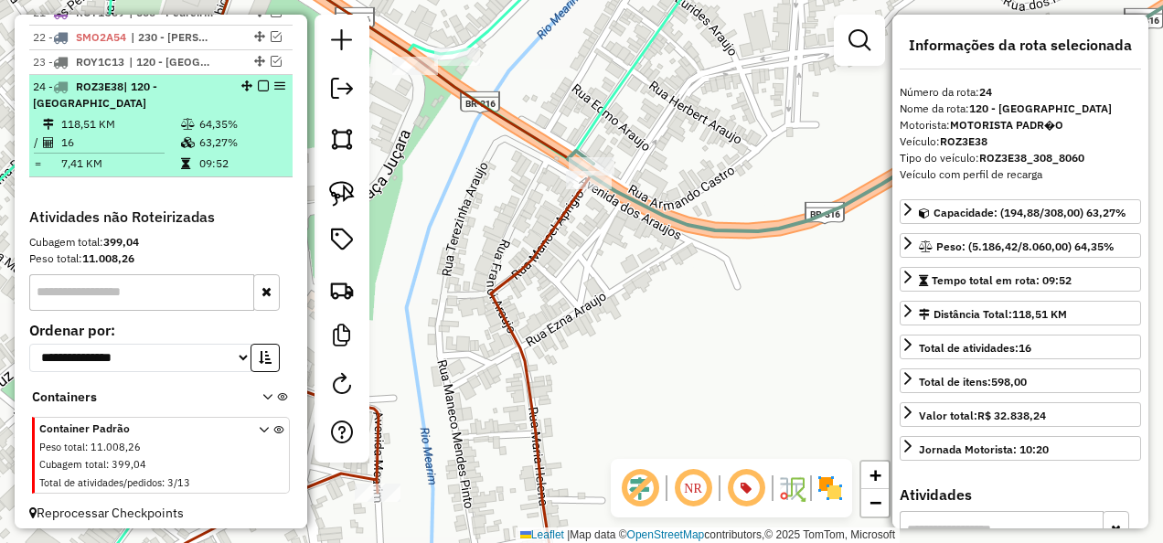
click at [259, 80] on em at bounding box center [263, 85] width 11 height 11
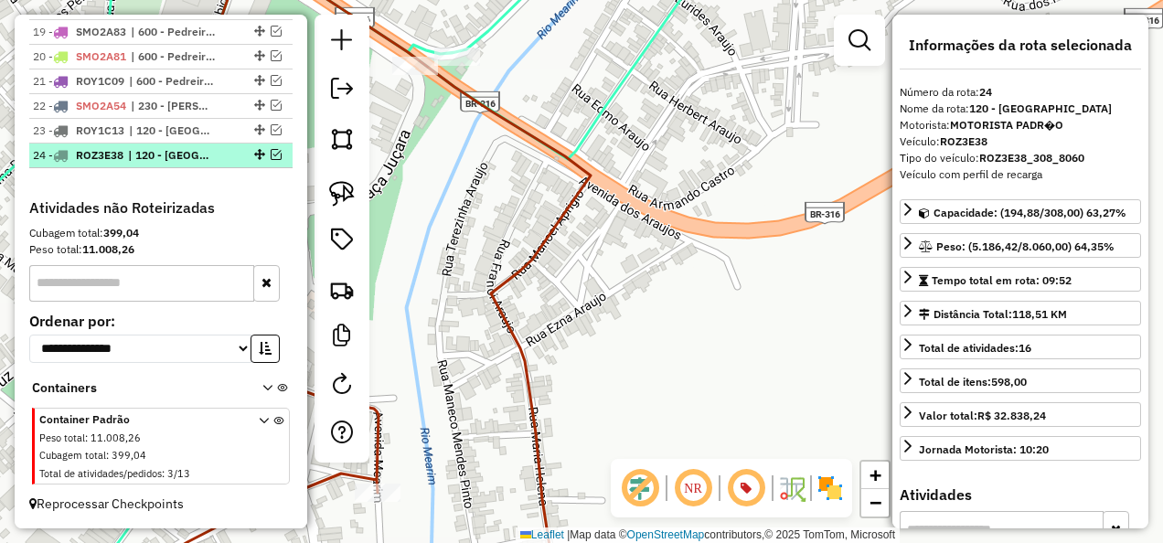
scroll to position [1575, 0]
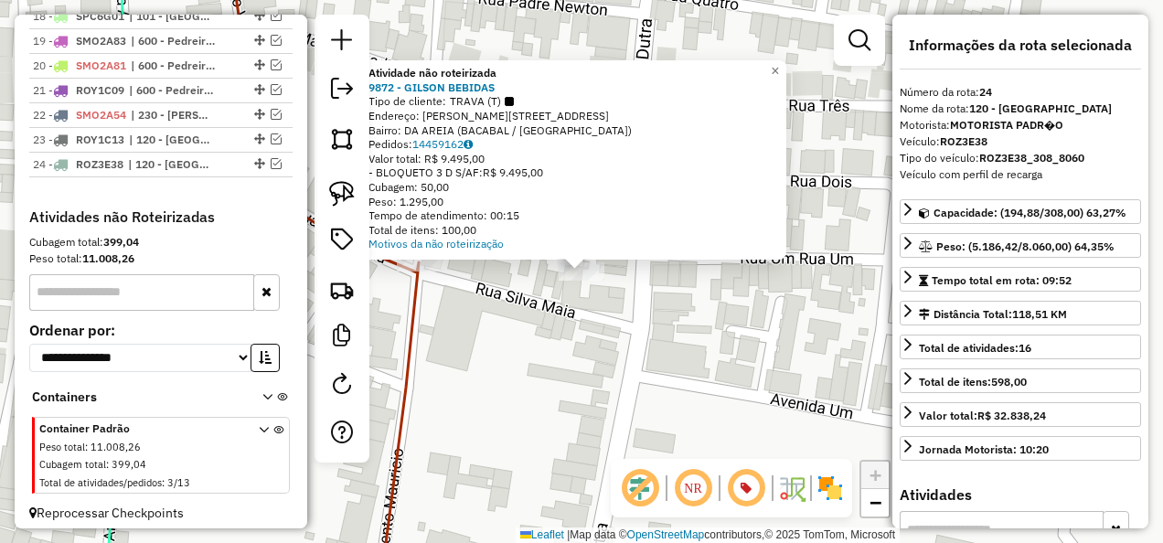
click at [565, 335] on div "Atividade não roteirizada 9872 - GILSON BEBIDAS Tipo de cliente: TRAVA (T) Ende…" at bounding box center [581, 271] width 1163 height 543
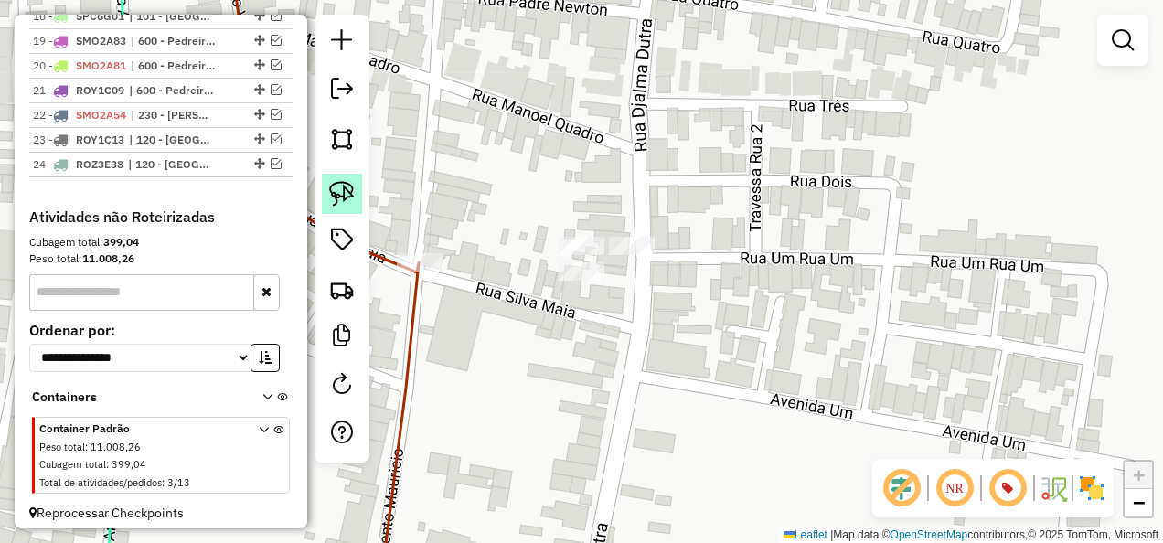
click at [343, 192] on img at bounding box center [342, 194] width 26 height 26
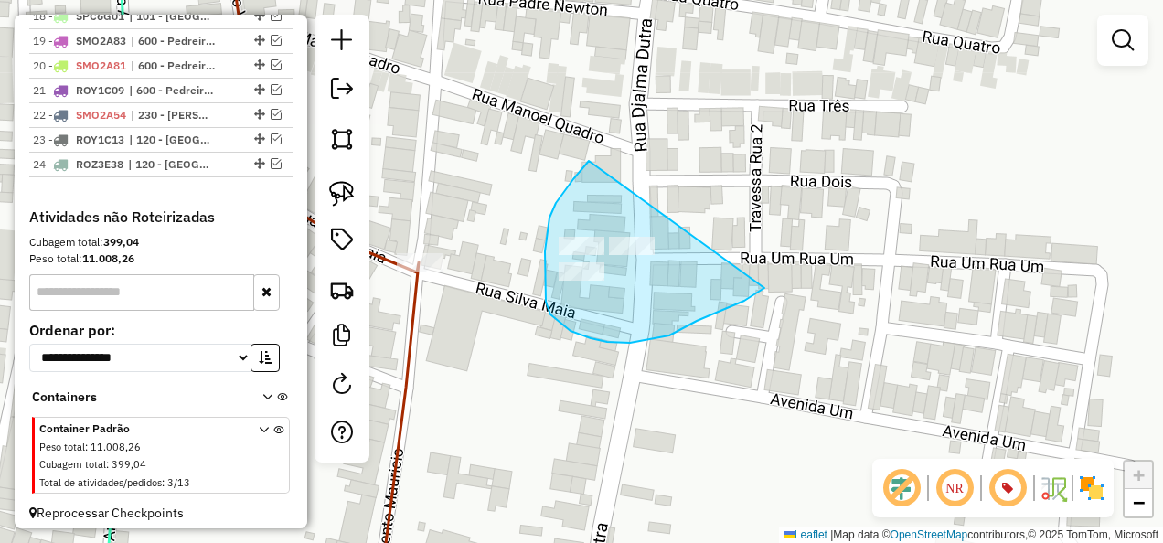
drag, startPoint x: 583, startPoint y: 168, endPoint x: 764, endPoint y: 288, distance: 217.1
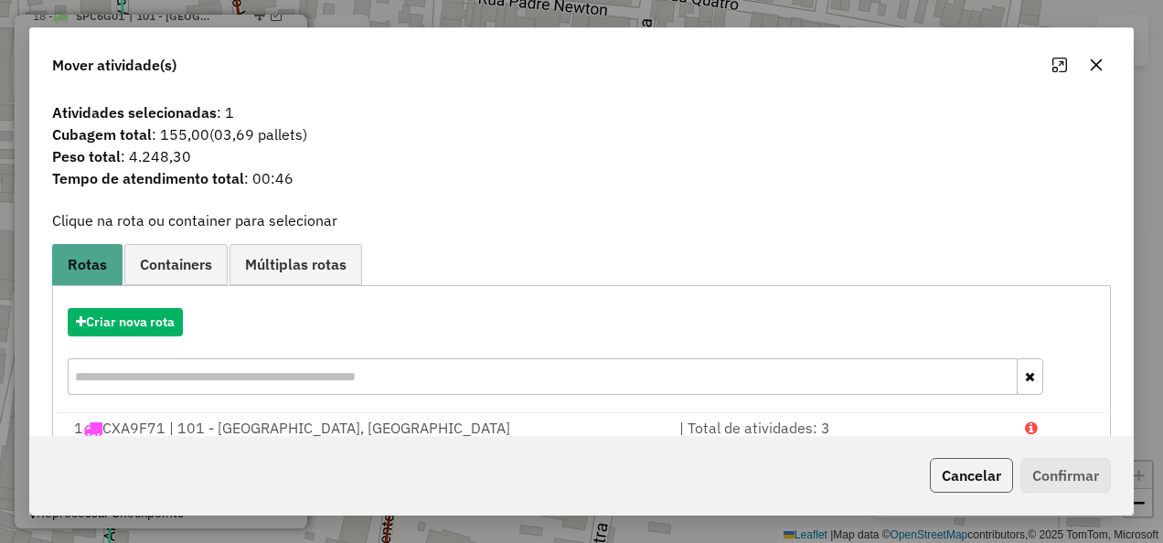
click at [972, 480] on button "Cancelar" at bounding box center [971, 475] width 83 height 35
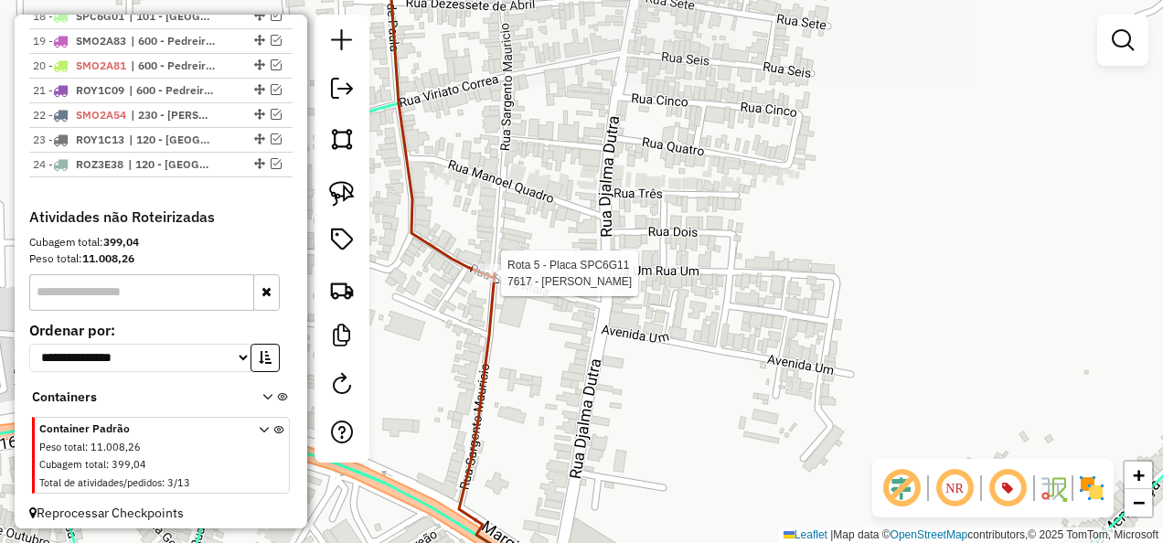
select select "**********"
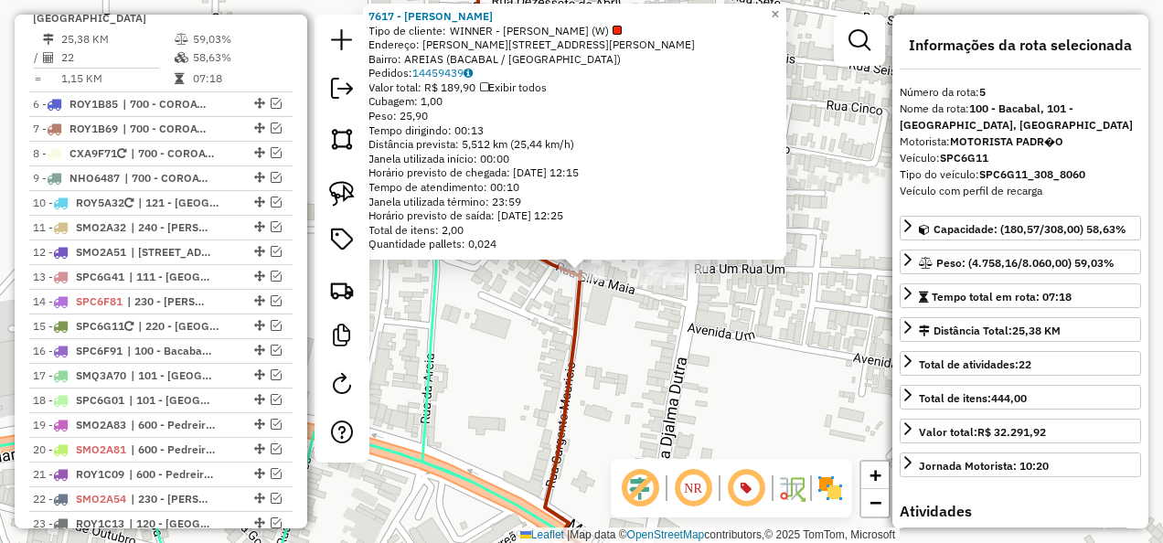
scroll to position [1148, 0]
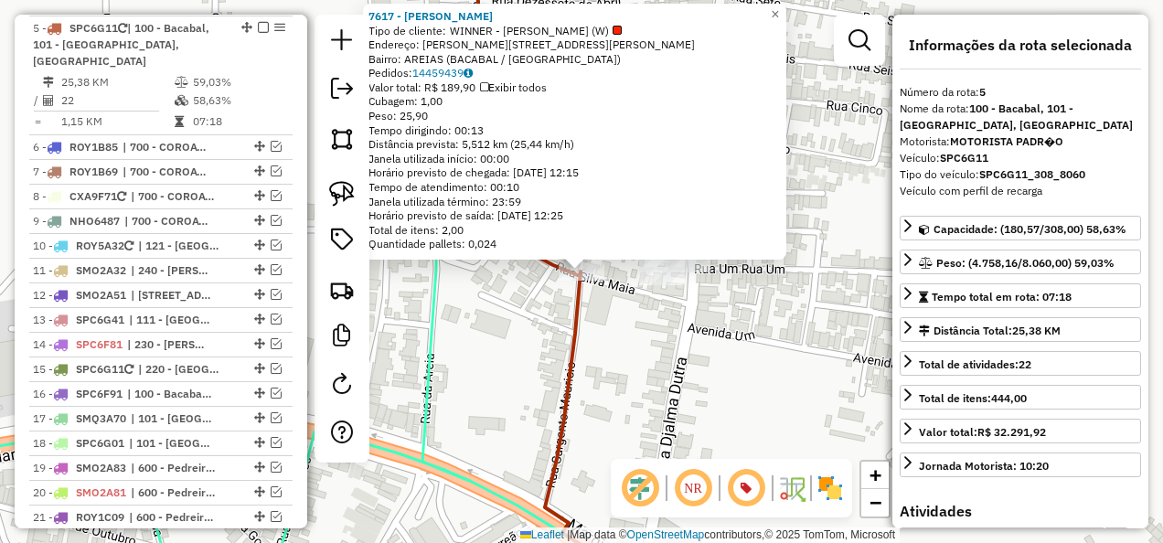
click at [703, 395] on div "Rota 5 - Placa SPC6G11 7617 - [PERSON_NAME] 7617 - [PERSON_NAME] Tipo de client…" at bounding box center [581, 271] width 1163 height 543
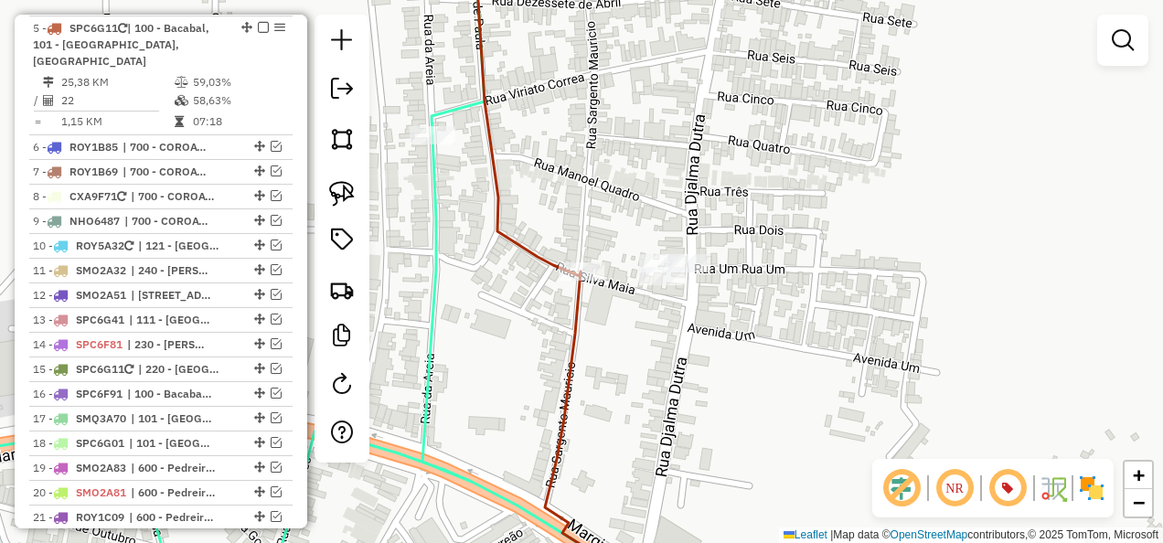
click at [616, 298] on div "Janela de atendimento Grade de atendimento Capacidade Transportadoras Veículos …" at bounding box center [581, 271] width 1163 height 543
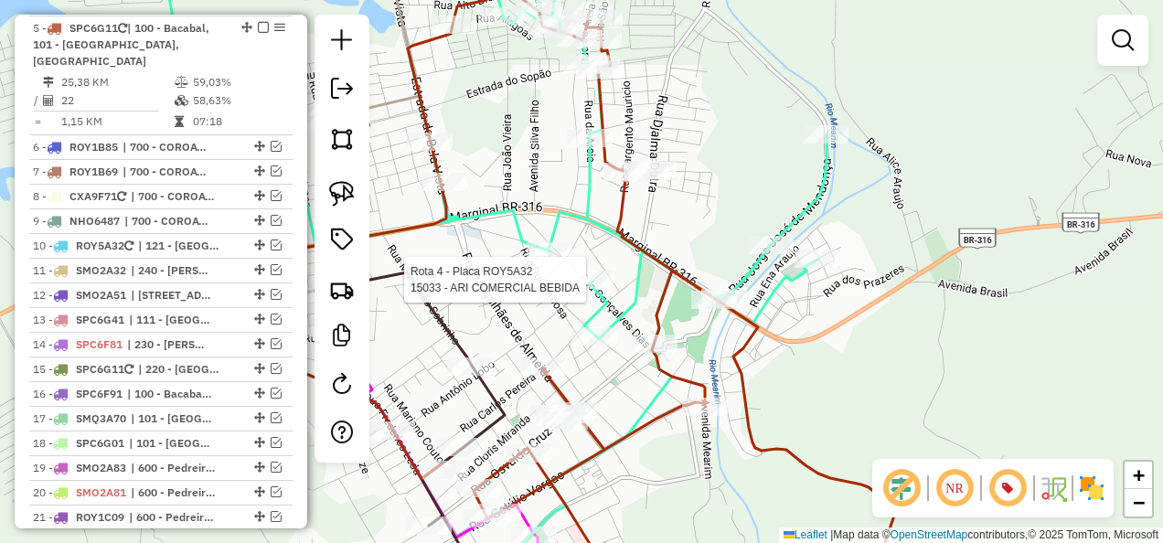
select select "**********"
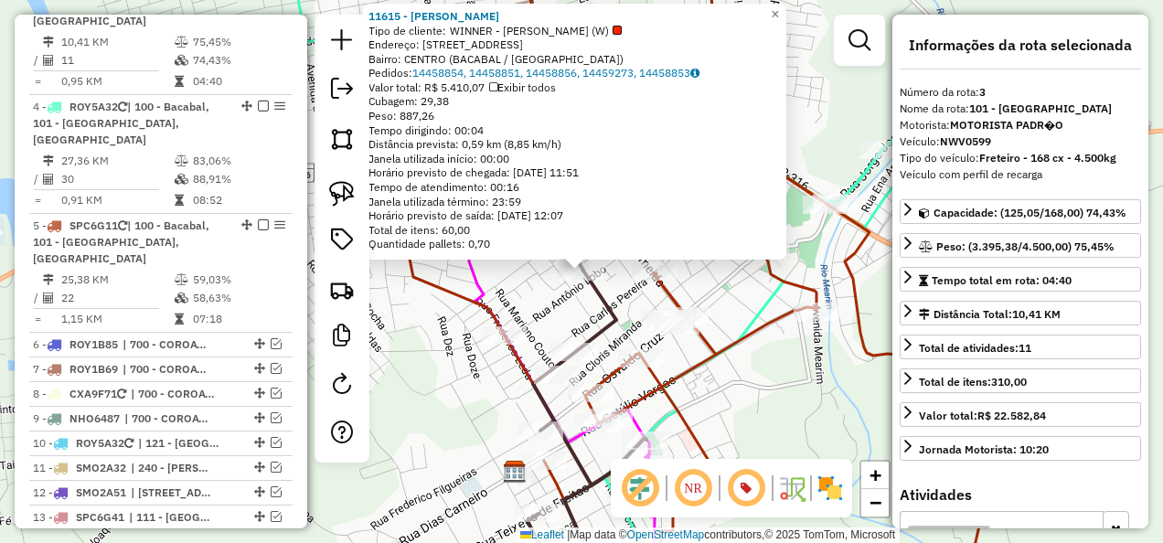
scroll to position [928, 0]
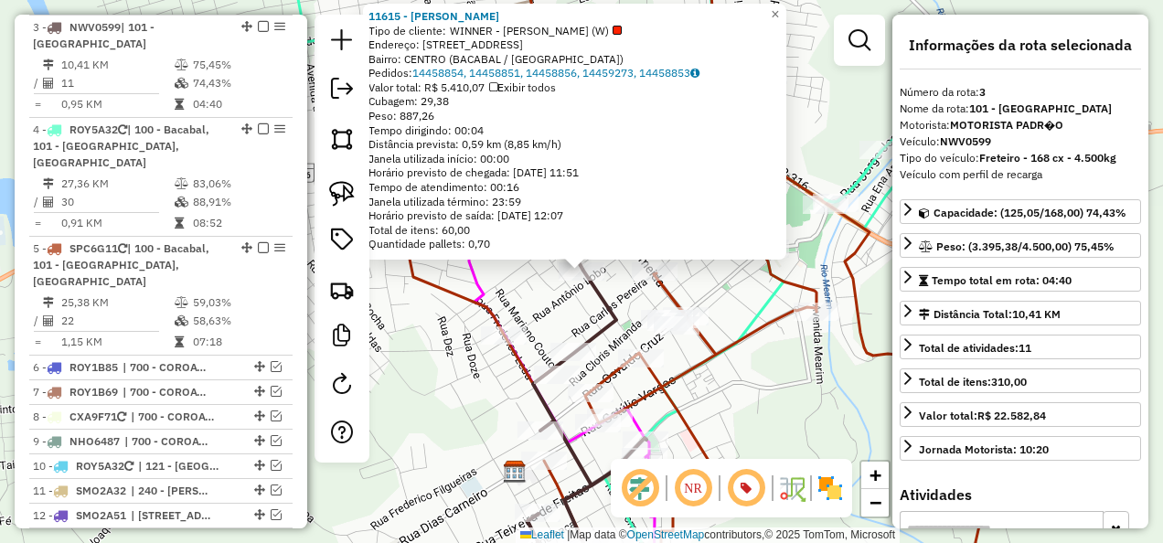
click at [557, 309] on div "11615 - MARCELINO BEBIDAS Tipo de cliente: WINNER - ROTA (W) Endereço: [STREET_…" at bounding box center [581, 271] width 1163 height 543
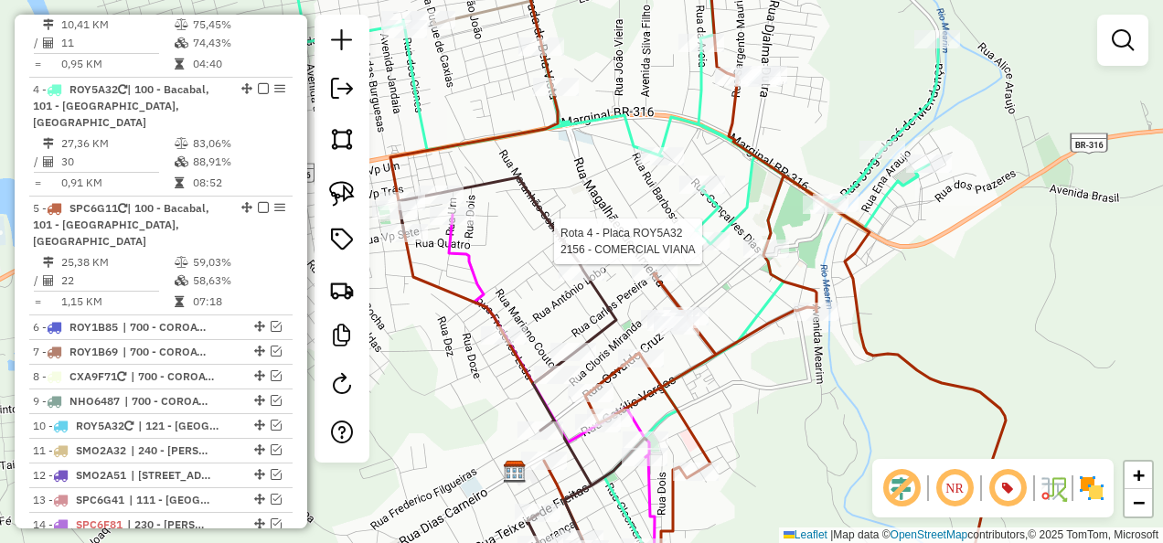
select select "**********"
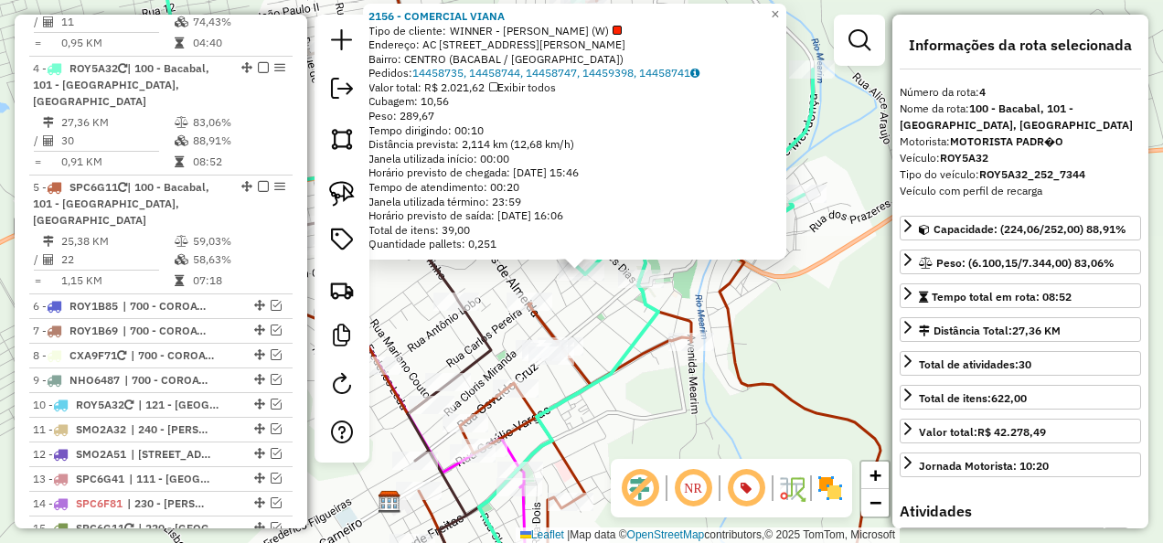
scroll to position [1030, 0]
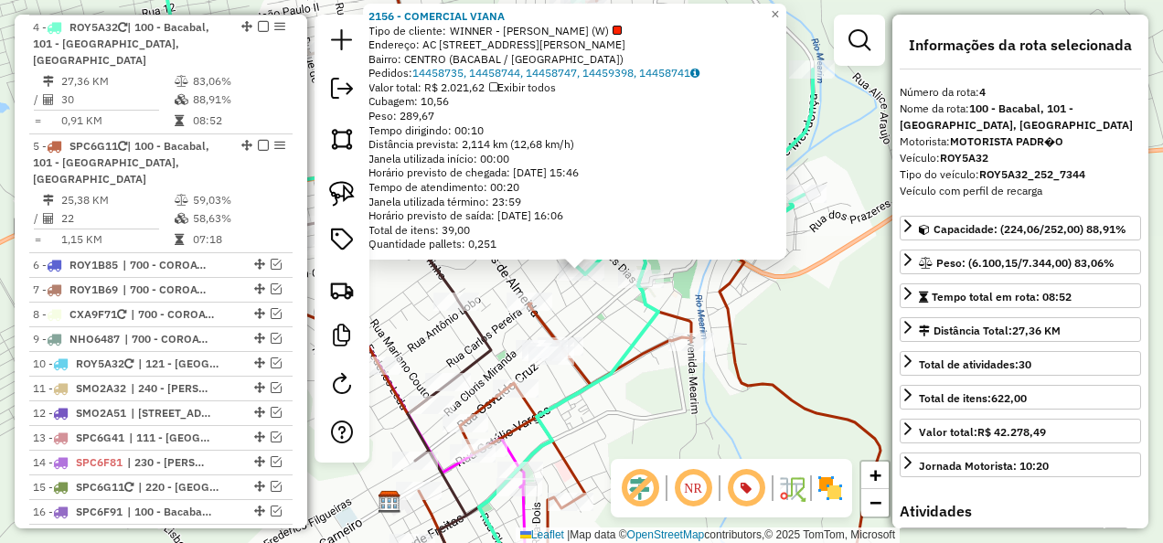
click at [636, 406] on div "2156 - COMERCIAL VIANA Tipo de cliente: WINNER - ROTA (W) Endereço: AC [STREET_…" at bounding box center [581, 271] width 1163 height 543
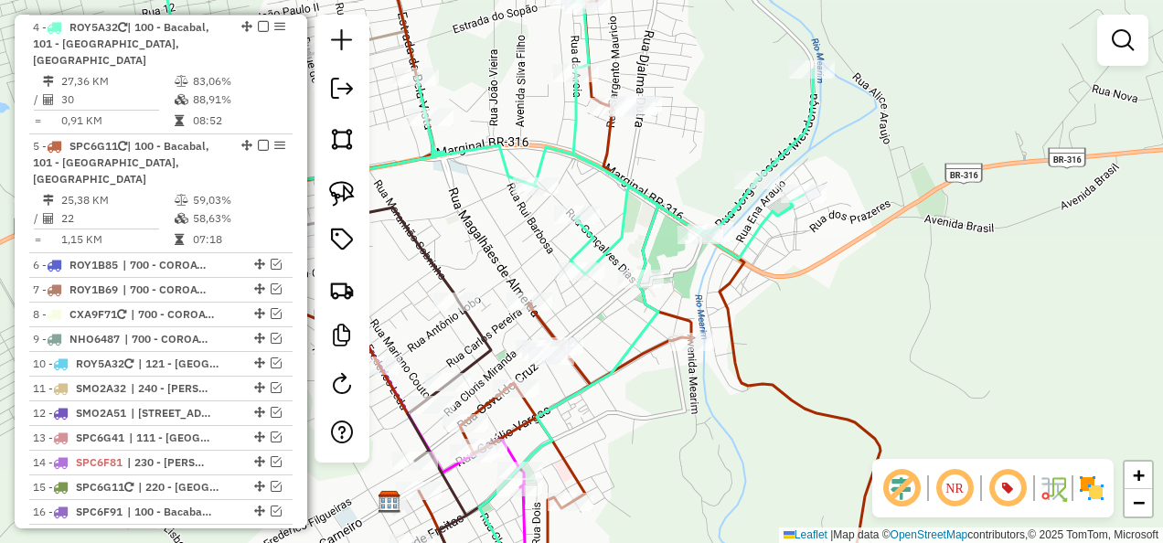
select select "**********"
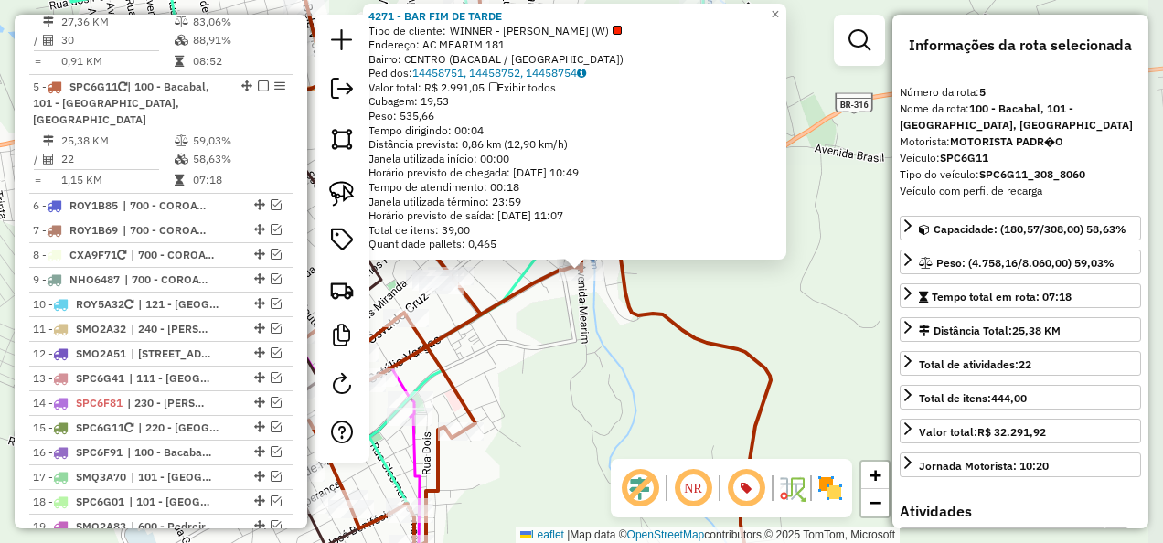
scroll to position [1148, 0]
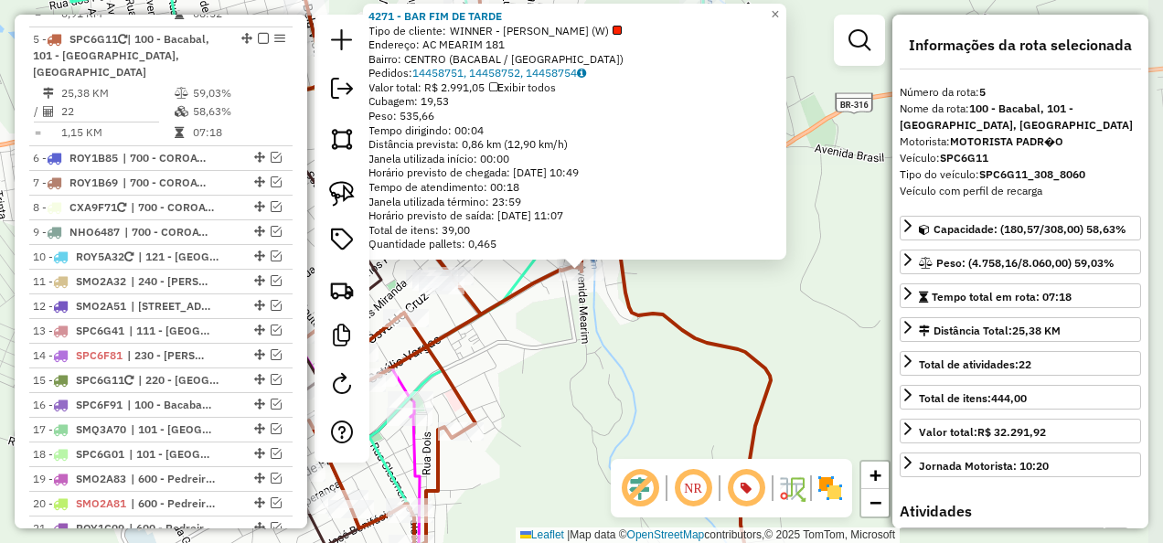
click at [688, 367] on div "Rota 5 - Placa SPC6G11 4271 - BAR FIM DE TARDE 4271 - BAR FIM DE TARDE Tipo de …" at bounding box center [581, 271] width 1163 height 543
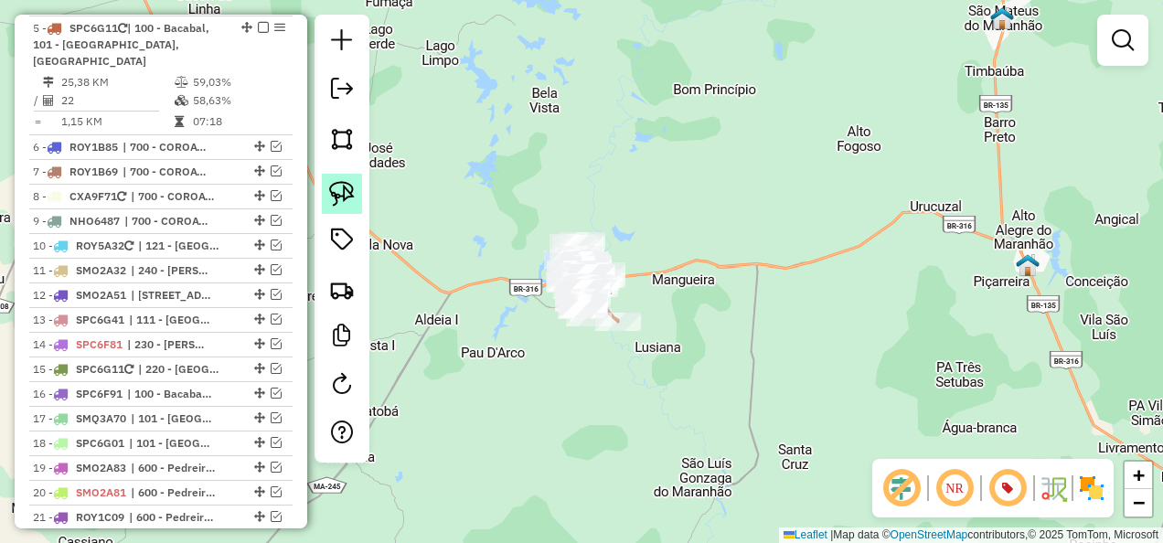
click at [342, 202] on img at bounding box center [342, 194] width 26 height 26
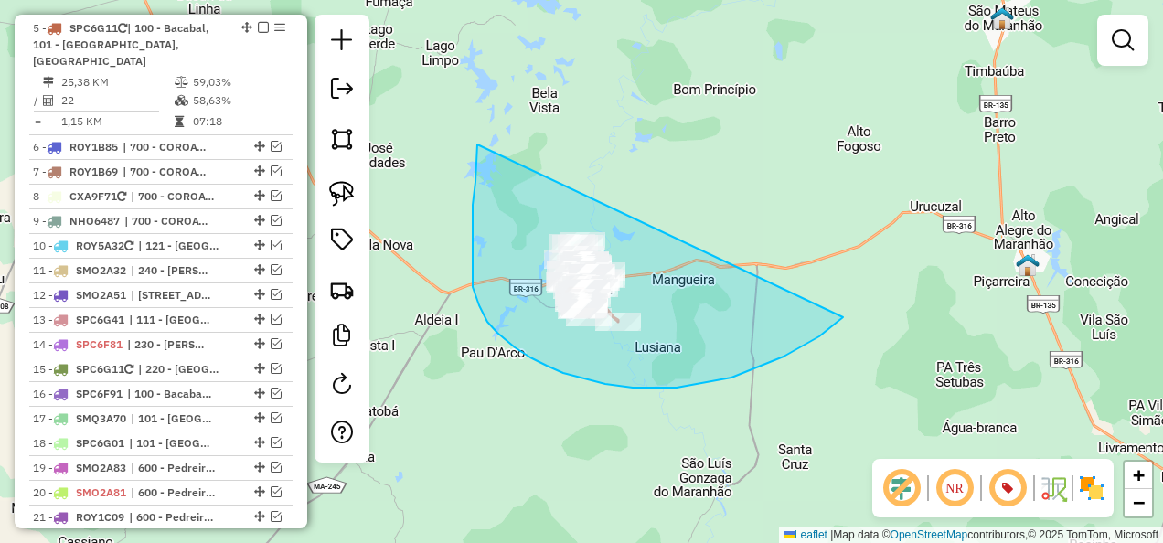
drag, startPoint x: 475, startPoint y: 182, endPoint x: 865, endPoint y: 282, distance: 402.0
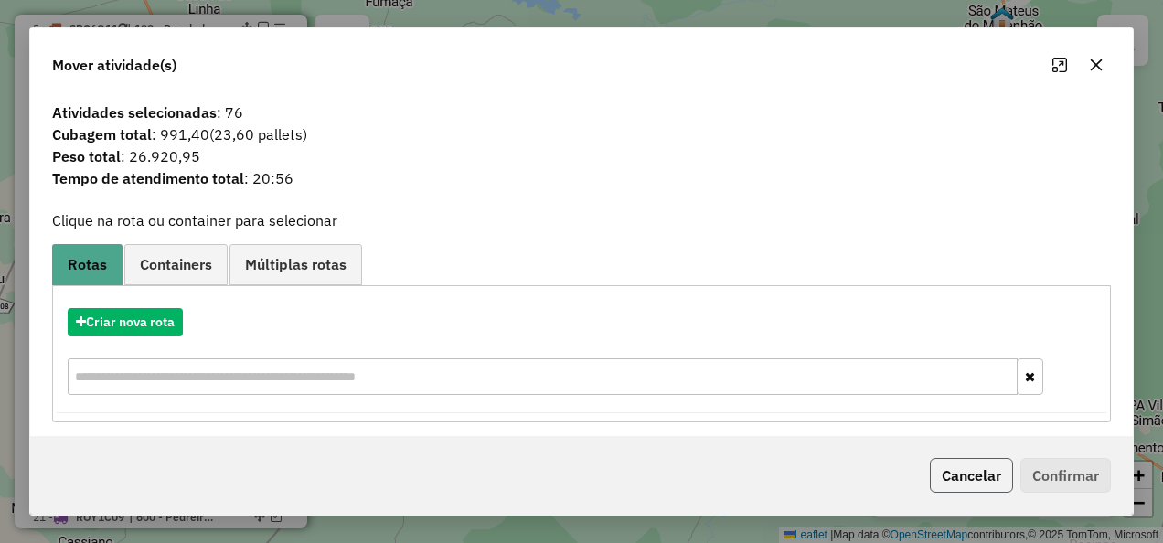
click at [983, 471] on button "Cancelar" at bounding box center [971, 475] width 83 height 35
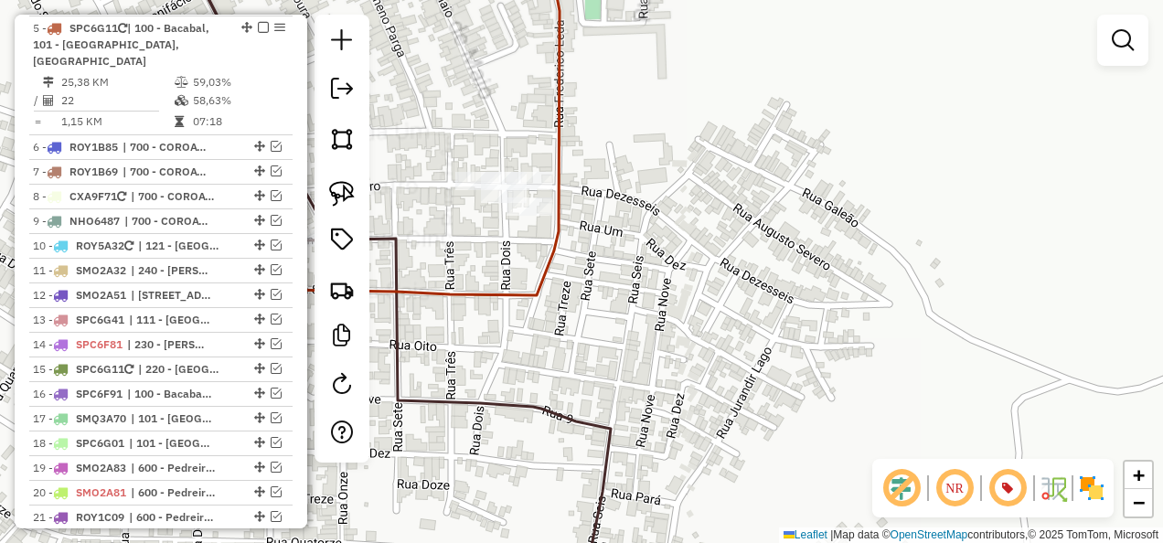
drag, startPoint x: 338, startPoint y: 183, endPoint x: 366, endPoint y: 157, distance: 37.5
click at [338, 183] on img at bounding box center [342, 194] width 26 height 26
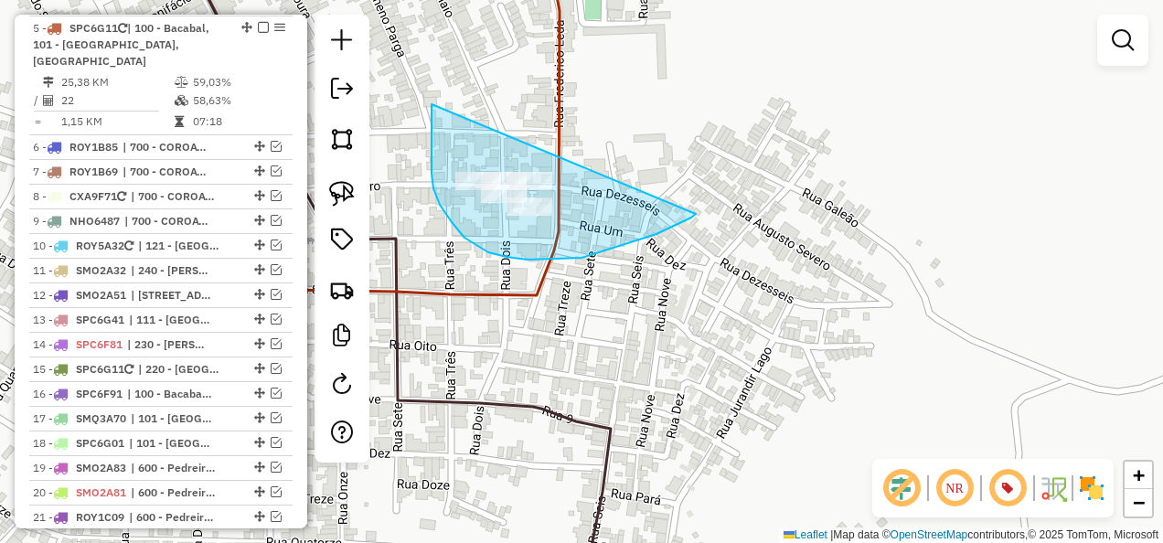
drag, startPoint x: 432, startPoint y: 104, endPoint x: 696, endPoint y: 214, distance: 286.1
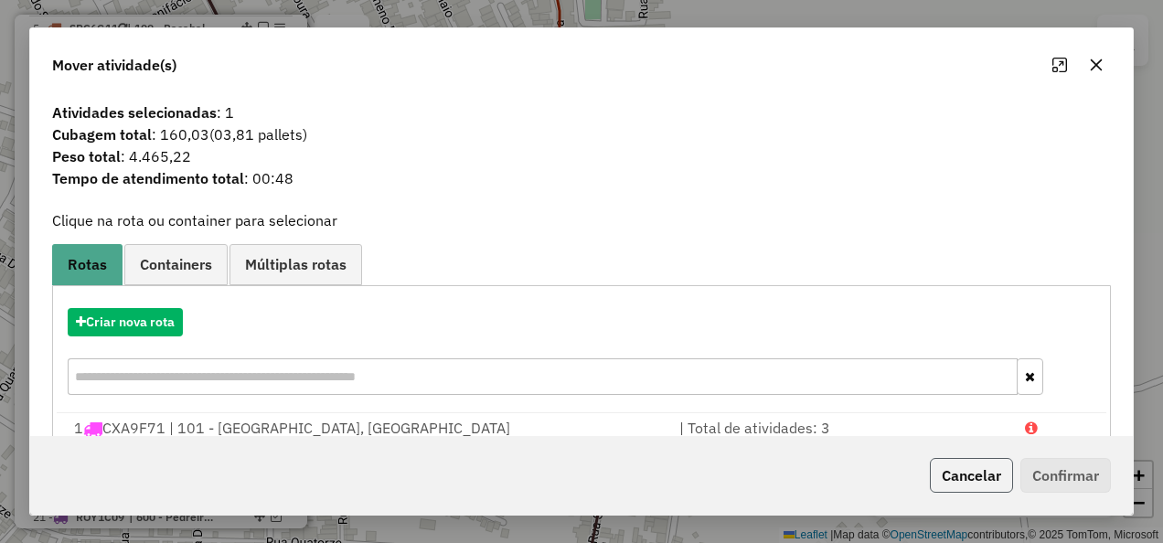
click at [1003, 475] on button "Cancelar" at bounding box center [971, 475] width 83 height 35
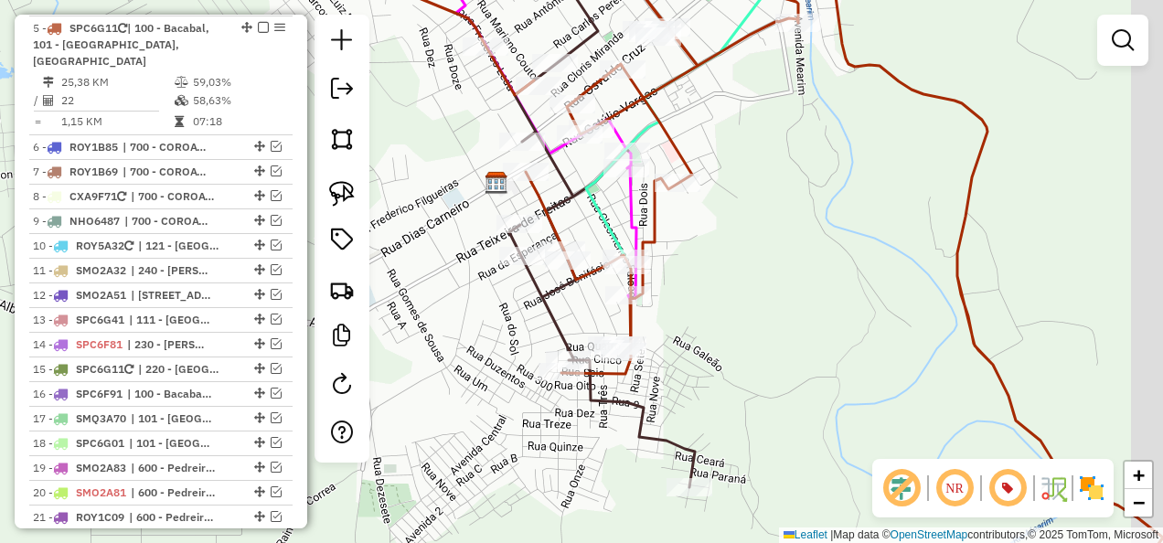
drag, startPoint x: 755, startPoint y: 318, endPoint x: 534, endPoint y: 468, distance: 267.3
click at [543, 456] on div "Janela de atendimento Grade de atendimento Capacidade Transportadoras Veículos …" at bounding box center [581, 271] width 1163 height 543
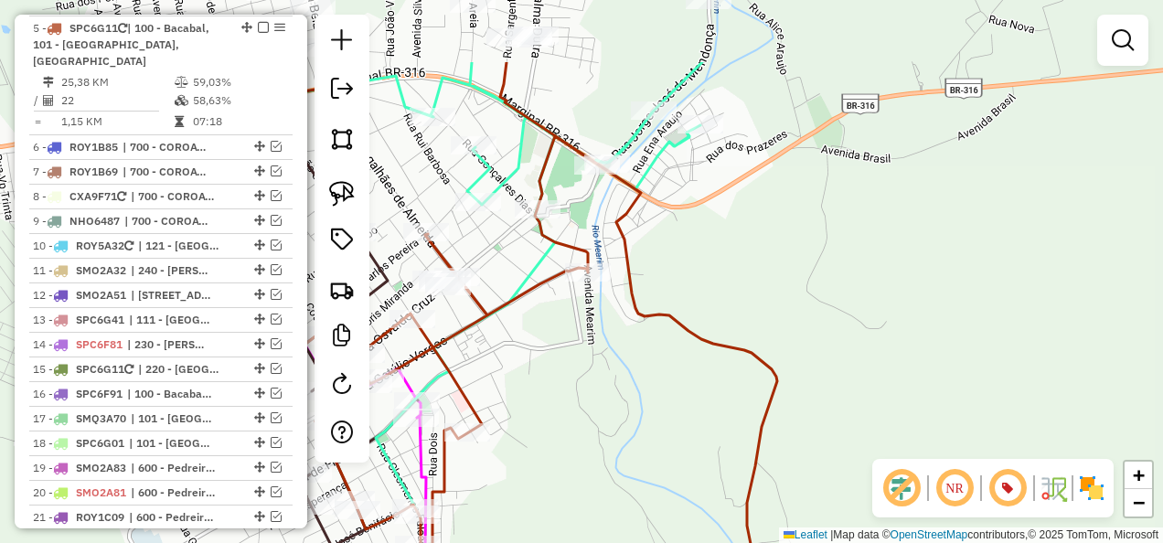
drag, startPoint x: 582, startPoint y: 331, endPoint x: 573, endPoint y: 554, distance: 223.2
click at [573, 542] on html "Aguarde... Pop-up bloqueado! Seu navegador bloqueou automáticamente a abertura …" at bounding box center [581, 271] width 1163 height 543
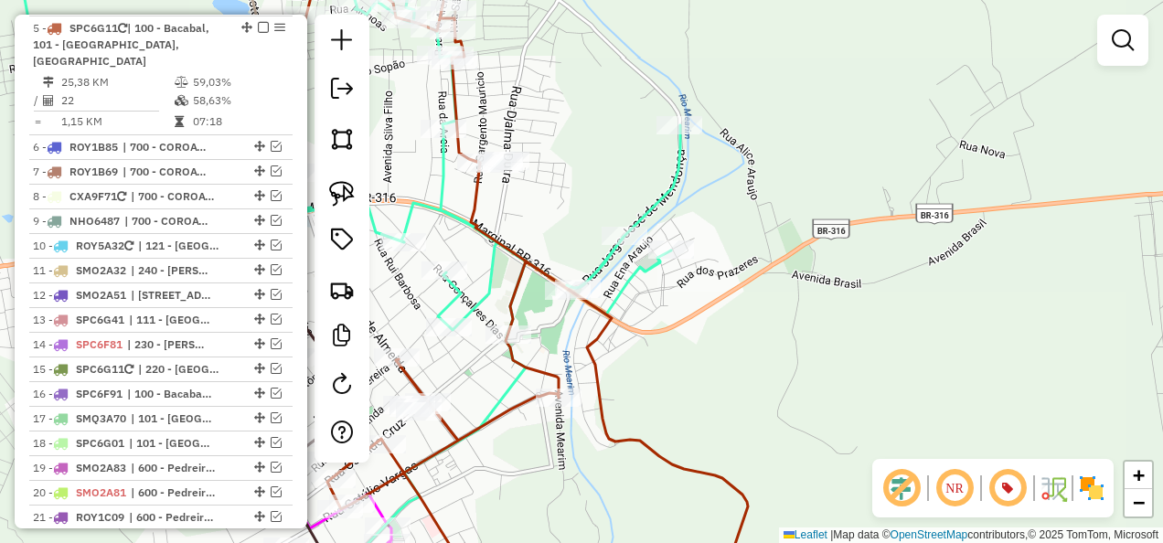
drag, startPoint x: 538, startPoint y: 226, endPoint x: 646, endPoint y: 365, distance: 175.9
click at [645, 362] on div "Janela de atendimento Grade de atendimento Capacidade Transportadoras Veículos …" at bounding box center [581, 271] width 1163 height 543
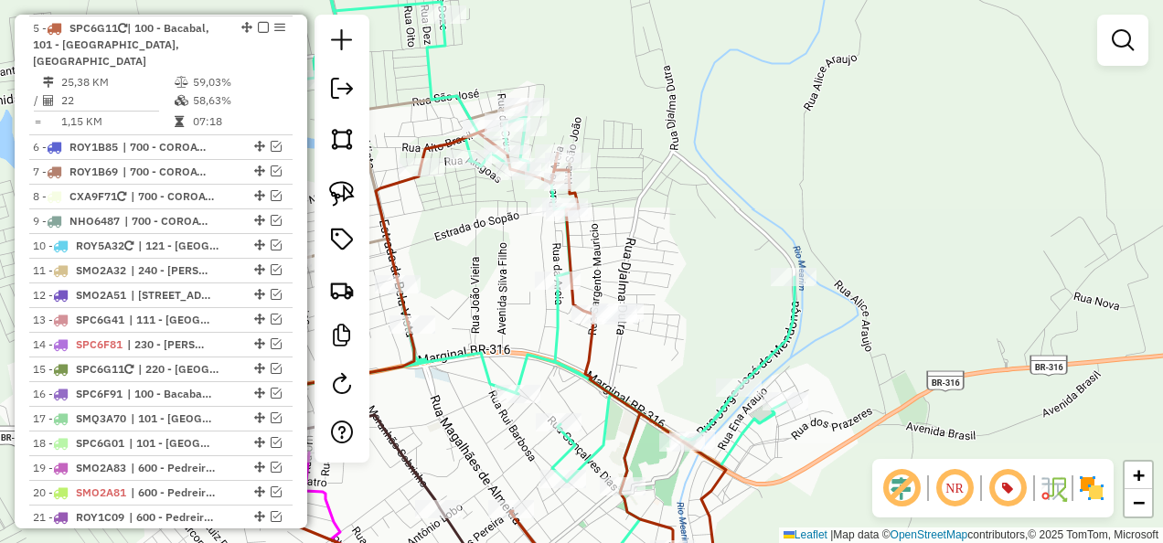
drag, startPoint x: 463, startPoint y: 267, endPoint x: 532, endPoint y: 276, distance: 70.1
click at [532, 276] on div "Janela de atendimento Grade de atendimento Capacidade Transportadoras Veículos …" at bounding box center [581, 271] width 1163 height 543
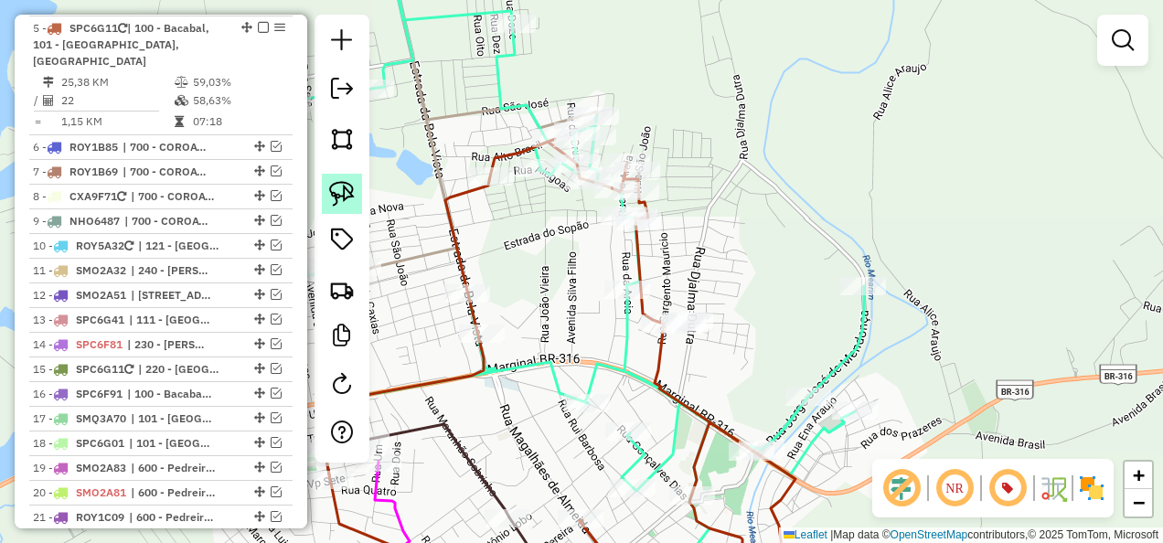
click at [344, 188] on img at bounding box center [342, 194] width 26 height 26
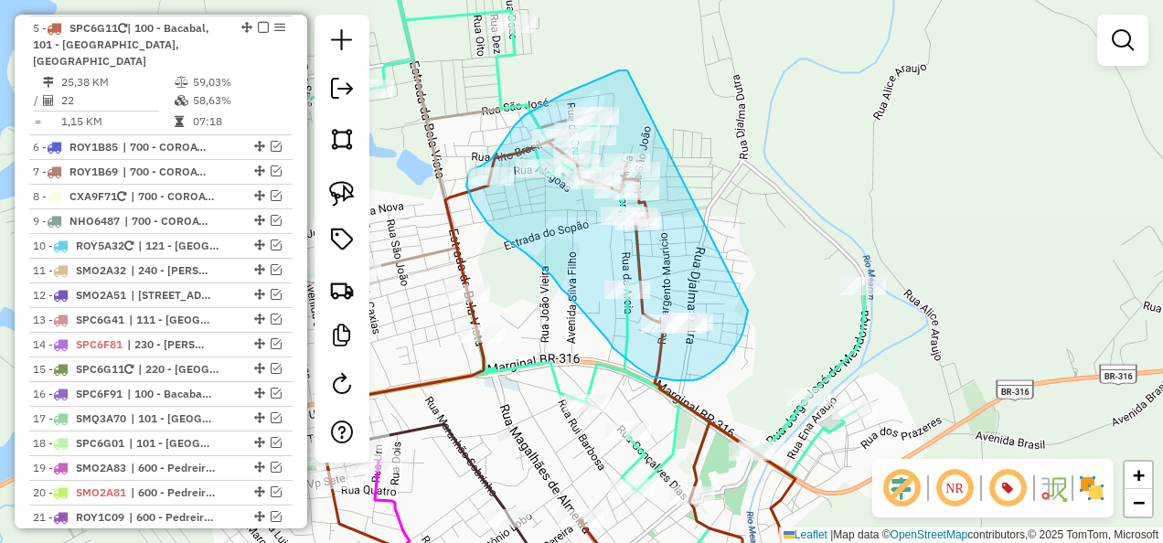
drag, startPoint x: 627, startPoint y: 70, endPoint x: 748, endPoint y: 311, distance: 269.1
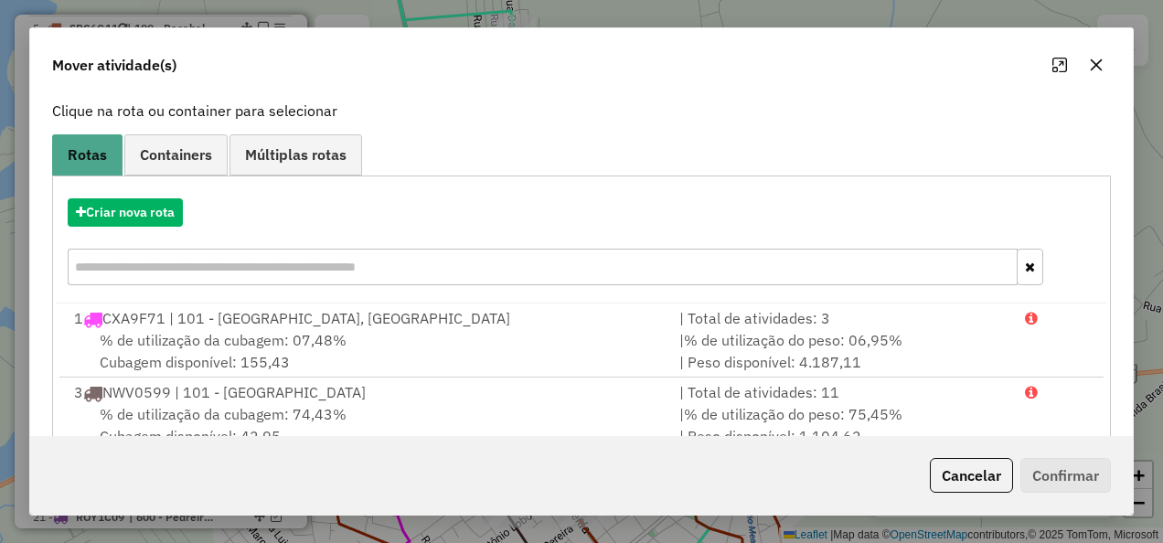
scroll to position [154, 0]
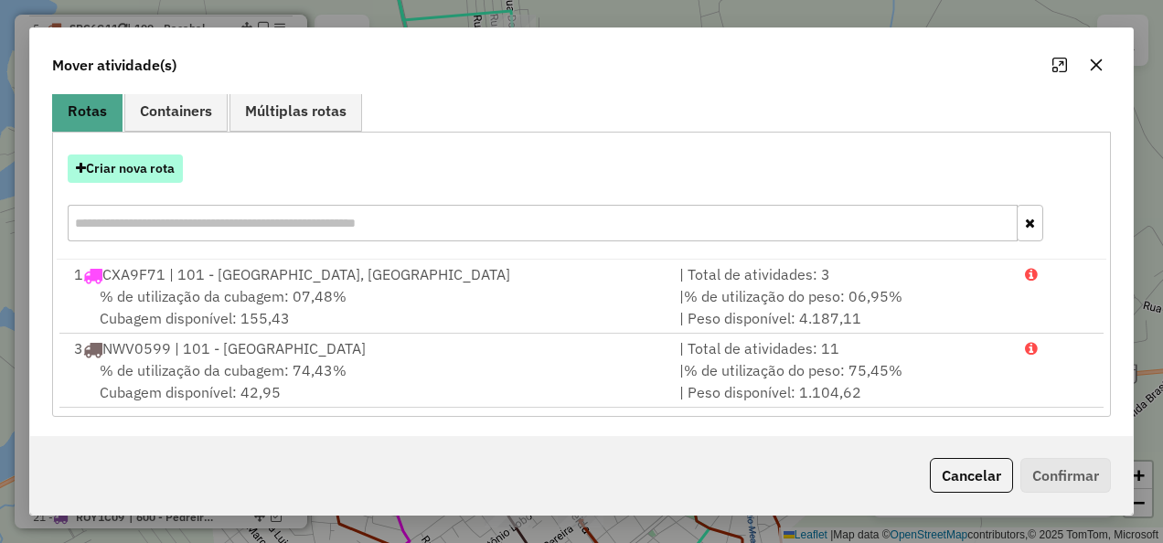
click at [157, 167] on button "Criar nova rota" at bounding box center [125, 169] width 115 height 28
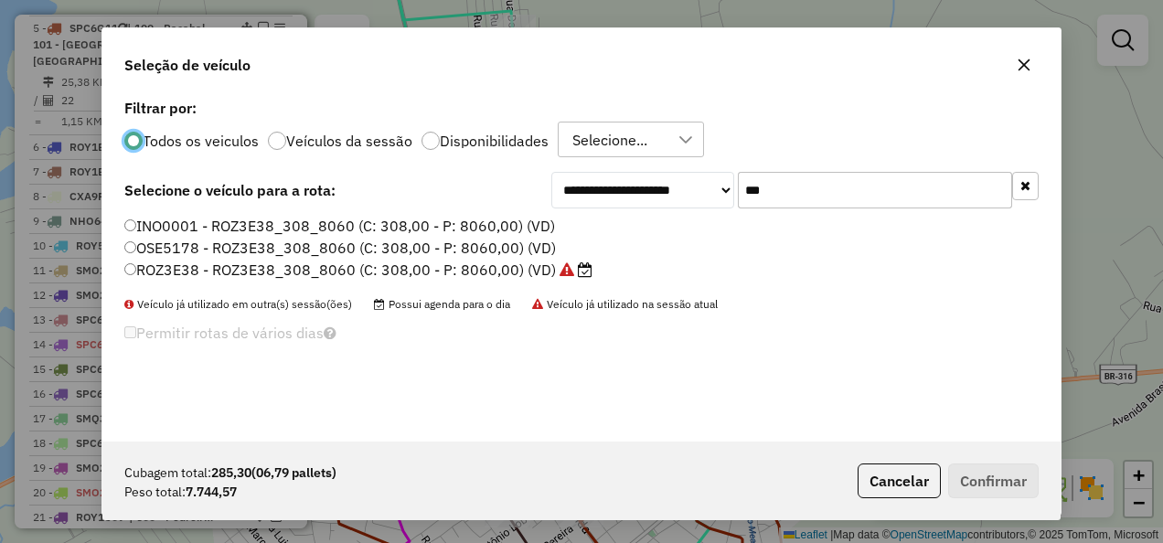
scroll to position [10, 5]
drag, startPoint x: 829, startPoint y: 187, endPoint x: 699, endPoint y: 225, distance: 135.1
click at [699, 225] on div "**********" at bounding box center [581, 267] width 958 height 347
paste input "****"
type input "*******"
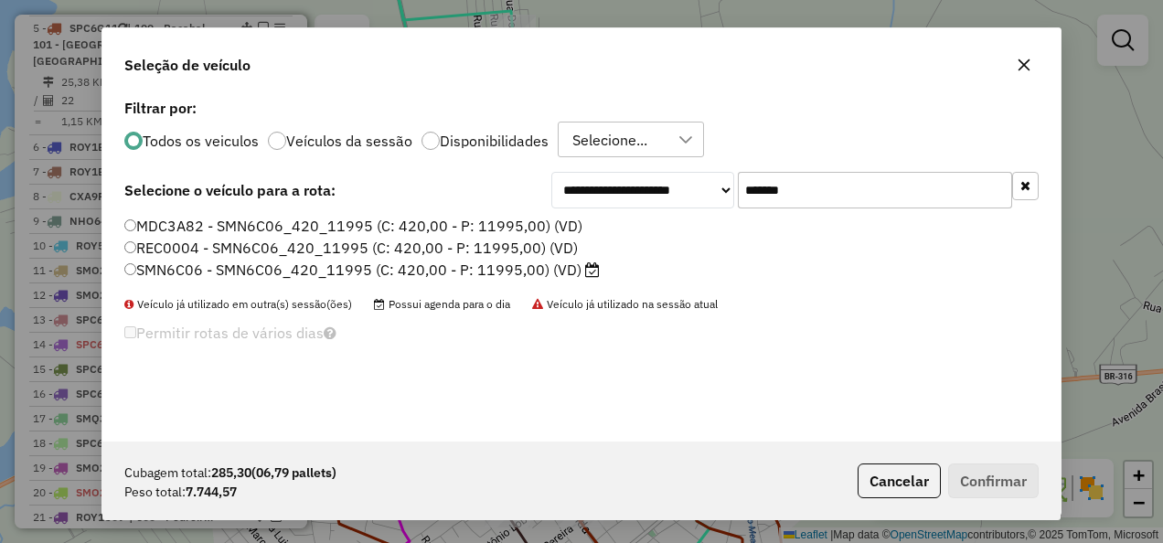
click at [532, 276] on label "SMN6C06 - SMN6C06_420_11995 (C: 420,00 - P: 11995,00) (VD)" at bounding box center [361, 270] width 475 height 22
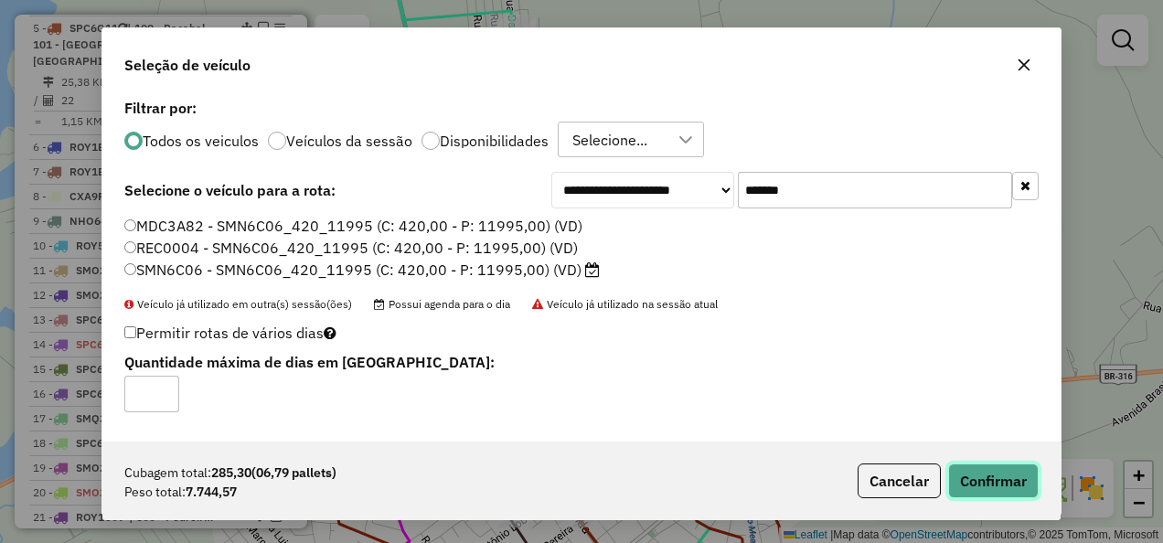
click at [1032, 472] on button "Confirmar" at bounding box center [993, 481] width 91 height 35
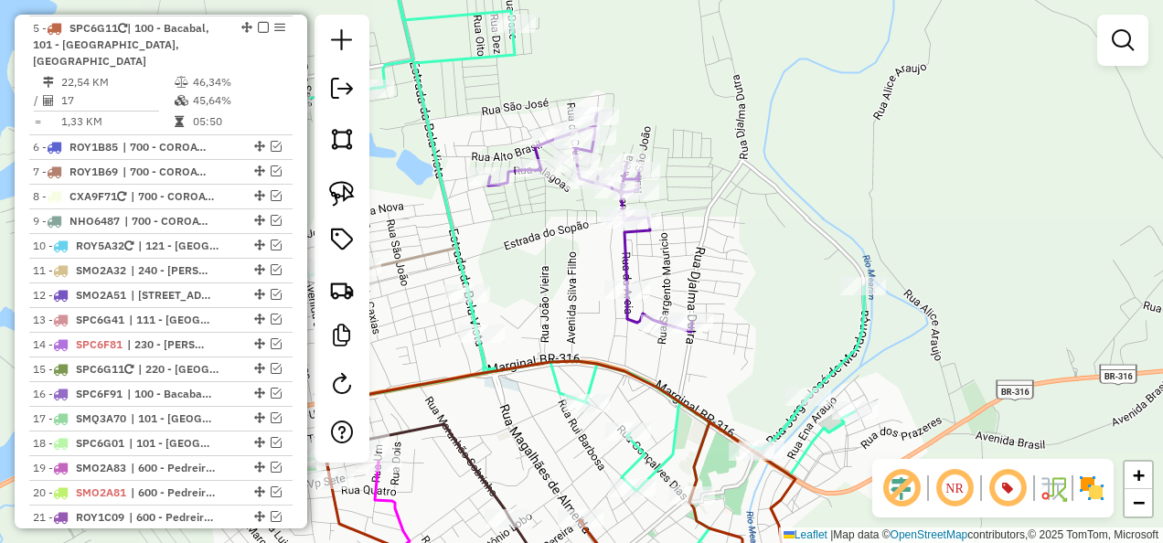
scroll to position [911, 0]
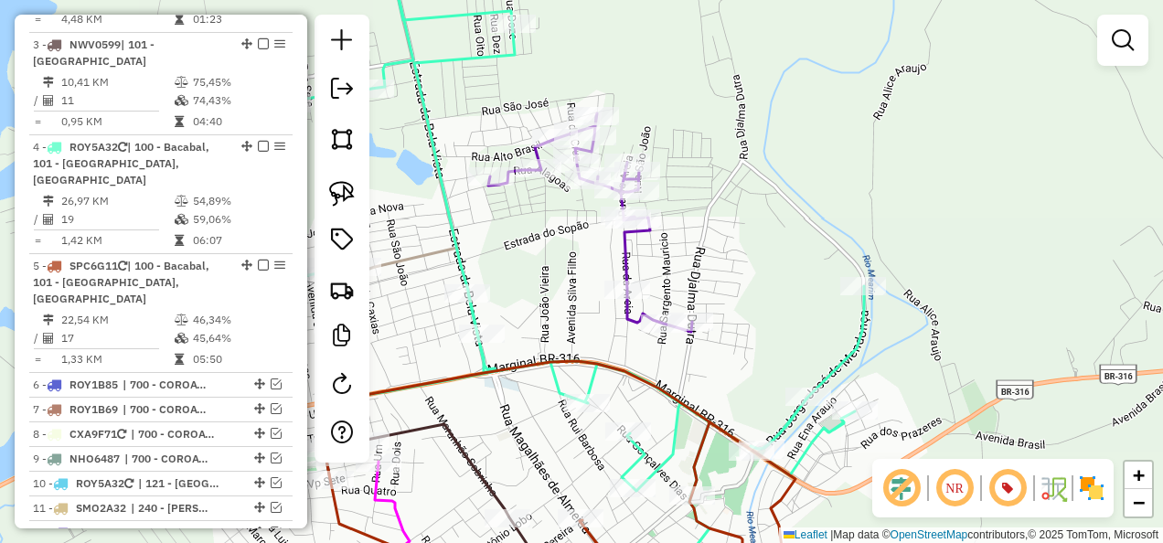
click at [618, 245] on icon at bounding box center [590, 222] width 204 height 219
select select "**********"
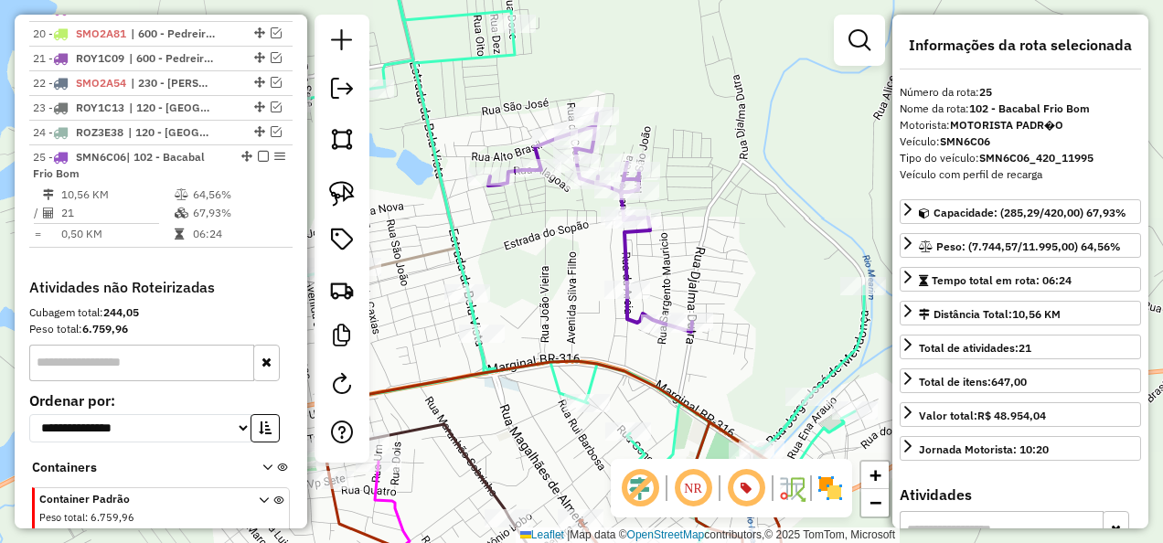
scroll to position [1677, 0]
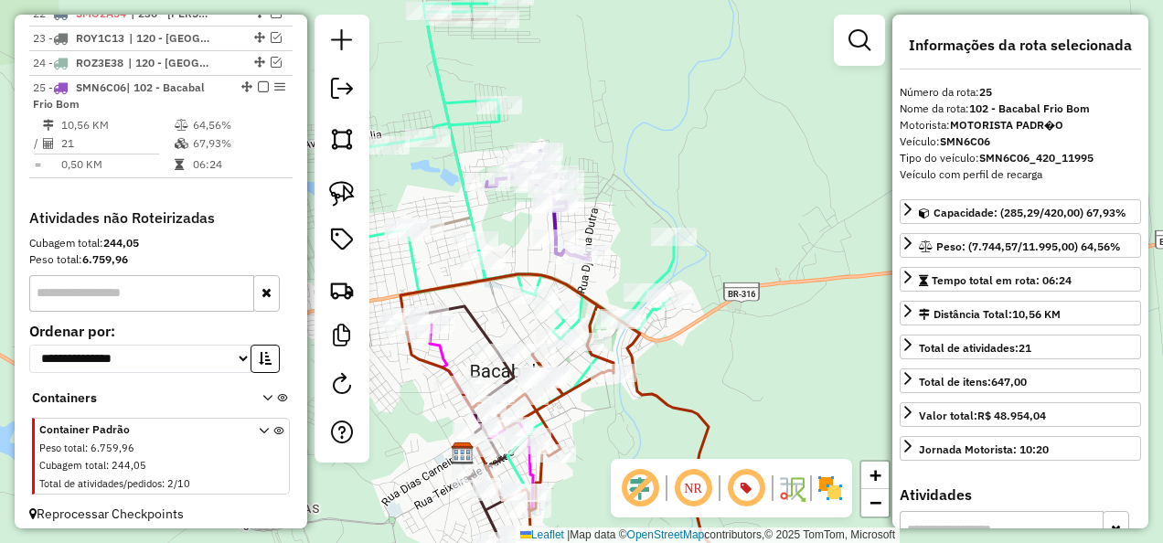
drag, startPoint x: 795, startPoint y: 382, endPoint x: 710, endPoint y: 338, distance: 96.5
click at [720, 347] on div "Janela de atendimento Grade de atendimento Capacidade Transportadoras Veículos …" at bounding box center [581, 271] width 1163 height 543
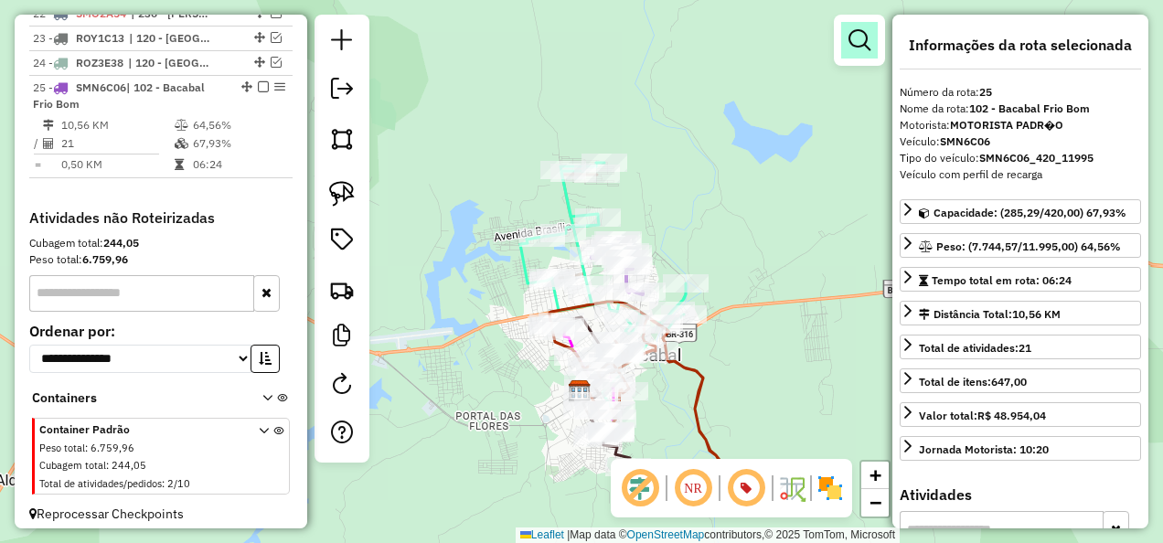
click at [860, 47] on em at bounding box center [859, 40] width 22 height 22
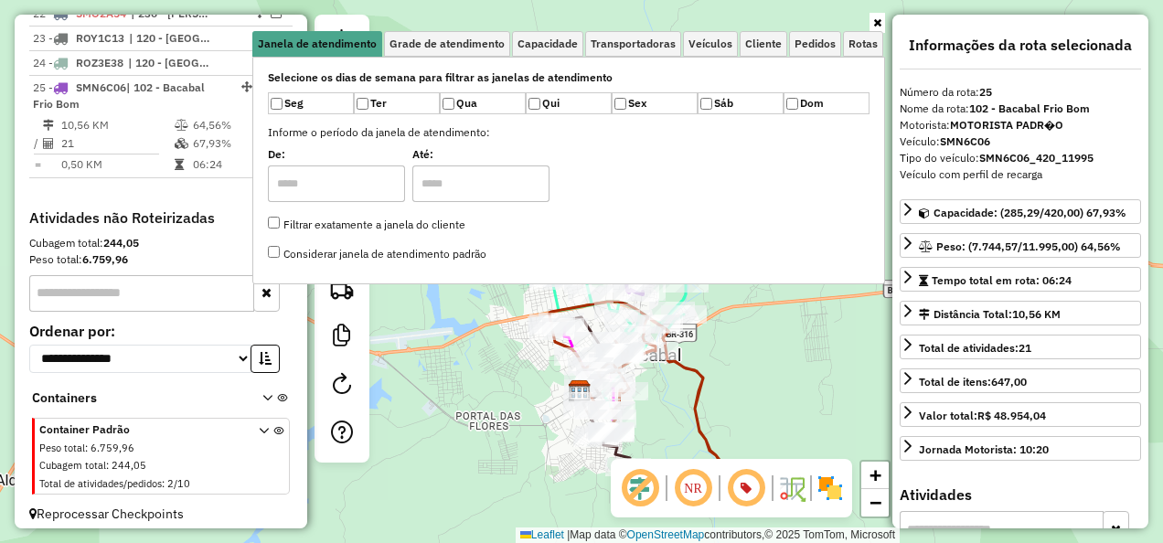
click at [799, 342] on div "Janela de atendimento Grade de atendimento Capacidade Transportadoras Veículos …" at bounding box center [581, 271] width 1163 height 543
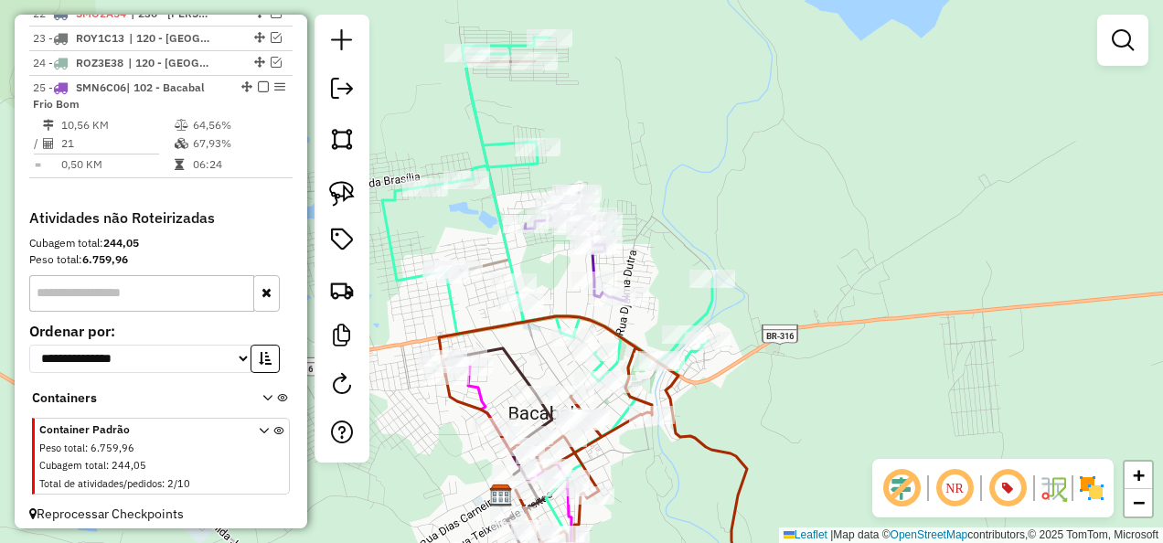
click at [588, 263] on icon at bounding box center [576, 247] width 102 height 109
select select "**********"
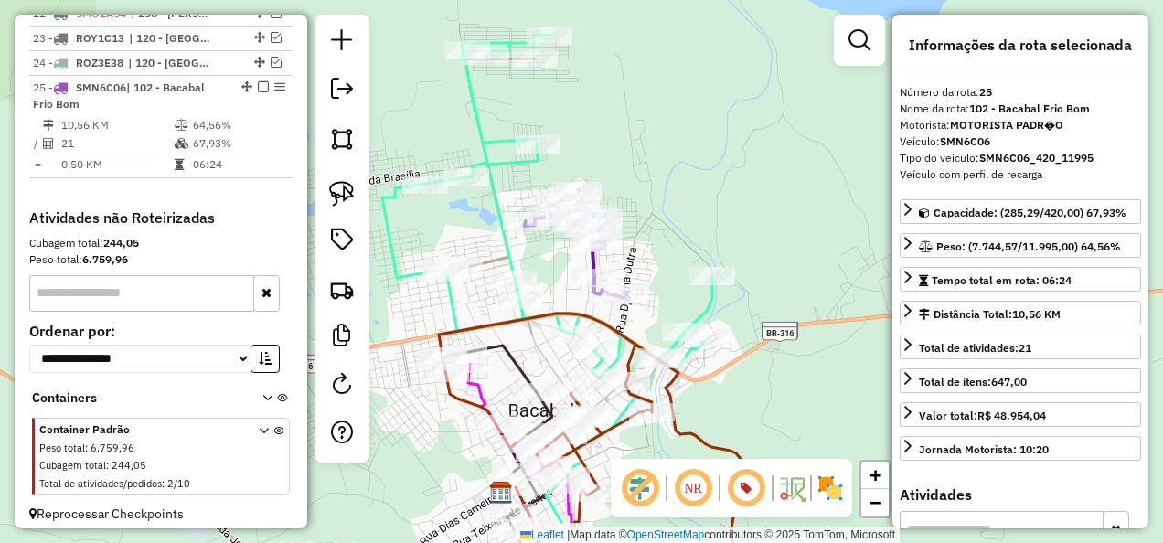
drag, startPoint x: 649, startPoint y: 254, endPoint x: 558, endPoint y: 96, distance: 182.7
click at [574, 115] on div "Janela de atendimento Grade de atendimento Capacidade Transportadoras Veículos …" at bounding box center [581, 271] width 1163 height 543
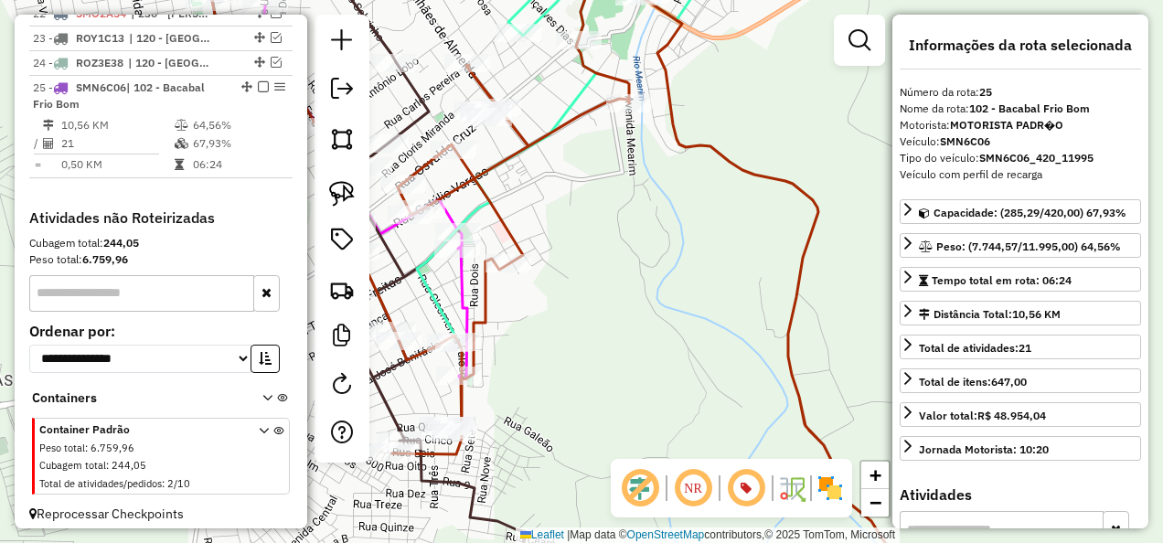
drag, startPoint x: 522, startPoint y: 438, endPoint x: 549, endPoint y: 242, distance: 197.5
click at [531, 255] on div "Janela de atendimento Grade de atendimento Capacidade Transportadoras Veículos …" at bounding box center [581, 271] width 1163 height 543
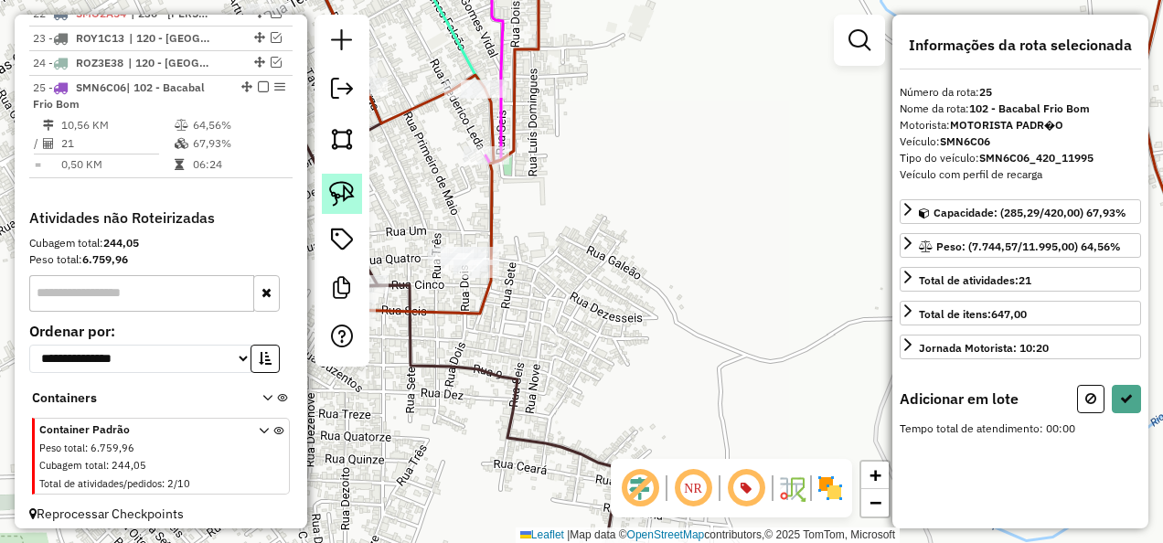
click at [340, 187] on img at bounding box center [342, 194] width 26 height 26
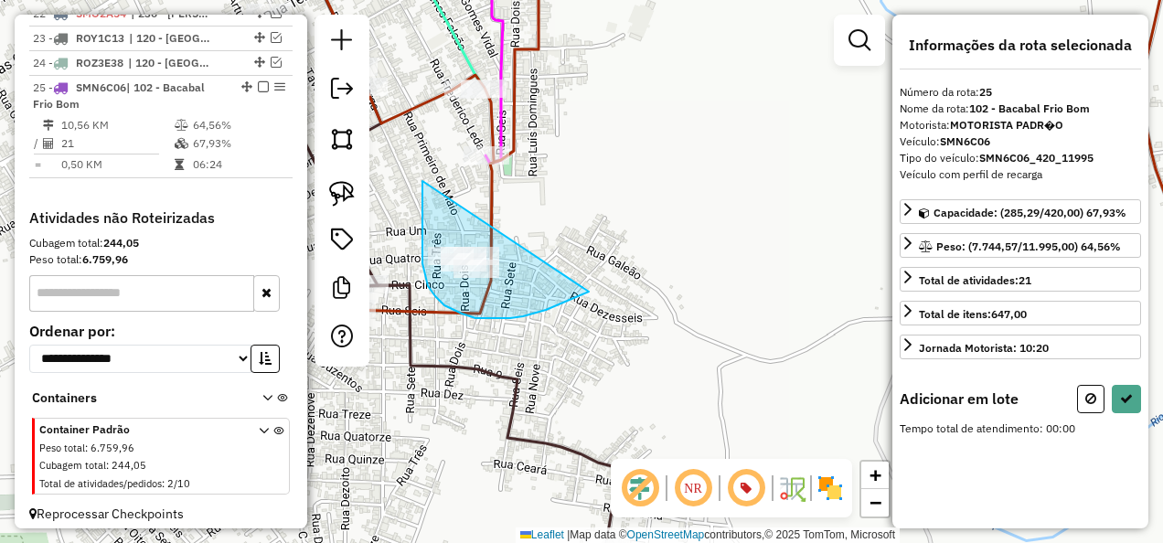
drag, startPoint x: 422, startPoint y: 181, endPoint x: 589, endPoint y: 292, distance: 199.8
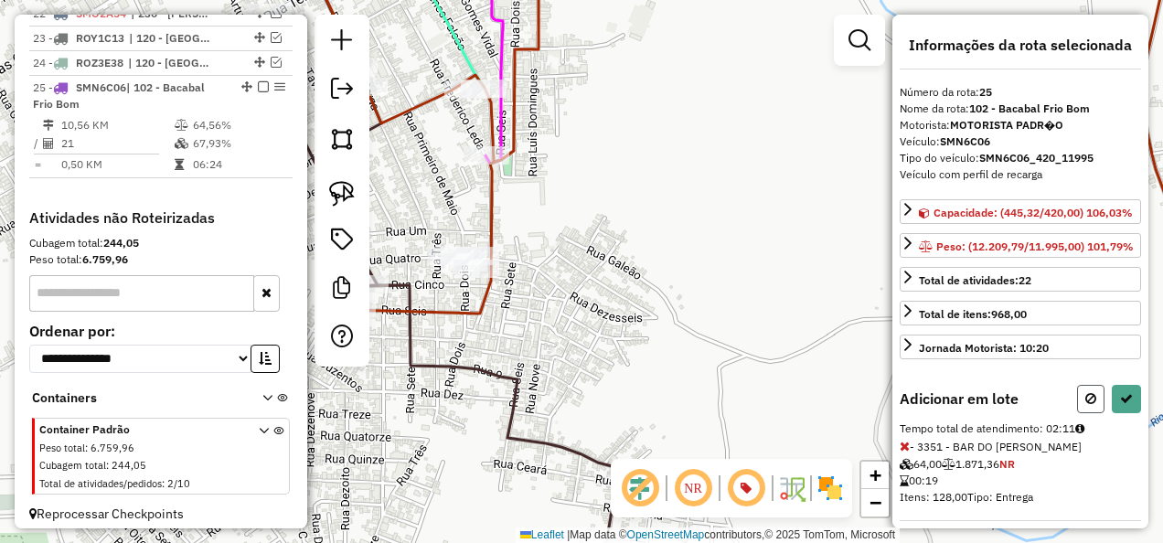
click at [1086, 405] on icon at bounding box center [1090, 398] width 11 height 13
select select "**********"
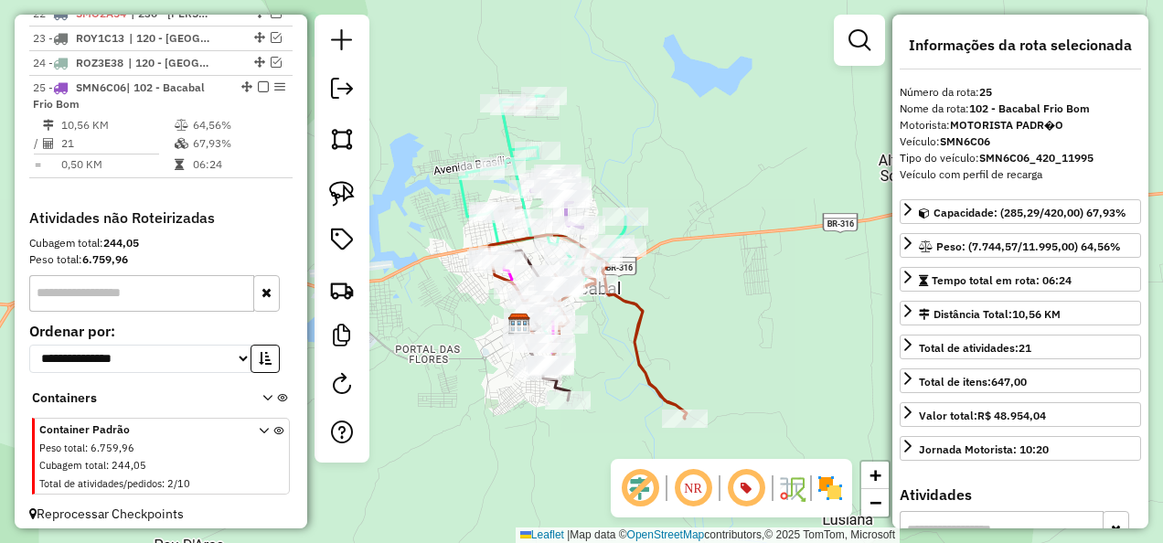
drag, startPoint x: 717, startPoint y: 252, endPoint x: 711, endPoint y: 374, distance: 121.7
click at [712, 373] on div "Janela de atendimento Grade de atendimento Capacidade Transportadoras Veículos …" at bounding box center [581, 271] width 1163 height 543
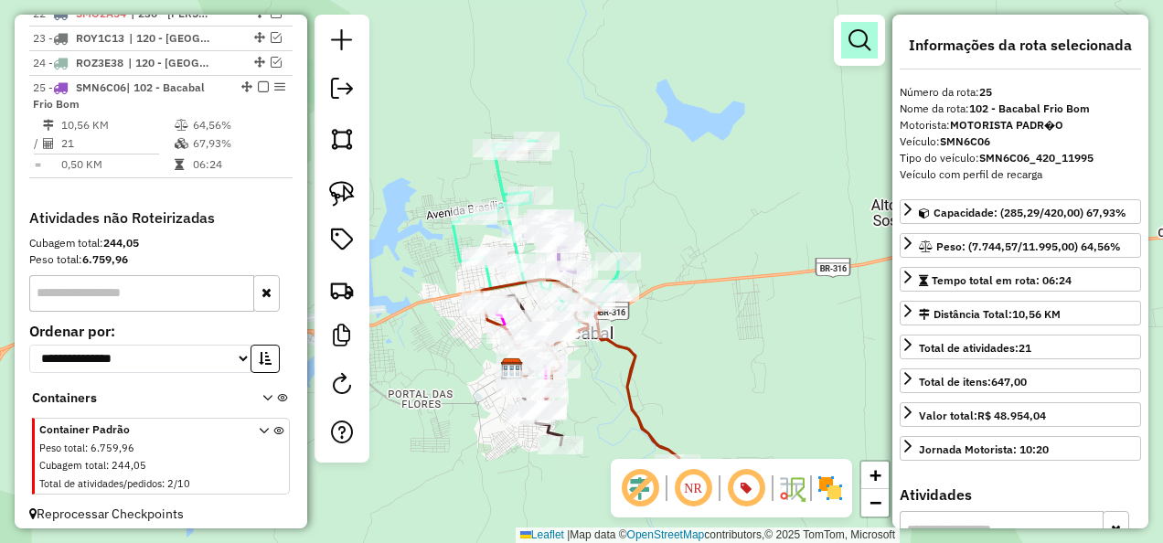
click at [857, 35] on em at bounding box center [859, 40] width 22 height 22
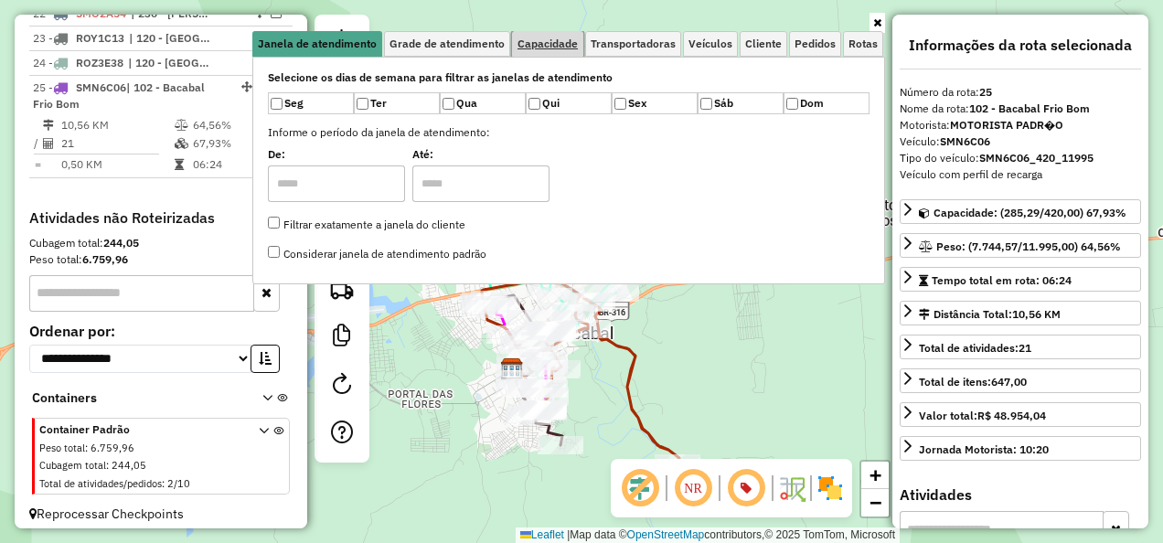
click at [556, 40] on span "Capacidade" at bounding box center [548, 43] width 60 height 11
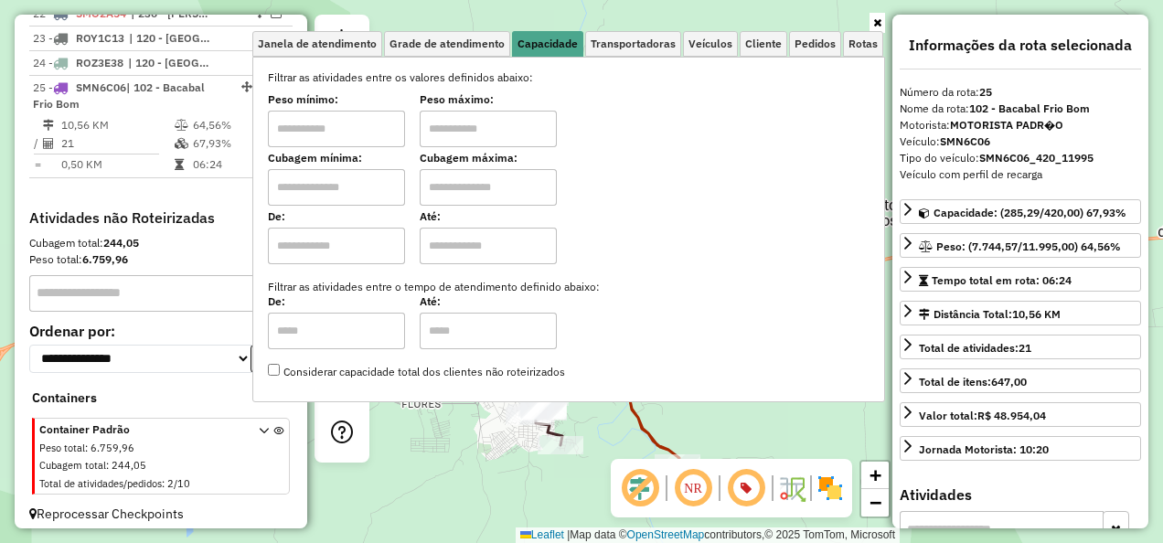
click at [340, 197] on input "text" at bounding box center [336, 187] width 137 height 37
type input "*****"
click at [477, 197] on input "text" at bounding box center [488, 187] width 137 height 37
type input "********"
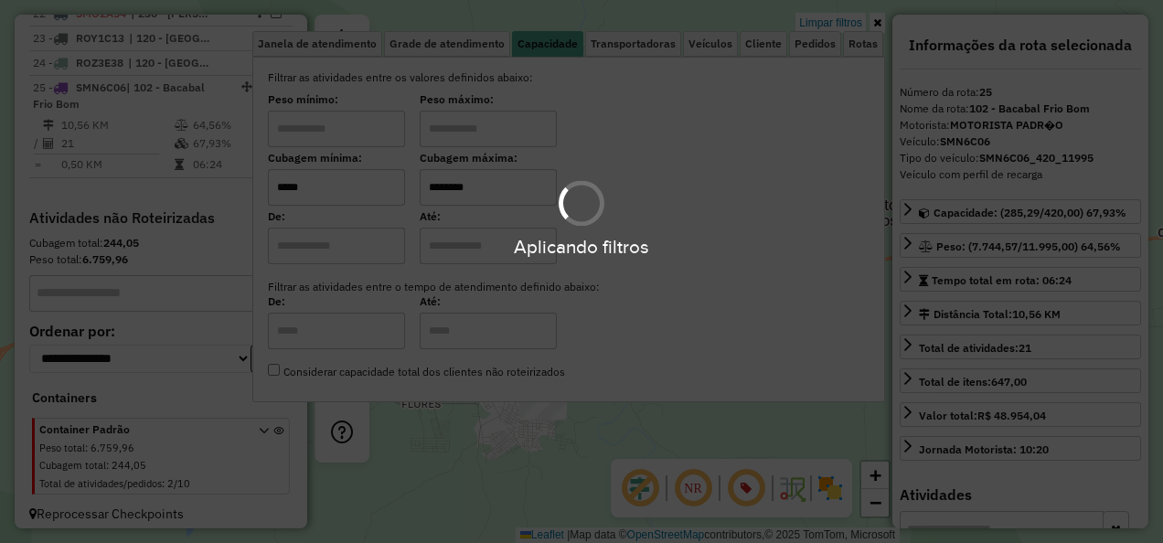
click at [473, 479] on div "Limpar filtros Janela de atendimento Grade de atendimento Capacidade Transporta…" at bounding box center [581, 271] width 1163 height 543
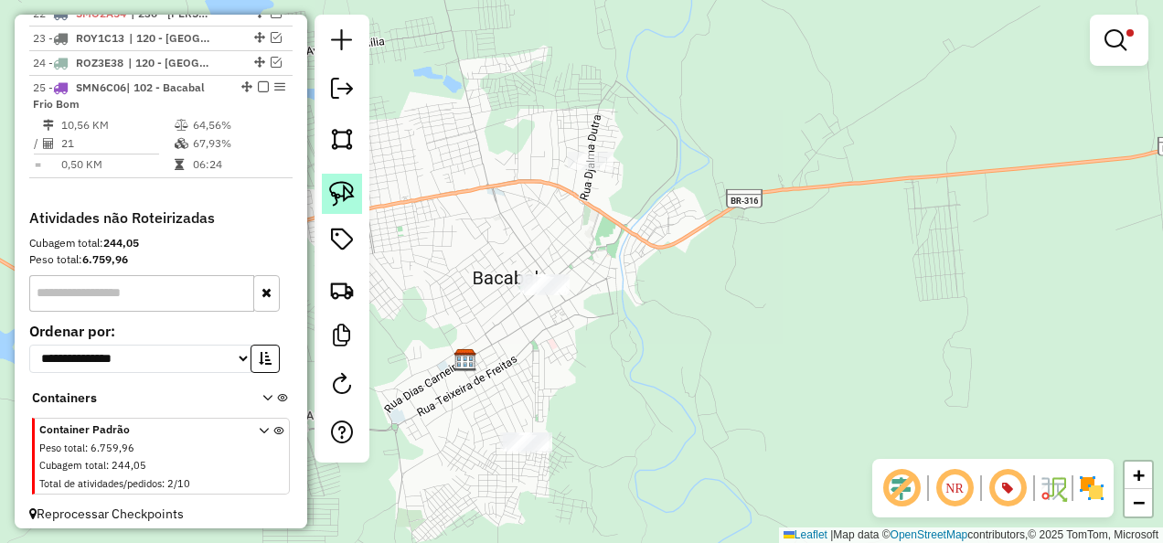
click at [341, 194] on img at bounding box center [342, 194] width 26 height 26
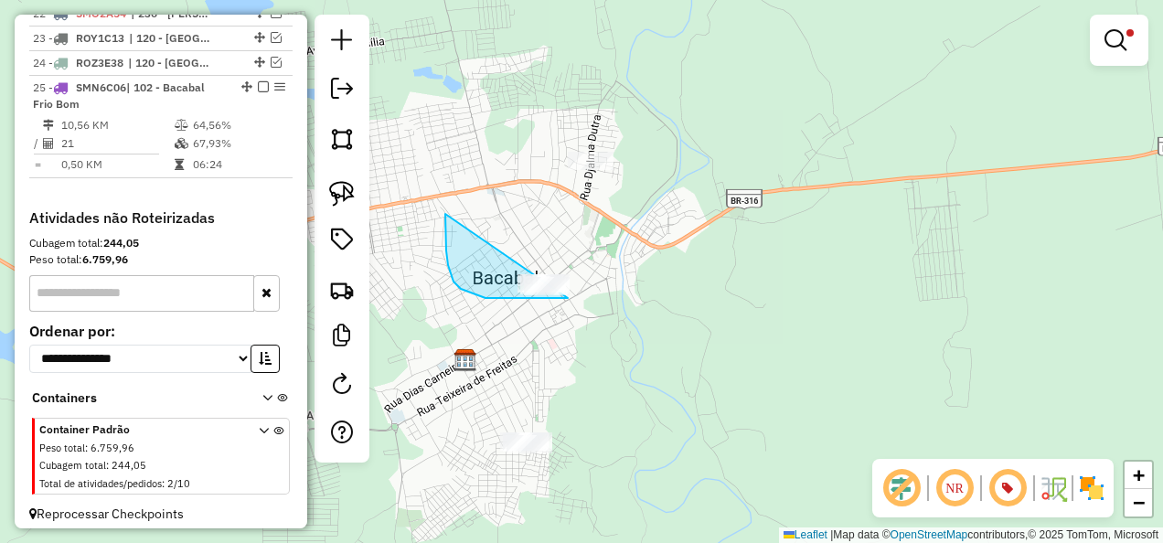
drag, startPoint x: 445, startPoint y: 214, endPoint x: 669, endPoint y: 265, distance: 229.8
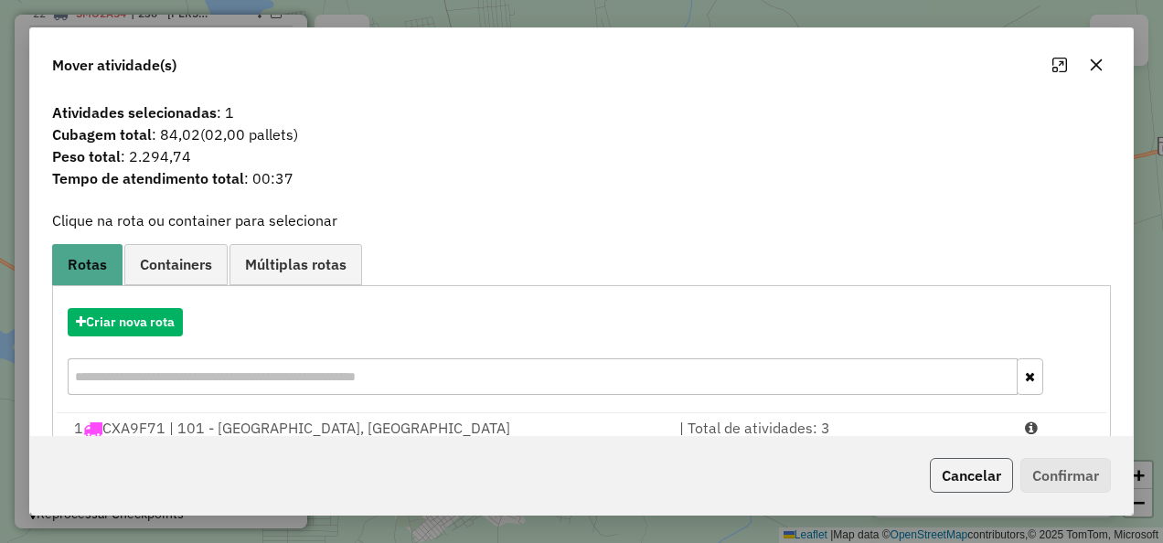
click at [975, 479] on button "Cancelar" at bounding box center [971, 475] width 83 height 35
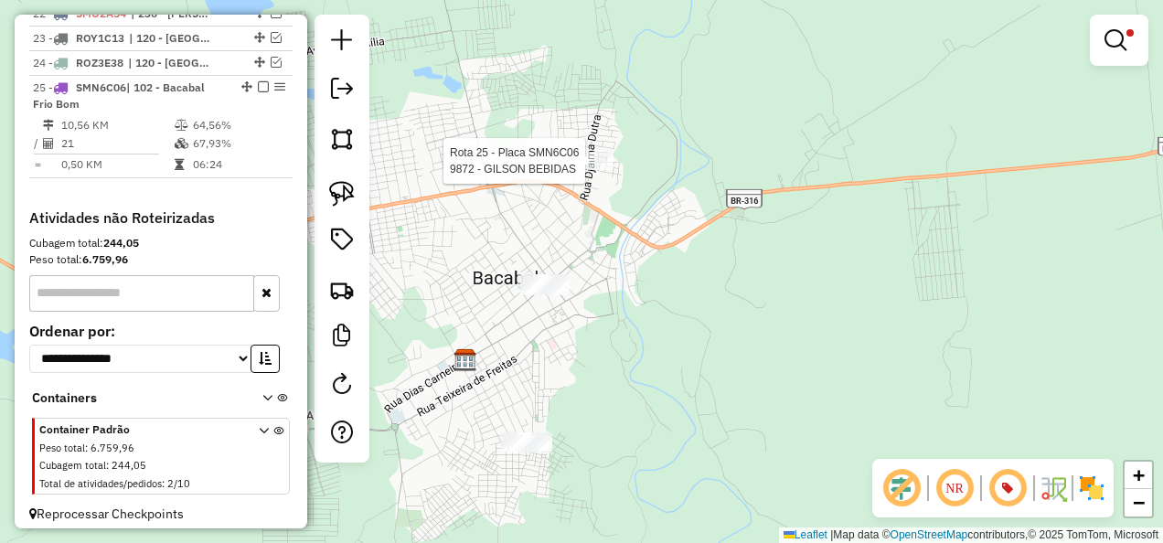
select select "**********"
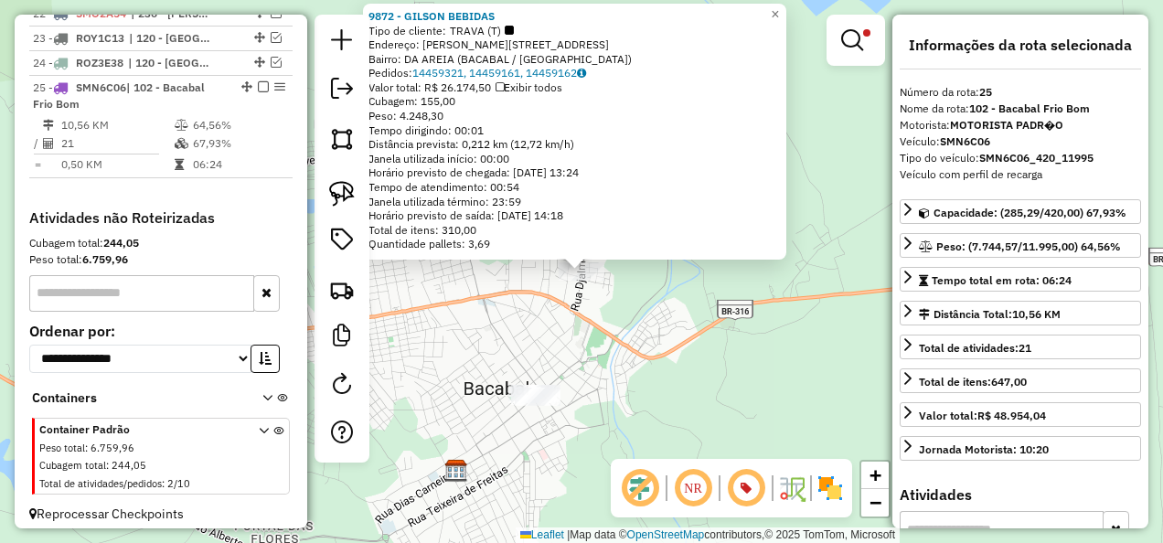
drag, startPoint x: 675, startPoint y: 421, endPoint x: 625, endPoint y: 231, distance: 195.6
click at [625, 236] on div "9872 - GILSON BEBIDAS Tipo de cliente: TRAVA (T) Endereço: Djalma Dutra 1039A B…" at bounding box center [581, 271] width 1163 height 543
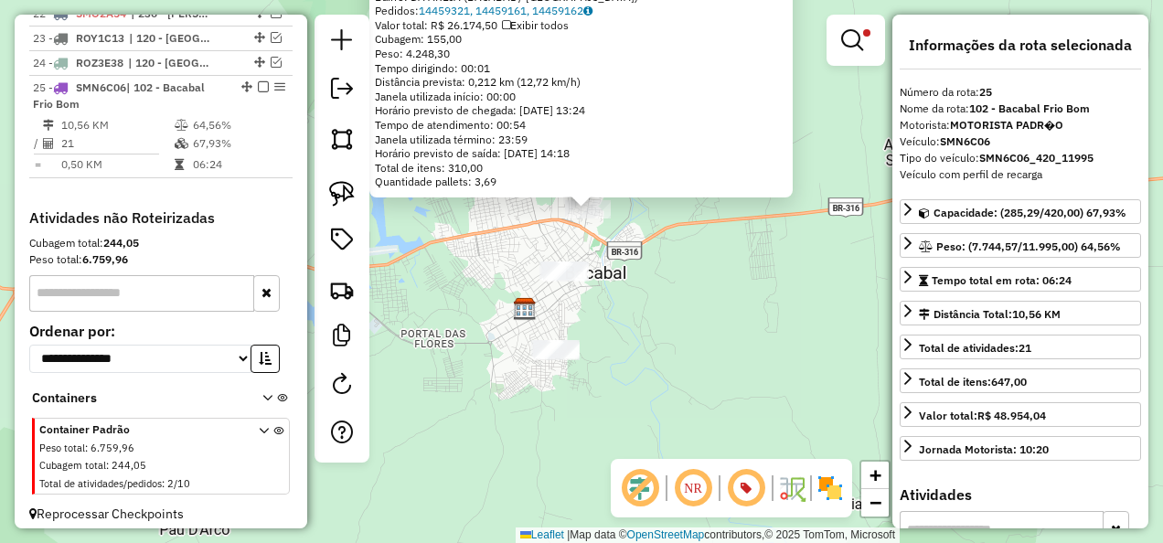
drag, startPoint x: 627, startPoint y: 264, endPoint x: 603, endPoint y: 347, distance: 86.5
click at [636, 336] on div "9872 - GILSON BEBIDAS Tipo de cliente: TRAVA (T) Endereço: Djalma Dutra 1039A B…" at bounding box center [581, 271] width 1163 height 543
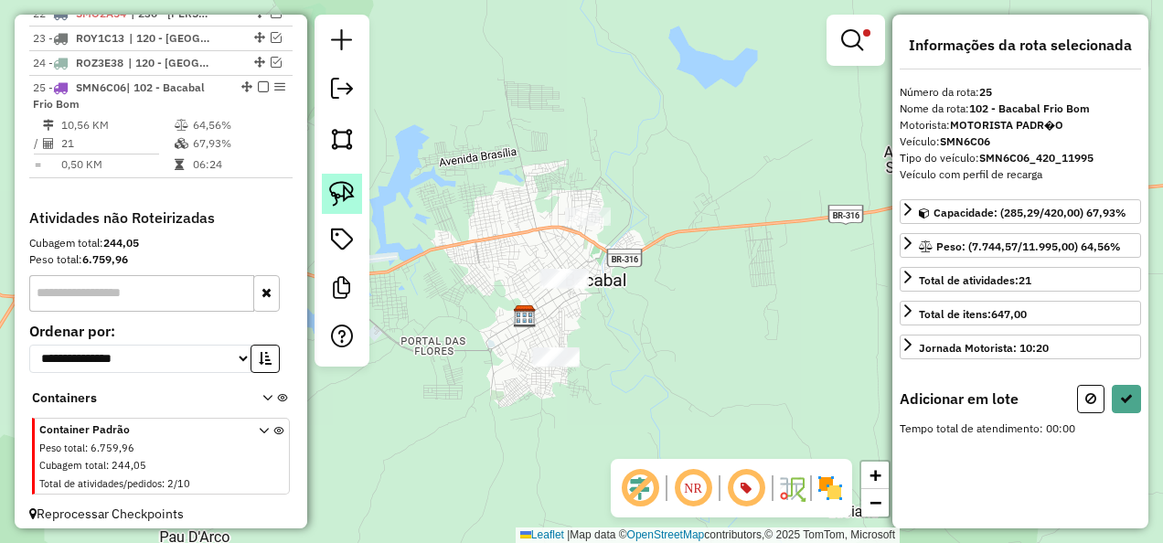
click at [344, 194] on img at bounding box center [342, 194] width 26 height 26
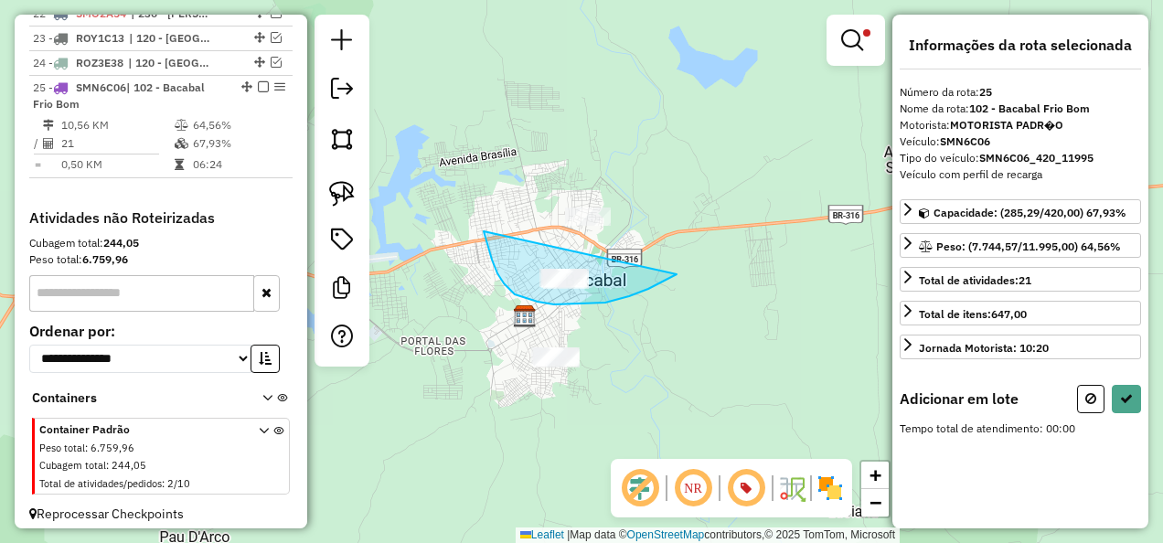
drag, startPoint x: 486, startPoint y: 239, endPoint x: 677, endPoint y: 274, distance: 193.5
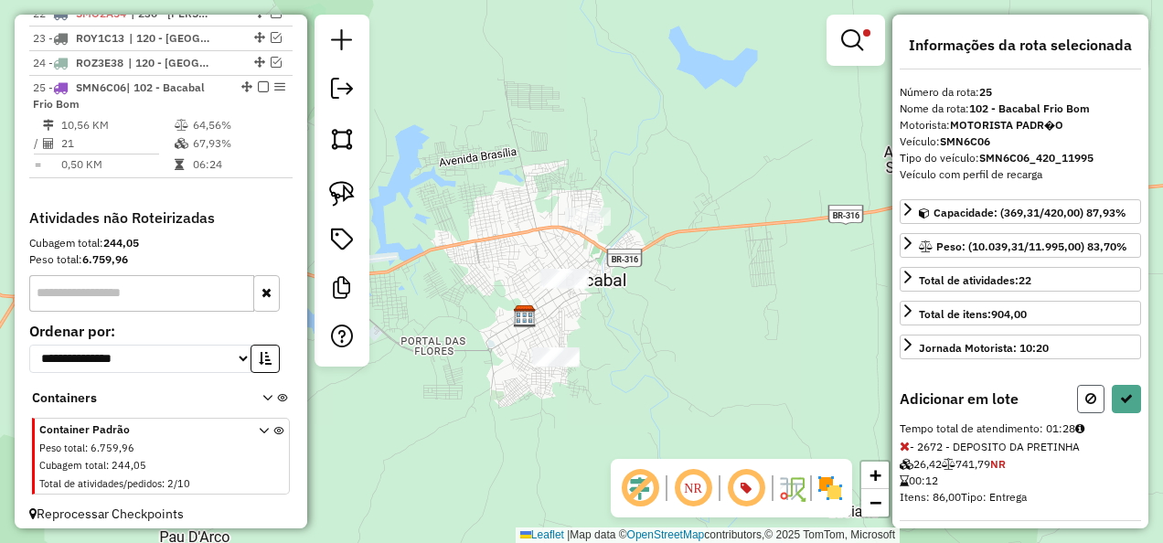
click at [1090, 397] on icon at bounding box center [1090, 398] width 11 height 13
select select "**********"
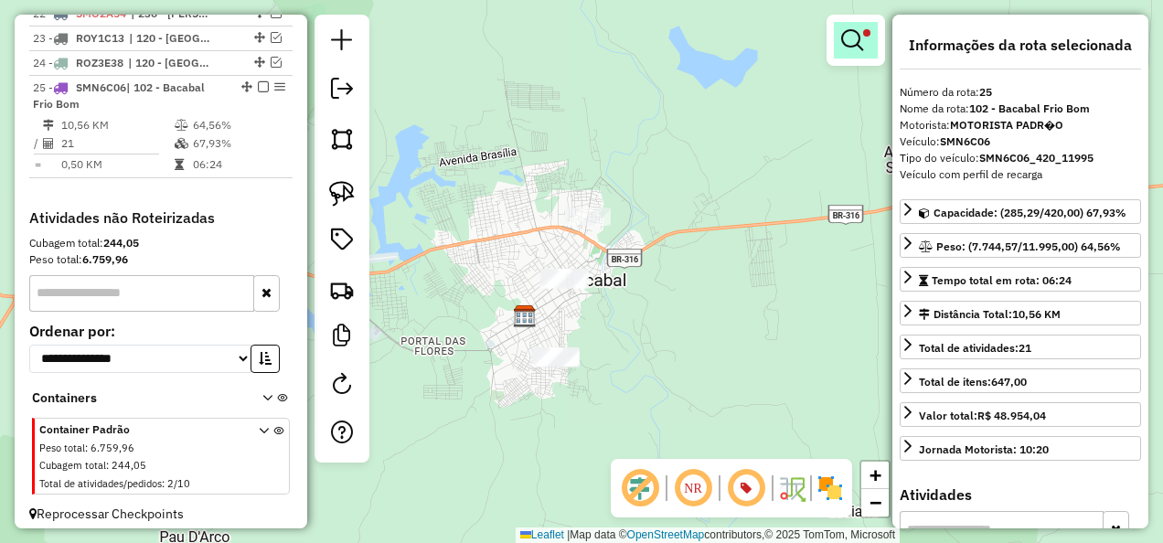
click at [848, 40] on em at bounding box center [852, 40] width 22 height 22
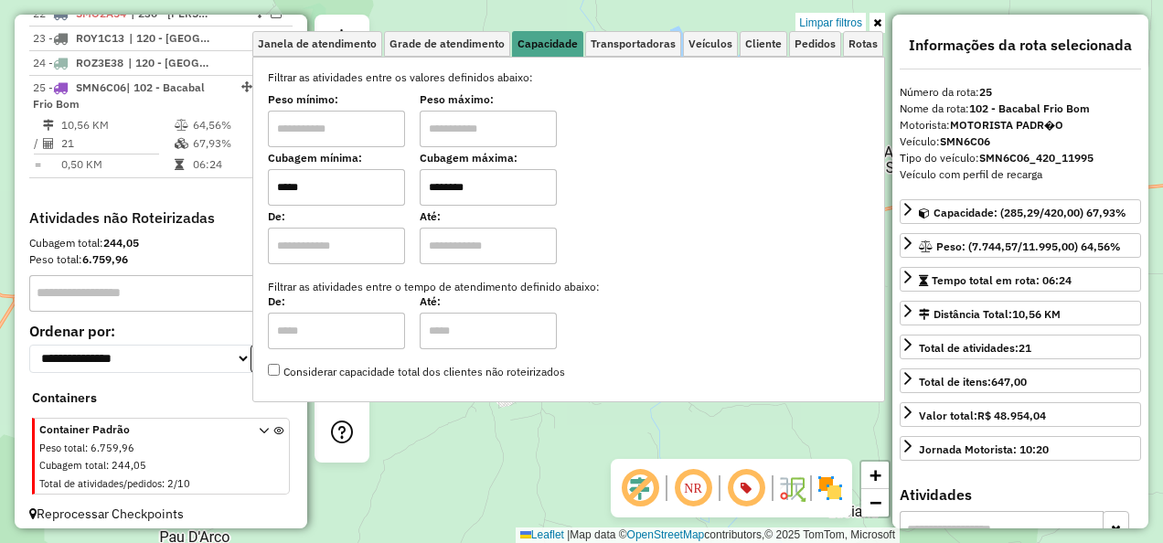
drag, startPoint x: 366, startPoint y: 197, endPoint x: 283, endPoint y: 197, distance: 82.3
click at [283, 197] on input "*****" at bounding box center [336, 187] width 137 height 37
type input "*****"
click at [539, 459] on div "Limpar filtros Janela de atendimento Grade de atendimento Capacidade Transporta…" at bounding box center [581, 271] width 1163 height 543
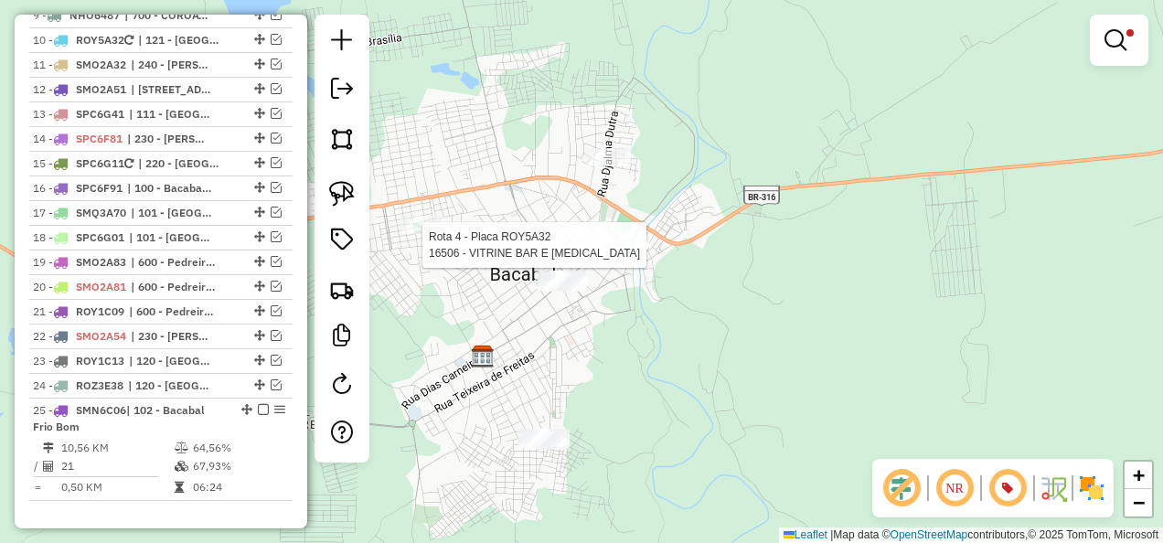
select select "**********"
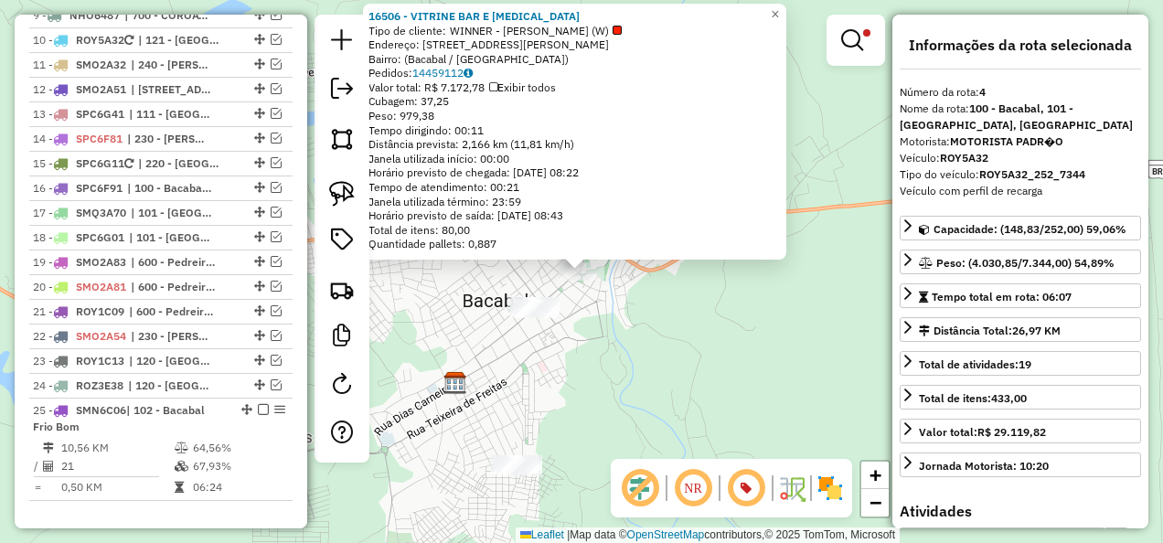
scroll to position [1030, 0]
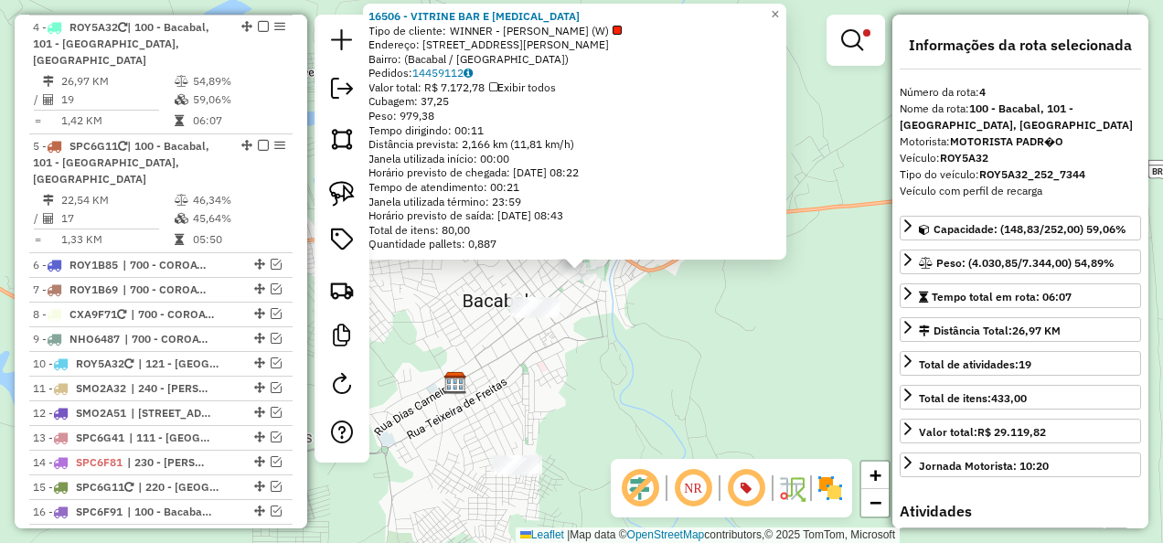
click at [650, 369] on div "16506 - VITRINE BAR E [MEDICAL_DATA] Tipo de cliente: WINNER - ROTA (W) Endereç…" at bounding box center [581, 271] width 1163 height 543
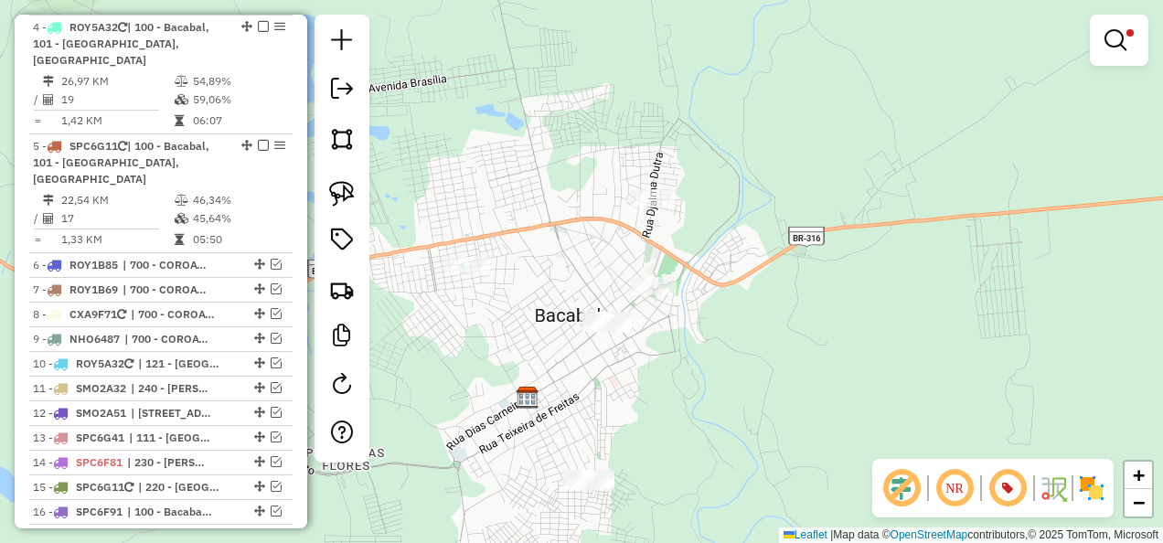
drag, startPoint x: 473, startPoint y: 272, endPoint x: 533, endPoint y: 286, distance: 61.9
click at [533, 286] on div "Limpar filtros Janela de atendimento Grade de atendimento Capacidade Transporta…" at bounding box center [581, 271] width 1163 height 543
select select "**********"
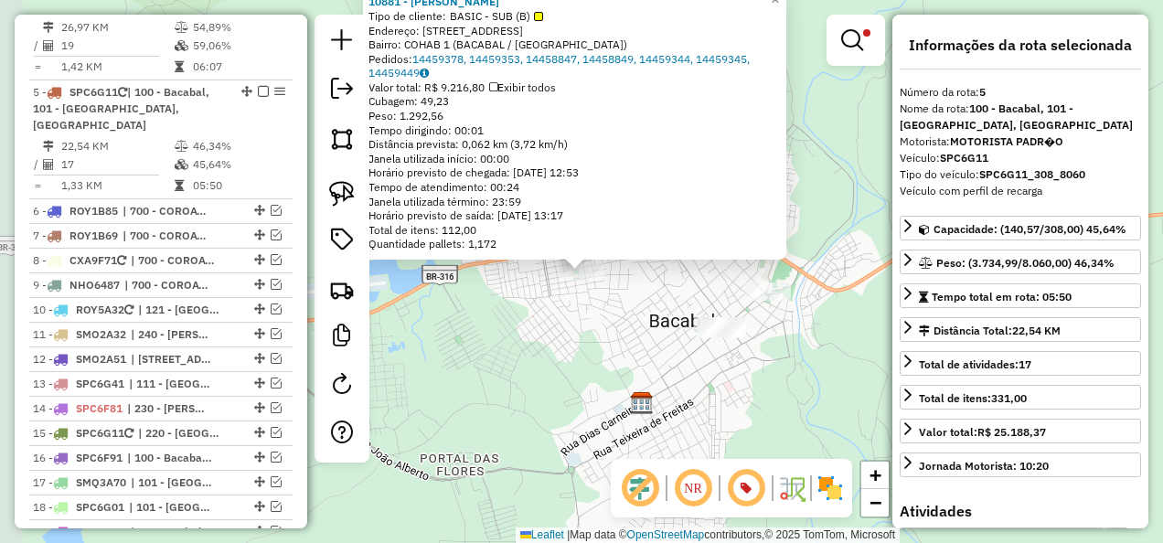
scroll to position [1148, 0]
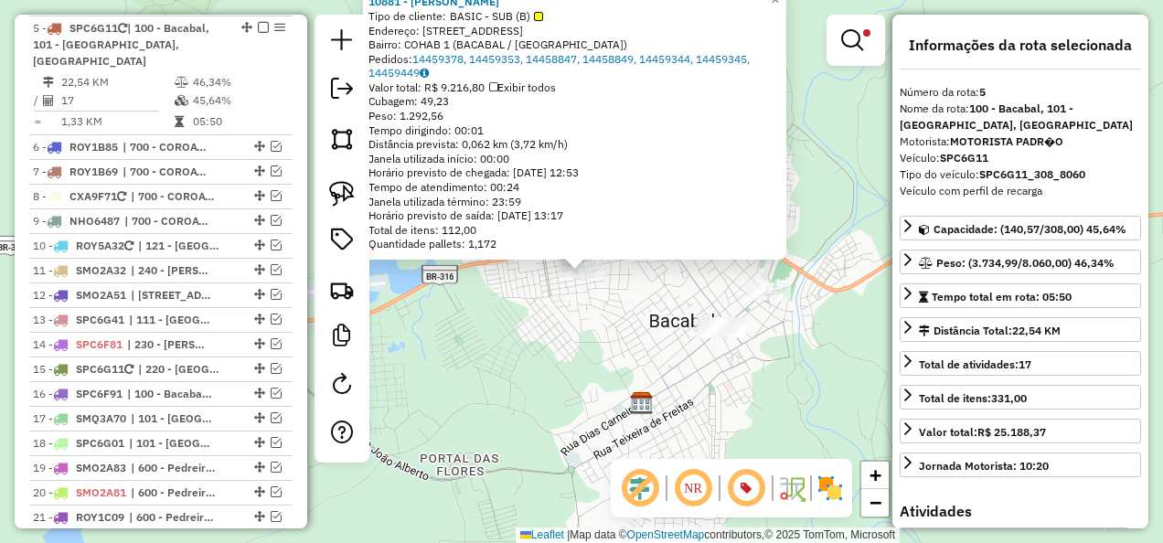
click at [592, 324] on div "10881 - [PERSON_NAME] BEBIDA Tipo de cliente: BASIC - SUB (B) Endereço: [STREET…" at bounding box center [581, 271] width 1163 height 543
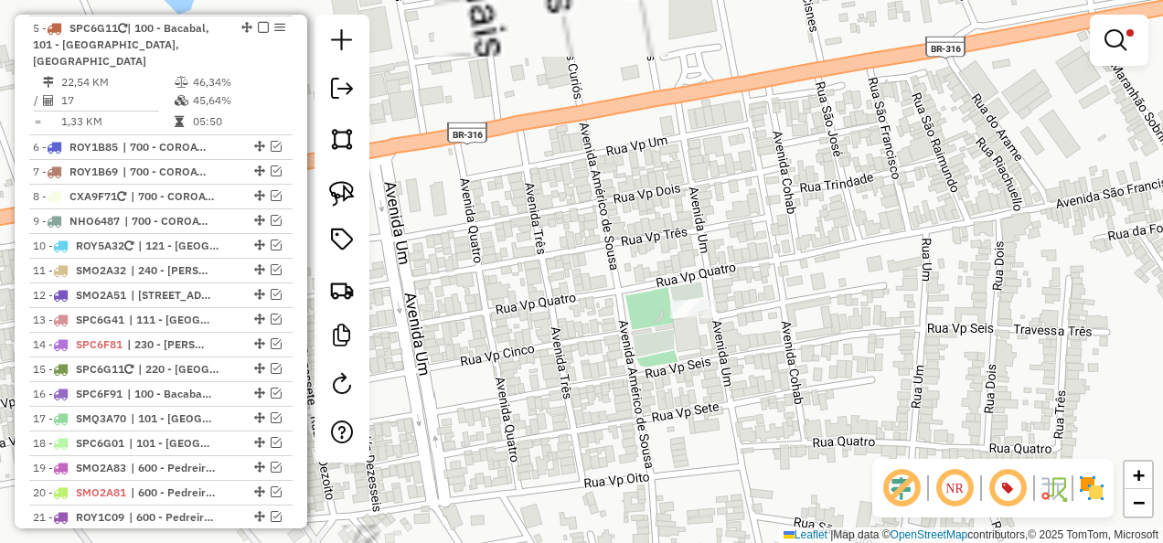
drag, startPoint x: 672, startPoint y: 380, endPoint x: 572, endPoint y: 254, distance: 160.8
click at [585, 287] on div "Limpar filtros Janela de atendimento Grade de atendimento Capacidade Transporta…" at bounding box center [581, 271] width 1163 height 543
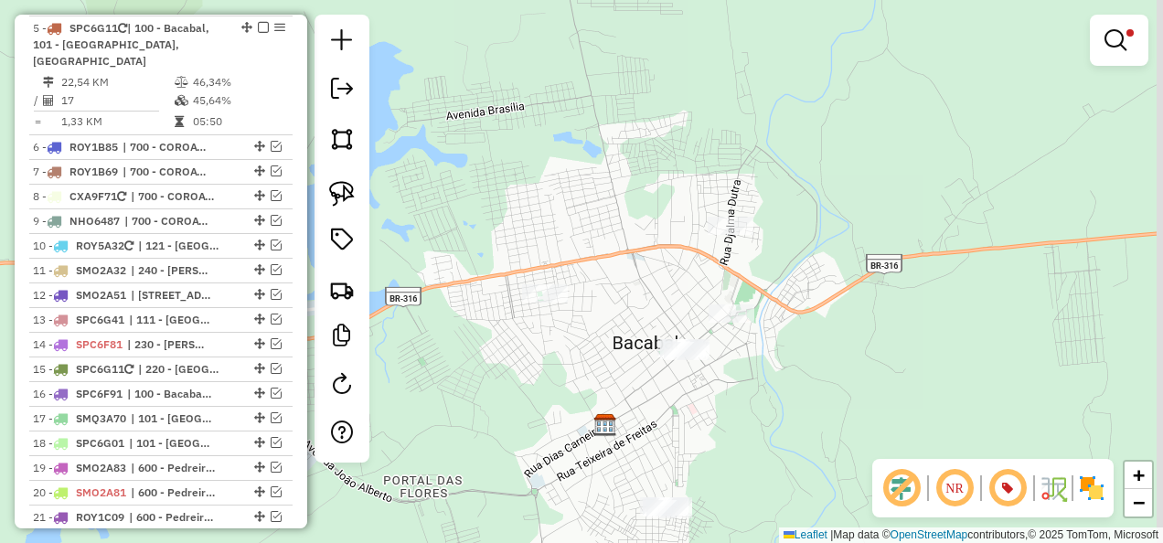
drag, startPoint x: 614, startPoint y: 353, endPoint x: 582, endPoint y: 407, distance: 63.2
click at [582, 407] on div "Limpar filtros Janela de atendimento Grade de atendimento Capacidade Transporta…" at bounding box center [581, 271] width 1163 height 543
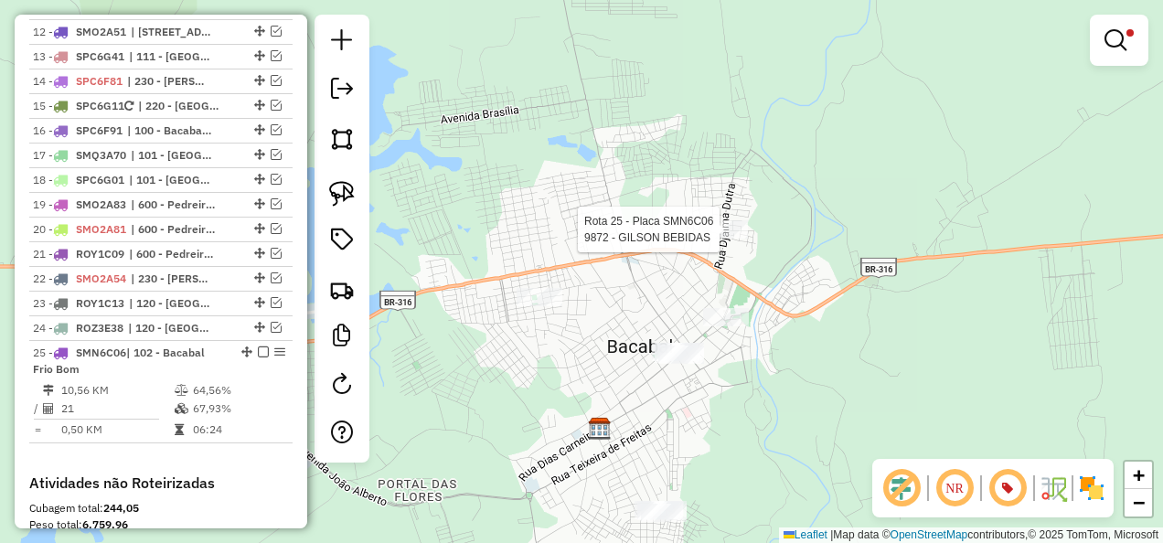
select select "**********"
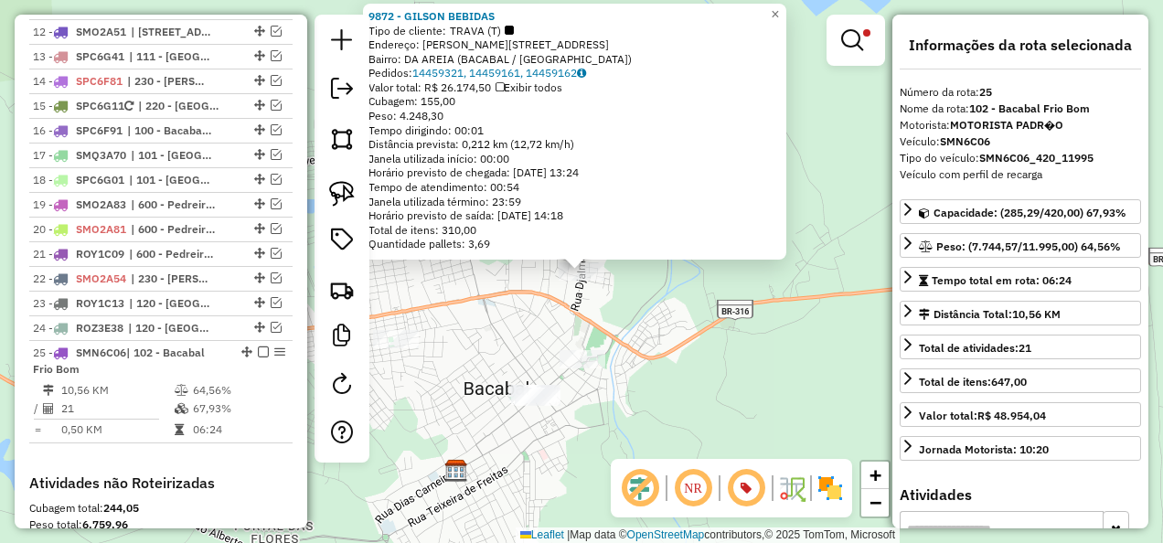
scroll to position [1677, 0]
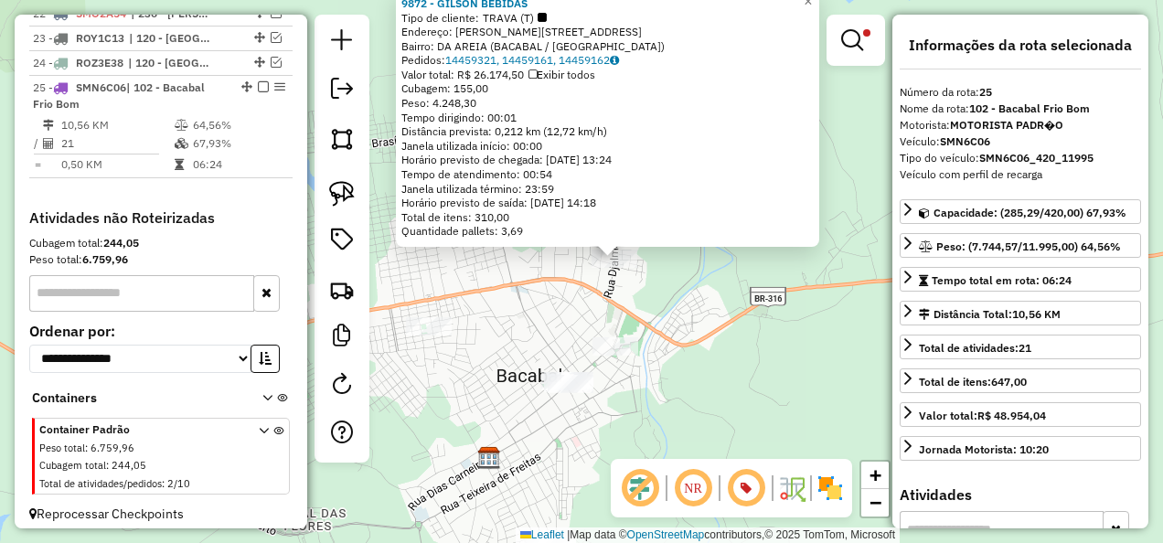
drag, startPoint x: 752, startPoint y: 388, endPoint x: 814, endPoint y: 361, distance: 67.6
click at [814, 361] on div "9872 - GILSON BEBIDAS Tipo de cliente: TRAVA (T) Endereço: Djalma Dutra 1039A B…" at bounding box center [581, 271] width 1163 height 543
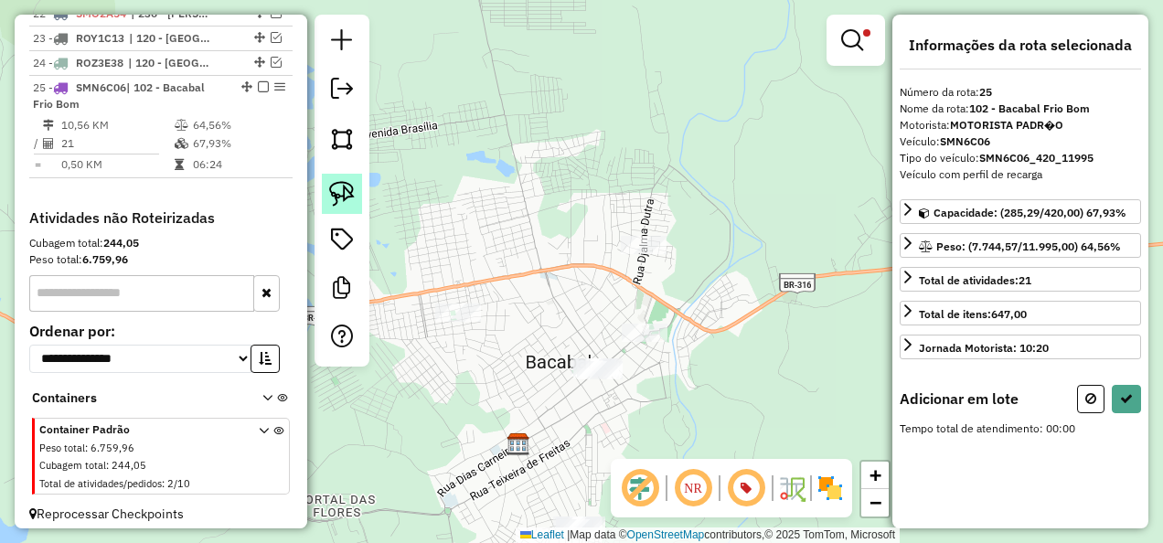
click at [357, 194] on link at bounding box center [342, 194] width 40 height 40
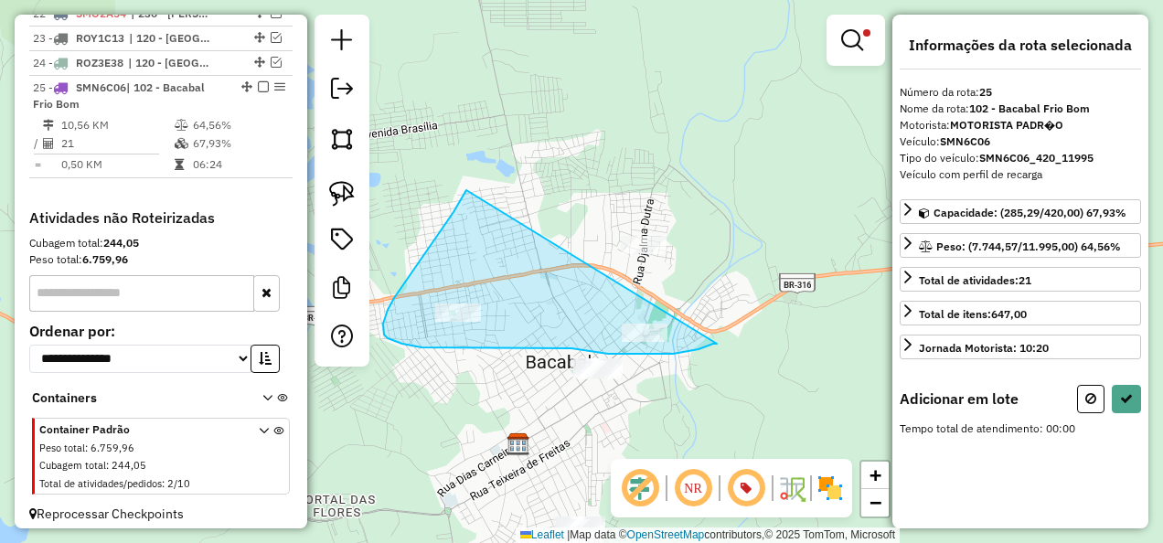
drag, startPoint x: 466, startPoint y: 190, endPoint x: 717, endPoint y: 344, distance: 293.9
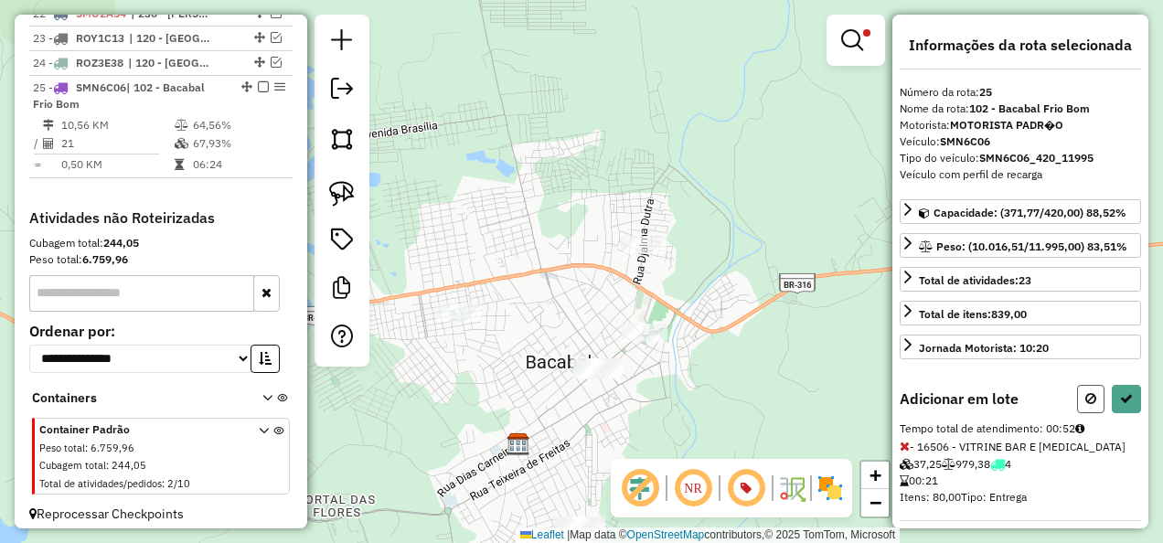
click at [1086, 385] on button at bounding box center [1090, 399] width 27 height 28
select select "**********"
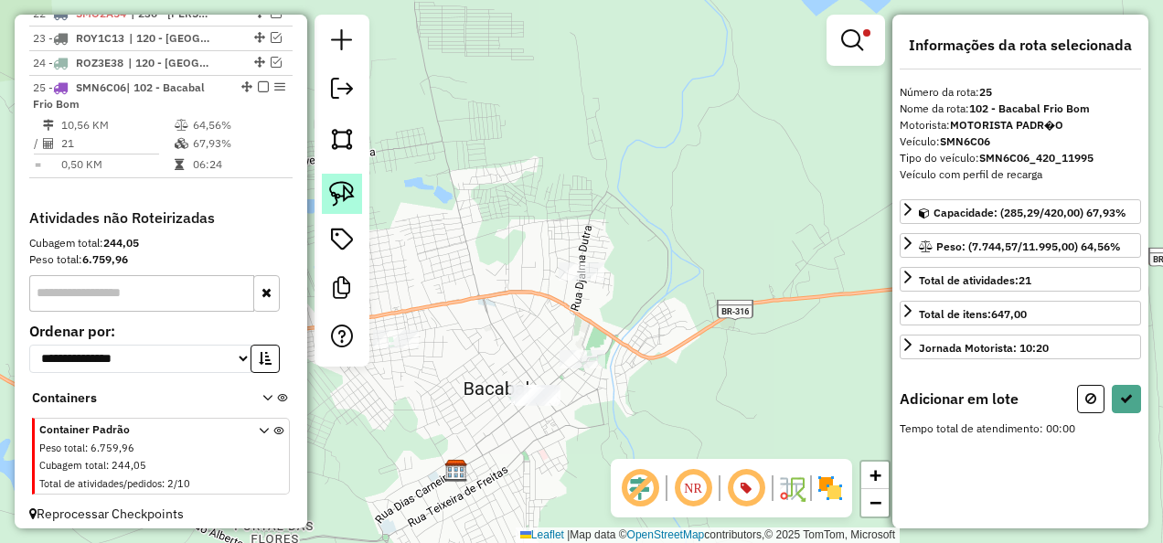
click at [330, 193] on img at bounding box center [342, 194] width 26 height 26
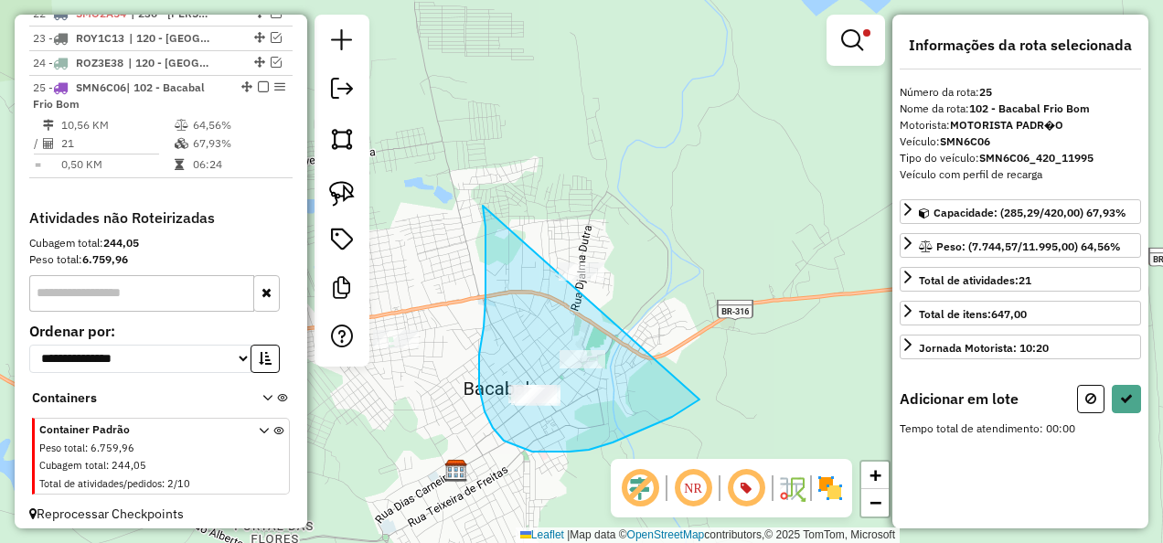
drag, startPoint x: 485, startPoint y: 299, endPoint x: 699, endPoint y: 400, distance: 236.4
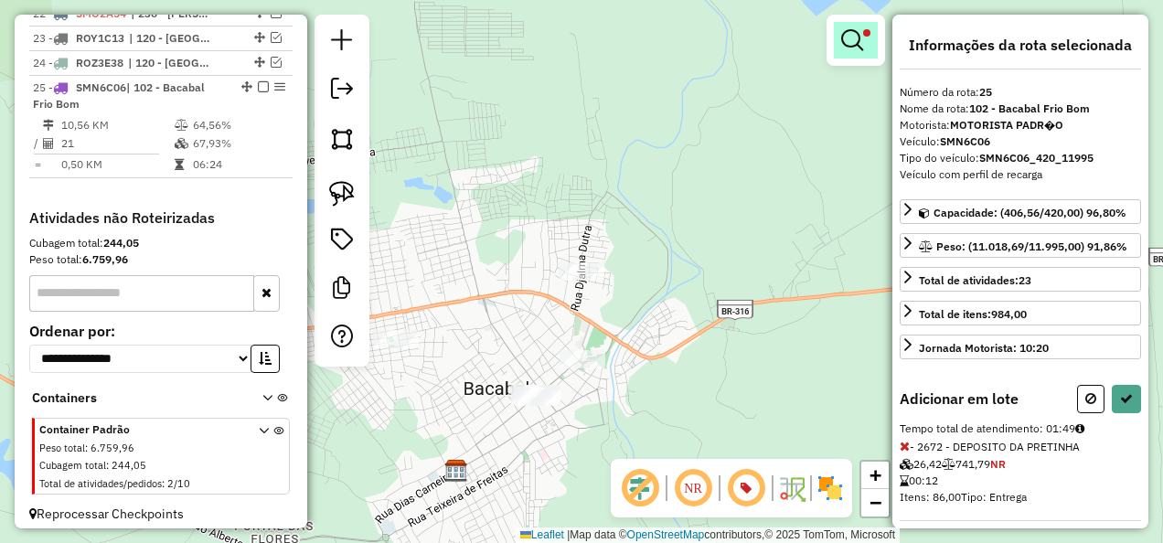
click at [846, 48] on em at bounding box center [852, 40] width 22 height 22
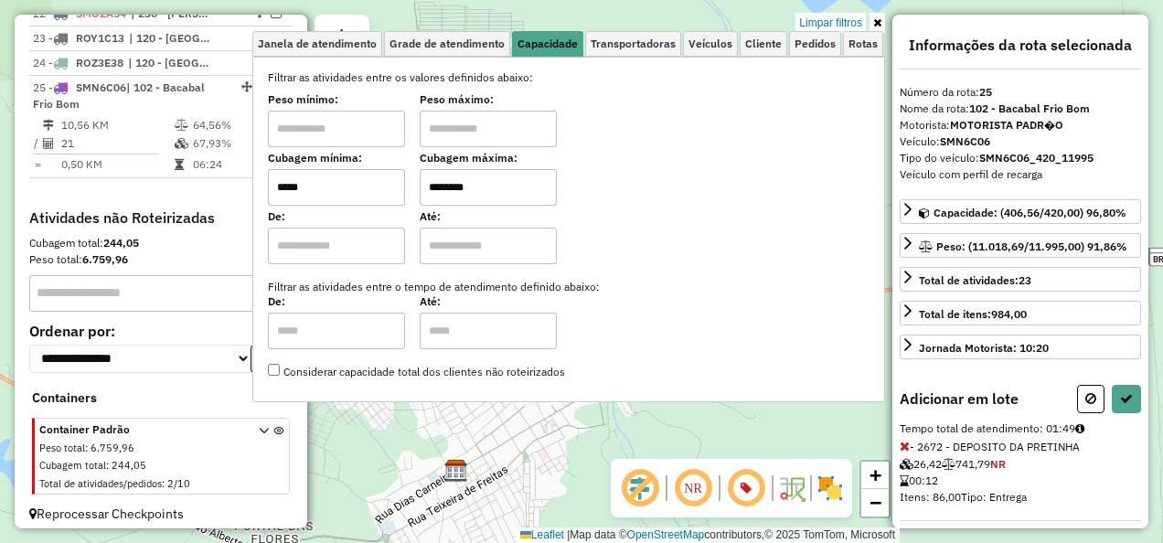
drag, startPoint x: 335, startPoint y: 192, endPoint x: 278, endPoint y: 203, distance: 57.7
click at [278, 203] on div "Selecione os dias de semana para filtrar as janelas de atendimento Seg Ter Qua …" at bounding box center [568, 230] width 633 height 346
type input "*****"
click at [496, 446] on div "Limpar filtros Janela de atendimento Grade de atendimento Capacidade Transporta…" at bounding box center [581, 271] width 1163 height 543
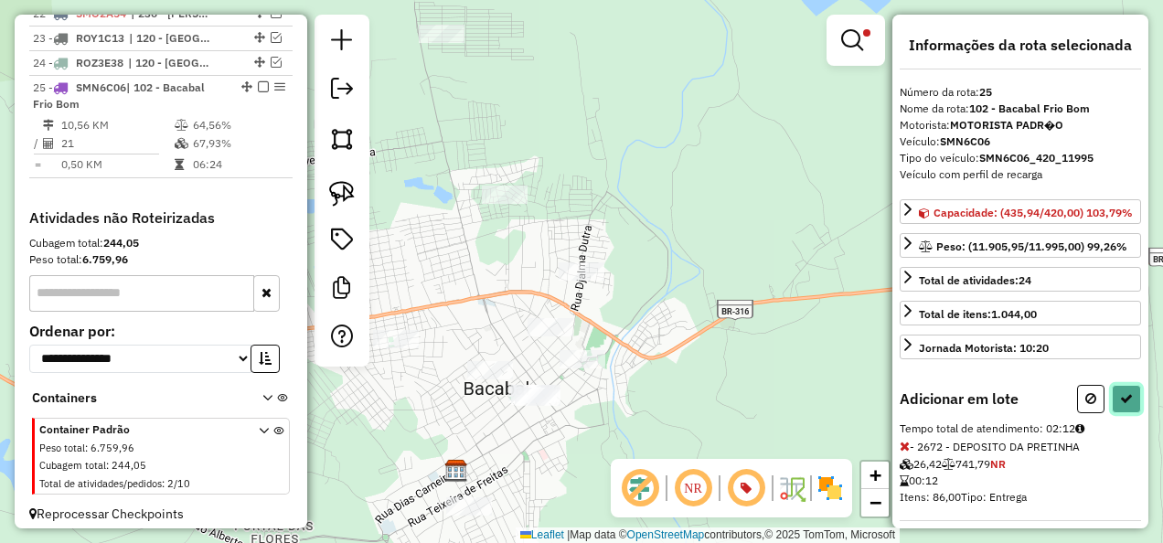
click at [1112, 406] on button at bounding box center [1126, 399] width 29 height 28
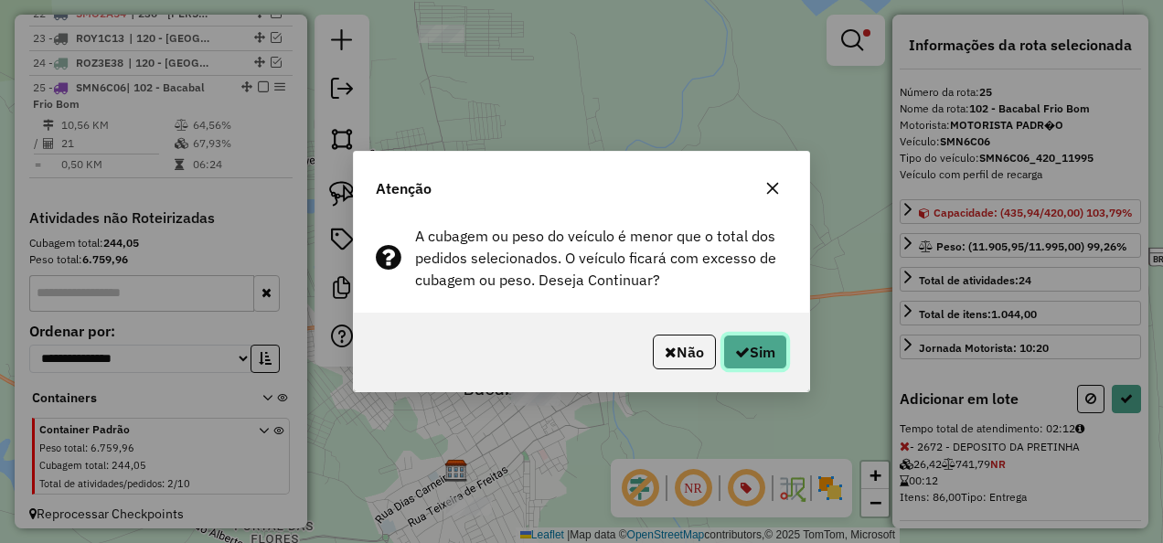
click at [774, 358] on button "Sim" at bounding box center [755, 352] width 64 height 35
select select "**********"
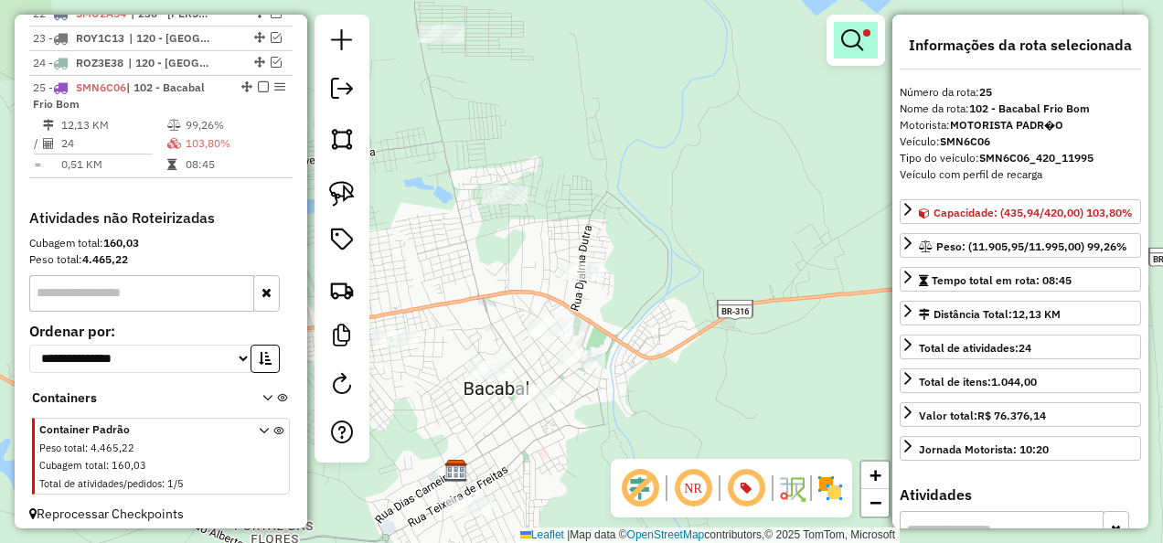
click at [861, 40] on em at bounding box center [852, 40] width 22 height 22
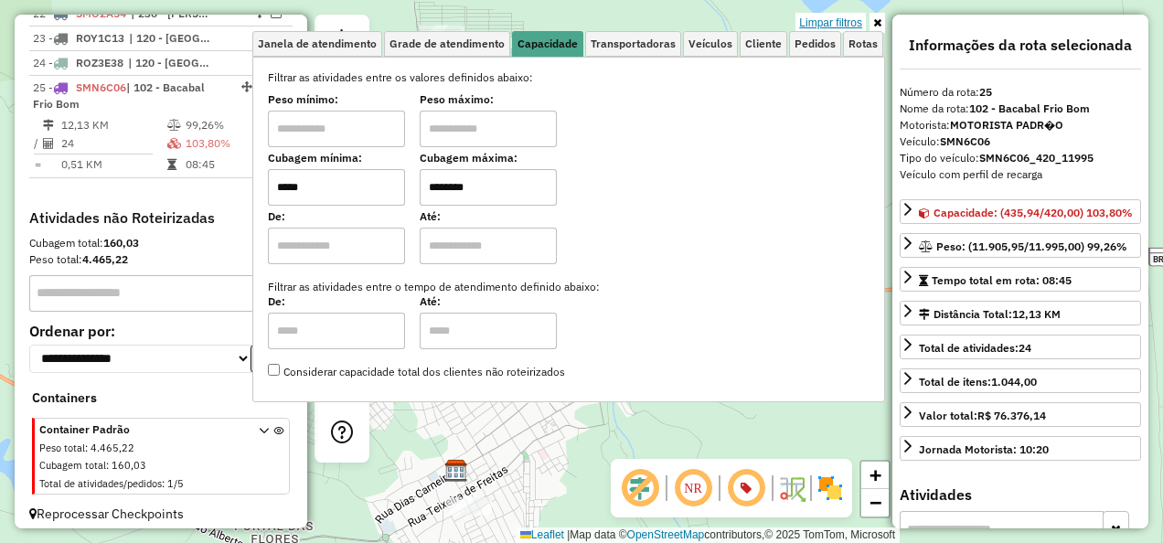
click at [838, 24] on link "Limpar filtros" at bounding box center [830, 23] width 70 height 20
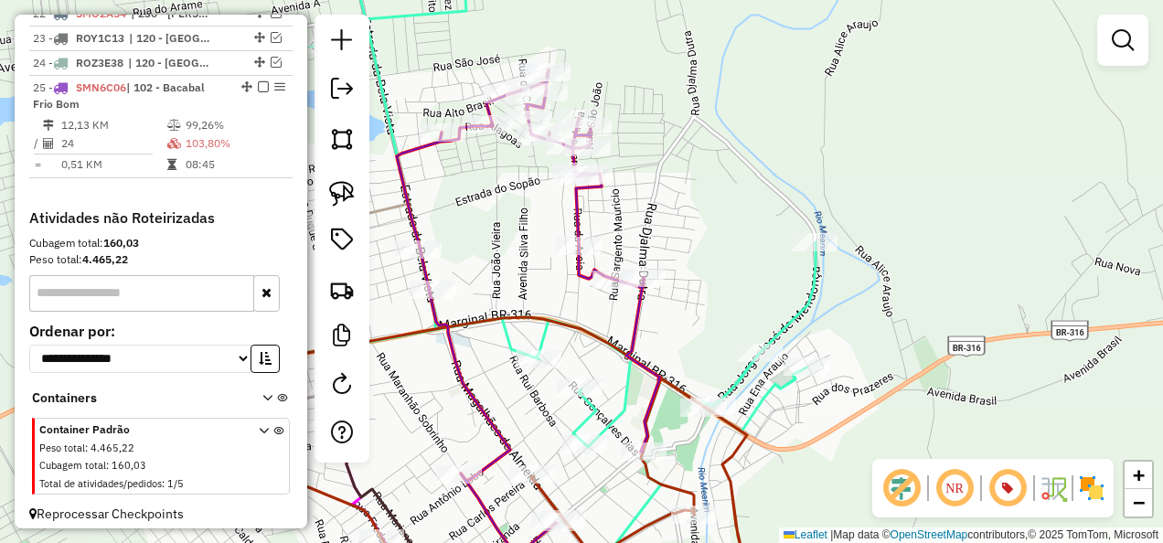
drag, startPoint x: 529, startPoint y: 226, endPoint x: 569, endPoint y: 357, distance: 136.5
click at [571, 333] on div "Janela de atendimento Grade de atendimento Capacidade Transportadoras Veículos …" at bounding box center [581, 271] width 1163 height 543
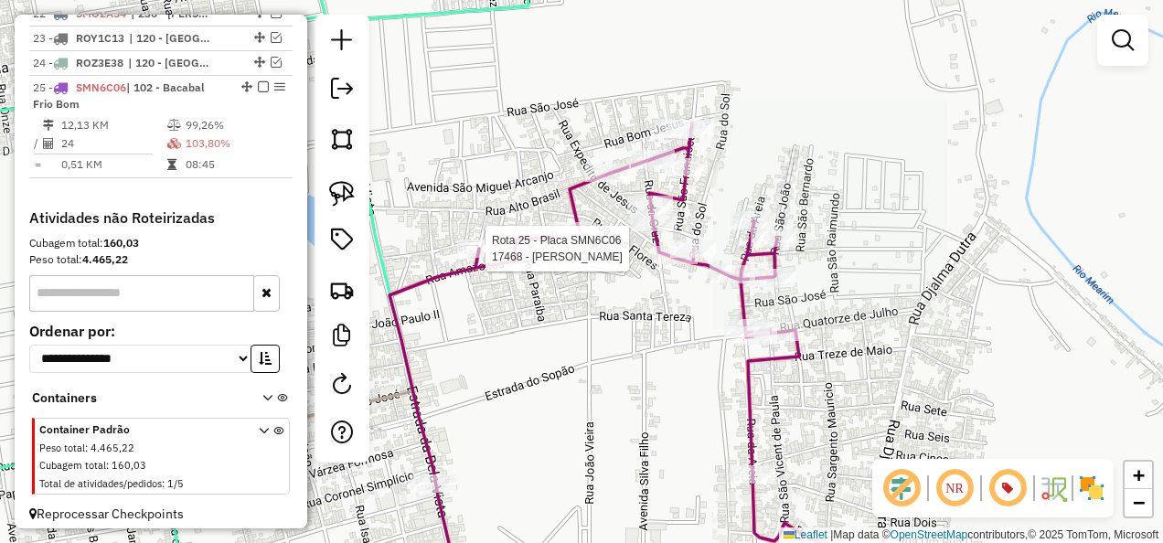
select select "**********"
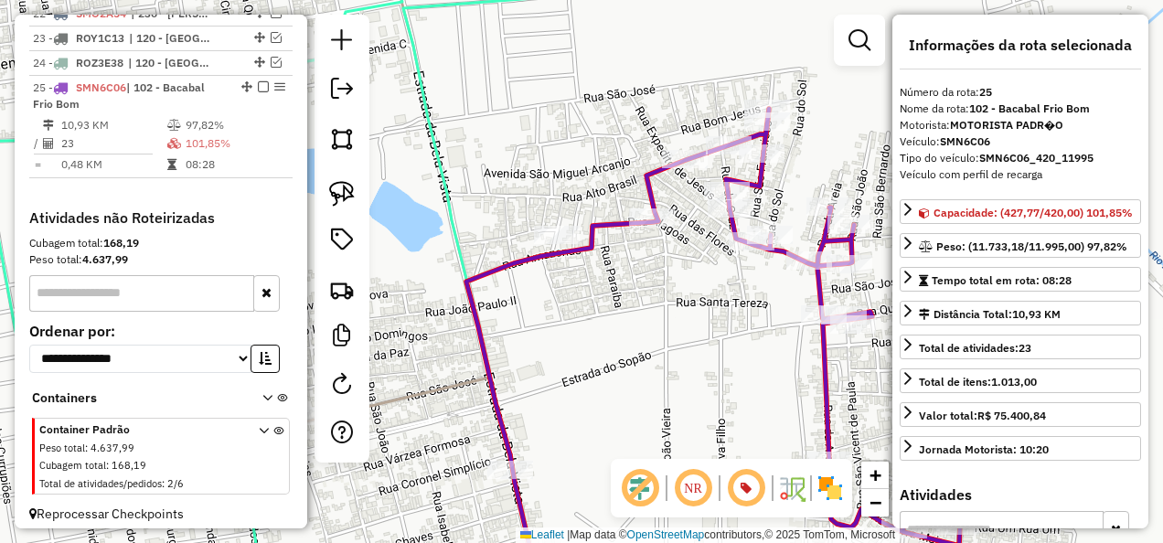
drag, startPoint x: 657, startPoint y: 448, endPoint x: 510, endPoint y: 172, distance: 312.9
click at [530, 213] on div "Janela de atendimento Grade de atendimento Capacidade Transportadoras Veículos …" at bounding box center [581, 271] width 1163 height 543
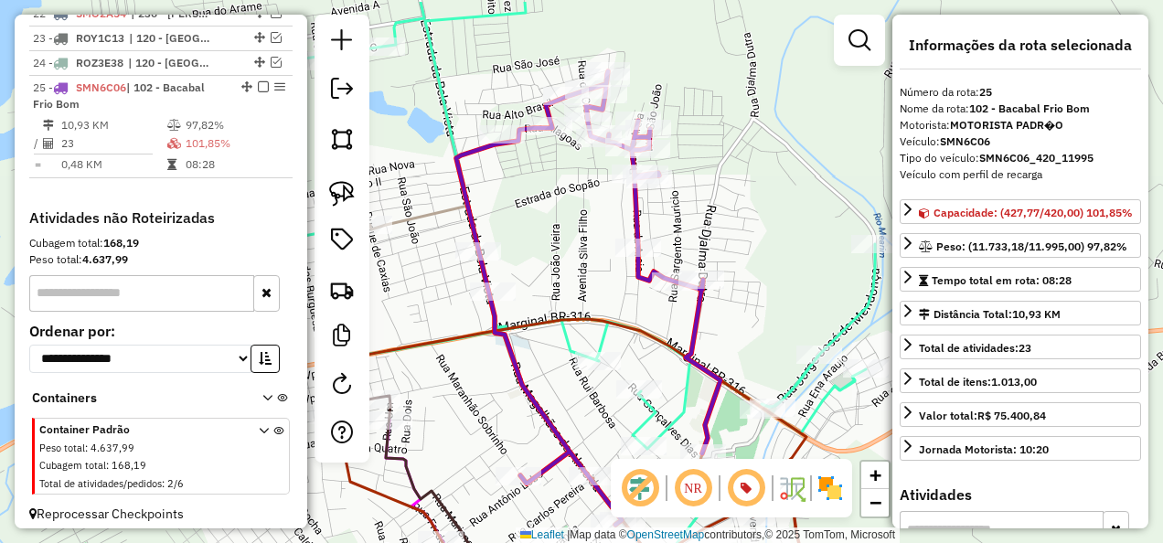
drag, startPoint x: 540, startPoint y: 267, endPoint x: 536, endPoint y: 164, distance: 103.4
click at [536, 319] on icon at bounding box center [634, 486] width 615 height 335
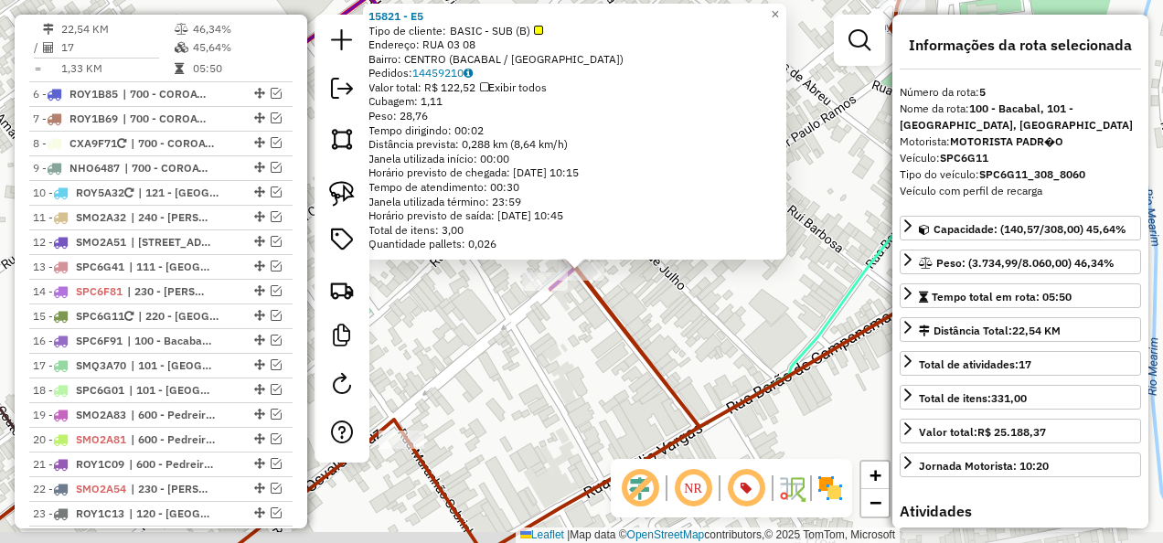
scroll to position [1148, 0]
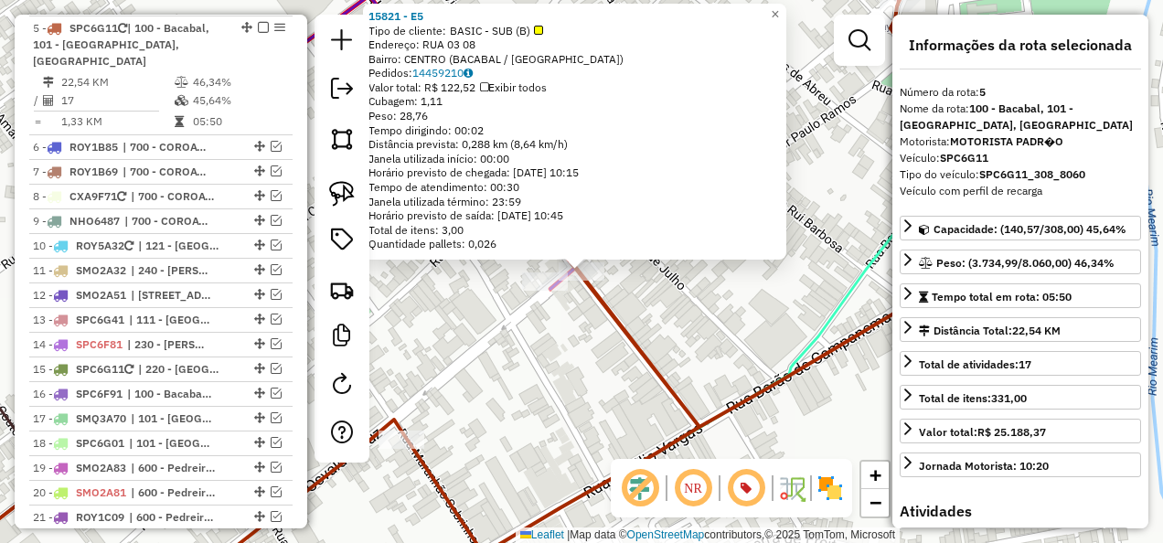
click at [629, 331] on icon at bounding box center [581, 272] width 1395 height 652
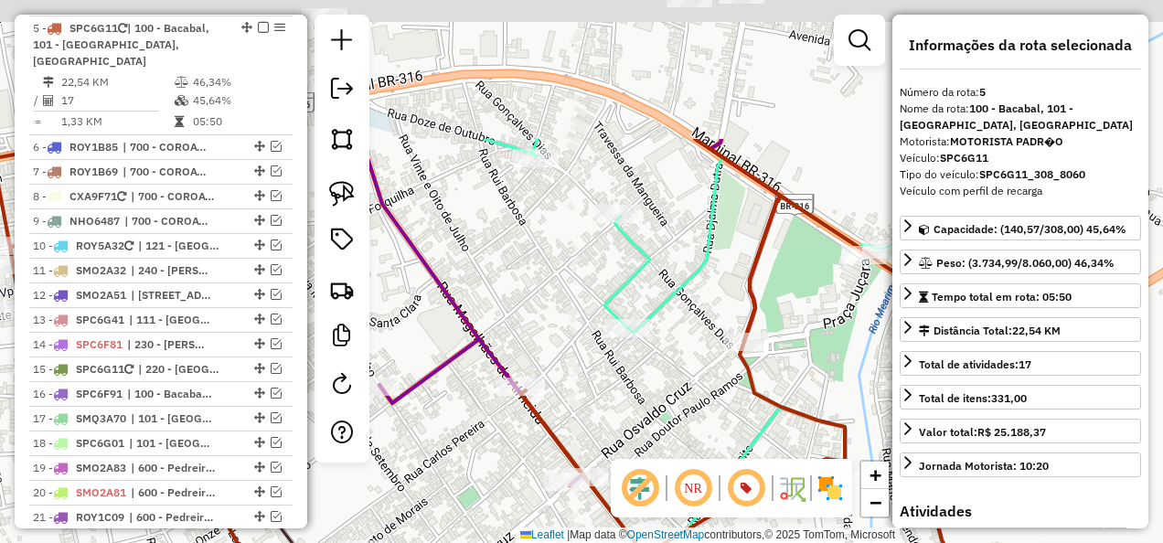
drag, startPoint x: 687, startPoint y: 225, endPoint x: 624, endPoint y: 460, distance: 243.1
click at [636, 448] on div "Janela de atendimento Grade de atendimento Capacidade Transportadoras Veículos …" at bounding box center [581, 271] width 1163 height 543
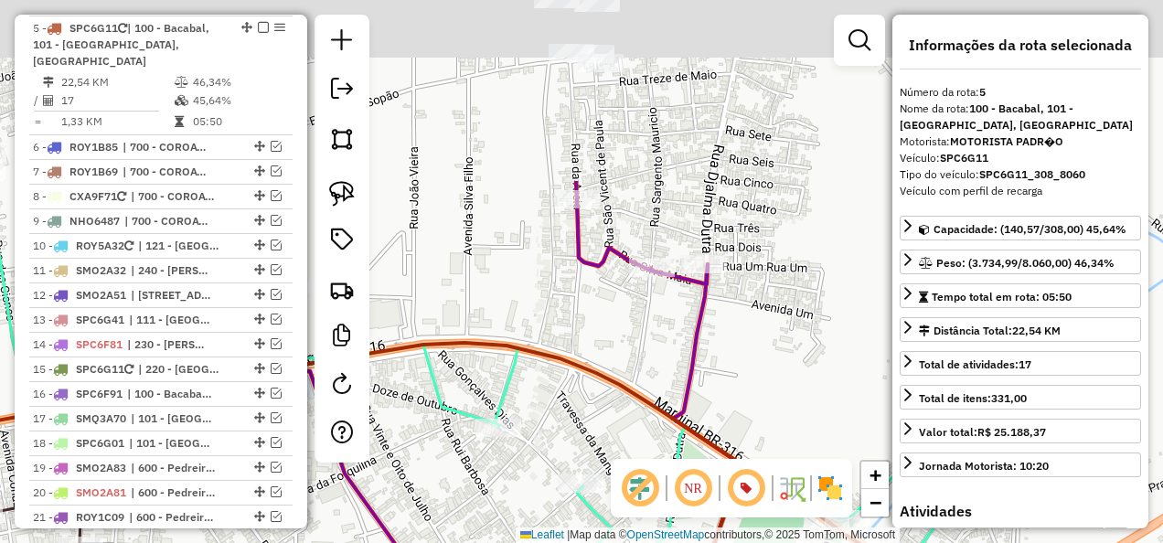
drag, startPoint x: 680, startPoint y: 186, endPoint x: 624, endPoint y: 501, distance: 320.5
click at [634, 484] on hb-router-mapa "Informações da Sessão 979715 - [DATE] Criação: [DATE] 18:02 Depósito: INOVALOG …" at bounding box center [581, 271] width 1163 height 543
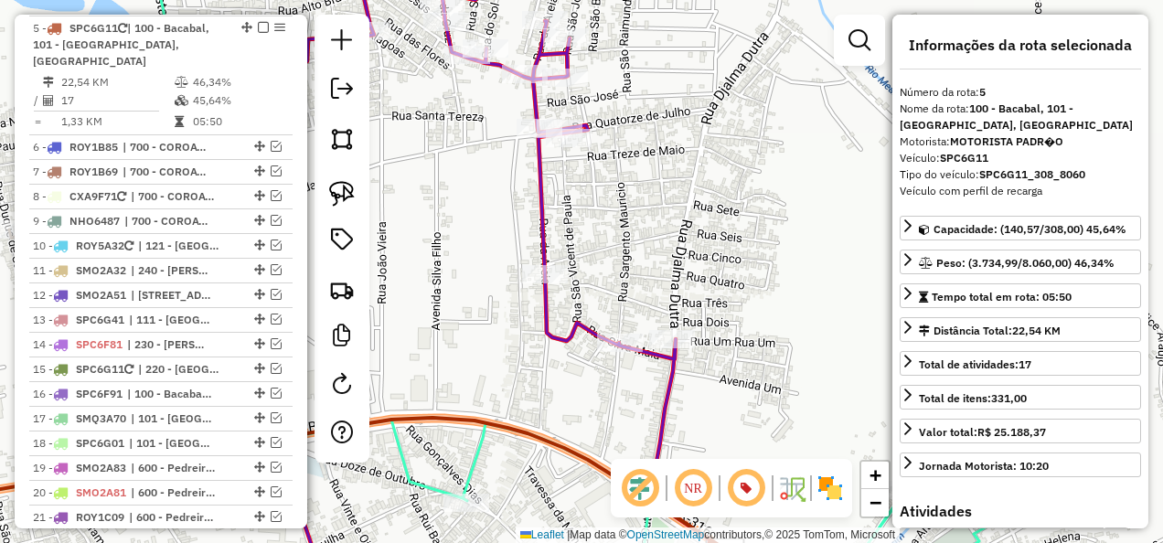
click at [552, 283] on div at bounding box center [545, 274] width 46 height 18
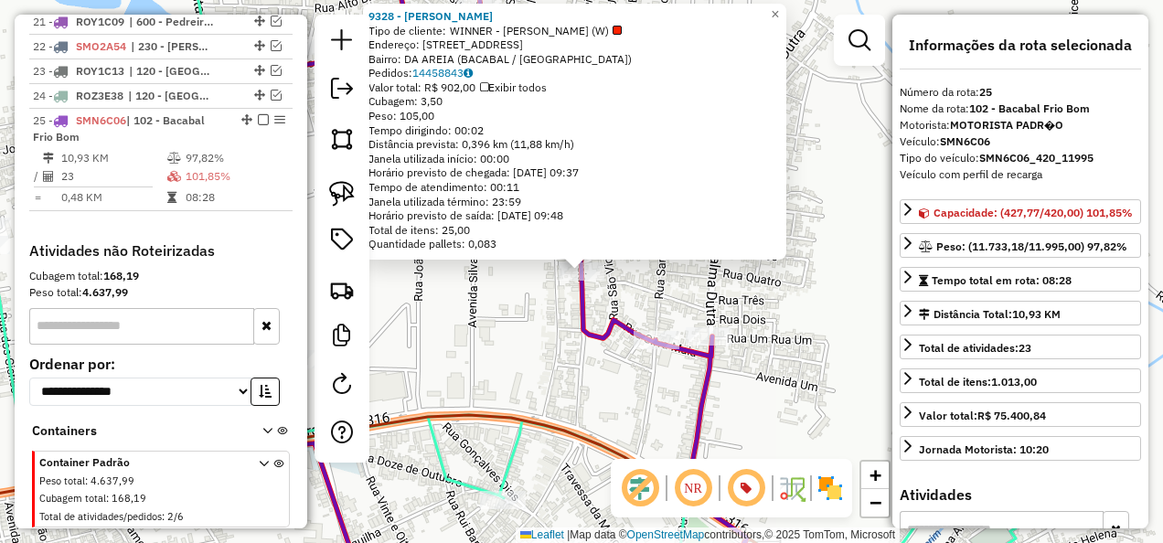
scroll to position [1677, 0]
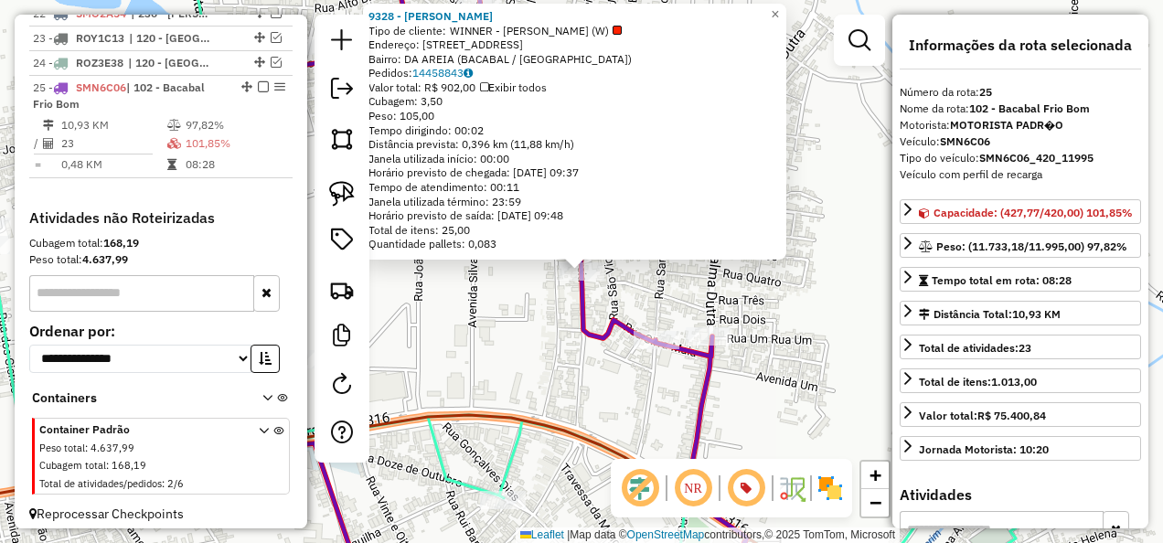
click at [539, 374] on div "9328 - Deposito JR Tipo de cliente: WINNER - ROTA (W) Endereço: [STREET_ADDRESS…" at bounding box center [581, 271] width 1163 height 543
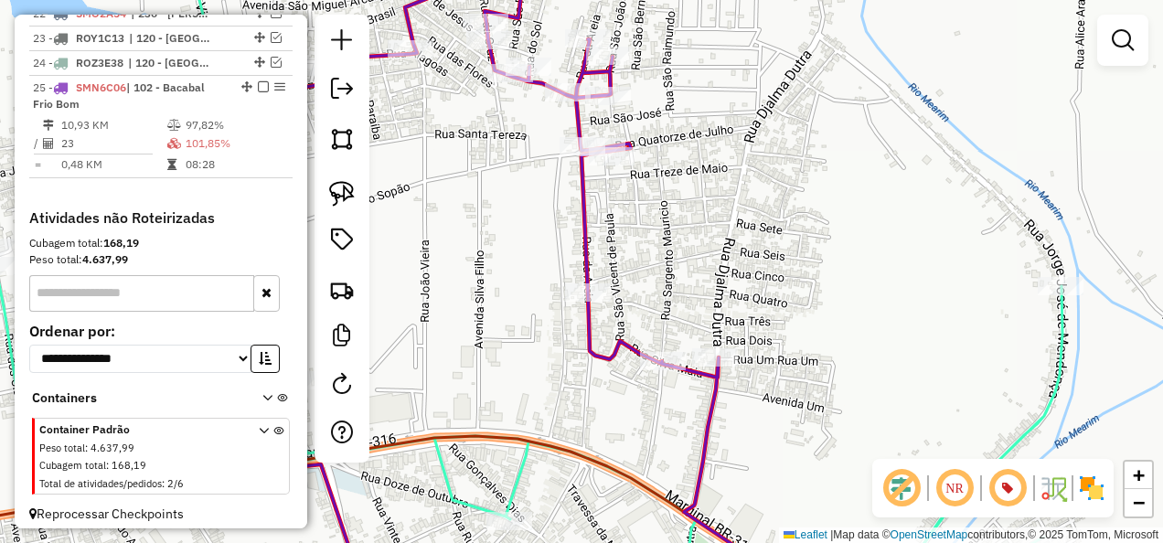
drag, startPoint x: 562, startPoint y: 207, endPoint x: 635, endPoint y: 426, distance: 231.0
click at [635, 426] on div "Janela de atendimento Grade de atendimento Capacidade Transportadoras Veículos …" at bounding box center [581, 271] width 1163 height 543
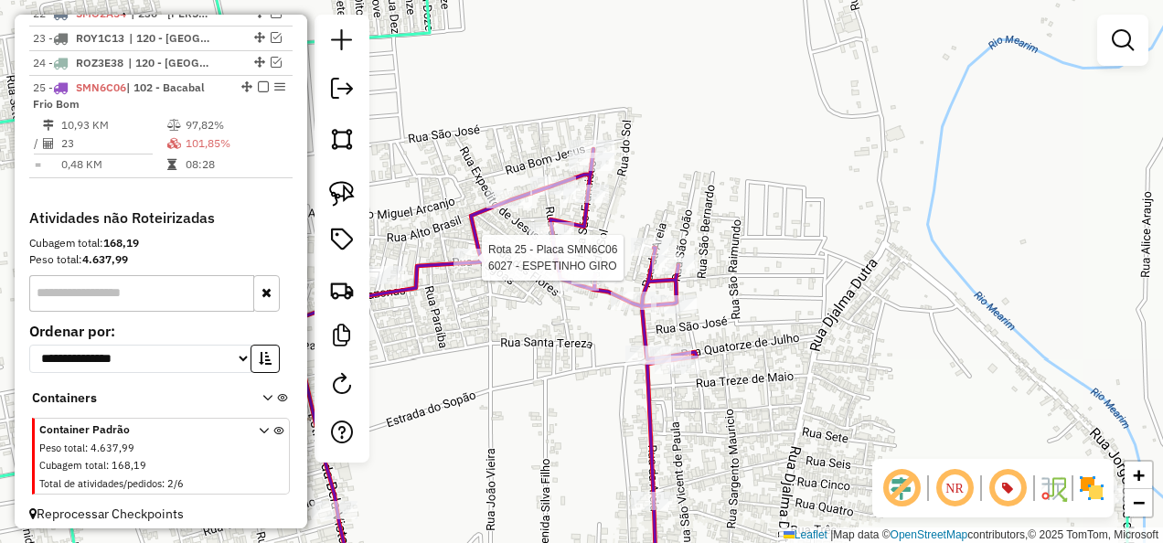
select select "**********"
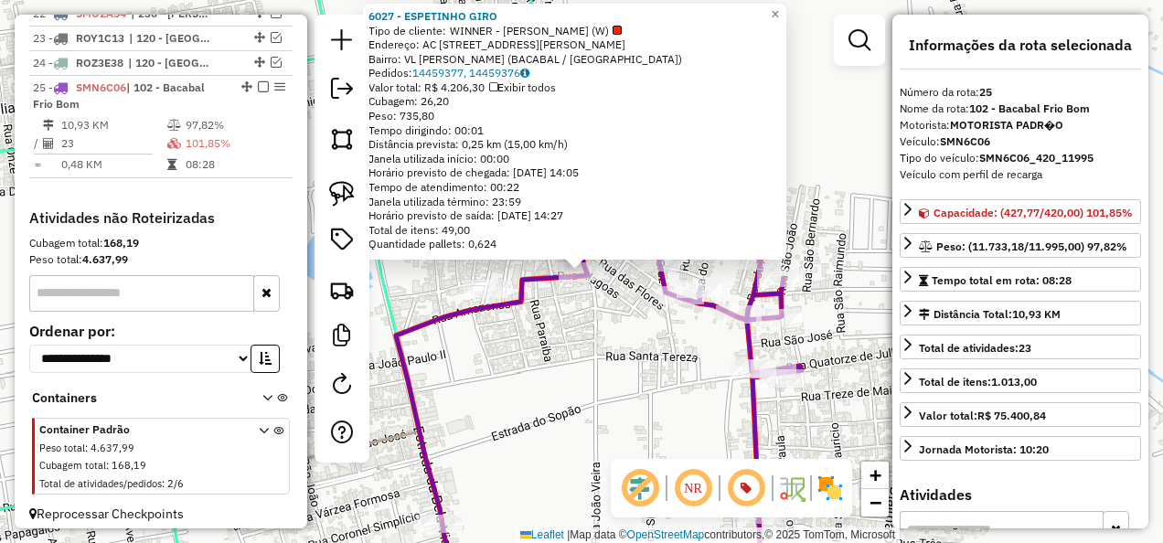
click at [518, 379] on div "6027 - ESPETINHO GIRO Tipo de cliente: WINNER - ROTA (W) Endereço: AC RUA [PERS…" at bounding box center [581, 271] width 1163 height 543
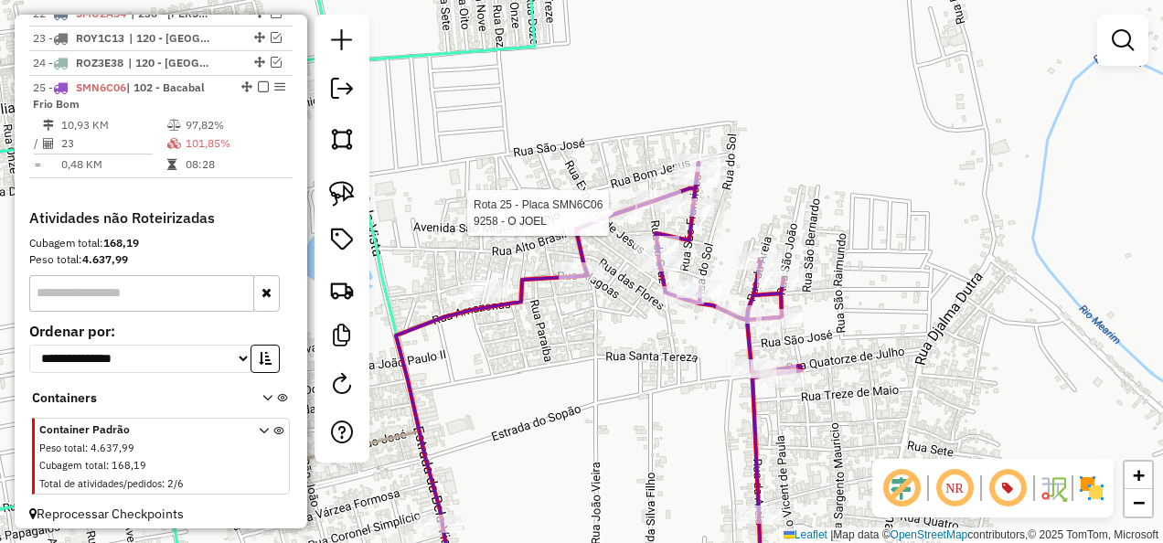
select select "**********"
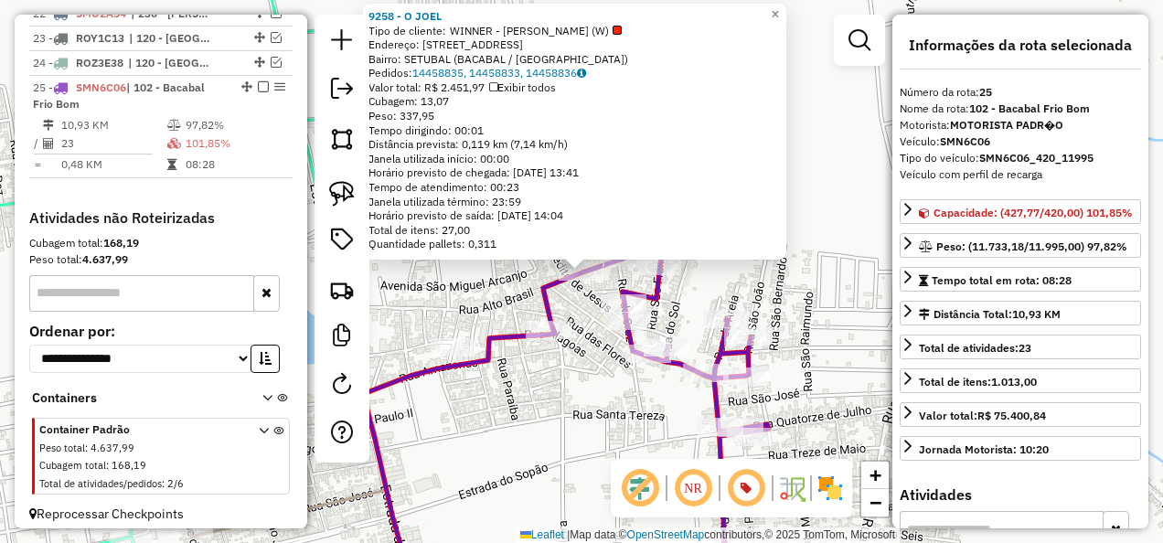
click at [622, 444] on div "9258 - O [PERSON_NAME] de cliente: WINNER - ROTA (W) Endereço: [STREET_ADDRESS]…" at bounding box center [581, 271] width 1163 height 543
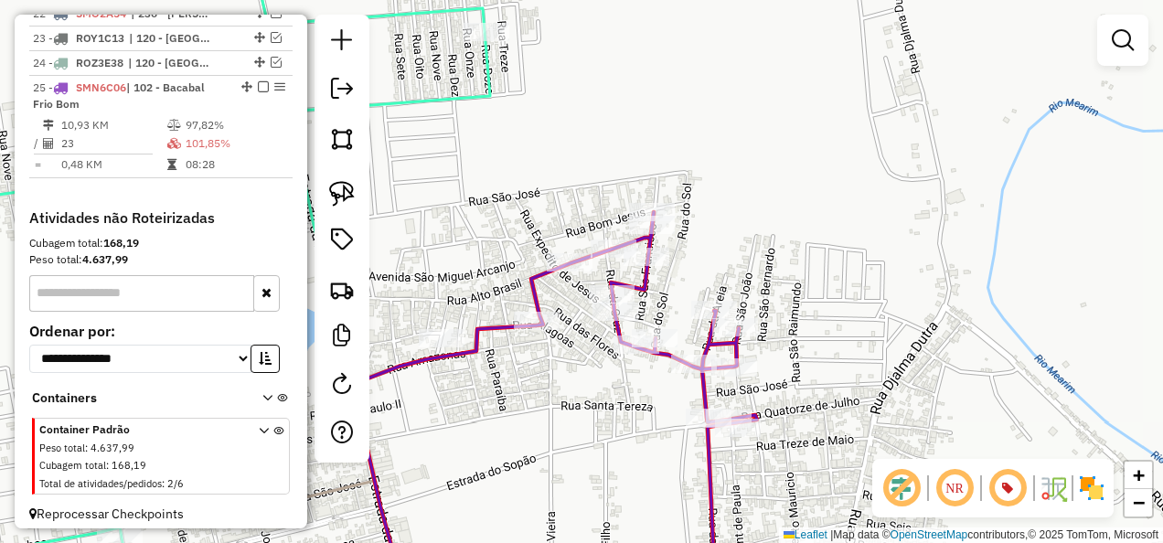
drag, startPoint x: 663, startPoint y: 433, endPoint x: 572, endPoint y: 232, distance: 220.6
click at [576, 245] on div "Janela de atendimento Grade de atendimento Capacidade Transportadoras Veículos …" at bounding box center [581, 271] width 1163 height 543
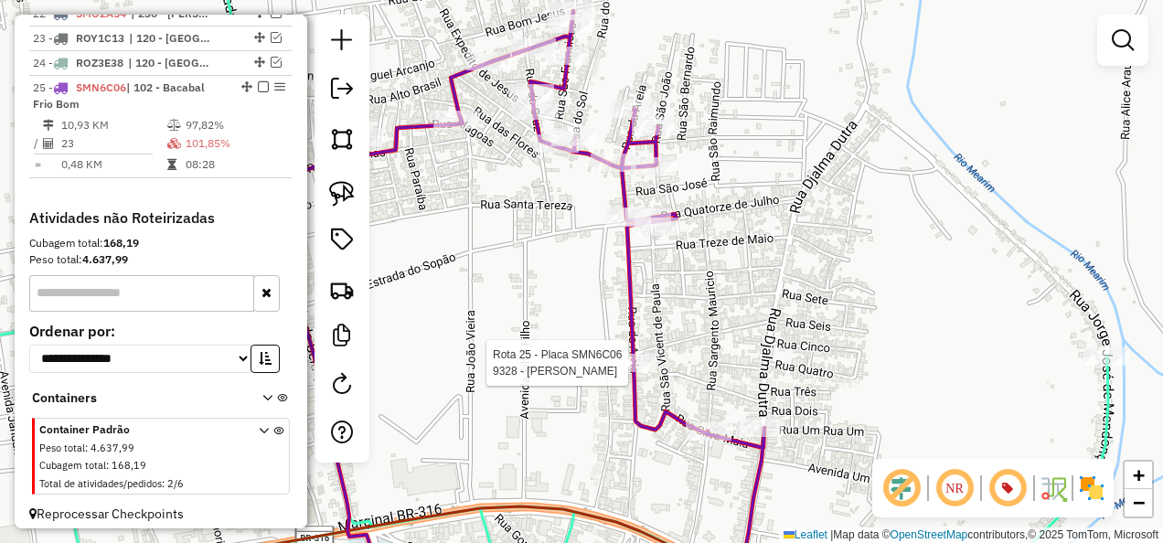
select select "**********"
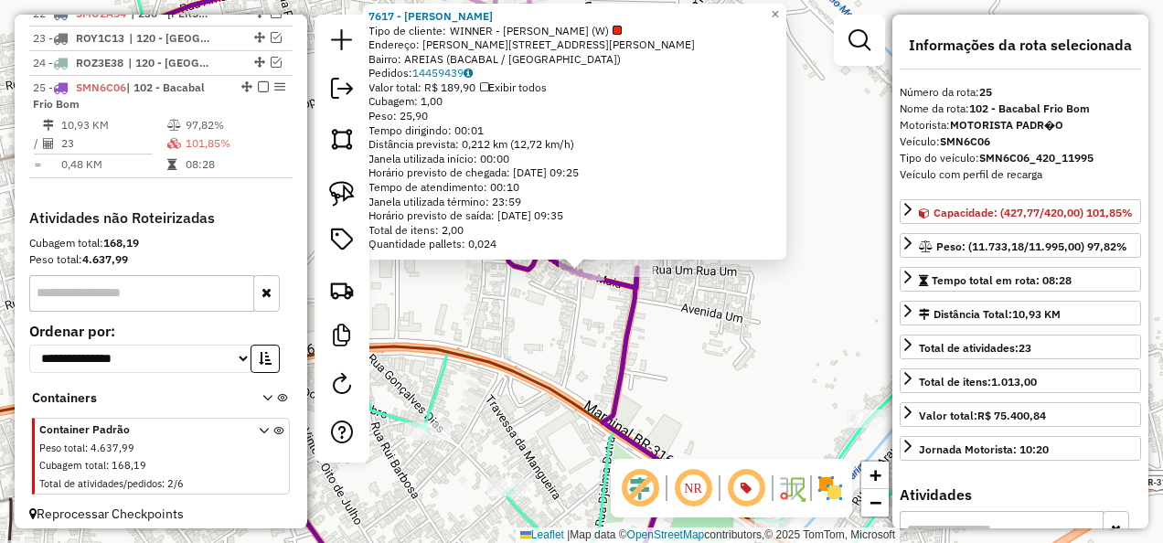
click at [585, 362] on div "7617 - [PERSON_NAME] Tipo de cliente: WINNER - ROTA (W) Endereço: [STREET_ADDRE…" at bounding box center [581, 271] width 1163 height 543
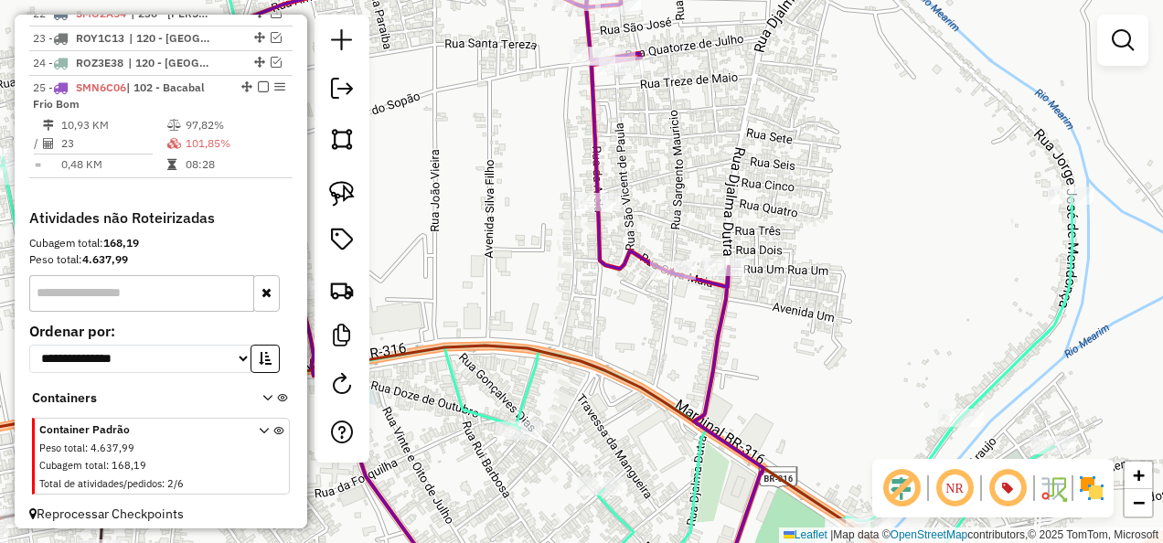
drag, startPoint x: 505, startPoint y: 380, endPoint x: 673, endPoint y: 317, distance: 179.7
click at [642, 366] on div "Janela de atendimento Grade de atendimento Capacidade Transportadoras Veículos …" at bounding box center [581, 271] width 1163 height 543
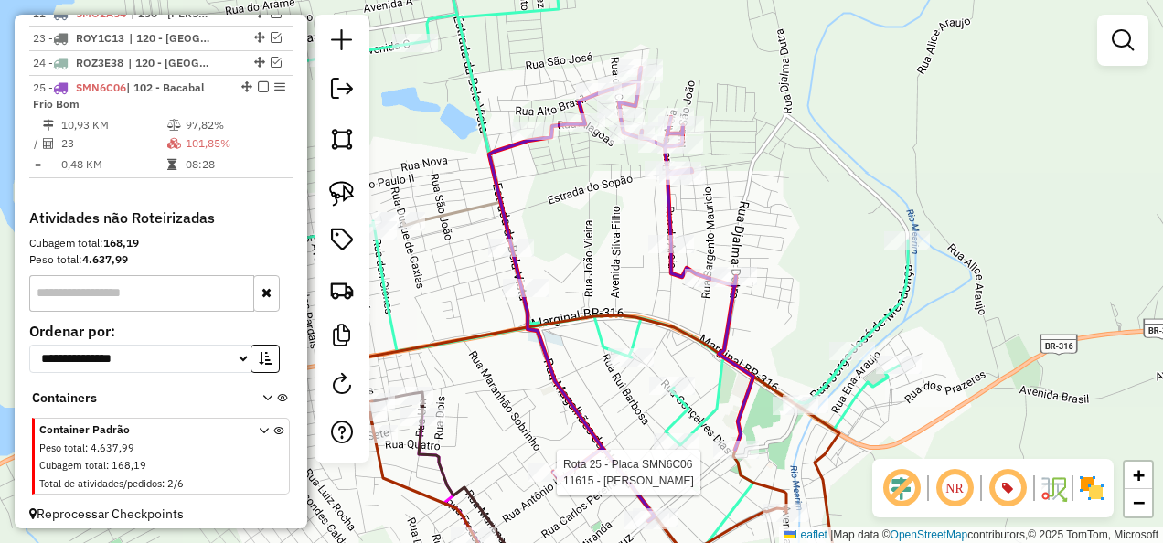
select select "**********"
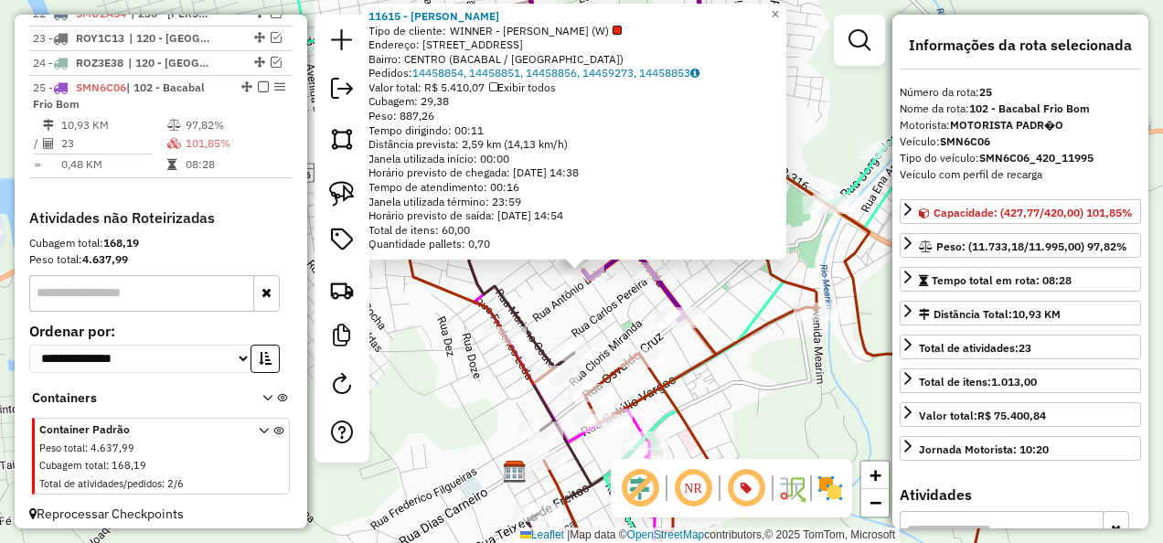
click at [763, 379] on div "11615 - MARCELINO BEBIDAS Tipo de cliente: WINNER - ROTA (W) Endereço: [STREET_…" at bounding box center [581, 271] width 1163 height 543
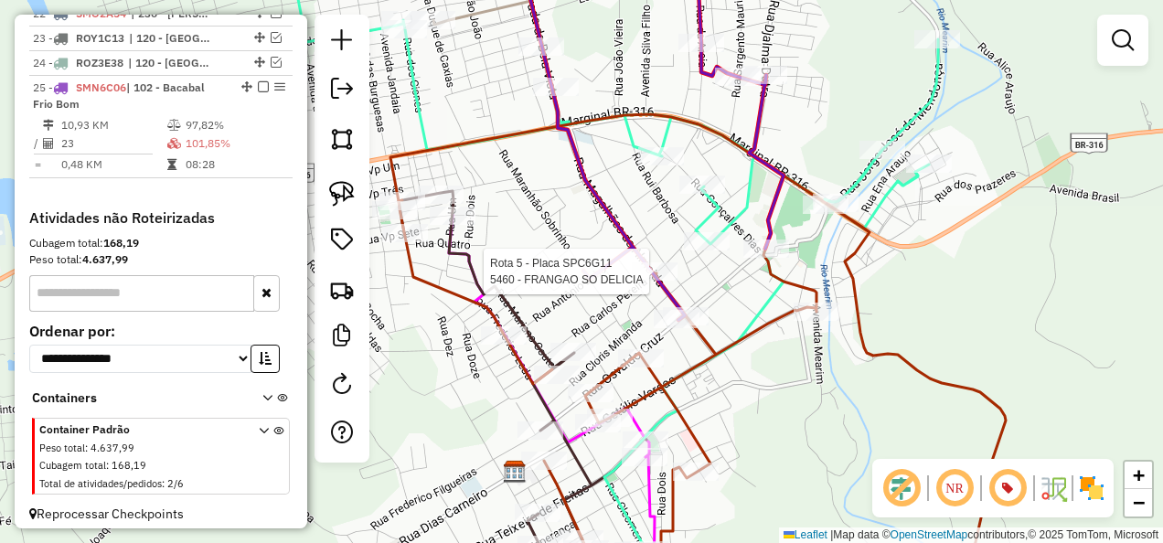
select select "**********"
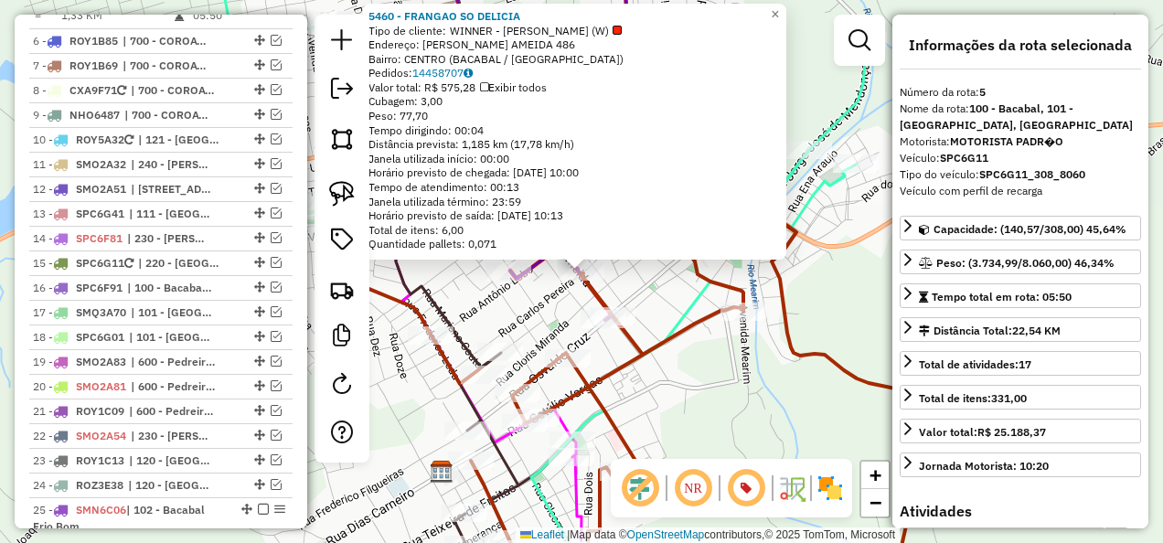
scroll to position [1148, 0]
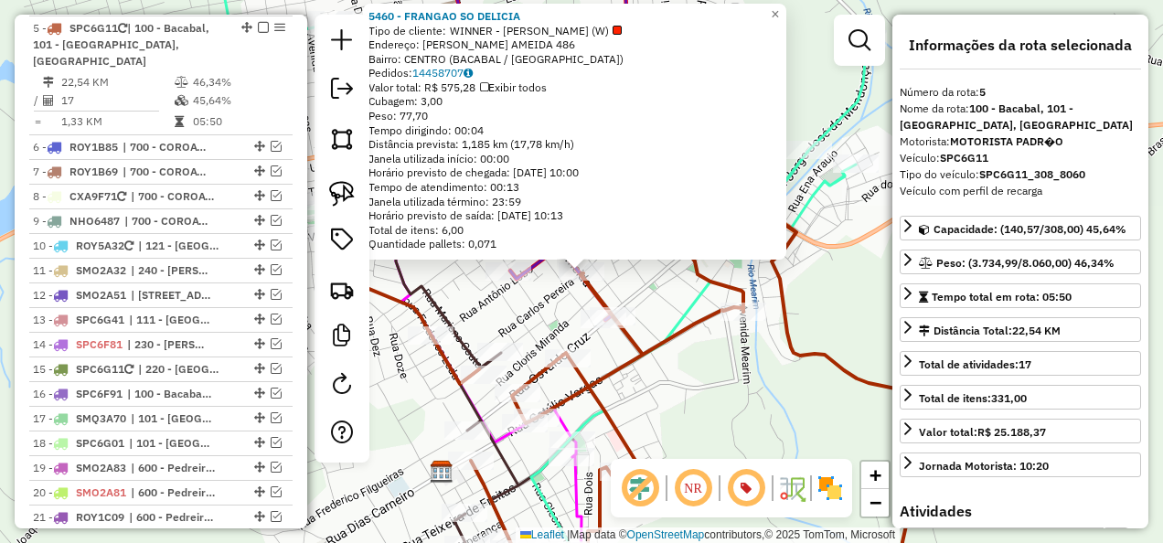
click at [741, 388] on div "5460 - FRANGAO SO DELICIA Tipo de cliente: WINNER - ROTA (W) Endereço: R MAGALH…" at bounding box center [581, 271] width 1163 height 543
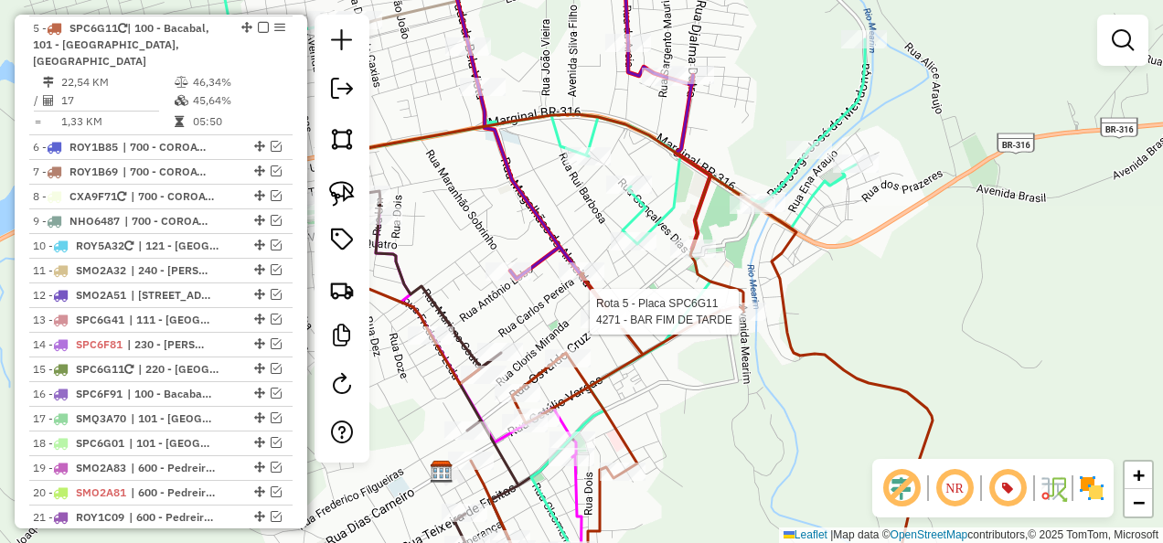
click at [737, 321] on div at bounding box center [743, 312] width 46 height 18
select select "**********"
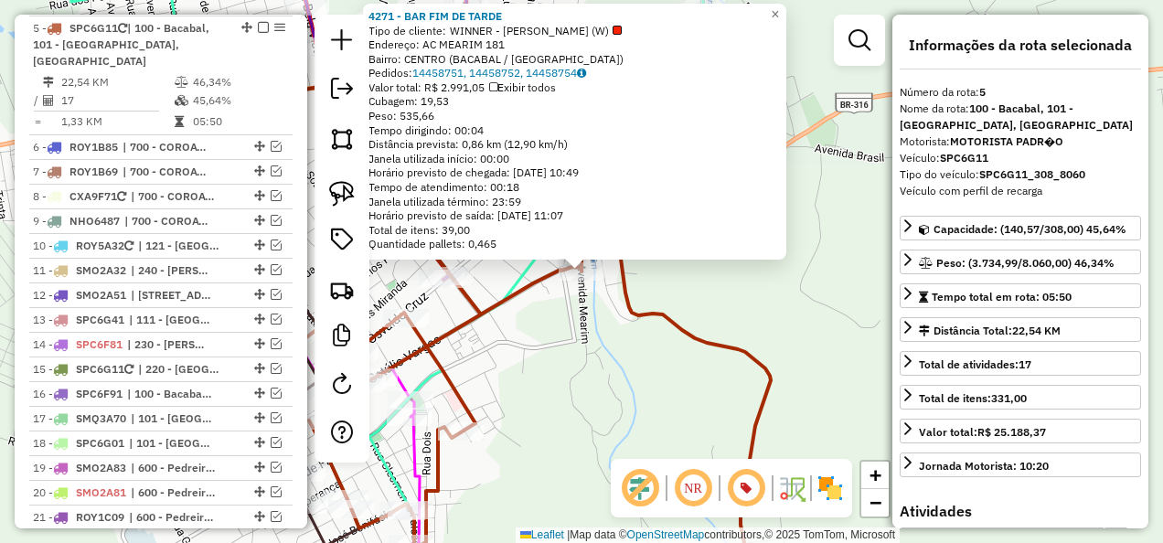
click at [603, 376] on div "4271 - BAR FIM DE TARDE Tipo de cliente: WINNER - ROTA (W) Endereço: AC MEARIM …" at bounding box center [581, 271] width 1163 height 543
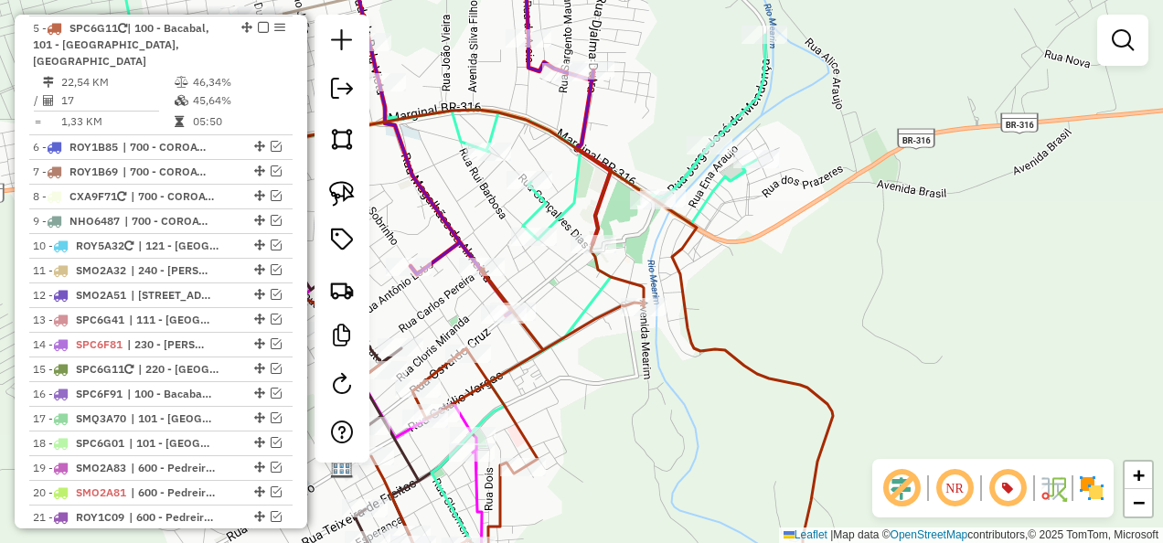
drag, startPoint x: 558, startPoint y: 342, endPoint x: 633, endPoint y: 398, distance: 93.4
click at [680, 429] on div "Janela de atendimento Grade de atendimento Capacidade Transportadoras Veículos …" at bounding box center [581, 271] width 1163 height 543
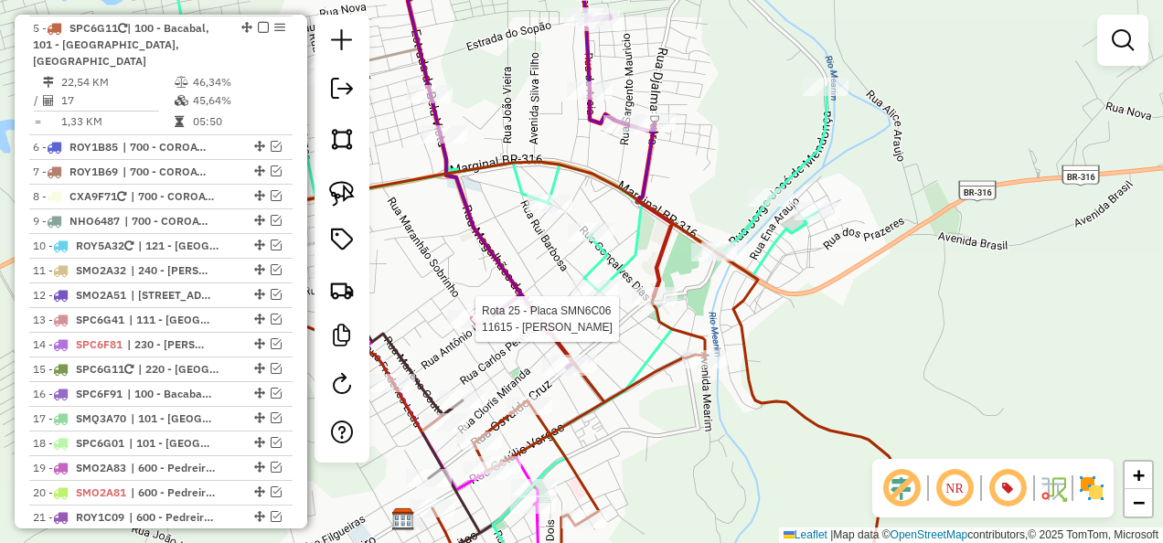
select select "**********"
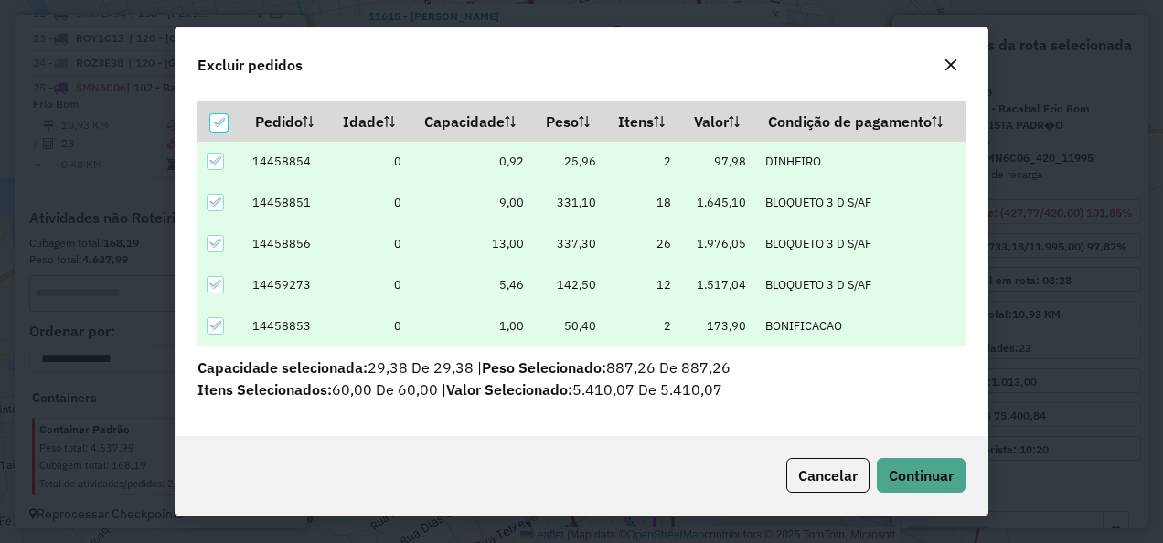
scroll to position [59, 0]
click at [931, 463] on button "Continuar" at bounding box center [921, 475] width 89 height 35
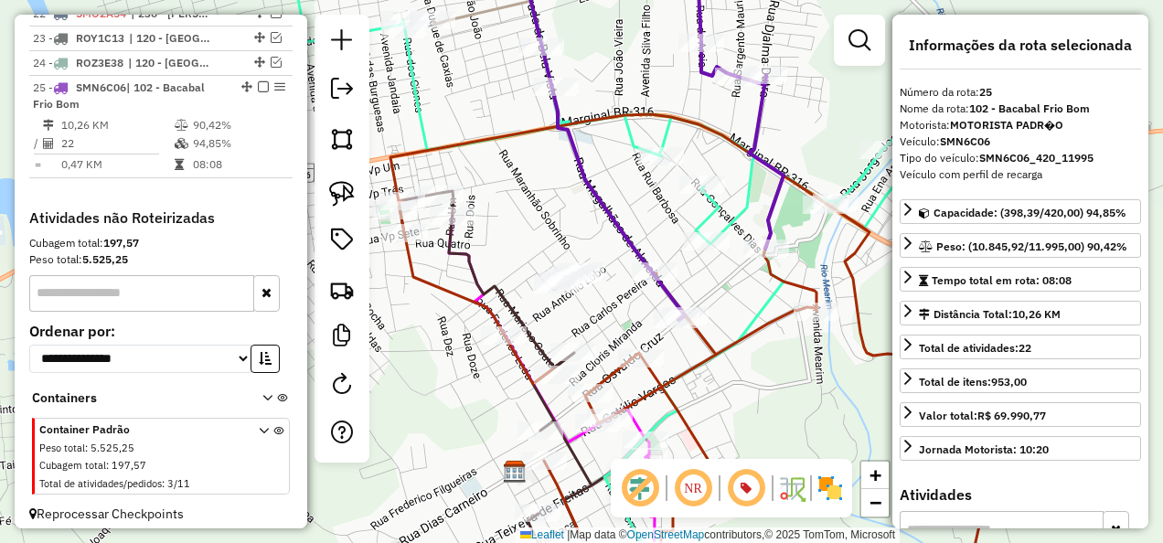
click at [623, 224] on icon at bounding box center [651, 133] width 264 height 374
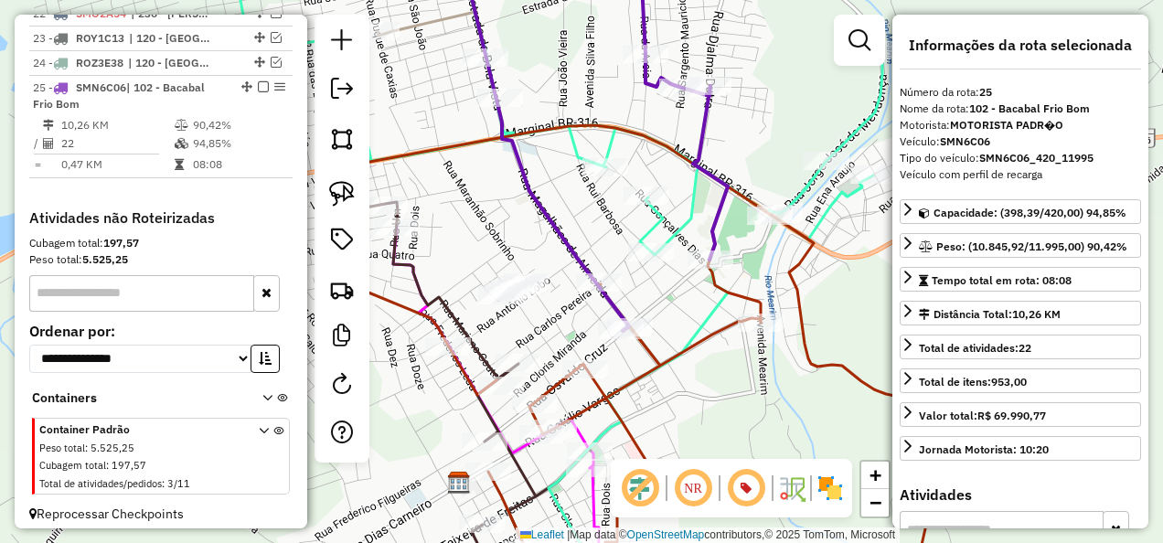
drag, startPoint x: 753, startPoint y: 375, endPoint x: 712, endPoint y: 367, distance: 42.0
click at [685, 386] on div "Janela de atendimento Grade de atendimento Capacidade Transportadoras Veículos …" at bounding box center [581, 271] width 1163 height 543
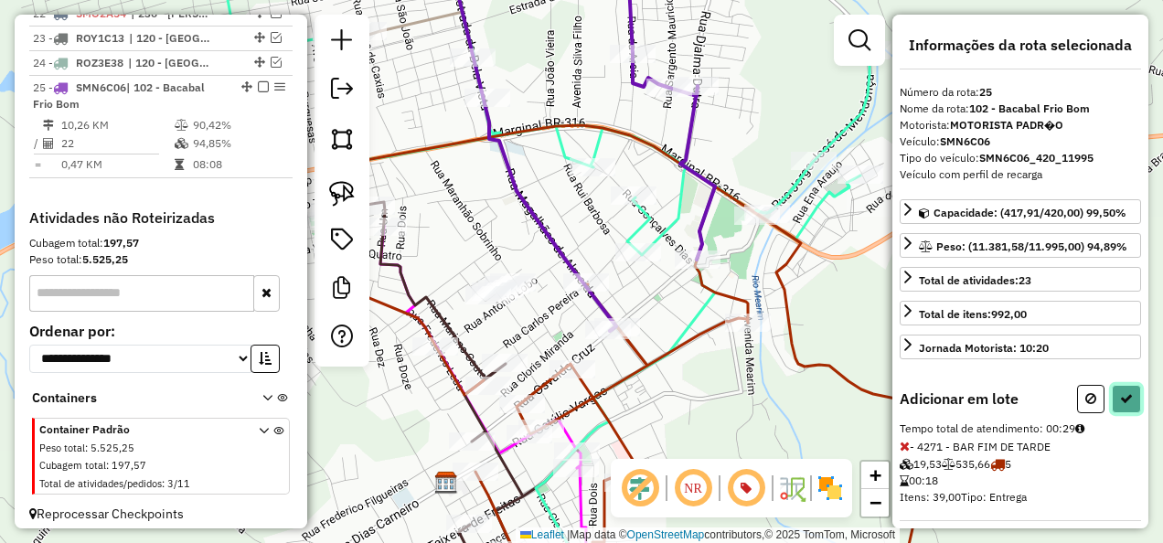
click at [1125, 393] on icon at bounding box center [1126, 398] width 13 height 13
select select "**********"
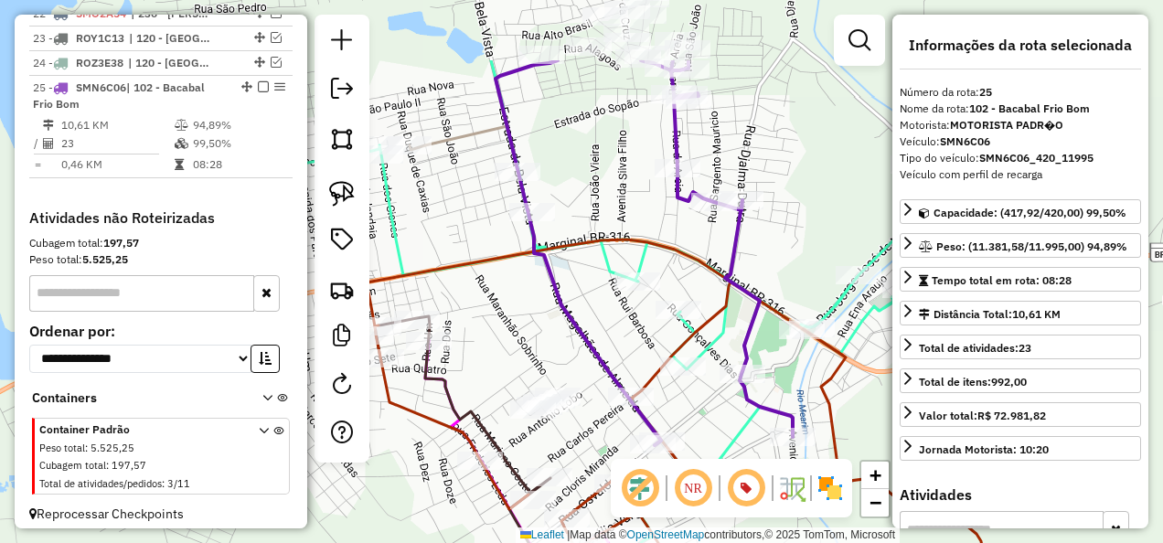
drag, startPoint x: 669, startPoint y: 301, endPoint x: 710, endPoint y: 424, distance: 129.8
click at [713, 424] on div "Janela de atendimento Grade de atendimento Capacidade Transportadoras Veículos …" at bounding box center [581, 271] width 1163 height 543
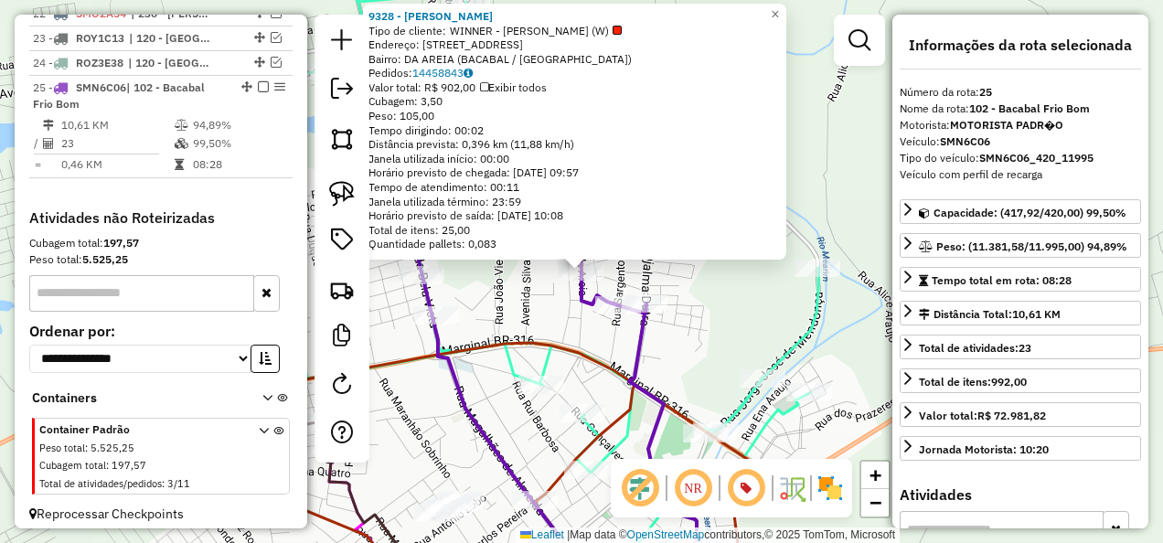
click at [566, 337] on icon at bounding box center [487, 272] width 661 height 652
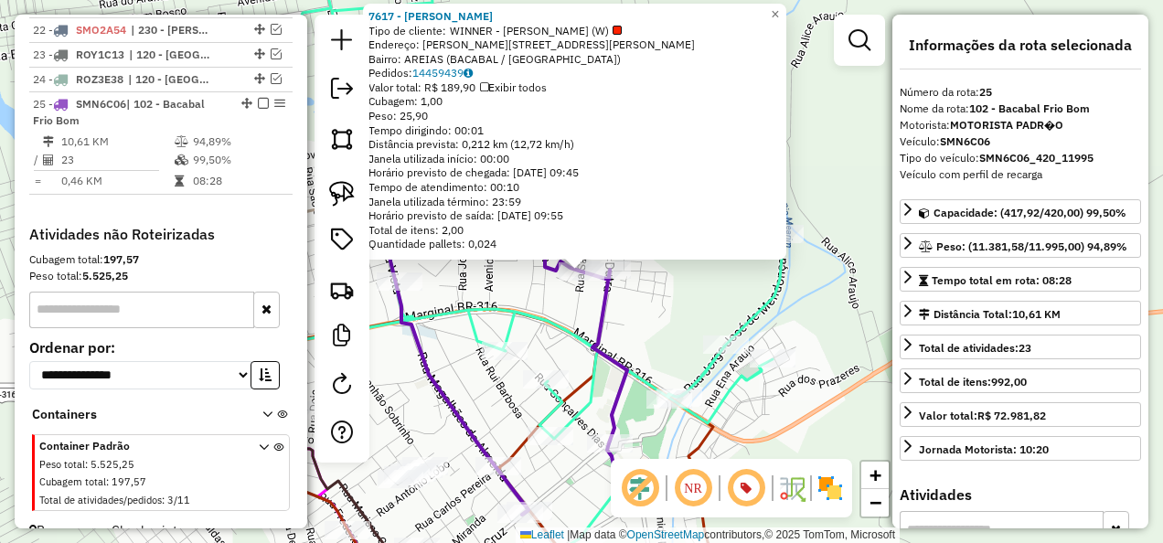
scroll to position [1677, 0]
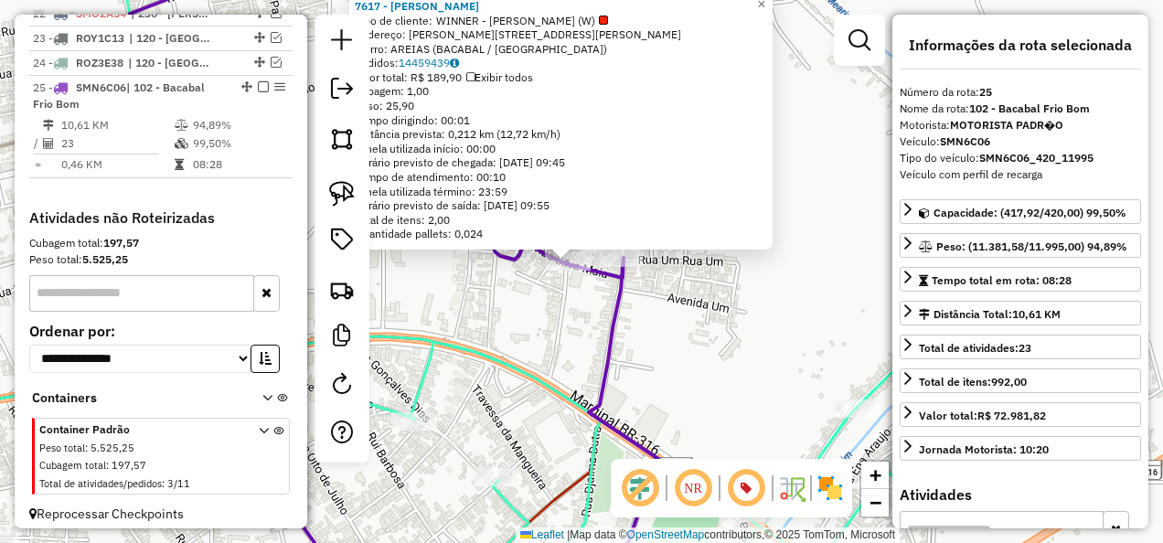
click at [567, 322] on div "7617 - [PERSON_NAME] Tipo de cliente: WINNER - ROTA (W) Endereço: [STREET_ADDRE…" at bounding box center [581, 271] width 1163 height 543
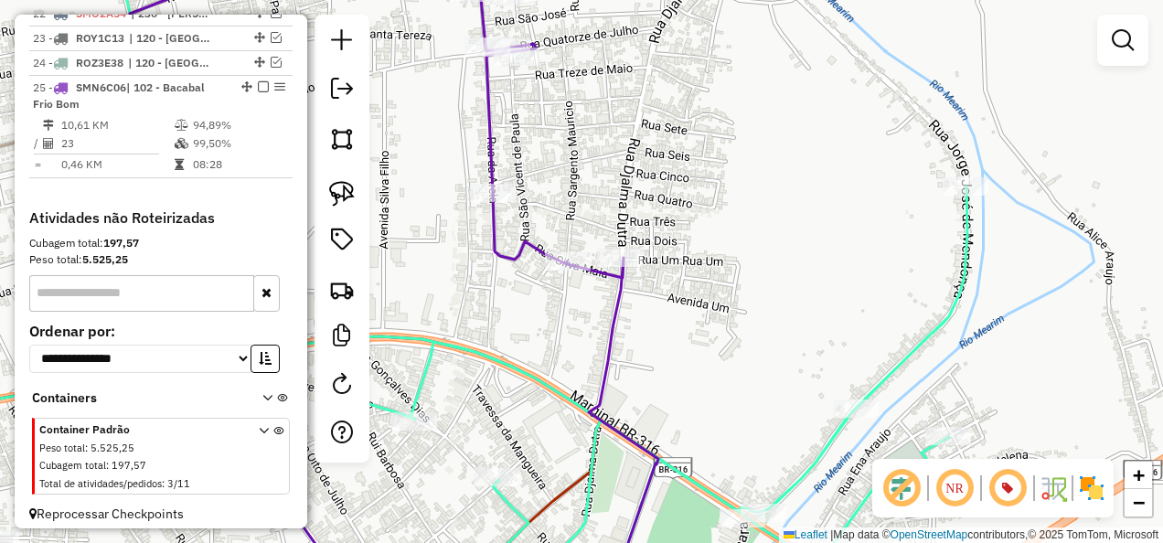
drag, startPoint x: 565, startPoint y: 389, endPoint x: 633, endPoint y: 240, distance: 162.8
click at [622, 262] on icon at bounding box center [425, 272] width 1083 height 652
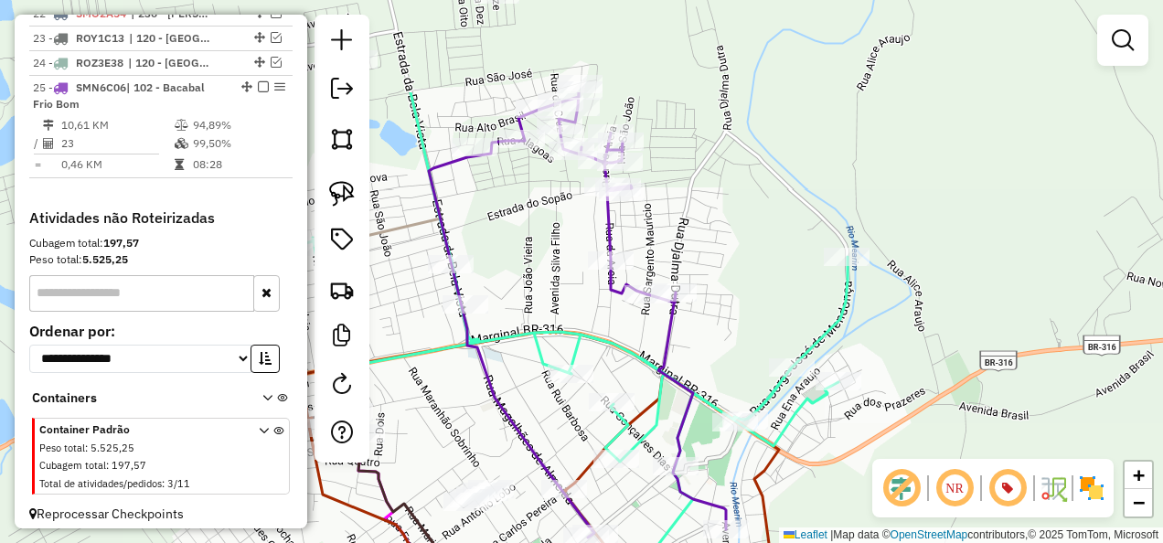
drag, startPoint x: 551, startPoint y: 196, endPoint x: 561, endPoint y: 391, distance: 195.9
click at [561, 433] on icon at bounding box center [517, 418] width 661 height 652
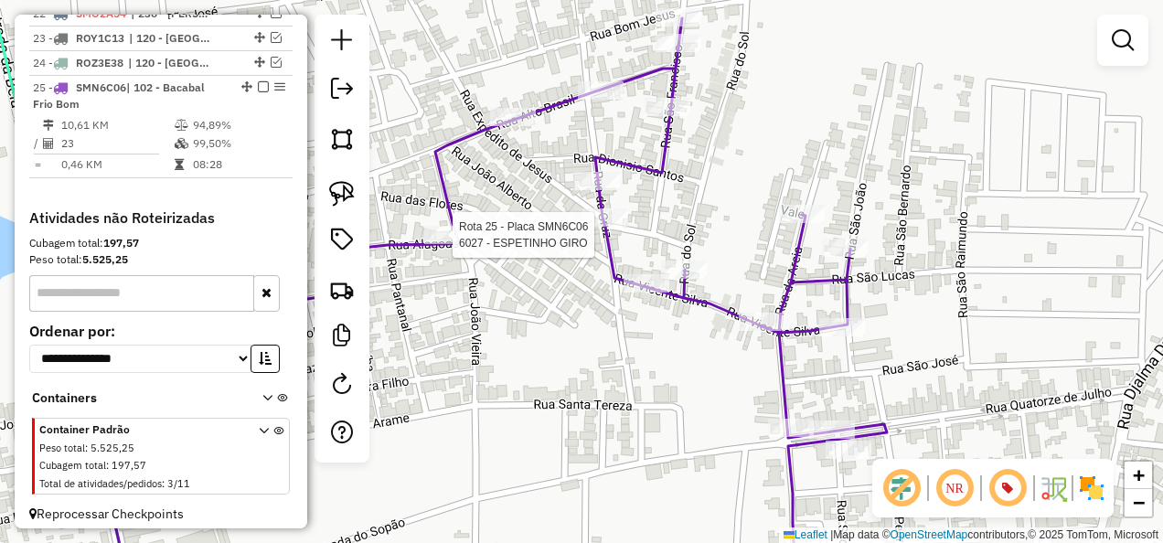
select select "**********"
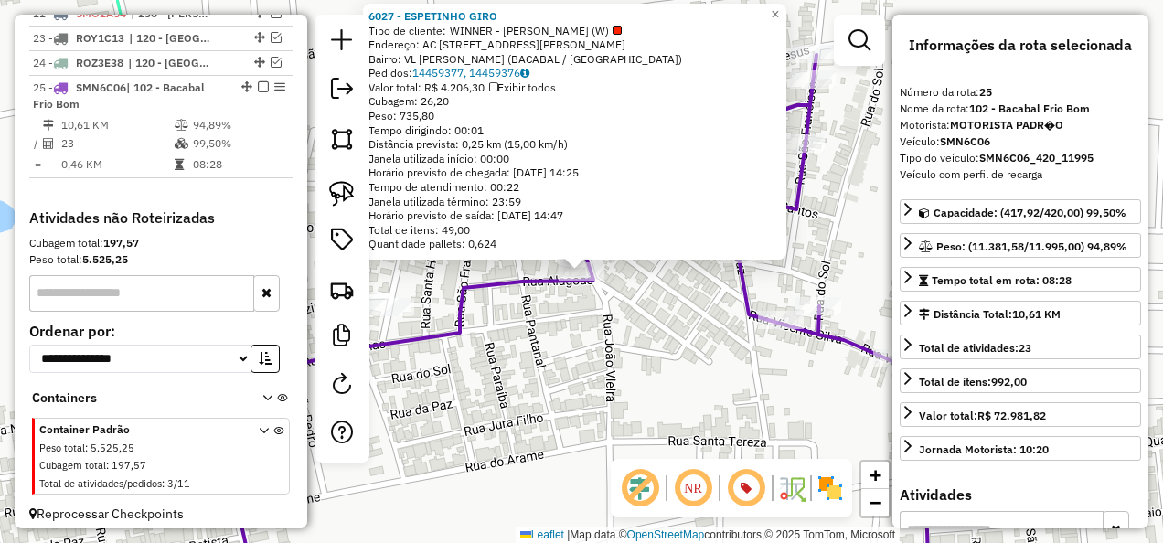
click at [554, 332] on div "6027 - ESPETINHO GIRO Tipo de cliente: WINNER - ROTA (W) Endereço: AC RUA [PERS…" at bounding box center [581, 271] width 1163 height 543
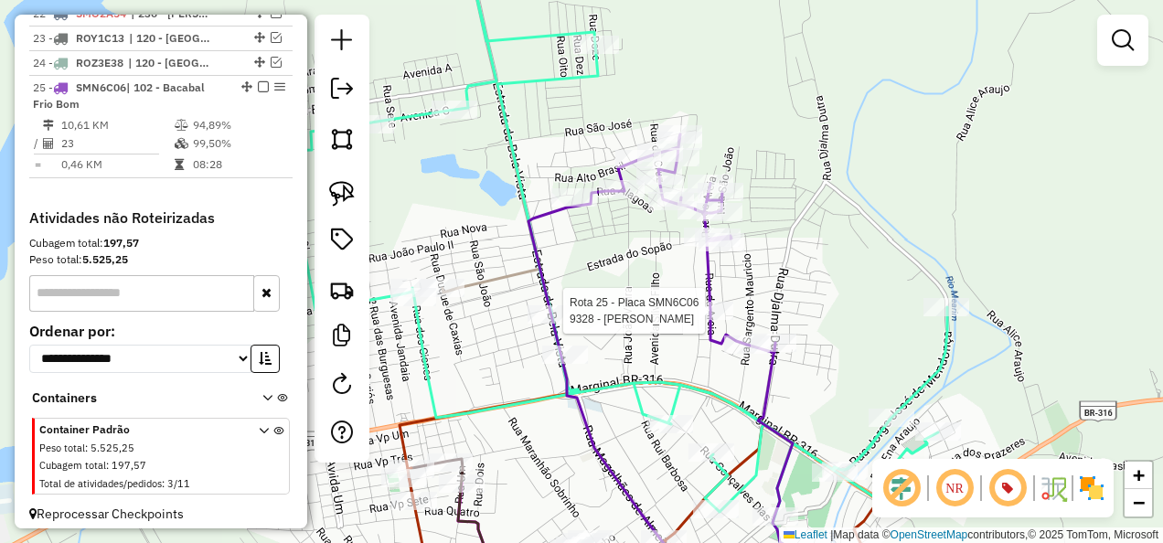
select select "**********"
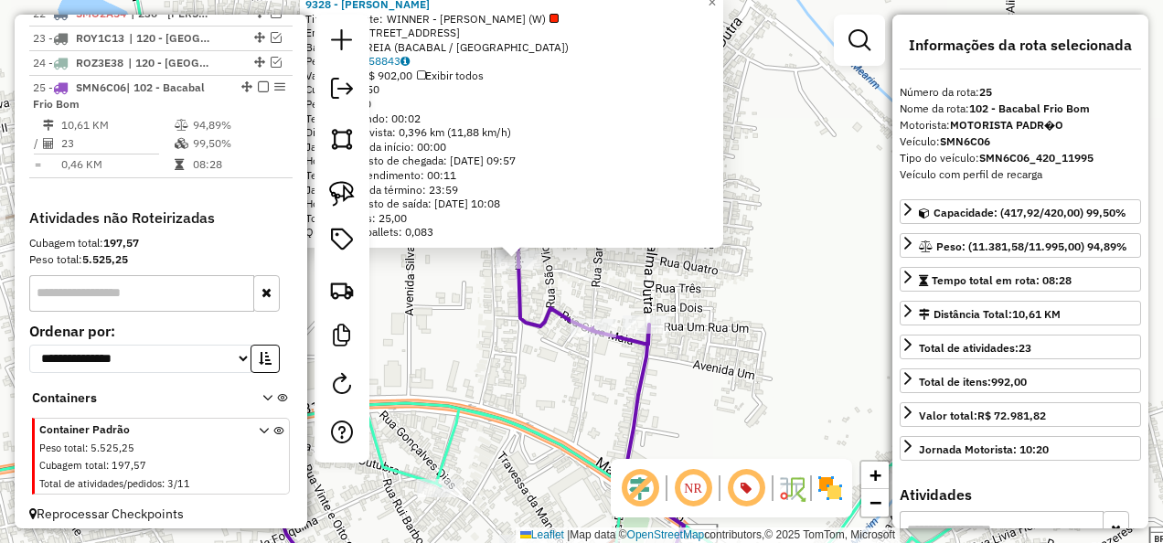
click at [668, 292] on div "9328 - Deposito JR Tipo de cliente: WINNER - ROTA (W) Endereço: [STREET_ADDRESS…" at bounding box center [581, 271] width 1163 height 543
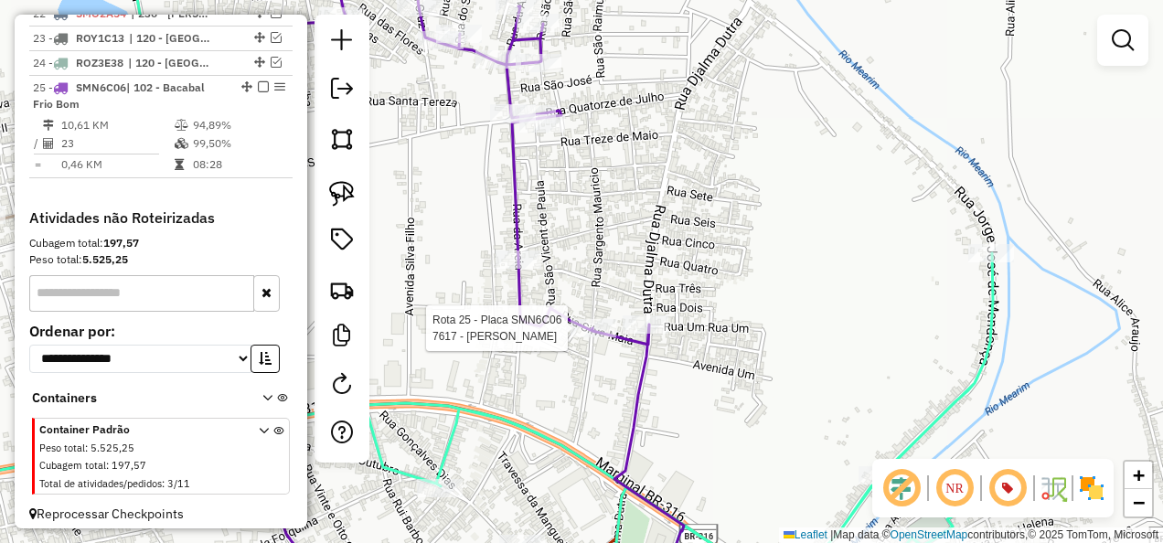
select select "**********"
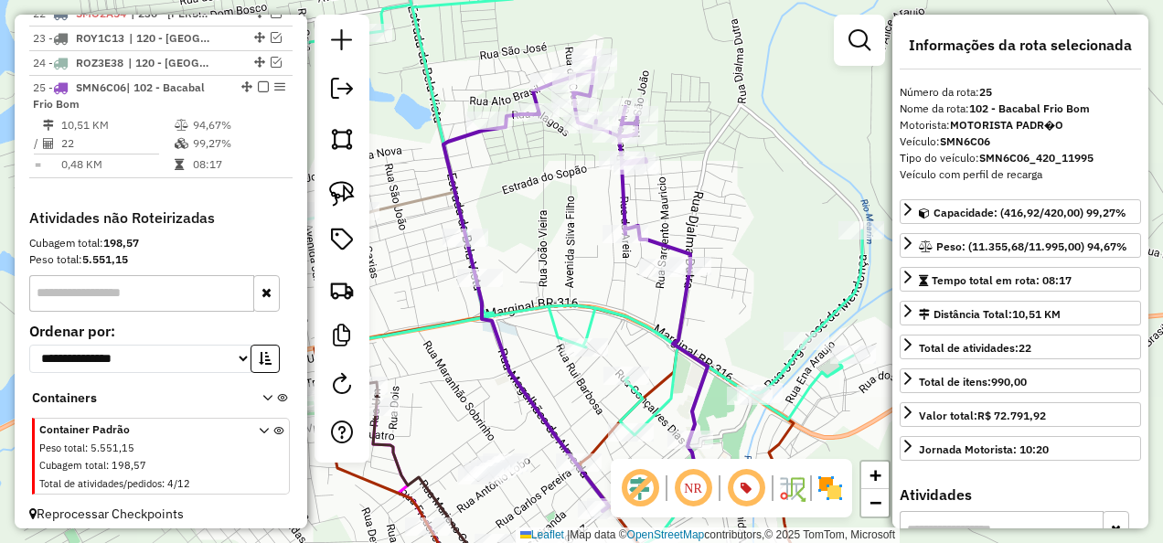
drag, startPoint x: 647, startPoint y: 323, endPoint x: 632, endPoint y: 153, distance: 170.8
click at [632, 176] on icon at bounding box center [531, 272] width 661 height 652
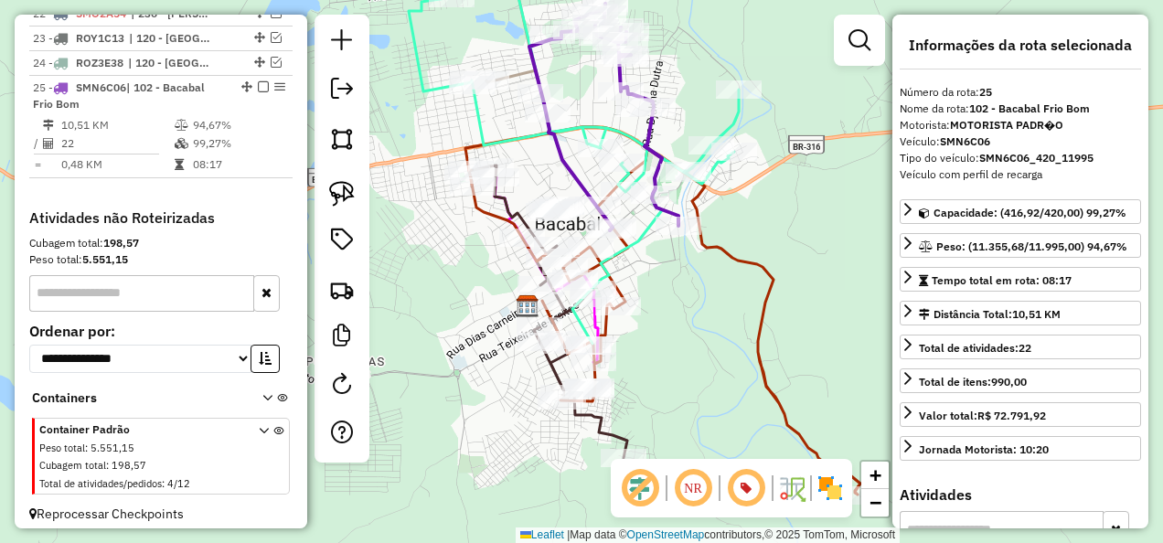
drag, startPoint x: 670, startPoint y: 397, endPoint x: 646, endPoint y: 256, distance: 143.0
click at [649, 282] on div "Janela de atendimento Grade de atendimento Capacidade Transportadoras Veículos …" at bounding box center [581, 271] width 1163 height 543
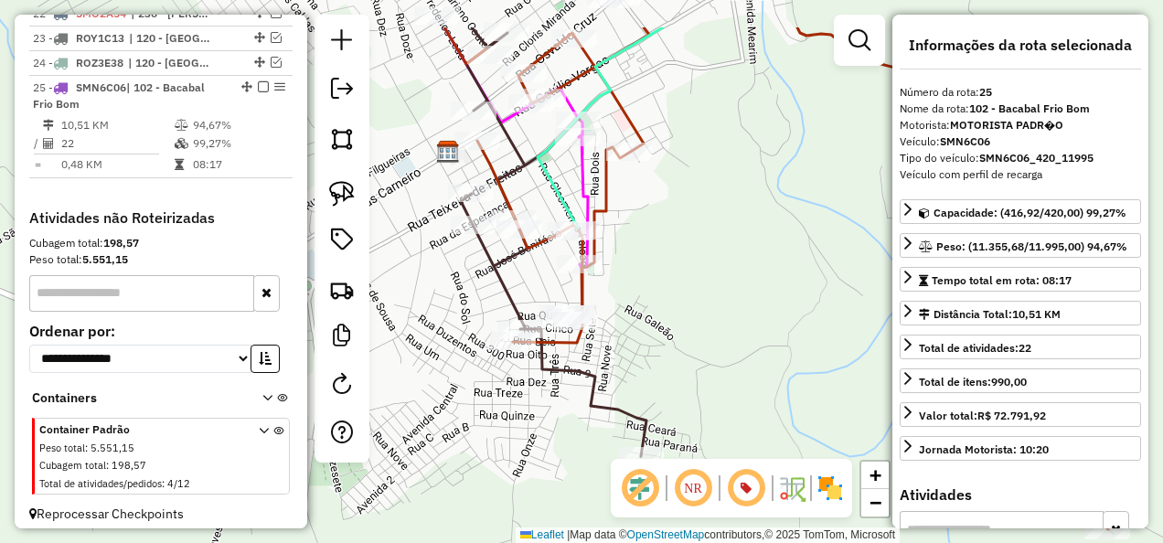
drag, startPoint x: 473, startPoint y: 296, endPoint x: 435, endPoint y: 351, distance: 66.4
click at [435, 351] on div "Janela de atendimento Grade de atendimento Capacidade Transportadoras Veículos …" at bounding box center [581, 271] width 1163 height 543
click at [411, 280] on div "Janela de atendimento Grade de atendimento Capacidade Transportadoras Veículos …" at bounding box center [581, 271] width 1163 height 543
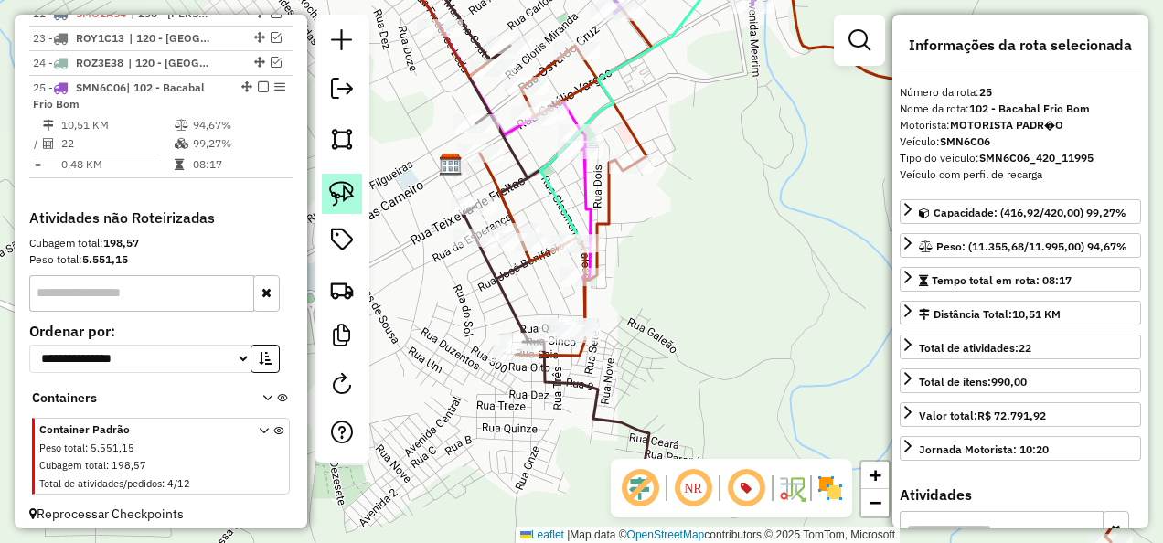
click at [346, 187] on img at bounding box center [342, 194] width 26 height 26
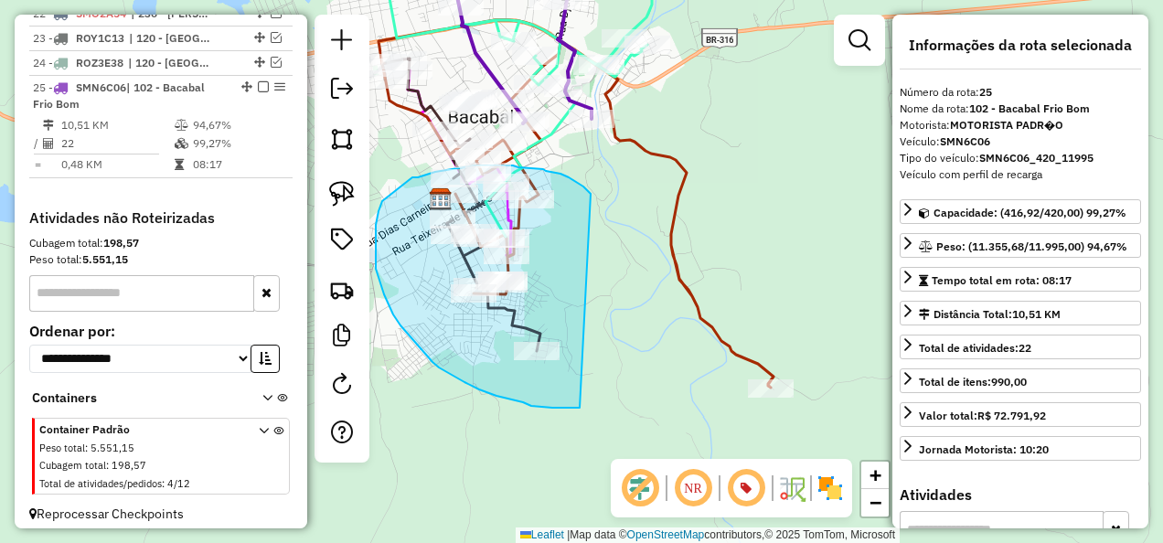
drag, startPoint x: 585, startPoint y: 188, endPoint x: 580, endPoint y: 408, distance: 219.5
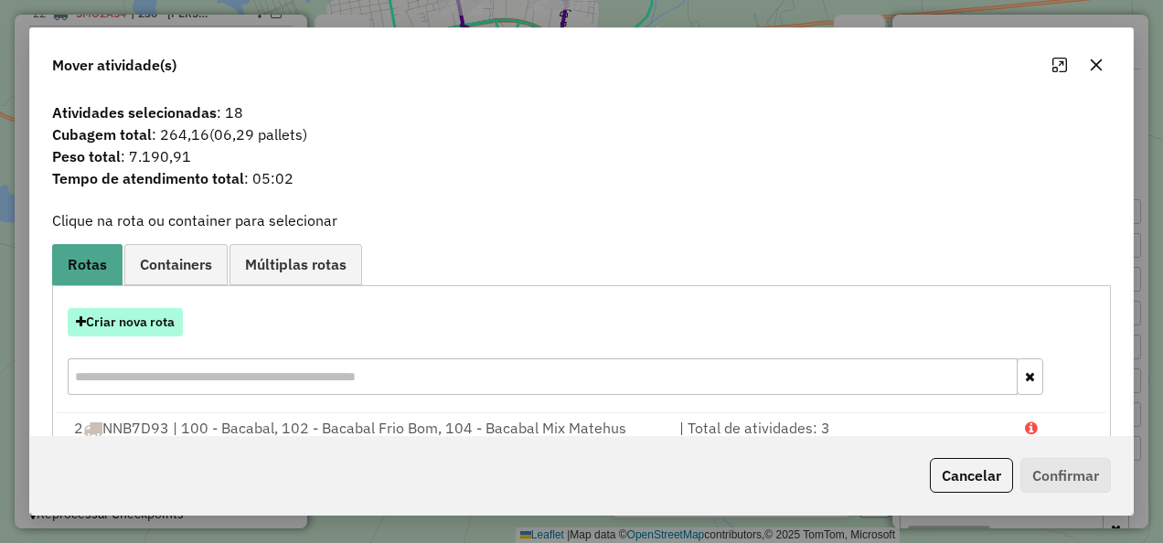
click at [165, 316] on button "Criar nova rota" at bounding box center [125, 322] width 115 height 28
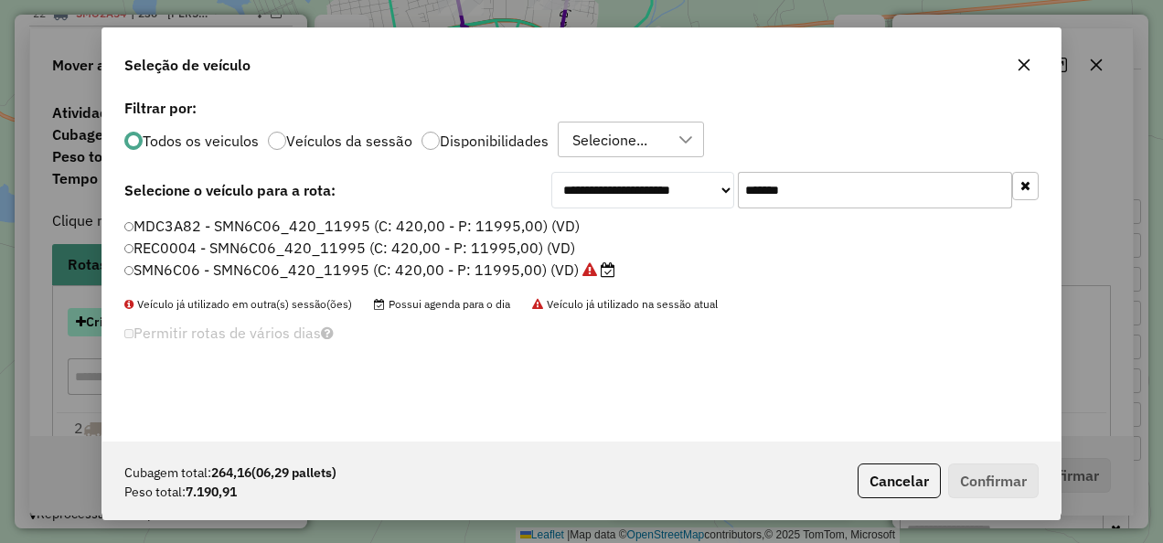
scroll to position [10, 5]
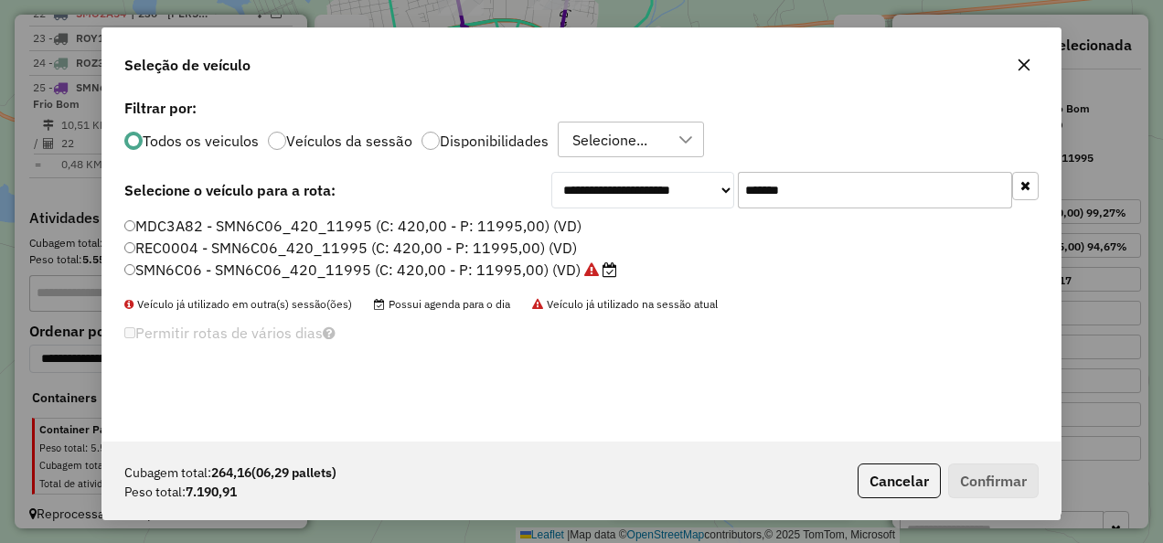
drag, startPoint x: 894, startPoint y: 195, endPoint x: 681, endPoint y: 218, distance: 214.3
click at [681, 218] on div "**********" at bounding box center [581, 267] width 958 height 347
paste input "text"
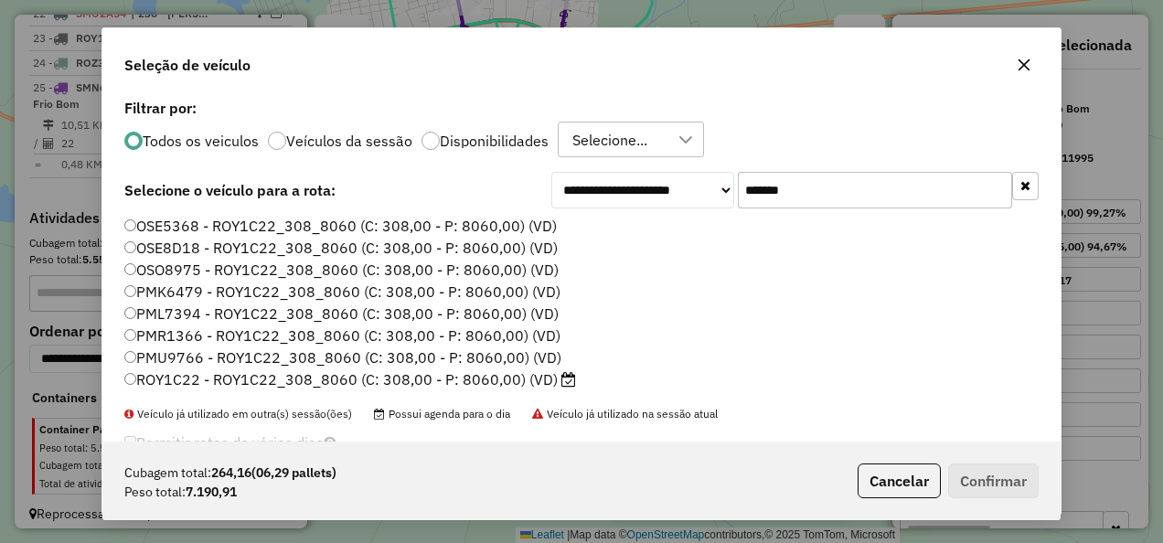
type input "*******"
click at [545, 379] on label "ROY1C22 - ROY1C22_308_8060 (C: 308,00 - P: 8060,00) (VD)" at bounding box center [350, 379] width 452 height 22
click at [991, 474] on button "Confirmar" at bounding box center [993, 481] width 91 height 35
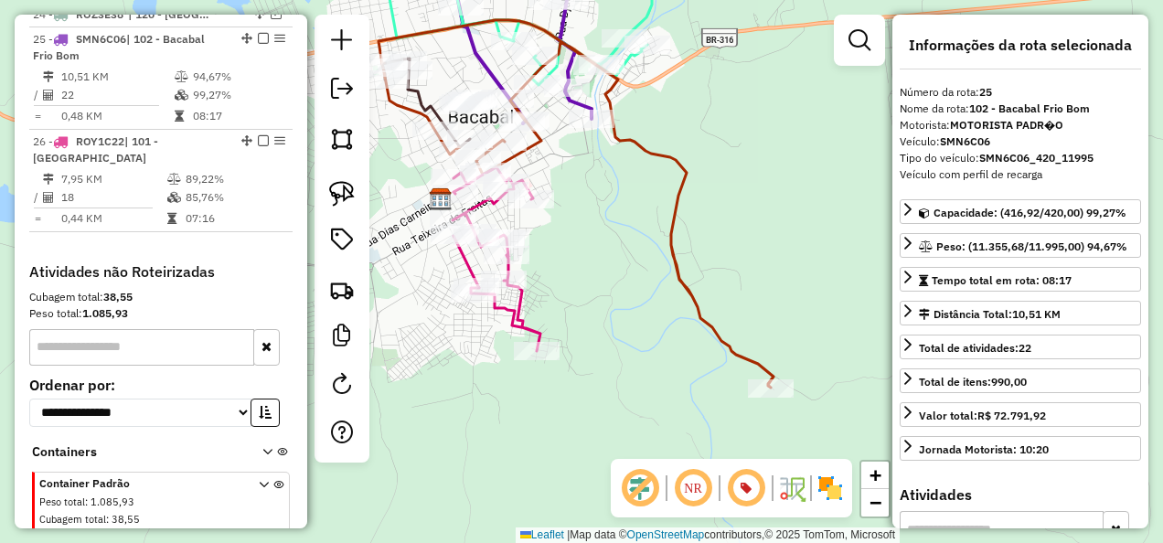
scroll to position [1731, 0]
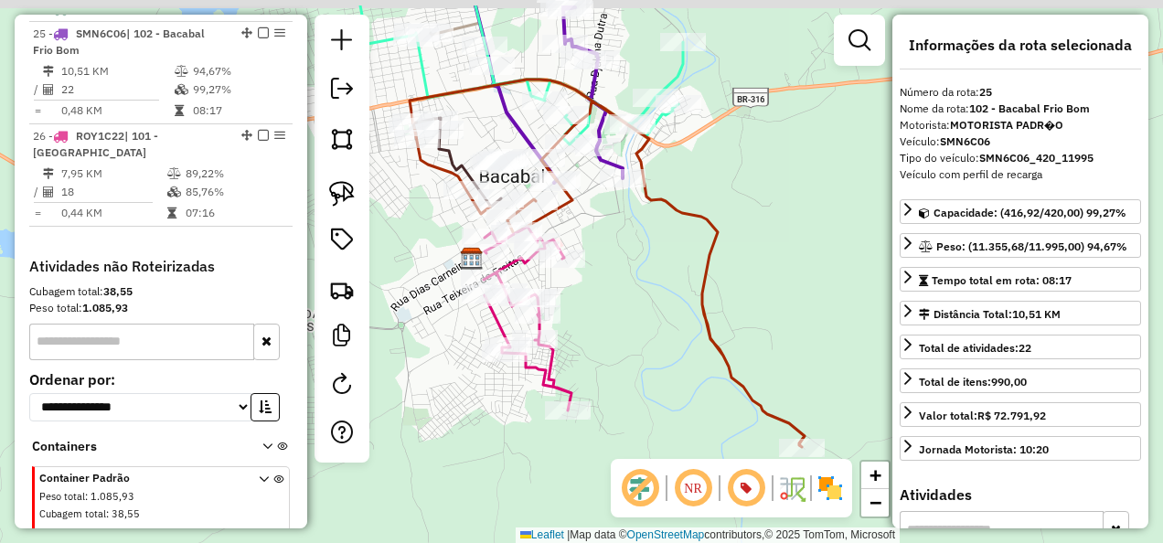
drag, startPoint x: 616, startPoint y: 280, endPoint x: 647, endPoint y: 341, distance: 68.7
click at [647, 341] on div "Janela de atendimento Grade de atendimento Capacidade Transportadoras Veículos …" at bounding box center [581, 271] width 1163 height 543
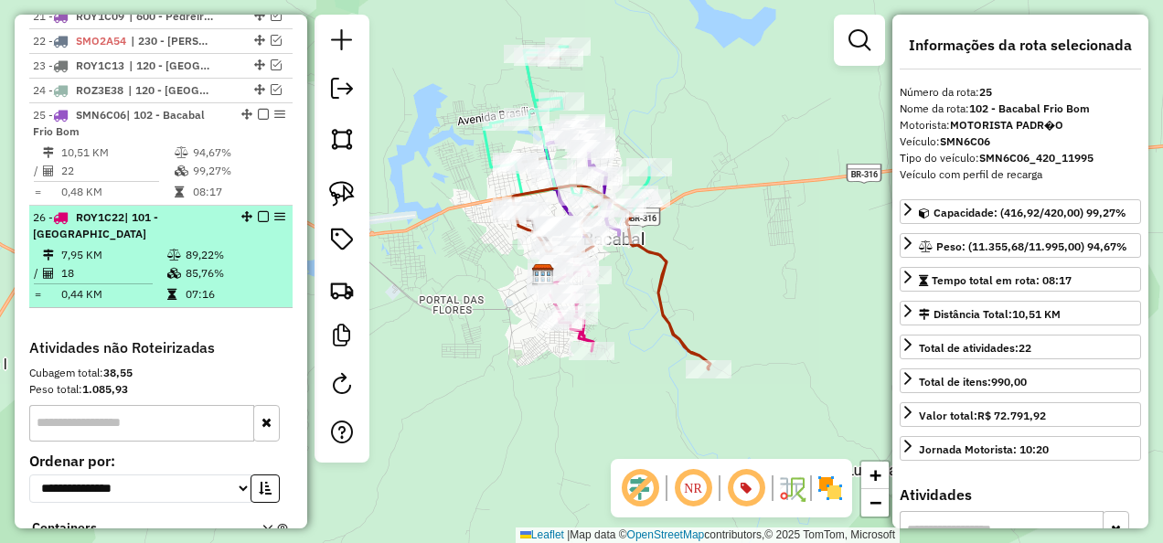
scroll to position [1548, 0]
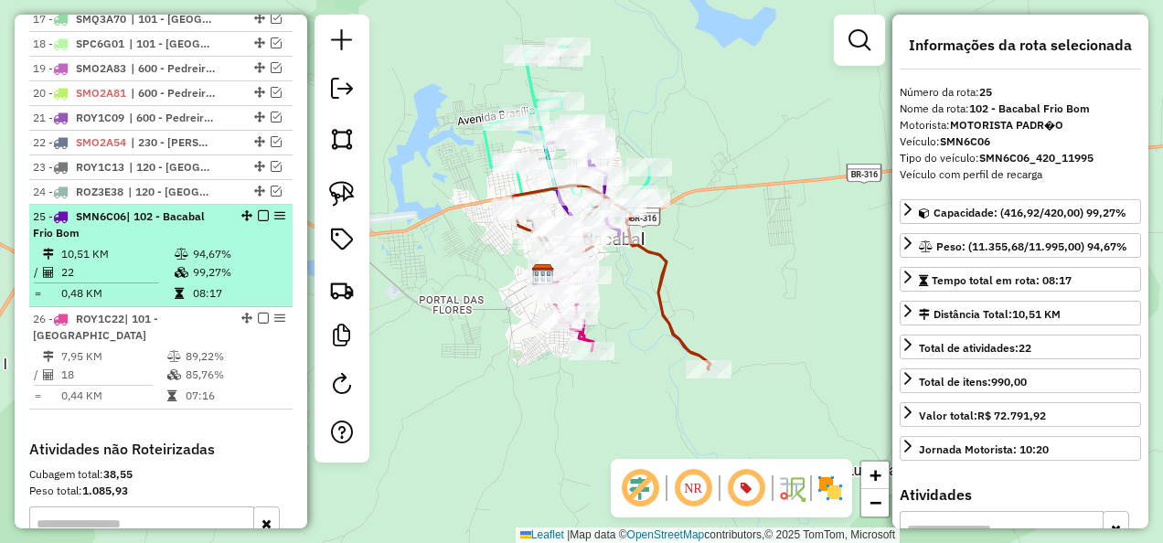
click at [258, 210] on em at bounding box center [263, 215] width 11 height 11
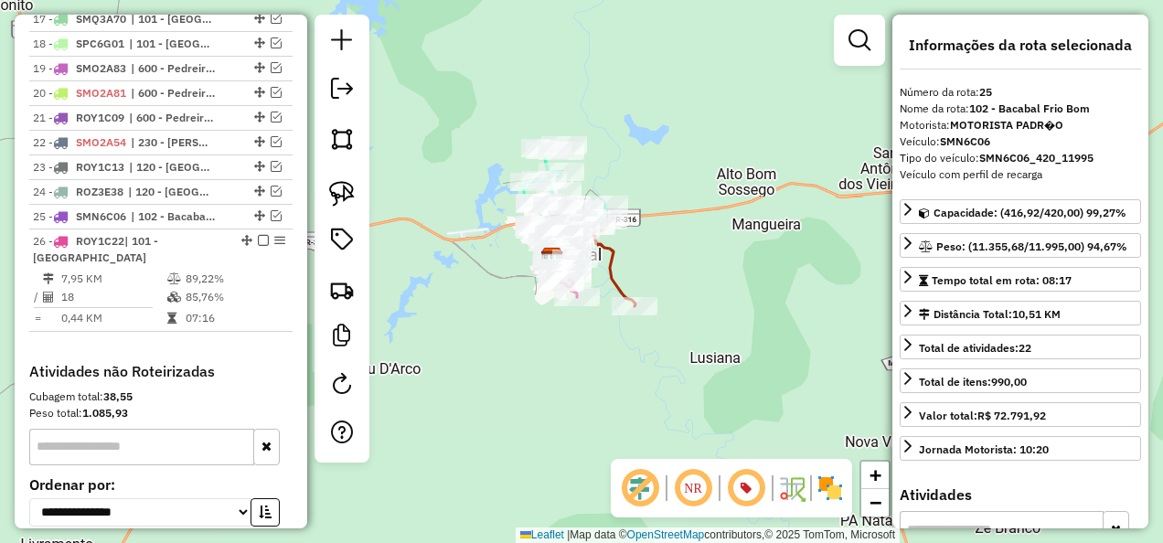
drag, startPoint x: 349, startPoint y: 190, endPoint x: 486, endPoint y: 149, distance: 143.2
click at [349, 190] on img at bounding box center [342, 194] width 26 height 26
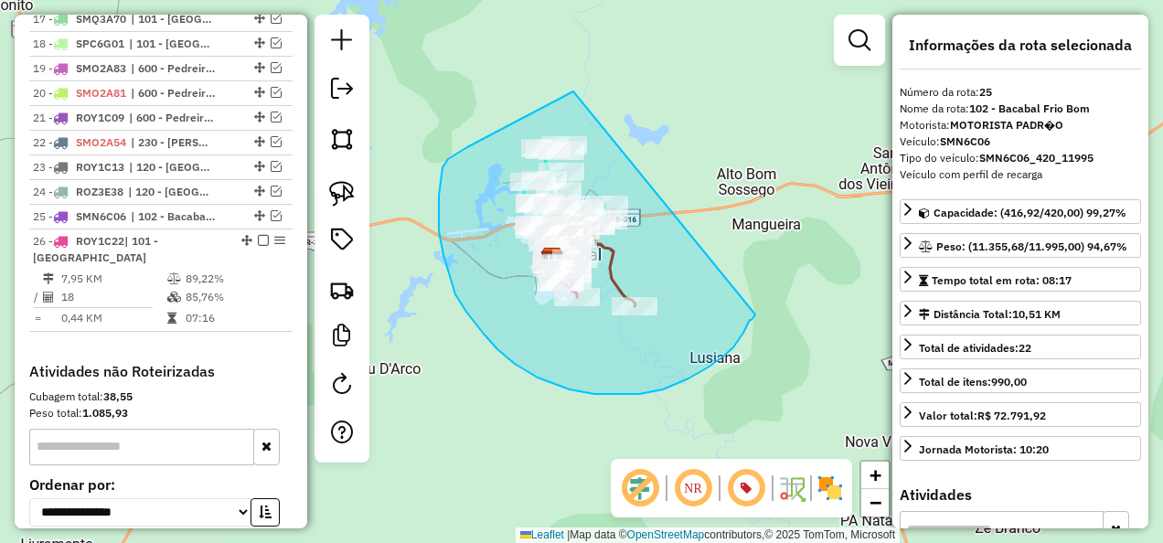
drag, startPoint x: 573, startPoint y: 91, endPoint x: 755, endPoint y: 315, distance: 287.9
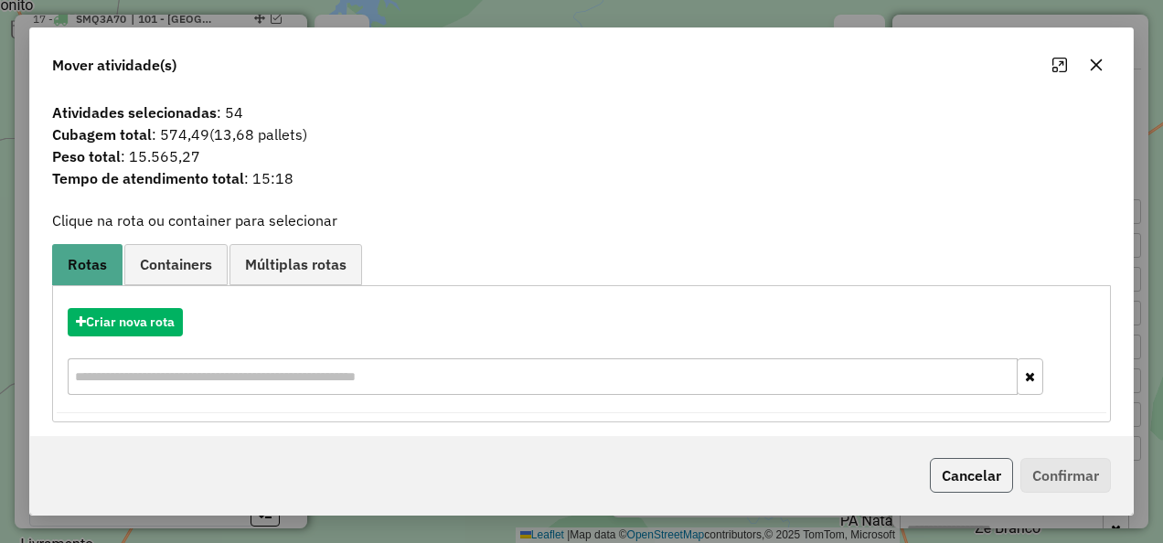
click at [962, 492] on button "Cancelar" at bounding box center [971, 475] width 83 height 35
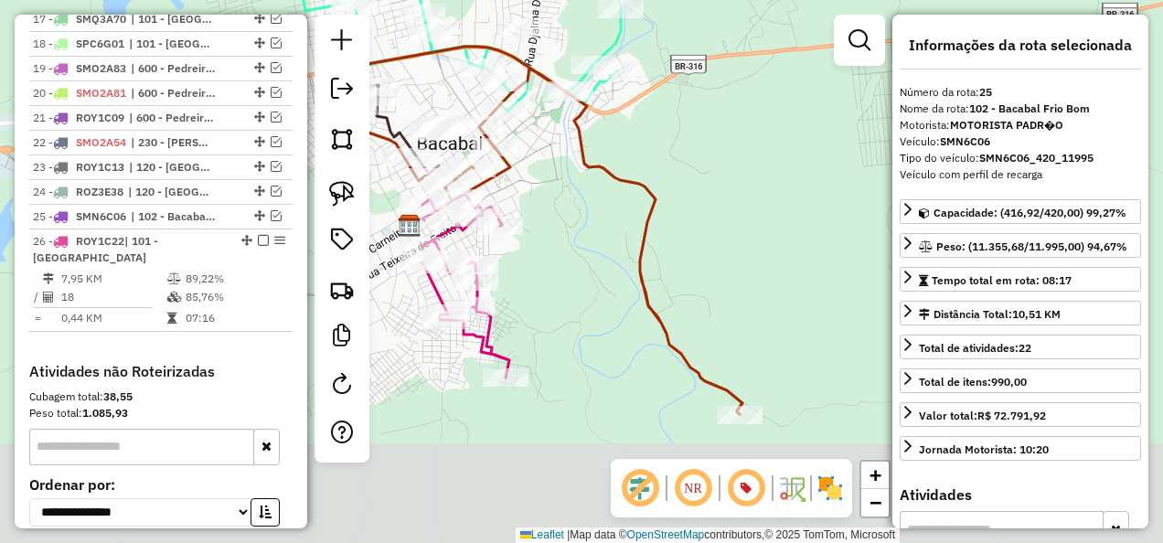
drag, startPoint x: 692, startPoint y: 363, endPoint x: 592, endPoint y: 173, distance: 214.7
click at [592, 173] on div "Janela de atendimento Grade de atendimento Capacidade Transportadoras Veículos …" at bounding box center [581, 271] width 1163 height 543
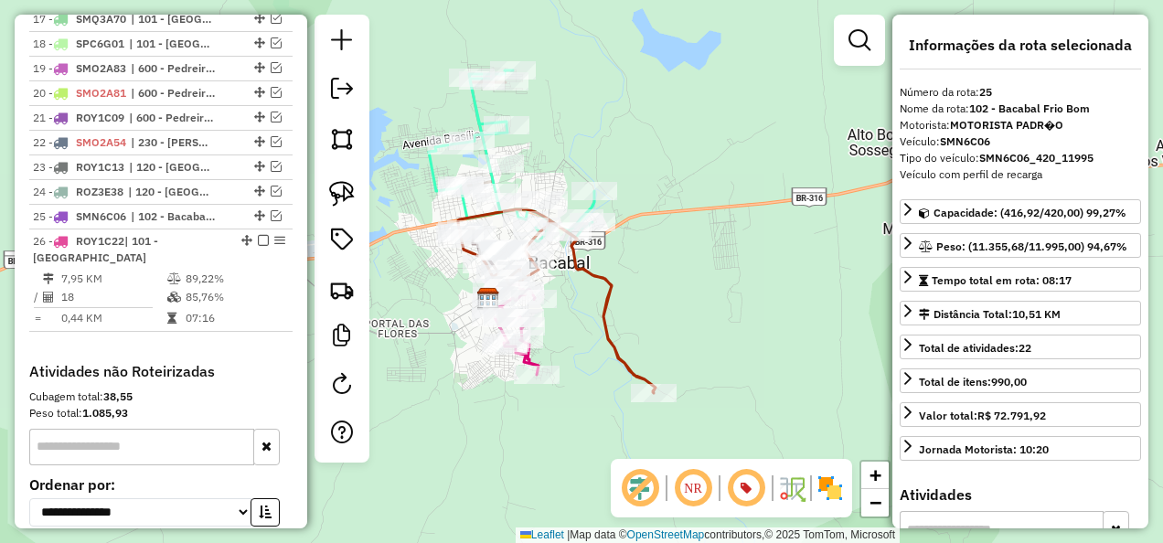
drag, startPoint x: 583, startPoint y: 250, endPoint x: 571, endPoint y: 331, distance: 82.4
click at [571, 331] on div "Janela de atendimento Grade de atendimento Capacidade Transportadoras Veículos …" at bounding box center [581, 271] width 1163 height 543
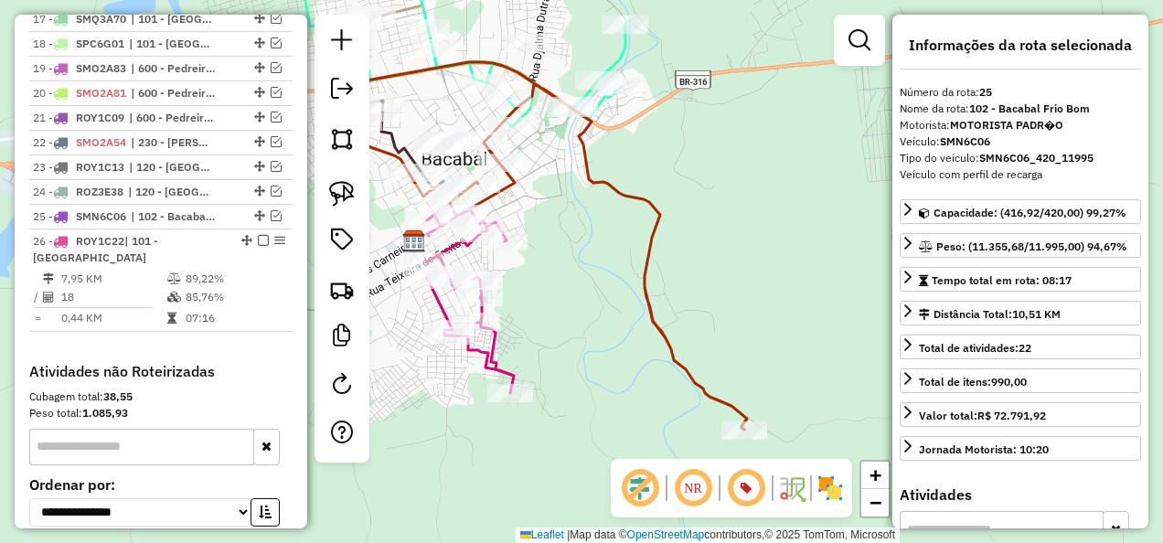
click at [501, 354] on icon at bounding box center [470, 301] width 88 height 184
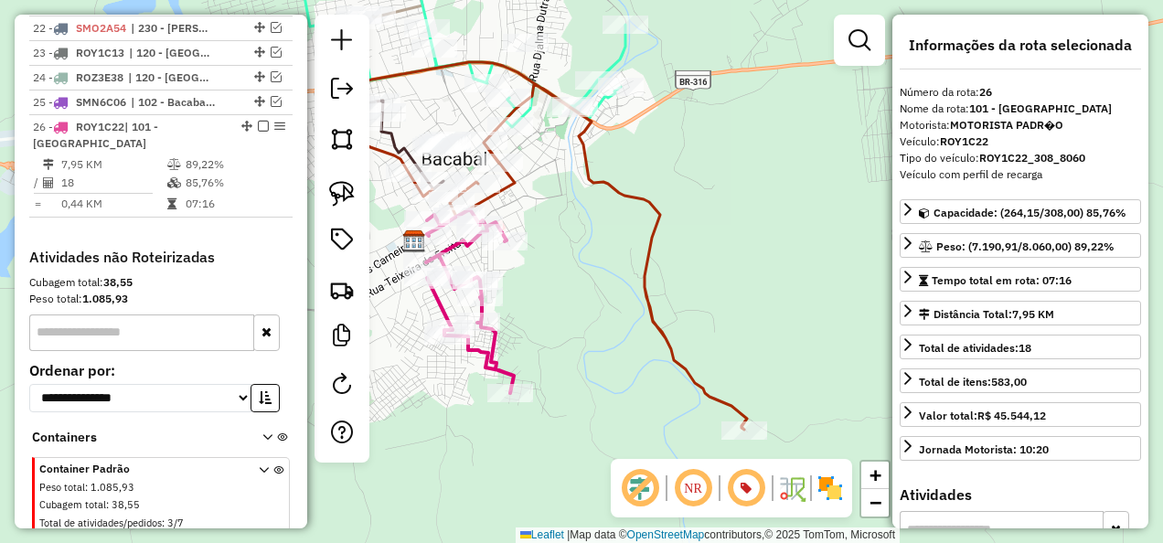
scroll to position [1702, 0]
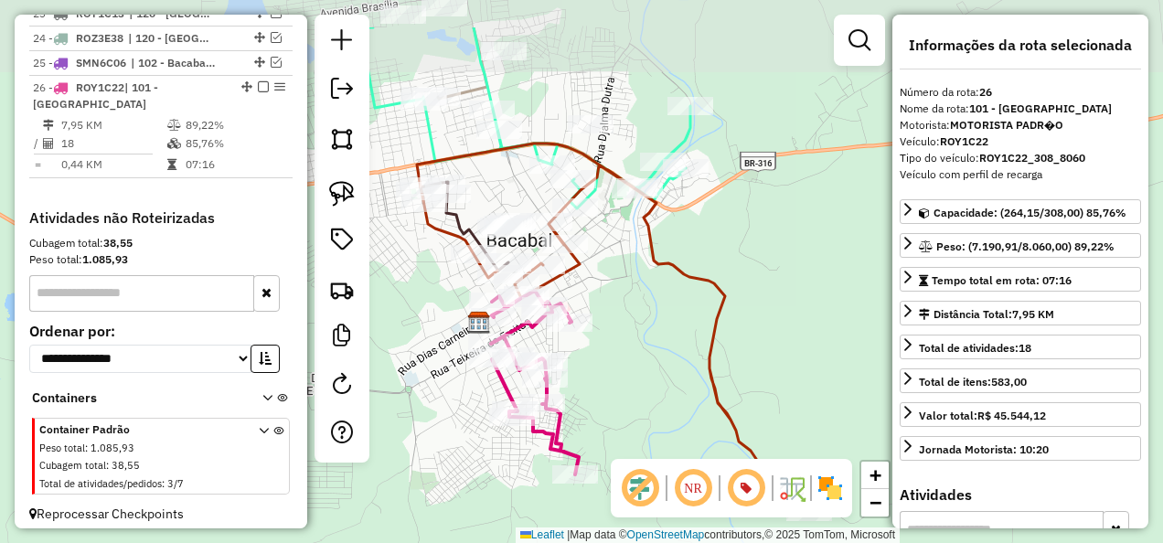
drag, startPoint x: 560, startPoint y: 312, endPoint x: 558, endPoint y: 268, distance: 43.9
click at [561, 292] on div "Janela de atendimento Grade de atendimento Capacidade Transportadoras Veículos …" at bounding box center [581, 271] width 1163 height 543
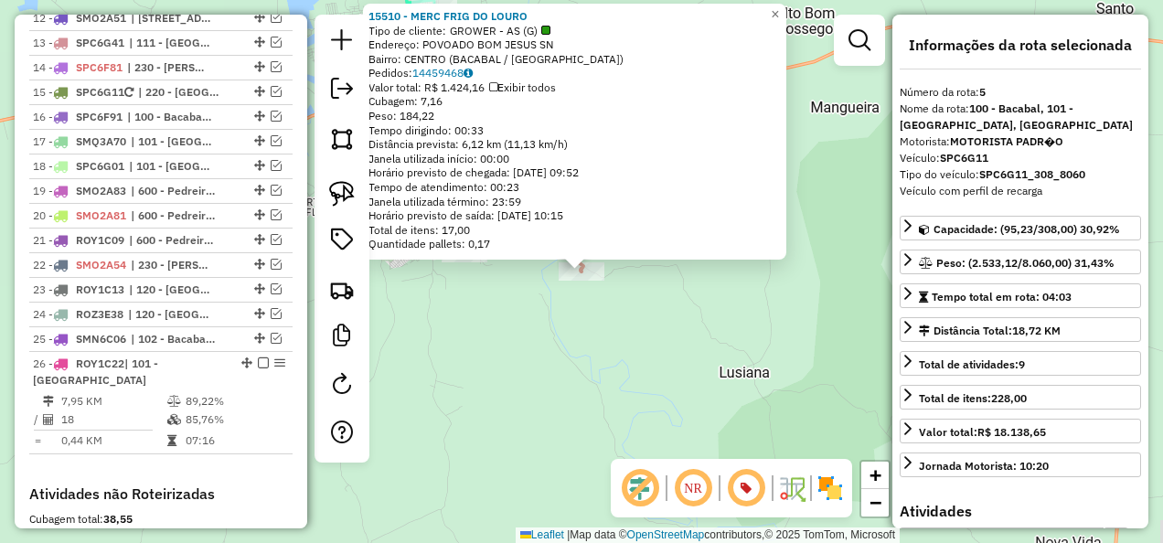
scroll to position [1148, 0]
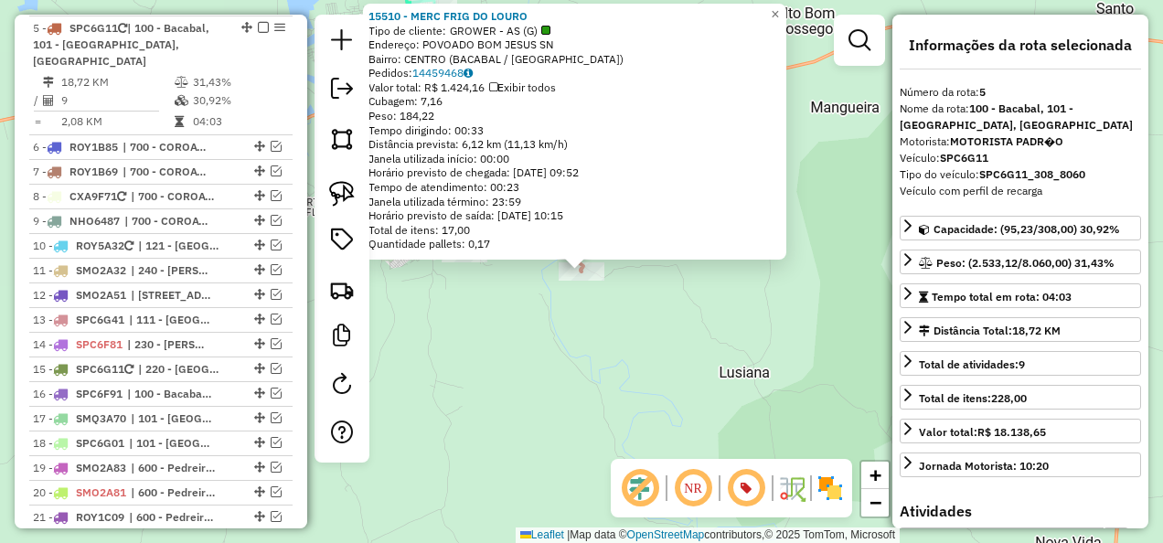
click at [655, 324] on div "15510 - MERC FRIG DO LOURO Tipo de cliente: GROWER - AS (G) Endereço: POVOADO B…" at bounding box center [581, 271] width 1163 height 543
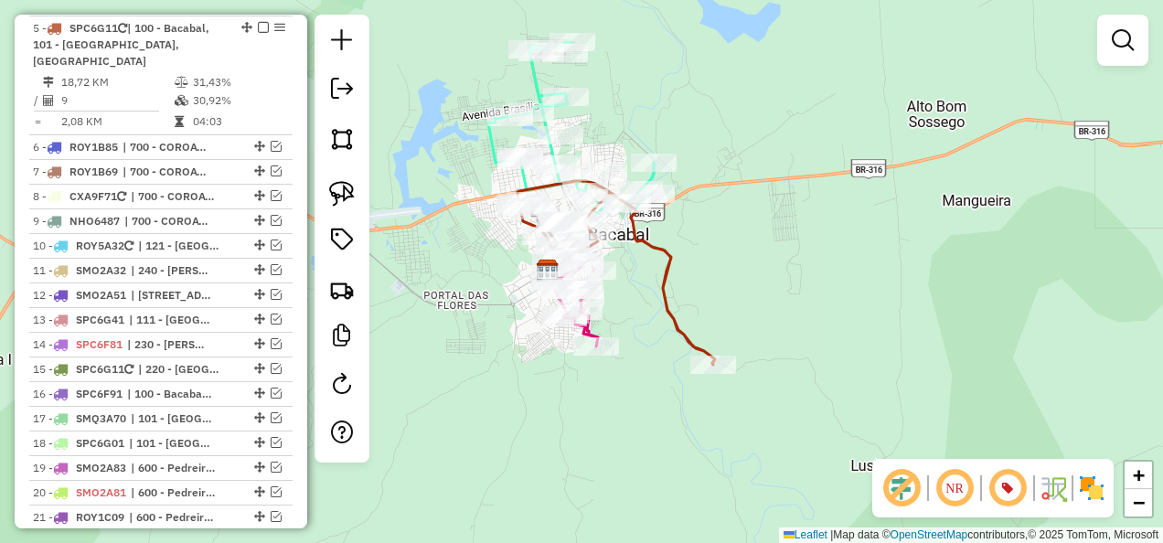
drag, startPoint x: 518, startPoint y: 362, endPoint x: 651, endPoint y: 455, distance: 162.1
click at [651, 455] on div "Janela de atendimento Grade de atendimento Capacidade Transportadoras Veículos …" at bounding box center [581, 271] width 1163 height 543
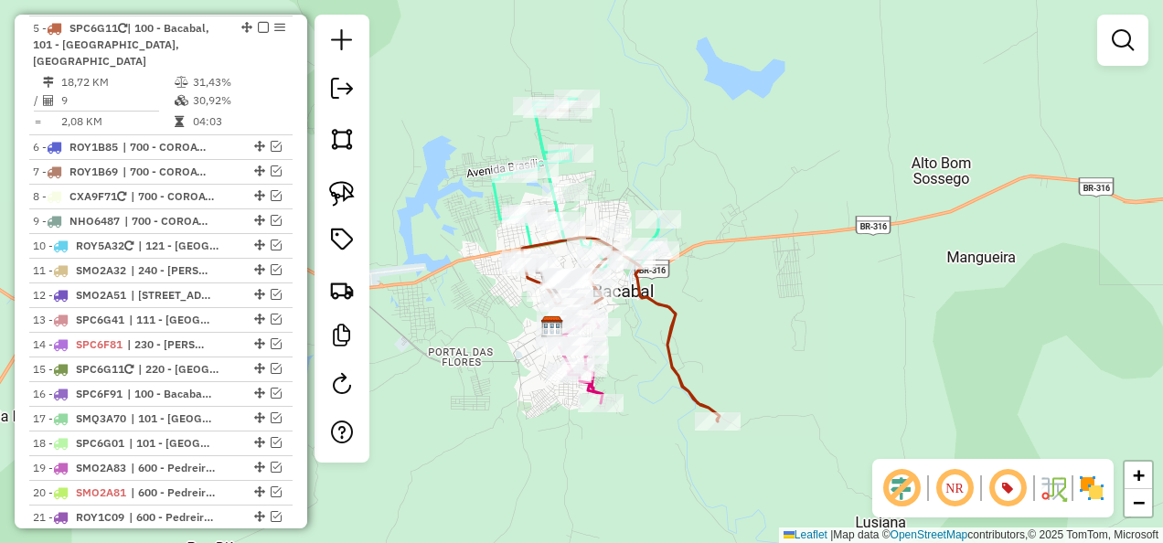
drag, startPoint x: 635, startPoint y: 307, endPoint x: 641, endPoint y: 376, distance: 68.9
click at [641, 376] on div "Janela de atendimento Grade de atendimento Capacidade Transportadoras Veículos …" at bounding box center [581, 271] width 1163 height 543
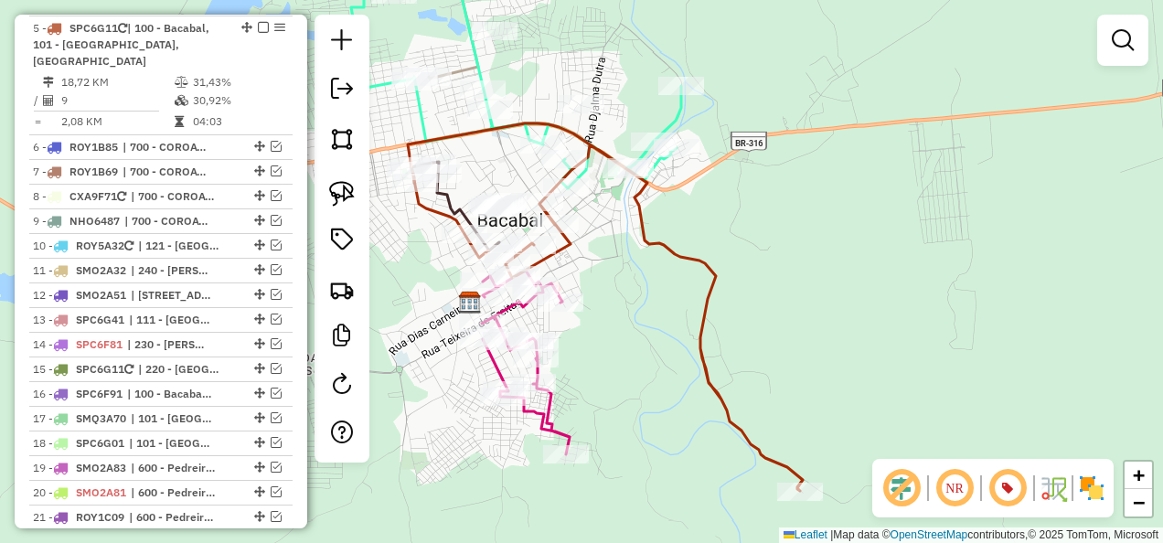
click at [547, 413] on icon at bounding box center [526, 363] width 88 height 184
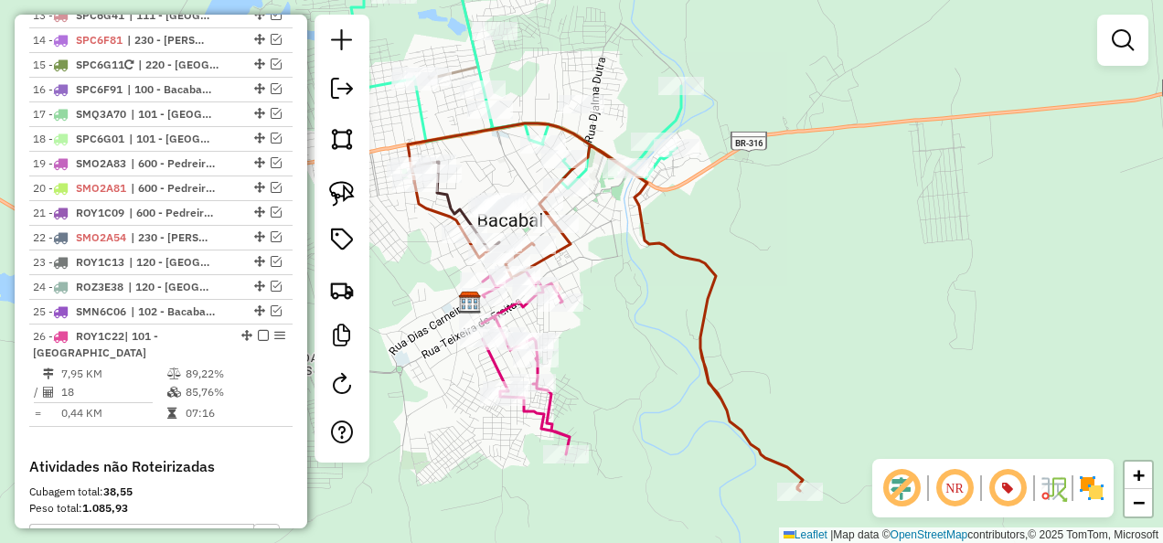
select select "**********"
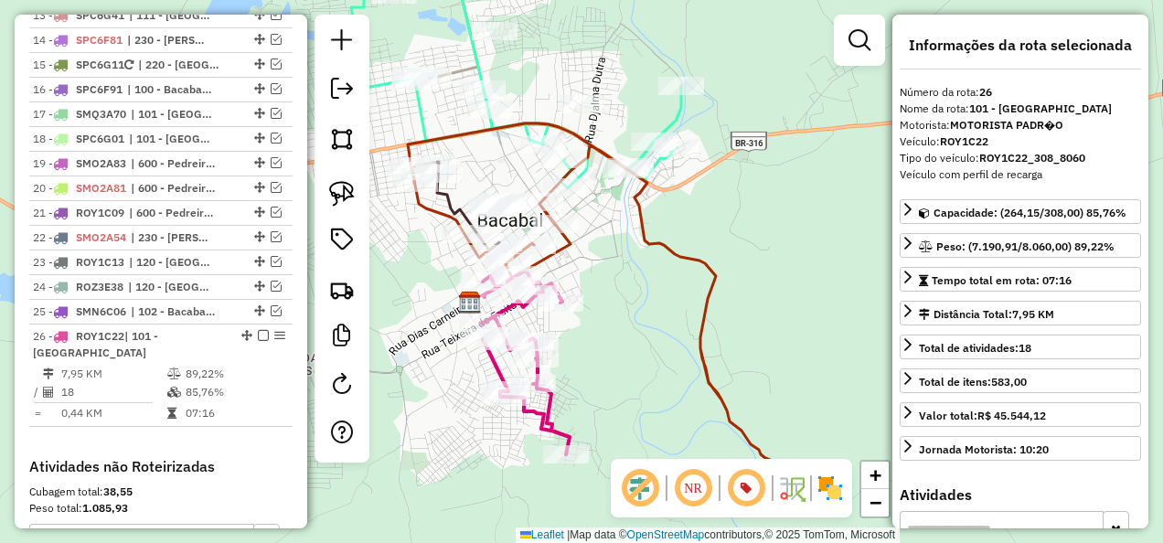
scroll to position [1702, 0]
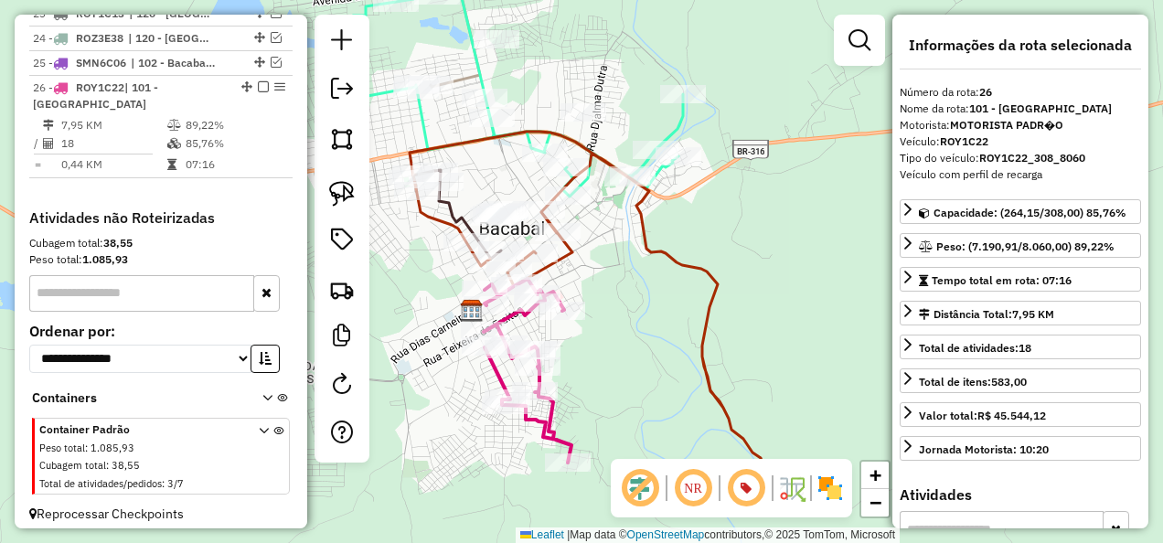
drag, startPoint x: 616, startPoint y: 359, endPoint x: 626, endPoint y: 446, distance: 87.4
click at [627, 445] on div "Janela de atendimento Grade de atendimento Capacidade Transportadoras Veículos …" at bounding box center [581, 271] width 1163 height 543
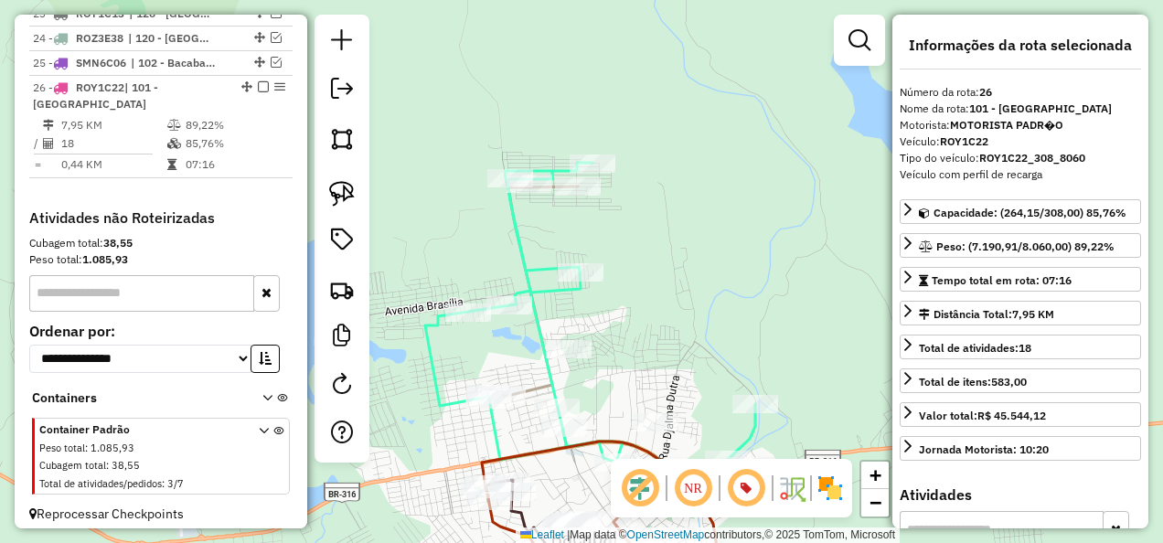
drag, startPoint x: 613, startPoint y: 249, endPoint x: 631, endPoint y: 348, distance: 101.3
click at [631, 348] on div "Janela de atendimento Grade de atendimento Capacidade Transportadoras Veículos …" at bounding box center [581, 271] width 1163 height 543
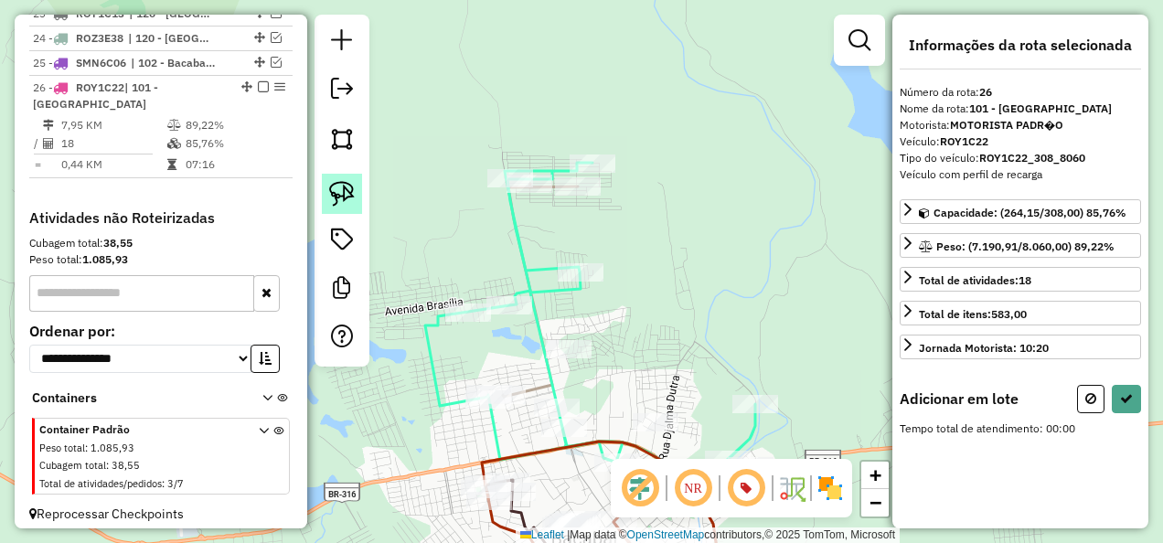
click at [346, 194] on img at bounding box center [342, 194] width 26 height 26
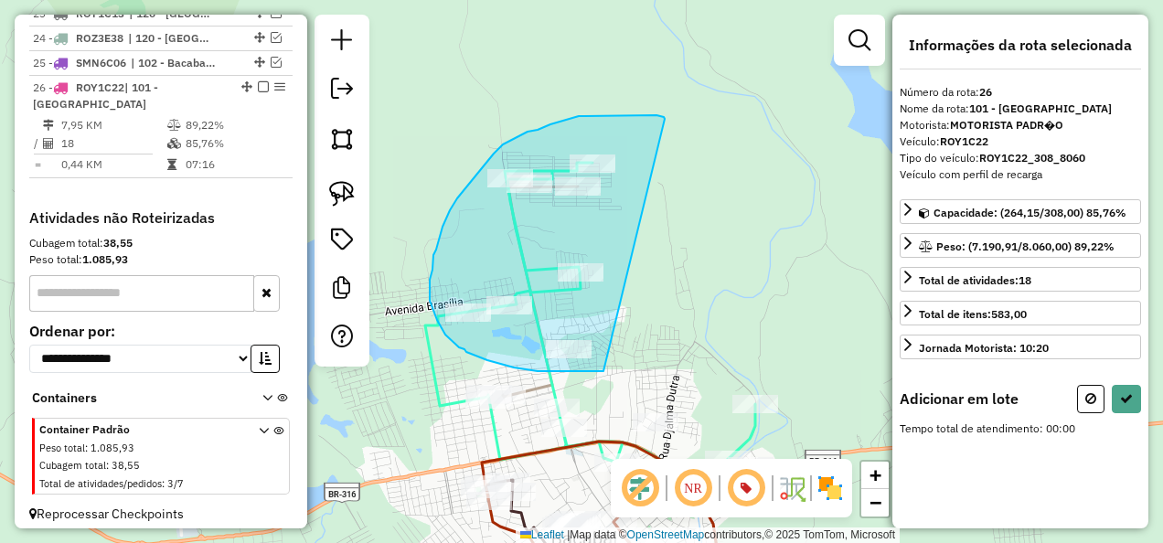
drag, startPoint x: 665, startPoint y: 119, endPoint x: 603, endPoint y: 371, distance: 259.7
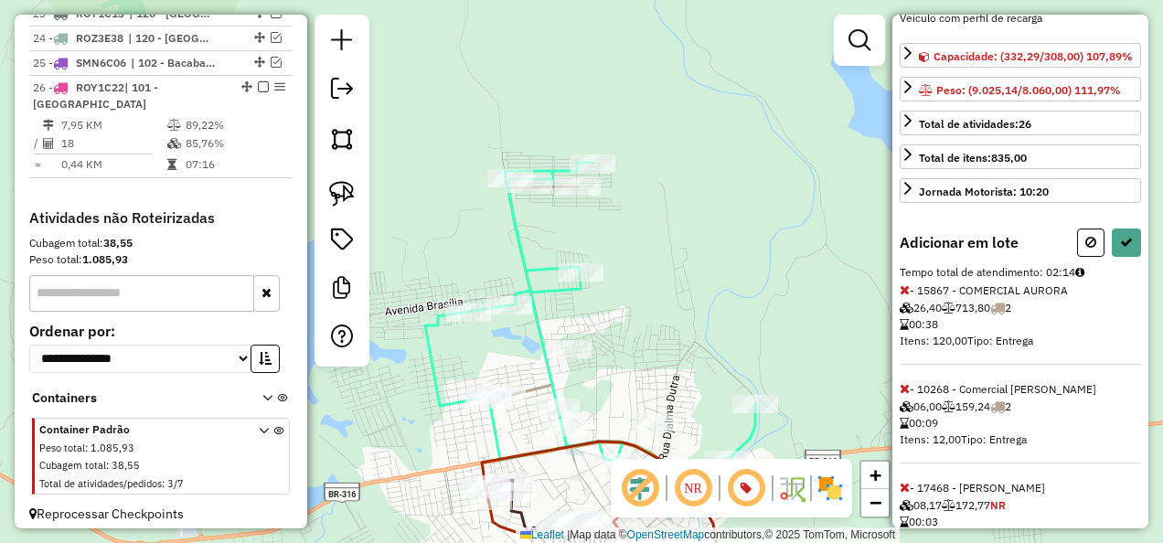
scroll to position [0, 0]
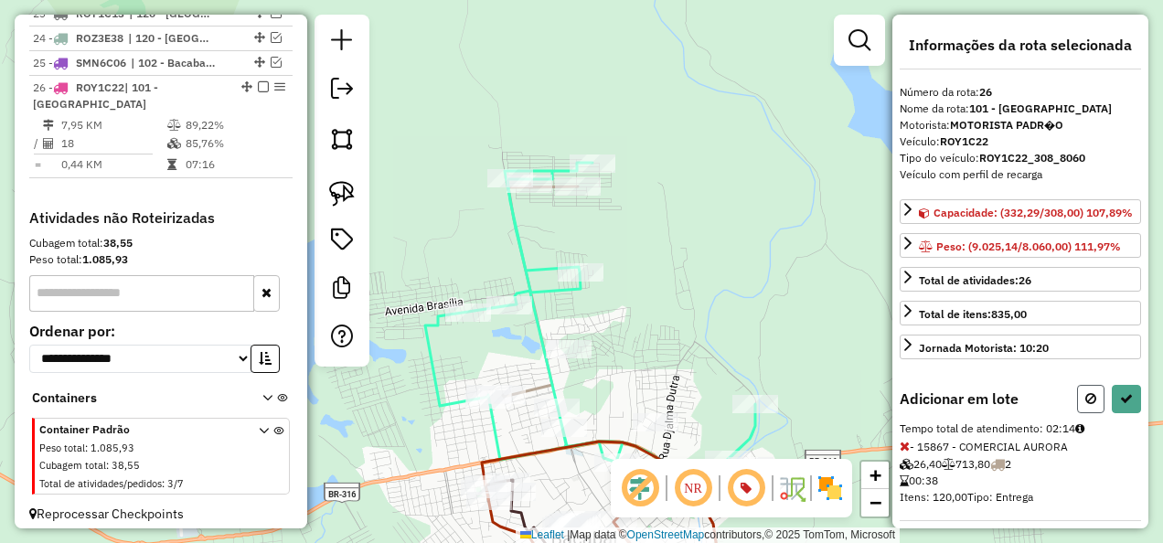
click at [1091, 405] on icon at bounding box center [1090, 398] width 11 height 13
select select "**********"
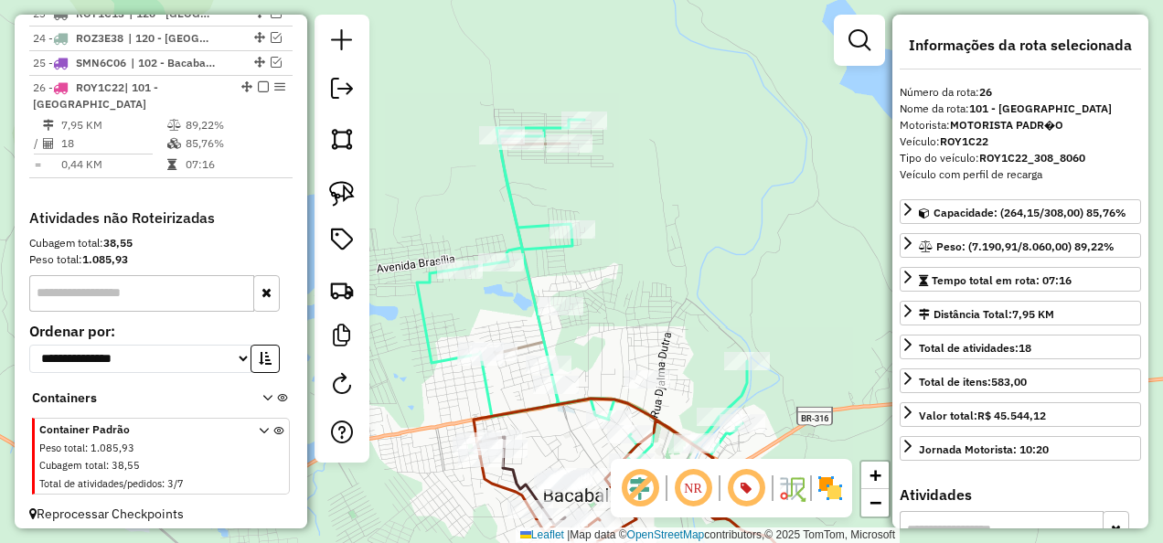
drag, startPoint x: 724, startPoint y: 263, endPoint x: 702, endPoint y: 52, distance: 212.3
click at [704, 69] on div "Janela de atendimento Grade de atendimento Capacidade Transportadoras Veículos …" at bounding box center [581, 271] width 1163 height 543
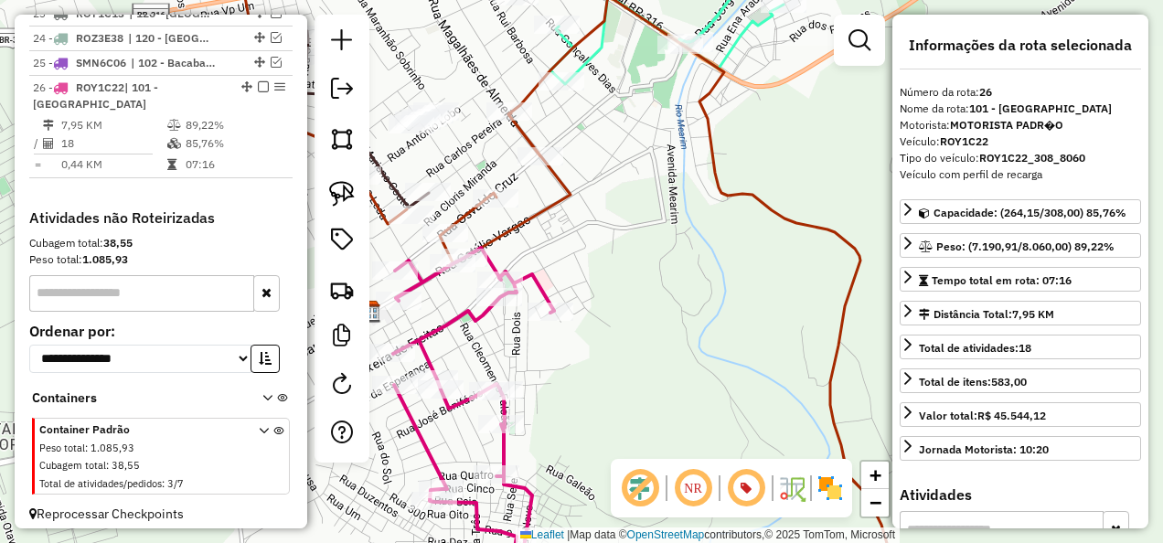
click at [443, 315] on icon at bounding box center [480, 423] width 175 height 350
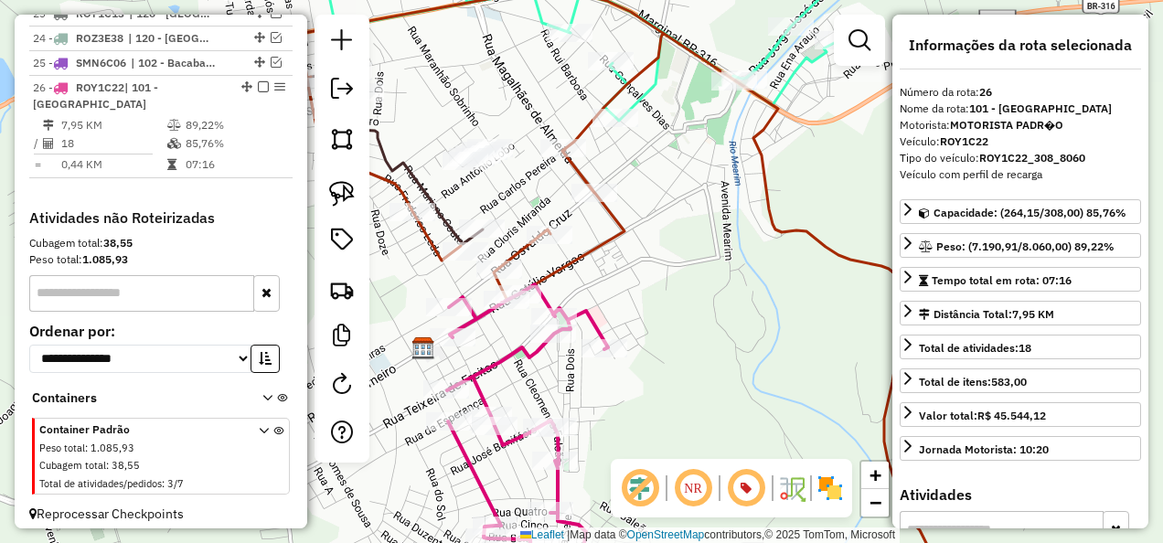
drag, startPoint x: 606, startPoint y: 427, endPoint x: 617, endPoint y: 446, distance: 22.1
click at [616, 446] on div "Janela de atendimento Grade de atendimento Capacidade Transportadoras Veículos …" at bounding box center [581, 271] width 1163 height 543
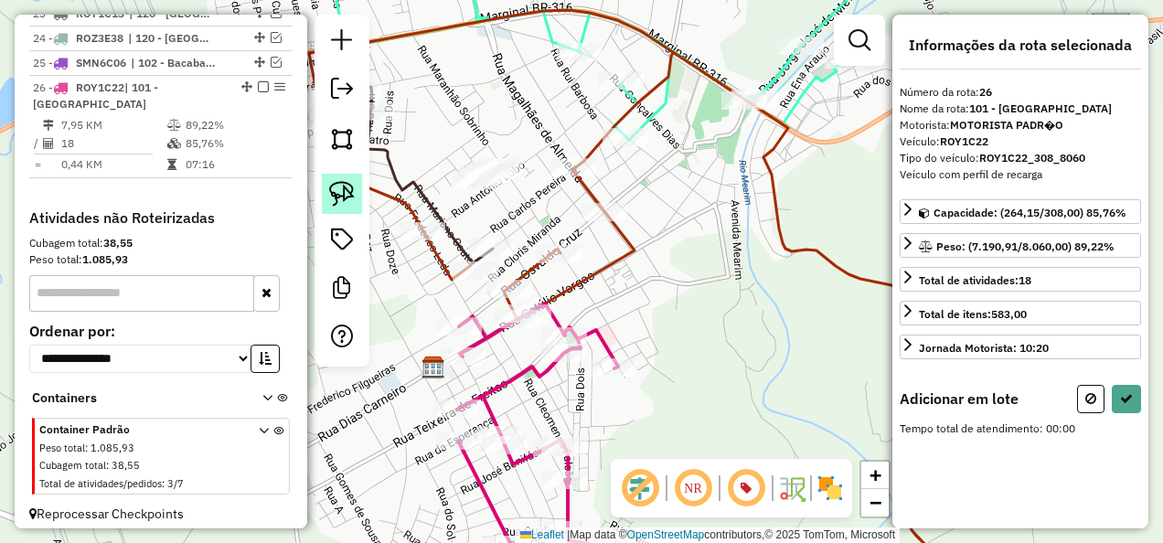
click at [338, 182] on img at bounding box center [342, 194] width 26 height 26
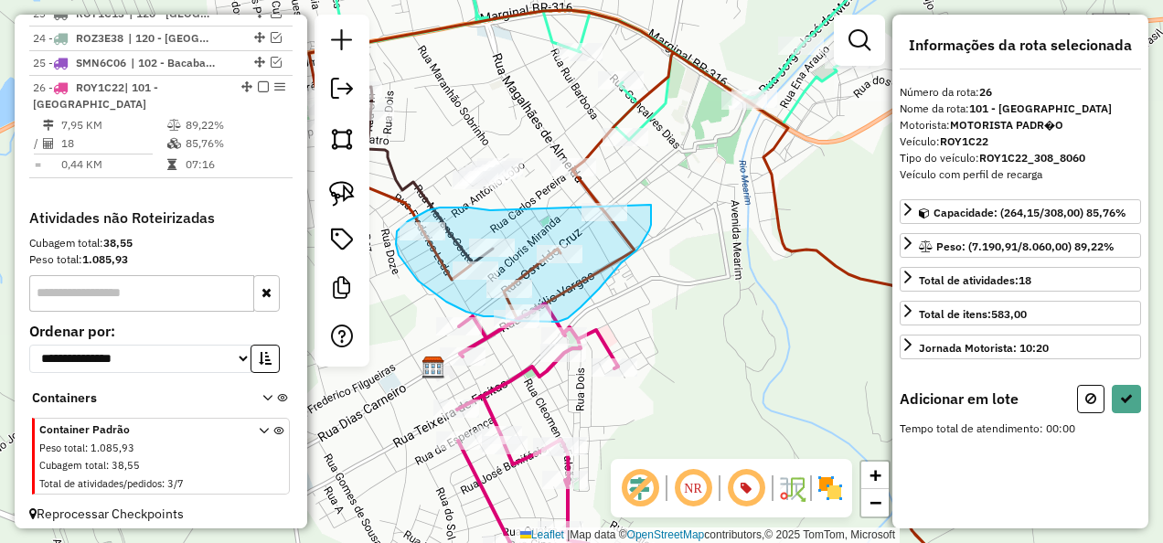
drag, startPoint x: 490, startPoint y: 210, endPoint x: 651, endPoint y: 205, distance: 161.0
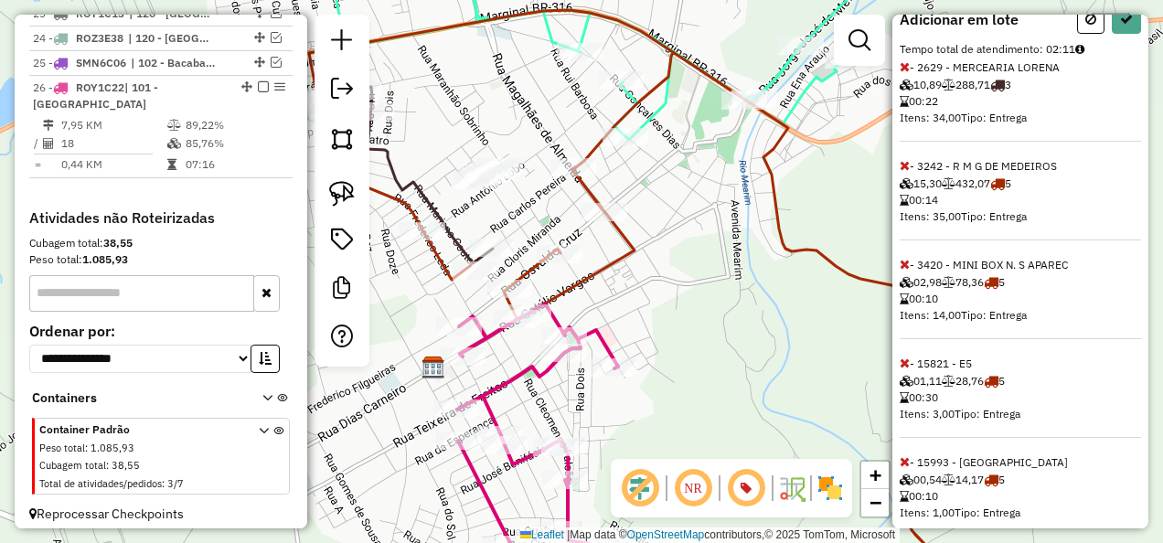
scroll to position [318, 0]
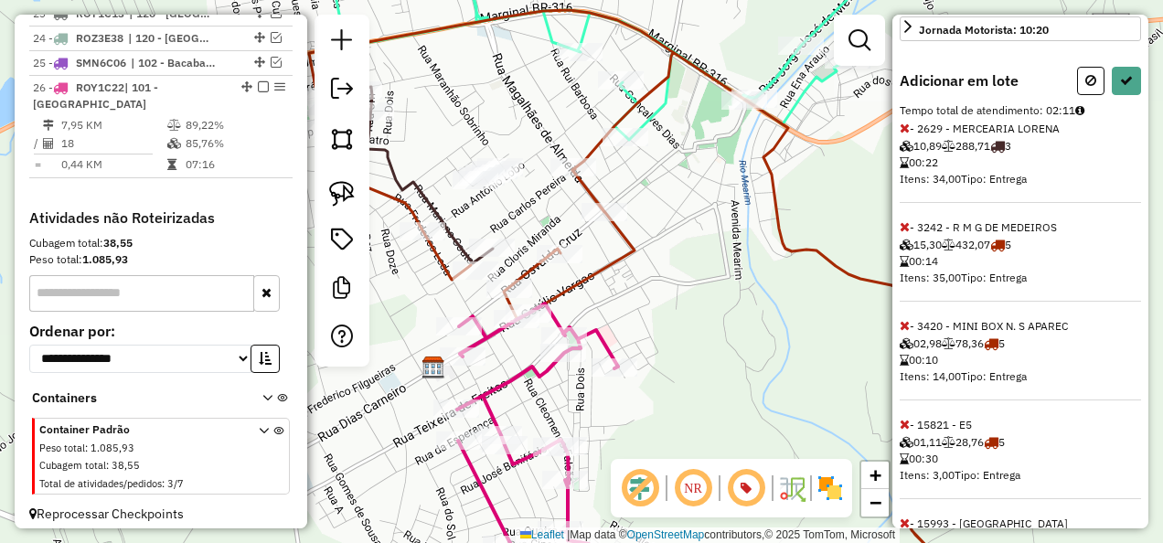
click at [905, 225] on icon at bounding box center [905, 226] width 10 height 13
click at [903, 122] on icon at bounding box center [905, 128] width 10 height 13
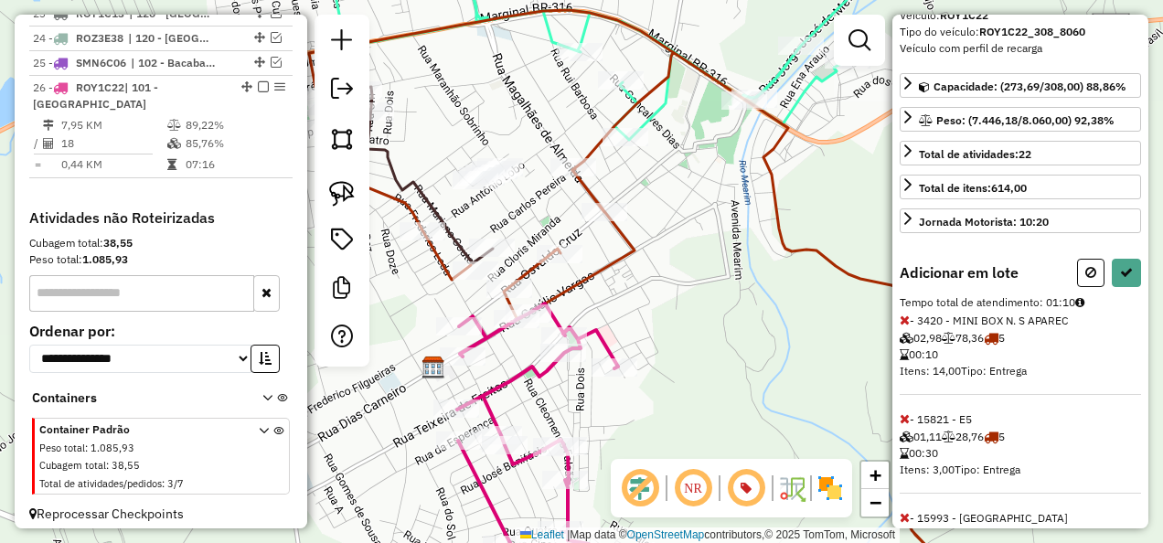
scroll to position [121, 0]
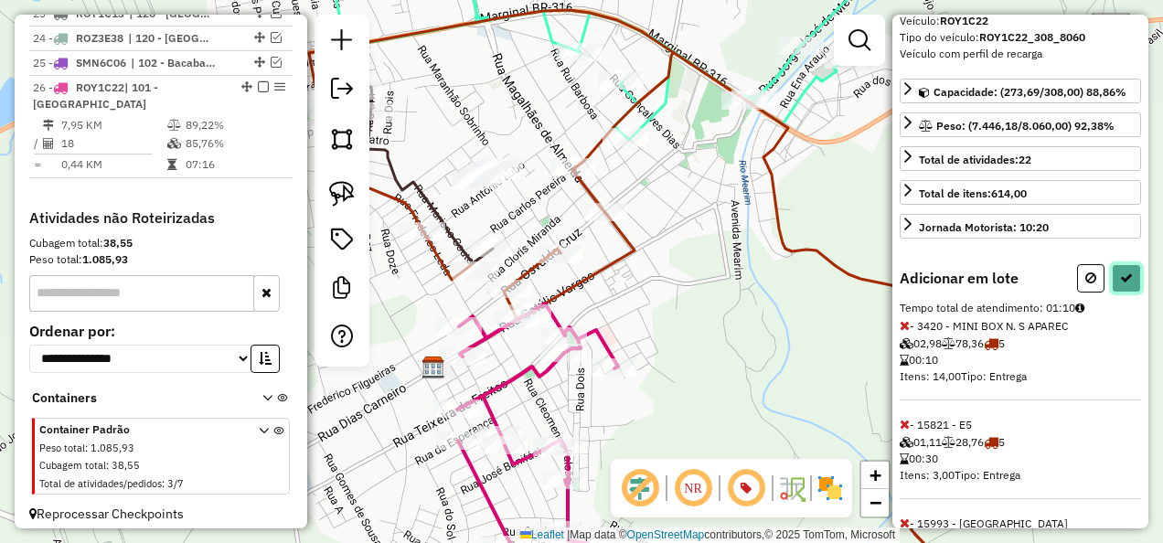
click at [1126, 272] on icon at bounding box center [1126, 278] width 13 height 13
select select "**********"
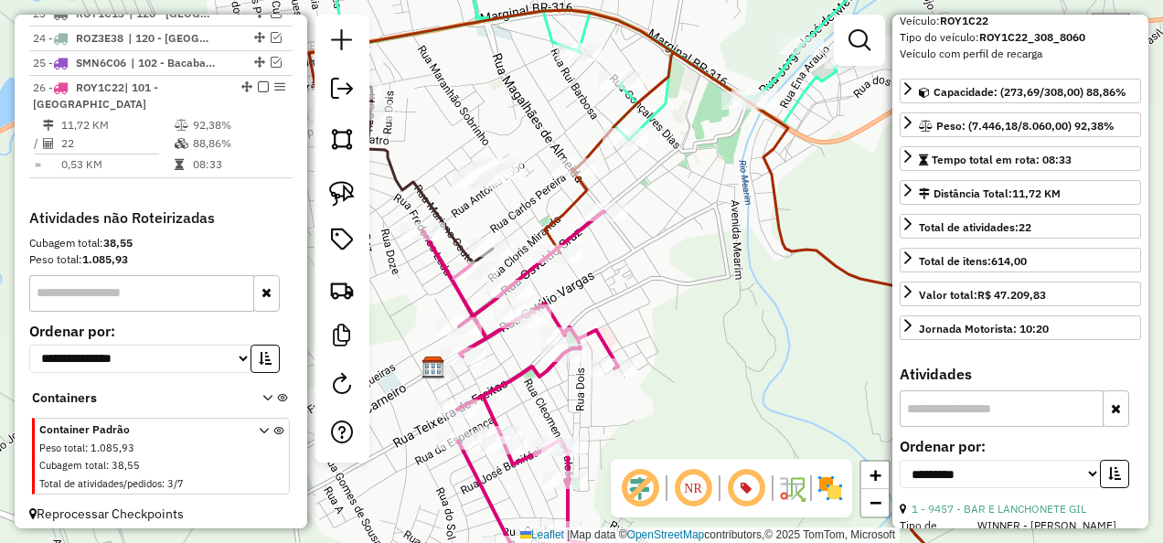
click at [604, 333] on icon at bounding box center [520, 404] width 196 height 387
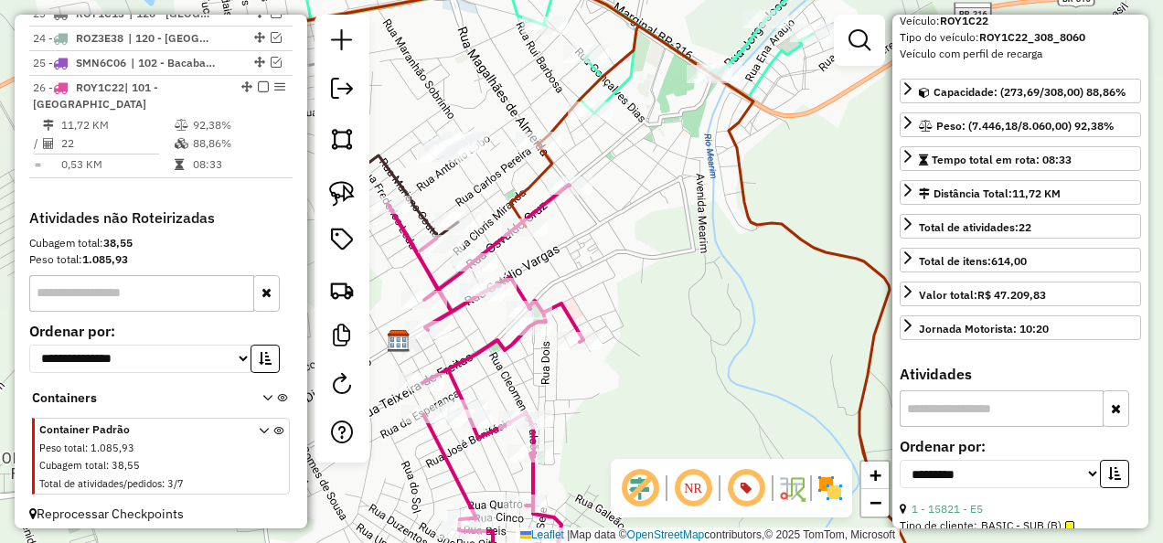
drag, startPoint x: 675, startPoint y: 325, endPoint x: 537, endPoint y: 219, distance: 174.7
click at [560, 237] on div "Janela de atendimento Grade de atendimento Capacidade Transportadoras Veículos …" at bounding box center [581, 271] width 1163 height 543
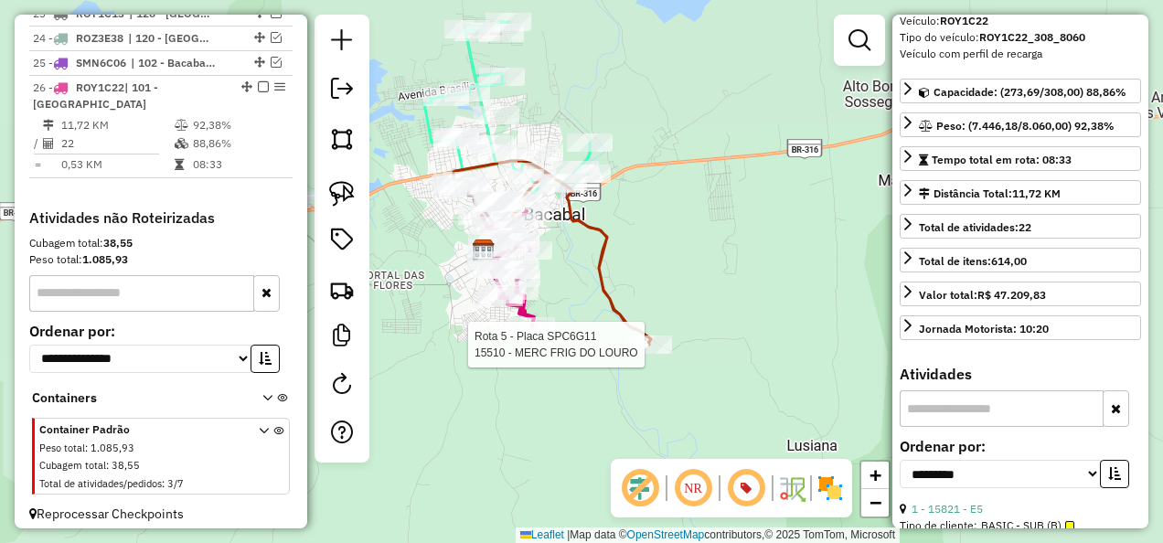
scroll to position [0, 0]
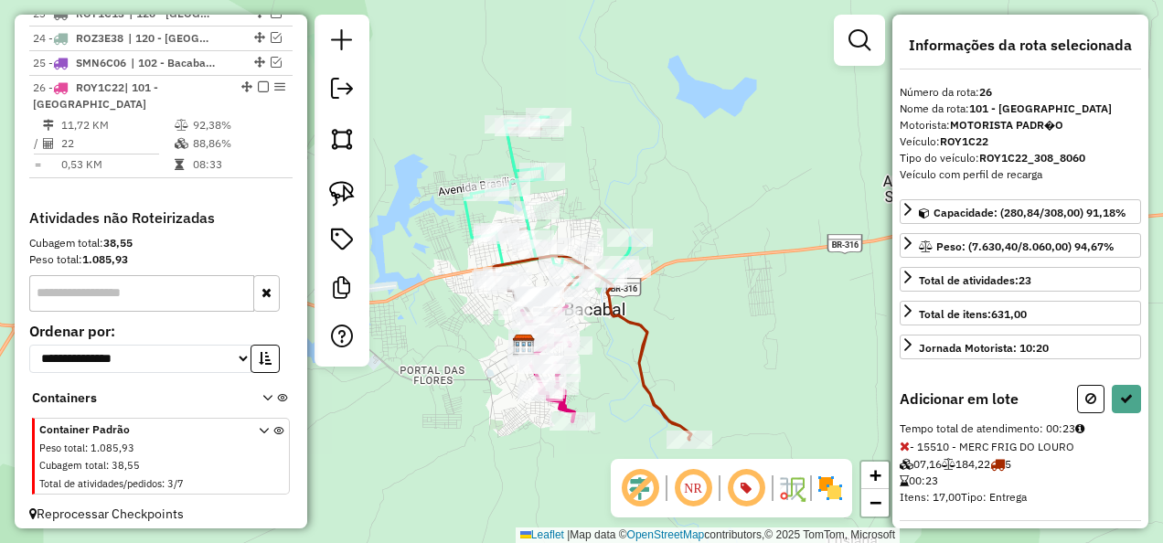
drag, startPoint x: 688, startPoint y: 327, endPoint x: 699, endPoint y: 373, distance: 46.8
click at [699, 369] on div "Janela de atendimento Grade de atendimento Capacidade Transportadoras Veículos …" at bounding box center [581, 271] width 1163 height 543
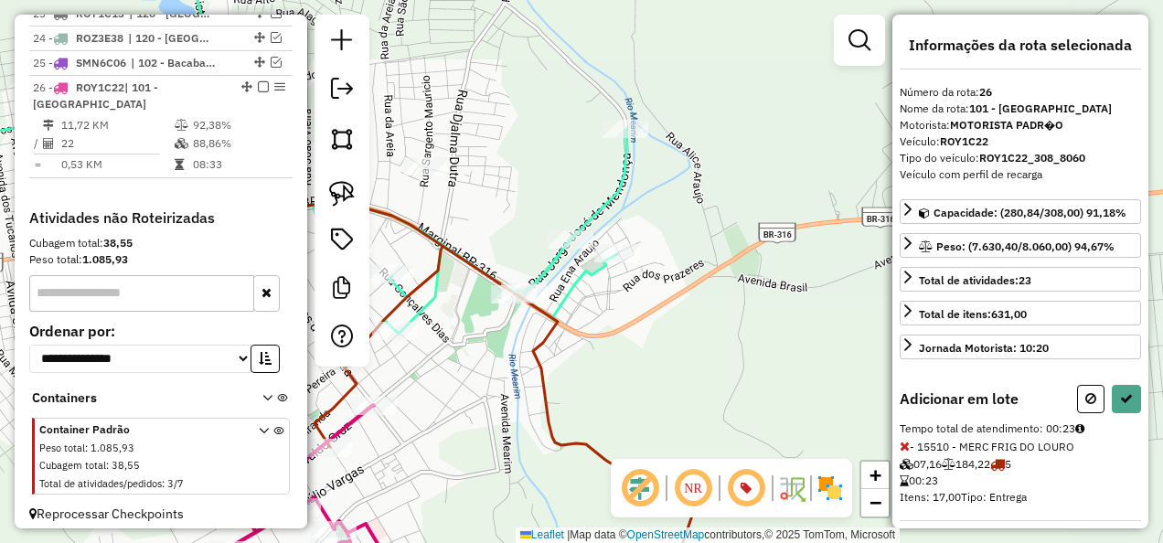
drag, startPoint x: 714, startPoint y: 368, endPoint x: 649, endPoint y: 373, distance: 65.1
click at [649, 373] on div "Janela de atendimento Grade de atendimento Capacidade Transportadoras Veículos …" at bounding box center [581, 271] width 1163 height 543
click at [344, 188] on img at bounding box center [342, 194] width 26 height 26
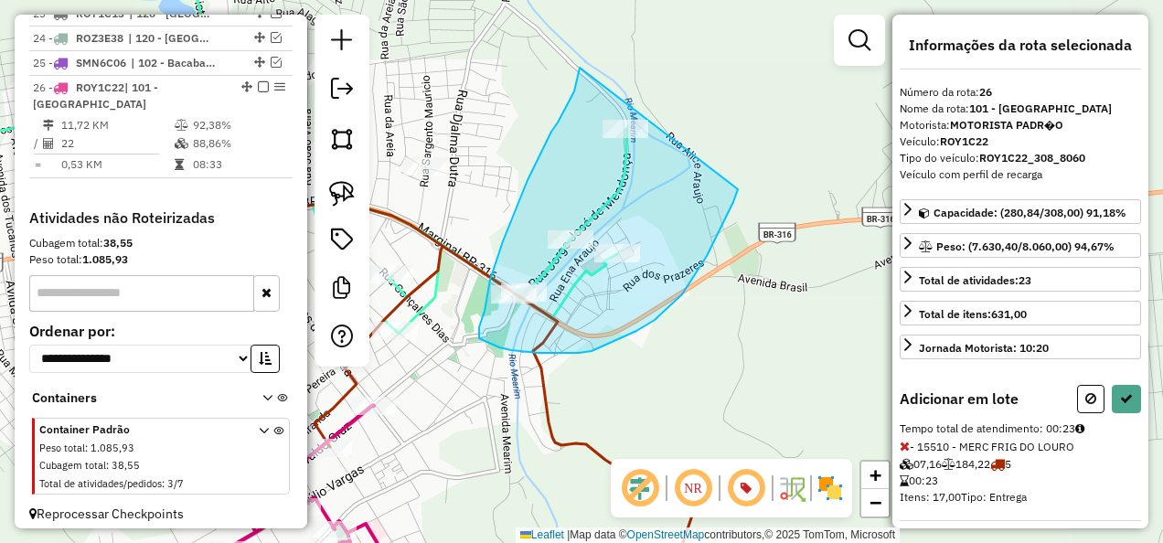
drag, startPoint x: 580, startPoint y: 68, endPoint x: 744, endPoint y: 181, distance: 199.8
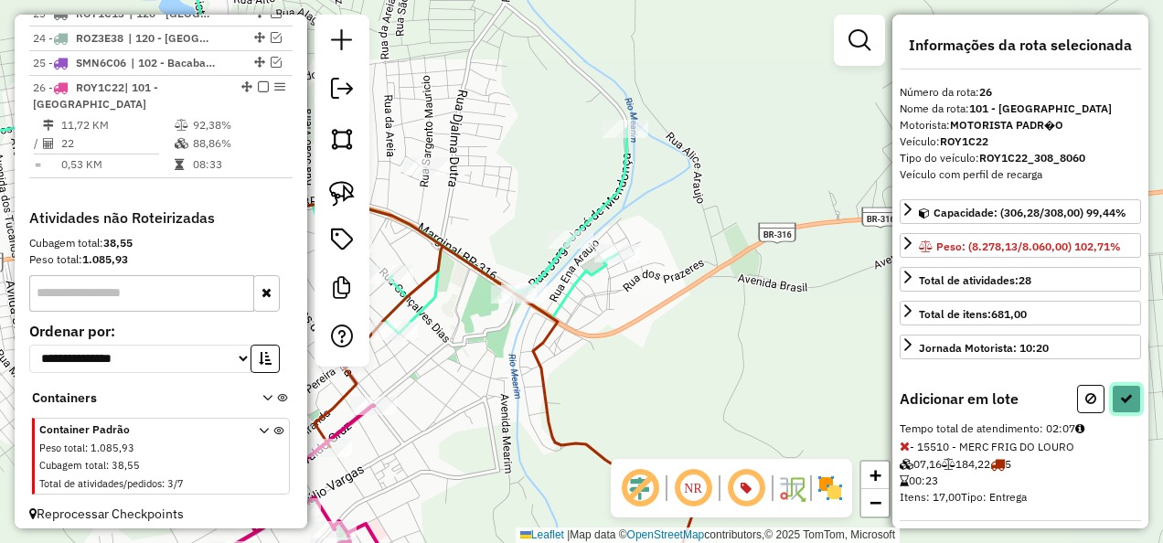
click at [1122, 397] on icon at bounding box center [1126, 398] width 13 height 13
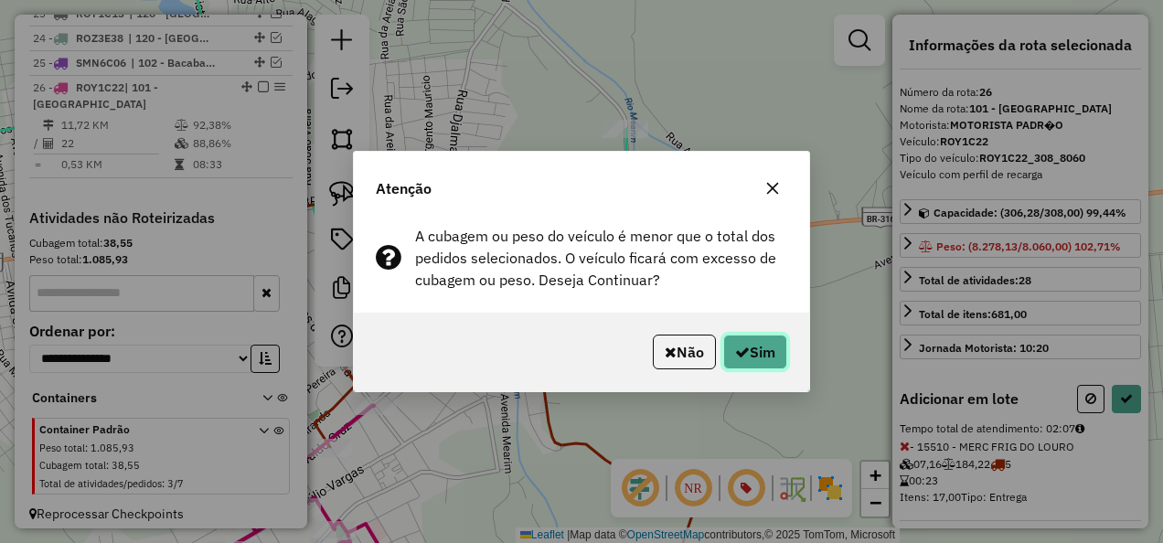
click at [759, 347] on button "Sim" at bounding box center [755, 352] width 64 height 35
select select "**********"
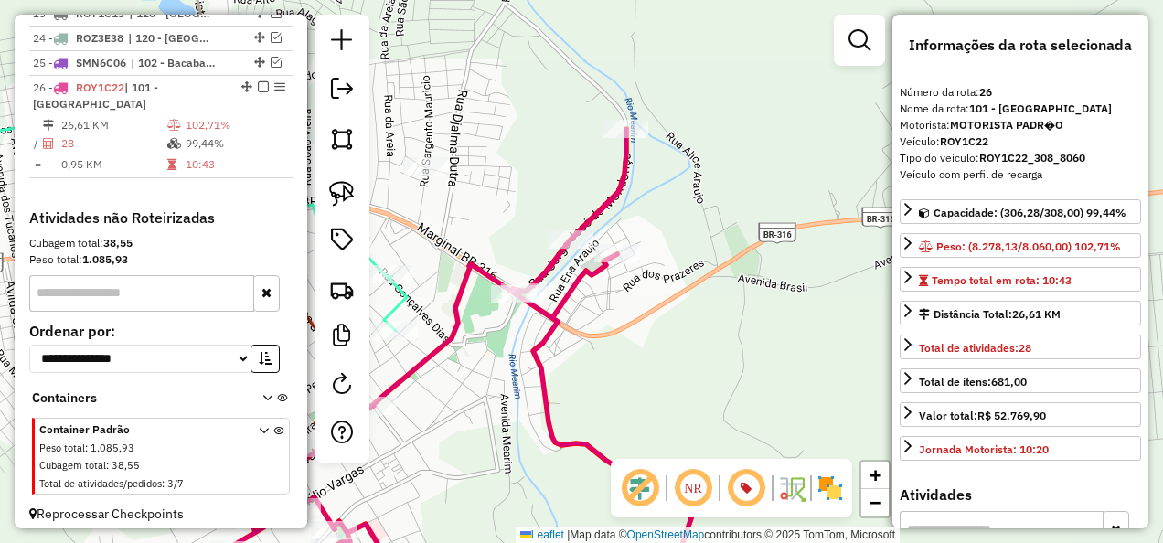
drag, startPoint x: 481, startPoint y: 424, endPoint x: 573, endPoint y: 360, distance: 112.4
click at [572, 362] on div "Janela de atendimento Grade de atendimento Capacidade Transportadoras Veículos …" at bounding box center [581, 271] width 1163 height 543
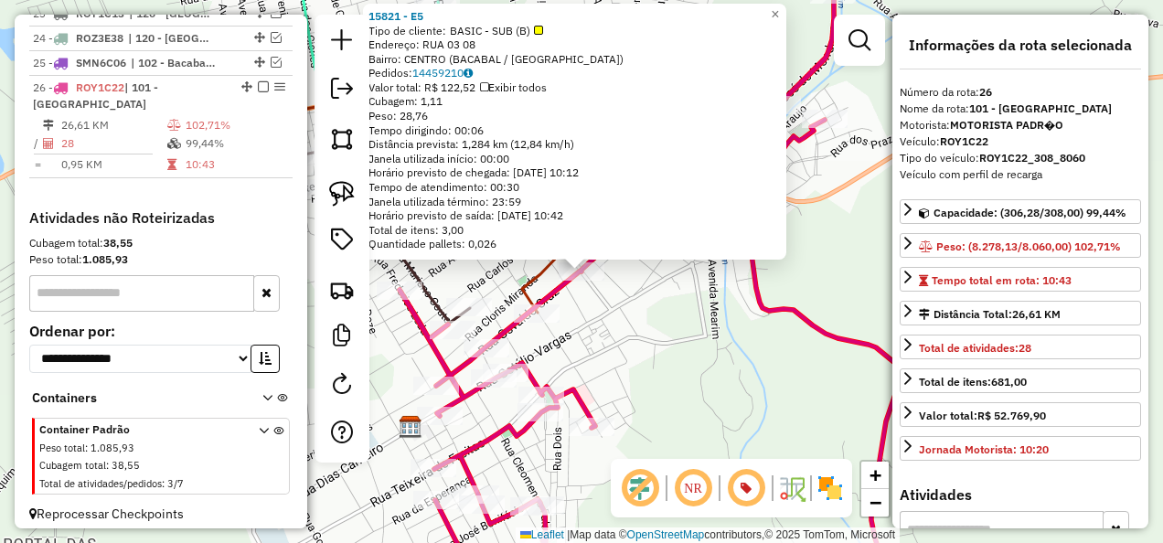
click at [642, 367] on div "Rota 26 - Placa ROY1C22 3420 - MINI BOX N. S APAREC 15821 - E5 Tipo de cliente:…" at bounding box center [581, 271] width 1163 height 543
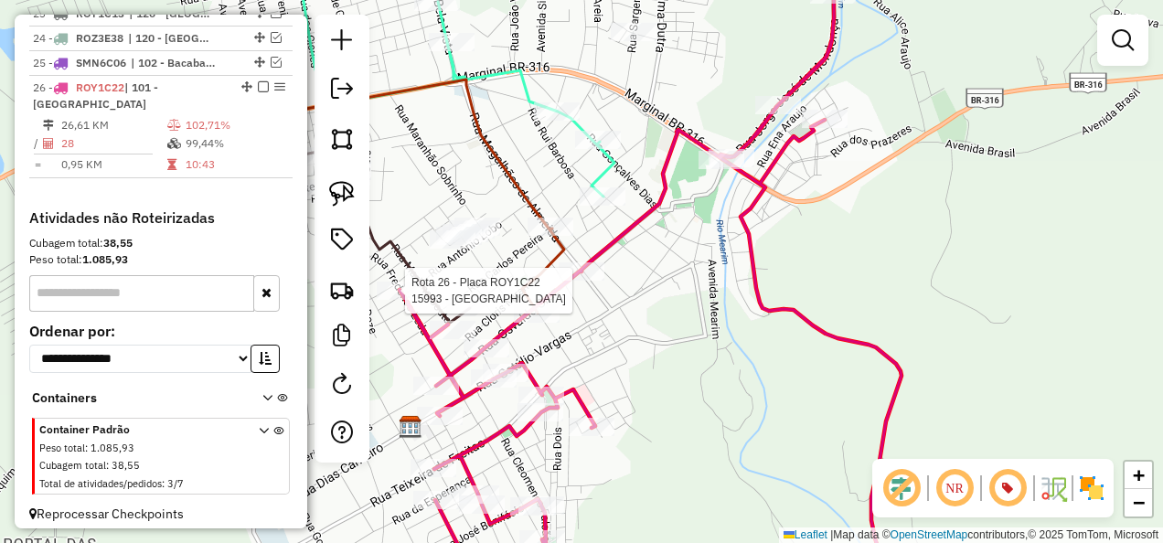
select select "**********"
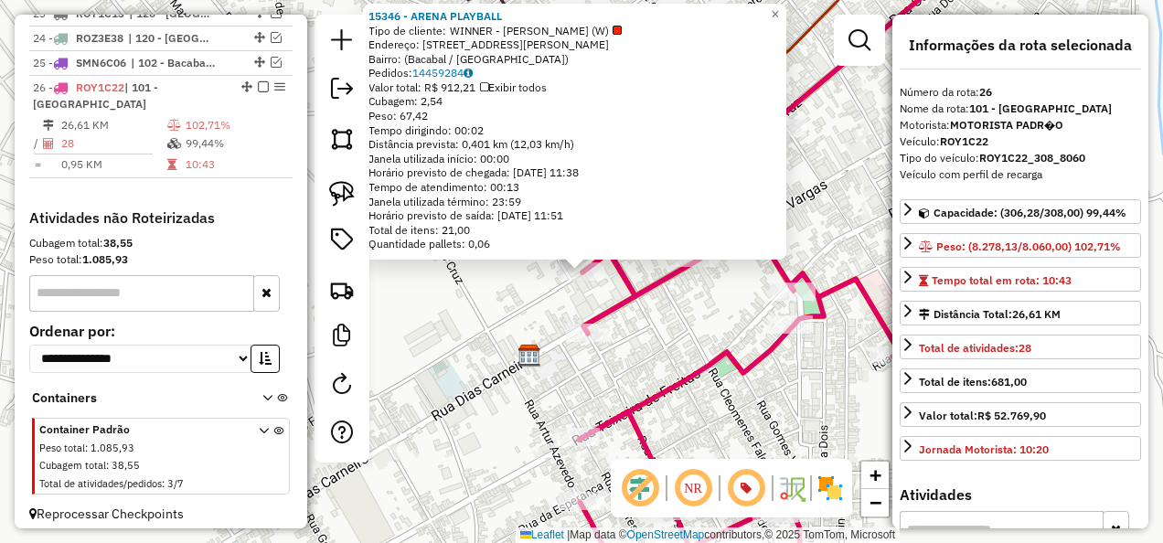
click at [519, 346] on img at bounding box center [530, 356] width 24 height 24
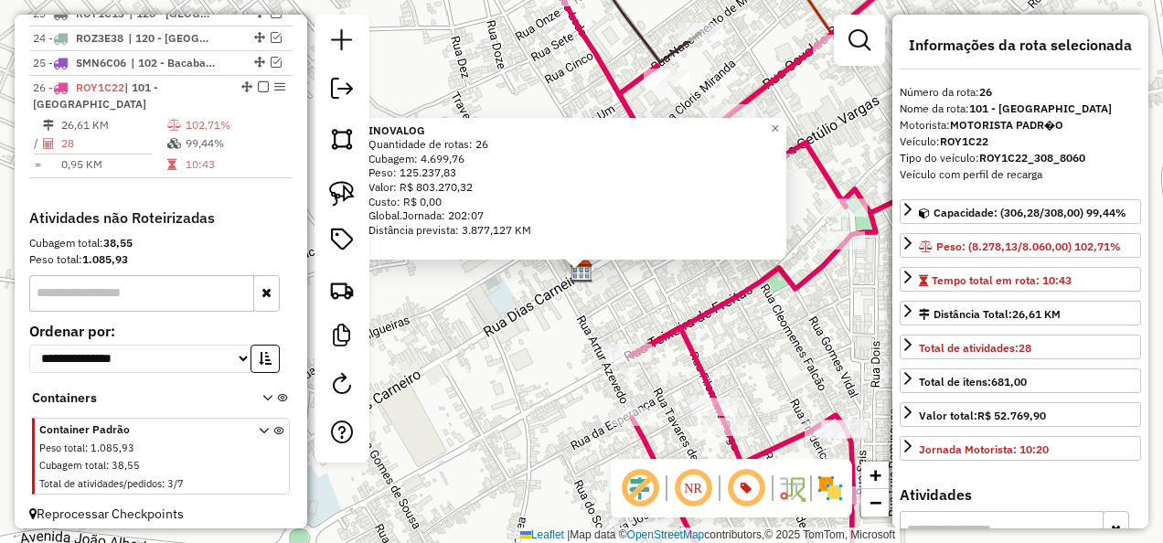
click at [647, 322] on div "INOVALOG Quantidade de rotas: 26 Cubagem: 4.699,76 Peso: 125.237,83 Valor: R$ 8…" at bounding box center [581, 271] width 1163 height 543
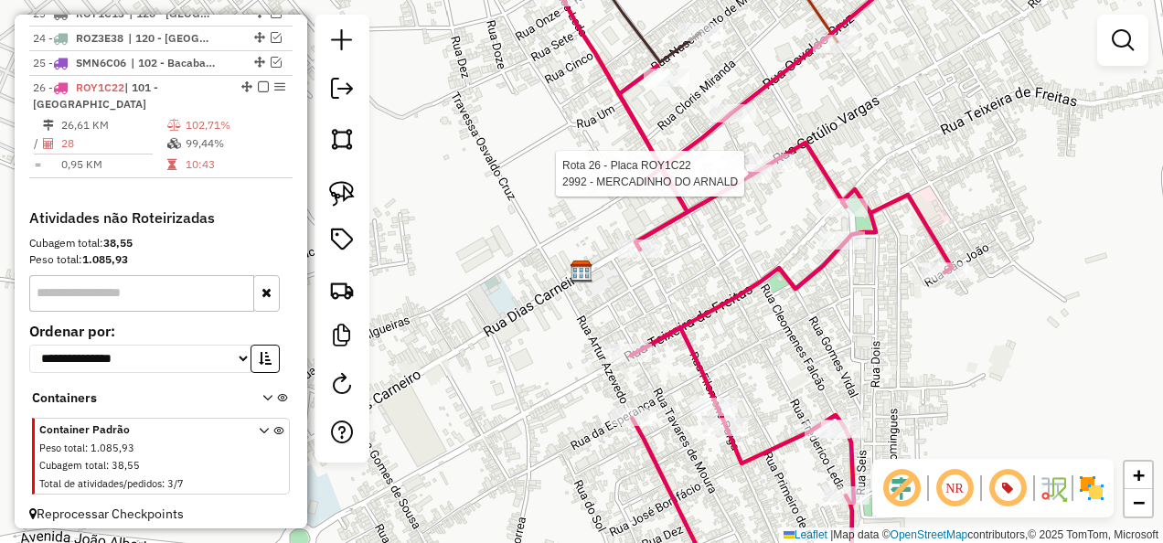
select select "**********"
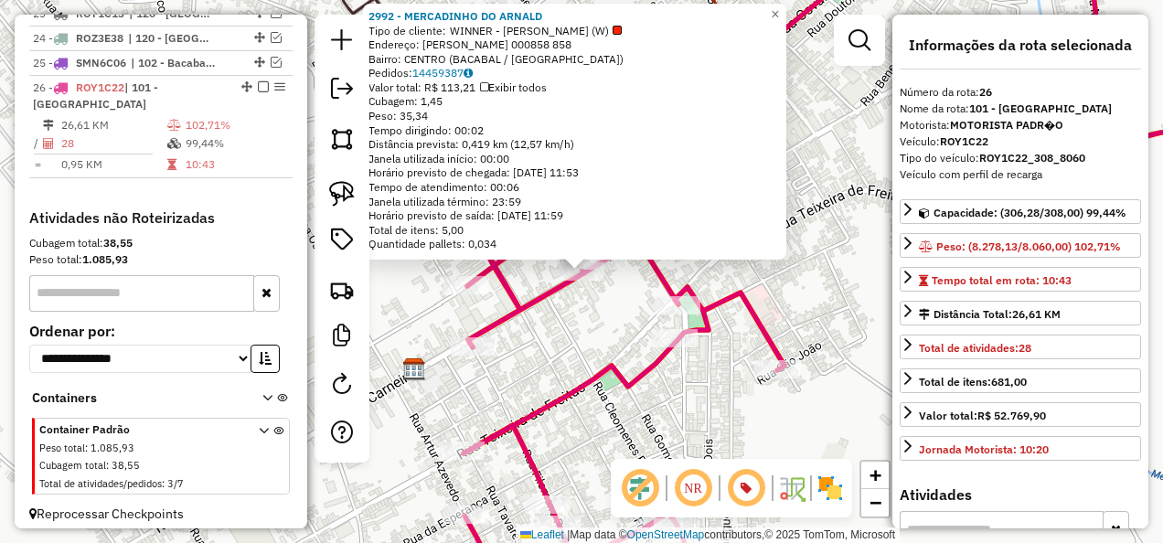
click at [620, 354] on div "2992 - MERCADINHO DO ARNALD Tipo de cliente: WINNER - [GEOGRAPHIC_DATA] (W) End…" at bounding box center [581, 271] width 1163 height 543
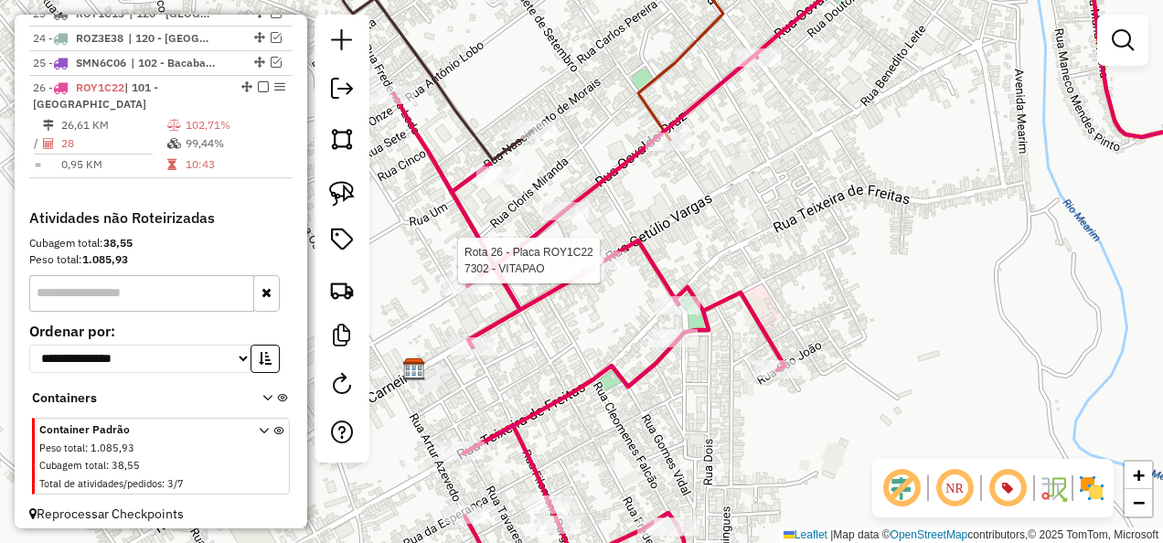
select select "**********"
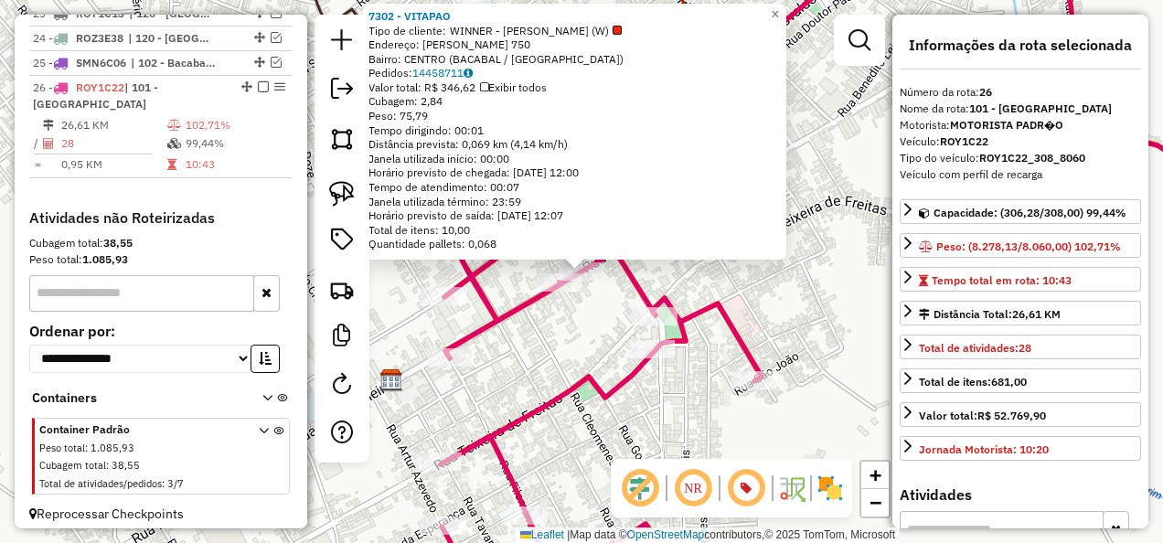
click at [587, 366] on icon at bounding box center [825, 272] width 908 height 652
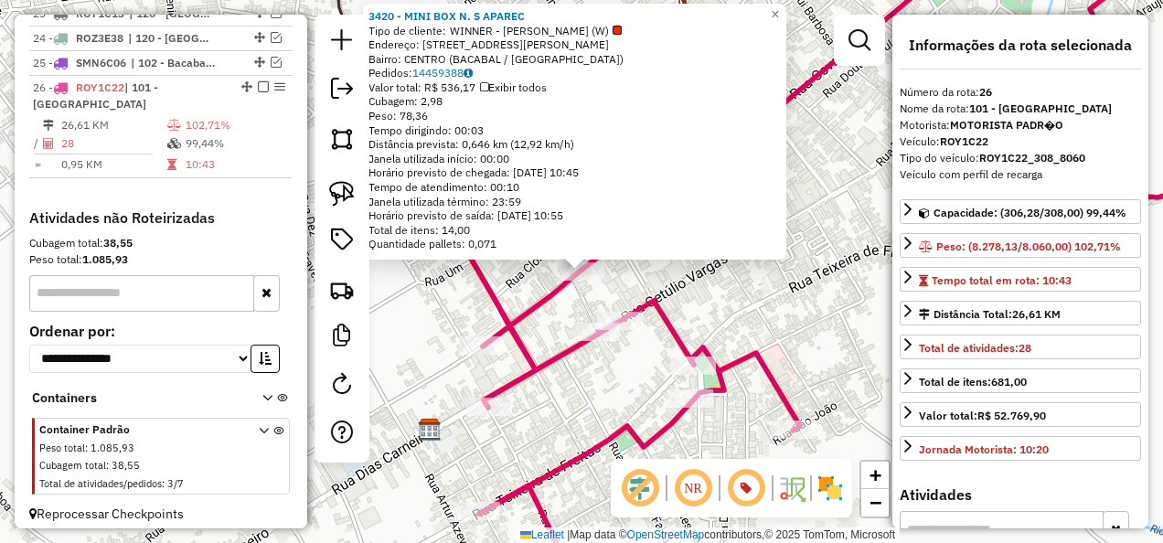
click at [567, 315] on div "3420 - MINI BOX N. S APAREC Tipo de cliente: WINNER - ROTA (W) Endereço: R [PER…" at bounding box center [581, 271] width 1163 height 543
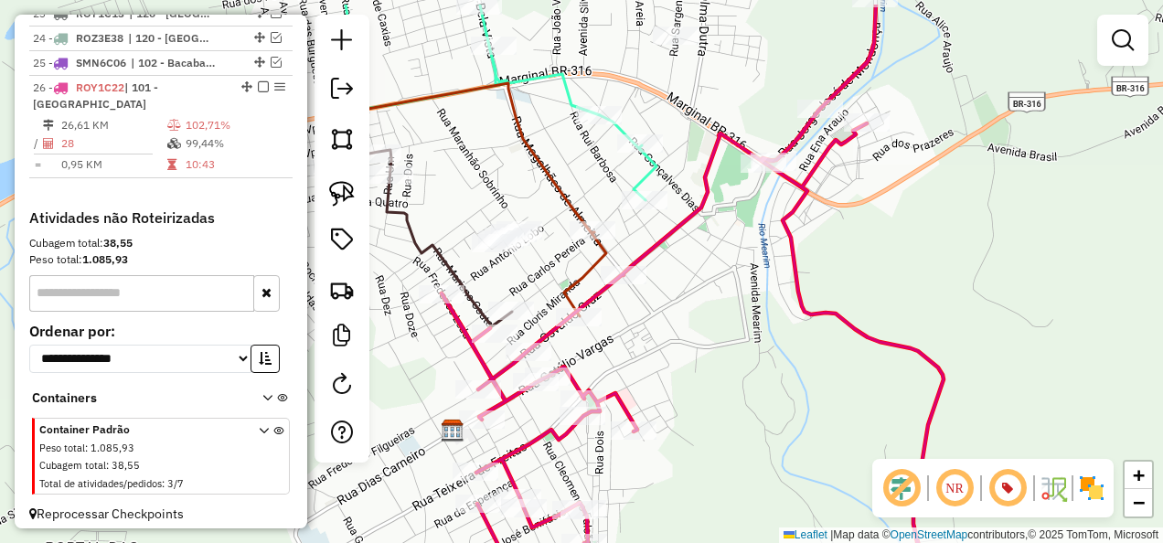
drag, startPoint x: 767, startPoint y: 216, endPoint x: 604, endPoint y: 362, distance: 218.8
click at [606, 360] on div "Janela de atendimento Grade de atendimento Capacidade Transportadoras Veículos …" at bounding box center [581, 271] width 1163 height 543
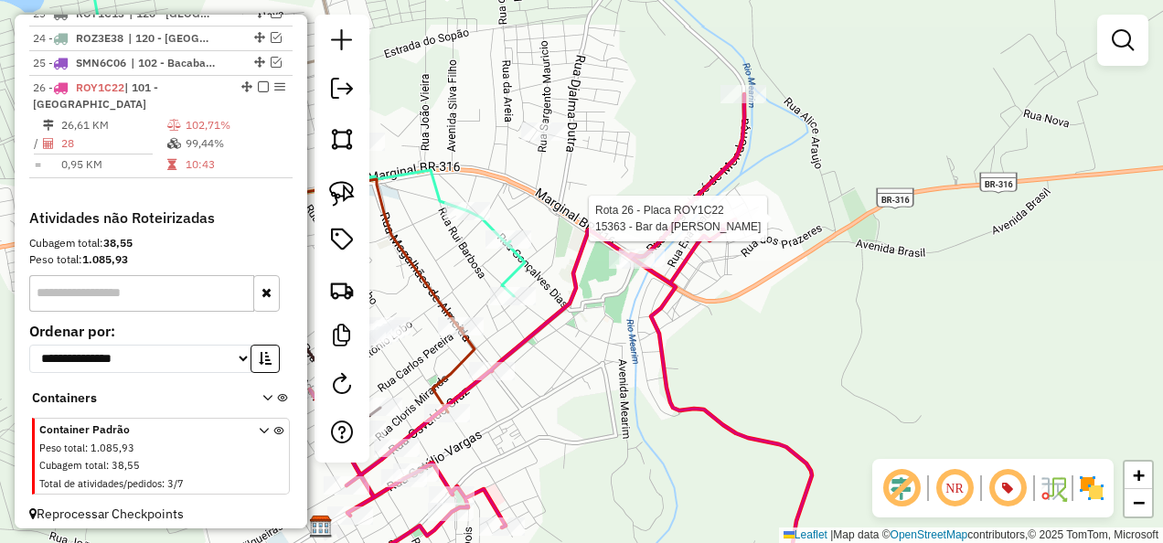
select select "**********"
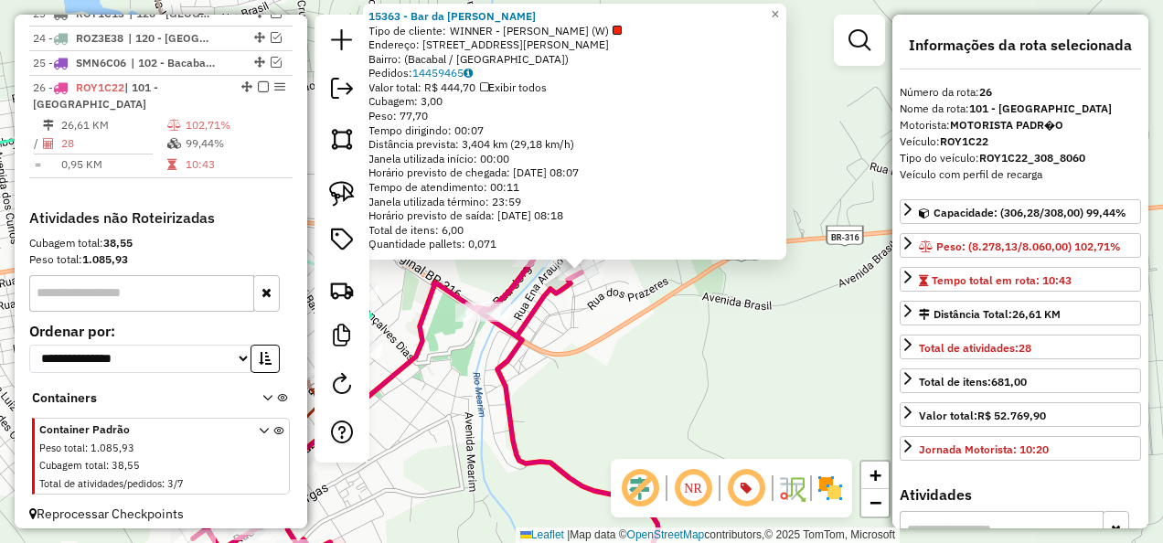
click at [646, 347] on div "15363 - Bar da [PERSON_NAME] de cliente: WINNER - ROTA (W) Endereço: [STREET_AD…" at bounding box center [581, 271] width 1163 height 543
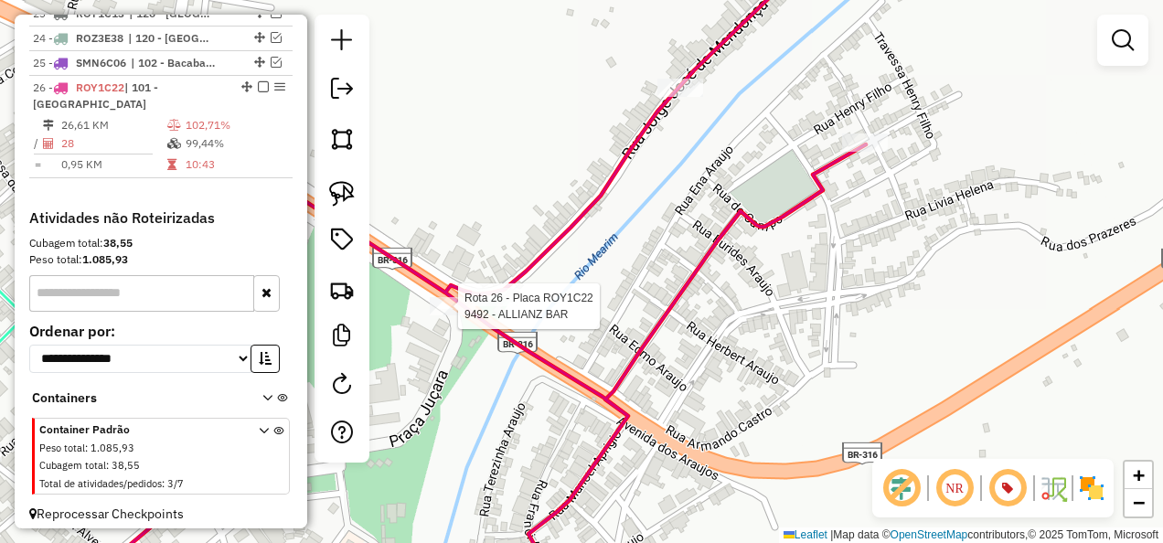
select select "**********"
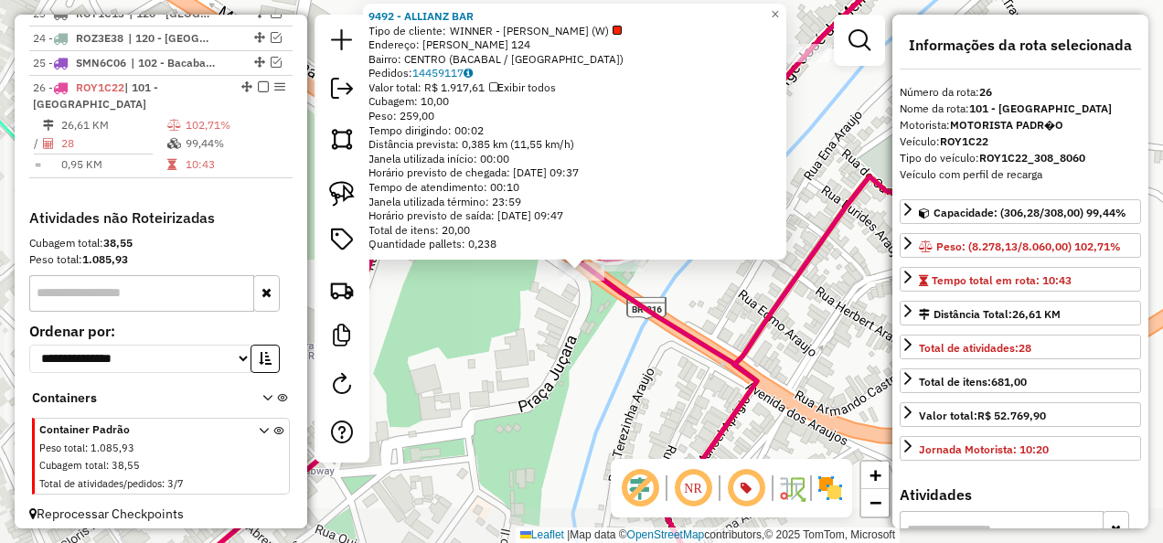
click at [547, 363] on div "Rota 26 - Placa ROY1C22 9492 - ALLIANZ BAR 9492 - ALLIANZ BAR Tipo de cliente: …" at bounding box center [581, 271] width 1163 height 543
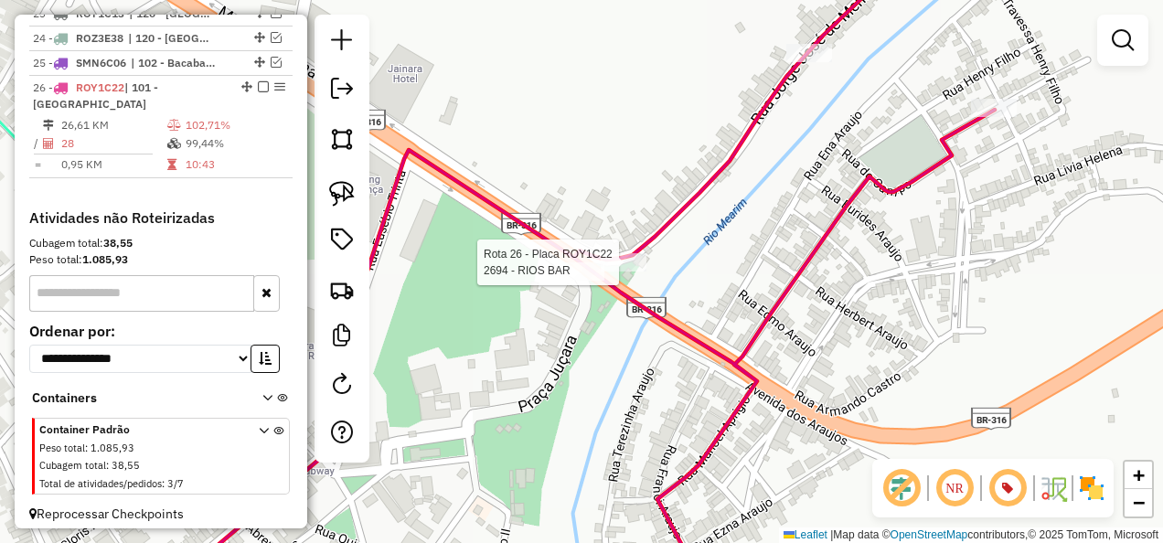
select select "**********"
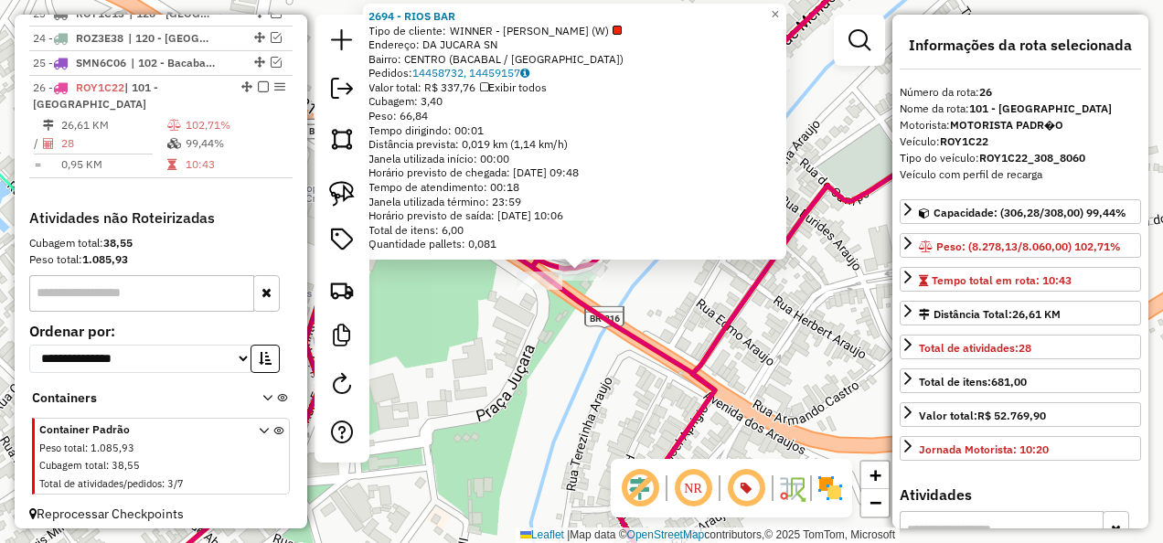
click at [613, 364] on div "2694 - RIOS BAR Tipo de cliente: WINNER - ROTA (W) Endereço: DA JUCARA SN Bairr…" at bounding box center [581, 271] width 1163 height 543
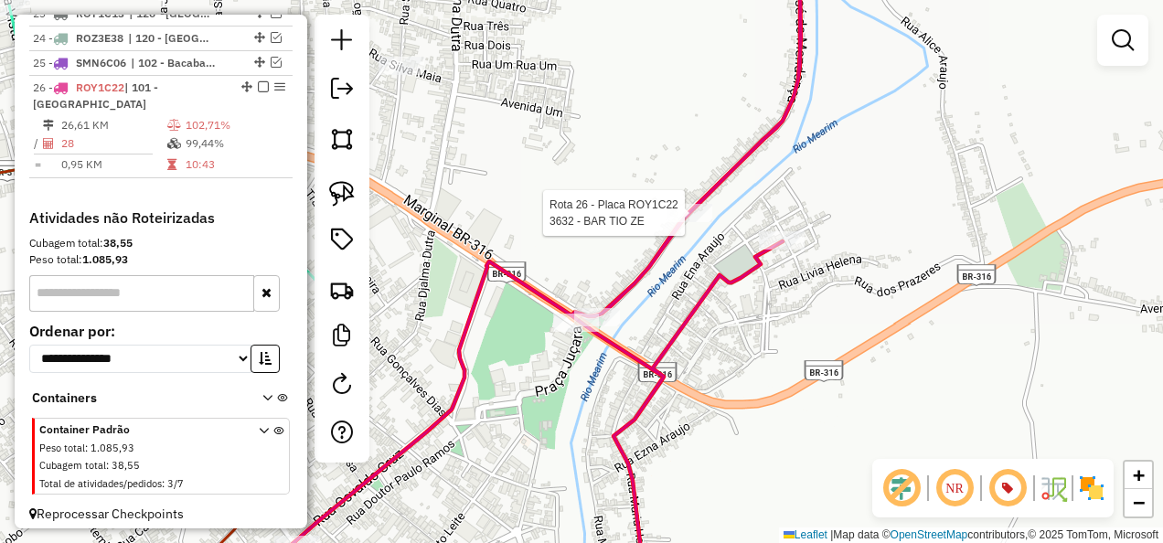
select select "**********"
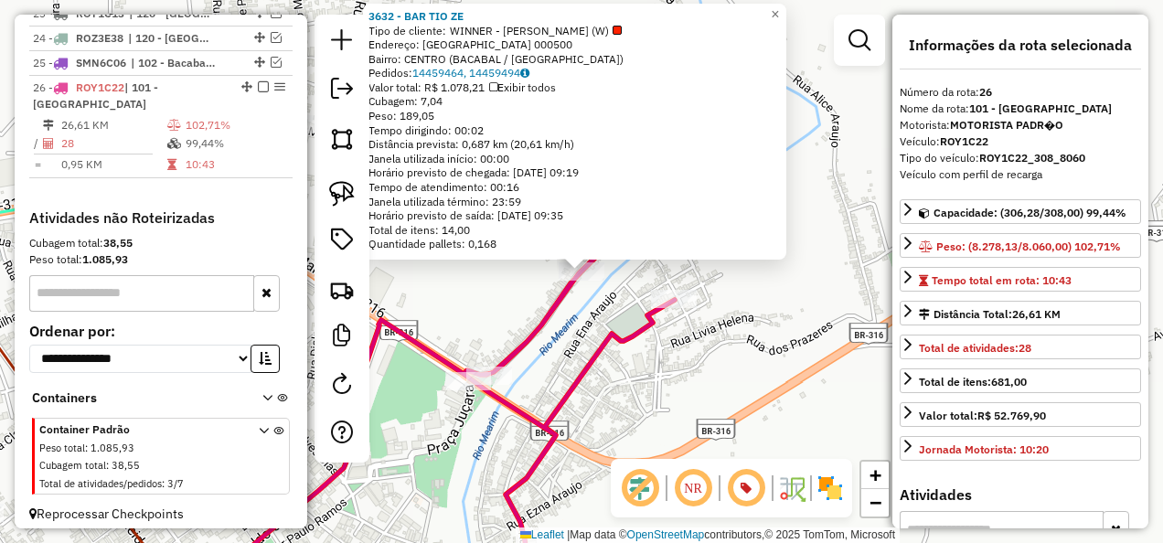
click at [635, 373] on div "3632 - BAR TIO ZE Tipo de cliente: WINNER - ROTA (W) Endereço: [GEOGRAPHIC_DATA…" at bounding box center [581, 271] width 1163 height 543
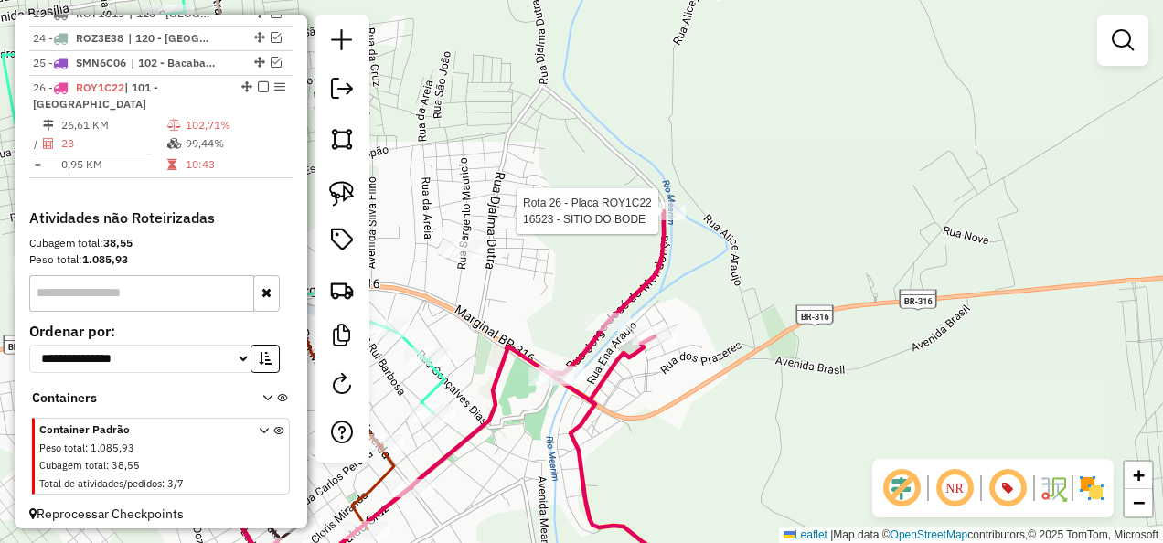
select select "**********"
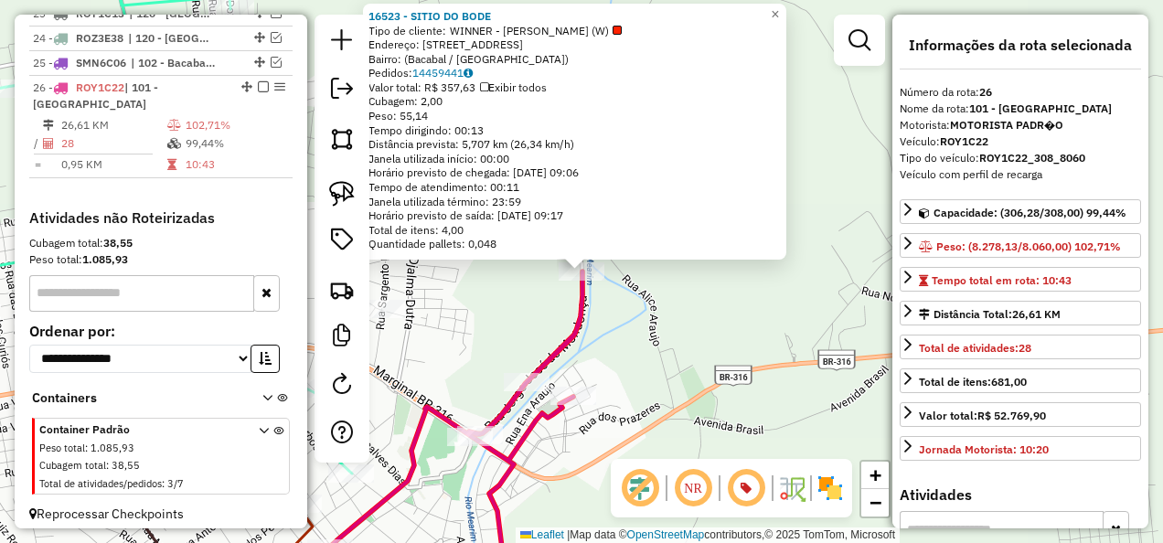
drag, startPoint x: 678, startPoint y: 320, endPoint x: 658, endPoint y: 358, distance: 43.4
click at [678, 320] on div "16523 - SITIO DO BODE Tipo de cliente: WINNER - ROTA (W) Endereço: [STREET_ADDR…" at bounding box center [581, 271] width 1163 height 543
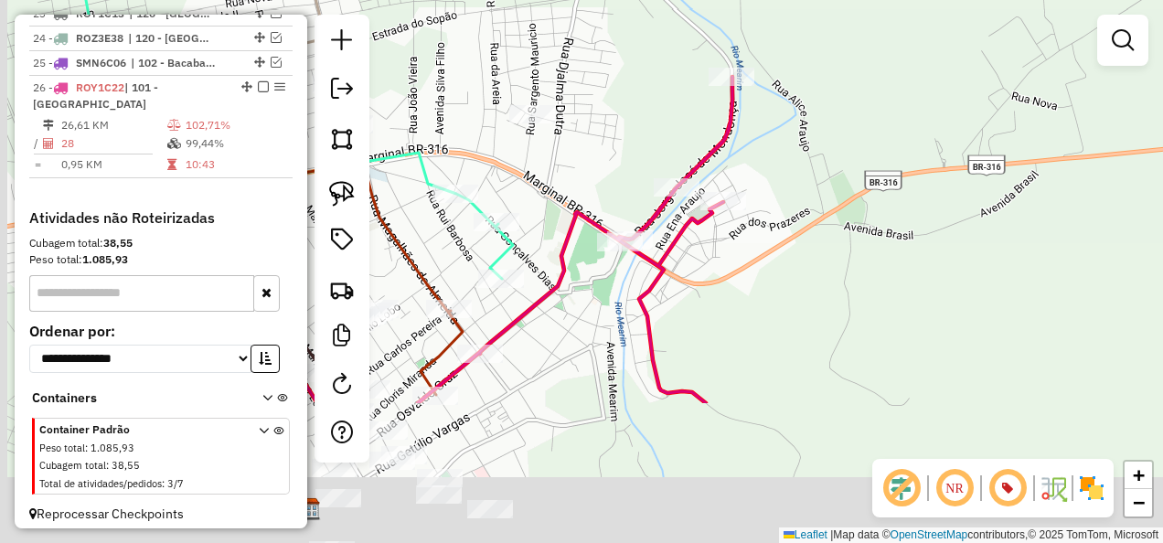
drag, startPoint x: 669, startPoint y: 311, endPoint x: 812, endPoint y: 151, distance: 214.3
click at [812, 154] on div "Janela de atendimento Grade de atendimento Capacidade Transportadoras Veículos …" at bounding box center [581, 271] width 1163 height 543
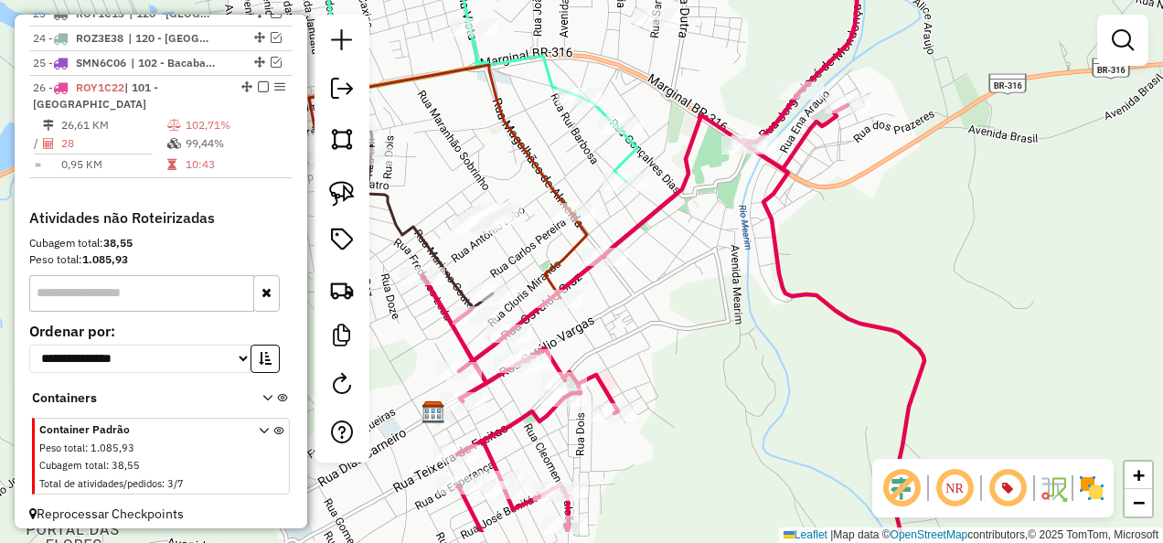
drag, startPoint x: 614, startPoint y: 372, endPoint x: 873, endPoint y: 166, distance: 330.6
click at [840, 201] on div "Janela de atendimento Grade de atendimento Capacidade Transportadoras Veículos …" at bounding box center [581, 271] width 1163 height 543
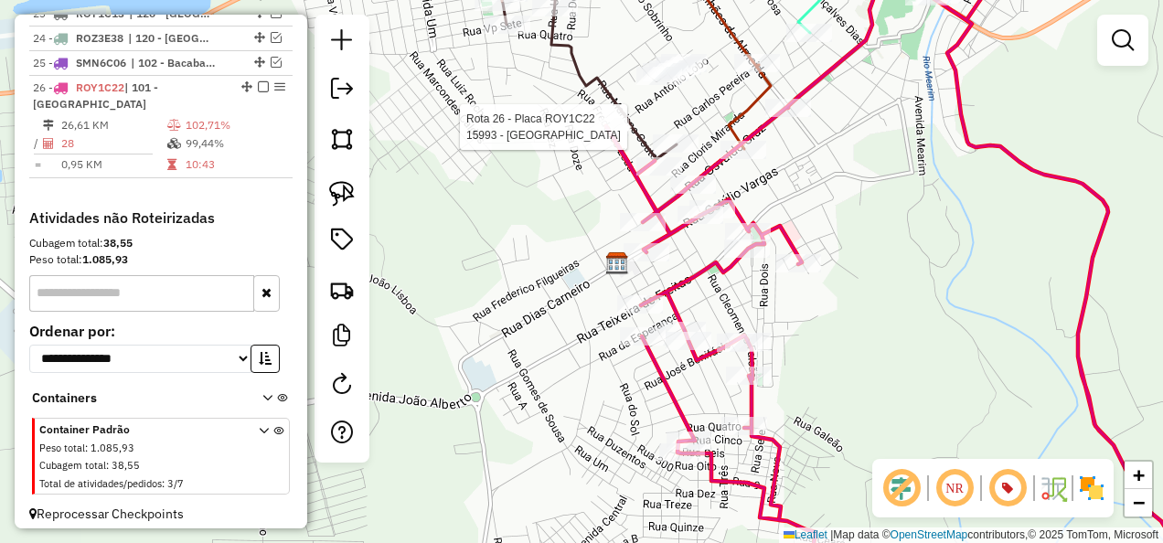
select select "**********"
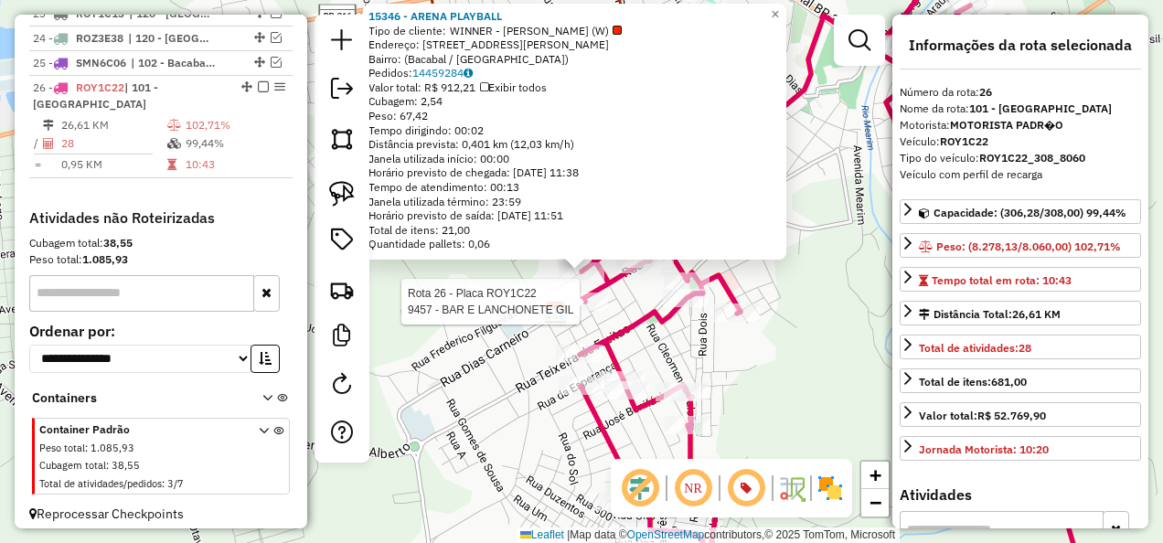
click at [577, 311] on div at bounding box center [585, 302] width 46 height 18
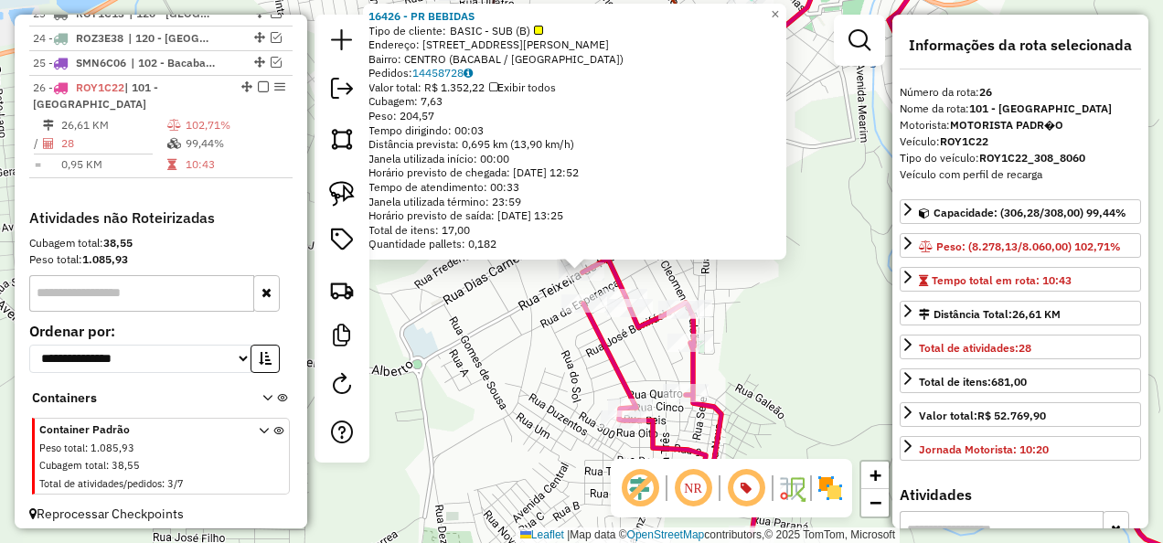
click at [551, 362] on div "16426 - PR BEBIDAS Tipo de cliente: BASIC - SUB (B) Endereço: [STREET_ADDRESS][…" at bounding box center [581, 271] width 1163 height 543
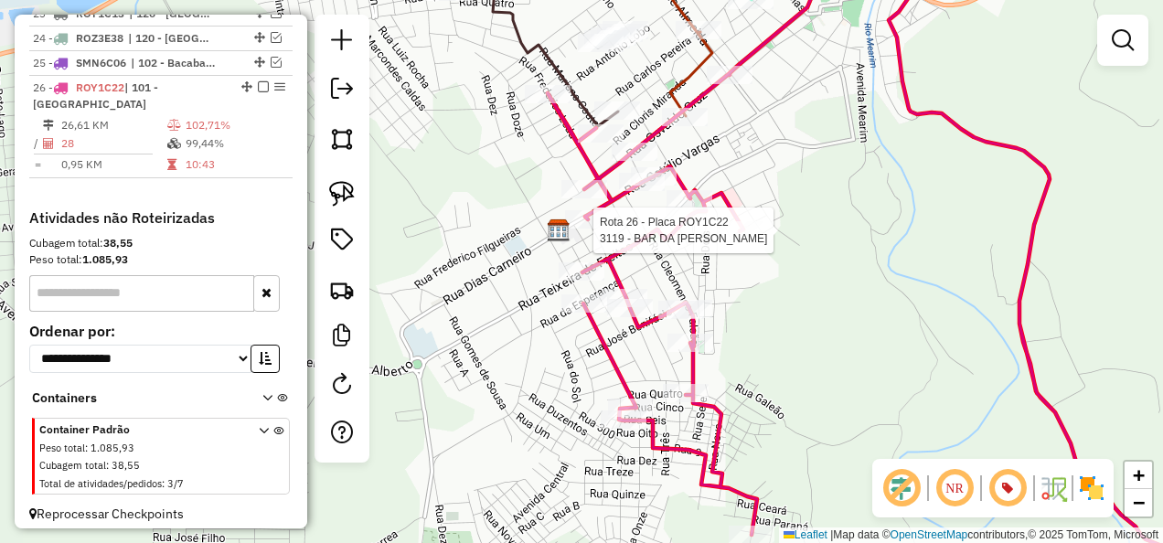
select select "**********"
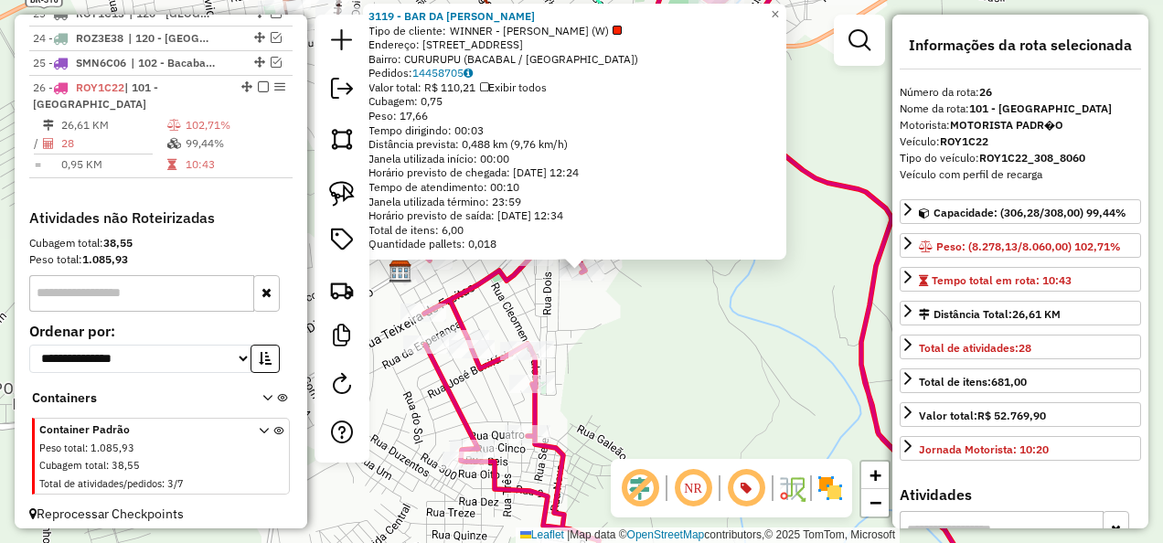
drag, startPoint x: 670, startPoint y: 336, endPoint x: 658, endPoint y: 338, distance: 12.0
click at [669, 336] on div "3119 - BAR DA [PERSON_NAME] de cliente: WINNER - ROTA (W) Endereço: R SAO JOAO …" at bounding box center [581, 271] width 1163 height 543
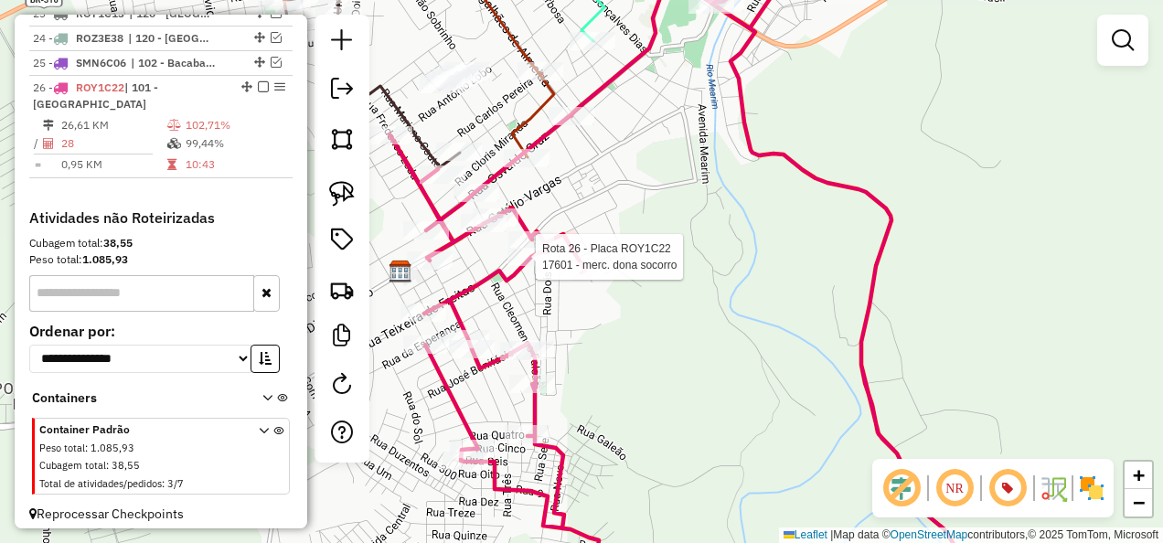
select select "**********"
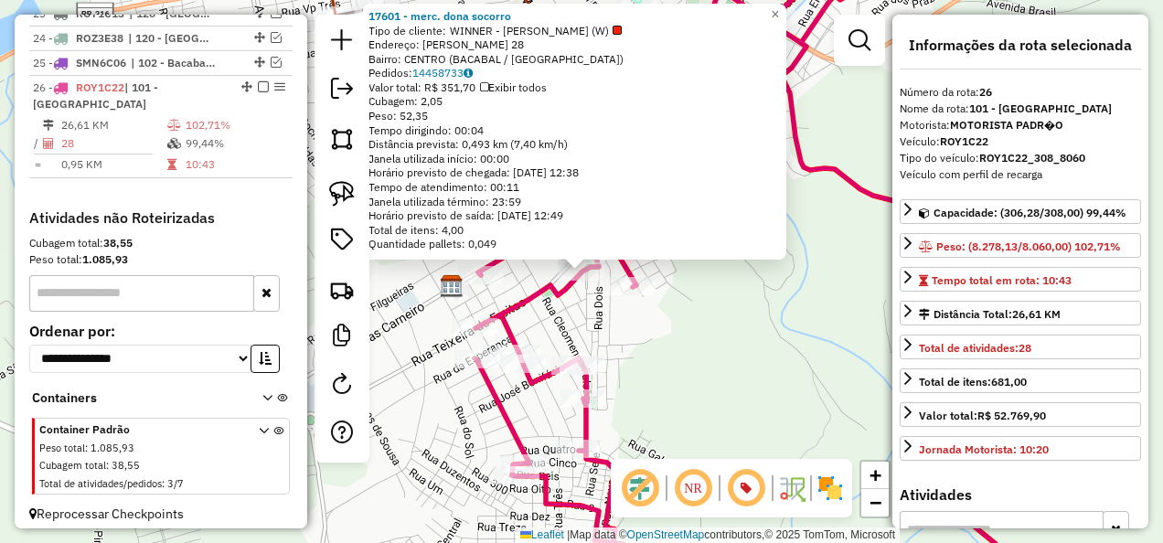
click at [611, 324] on div "17601 - merc. dona socorro Tipo de cliente: WINNER - ROTA (W) Endereço: [PERSON…" at bounding box center [581, 271] width 1163 height 543
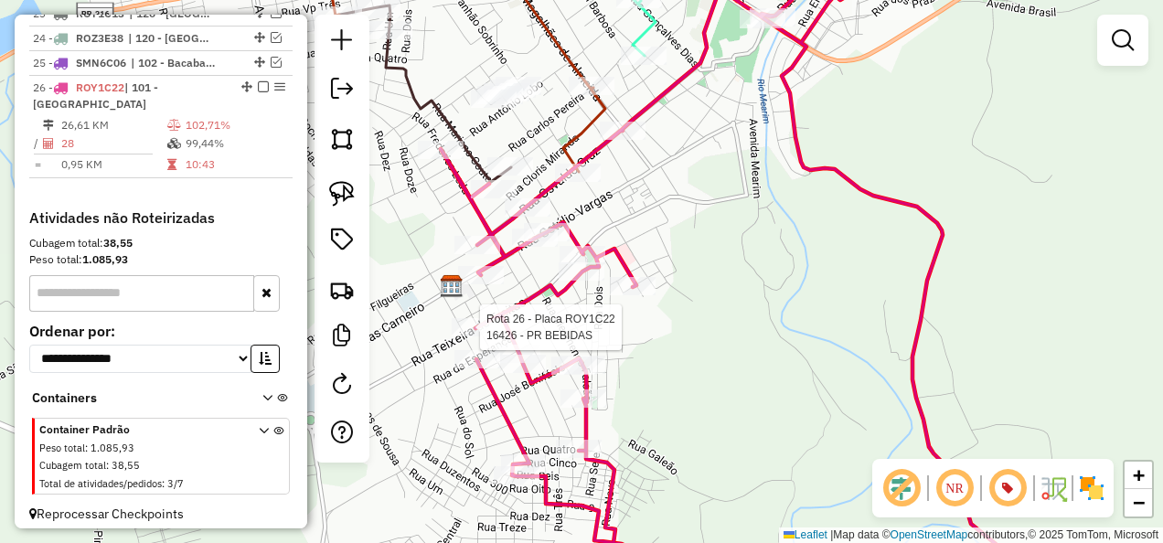
select select "**********"
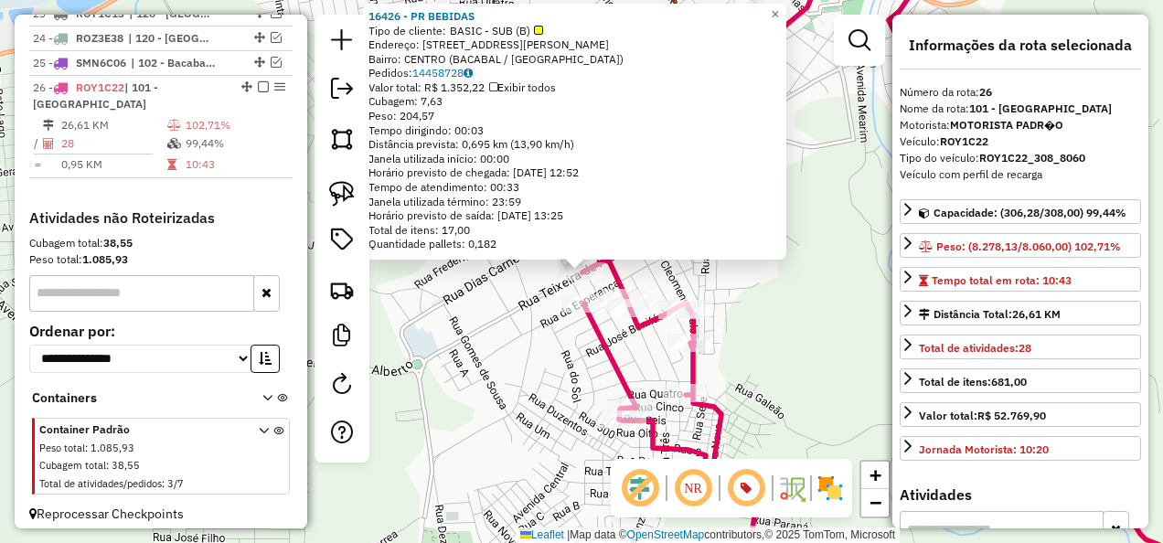
click at [538, 357] on div "16426 - PR BEBIDAS Tipo de cliente: BASIC - SUB (B) Endereço: [STREET_ADDRESS][…" at bounding box center [581, 271] width 1163 height 543
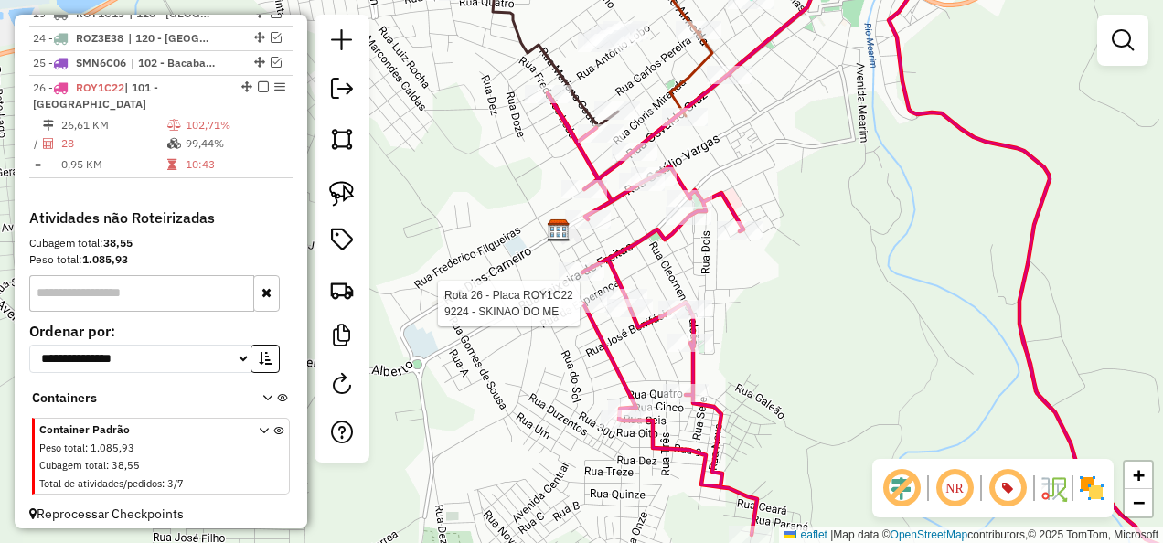
select select "**********"
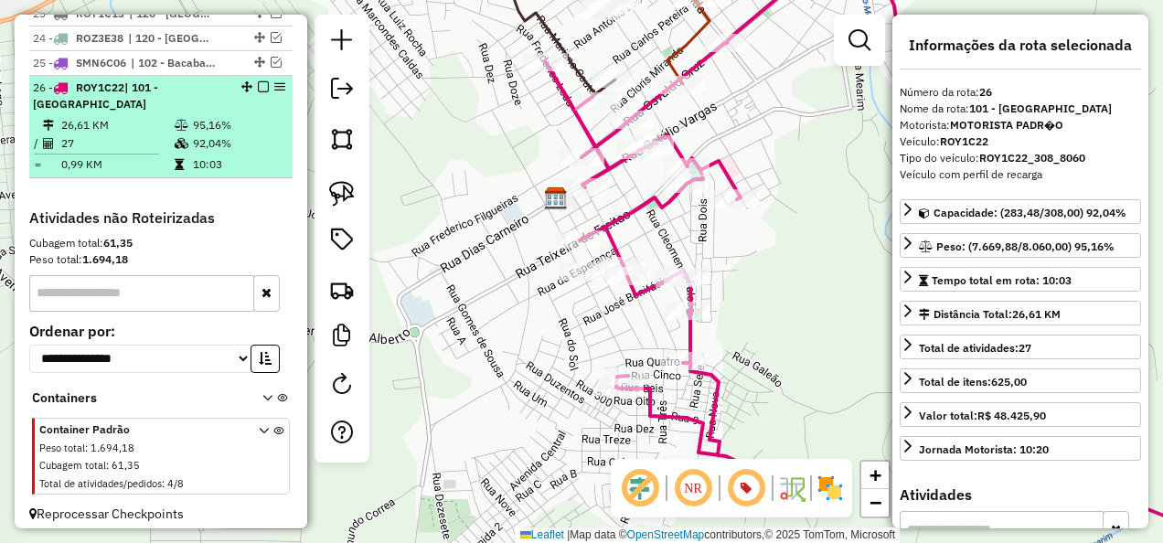
click at [258, 81] on em at bounding box center [263, 86] width 11 height 11
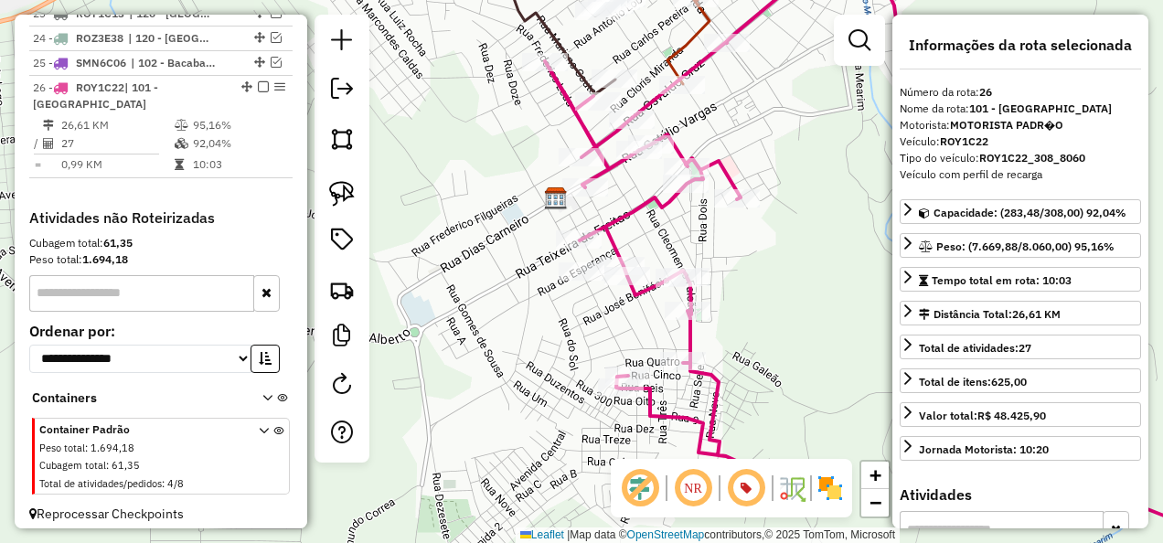
scroll to position [1624, 0]
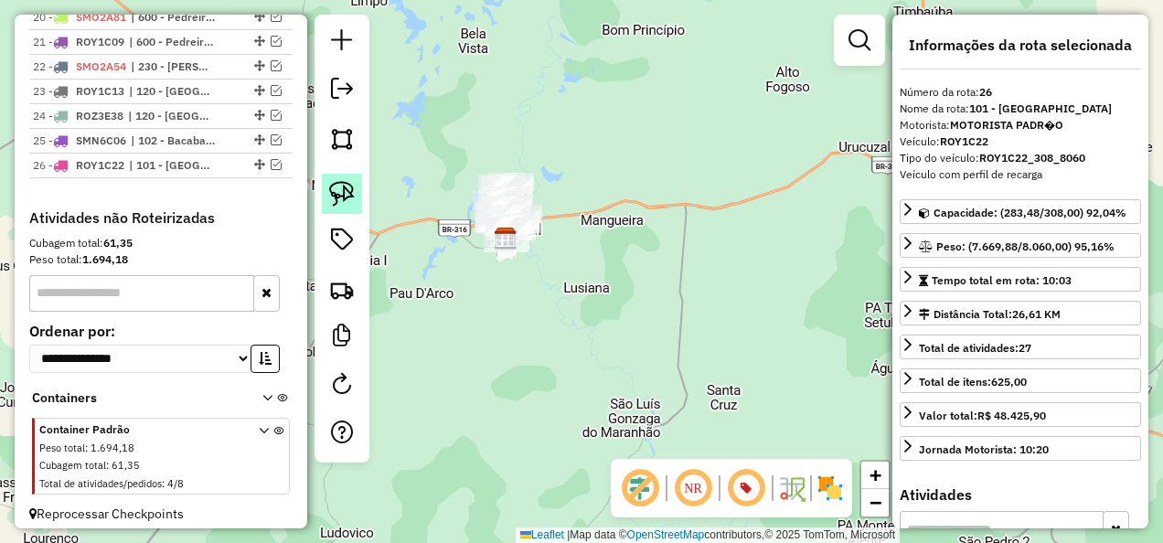
click at [346, 187] on img at bounding box center [342, 194] width 26 height 26
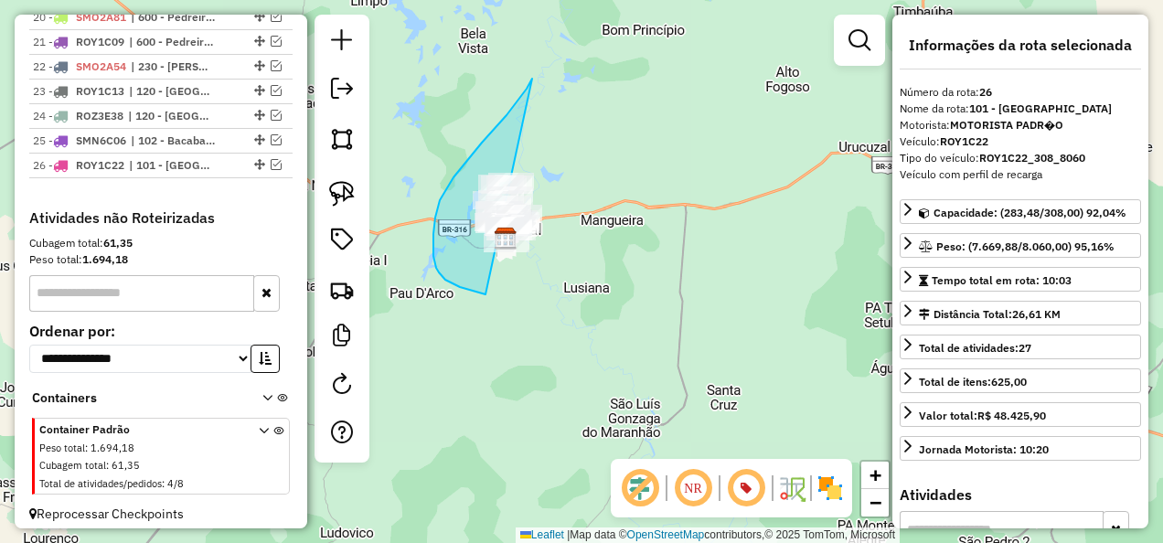
drag, startPoint x: 532, startPoint y: 79, endPoint x: 597, endPoint y: 278, distance: 209.6
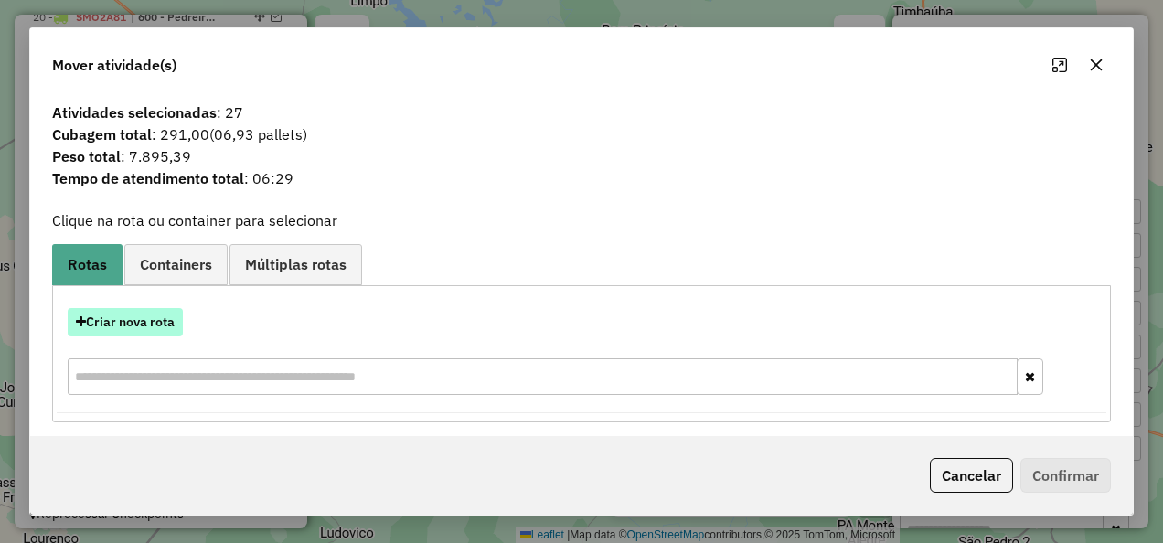
click at [166, 324] on button "Criar nova rota" at bounding box center [125, 322] width 115 height 28
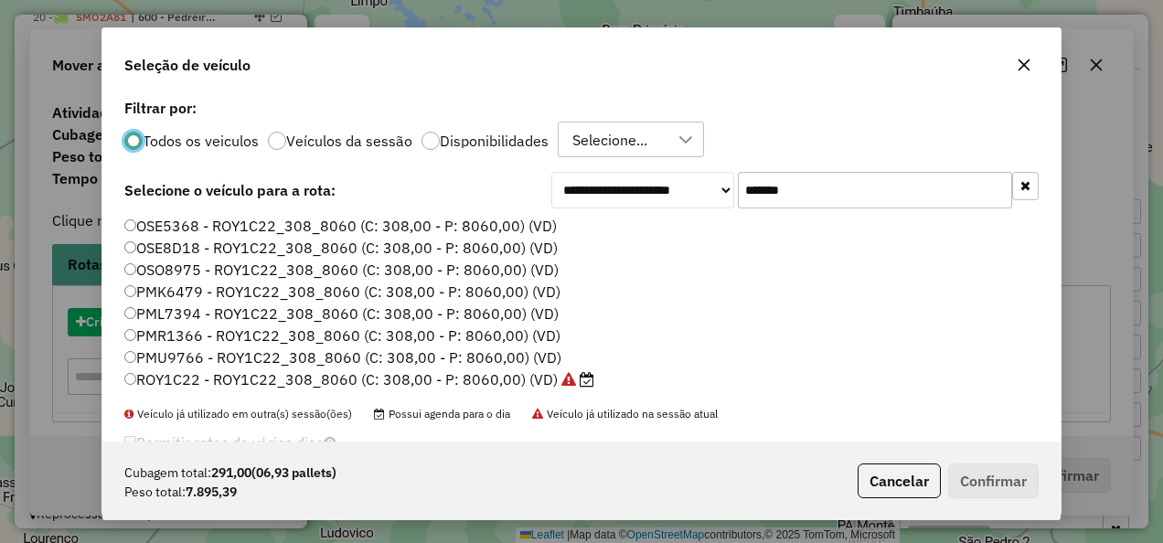
scroll to position [10, 5]
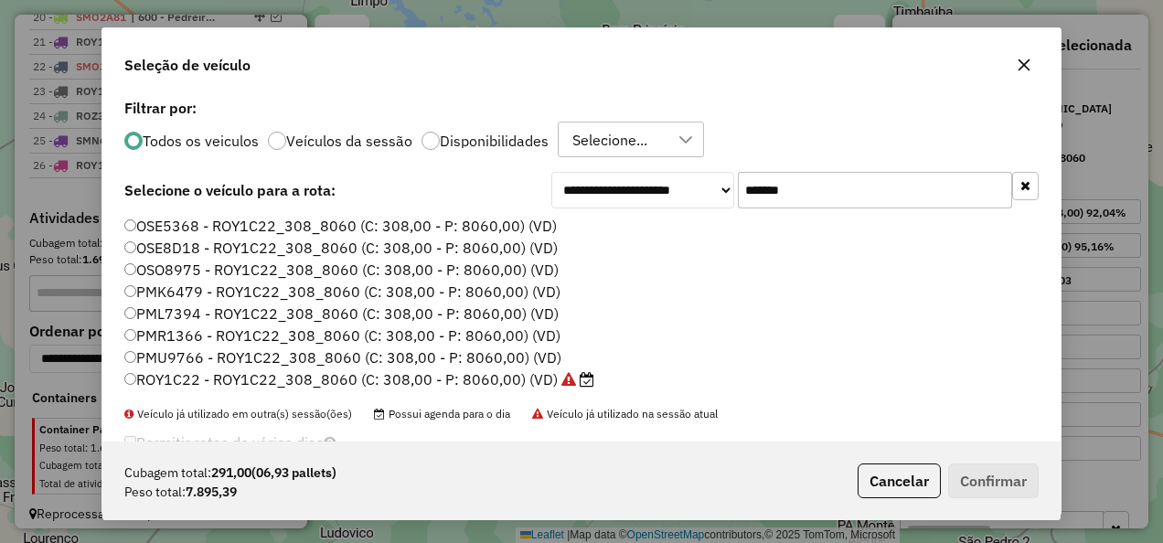
drag, startPoint x: 828, startPoint y: 196, endPoint x: 659, endPoint y: 219, distance: 170.7
click at [659, 219] on div "**********" at bounding box center [581, 267] width 958 height 347
paste input "text"
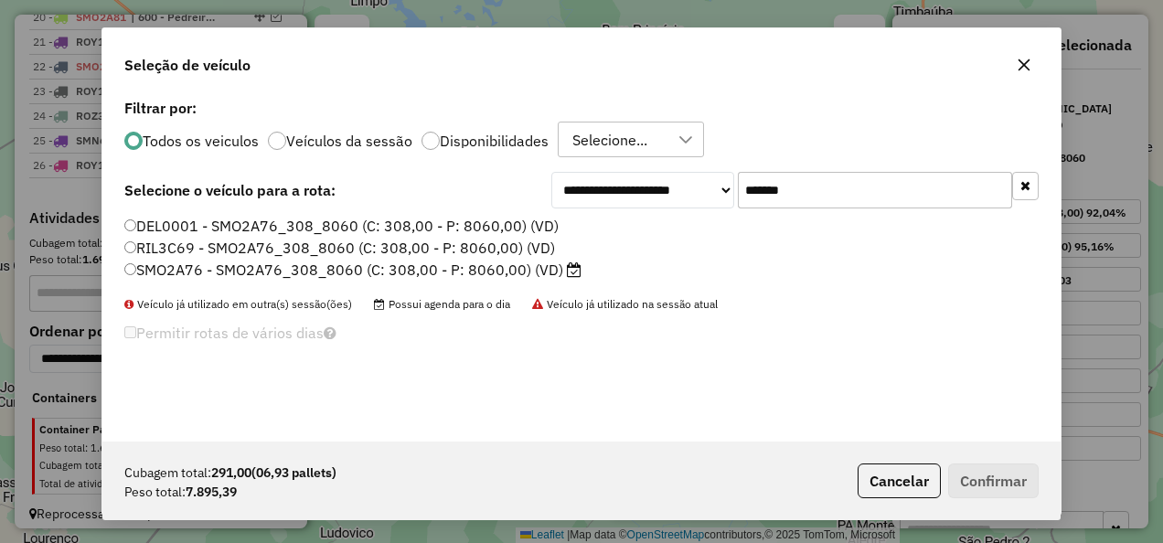
type input "*******"
click at [561, 271] on label "SMO2A76 - SMO2A76_308_8060 (C: 308,00 - P: 8060,00) (VD)" at bounding box center [352, 270] width 457 height 22
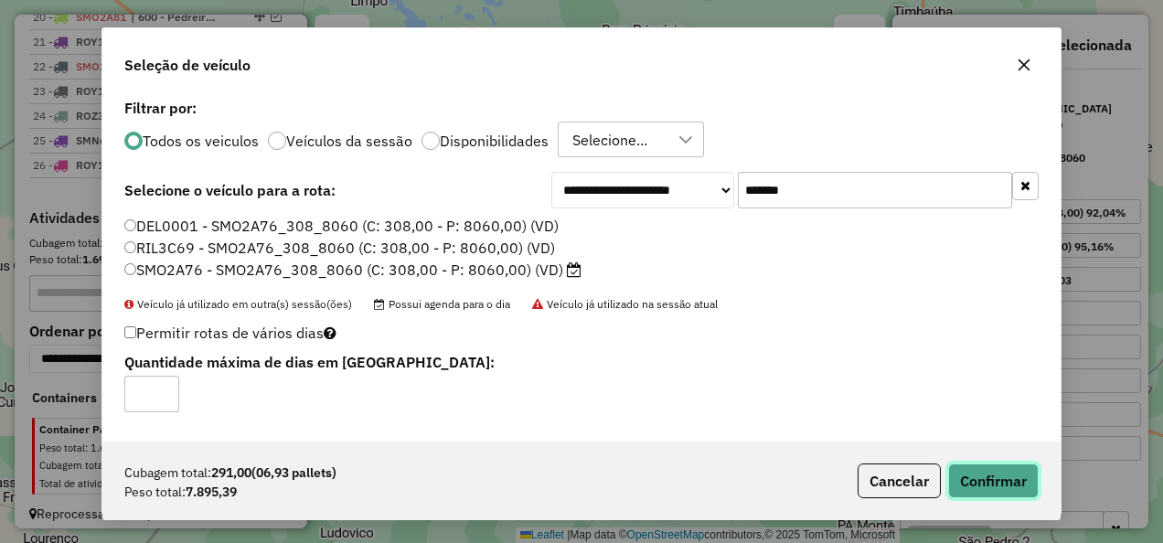
click at [1002, 491] on button "Confirmar" at bounding box center [993, 481] width 91 height 35
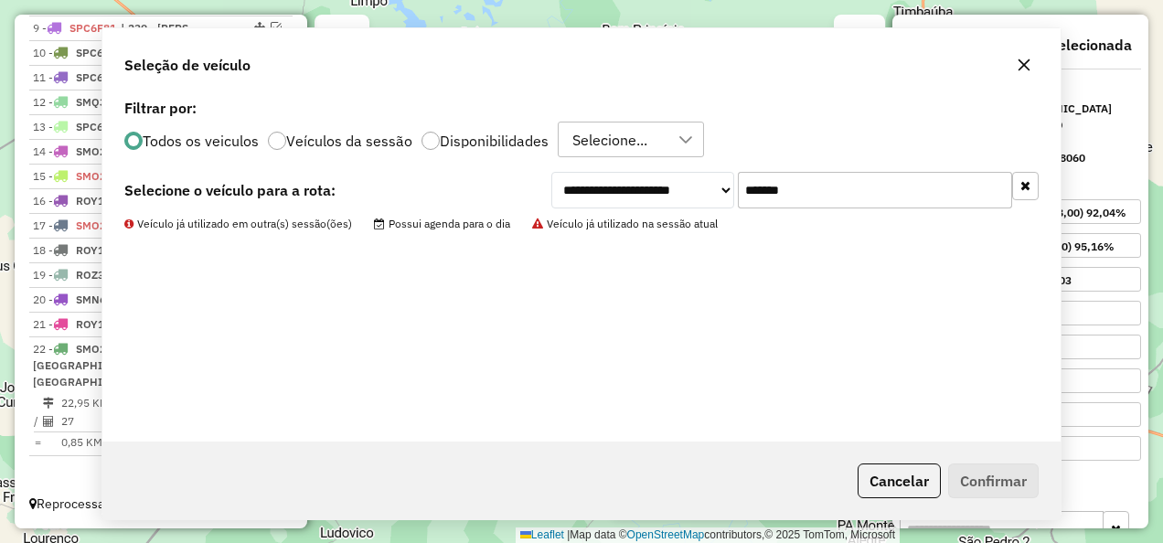
scroll to position [857, 0]
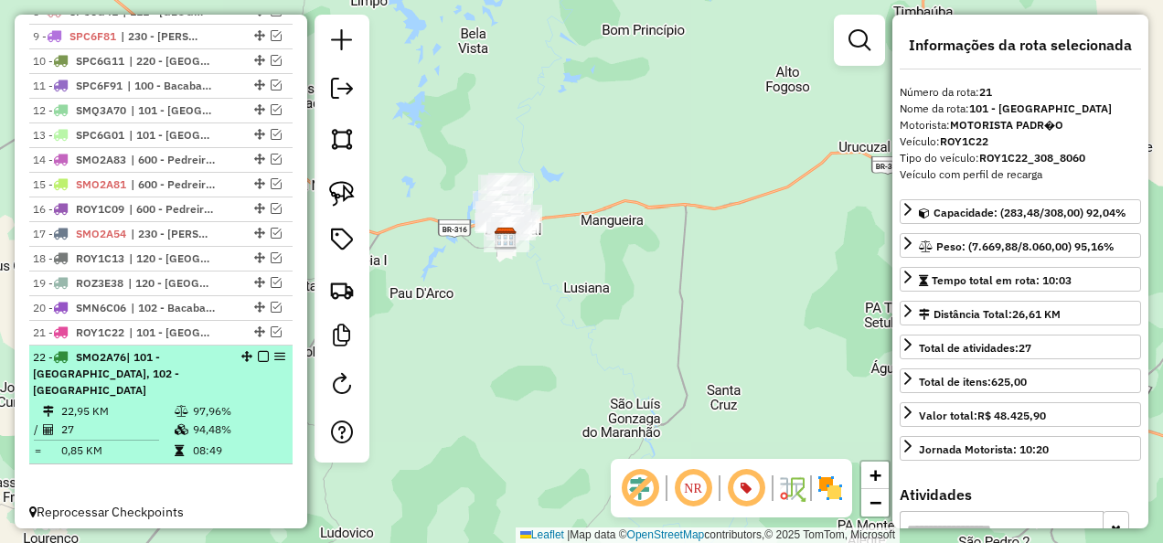
click at [172, 369] on span "| 101 - [GEOGRAPHIC_DATA], 102 - [GEOGRAPHIC_DATA]" at bounding box center [106, 373] width 146 height 47
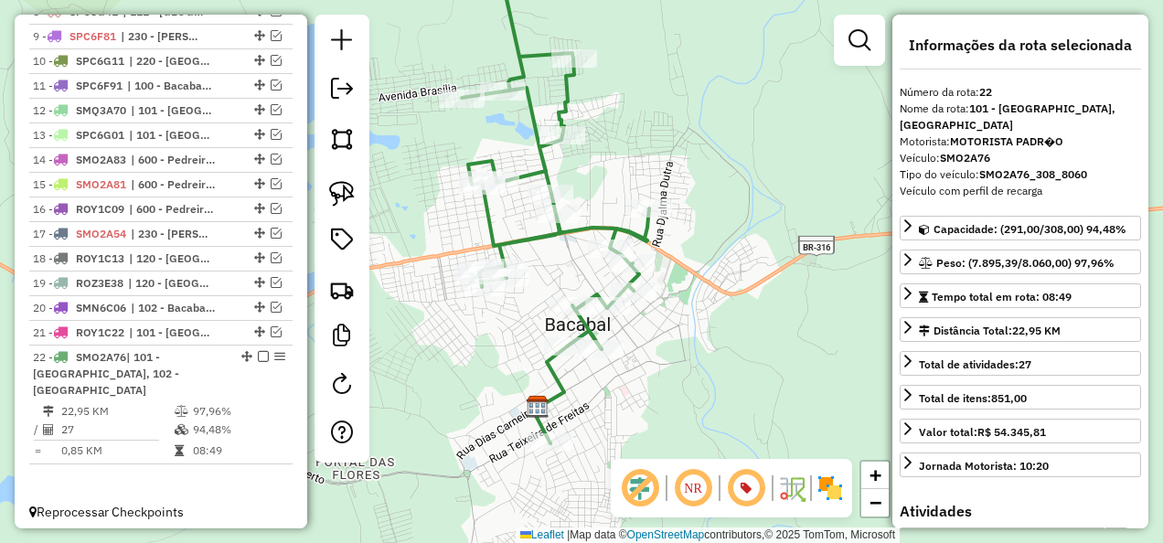
drag, startPoint x: 513, startPoint y: 426, endPoint x: 486, endPoint y: 351, distance: 79.5
click at [486, 351] on div "Janela de atendimento Grade de atendimento Capacidade Transportadoras Veículos …" at bounding box center [581, 271] width 1163 height 543
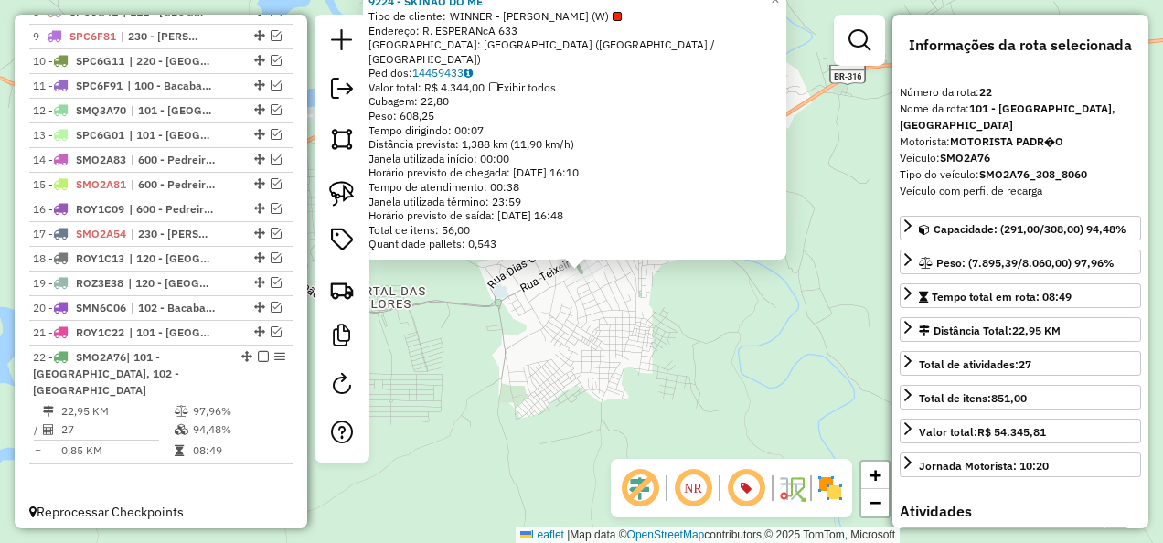
click at [550, 402] on div "9224 - SKINAO DO ME Tipo de cliente: WINNER - ROTA (W) Endereço: R. ESPERANcA 6…" at bounding box center [581, 271] width 1163 height 543
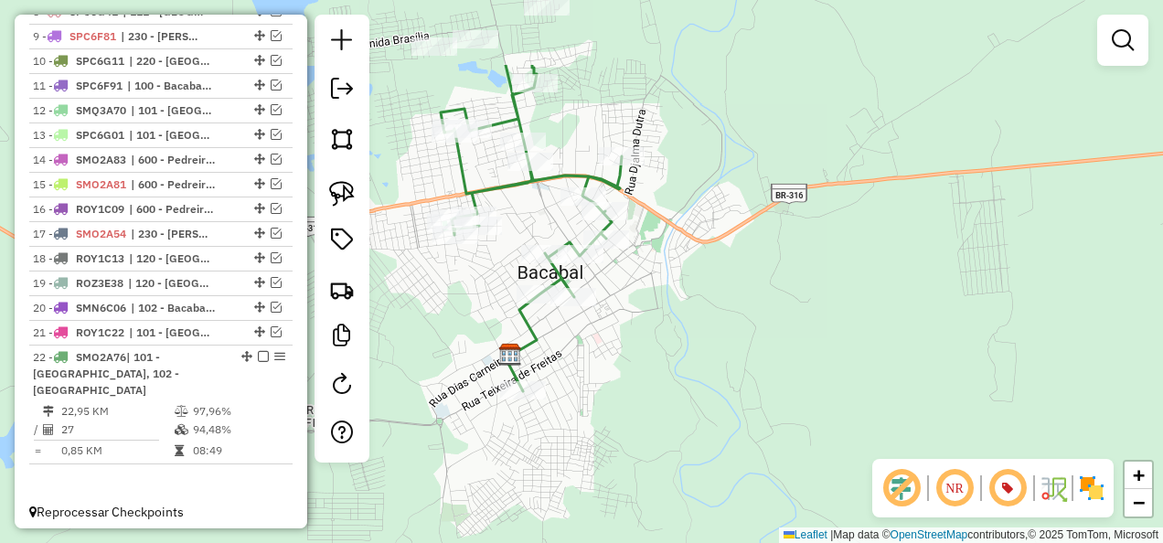
drag, startPoint x: 669, startPoint y: 316, endPoint x: 597, endPoint y: 452, distance: 153.4
click at [597, 452] on div "Janela de atendimento Grade de atendimento Capacidade Transportadoras Veículos …" at bounding box center [581, 271] width 1163 height 543
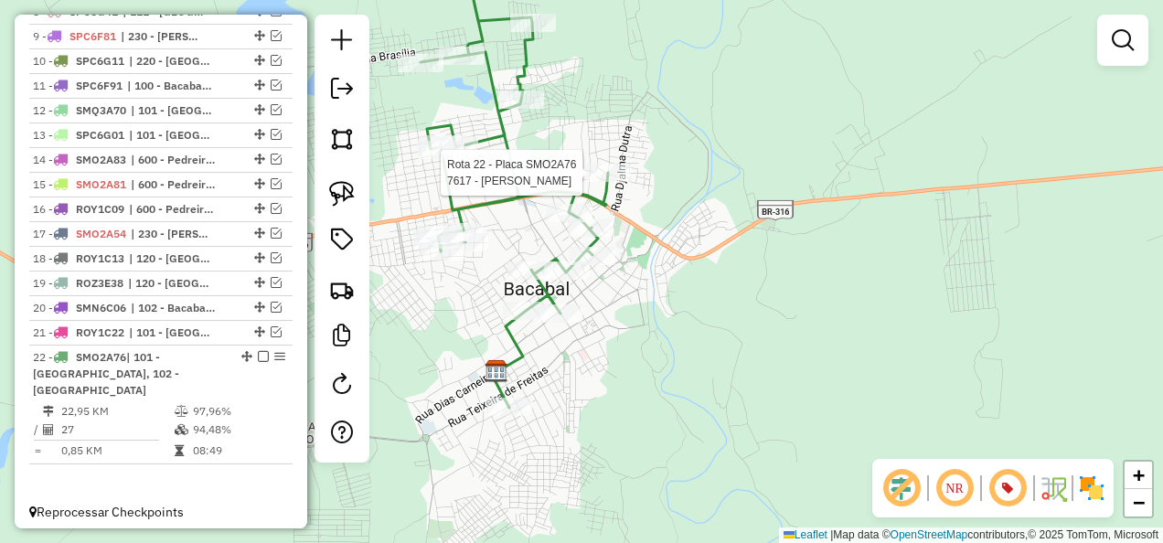
select select "**********"
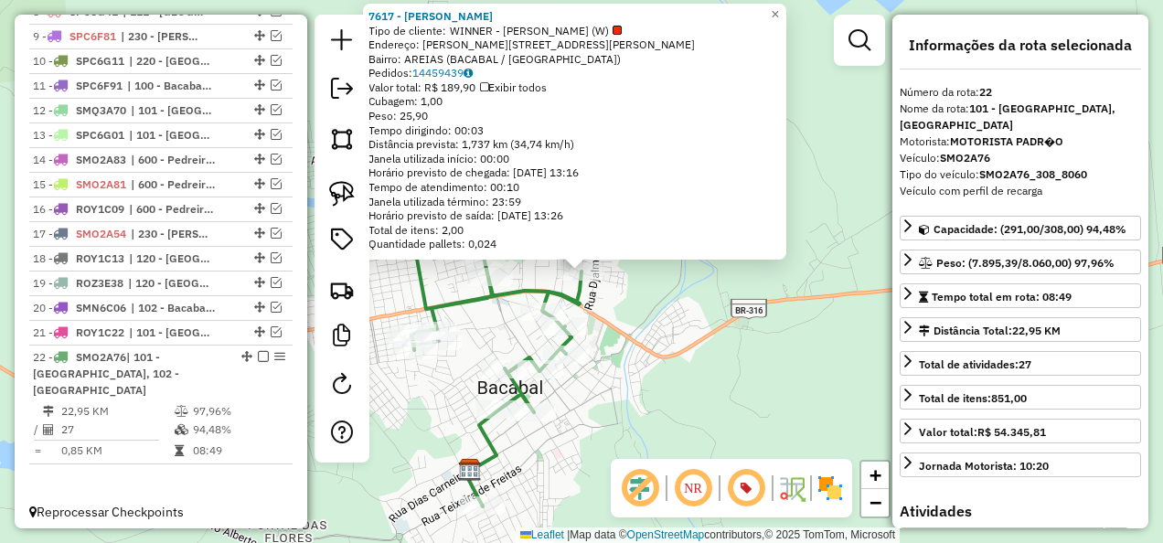
click at [642, 348] on div "7617 - [PERSON_NAME] Tipo de cliente: WINNER - ROTA (W) Endereço: [STREET_ADDRE…" at bounding box center [581, 271] width 1163 height 543
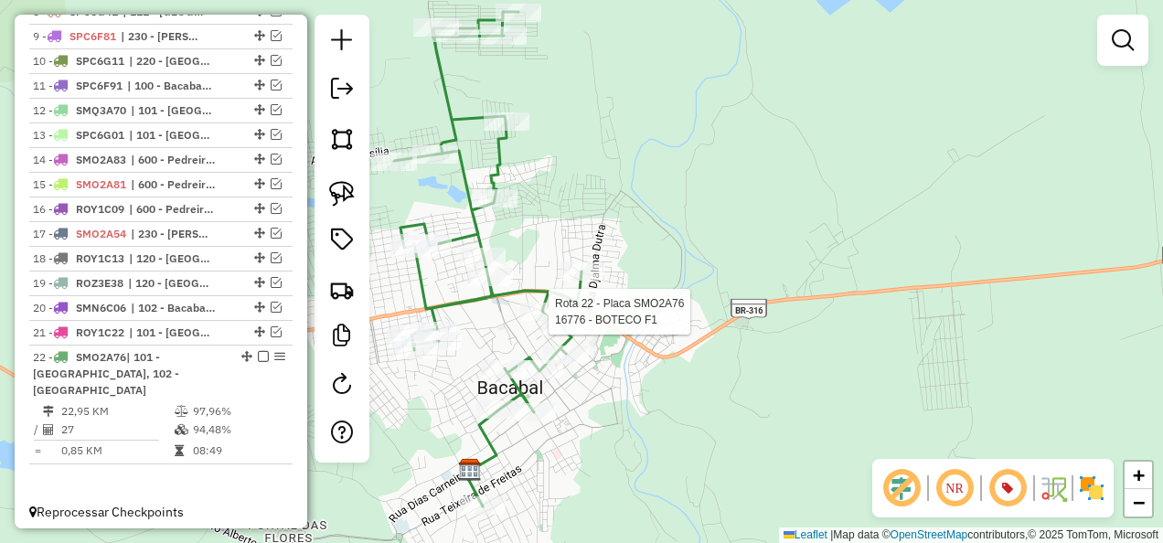
select select "**********"
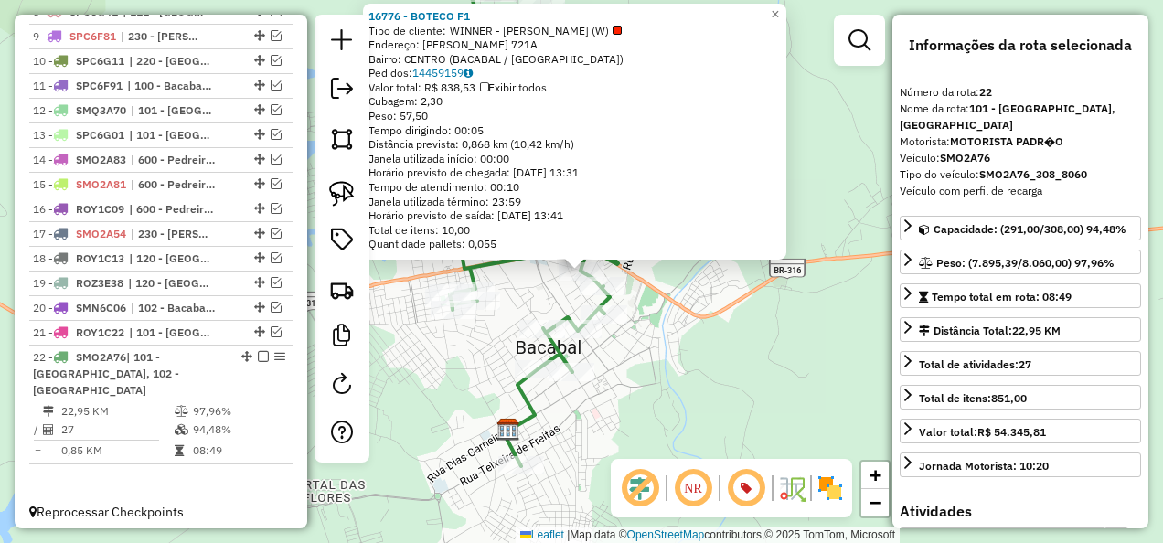
click at [694, 358] on div "Rota 22 - Placa SMO2A76 5460 - FRANGAO SO DELICIA 16776 - BOTECO F1 Tipo de cli…" at bounding box center [581, 271] width 1163 height 543
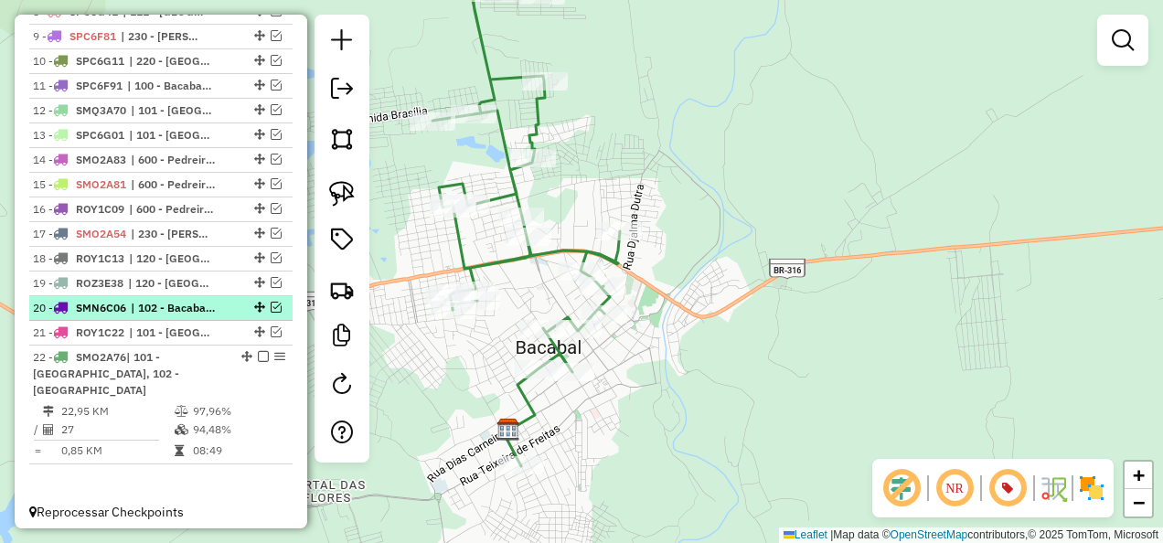
click at [271, 313] on em at bounding box center [276, 307] width 11 height 11
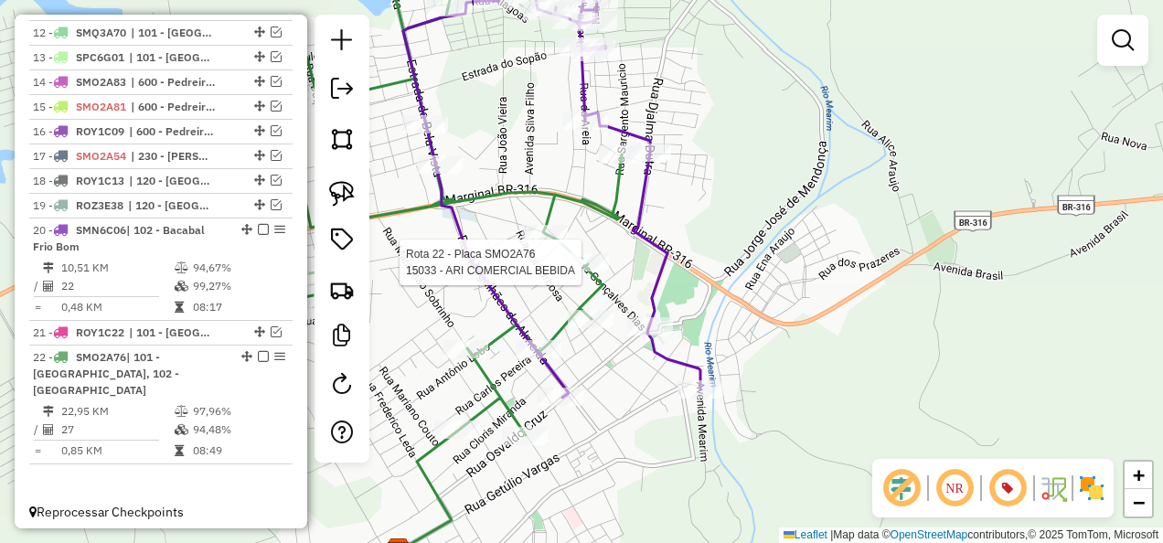
select select "**********"
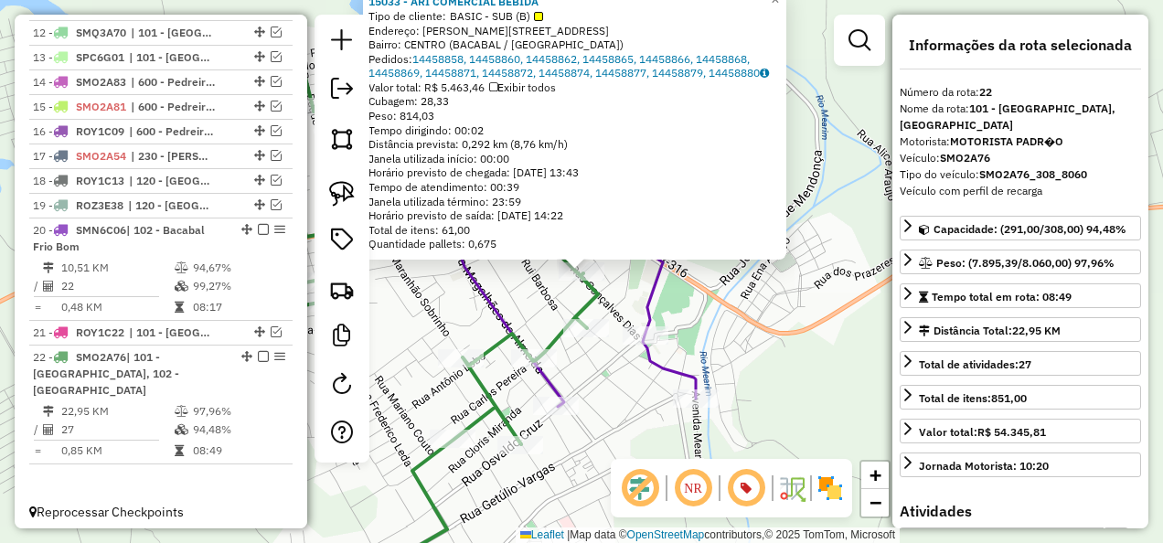
click at [737, 324] on div "15033 - ARI COMERCIAL BEBIDA Tipo de cliente: BASIC - SUB (B) Endereço: [PERSON…" at bounding box center [581, 271] width 1163 height 543
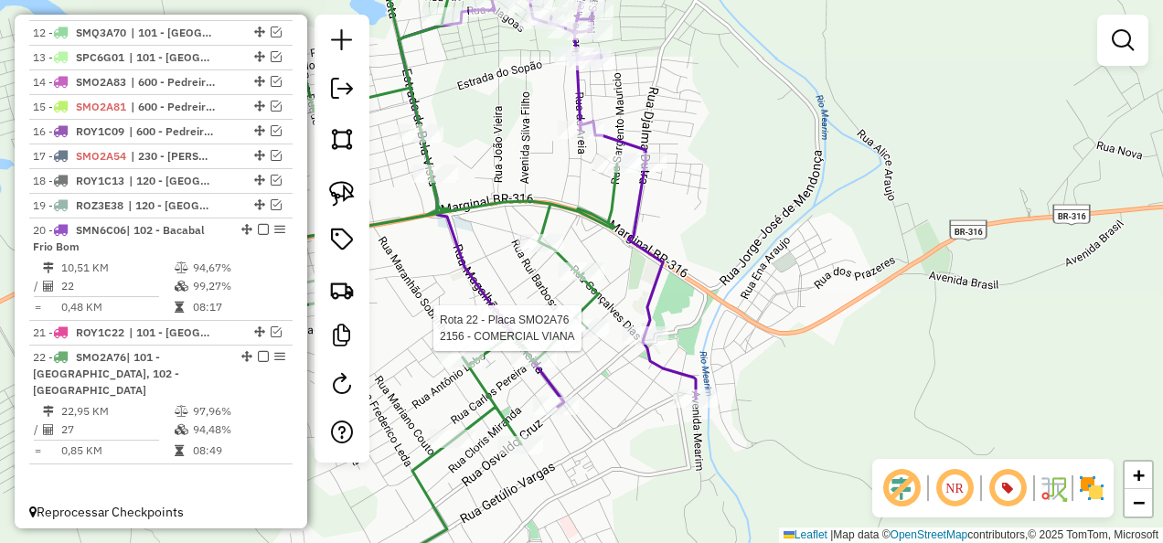
select select "**********"
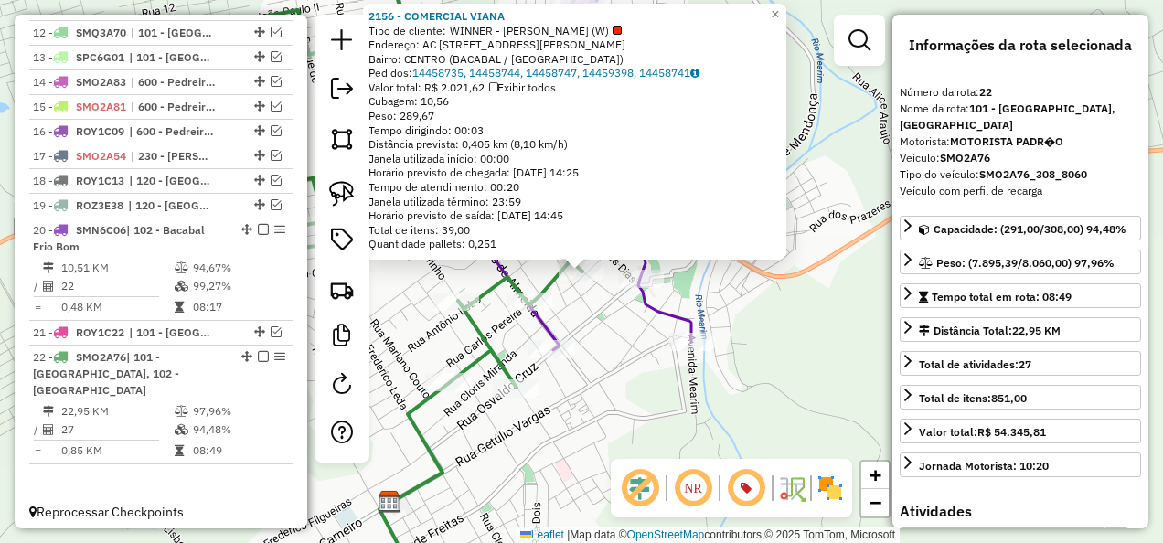
click at [629, 376] on div "2156 - COMERCIAL VIANA Tipo de cliente: WINNER - ROTA (W) Endereço: AC [STREET_…" at bounding box center [581, 271] width 1163 height 543
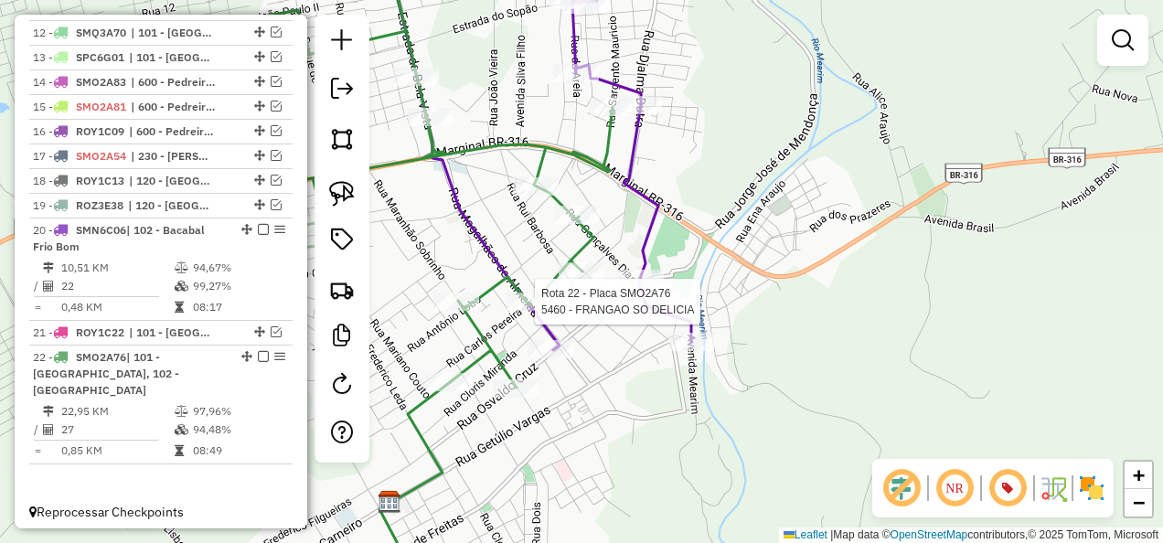
select select "**********"
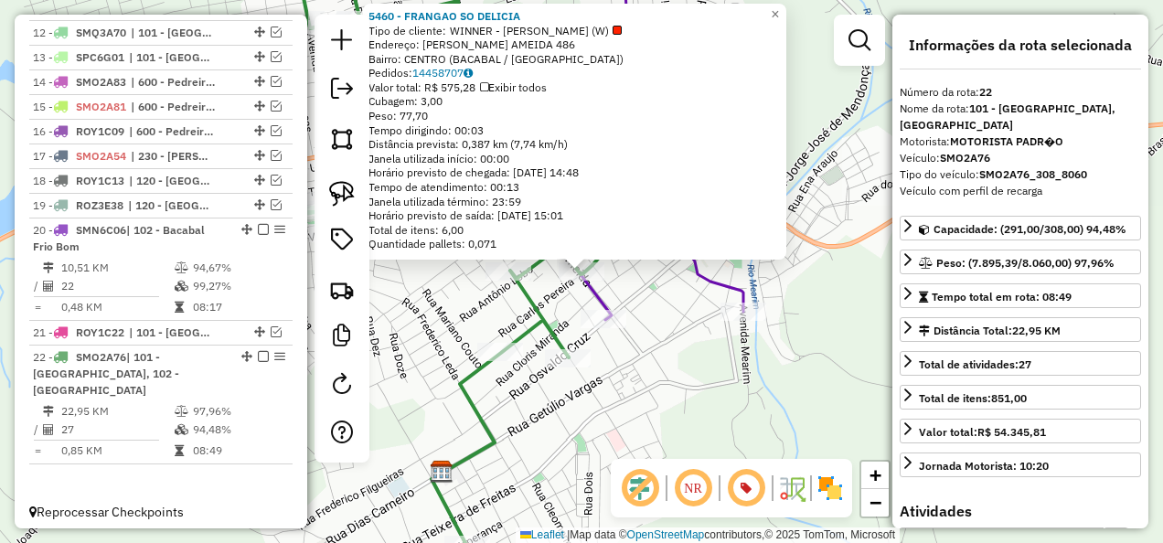
click at [689, 322] on div "Rota 20 - Placa SMN6C06 2672 - DEPOSITO DA PRETINHA 5460 - FRANGAO SO DELICIA T…" at bounding box center [581, 271] width 1163 height 543
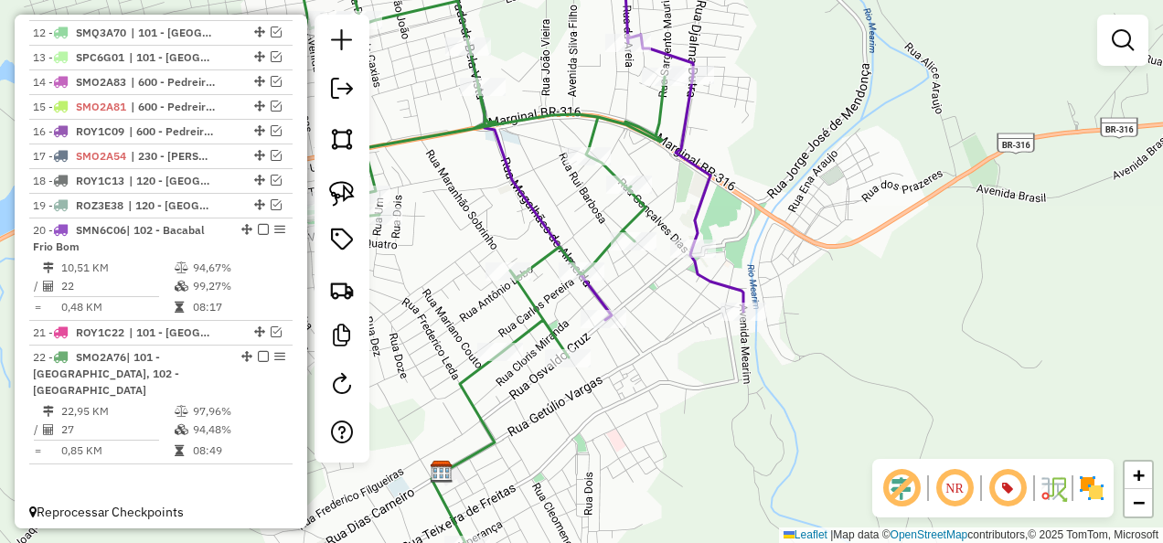
click at [600, 294] on icon at bounding box center [594, 133] width 297 height 374
select select "**********"
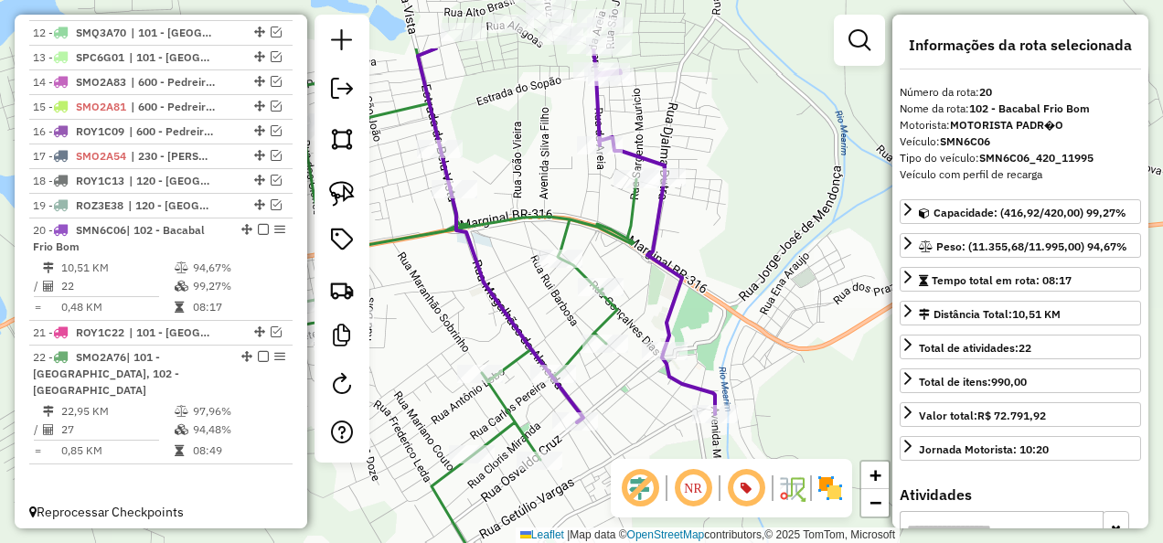
drag, startPoint x: 672, startPoint y: 303, endPoint x: 644, endPoint y: 405, distance: 106.3
click at [644, 405] on div "Janela de atendimento Grade de atendimento Capacidade Transportadoras Veículos …" at bounding box center [581, 271] width 1163 height 543
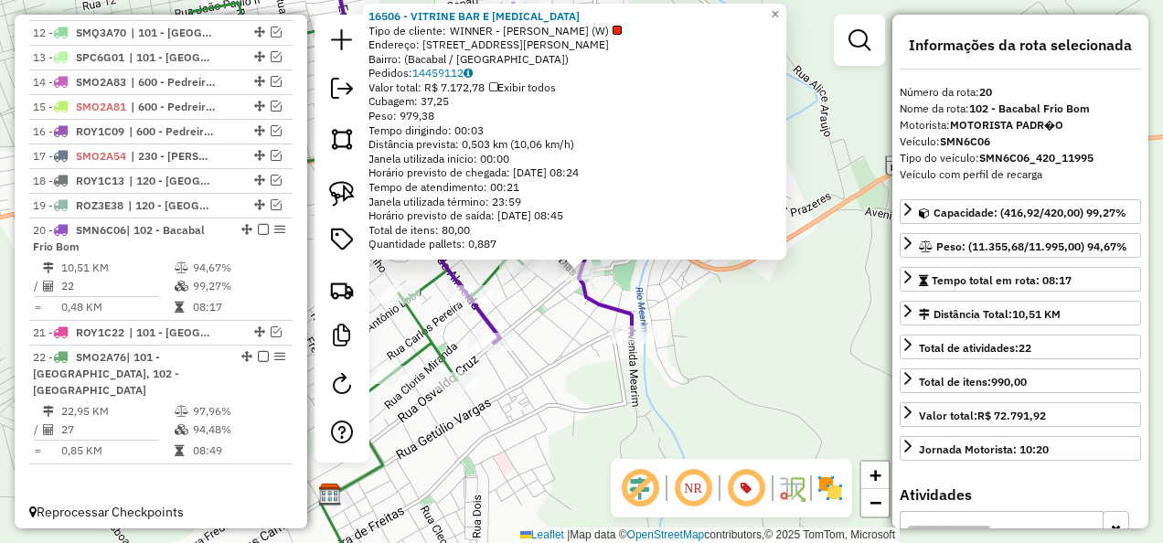
click at [598, 393] on div "16506 - VITRINE BAR E [MEDICAL_DATA] Tipo de cliente: WINNER - ROTA (W) Endereç…" at bounding box center [581, 271] width 1163 height 543
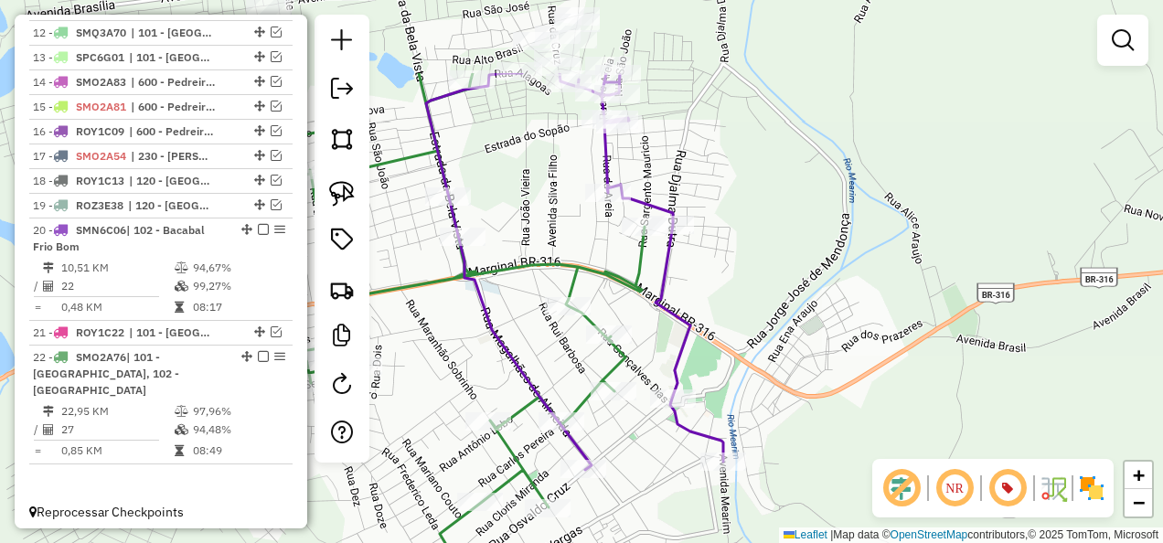
drag, startPoint x: 662, startPoint y: 240, endPoint x: 780, endPoint y: 393, distance: 193.7
click at [779, 390] on div "Janela de atendimento Grade de atendimento Capacidade Transportadoras Veículos …" at bounding box center [581, 271] width 1163 height 543
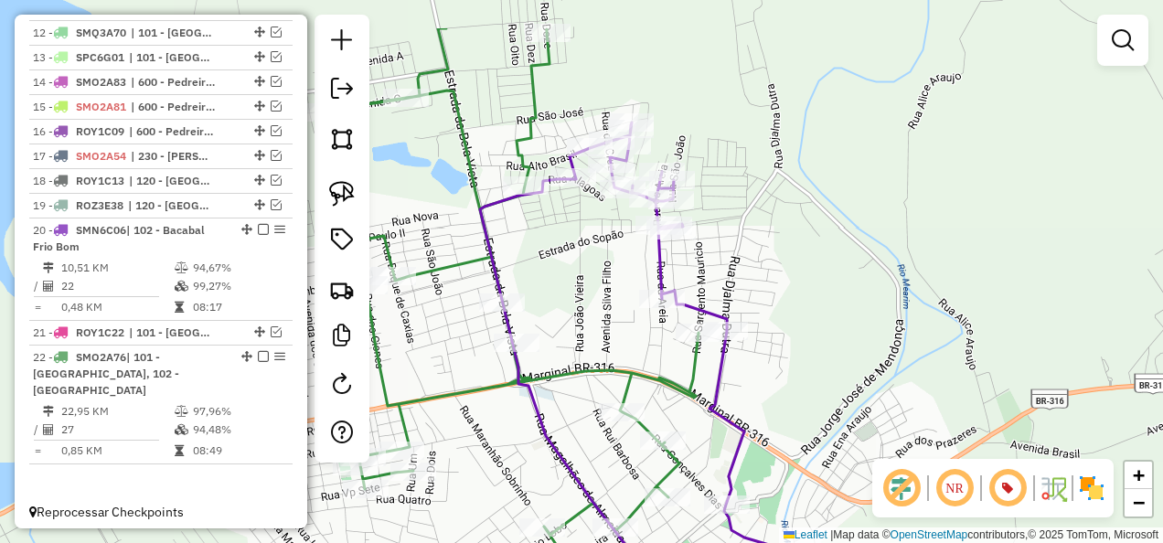
drag, startPoint x: 558, startPoint y: 240, endPoint x: 588, endPoint y: 328, distance: 93.7
click at [588, 327] on div "Janela de atendimento Grade de atendimento Capacidade Transportadoras Veículos …" at bounding box center [581, 271] width 1163 height 543
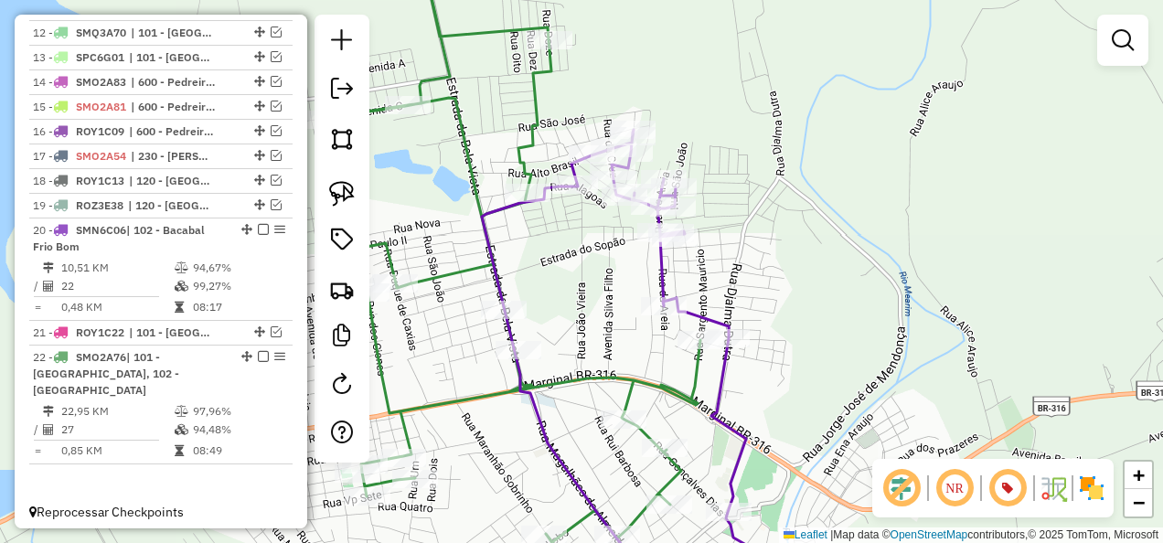
click at [569, 144] on div "Rota 20 - Placa SMN6C06 9258 - O [PERSON_NAME] de atendimento Grade de atendime…" at bounding box center [581, 271] width 1163 height 543
select select "**********"
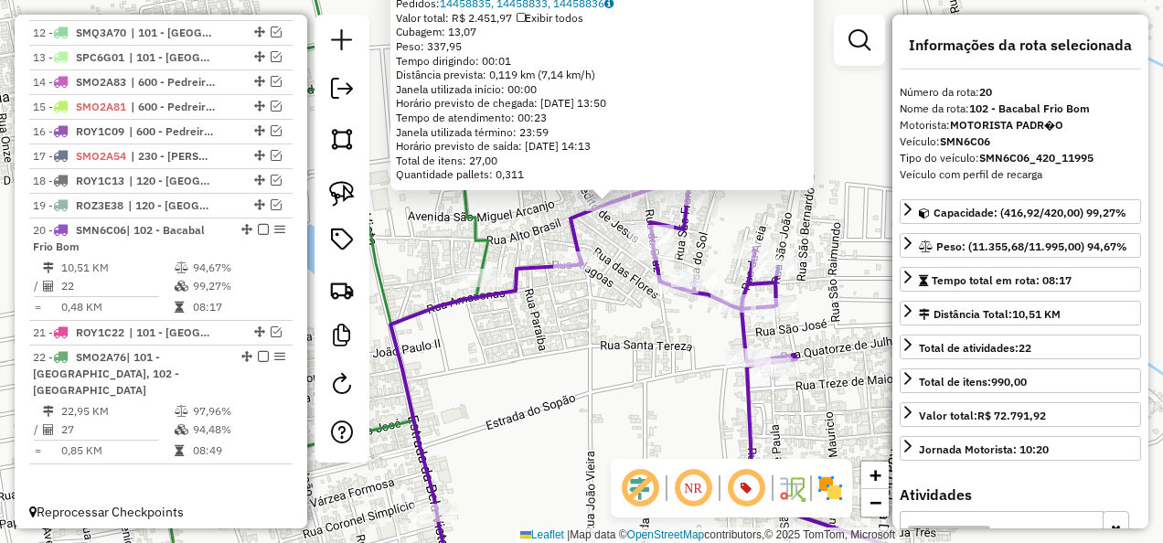
click at [593, 336] on div "9258 - O [PERSON_NAME] de cliente: WINNER - ROTA (W) Endereço: [STREET_ADDRESS]…" at bounding box center [581, 271] width 1163 height 543
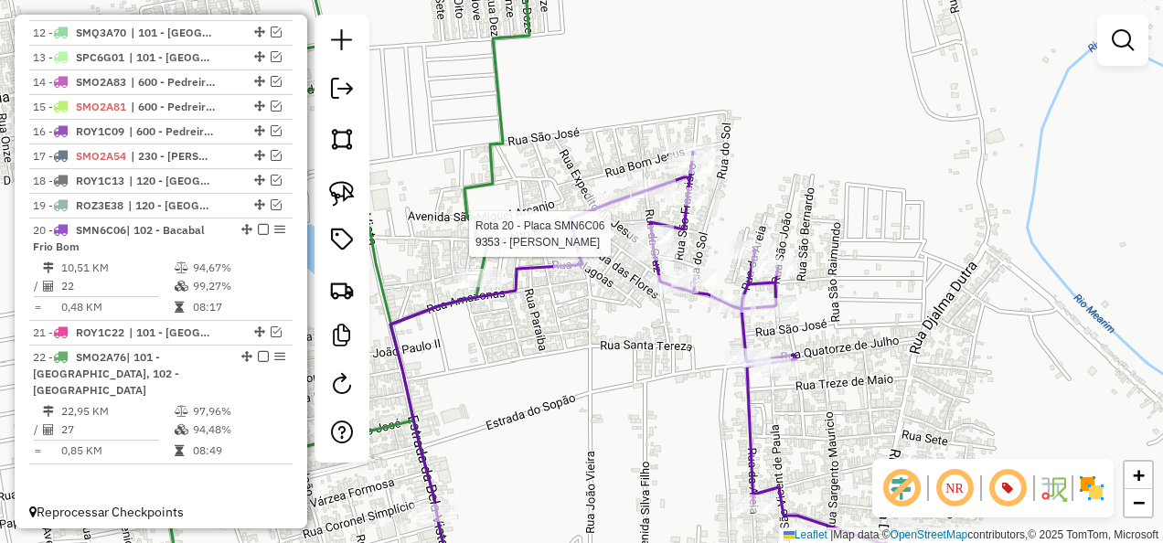
select select "**********"
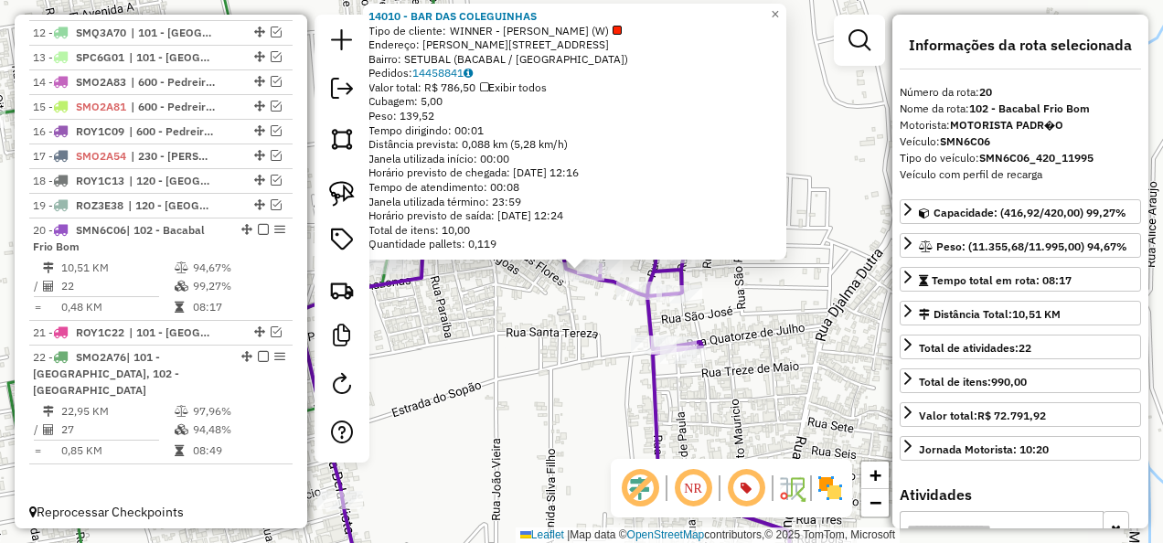
click at [558, 373] on div "14010 - BAR DAS COLEGUINHAS Tipo de cliente: WINNER - ROTA (W) Endereço: [PERSO…" at bounding box center [581, 271] width 1163 height 543
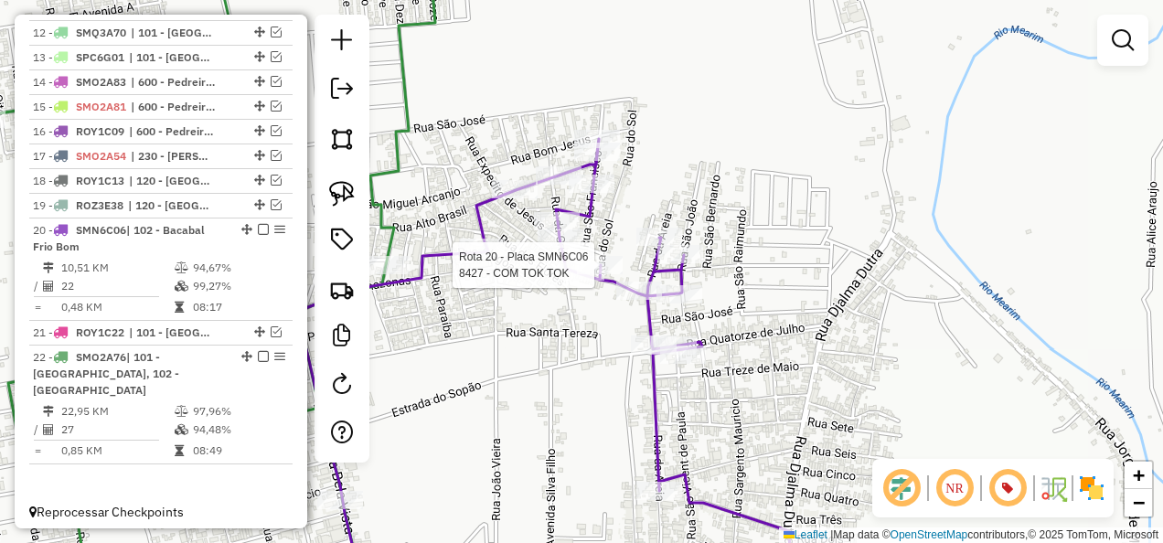
select select "**********"
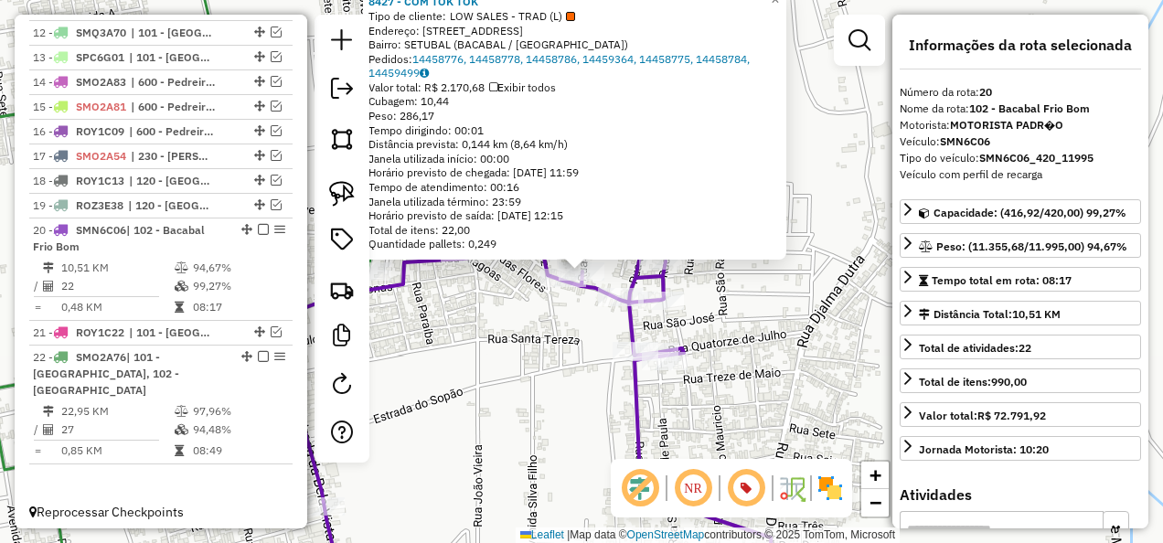
click at [569, 369] on div "8427 - COM TOK TOK Tipo de cliente: LOW SALES - TRAD (L) Endereço: R DO SOL 25 …" at bounding box center [581, 271] width 1163 height 543
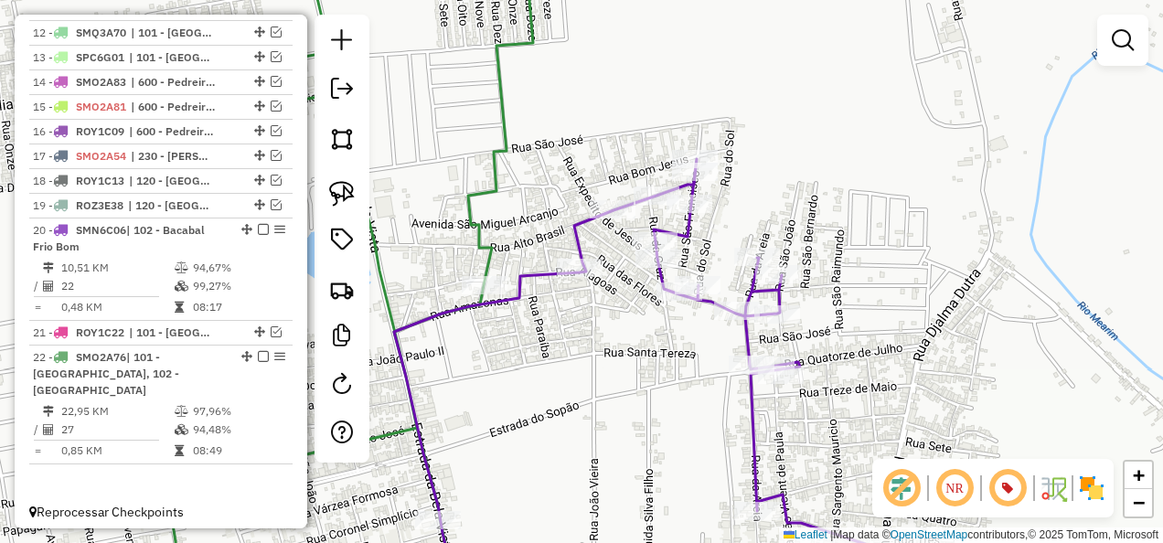
drag, startPoint x: 611, startPoint y: 384, endPoint x: 626, endPoint y: 381, distance: 15.8
click at [628, 386] on div "Janela de atendimento Grade de atendimento Capacidade Transportadoras Veículos …" at bounding box center [581, 271] width 1163 height 543
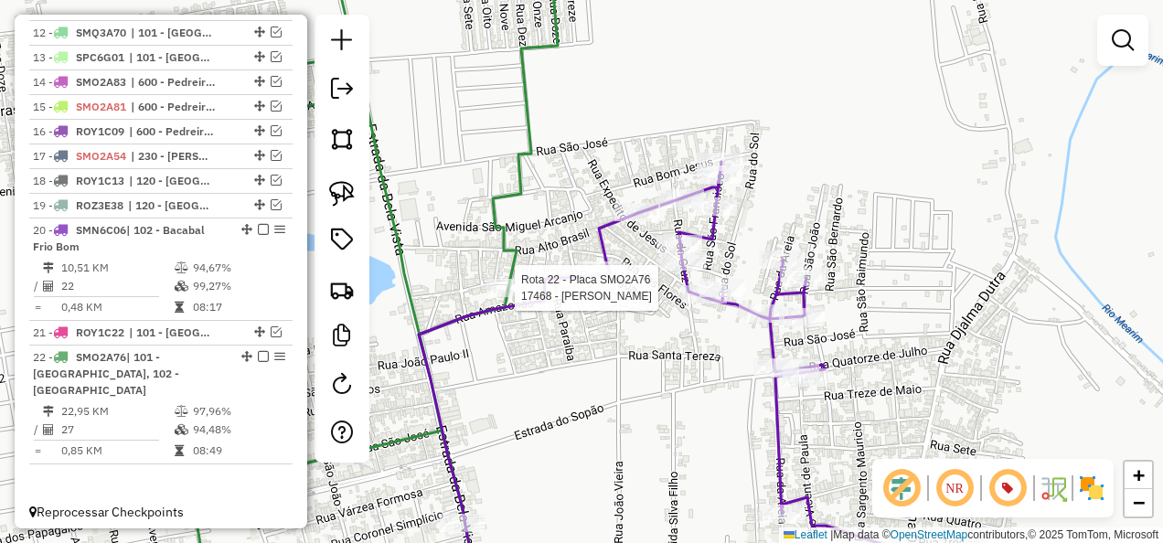
select select "**********"
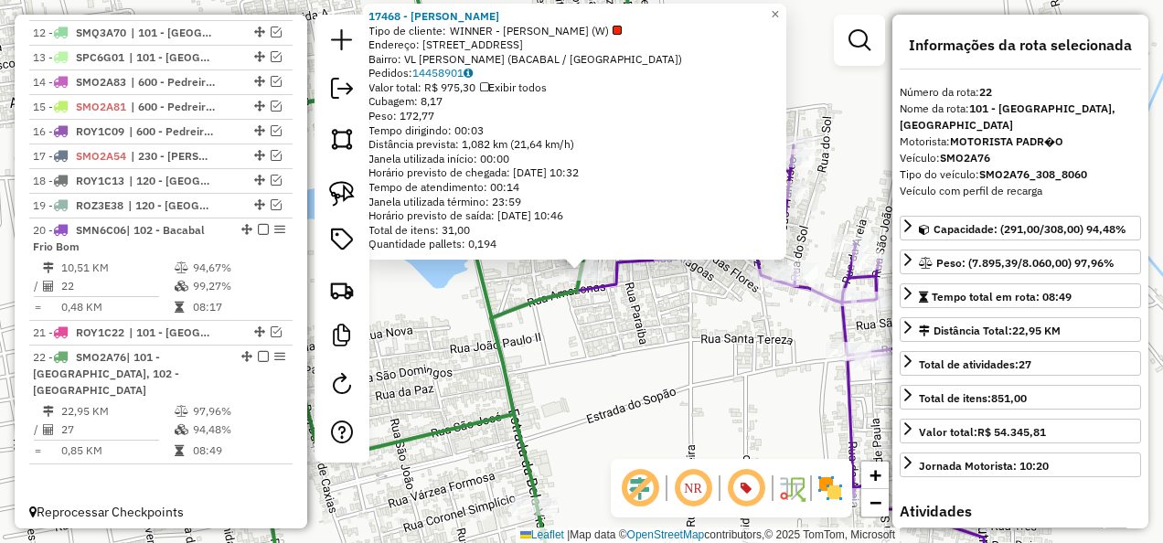
click at [614, 372] on div "17468 - DEPOS FARELO Tipo de cliente: WINNER - ROTA (W) Endereço: [STREET_ADDRE…" at bounding box center [581, 271] width 1163 height 543
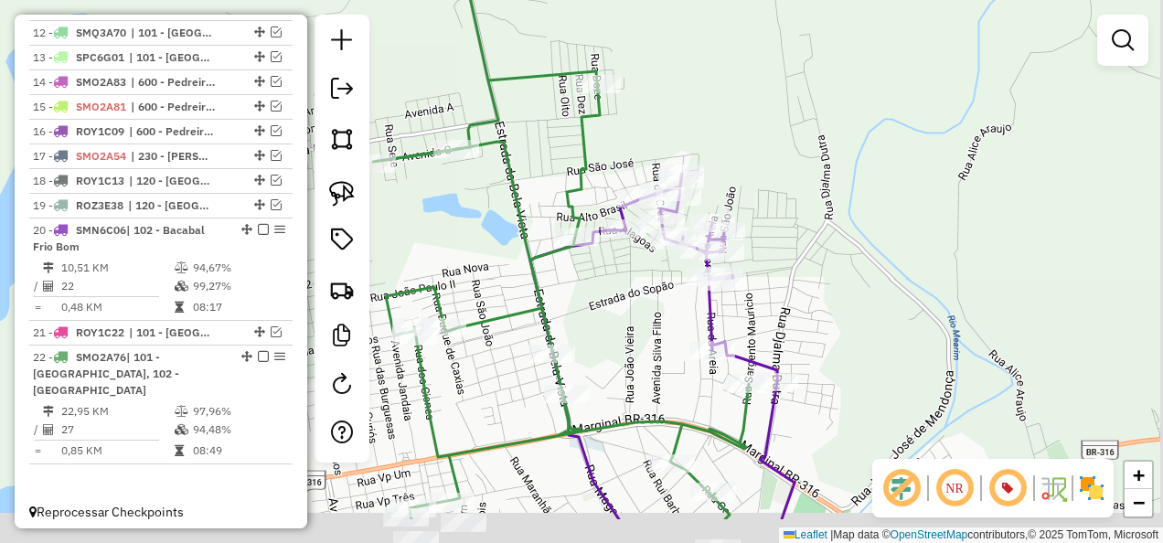
drag, startPoint x: 616, startPoint y: 368, endPoint x: 607, endPoint y: 282, distance: 86.4
click at [612, 337] on div "Janela de atendimento Grade de atendimento Capacidade Transportadoras Veículos …" at bounding box center [581, 271] width 1163 height 543
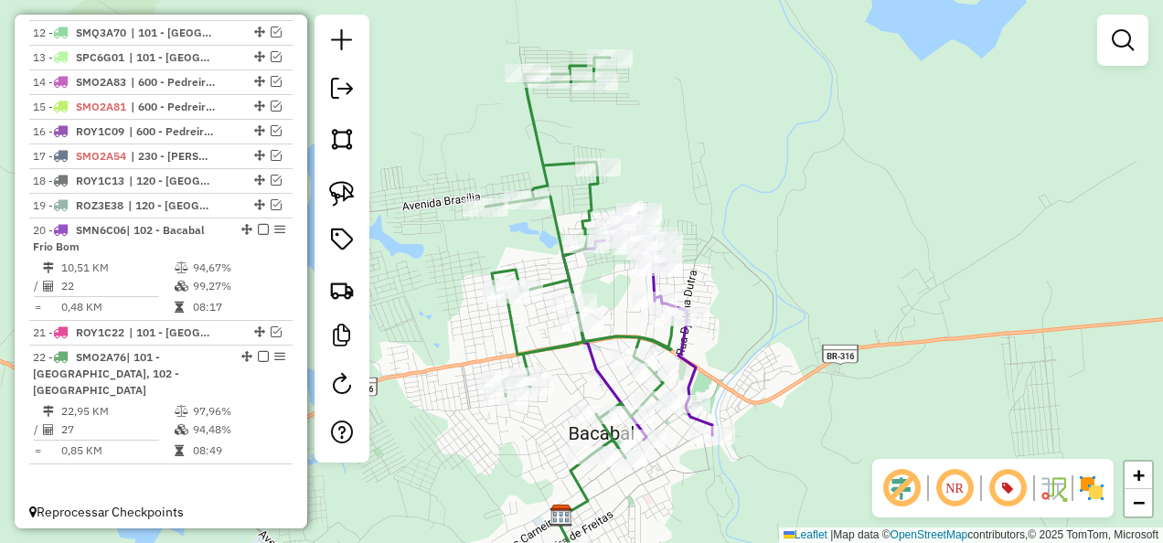
click at [561, 255] on icon at bounding box center [578, 305] width 187 height 495
select select "**********"
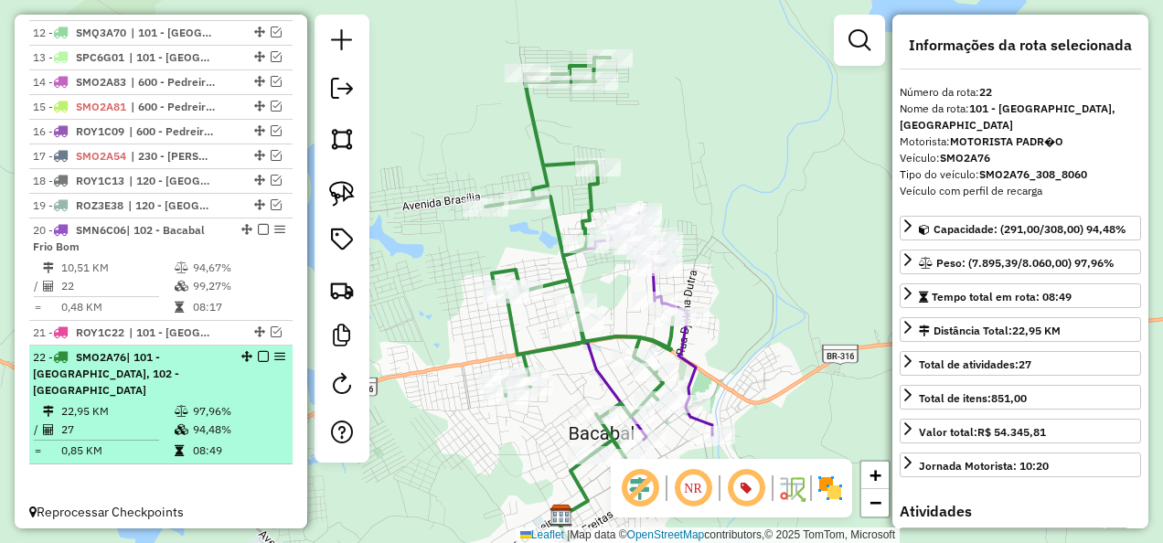
click at [258, 362] on em at bounding box center [263, 356] width 11 height 11
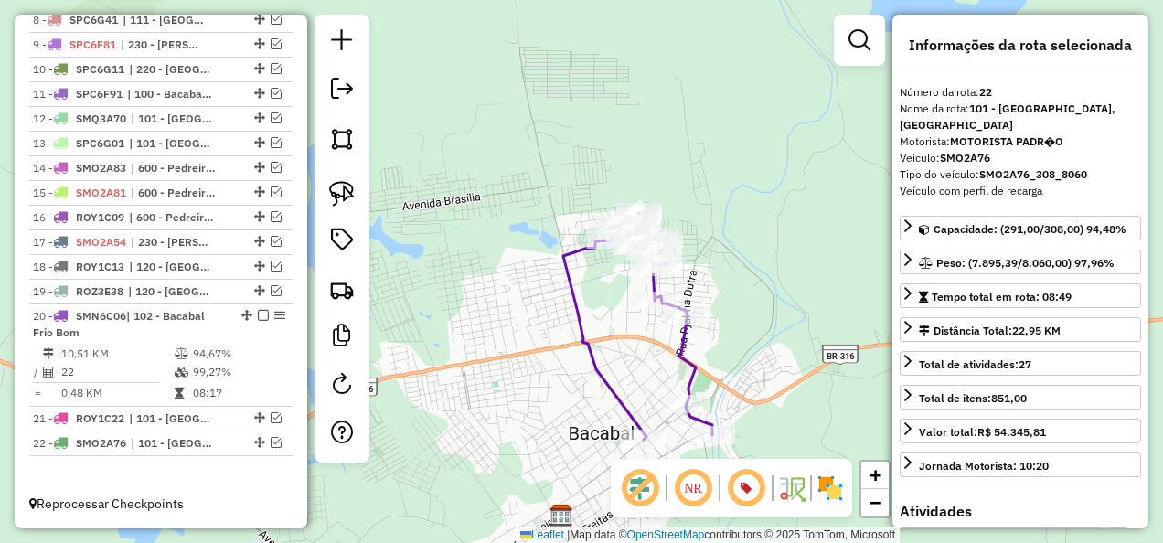
click at [607, 379] on icon at bounding box center [637, 326] width 149 height 227
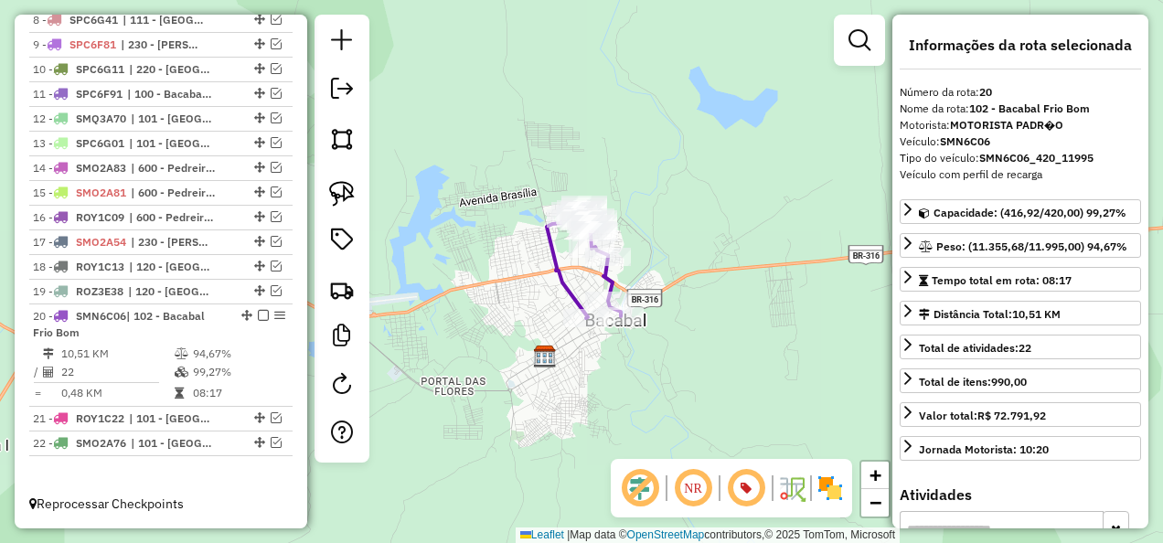
drag, startPoint x: 534, startPoint y: 421, endPoint x: 496, endPoint y: 330, distance: 98.3
click at [496, 330] on div "Janela de atendimento Grade de atendimento Capacidade Transportadoras Veículos …" at bounding box center [581, 271] width 1163 height 543
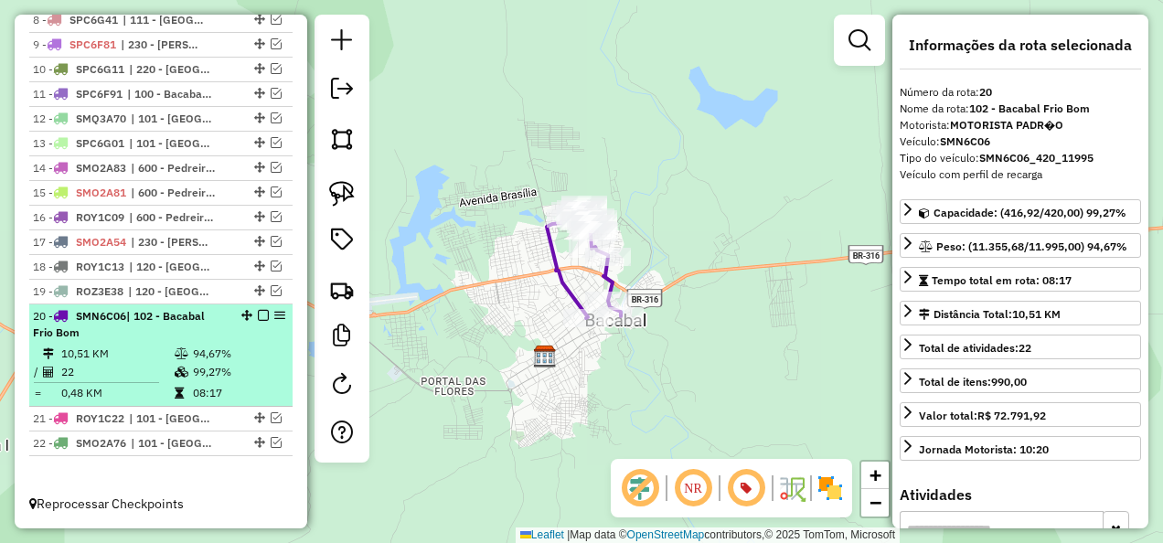
click at [258, 315] on em at bounding box center [263, 315] width 11 height 11
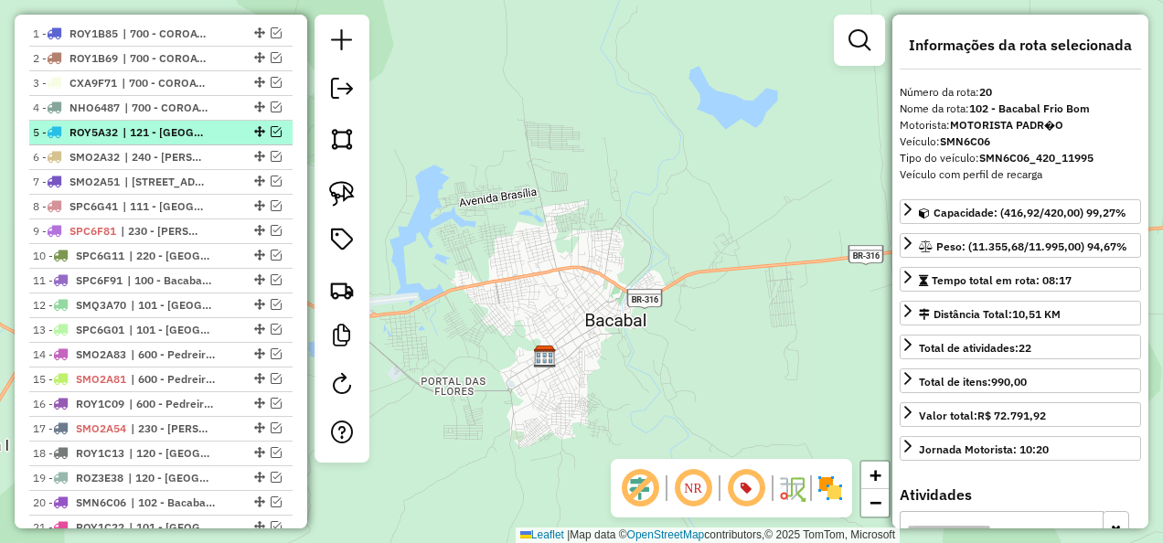
scroll to position [688, 0]
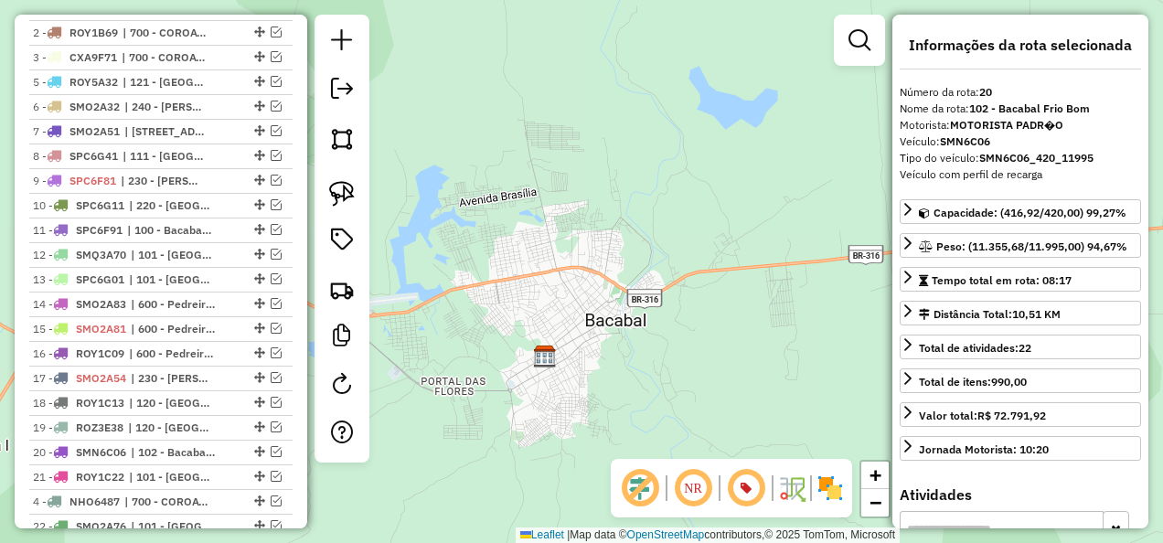
drag, startPoint x: 254, startPoint y: 91, endPoint x: 251, endPoint y: 550, distance: 458.1
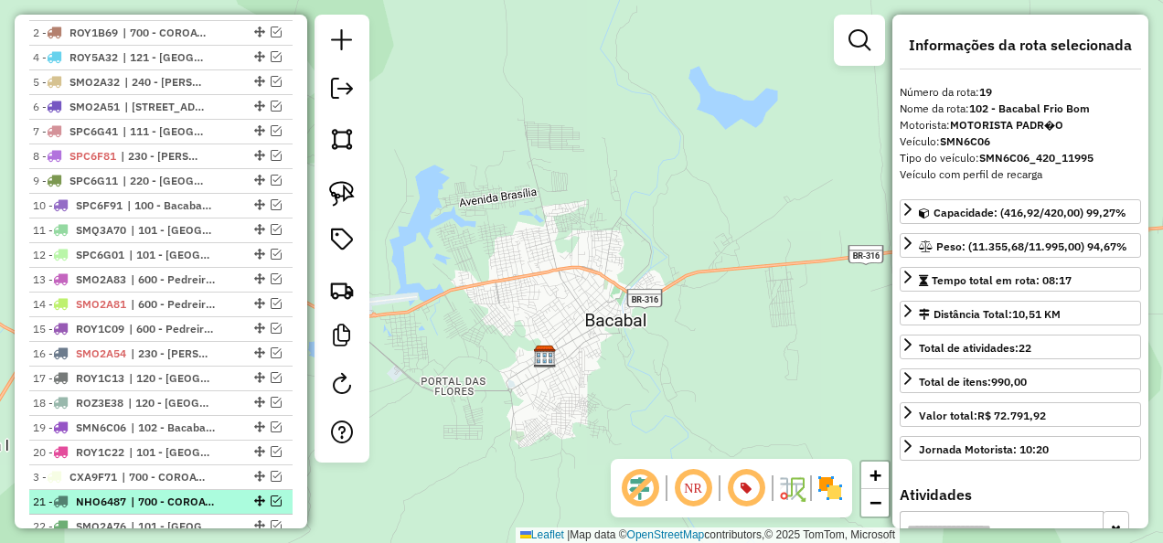
drag, startPoint x: 254, startPoint y: 71, endPoint x: 257, endPoint y: 509, distance: 438.0
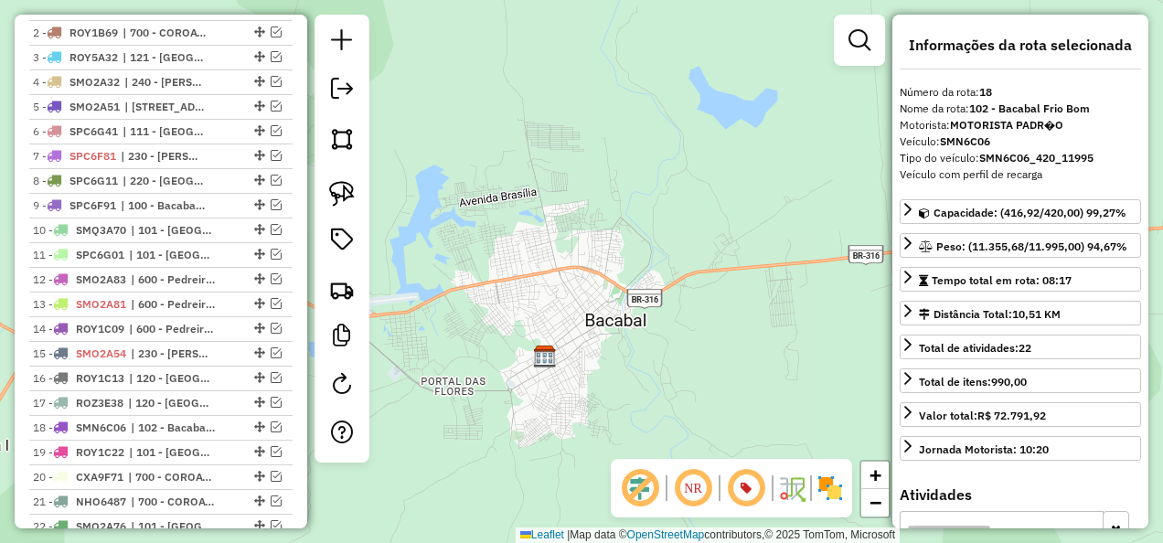
scroll to position [779, 0]
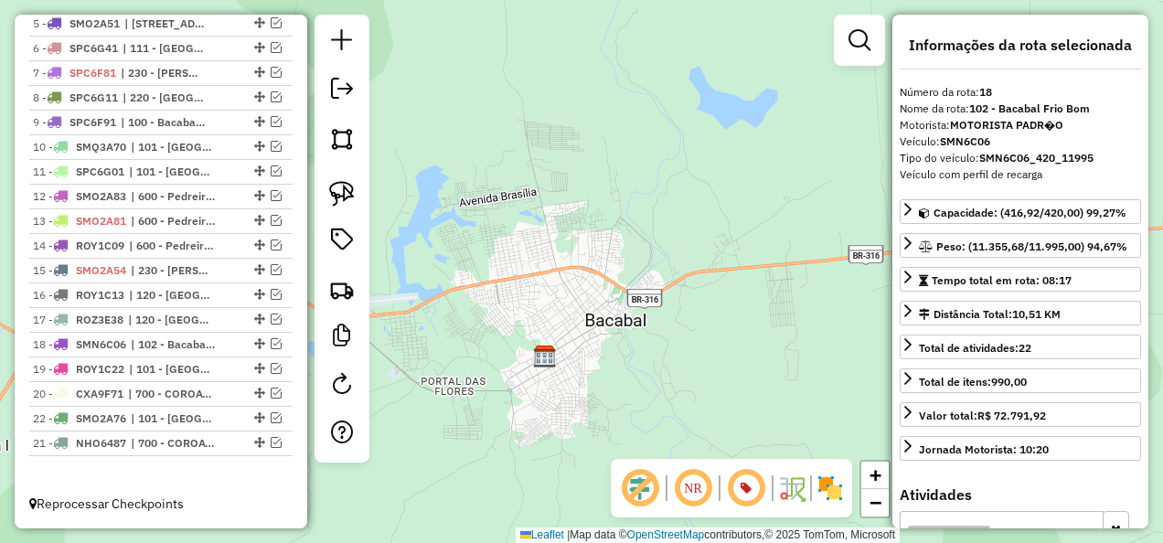
drag, startPoint x: 256, startPoint y: 417, endPoint x: 254, endPoint y: 462, distance: 44.8
drag, startPoint x: 255, startPoint y: 392, endPoint x: 256, endPoint y: 490, distance: 97.8
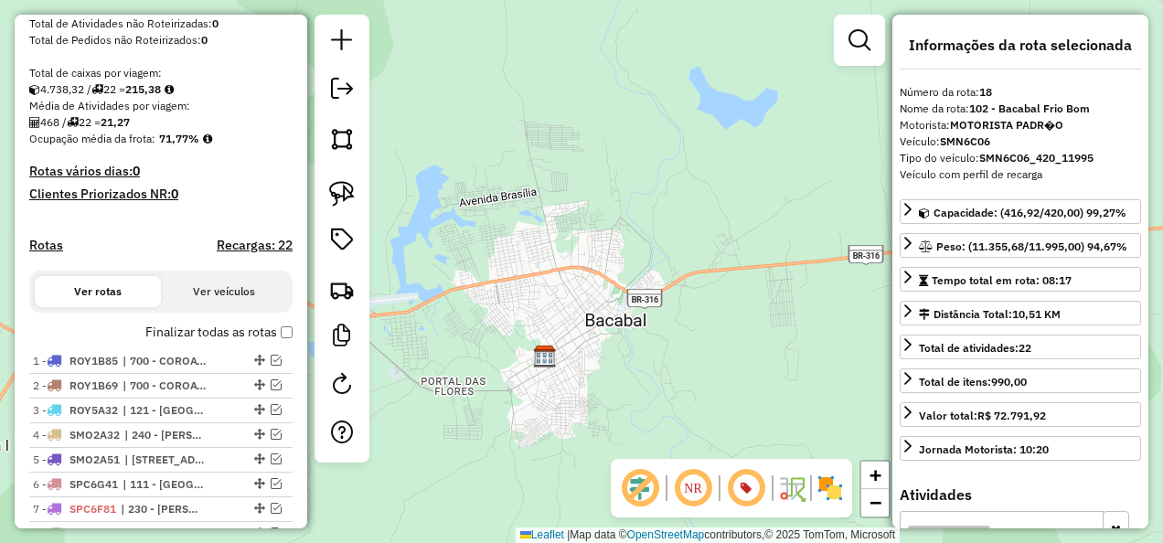
scroll to position [322, 0]
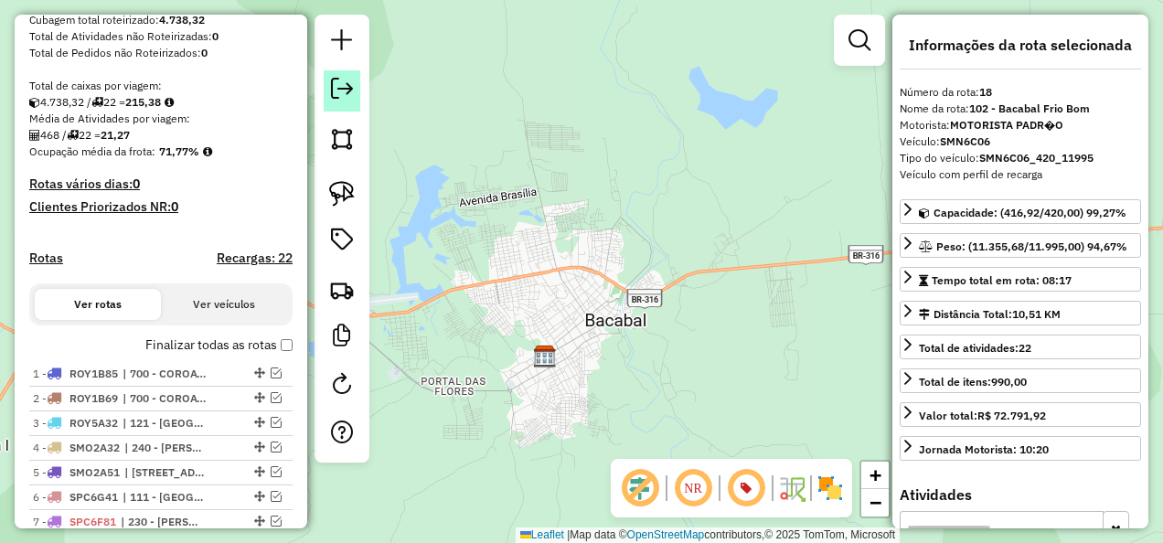
click at [335, 73] on link at bounding box center [342, 90] width 37 height 41
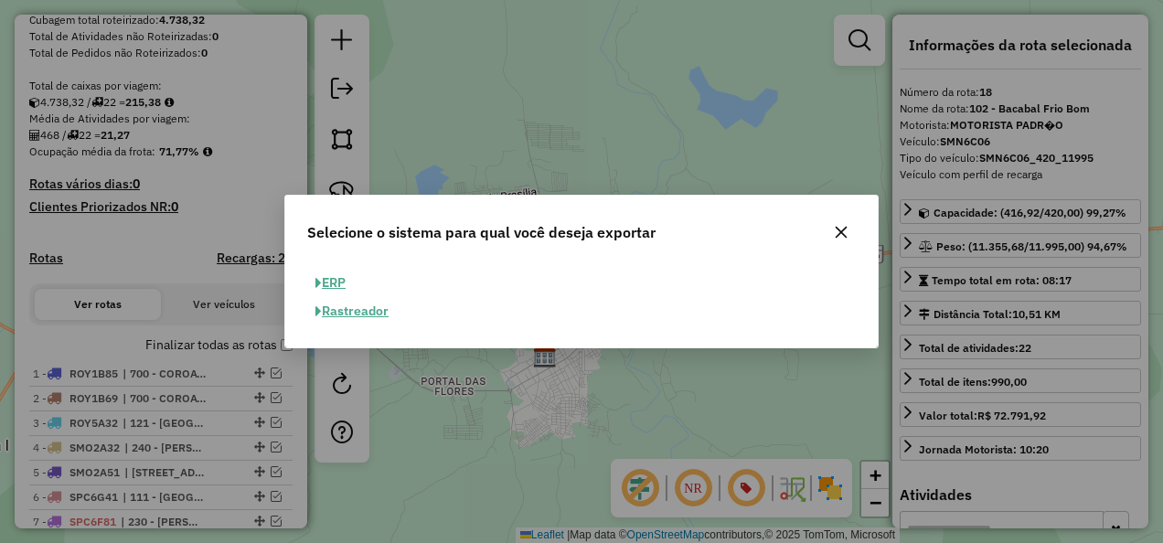
click at [347, 278] on button "ERP" at bounding box center [330, 283] width 47 height 28
select select "**"
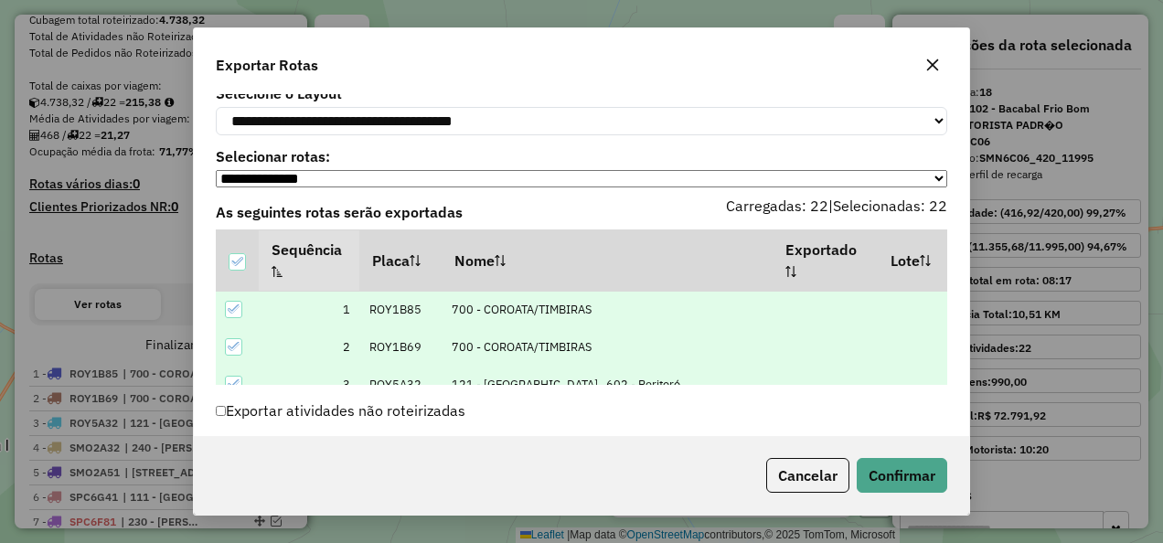
scroll to position [99, 0]
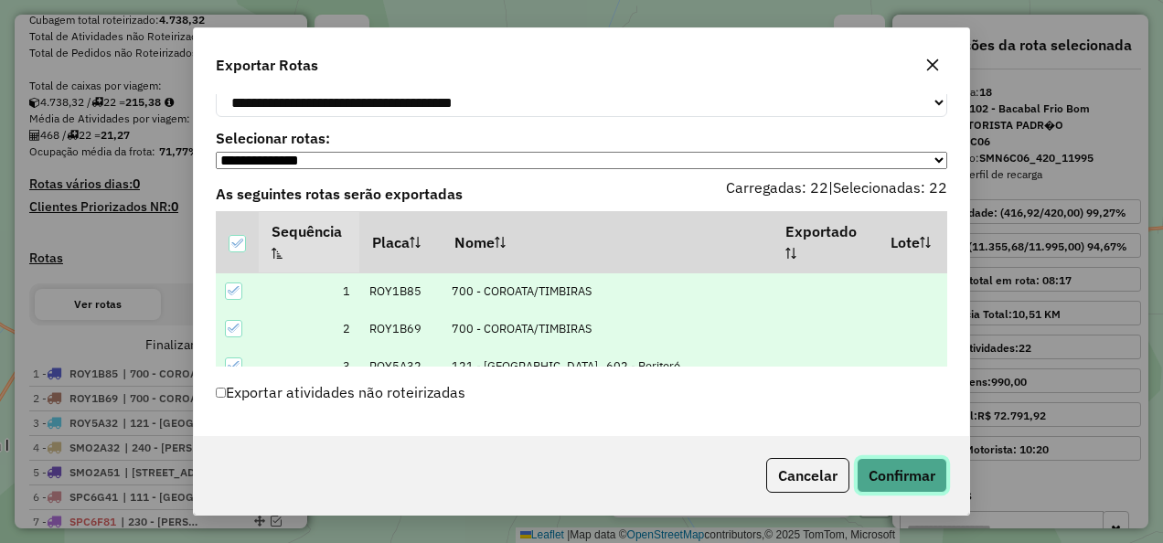
click at [912, 474] on button "Confirmar" at bounding box center [902, 475] width 91 height 35
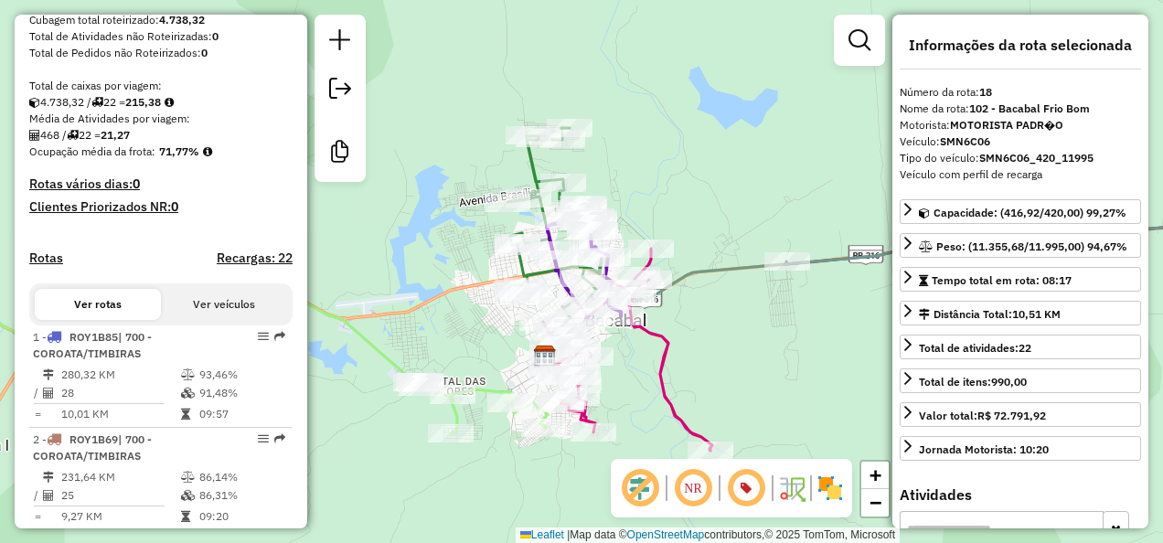
scroll to position [2515, 0]
